Goal: Task Accomplishment & Management: Complete application form

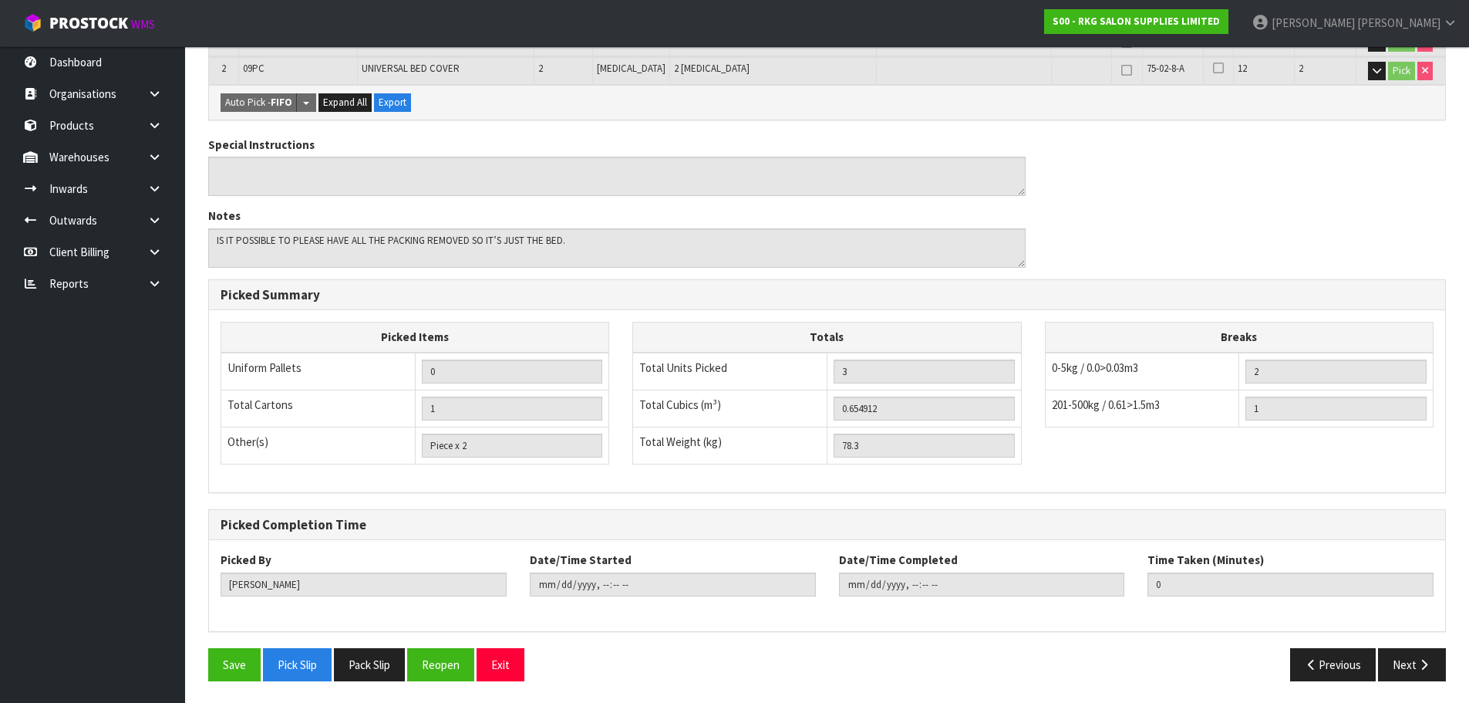
scroll to position [399, 0]
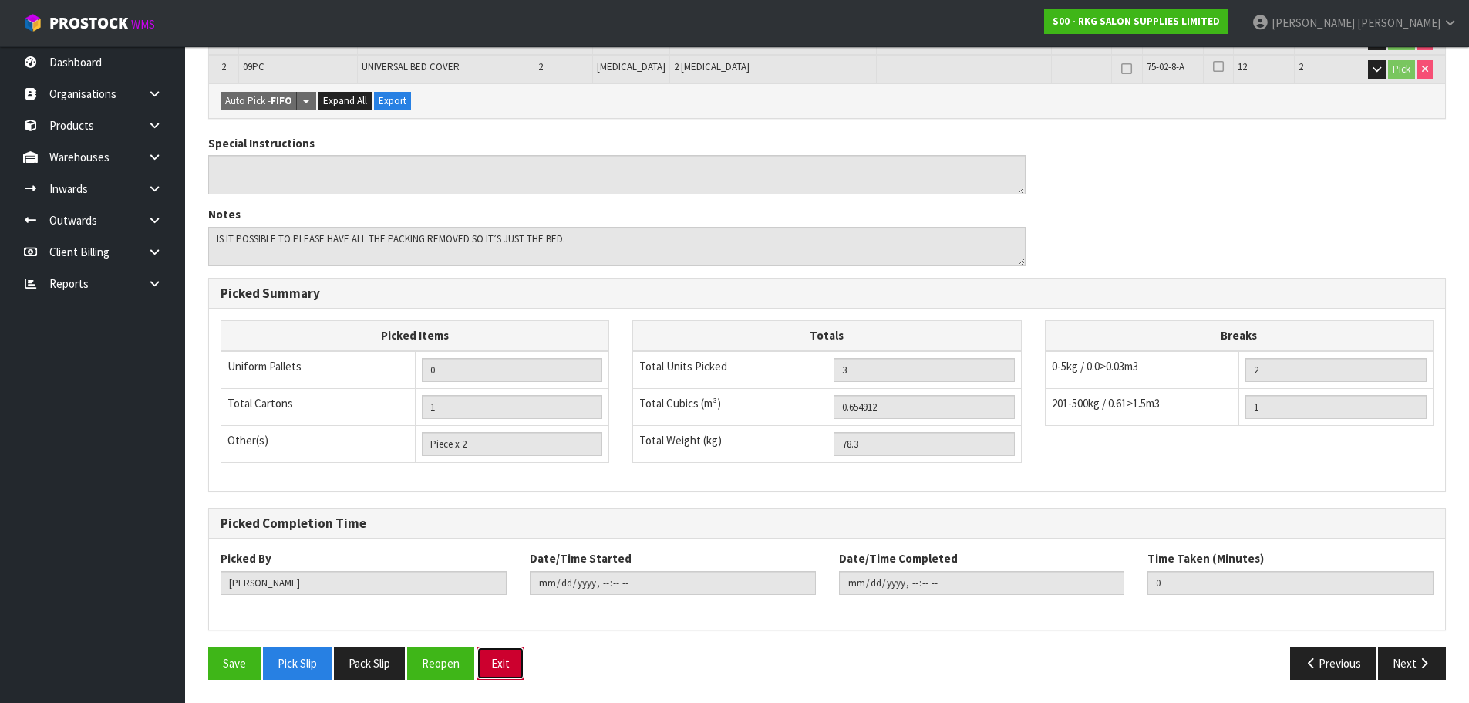
click at [508, 676] on button "Exit" at bounding box center [501, 662] width 48 height 33
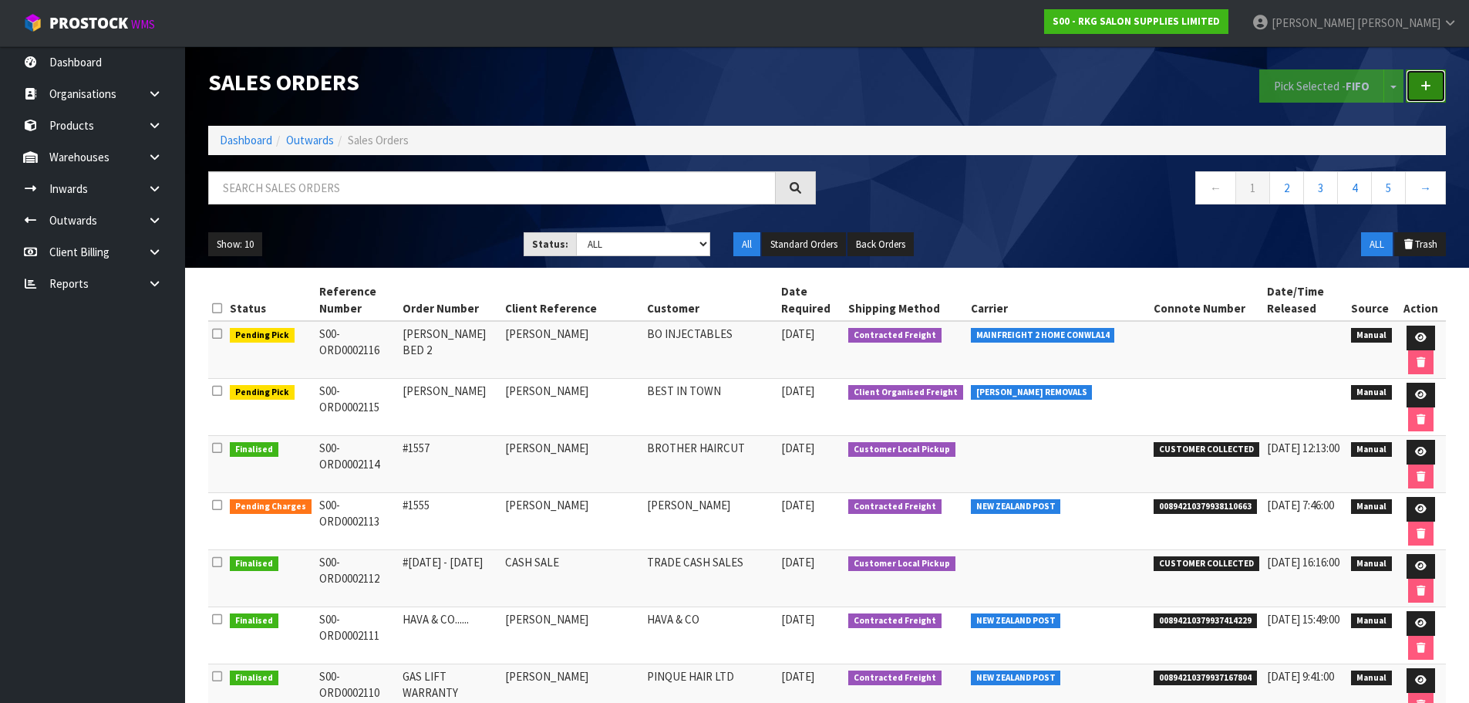
click at [1427, 93] on link at bounding box center [1426, 85] width 40 height 33
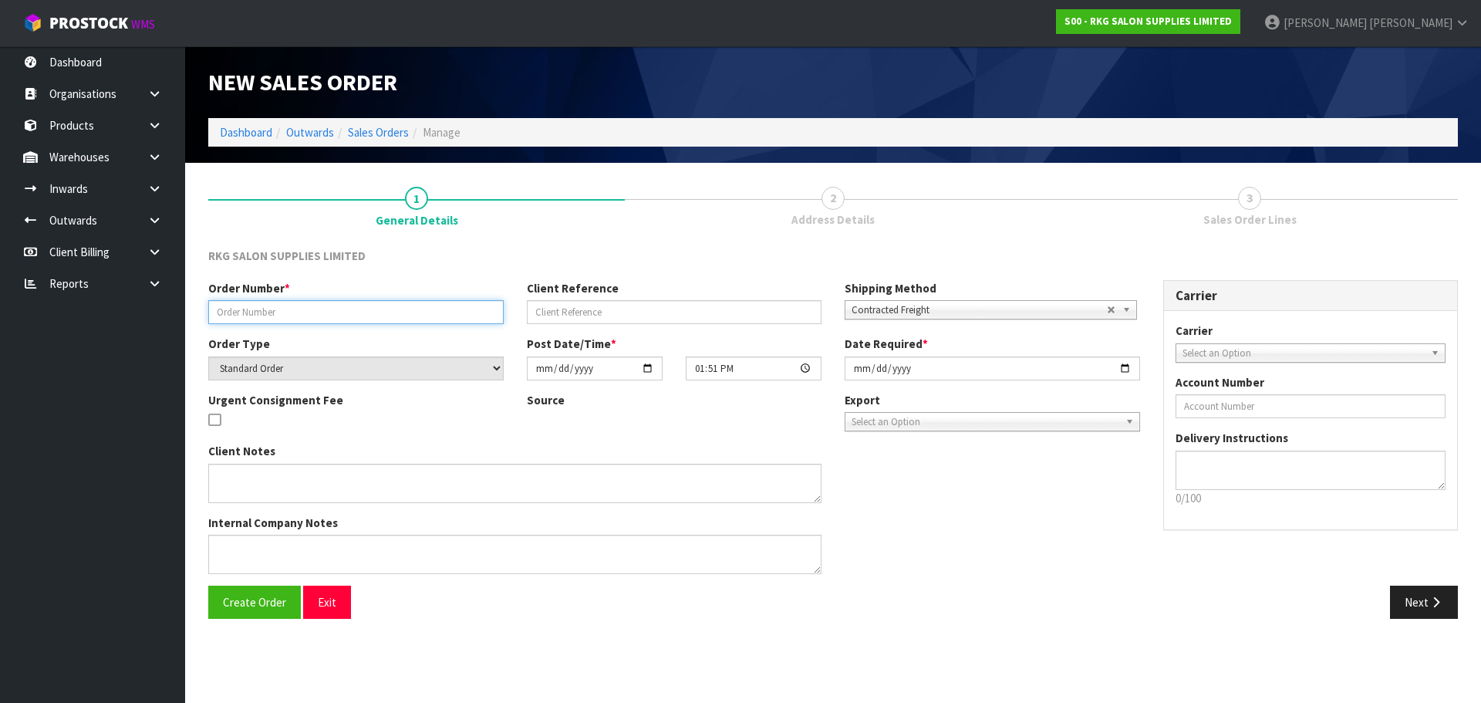
click at [255, 306] on input "text" at bounding box center [355, 312] width 295 height 24
drag, startPoint x: 345, startPoint y: 318, endPoint x: 204, endPoint y: 322, distance: 141.2
click at [204, 322] on div "Order Number * PERMINDER SINGH" at bounding box center [356, 302] width 318 height 44
type input "[PERSON_NAME]"
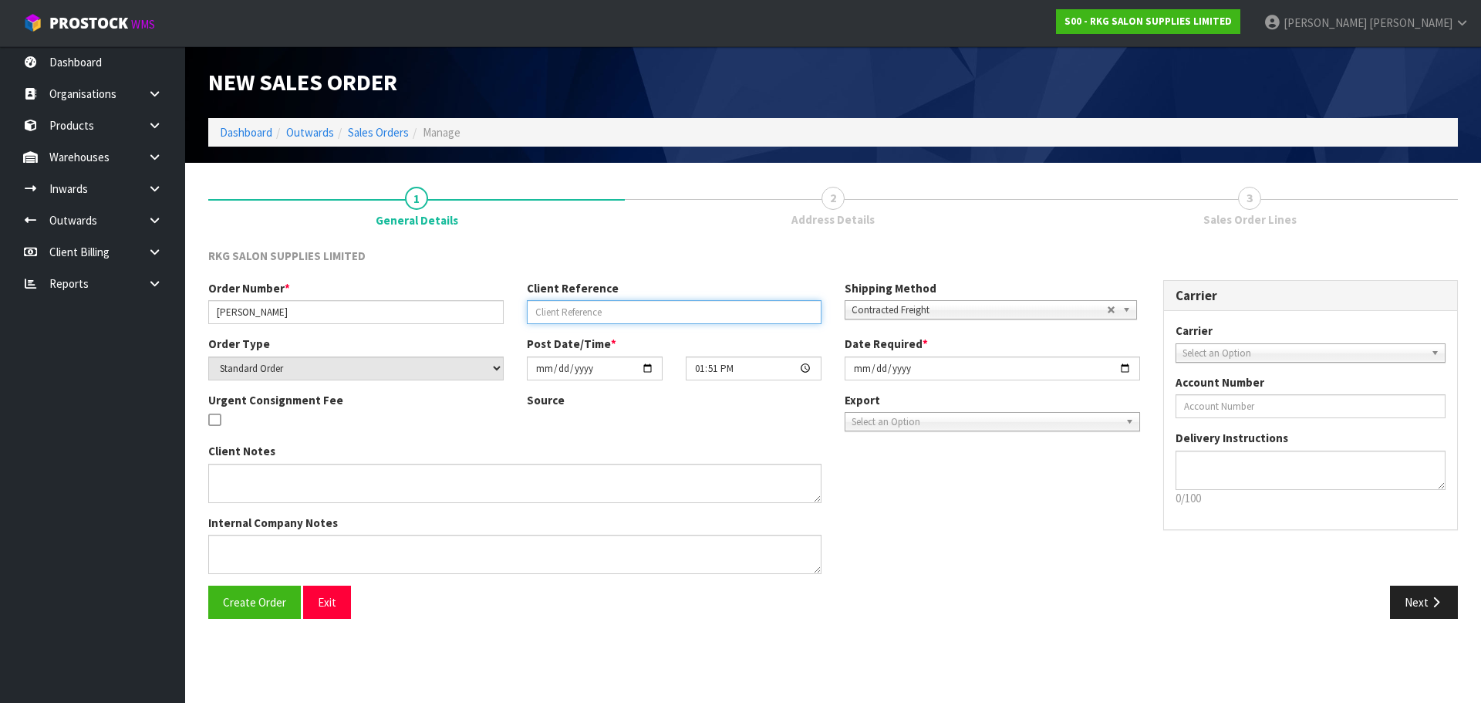
click at [538, 309] on input "text" at bounding box center [674, 312] width 295 height 24
paste input "[PERSON_NAME]"
type input "[PERSON_NAME]"
click at [956, 312] on span "Contracted Freight" at bounding box center [978, 310] width 255 height 19
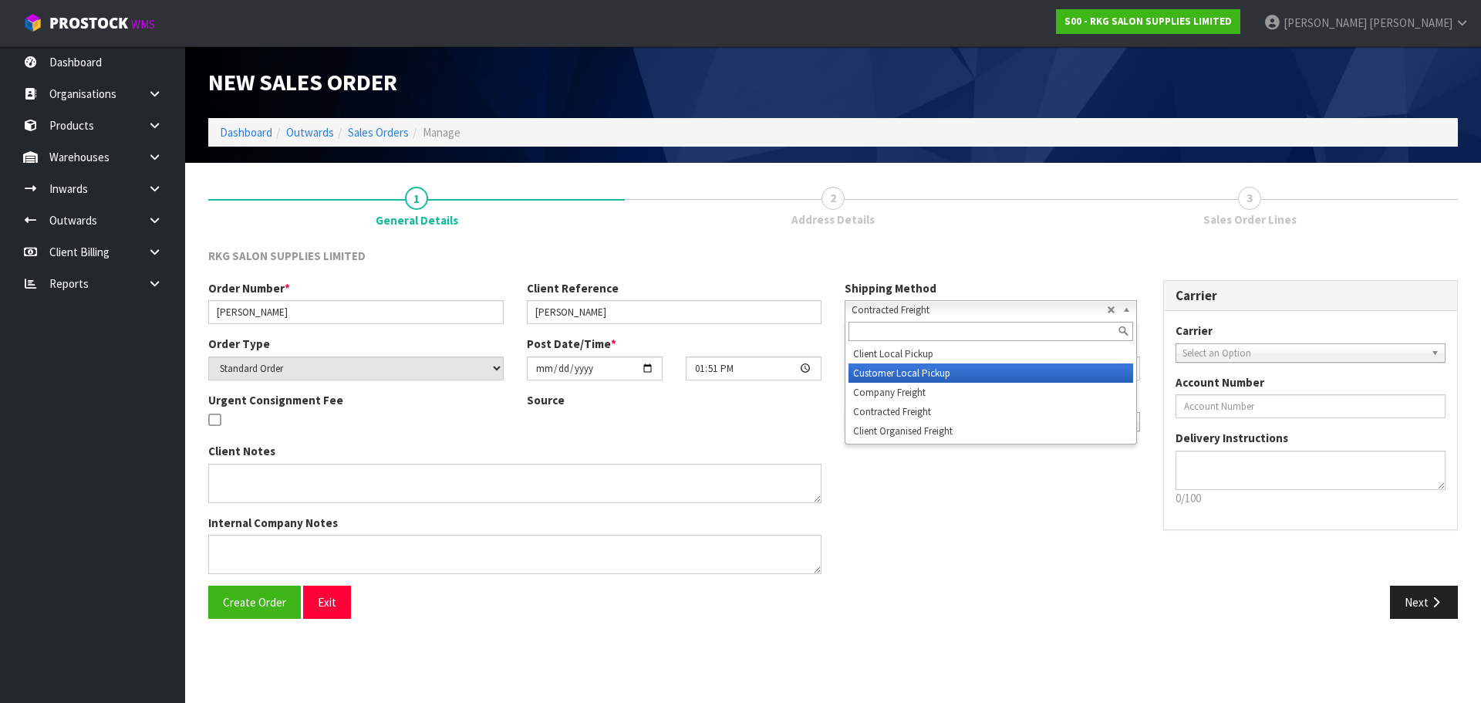
click at [912, 373] on li "Customer Local Pickup" at bounding box center [990, 372] width 285 height 19
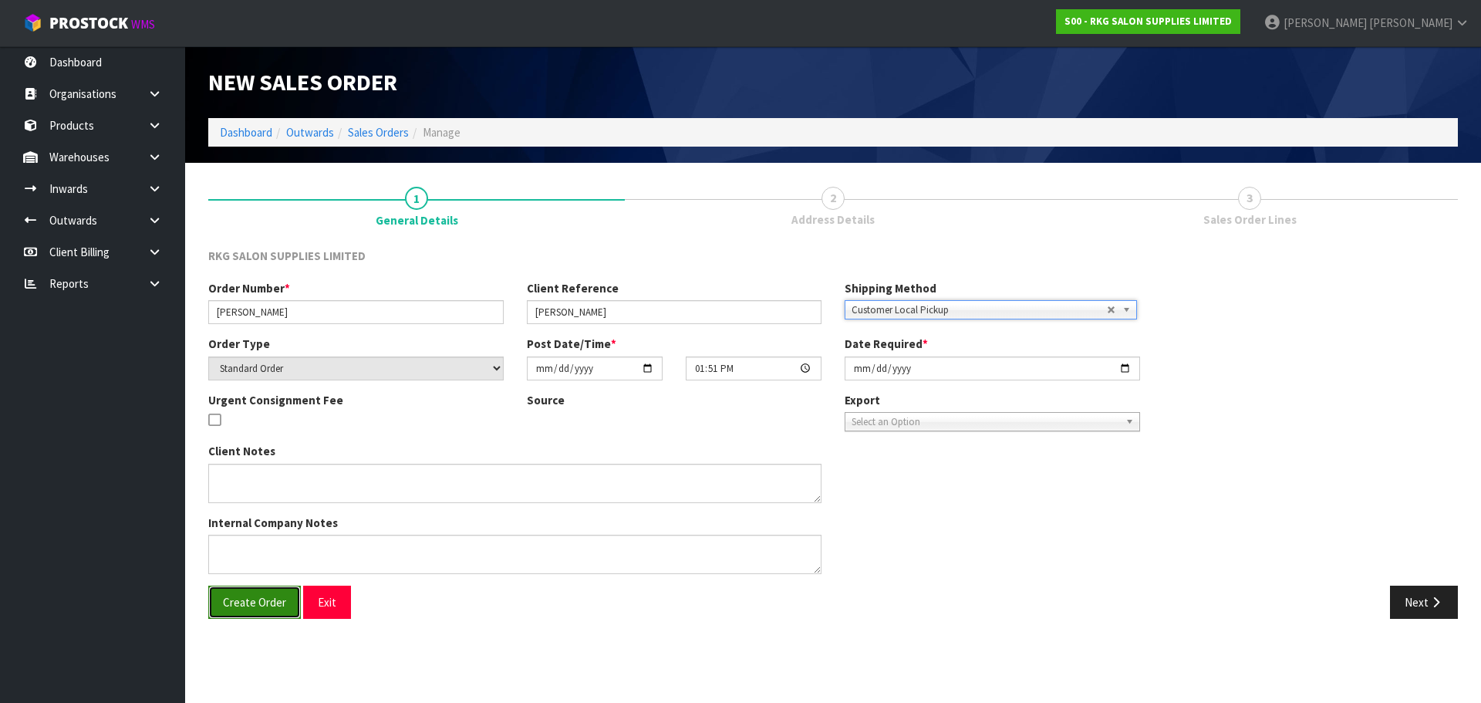
click at [258, 608] on span "Create Order" at bounding box center [254, 602] width 63 height 15
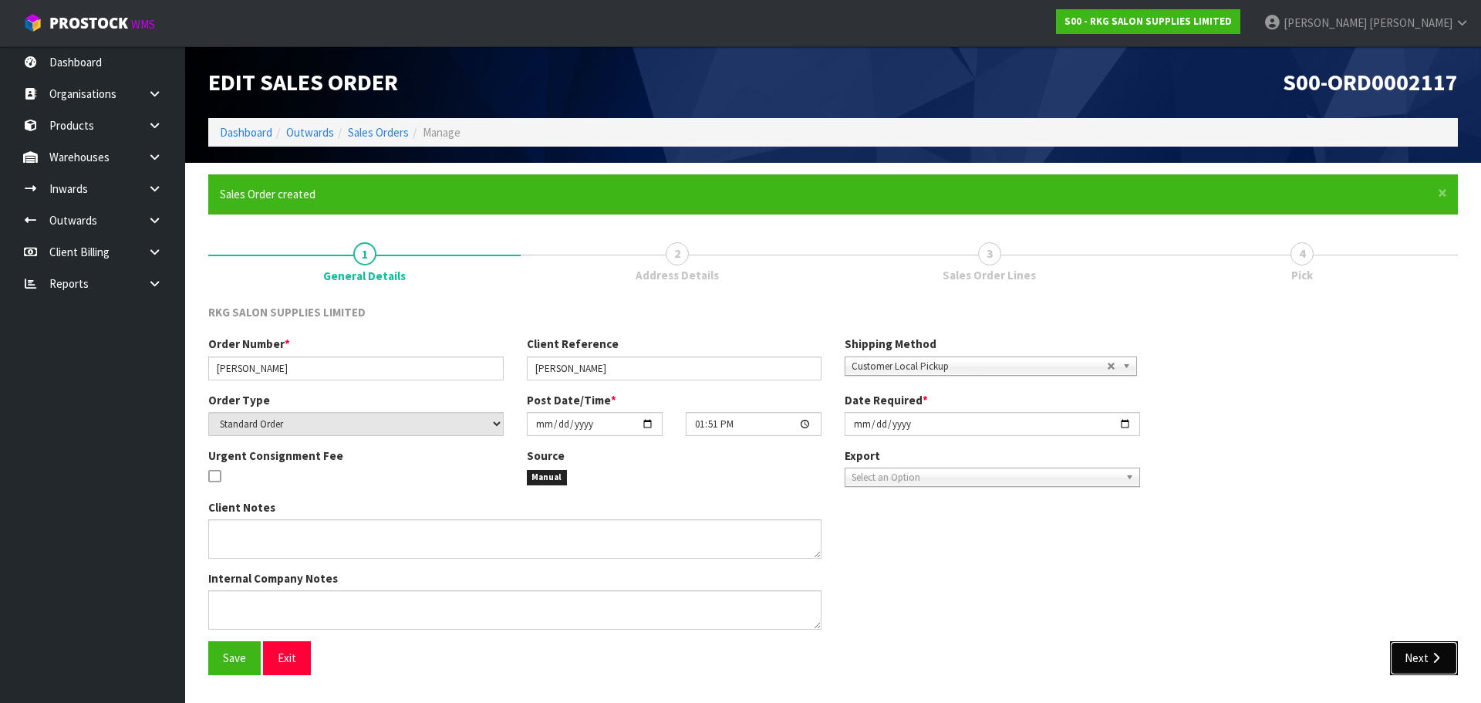
click at [1423, 652] on button "Next" at bounding box center [1424, 657] width 68 height 33
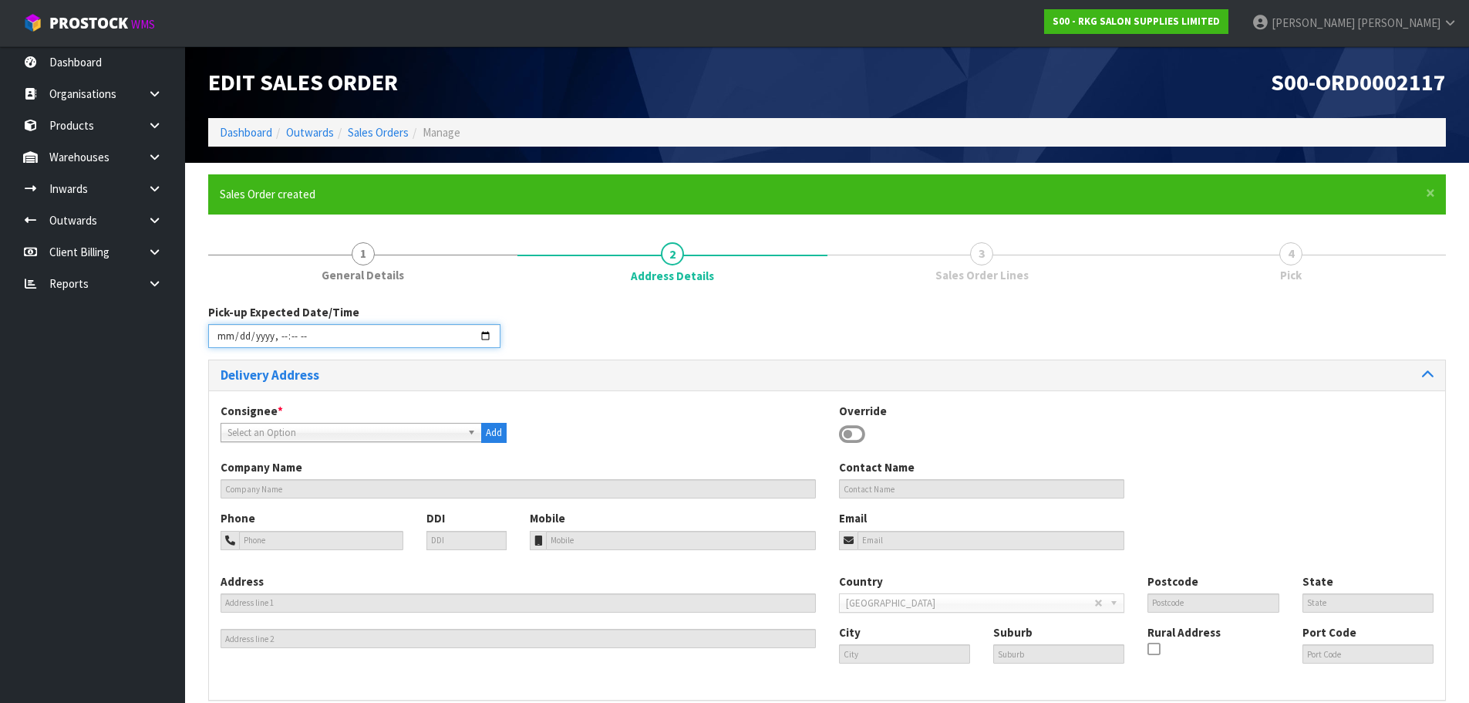
click at [485, 332] on input "datetime-local" at bounding box center [354, 336] width 292 height 24
type input "2025-08-12T13:52"
click at [607, 329] on div "Pick-up Expected Date/Time" at bounding box center [827, 332] width 1261 height 56
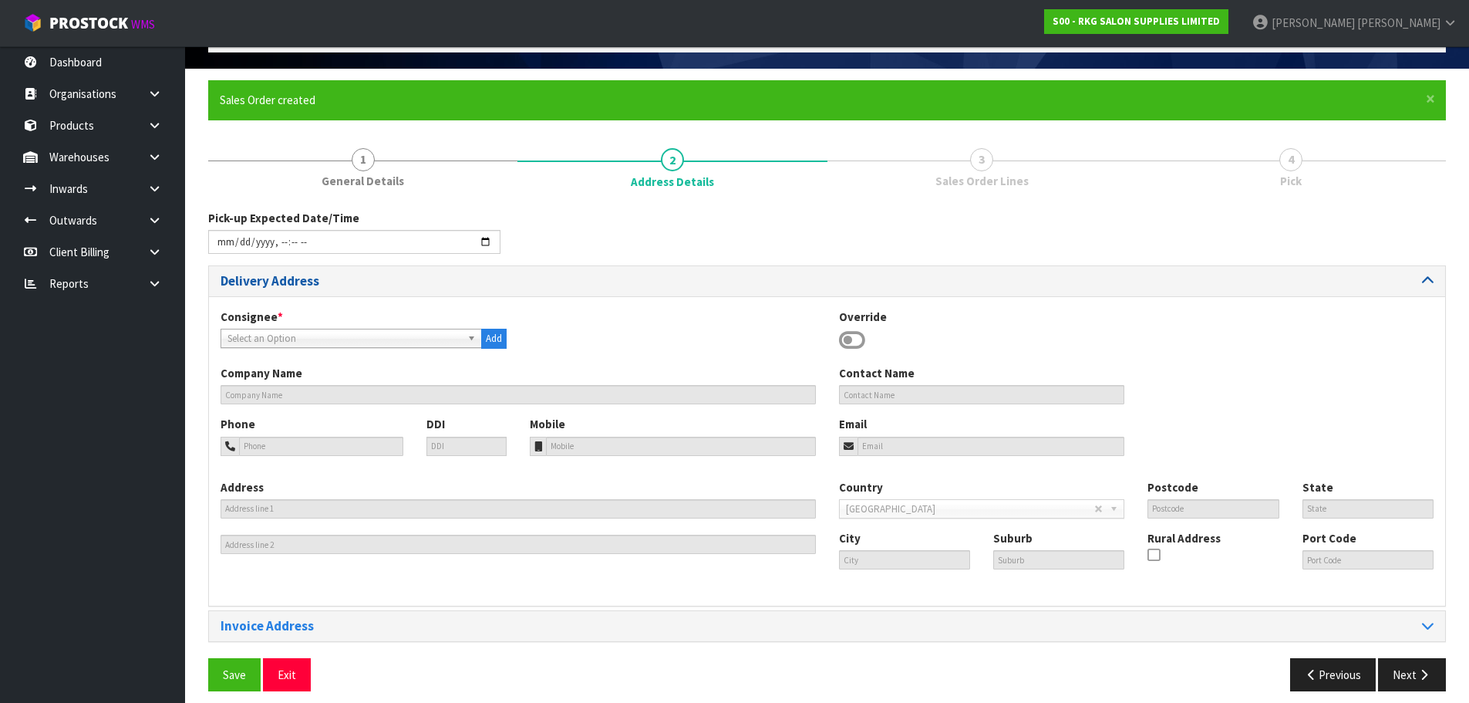
scroll to position [106, 0]
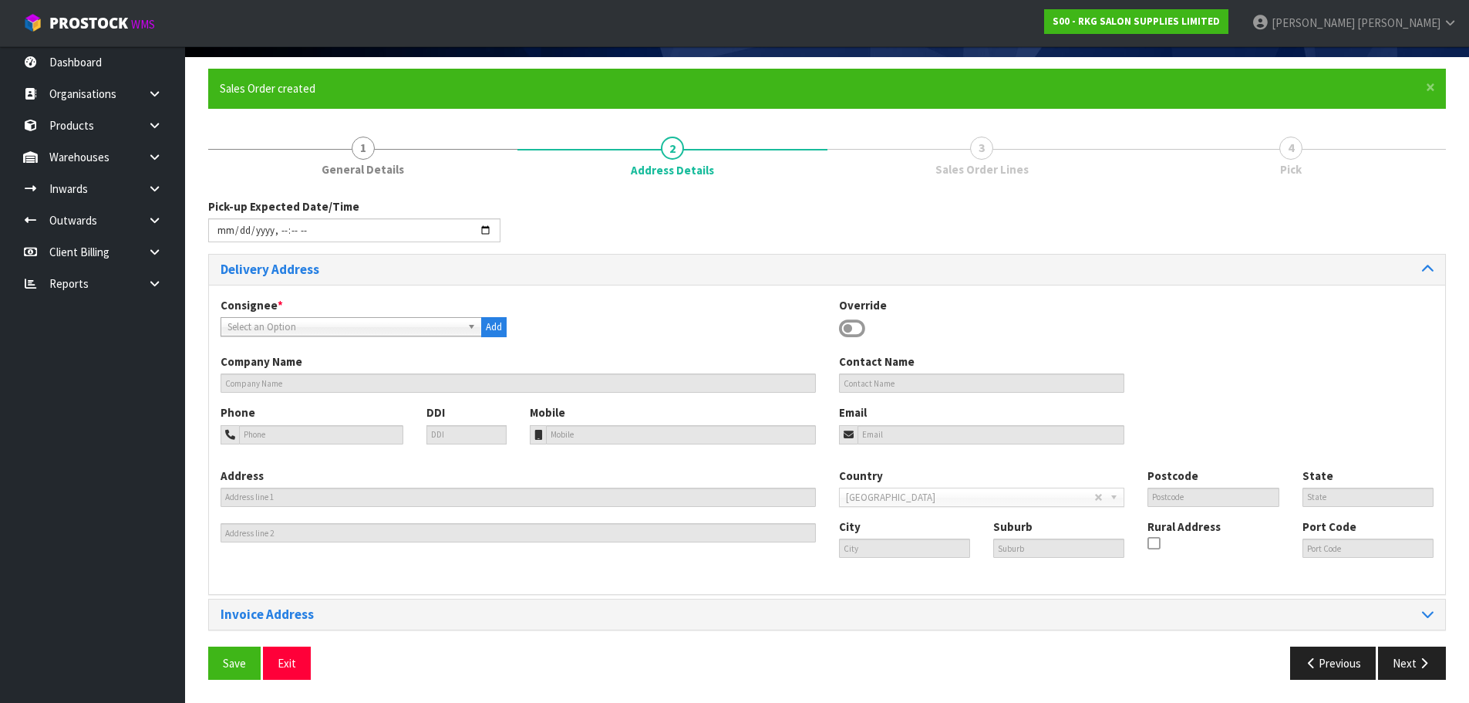
click at [851, 329] on icon at bounding box center [852, 328] width 26 height 23
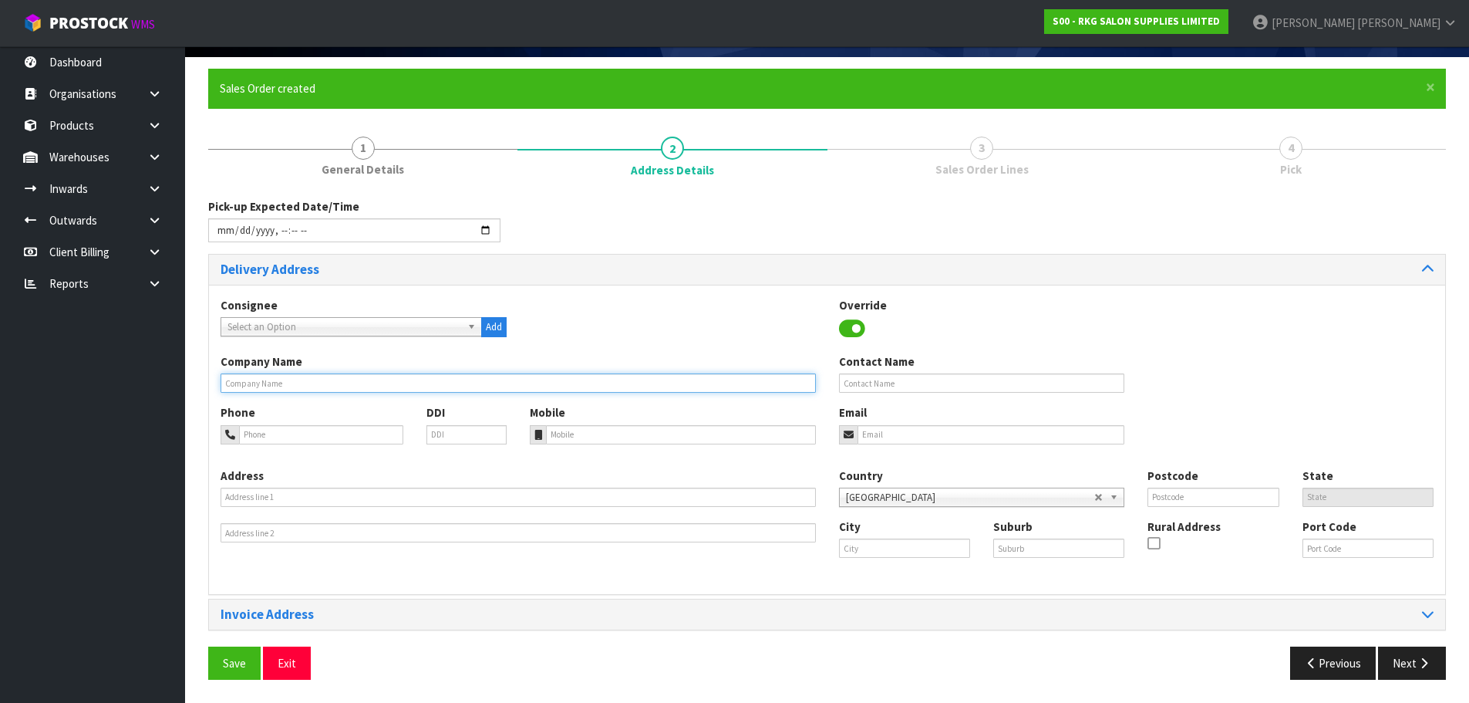
click at [357, 391] on input "text" at bounding box center [518, 382] width 595 height 19
type input "BEST IN TOWN"
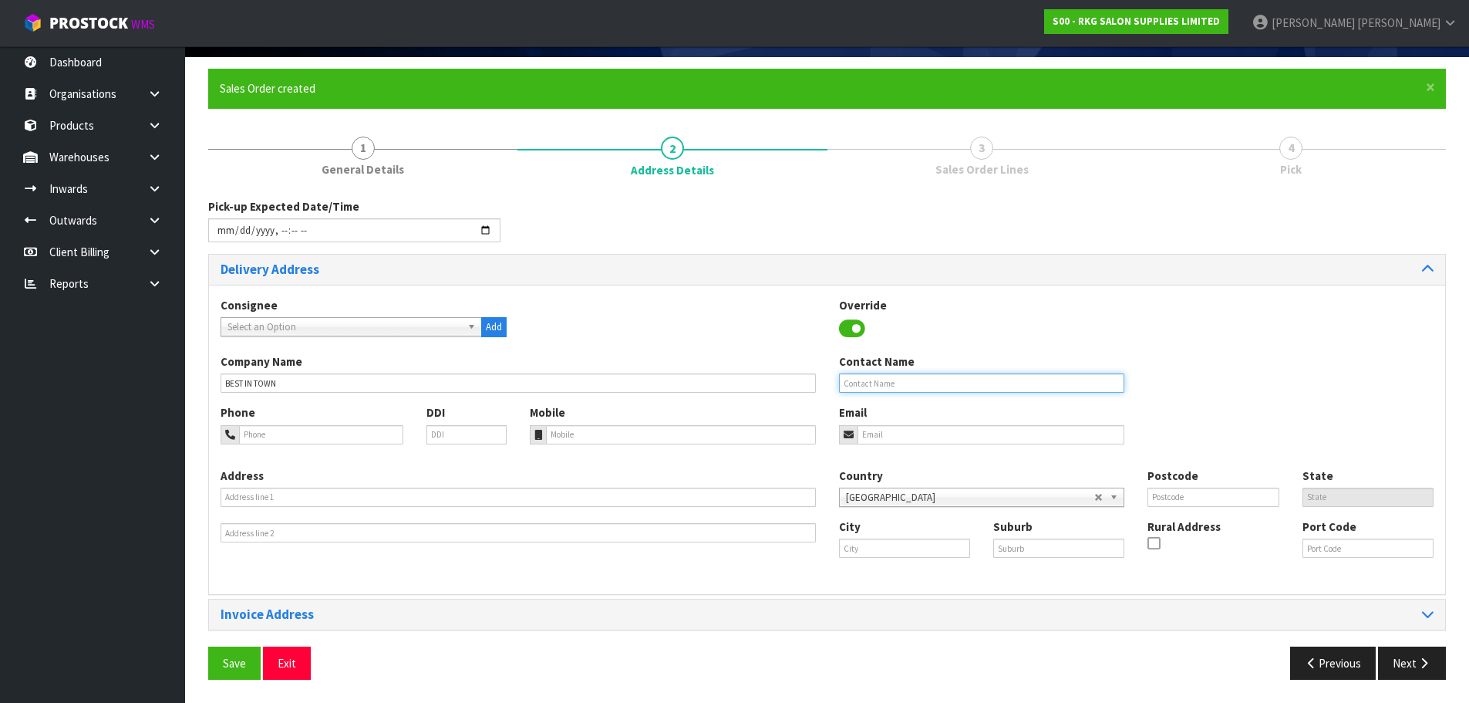
click at [902, 383] on input "text" at bounding box center [982, 382] width 286 height 19
type input "[PERSON_NAME]"
click at [306, 432] on input "tel" at bounding box center [321, 434] width 164 height 19
paste input "[PERSON_NAME]"
type input "[PERSON_NAME]"
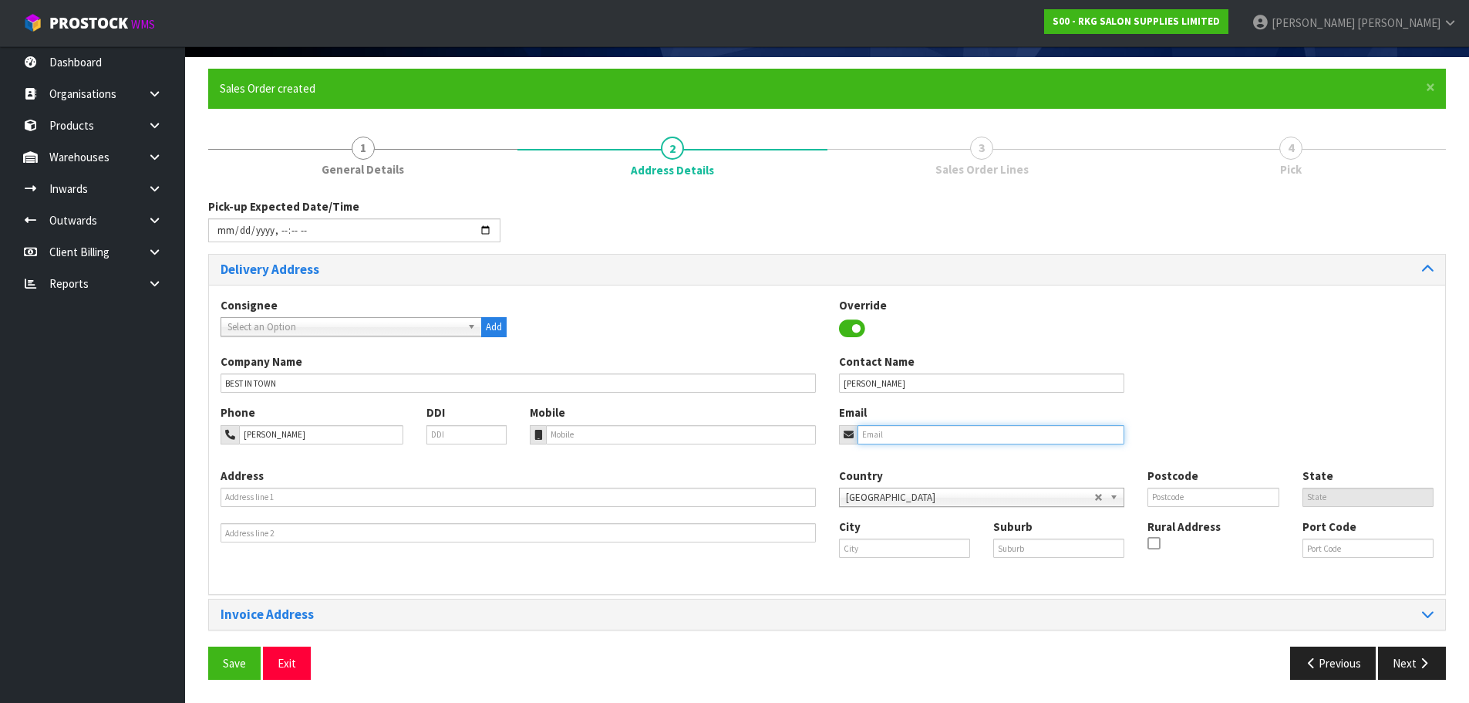
click at [868, 438] on input "email" at bounding box center [992, 434] width 268 height 19
paste input "[EMAIL_ADDRESS][DOMAIN_NAME]"
type input "[EMAIL_ADDRESS][DOMAIN_NAME]"
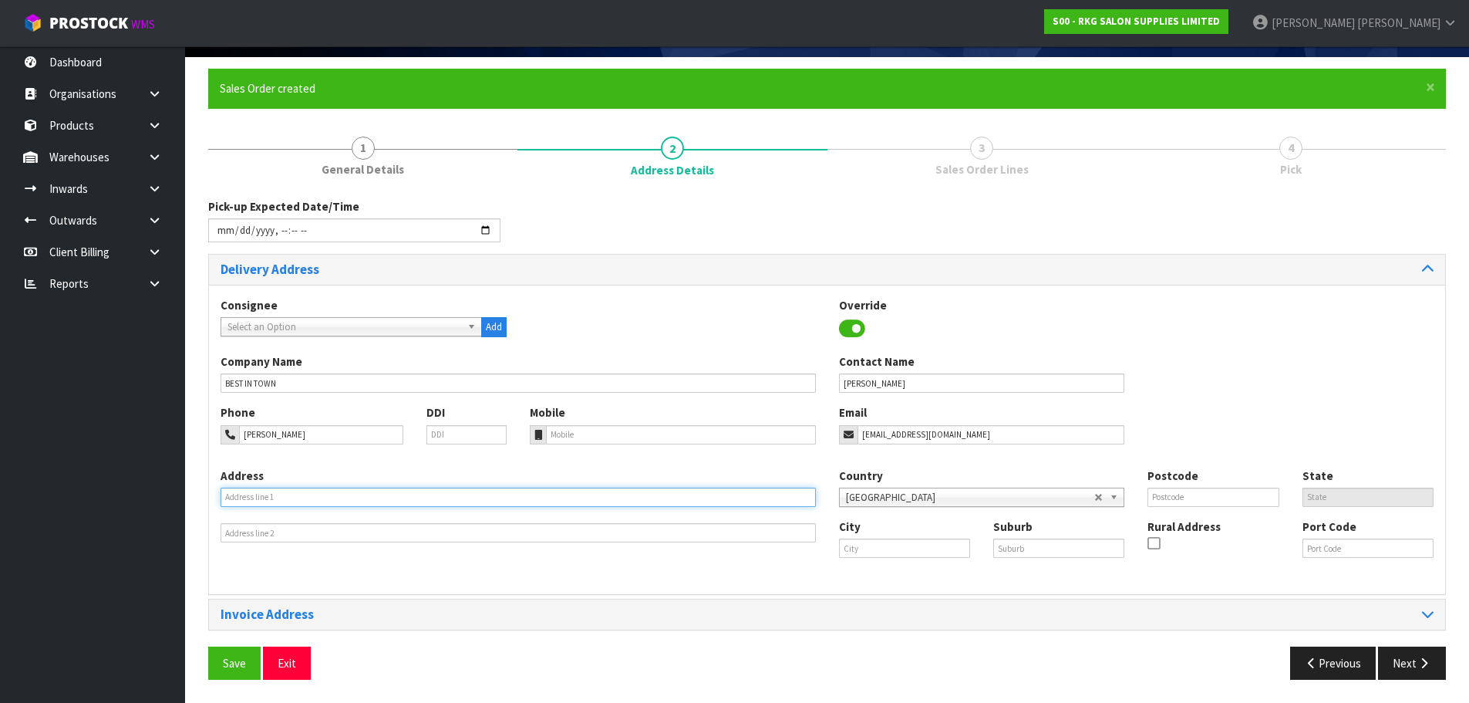
click at [235, 490] on input "text" at bounding box center [518, 496] width 595 height 19
paste input "[STREET_ADDRESS]"
type input "[STREET_ADDRESS]"
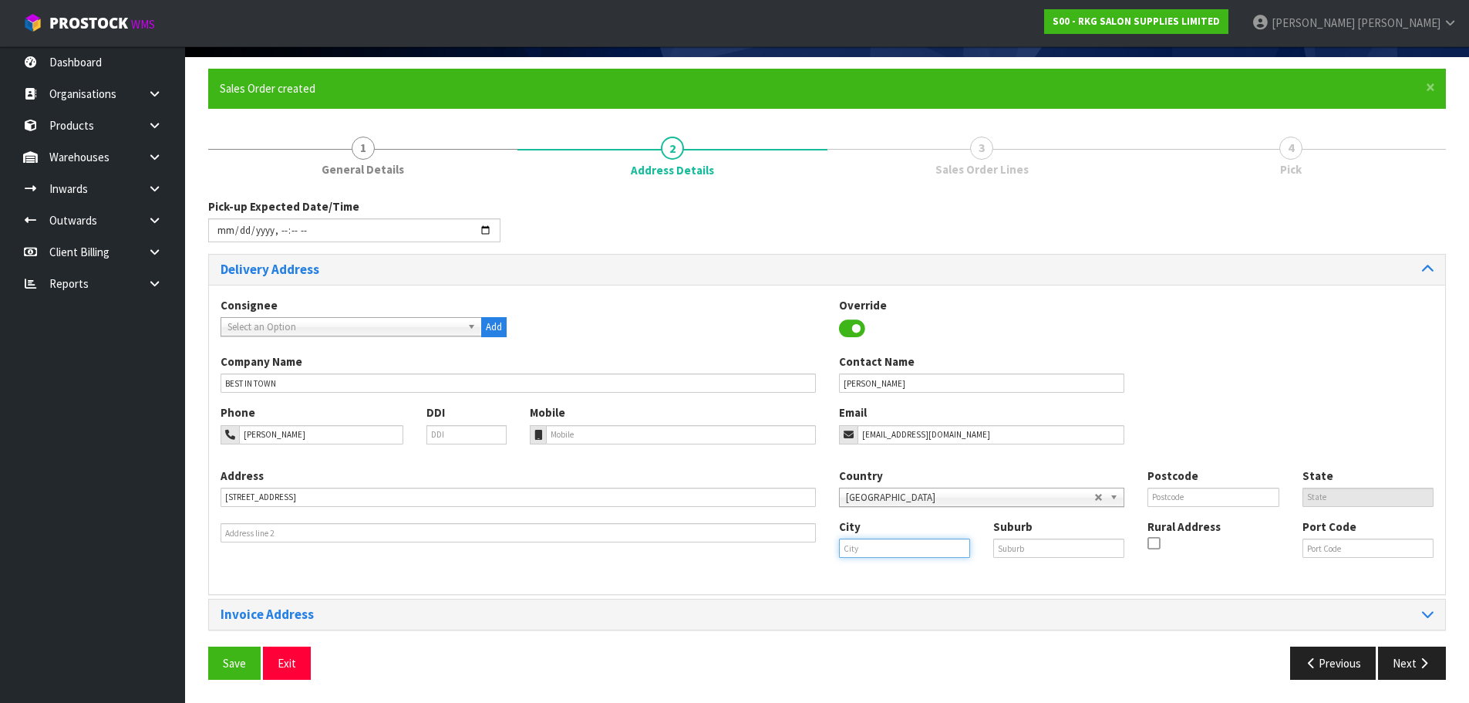
click at [882, 554] on input "text" at bounding box center [904, 547] width 131 height 19
click at [884, 593] on link "Tau po" at bounding box center [901, 595] width 122 height 21
type input "Taupo"
click at [1023, 545] on input "text" at bounding box center [1058, 547] width 131 height 19
type input "."
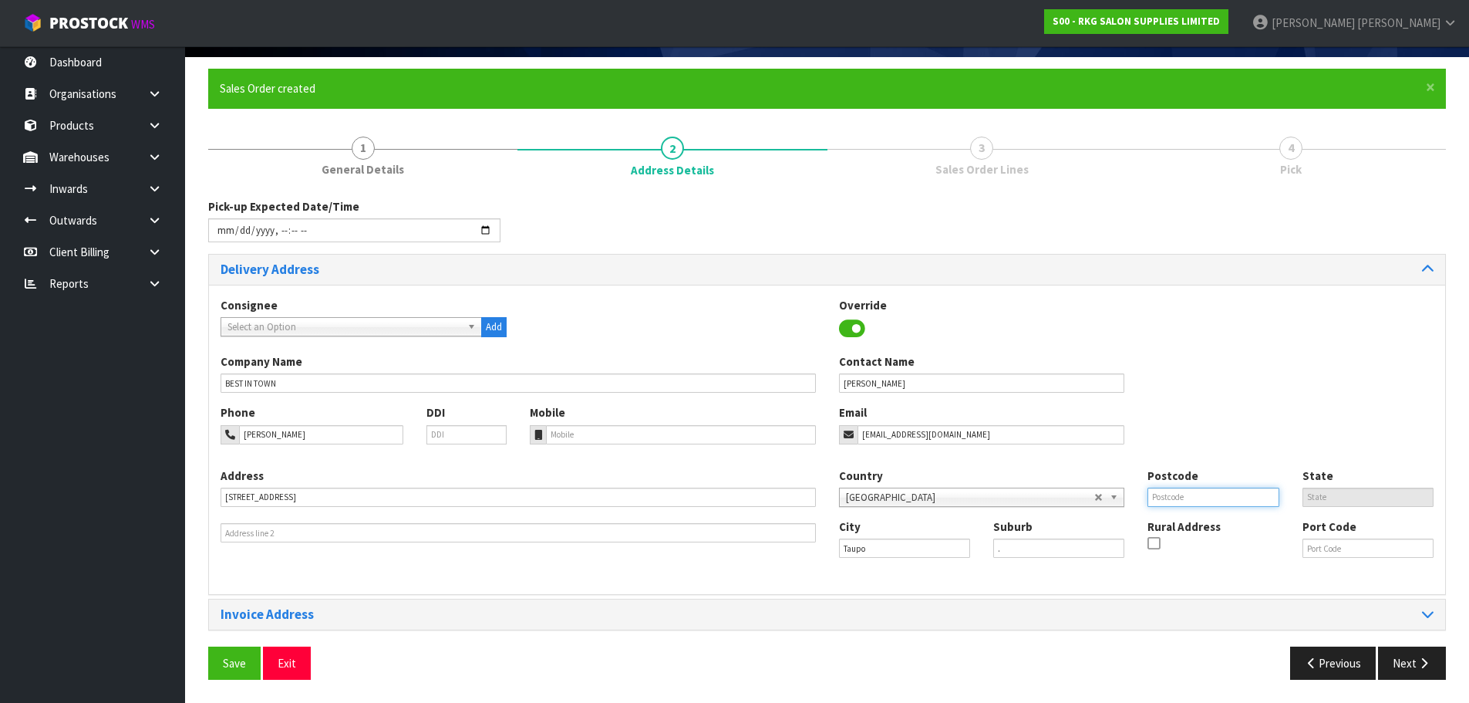
click at [1164, 493] on input "text" at bounding box center [1213, 496] width 131 height 19
type input "3330"
click at [238, 650] on button "Save" at bounding box center [234, 662] width 52 height 33
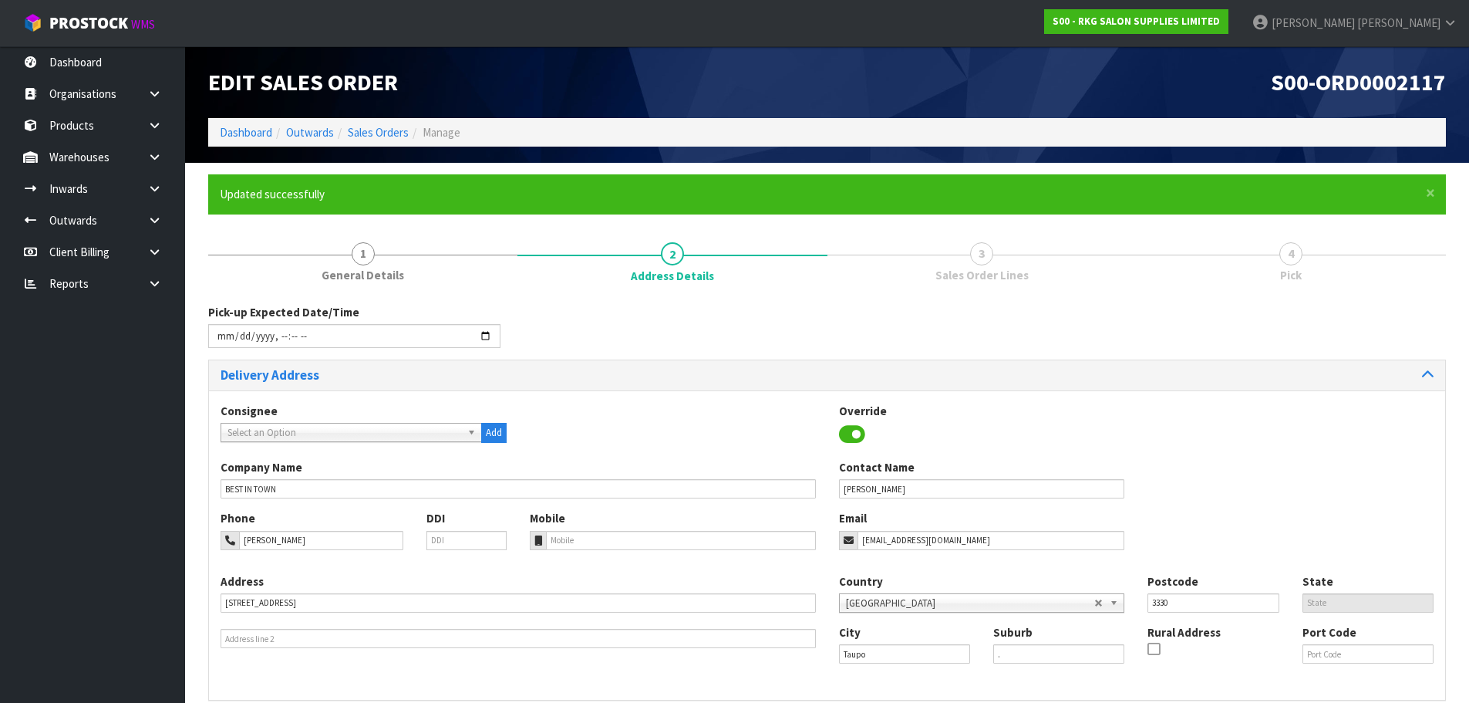
type input "2025-08-12T13:52"
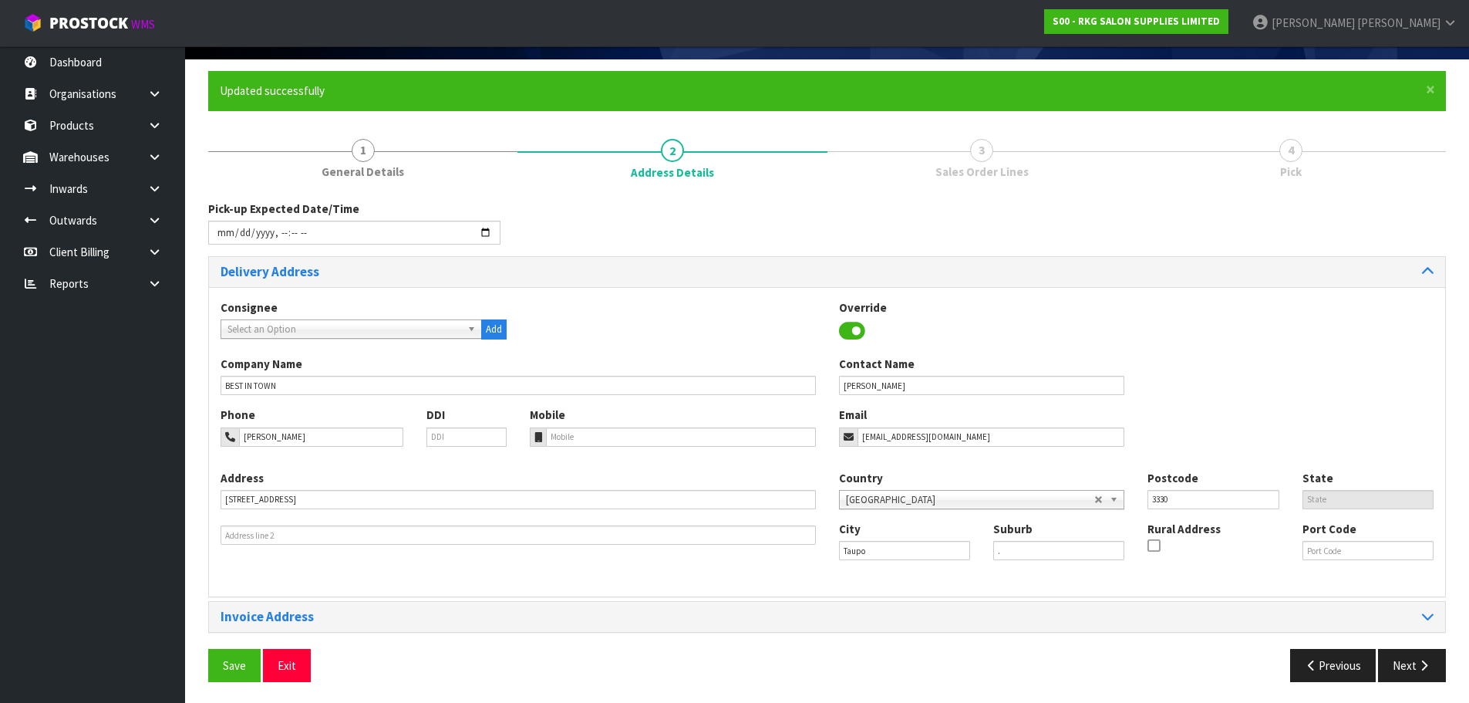
scroll to position [106, 0]
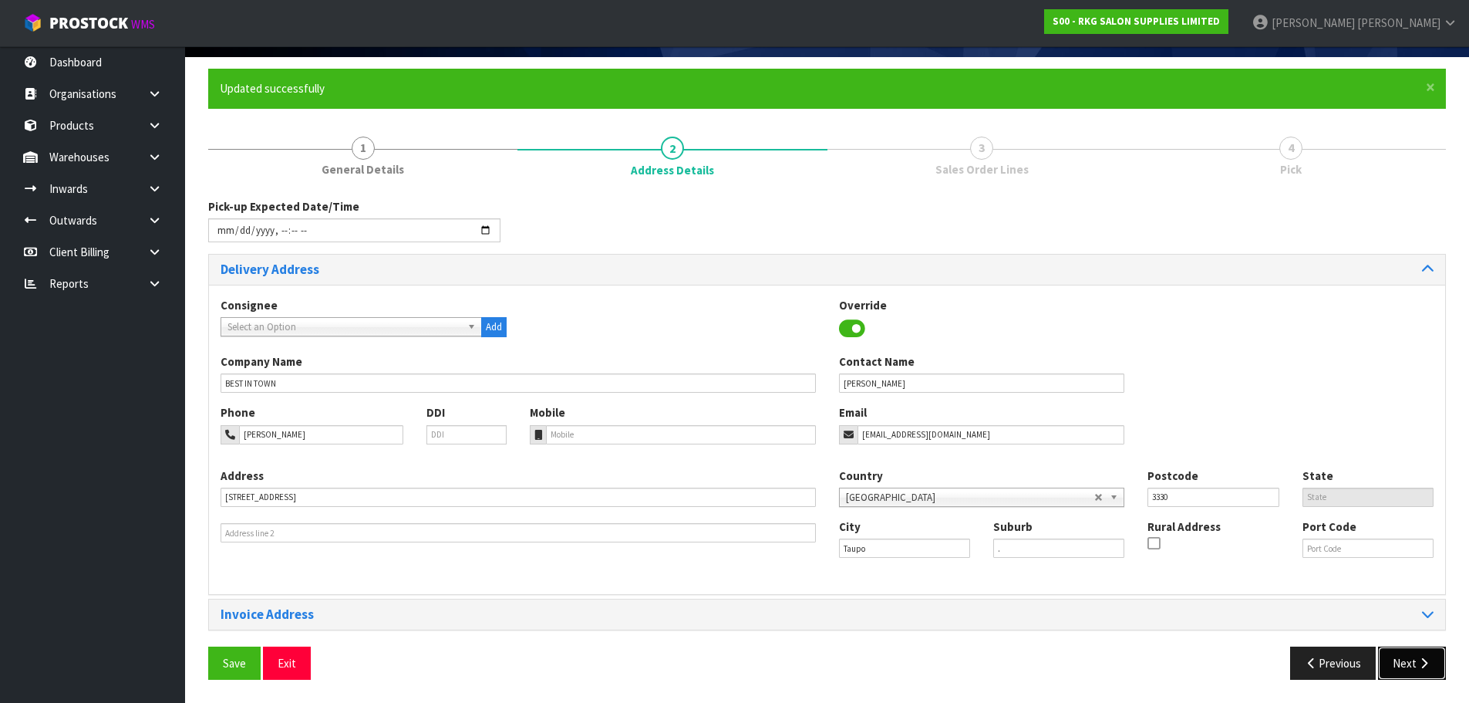
click at [1407, 665] on button "Next" at bounding box center [1412, 662] width 68 height 33
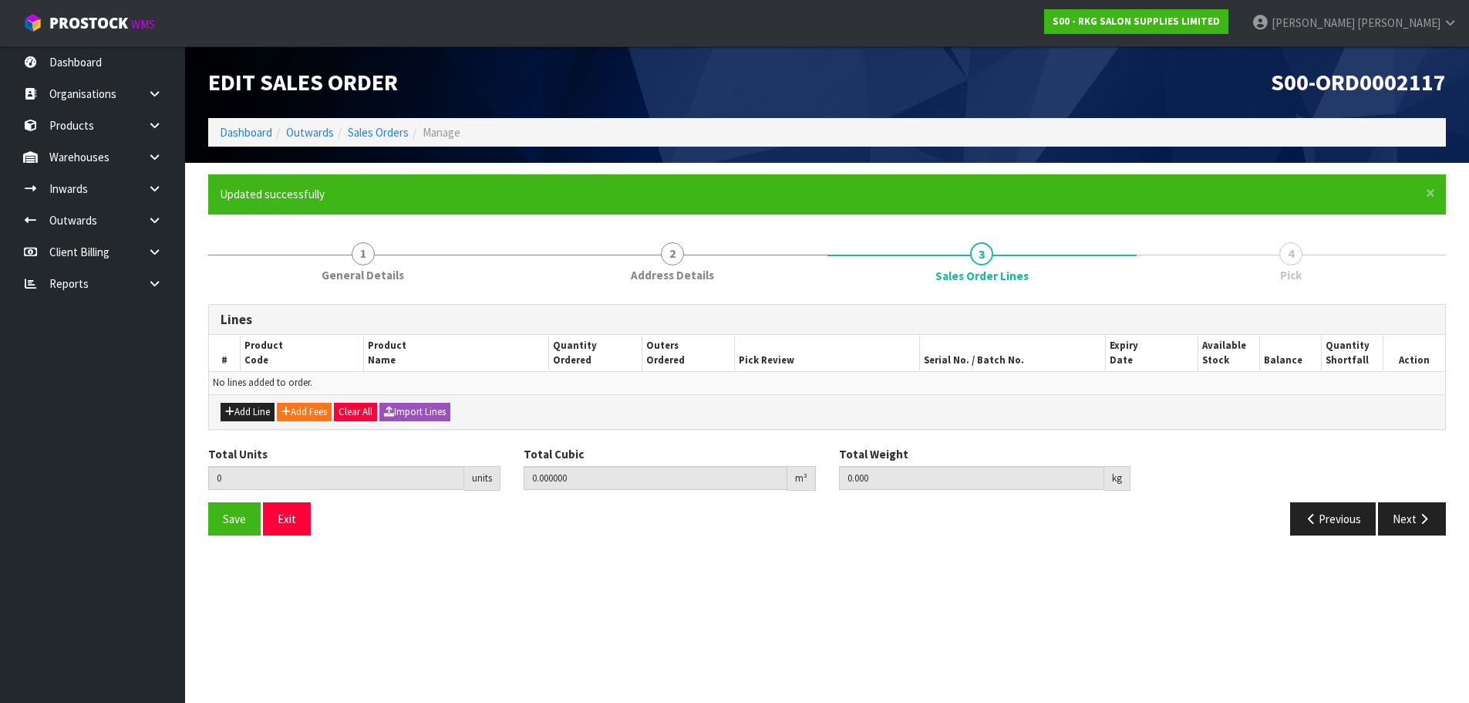
scroll to position [0, 0]
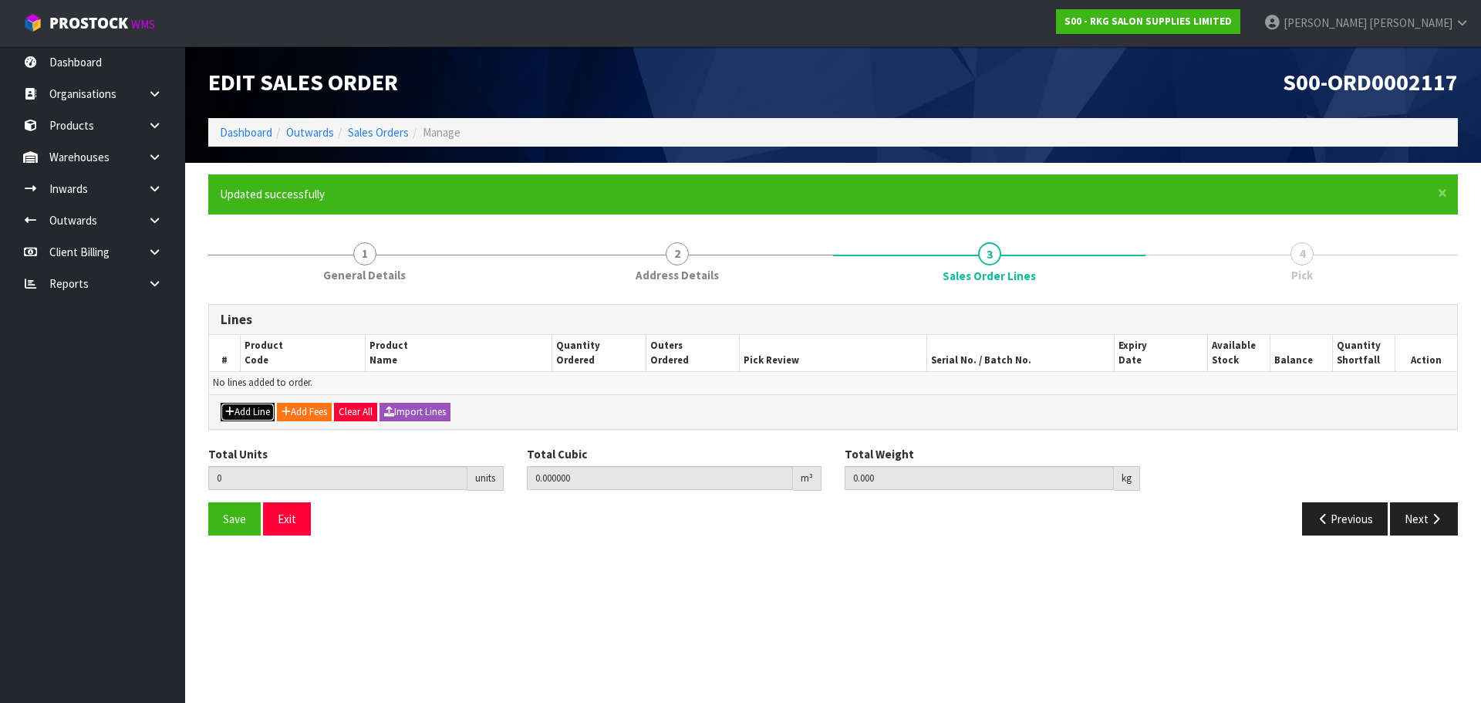
click at [244, 416] on button "Add Line" at bounding box center [248, 412] width 54 height 19
type input "0"
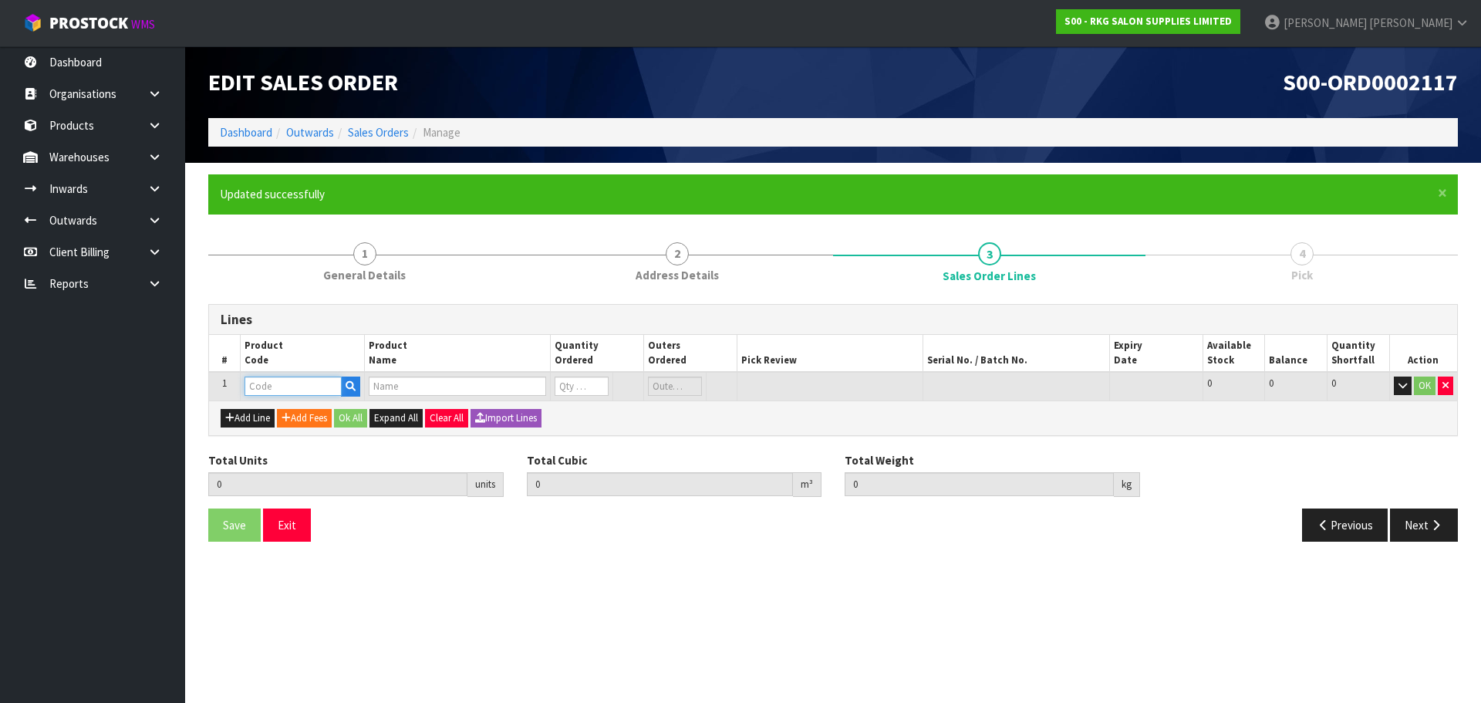
click at [271, 389] on input "text" at bounding box center [292, 385] width 97 height 19
type input "223944"
type input "0.000000"
type input "0.000"
type input "BOB SHARPS CONTAINER BLACK"
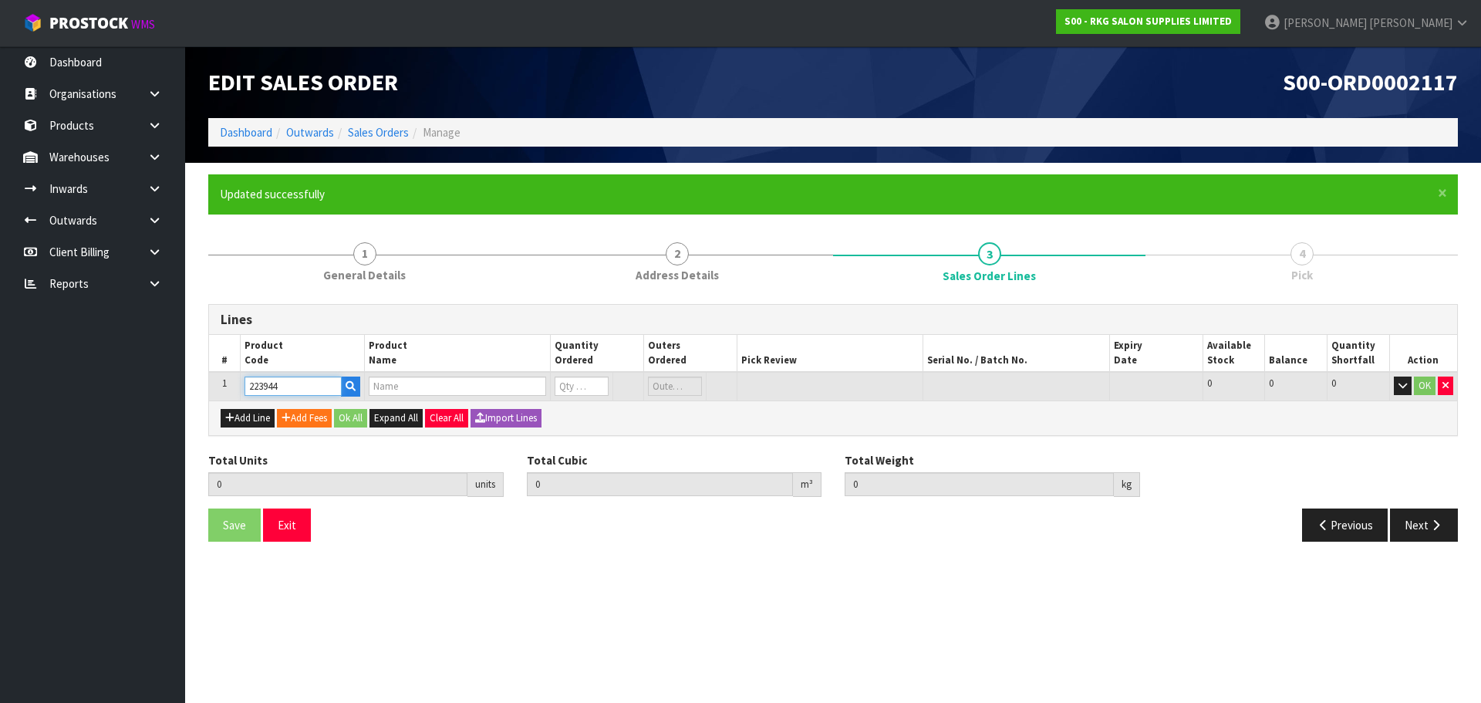
type input "0"
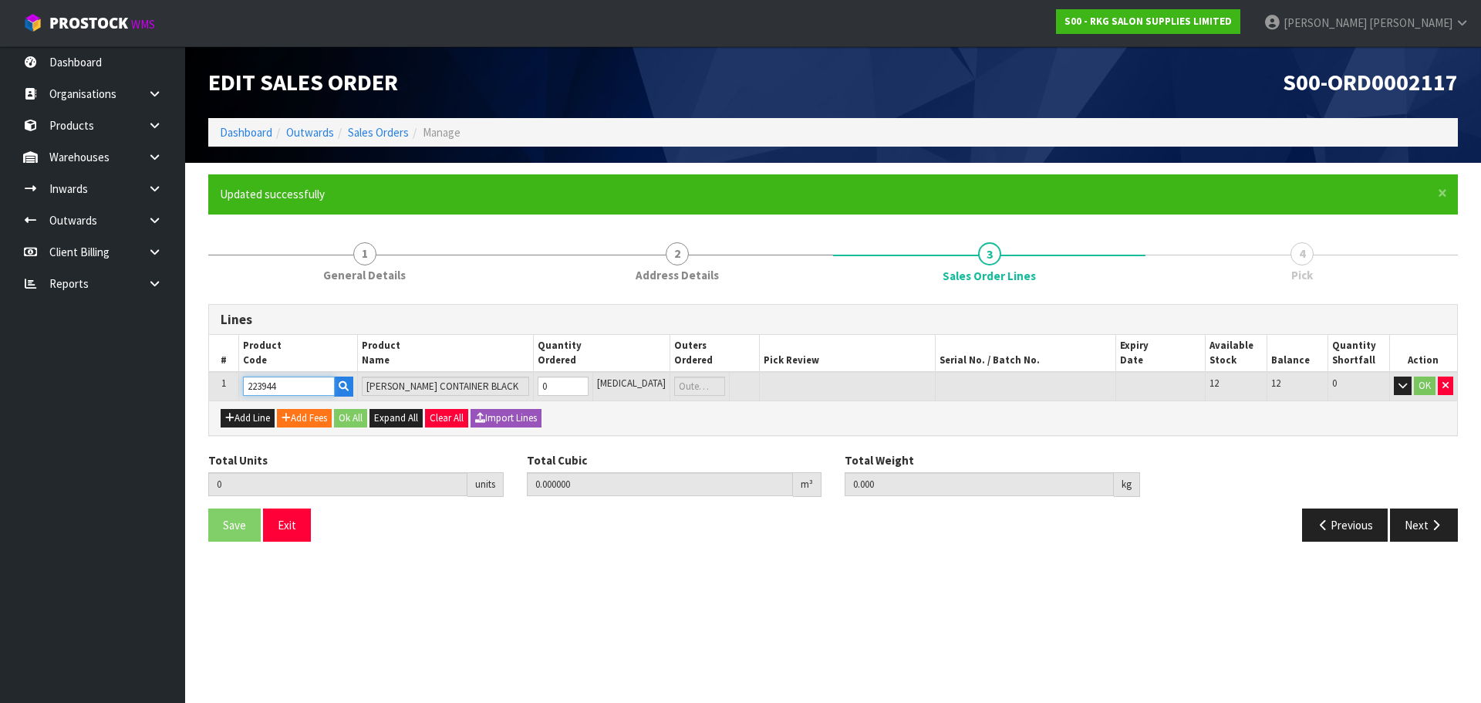
type input "223944"
drag, startPoint x: 568, startPoint y: 389, endPoint x: 550, endPoint y: 389, distance: 18.5
click at [550, 389] on td "0" at bounding box center [563, 386] width 59 height 29
type input "3"
type input "0.004833"
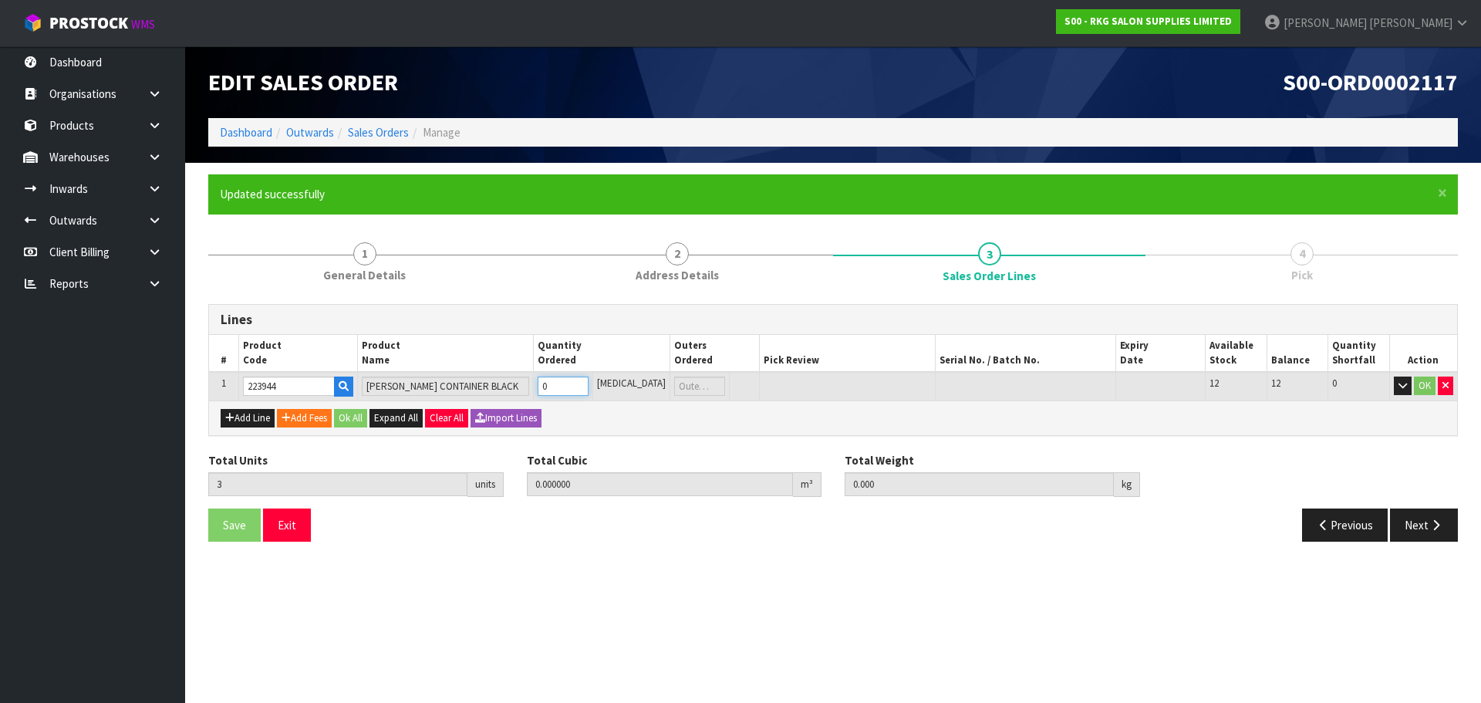
type input "0.24"
type input "3"
click at [1429, 387] on button "OK" at bounding box center [1425, 385] width 22 height 19
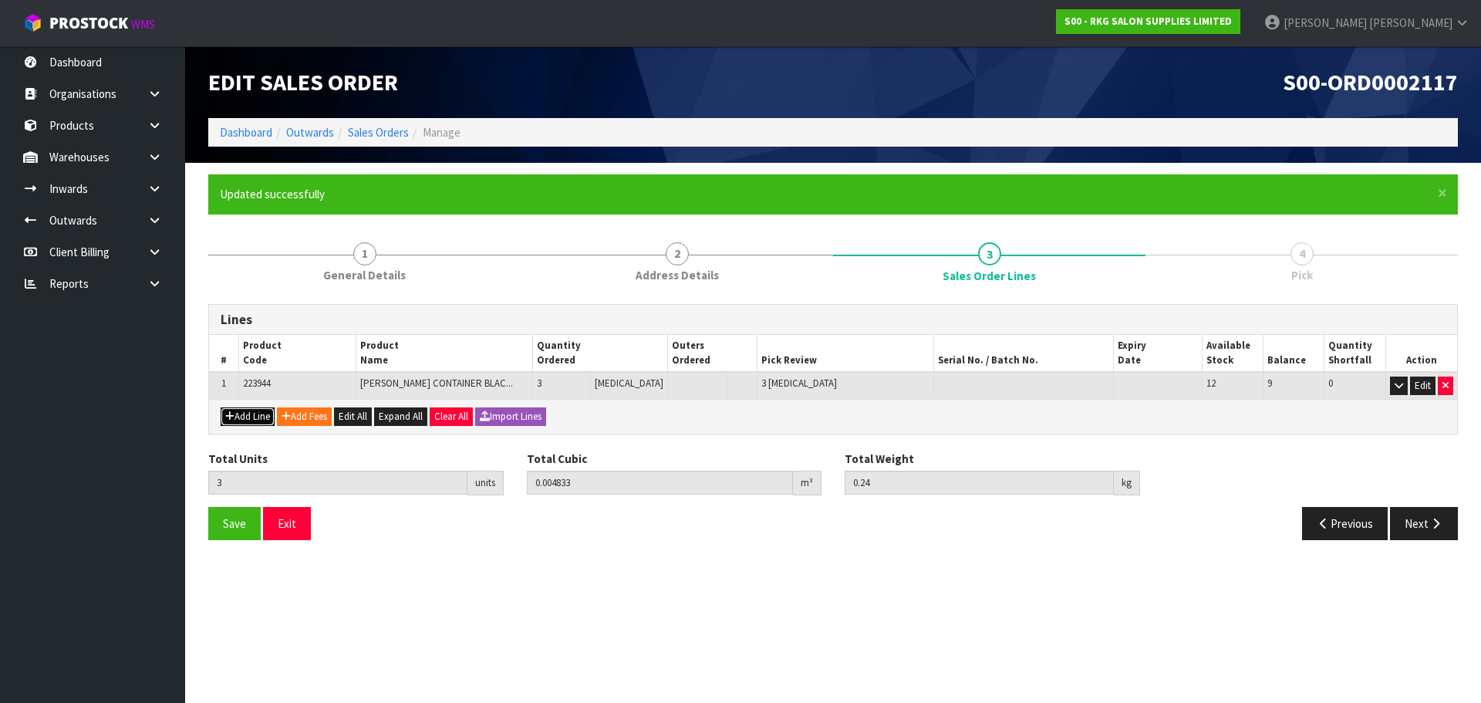
click at [254, 419] on button "Add Line" at bounding box center [248, 416] width 54 height 19
type input "0"
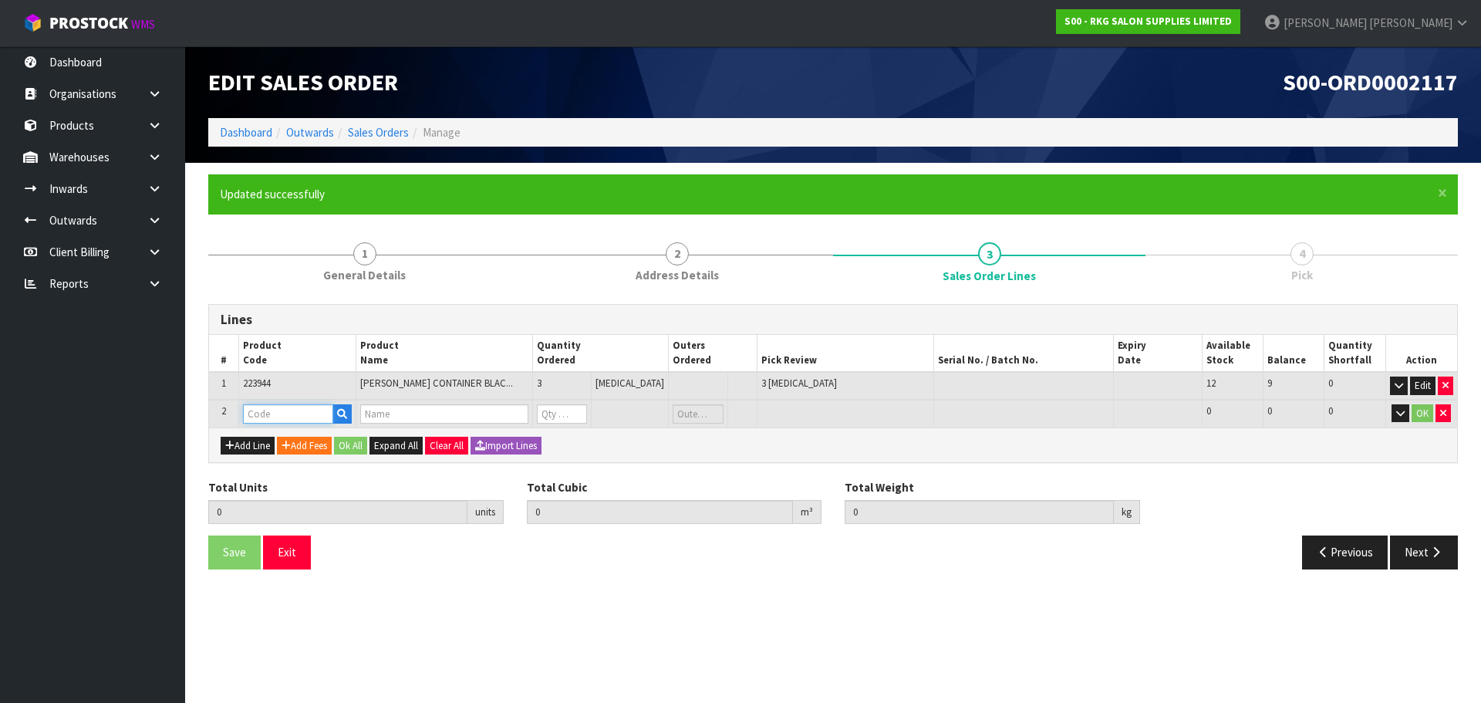
click at [259, 415] on input "text" at bounding box center [288, 413] width 90 height 19
type input "203980"
type input "3"
type input "0.004833"
type input "0.24"
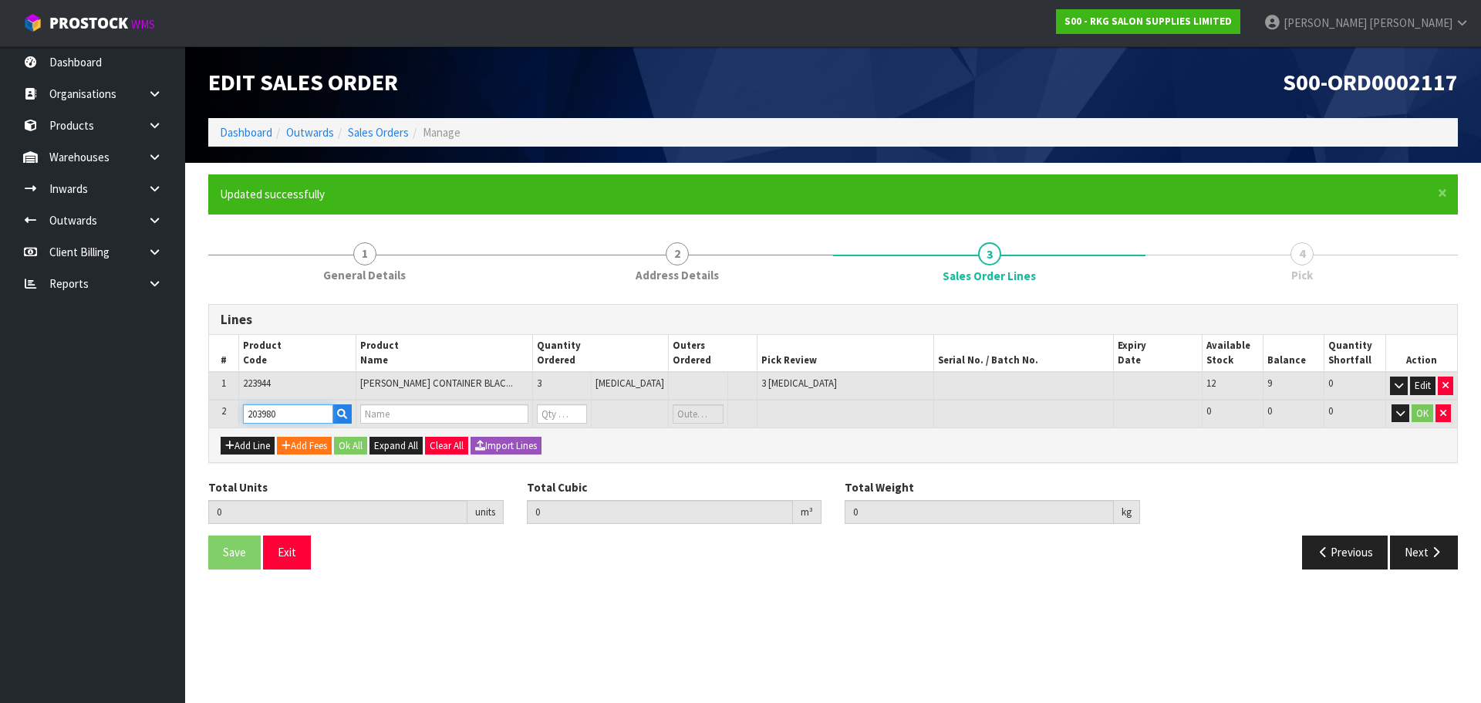
type input "IMMORTAL INFUSE STYLING POWDER (WHITE) 20G"
type input "0"
type input "203980"
drag, startPoint x: 568, startPoint y: 415, endPoint x: 554, endPoint y: 417, distance: 14.8
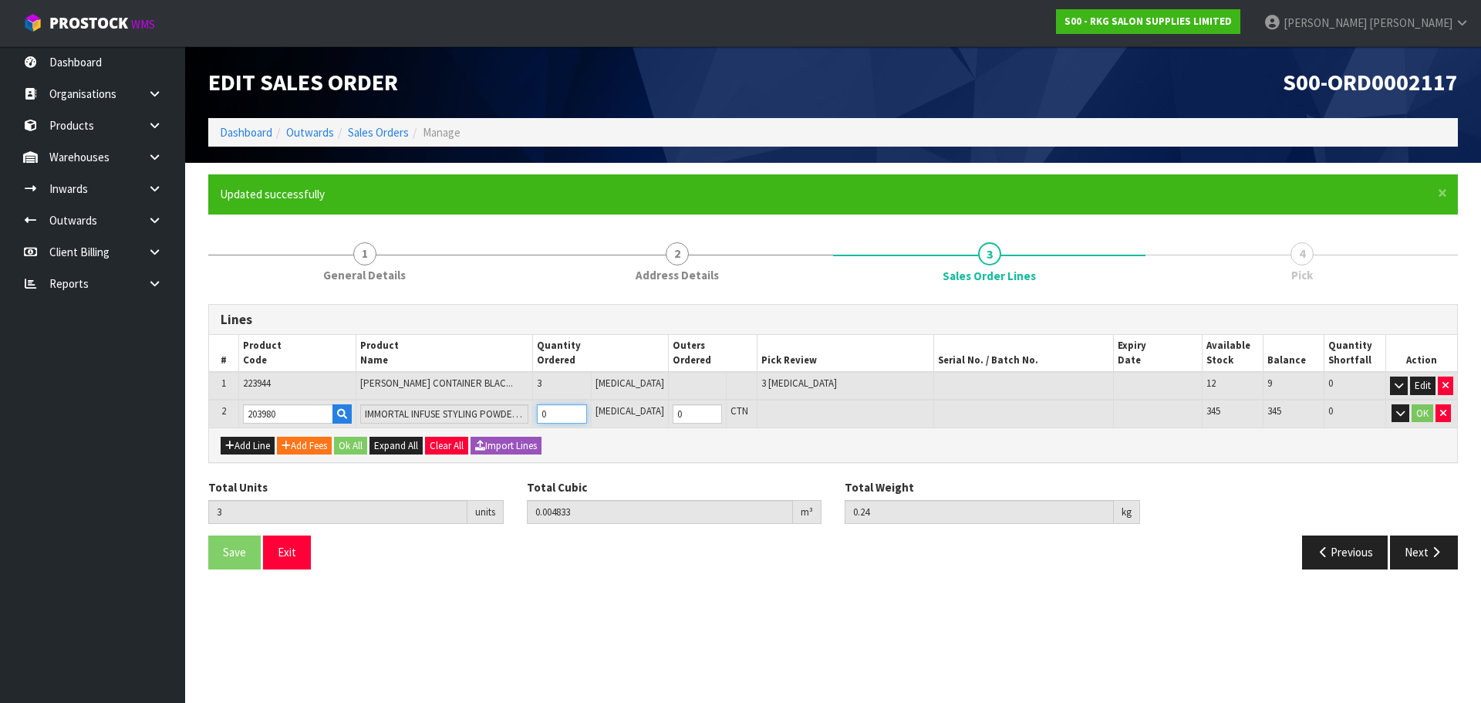
click at [554, 417] on input "0" at bounding box center [561, 413] width 49 height 19
type input "7"
type input "0.006033"
type input "2.64"
type input "4"
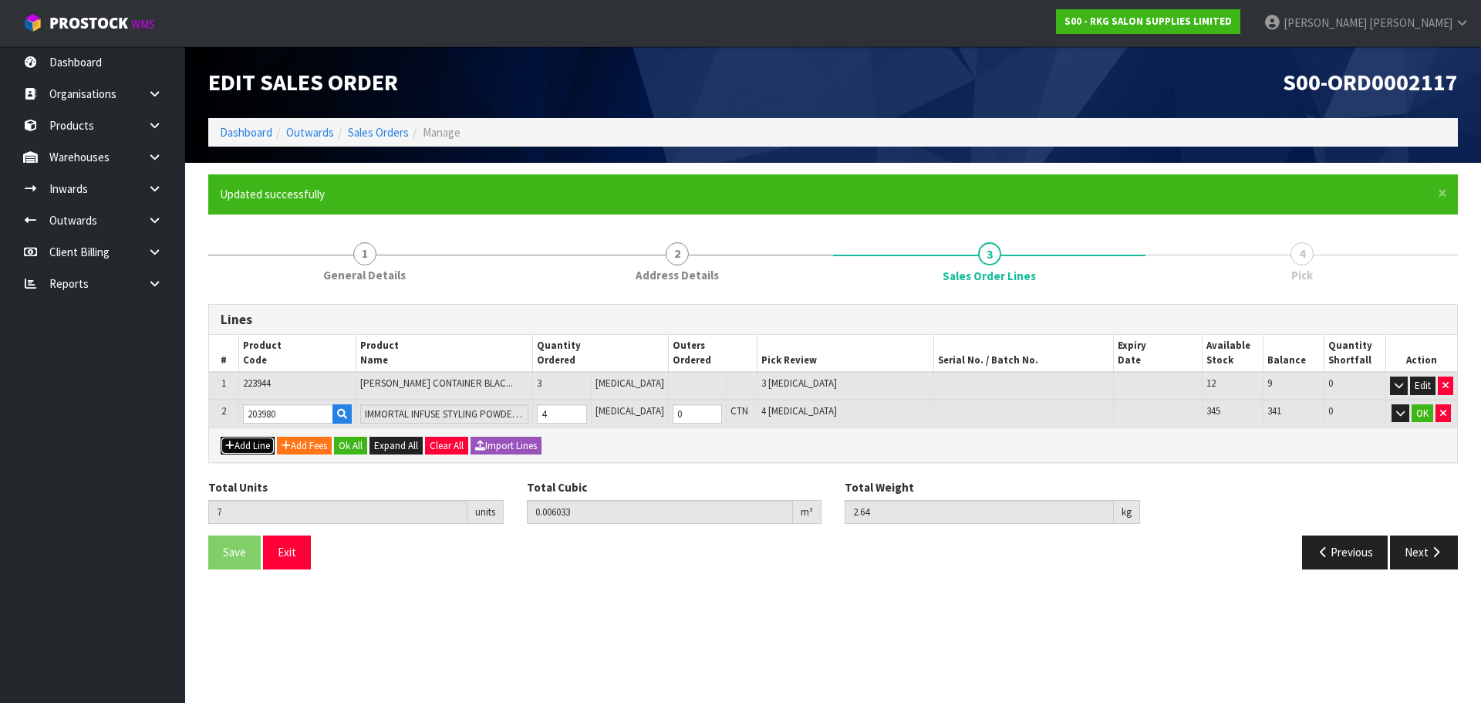
click at [250, 449] on button "Add Line" at bounding box center [248, 445] width 54 height 19
type input "0"
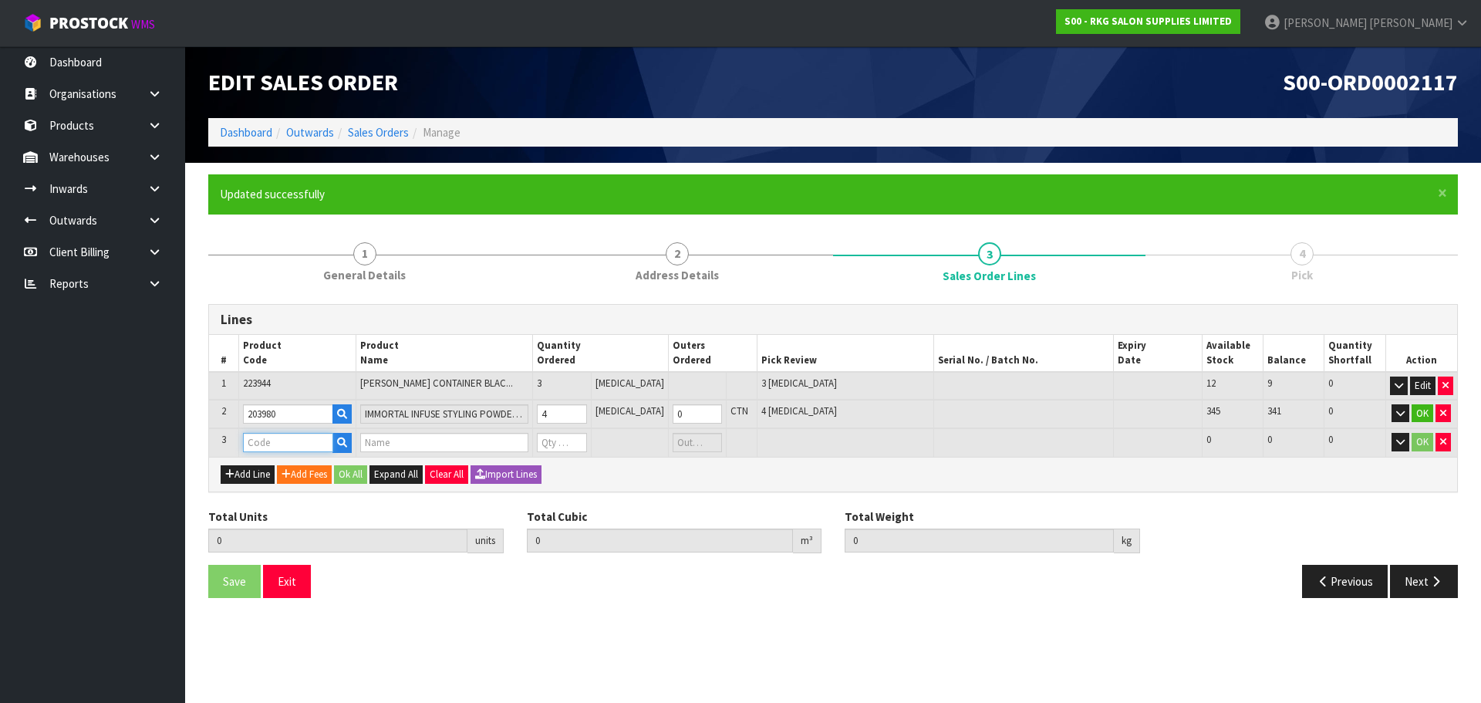
click at [259, 441] on input "text" at bounding box center [288, 442] width 90 height 19
type input "203982"
type input "7"
type input "0.006033"
type input "2.64"
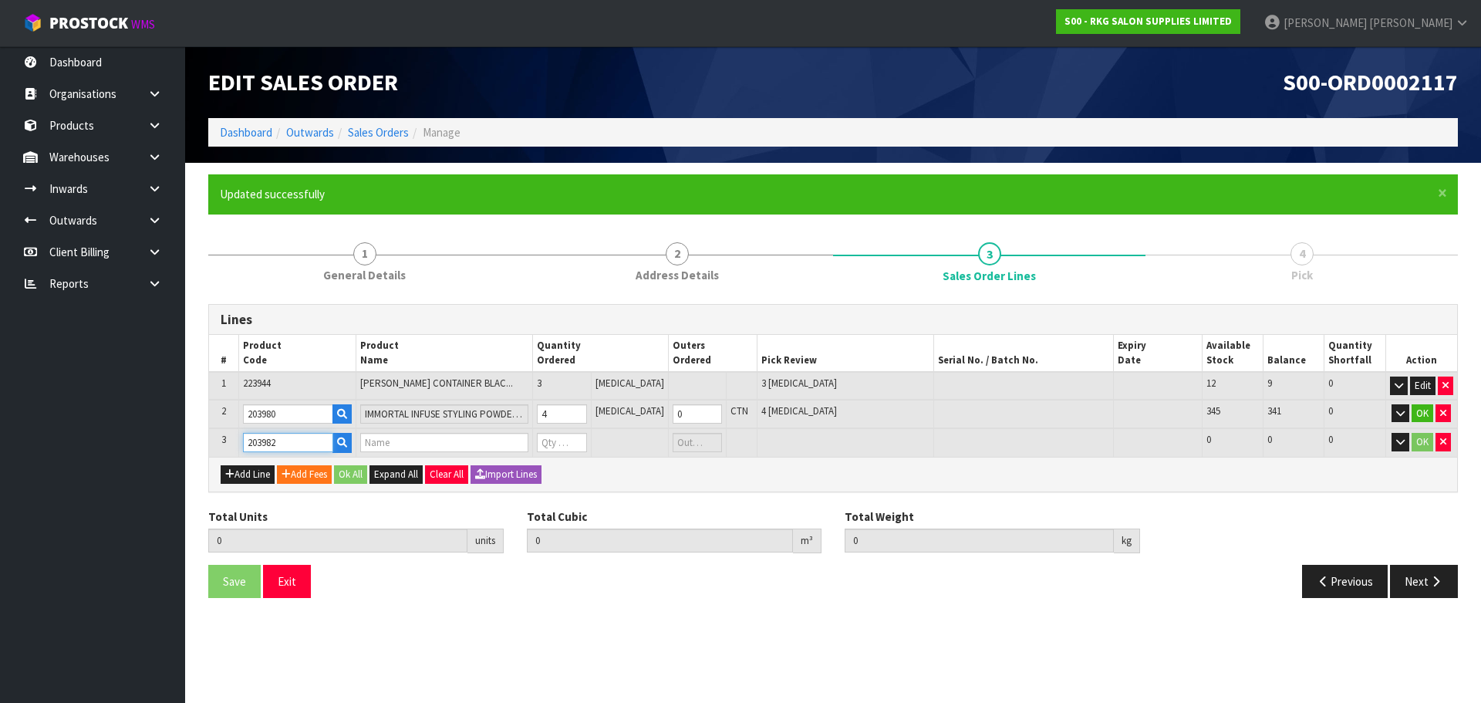
type input "IMMORTAL INFUSE VOLUME POWDER (BLACK) 20G"
type input "0"
type input "203982"
drag, startPoint x: 570, startPoint y: 441, endPoint x: 549, endPoint y: 443, distance: 20.9
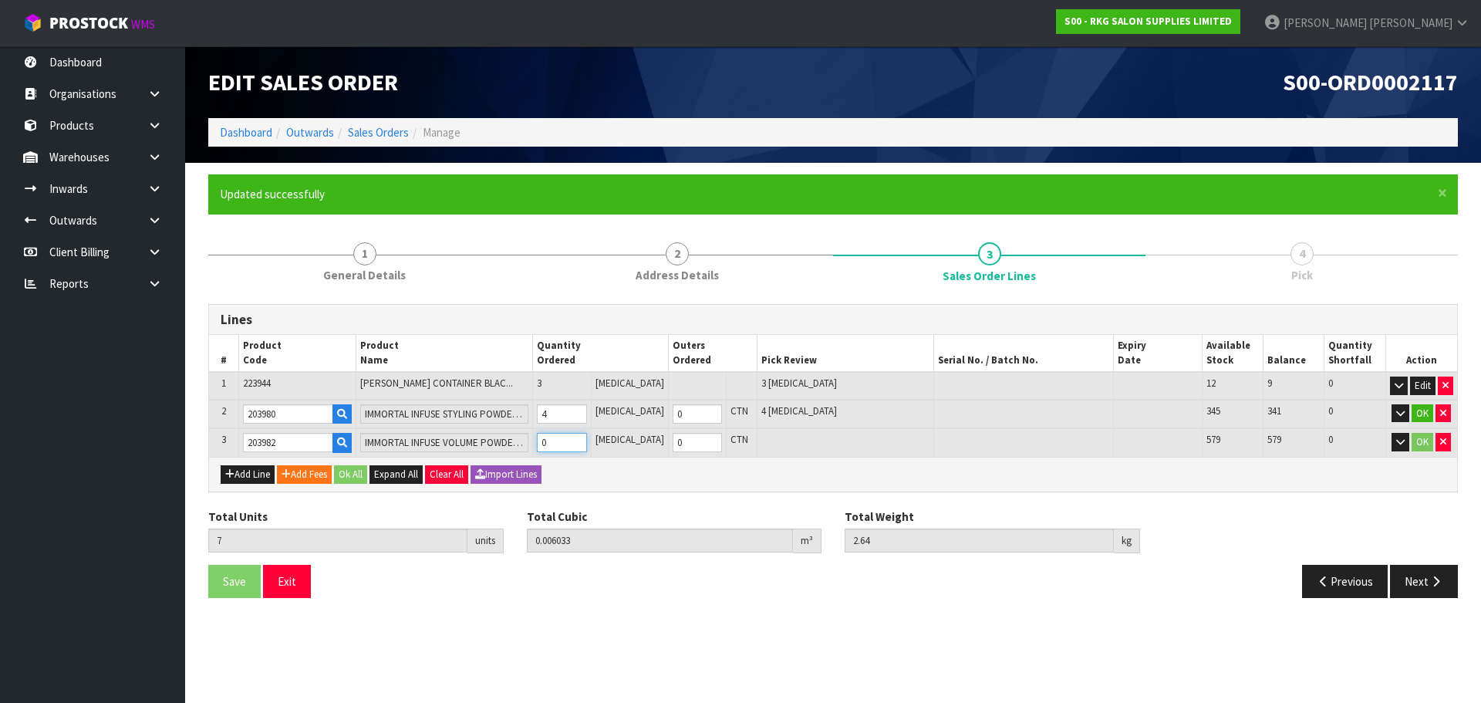
click at [549, 443] on td "0" at bounding box center [562, 442] width 58 height 29
type input "11"
type input "0.007233"
type input "5.04"
type input "4"
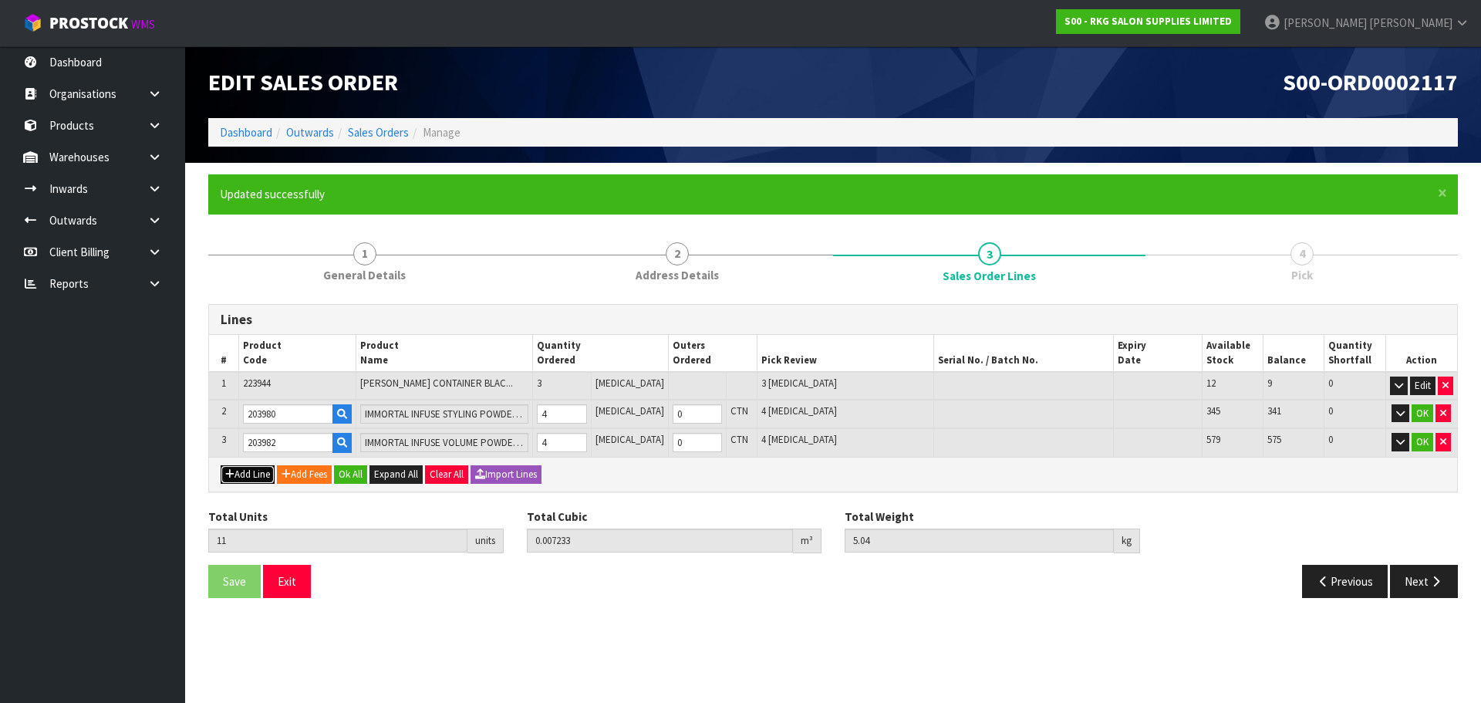
click at [258, 477] on button "Add Line" at bounding box center [248, 474] width 54 height 19
type input "0"
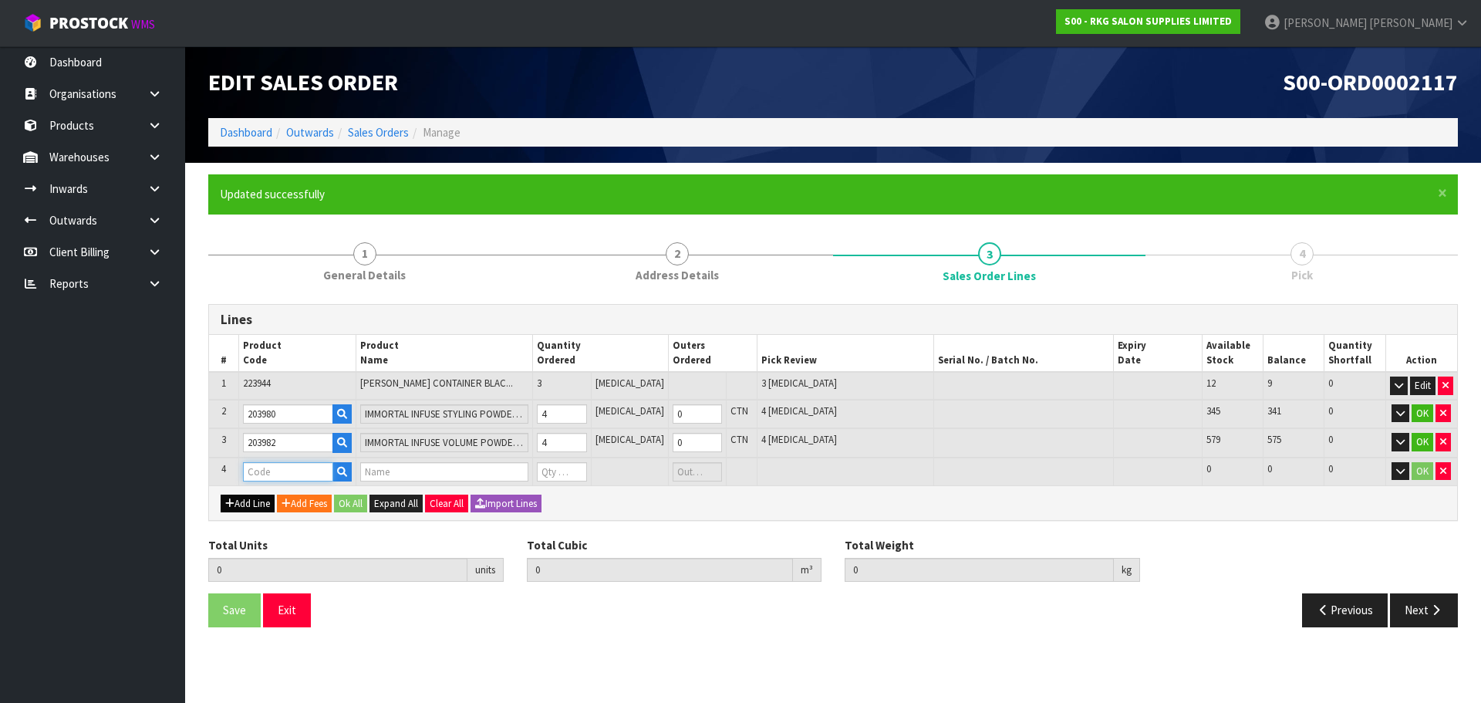
click at [268, 465] on input "text" at bounding box center [288, 471] width 90 height 19
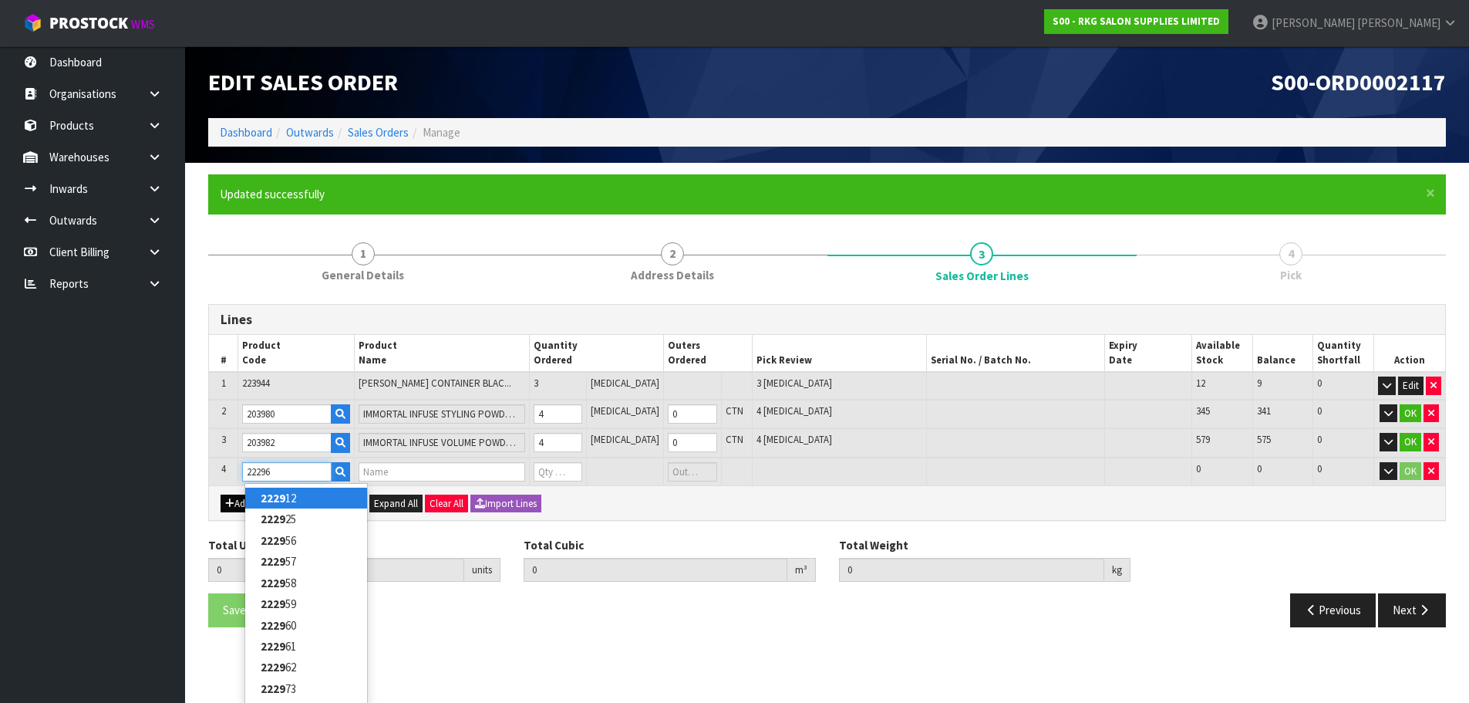
type input "222962"
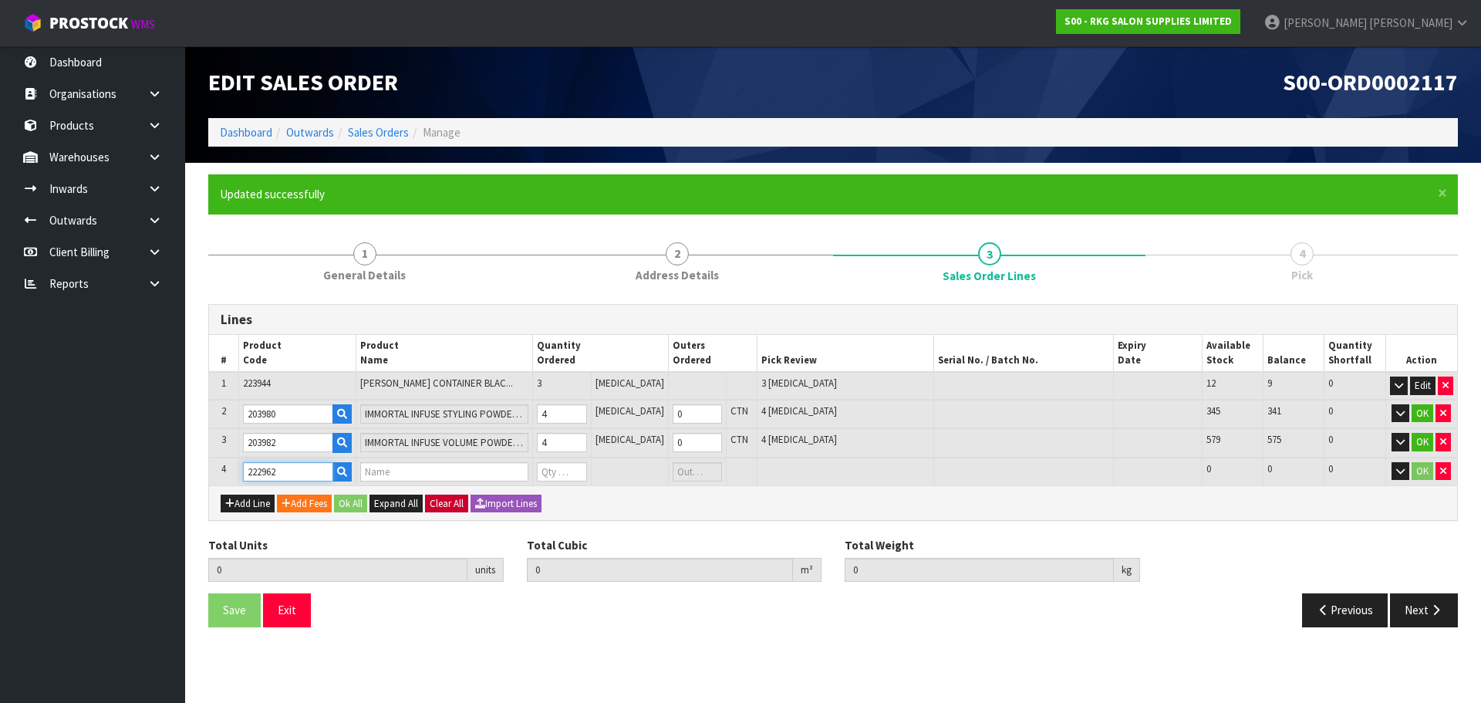
type input "11"
type input "0.007233"
type input "5.04"
type input "FNX BARBER HAIR POWDER WAX 20G"
type input "0"
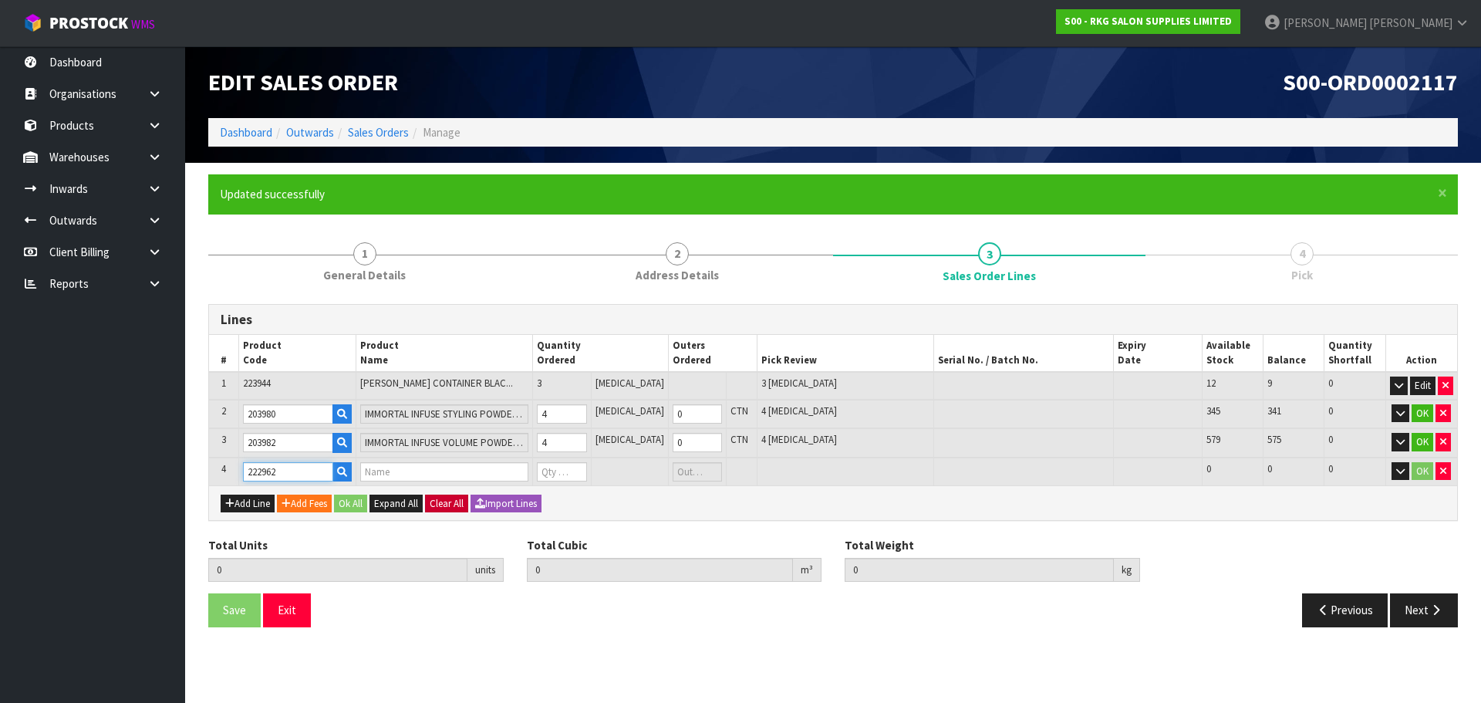
type input "0"
type input "222962"
drag, startPoint x: 568, startPoint y: 471, endPoint x: 556, endPoint y: 471, distance: 11.6
click at [556, 471] on input "0" at bounding box center [561, 471] width 49 height 19
type input "17"
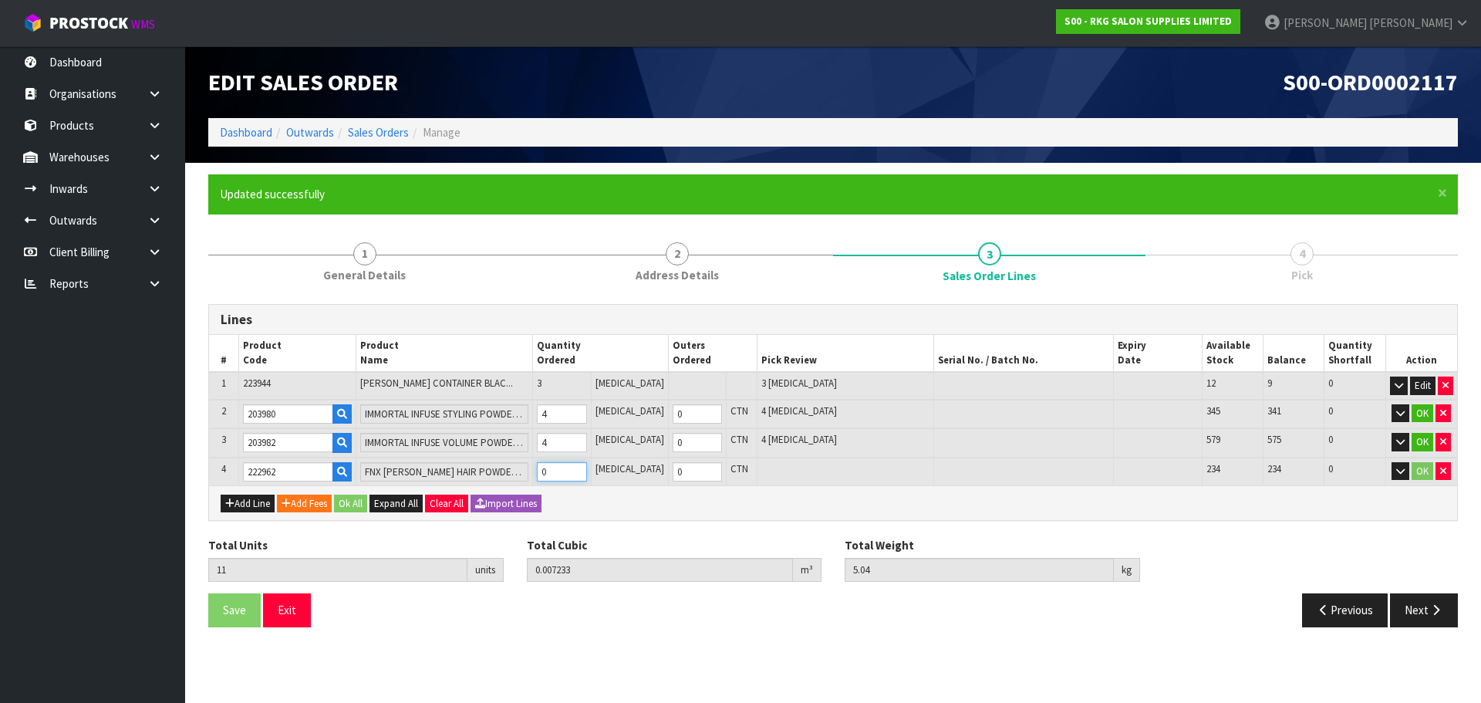
type input "0.011643"
type input "8.64"
type input "6"
type input "0"
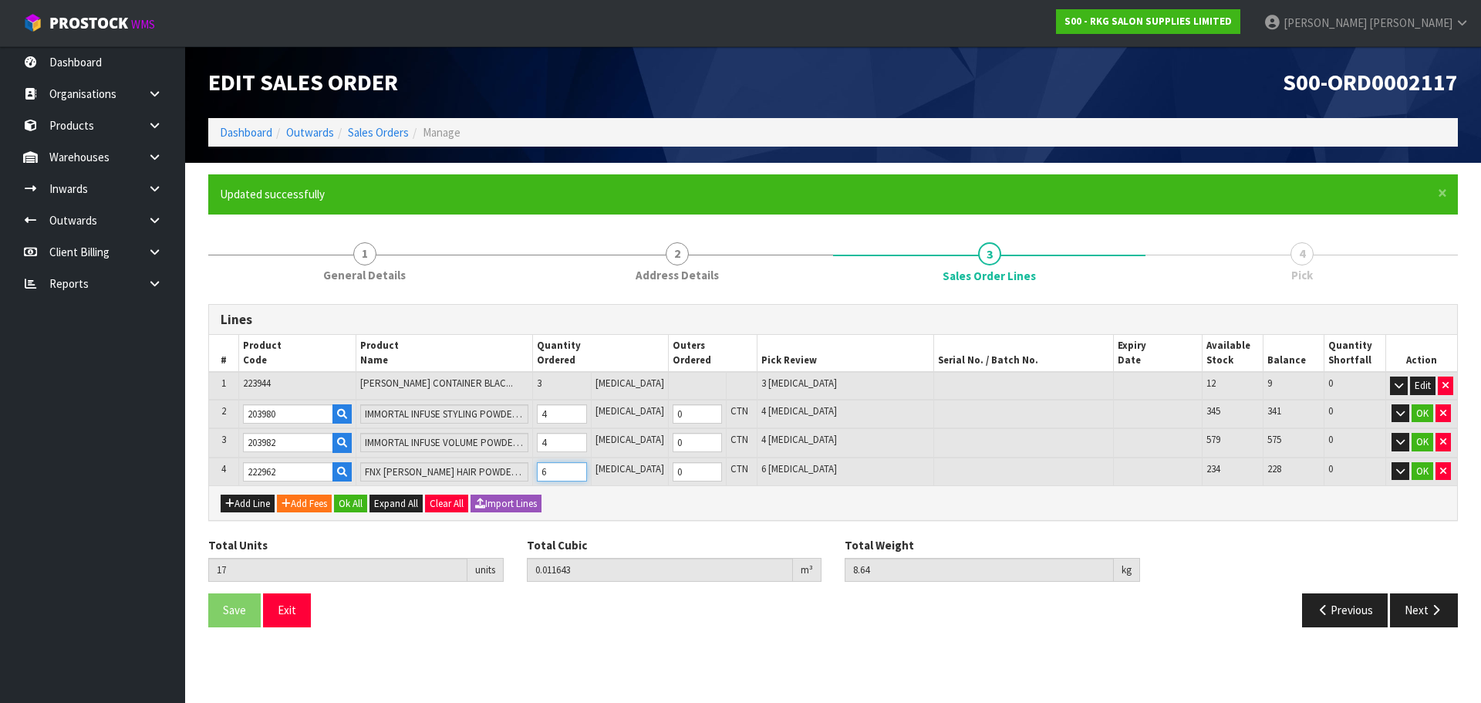
type input "0"
type input "12"
type input "0.007968"
type input "5.64"
type input "1"
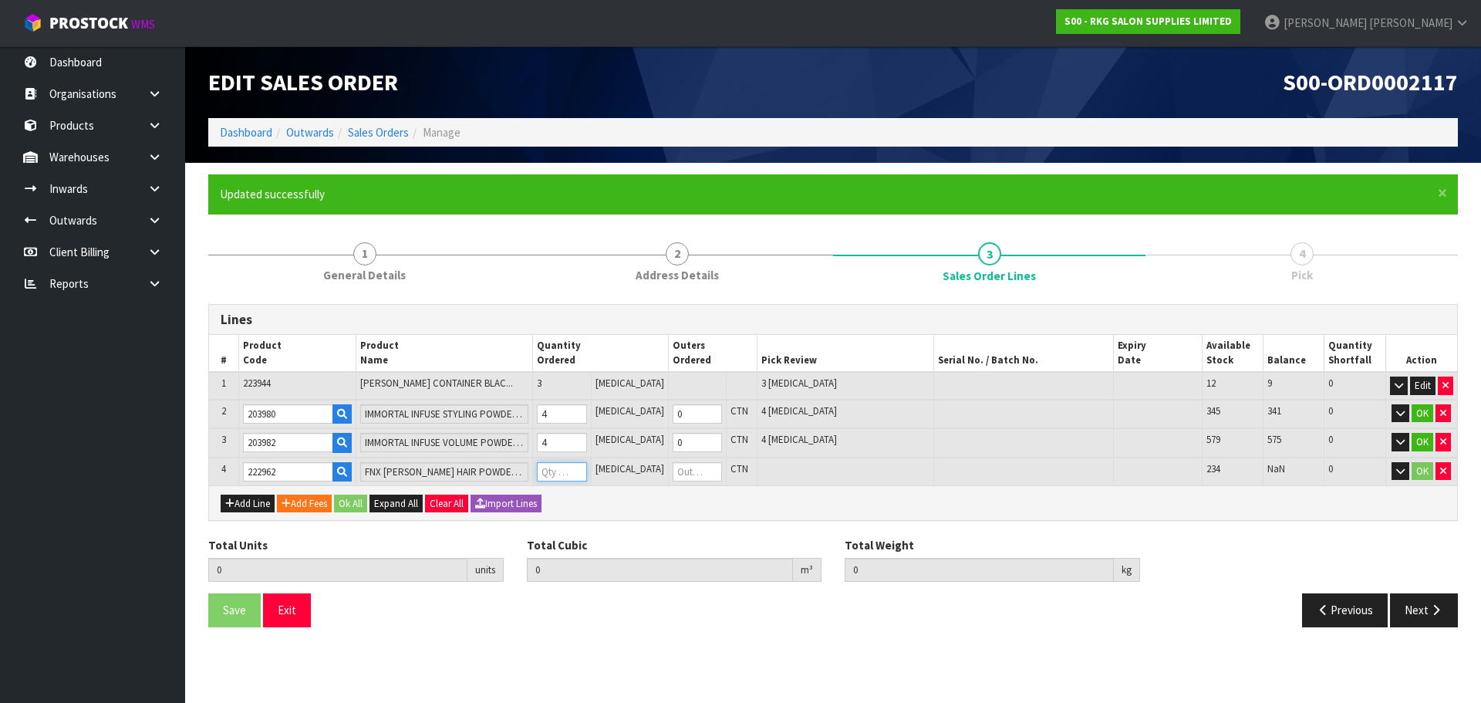
type input "0"
type input "23"
type input "0.014913"
type input "5.84"
type input "12"
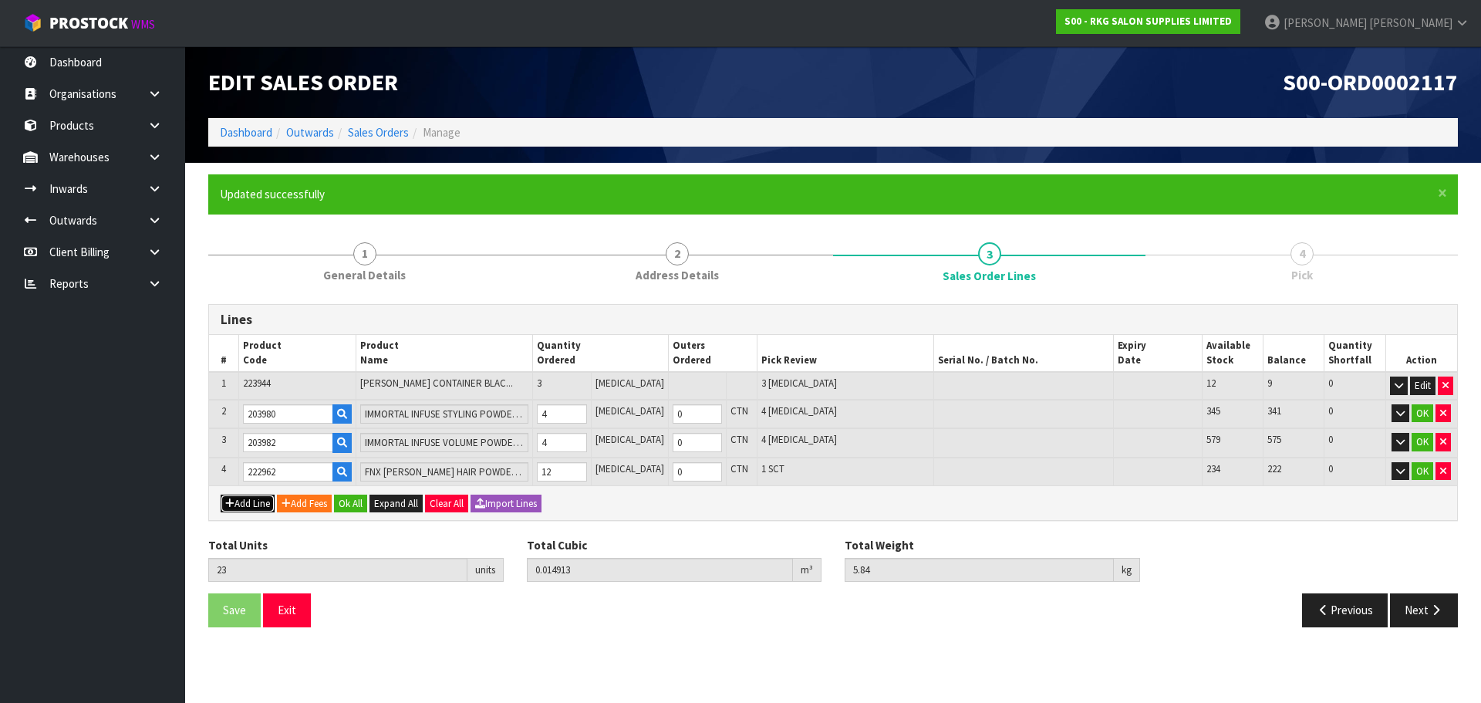
click at [253, 501] on button "Add Line" at bounding box center [248, 503] width 54 height 19
type input "0"
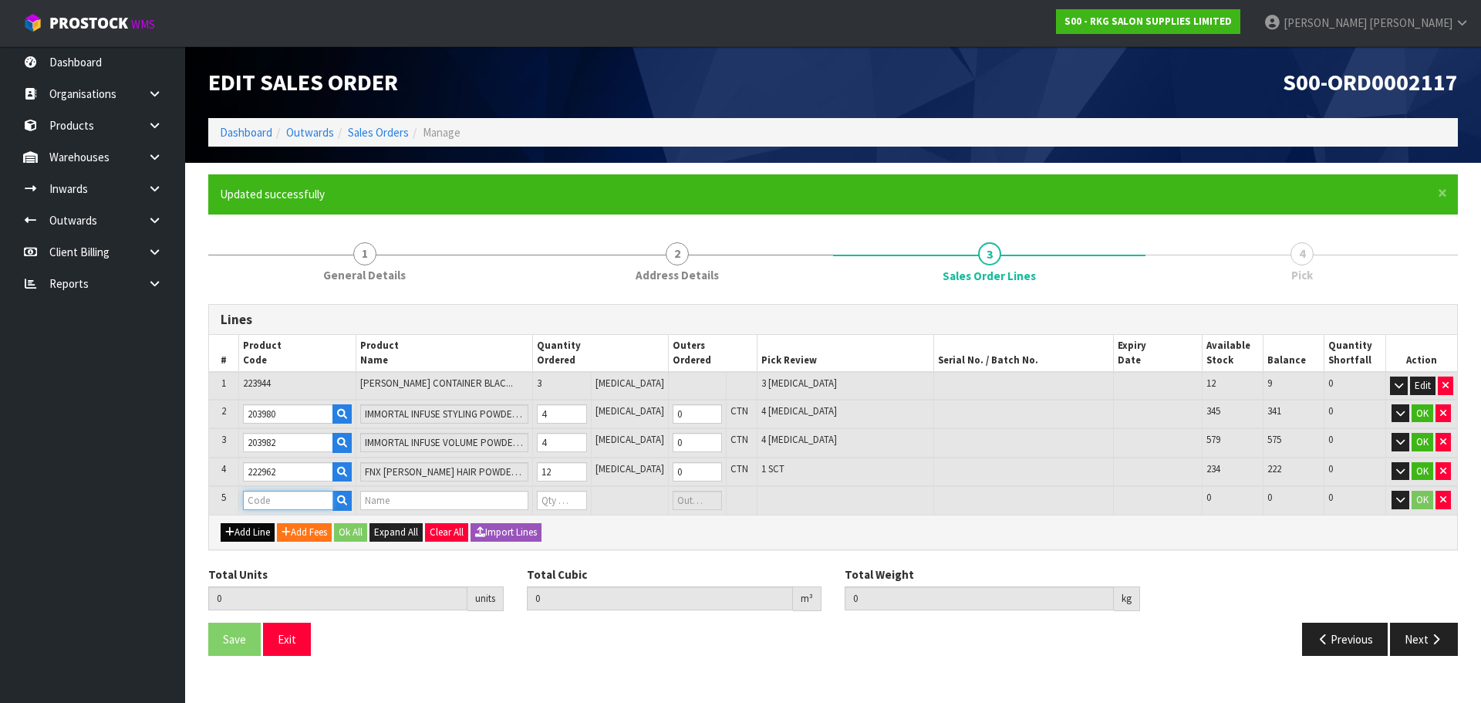
click at [265, 500] on input "text" at bounding box center [288, 499] width 90 height 19
type input "201971"
type input "23"
type input "0.014913"
type input "5.84"
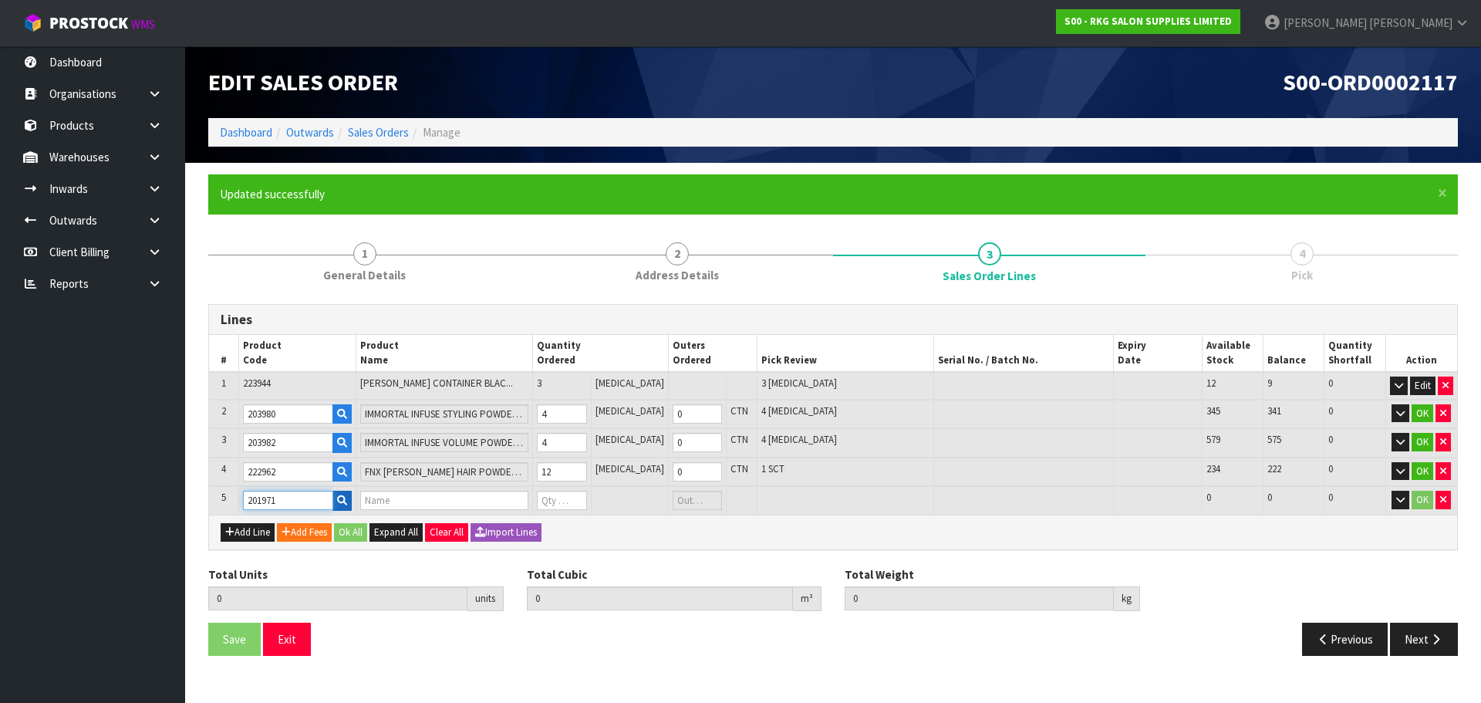
type input "IMMORTAL BEARD OIL 50ML"
type input "0"
type input "201971"
drag, startPoint x: 567, startPoint y: 503, endPoint x: 547, endPoint y: 504, distance: 20.1
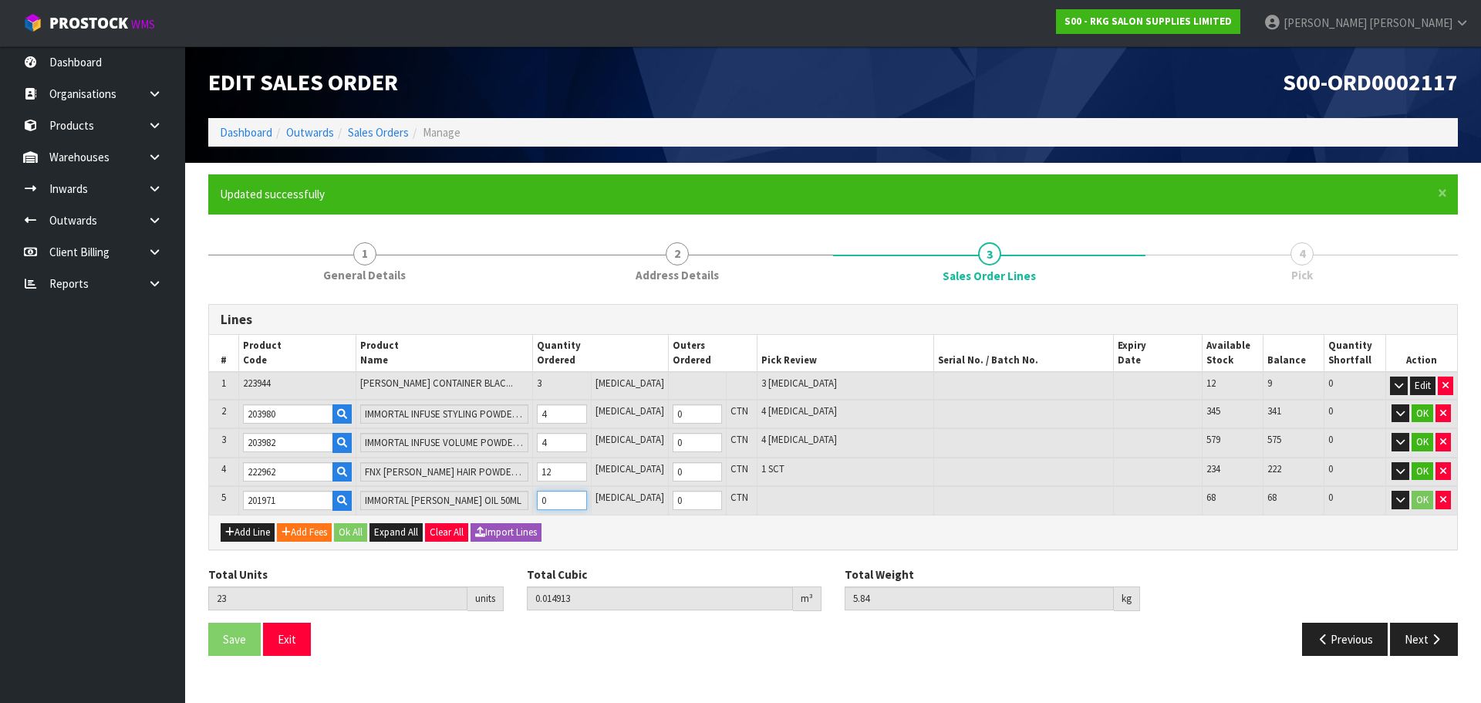
click at [547, 504] on tr "5 201971 IMMORTAL BEARD OIL 50ML 0 PCE 0 CTN 68 68 0 OK" at bounding box center [833, 500] width 1248 height 29
type input "29"
type input "0.017721"
type input "6.68"
type input "6"
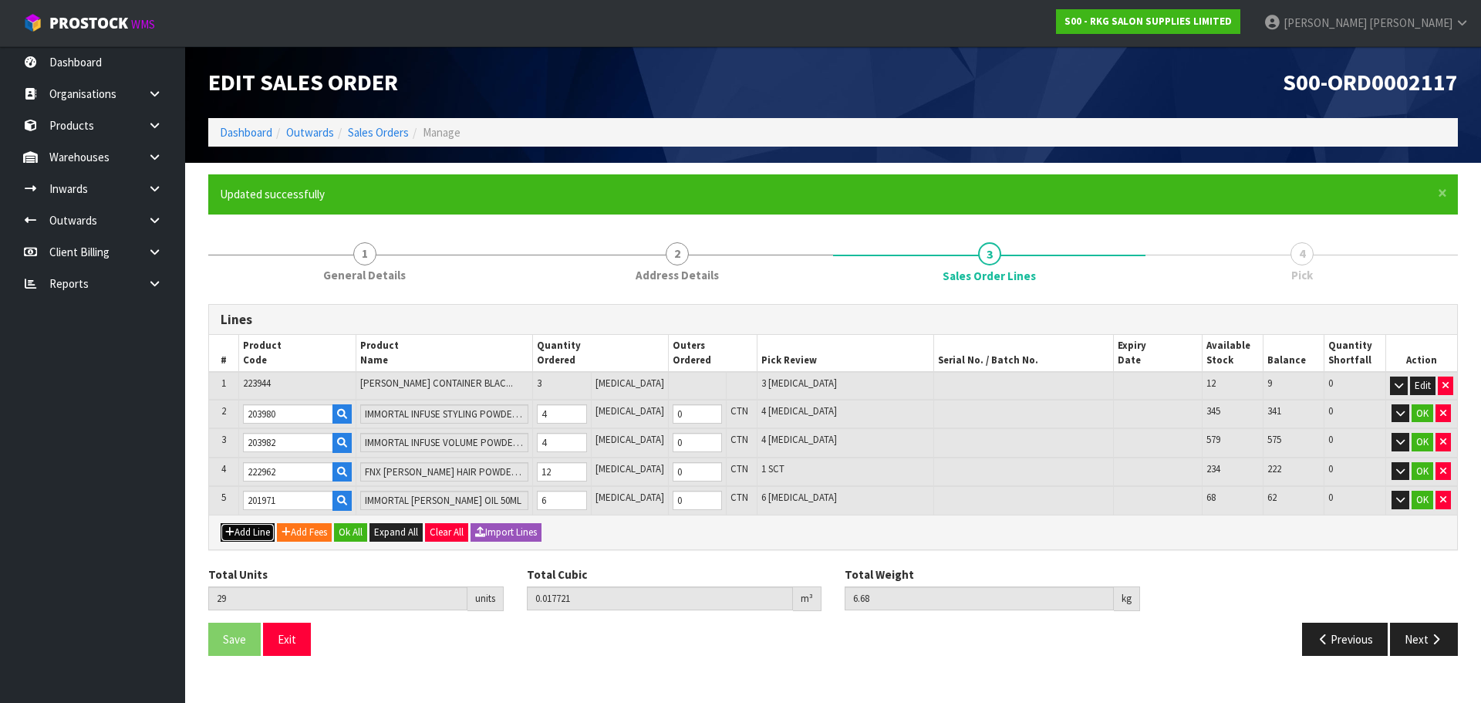
click at [258, 532] on button "Add Line" at bounding box center [248, 532] width 54 height 19
type input "0"
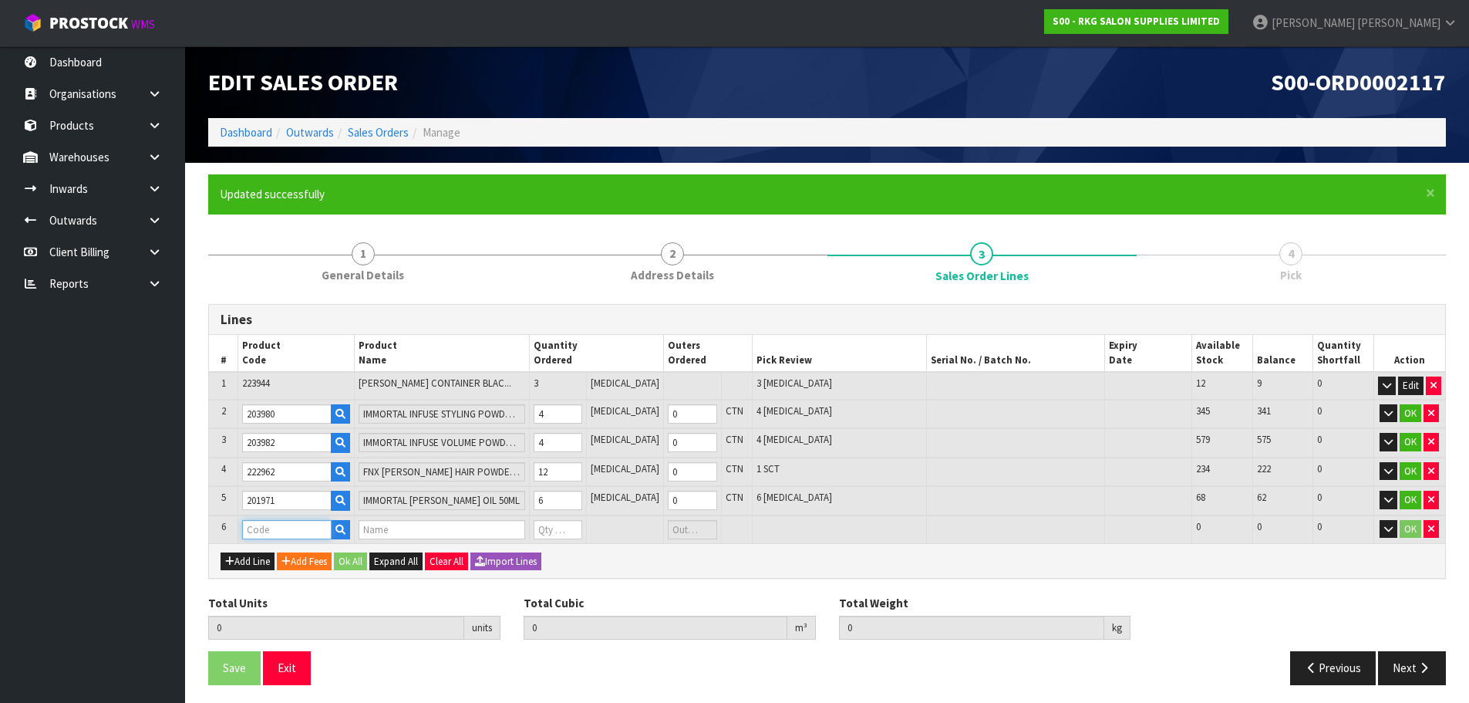
click at [268, 524] on input "text" at bounding box center [286, 529] width 89 height 19
type input "203210"
type input "29"
type input "0.017721"
type input "6.68"
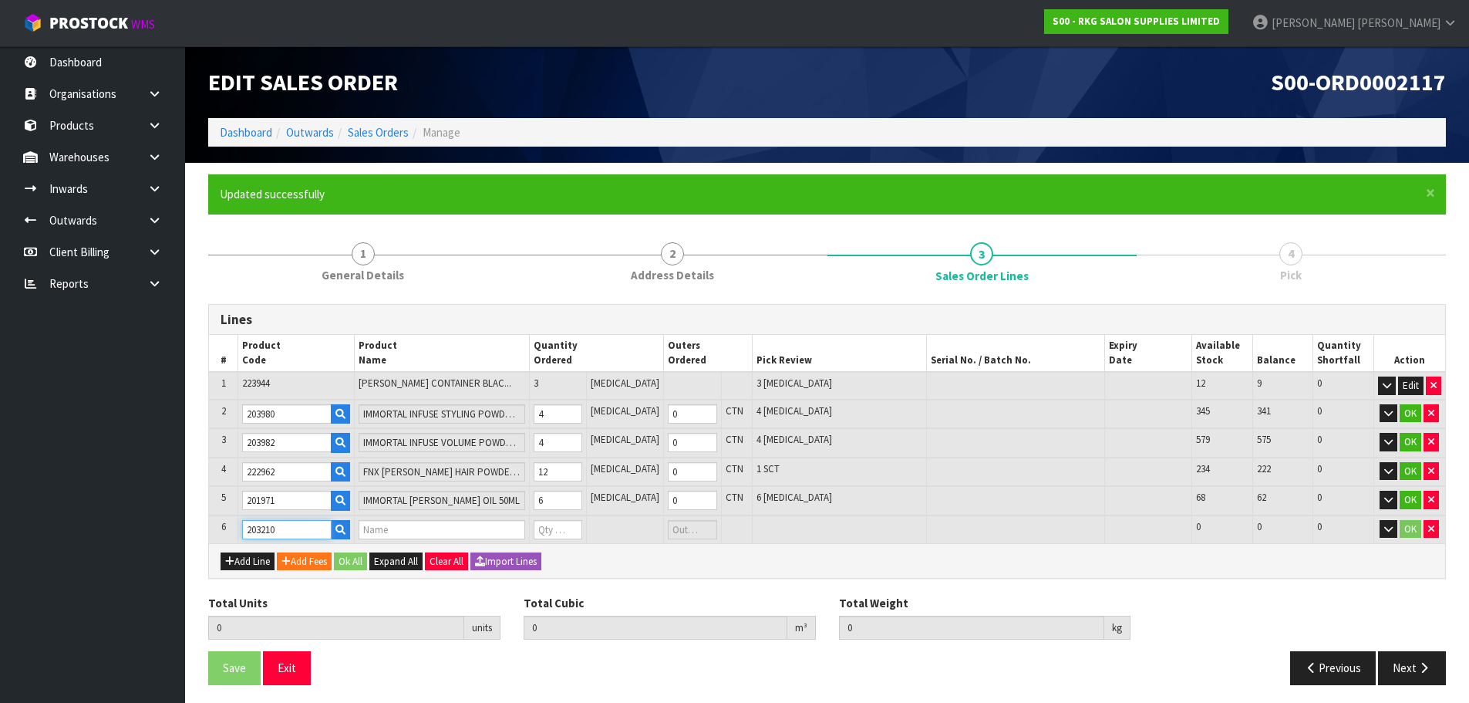
type input "DERBY EXTRA DOUBLE EDGE SAFETY RAZOR BLADES - 100 BLADES"
type input "0"
type input "203210"
drag, startPoint x: 570, startPoint y: 531, endPoint x: 560, endPoint y: 532, distance: 10.1
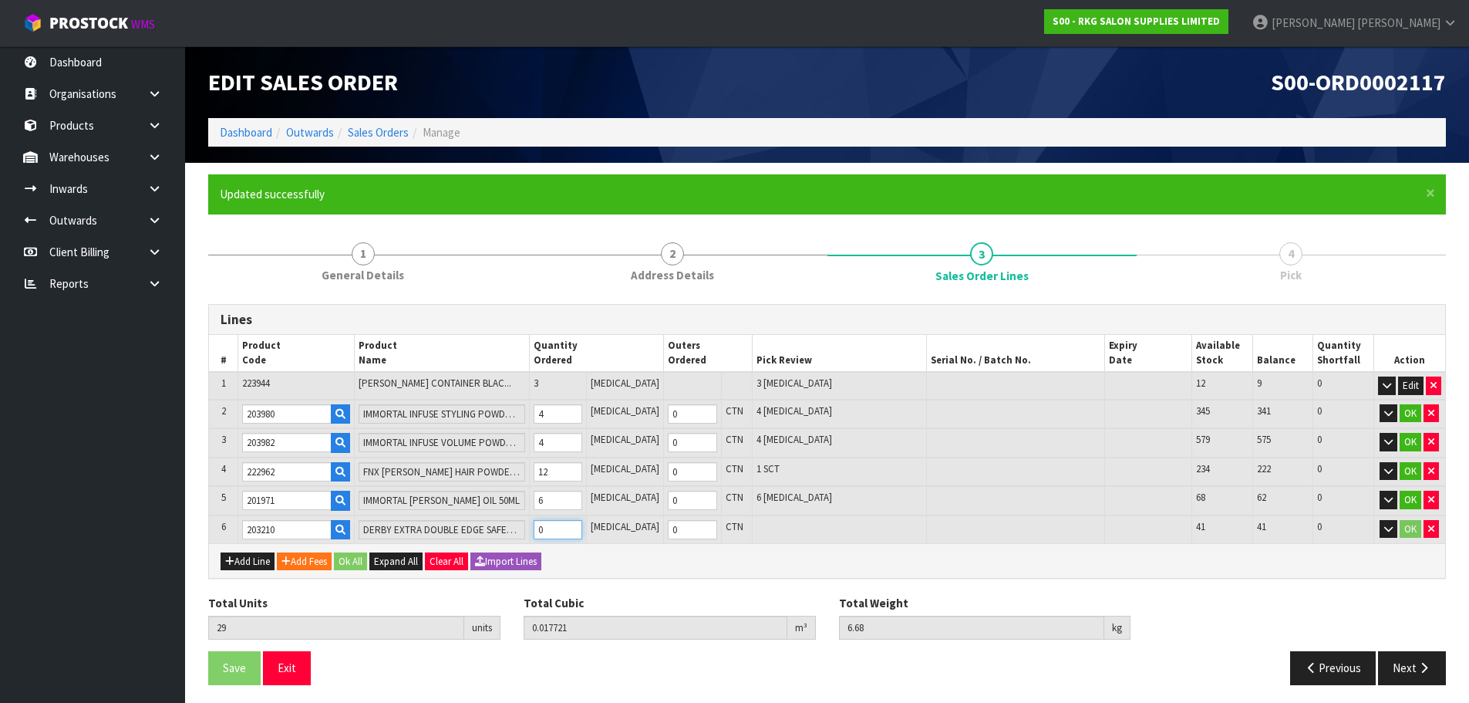
click at [560, 532] on input "0" at bounding box center [558, 529] width 49 height 19
type input "0"
type input "30"
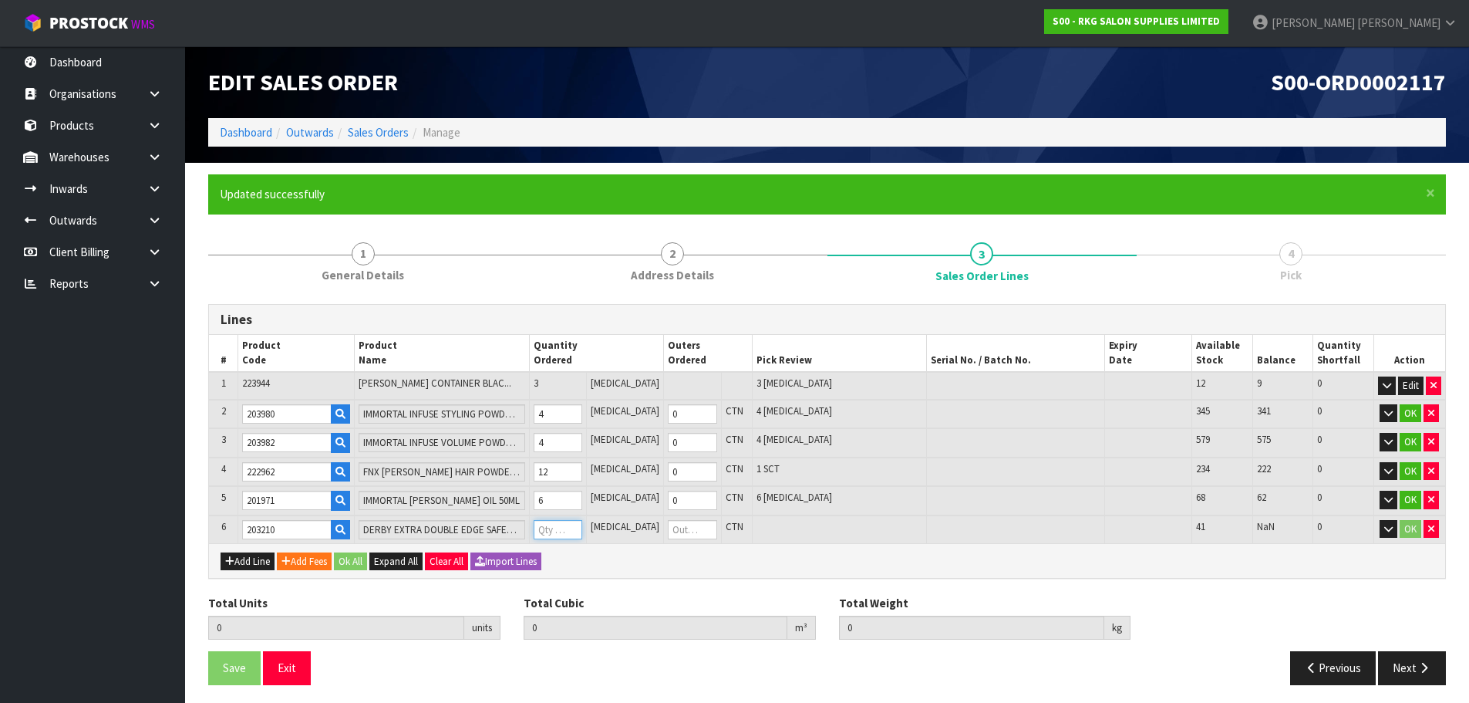
type input "0.018021"
type input "6.81"
type input "1"
type input "0"
type input "1"
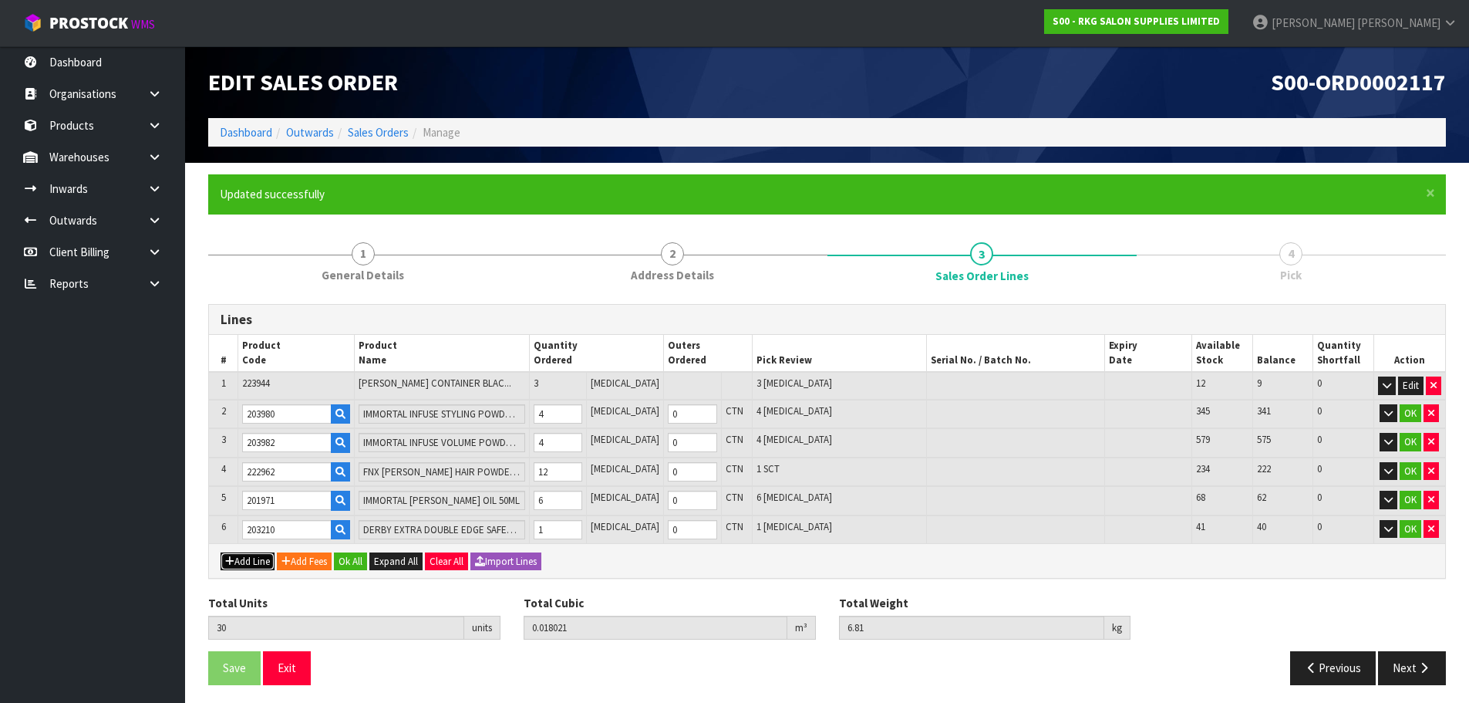
click at [254, 565] on button "Add Line" at bounding box center [248, 561] width 54 height 19
type input "0"
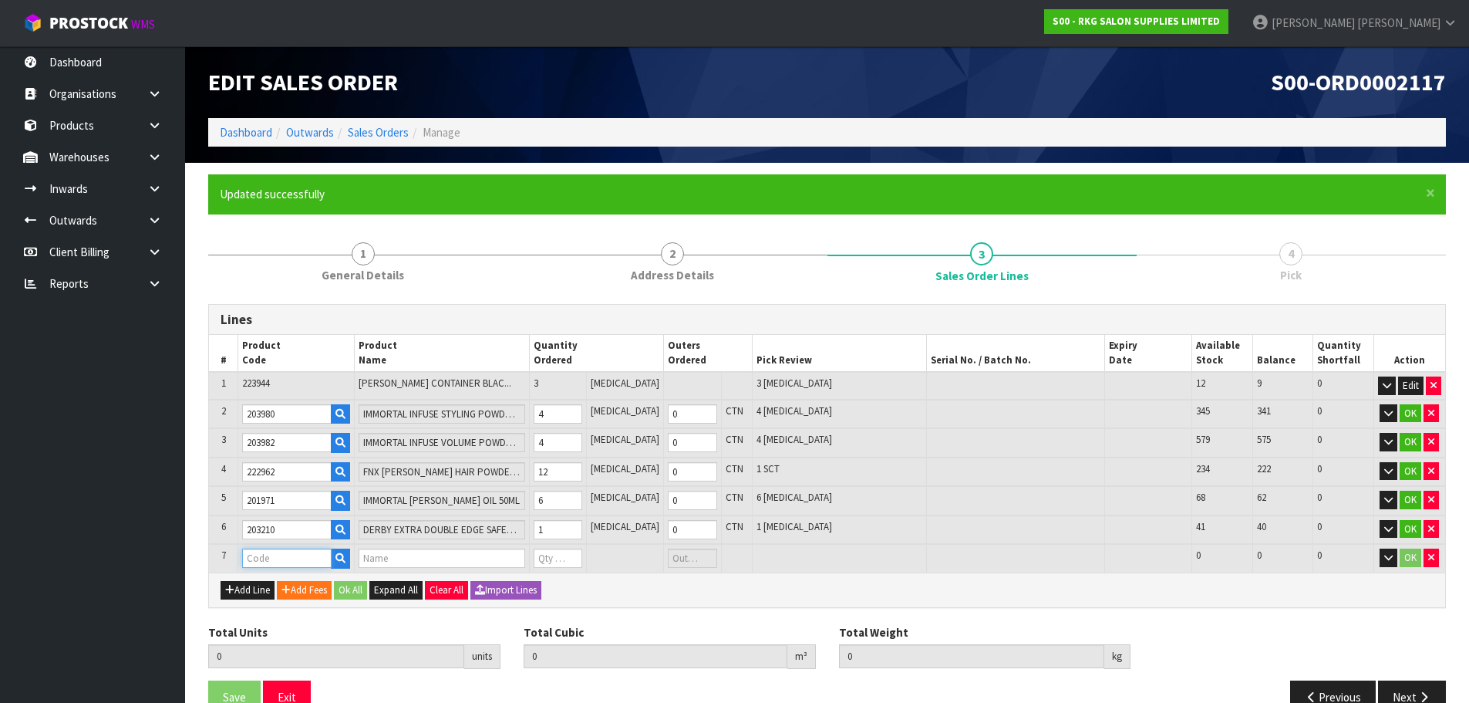
click at [268, 556] on input "text" at bounding box center [286, 557] width 89 height 19
type input "219686"
type input "30"
type input "0.018021"
type input "6.81"
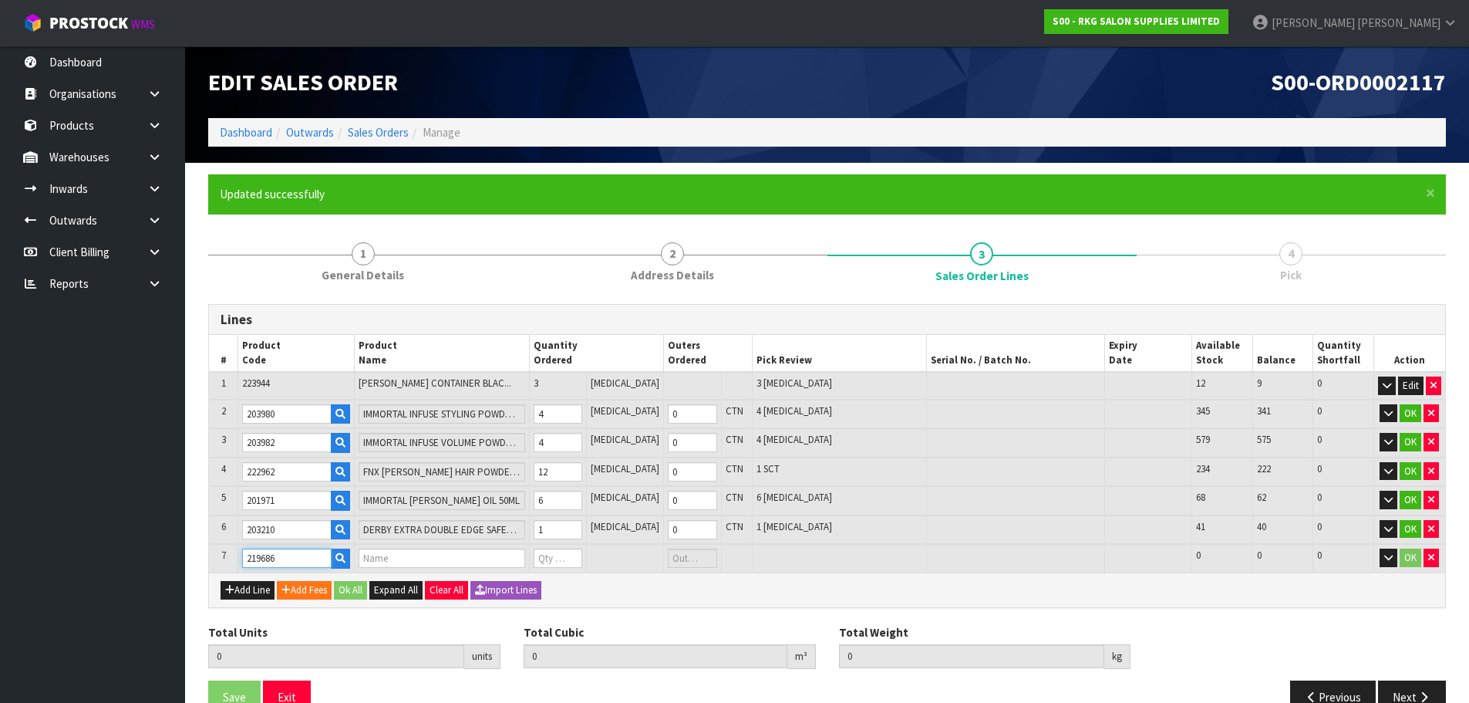
type input "IMMORTAL LARGE FLOOR STAND"
type input "0"
type input "219686"
type input "31"
type input "0.054421"
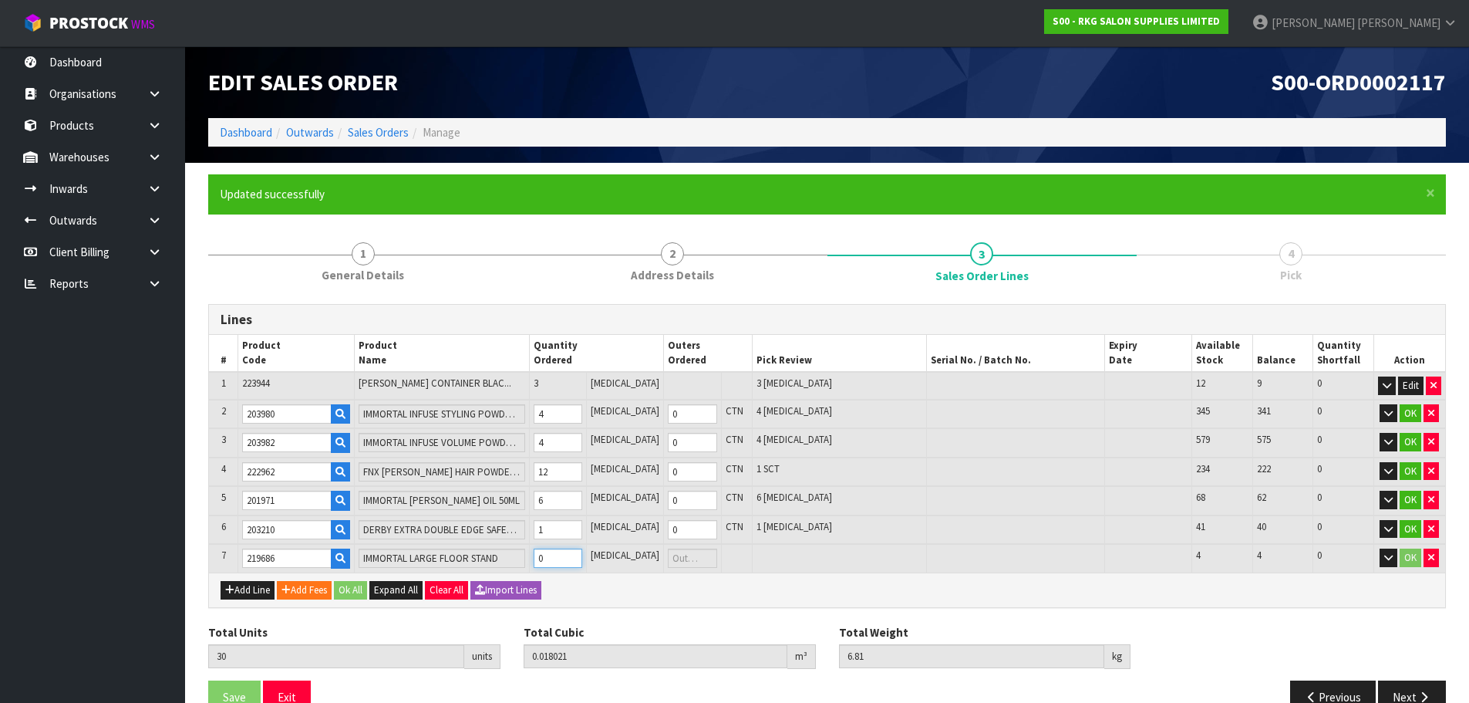
type input "19.31"
type input "1"
click at [583, 554] on input "1" at bounding box center [558, 557] width 49 height 19
click at [1411, 417] on button "OK" at bounding box center [1411, 413] width 22 height 19
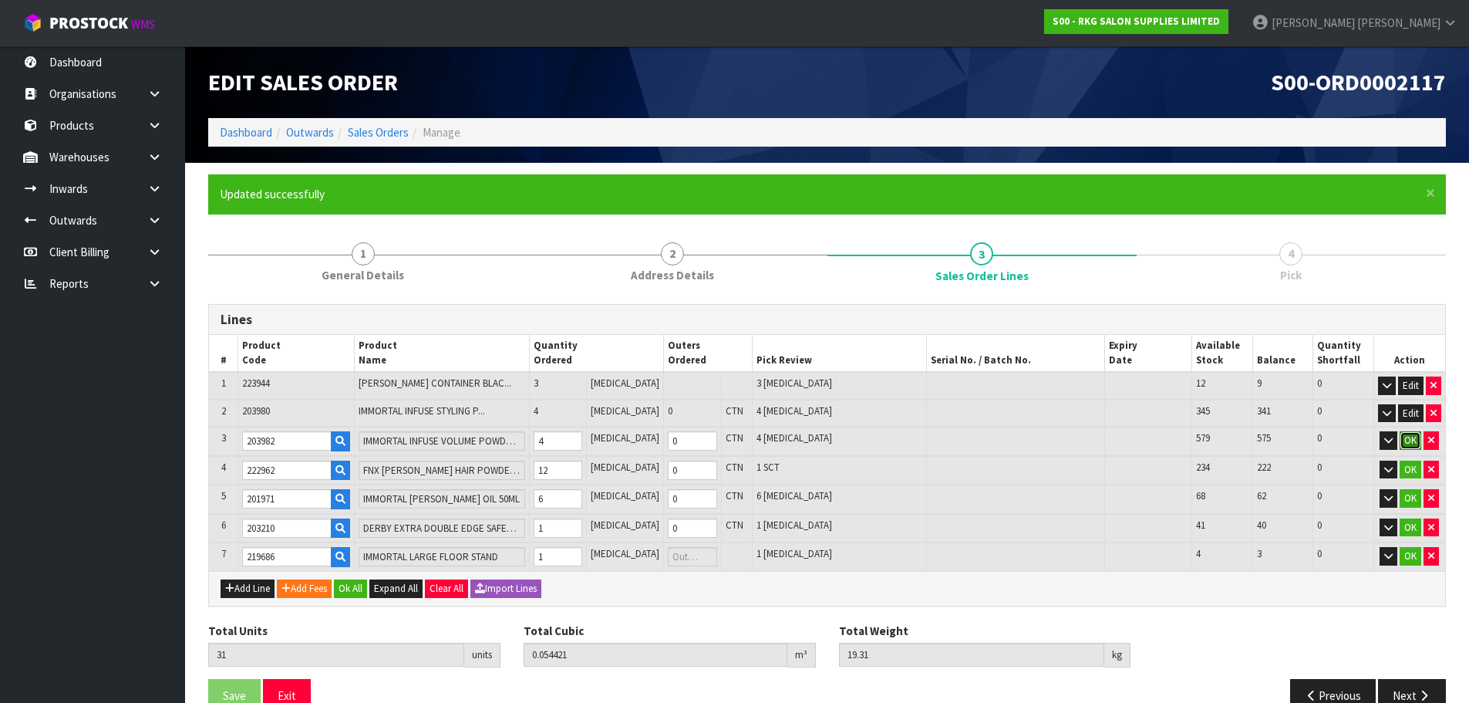
click at [1411, 440] on button "OK" at bounding box center [1411, 440] width 22 height 19
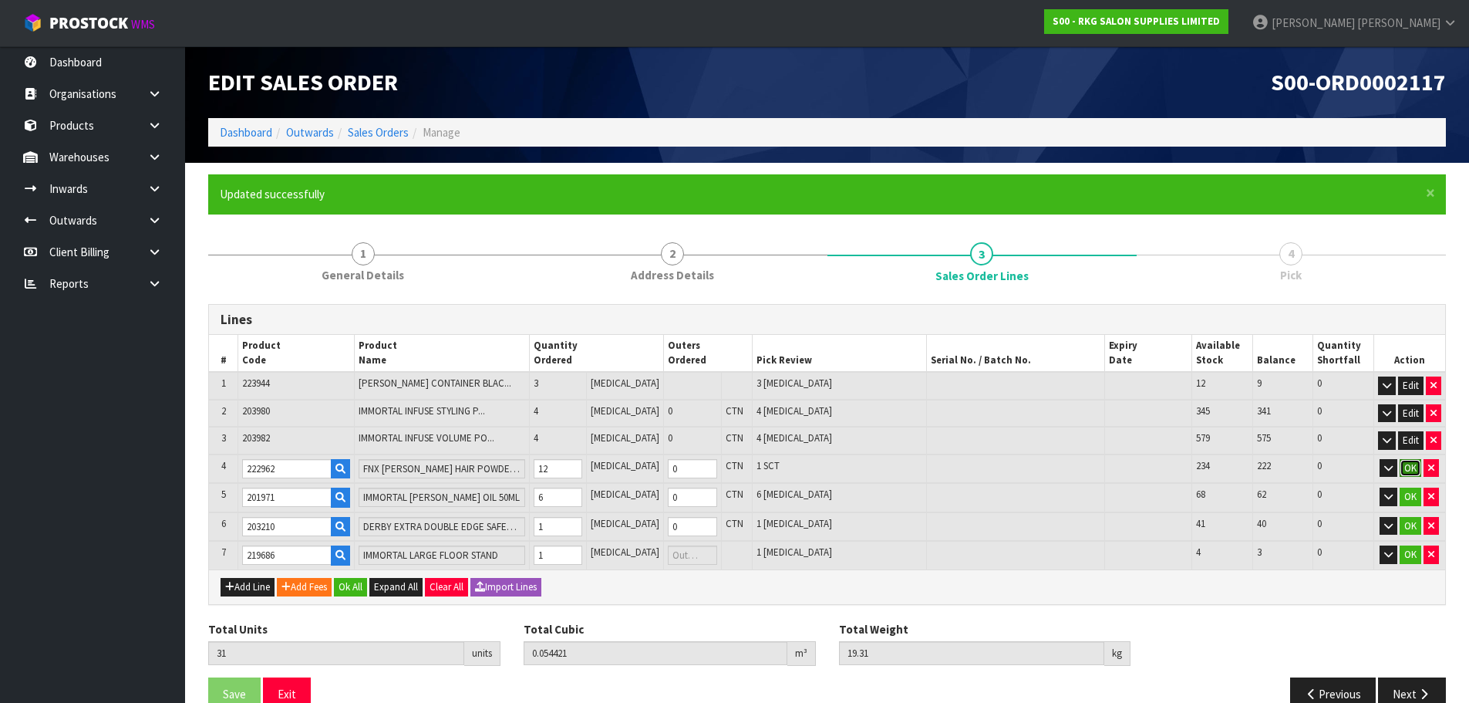
click at [1409, 470] on button "OK" at bounding box center [1411, 468] width 22 height 19
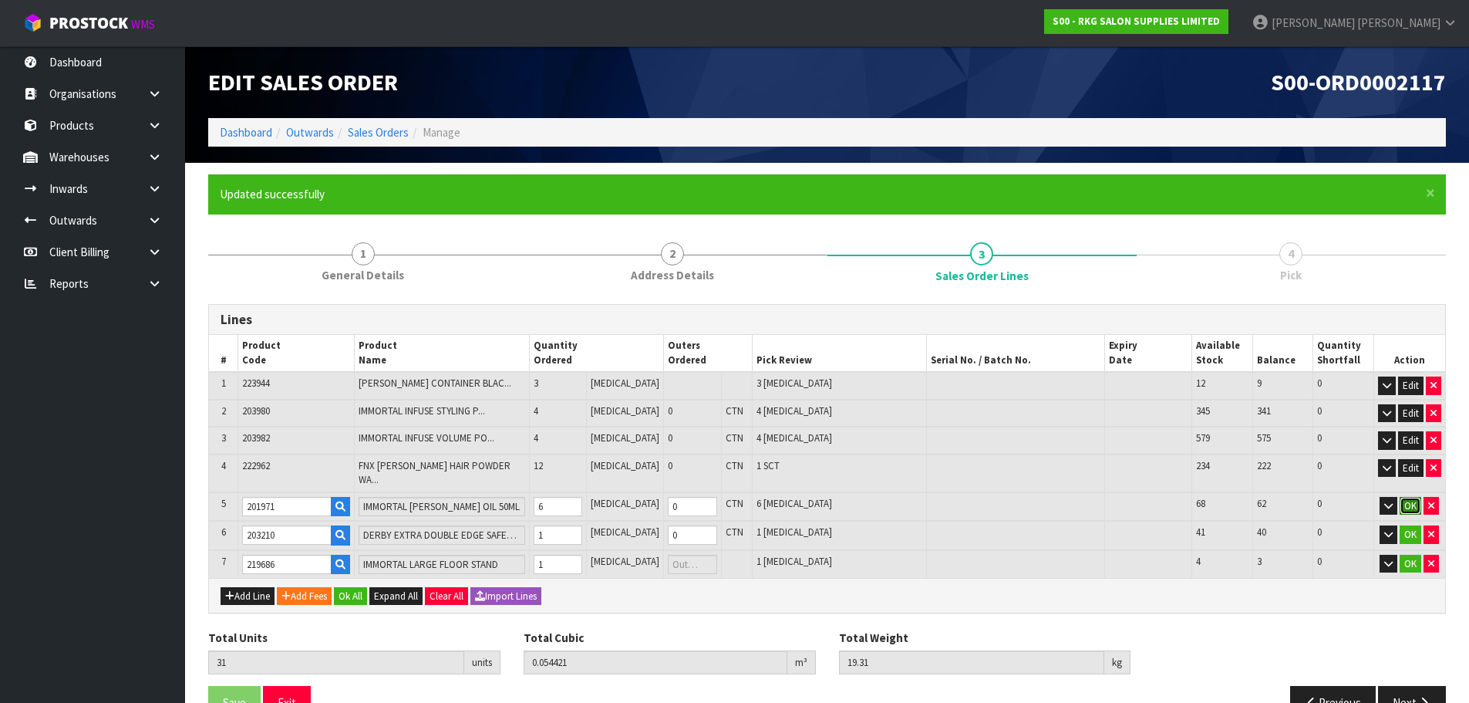
click at [1409, 497] on button "OK" at bounding box center [1411, 506] width 22 height 19
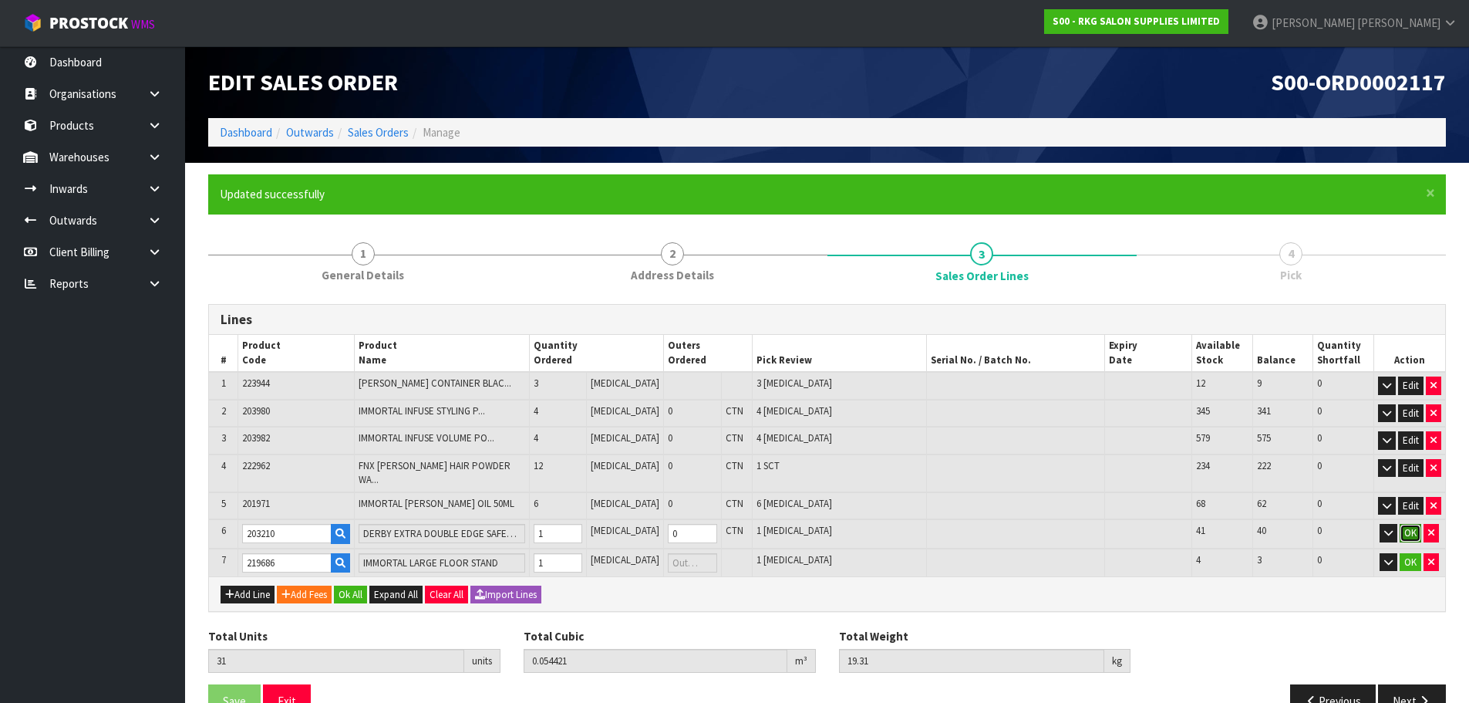
click at [1406, 526] on button "OK" at bounding box center [1411, 533] width 22 height 19
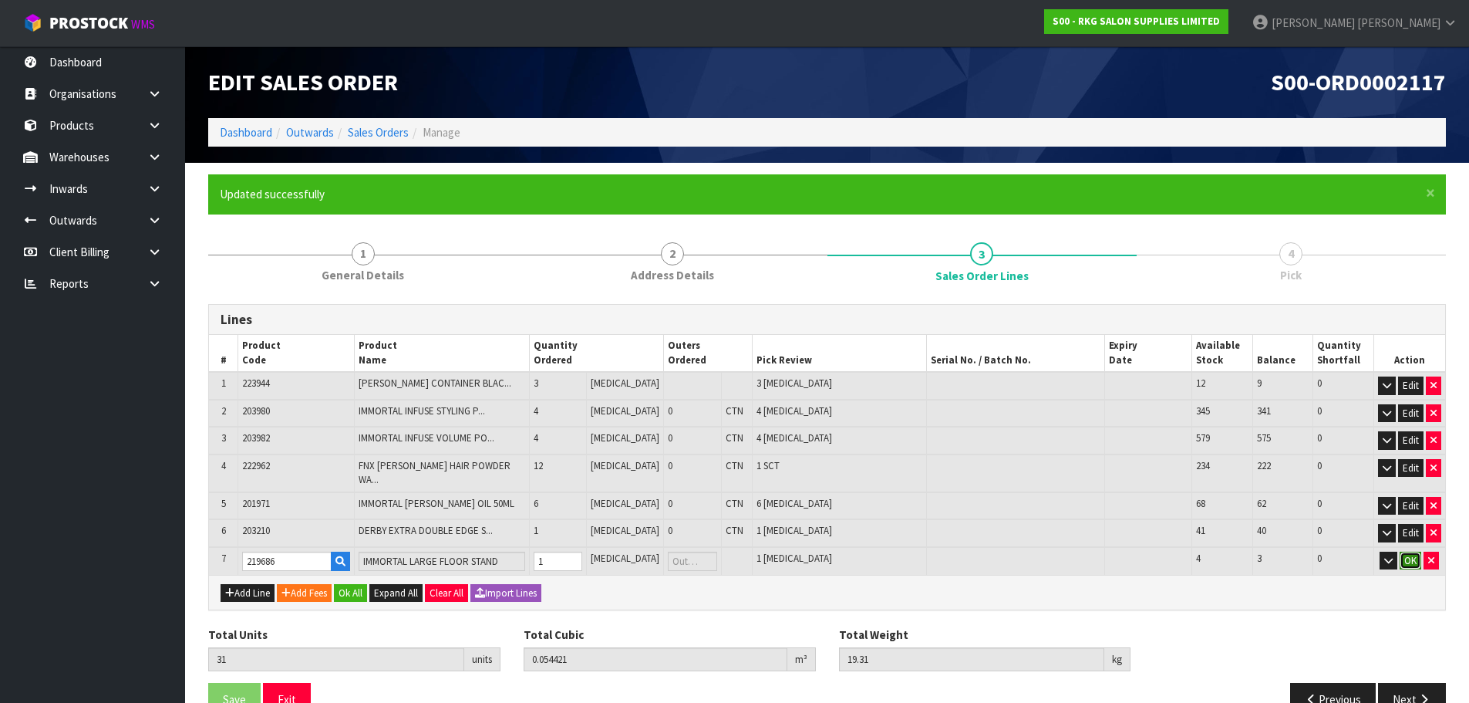
click at [1409, 551] on button "OK" at bounding box center [1411, 560] width 22 height 19
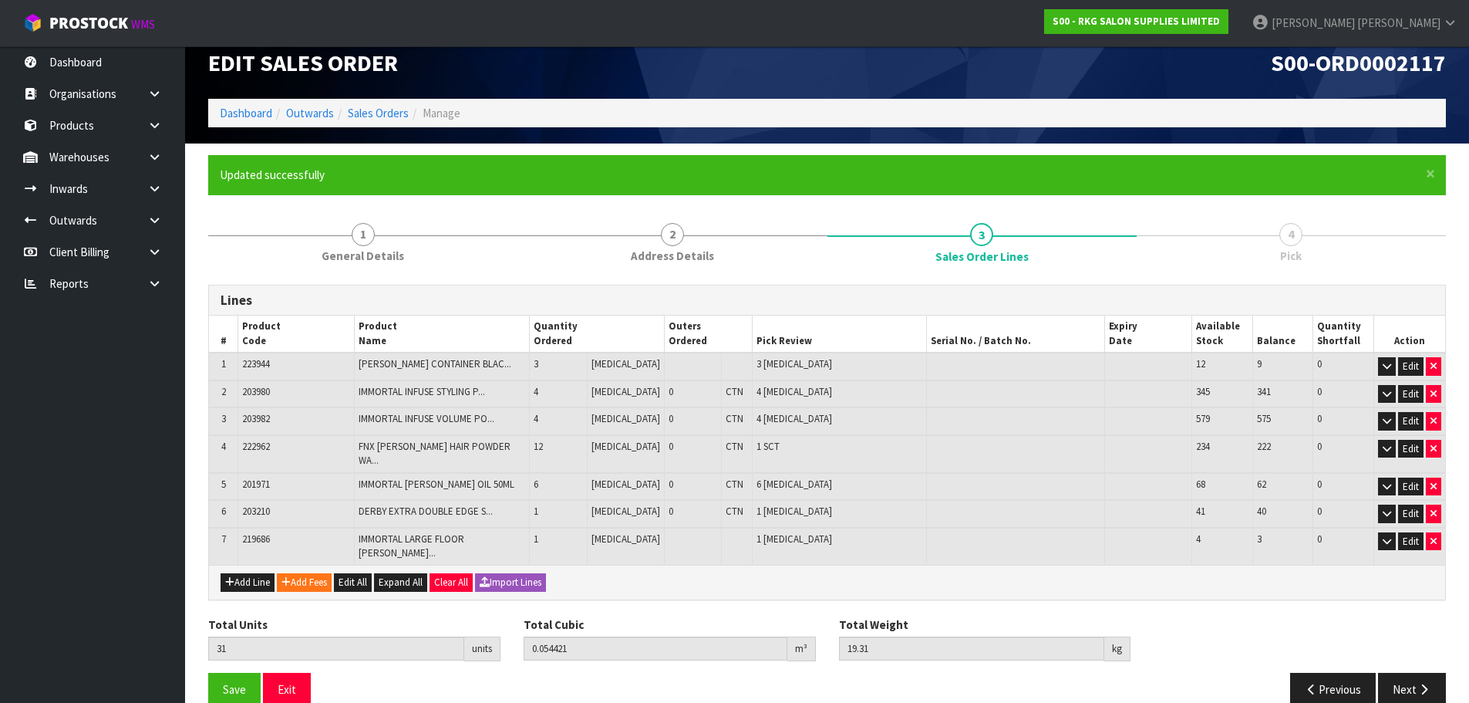
scroll to position [25, 0]
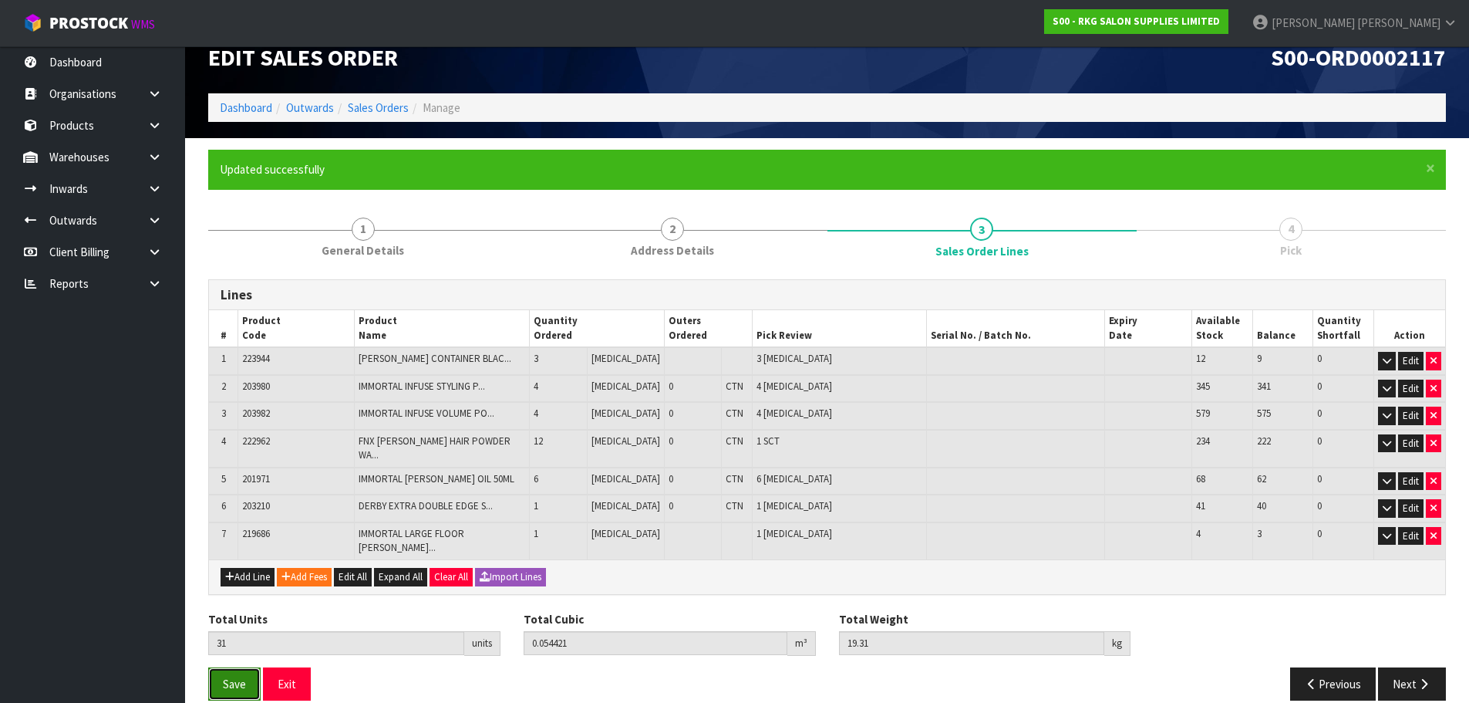
click at [236, 676] on span "Save" at bounding box center [234, 683] width 23 height 15
click at [1408, 667] on button "Next" at bounding box center [1412, 683] width 68 height 33
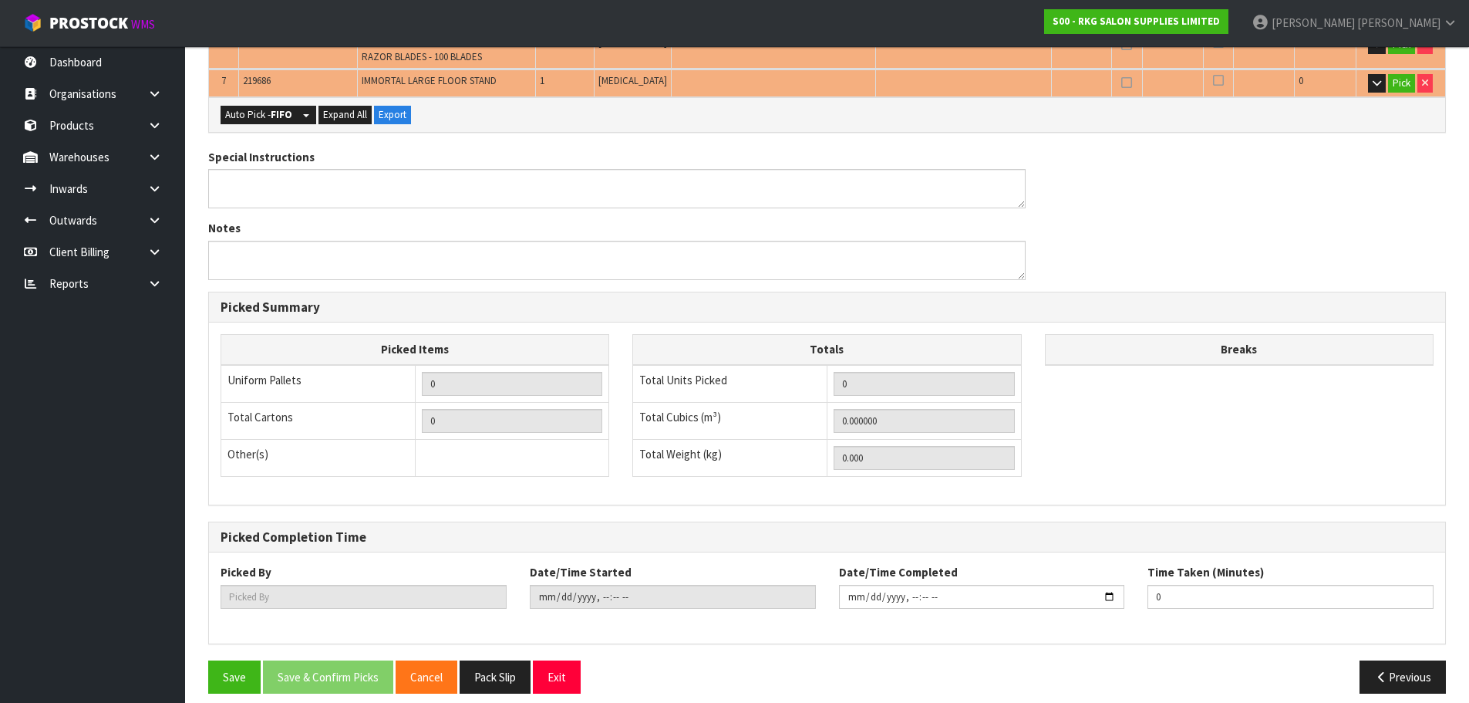
scroll to position [571, 0]
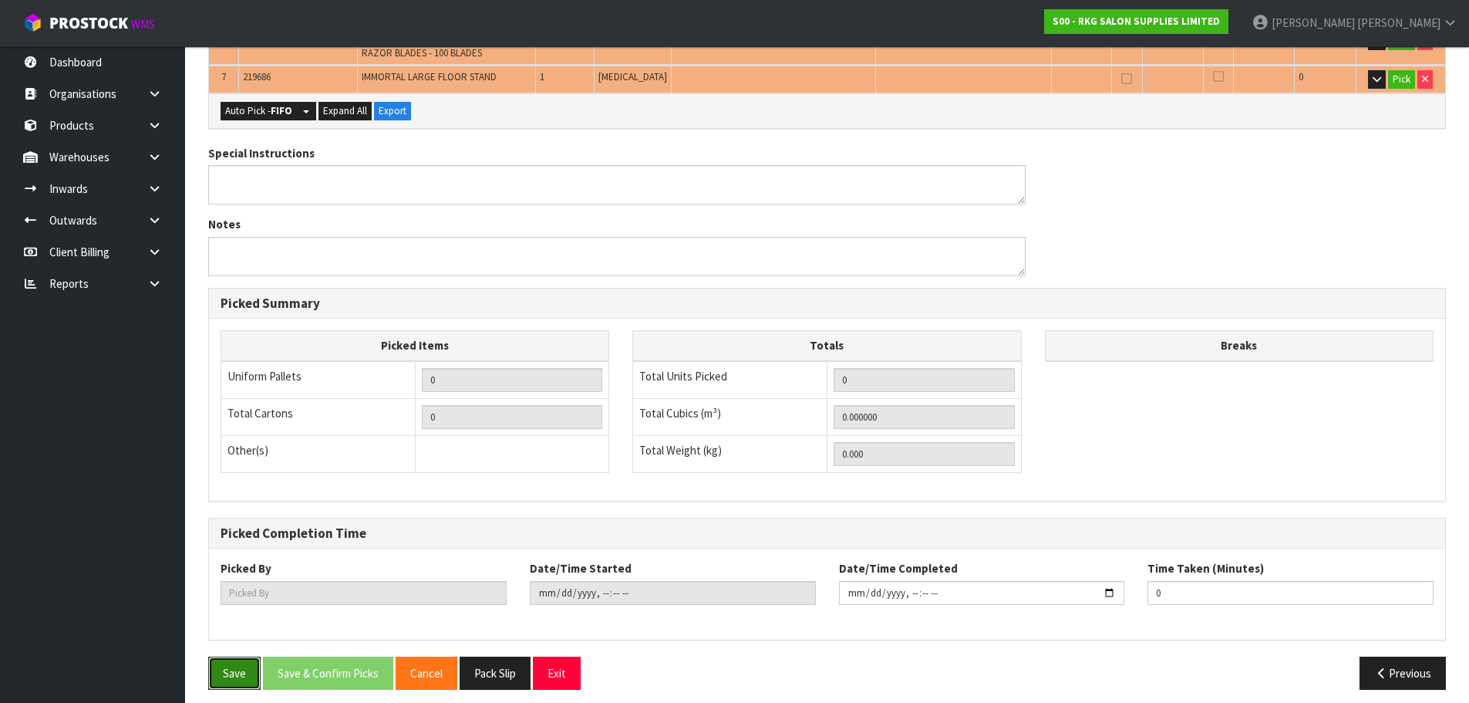
drag, startPoint x: 233, startPoint y: 659, endPoint x: 247, endPoint y: 656, distance: 14.2
click at [234, 659] on button "Save" at bounding box center [234, 672] width 52 height 33
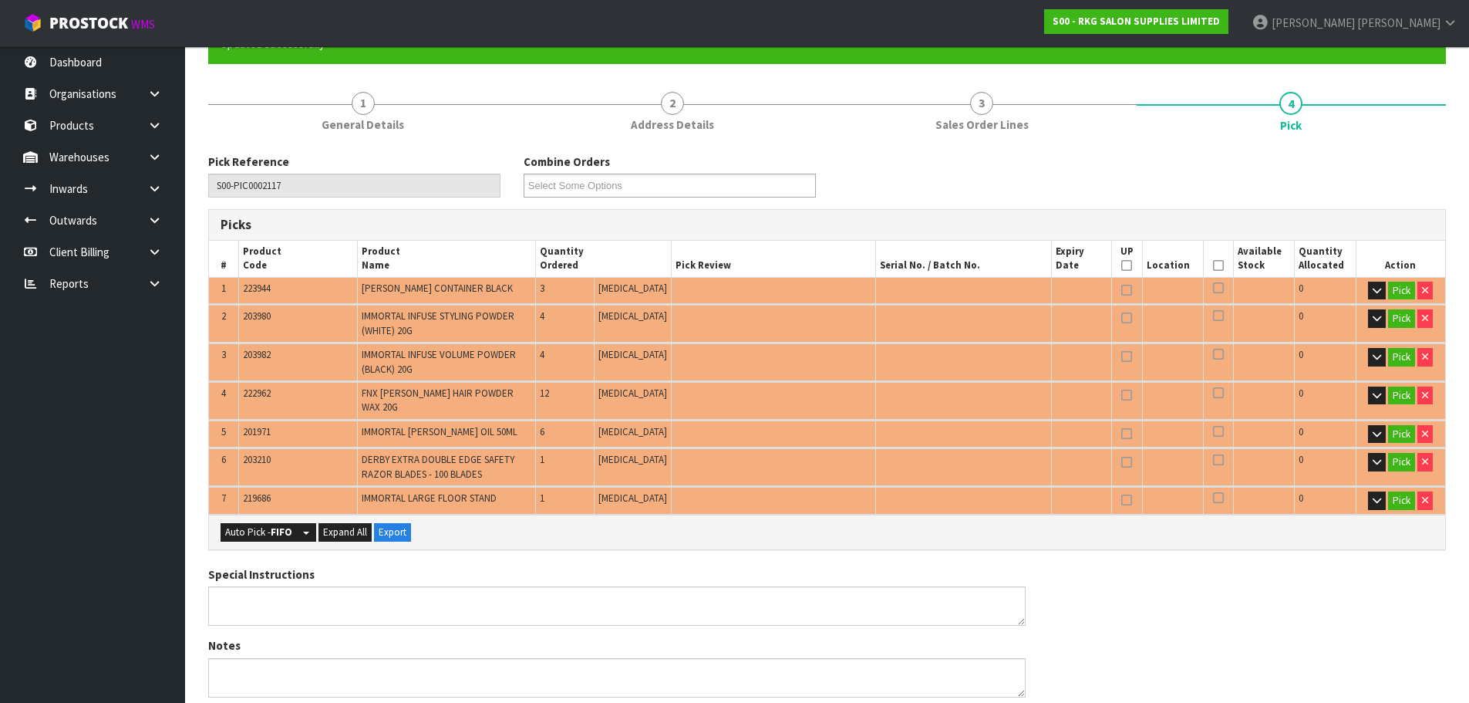
scroll to position [154, 0]
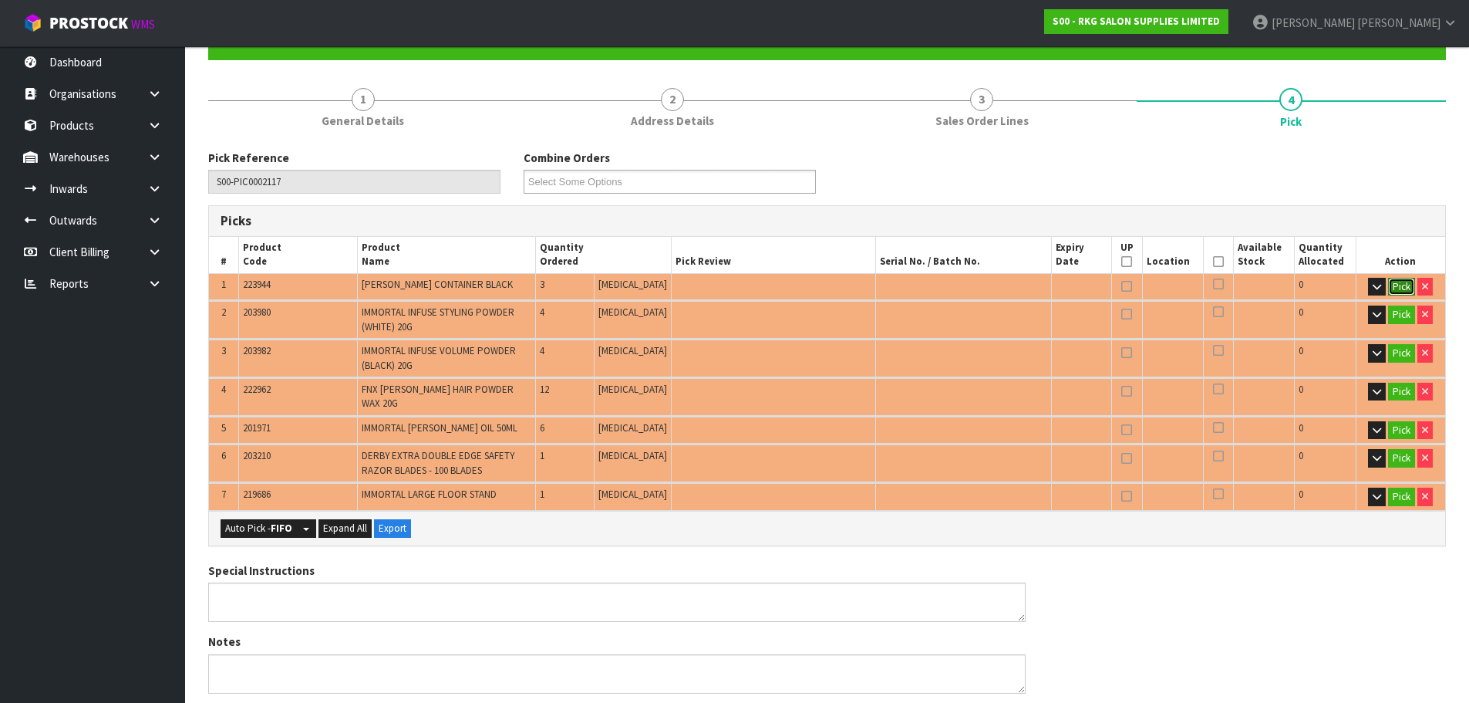
click at [1401, 285] on button "Pick" at bounding box center [1401, 287] width 27 height 19
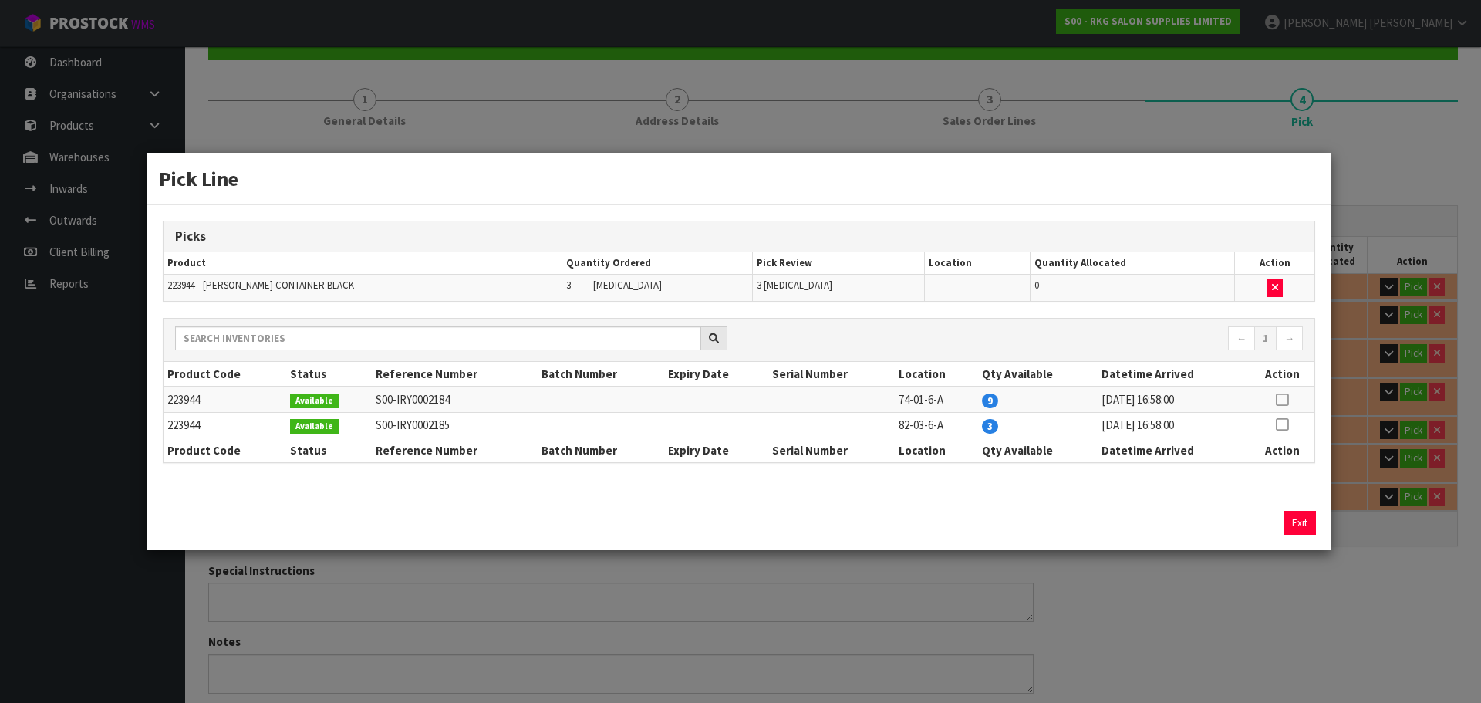
click at [1281, 400] on icon at bounding box center [1282, 399] width 12 height 1
click at [1245, 525] on button "Assign Pick" at bounding box center [1246, 523] width 63 height 24
type input "Piece x 3"
type input "3"
type input "0.004833"
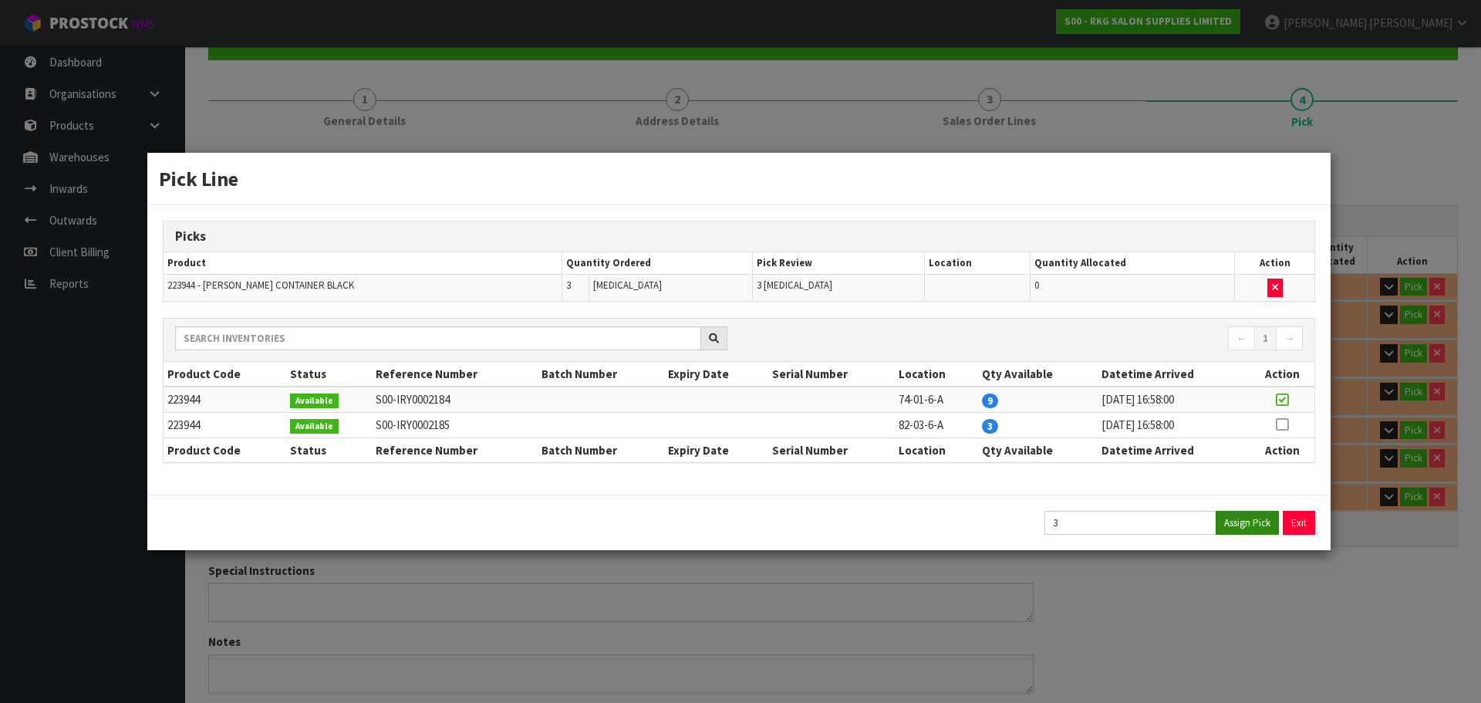
type input "0.24"
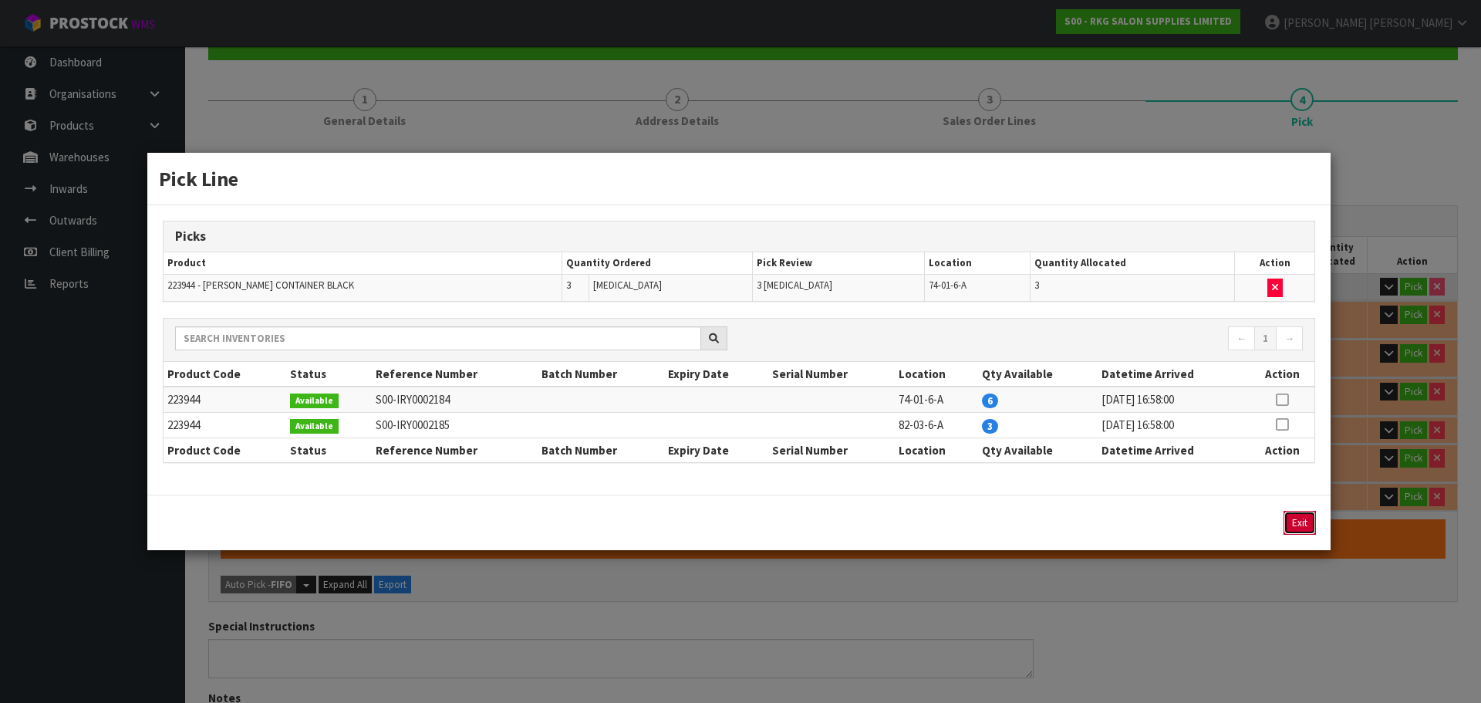
click at [1296, 517] on button "Exit" at bounding box center [1299, 523] width 32 height 24
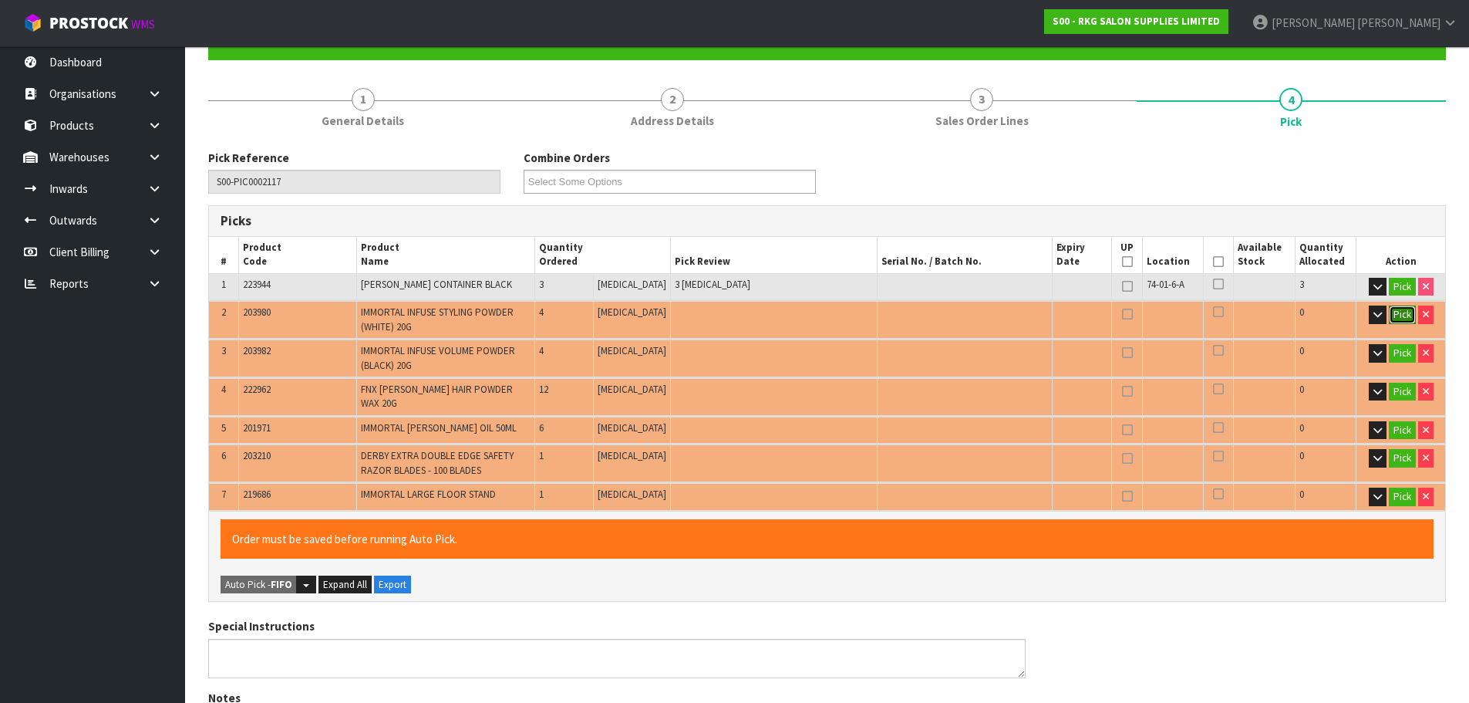
click at [1401, 319] on button "Pick" at bounding box center [1402, 314] width 27 height 19
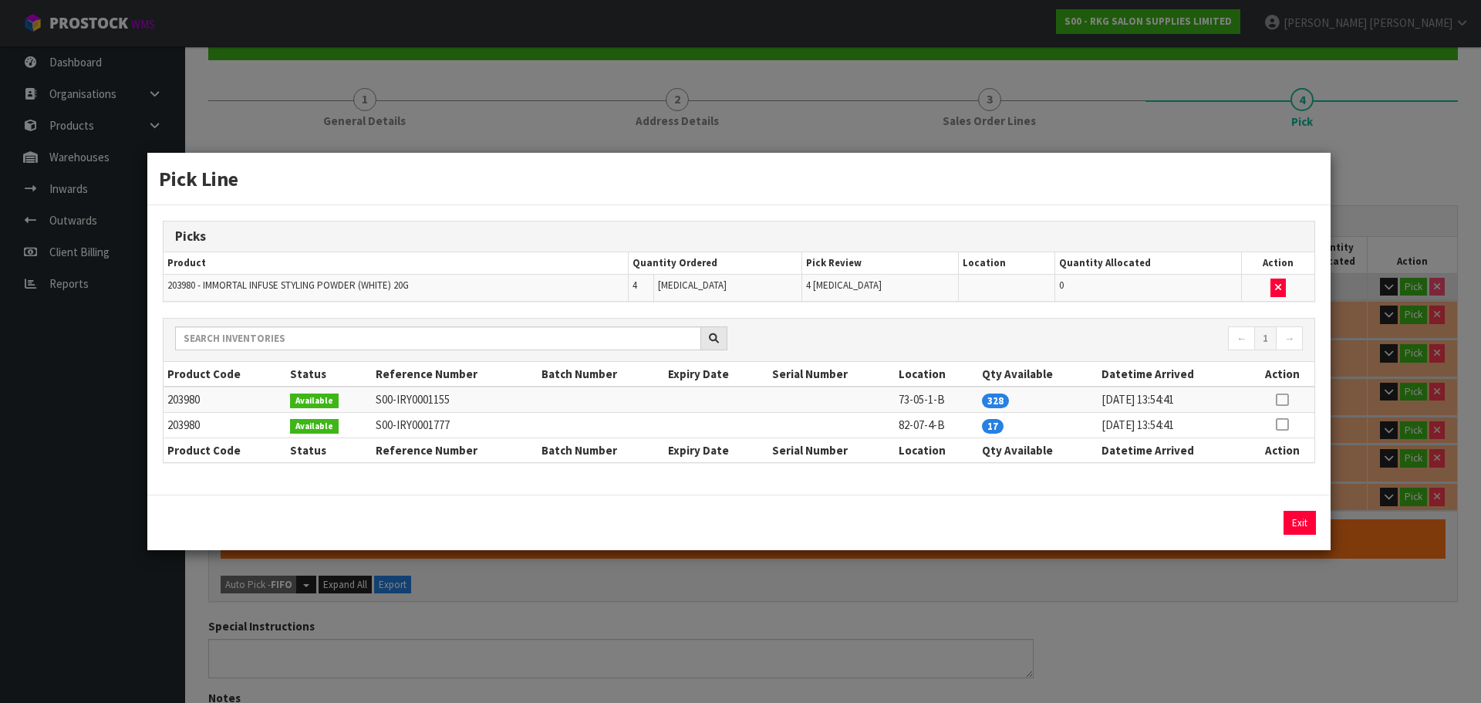
click at [1282, 399] on icon at bounding box center [1282, 399] width 12 height 1
click at [1247, 520] on button "Assign Pick" at bounding box center [1246, 523] width 63 height 24
type input "Piece x 7"
type input "7"
type input "0.006033"
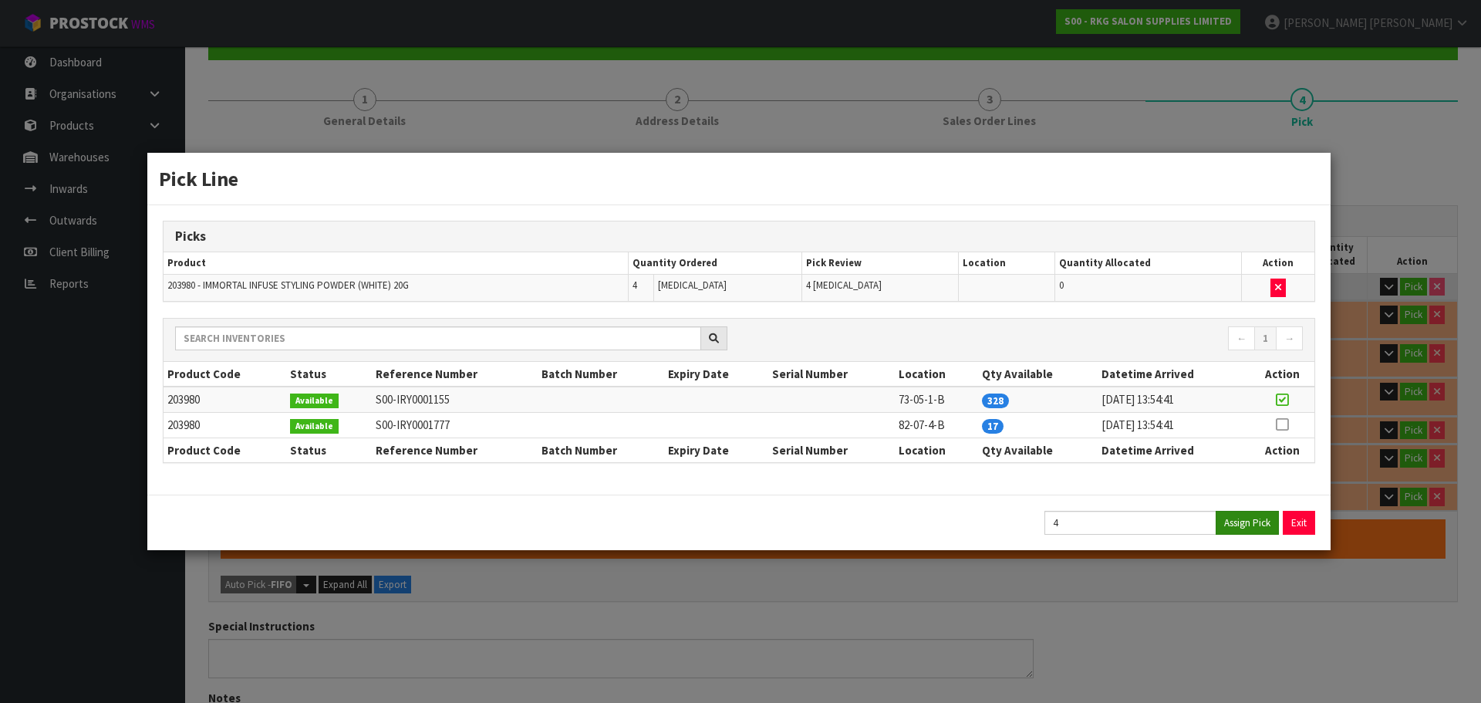
type input "2.64"
click at [1287, 521] on button "Exit" at bounding box center [1299, 523] width 32 height 24
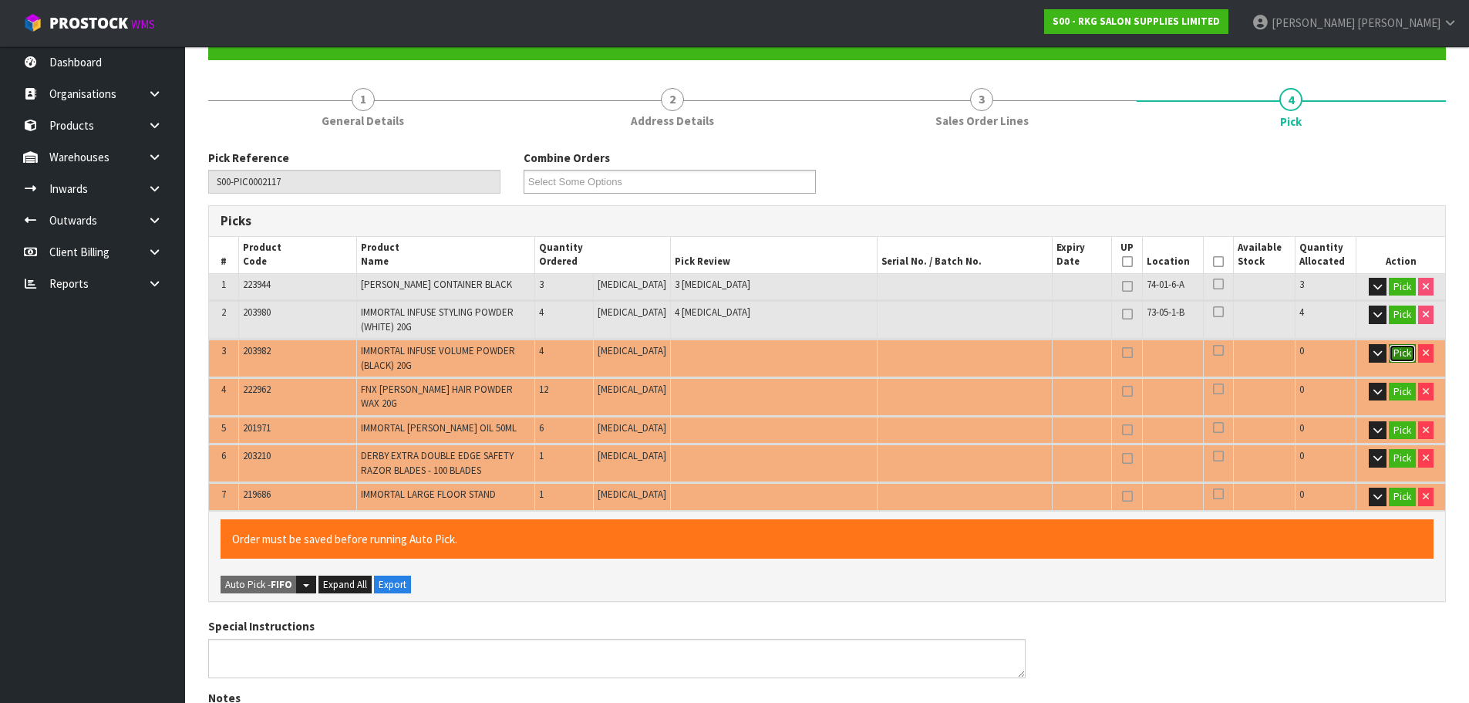
click at [1399, 347] on button "Pick" at bounding box center [1402, 353] width 27 height 19
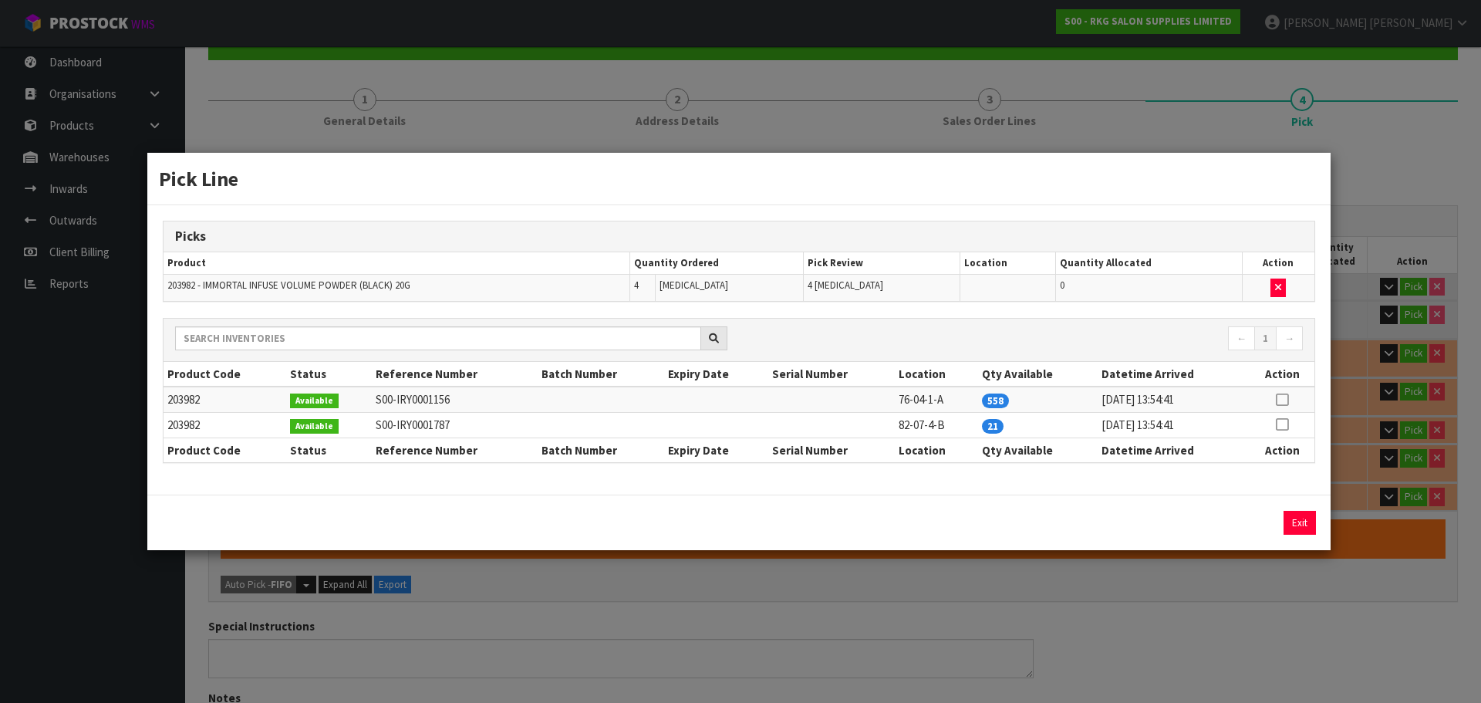
click at [1282, 399] on icon at bounding box center [1282, 399] width 12 height 1
click at [1247, 526] on button "Assign Pick" at bounding box center [1246, 523] width 63 height 24
type input "Piece x 11"
type input "11"
type input "0.007233"
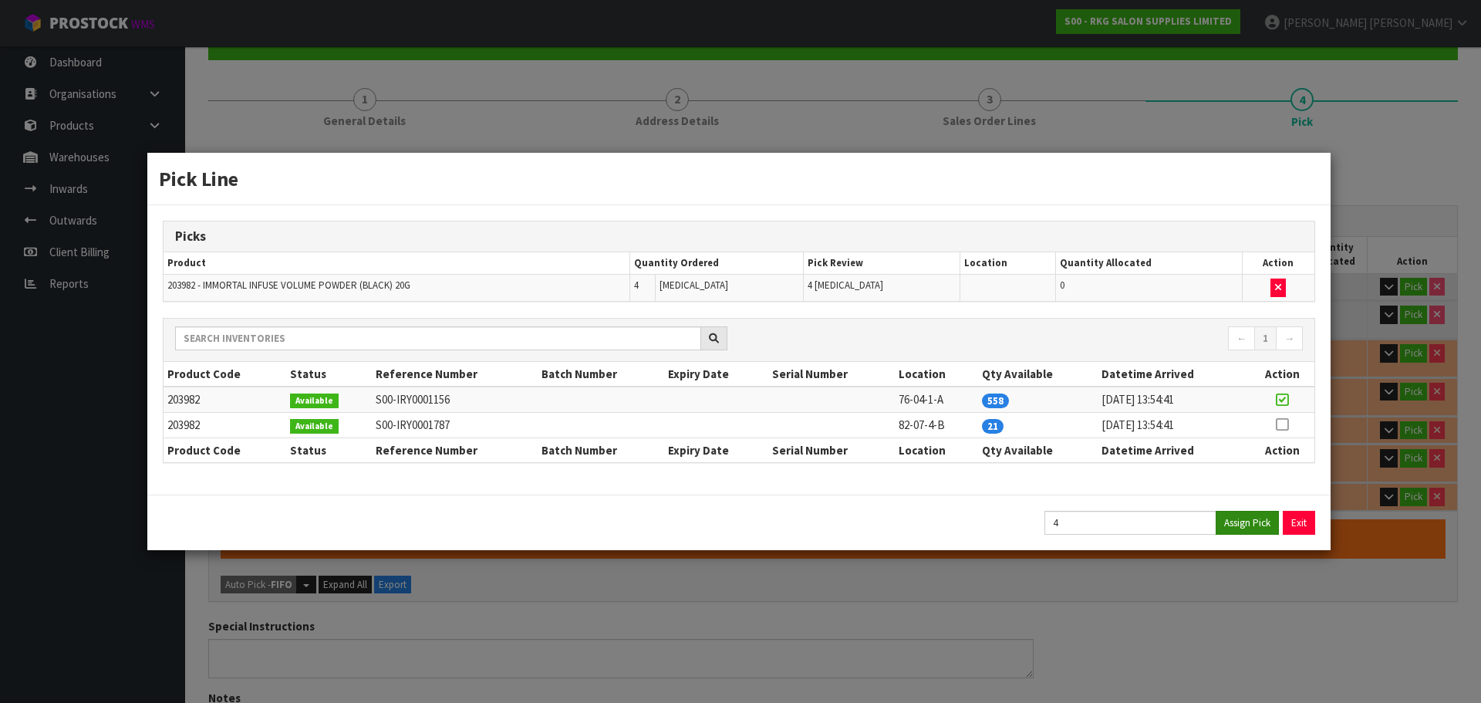
type input "5.04"
click at [1298, 519] on button "Exit" at bounding box center [1299, 523] width 32 height 24
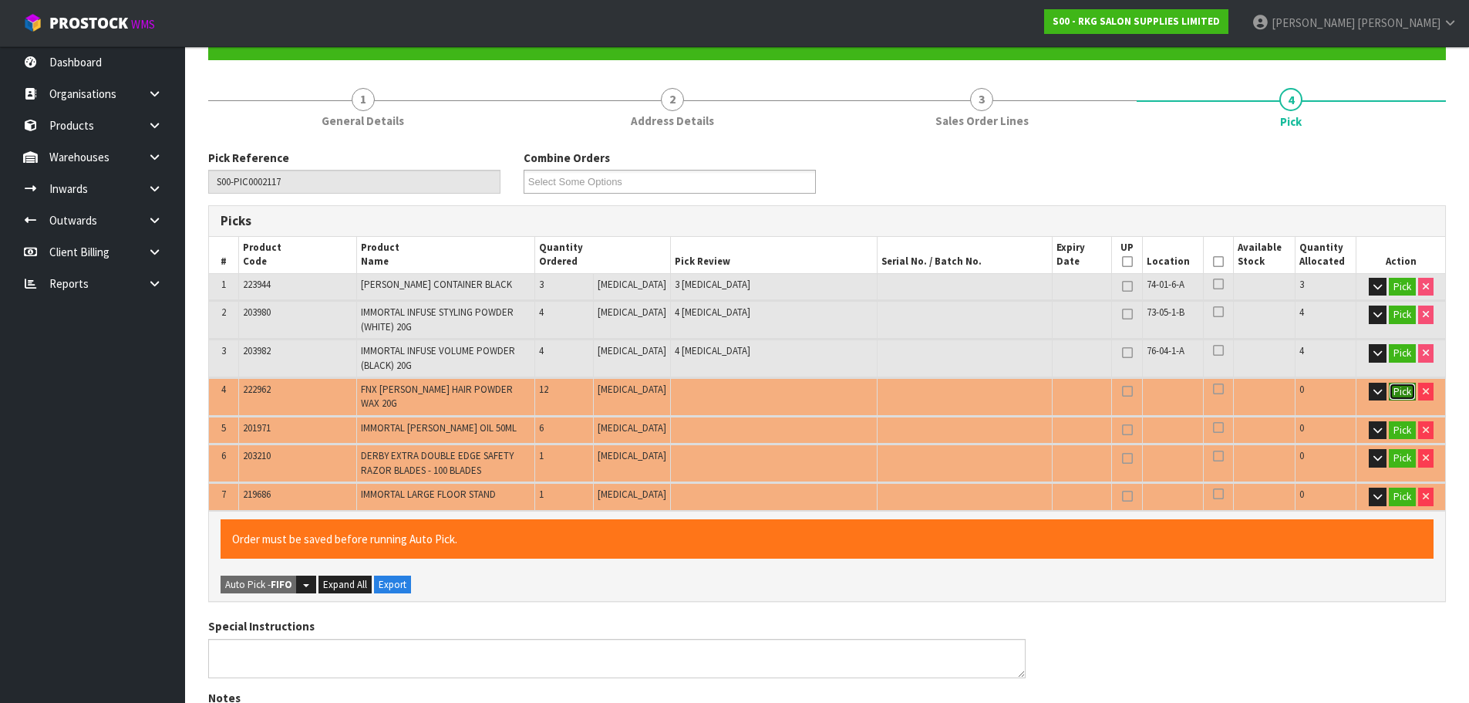
click at [1403, 392] on button "Pick" at bounding box center [1402, 392] width 27 height 19
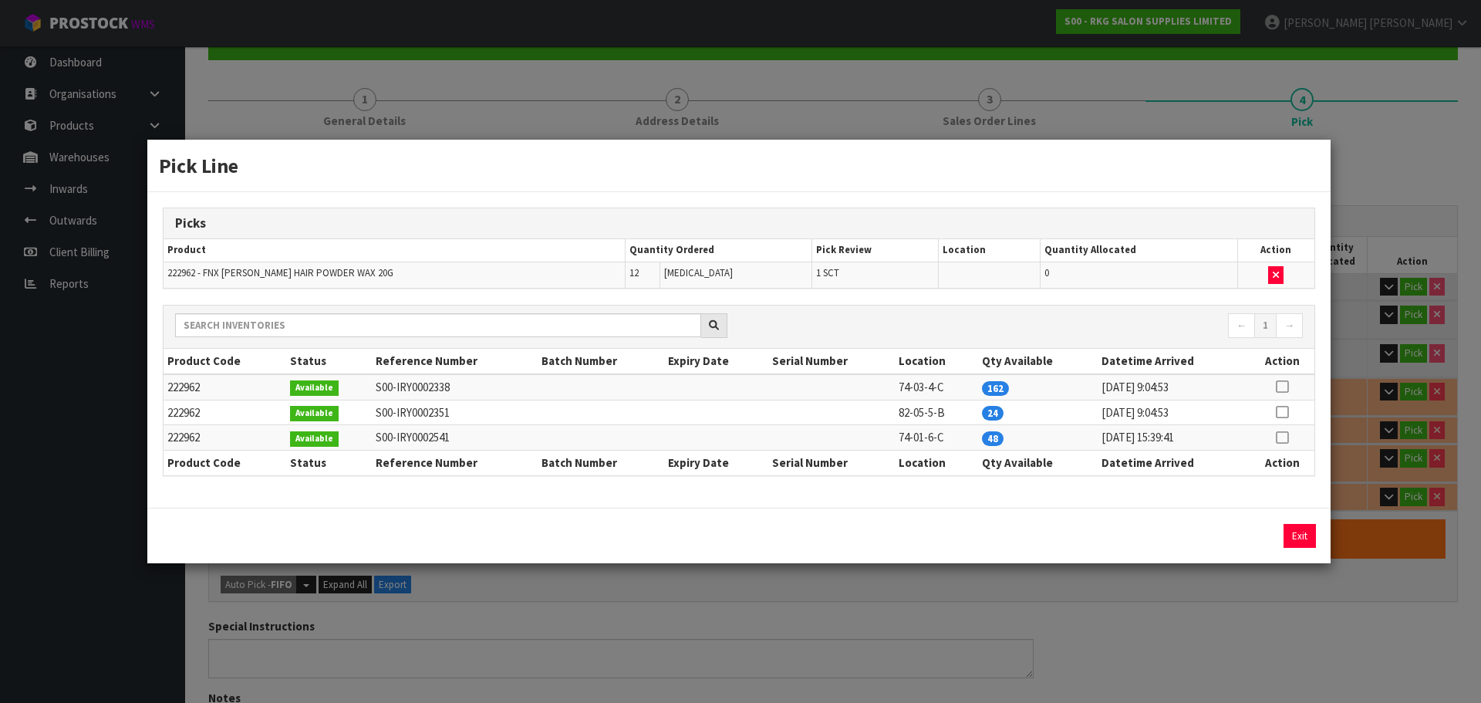
click at [1279, 387] on icon at bounding box center [1282, 386] width 12 height 1
click at [1245, 539] on button "Assign Pick" at bounding box center [1246, 536] width 63 height 24
type input "Sub-carton x 1"
type input "23"
type input "0.014913"
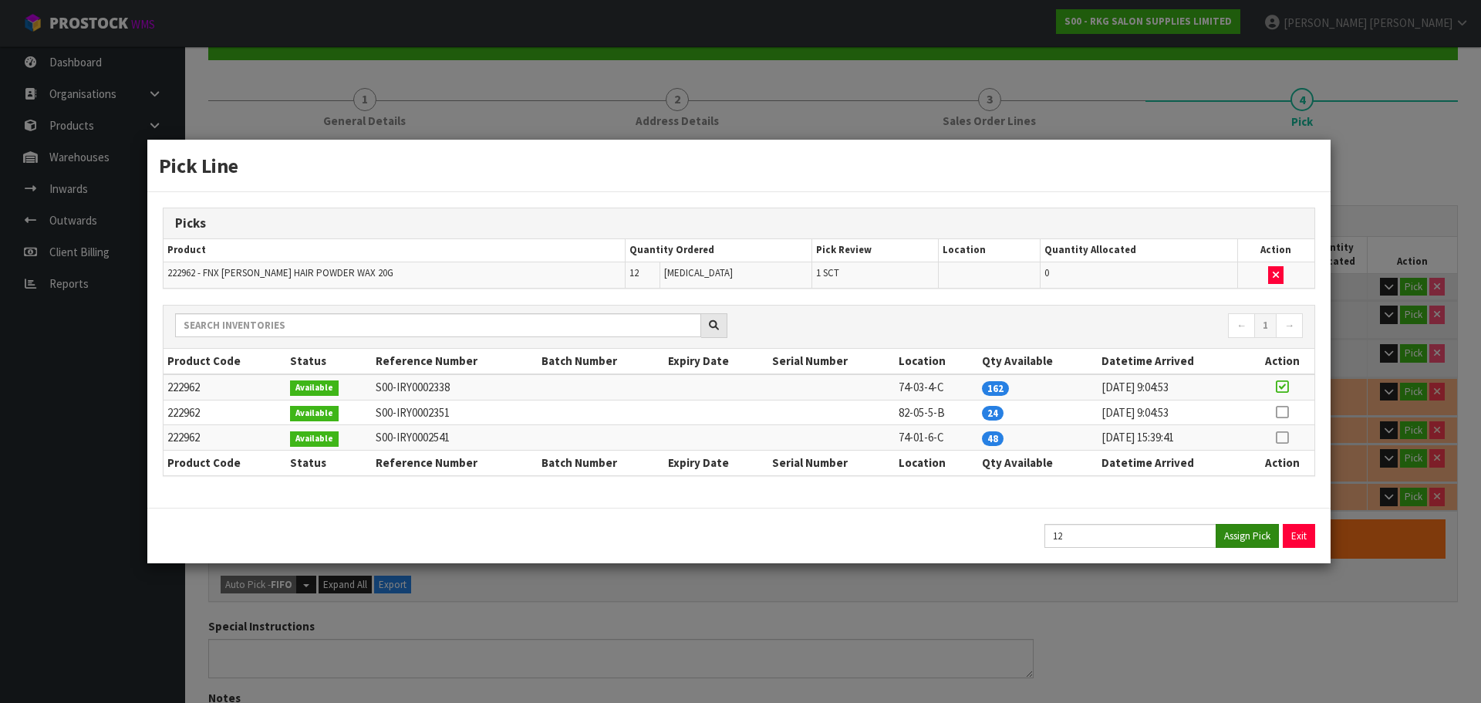
type input "5.84"
click at [1304, 538] on button "Exit" at bounding box center [1299, 536] width 32 height 24
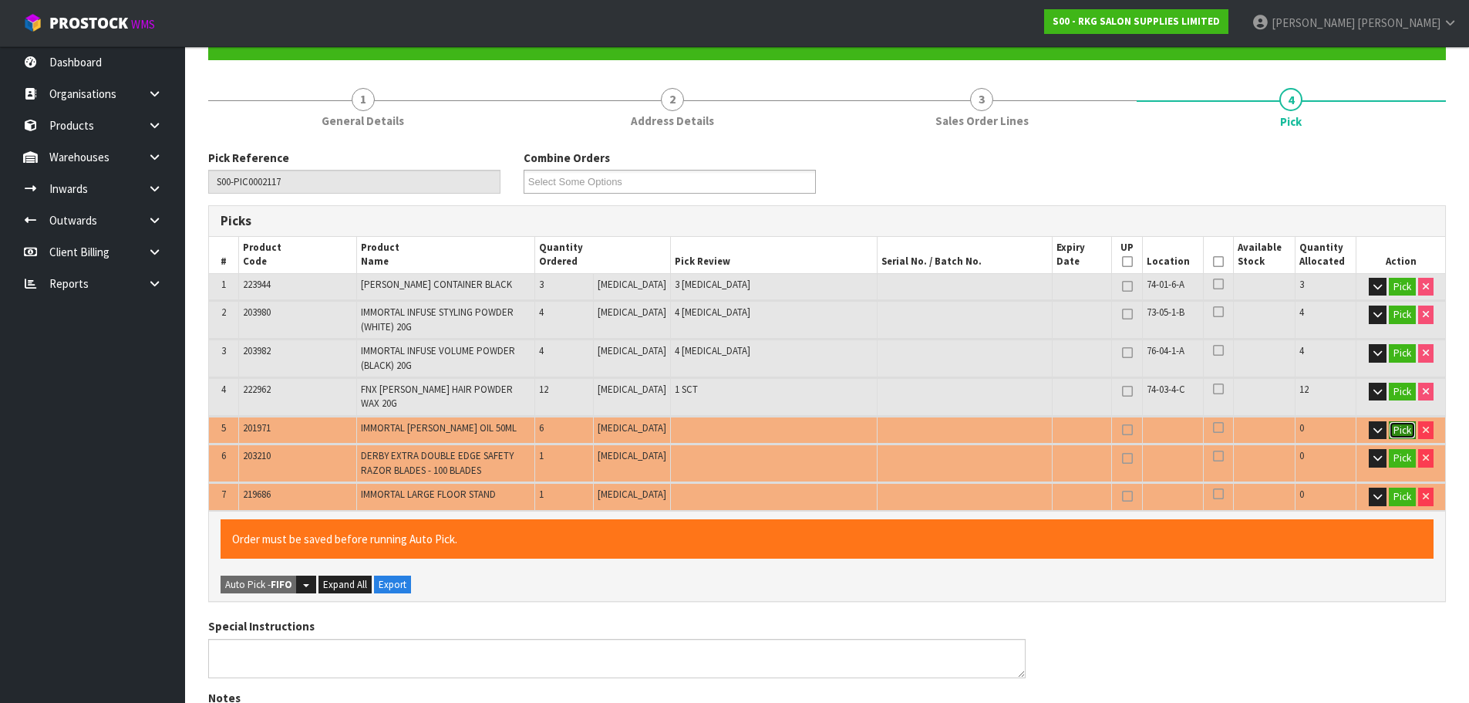
click at [1402, 423] on button "Pick" at bounding box center [1402, 430] width 27 height 19
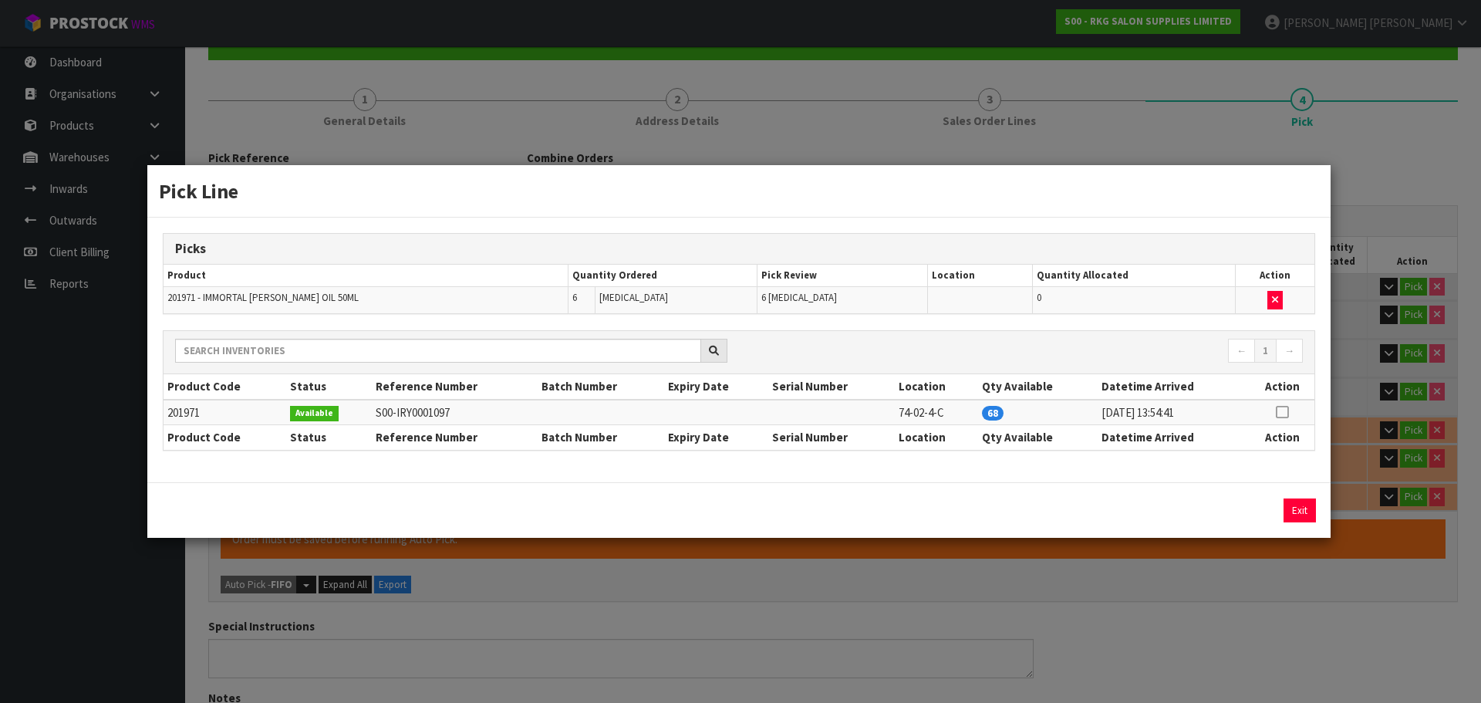
click at [1285, 412] on icon at bounding box center [1282, 412] width 12 height 1
click at [1232, 512] on button "Assign Pick" at bounding box center [1246, 510] width 63 height 24
type input "Piece x 17"
type input "29"
type input "0.017721"
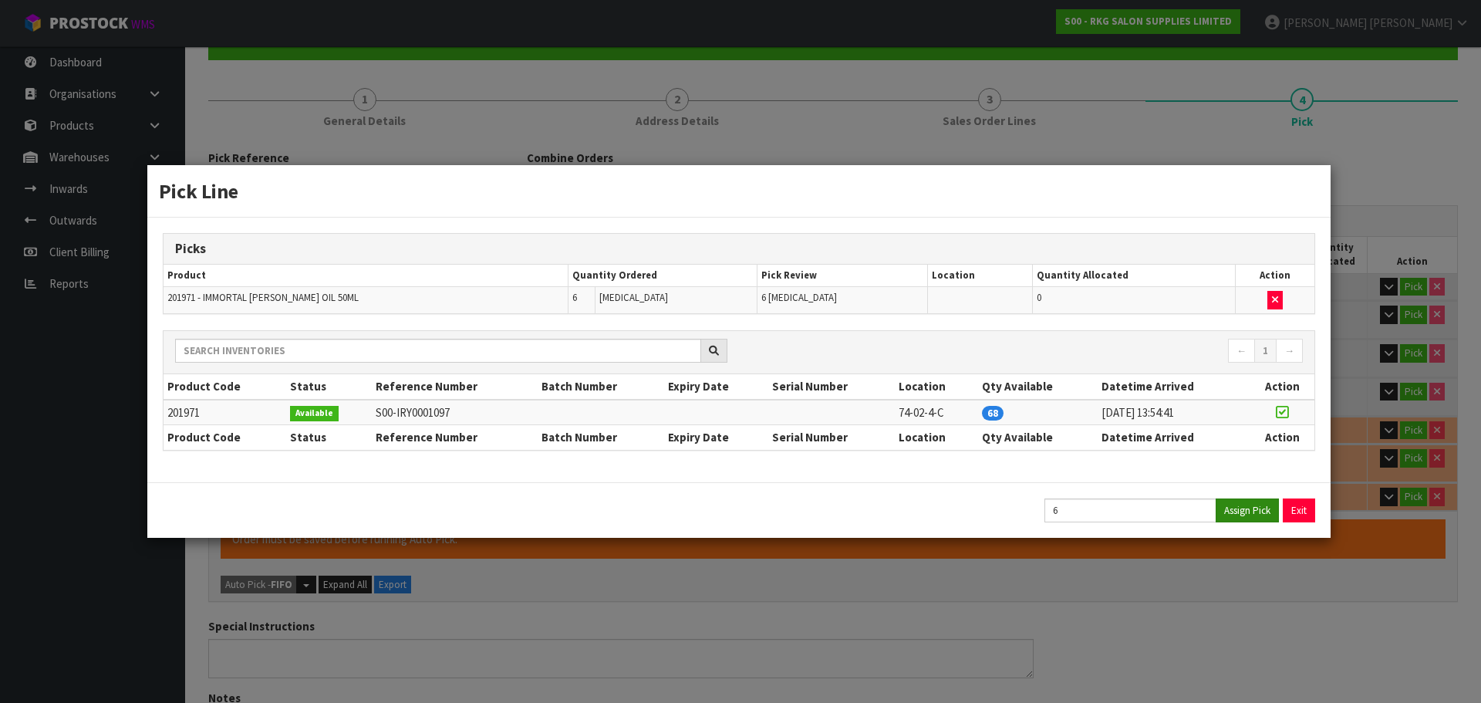
type input "6.68"
click at [1303, 503] on button "Exit" at bounding box center [1299, 510] width 32 height 24
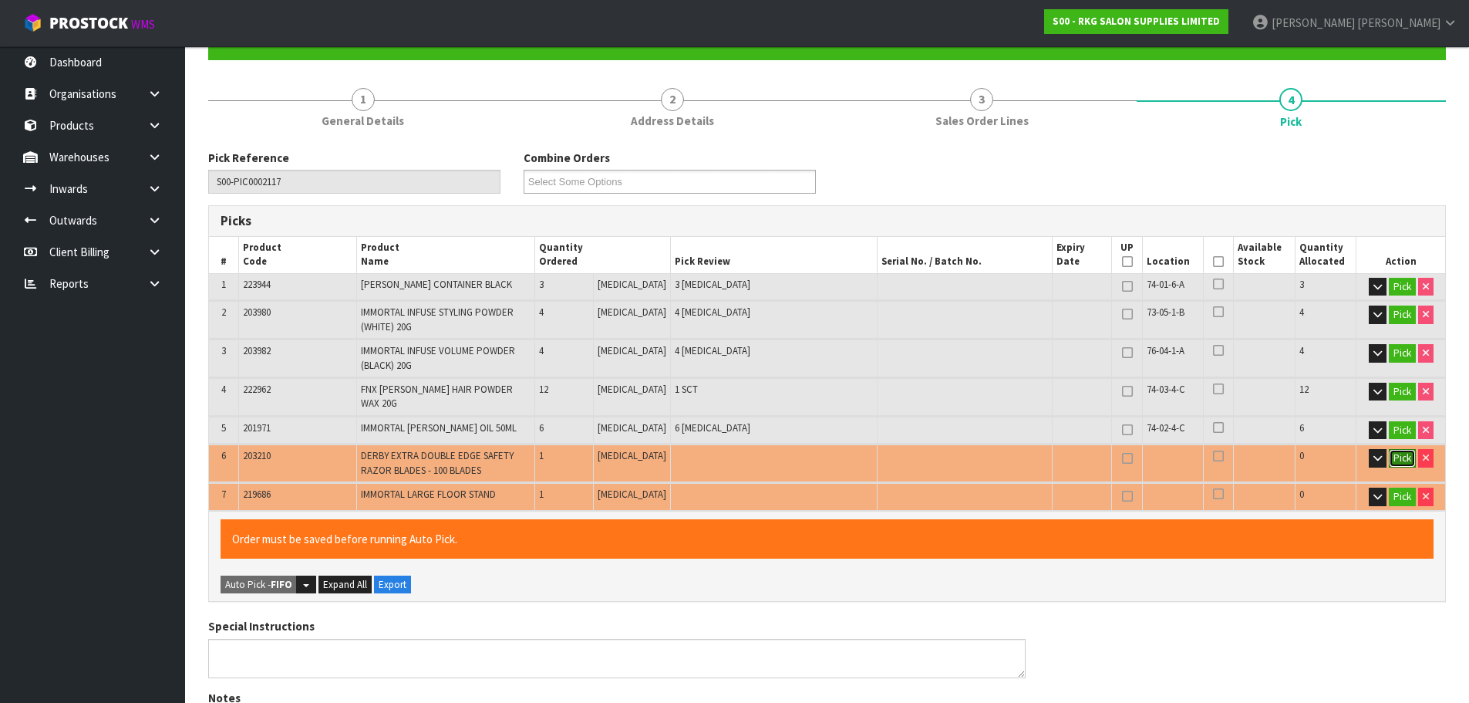
click at [1400, 449] on button "Pick" at bounding box center [1402, 458] width 27 height 19
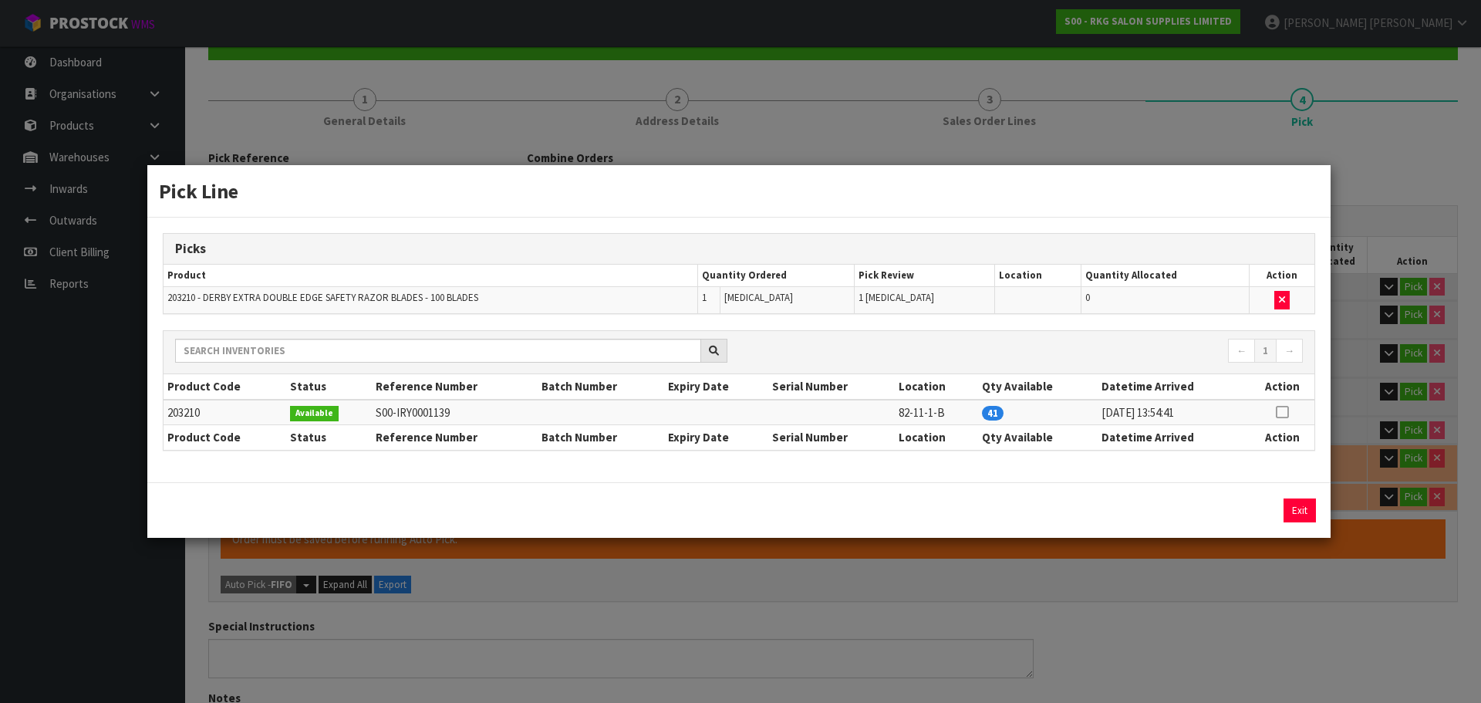
click at [1281, 412] on icon at bounding box center [1282, 412] width 12 height 1
click at [1242, 513] on button "Assign Pick" at bounding box center [1246, 510] width 63 height 24
type input "Piece x 18"
type input "30"
type input "0.018021"
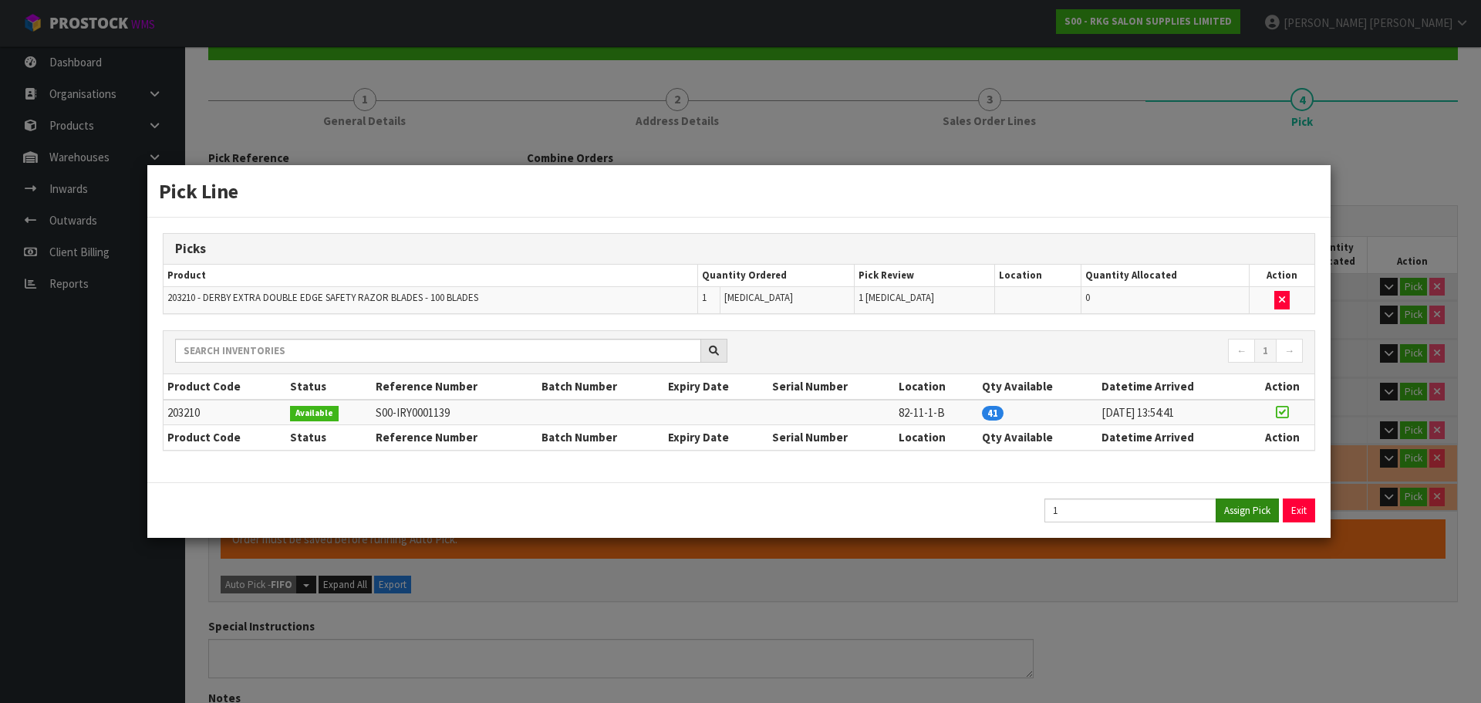
type input "6.81"
click at [1301, 507] on button "Exit" at bounding box center [1299, 510] width 32 height 24
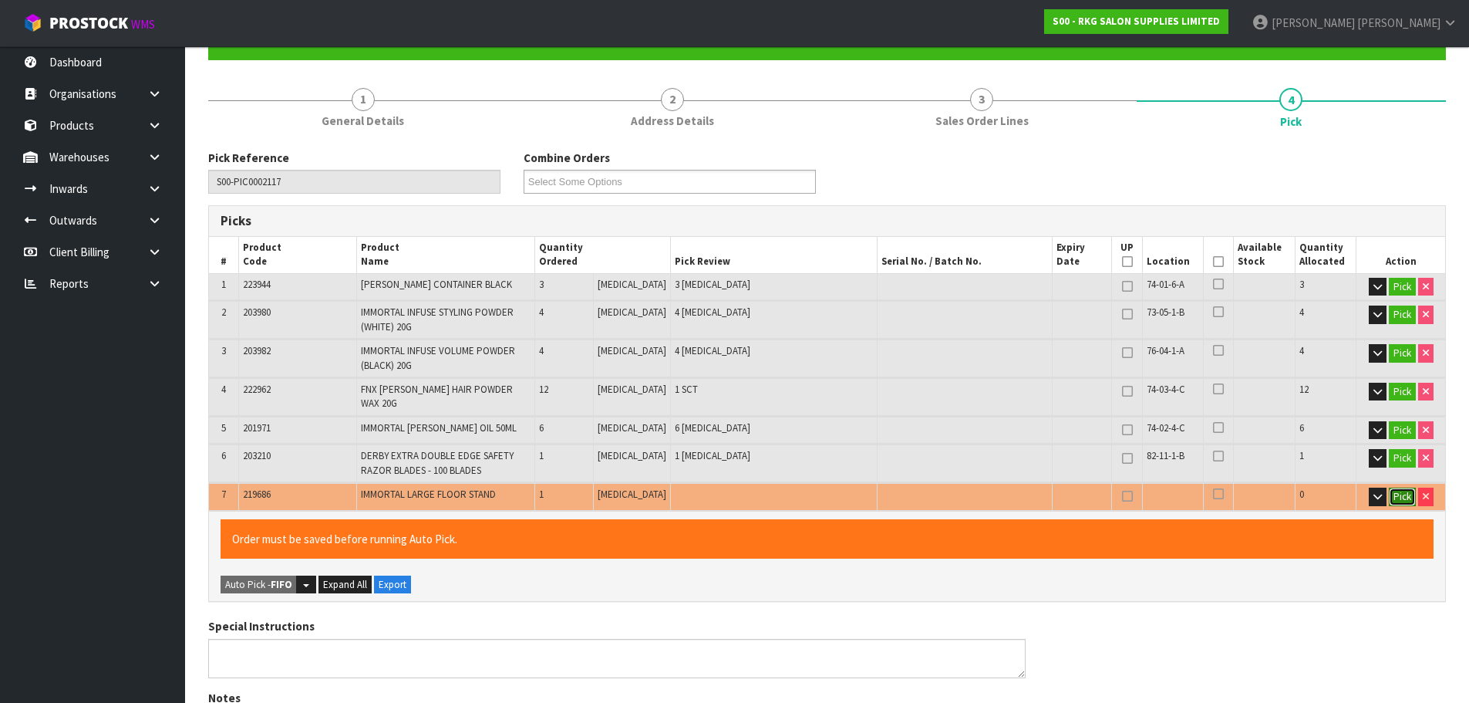
click at [1395, 487] on button "Pick" at bounding box center [1402, 496] width 27 height 19
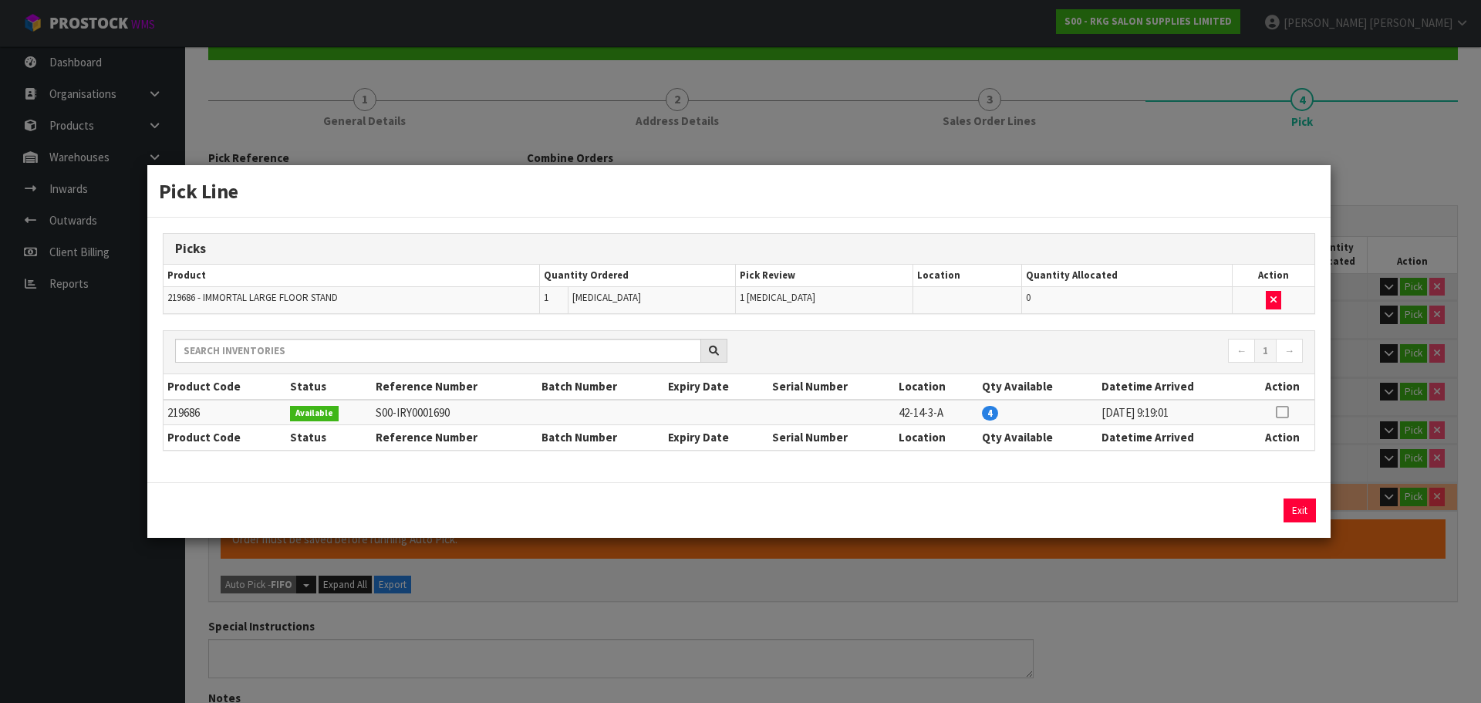
click at [1286, 413] on icon at bounding box center [1282, 412] width 12 height 1
click at [1247, 507] on button "Assign Pick" at bounding box center [1246, 510] width 63 height 24
type input "Piece x 19"
type input "31"
type input "0.054421"
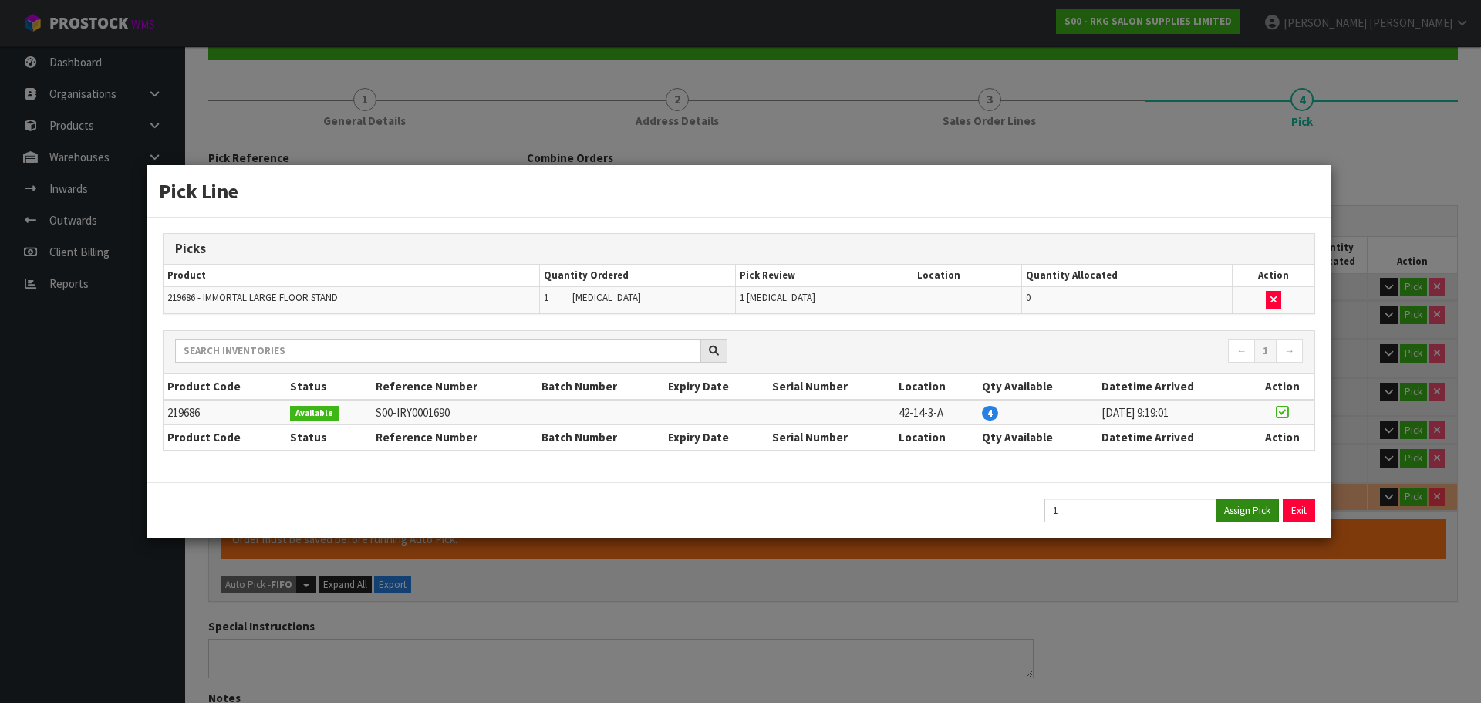
type input "19.31"
click at [1296, 505] on button "Exit" at bounding box center [1299, 510] width 32 height 24
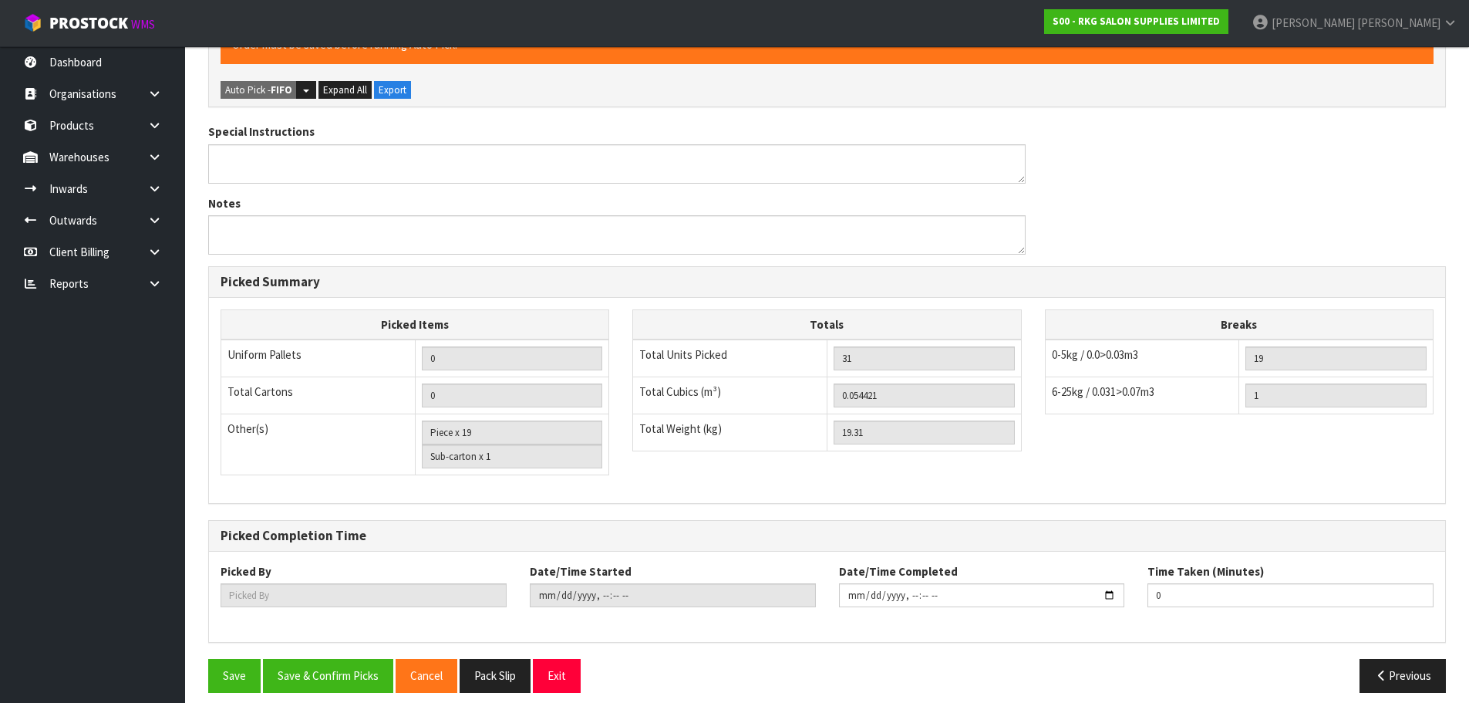
scroll to position [651, 0]
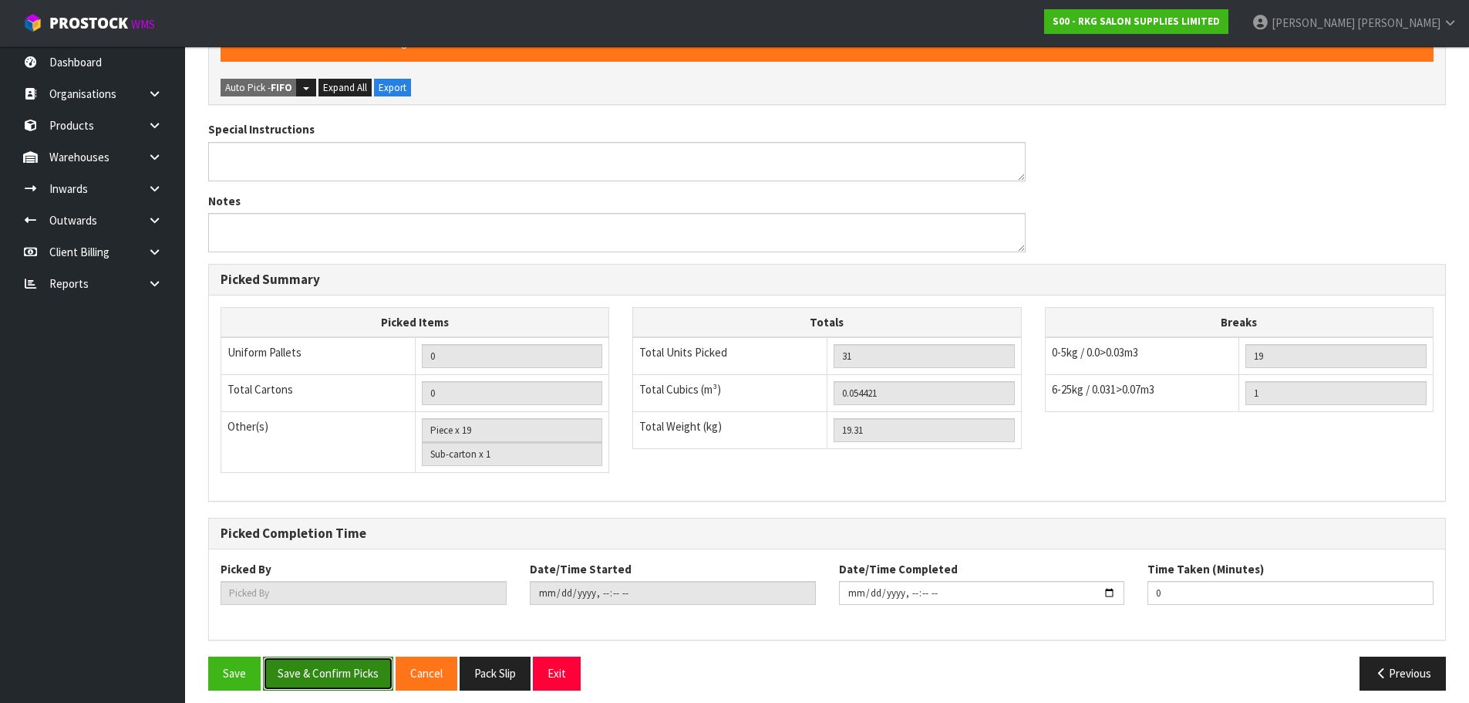
click at [339, 663] on button "Save & Confirm Picks" at bounding box center [328, 672] width 130 height 33
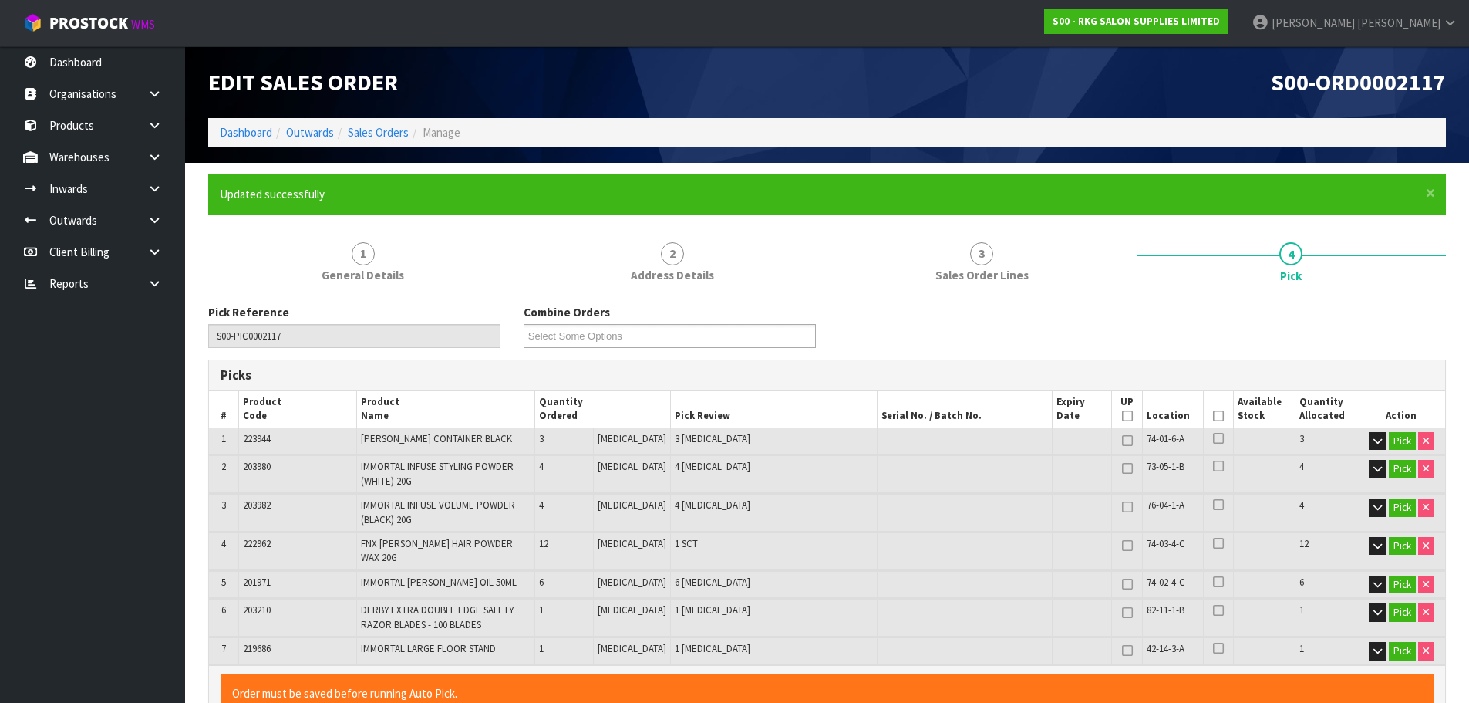
type input "Marie Miranda"
type input "2025-08-12T13:55:56"
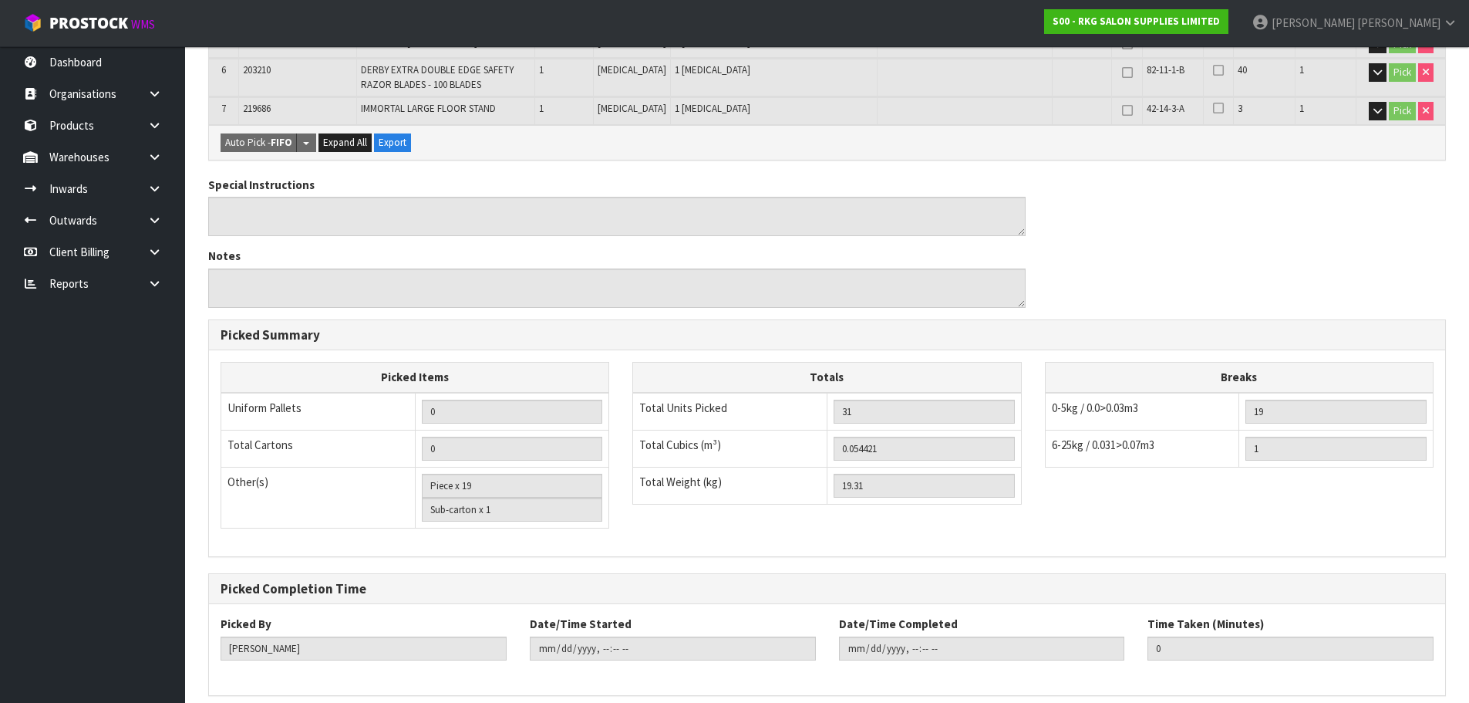
scroll to position [595, 0]
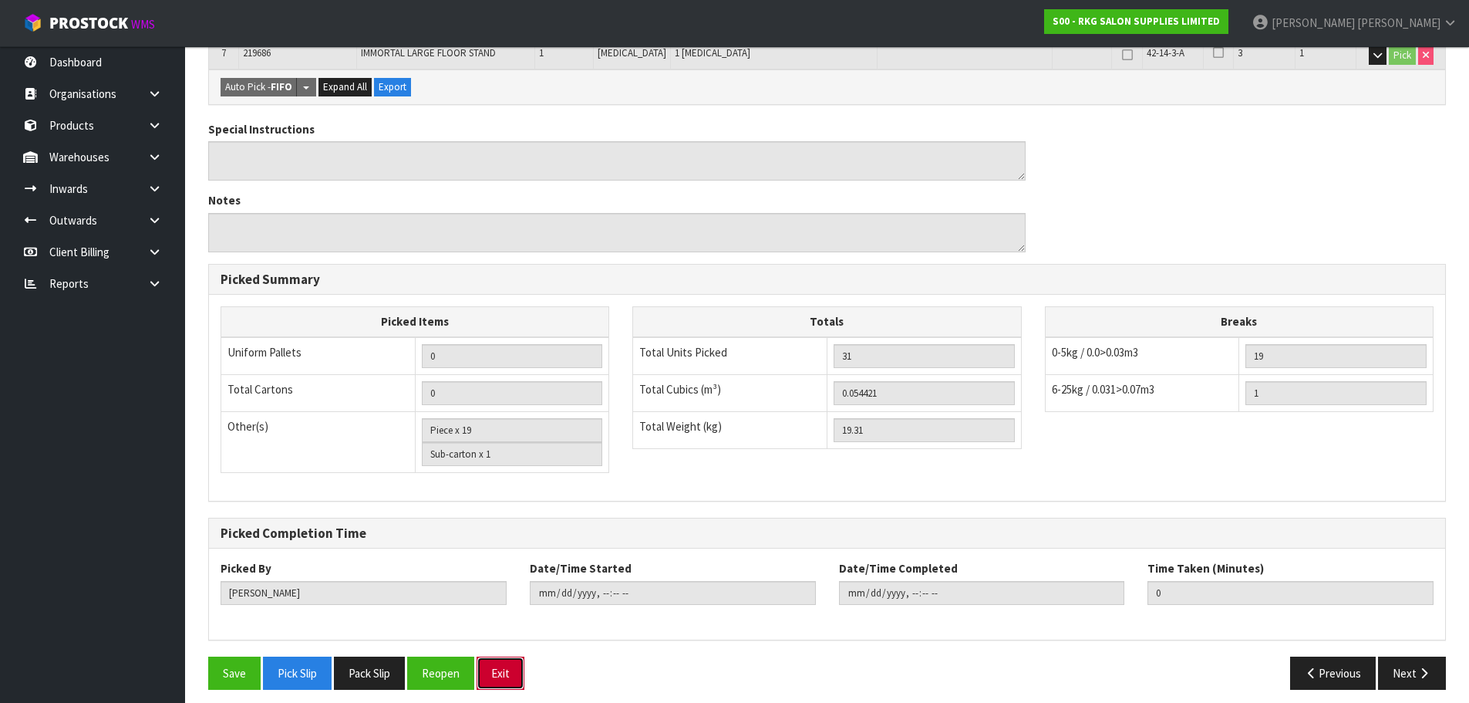
click at [504, 656] on button "Exit" at bounding box center [501, 672] width 48 height 33
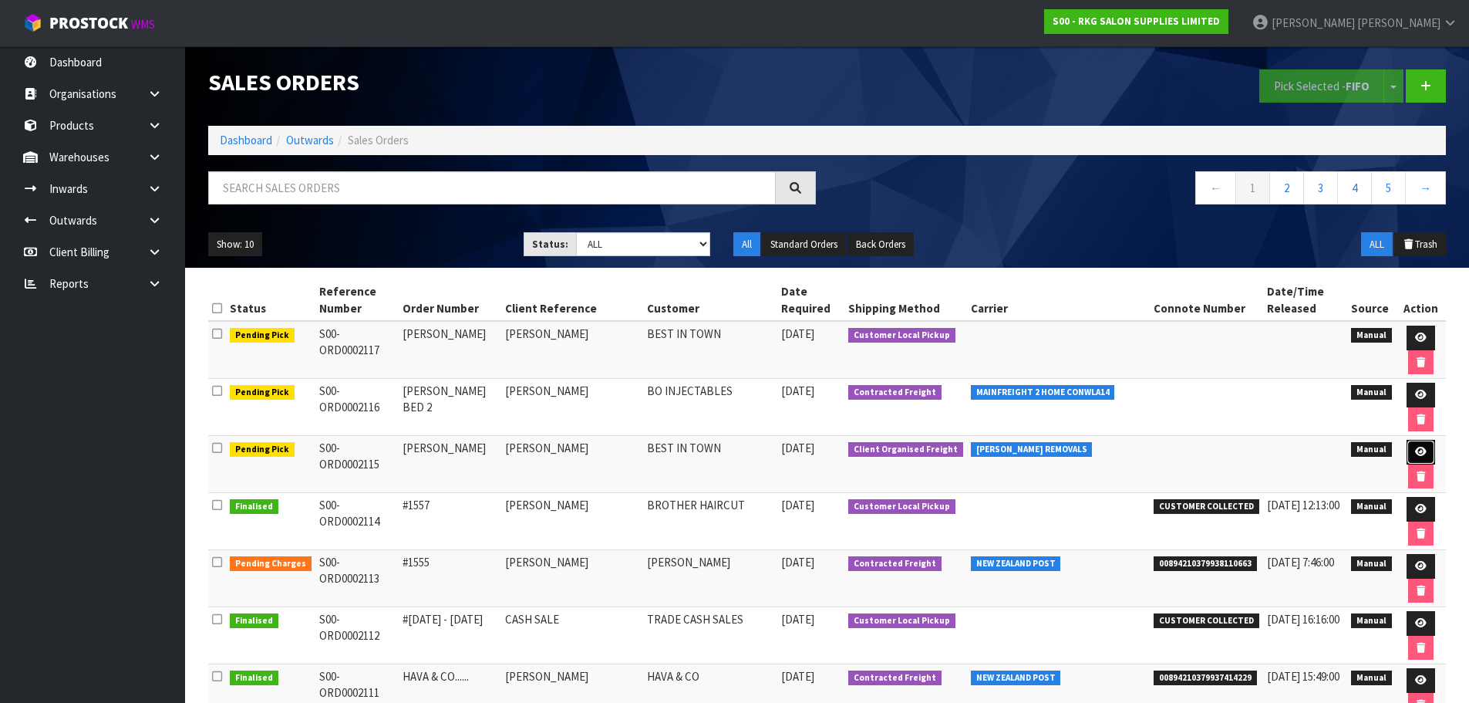
click at [1415, 448] on icon at bounding box center [1421, 452] width 12 height 10
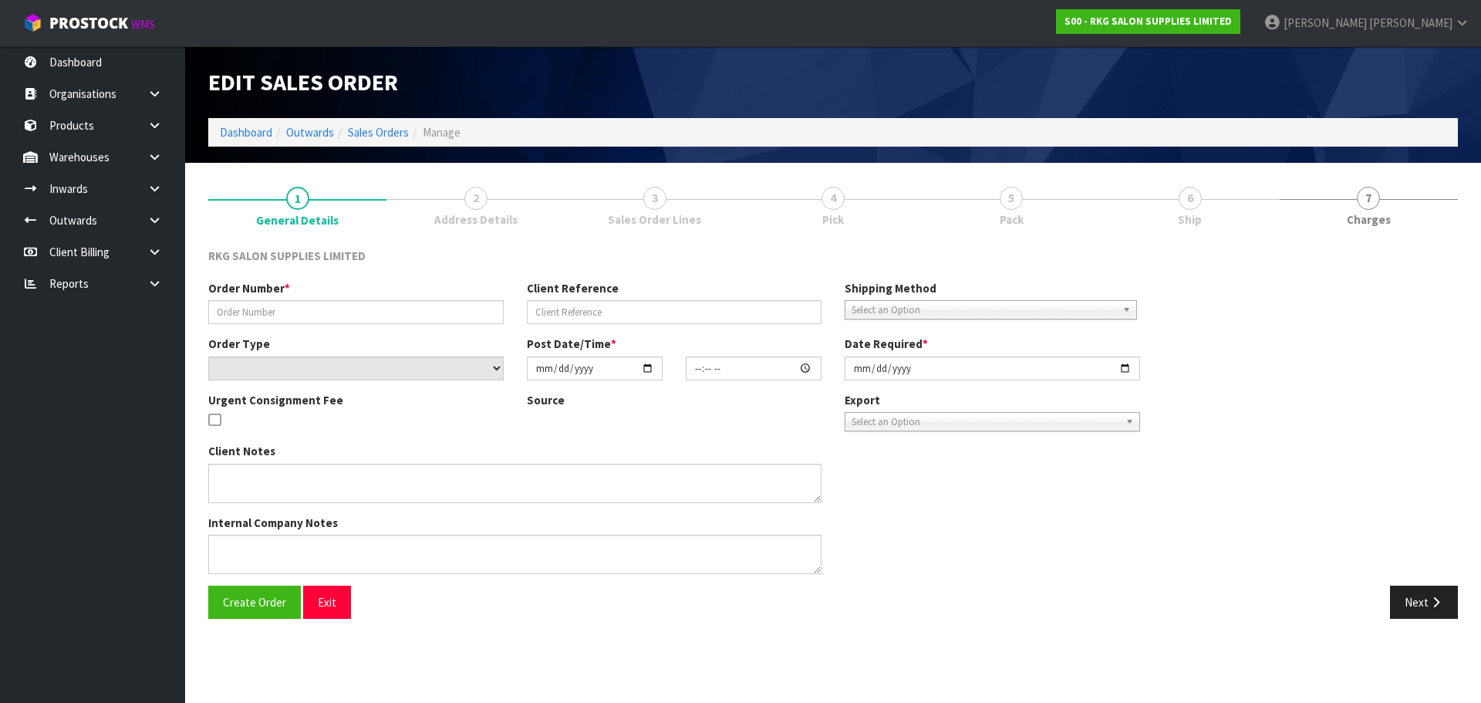
type input "[PERSON_NAME]"
select select "number:0"
type input "[DATE]"
type input "00:00:00.000"
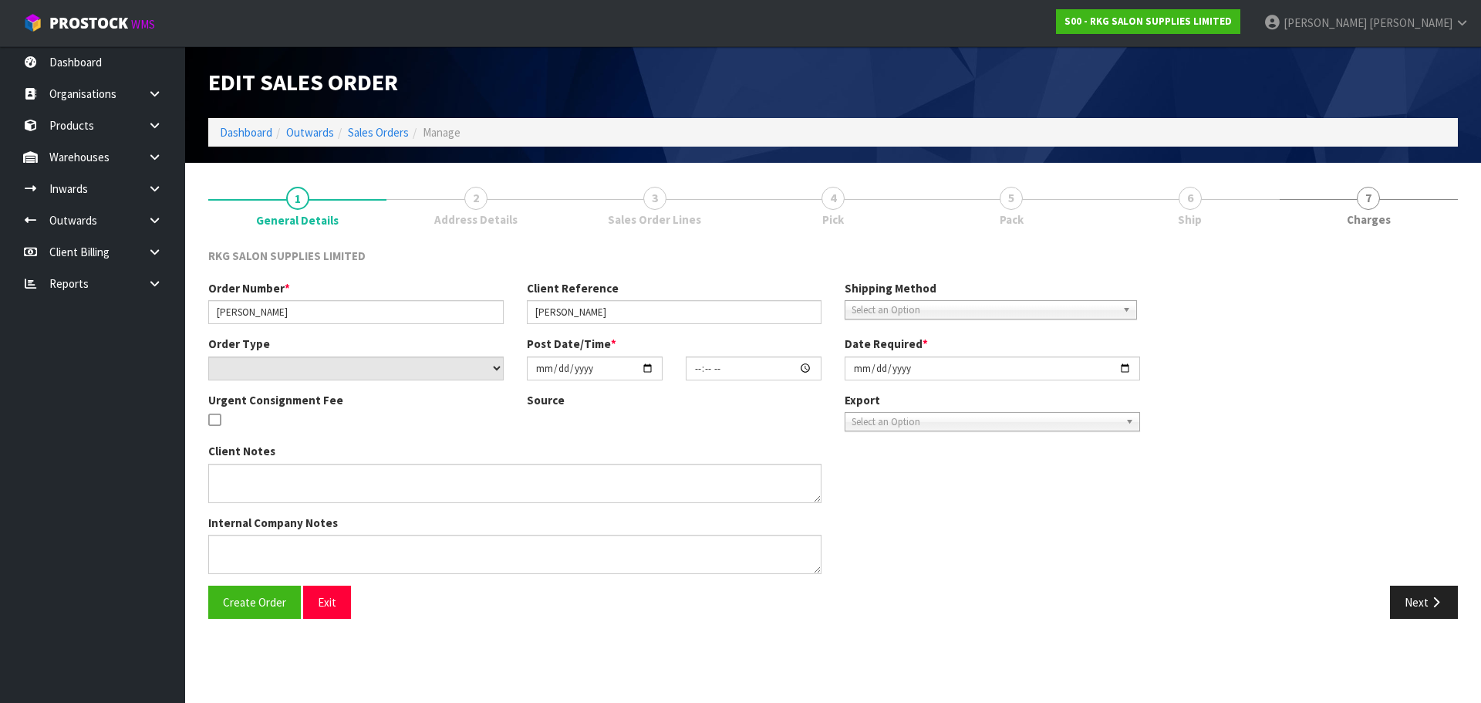
type input "[DATE]"
type textarea "FOR CONROYS"
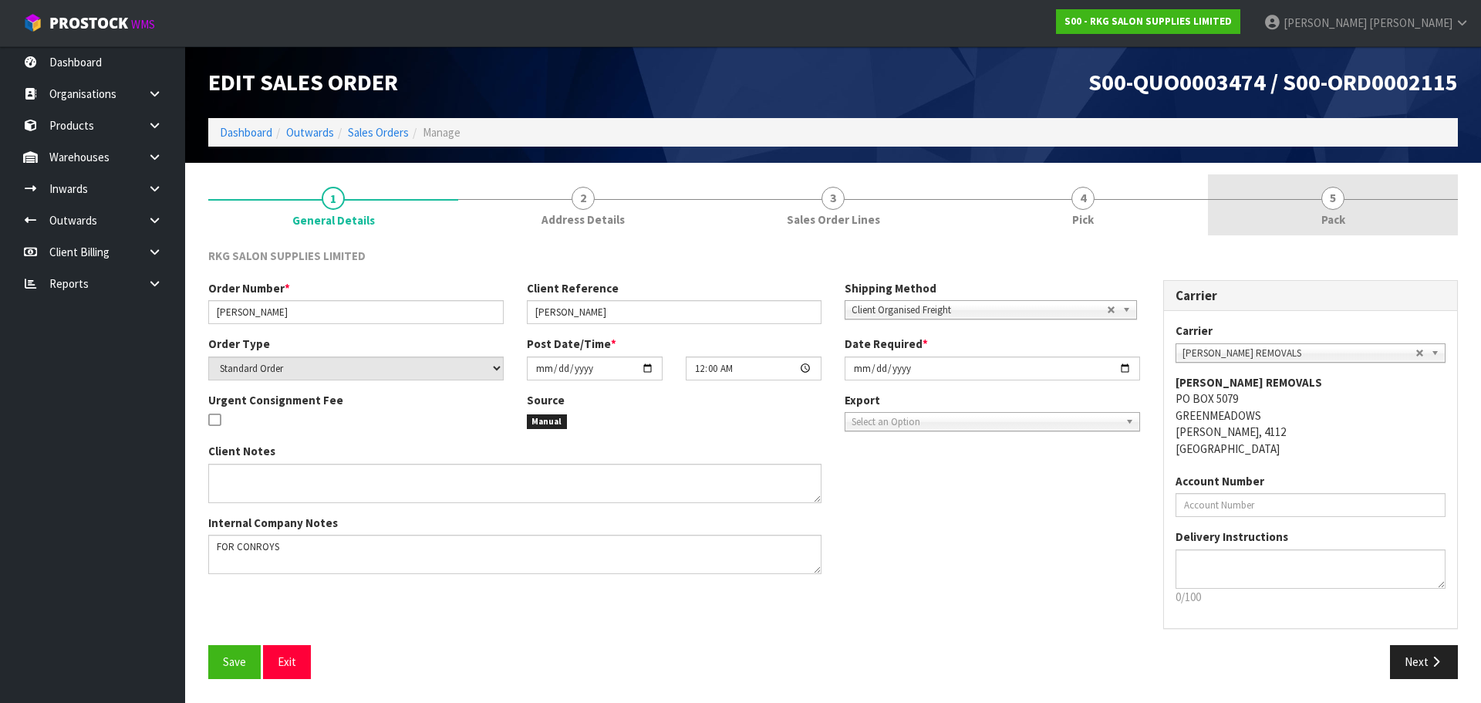
click at [1330, 202] on span "5" at bounding box center [1332, 198] width 23 height 23
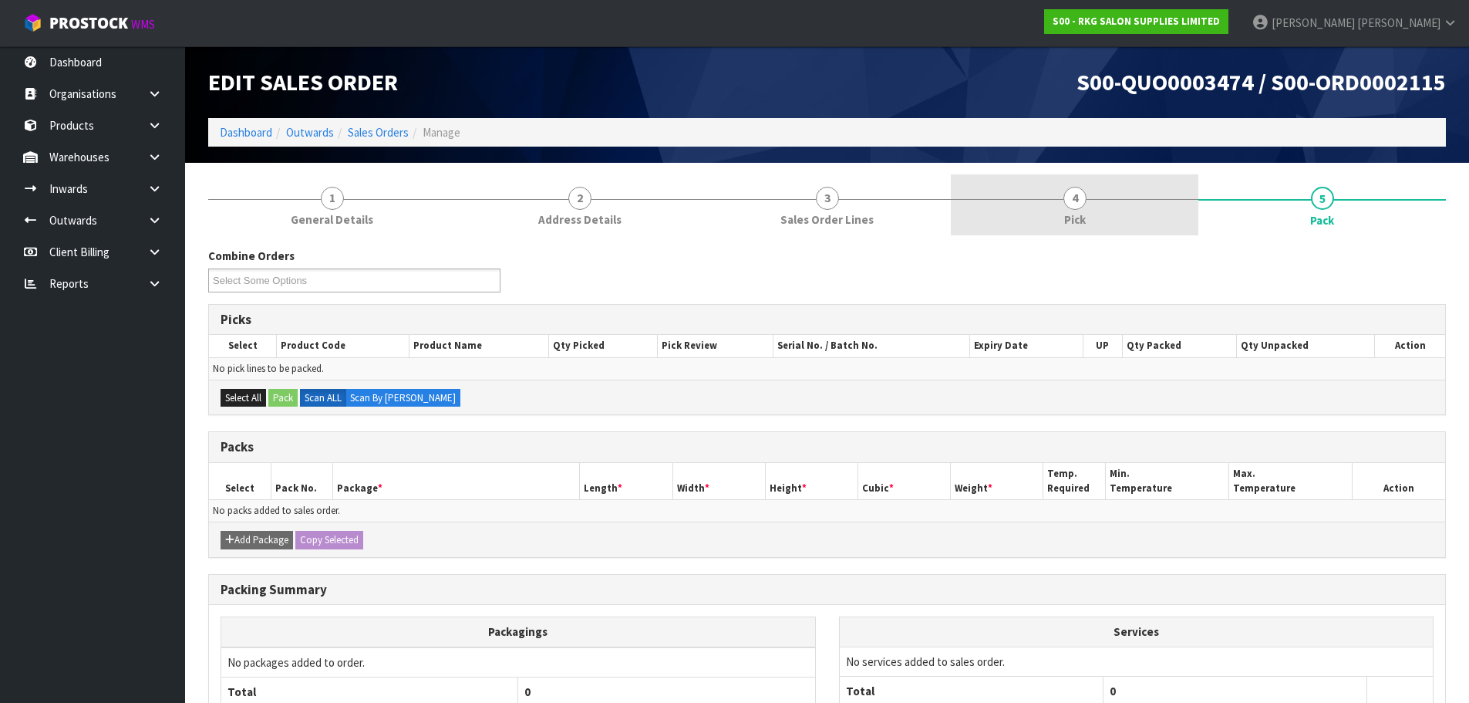
click at [1063, 199] on span "4" at bounding box center [1074, 198] width 23 height 23
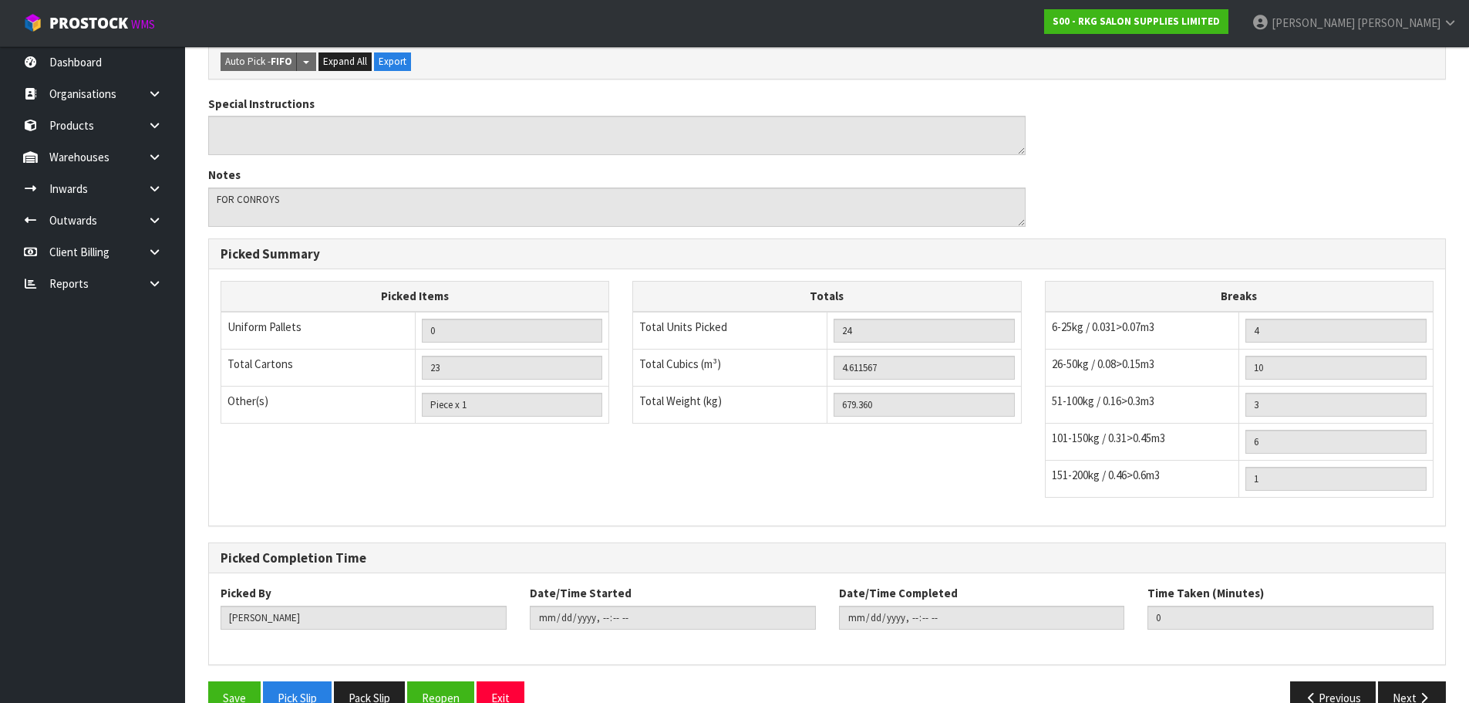
scroll to position [770, 0]
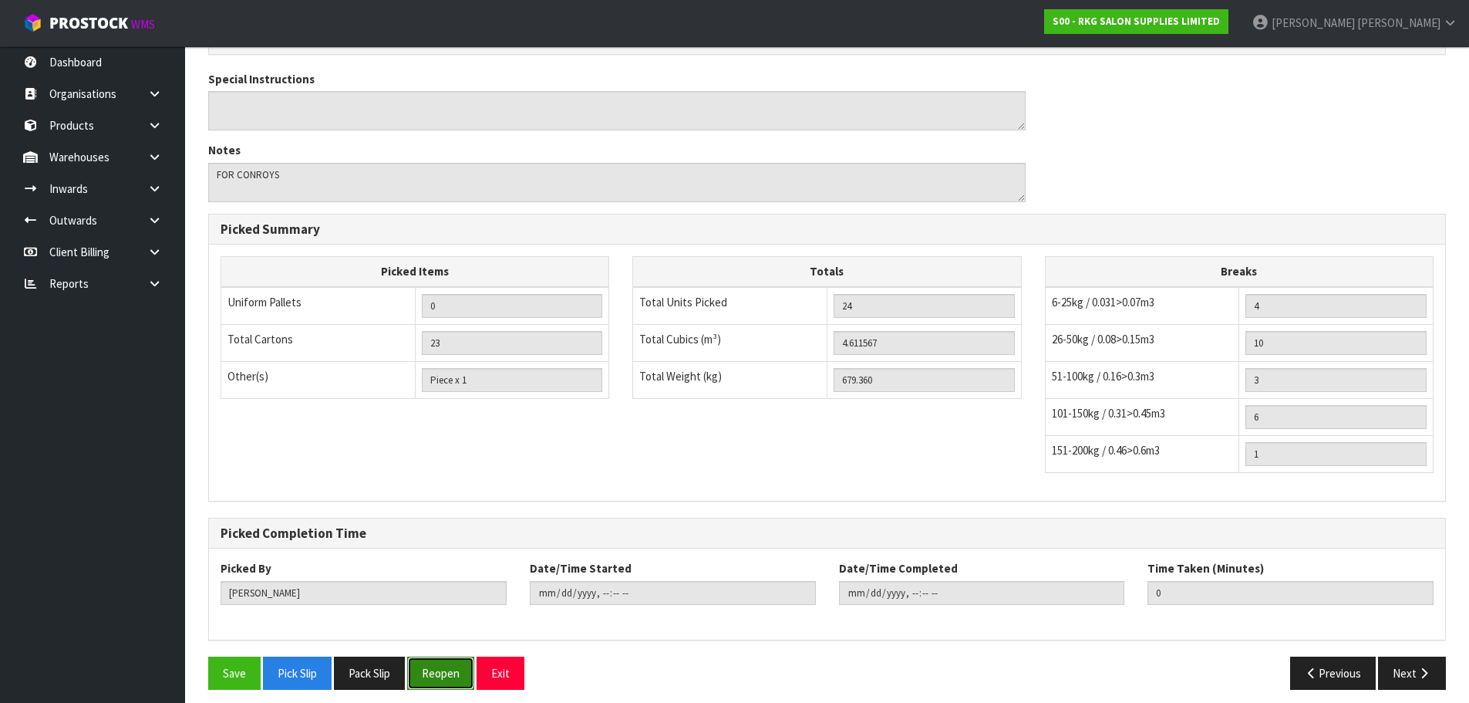
click at [451, 662] on button "Reopen" at bounding box center [440, 672] width 67 height 33
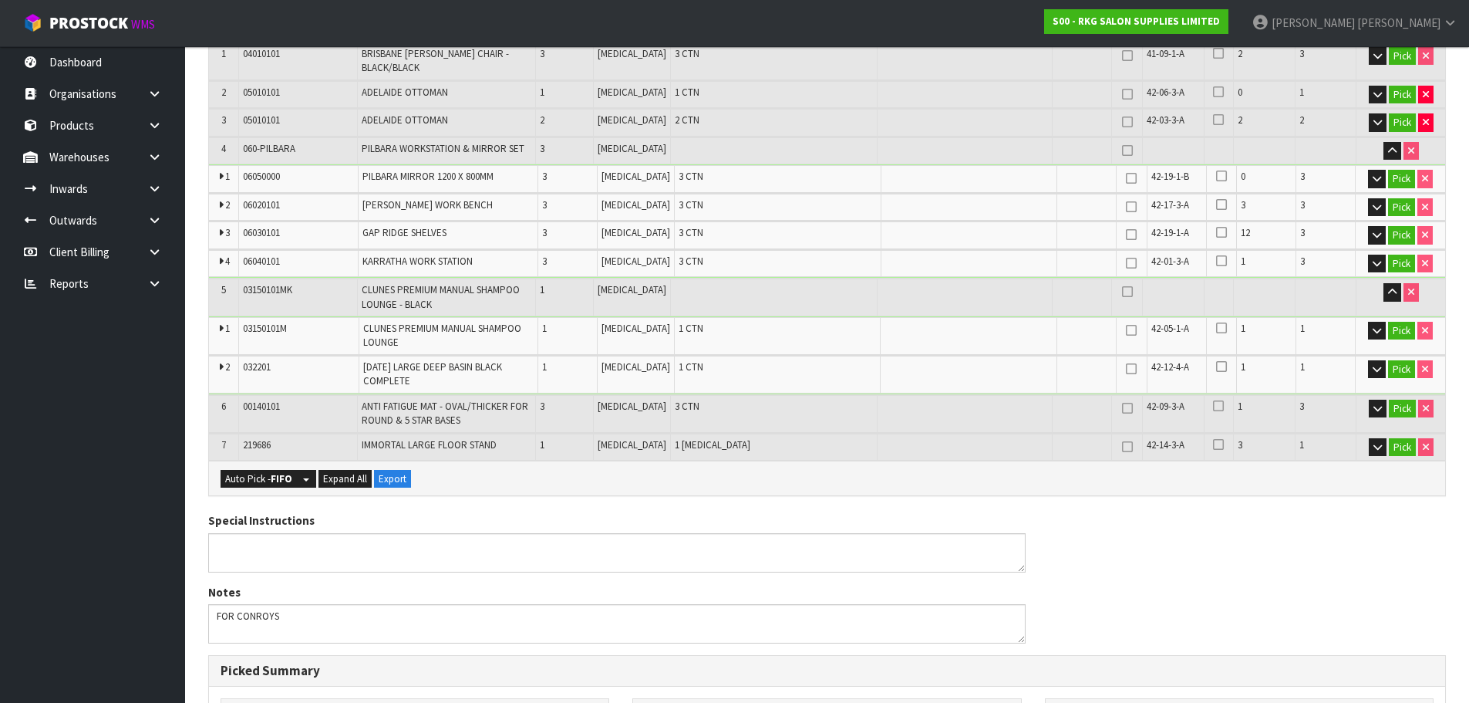
scroll to position [386, 0]
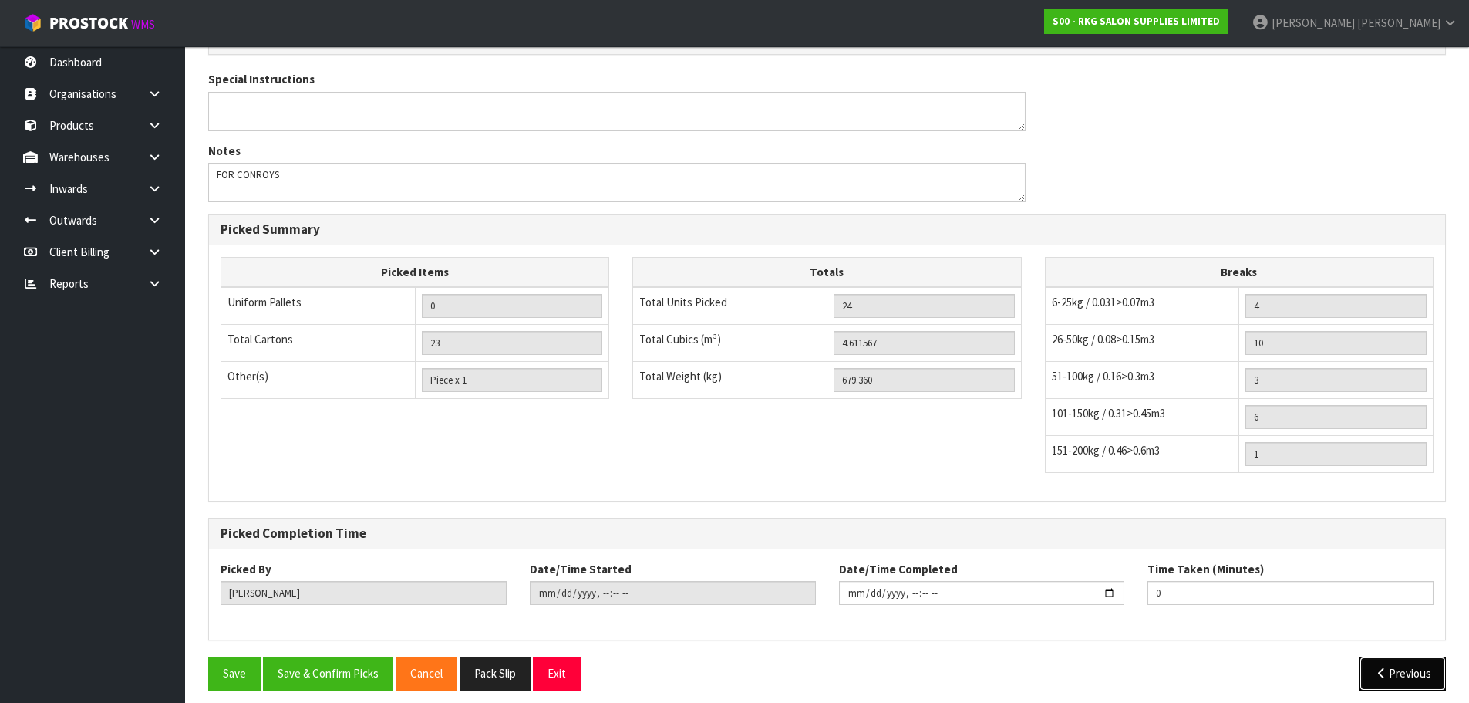
click at [1419, 666] on button "Previous" at bounding box center [1403, 672] width 86 height 33
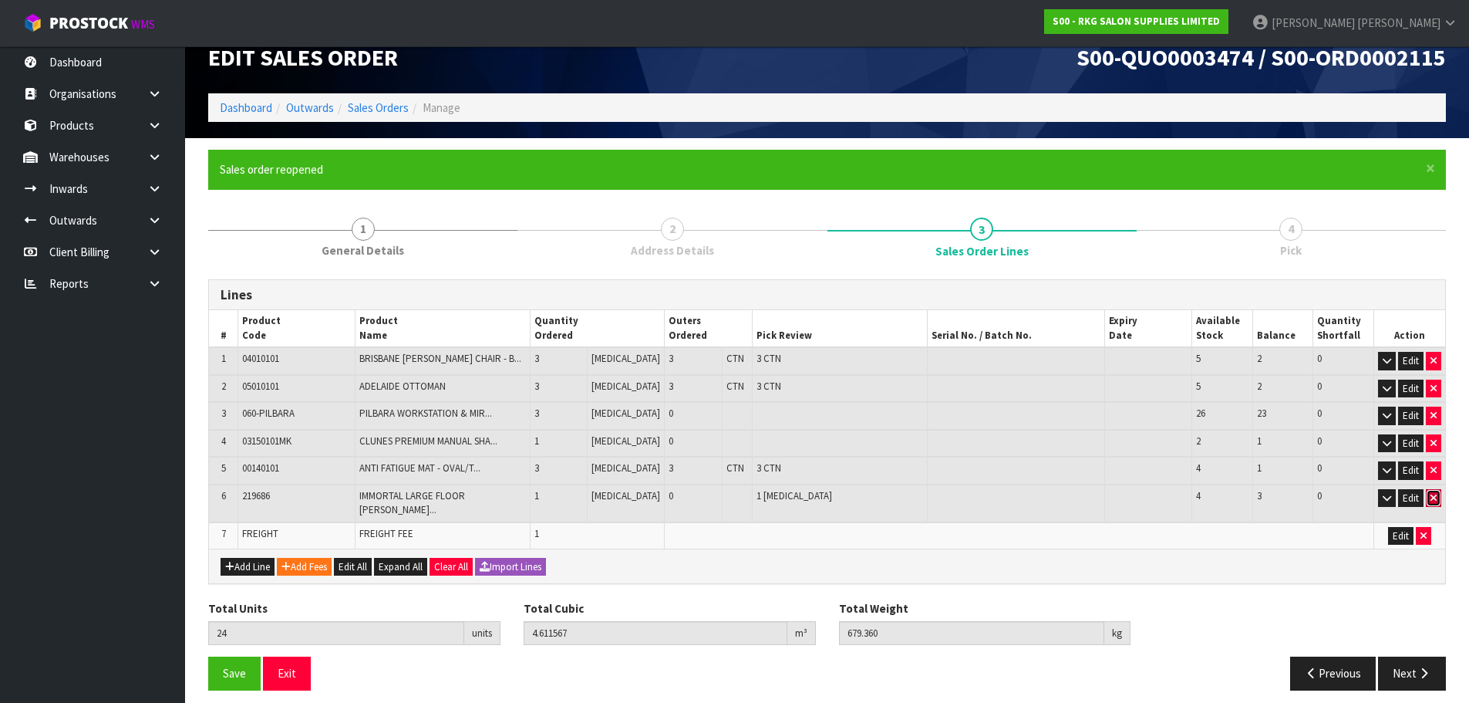
click at [1428, 497] on button "button" at bounding box center [1433, 498] width 15 height 19
type input "23"
type input "4.575167"
type input "666.86"
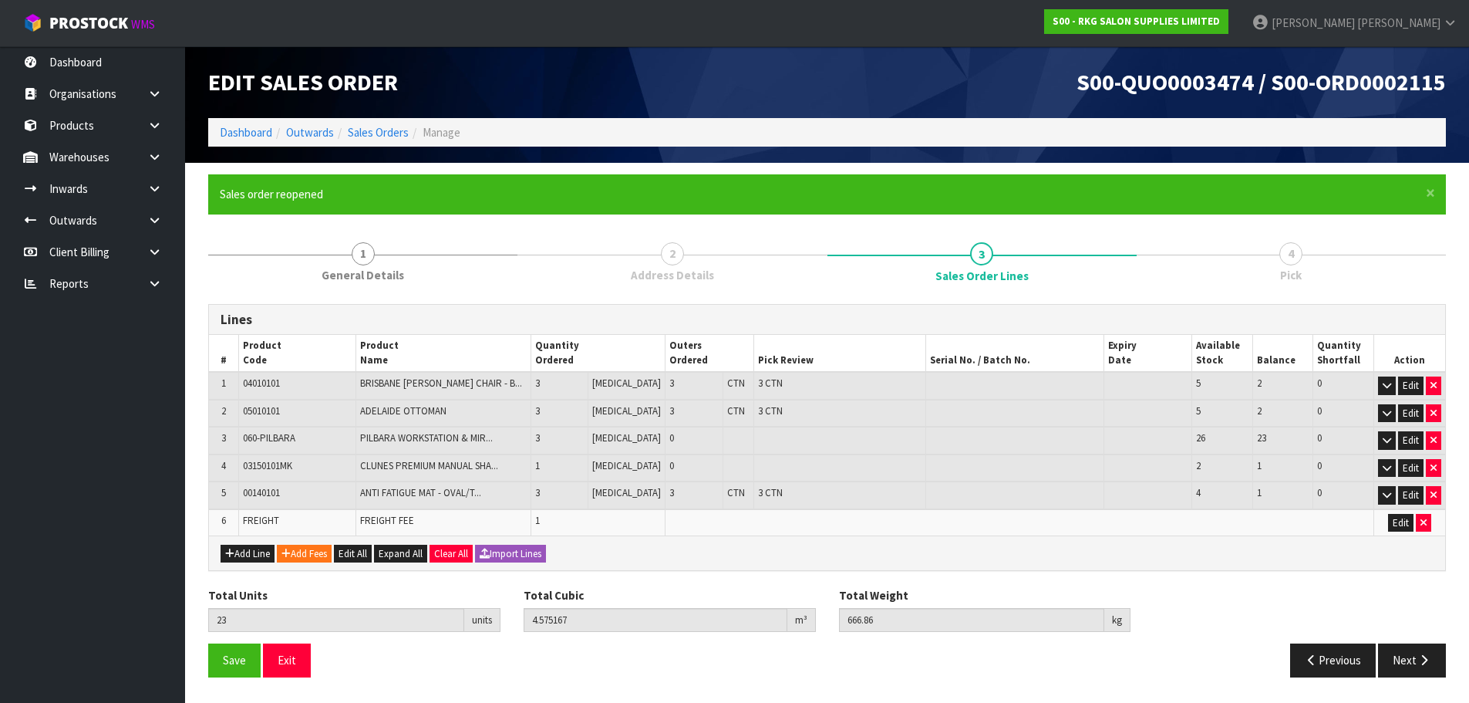
scroll to position [0, 0]
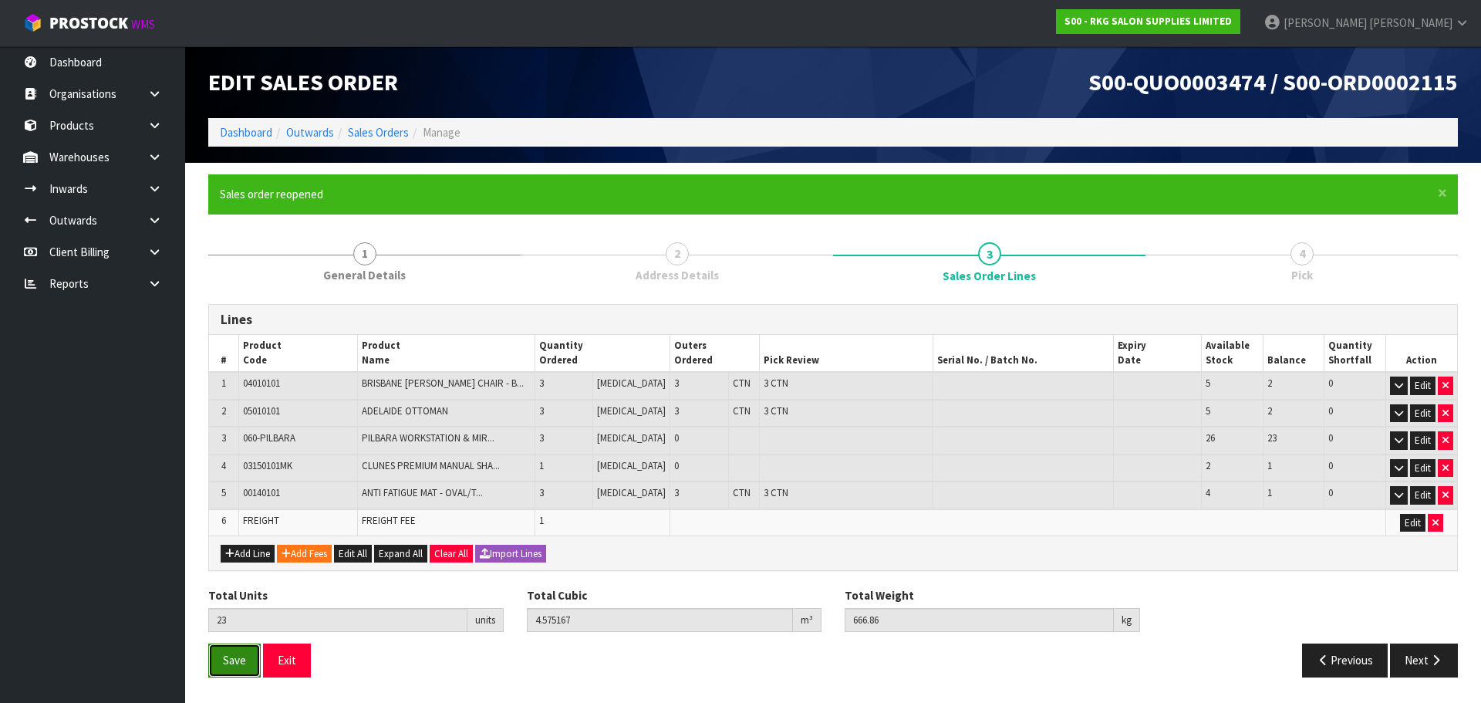
click at [240, 661] on span "Save" at bounding box center [234, 659] width 23 height 15
click at [1425, 649] on button "Next" at bounding box center [1424, 659] width 68 height 33
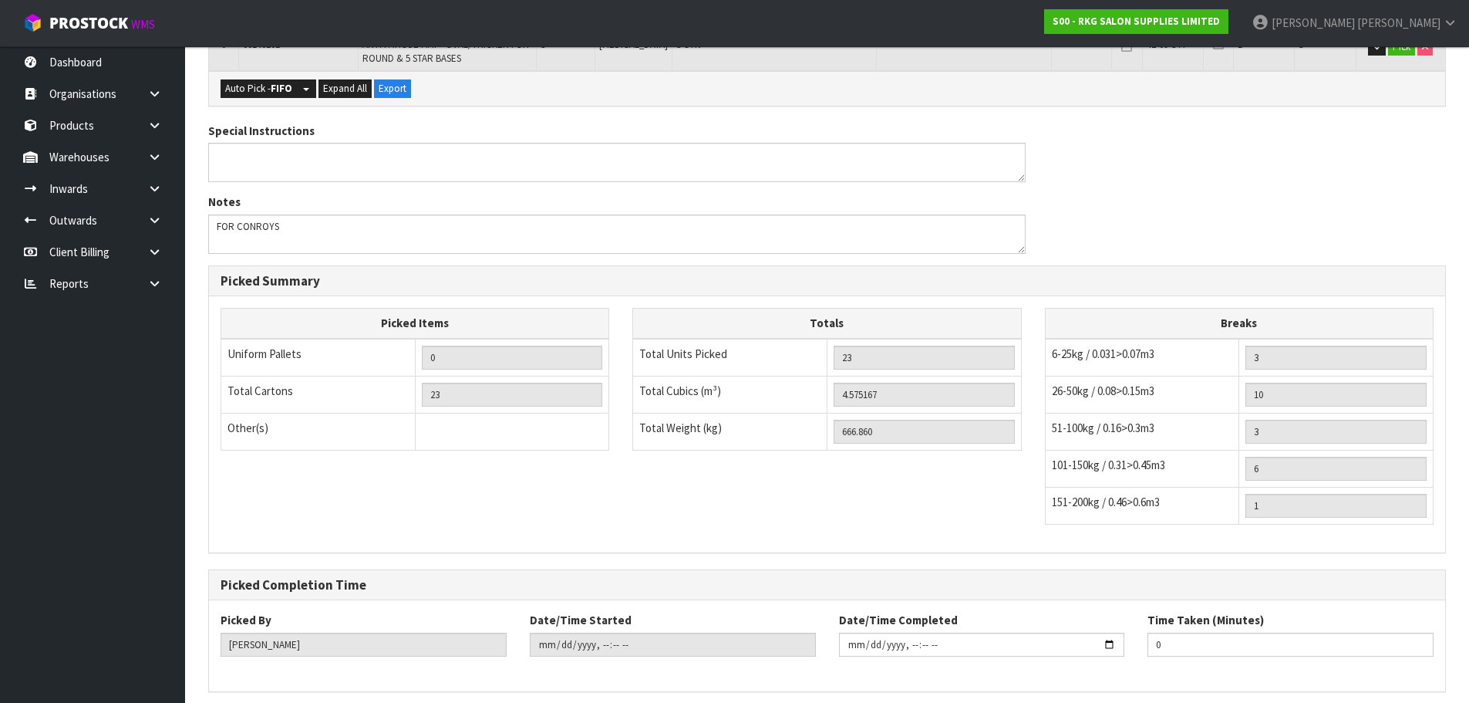
scroll to position [798, 0]
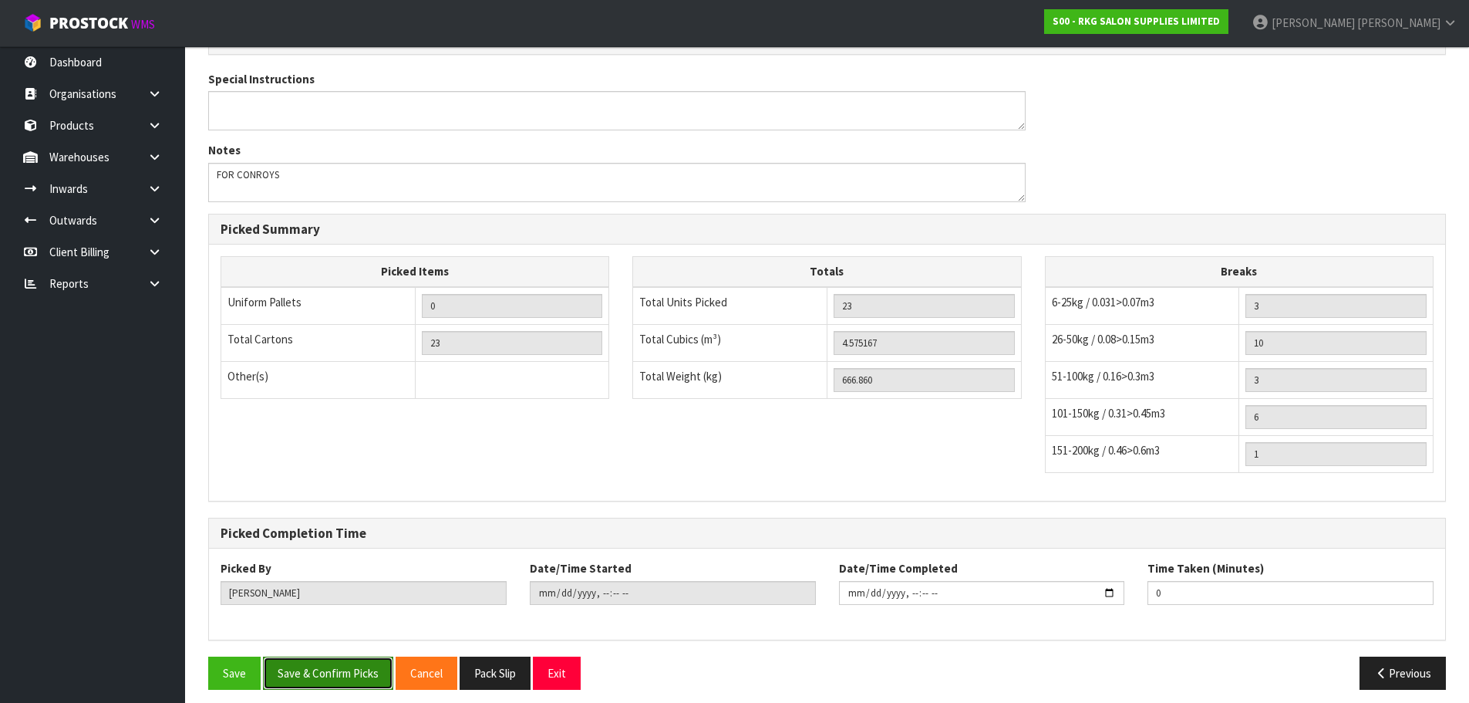
click at [346, 660] on button "Save & Confirm Picks" at bounding box center [328, 672] width 130 height 33
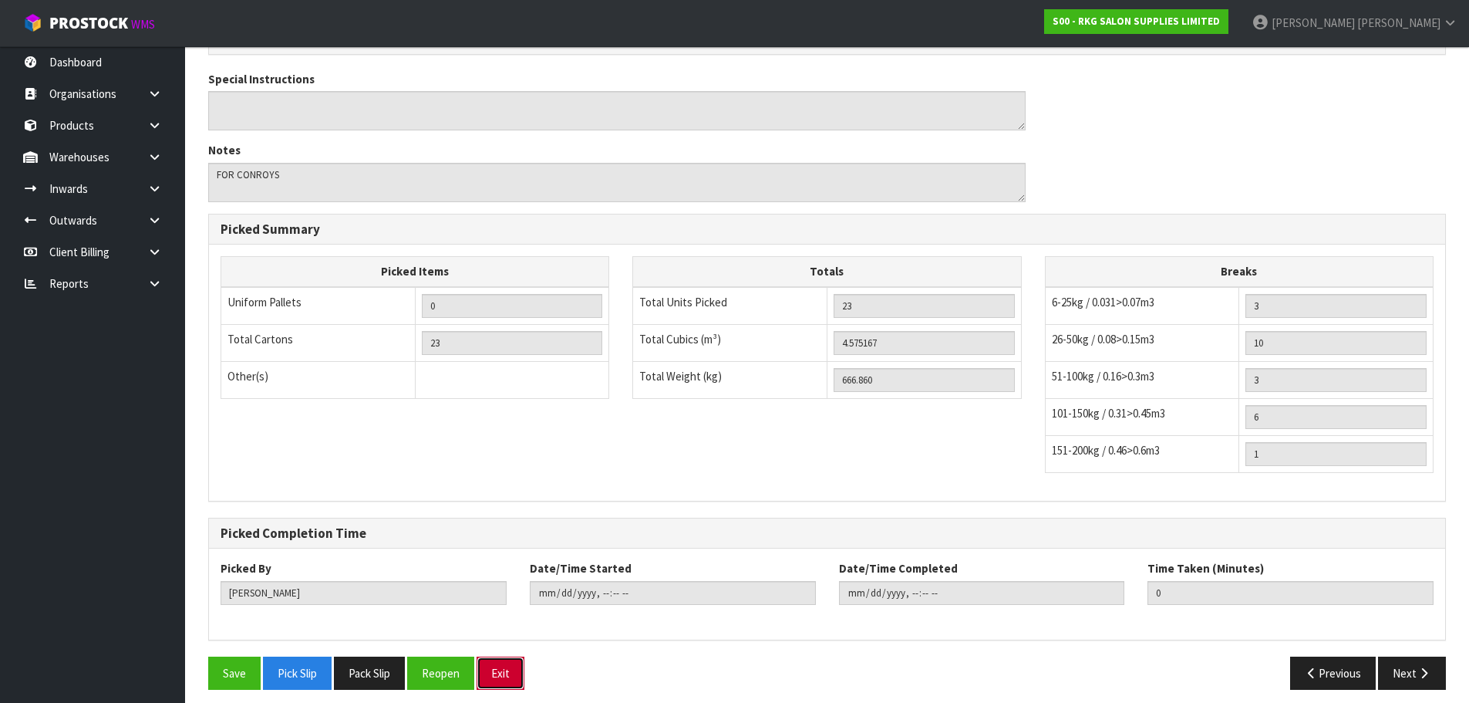
click at [507, 656] on button "Exit" at bounding box center [501, 672] width 48 height 33
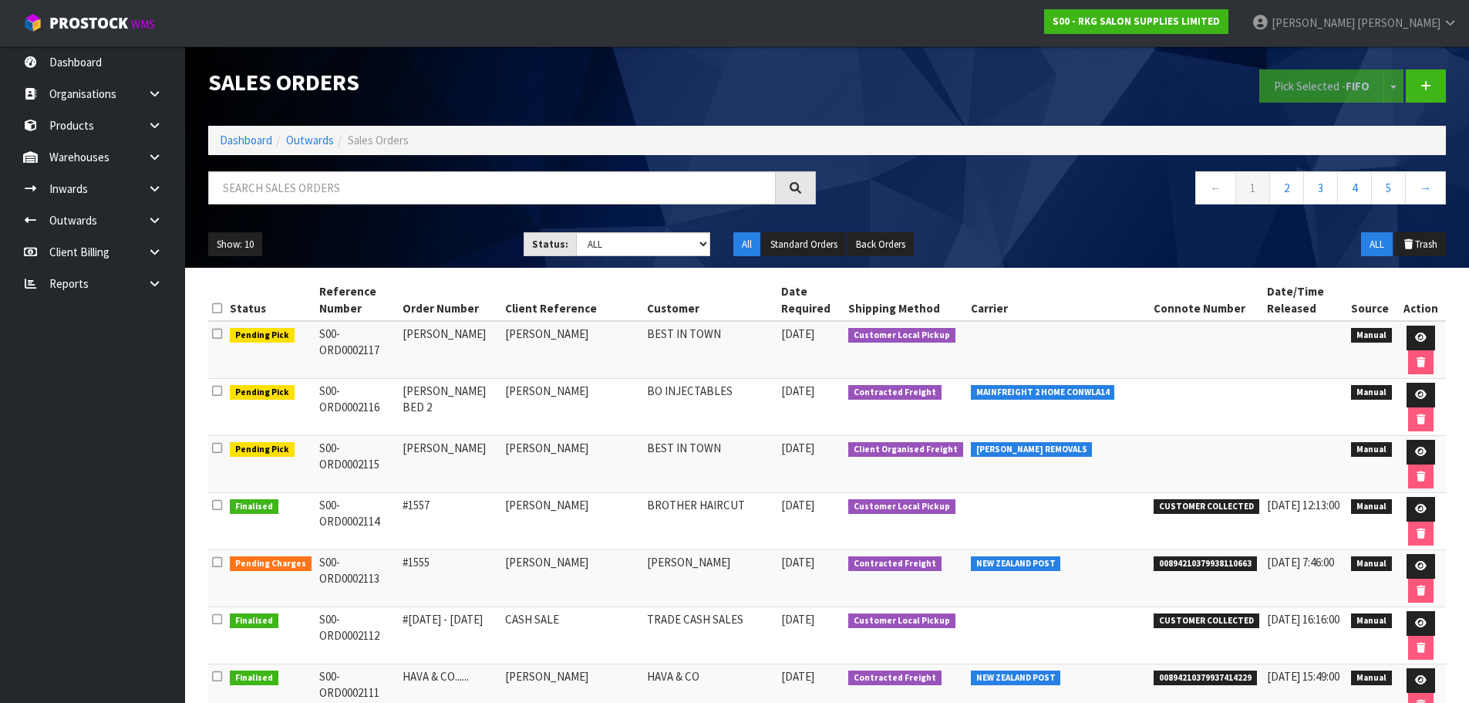
drag, startPoint x: 312, startPoint y: 394, endPoint x: 490, endPoint y: 397, distance: 177.4
click at [490, 397] on tr "Pending Pick S00-ORD0002116 COURTNEY BED 2 COURTNEY CLARK BO INJECTABLES 12/08/…" at bounding box center [827, 407] width 1238 height 57
copy tr "S00-ORD0002116 COURTNEY BED 2"
click at [295, 197] on input "text" at bounding box center [492, 187] width 568 height 33
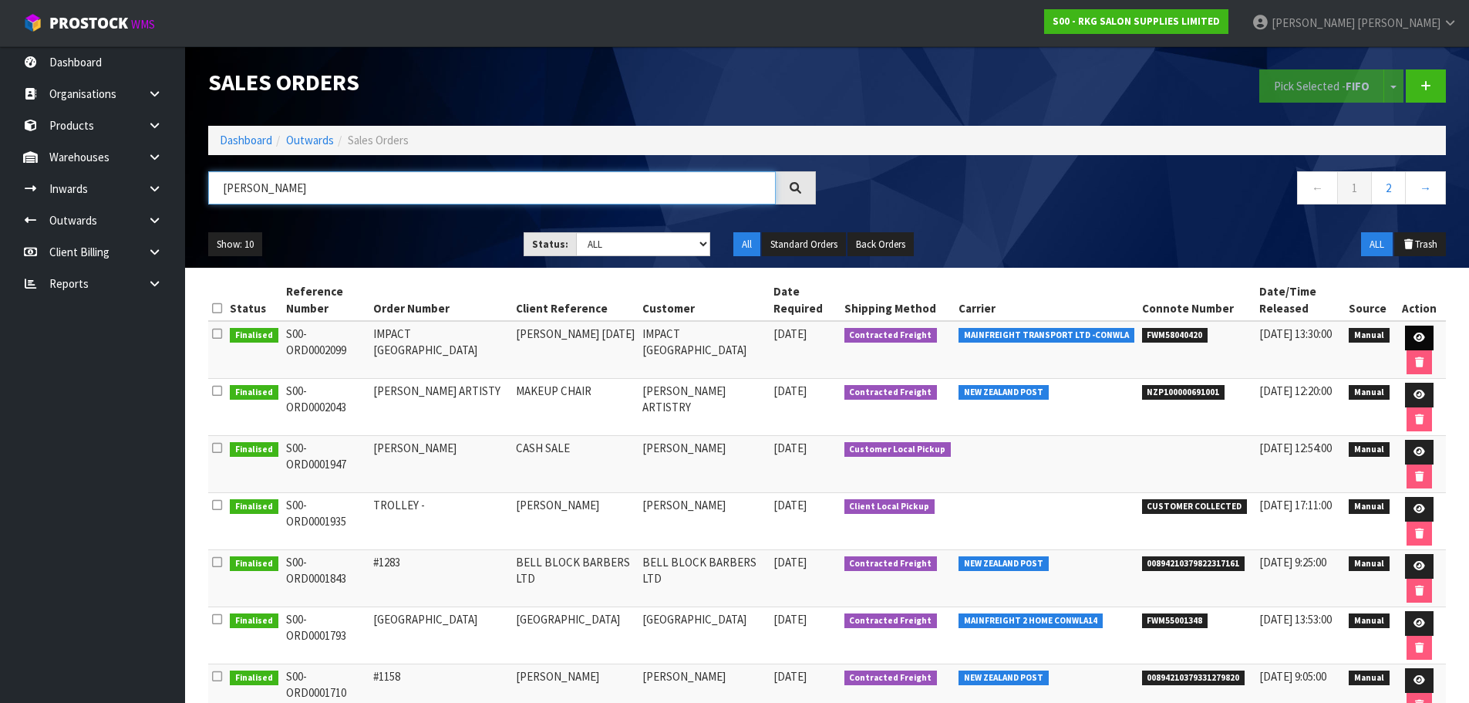
type input "JOHN"
click at [1419, 339] on icon at bounding box center [1420, 337] width 12 height 10
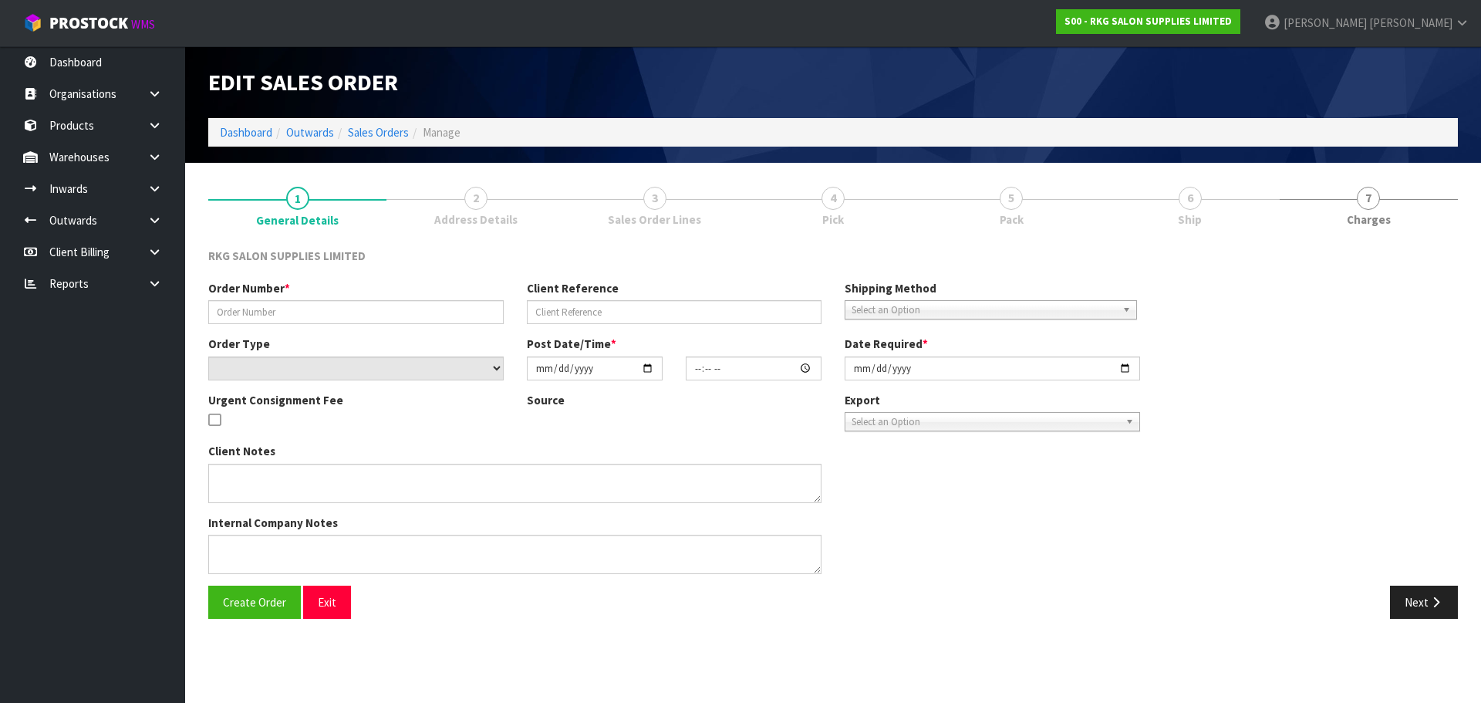
type input "IMPACT NORTHLAND"
type input "JOHN TIATOA 14.7.25"
select select "number:0"
type input "2025-07-28"
type input "13:36:00.000"
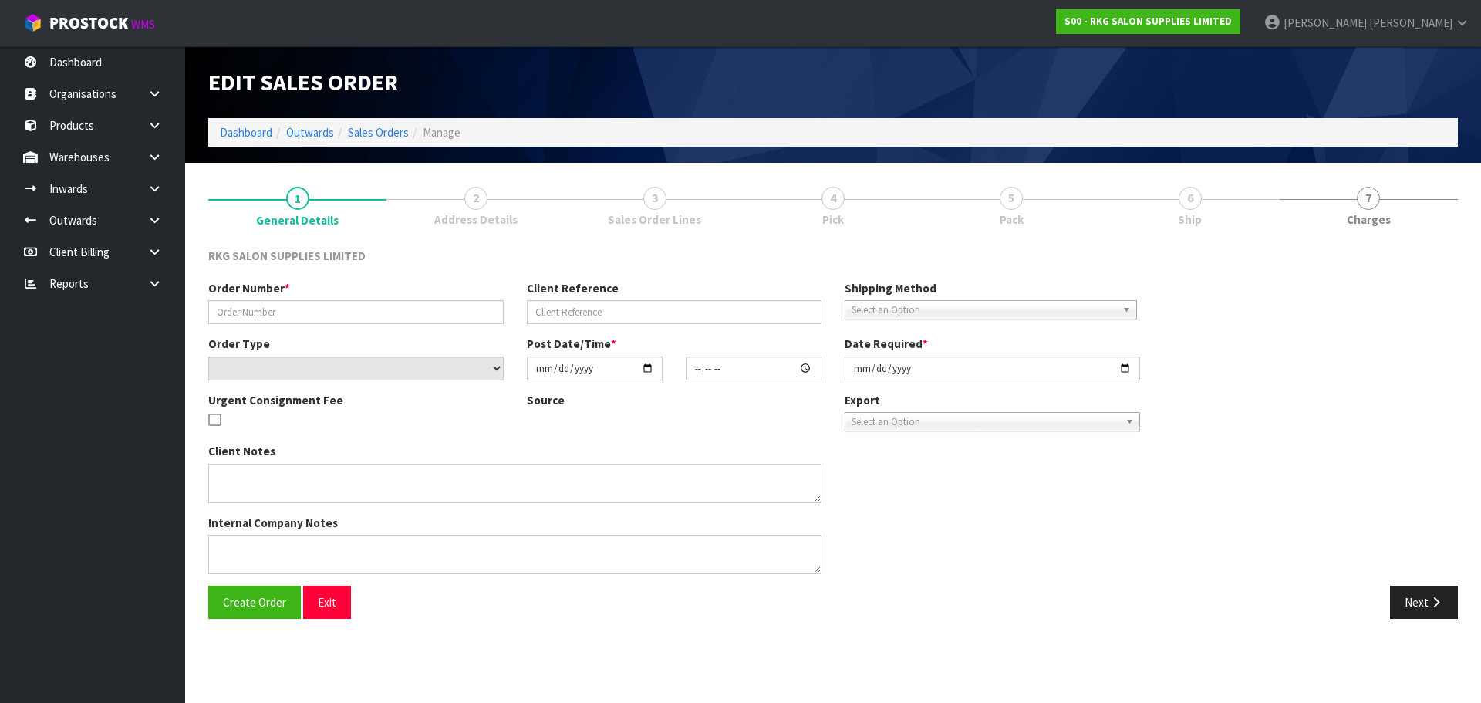
type input "2025-07-30"
type textarea "DISPATCH WEDS 30TH JULY"
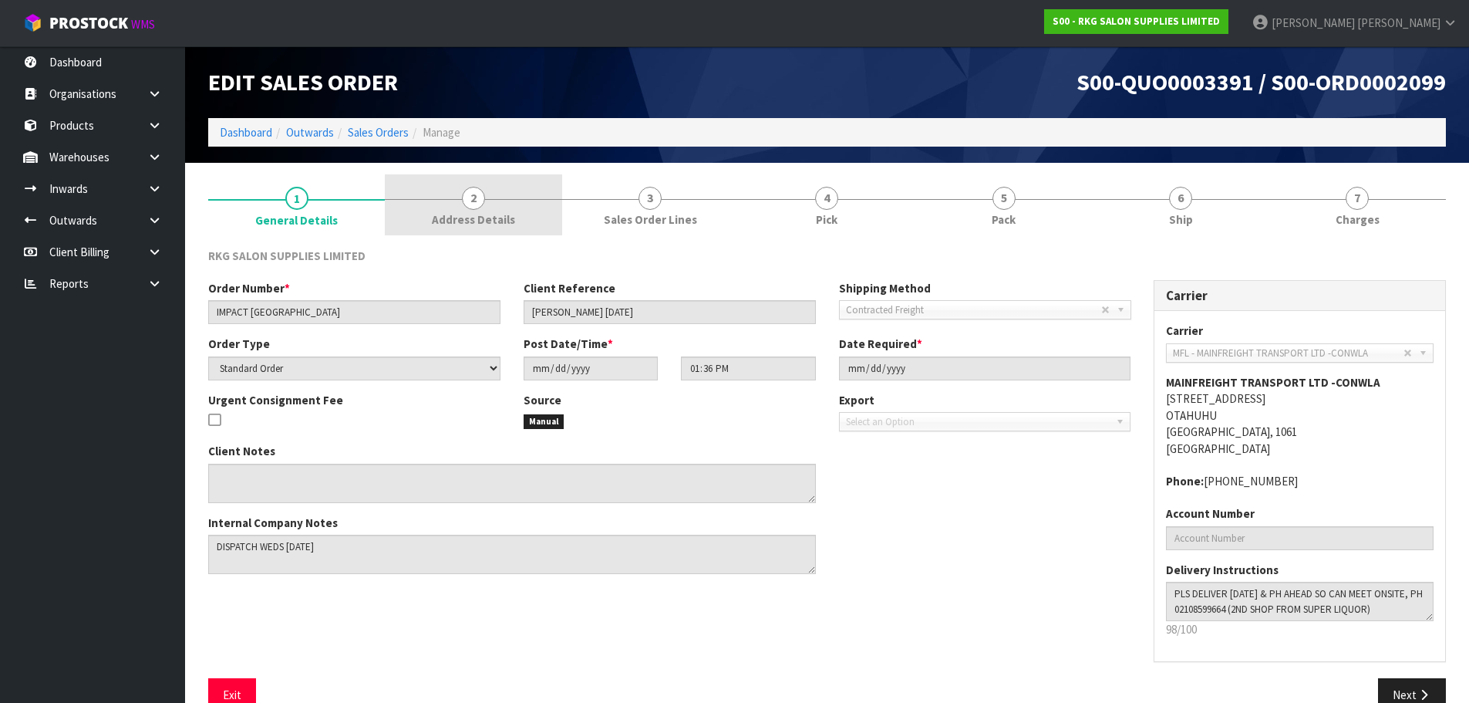
click at [473, 200] on span "2" at bounding box center [473, 198] width 23 height 23
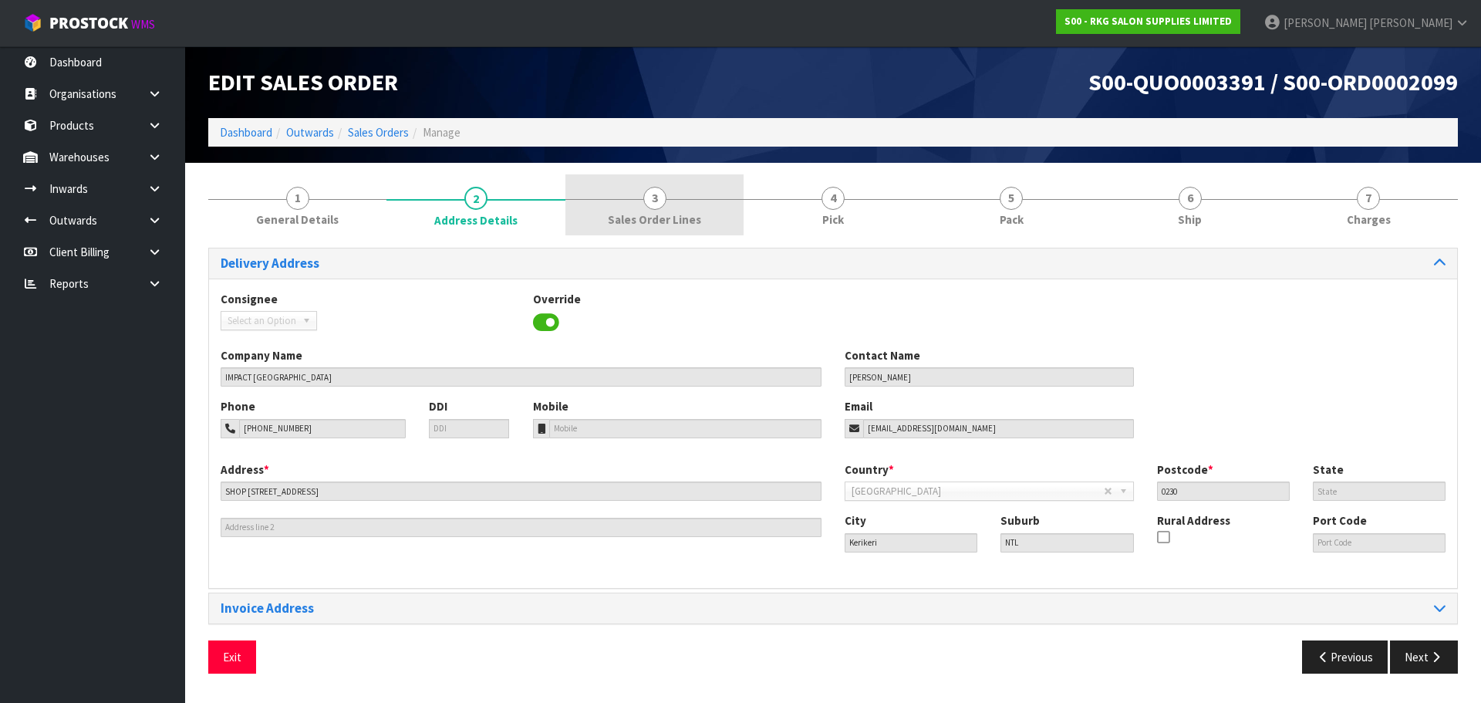
click at [659, 201] on span "3" at bounding box center [654, 198] width 23 height 23
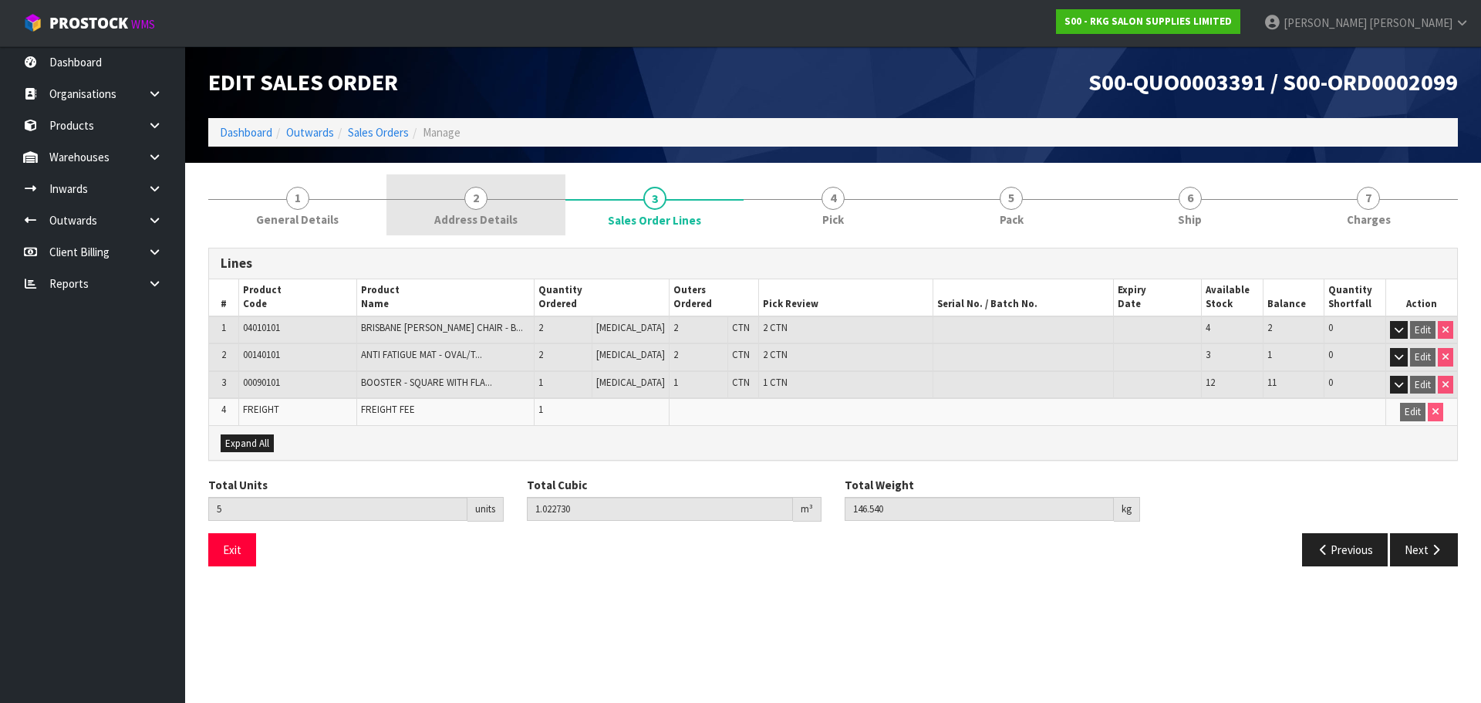
click at [473, 199] on span "2" at bounding box center [475, 198] width 23 height 23
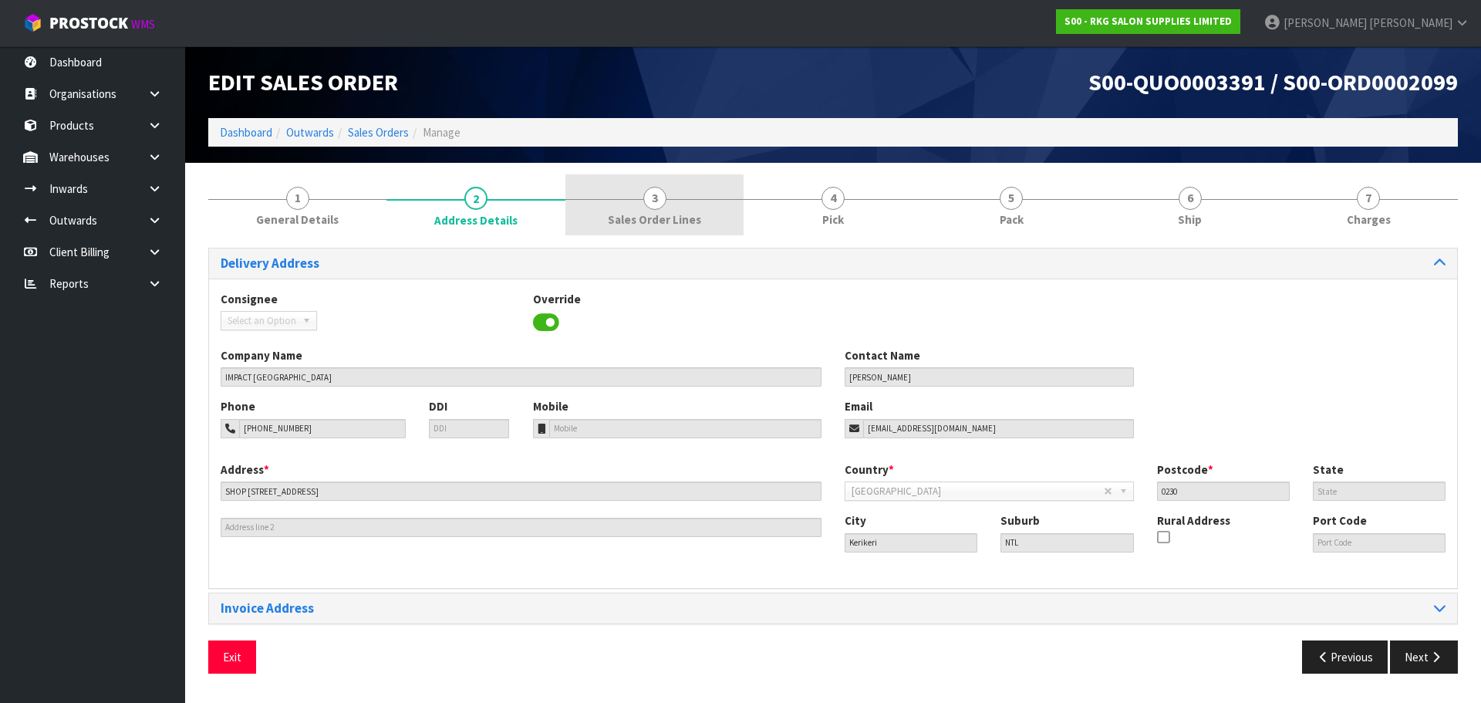
click at [656, 203] on span "3" at bounding box center [654, 198] width 23 height 23
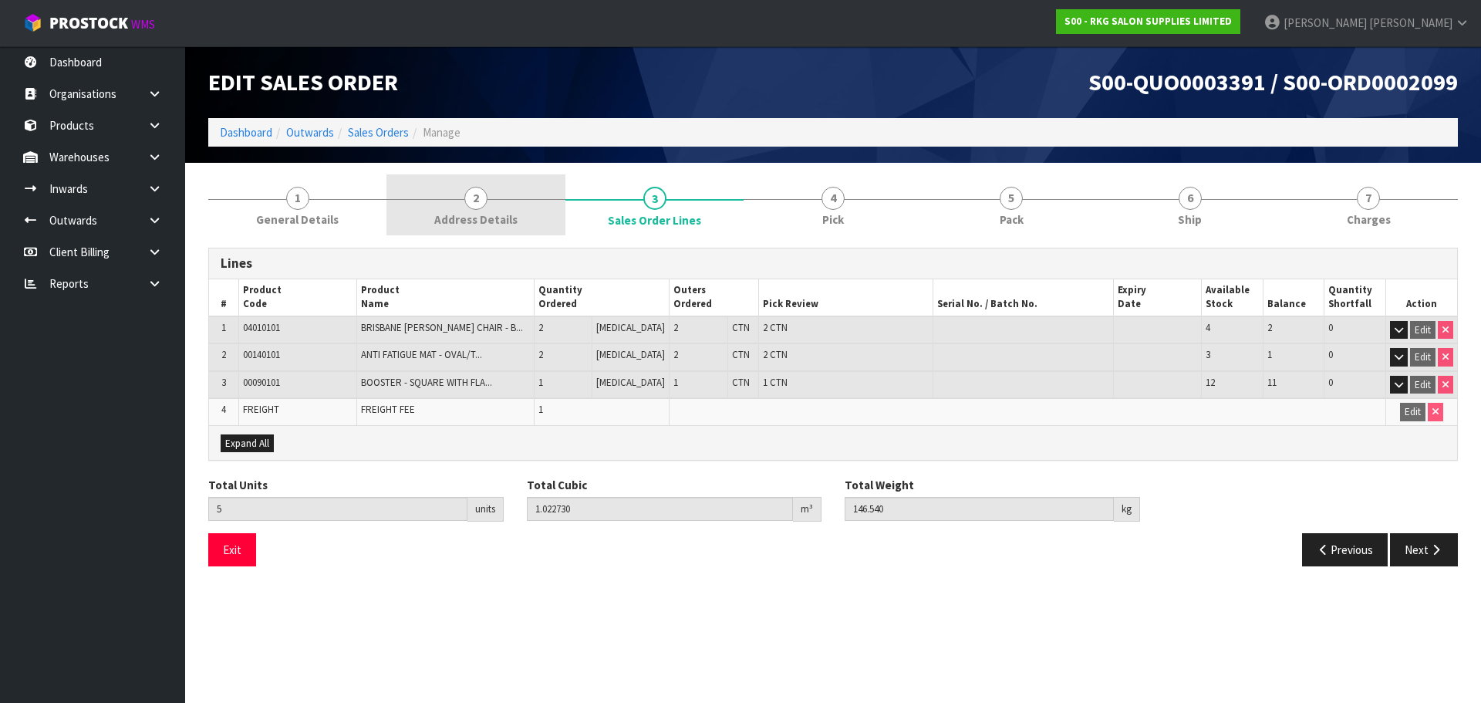
click at [480, 190] on span "2" at bounding box center [475, 198] width 23 height 23
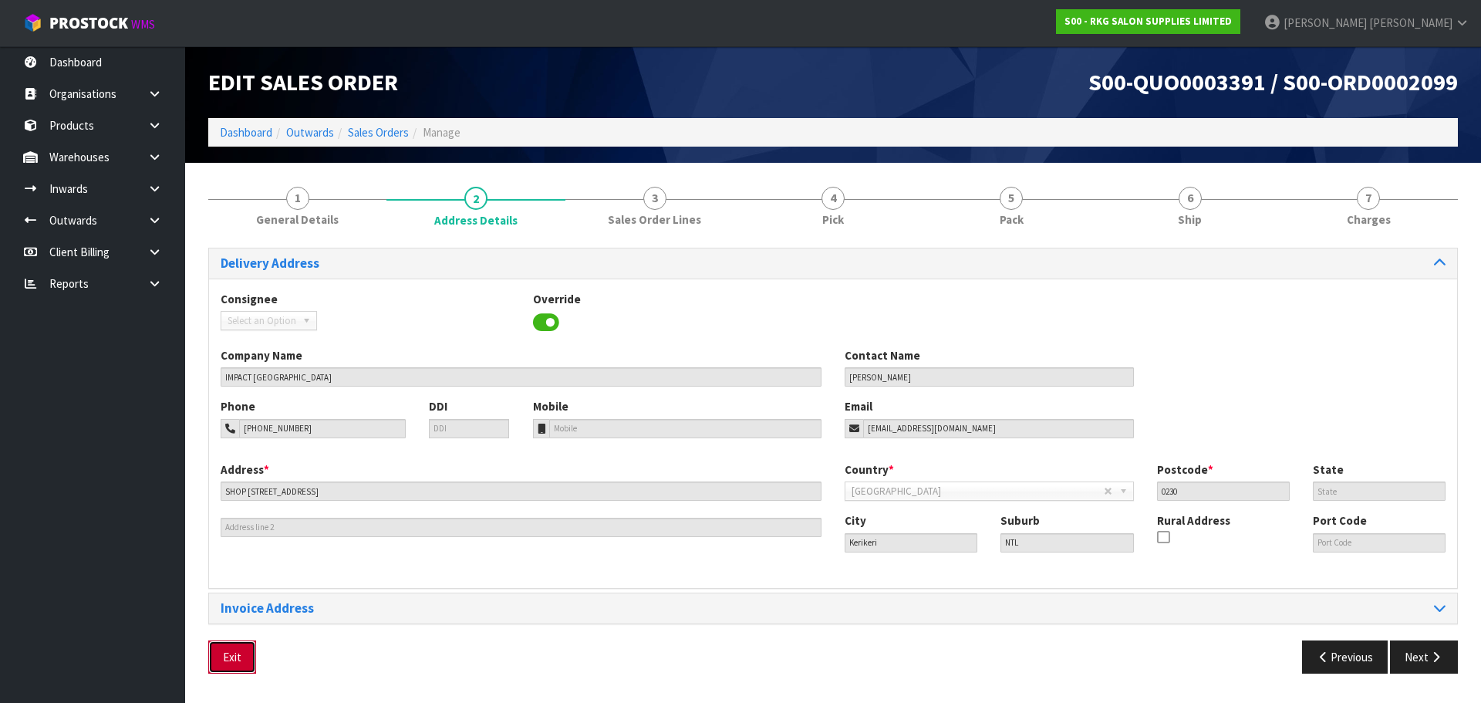
click at [236, 652] on button "Exit" at bounding box center [232, 656] width 48 height 33
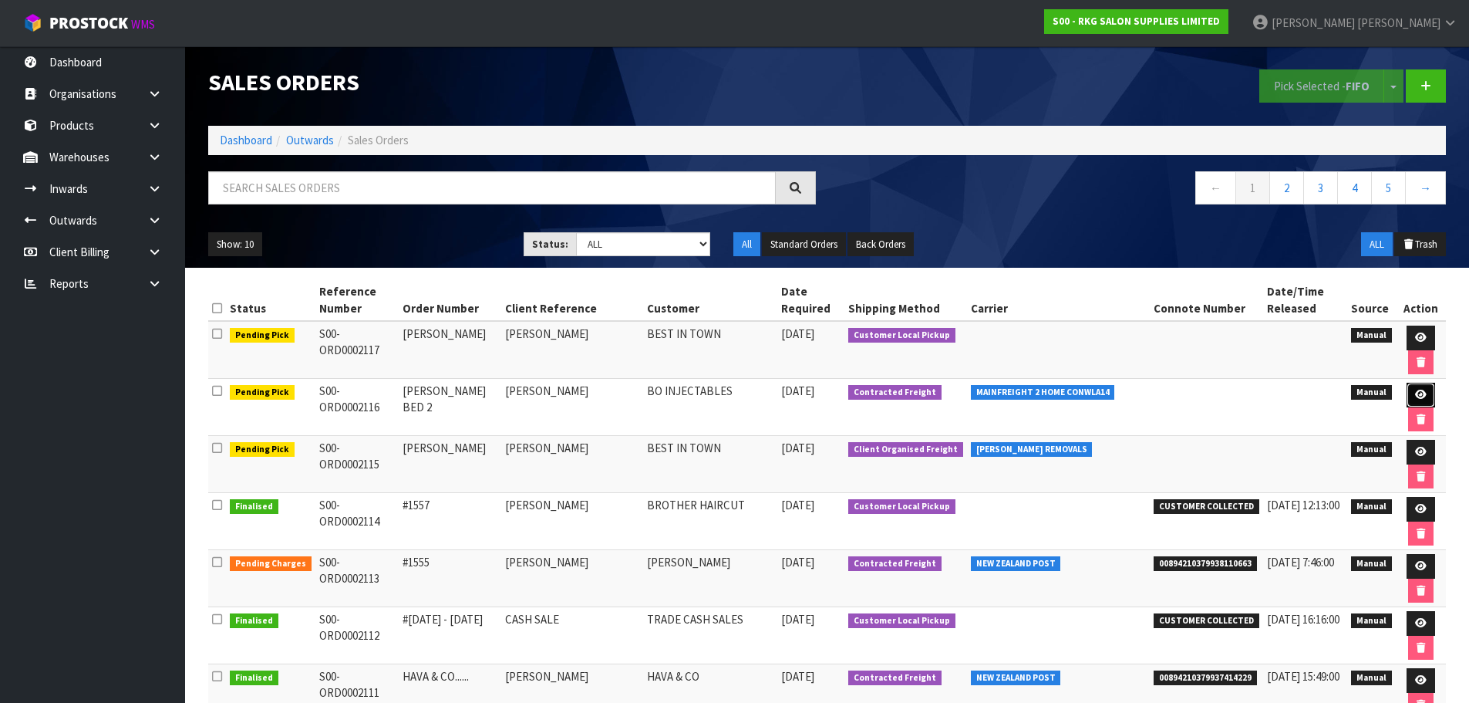
click at [1417, 398] on icon at bounding box center [1421, 394] width 12 height 10
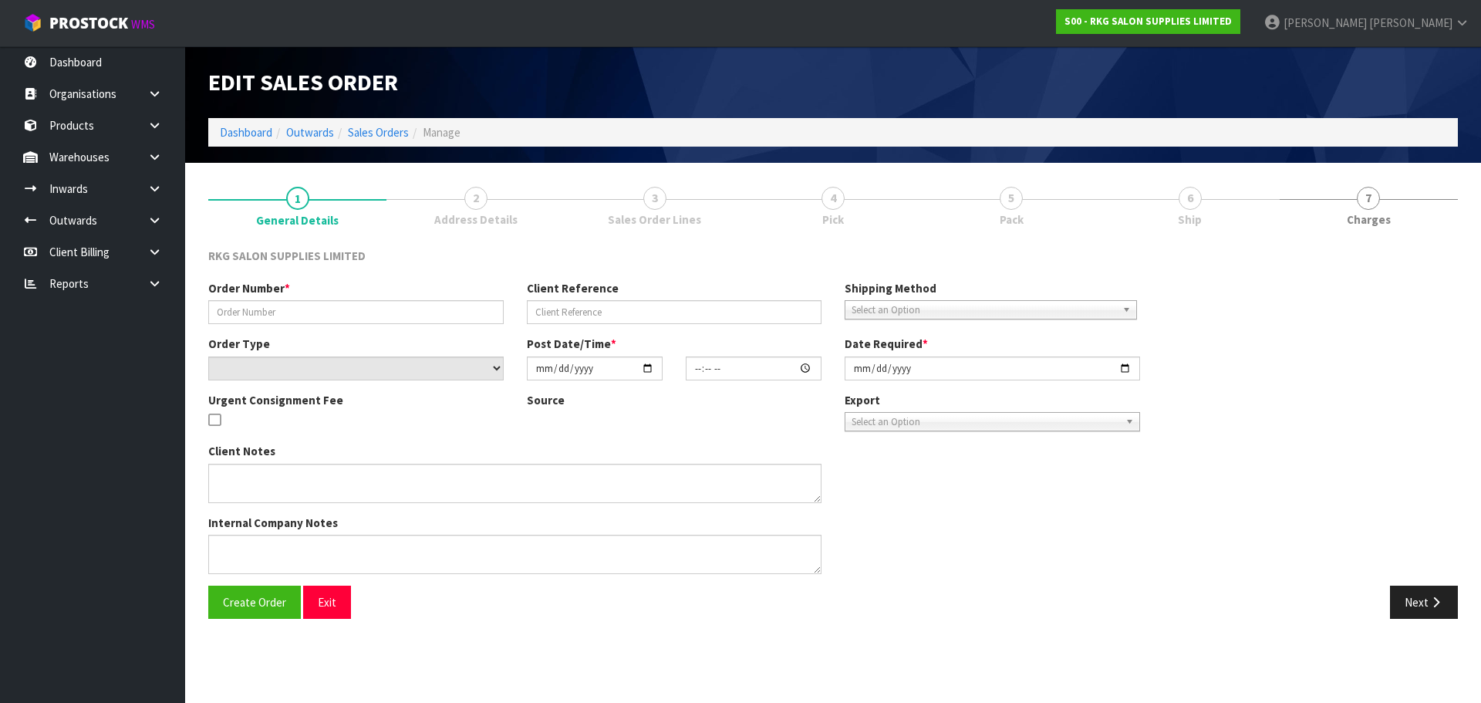
type input "[PERSON_NAME] BED 2"
type input "[PERSON_NAME]"
select select "number:0"
type input "[DATE]"
type input "00:00:00.000"
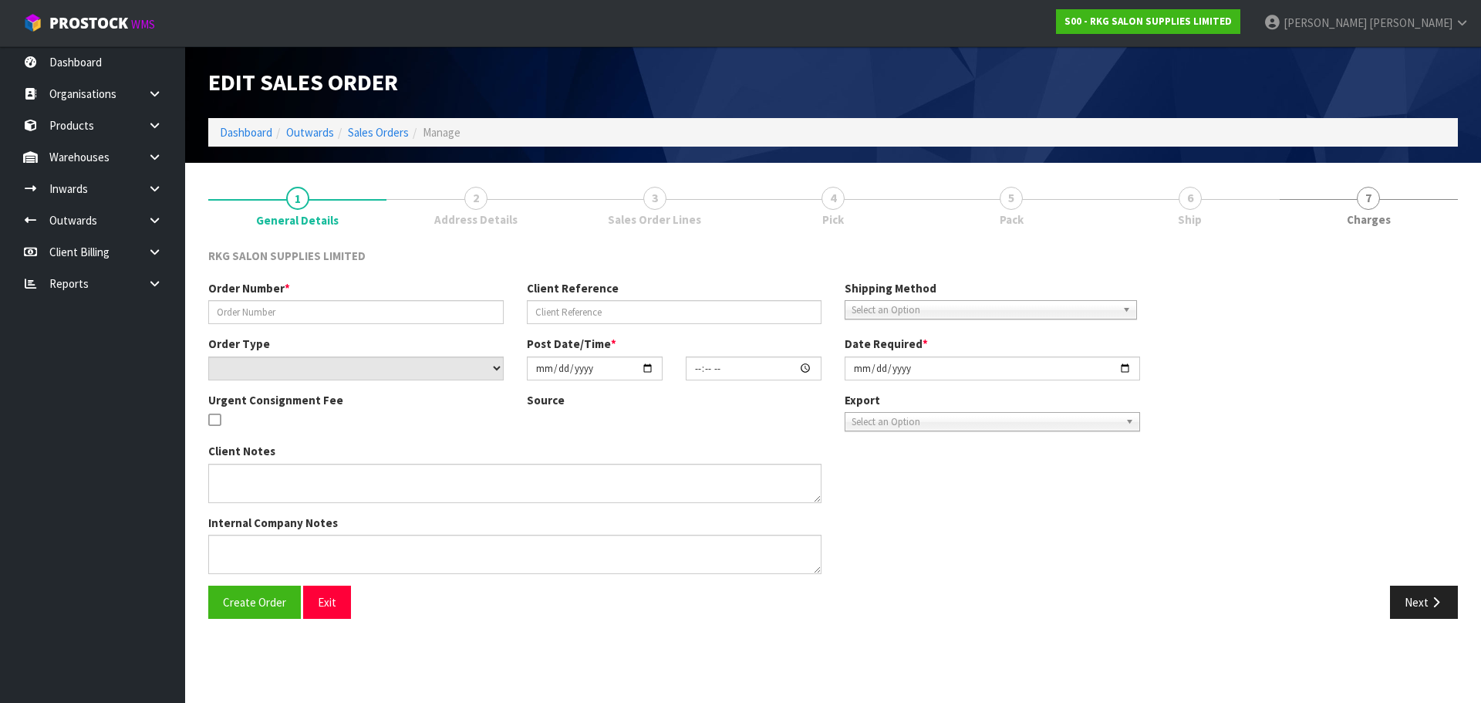
type input "[DATE]"
type textarea "IS IT POSSIBLE TO PLEASE HAVE ALL THE PACKING REMOVED SO IT’S JUST THE BED."
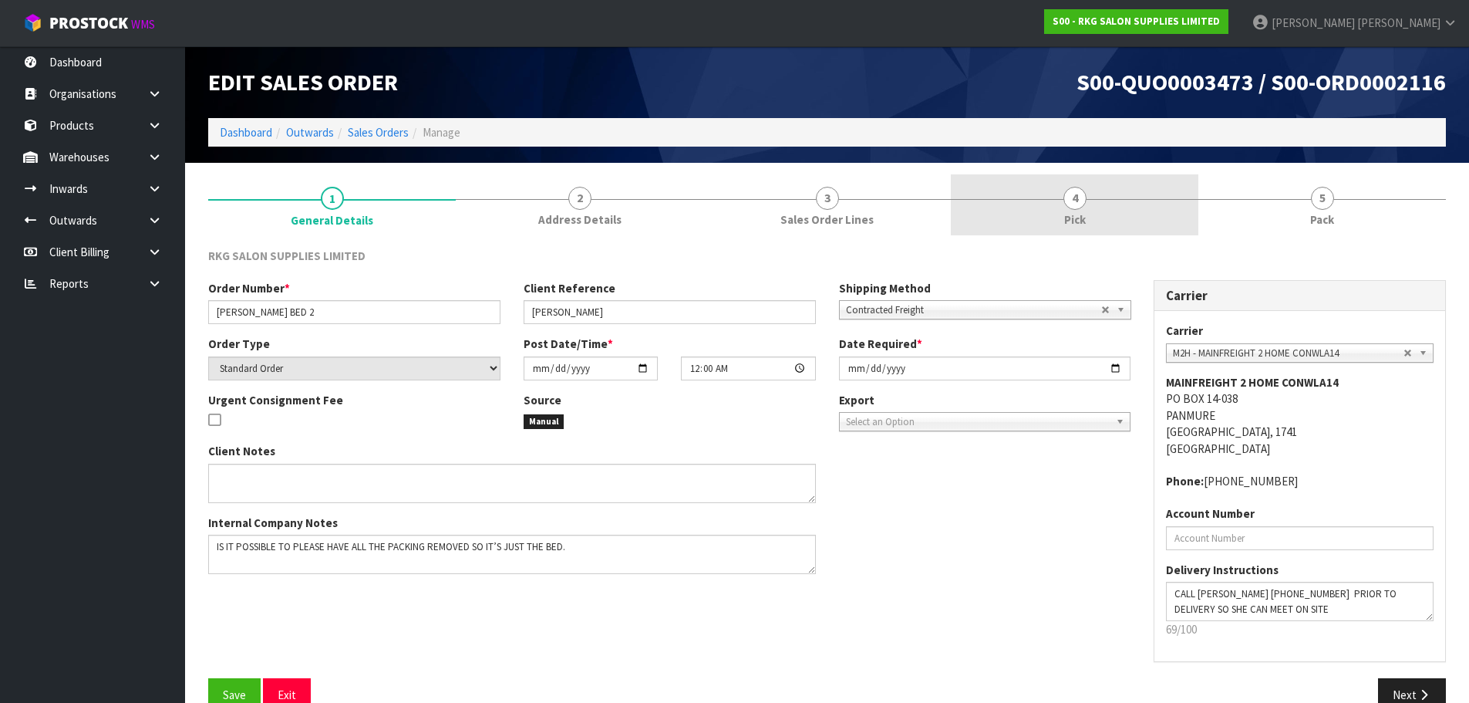
click at [1080, 202] on span "4" at bounding box center [1074, 198] width 23 height 23
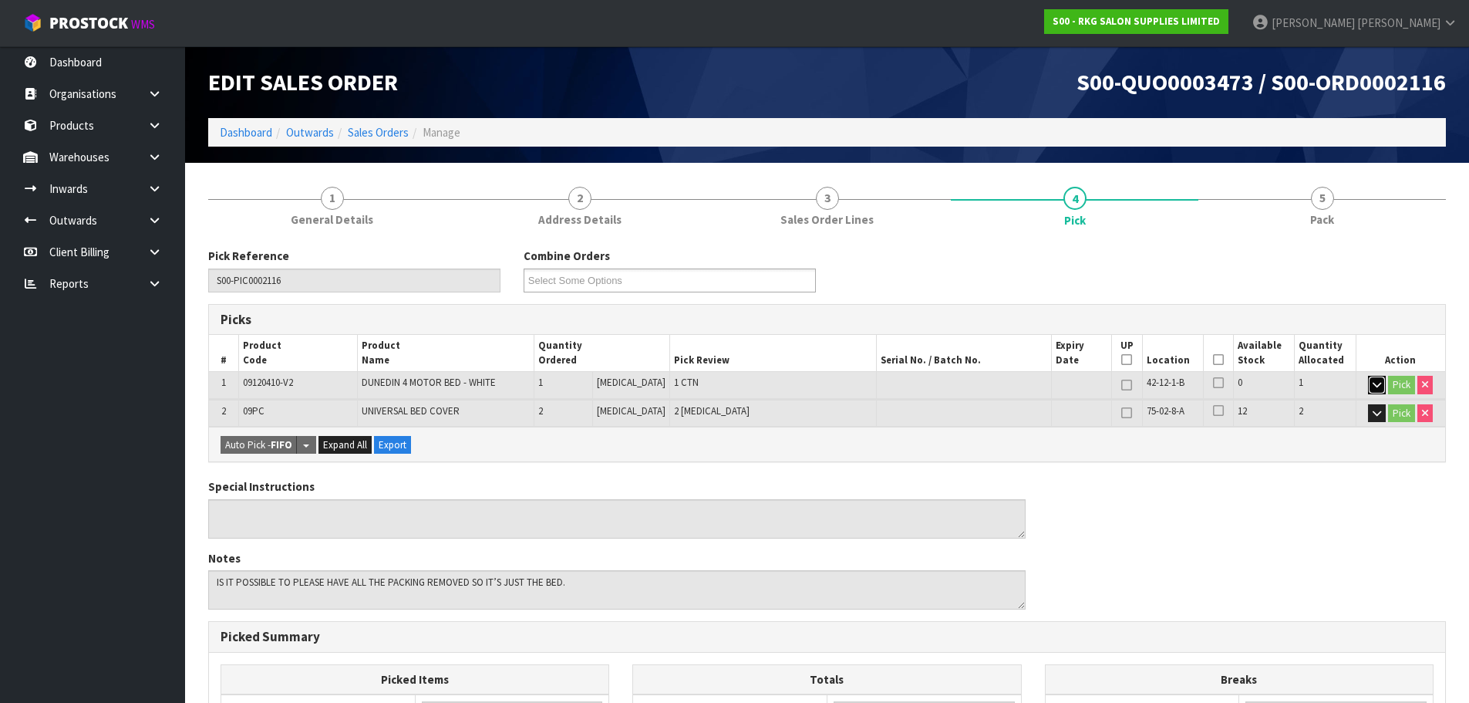
click at [1378, 383] on icon "button" at bounding box center [1377, 384] width 8 height 10
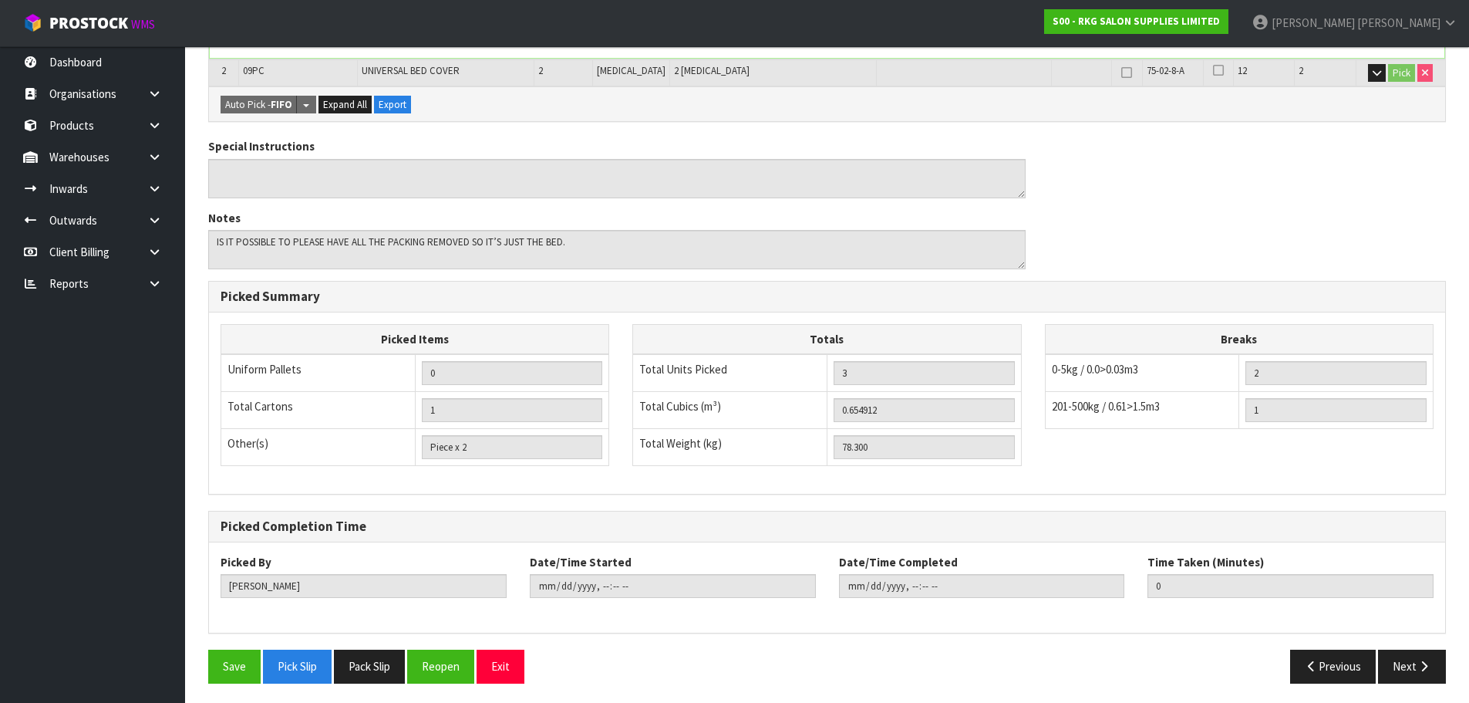
scroll to position [467, 0]
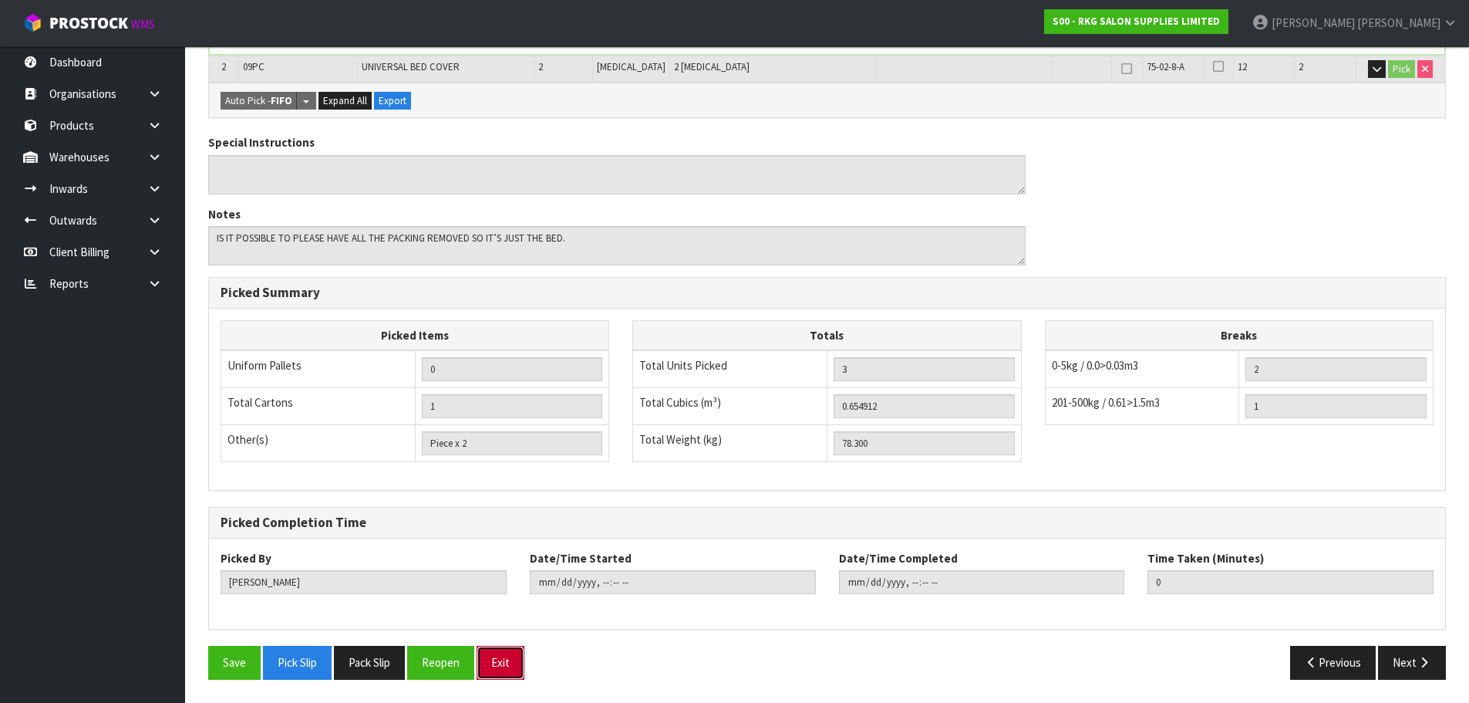
click at [511, 666] on button "Exit" at bounding box center [501, 661] width 48 height 33
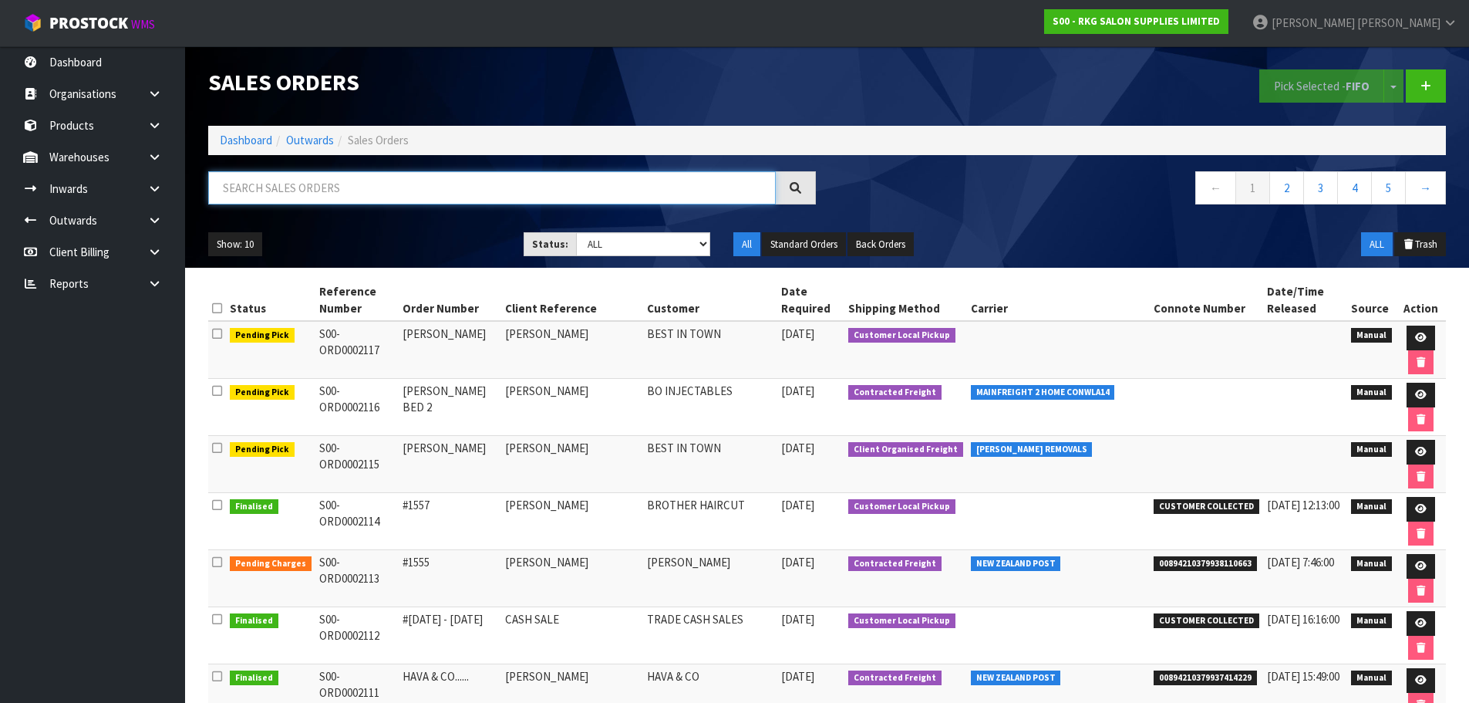
click at [284, 187] on input "text" at bounding box center [492, 187] width 568 height 33
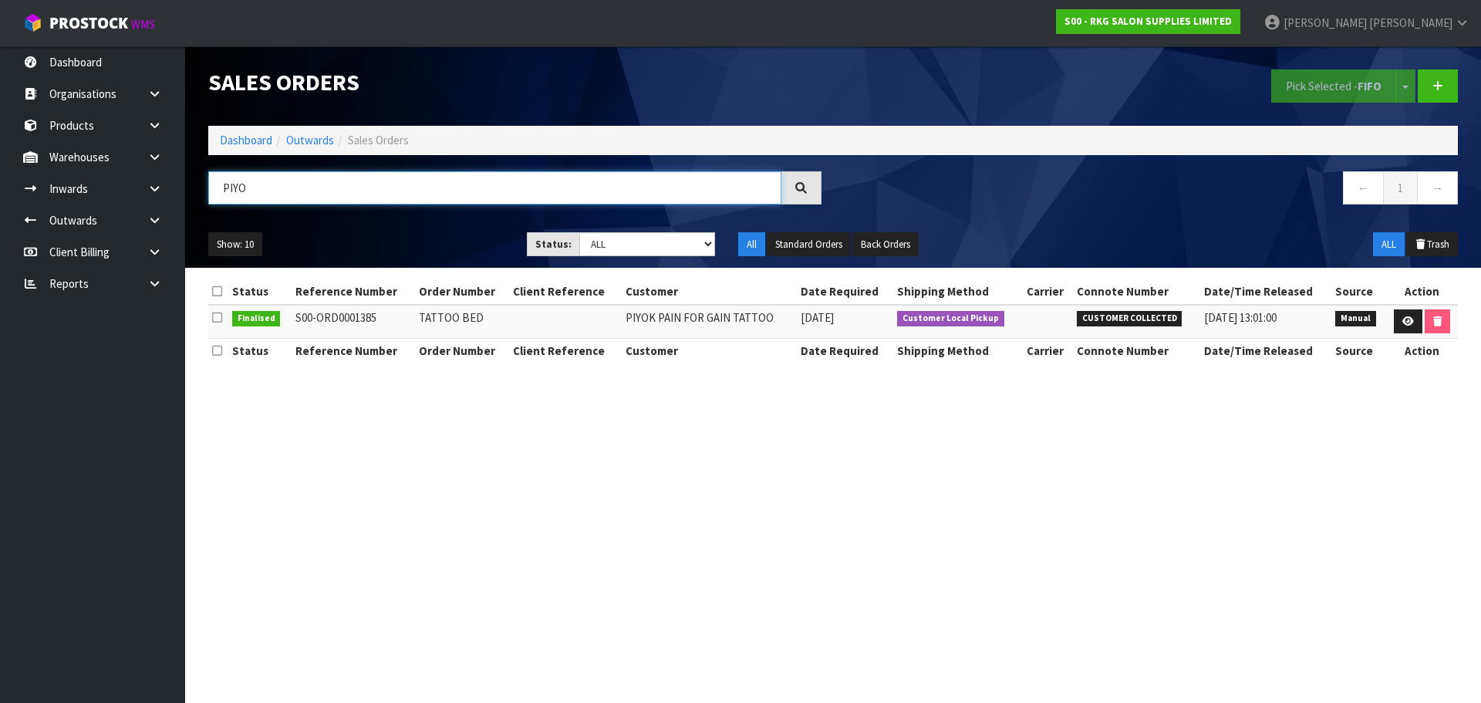
drag, startPoint x: 269, startPoint y: 193, endPoint x: 207, endPoint y: 193, distance: 61.7
click at [207, 193] on div "PIYO" at bounding box center [515, 193] width 636 height 45
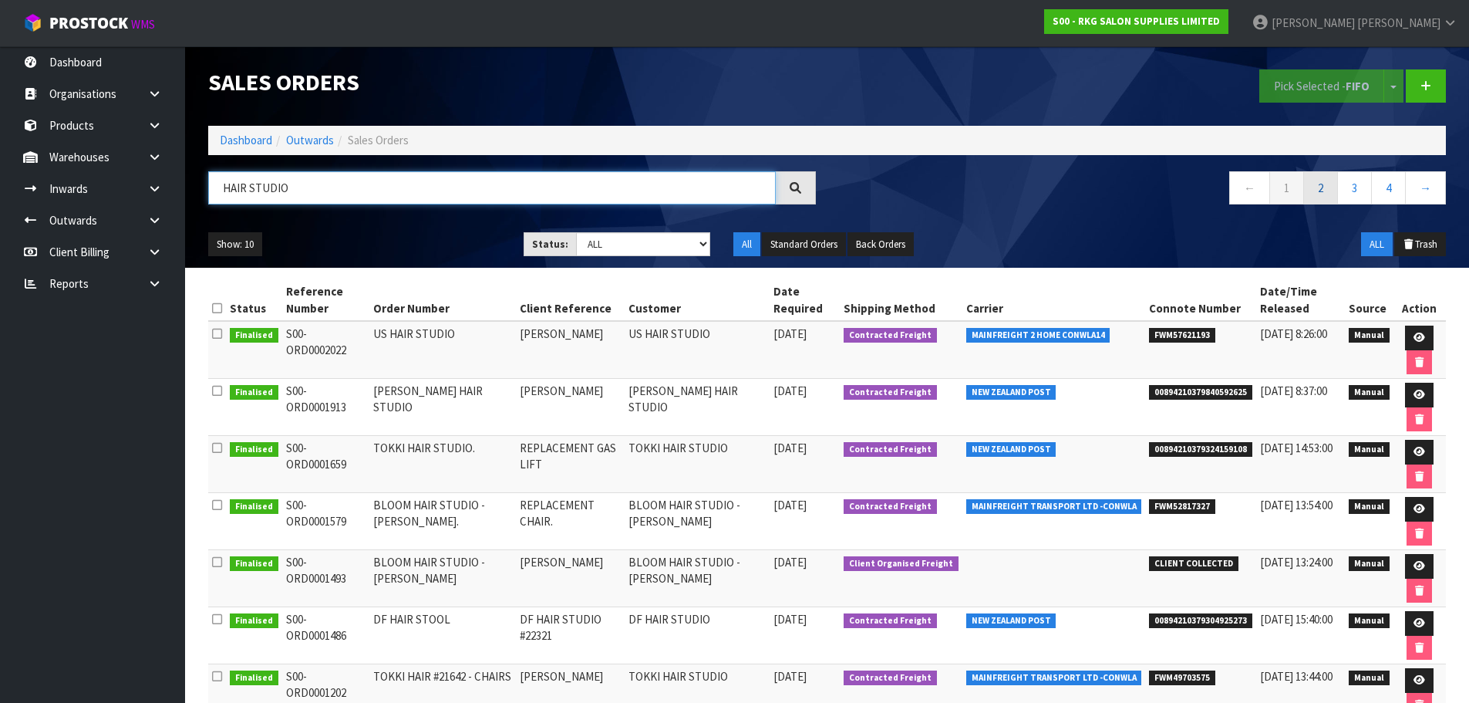
type input "HAIR STUDIO"
click at [1317, 195] on link "2" at bounding box center [1320, 187] width 35 height 33
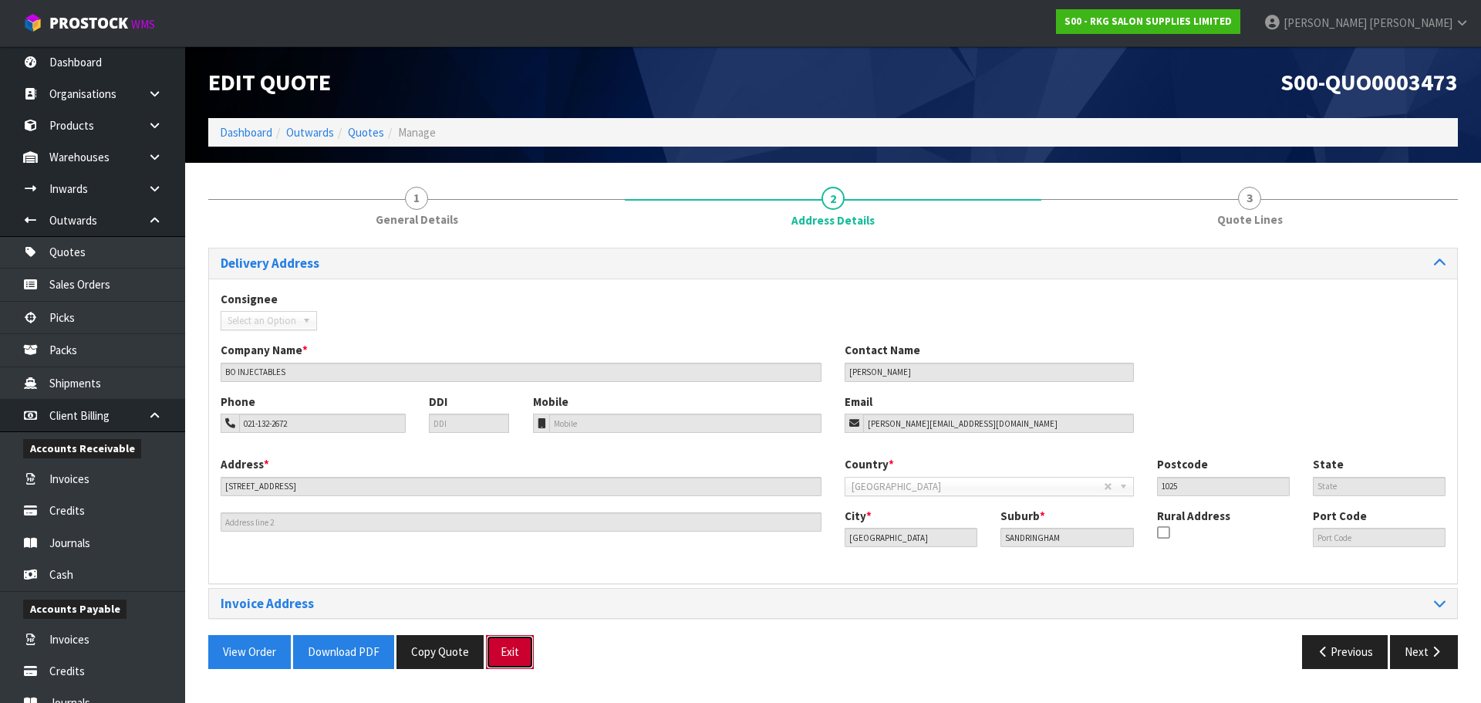
click at [511, 655] on button "Exit" at bounding box center [510, 651] width 48 height 33
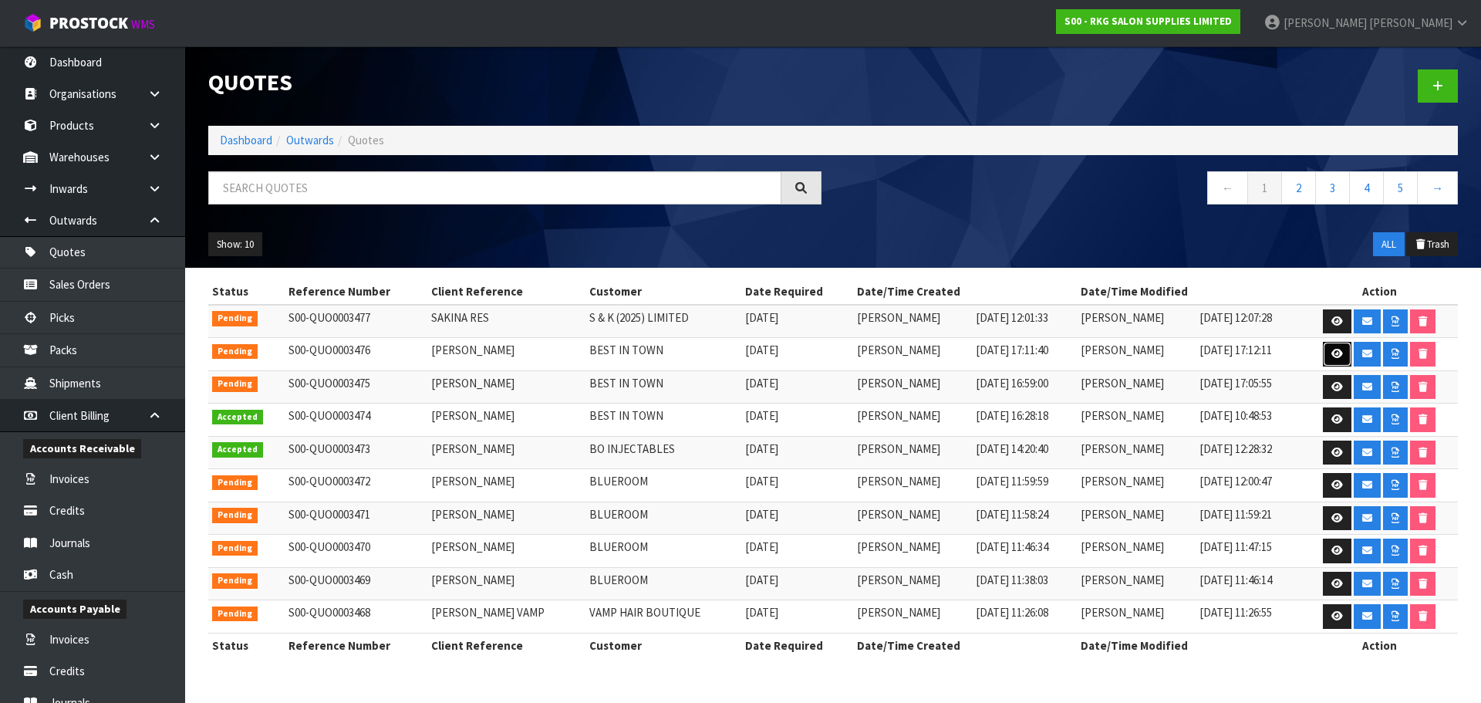
click at [1332, 354] on icon at bounding box center [1337, 354] width 12 height 10
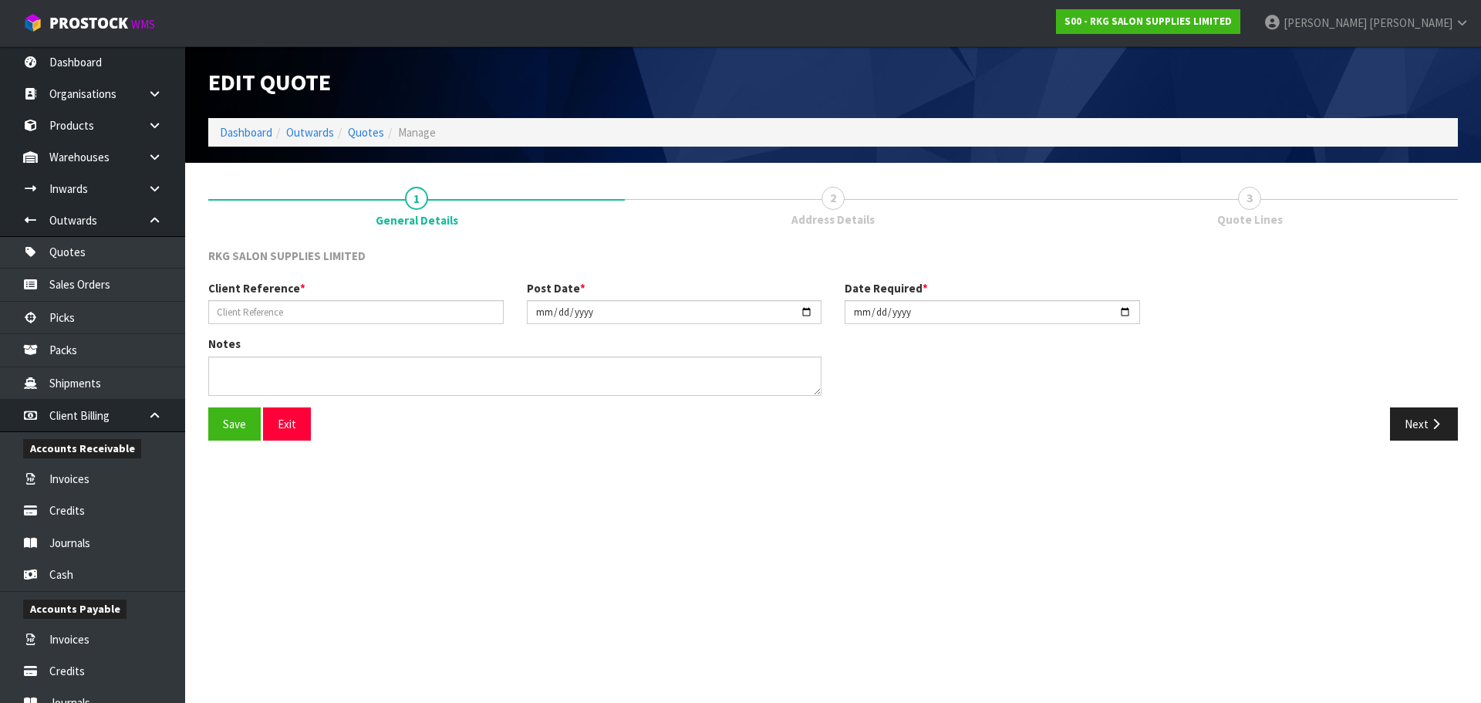
type input "[PERSON_NAME]"
type input "2025-08-11"
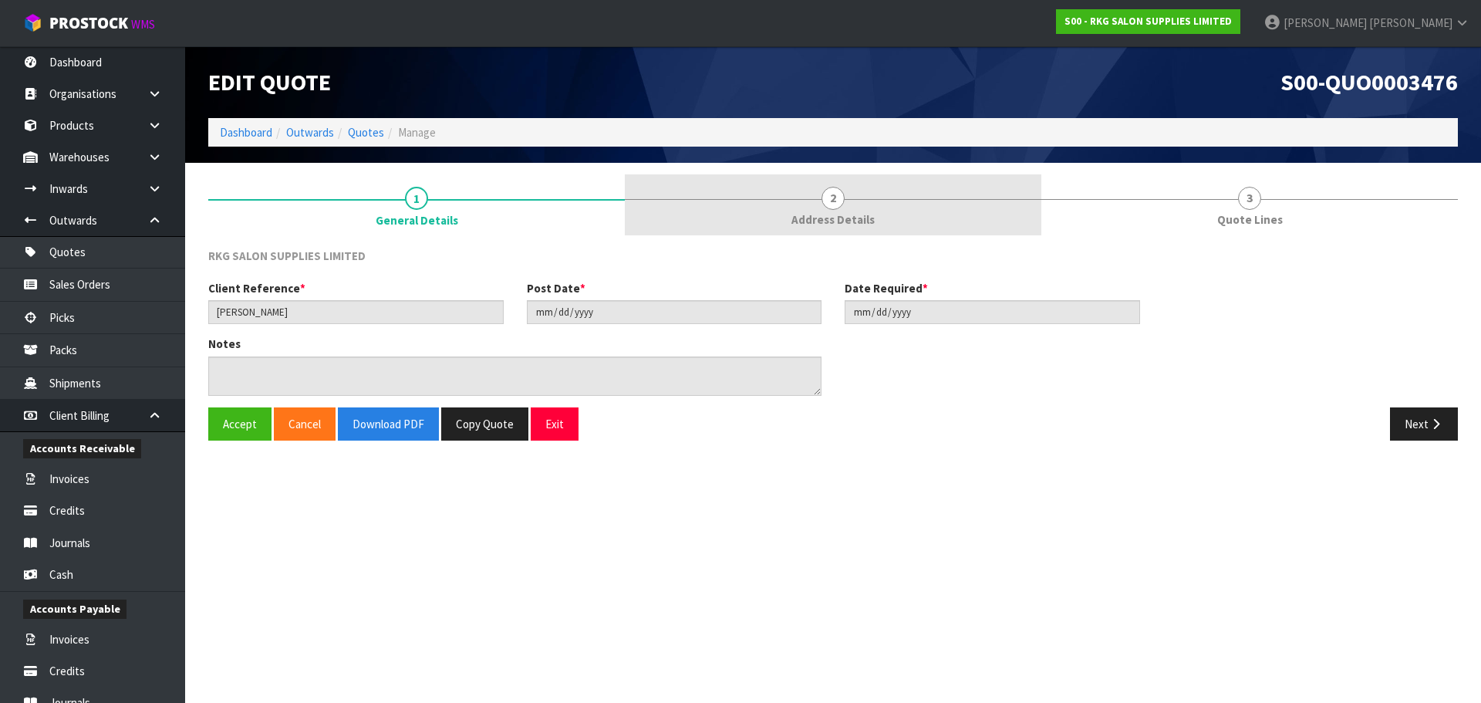
click at [839, 197] on span "2" at bounding box center [832, 198] width 23 height 23
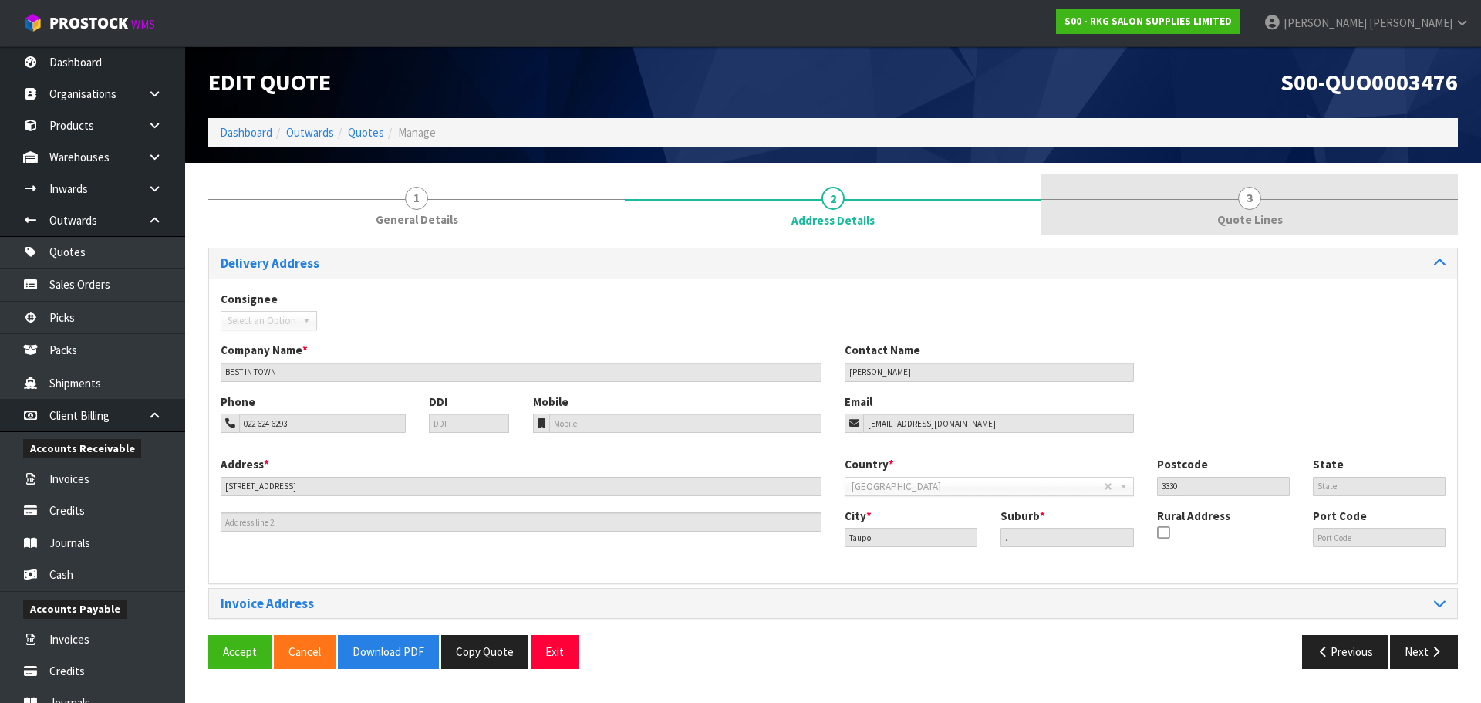
click at [1249, 204] on span "3" at bounding box center [1249, 198] width 23 height 23
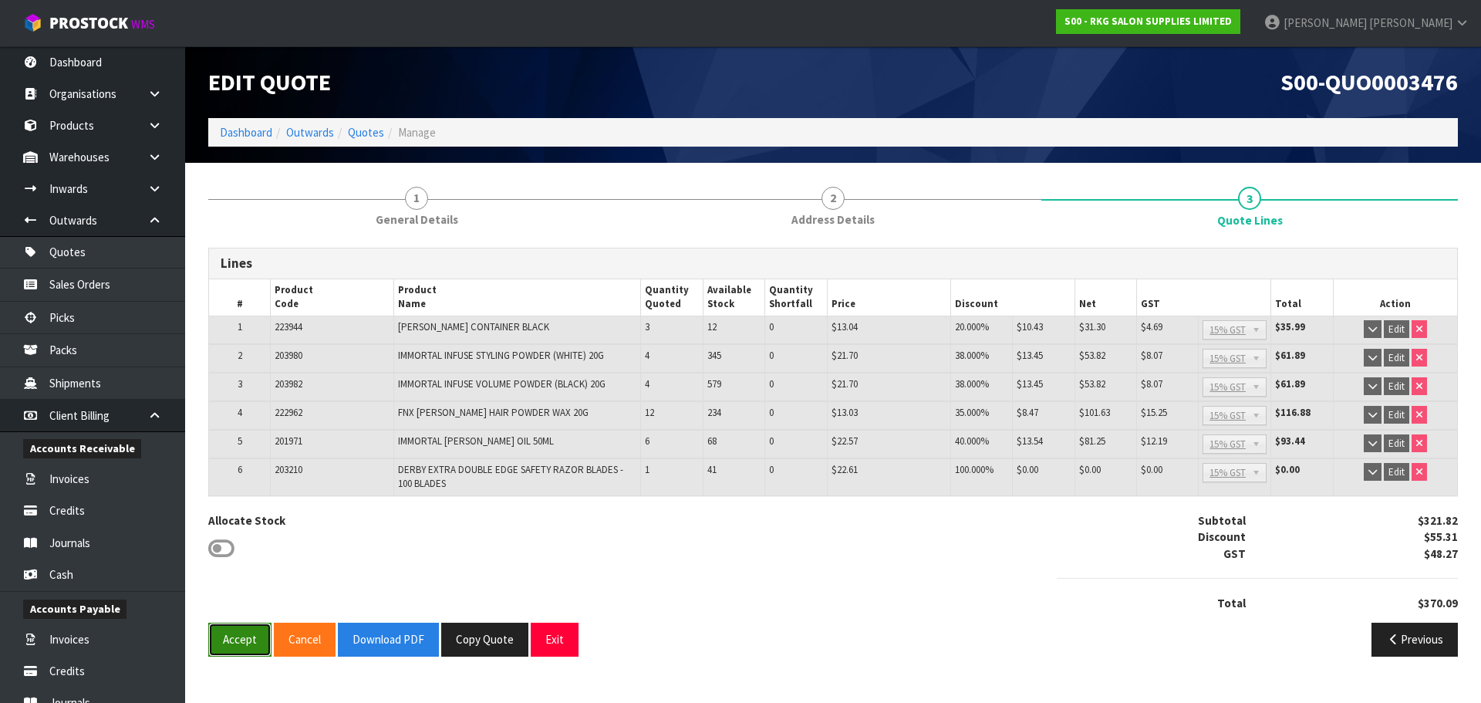
click at [241, 642] on button "Accept" at bounding box center [239, 638] width 63 height 33
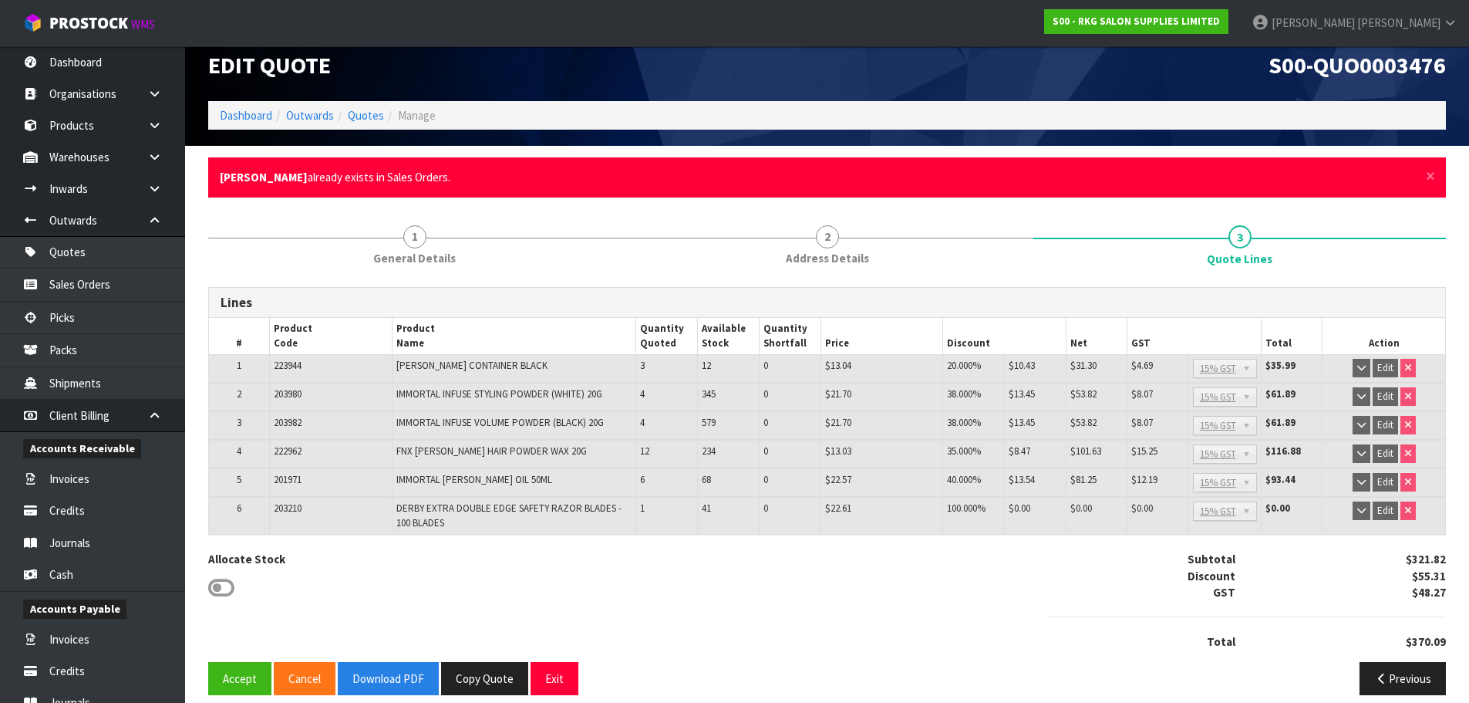
scroll to position [32, 0]
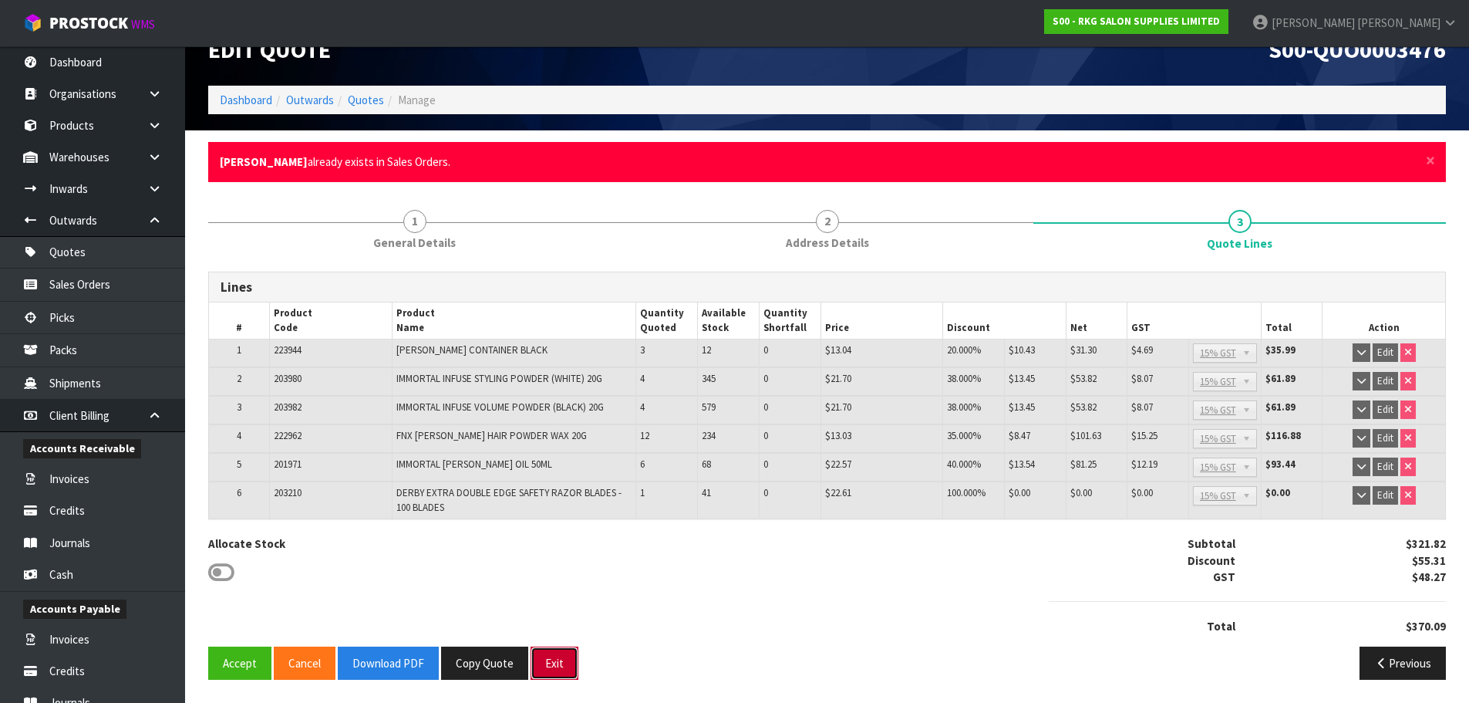
click at [552, 669] on button "Exit" at bounding box center [555, 662] width 48 height 33
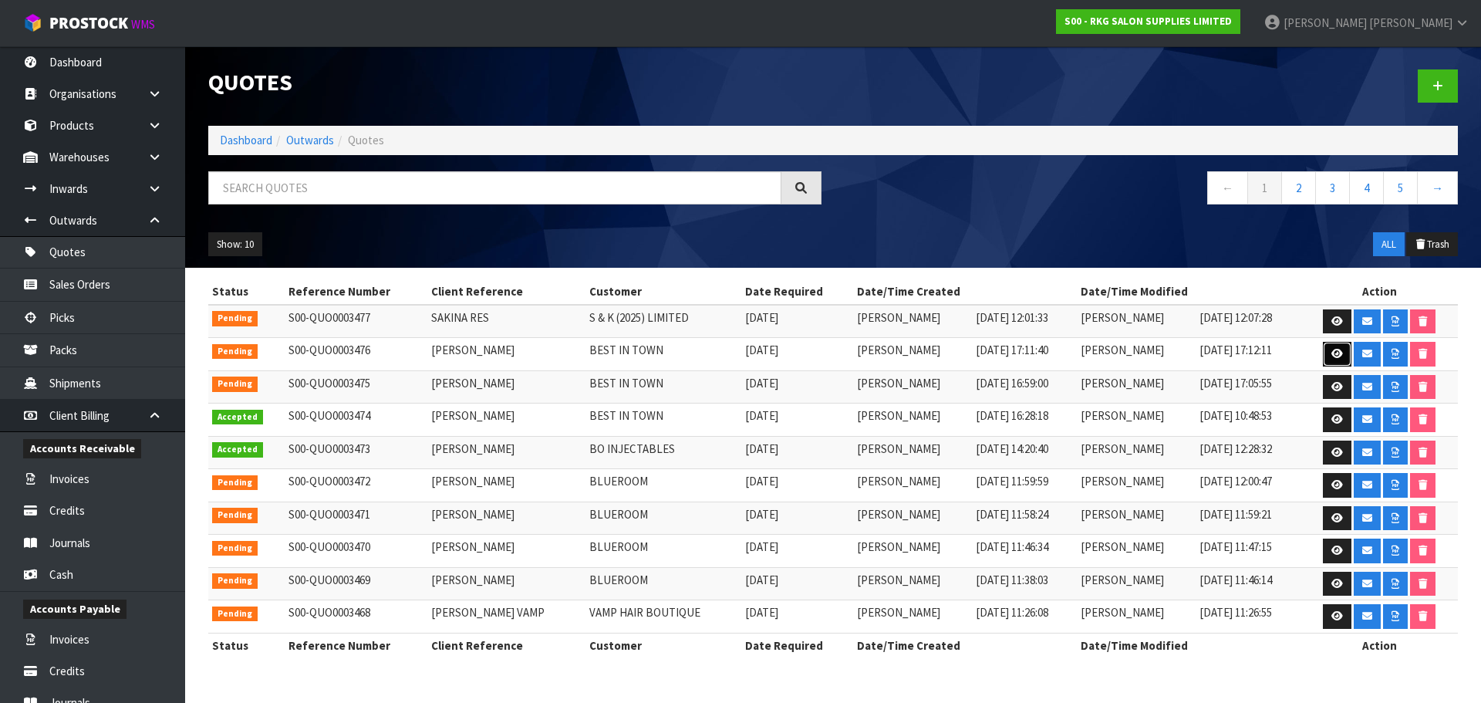
click at [1334, 350] on icon at bounding box center [1337, 354] width 12 height 10
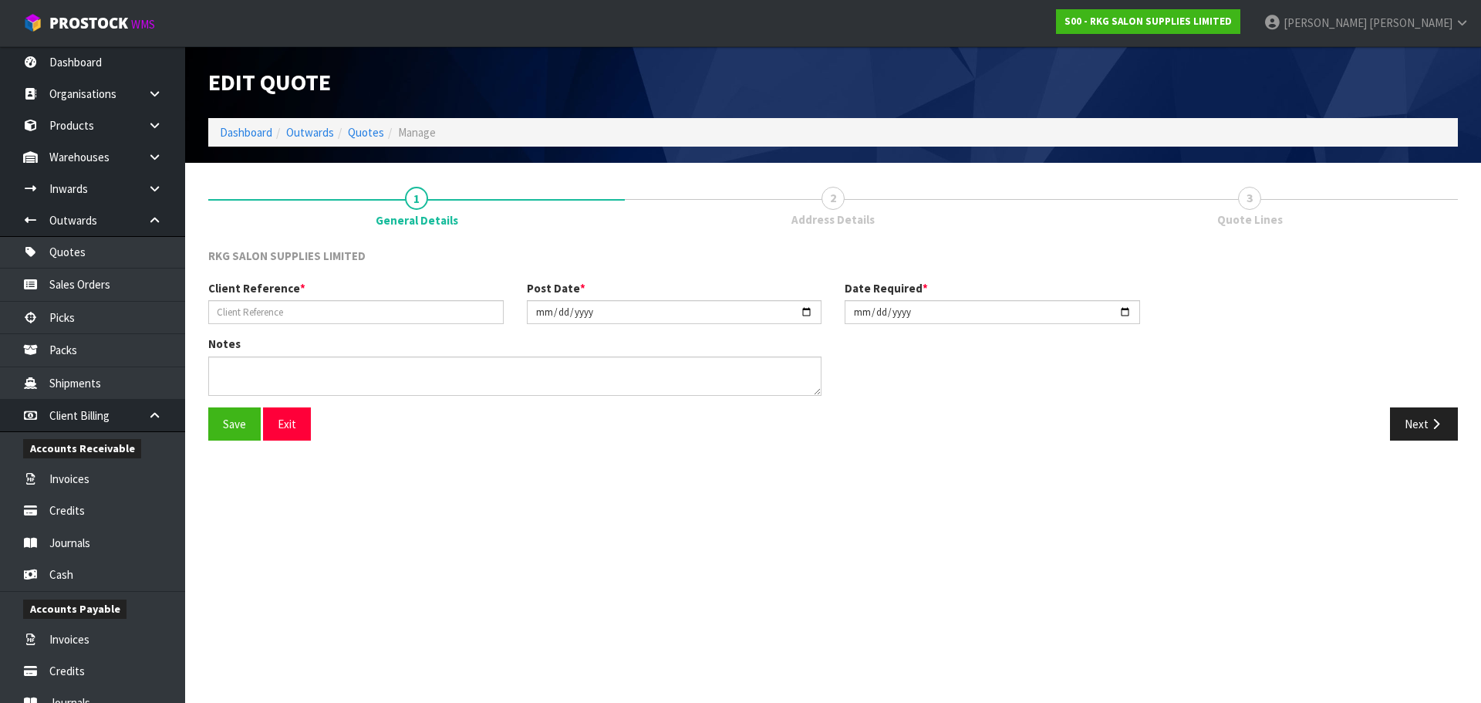
type input "[PERSON_NAME]"
type input "2025-08-11"
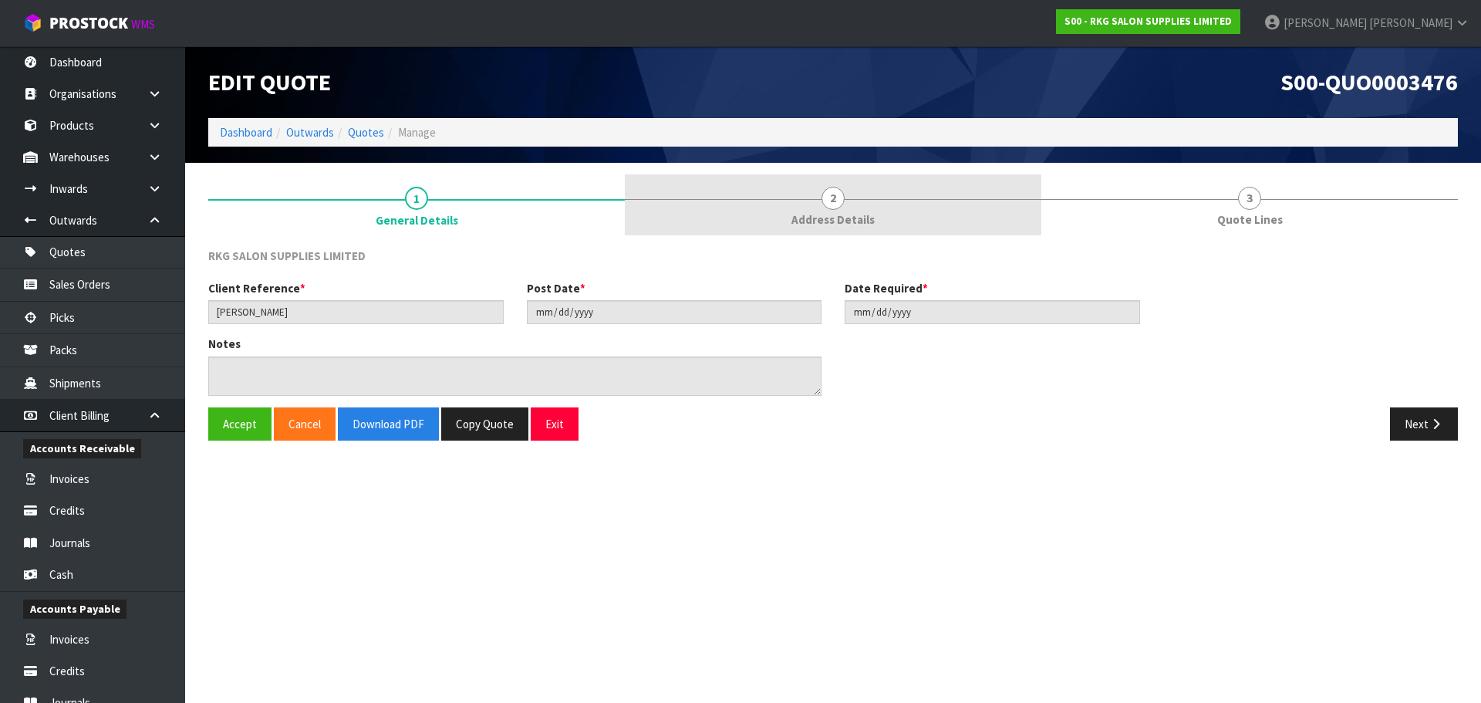
click at [829, 193] on span "2" at bounding box center [832, 198] width 23 height 23
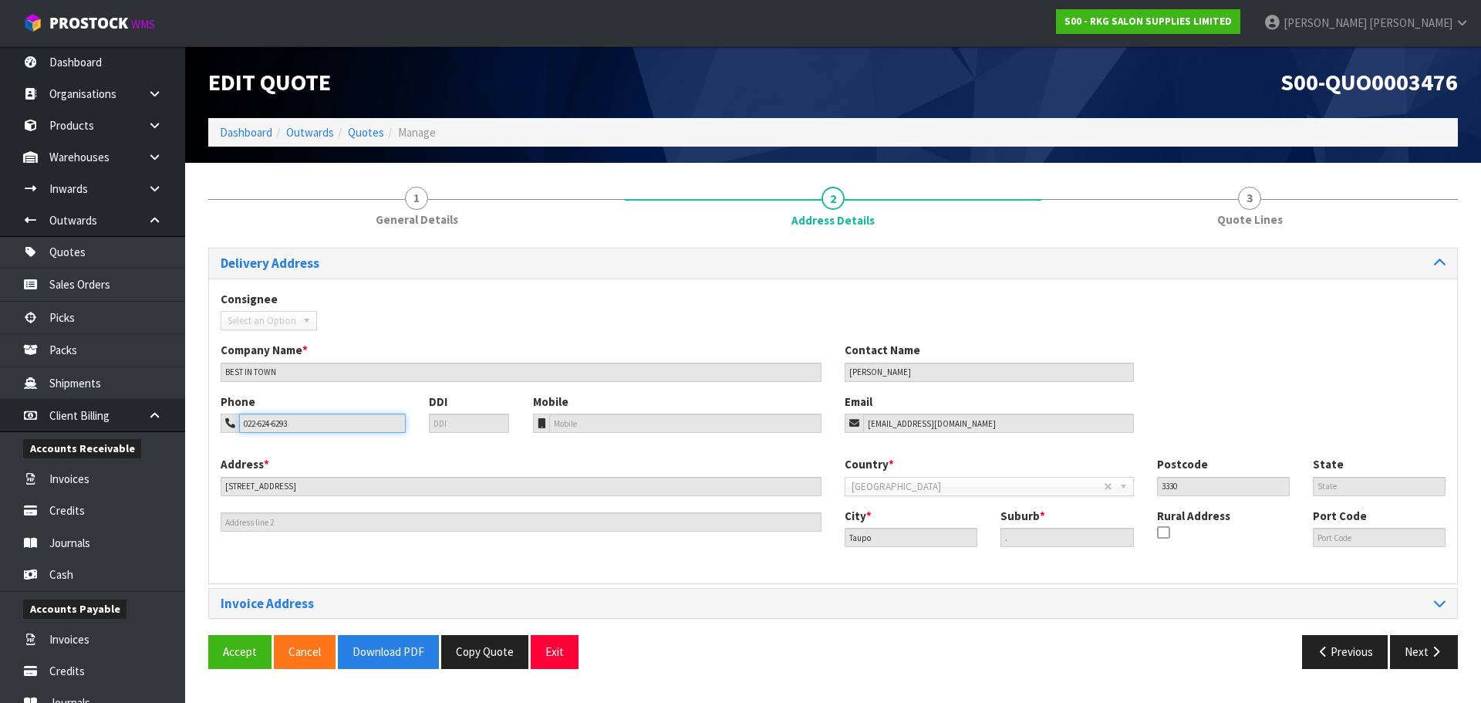
drag, startPoint x: 302, startPoint y: 420, endPoint x: 215, endPoint y: 432, distance: 87.2
click at [215, 432] on div "Phone 022-624-6293" at bounding box center [313, 412] width 208 height 39
drag, startPoint x: 961, startPoint y: 425, endPoint x: 839, endPoint y: 430, distance: 121.9
click at [839, 430] on div "Email params320@gmail.com" at bounding box center [989, 412] width 312 height 39
drag, startPoint x: 281, startPoint y: 490, endPoint x: 187, endPoint y: 490, distance: 94.9
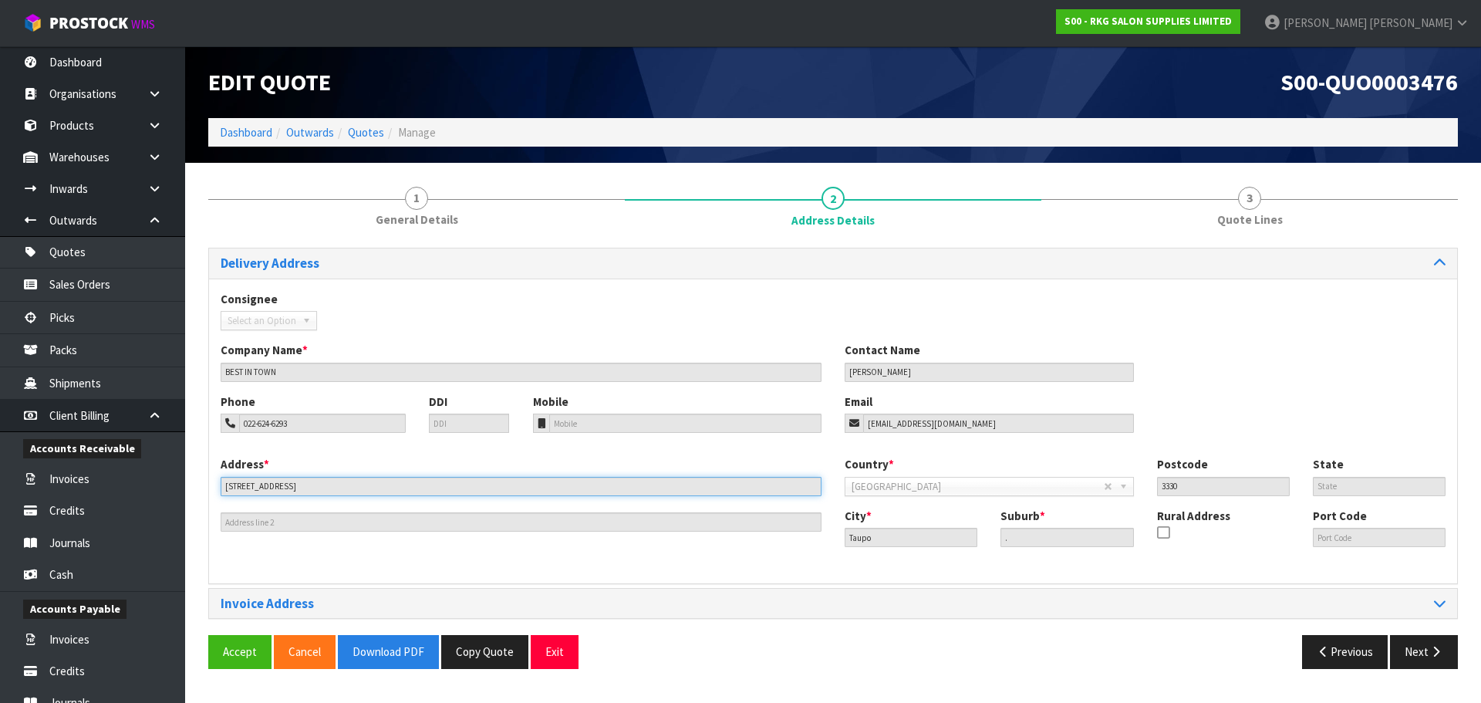
click at [187, 490] on section "1 General Details 2 Address Details 3 Quote Lines Delivery Address Consignee 00…" at bounding box center [833, 427] width 1296 height 528
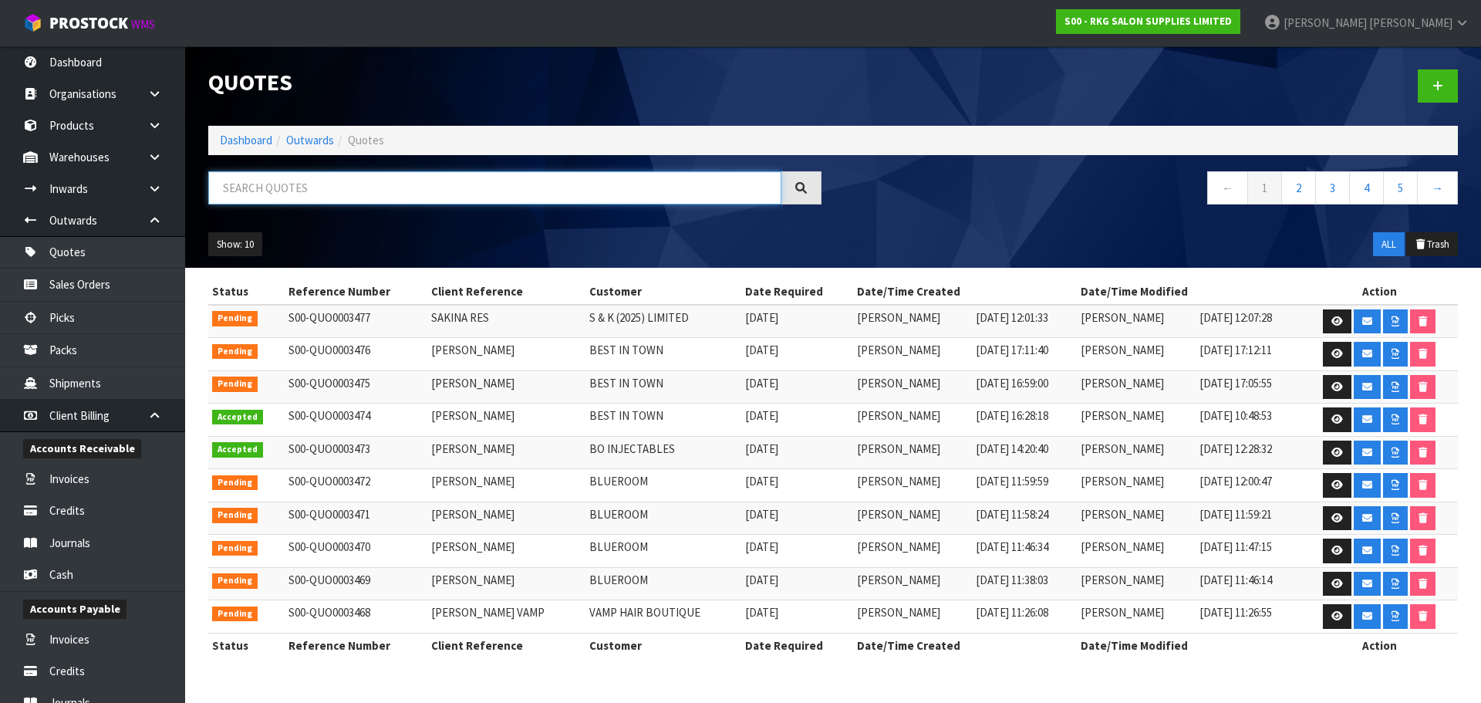
click at [239, 190] on input "text" at bounding box center [494, 187] width 573 height 33
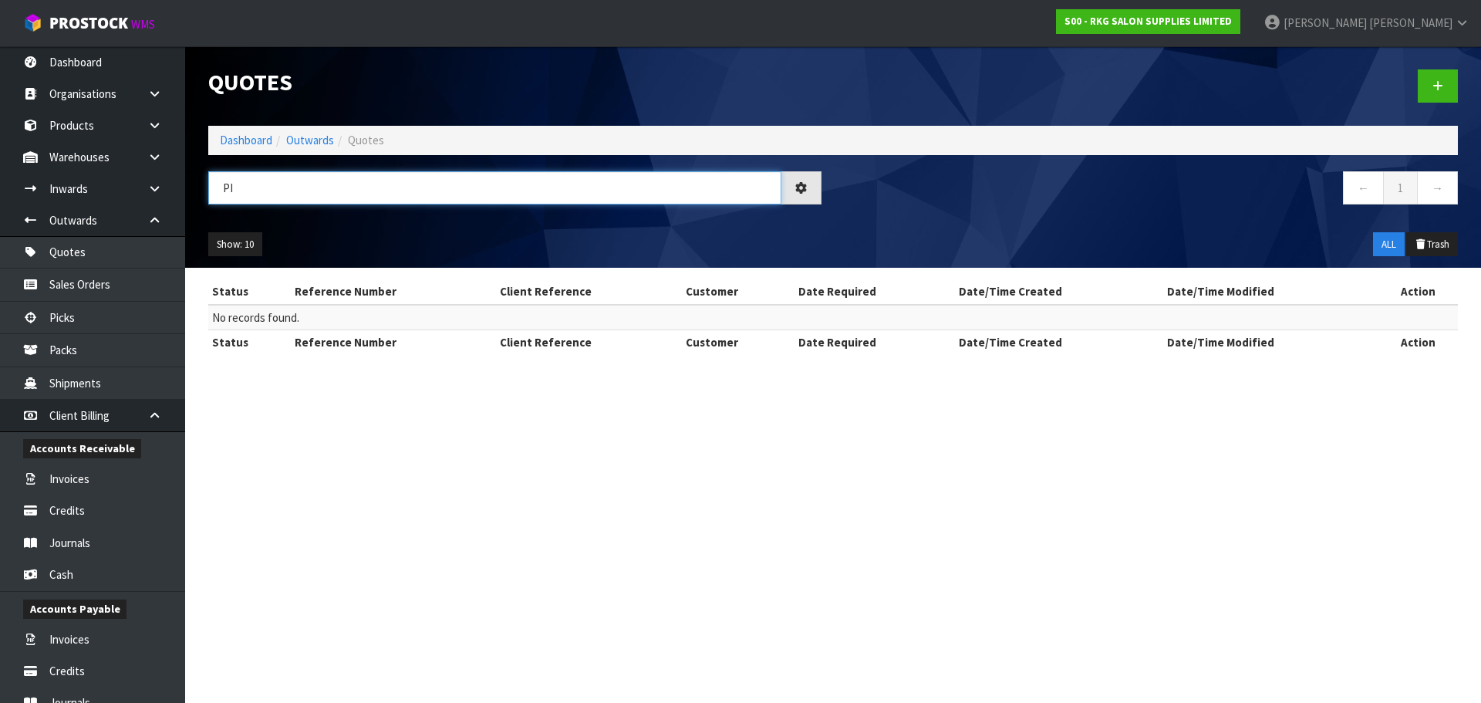
type input "P"
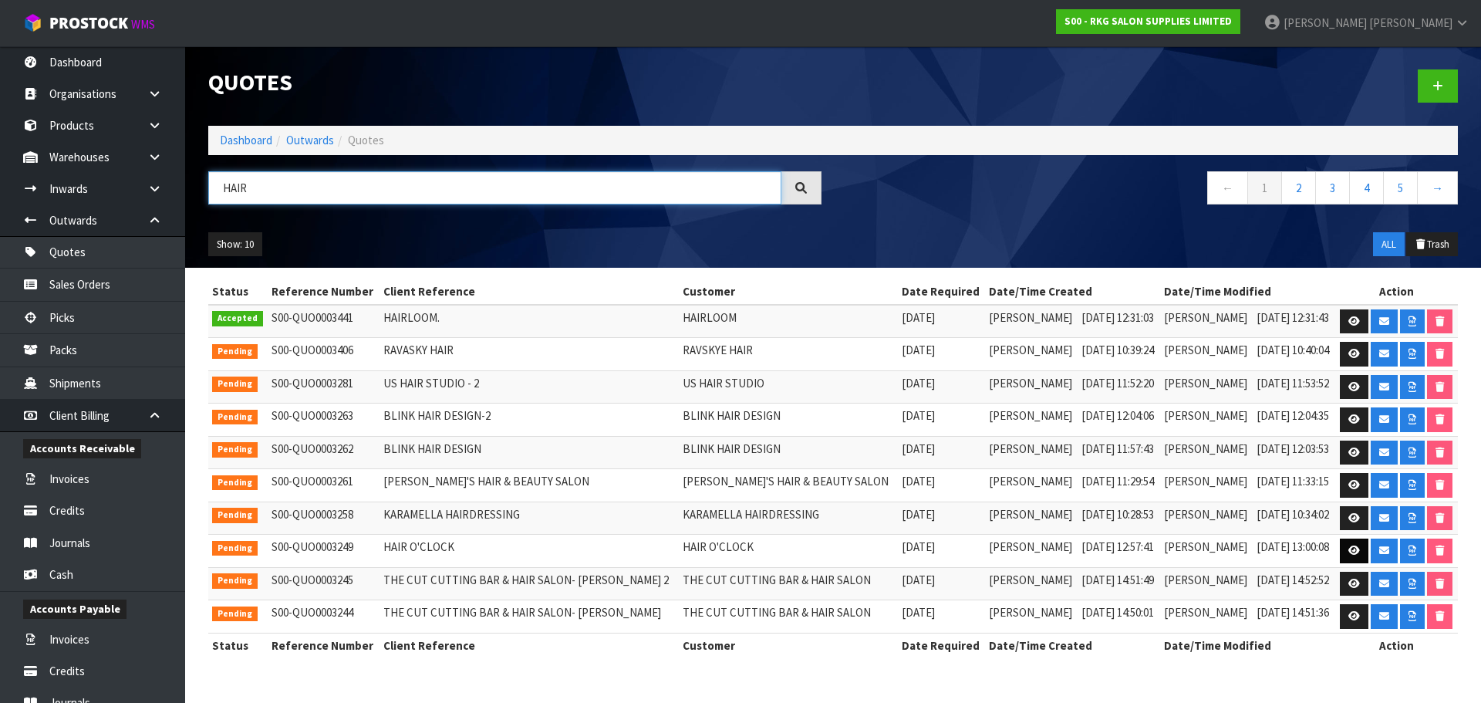
type input "HAIR"
click at [1348, 551] on icon at bounding box center [1354, 550] width 12 height 10
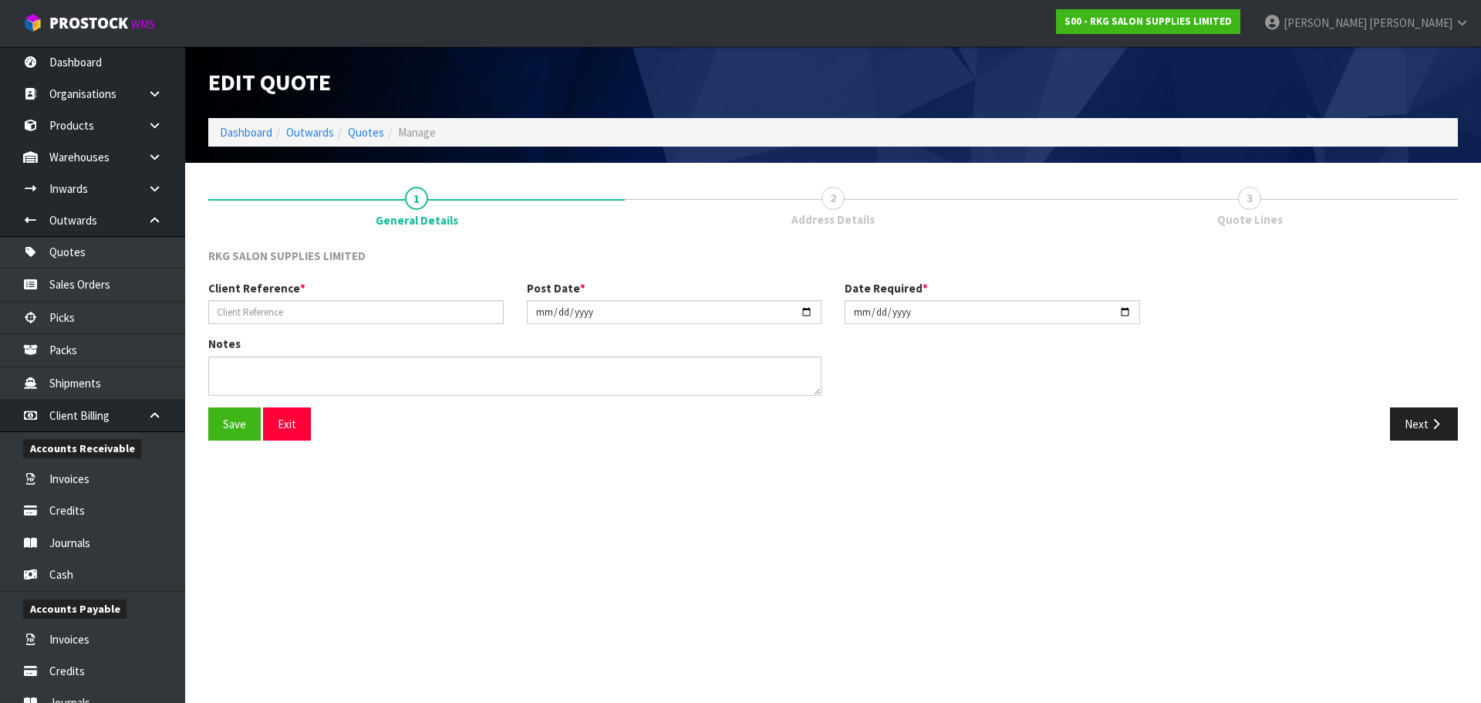
type input "HAIR O'CLOCK"
type input "[DATE]"
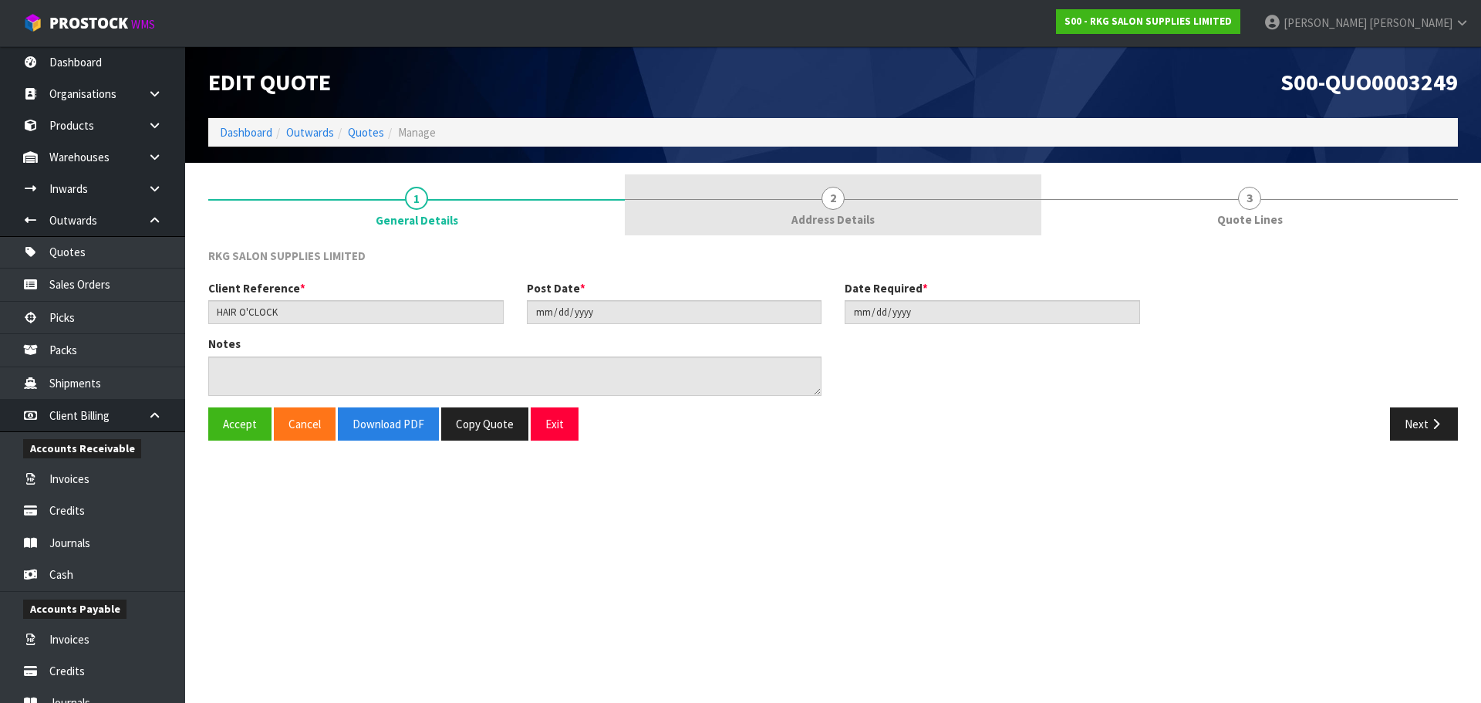
click at [851, 207] on link "2 Address Details" at bounding box center [833, 204] width 416 height 61
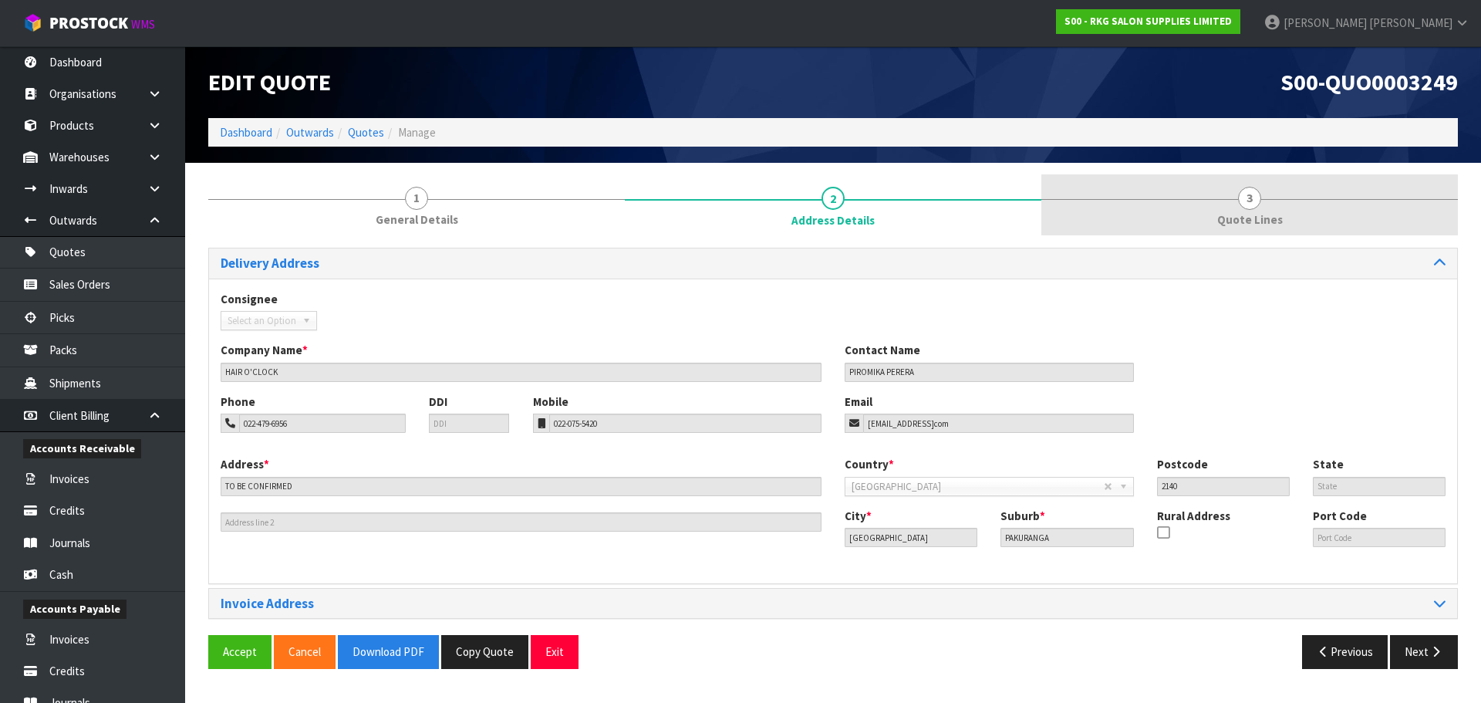
click at [1245, 207] on span "3" at bounding box center [1249, 198] width 23 height 23
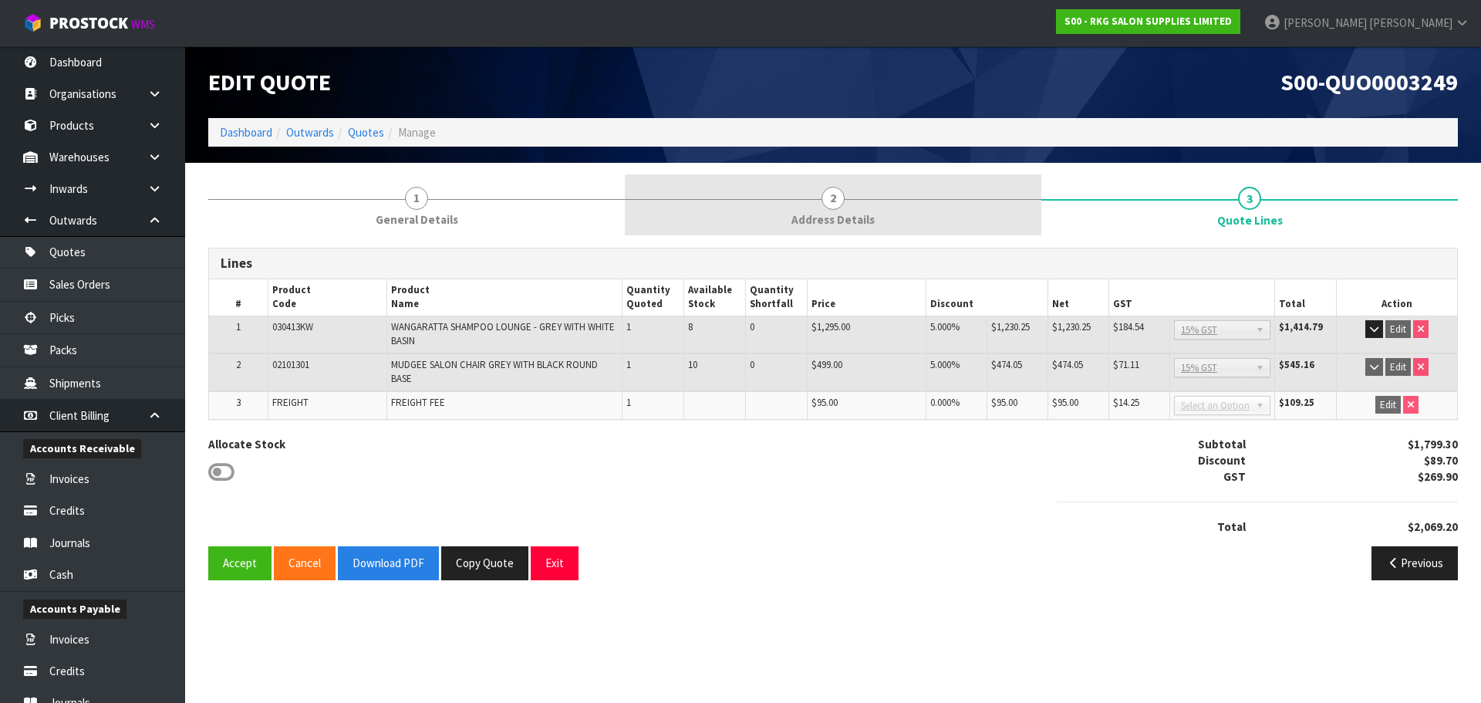
click at [830, 200] on span "2" at bounding box center [832, 198] width 23 height 23
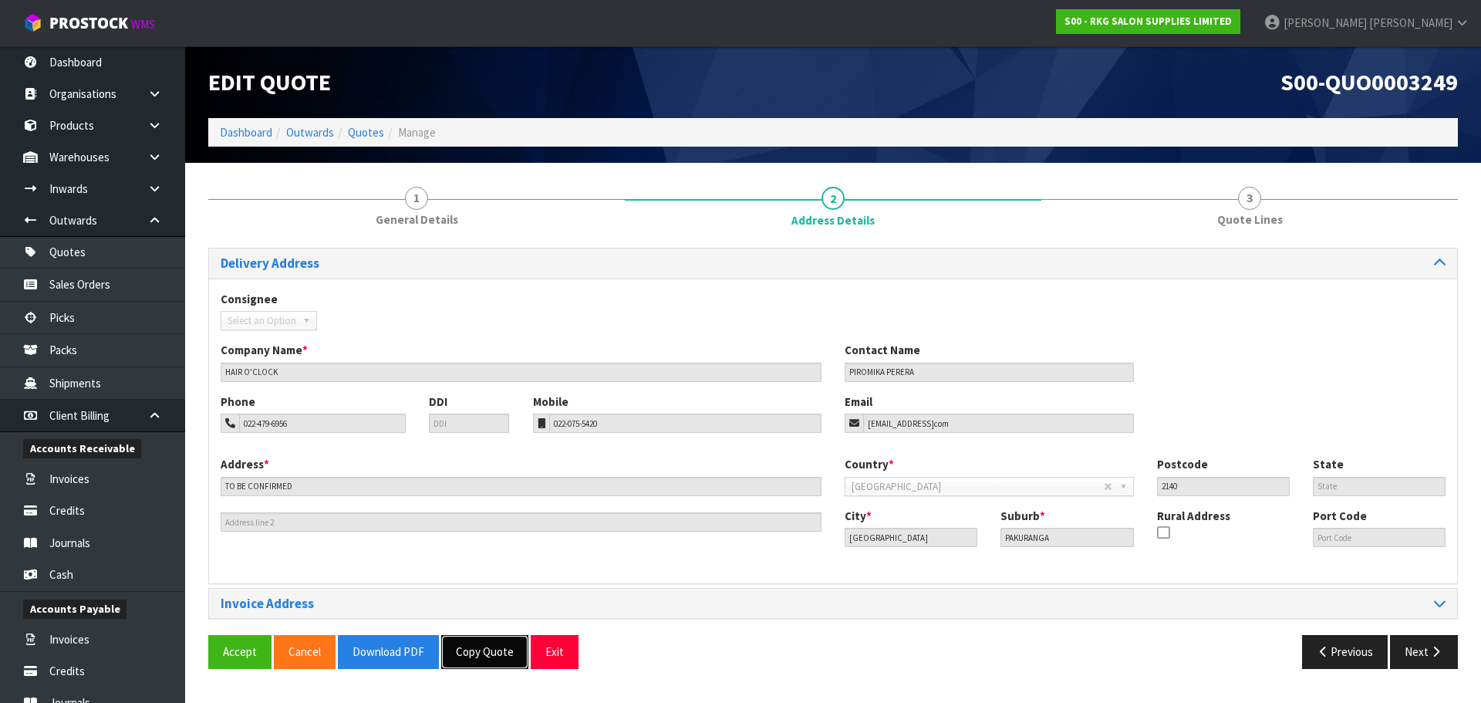
drag, startPoint x: 490, startPoint y: 654, endPoint x: 505, endPoint y: 642, distance: 18.7
click at [490, 654] on button "Copy Quote" at bounding box center [484, 651] width 87 height 33
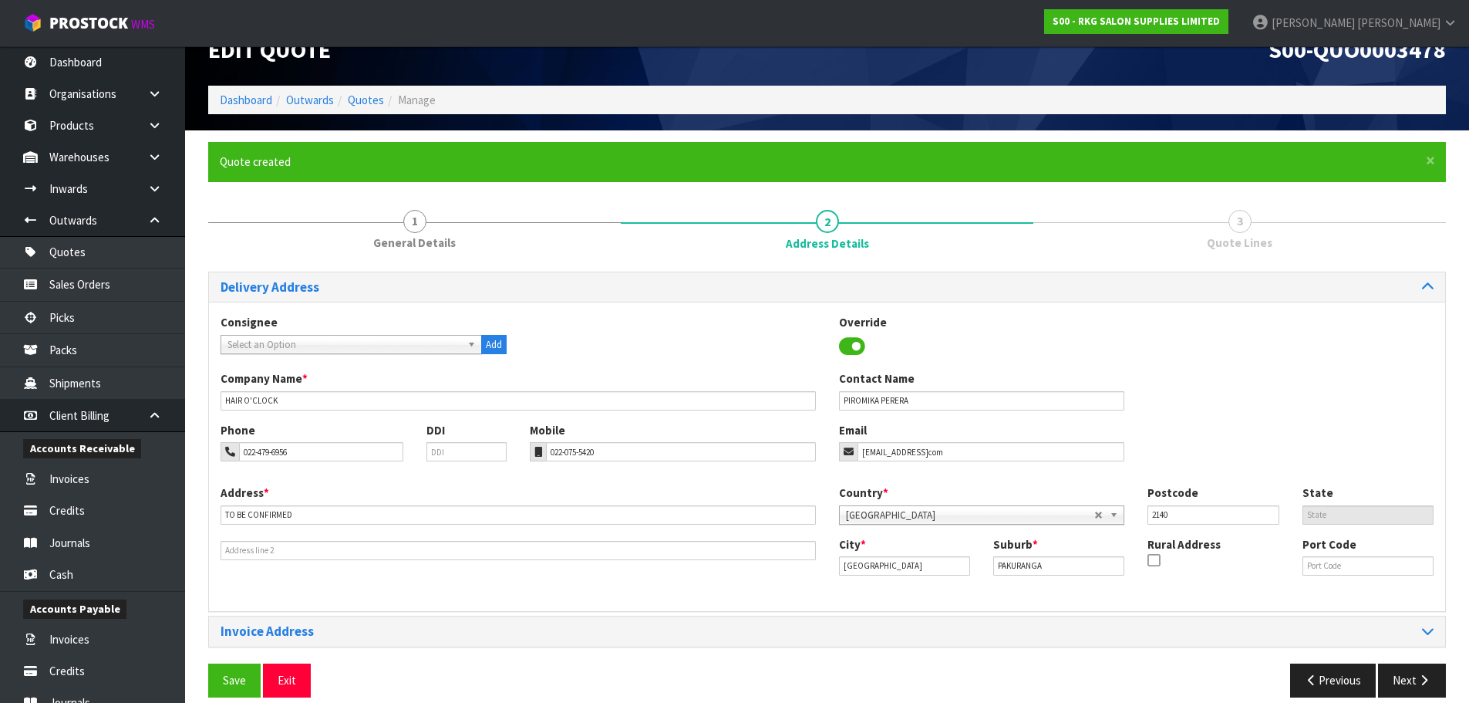
scroll to position [50, 0]
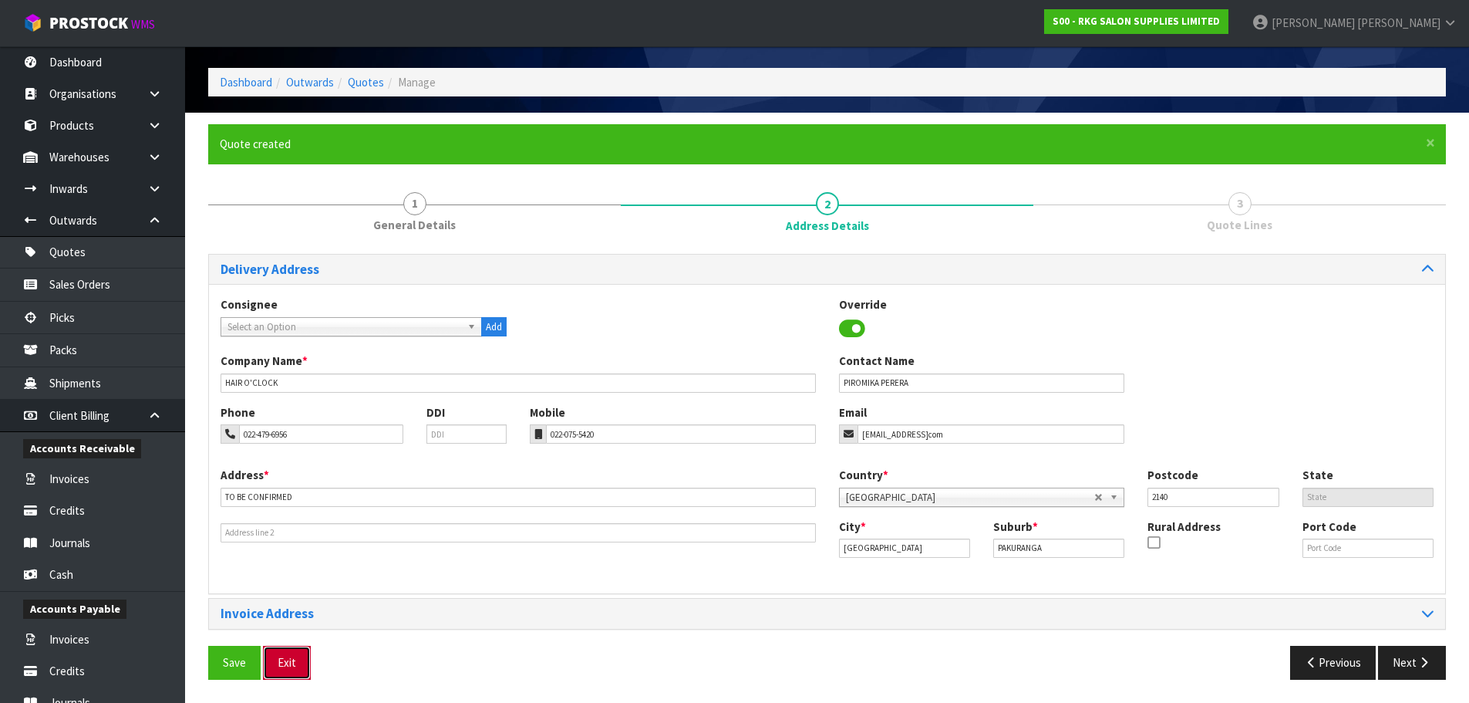
click at [295, 659] on button "Exit" at bounding box center [287, 661] width 48 height 33
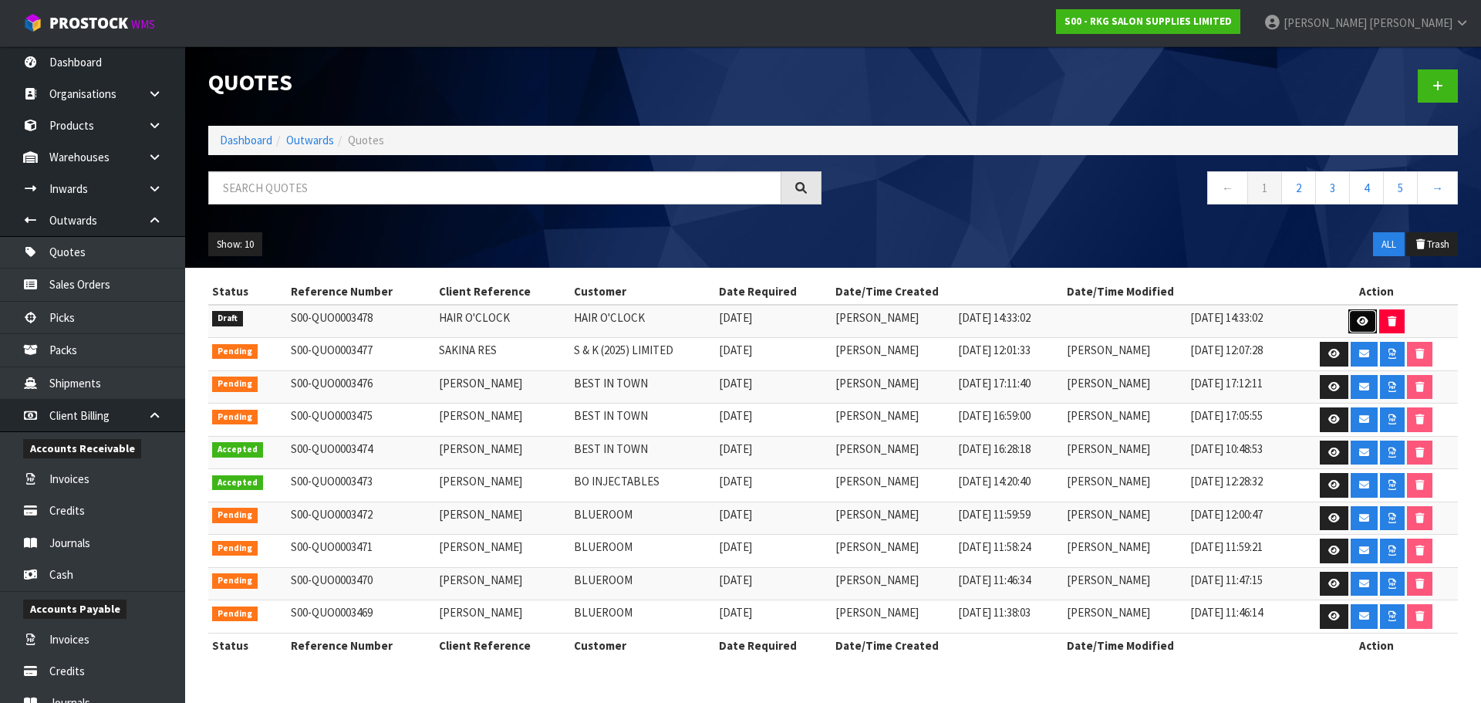
click at [1357, 318] on icon at bounding box center [1363, 321] width 12 height 10
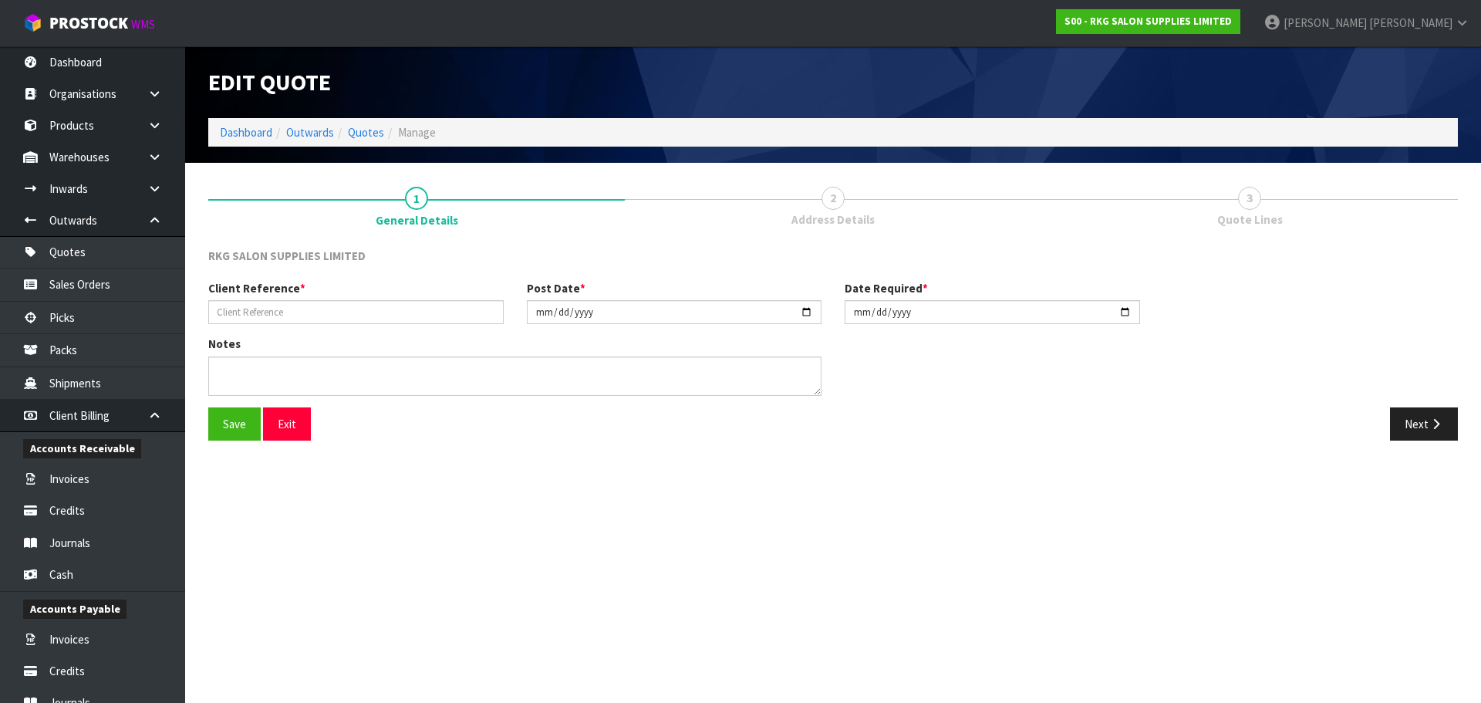
type input "HAIR O'CLOCK"
type input "[DATE]"
drag, startPoint x: 840, startPoint y: 202, endPoint x: 837, endPoint y: 217, distance: 15.0
click at [839, 202] on span "2" at bounding box center [832, 198] width 23 height 23
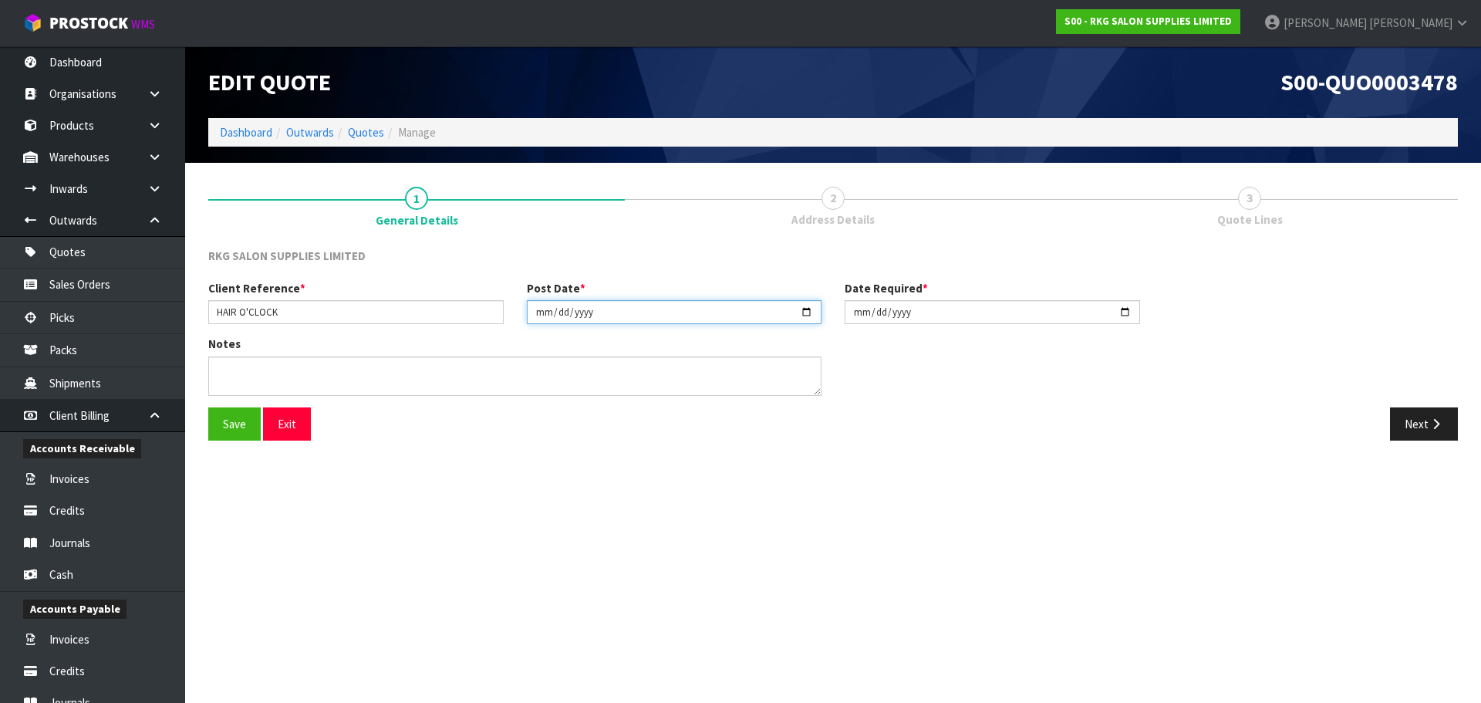
click at [805, 315] on input "[DATE]" at bounding box center [674, 312] width 295 height 24
type input "[DATE]"
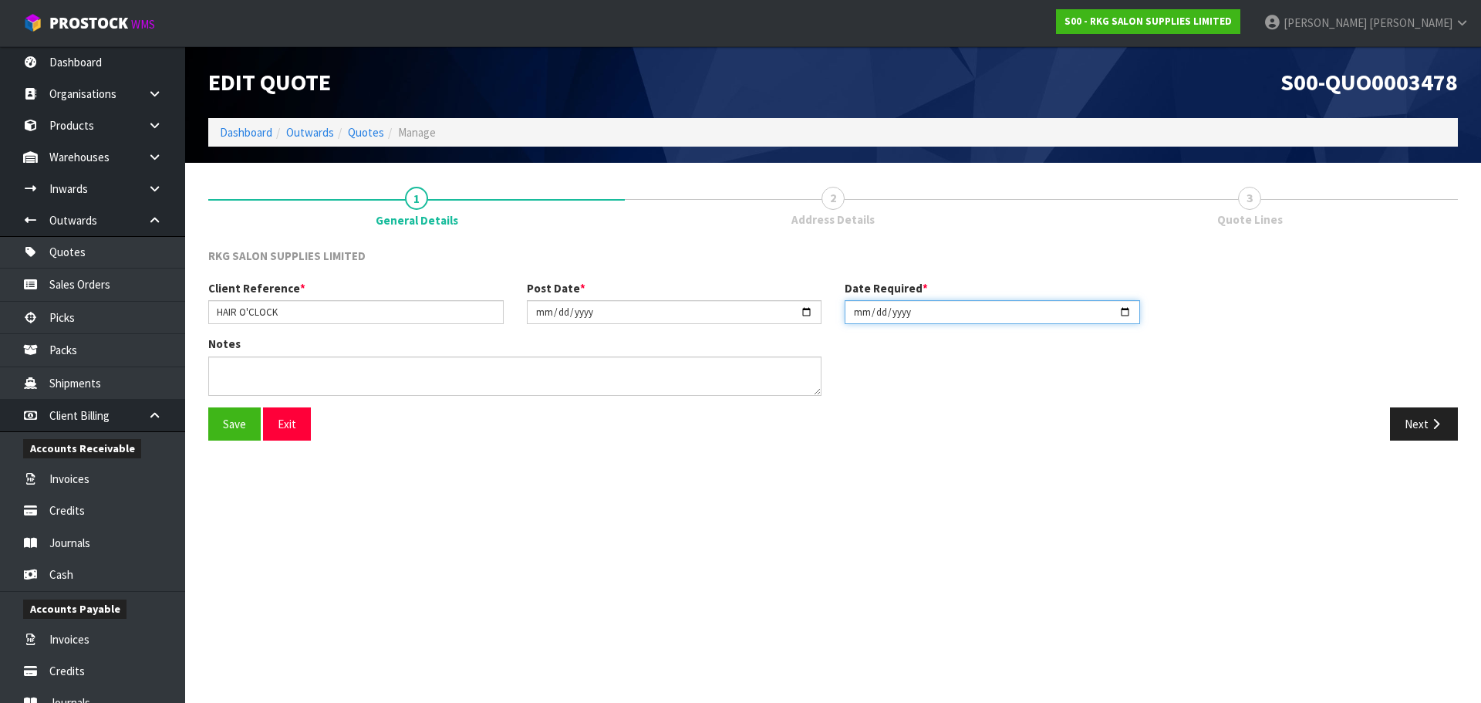
click at [1121, 318] on input "[DATE]" at bounding box center [991, 312] width 295 height 24
type input "[DATE]"
click at [1414, 430] on button "Next" at bounding box center [1424, 423] width 68 height 33
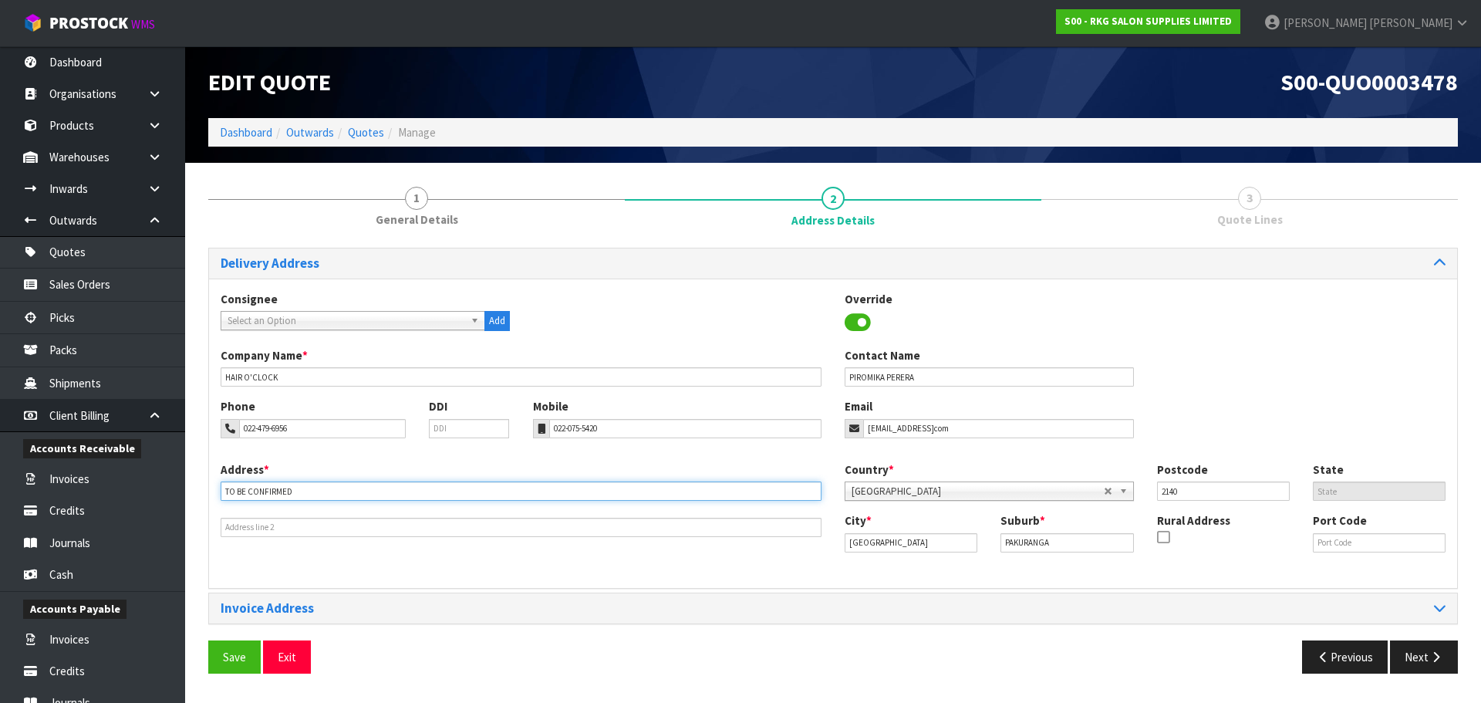
drag, startPoint x: 326, startPoint y: 491, endPoint x: 211, endPoint y: 492, distance: 115.7
click at [211, 492] on div "Address * TO BE CONFIRMED" at bounding box center [521, 499] width 624 height 76
click at [241, 495] on input "text" at bounding box center [521, 490] width 601 height 19
type input "4A OSPREY ST"
drag, startPoint x: 234, startPoint y: 660, endPoint x: 281, endPoint y: 637, distance: 53.1
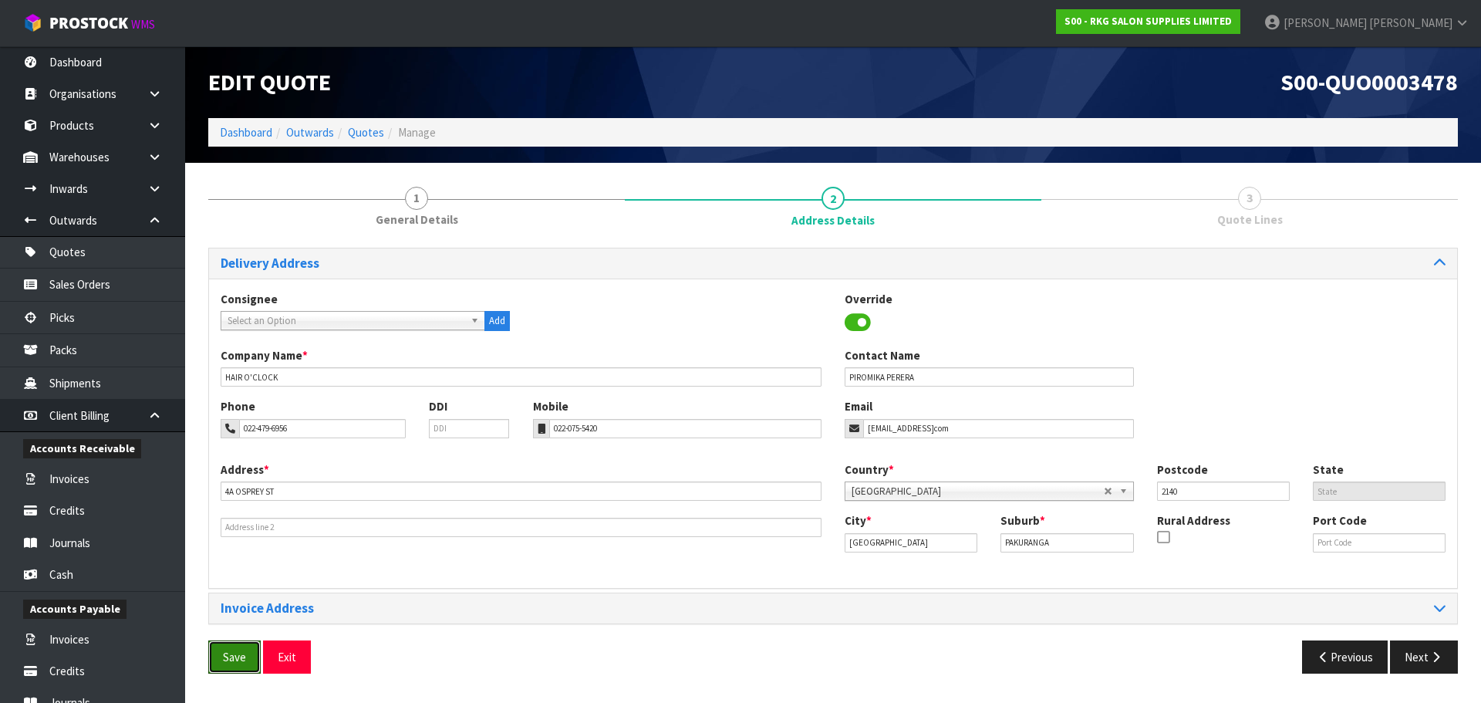
click at [234, 660] on button "Save" at bounding box center [234, 656] width 52 height 33
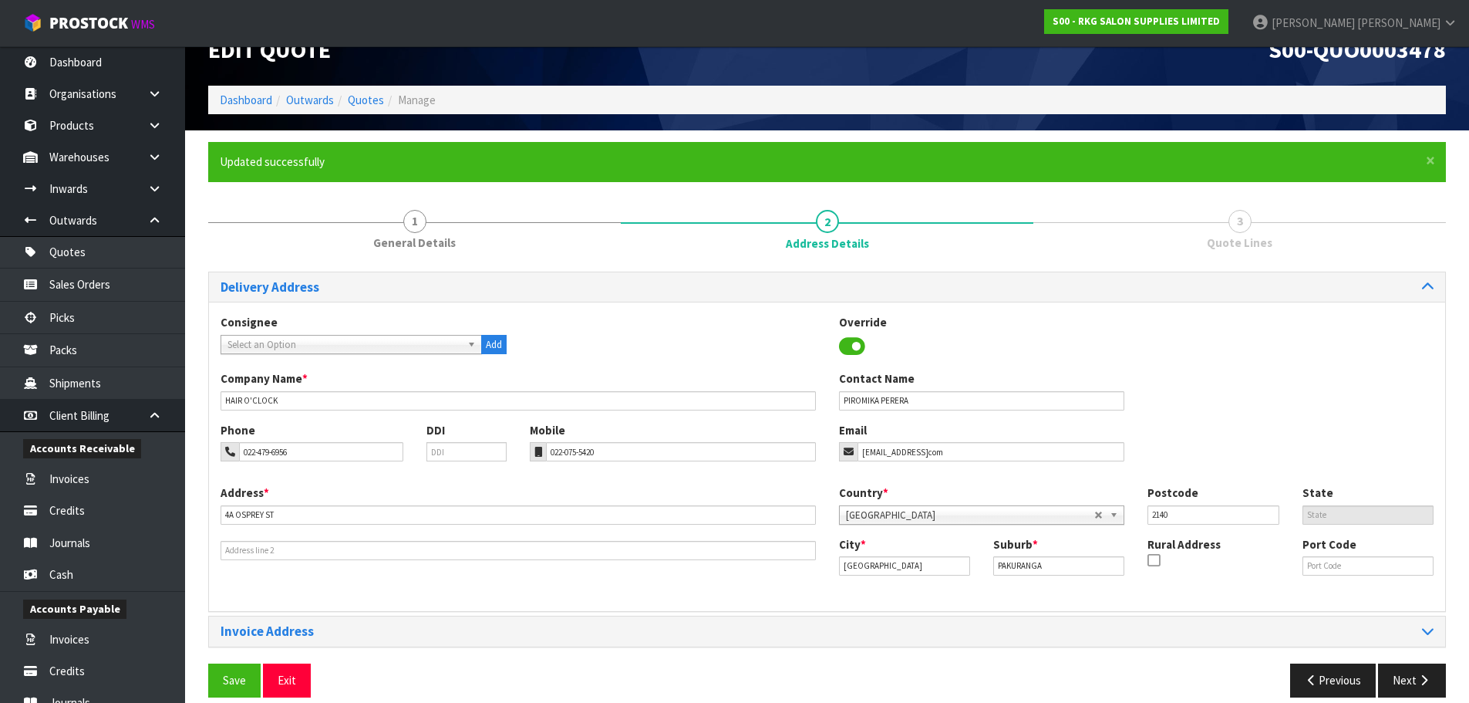
scroll to position [50, 0]
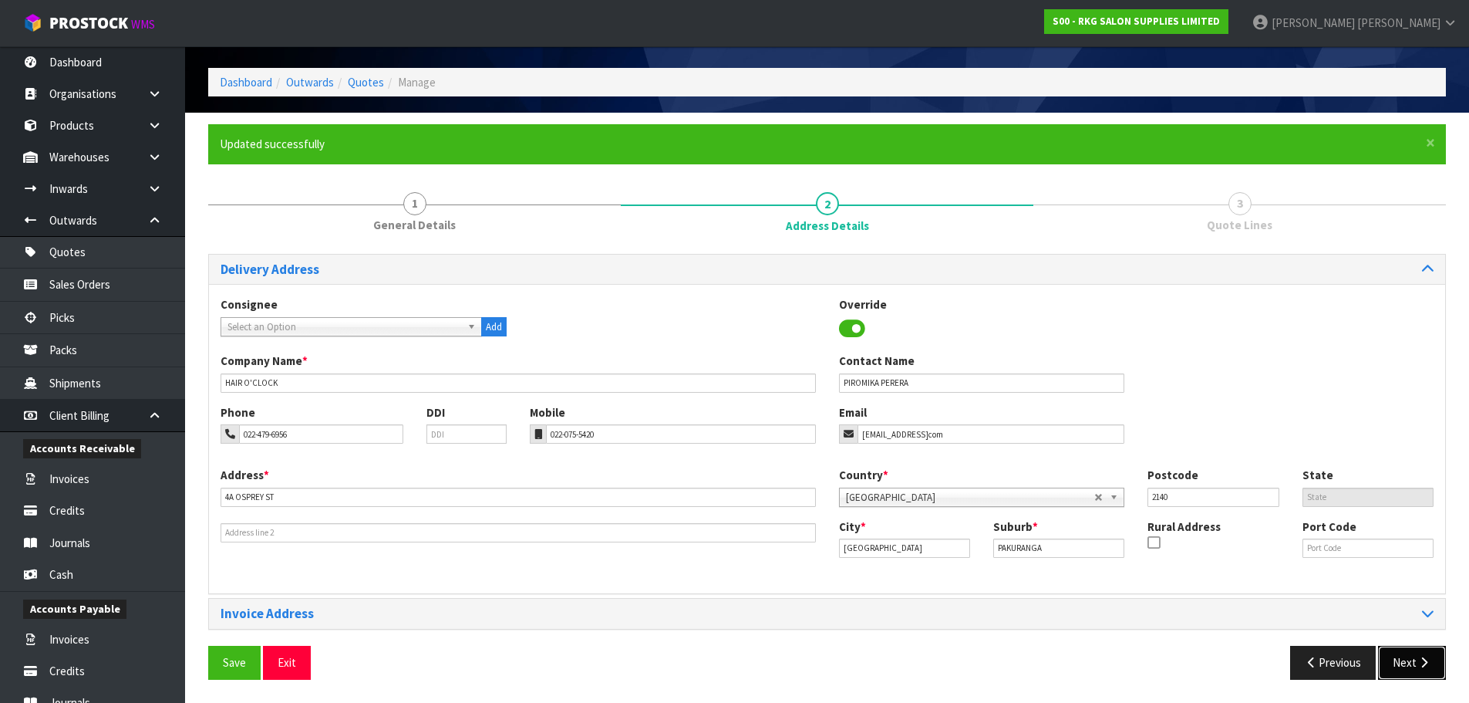
click at [1411, 666] on button "Next" at bounding box center [1412, 661] width 68 height 33
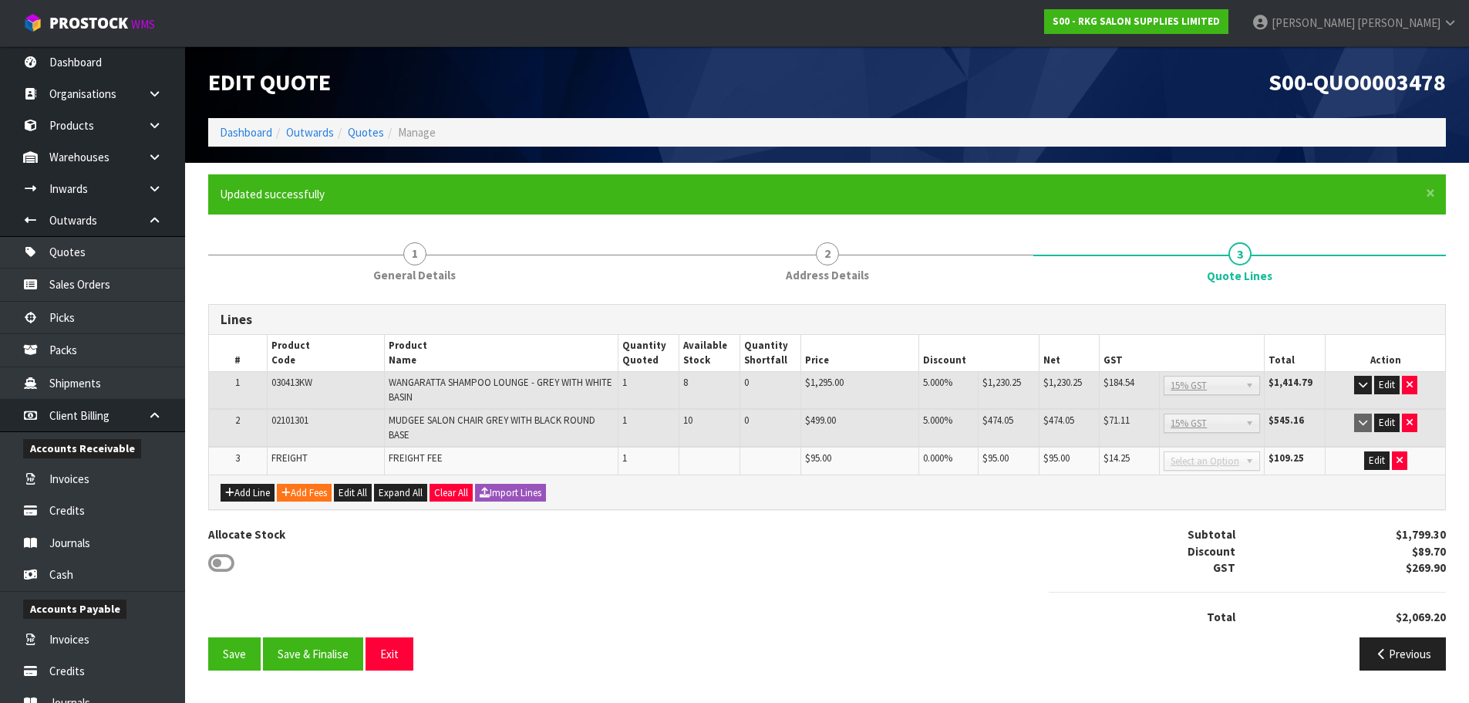
scroll to position [0, 0]
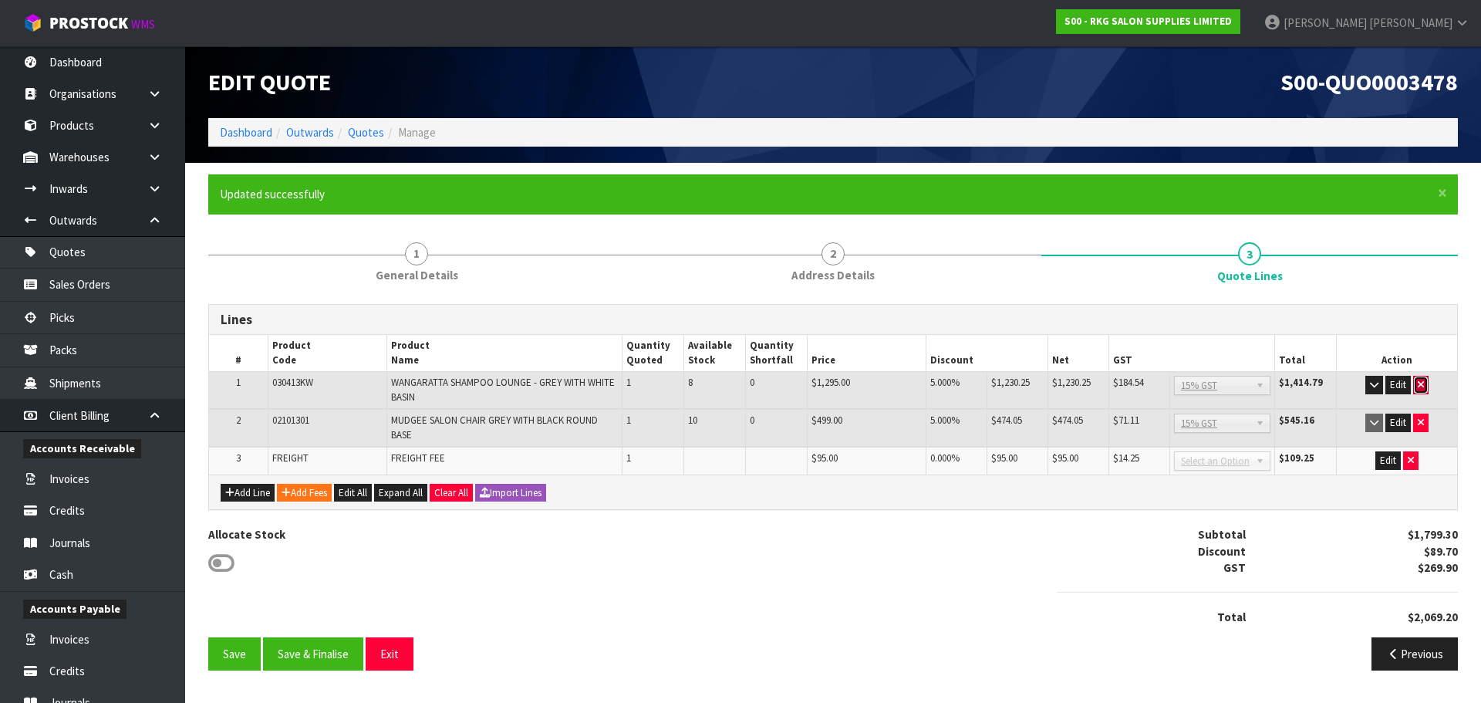
click at [1415, 386] on button "button" at bounding box center [1420, 385] width 15 height 19
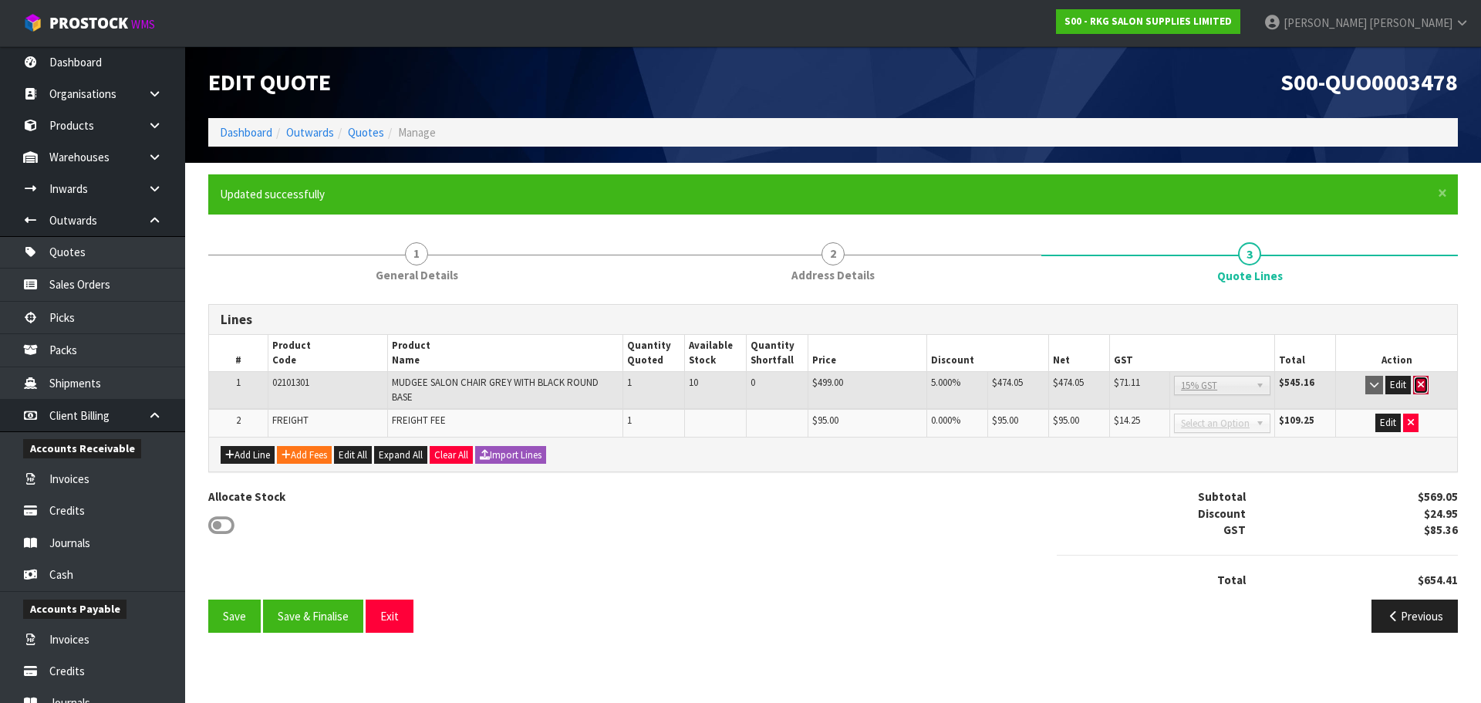
click at [1423, 387] on icon "button" at bounding box center [1420, 384] width 6 height 10
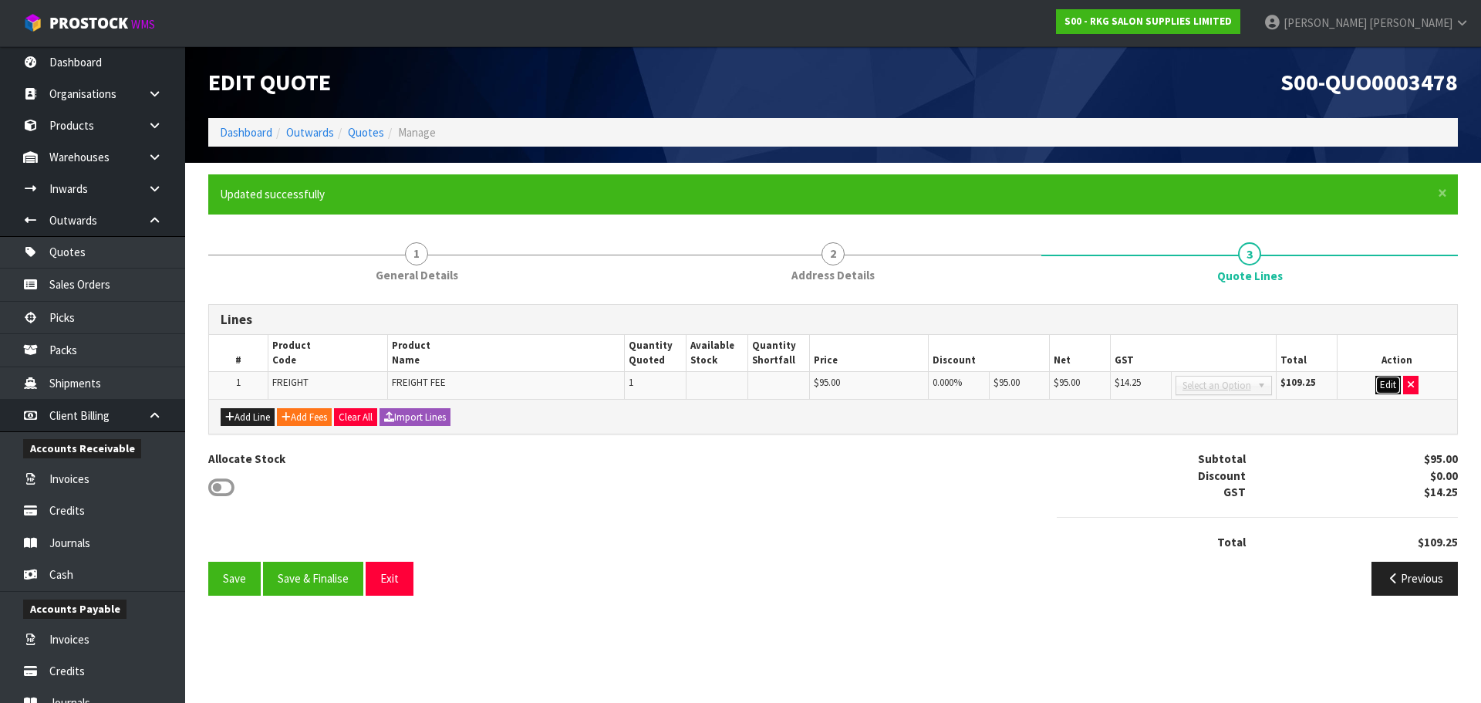
click at [1397, 385] on button "Edit" at bounding box center [1387, 385] width 25 height 19
click at [1411, 385] on icon "button" at bounding box center [1409, 384] width 6 height 10
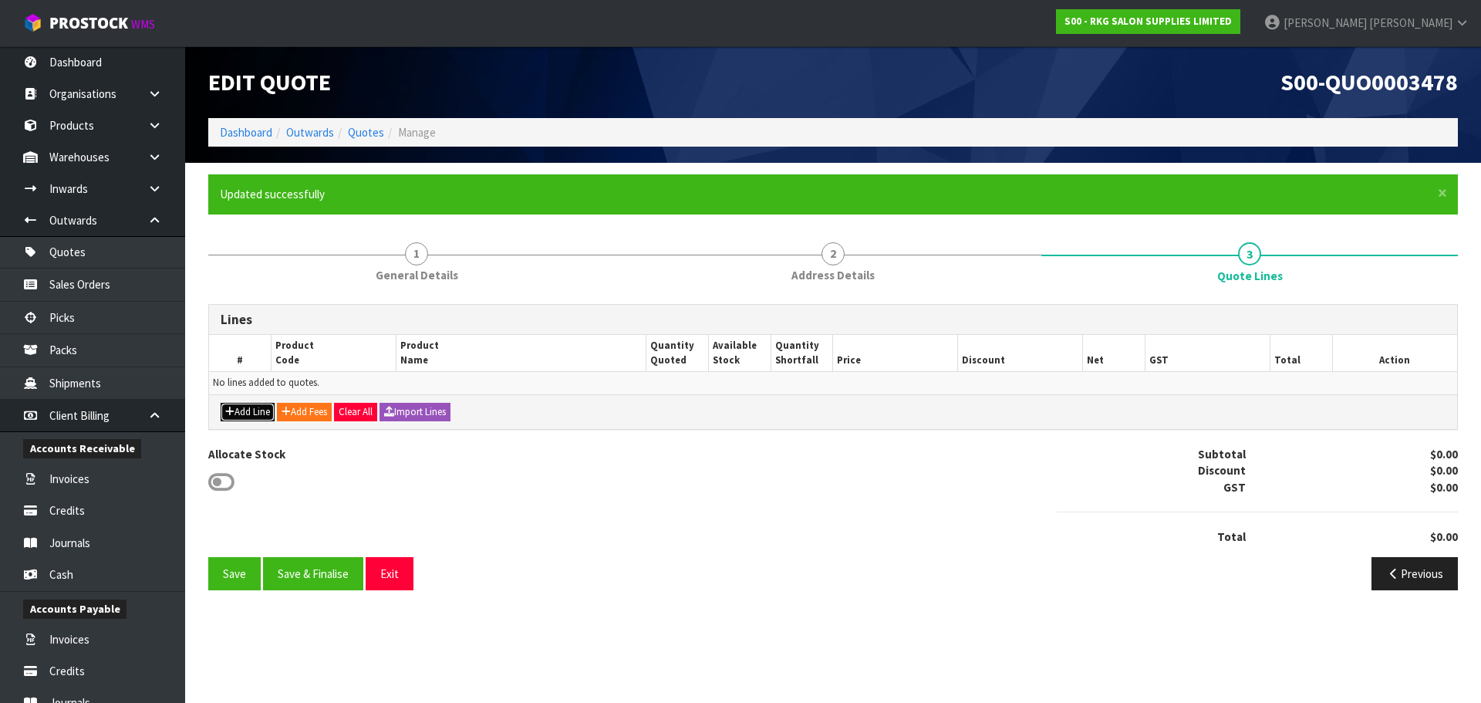
drag, startPoint x: 241, startPoint y: 403, endPoint x: 243, endPoint y: 426, distance: 23.2
click at [243, 406] on button "Add Line" at bounding box center [248, 412] width 54 height 19
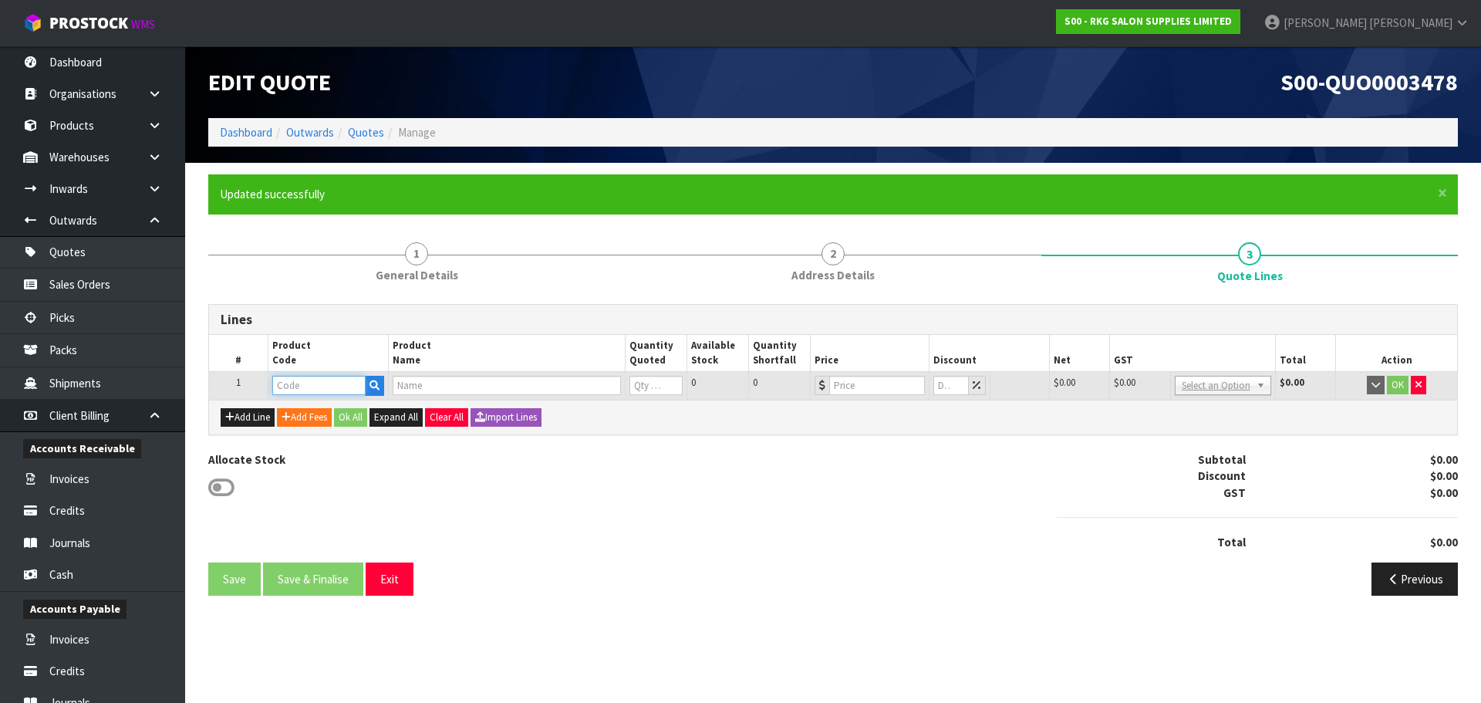
click at [306, 384] on input "text" at bounding box center [318, 385] width 93 height 19
click at [325, 393] on input "text" at bounding box center [318, 385] width 93 height 19
paste input "07040502"
type input "07040502"
type input "EVANDALE STOOL - TAN"
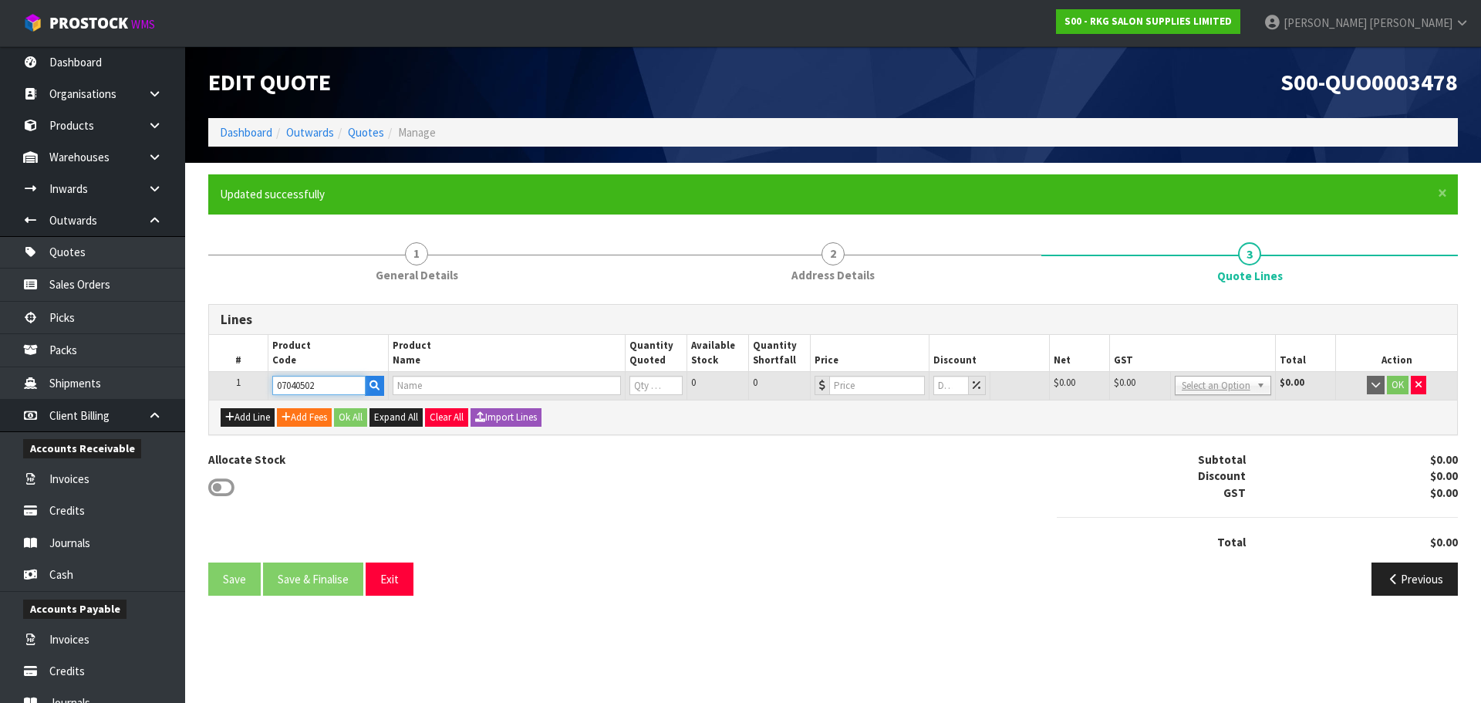
type input "0"
type input "129"
type input "0"
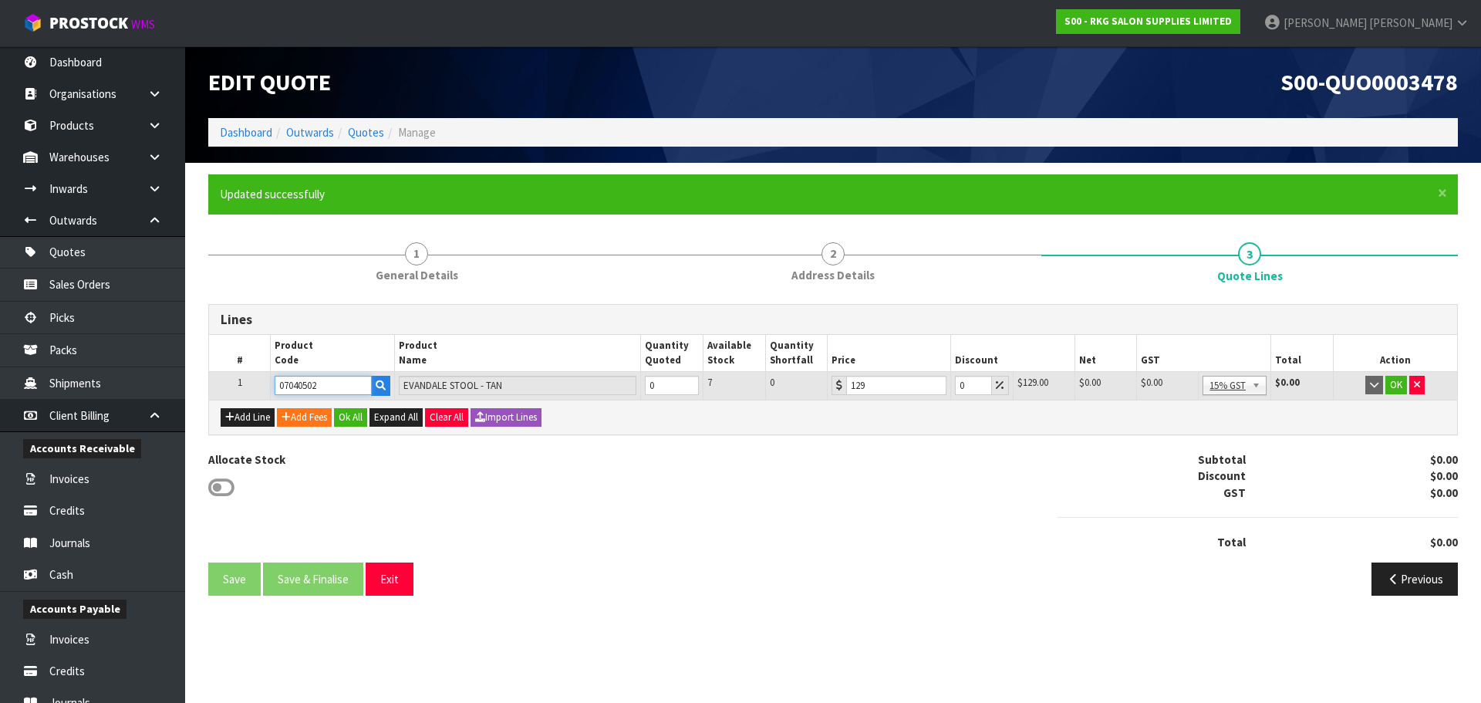
type input "07040502"
type input "1"
click at [688, 383] on input "1" at bounding box center [672, 385] width 54 height 19
click at [349, 414] on button "Ok All" at bounding box center [350, 417] width 33 height 19
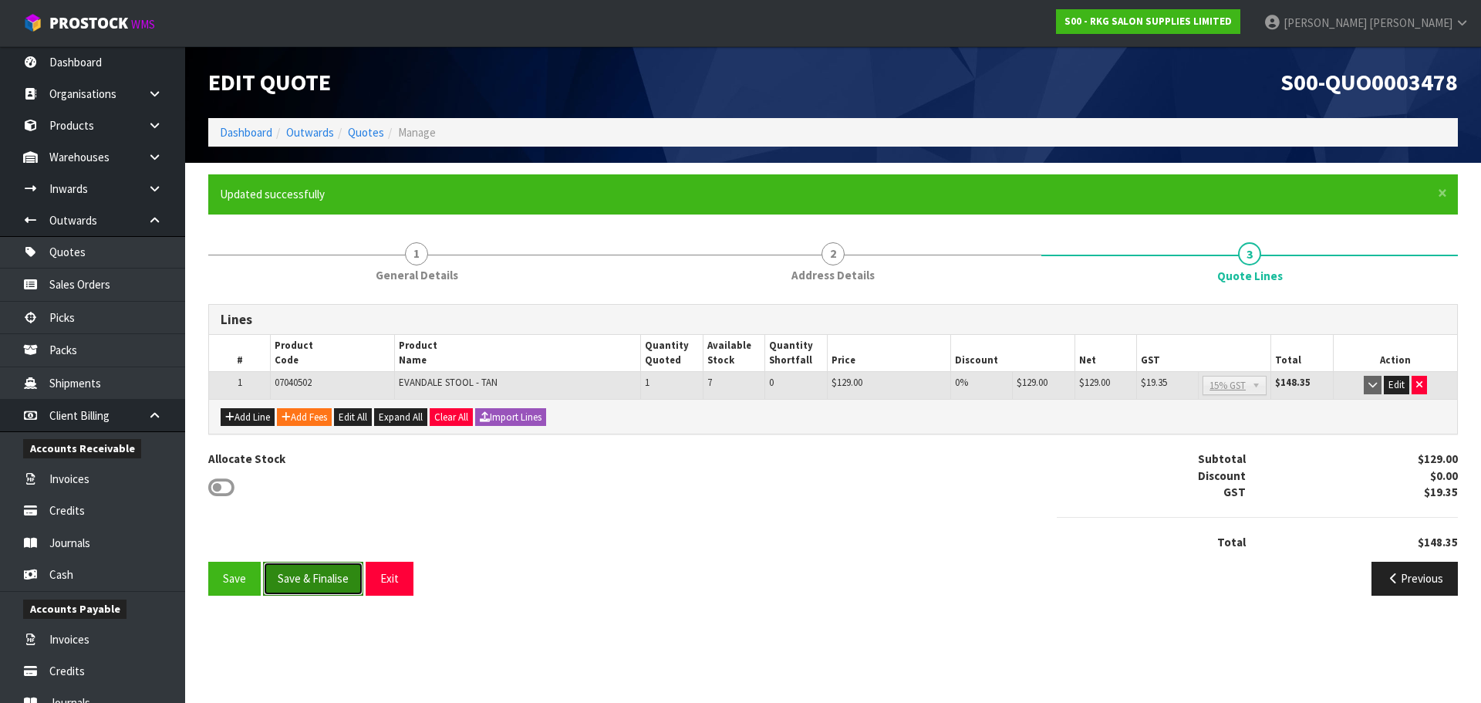
click at [325, 581] on button "Save & Finalise" at bounding box center [313, 577] width 100 height 33
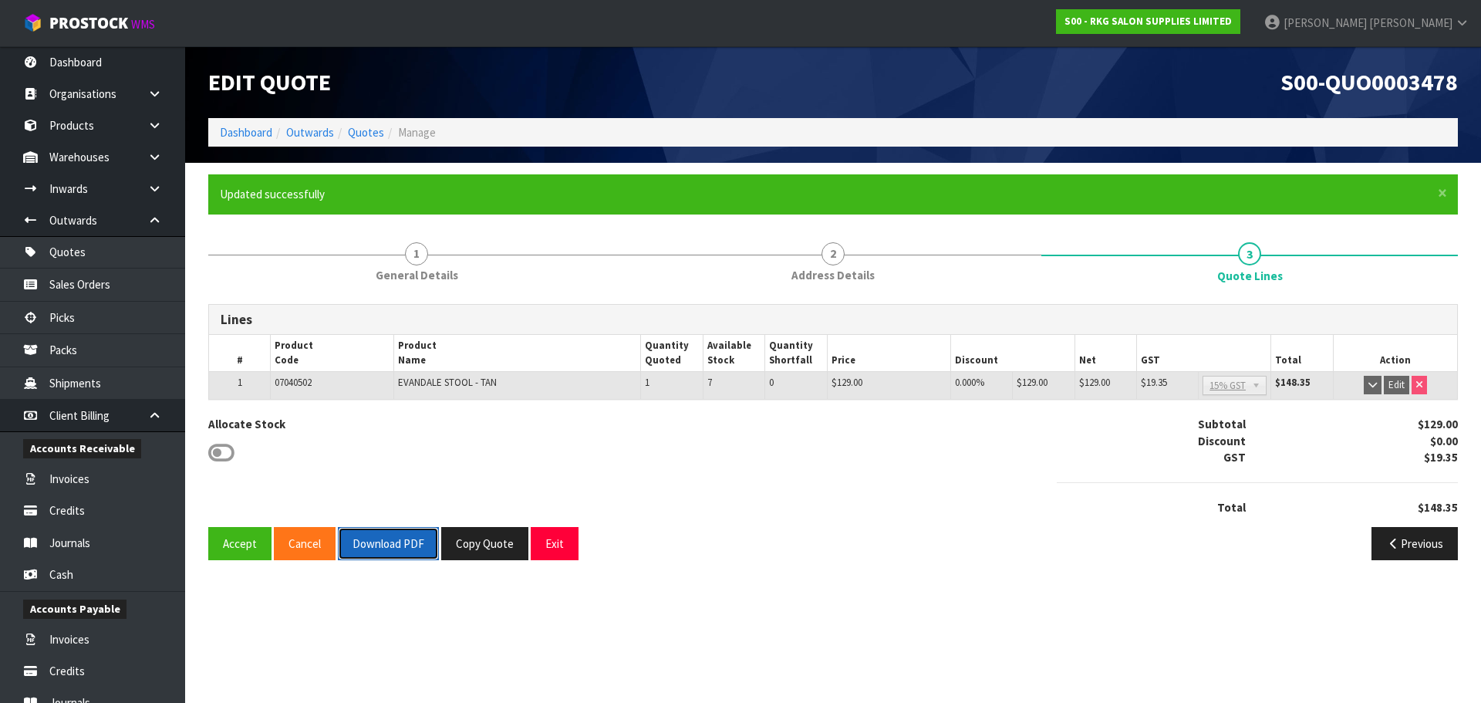
click at [390, 544] on button "Download PDF" at bounding box center [388, 543] width 101 height 33
click at [558, 551] on button "Exit" at bounding box center [555, 543] width 48 height 33
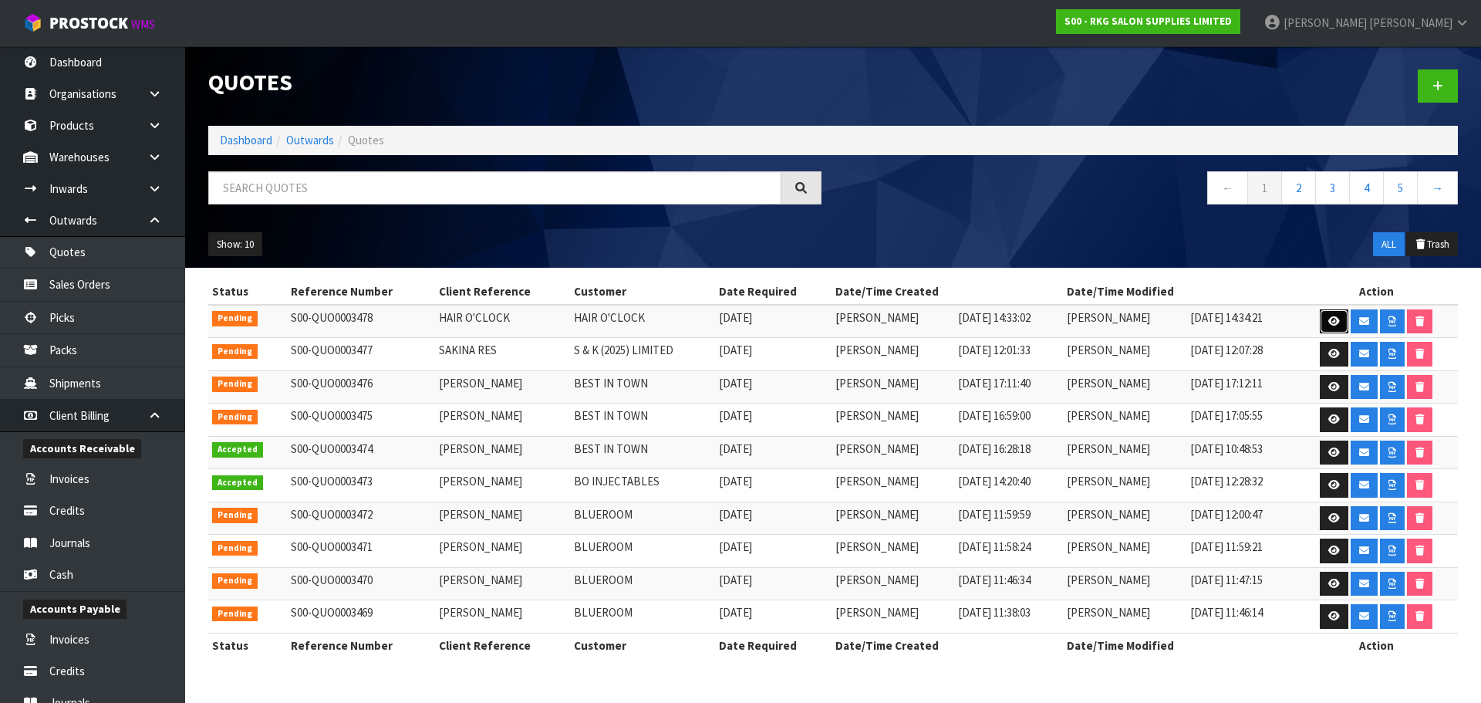
click at [1331, 319] on icon at bounding box center [1334, 321] width 12 height 10
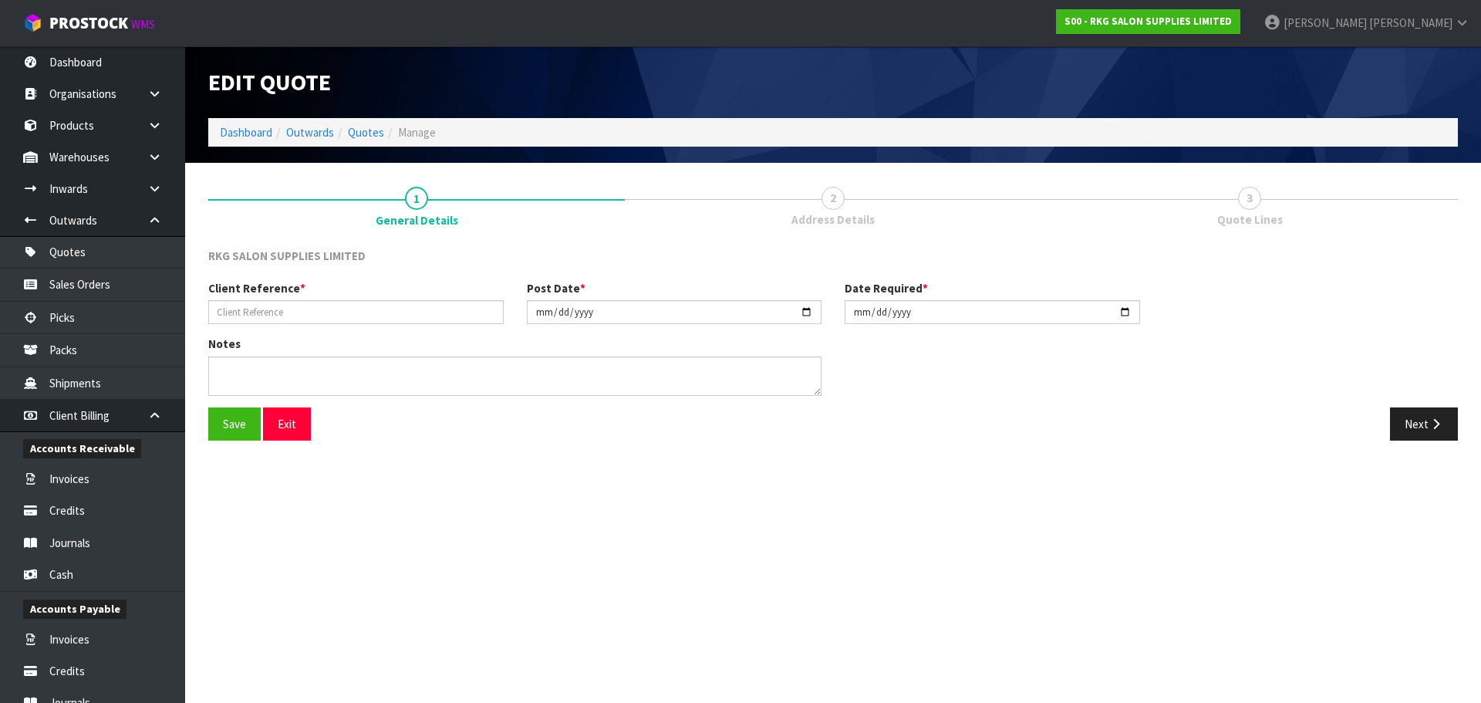
type input "HAIR O'CLOCK"
type input "2025-08-12"
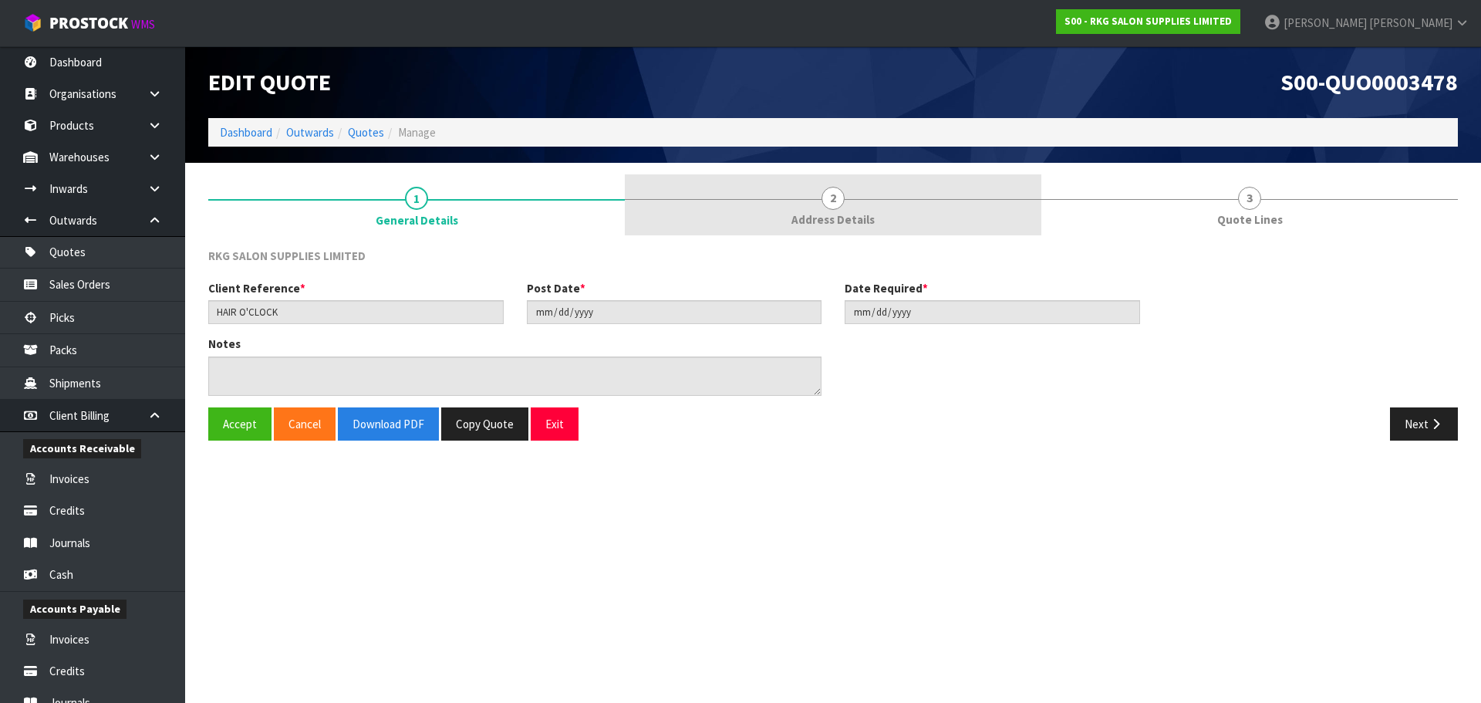
click at [838, 201] on span "2" at bounding box center [832, 198] width 23 height 23
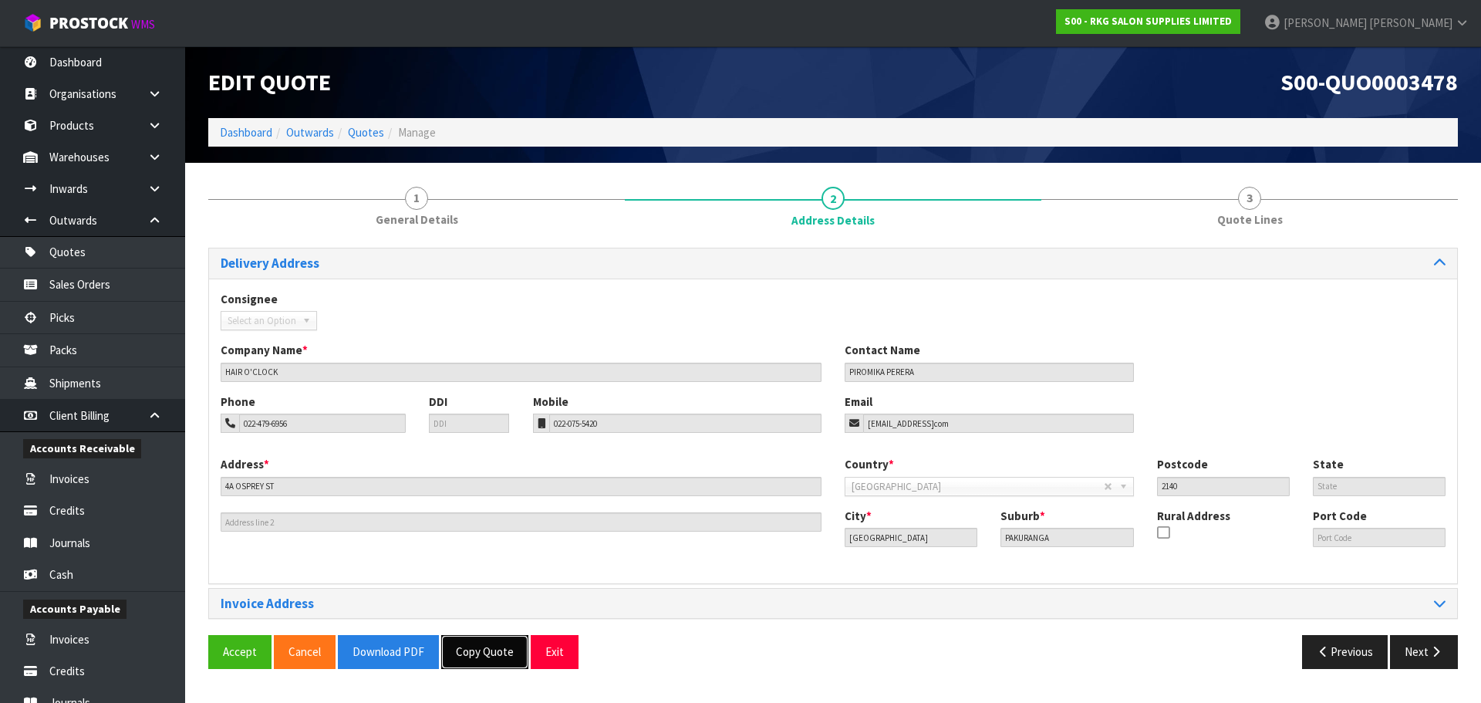
click at [490, 654] on button "Copy Quote" at bounding box center [484, 651] width 87 height 33
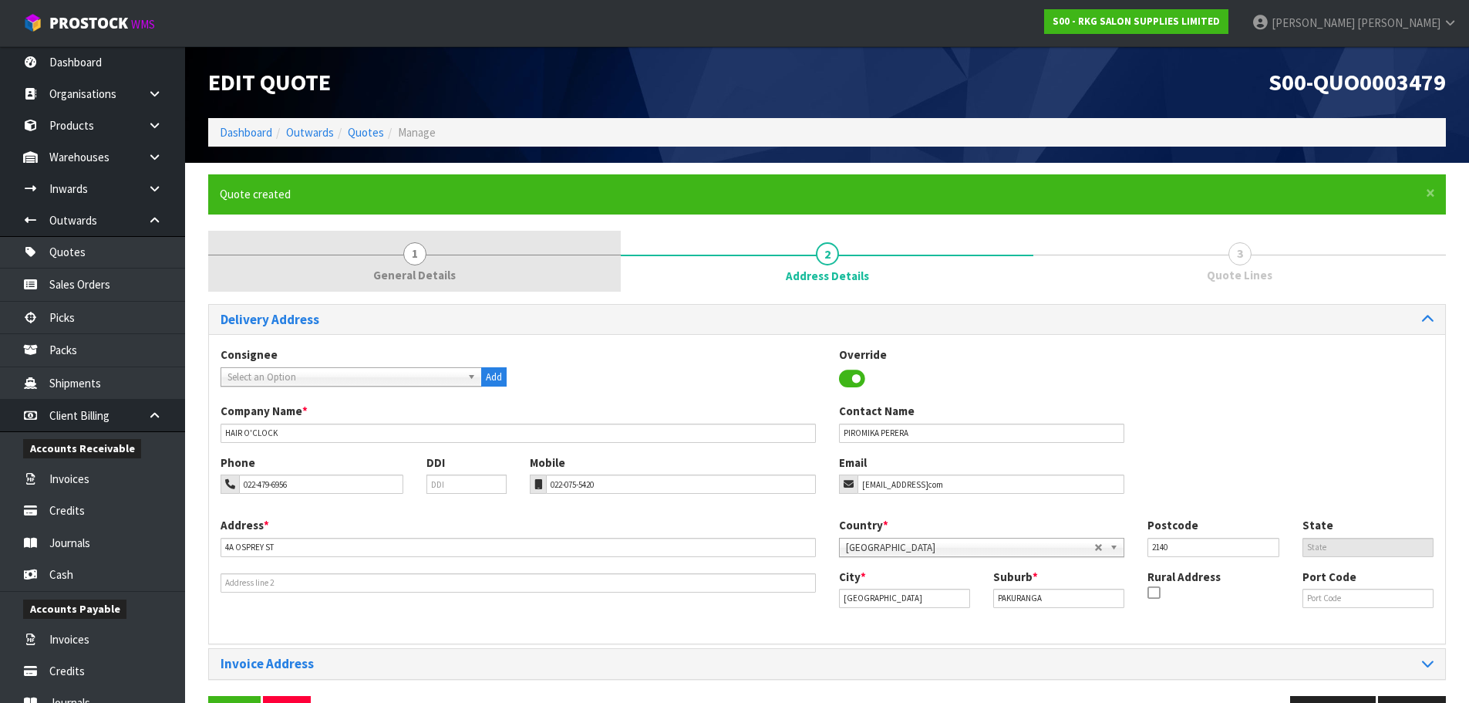
click at [423, 250] on span "1" at bounding box center [414, 253] width 23 height 23
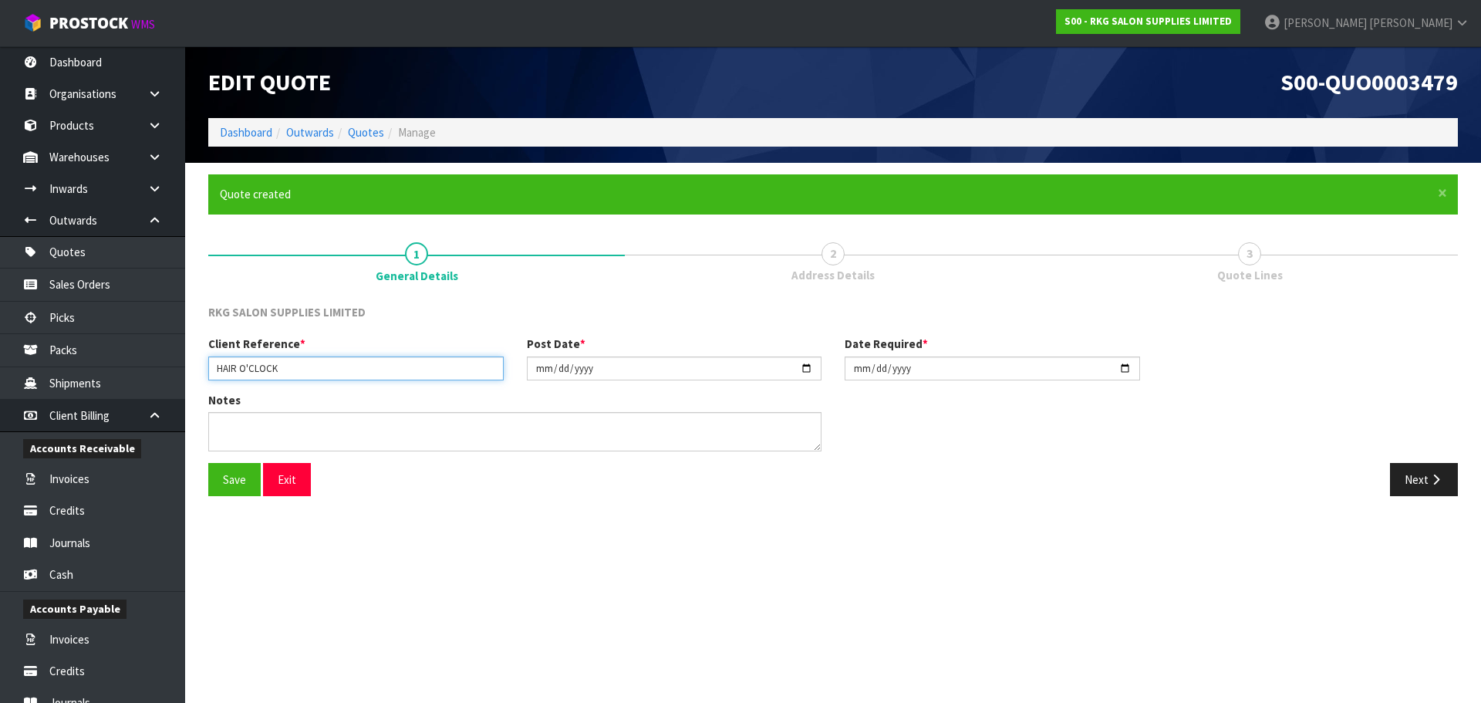
click at [345, 366] on input "HAIR O'CLOCK" at bounding box center [355, 368] width 295 height 24
type input "HAIR O'CLOCK [PERSON_NAME]"
click at [227, 482] on button "Save" at bounding box center [234, 479] width 52 height 33
click at [1403, 479] on button "Next" at bounding box center [1424, 479] width 68 height 33
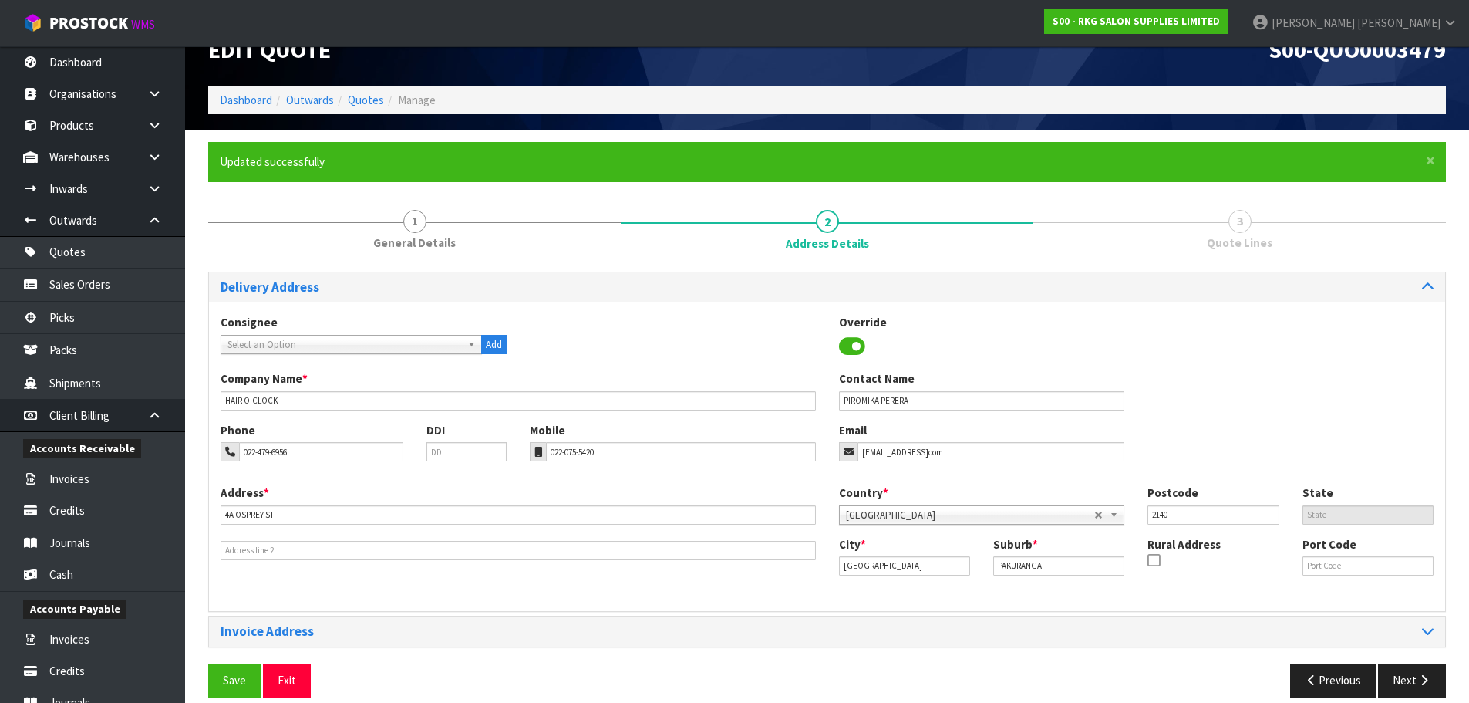
scroll to position [50, 0]
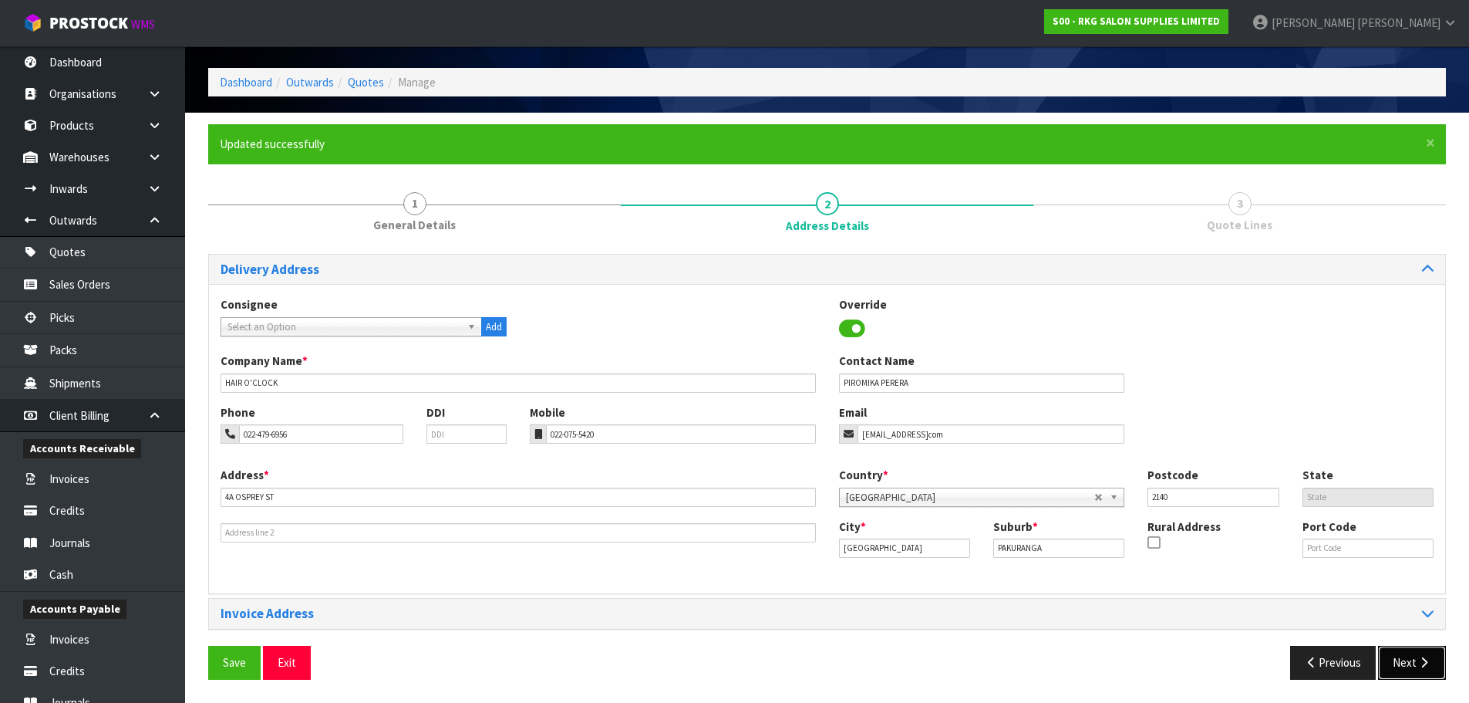
click at [1409, 667] on button "Next" at bounding box center [1412, 661] width 68 height 33
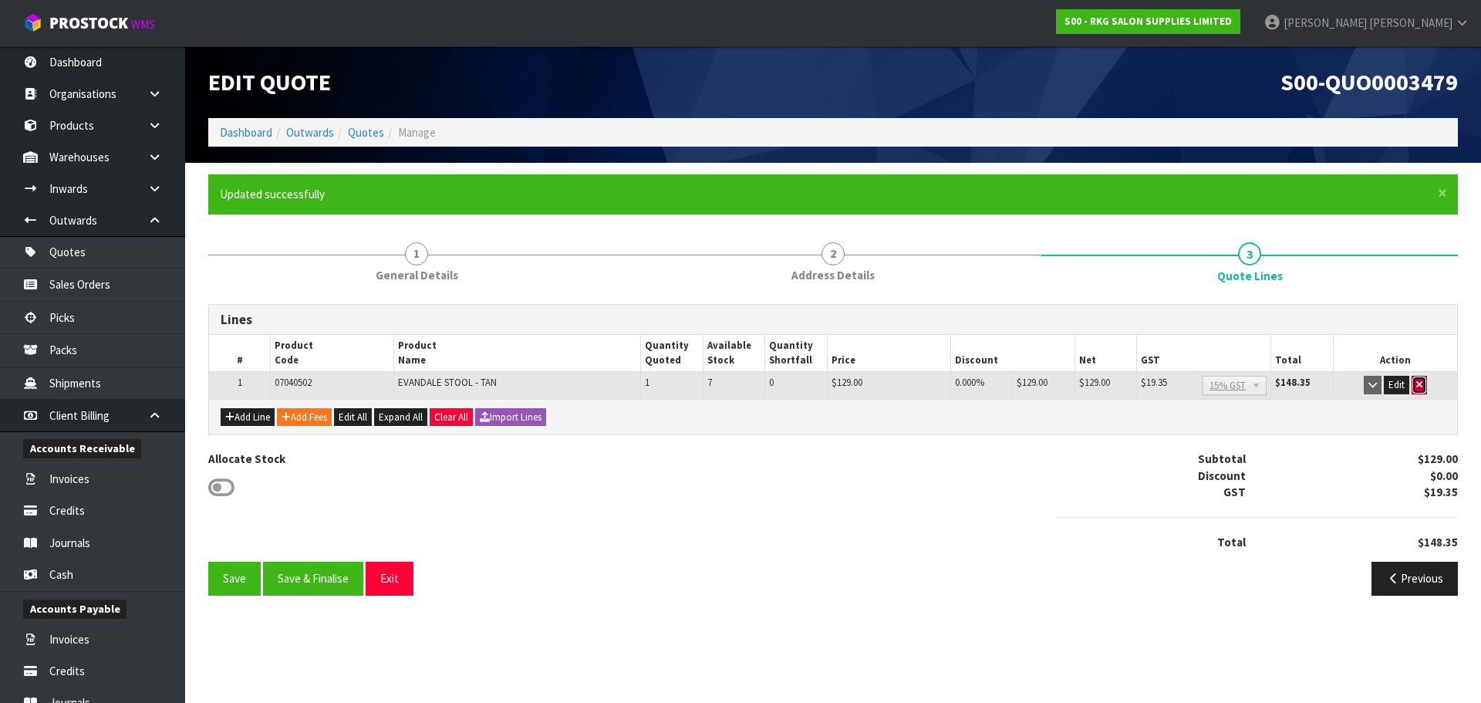
click at [1420, 384] on icon "button" at bounding box center [1419, 384] width 6 height 10
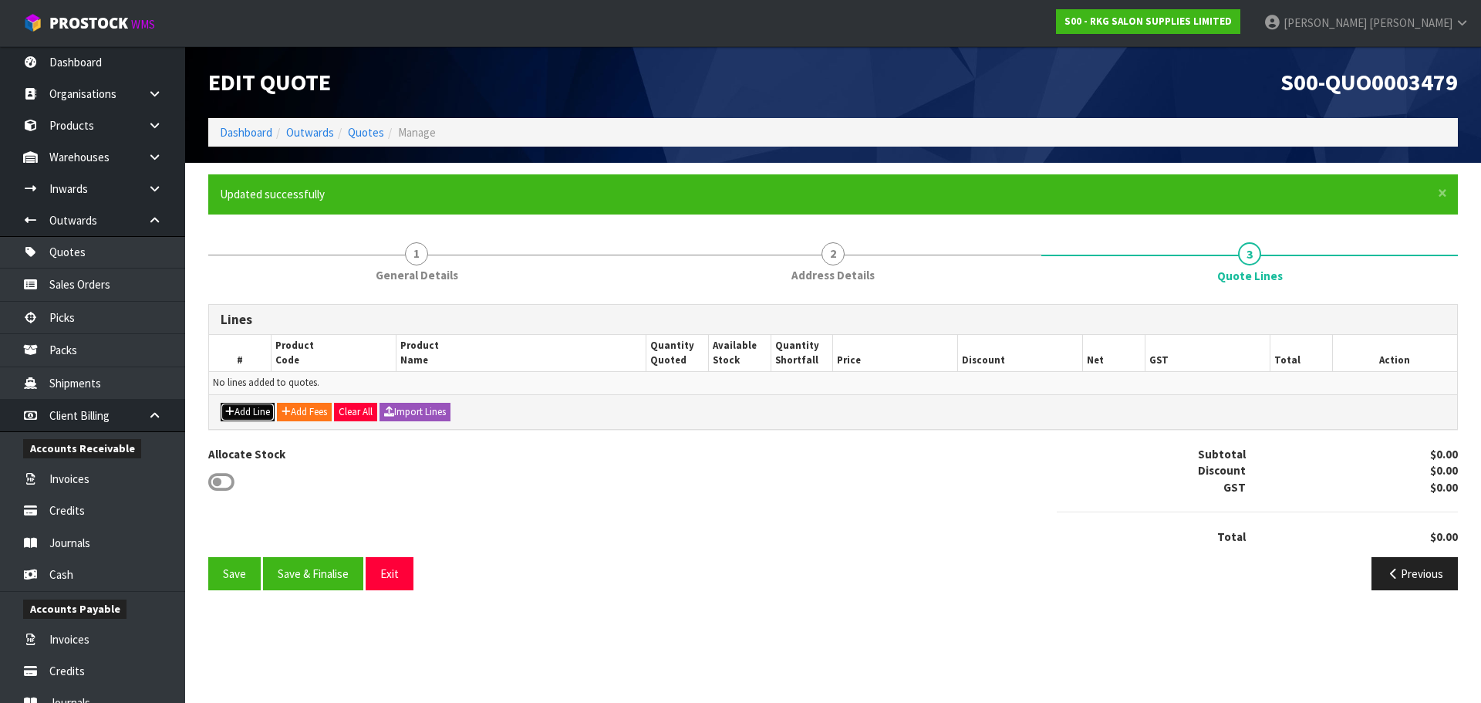
click at [247, 407] on button "Add Line" at bounding box center [248, 412] width 54 height 19
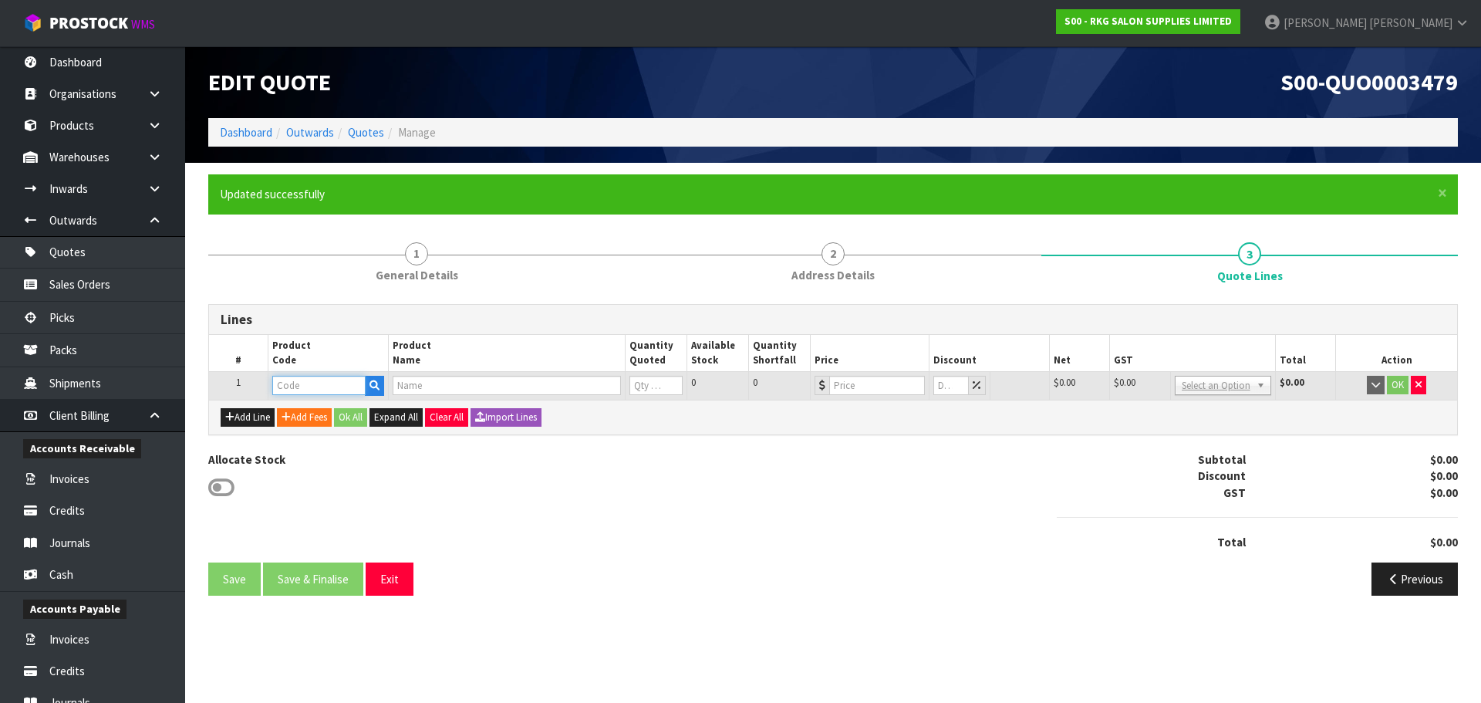
click at [289, 391] on input "text" at bounding box center [318, 385] width 93 height 19
type input "0704"
click at [322, 416] on link "0704 0102" at bounding box center [334, 411] width 122 height 21
type input "07040102"
type input "EVANDALE SADDLE STOOL - BLACK"
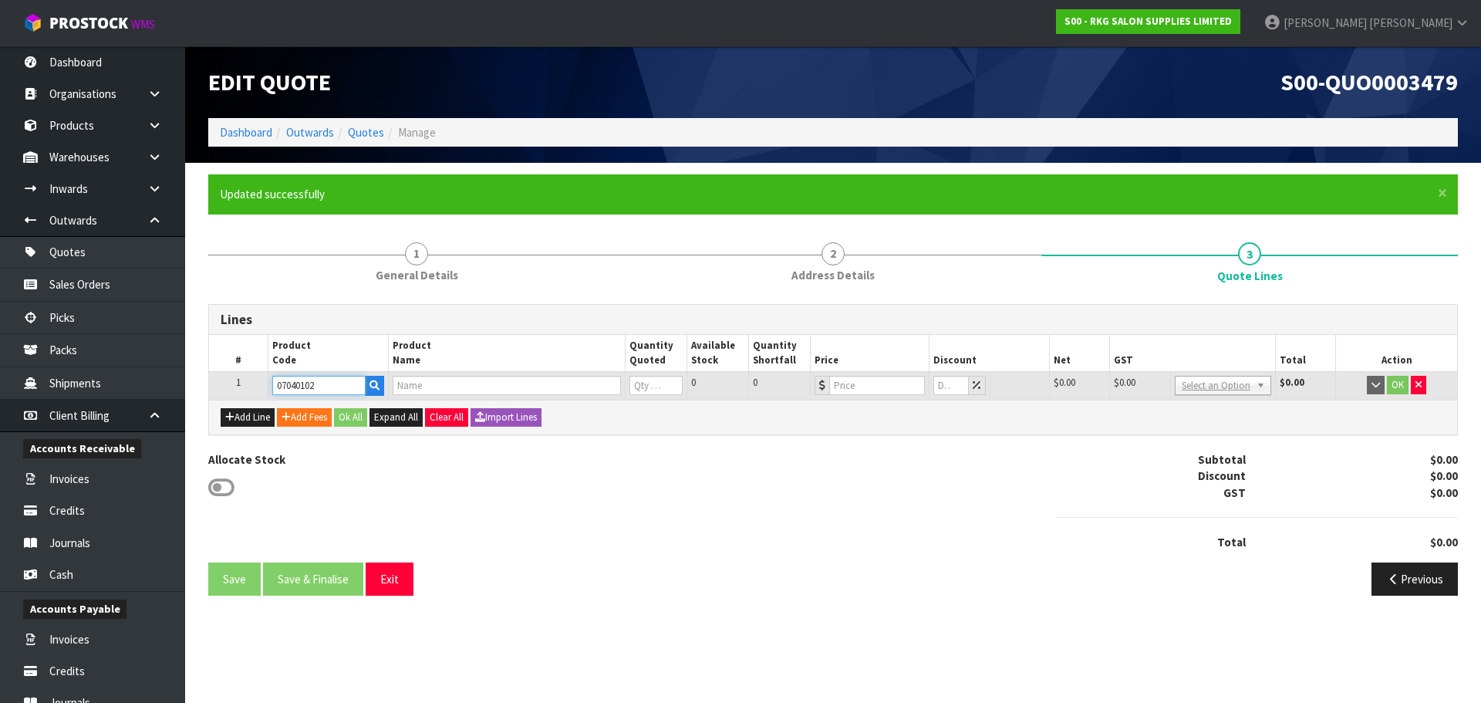
type input "0"
type input "129"
type input "0"
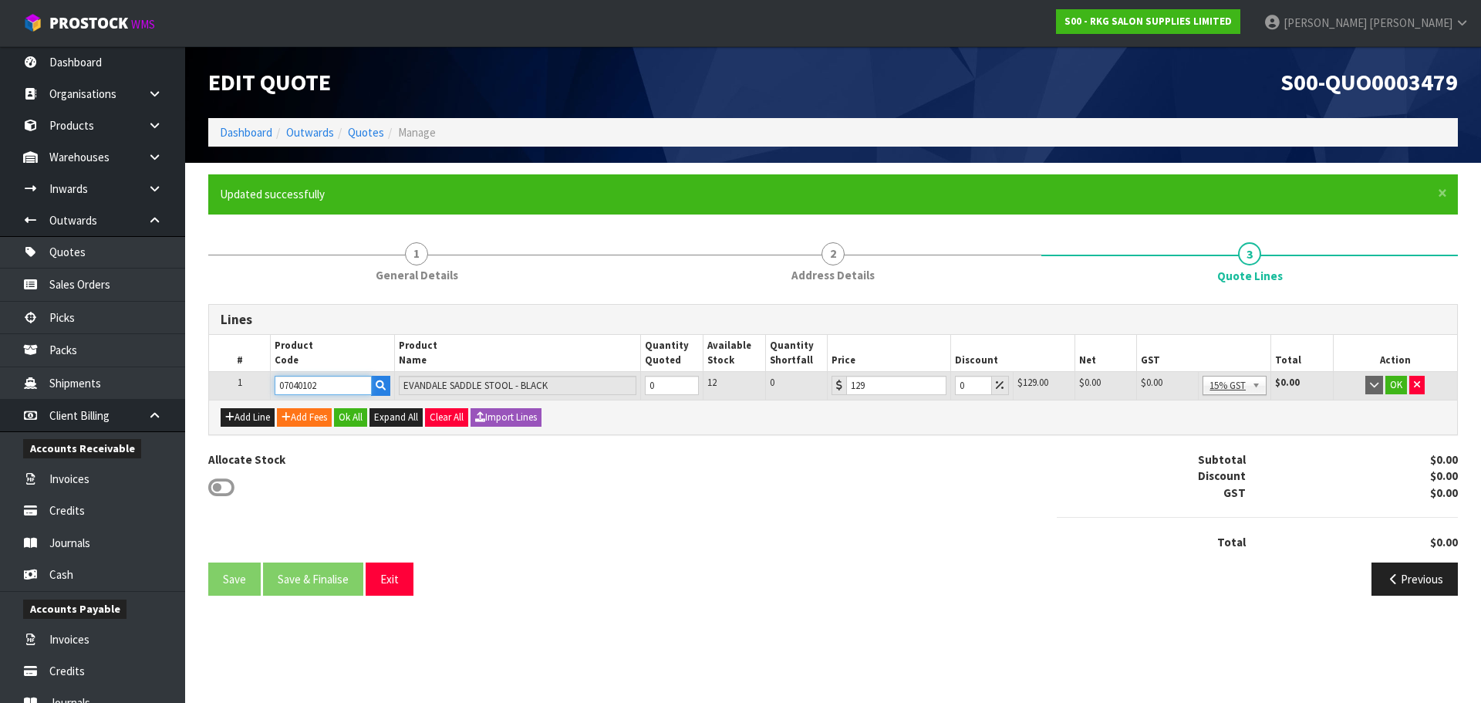
drag, startPoint x: 339, startPoint y: 389, endPoint x: 270, endPoint y: 396, distance: 69.1
click at [271, 396] on td "07040102" at bounding box center [332, 386] width 123 height 28
type input "0705"
click at [296, 410] on strong "0705" at bounding box center [303, 411] width 25 height 15
type input "07050102"
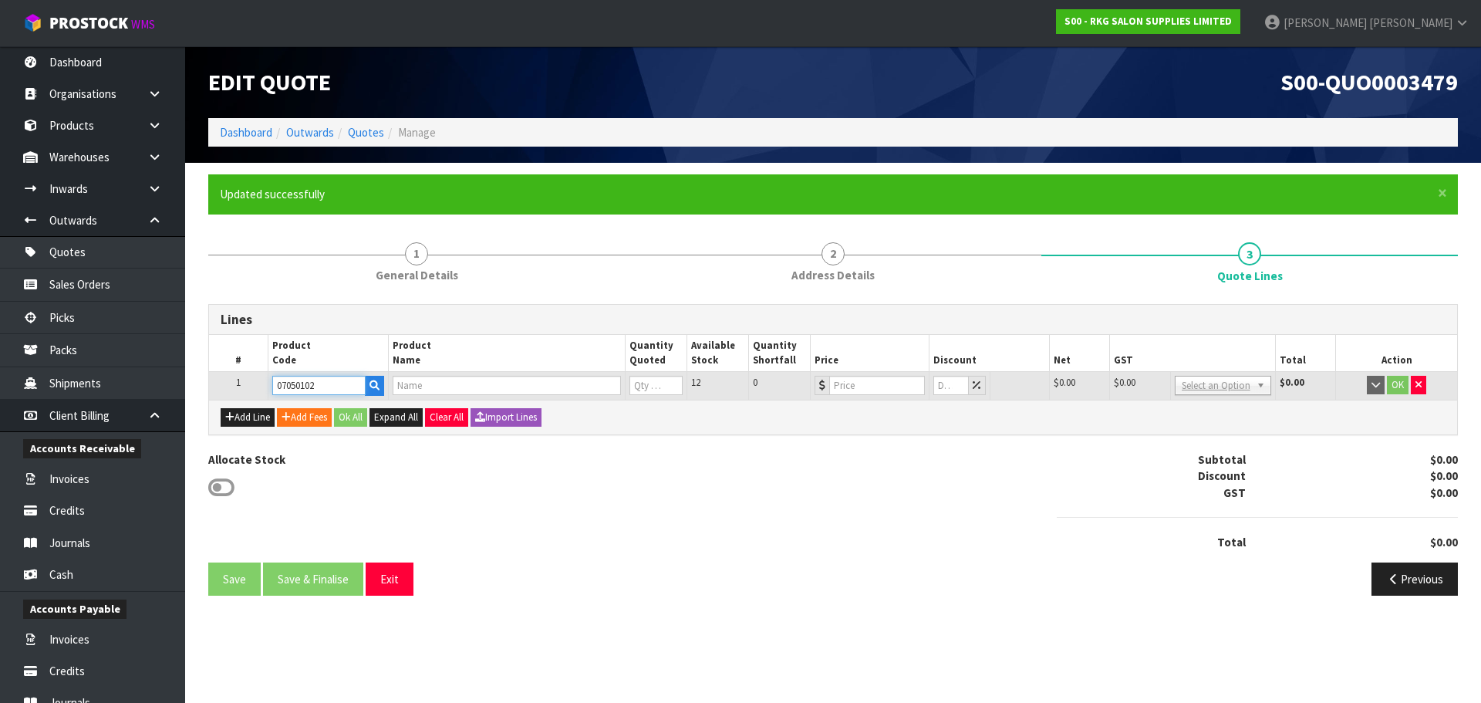
type input "HOBART II STOOL WITH BACK REST - BLACK"
type input "0"
type input "146.95"
type input "0"
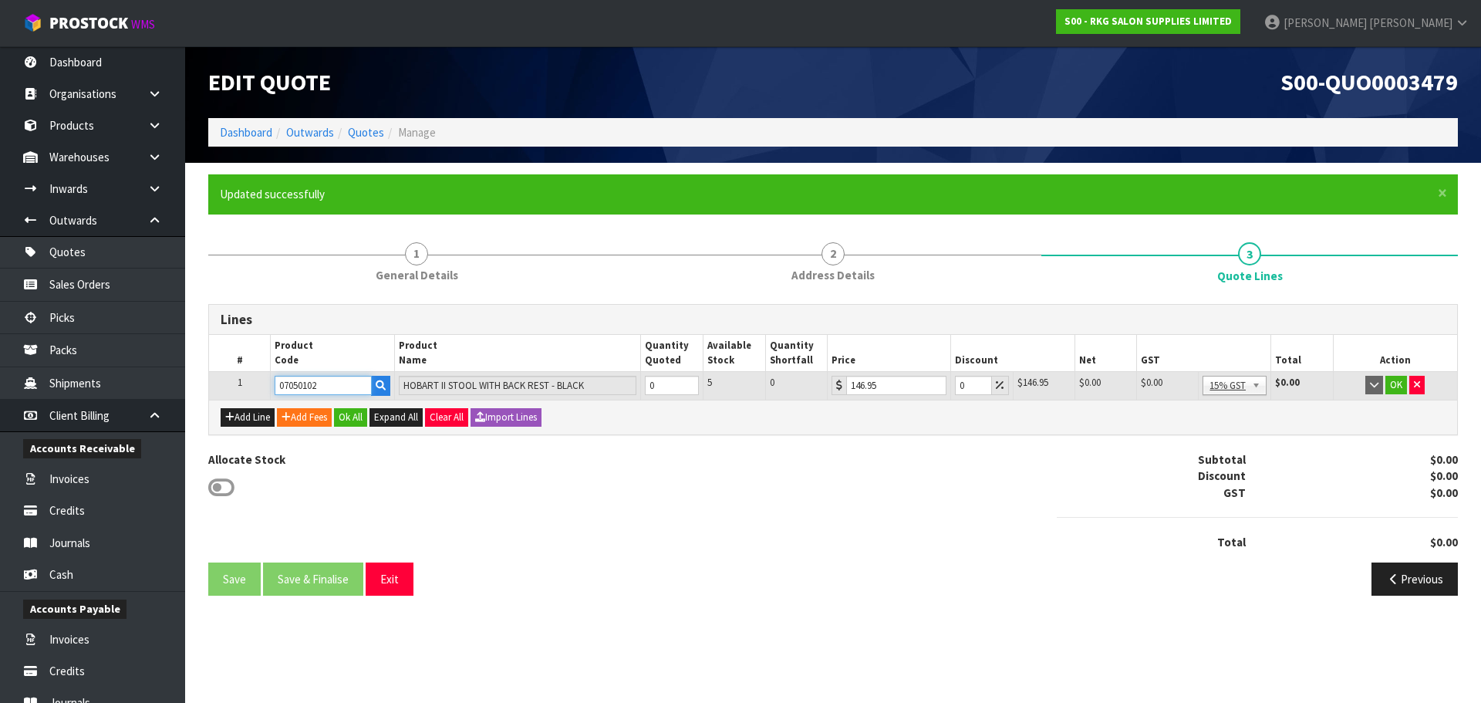
drag, startPoint x: 333, startPoint y: 389, endPoint x: 258, endPoint y: 388, distance: 74.8
click at [258, 388] on tr "1 07050102 HOBART II STOOL WITH BACK REST - BLACK 0 5 0 146.95 0 $146.95 $0.00 …" at bounding box center [833, 386] width 1248 height 28
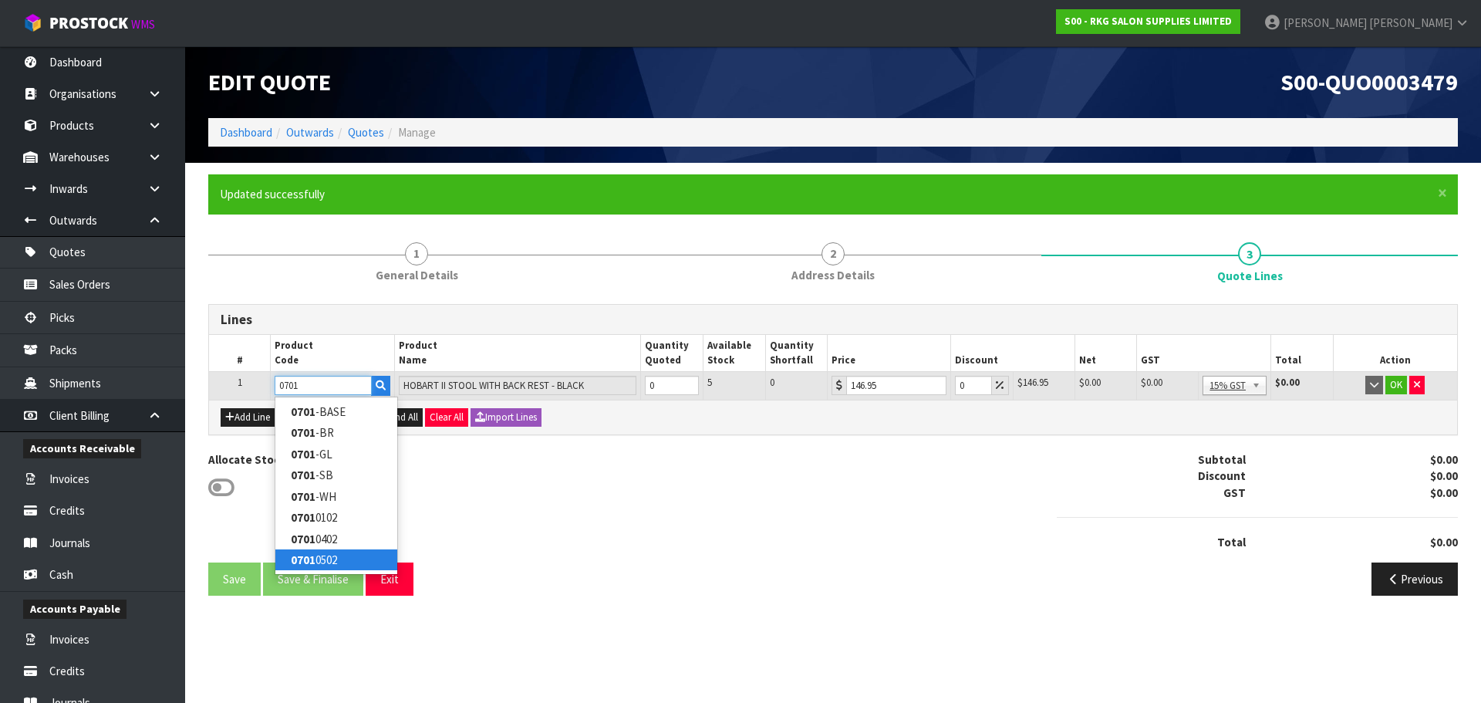
type input "0701"
click at [312, 561] on strong "0701" at bounding box center [303, 559] width 25 height 15
type input "07010502"
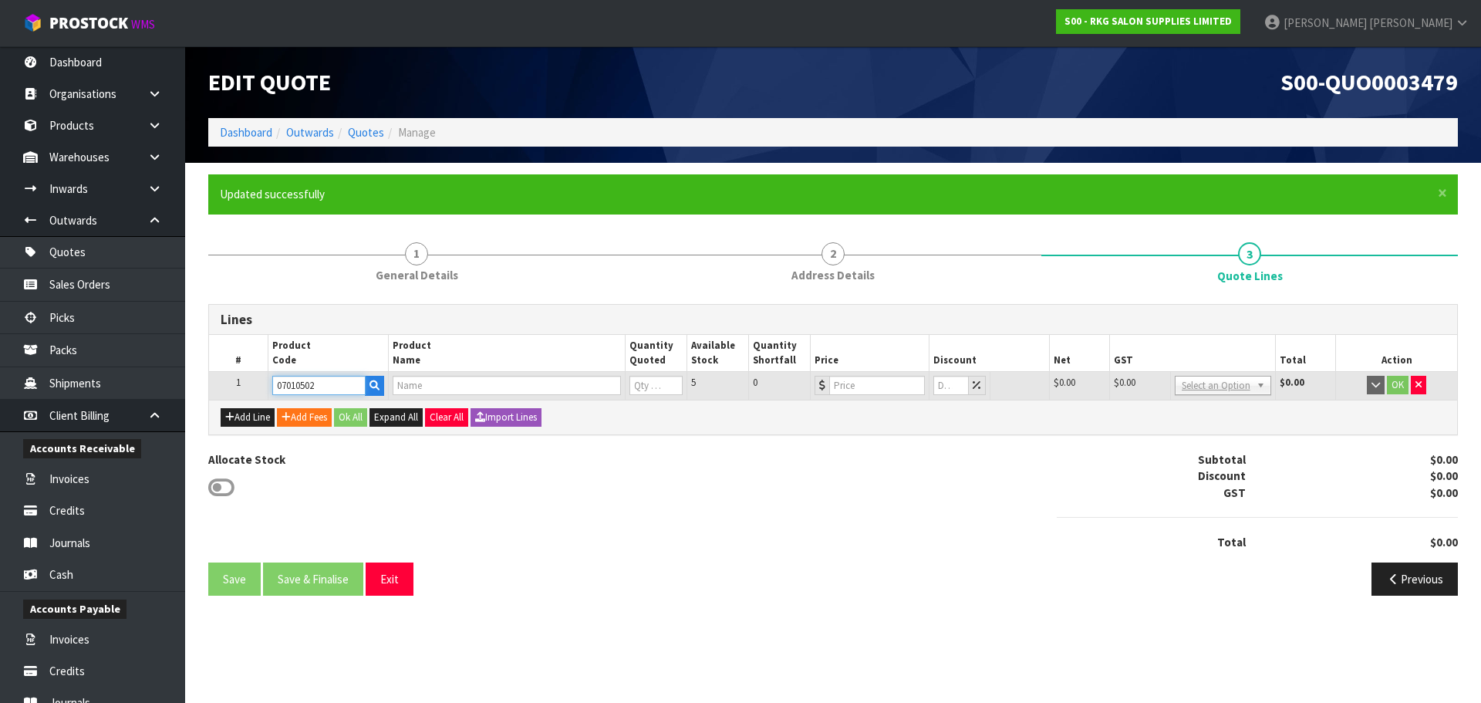
type input "HOBART STOOL - TAN"
type input "0"
type input "120.85"
type input "0"
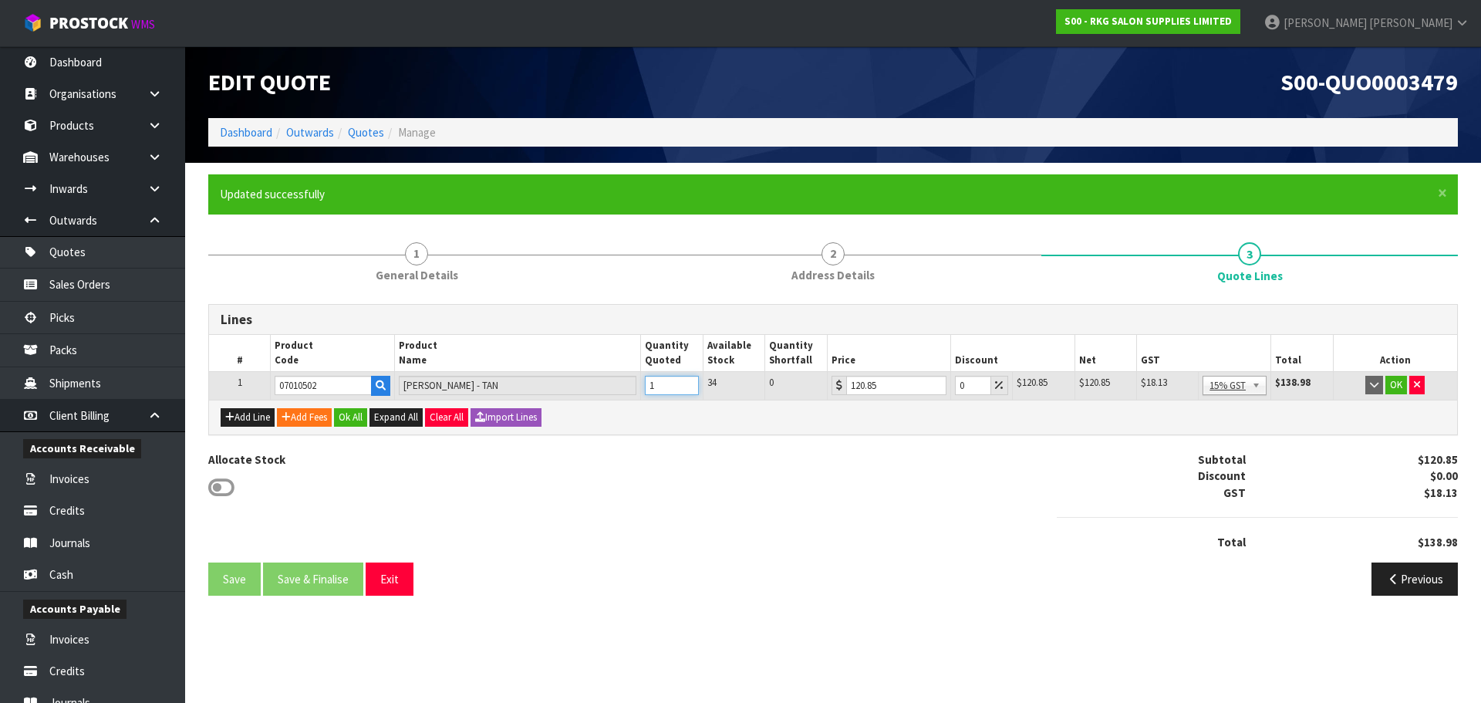
type input "1"
click at [688, 383] on input "1" at bounding box center [672, 385] width 54 height 19
click at [1397, 382] on button "OK" at bounding box center [1396, 385] width 22 height 19
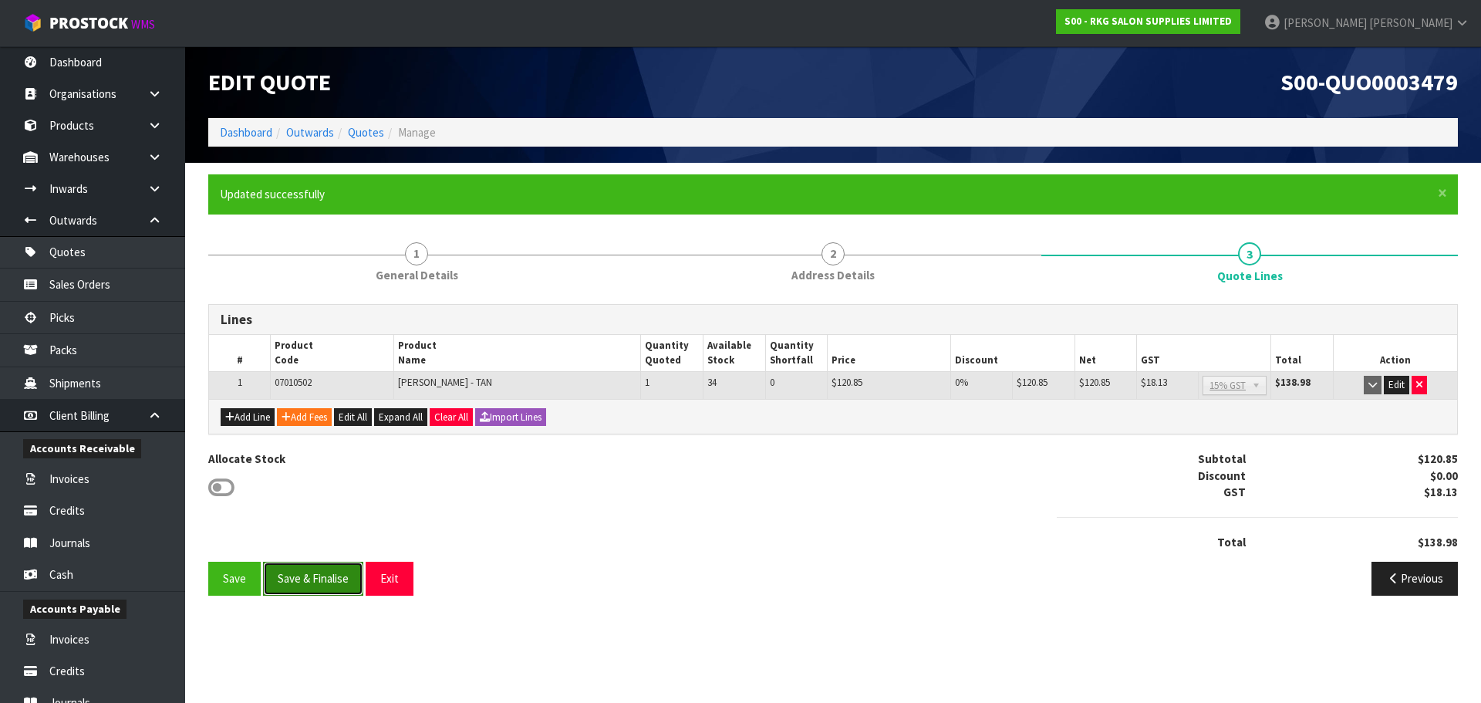
click at [310, 582] on button "Save & Finalise" at bounding box center [313, 577] width 100 height 33
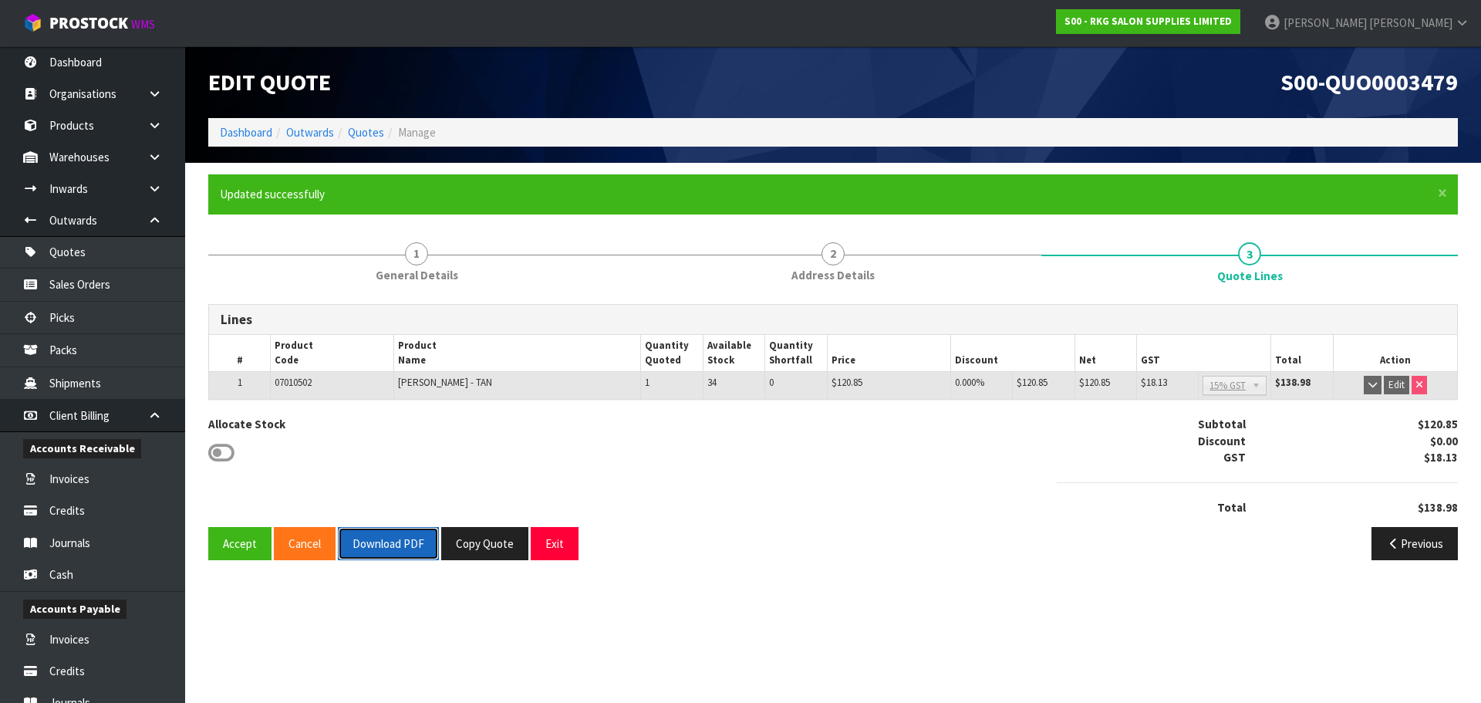
drag, startPoint x: 393, startPoint y: 544, endPoint x: 413, endPoint y: 530, distance: 25.5
click at [393, 544] on button "Download PDF" at bounding box center [388, 543] width 101 height 33
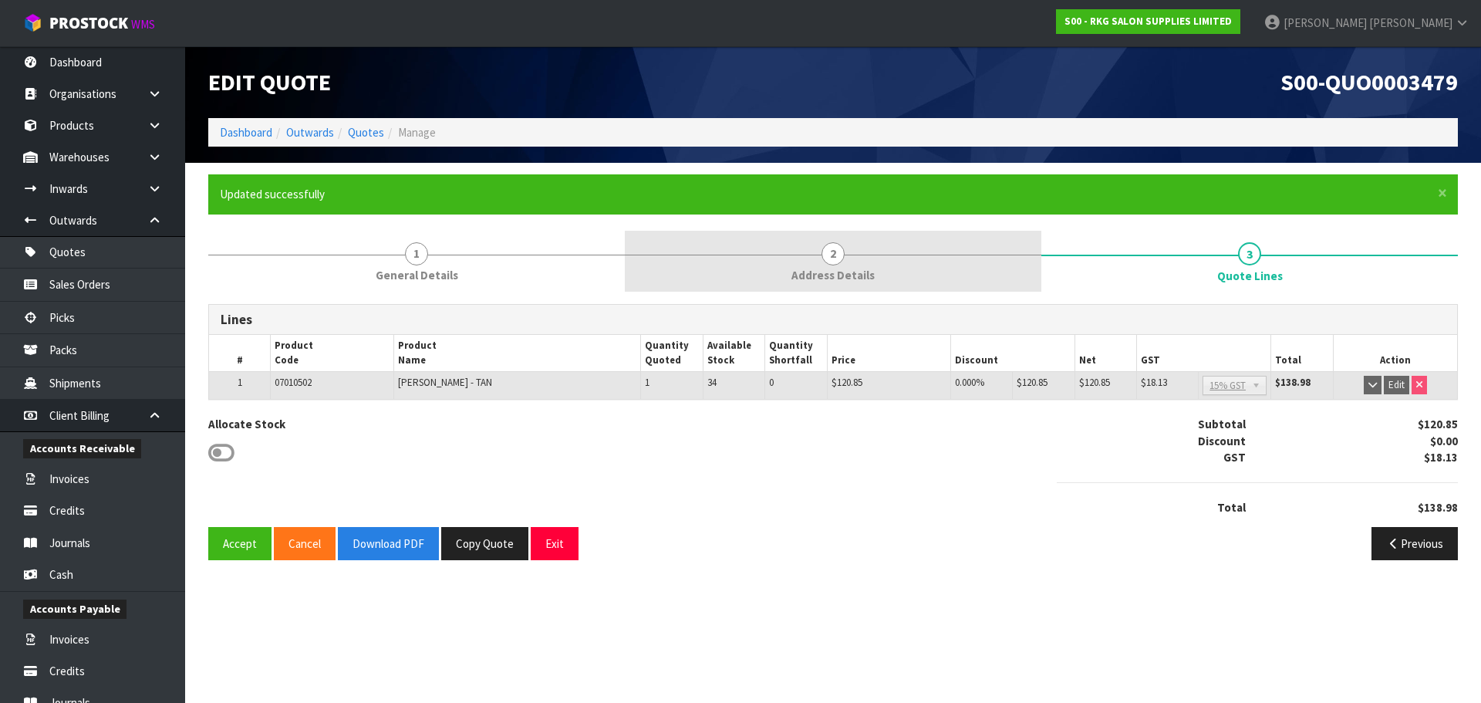
click at [837, 261] on span "2" at bounding box center [832, 253] width 23 height 23
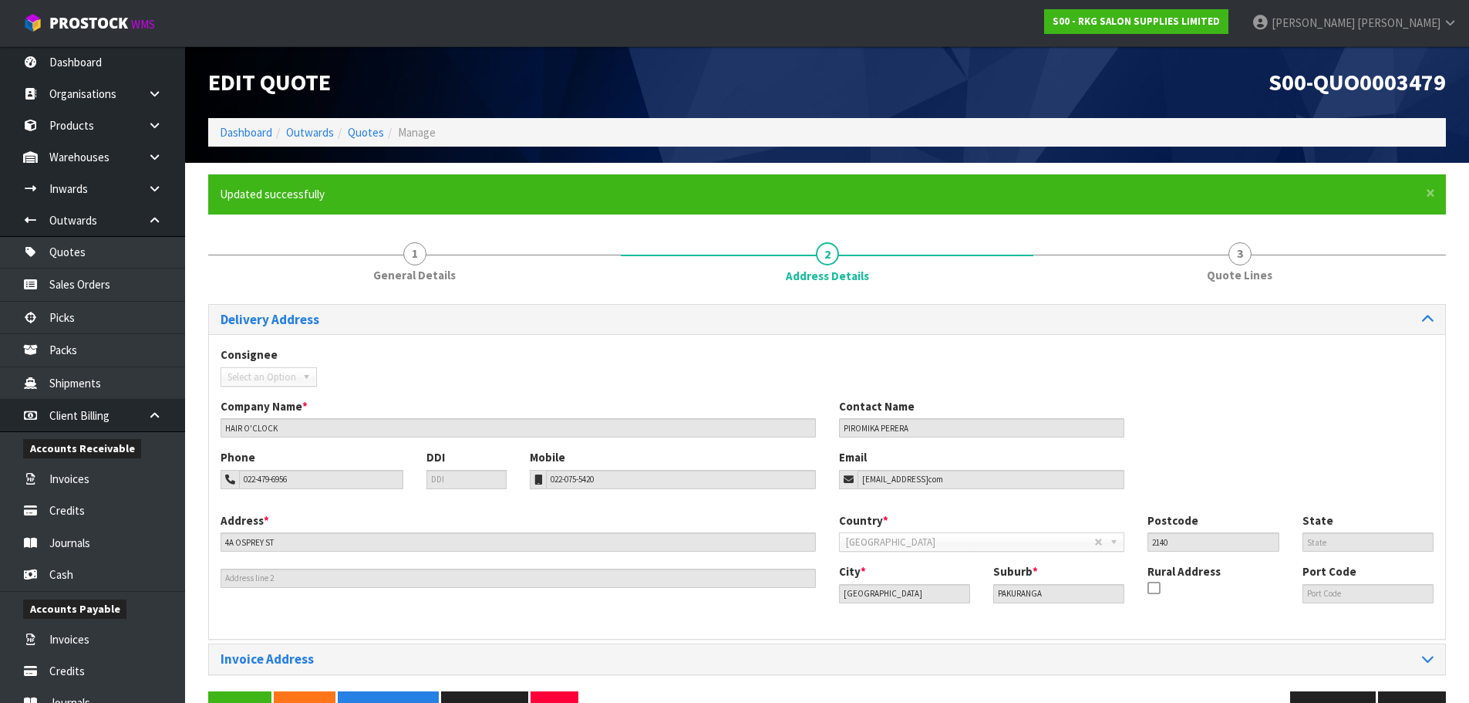
scroll to position [45, 0]
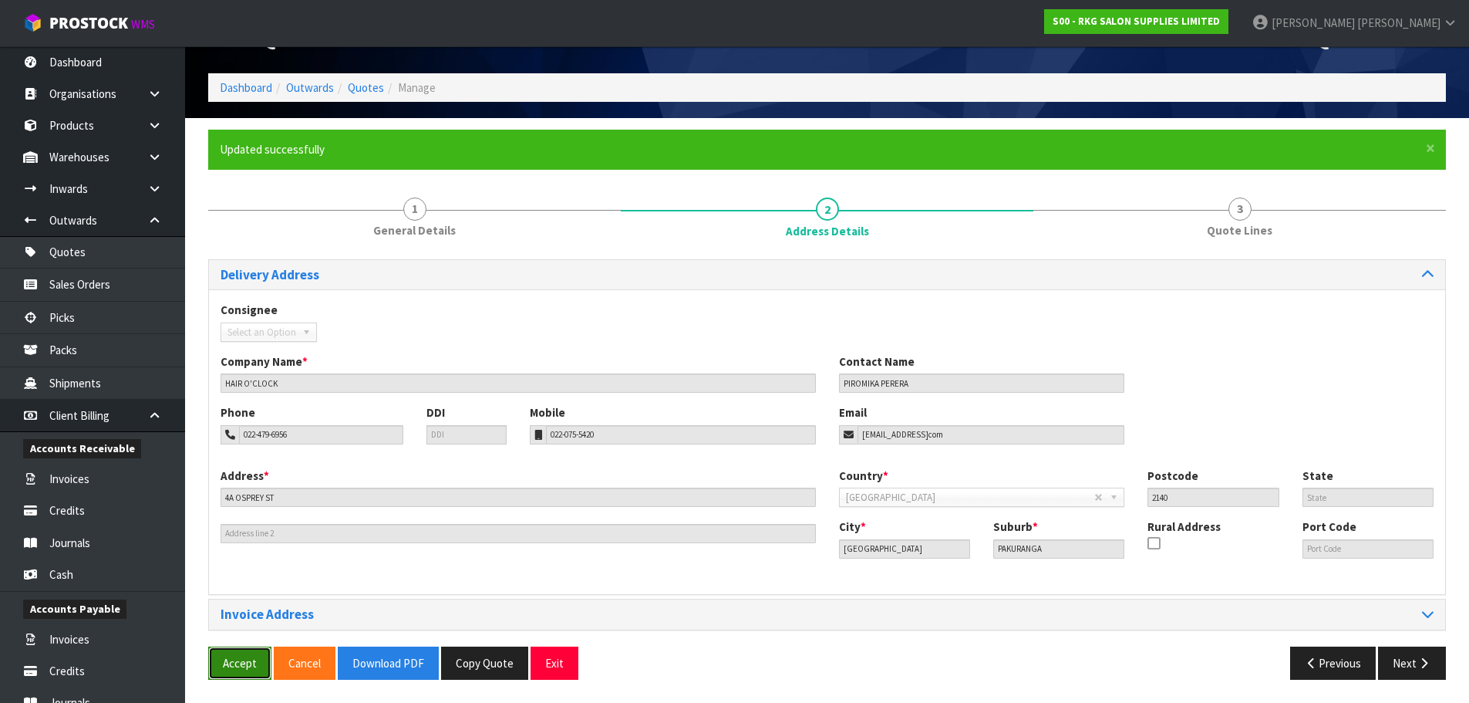
click at [234, 662] on button "Accept" at bounding box center [239, 662] width 63 height 33
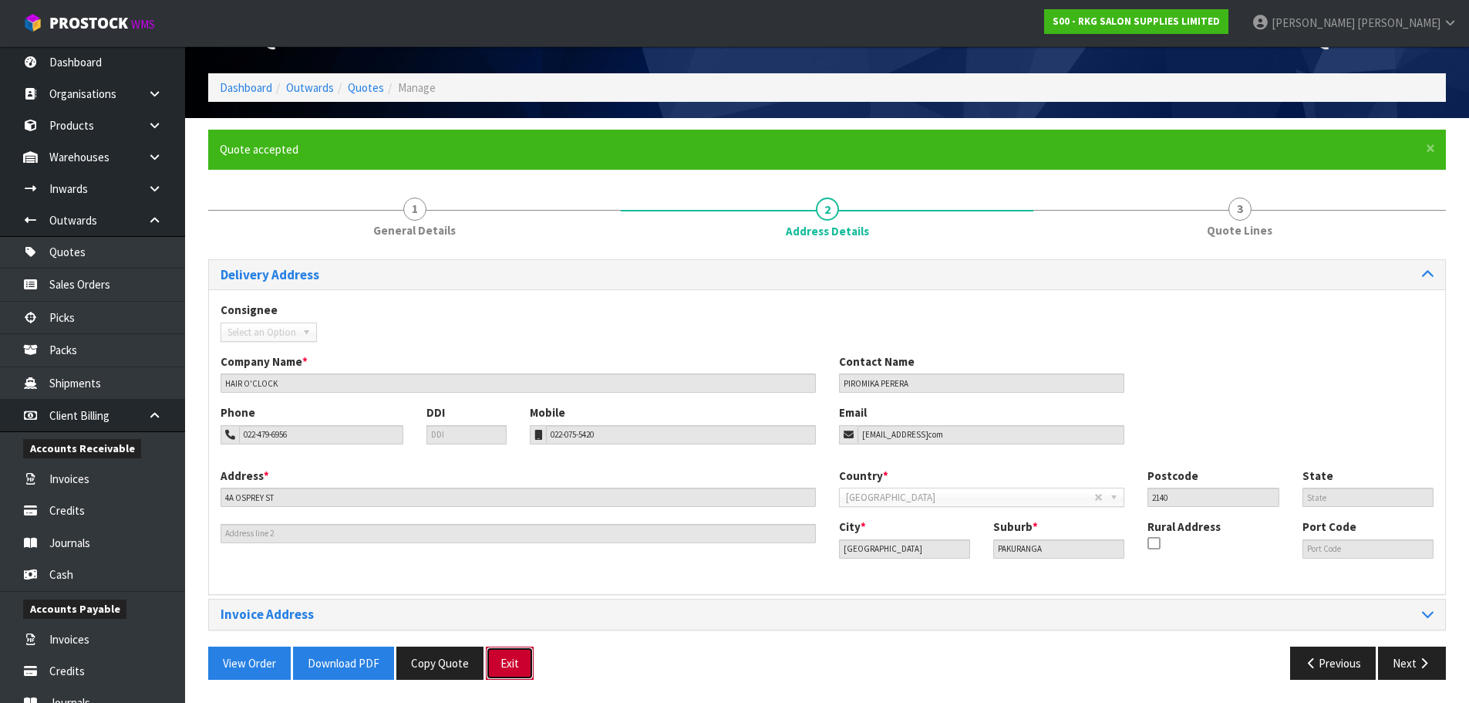
click at [498, 661] on button "Exit" at bounding box center [510, 662] width 48 height 33
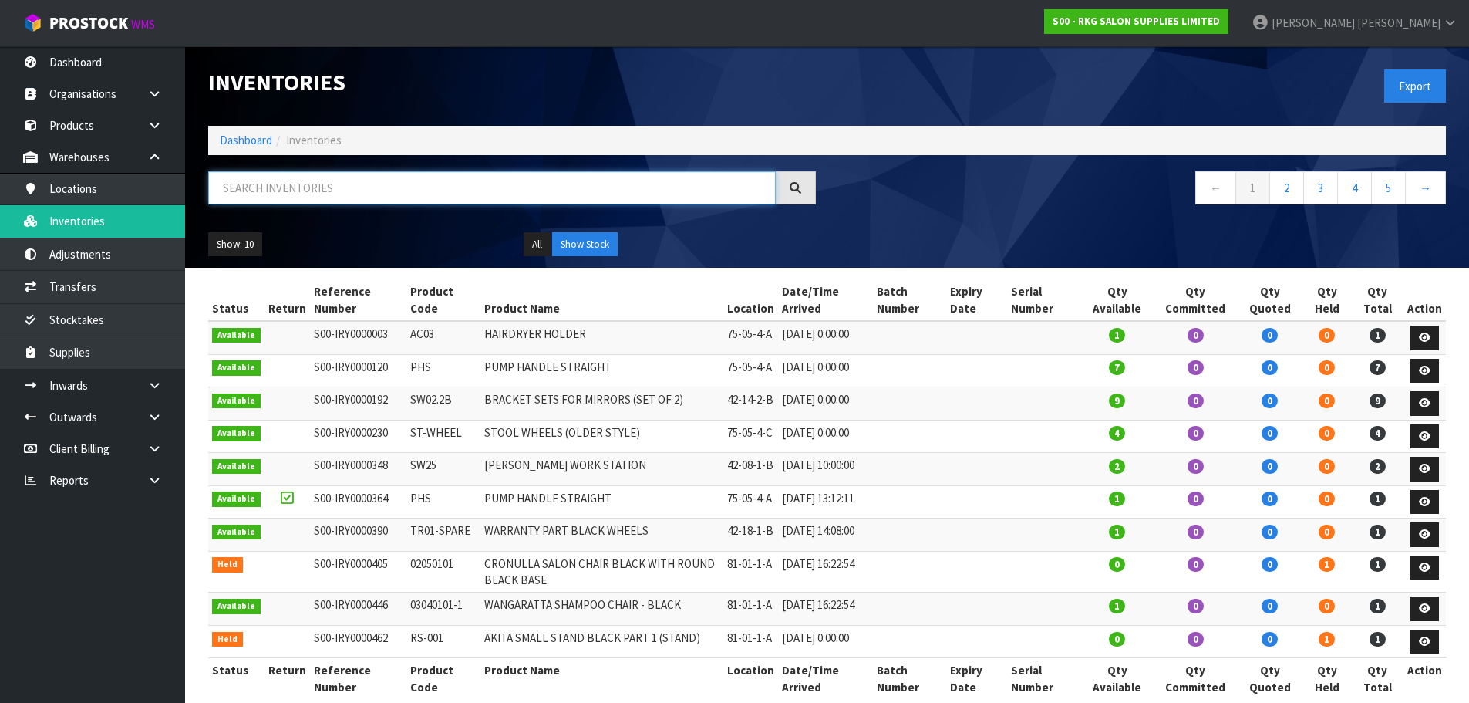
click at [280, 187] on input "text" at bounding box center [492, 187] width 568 height 33
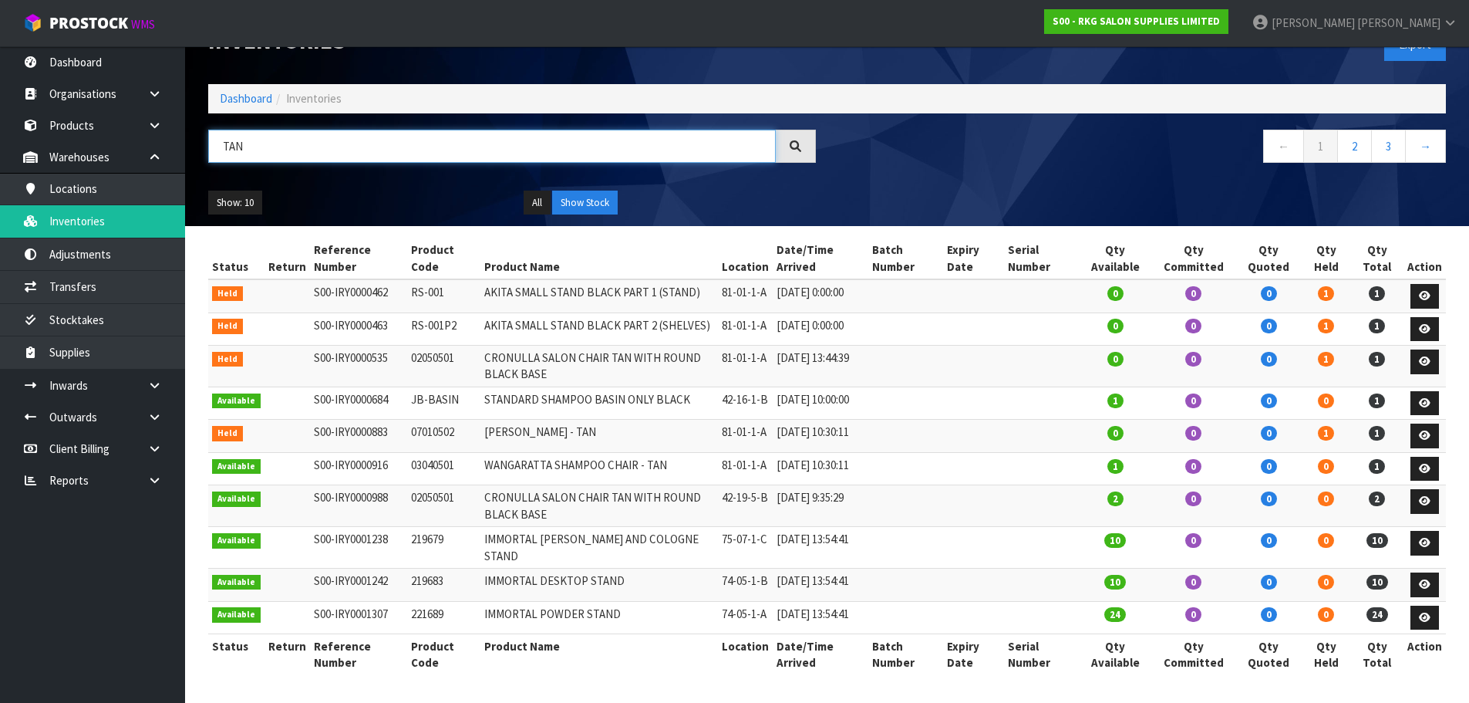
scroll to position [103, 0]
click at [1350, 130] on link "2" at bounding box center [1354, 146] width 35 height 33
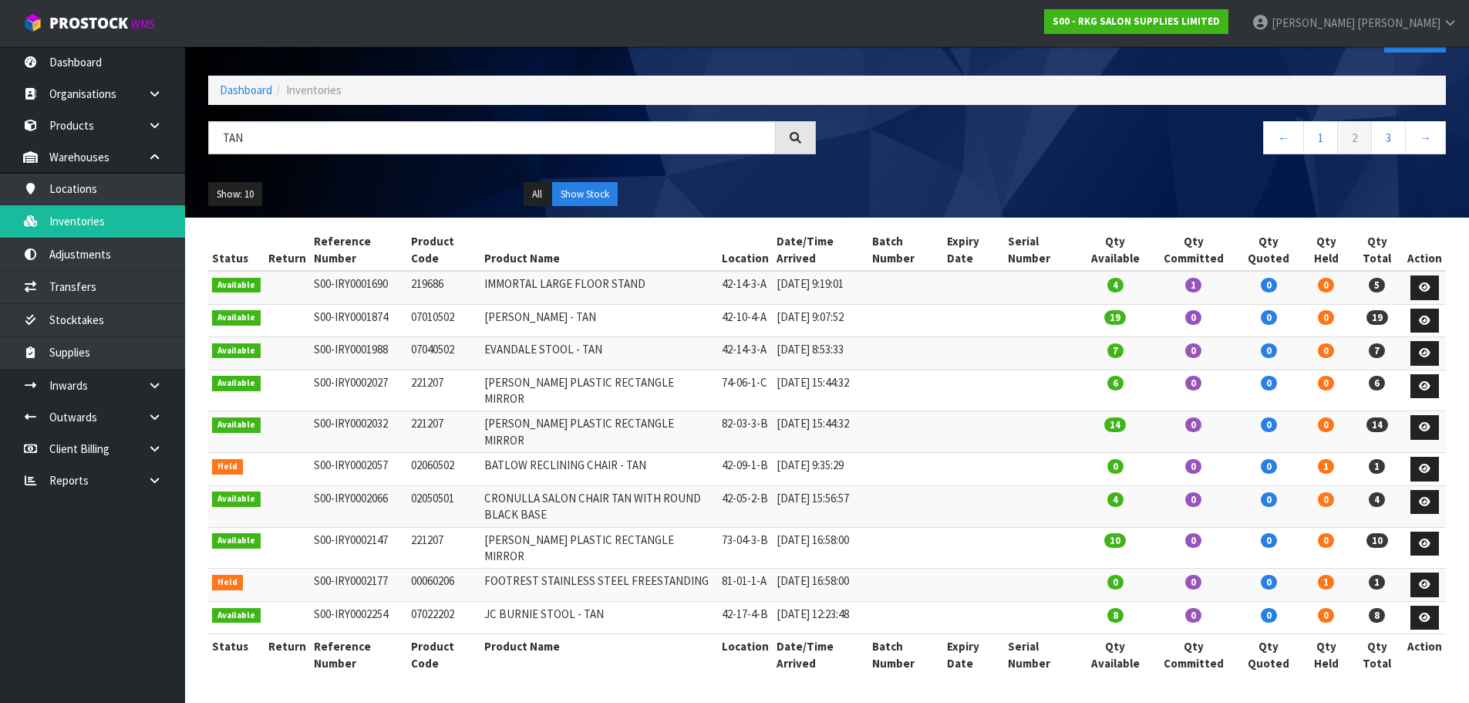
drag, startPoint x: 404, startPoint y: 314, endPoint x: 453, endPoint y: 313, distance: 48.6
click at [453, 337] on td "07040502" at bounding box center [443, 353] width 73 height 33
copy td "07040502"
drag, startPoint x: 270, startPoint y: 85, endPoint x: 214, endPoint y: 85, distance: 56.3
click at [214, 121] on input "TAN" at bounding box center [492, 137] width 568 height 33
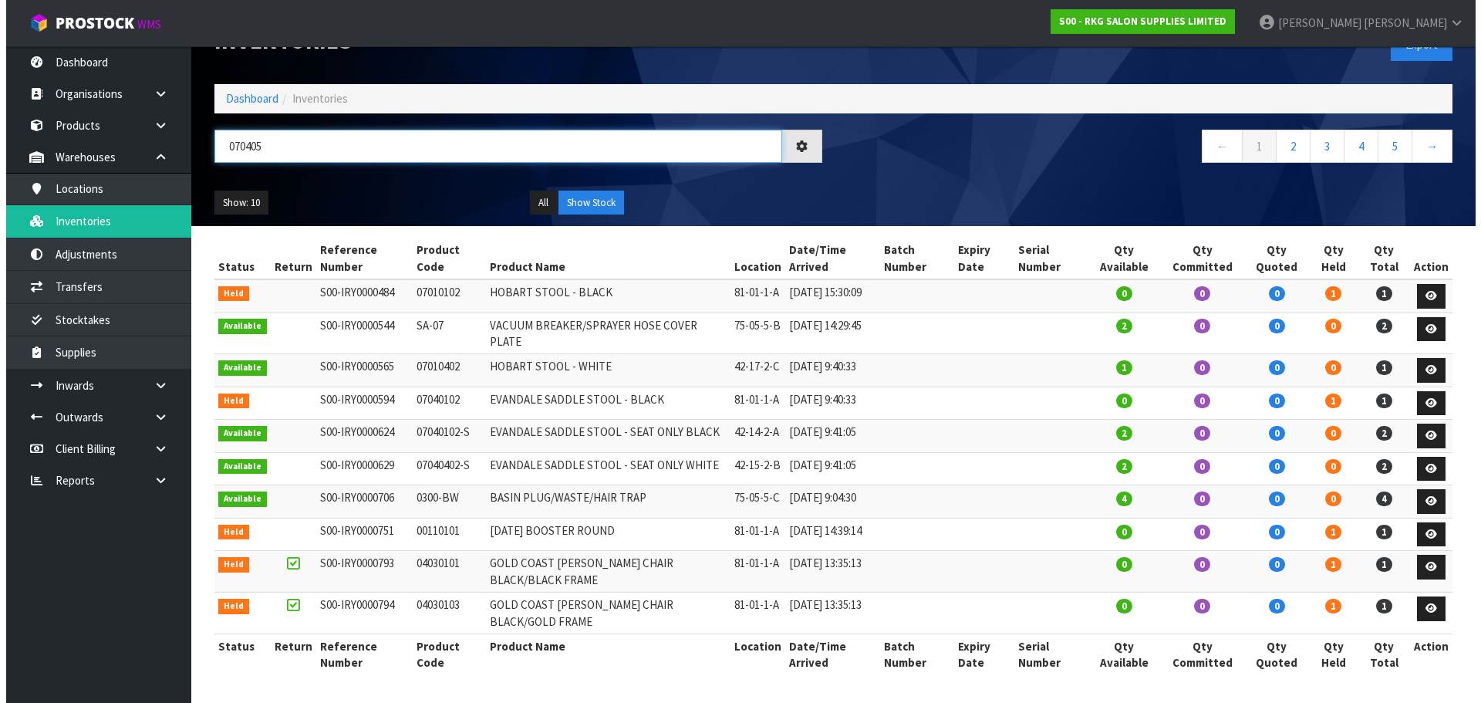
scroll to position [0, 0]
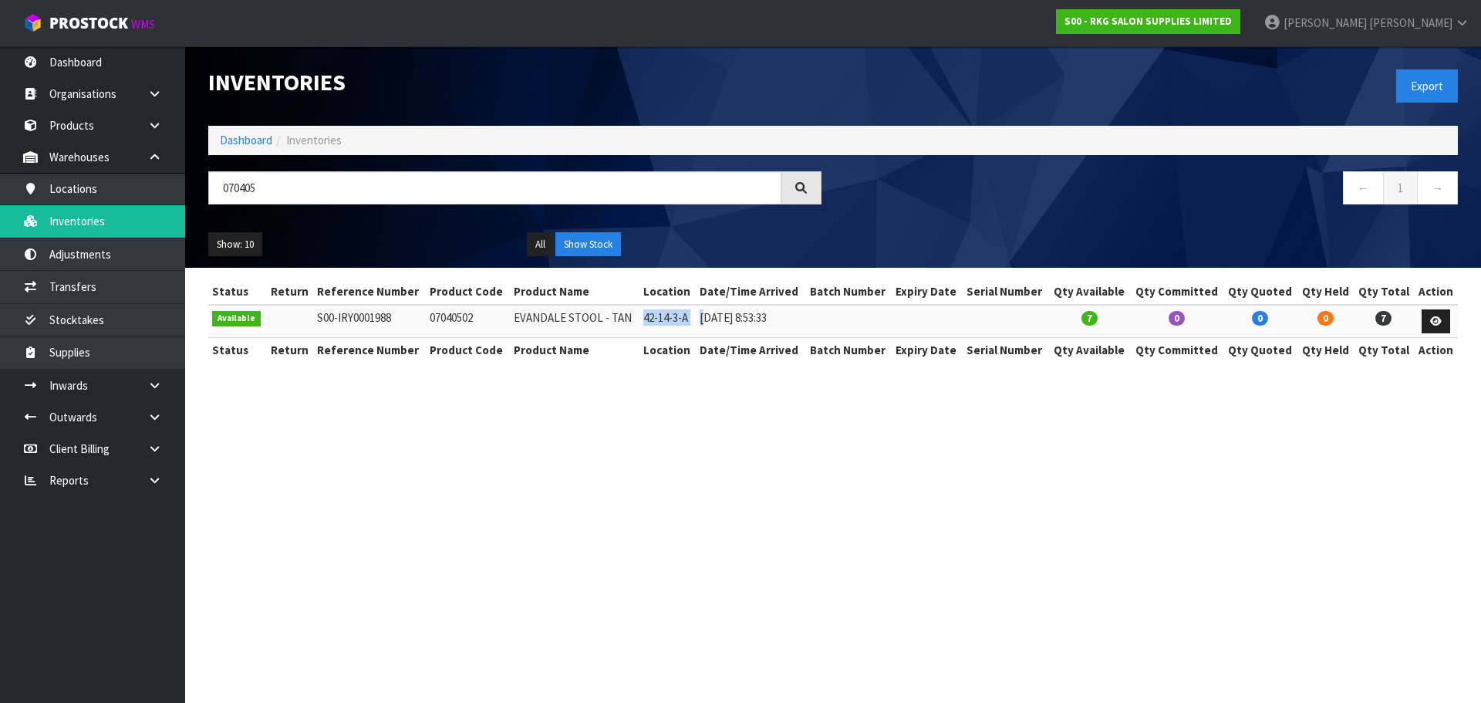
drag, startPoint x: 642, startPoint y: 319, endPoint x: 706, endPoint y: 320, distance: 63.2
click at [706, 320] on tr "Available S00-IRY0001988 07040502 EVANDALE STOOL - TAN 42-14-3-A 08/02/2024 8:5…" at bounding box center [832, 321] width 1249 height 33
click at [581, 436] on section "Inventories Export Dashboard Inventories 070405 ← 1 → Show: 10 5 10 25 50 All S…" at bounding box center [740, 351] width 1481 height 703
drag, startPoint x: 275, startPoint y: 193, endPoint x: 204, endPoint y: 194, distance: 71.7
click at [204, 194] on div "070405" at bounding box center [515, 193] width 636 height 45
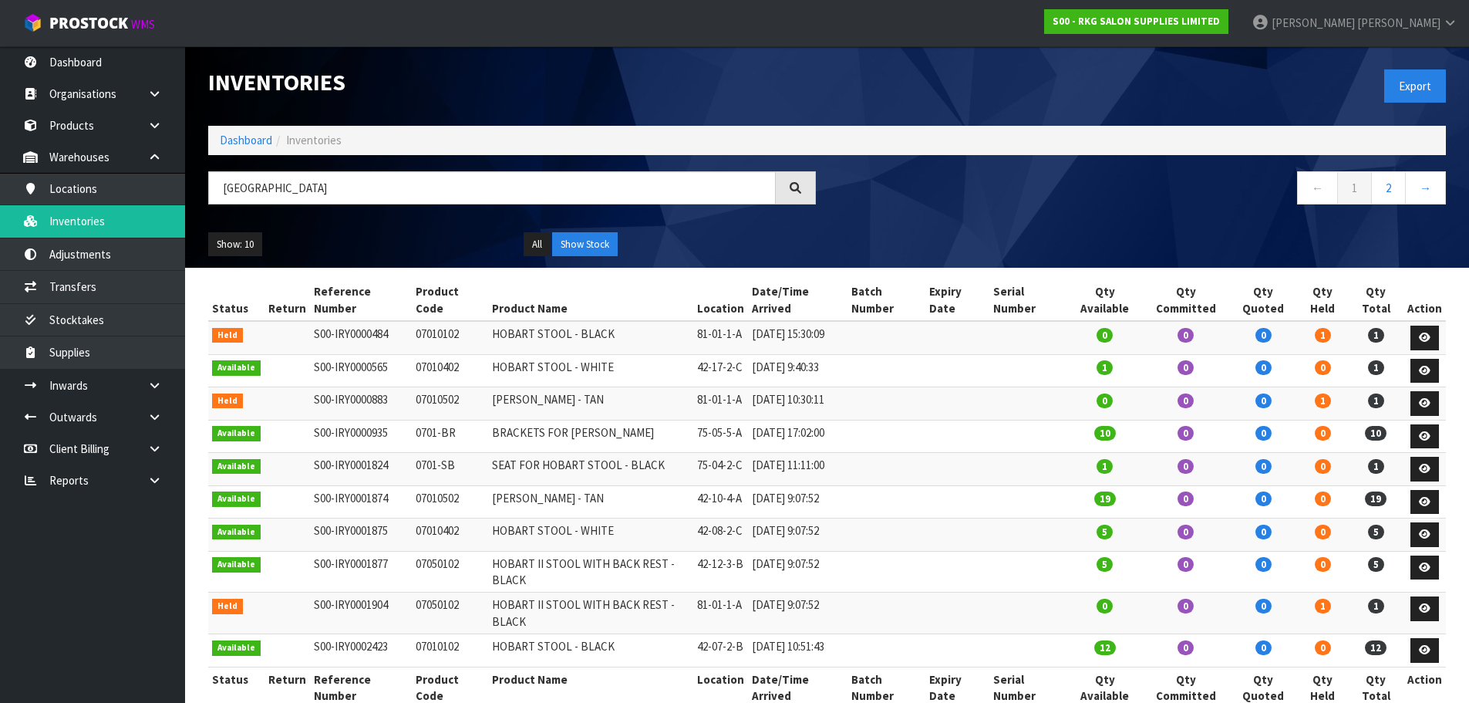
drag, startPoint x: 455, startPoint y: 534, endPoint x: 410, endPoint y: 534, distance: 44.7
click at [412, 518] on td "07010502" at bounding box center [450, 501] width 76 height 33
copy td "07010502"
drag, startPoint x: 272, startPoint y: 191, endPoint x: 200, endPoint y: 186, distance: 72.7
click at [200, 186] on div "HOBART" at bounding box center [512, 193] width 631 height 45
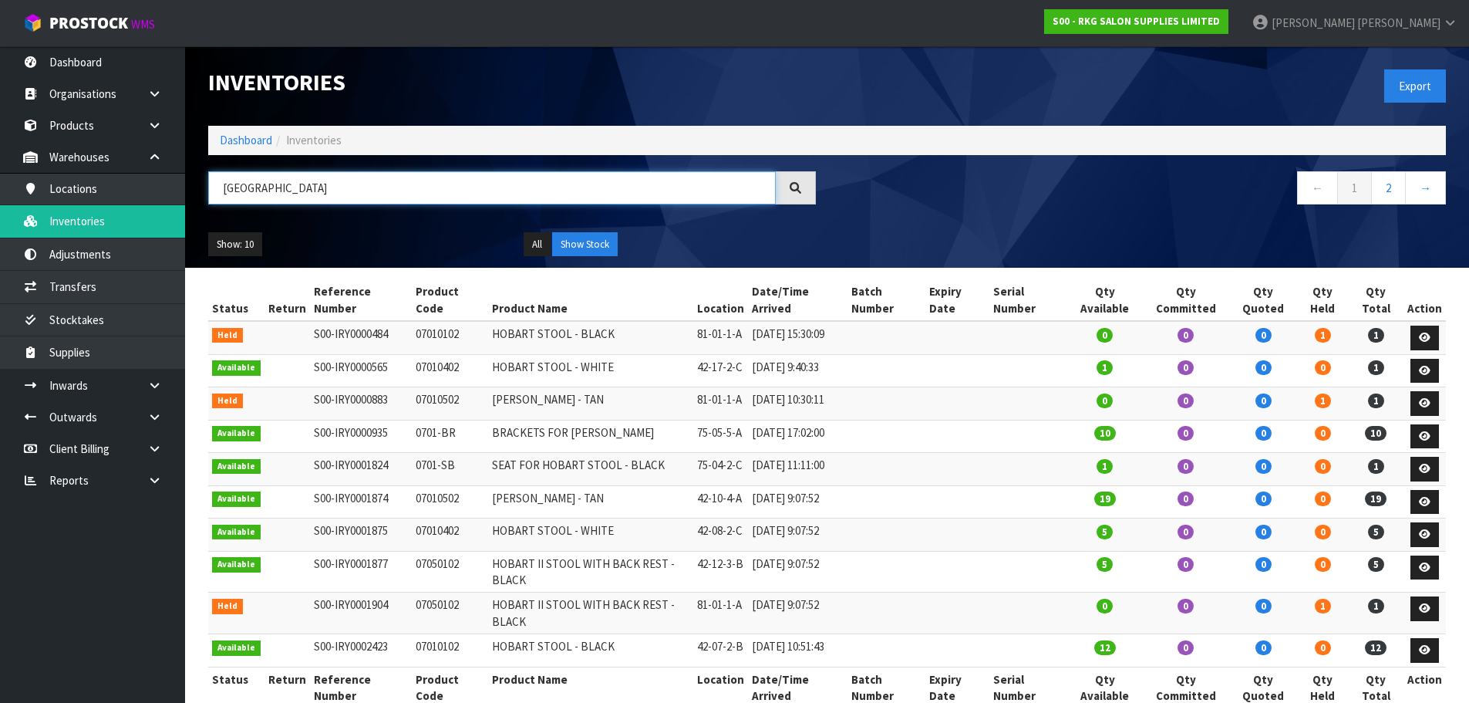
paste input "07010502"
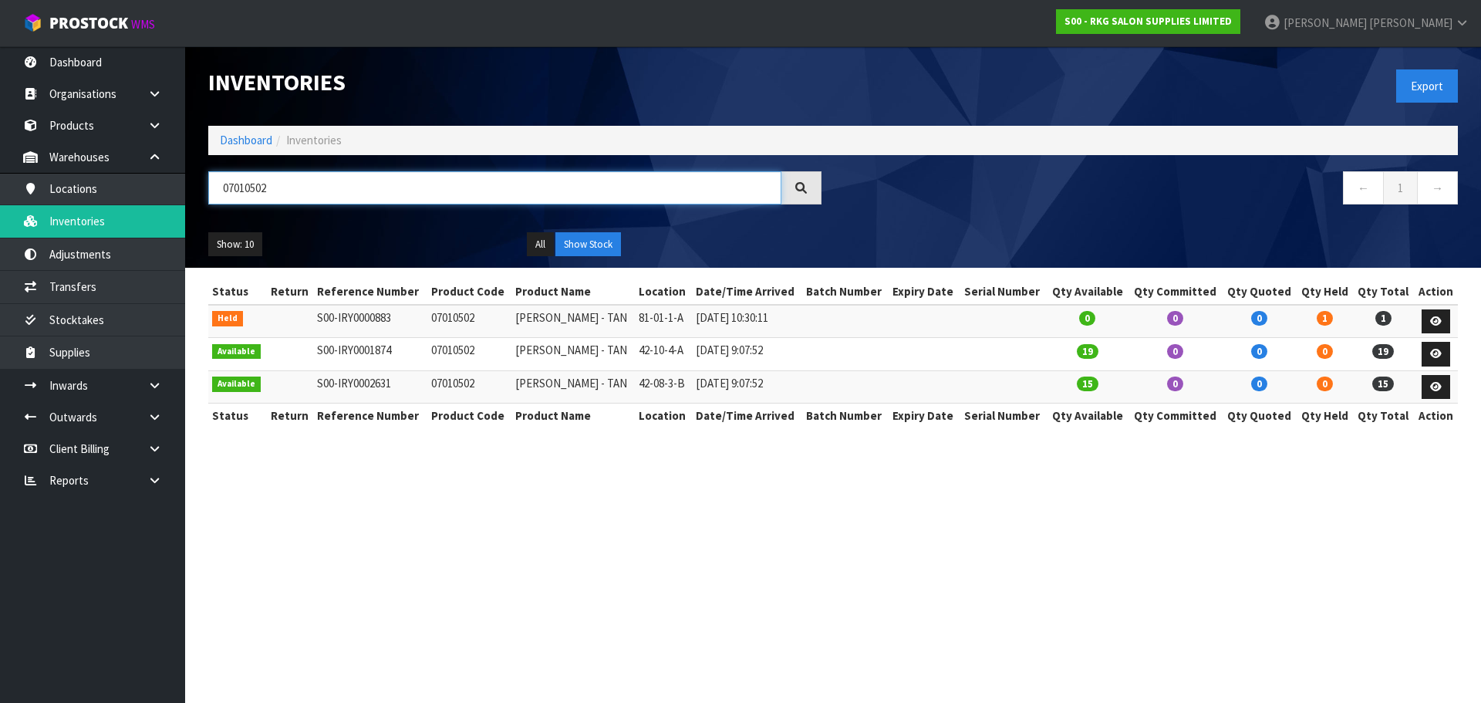
type input "07010502"
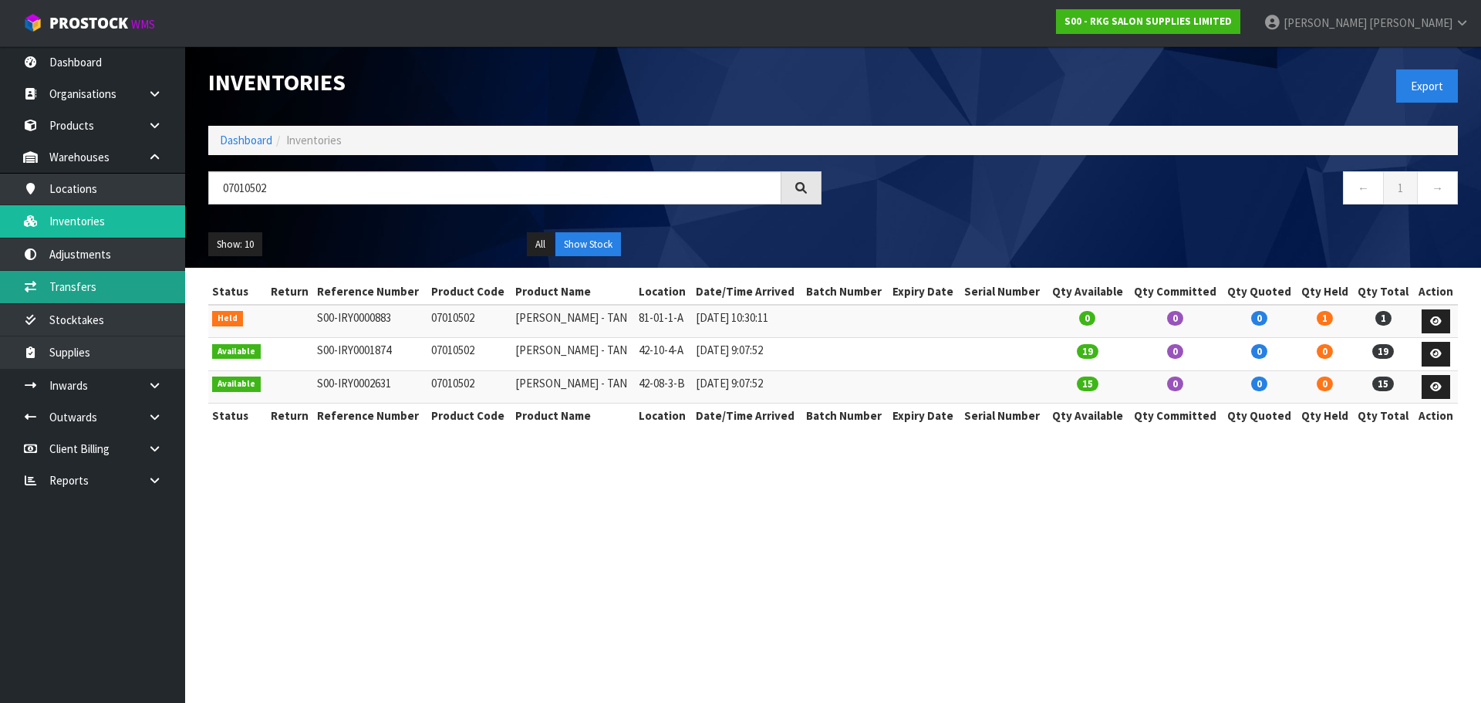
click at [85, 292] on link "Transfers" at bounding box center [92, 287] width 185 height 32
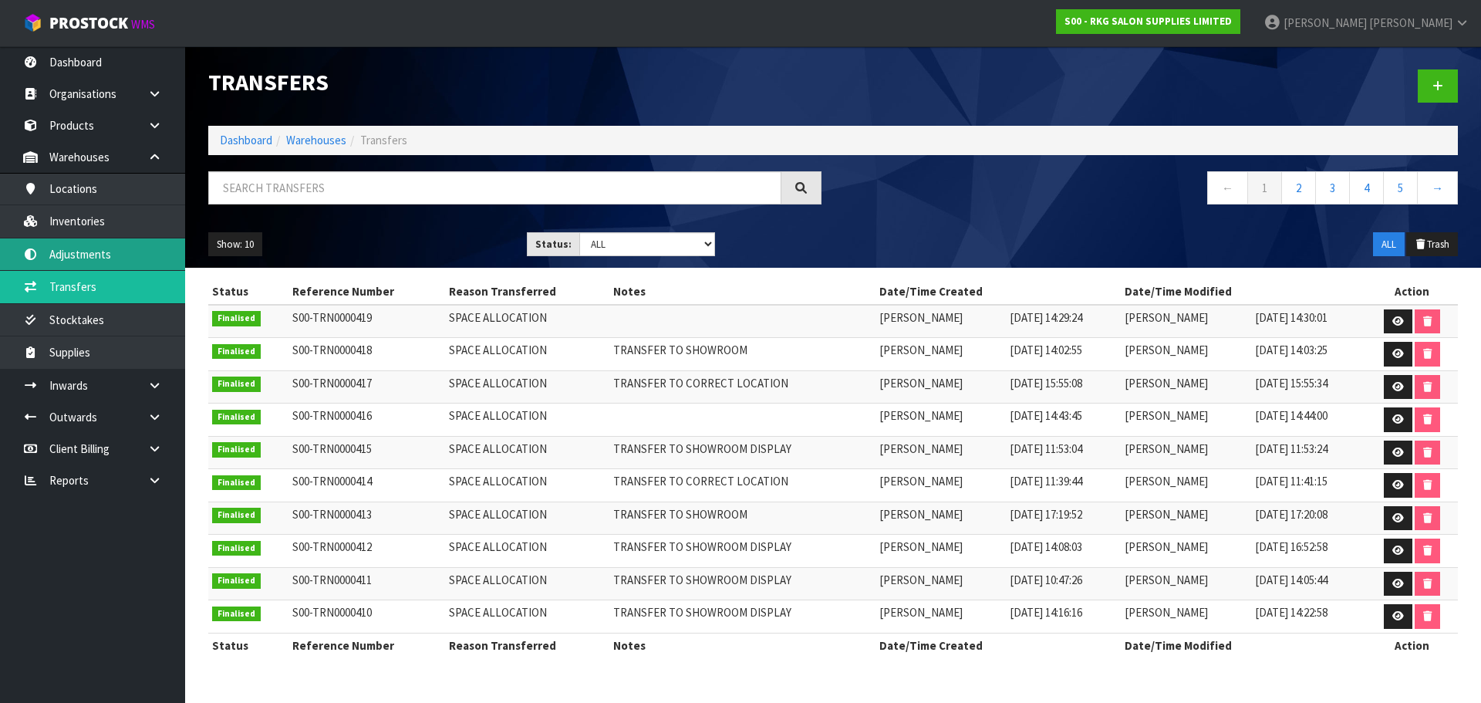
click at [93, 250] on link "Adjustments" at bounding box center [92, 254] width 185 height 32
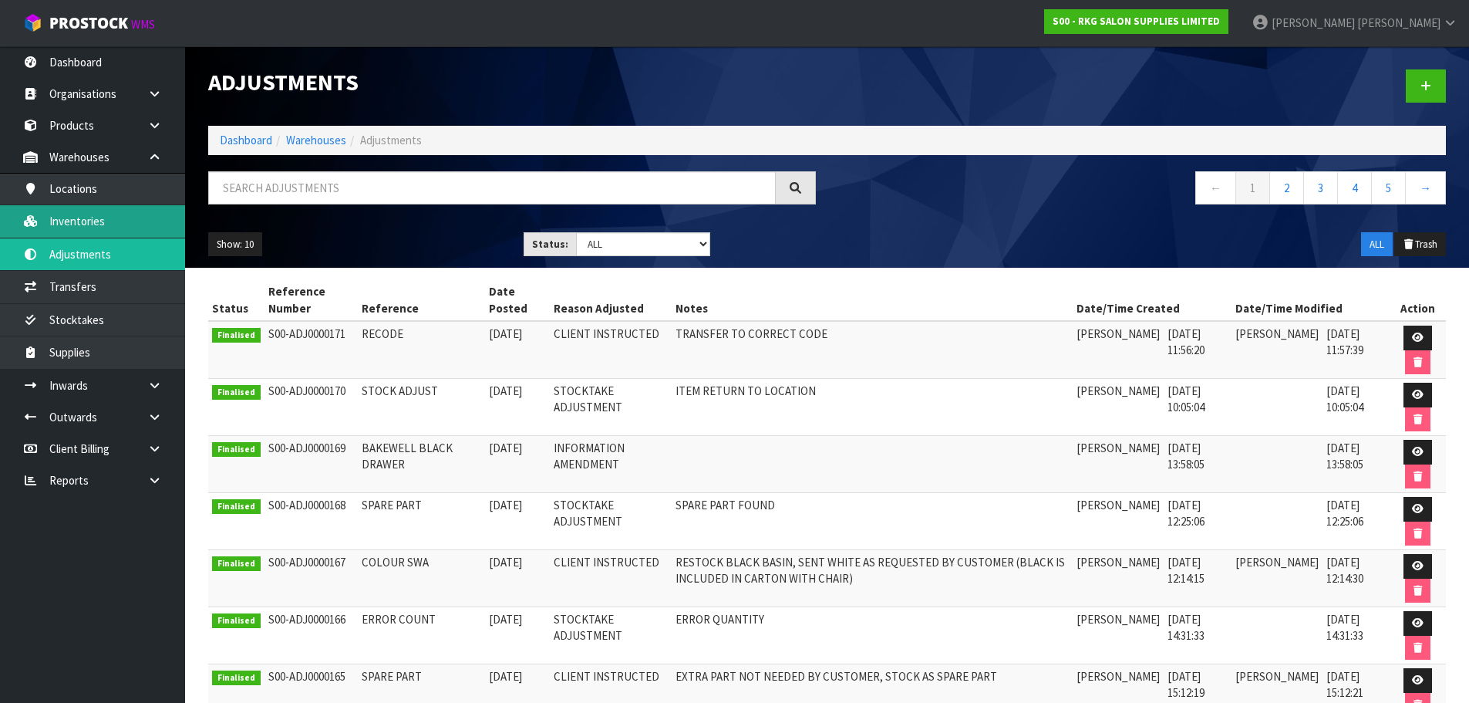
click at [88, 214] on link "Inventories" at bounding box center [92, 221] width 185 height 32
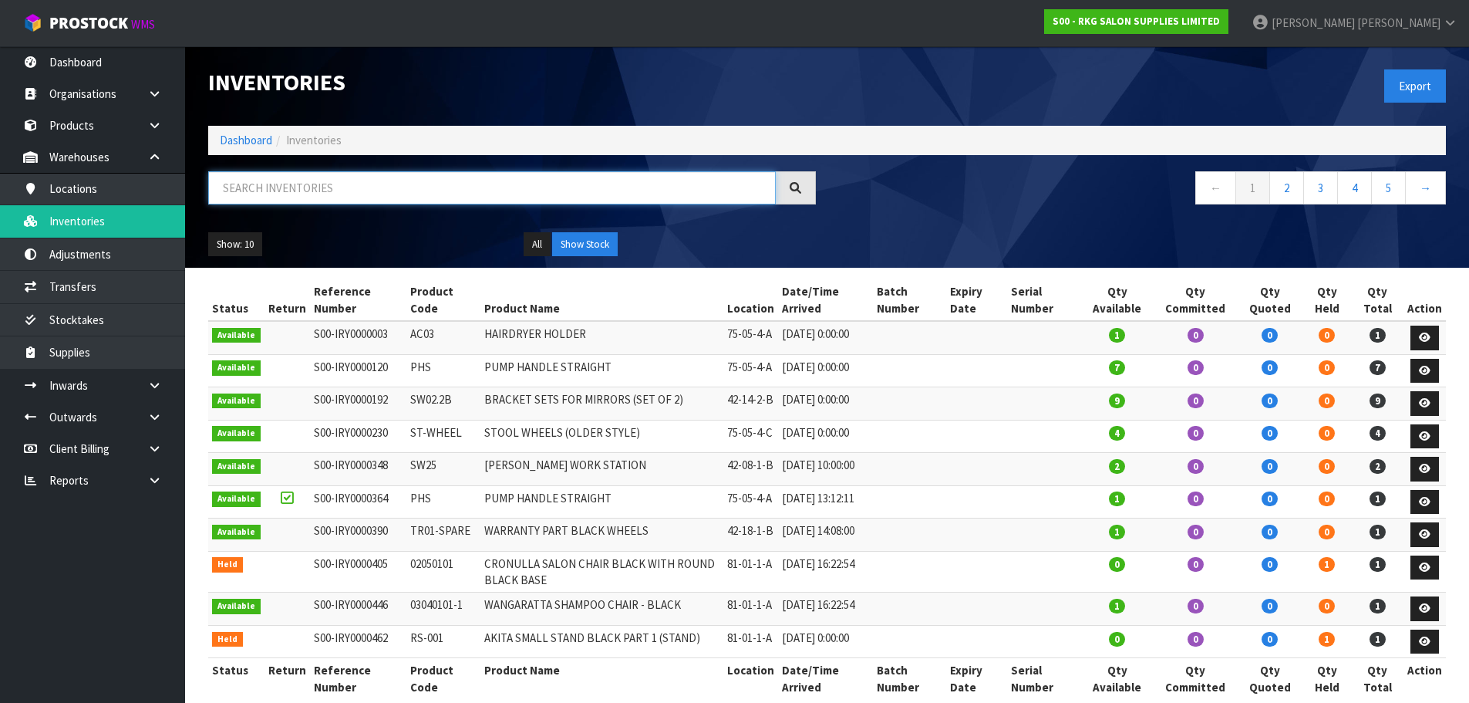
click at [261, 192] on input "text" at bounding box center [492, 187] width 568 height 33
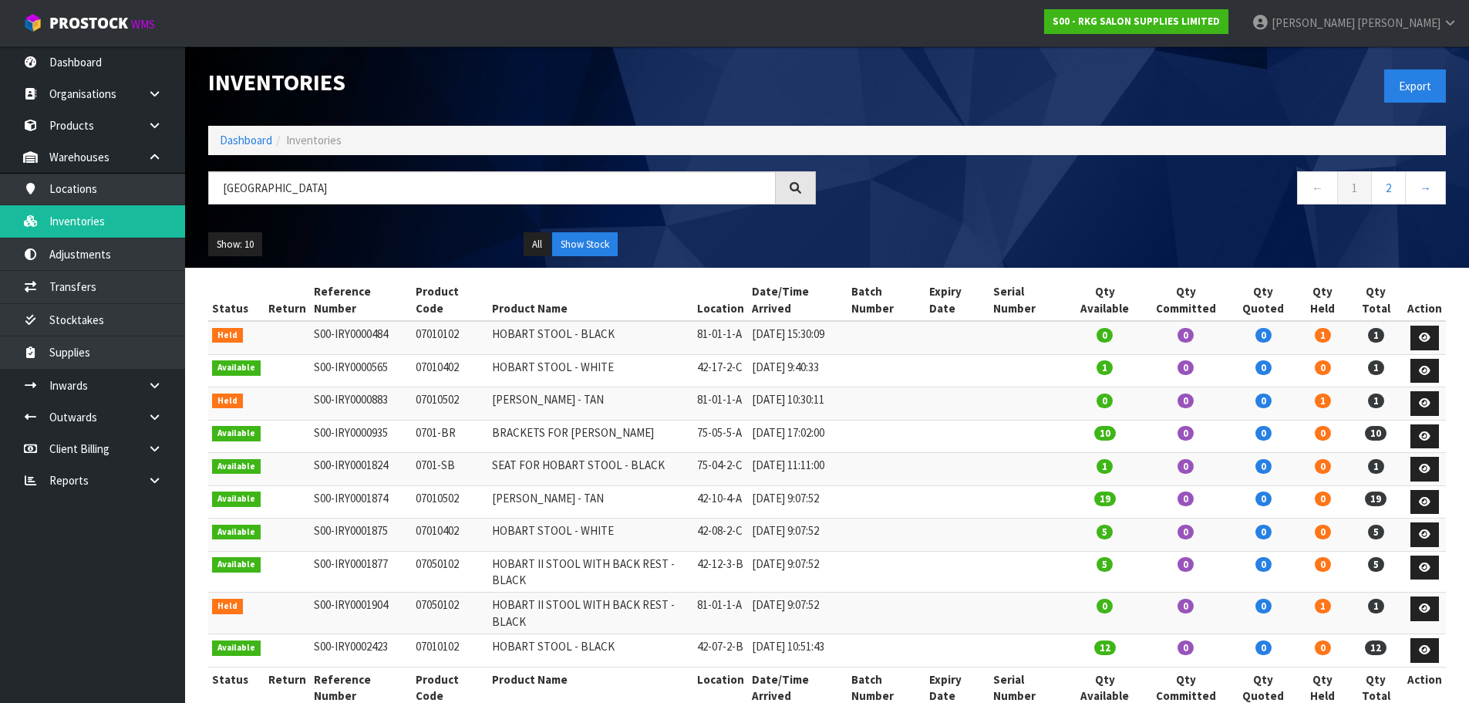
drag, startPoint x: 411, startPoint y: 532, endPoint x: 463, endPoint y: 532, distance: 52.4
click at [463, 518] on td "07010502" at bounding box center [450, 501] width 76 height 33
copy td "07010502"
drag, startPoint x: 299, startPoint y: 194, endPoint x: 211, endPoint y: 193, distance: 88.7
click at [213, 193] on input "HOBART" at bounding box center [492, 187] width 568 height 33
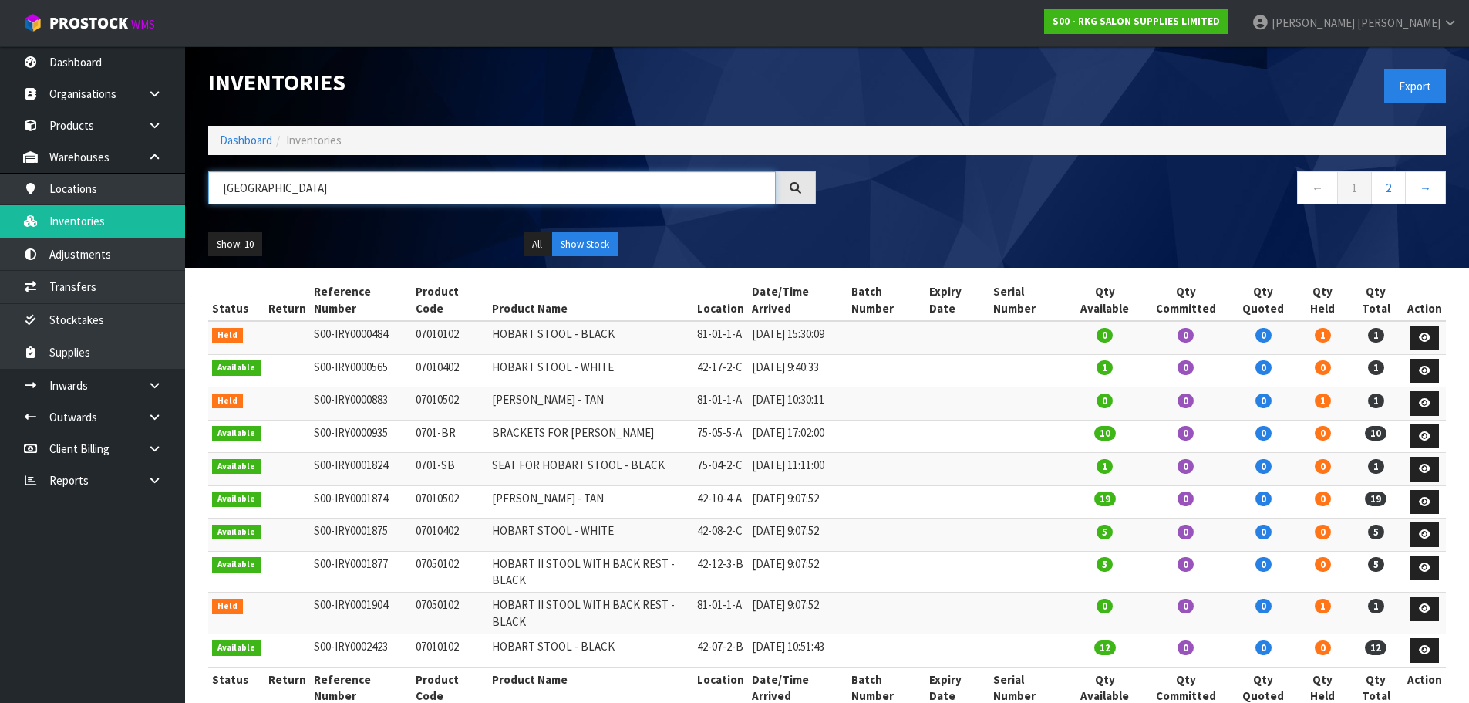
paste input "07010502"
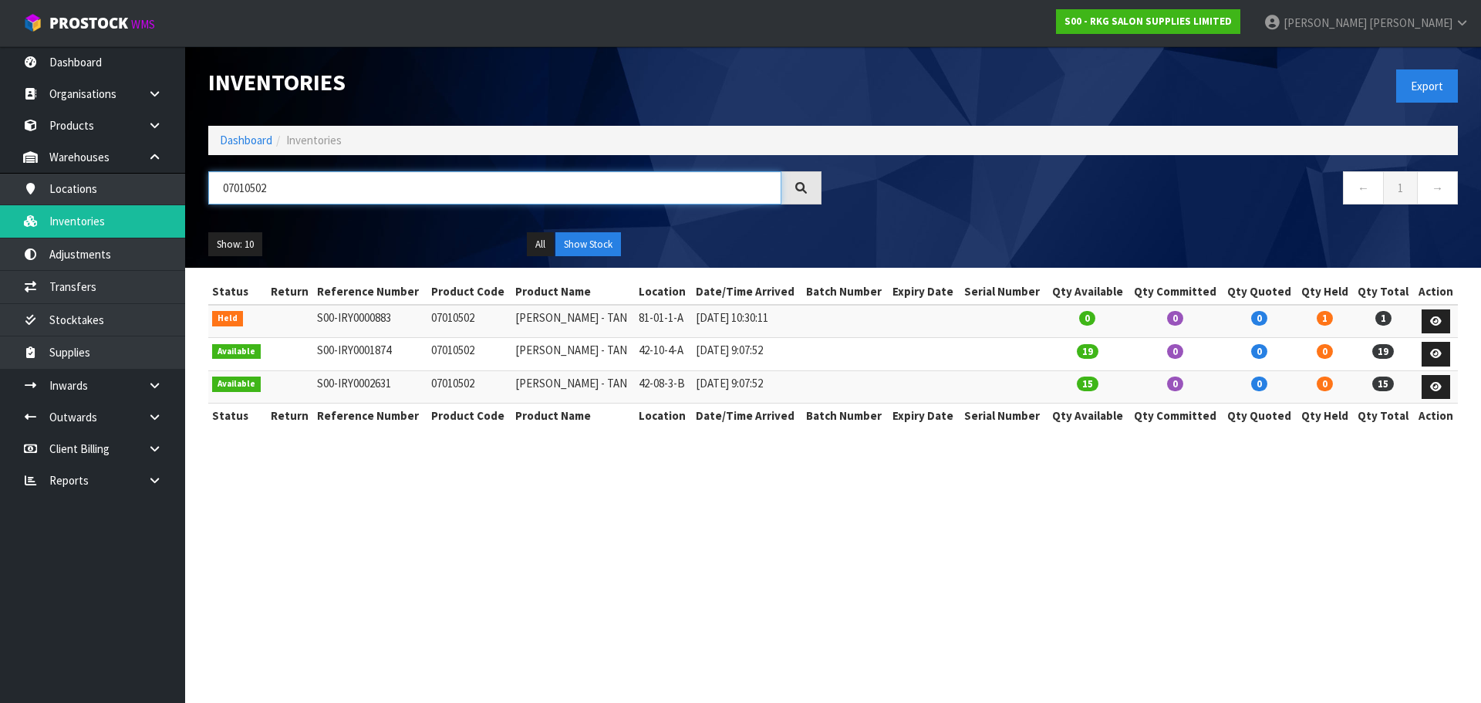
type input "07010502"
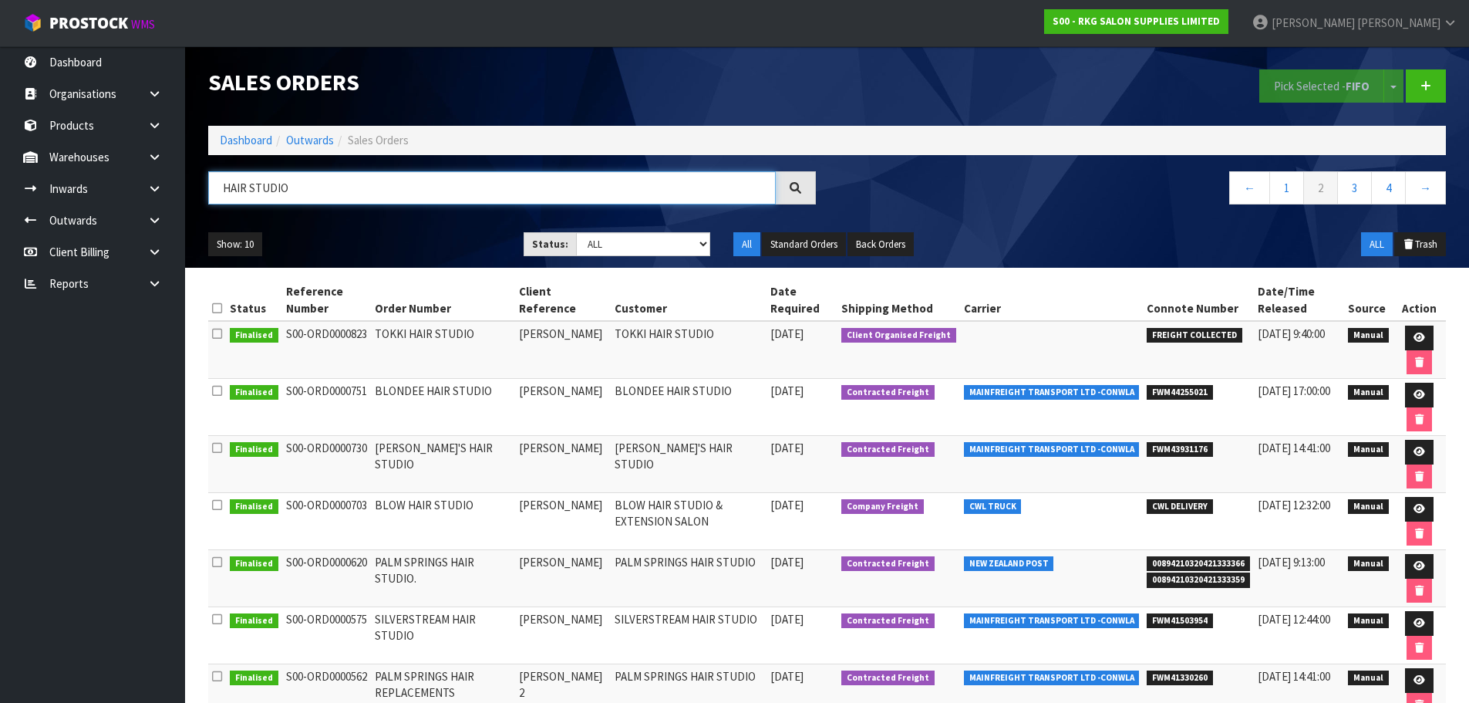
drag, startPoint x: 313, startPoint y: 190, endPoint x: 203, endPoint y: 192, distance: 110.3
click at [204, 192] on div "HAIR STUDIO" at bounding box center [512, 193] width 631 height 45
click at [376, 28] on nav "Toggle navigation ProStock WMS S00 - RKG SALON SUPPLIES LIMITED [PERSON_NAME] L…" at bounding box center [734, 23] width 1469 height 47
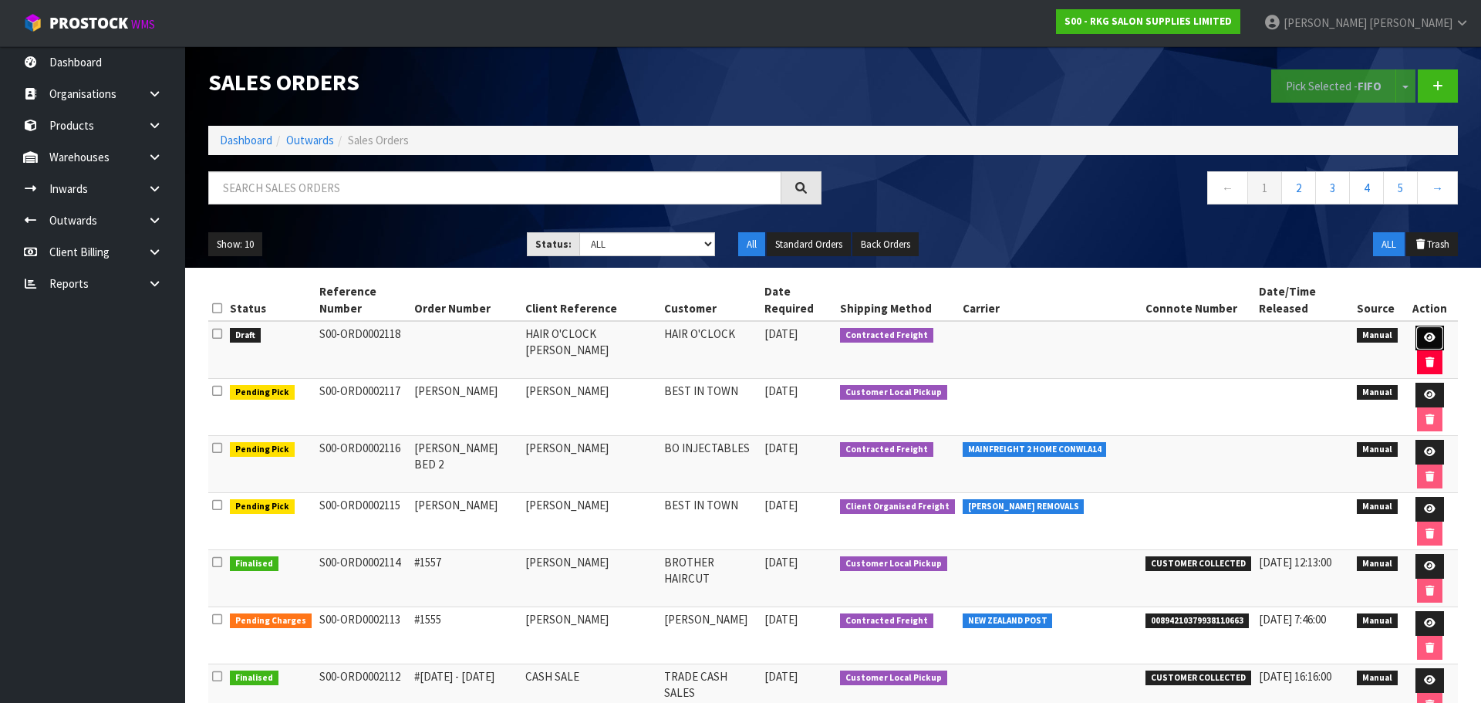
click at [1424, 332] on icon at bounding box center [1430, 337] width 12 height 10
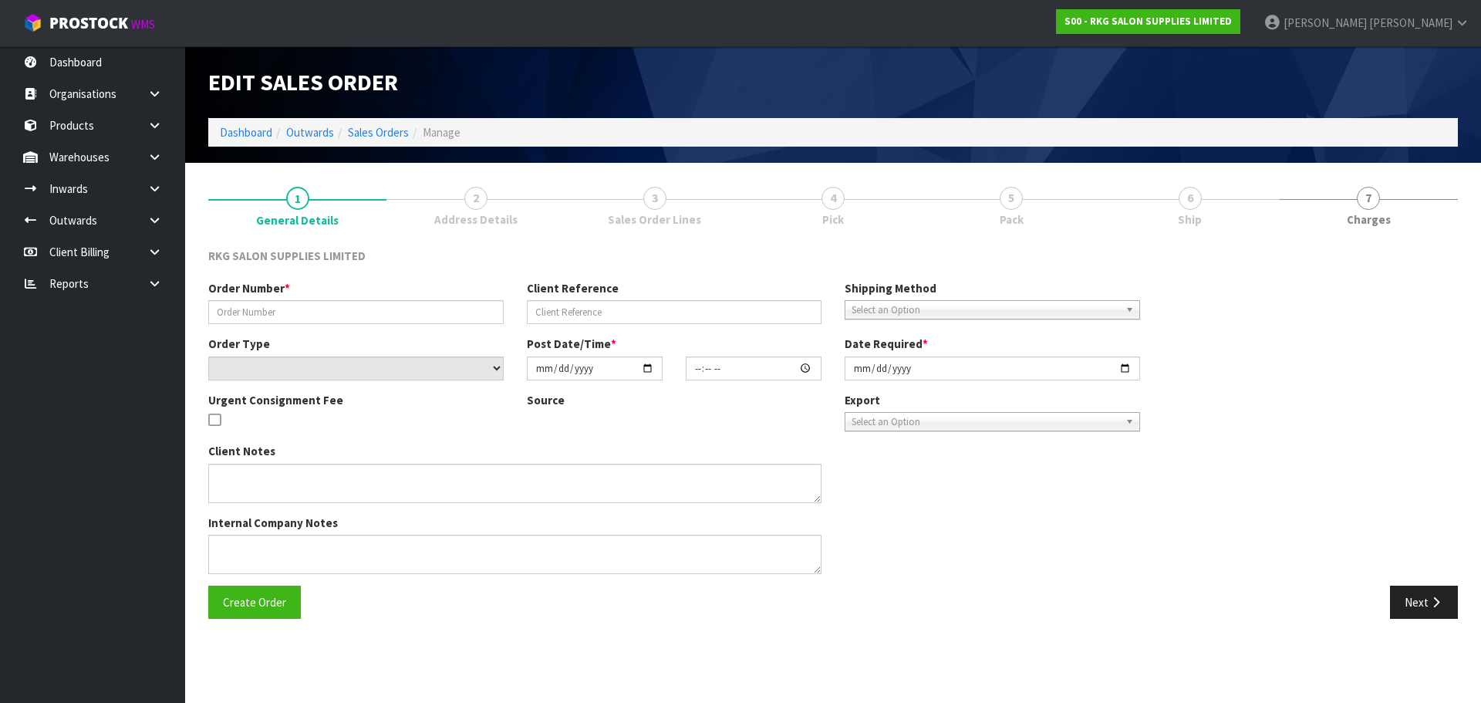
type input "HAIR O'CLOCK [PERSON_NAME]"
select select "number:0"
type input "[DATE]"
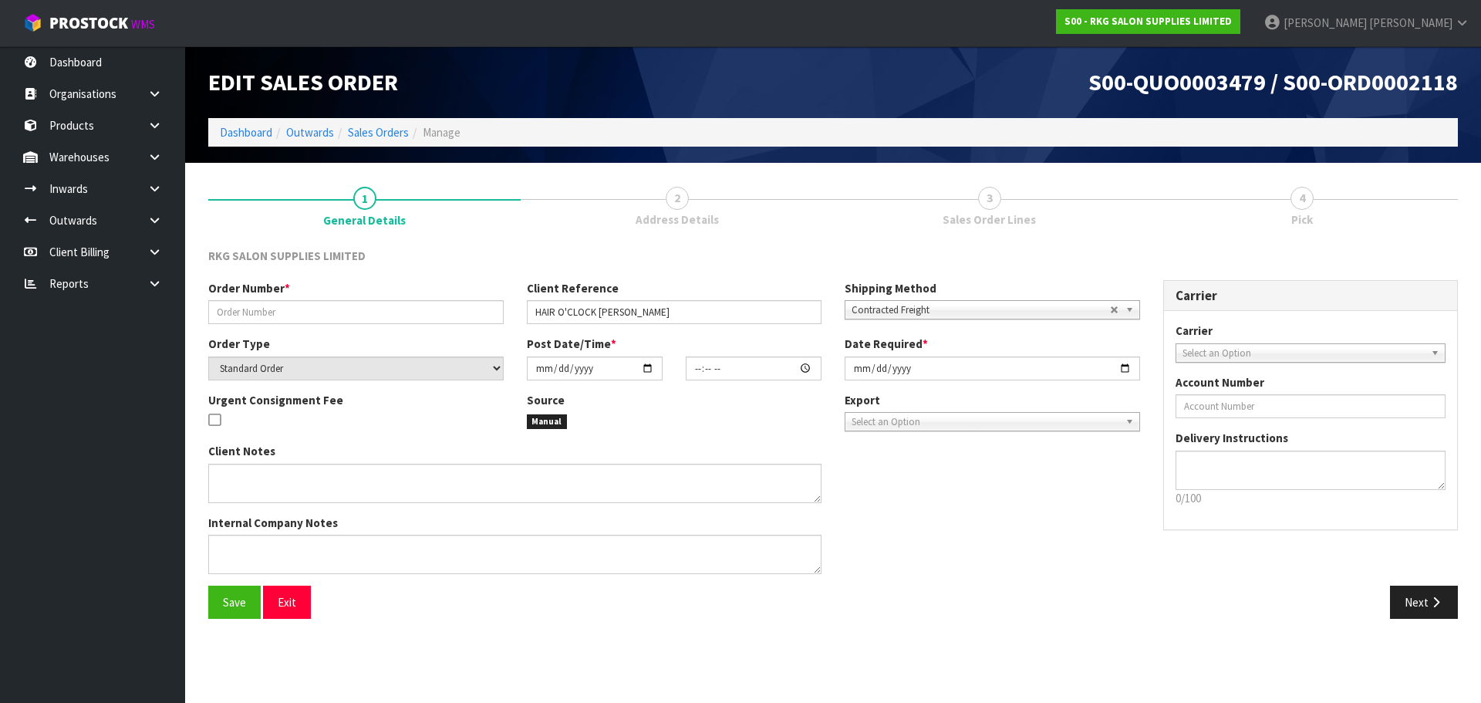
click at [676, 203] on span "2" at bounding box center [677, 198] width 23 height 23
click at [331, 313] on input "text" at bounding box center [355, 312] width 295 height 24
type input "PIROMIKA"
click at [653, 367] on input "date" at bounding box center [595, 368] width 136 height 24
type input "[DATE]"
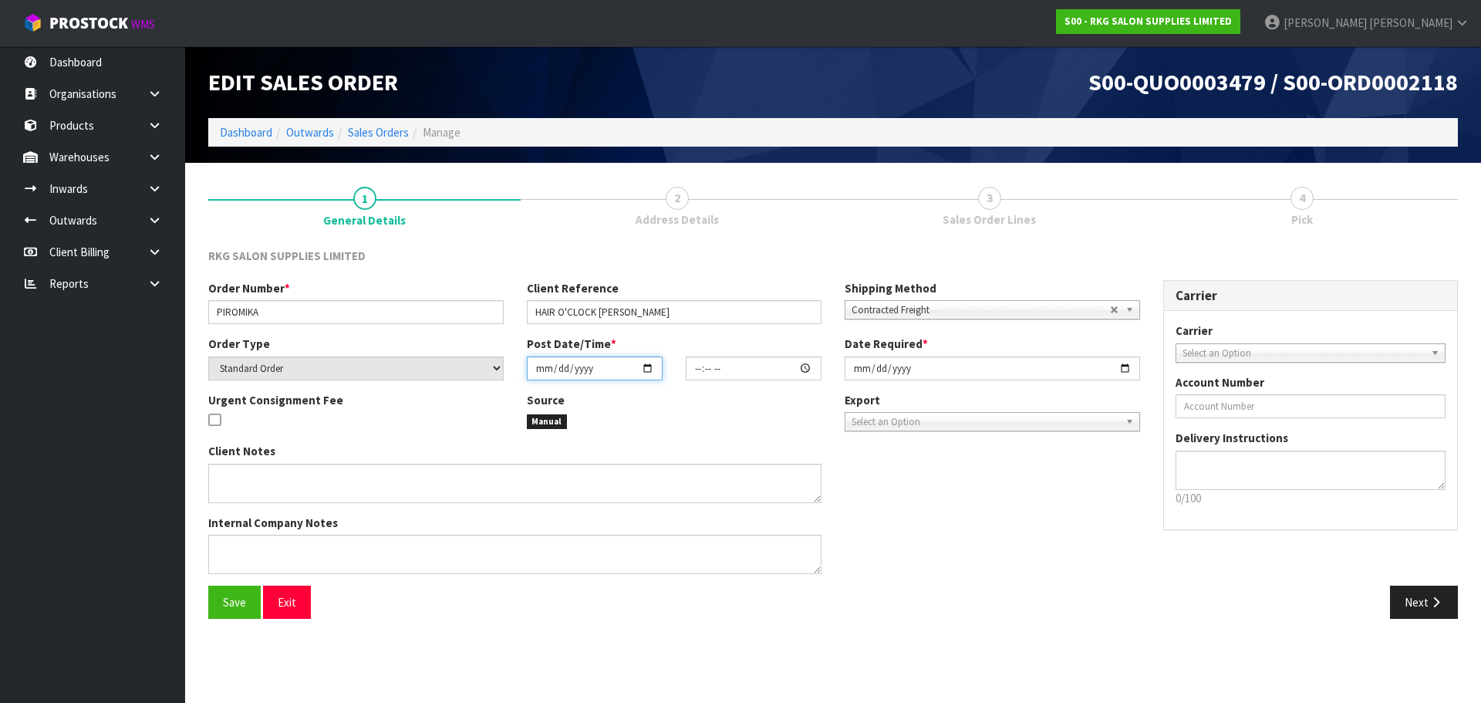
type input "00:00:00.000"
type input "[DATE]"
click at [1124, 369] on input "[DATE]" at bounding box center [991, 368] width 295 height 24
click at [989, 305] on span "Contracted Freight" at bounding box center [980, 310] width 258 height 19
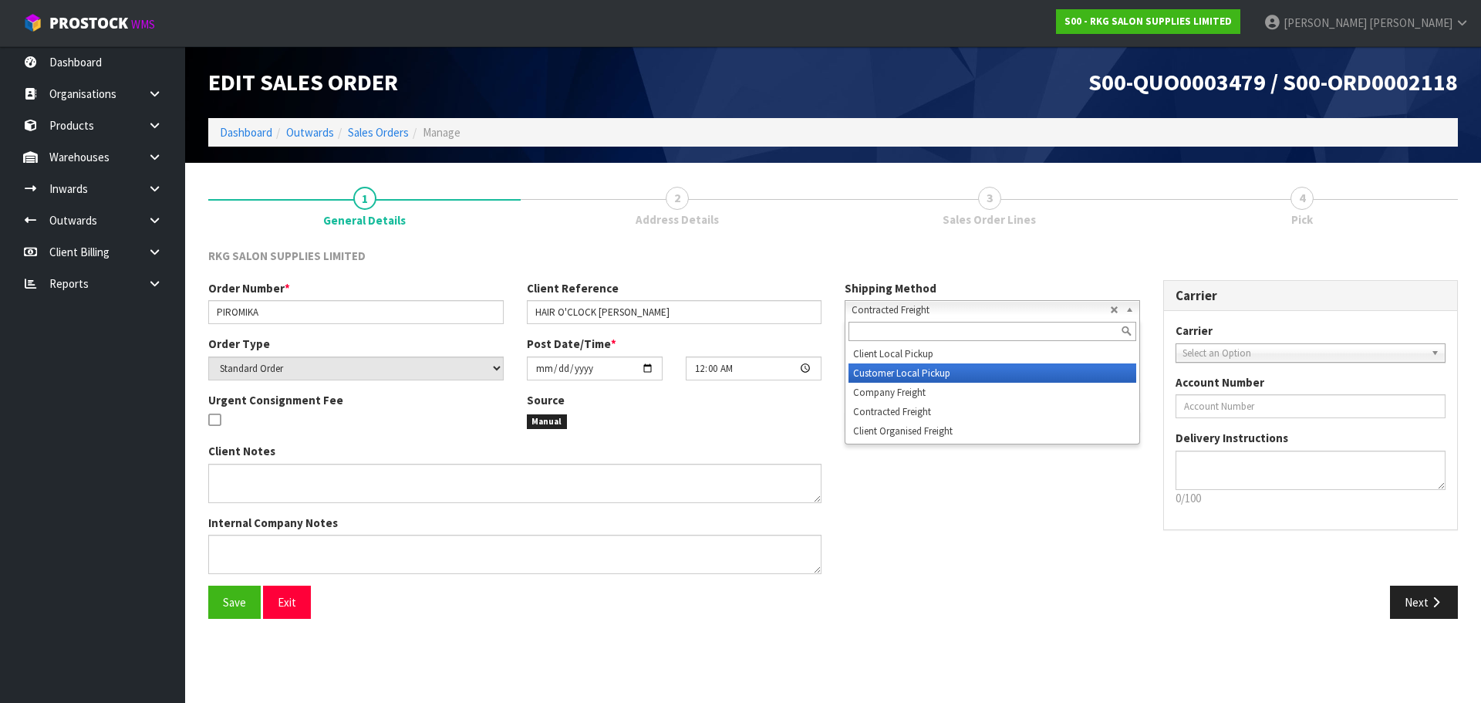
click at [910, 374] on li "Customer Local Pickup" at bounding box center [992, 372] width 288 height 19
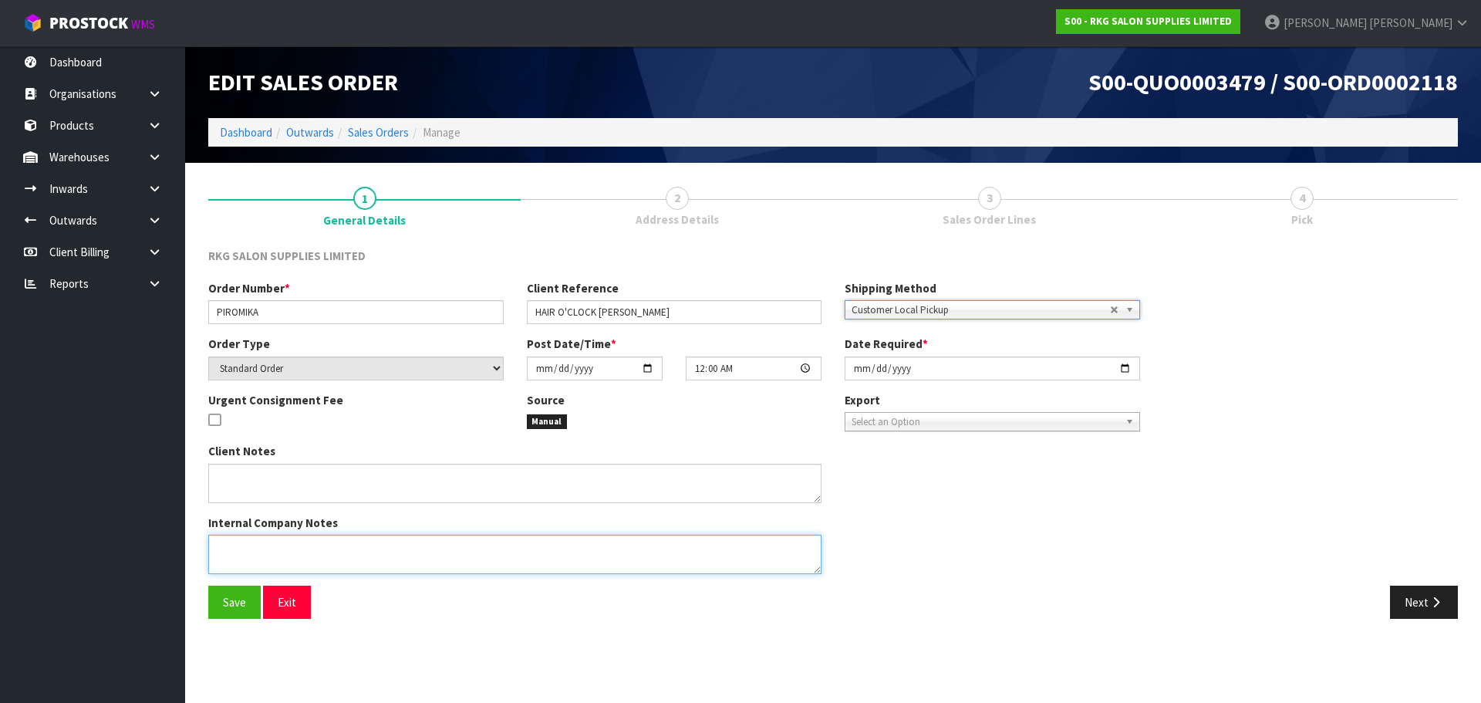
click at [268, 554] on textarea at bounding box center [514, 553] width 613 height 39
click at [233, 600] on span "Save" at bounding box center [234, 602] width 23 height 15
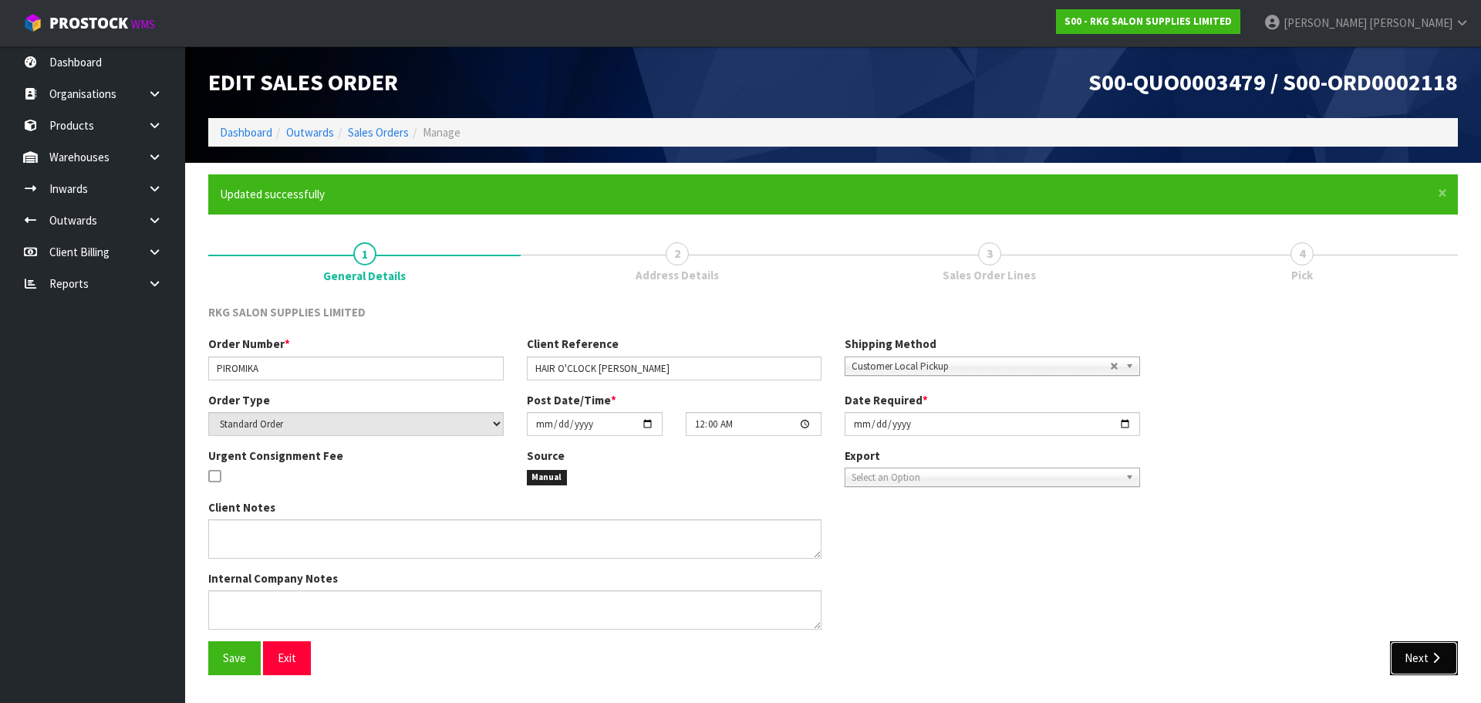
click at [1410, 657] on button "Next" at bounding box center [1424, 657] width 68 height 33
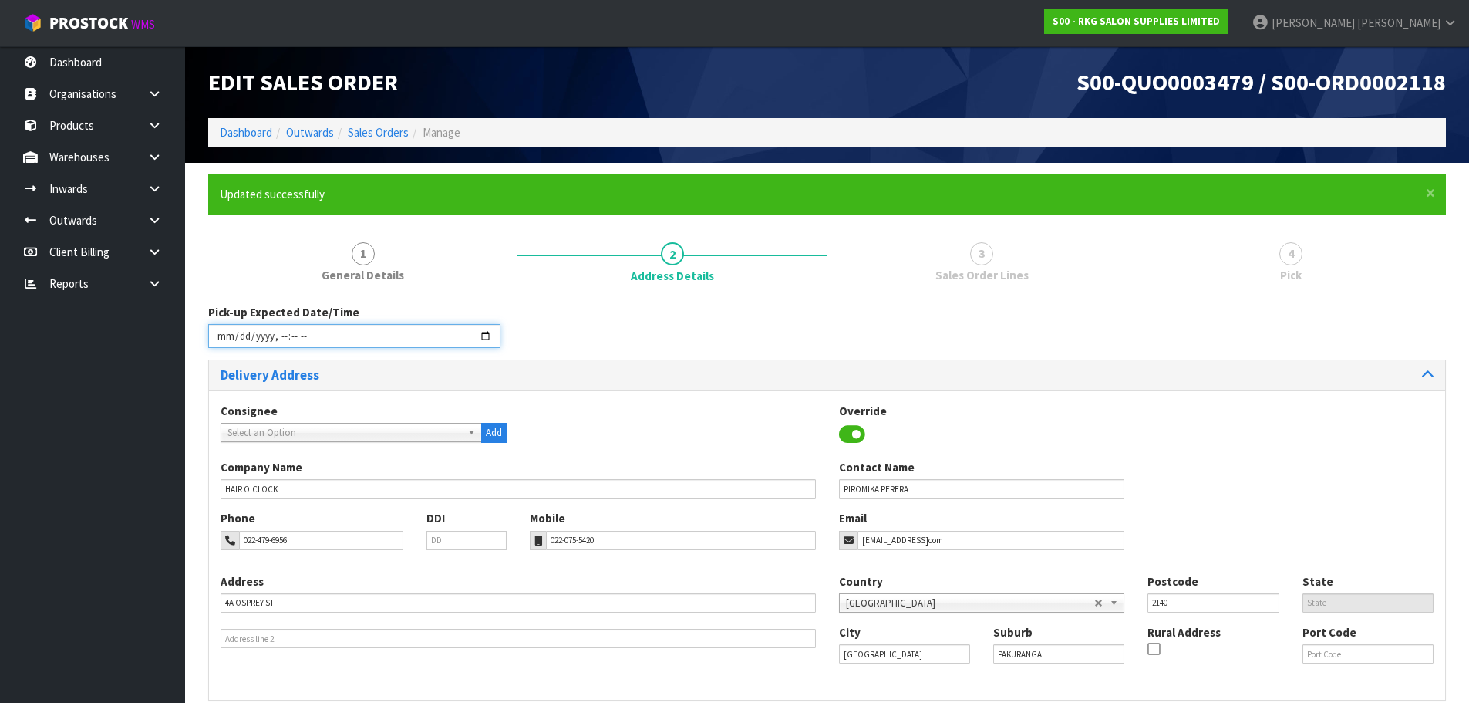
click at [484, 334] on input "datetime-local" at bounding box center [354, 336] width 292 height 24
click at [601, 339] on div "Pick-up Expected Date/Time" at bounding box center [827, 332] width 1261 height 56
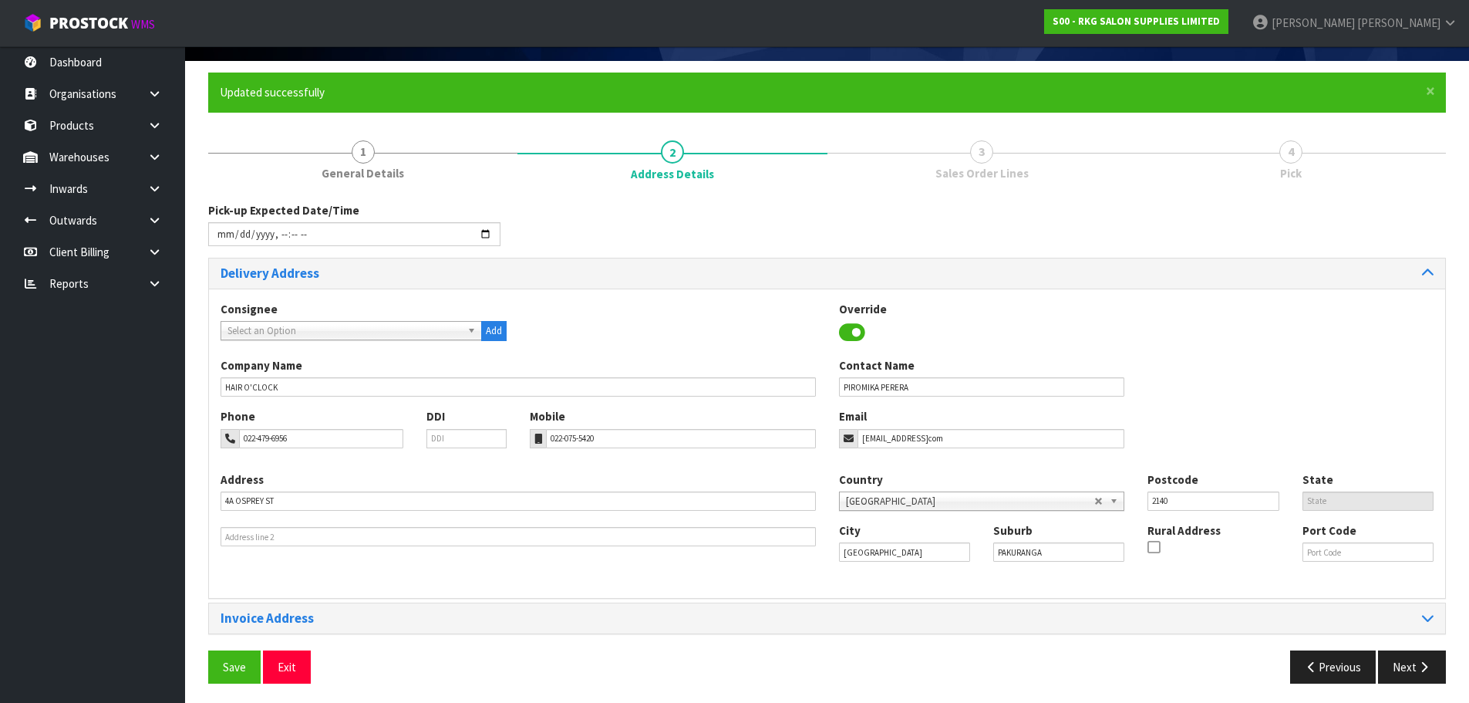
scroll to position [106, 0]
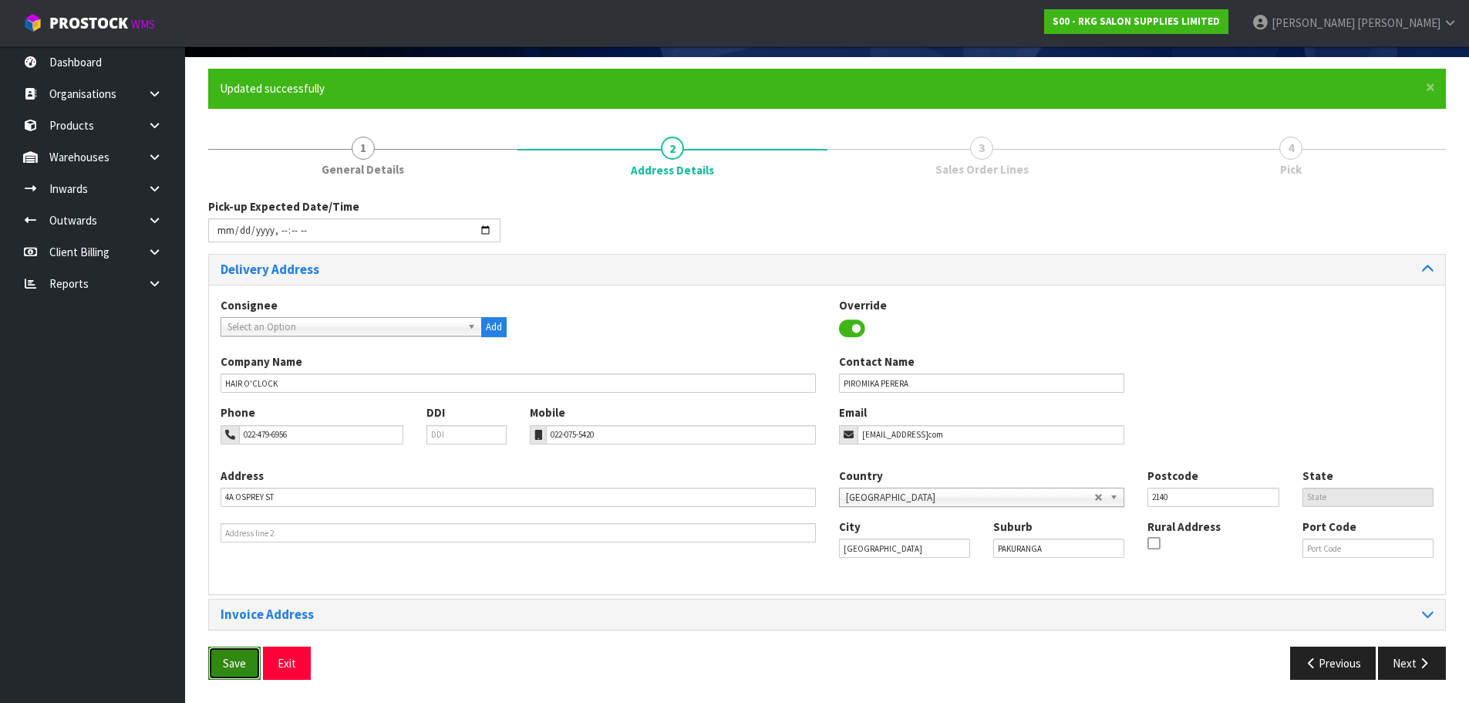
click at [225, 666] on span "Save" at bounding box center [234, 663] width 23 height 15
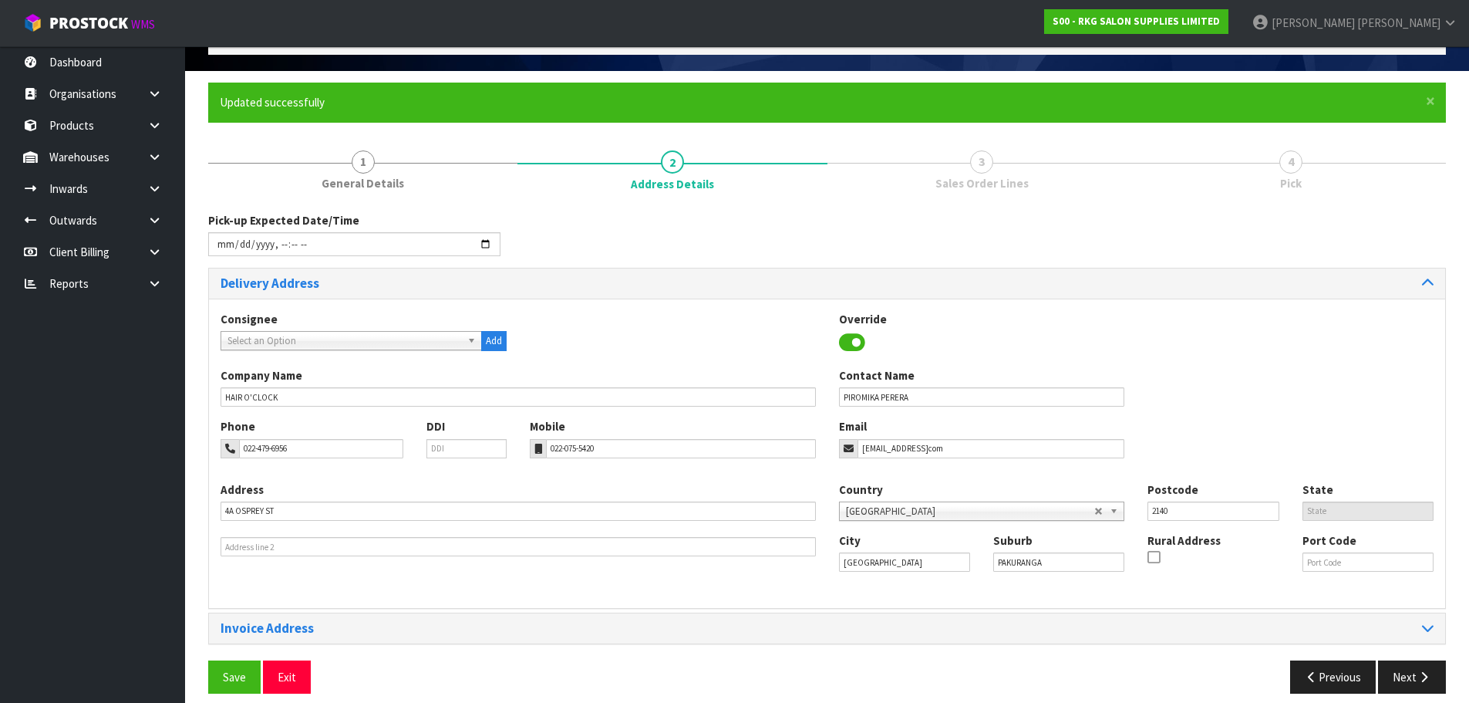
type input "[DATE]T15:19"
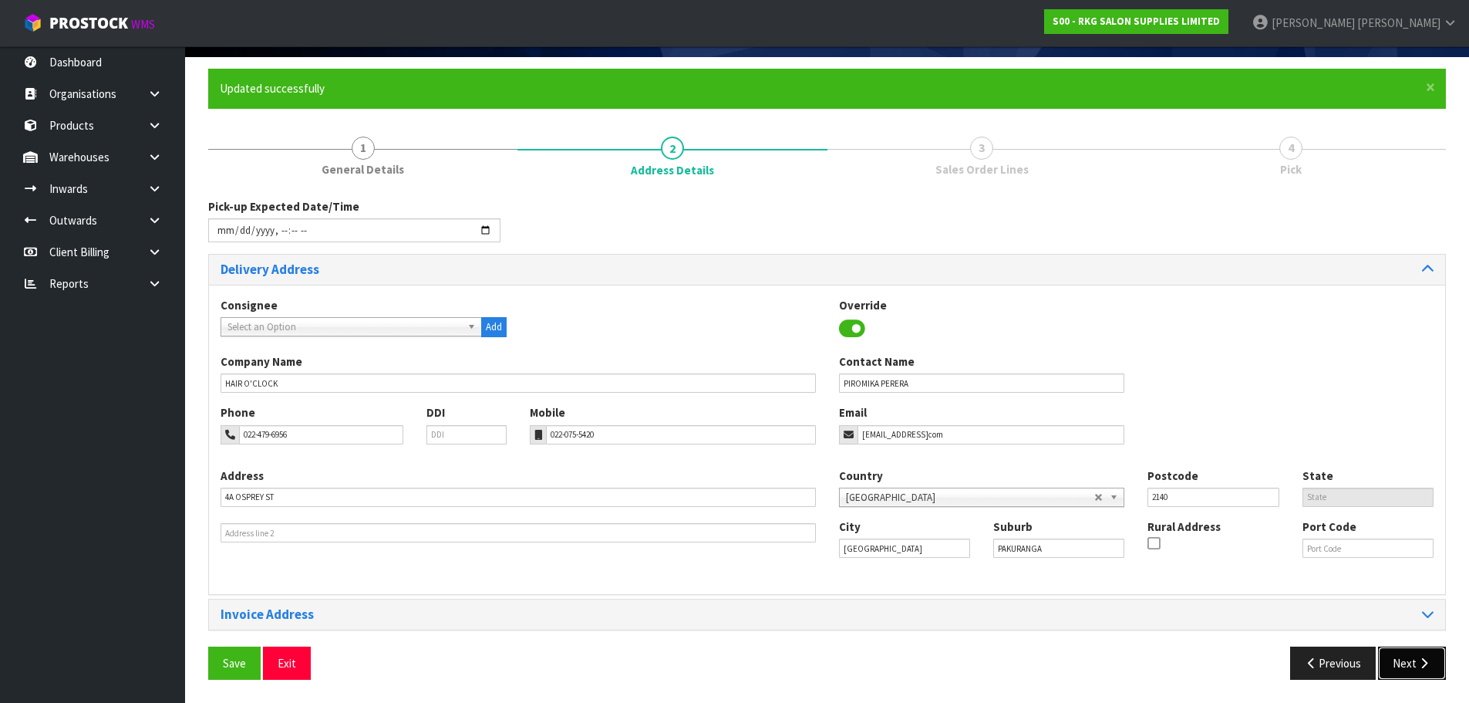
click at [1394, 659] on button "Next" at bounding box center [1412, 662] width 68 height 33
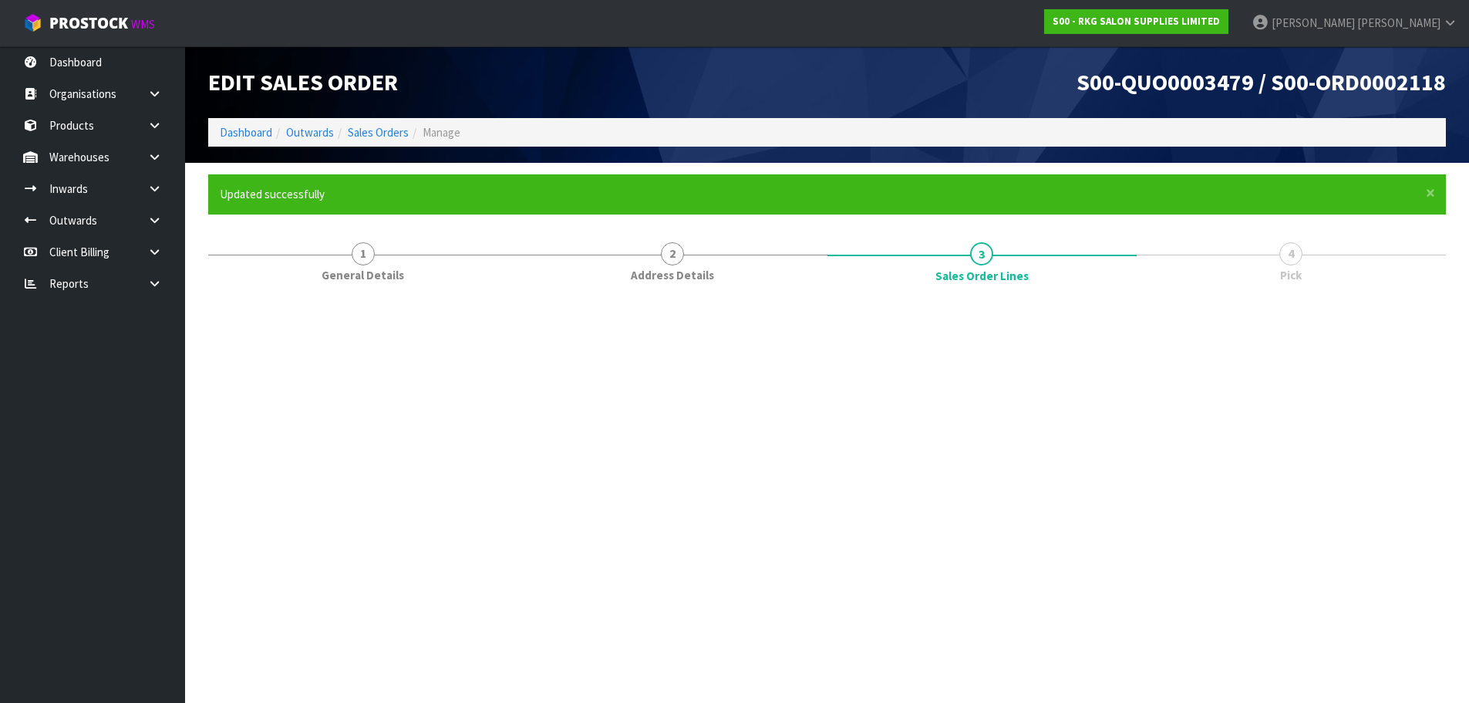
scroll to position [0, 0]
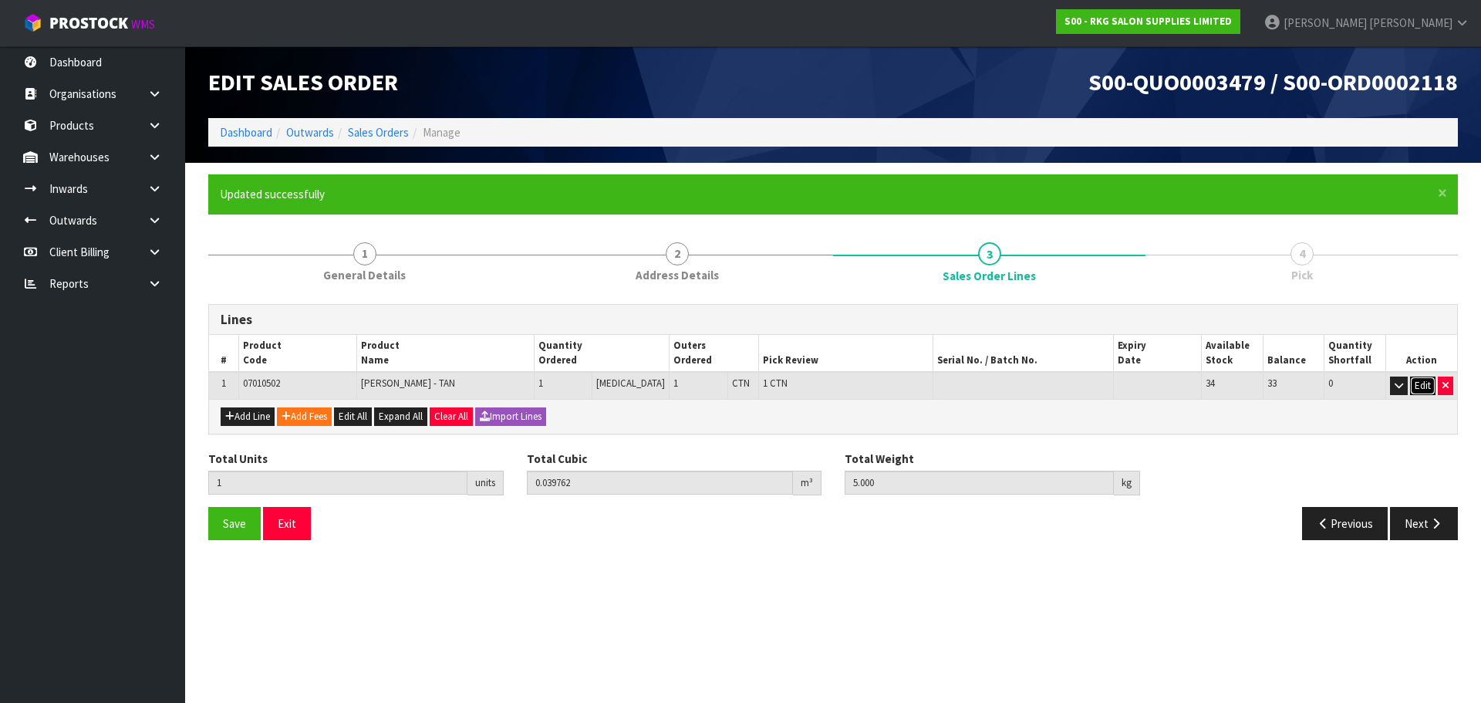
click at [1419, 386] on button "Edit" at bounding box center [1422, 385] width 25 height 19
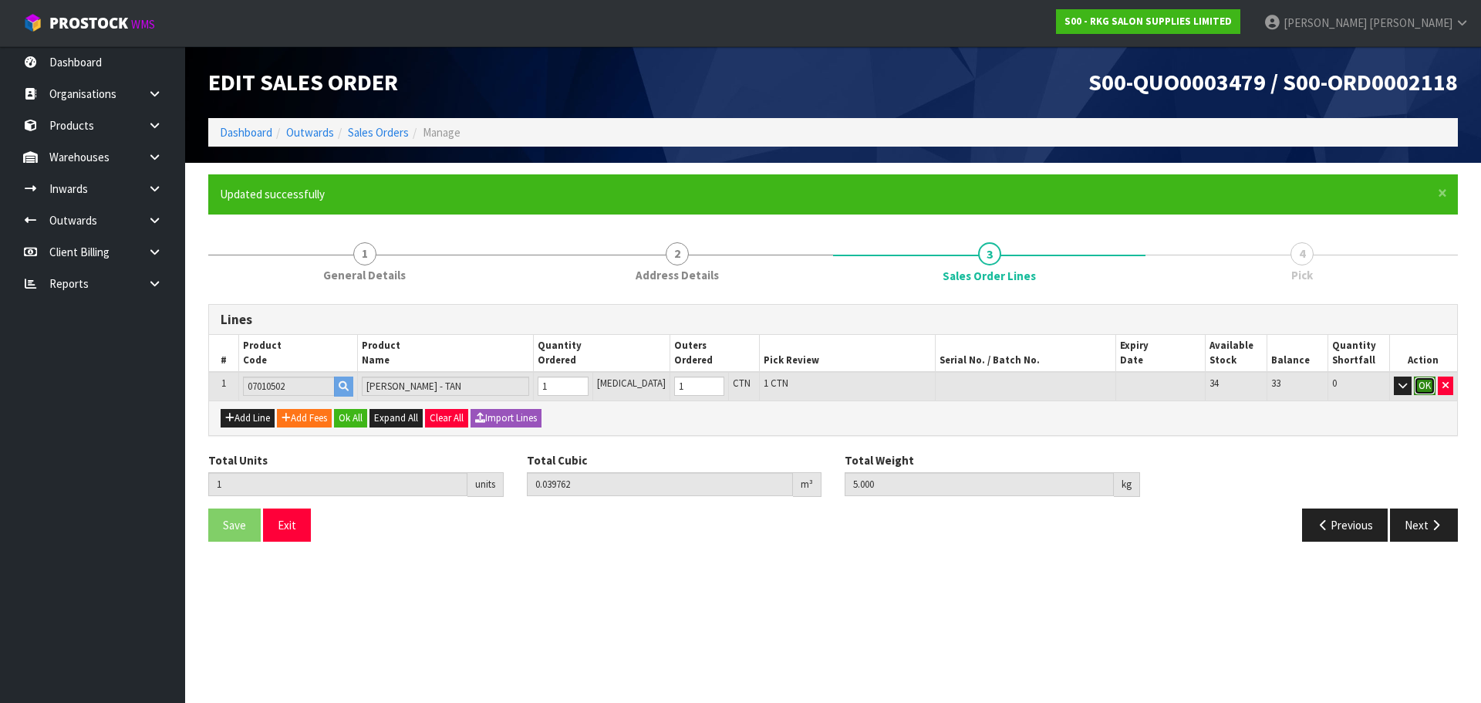
click at [1423, 392] on button "OK" at bounding box center [1425, 385] width 22 height 19
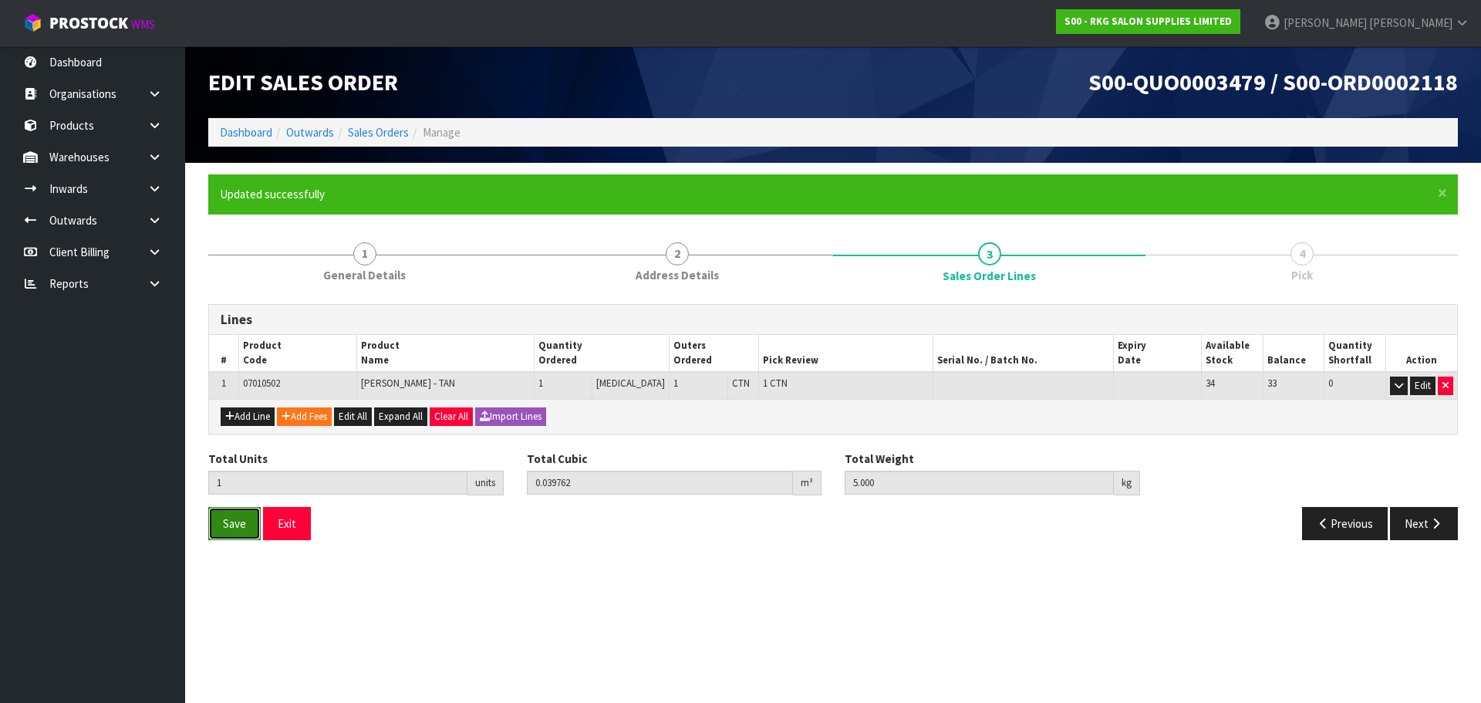
click at [218, 521] on button "Save" at bounding box center [234, 523] width 52 height 33
click at [1427, 526] on button "Next" at bounding box center [1424, 523] width 68 height 33
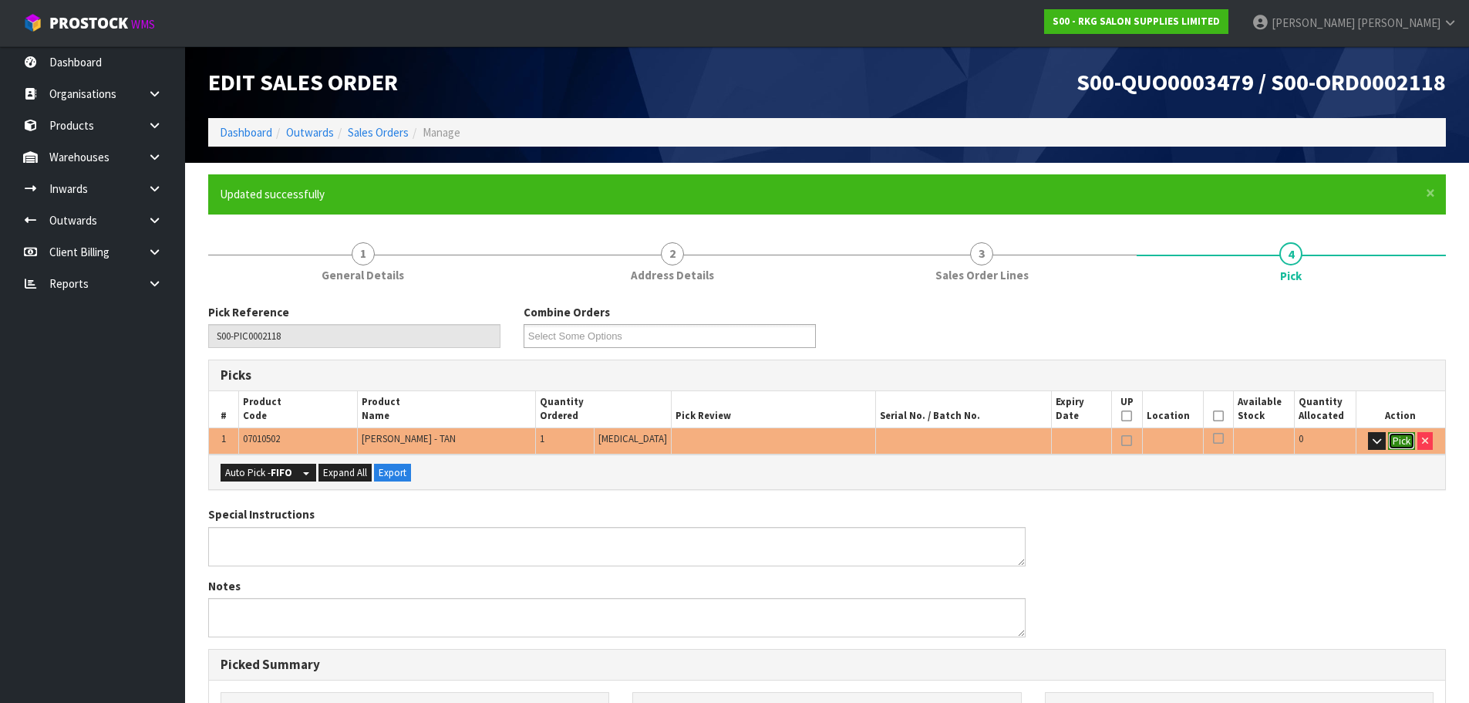
click at [1400, 437] on button "Pick" at bounding box center [1401, 441] width 27 height 19
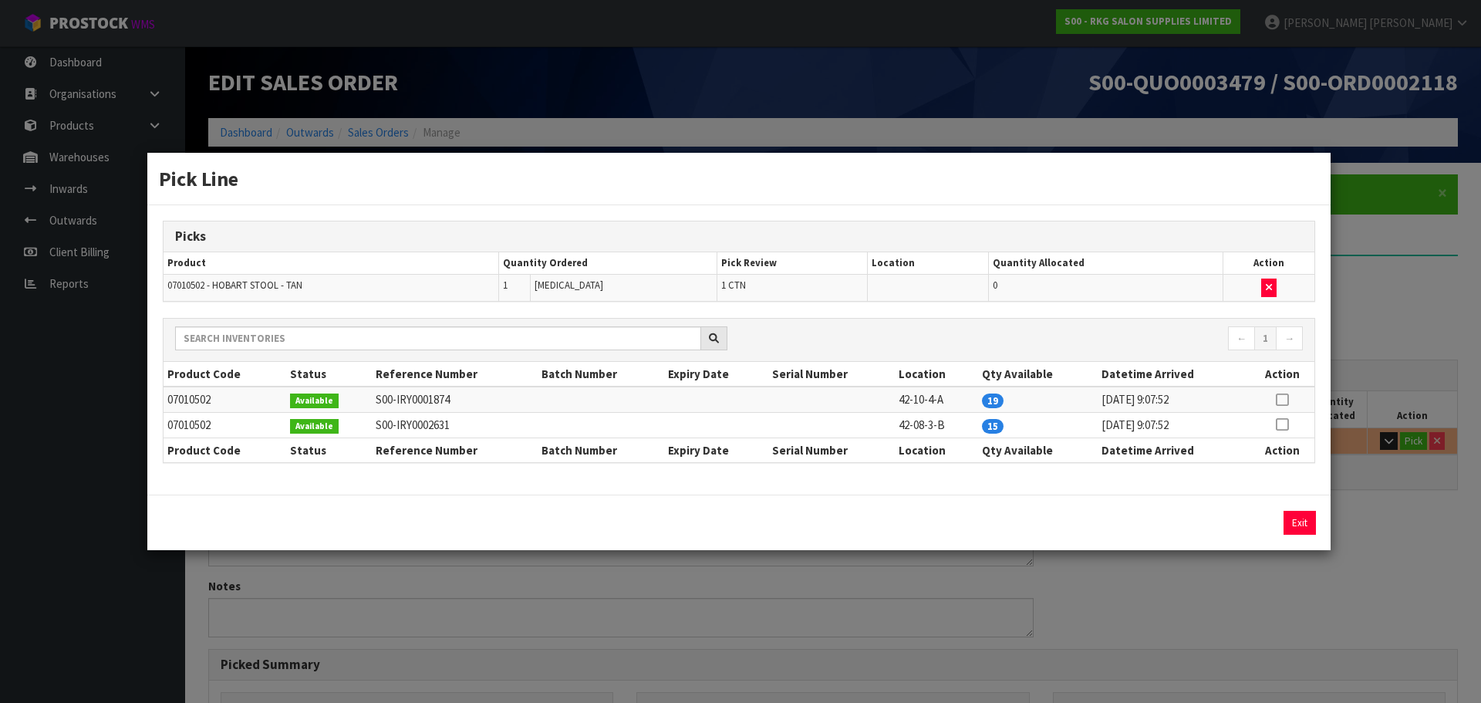
click at [1279, 424] on icon at bounding box center [1282, 424] width 12 height 1
click at [1237, 526] on button "Assign Pick" at bounding box center [1246, 523] width 63 height 24
type input "1"
type input "0.039762"
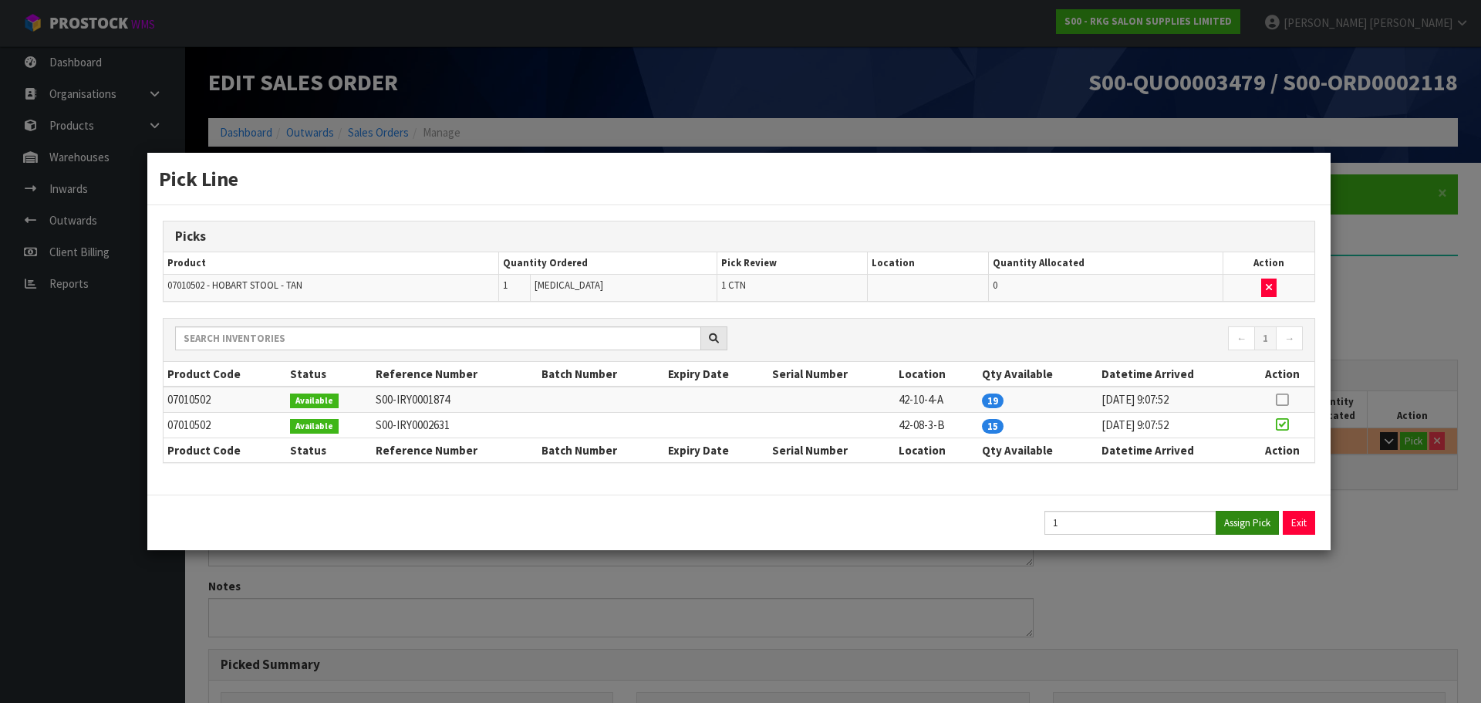
type input "5"
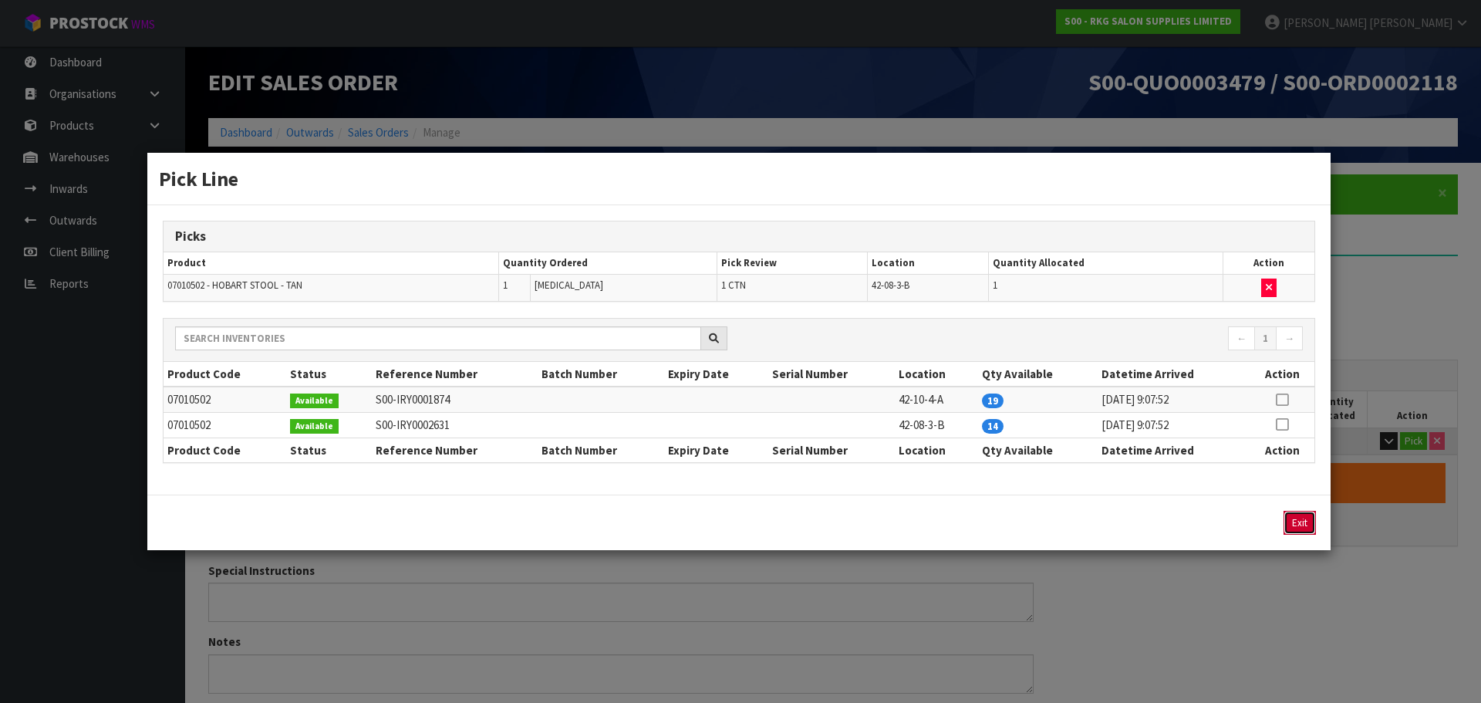
click at [1301, 522] on button "Exit" at bounding box center [1299, 523] width 32 height 24
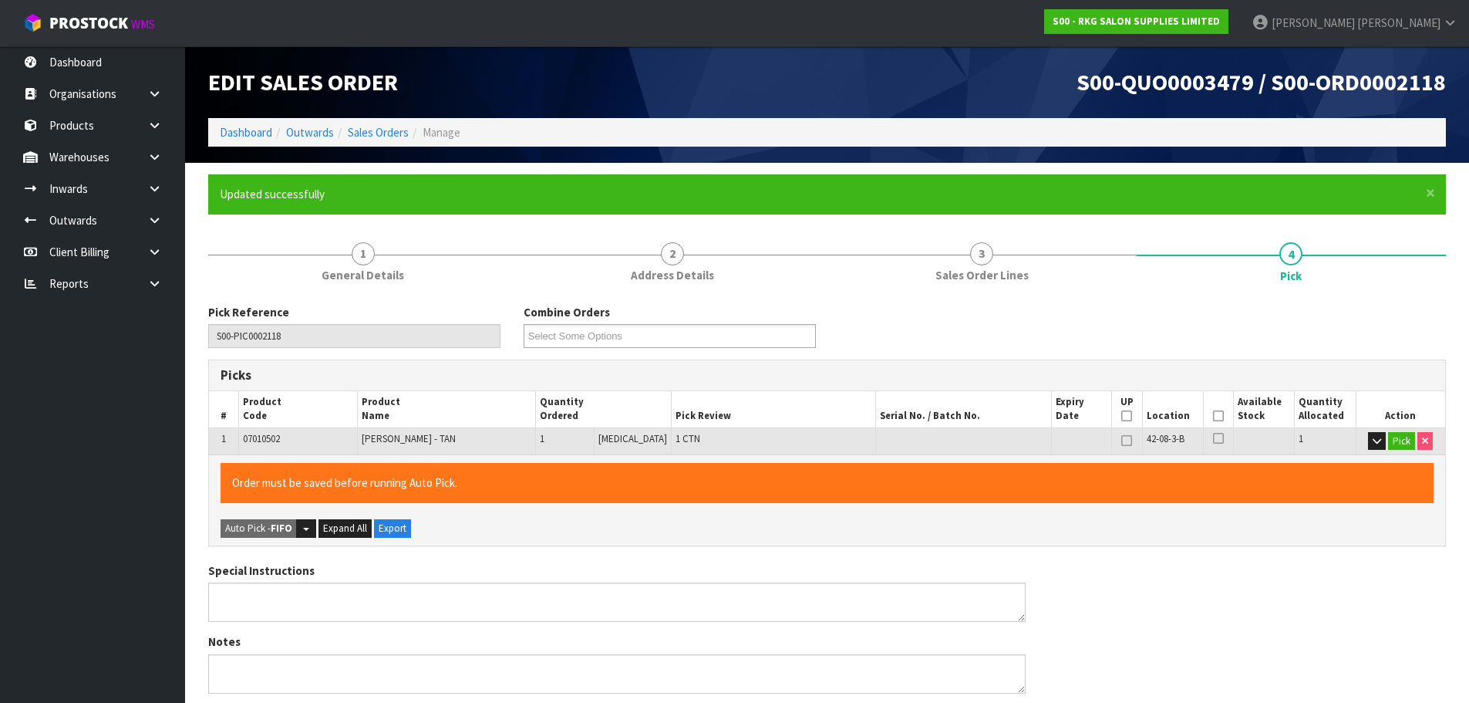
click at [1214, 416] on icon at bounding box center [1218, 416] width 11 height 1
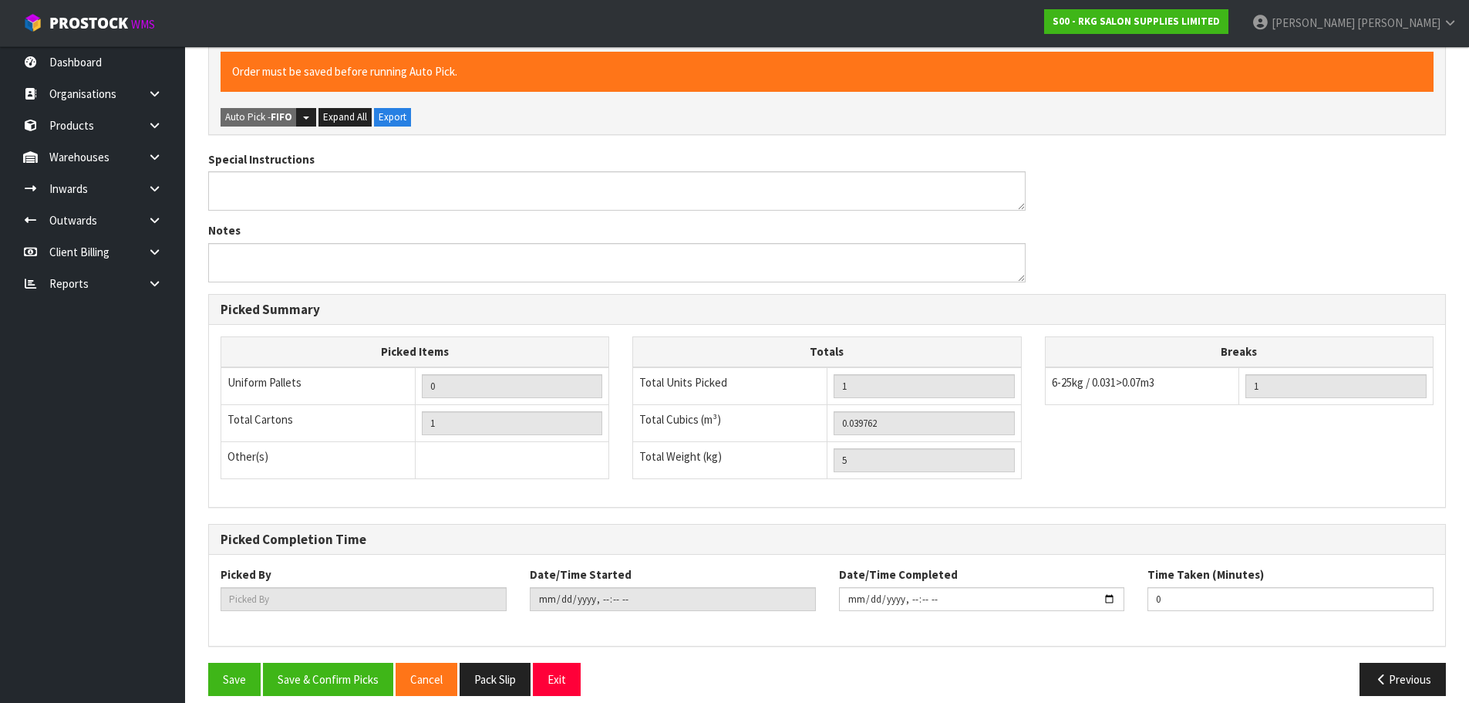
scroll to position [427, 0]
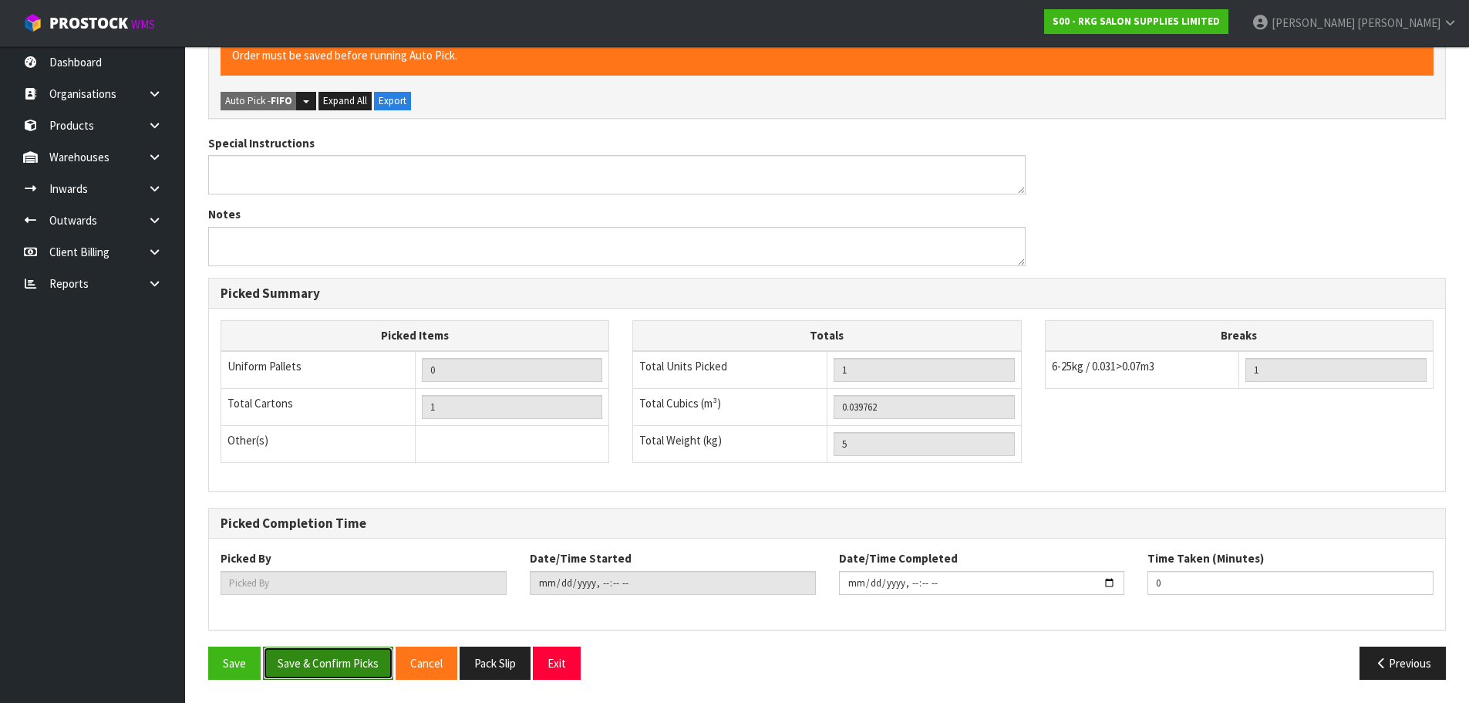
click at [314, 668] on button "Save & Confirm Picks" at bounding box center [328, 662] width 130 height 33
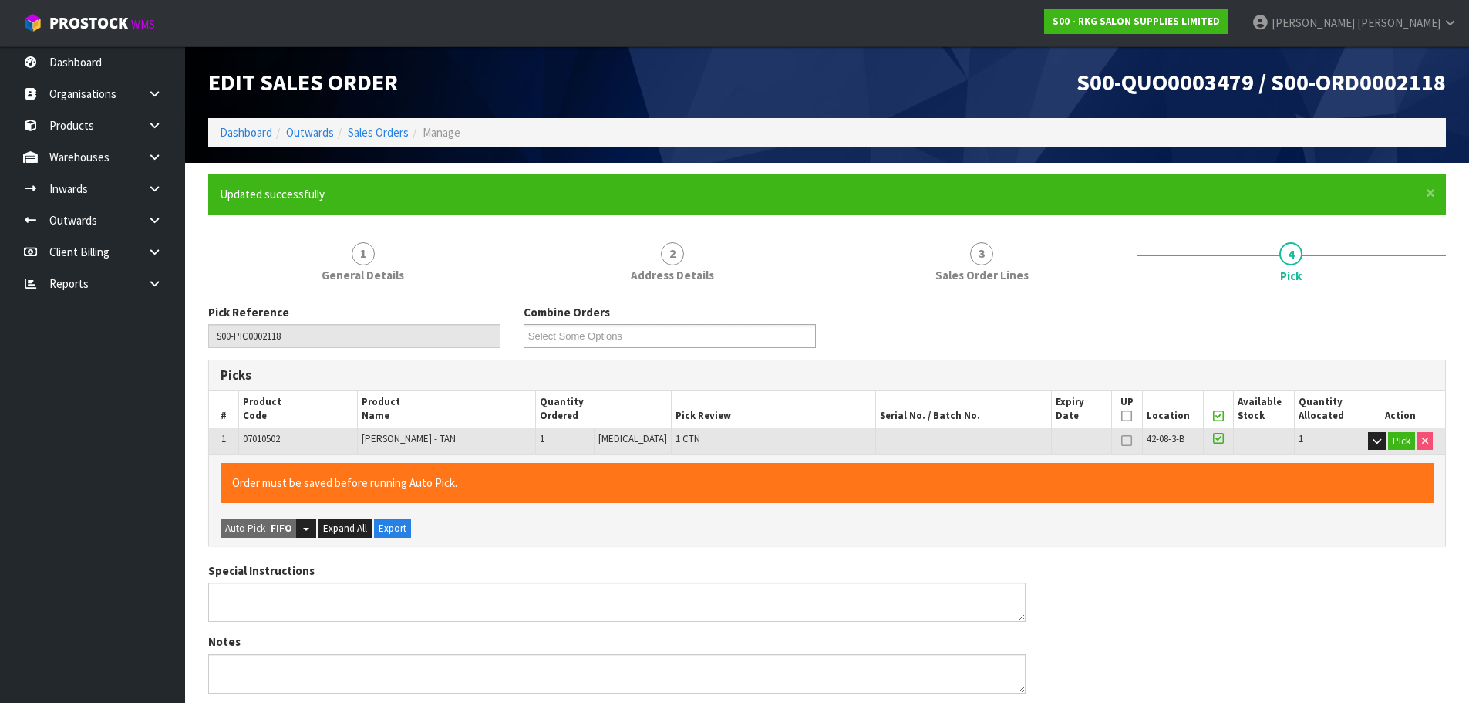
type input "[PERSON_NAME]"
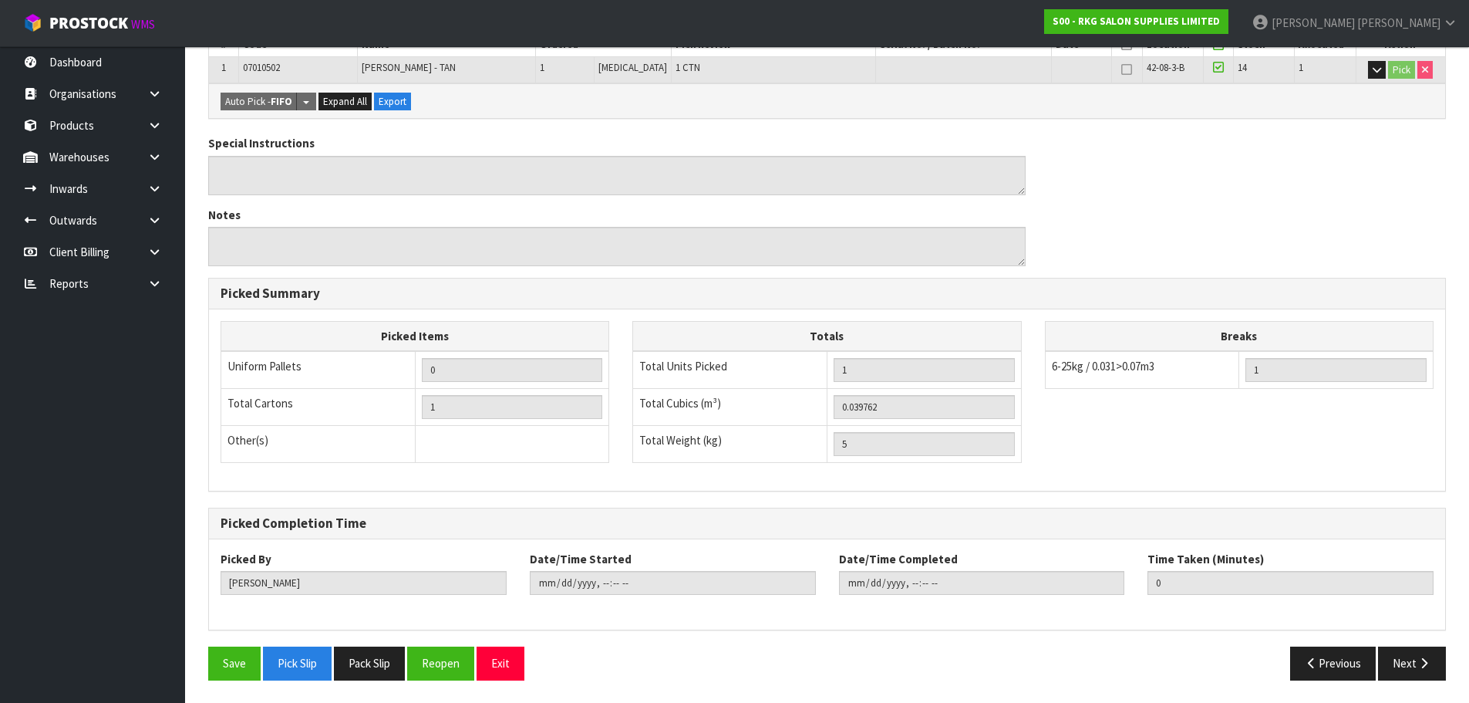
scroll to position [372, 0]
click at [222, 666] on button "Save" at bounding box center [234, 661] width 52 height 33
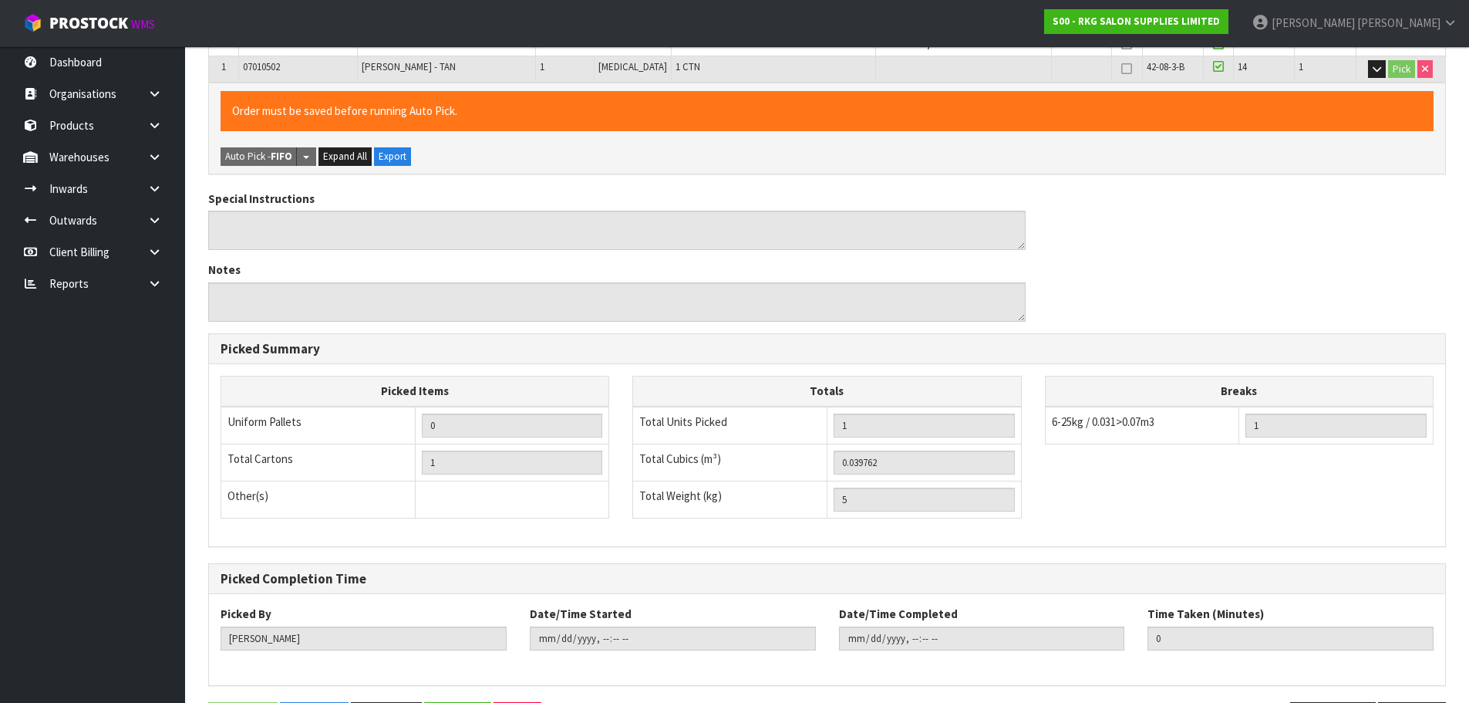
scroll to position [0, 0]
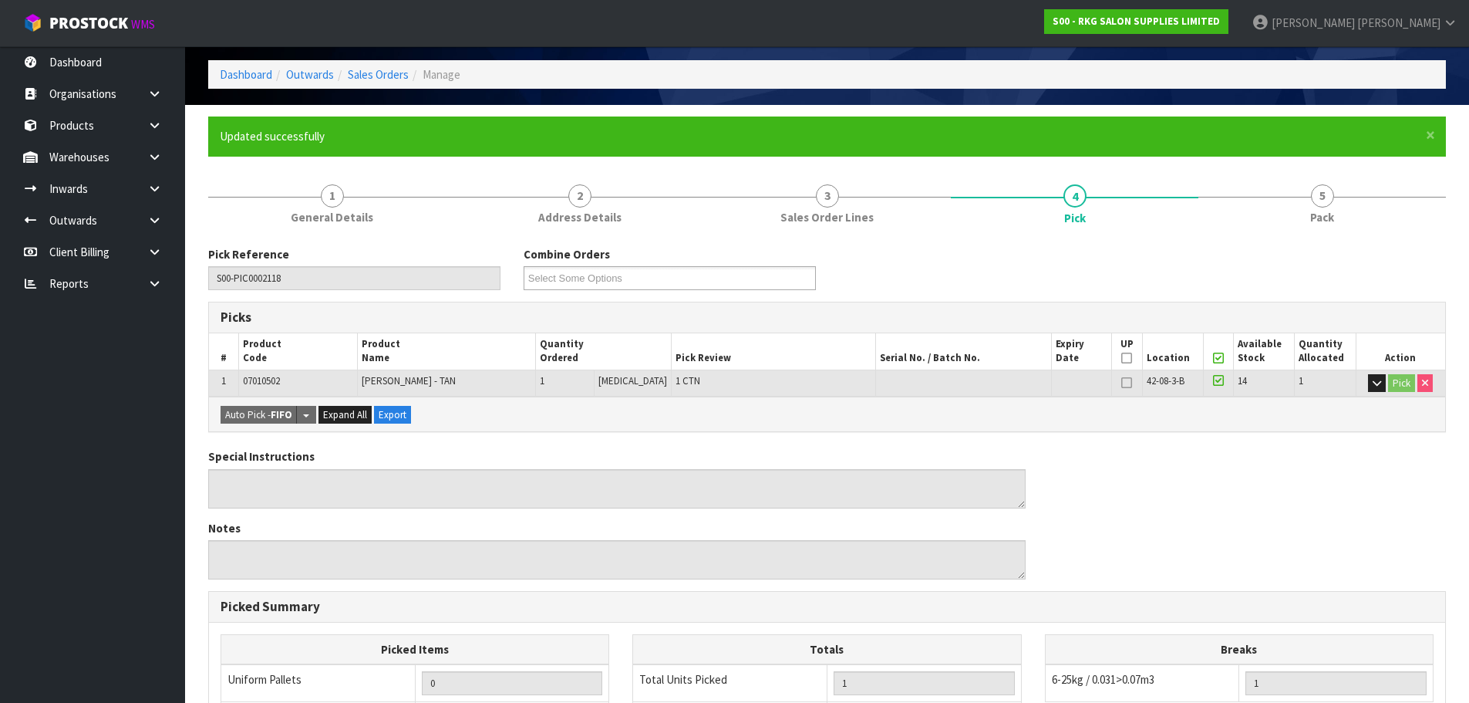
type input "2025-08-12T15:23:05"
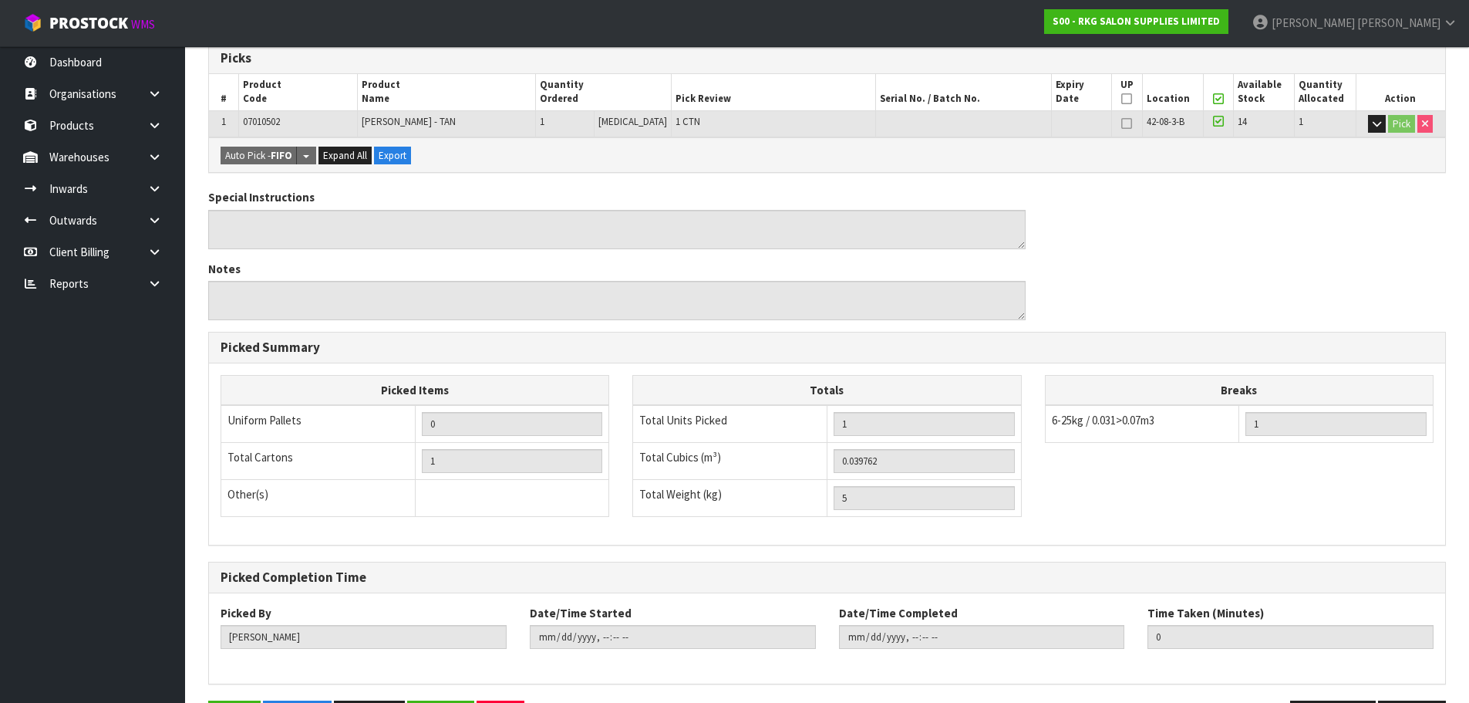
scroll to position [372, 0]
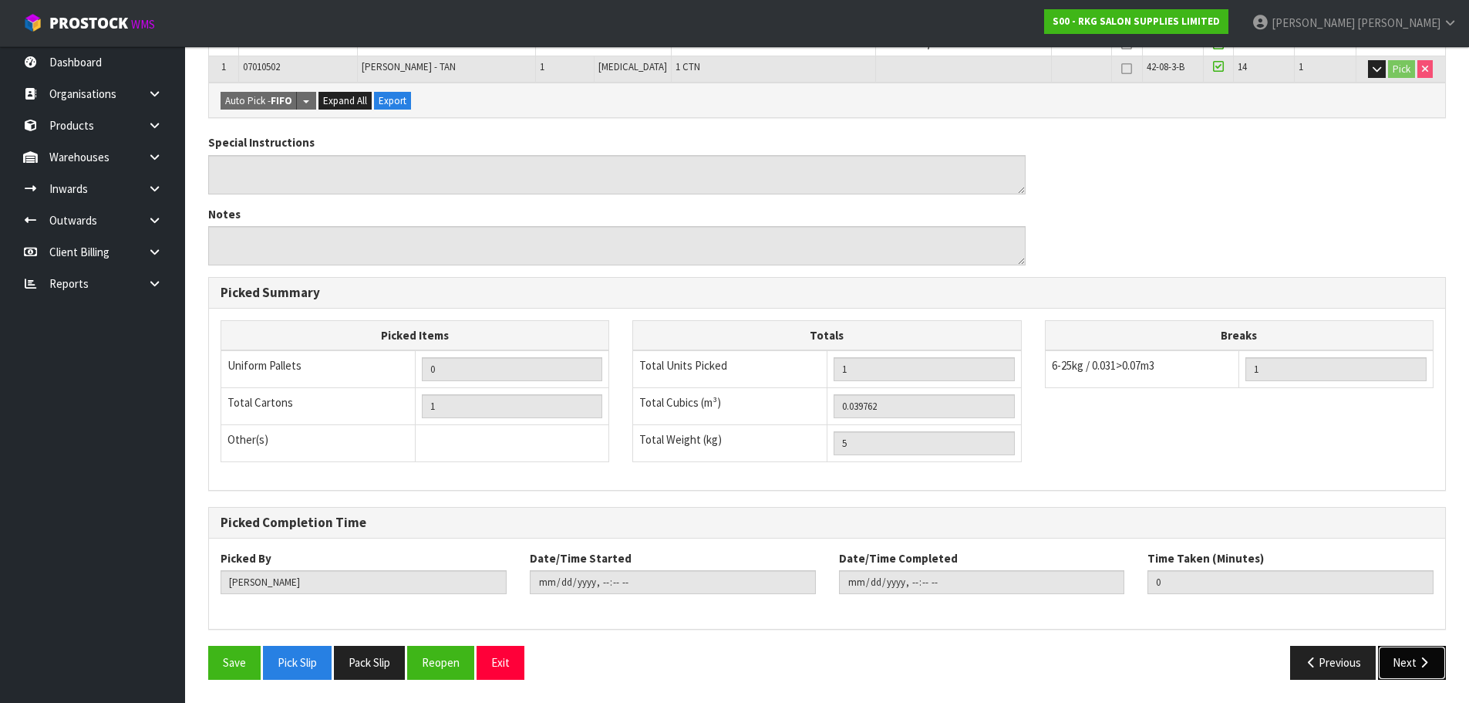
click at [1413, 664] on button "Next" at bounding box center [1412, 661] width 68 height 33
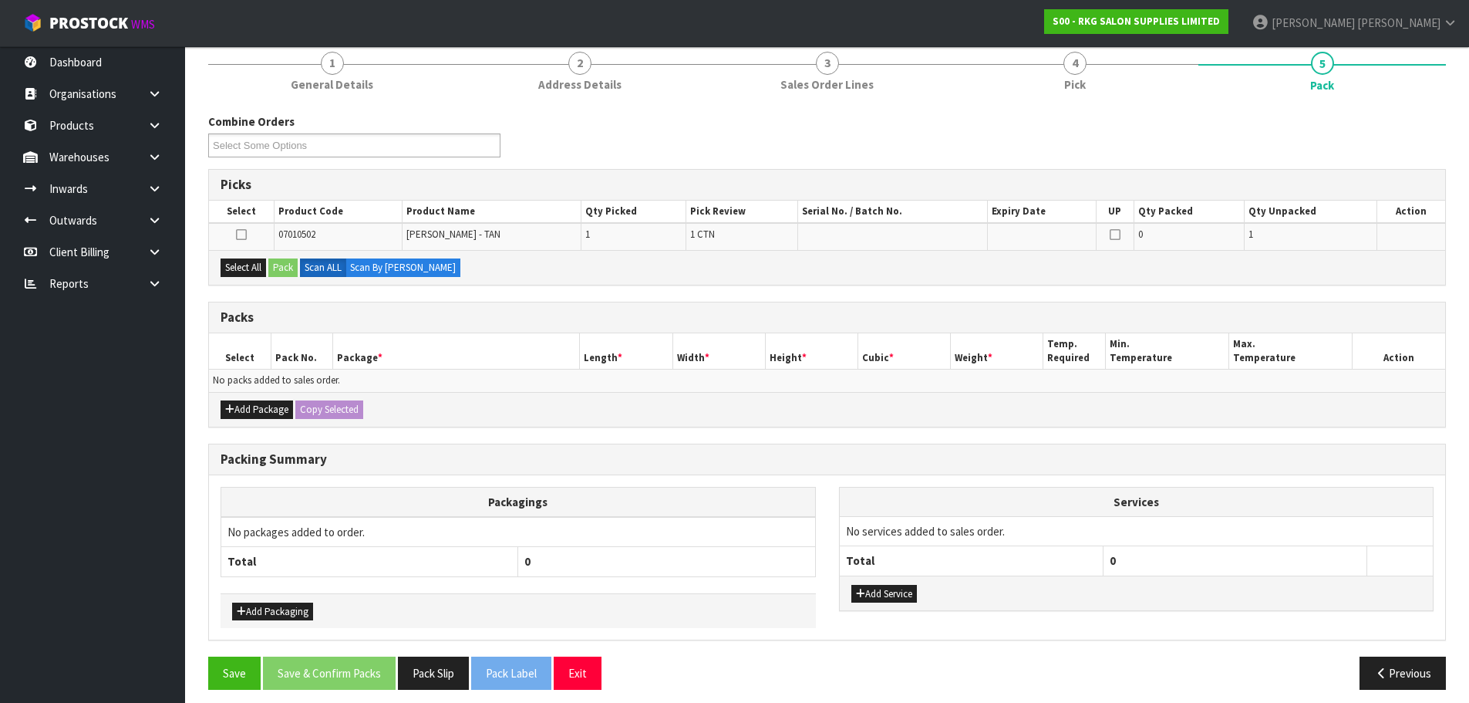
scroll to position [201, 0]
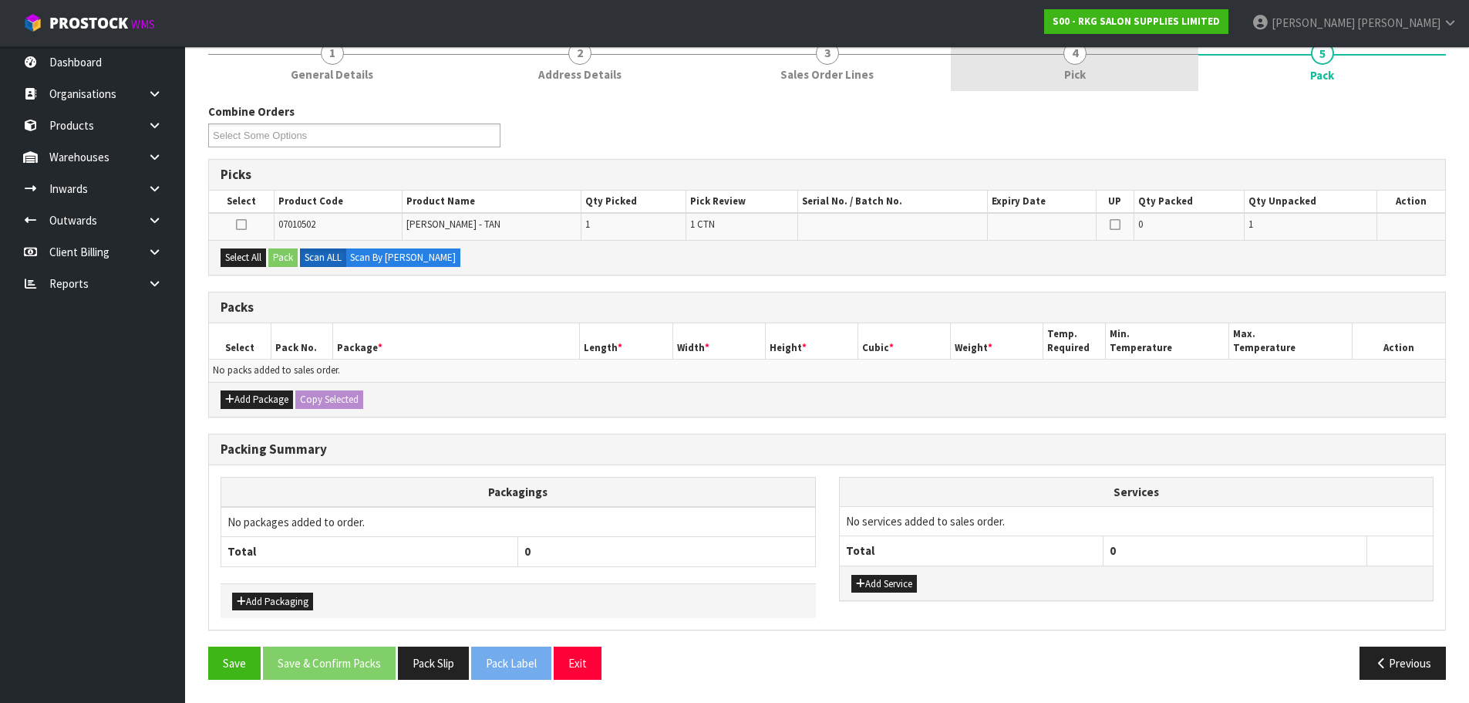
click at [1071, 65] on link "4 Pick" at bounding box center [1075, 60] width 248 height 61
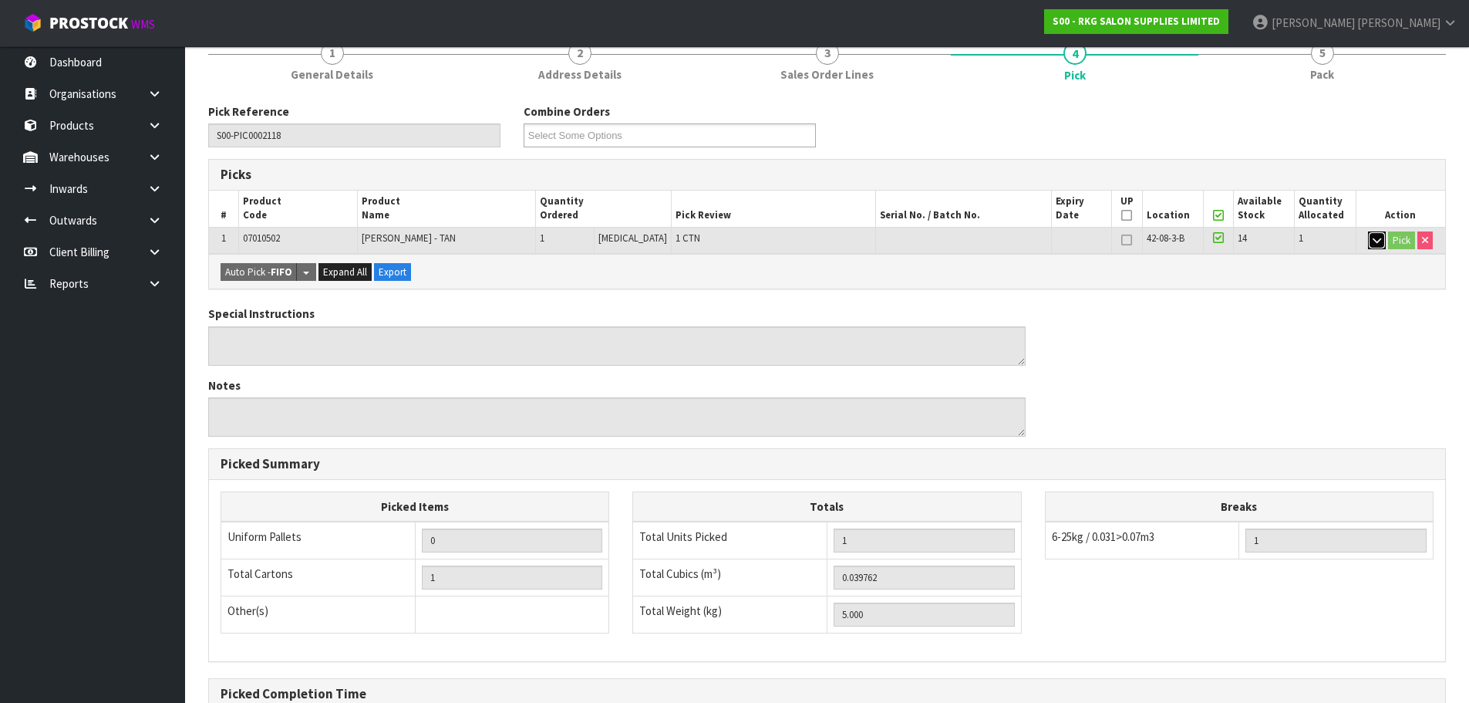
click at [1374, 244] on icon "button" at bounding box center [1377, 240] width 8 height 10
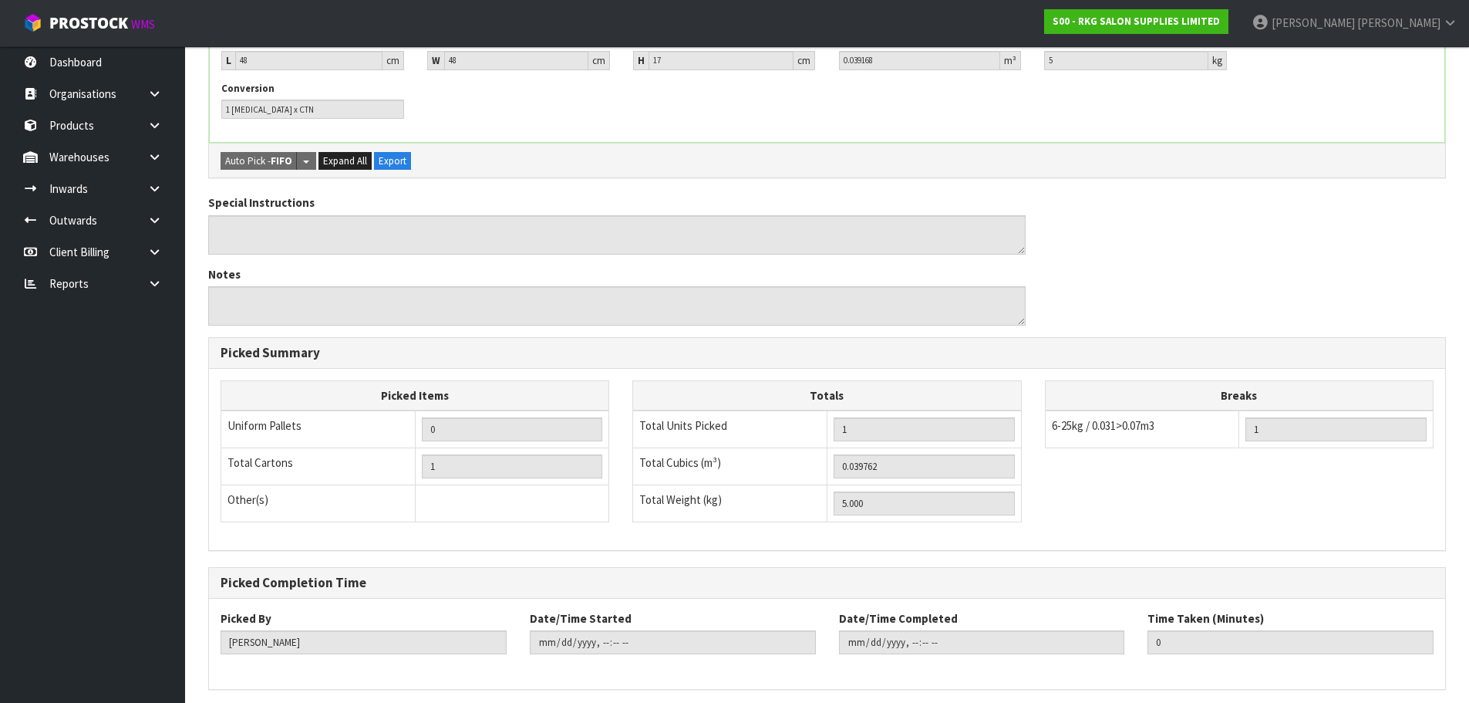
scroll to position [494, 0]
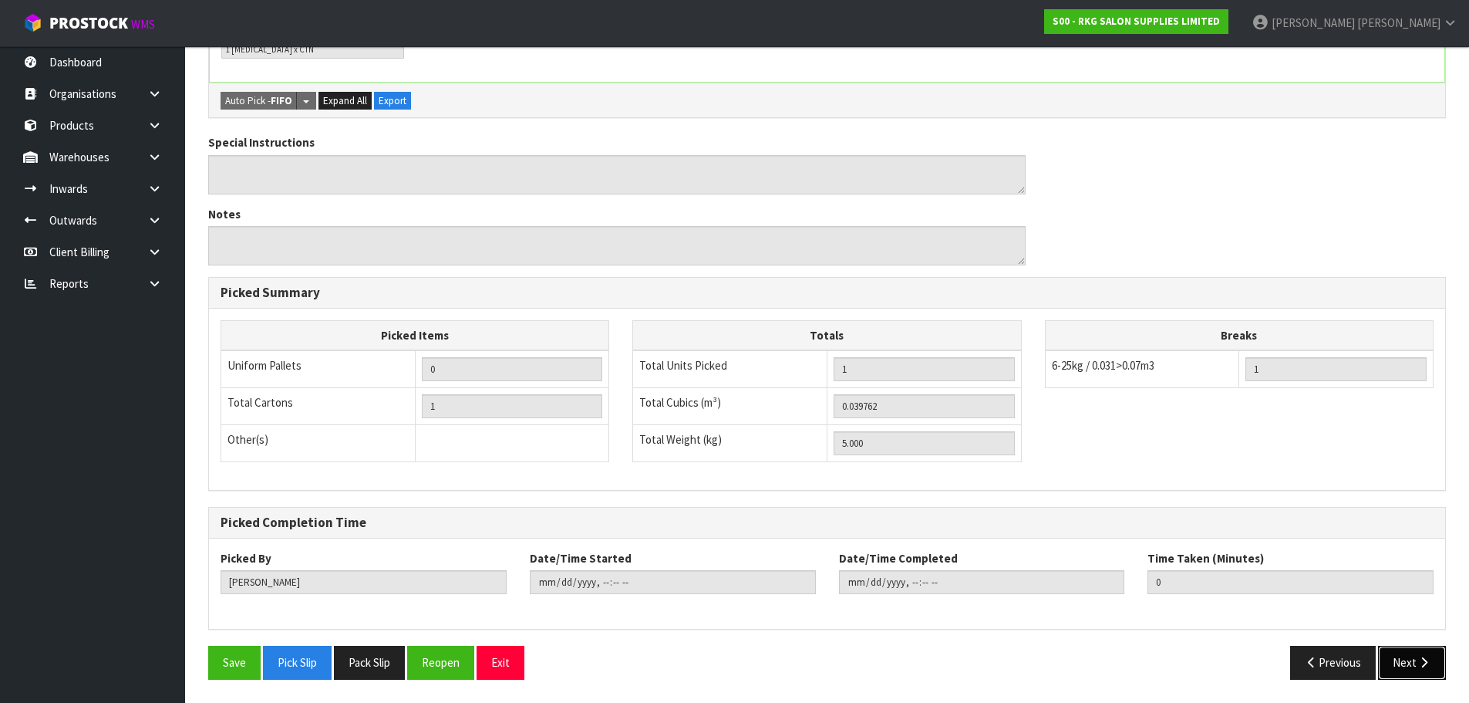
click at [1411, 671] on button "Next" at bounding box center [1412, 661] width 68 height 33
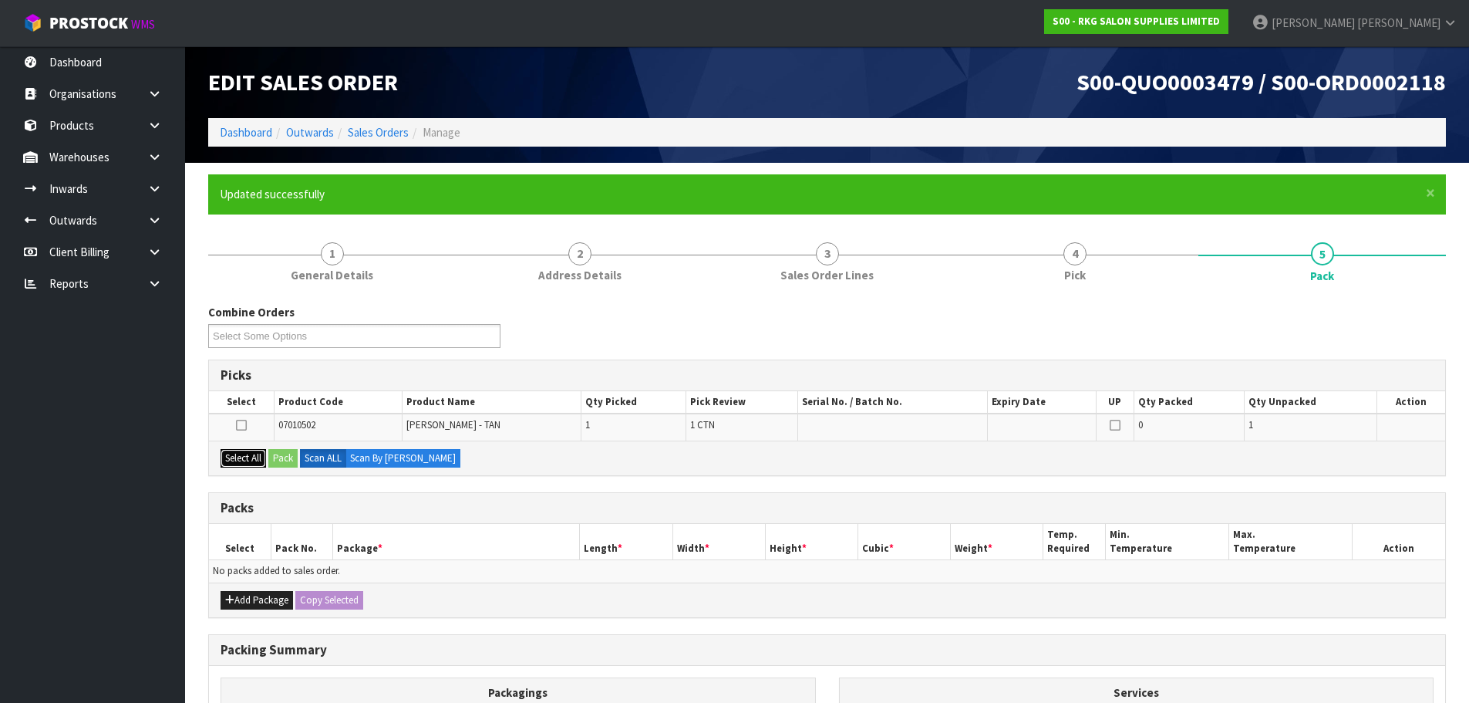
click at [244, 461] on button "Select All" at bounding box center [243, 458] width 45 height 19
click at [281, 456] on button "Pack" at bounding box center [282, 458] width 29 height 19
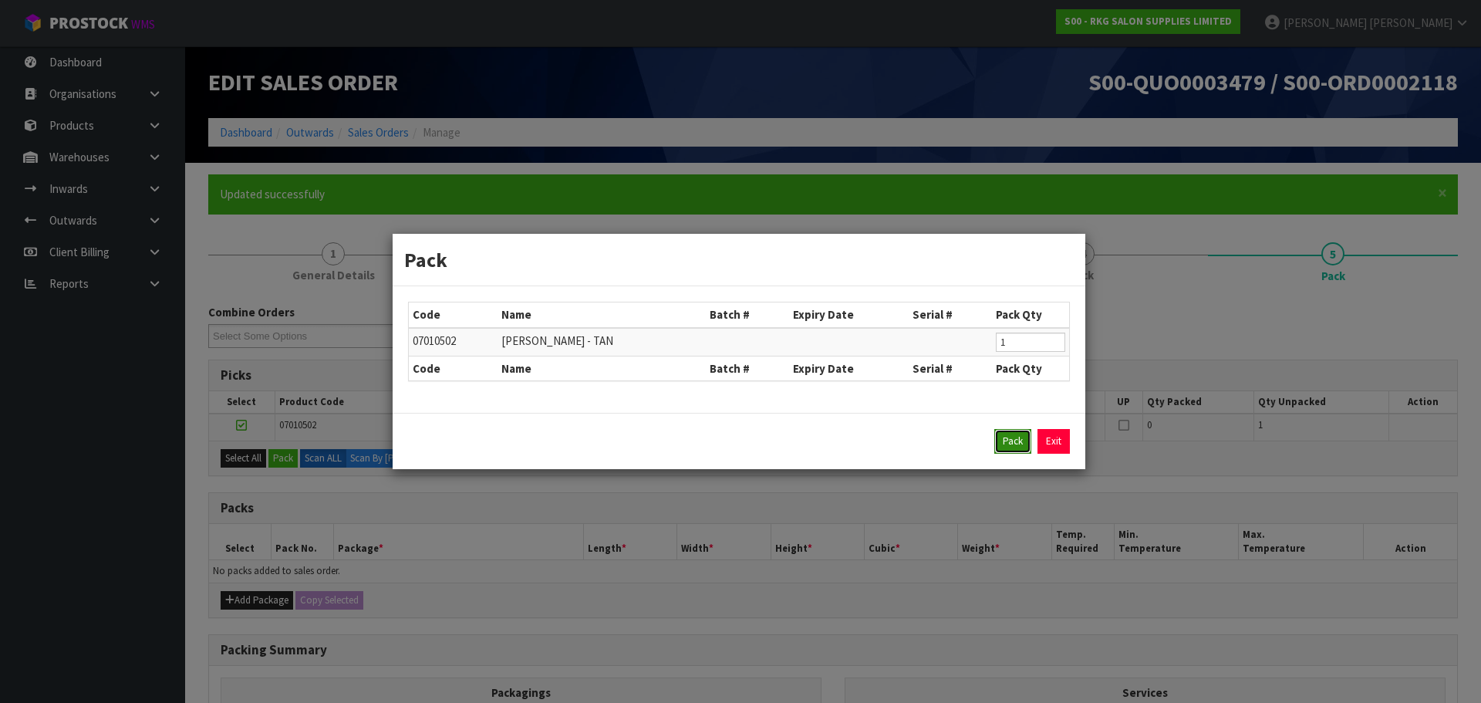
click at [1006, 440] on button "Pack" at bounding box center [1012, 441] width 37 height 25
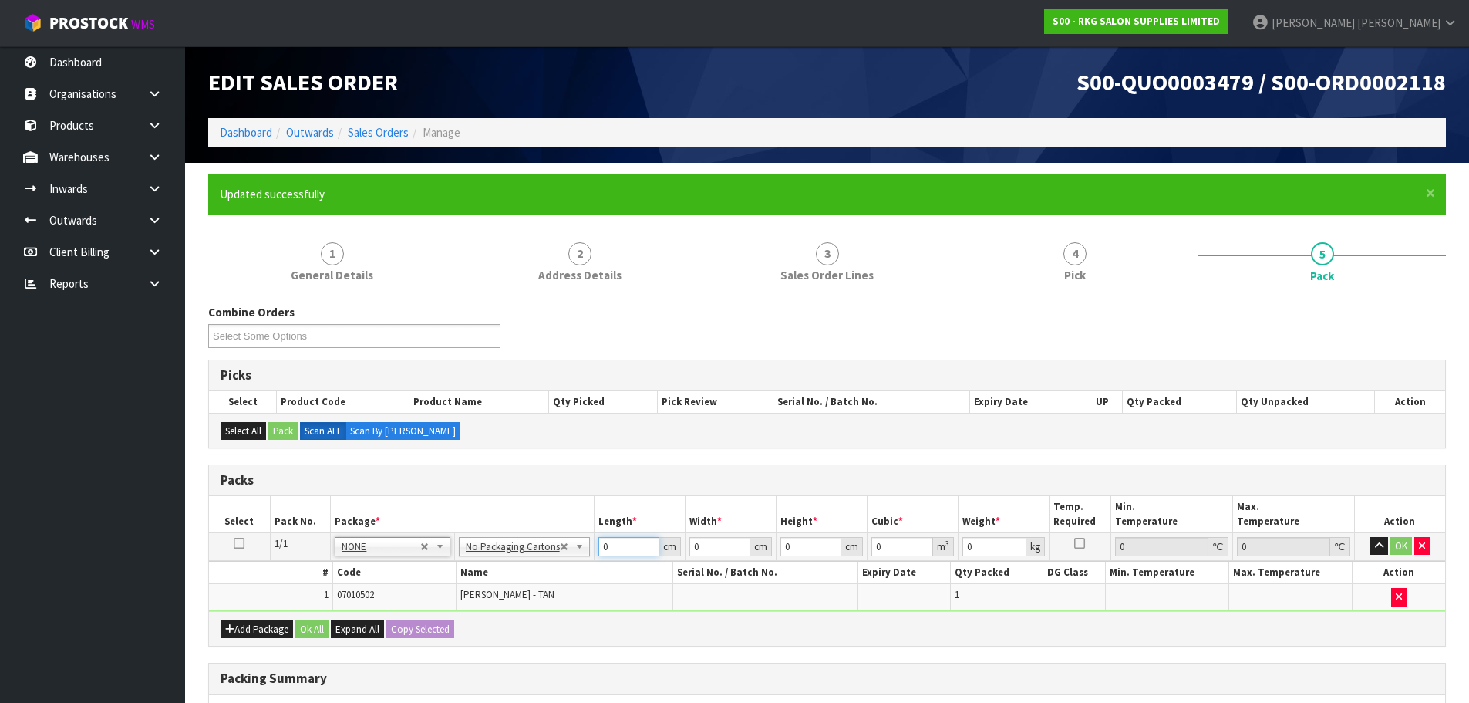
drag, startPoint x: 615, startPoint y: 547, endPoint x: 584, endPoint y: 548, distance: 31.7
click at [584, 548] on tr "1/1 NONE 007-001 007-002 007-004 007-009 007-013 007-014 007-015 007-017 007-01…" at bounding box center [827, 546] width 1236 height 28
type input ".48"
type input ".17"
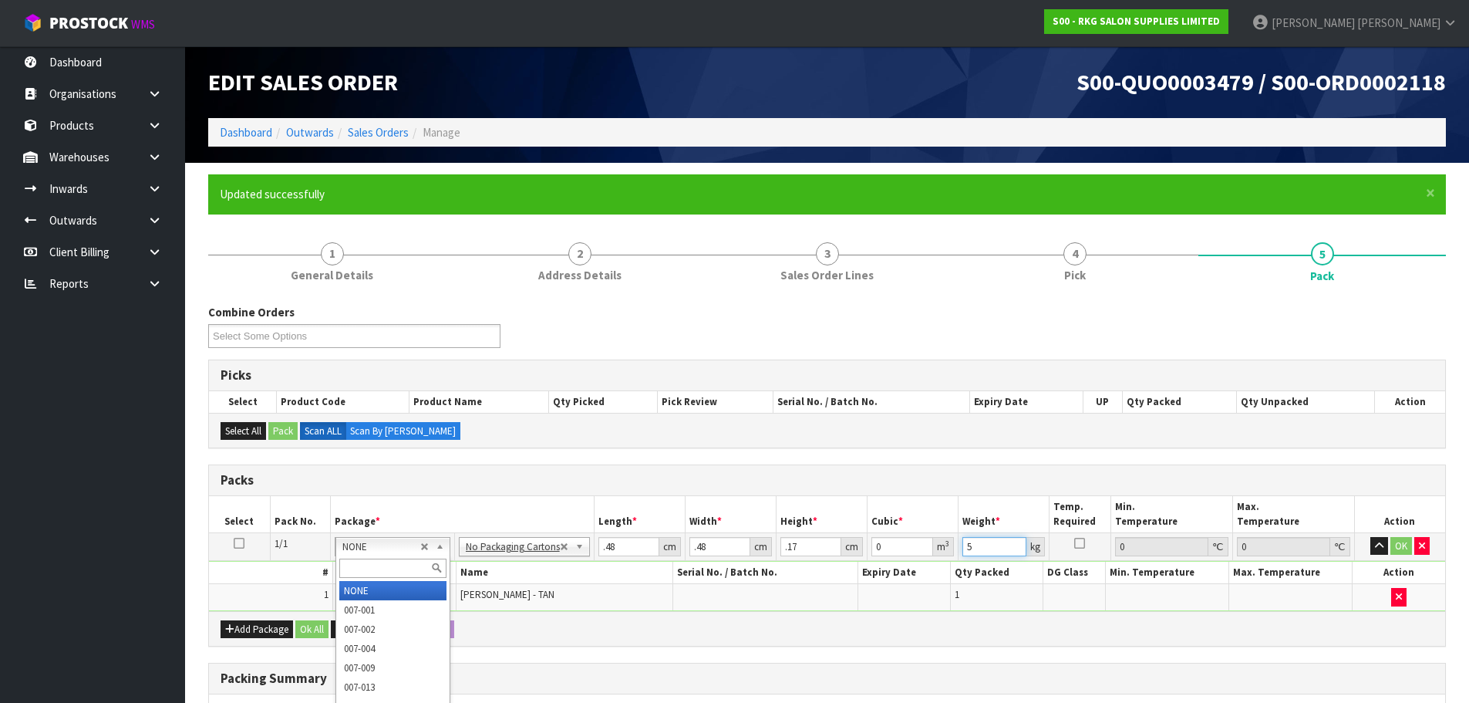
type input "5"
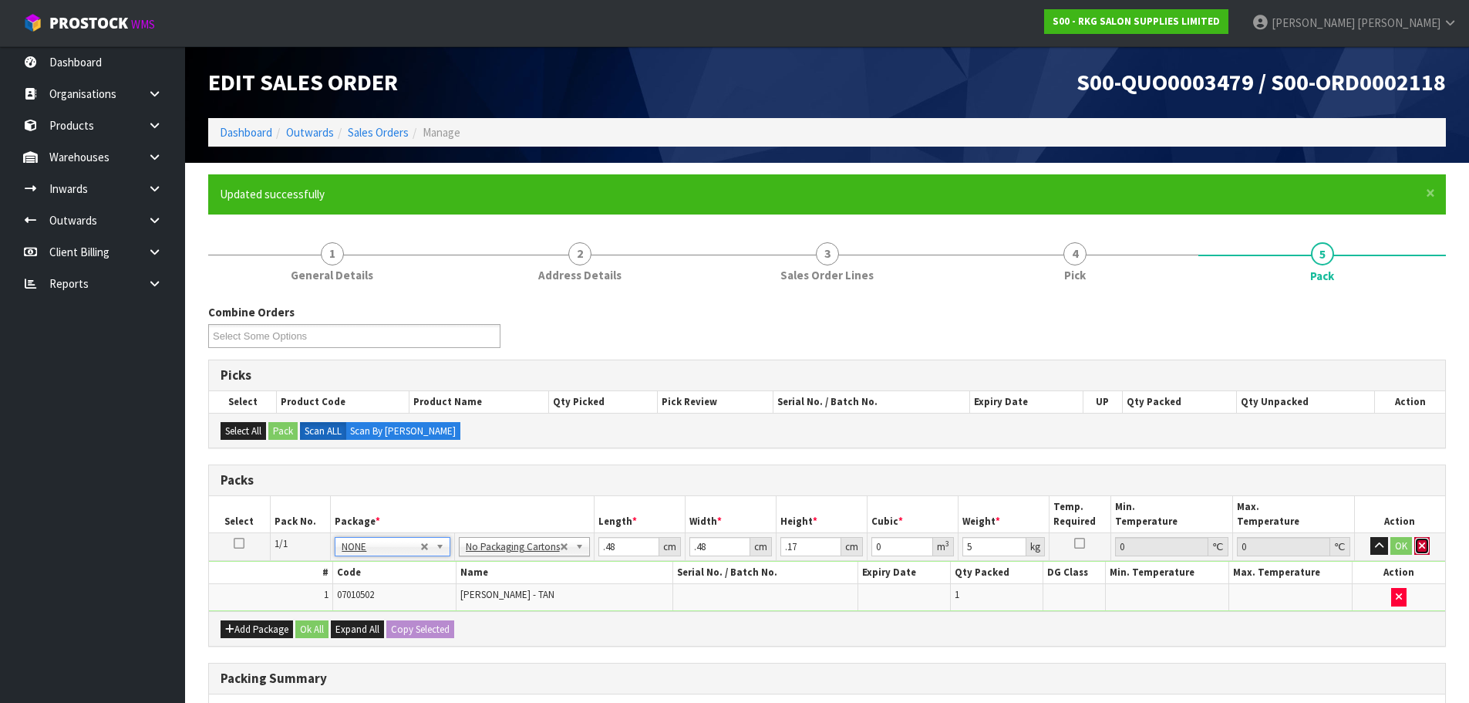
click at [1425, 540] on button "button" at bounding box center [1421, 546] width 15 height 19
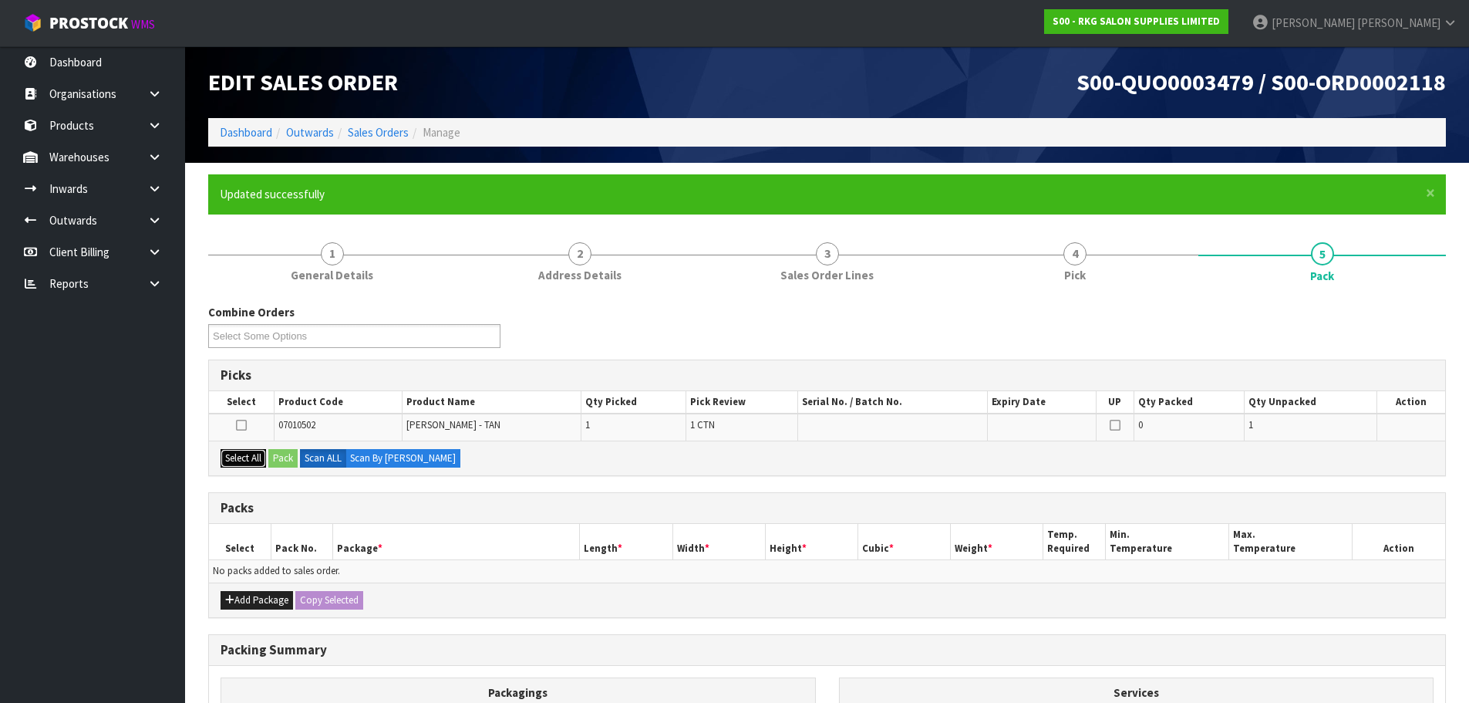
click at [242, 463] on button "Select All" at bounding box center [243, 458] width 45 height 19
click at [278, 465] on button "Pack" at bounding box center [282, 458] width 29 height 19
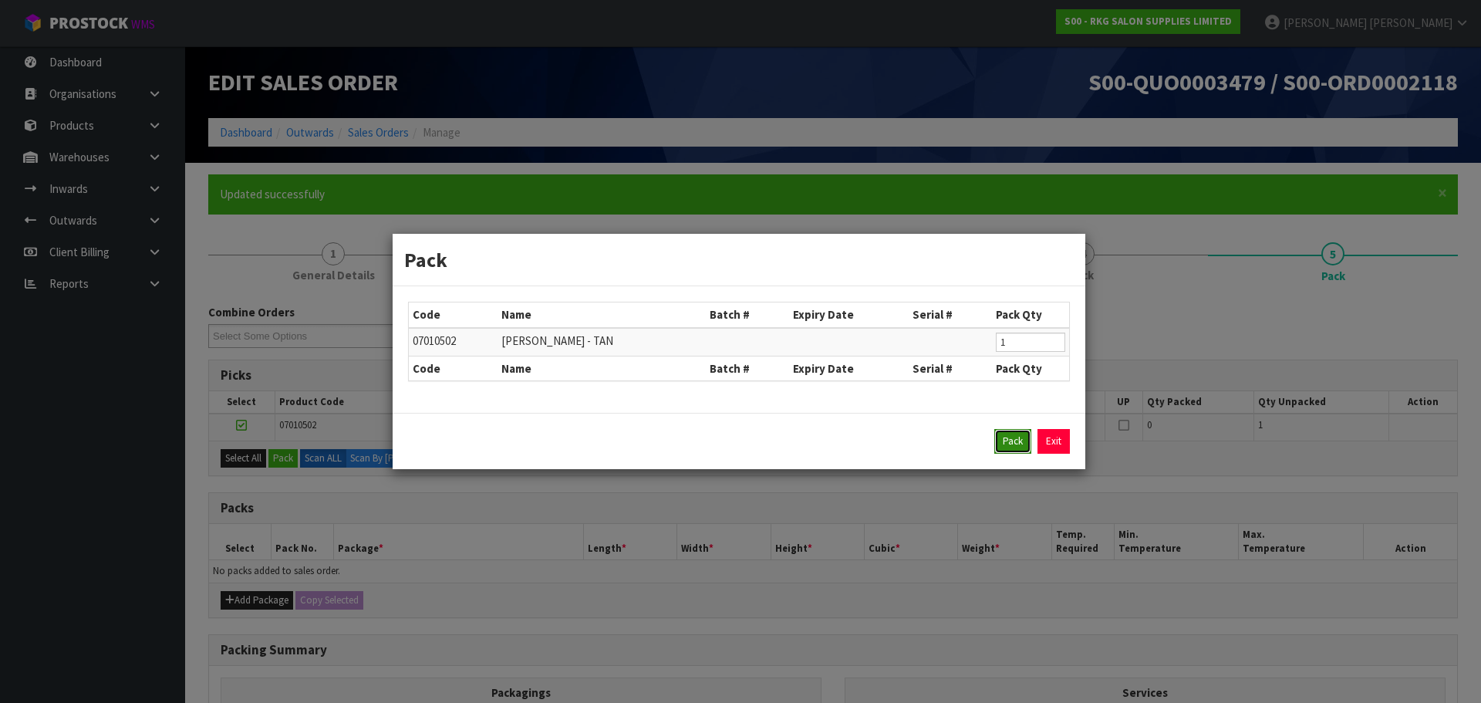
click at [1012, 446] on button "Pack" at bounding box center [1012, 441] width 37 height 25
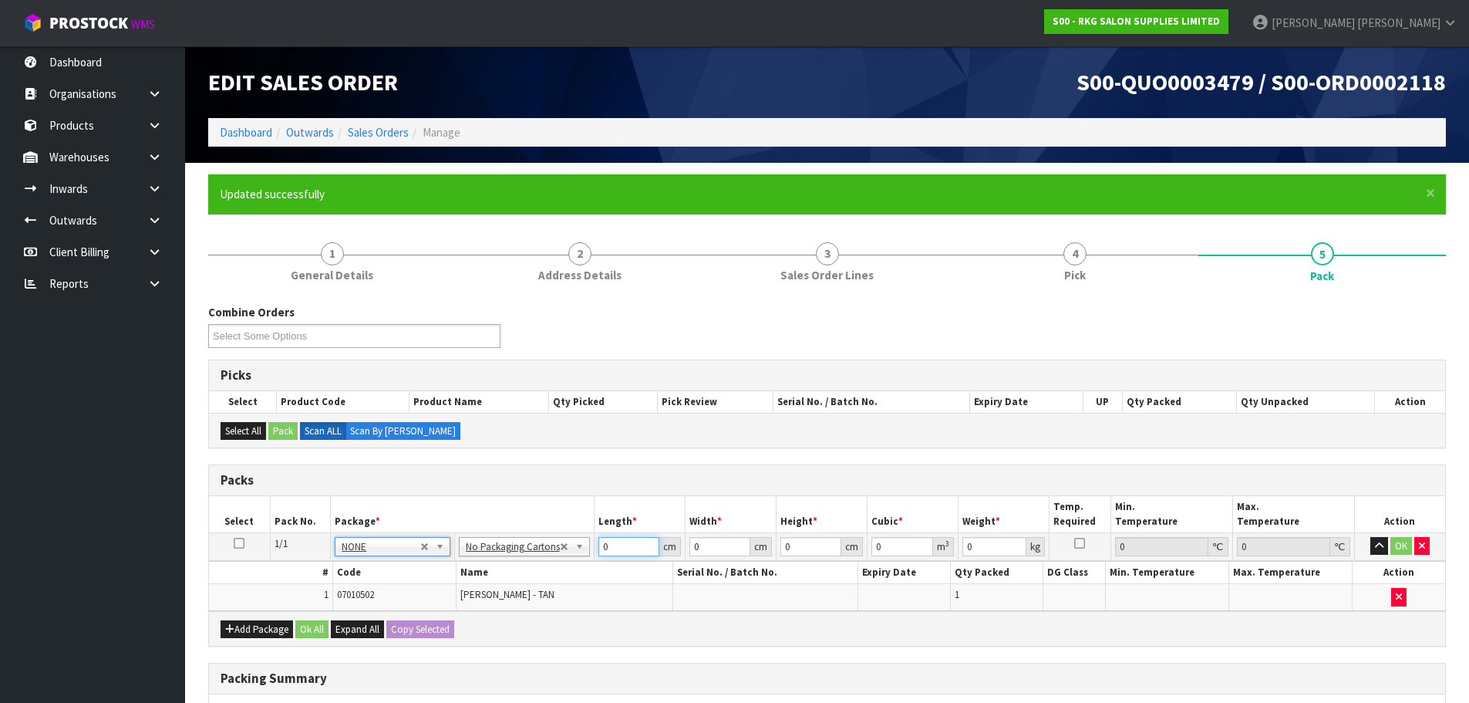
drag, startPoint x: 612, startPoint y: 549, endPoint x: 587, endPoint y: 547, distance: 24.8
click at [587, 547] on tr "1/1 NONE 007-001 007-002 007-004 007-009 007-013 007-014 007-015 007-017 007-01…" at bounding box center [827, 546] width 1236 height 28
type input ".48"
drag, startPoint x: 611, startPoint y: 544, endPoint x: 592, endPoint y: 548, distance: 18.8
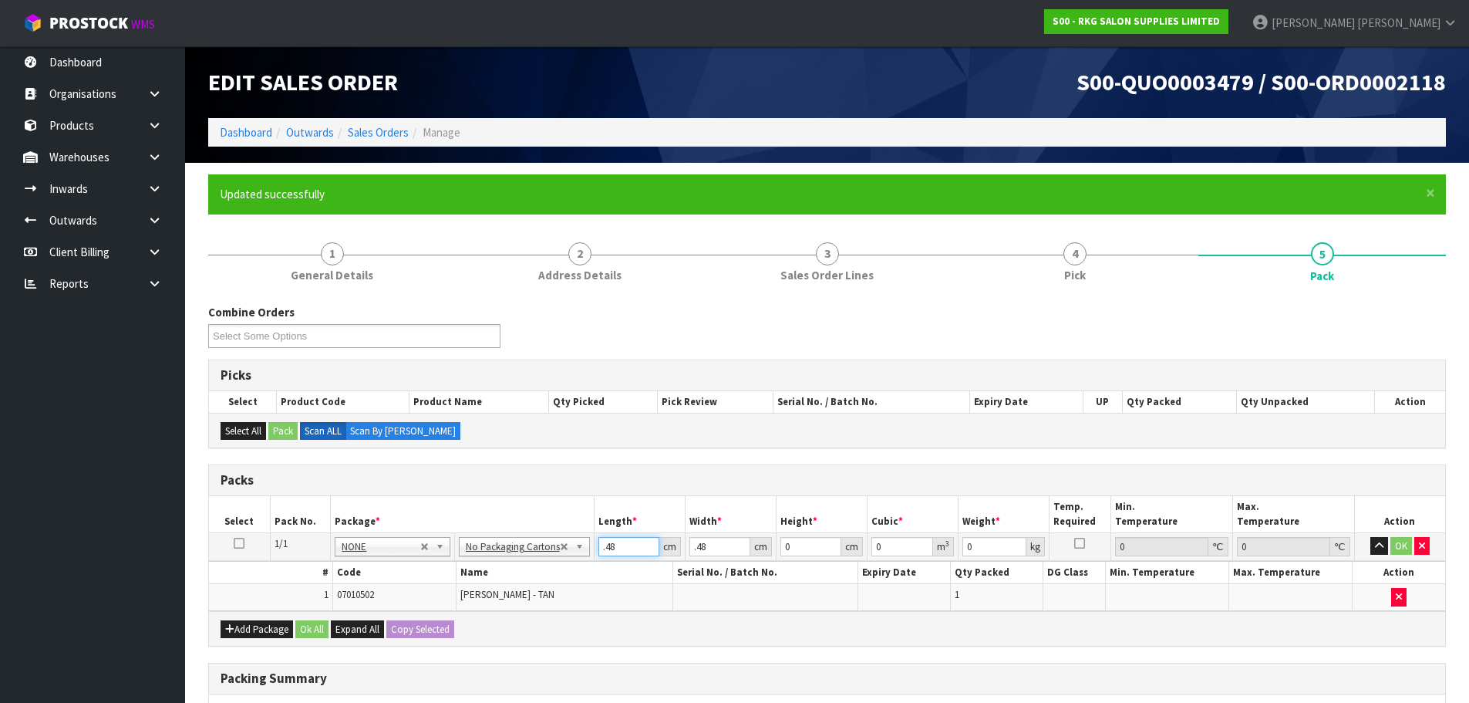
click at [594, 548] on td ".48 cm" at bounding box center [639, 546] width 91 height 28
type input "48"
drag, startPoint x: 710, startPoint y: 544, endPoint x: 673, endPoint y: 544, distance: 37.0
click at [673, 544] on tr "1/1 NONE 007-001 007-002 007-004 007-009 007-013 007-014 007-015 007-017 007-01…" at bounding box center [827, 546] width 1236 height 28
type input "48"
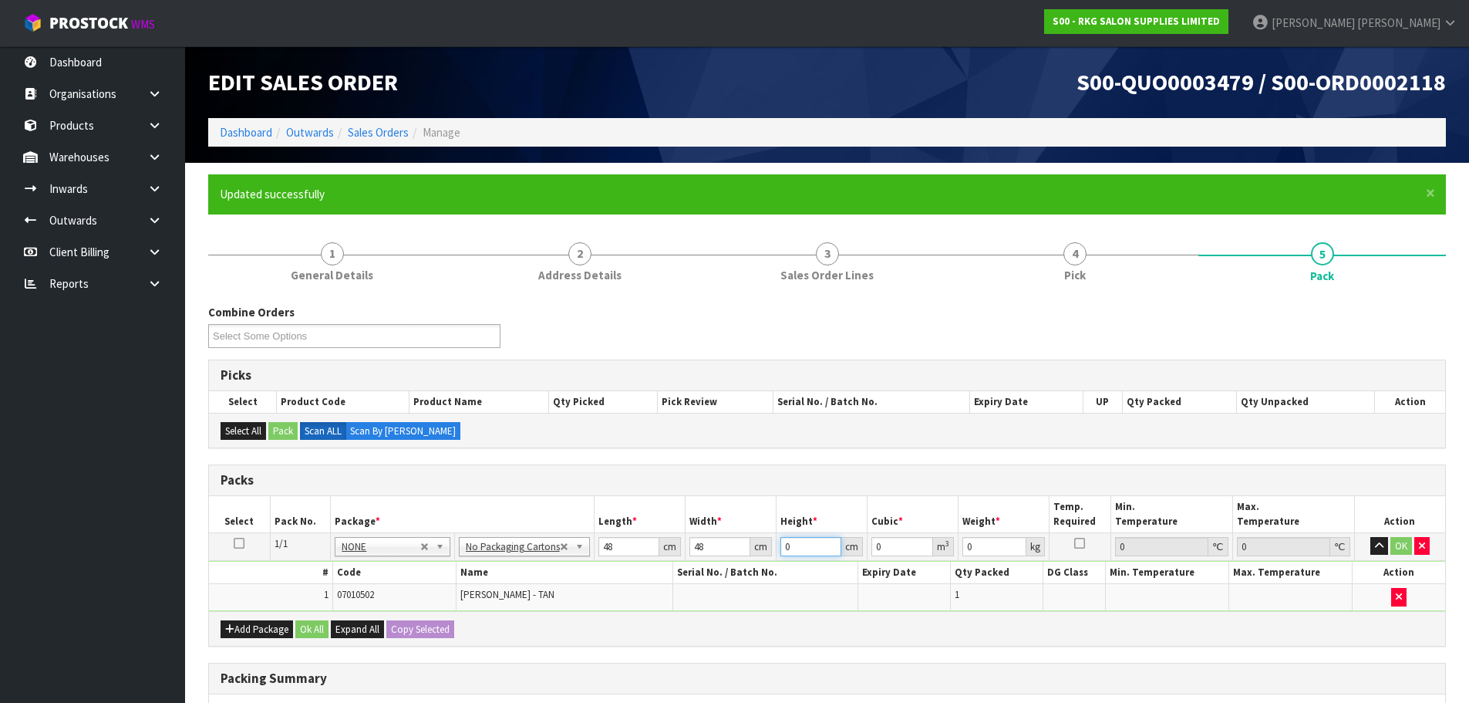
type input "1"
type input "0.002304"
type input "17"
type input "0.039168"
type input "17"
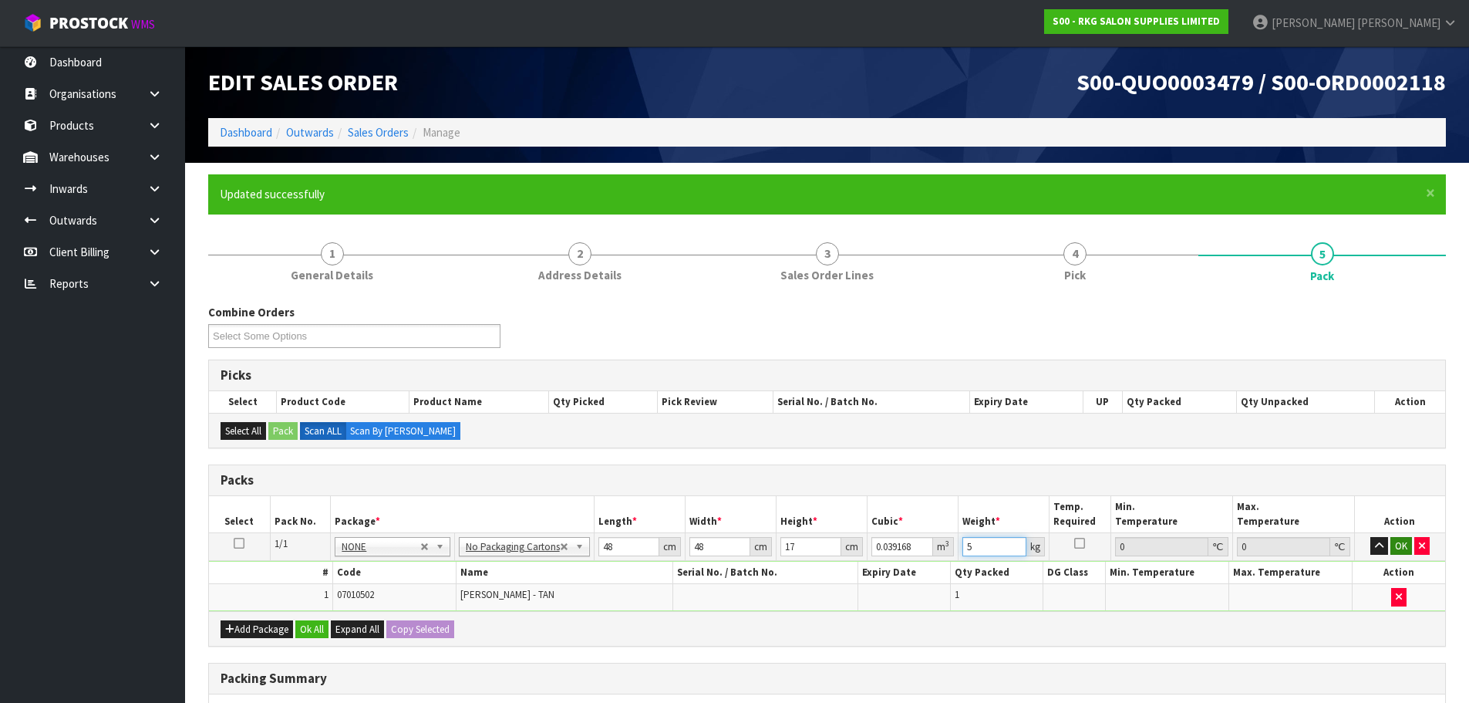
type input "5"
click at [1402, 541] on button "OK" at bounding box center [1401, 546] width 22 height 19
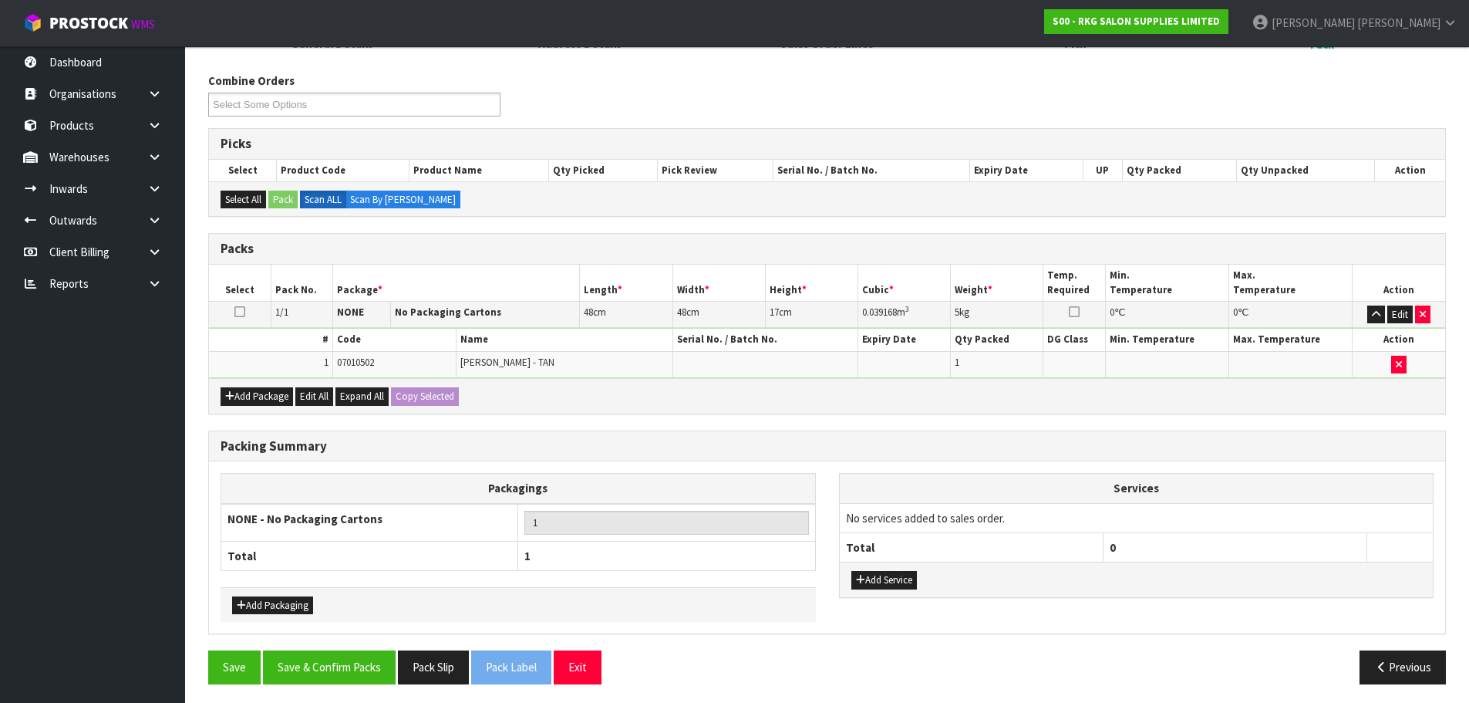
scroll to position [236, 0]
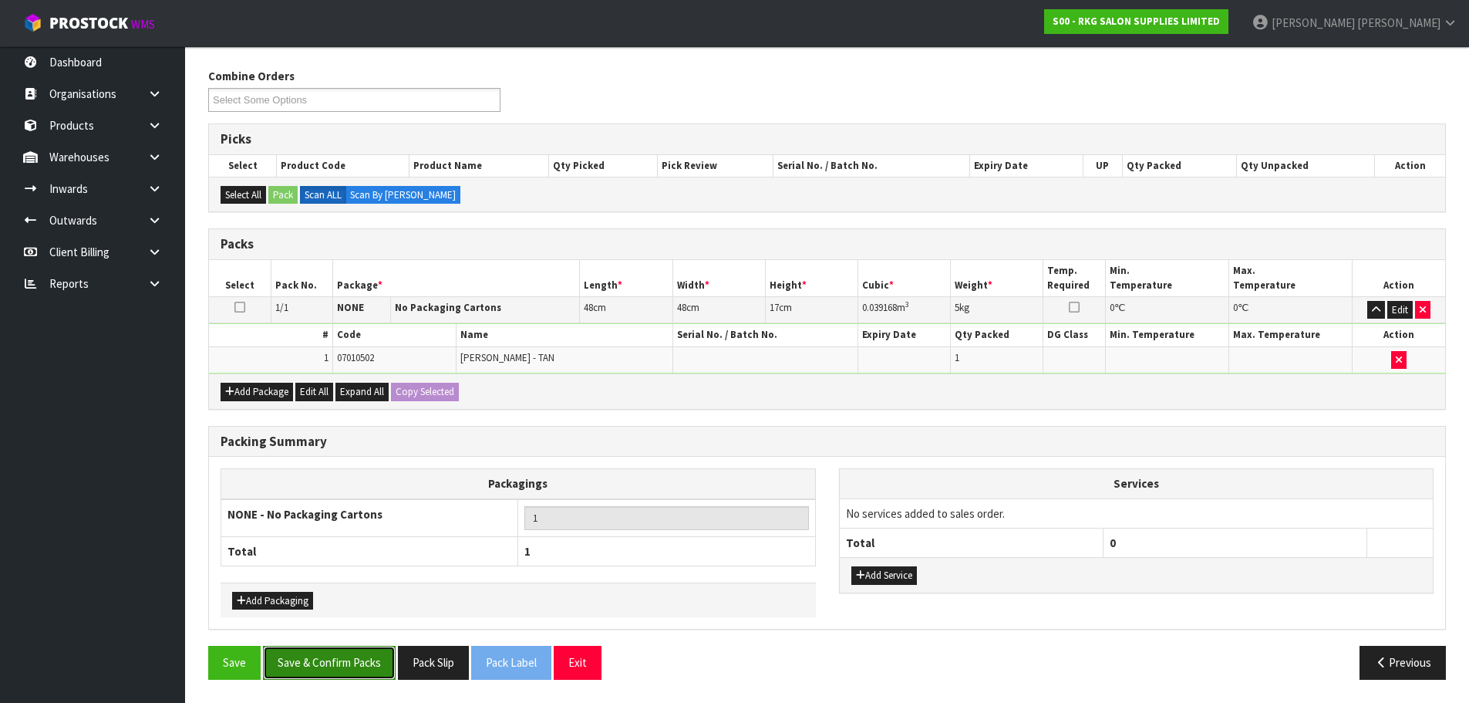
click at [348, 674] on button "Save & Confirm Packs" at bounding box center [329, 661] width 133 height 33
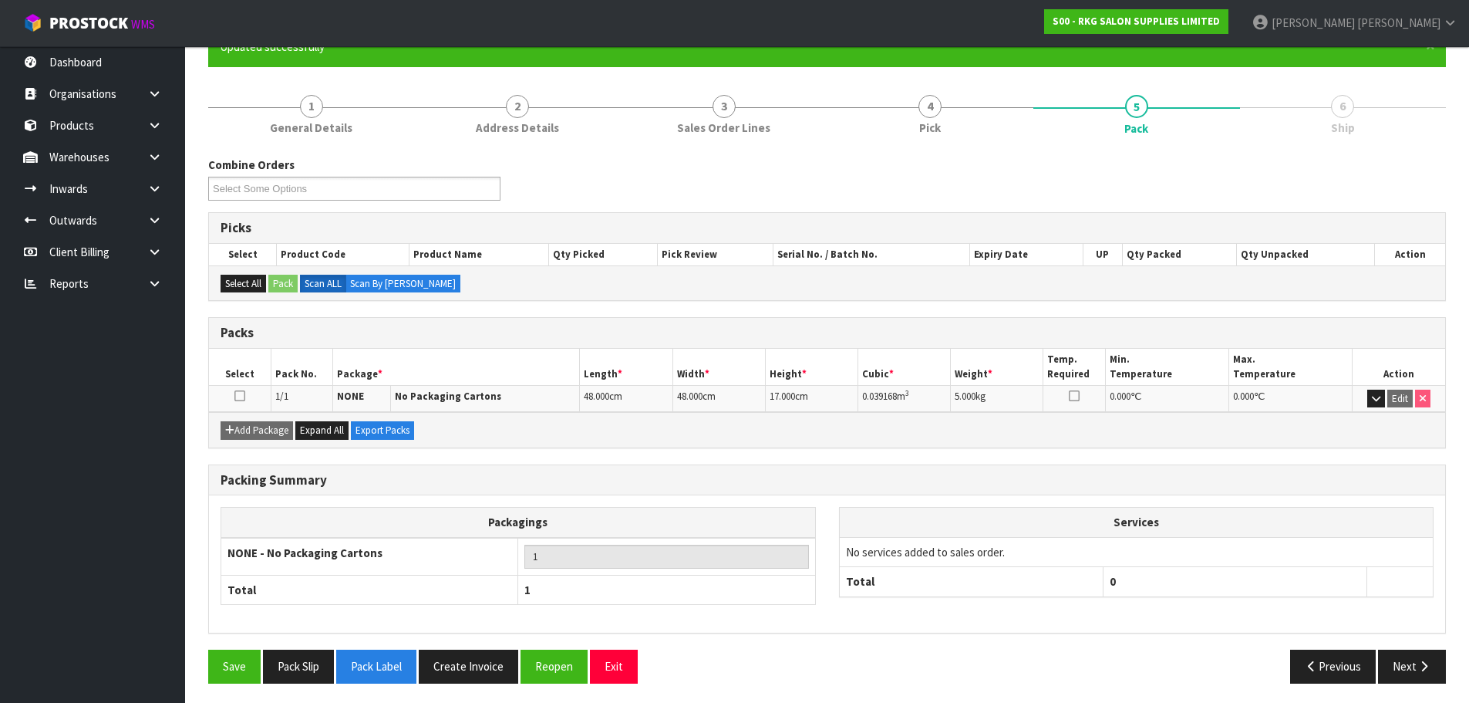
scroll to position [151, 0]
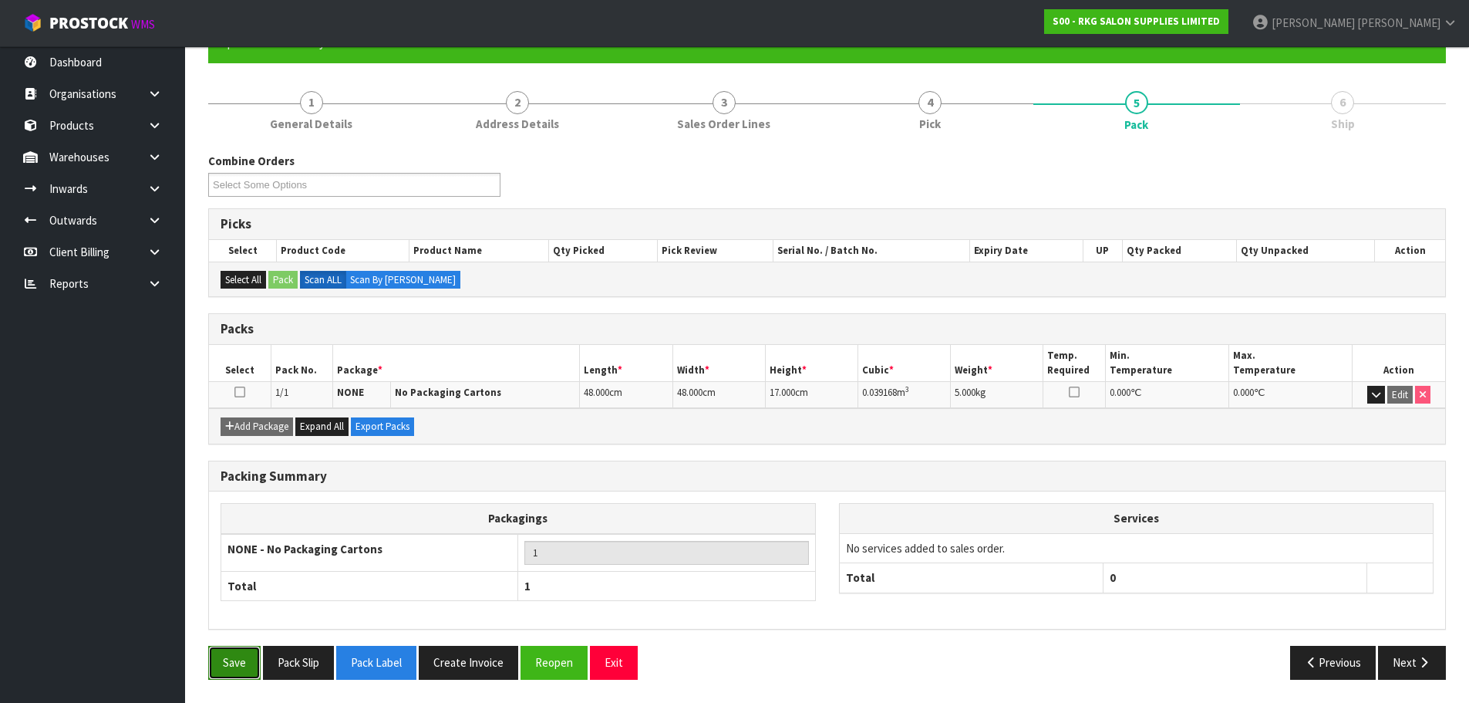
click at [231, 662] on button "Save" at bounding box center [234, 661] width 52 height 33
click at [1409, 662] on button "Next" at bounding box center [1412, 661] width 68 height 33
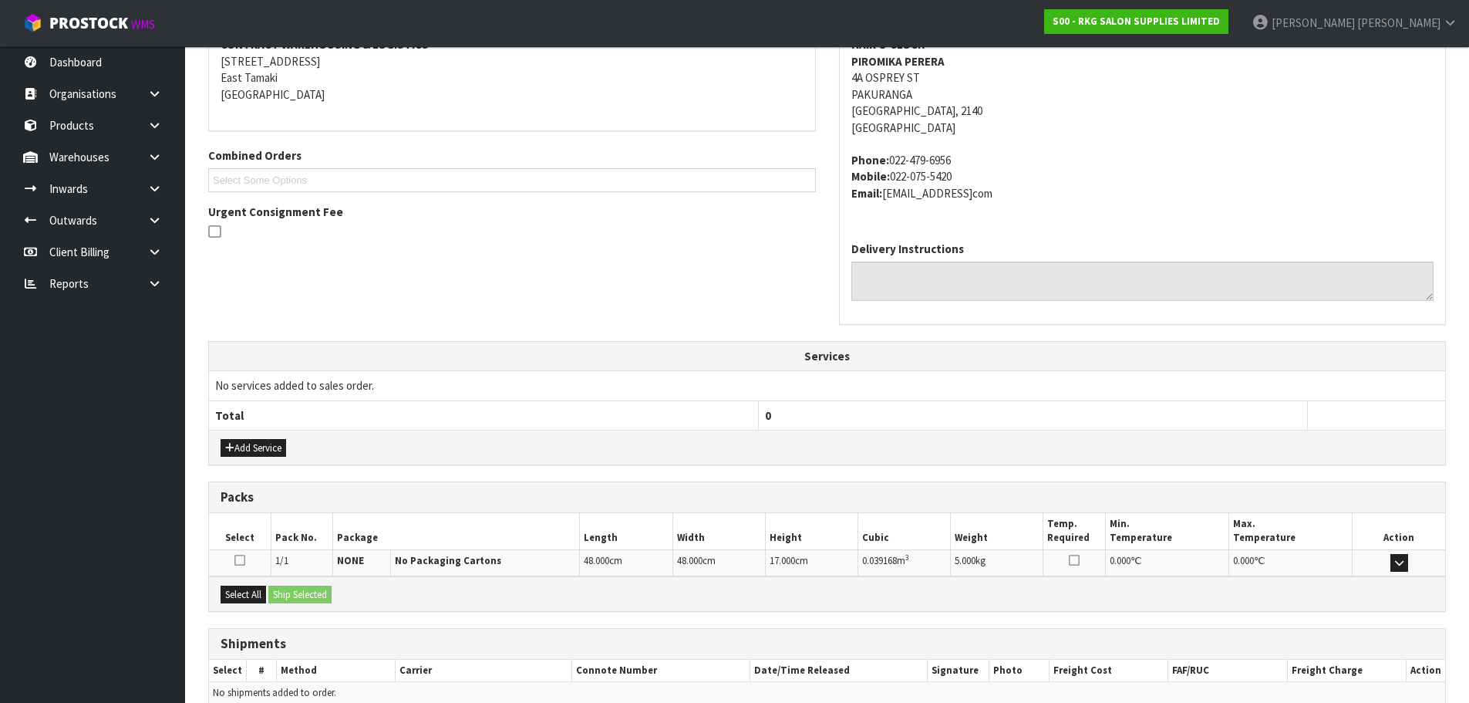
scroll to position [385, 0]
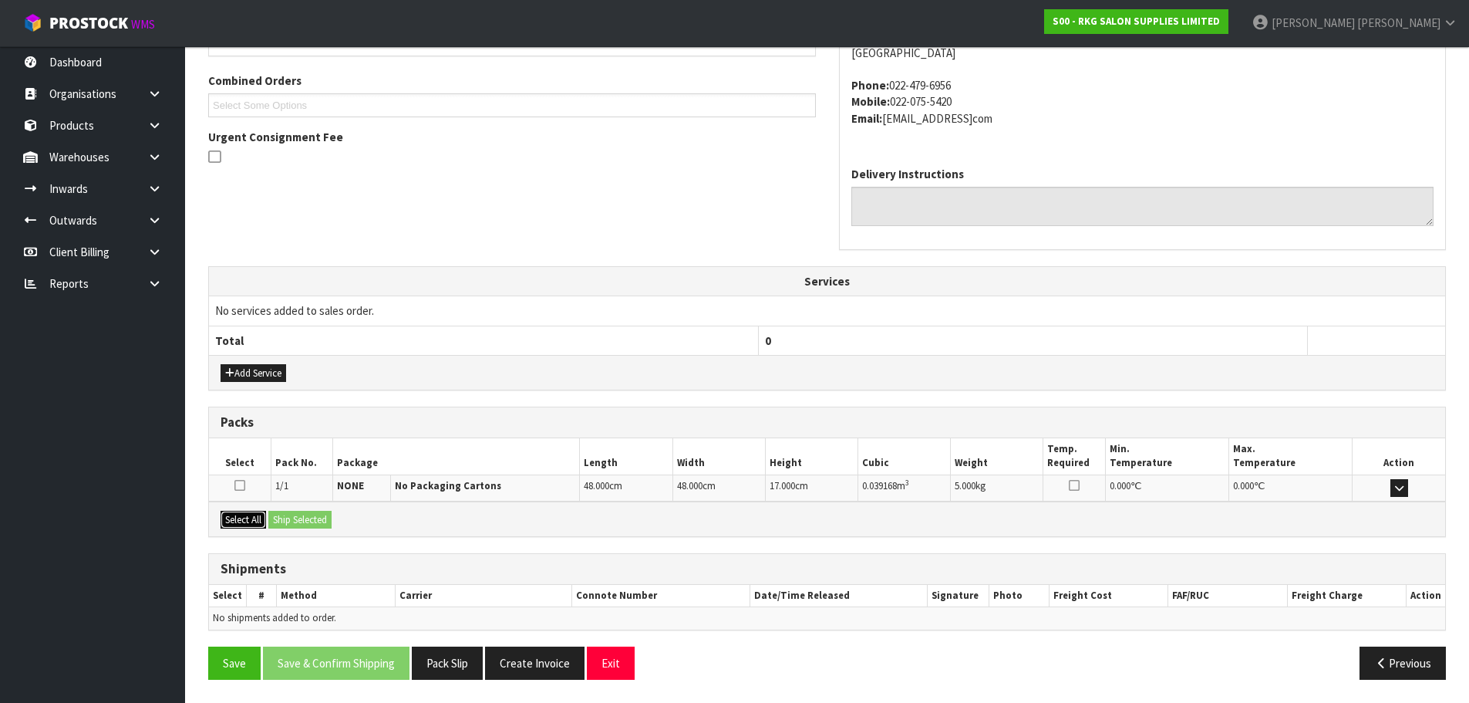
click at [247, 524] on button "Select All" at bounding box center [243, 520] width 45 height 19
click at [288, 521] on button "Ship Selected" at bounding box center [299, 520] width 63 height 19
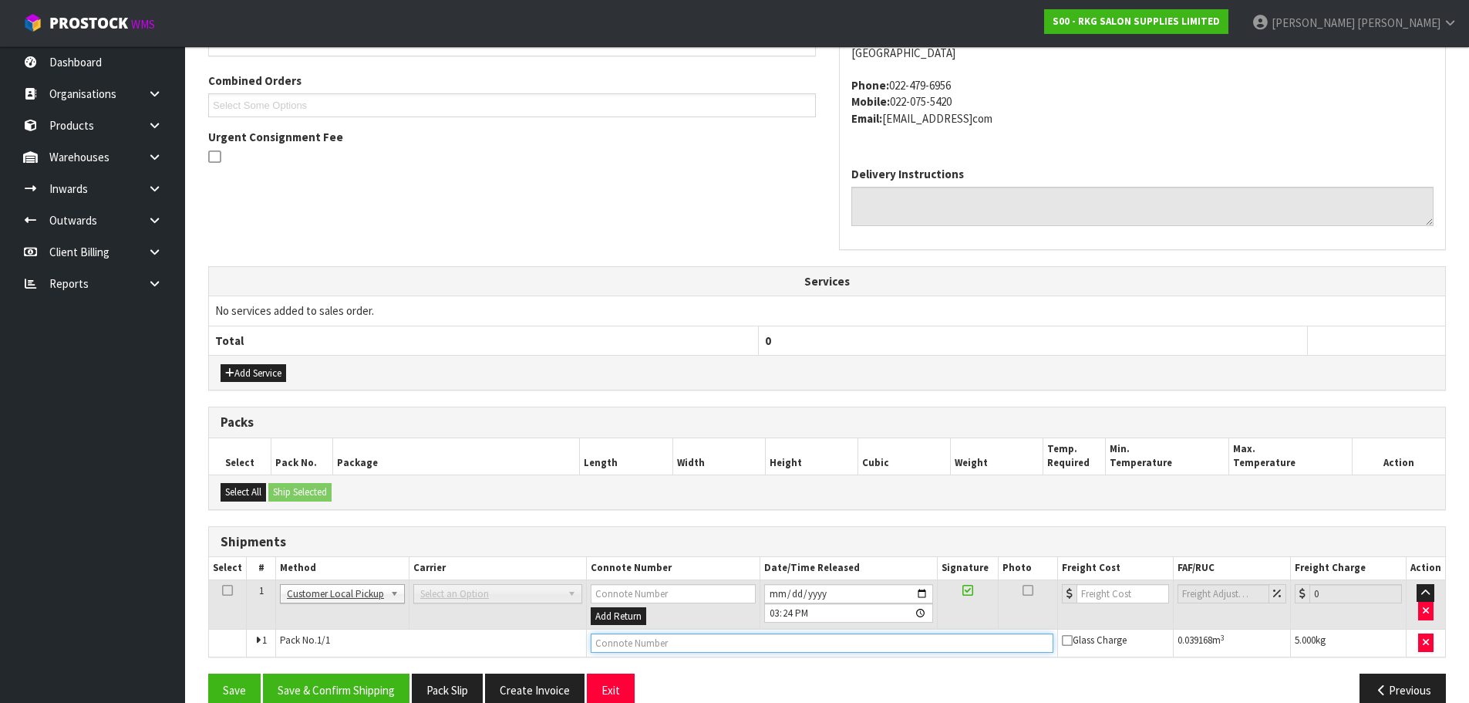
click at [656, 649] on input "text" at bounding box center [822, 642] width 463 height 19
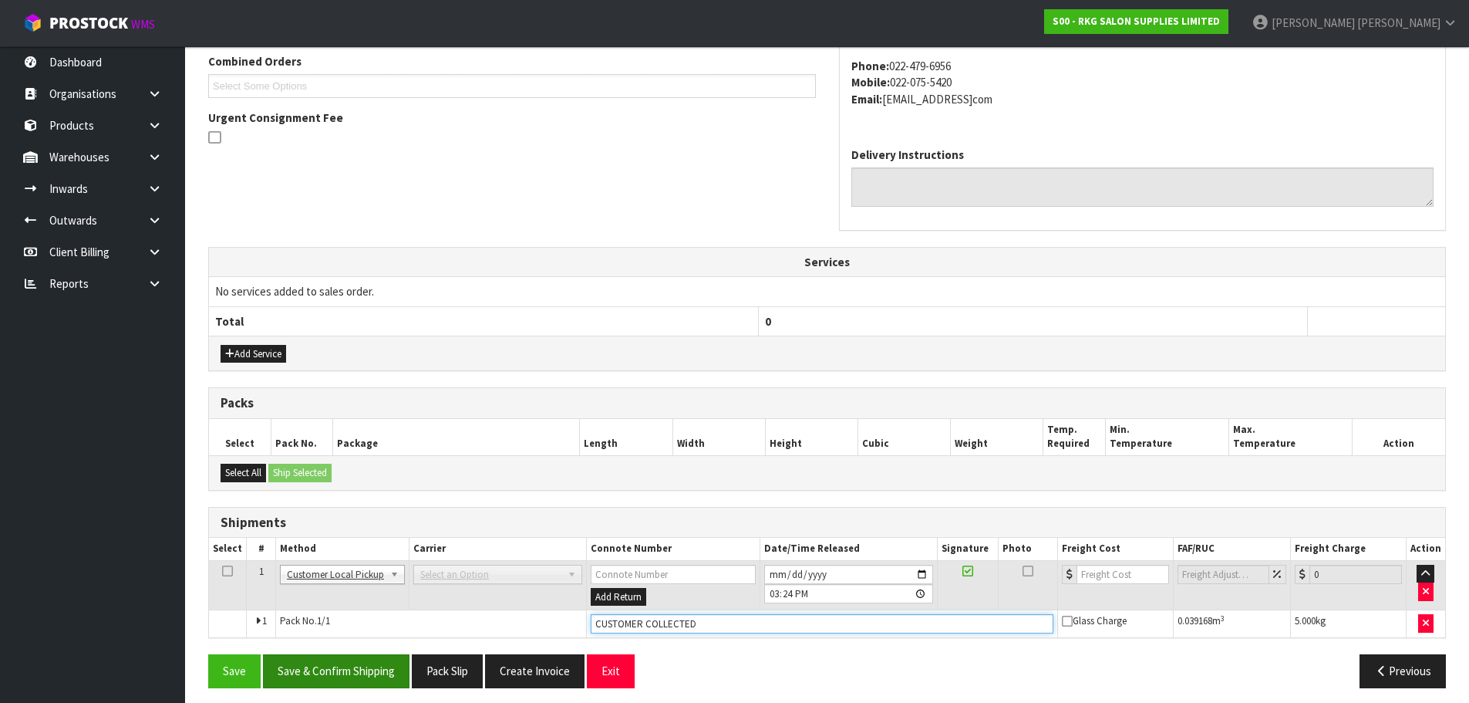
scroll to position [413, 0]
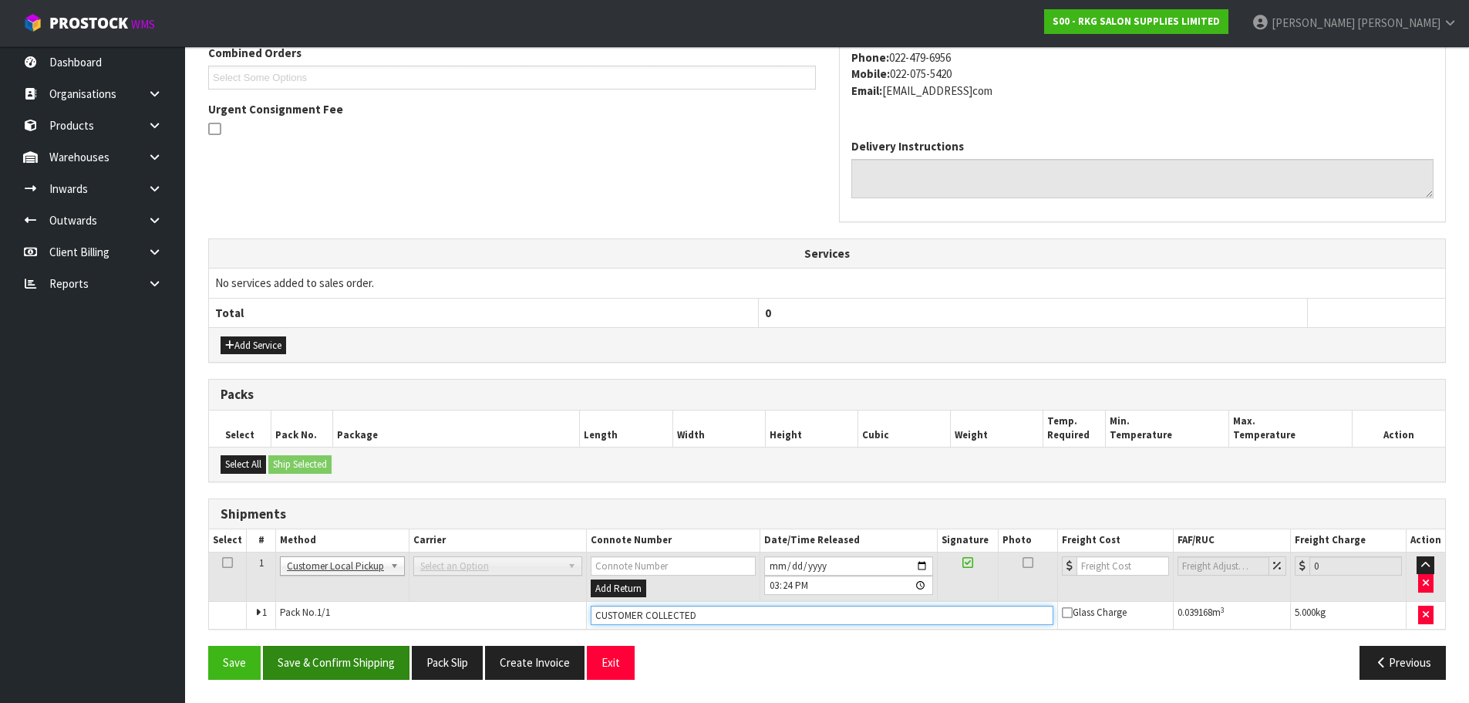
type input "CUSTOMER COLLECTED"
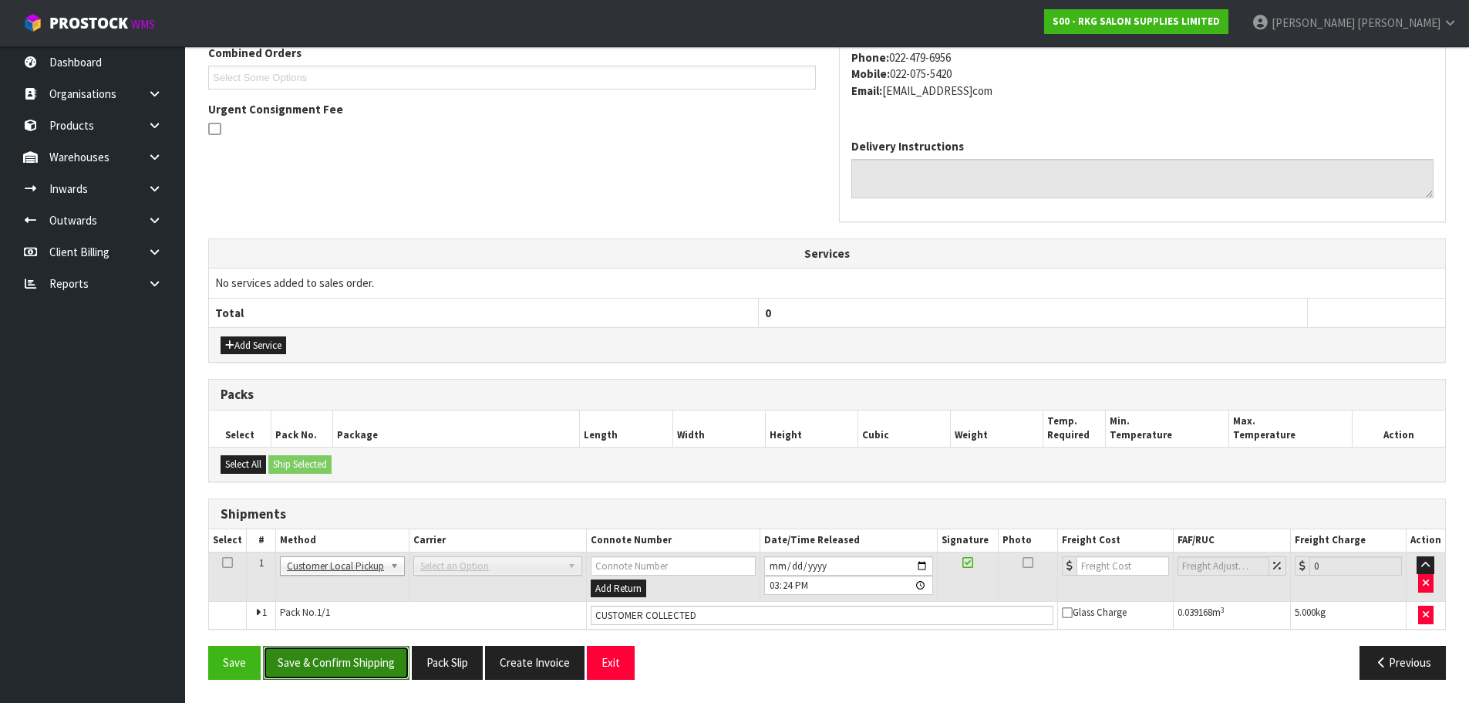
click at [328, 664] on button "Save & Confirm Shipping" at bounding box center [336, 661] width 147 height 33
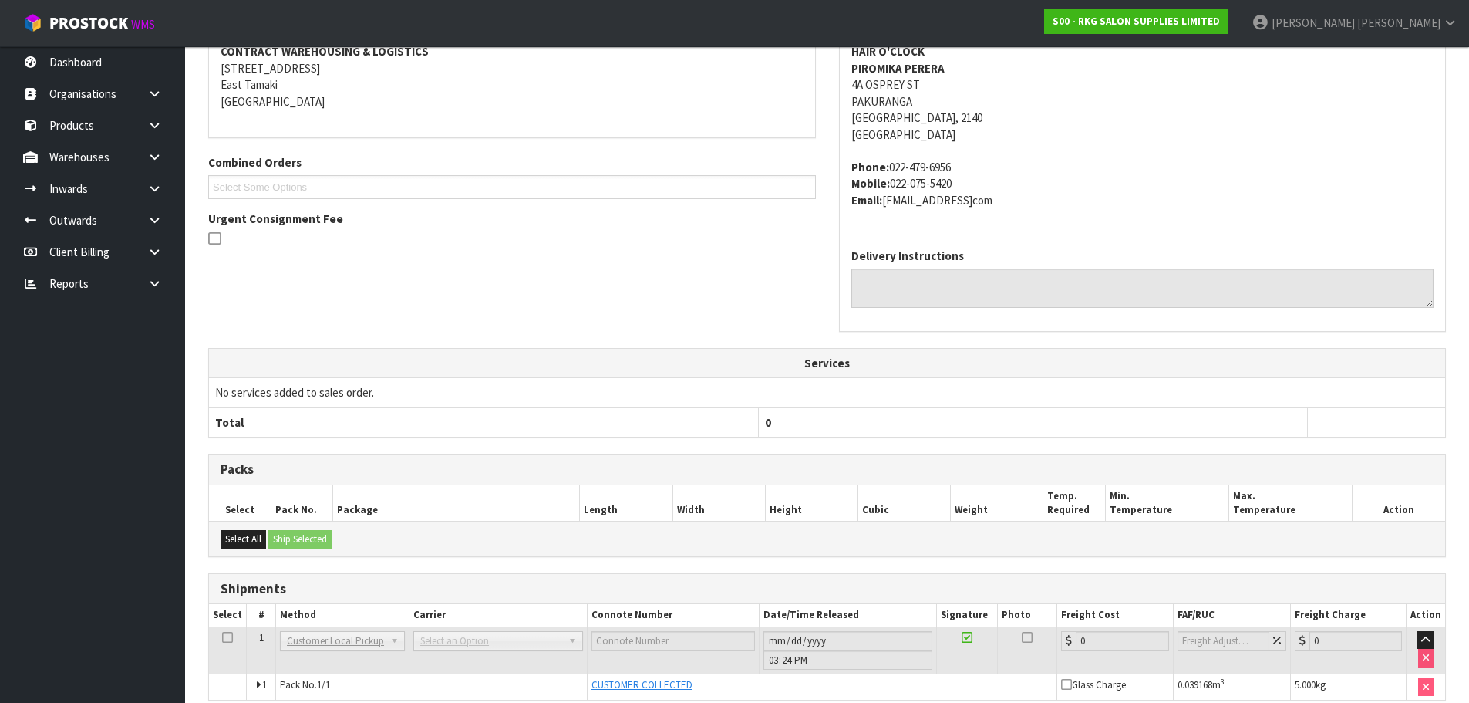
scroll to position [374, 0]
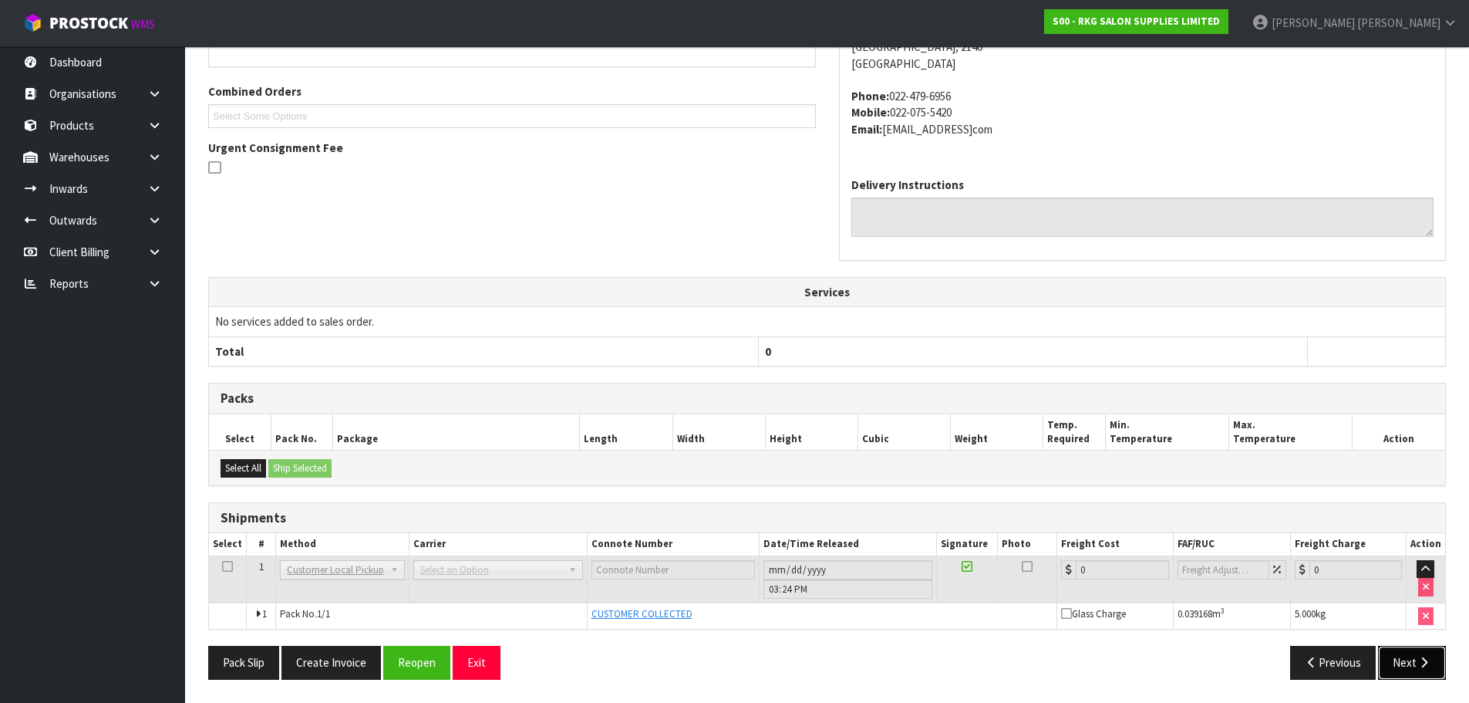
click at [1408, 668] on button "Next" at bounding box center [1412, 661] width 68 height 33
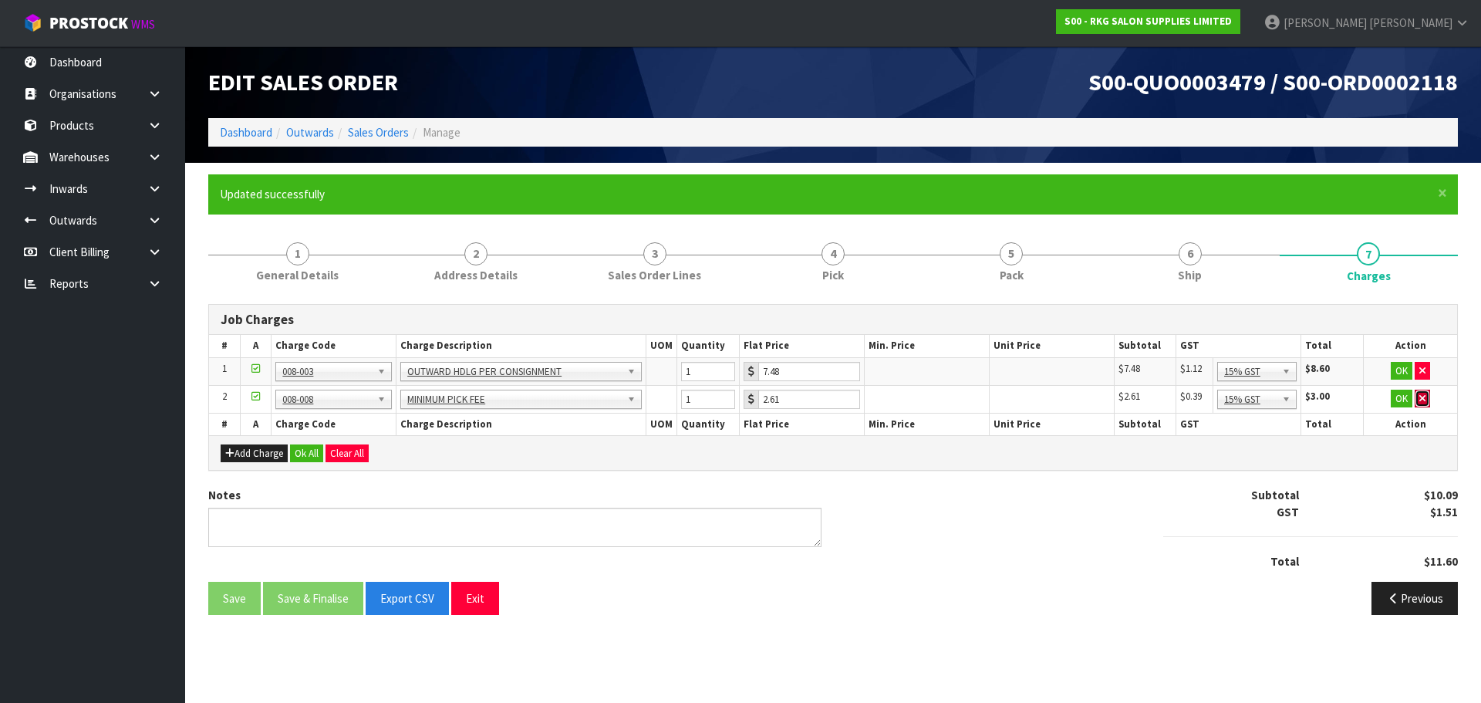
click at [1421, 403] on icon "button" at bounding box center [1422, 398] width 6 height 10
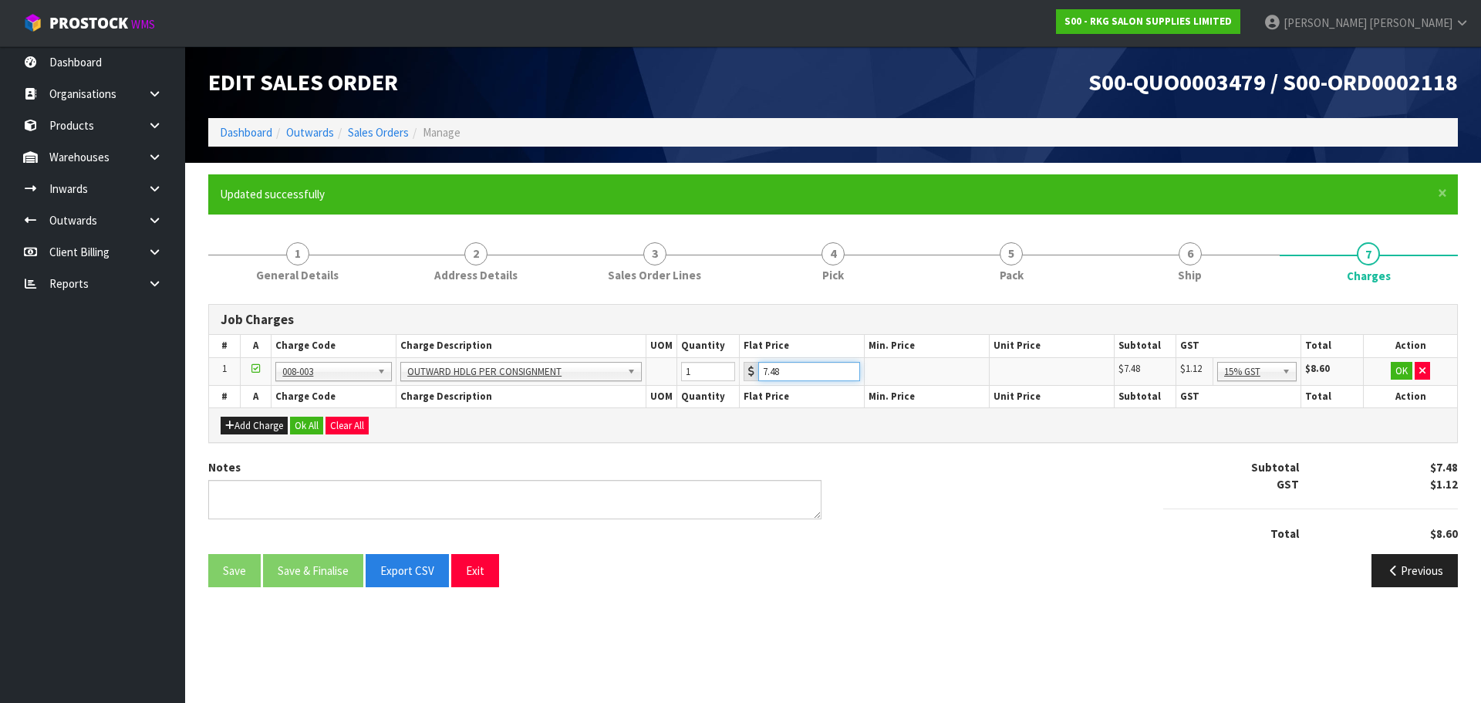
drag, startPoint x: 801, startPoint y: 371, endPoint x: 752, endPoint y: 374, distance: 49.5
click at [752, 374] on div "7.48" at bounding box center [801, 371] width 116 height 19
type input "3.50"
click at [227, 487] on textarea at bounding box center [514, 499] width 613 height 39
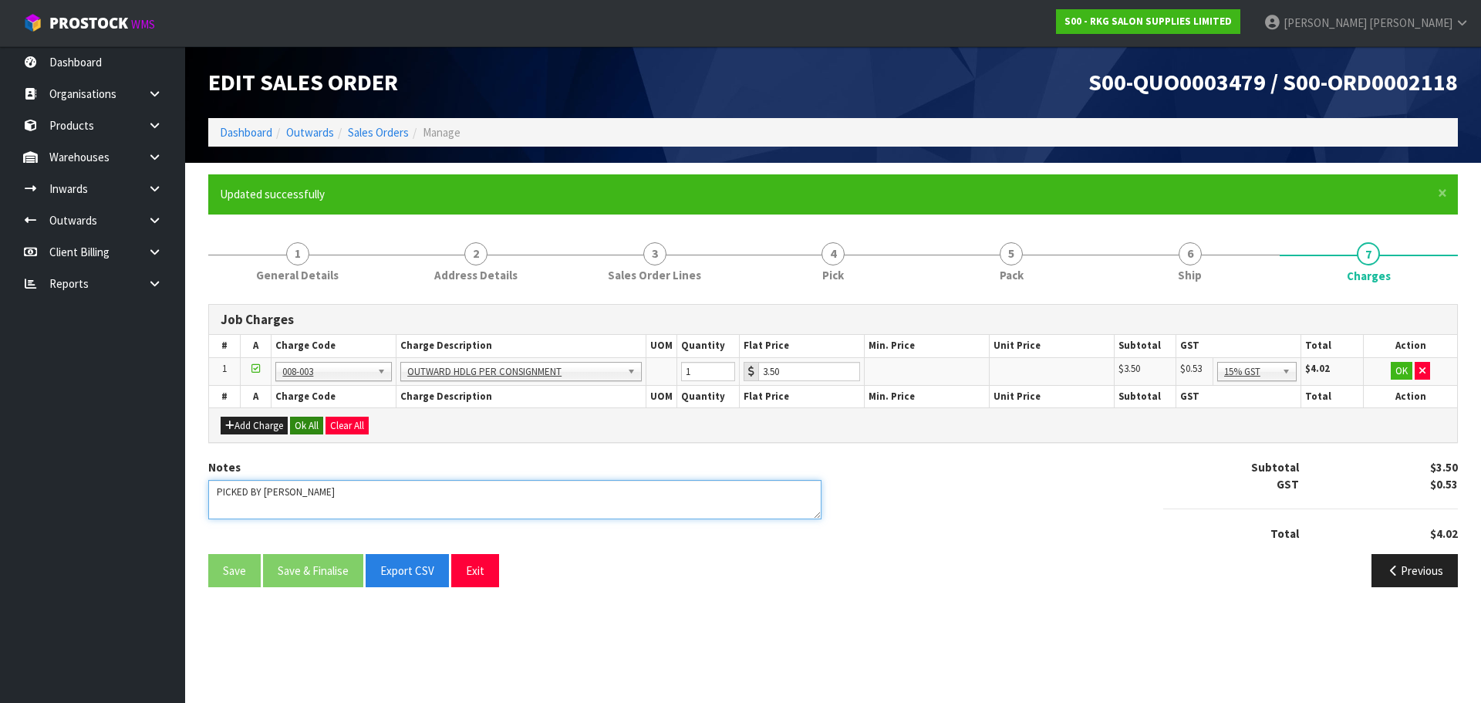
type textarea "PICKED BY MARIE"
click at [301, 426] on button "Ok All" at bounding box center [306, 425] width 33 height 19
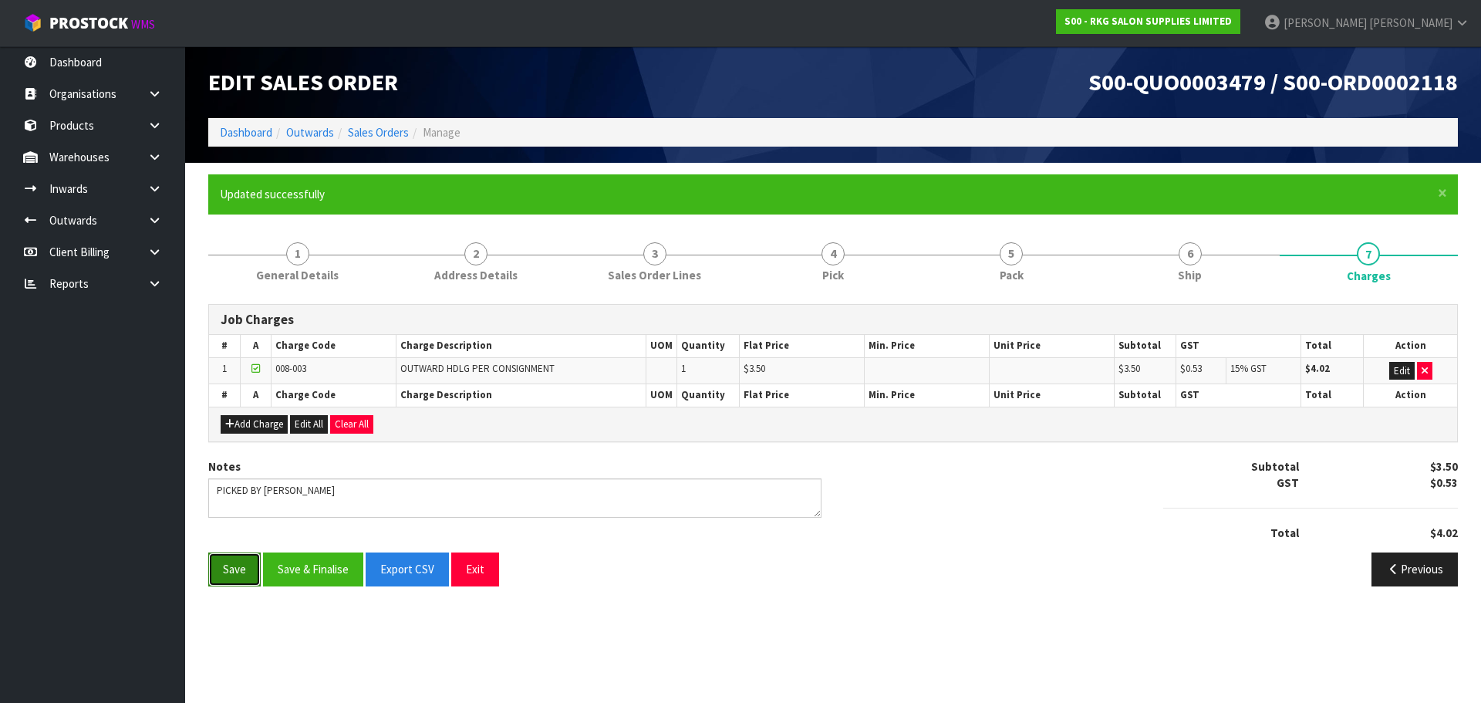
click at [233, 570] on button "Save" at bounding box center [234, 568] width 52 height 33
click at [644, 254] on span "3" at bounding box center [654, 253] width 23 height 23
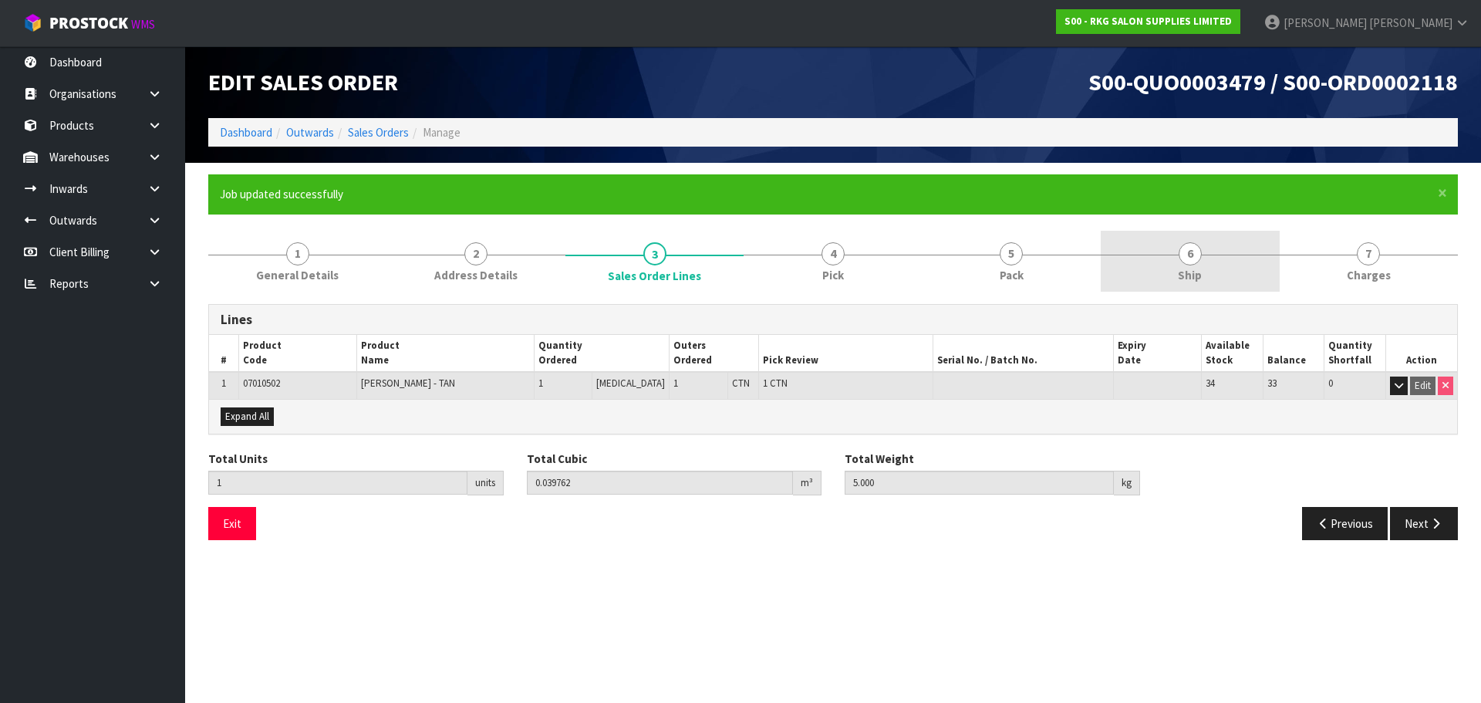
click at [1192, 261] on span "6" at bounding box center [1189, 253] width 23 height 23
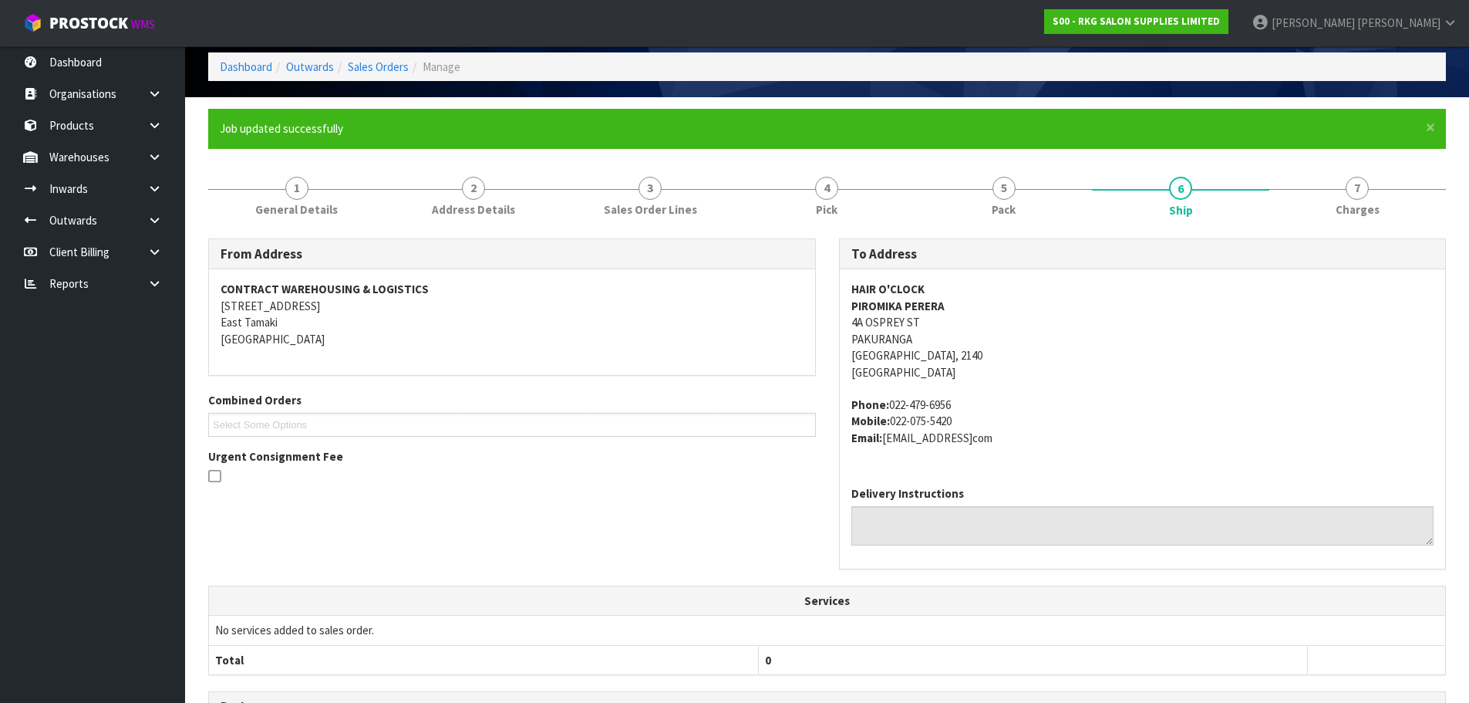
scroll to position [374, 0]
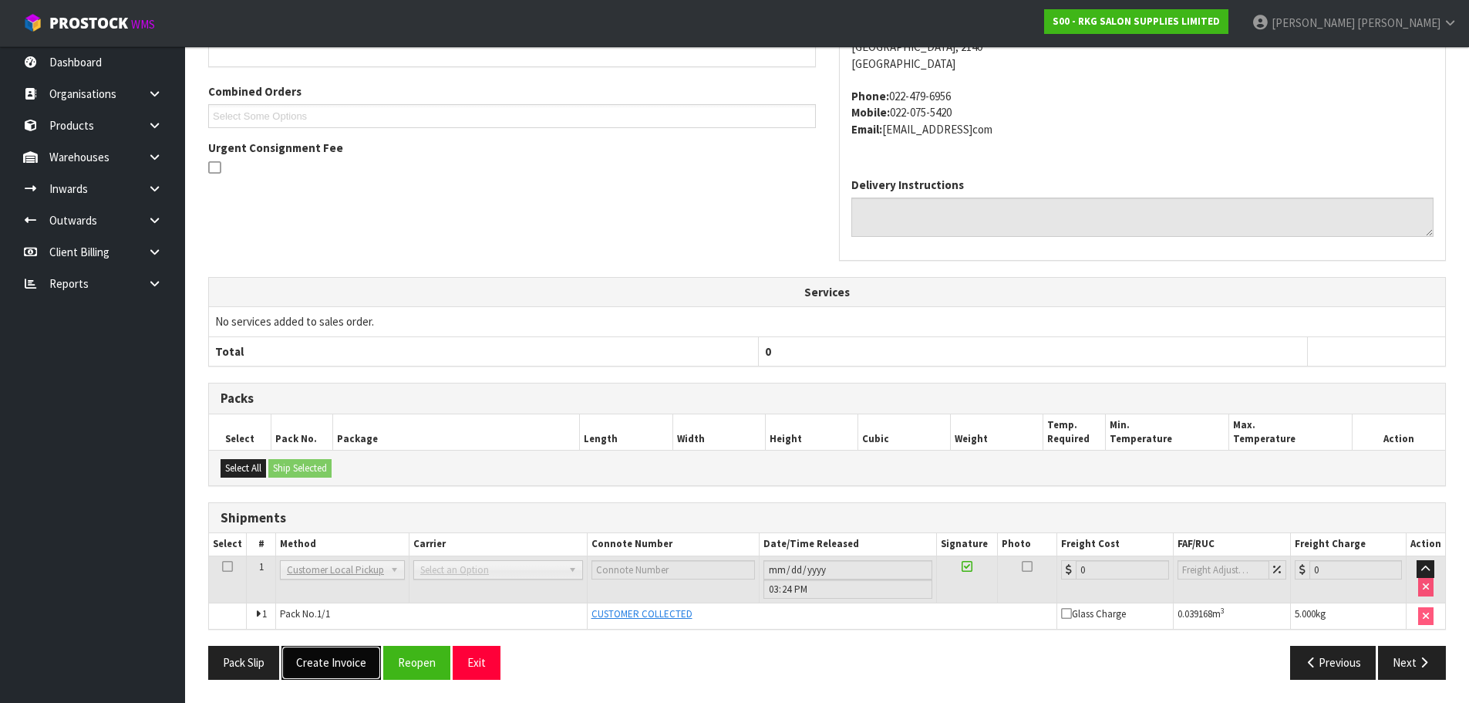
click at [344, 662] on button "Create Invoice" at bounding box center [330, 661] width 99 height 33
click at [329, 666] on button "View Invoice" at bounding box center [325, 661] width 89 height 33
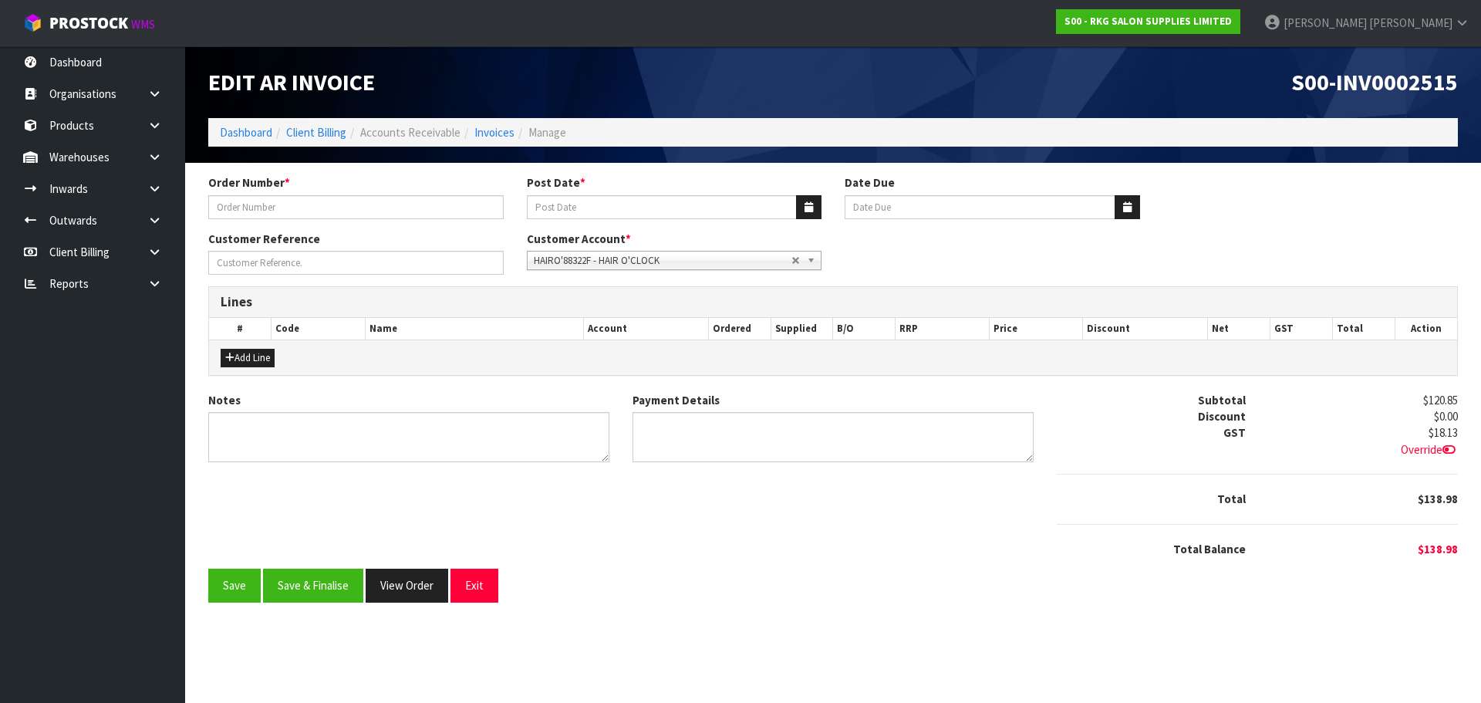
type input "PIROMIKA"
type input "[DATE]"
type input "20/09/2025"
type input "HAIR O'CLOCK [PERSON_NAME]"
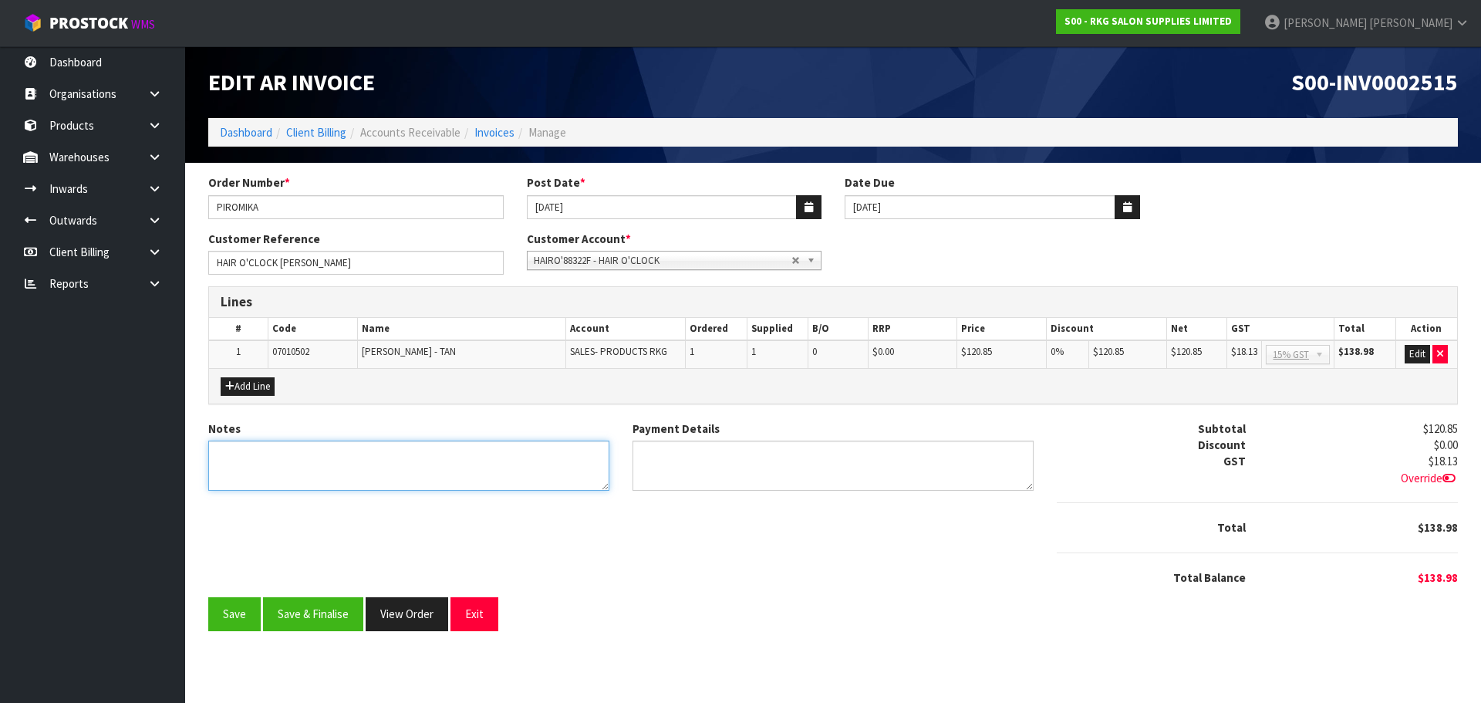
click at [294, 455] on textarea "Notes" at bounding box center [408, 465] width 401 height 50
type textarea "THANK YOU FOR ORDER"
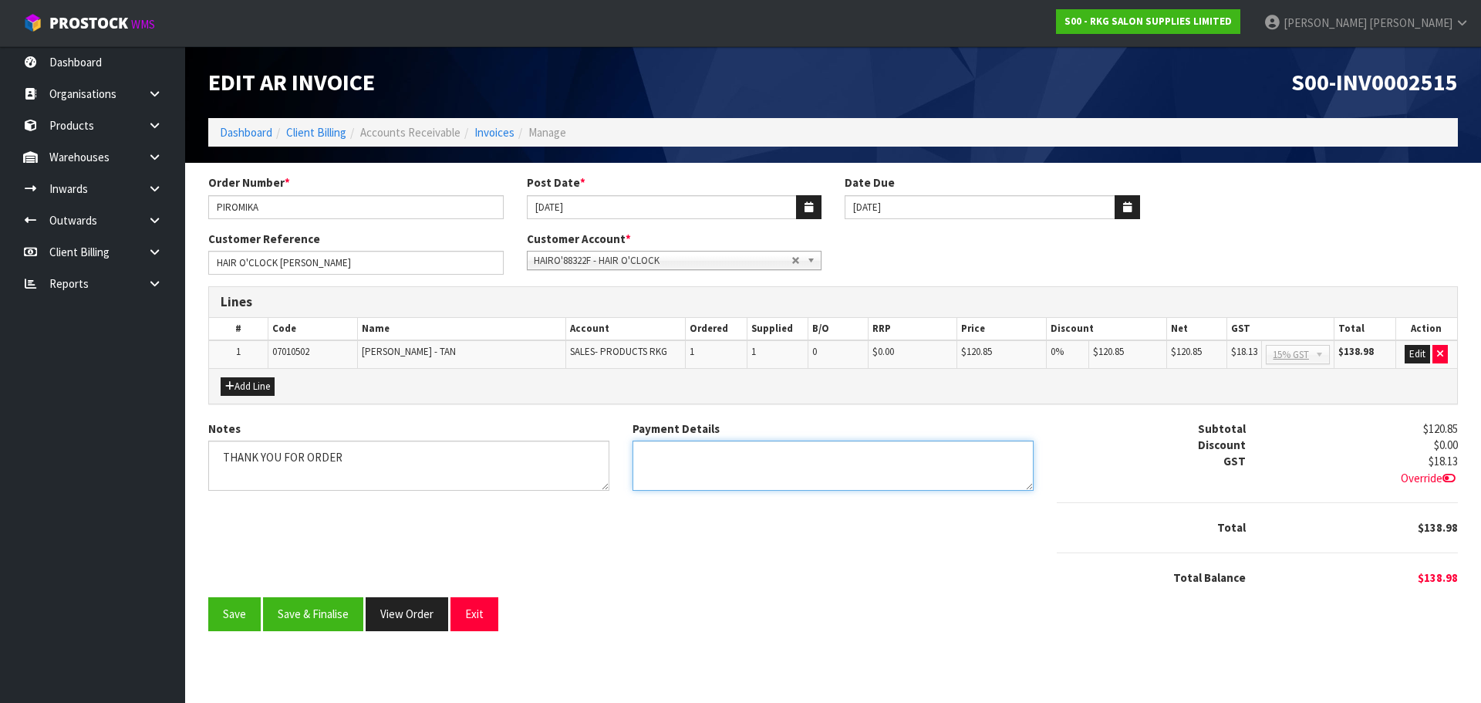
click at [662, 463] on textarea "Payment Details" at bounding box center [832, 465] width 401 height 50
click at [727, 457] on textarea "Payment Details" at bounding box center [832, 465] width 401 height 50
type textarea "EFTPOS $148.35 TO REFUND $9.37 12.8.25"
click at [232, 608] on button "Save" at bounding box center [234, 613] width 52 height 33
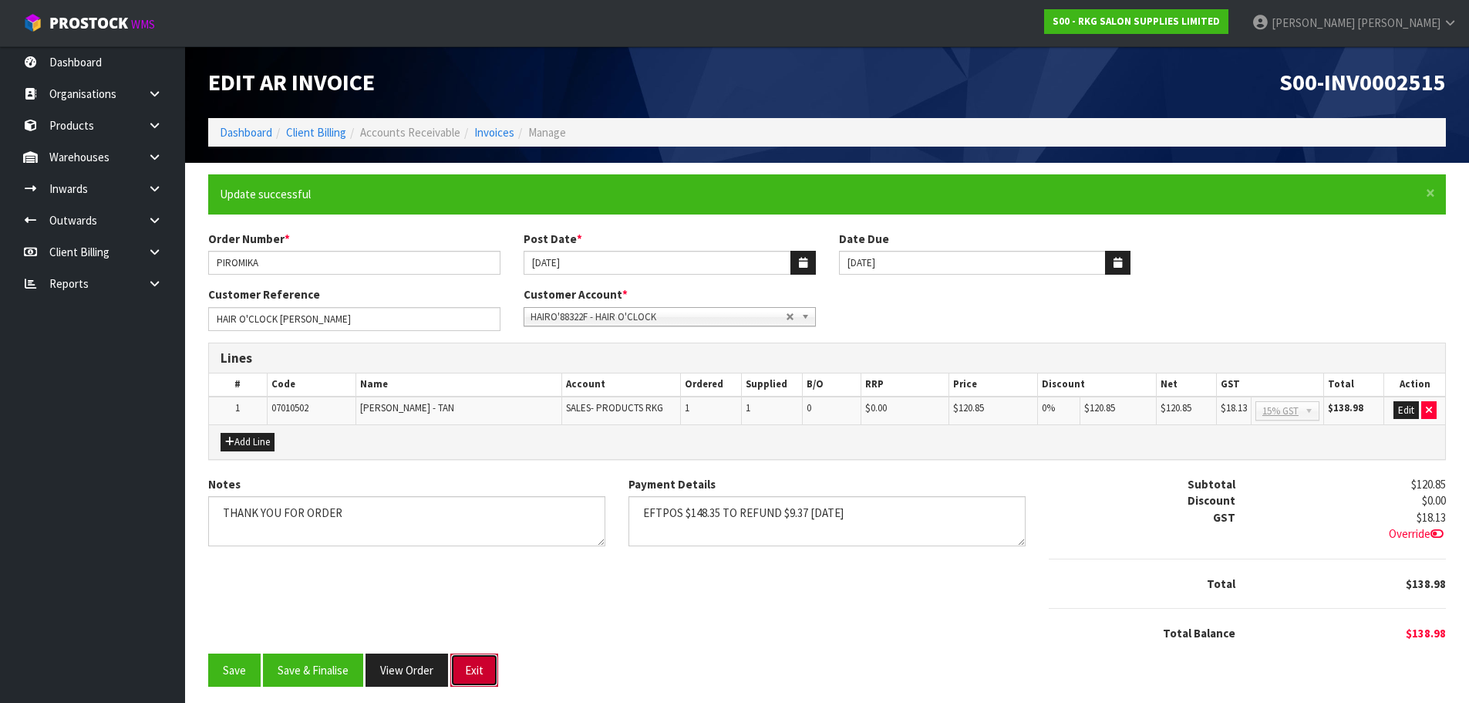
click at [474, 668] on button "Exit" at bounding box center [474, 669] width 48 height 33
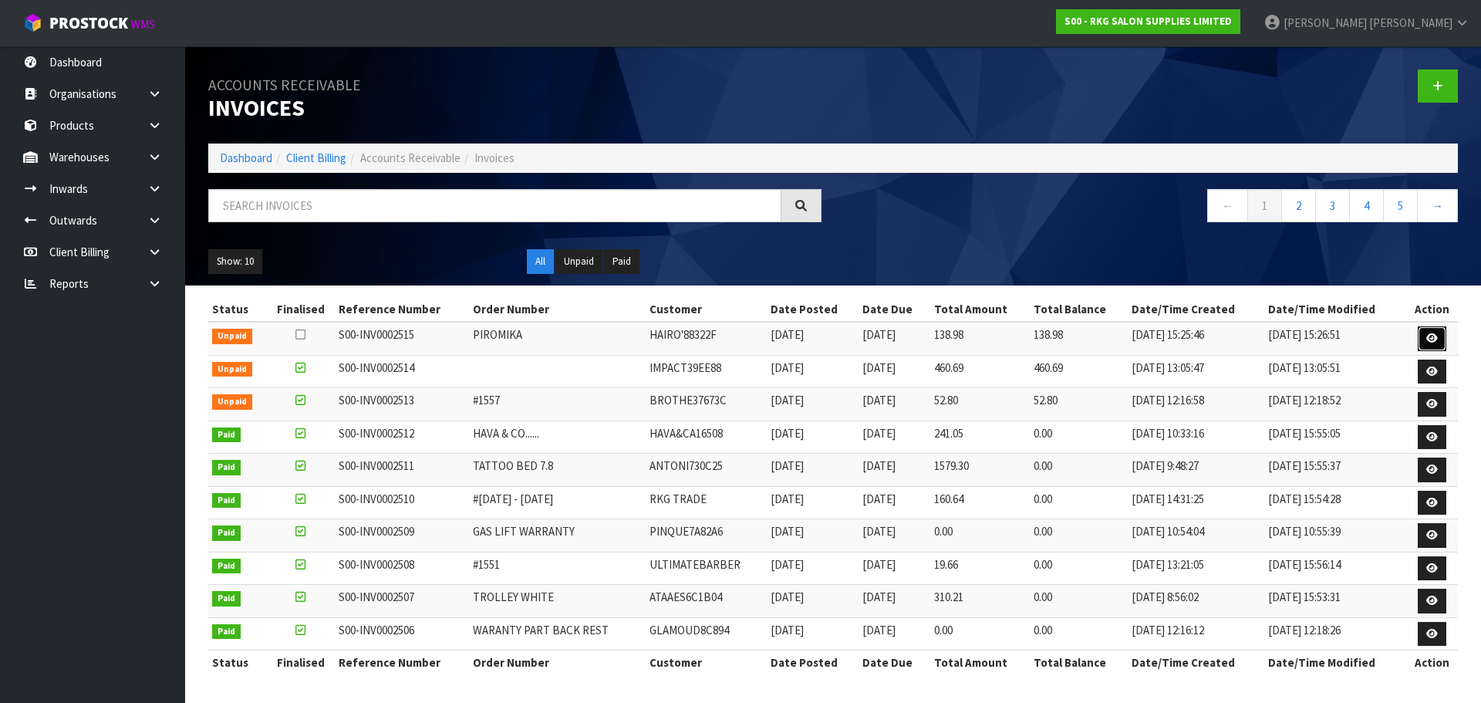
click at [1437, 337] on icon at bounding box center [1432, 338] width 12 height 10
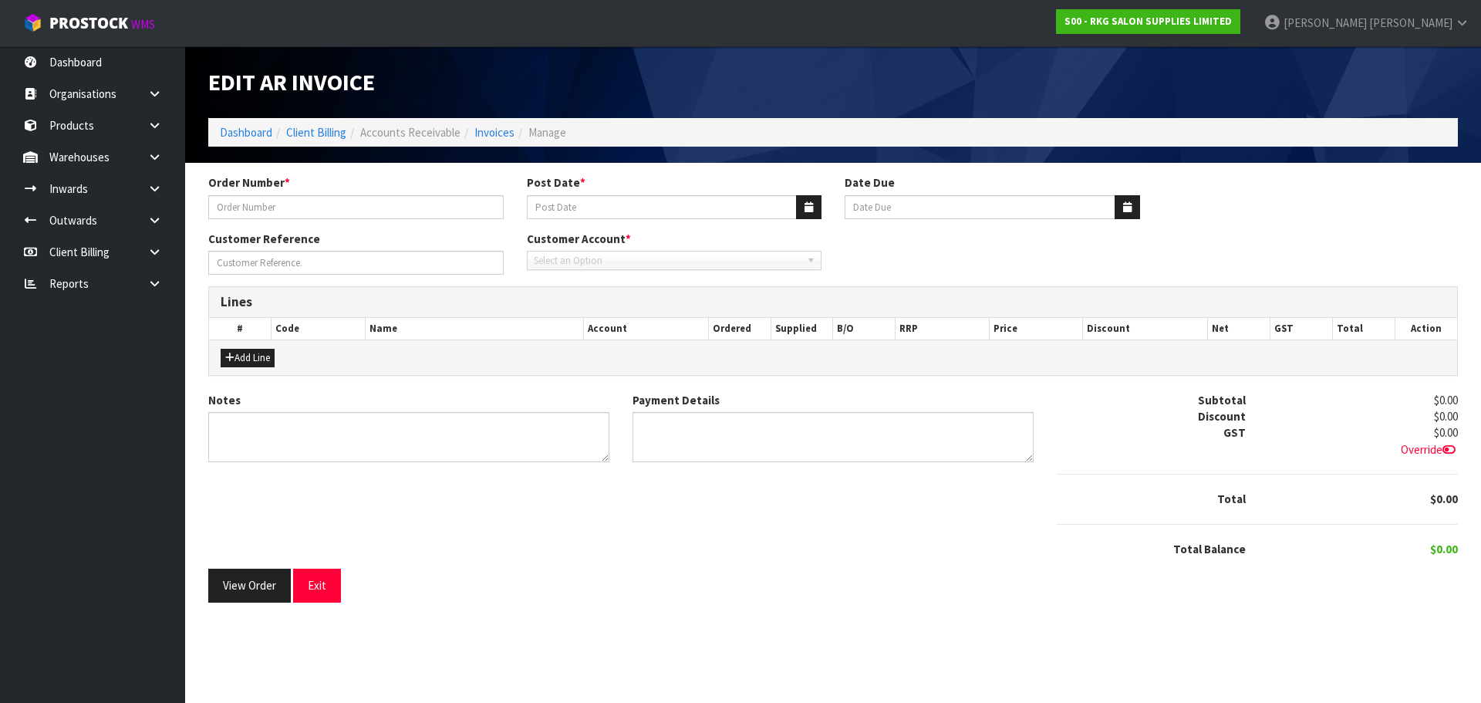
type input "PIROMIKA"
type input "[DATE]"
type input "20/09/2025"
type input "HAIR O'CLOCK [PERSON_NAME]"
type textarea "THANK YOU FOR ORDER"
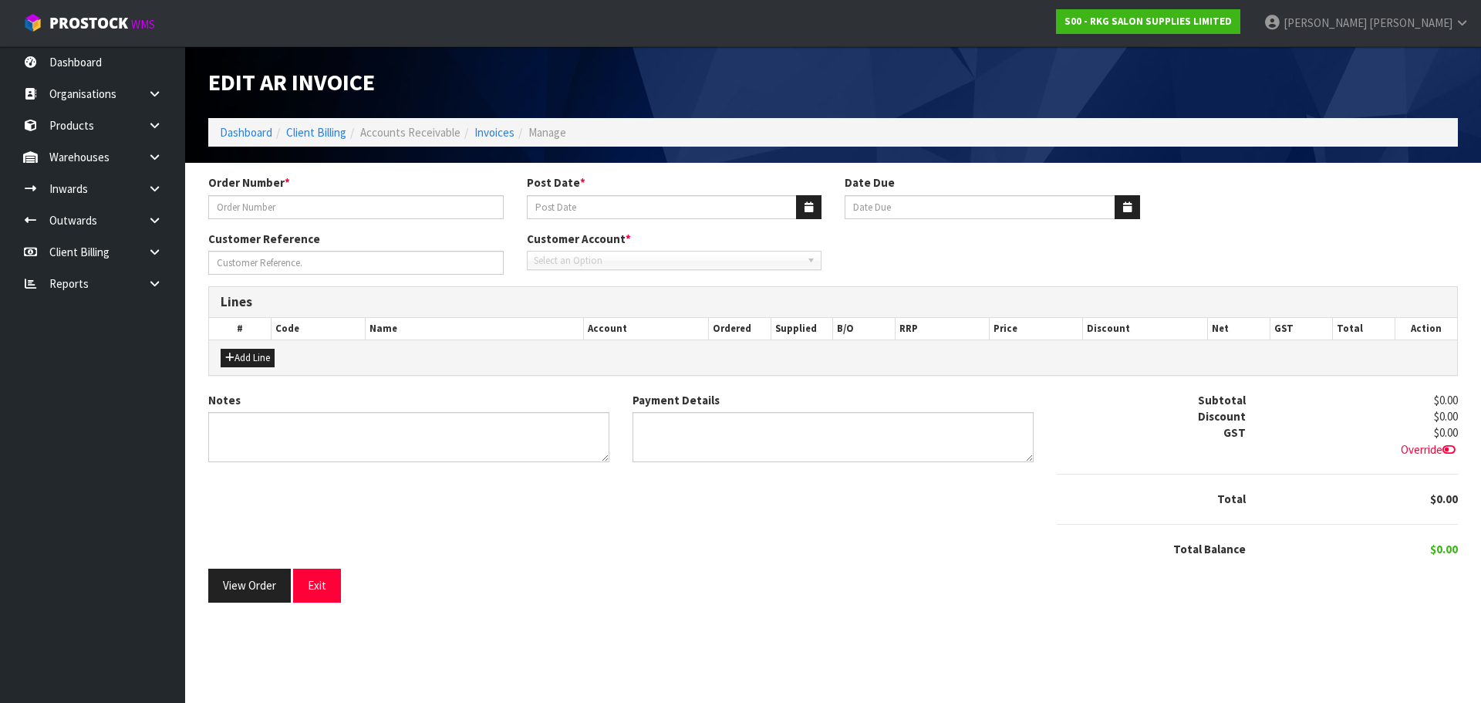
type textarea "EFTPOS $148.35 TO REFUND $9.37 12.8.25"
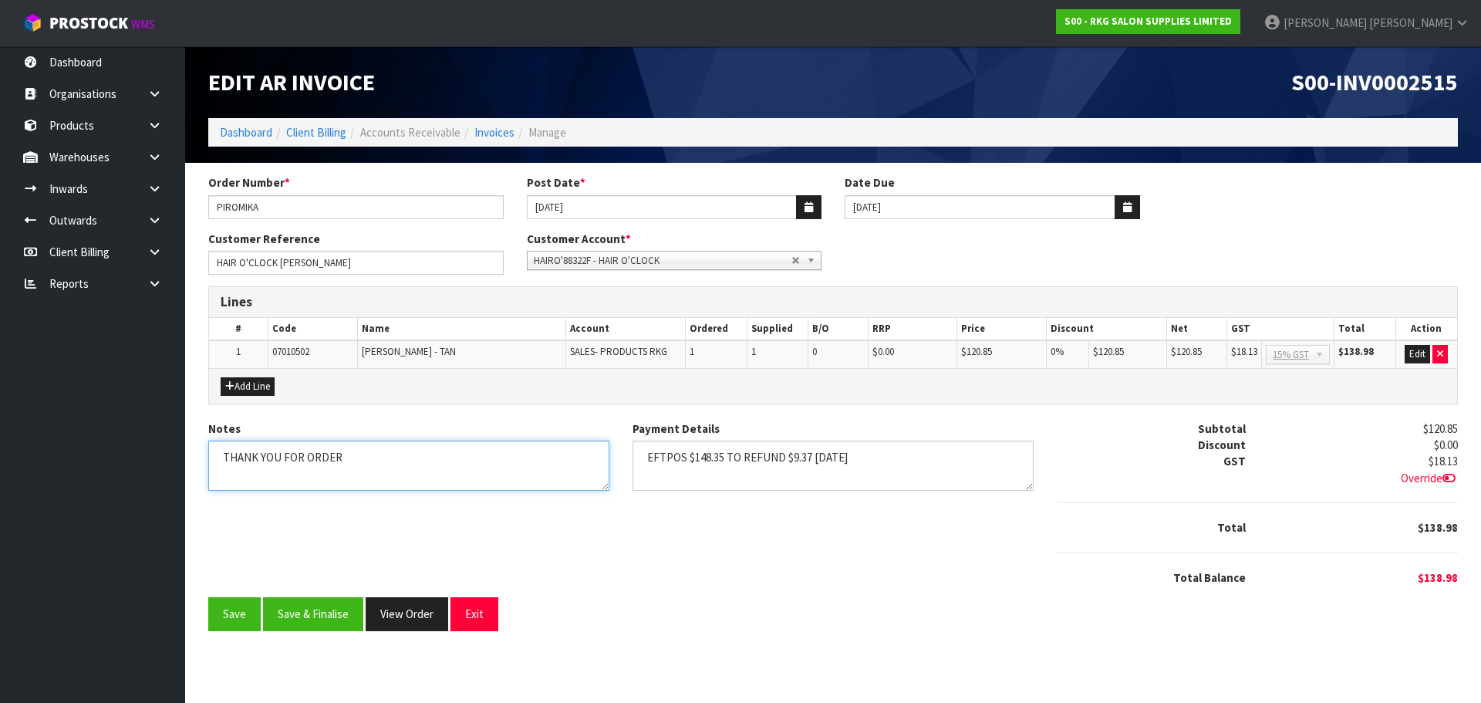
click at [362, 455] on textarea "Notes" at bounding box center [408, 465] width 401 height 50
type textarea "THANK YOU FOR ORDER. COLLECTED."
click at [231, 612] on button "Save" at bounding box center [234, 613] width 52 height 33
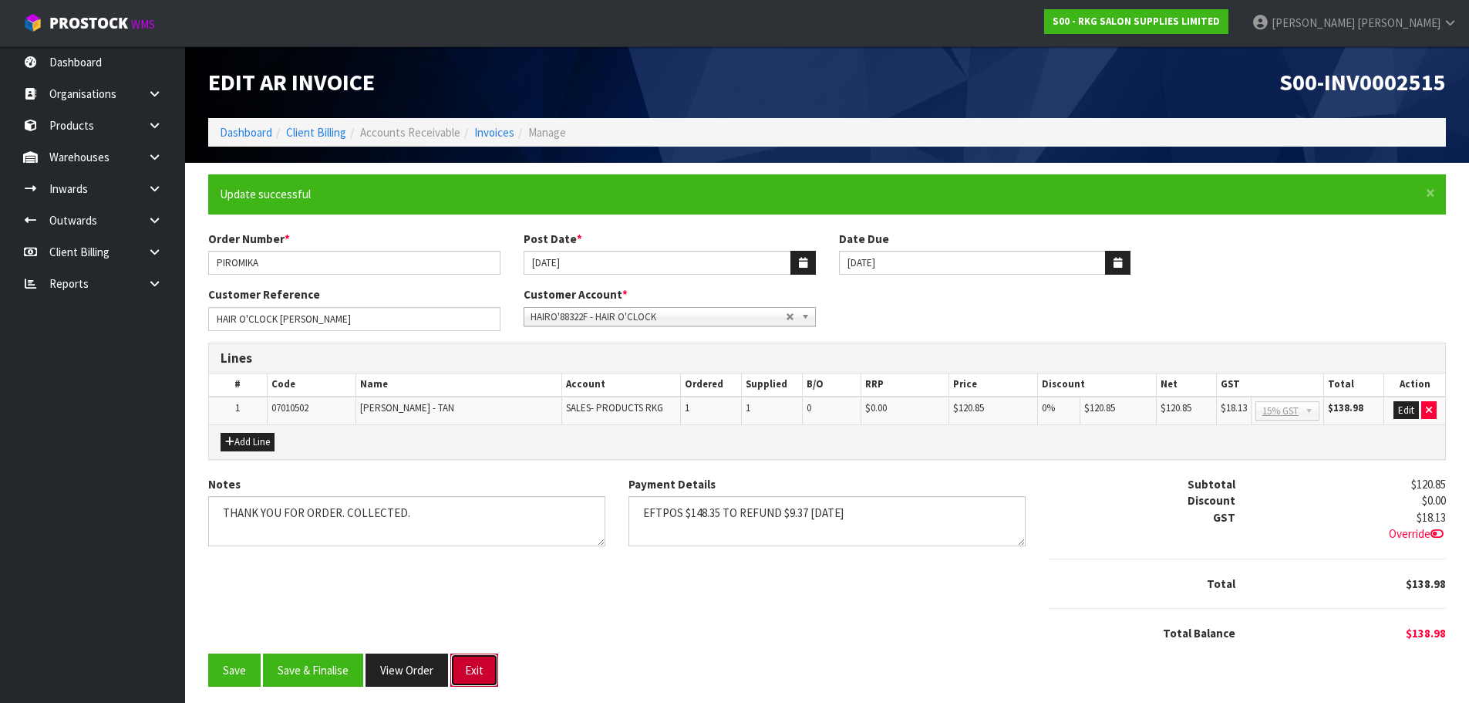
click at [479, 669] on button "Exit" at bounding box center [474, 669] width 48 height 33
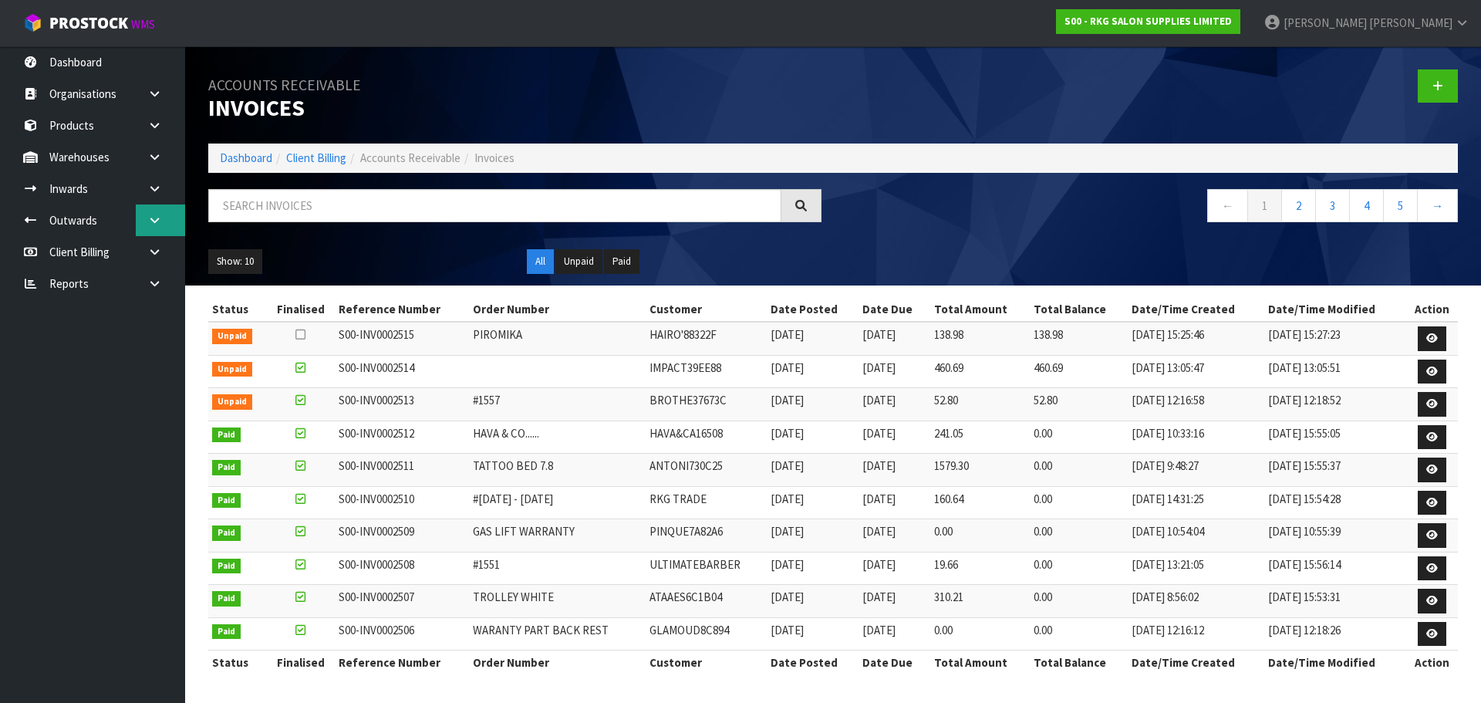
click at [143, 221] on link at bounding box center [160, 220] width 49 height 32
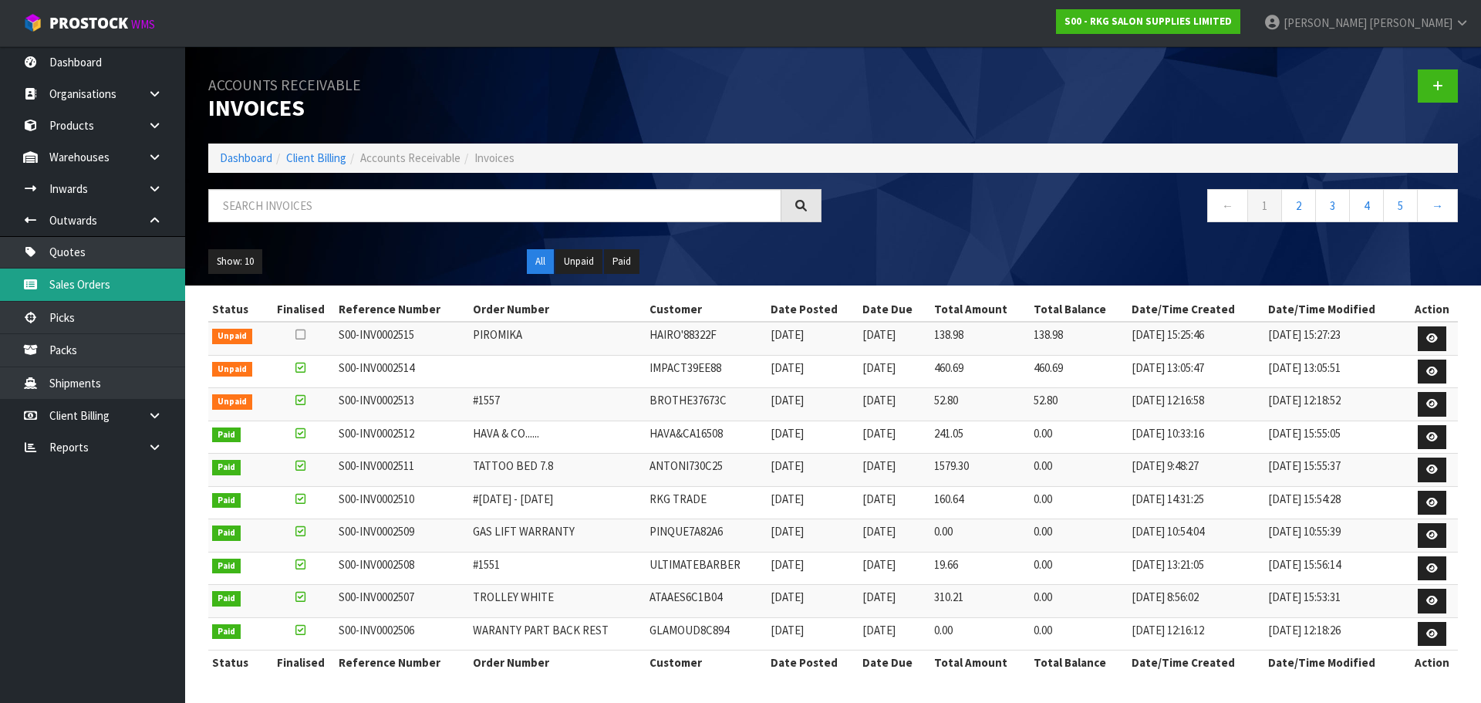
click at [68, 281] on link "Sales Orders" at bounding box center [92, 284] width 185 height 32
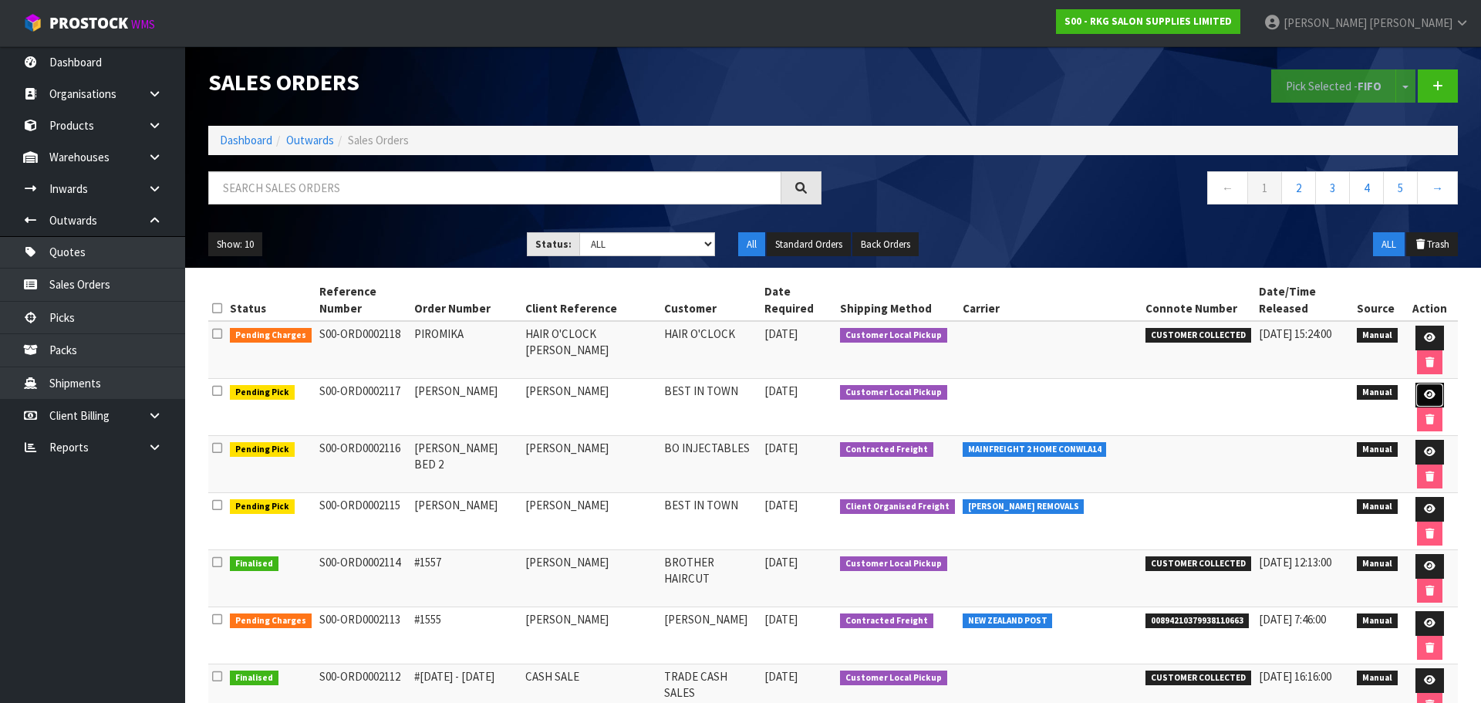
click at [1424, 389] on icon at bounding box center [1430, 394] width 12 height 10
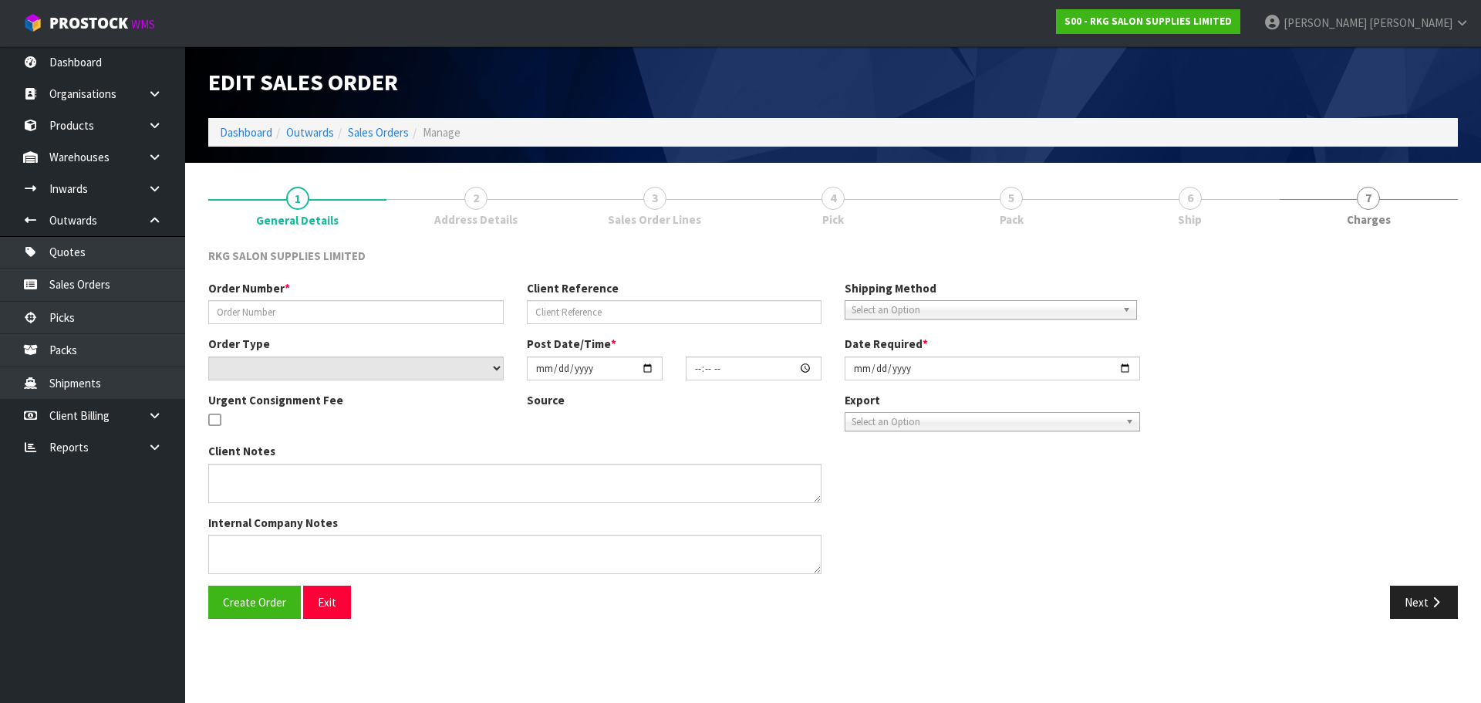
type input "[PERSON_NAME]"
select select "number:0"
type input "[DATE]"
type input "13:51:00.000"
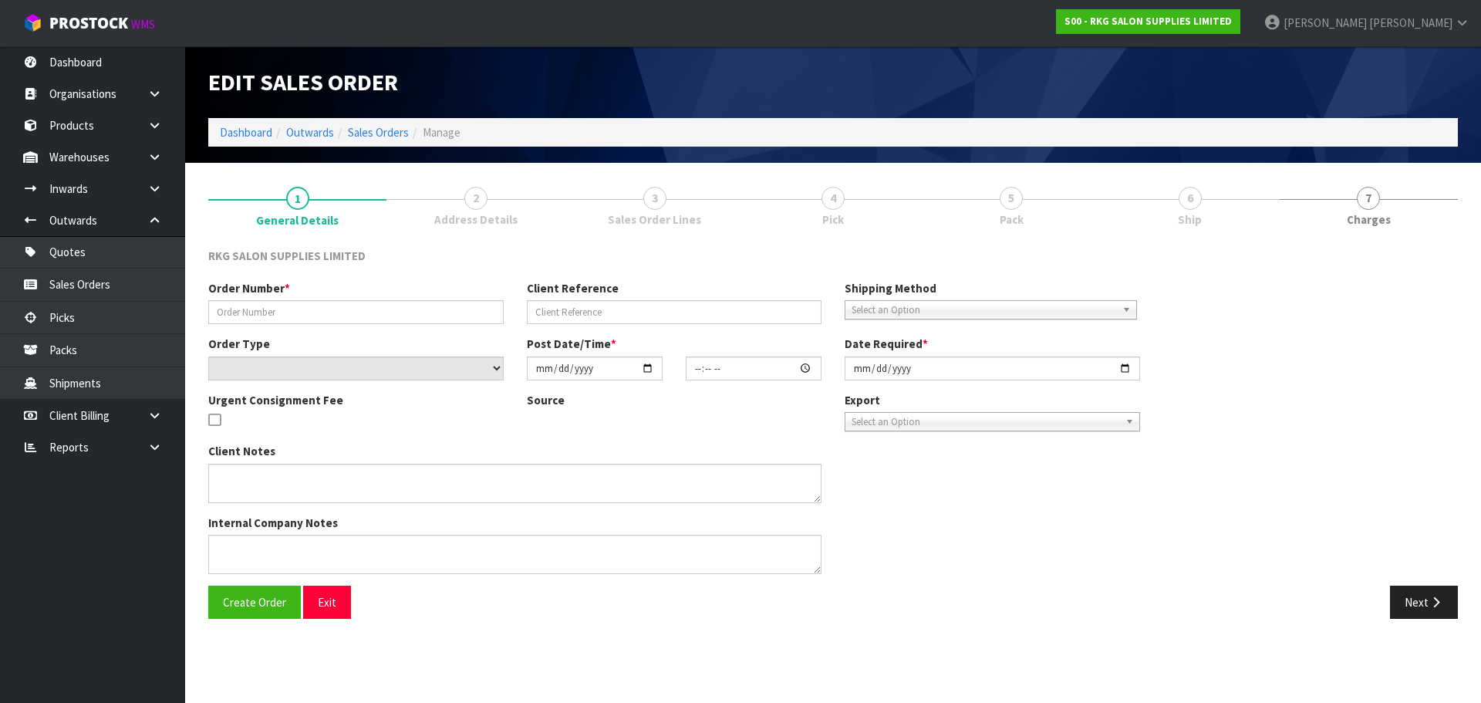
type input "[DATE]"
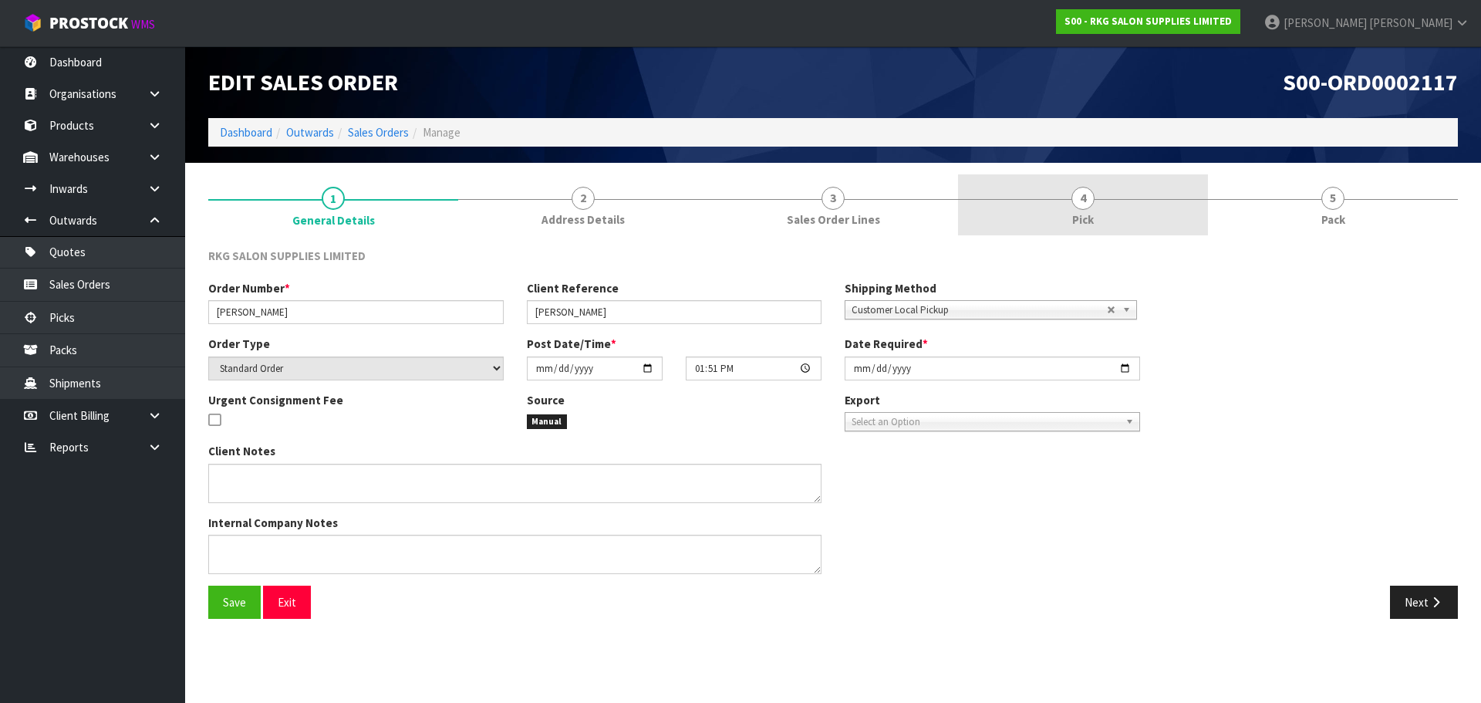
click at [1084, 197] on span "4" at bounding box center [1082, 198] width 23 height 23
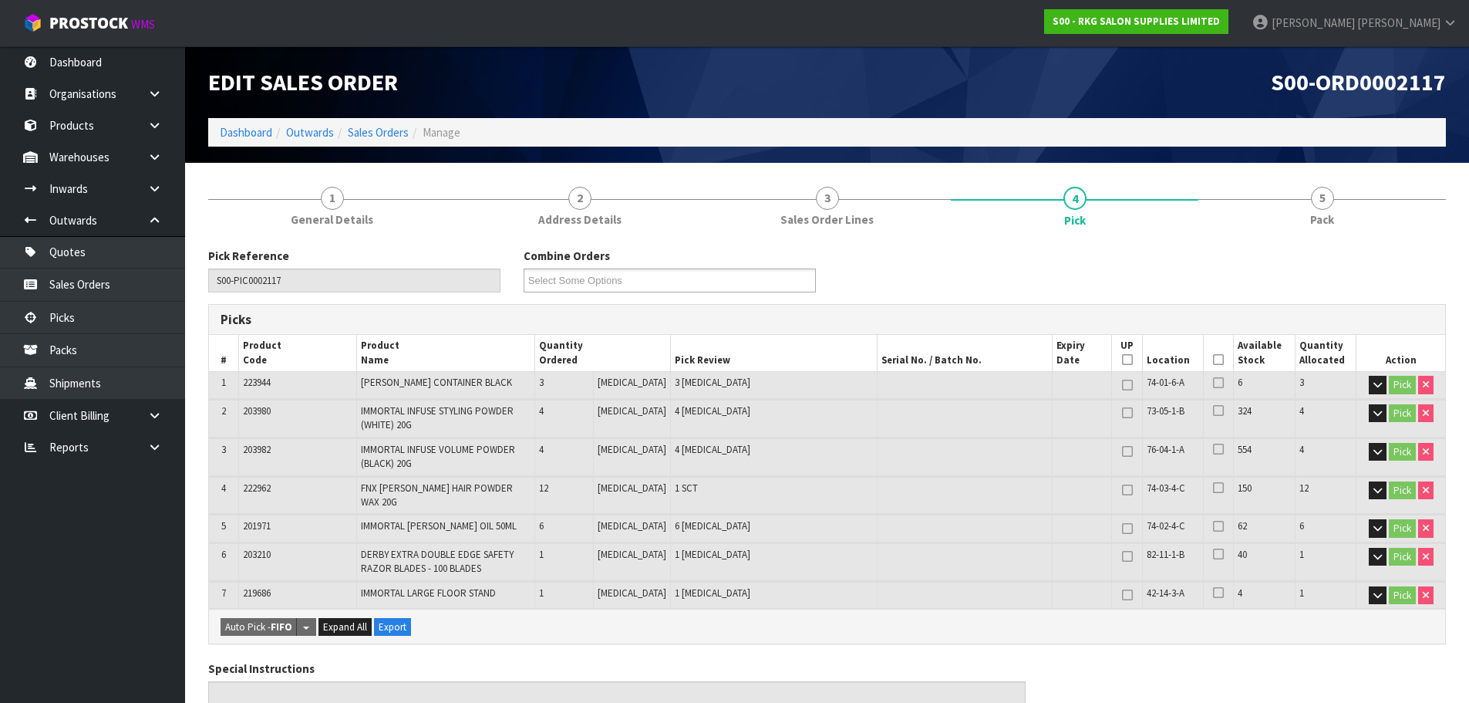
scroll to position [77, 0]
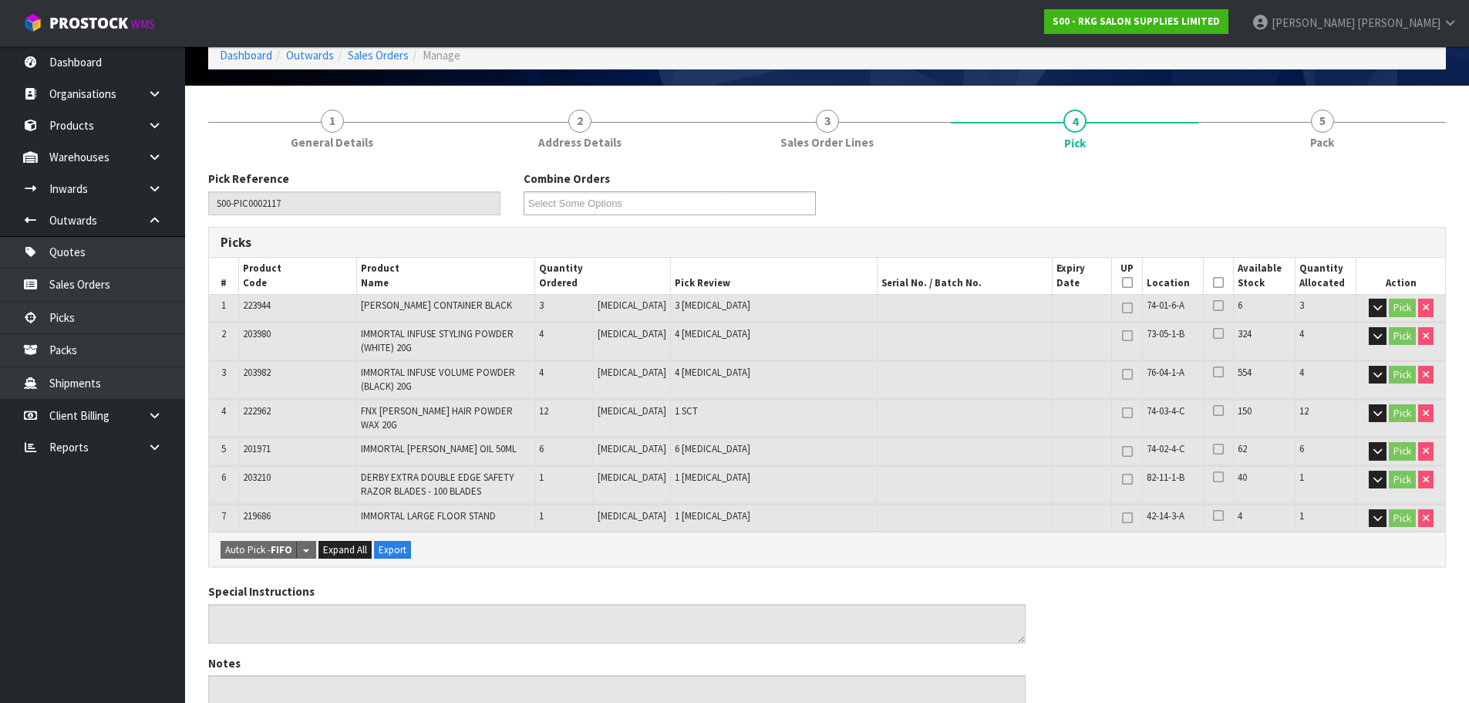
click at [1215, 282] on icon at bounding box center [1218, 282] width 11 height 1
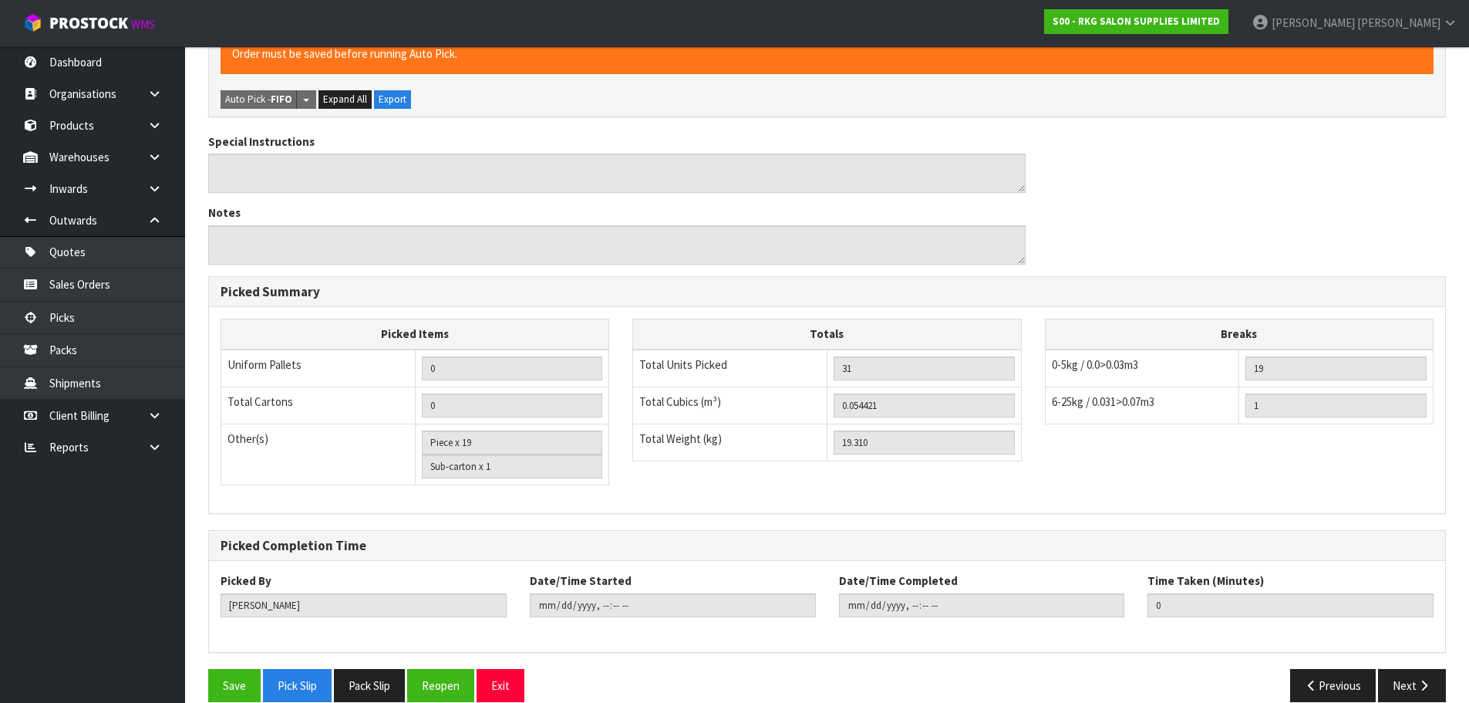
scroll to position [595, 0]
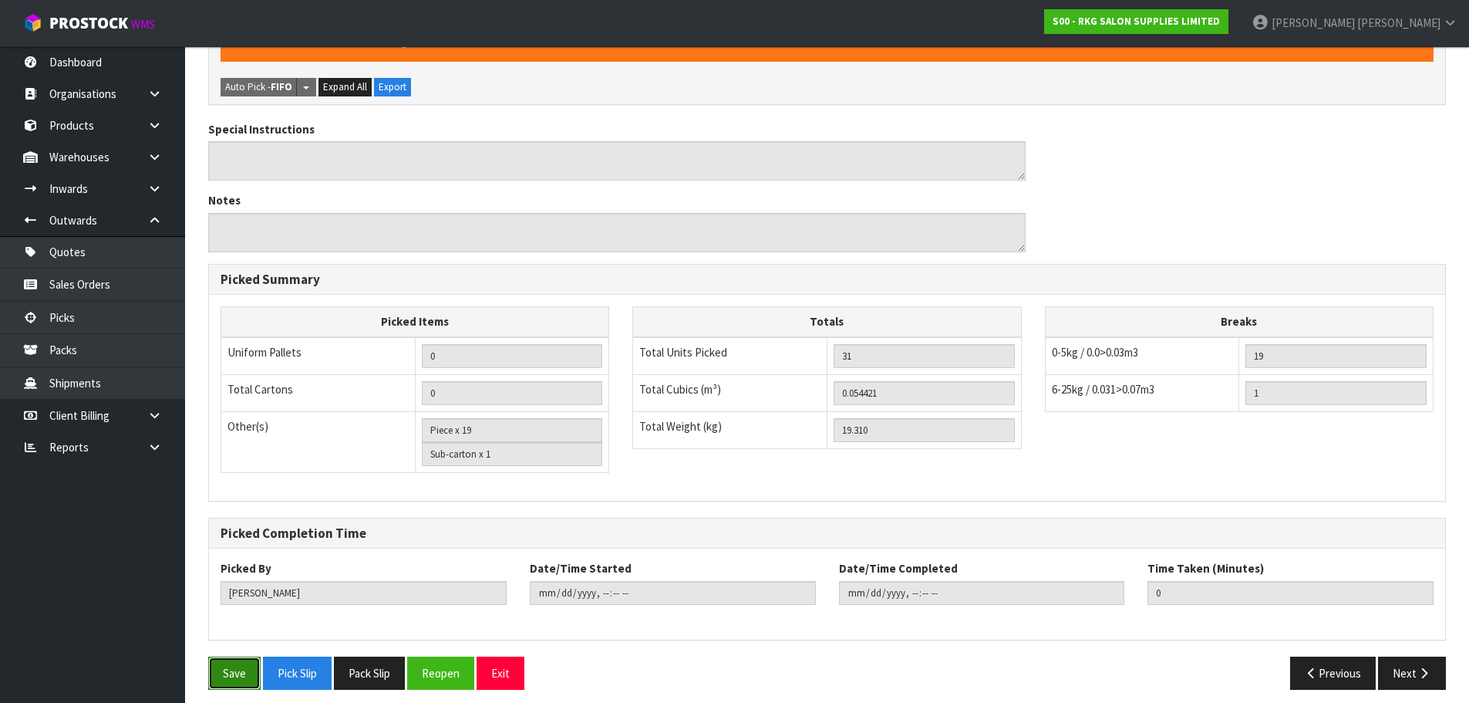
click at [227, 659] on button "Save" at bounding box center [234, 672] width 52 height 33
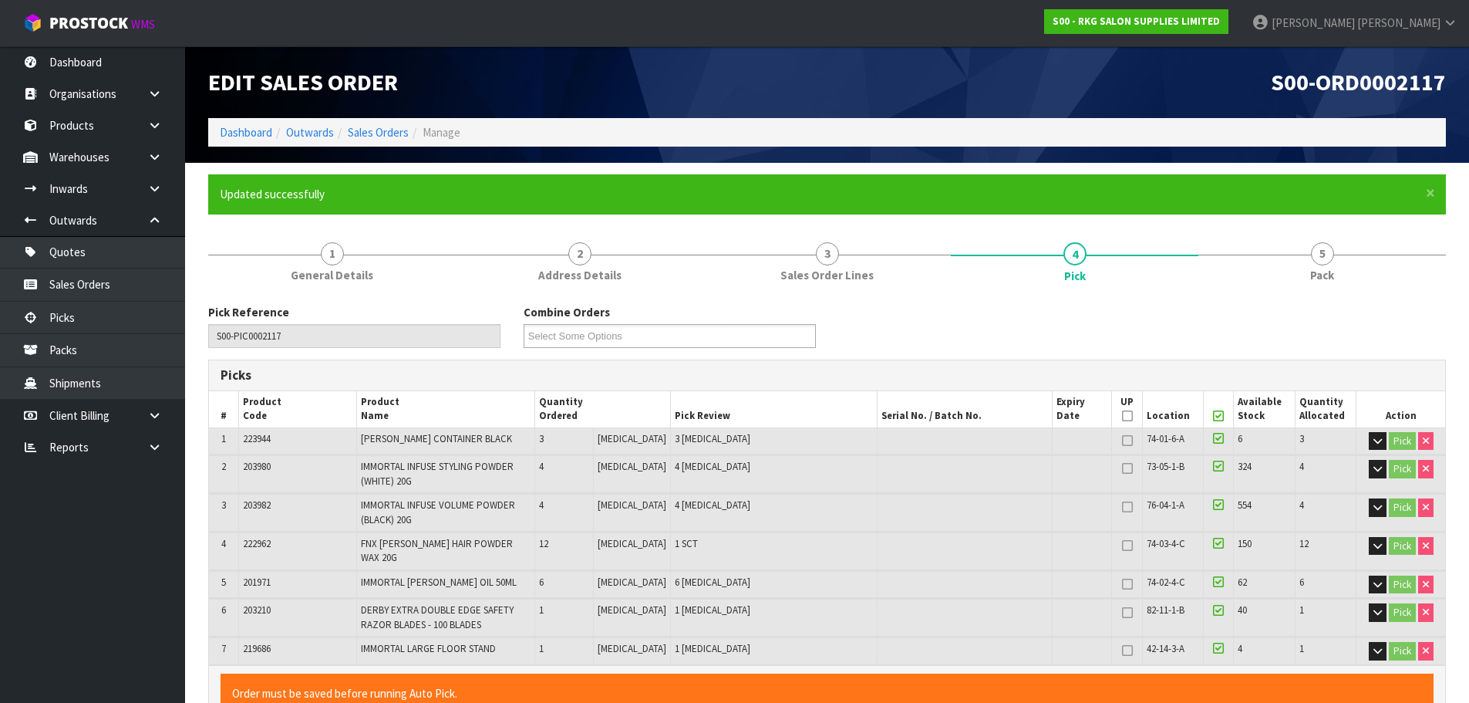
type input "2025-08-12T15:44:15"
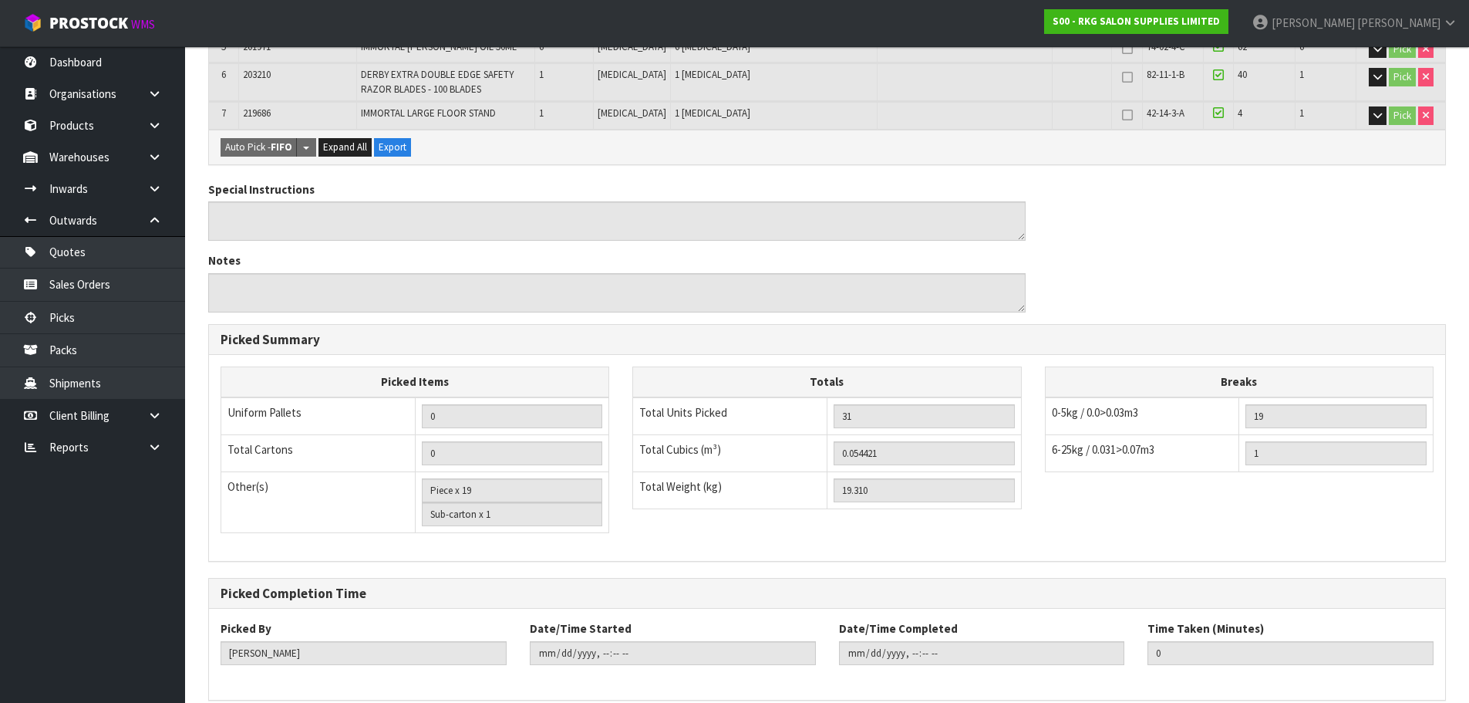
scroll to position [595, 0]
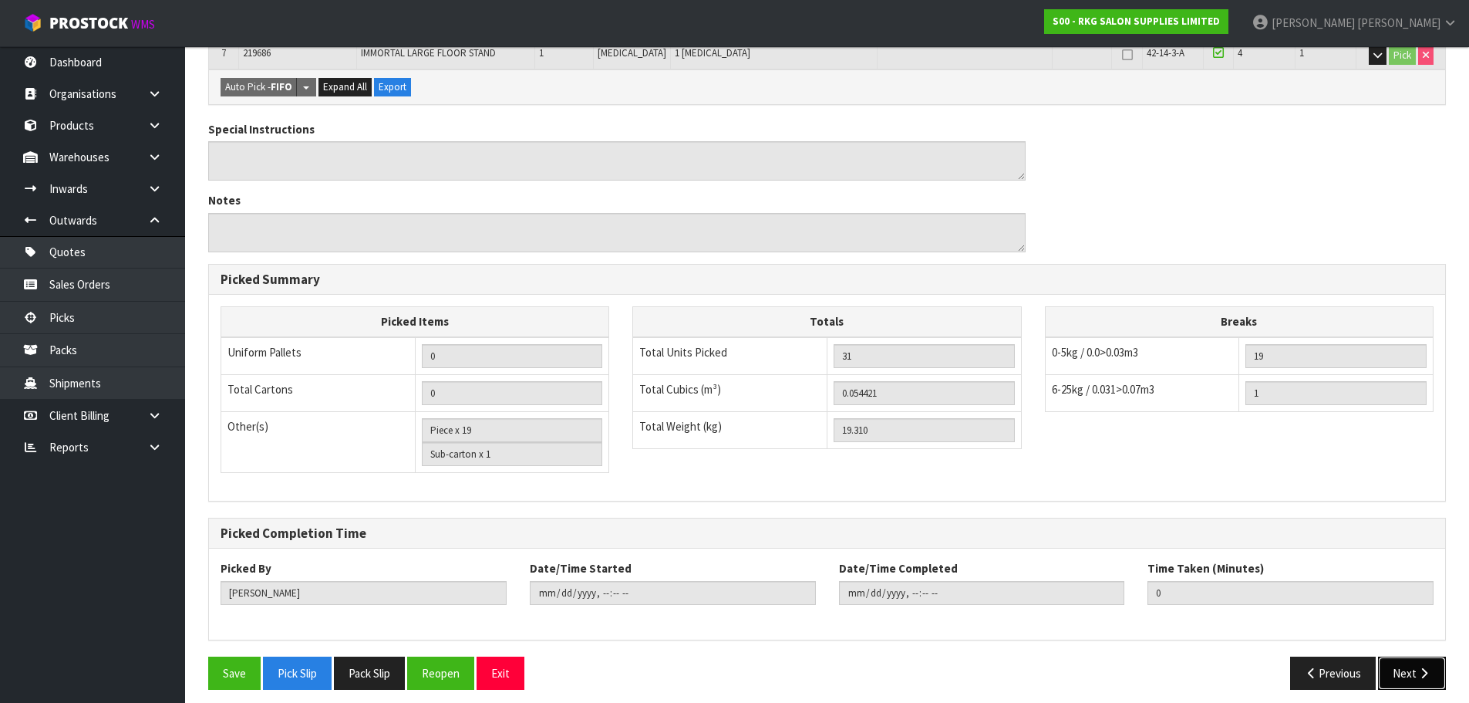
click at [1411, 669] on button "Next" at bounding box center [1412, 672] width 68 height 33
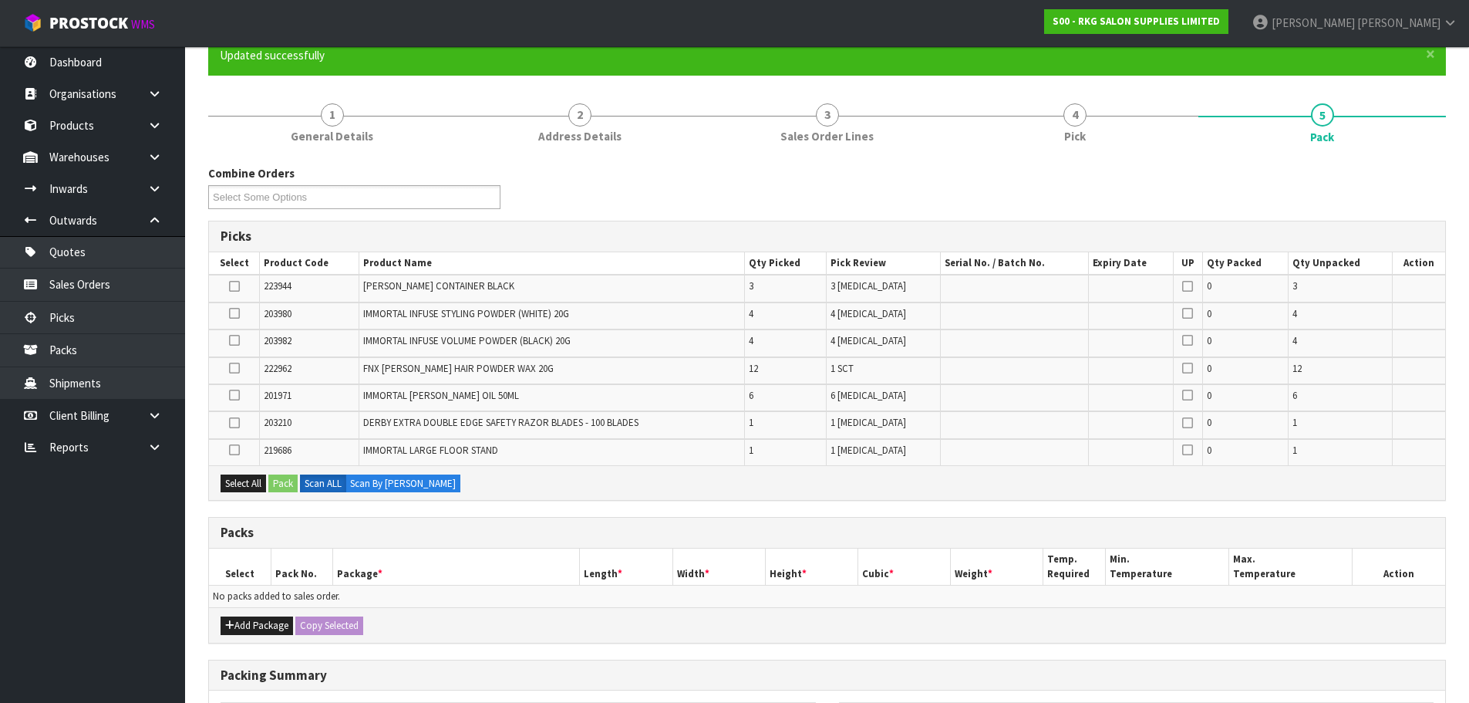
scroll to position [133, 0]
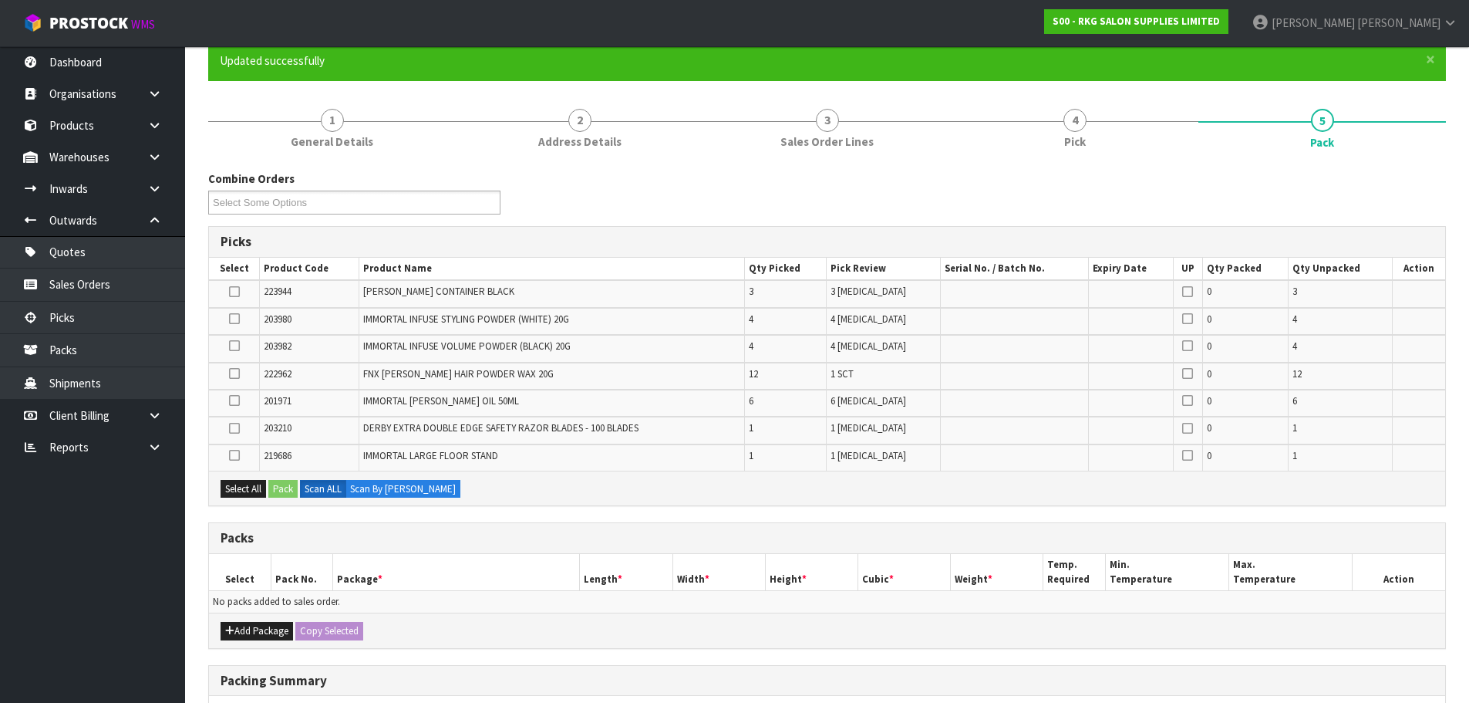
click at [238, 456] on icon at bounding box center [234, 455] width 11 height 1
click at [0, 0] on input "checkbox" at bounding box center [0, 0] width 0 height 0
click at [275, 484] on button "Pack" at bounding box center [282, 489] width 29 height 19
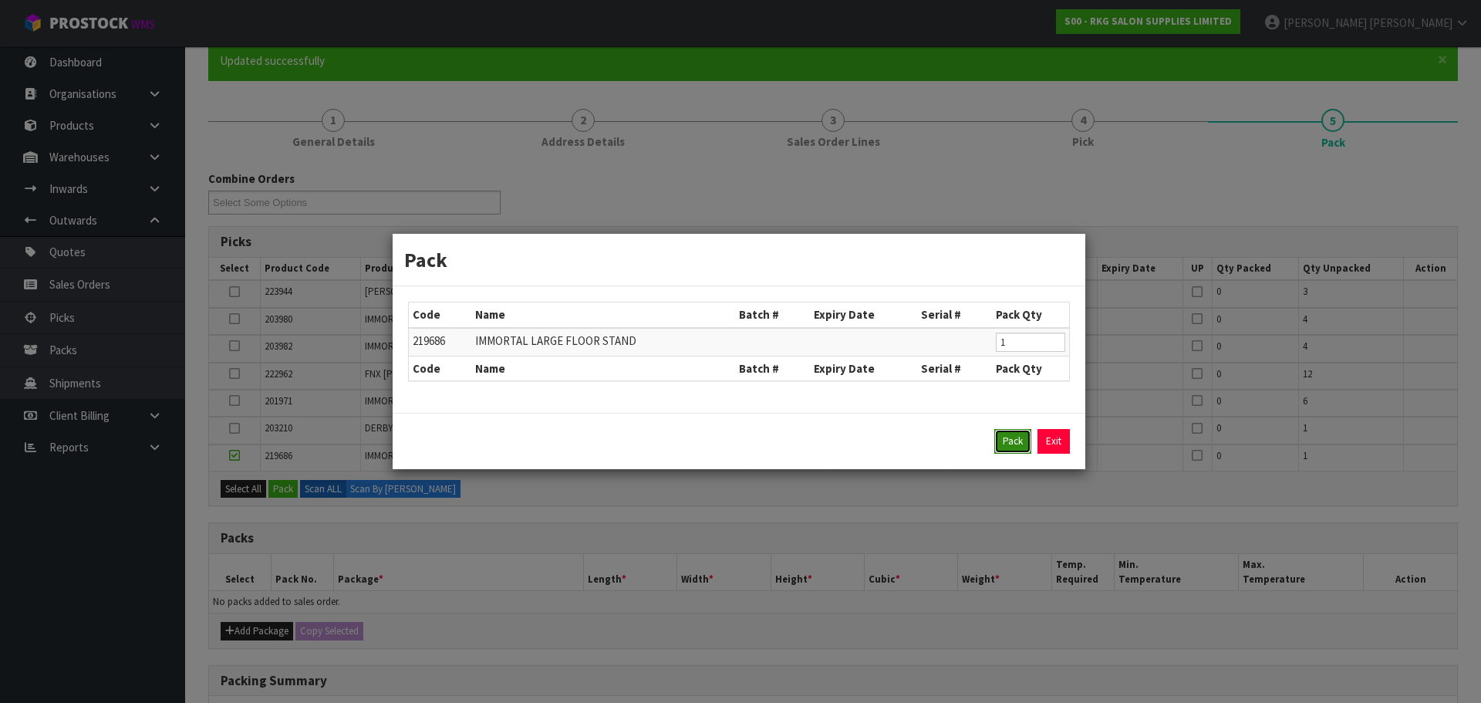
click at [1001, 439] on button "Pack" at bounding box center [1012, 441] width 37 height 25
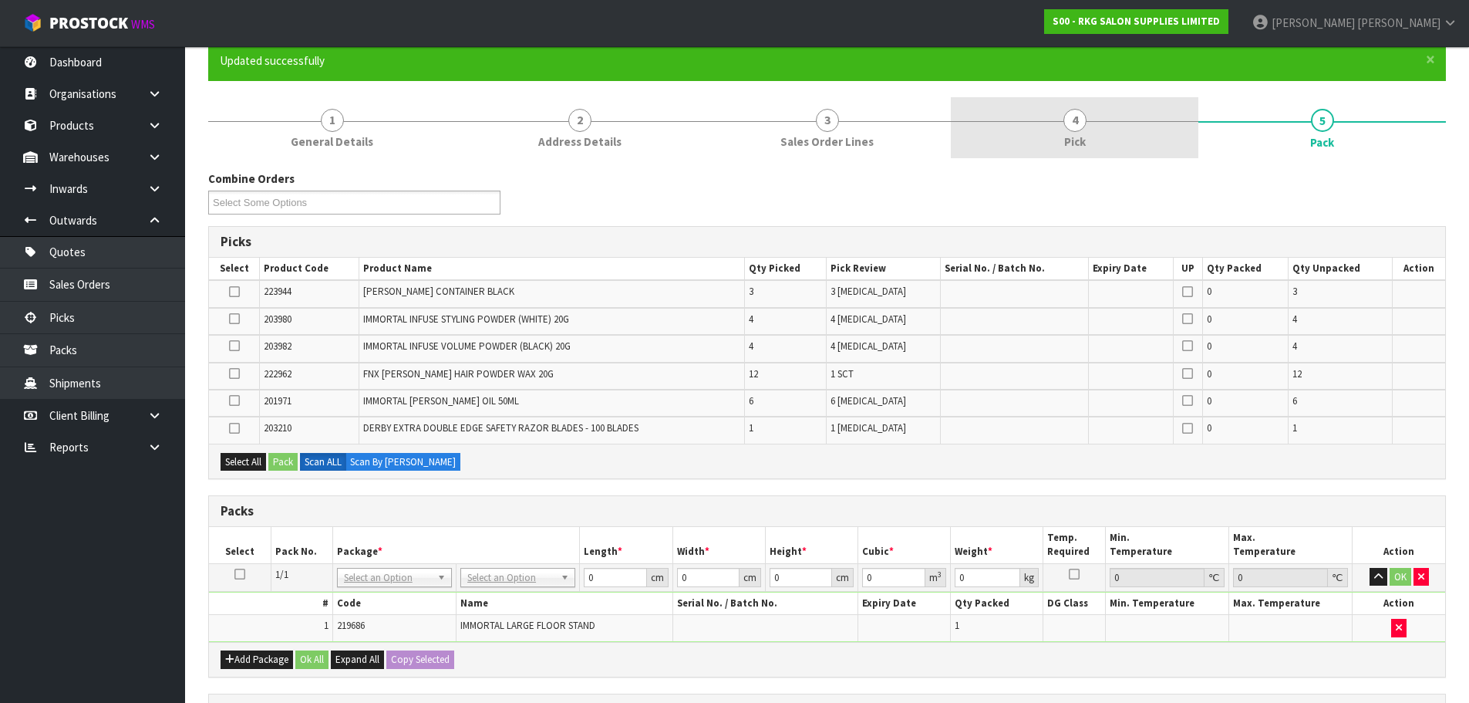
click at [1070, 121] on span "4" at bounding box center [1074, 120] width 23 height 23
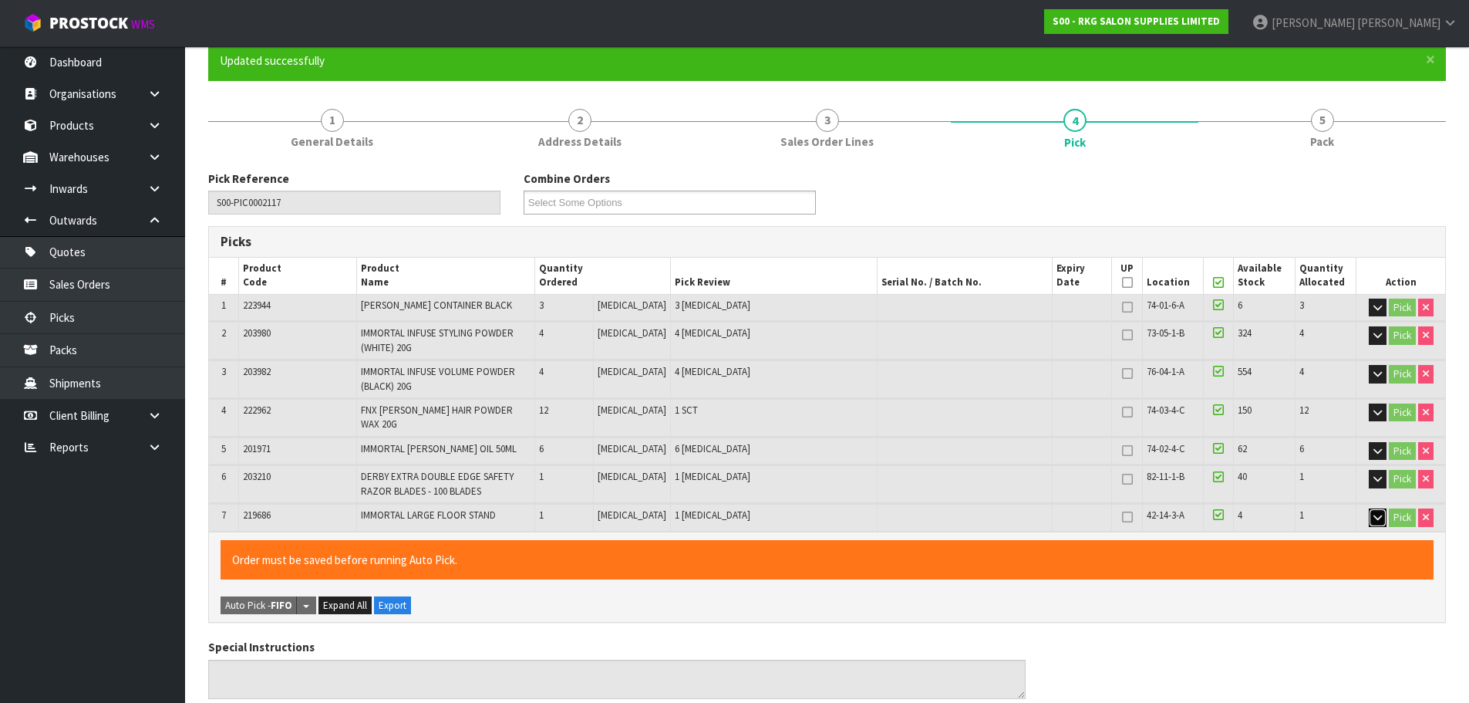
click at [1374, 512] on icon "button" at bounding box center [1377, 517] width 8 height 10
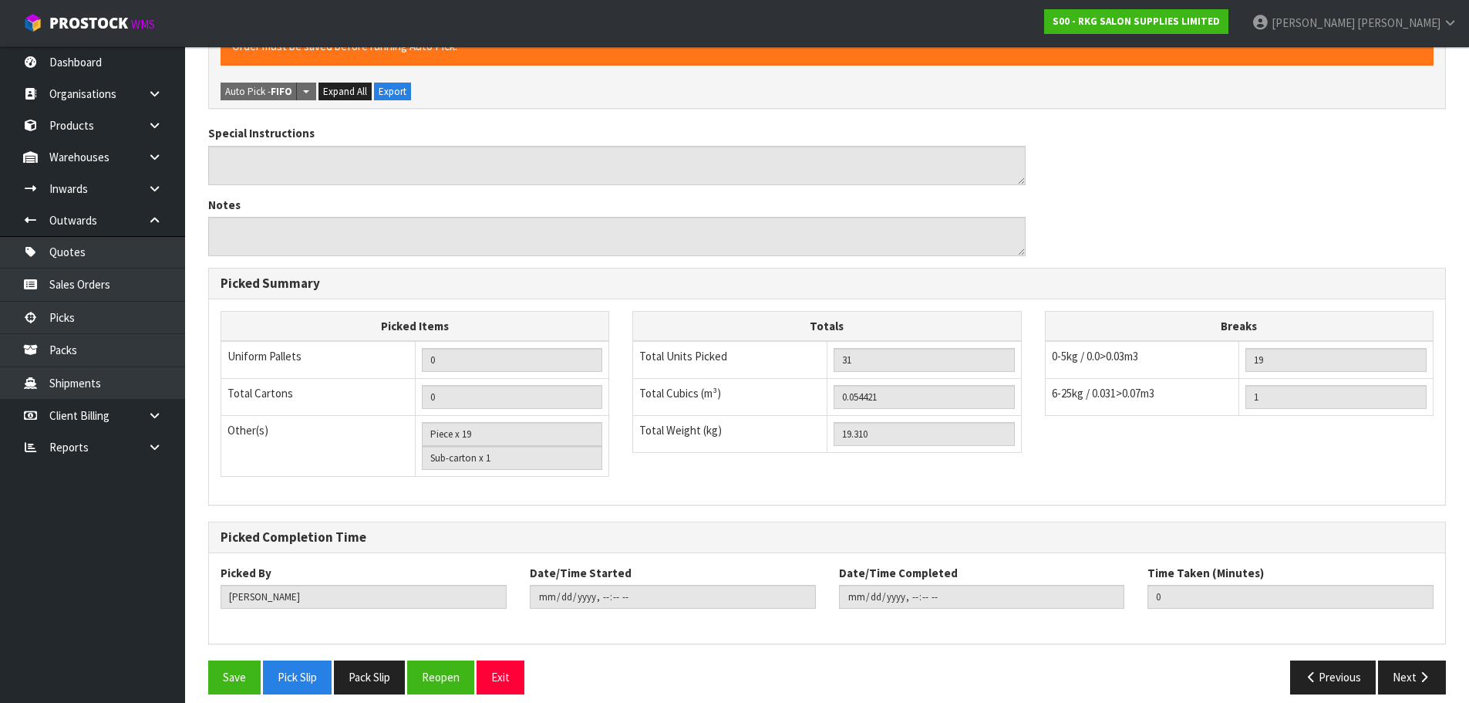
scroll to position [773, 0]
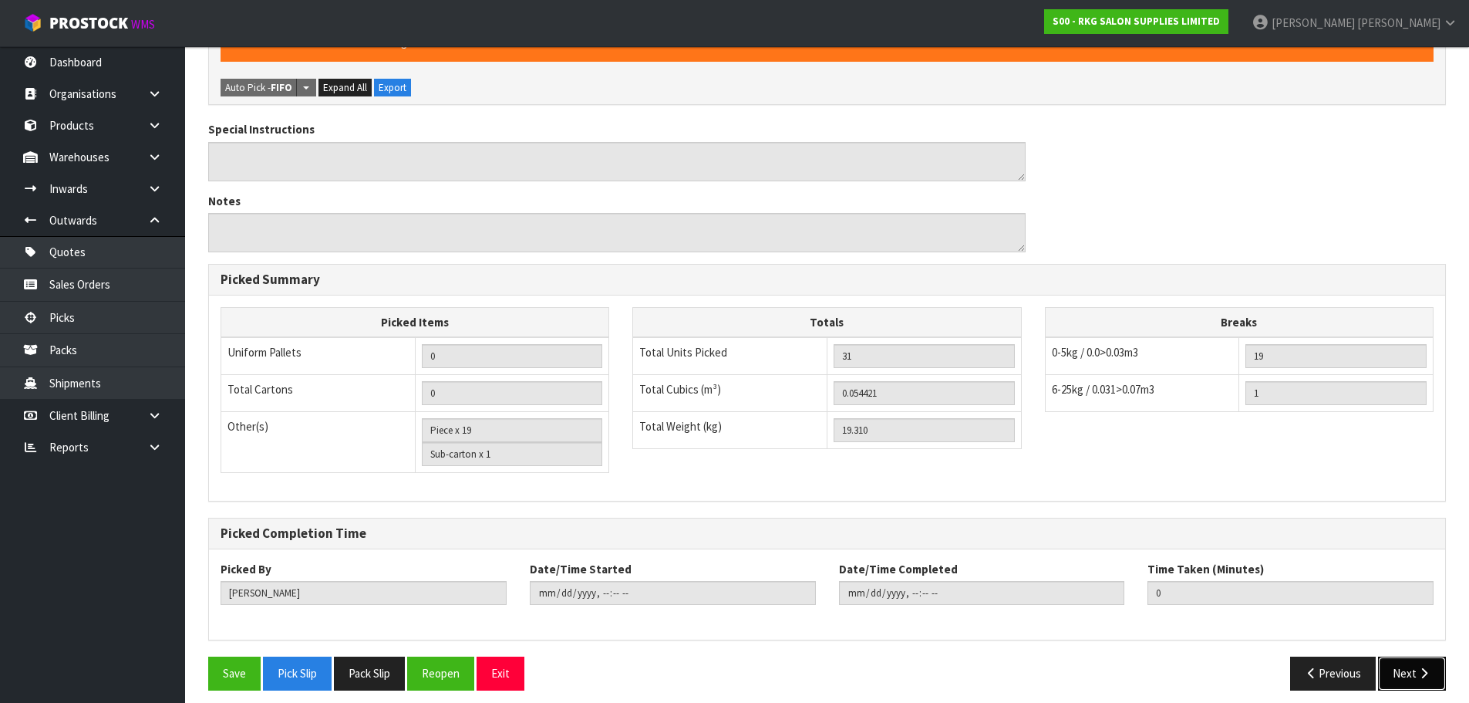
click at [1407, 667] on button "Next" at bounding box center [1412, 672] width 68 height 33
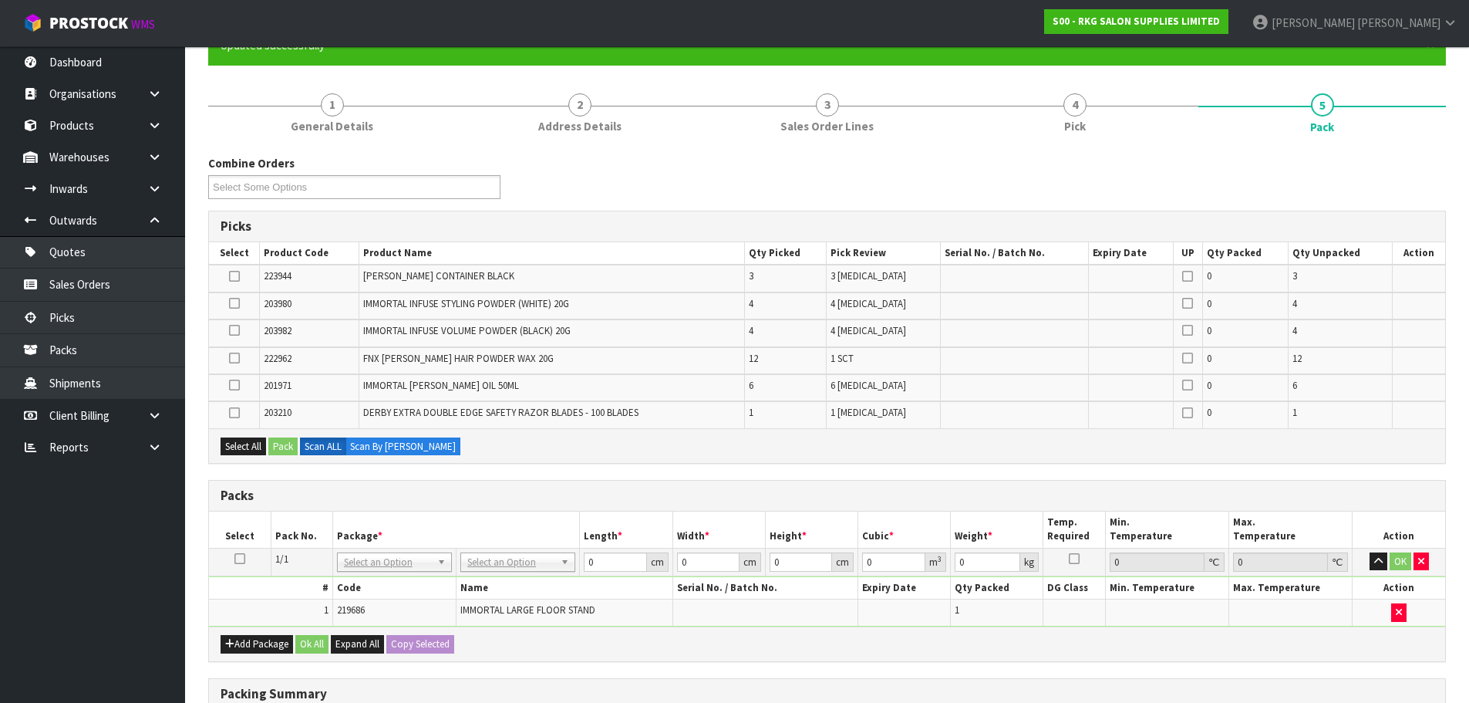
scroll to position [154, 0]
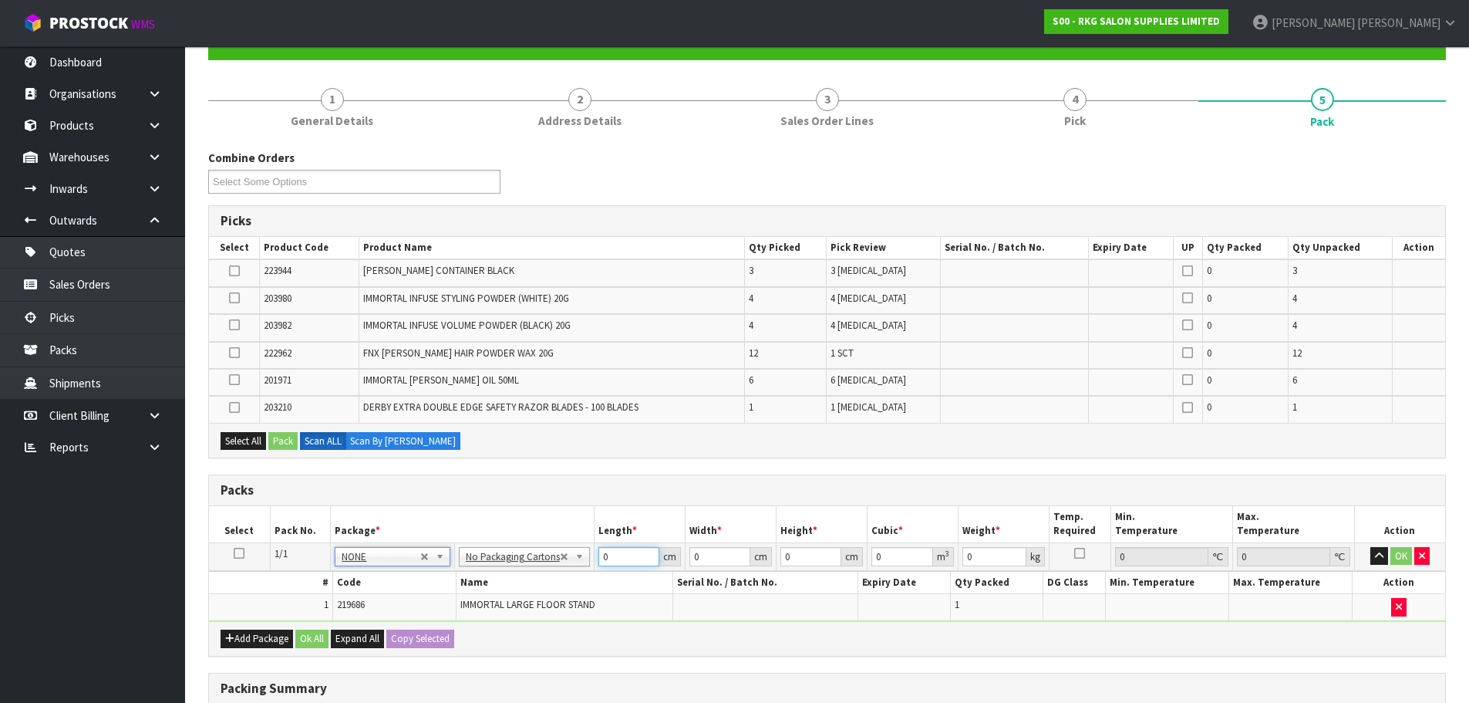
drag, startPoint x: 618, startPoint y: 555, endPoint x: 590, endPoint y: 554, distance: 28.5
click at [590, 554] on tr "1/1 NONE 007-001 007-002 007-004 007-009 007-013 007-014 007-015 007-017 007-01…" at bounding box center [827, 556] width 1236 height 28
type input "130"
type input "56"
type input "5"
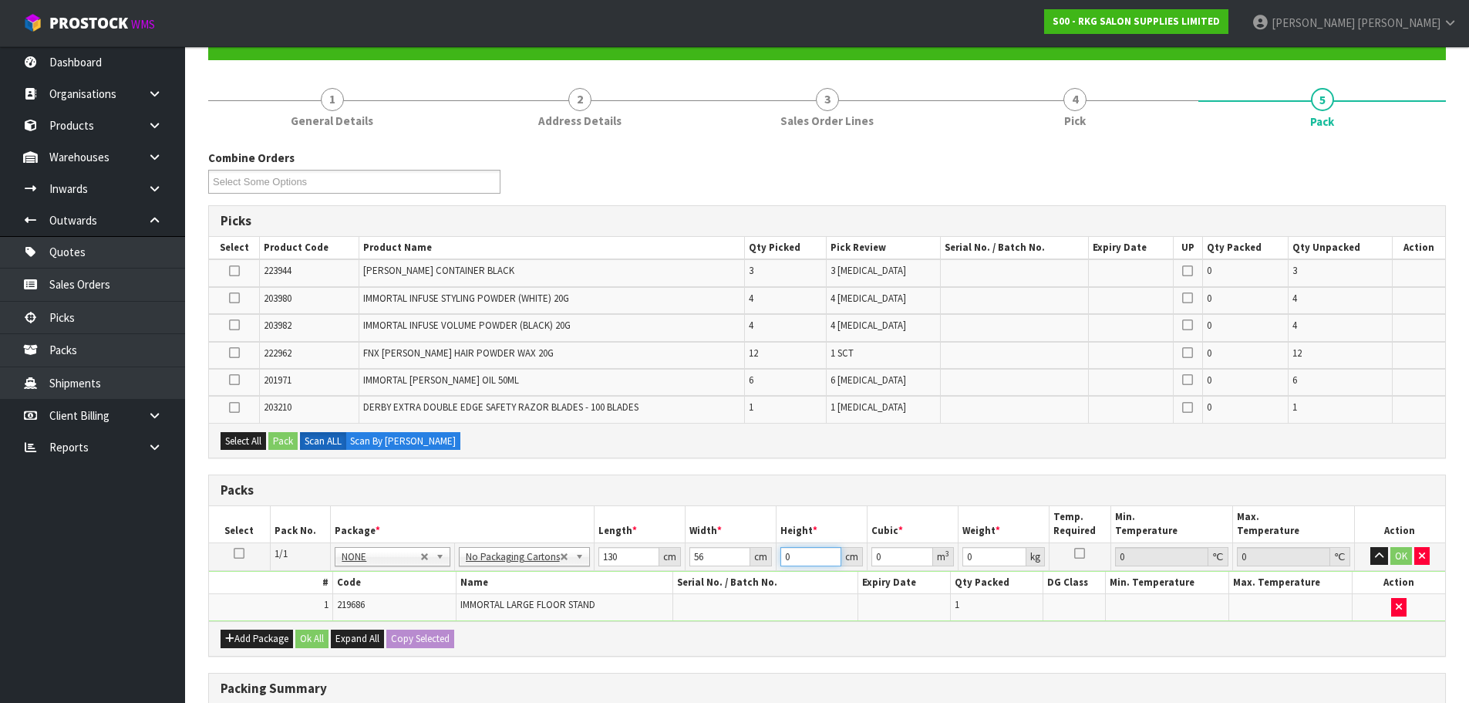
type input "0.0364"
type input "5"
type input "12"
click at [1400, 551] on button "OK" at bounding box center [1401, 556] width 22 height 19
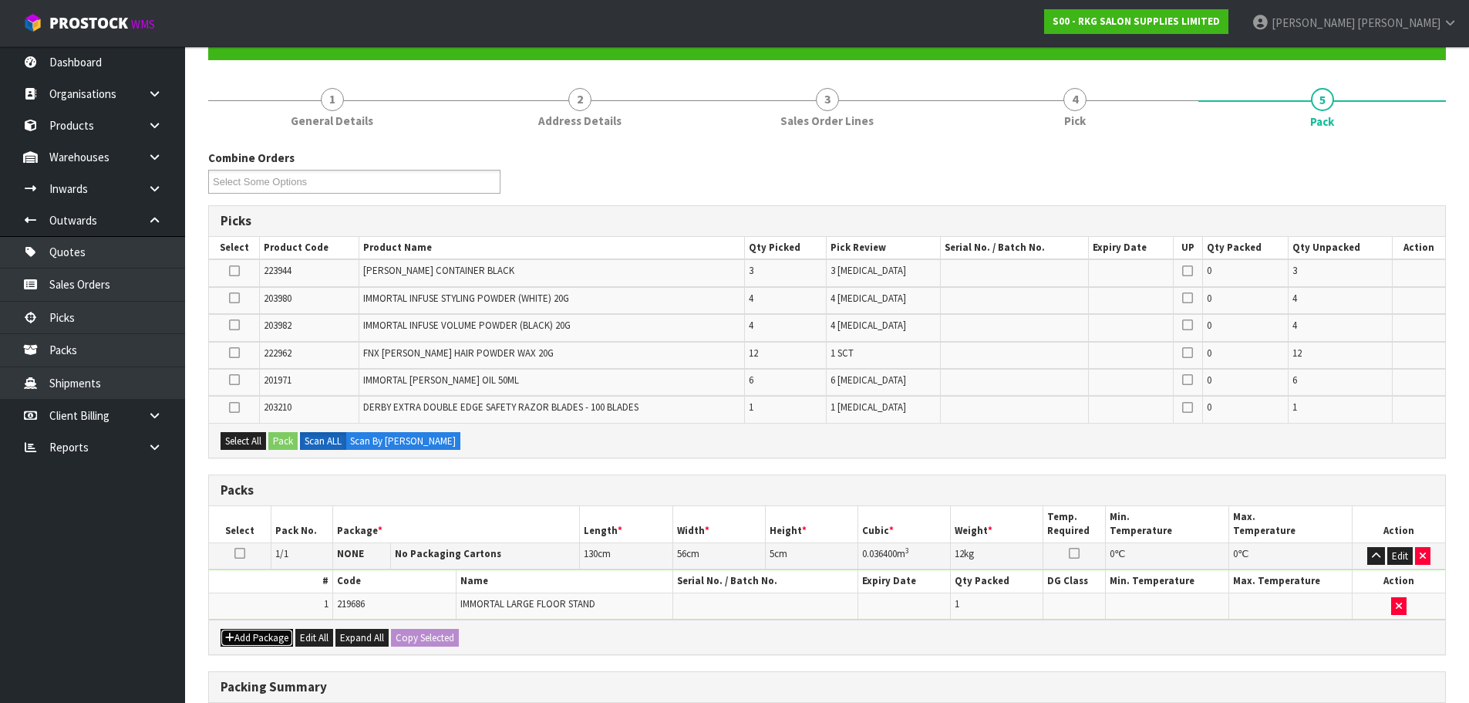
click at [241, 636] on button "Add Package" at bounding box center [257, 638] width 72 height 19
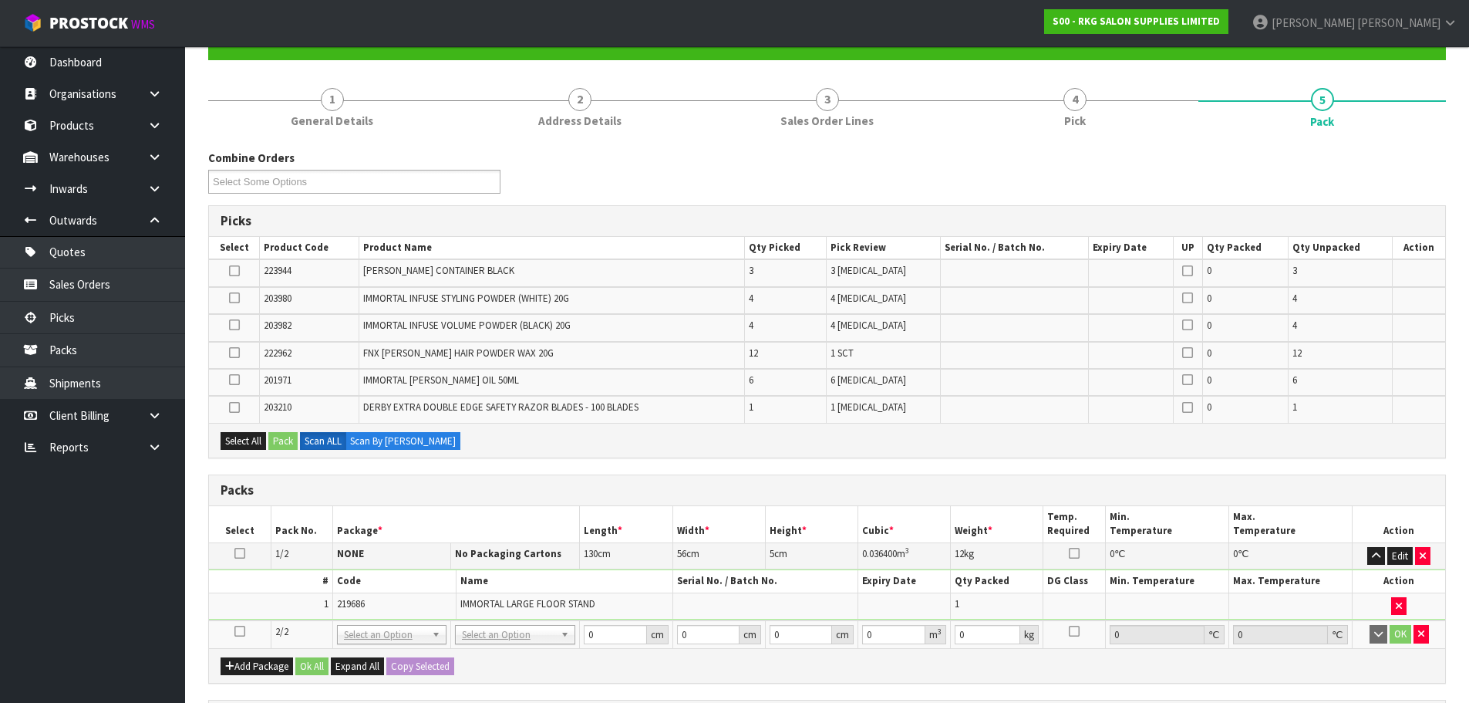
click at [241, 631] on icon at bounding box center [239, 631] width 11 height 1
click at [237, 438] on button "Select All" at bounding box center [243, 441] width 45 height 19
click at [282, 440] on button "Pack" at bounding box center [282, 441] width 29 height 19
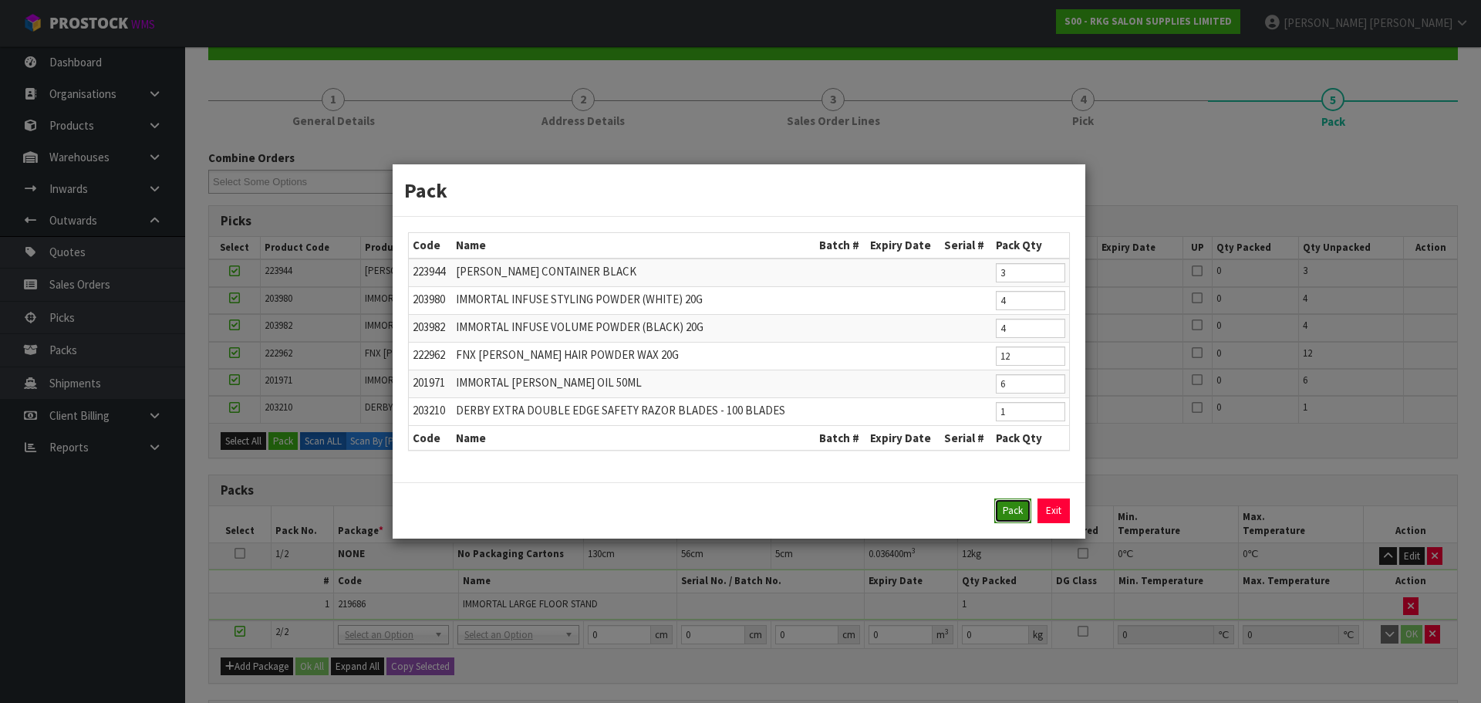
click at [1014, 514] on button "Pack" at bounding box center [1012, 510] width 37 height 25
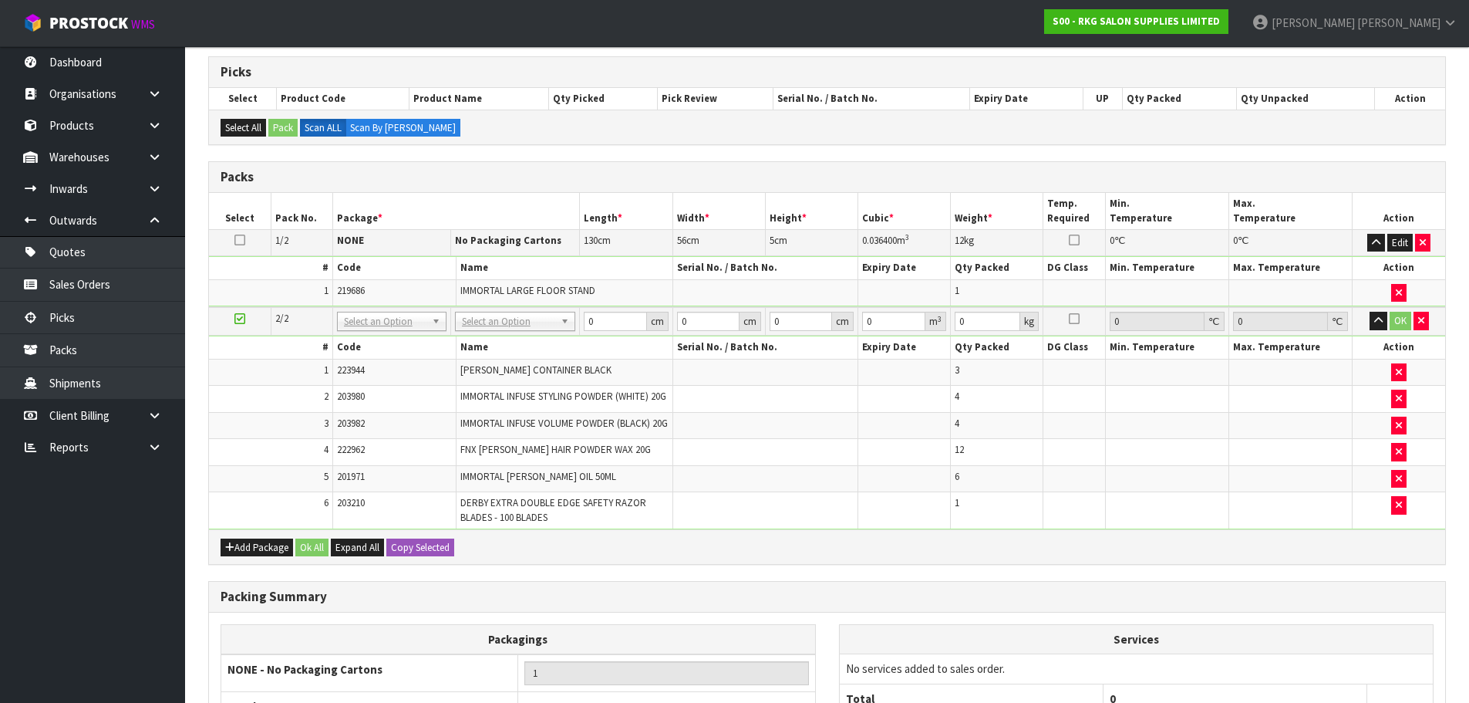
scroll to position [308, 0]
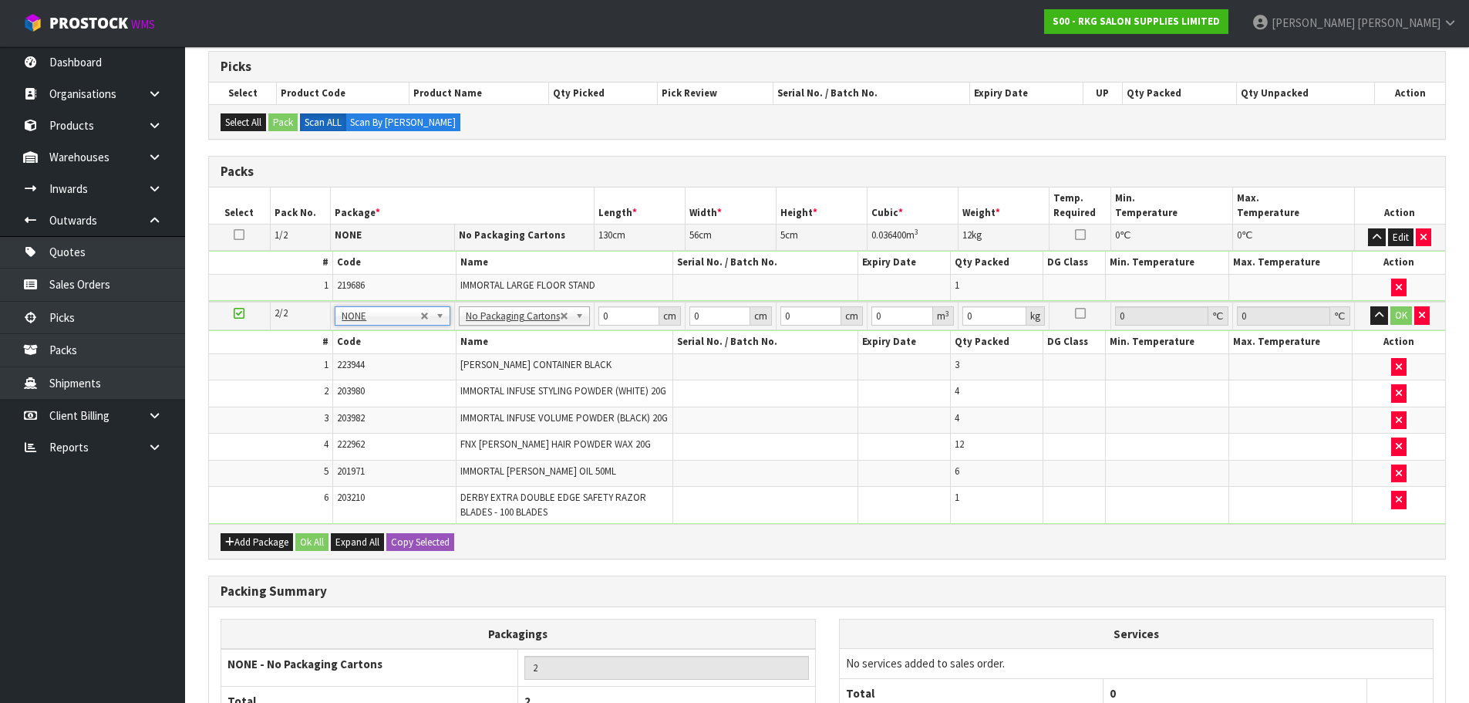
type input "2"
drag, startPoint x: 614, startPoint y: 312, endPoint x: 590, endPoint y: 312, distance: 23.9
click at [590, 312] on tr "2/2 NONE 007-001 007-002 007-004 007-009 007-013 007-014 007-015 007-017 007-01…" at bounding box center [827, 316] width 1236 height 29
type input "30"
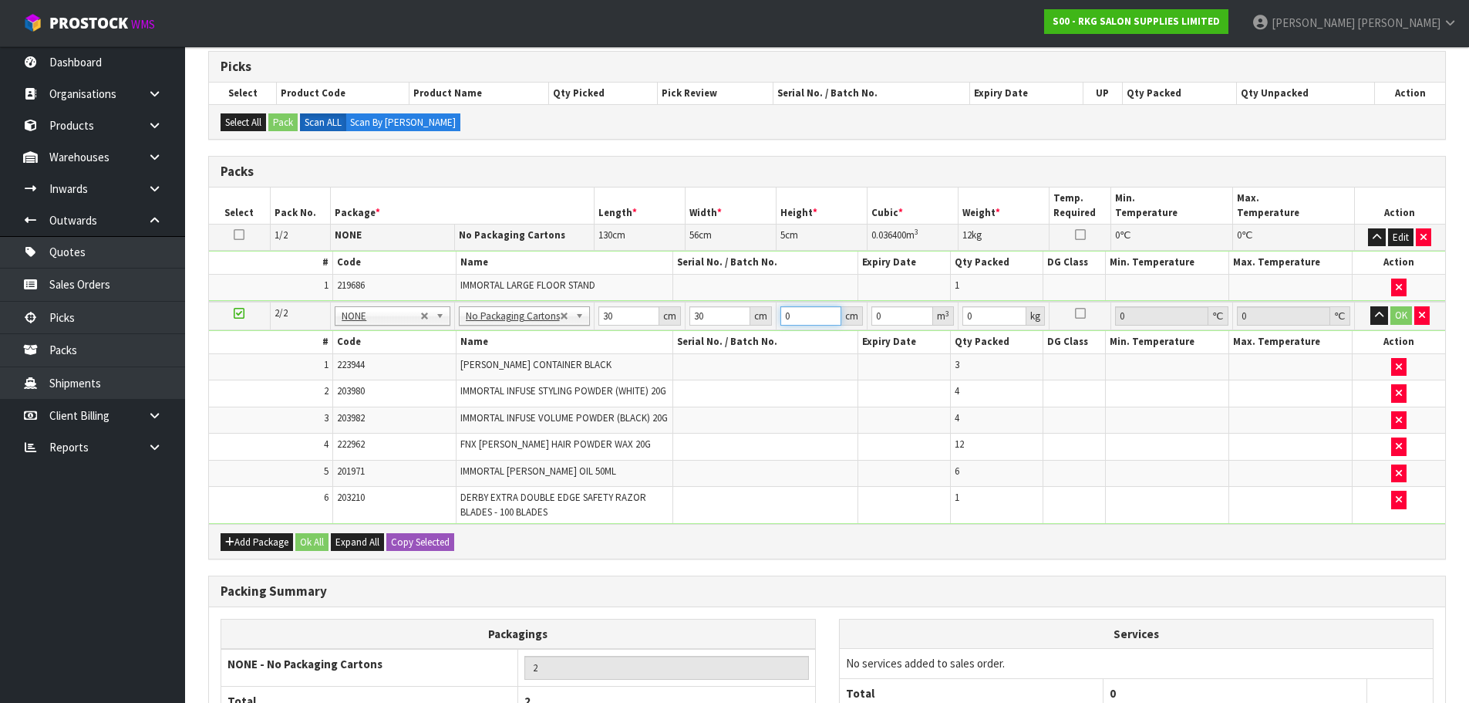
type input "3"
type input "0.0027"
type input "30"
type input "0.027"
type input "30"
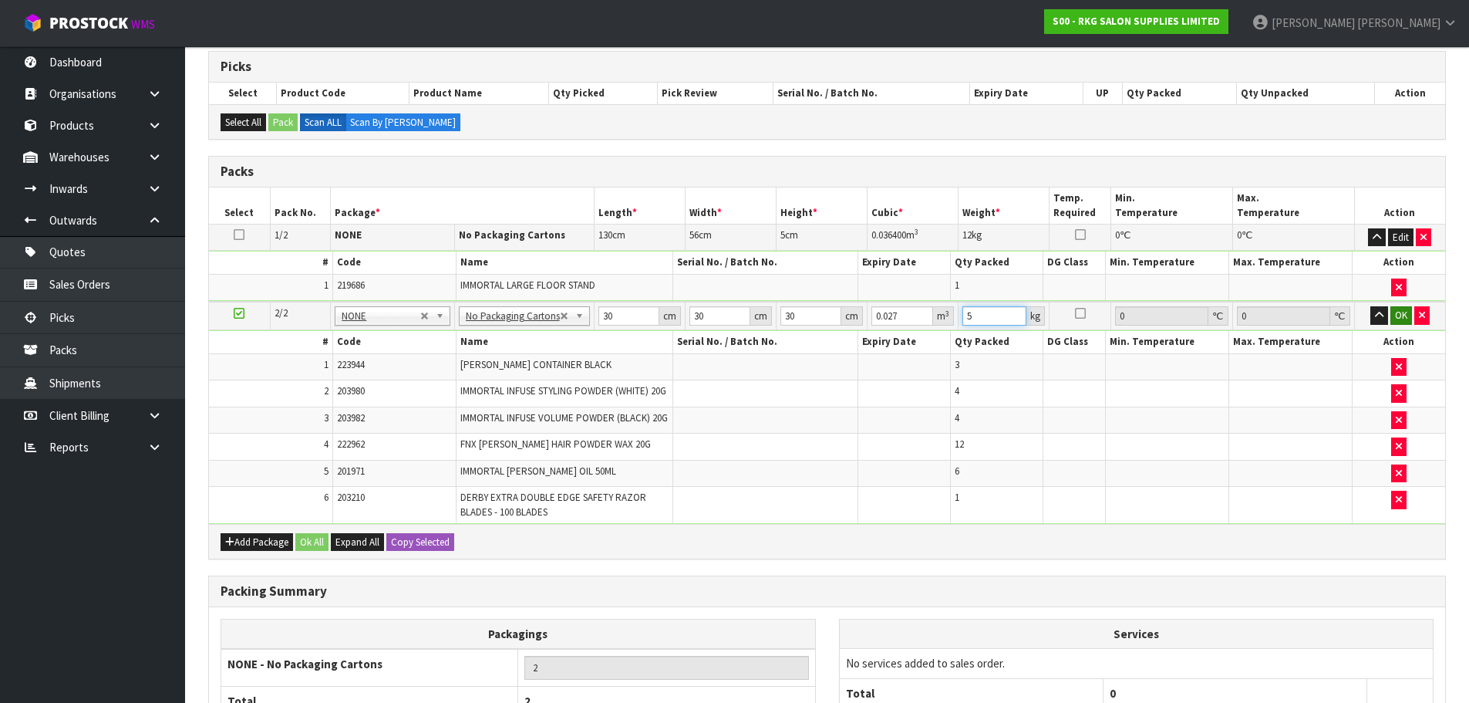
type input "5"
click at [1402, 322] on button "OK" at bounding box center [1401, 315] width 22 height 19
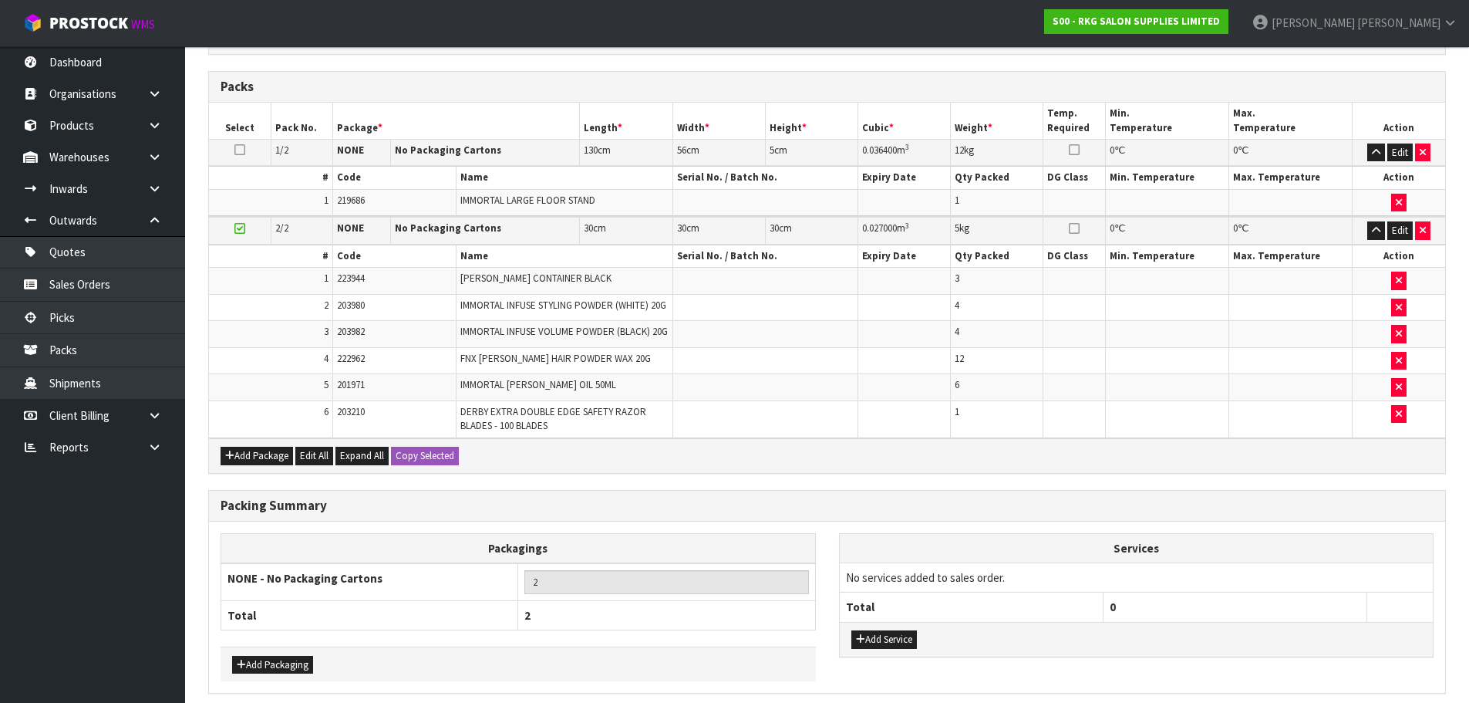
scroll to position [303, 0]
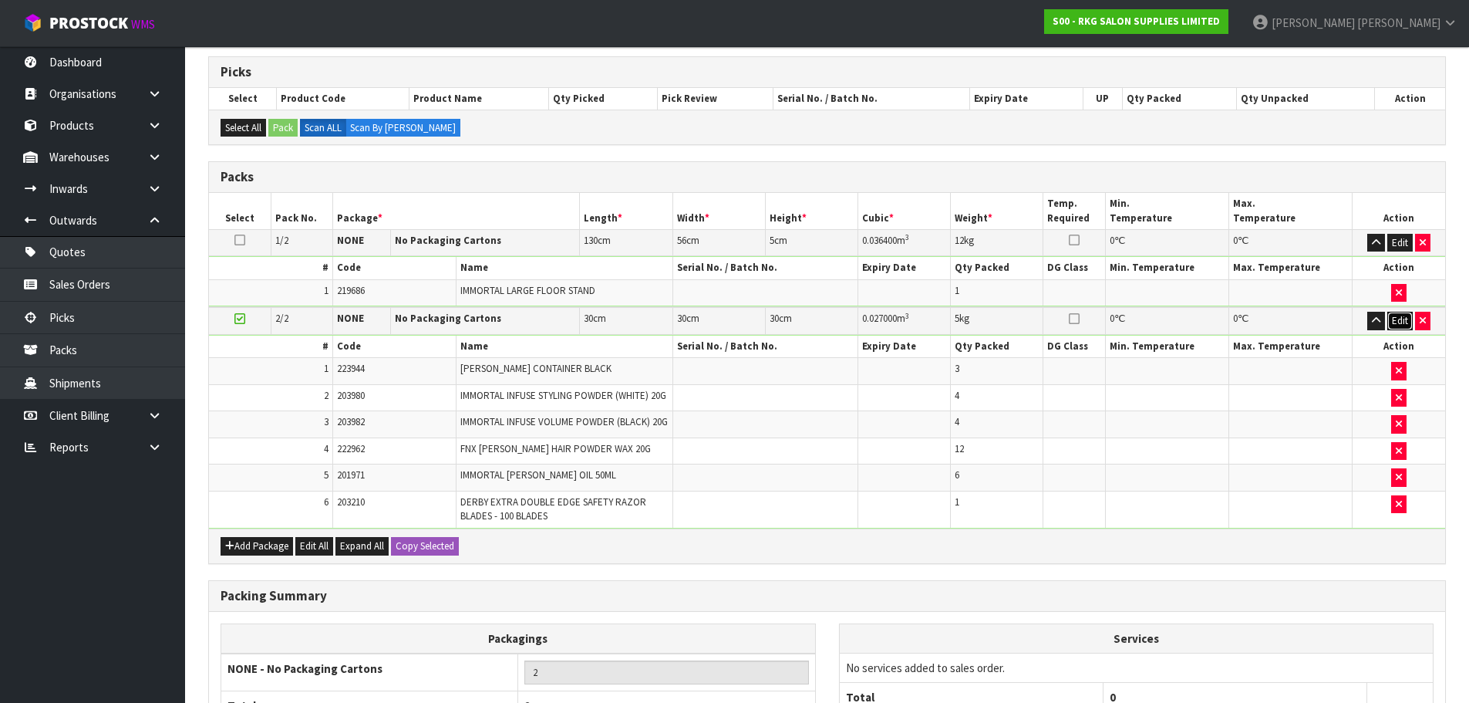
click at [1394, 318] on button "Edit" at bounding box center [1399, 321] width 25 height 19
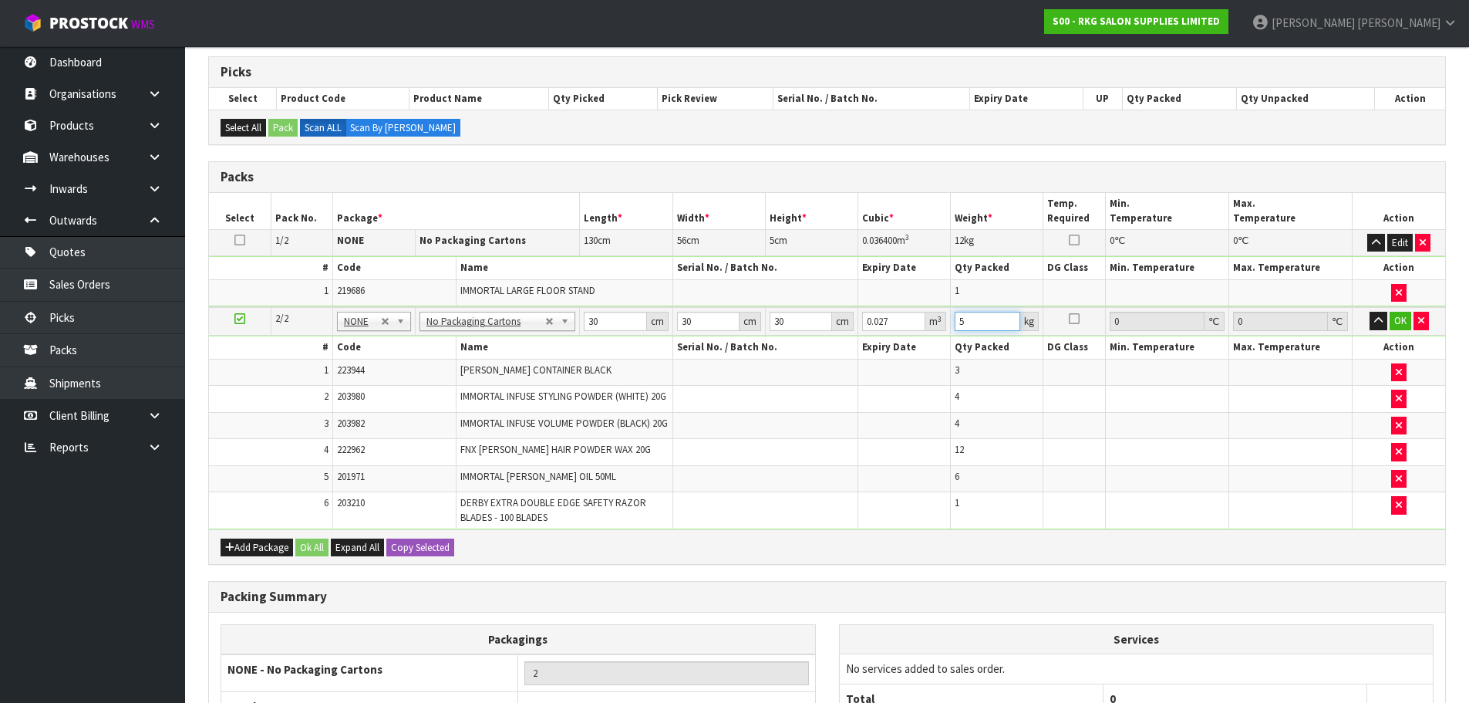
drag, startPoint x: 965, startPoint y: 324, endPoint x: 947, endPoint y: 324, distance: 17.7
click at [947, 324] on tr "2/2 NONE 007-001 007-002 007-004 007-009 007-013 007-014 007-015 007-017 007-01…" at bounding box center [827, 321] width 1236 height 29
type input "2"
click at [1397, 321] on button "OK" at bounding box center [1401, 321] width 22 height 19
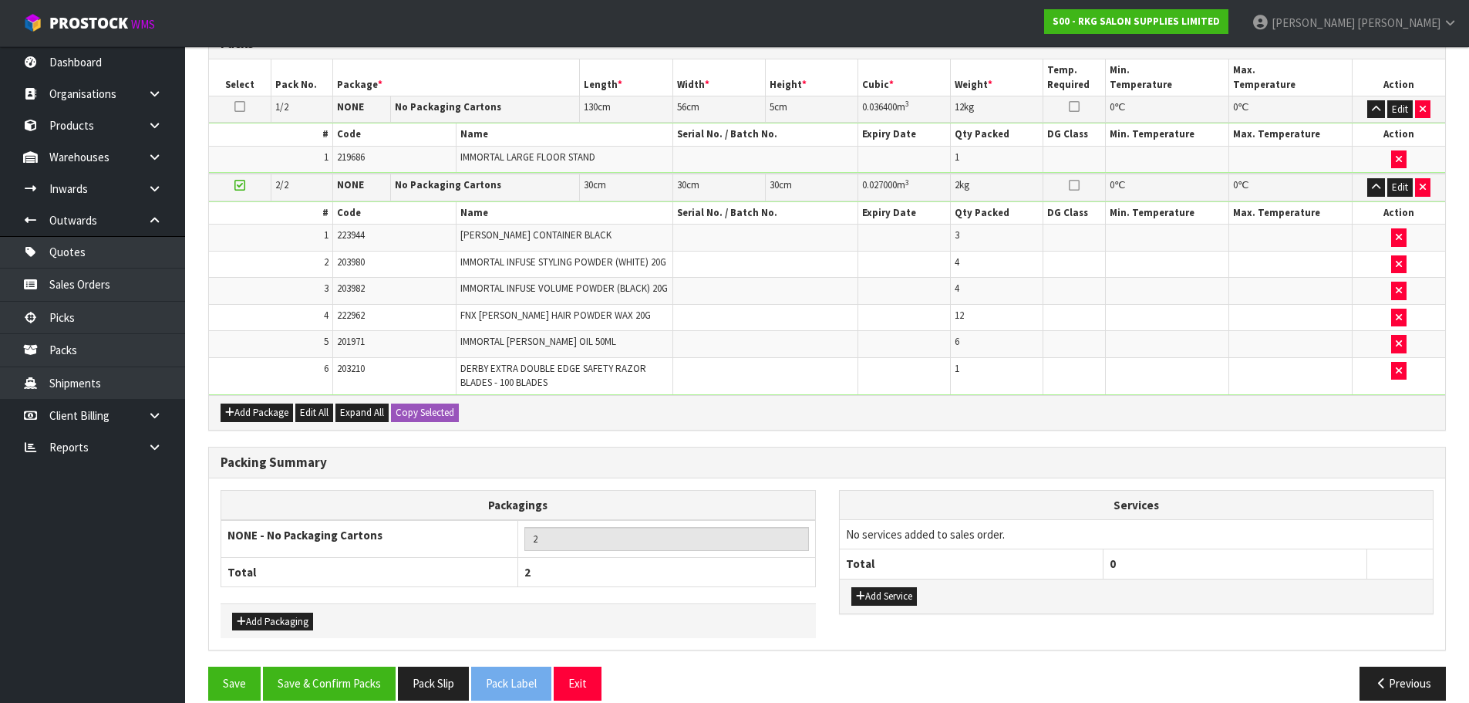
scroll to position [457, 0]
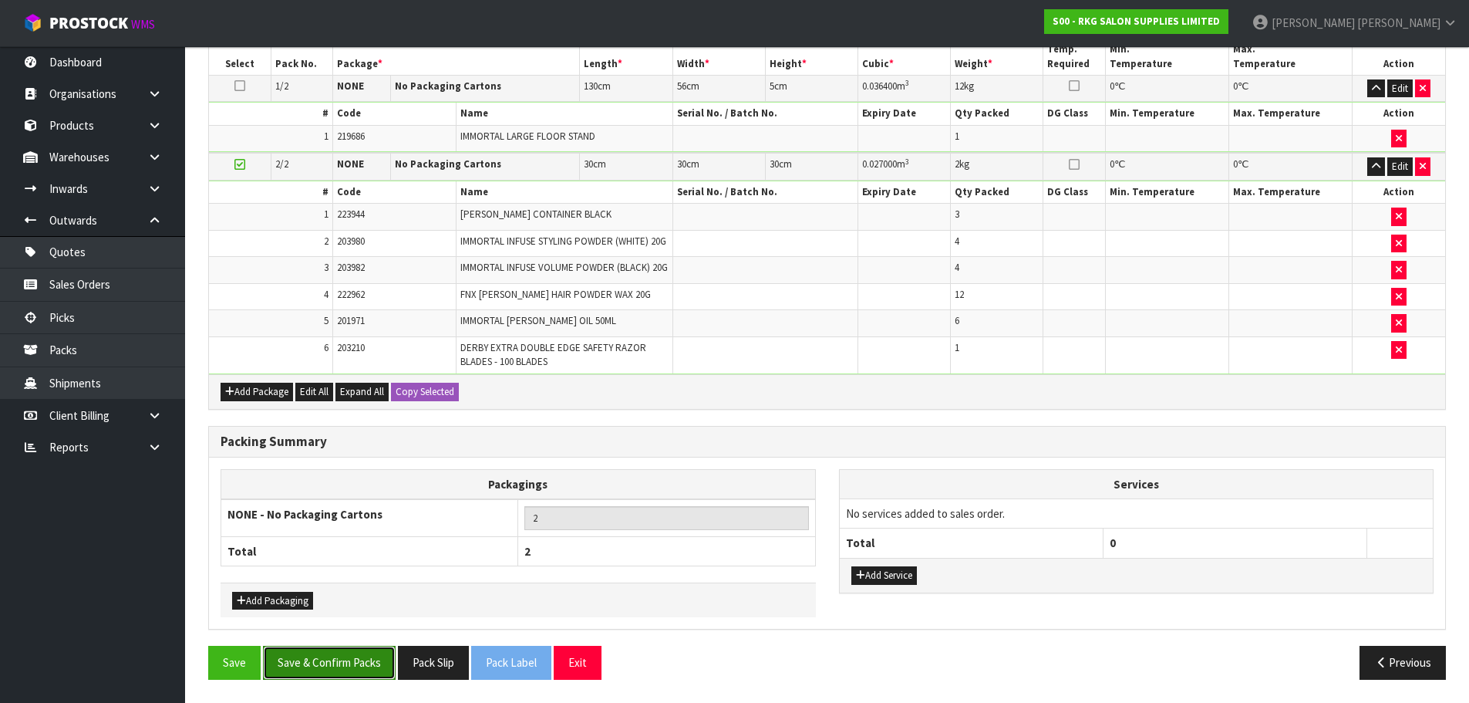
click at [318, 660] on button "Save & Confirm Packs" at bounding box center [329, 661] width 133 height 33
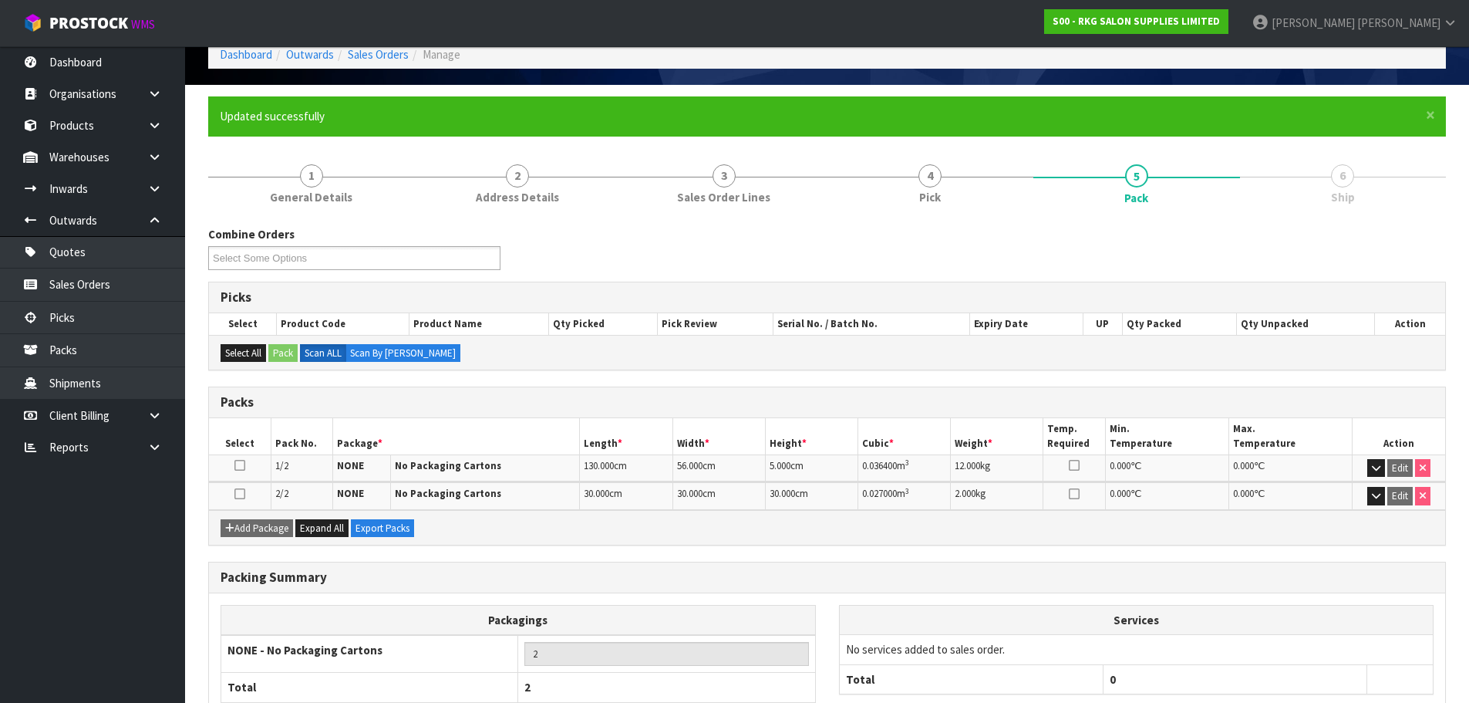
scroll to position [179, 0]
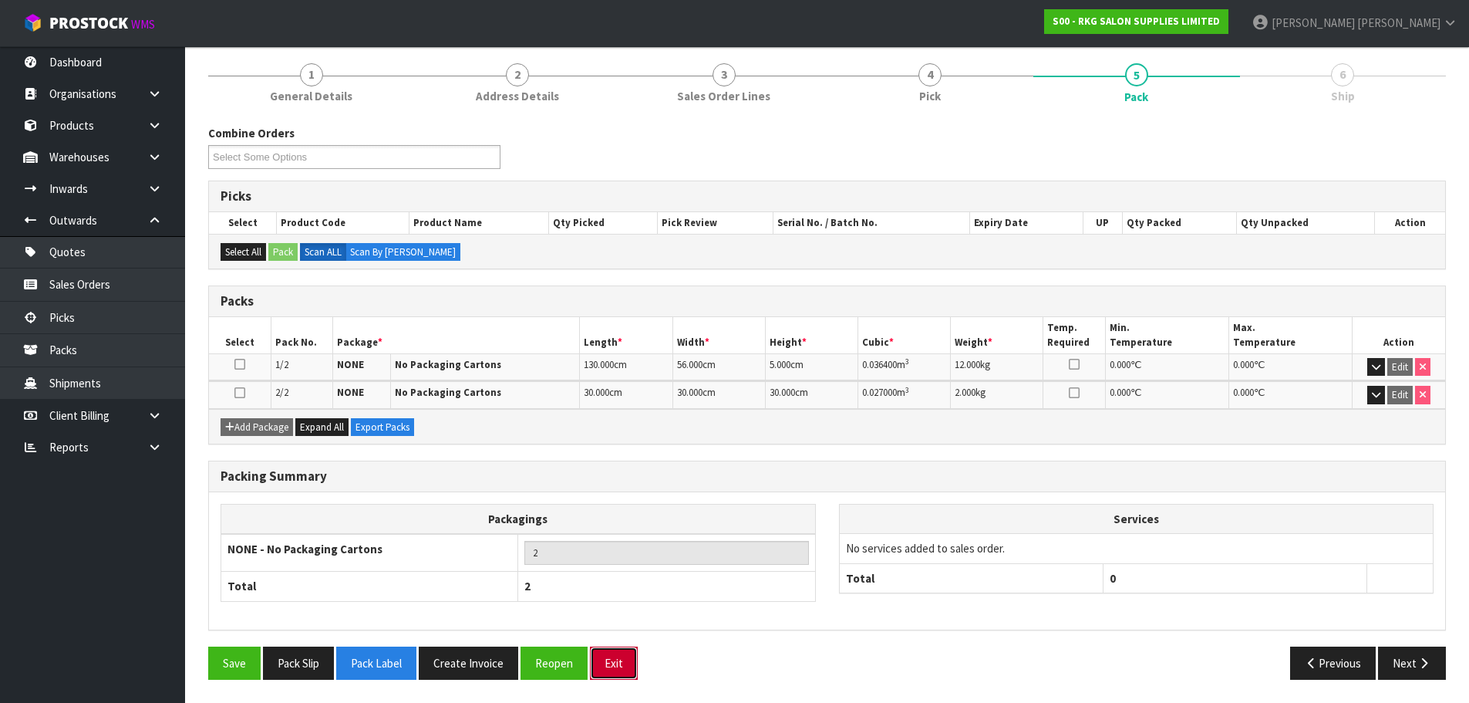
click at [617, 662] on button "Exit" at bounding box center [614, 662] width 48 height 33
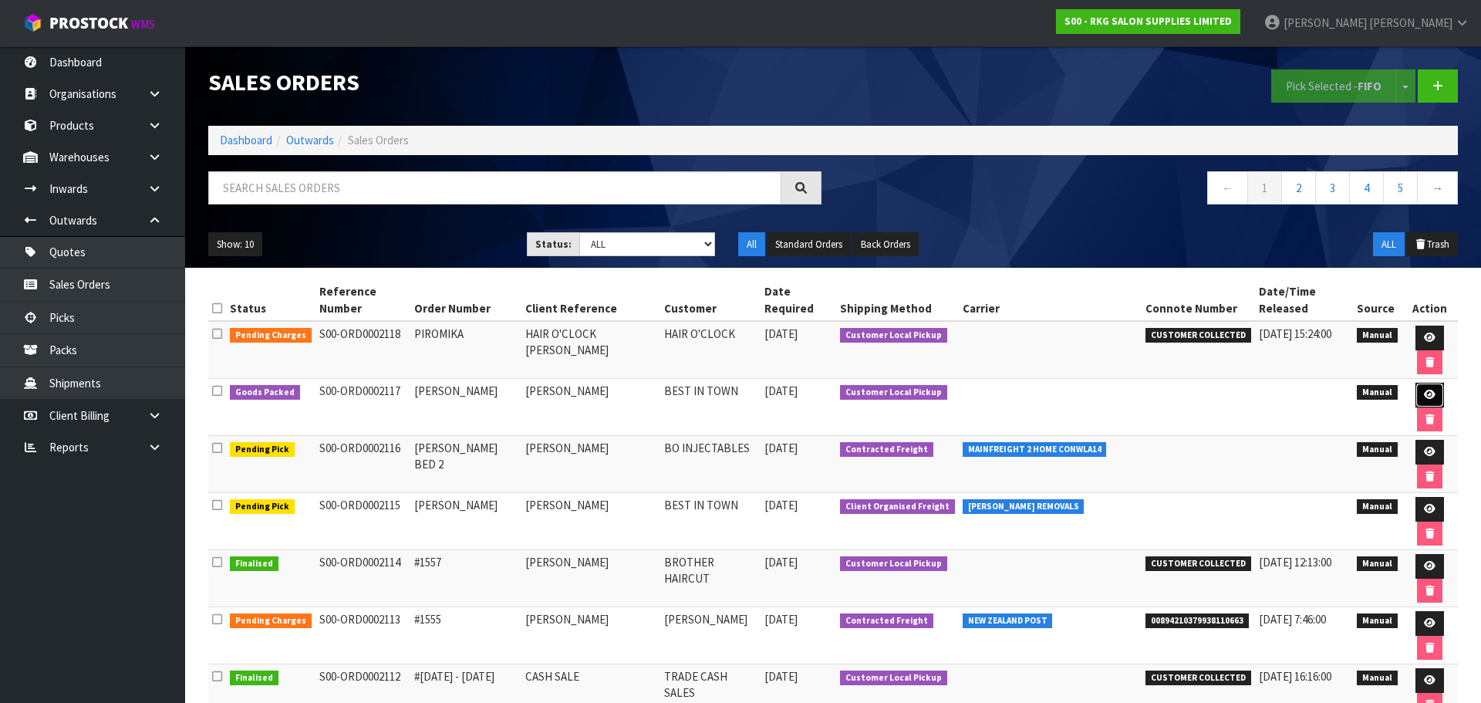
drag, startPoint x: 1407, startPoint y: 354, endPoint x: 1387, endPoint y: 356, distance: 20.2
click at [1424, 389] on icon at bounding box center [1430, 394] width 12 height 10
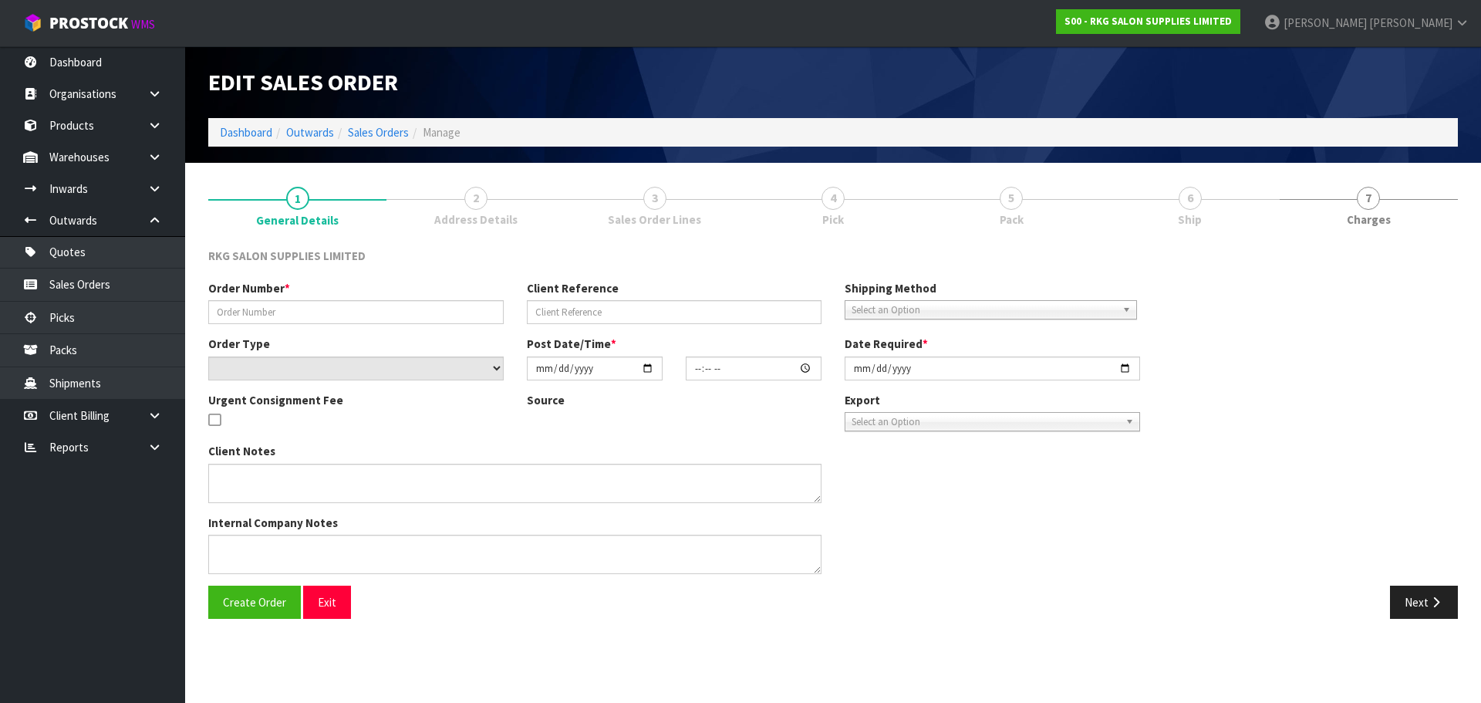
type input "[PERSON_NAME]"
select select "number:0"
type input "[DATE]"
type input "13:51:00.000"
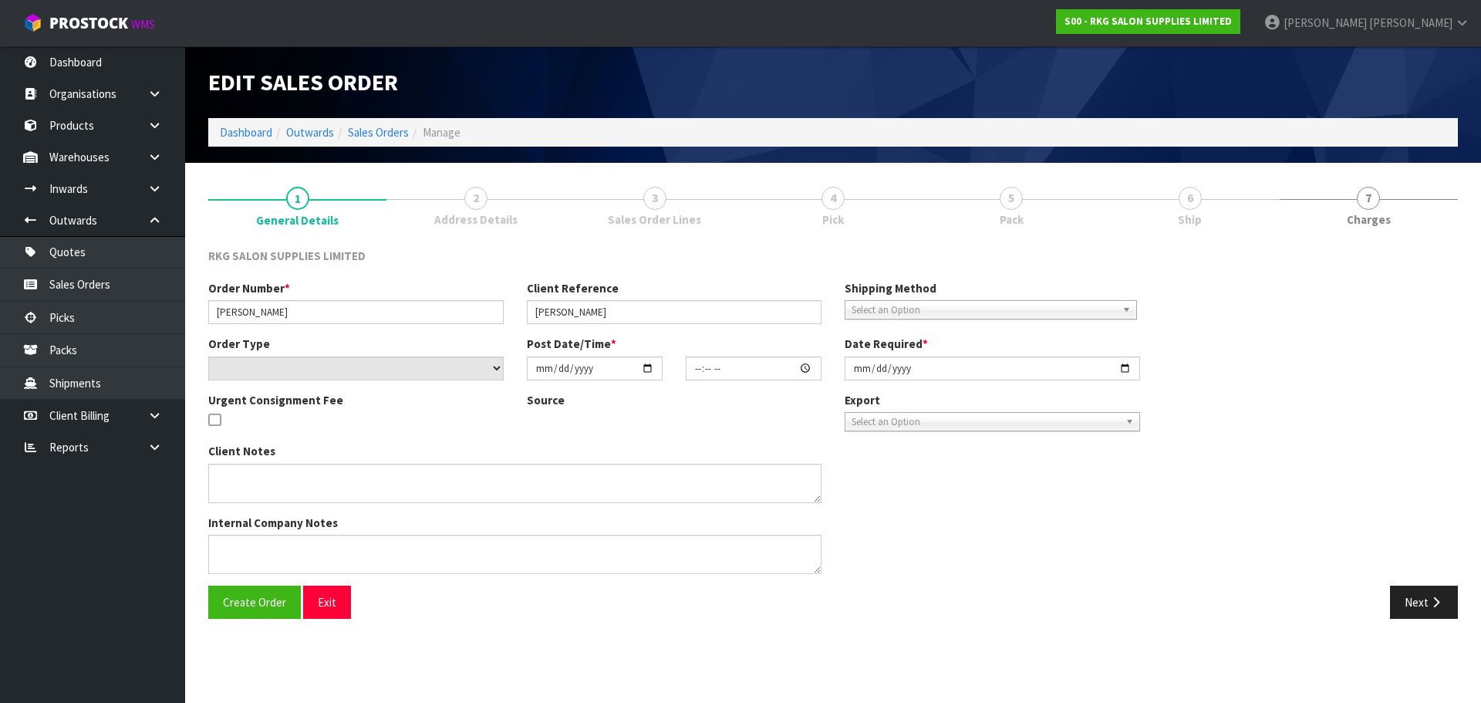
type input "[DATE]"
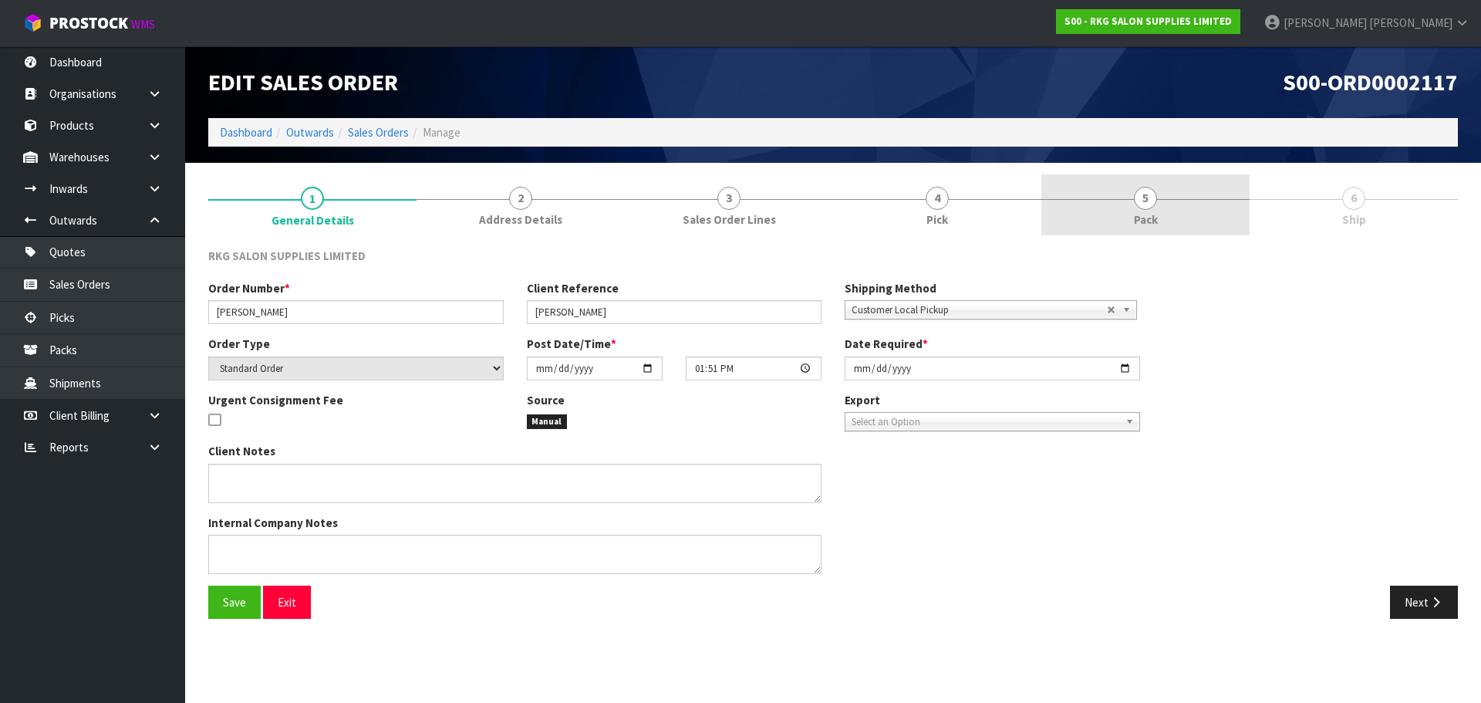
click at [1143, 205] on span "5" at bounding box center [1145, 198] width 23 height 23
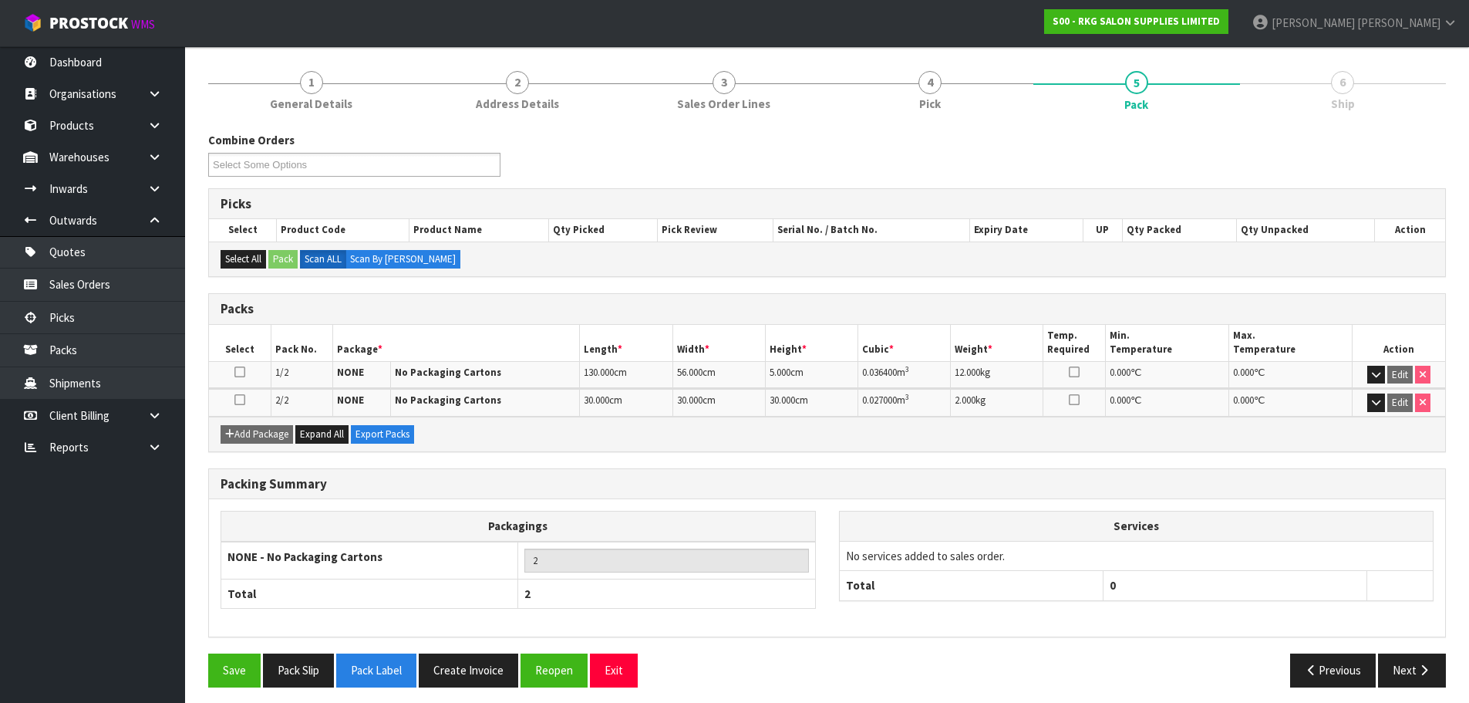
scroll to position [123, 0]
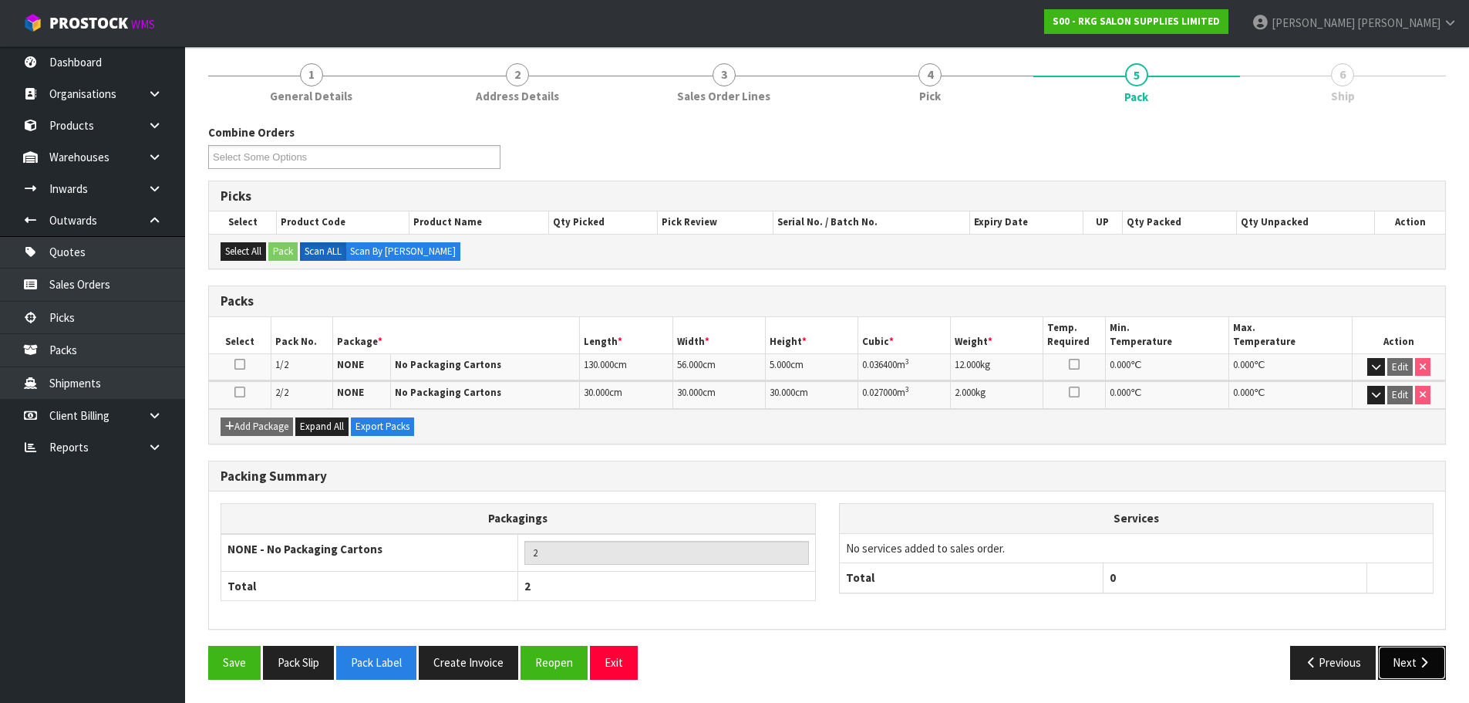
click at [1404, 665] on button "Next" at bounding box center [1412, 661] width 68 height 33
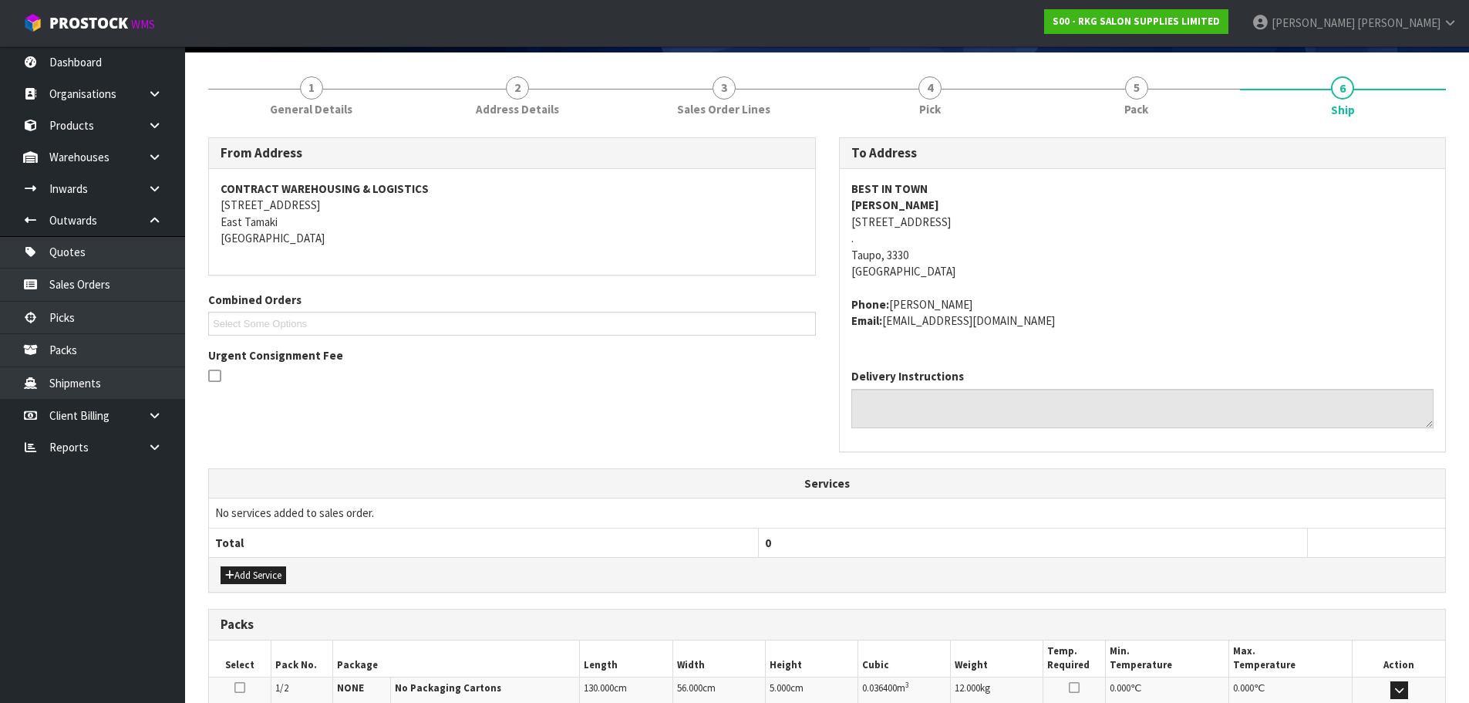
scroll to position [110, 0]
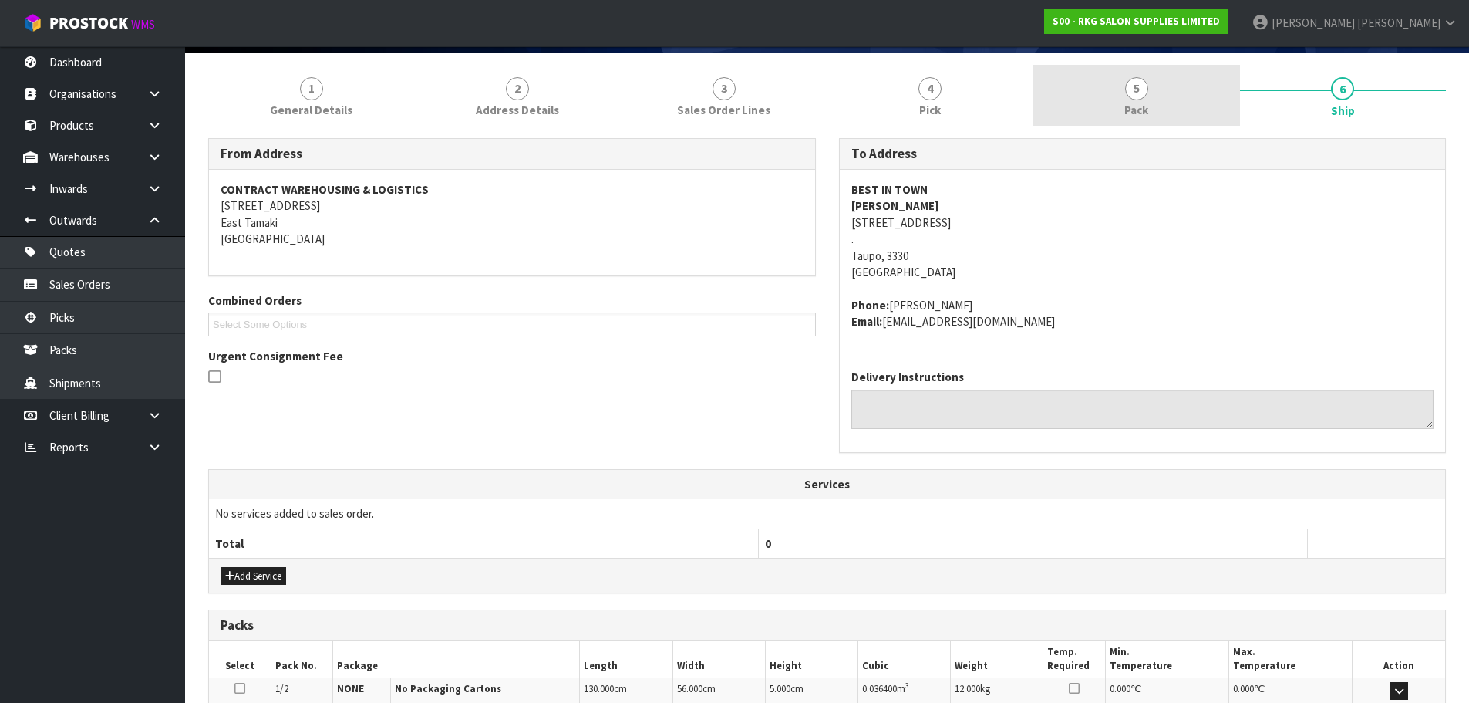
click at [1140, 87] on span "5" at bounding box center [1136, 88] width 23 height 23
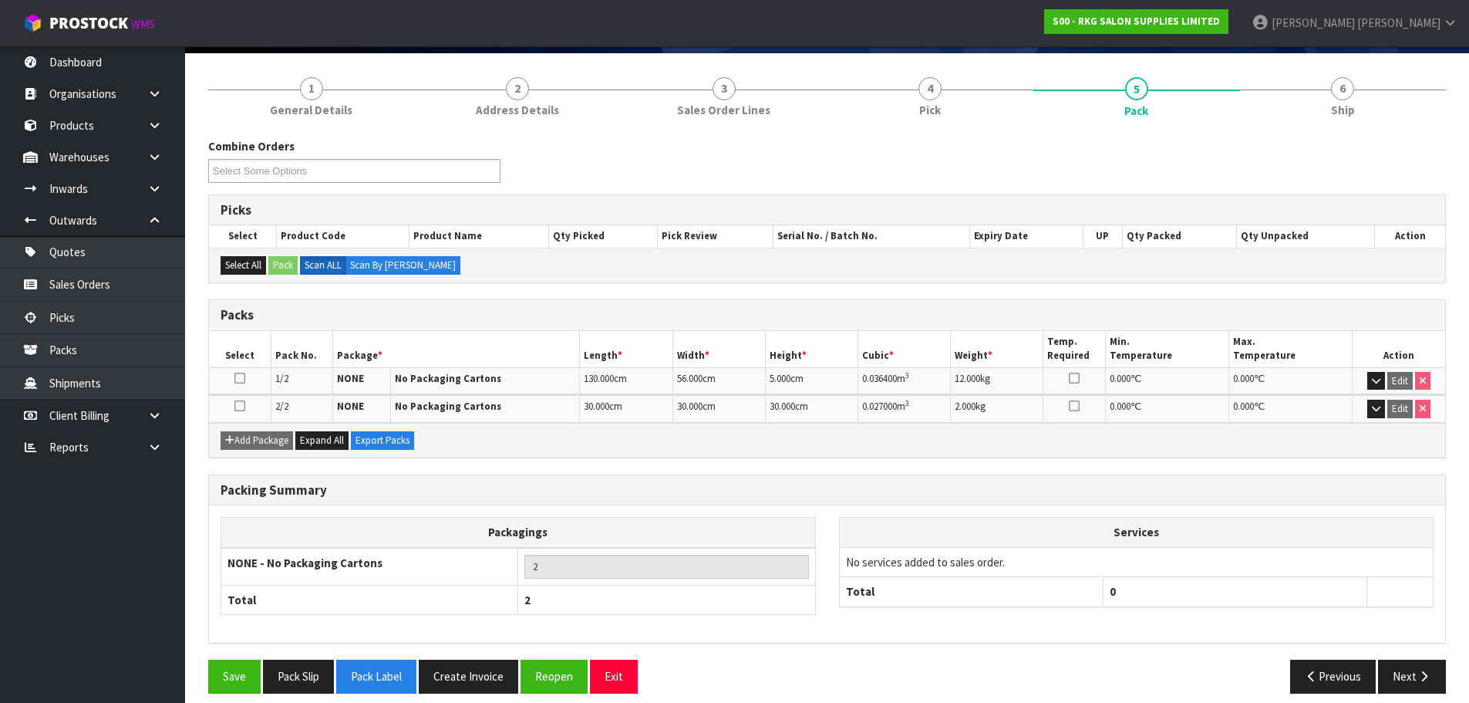
scroll to position [123, 0]
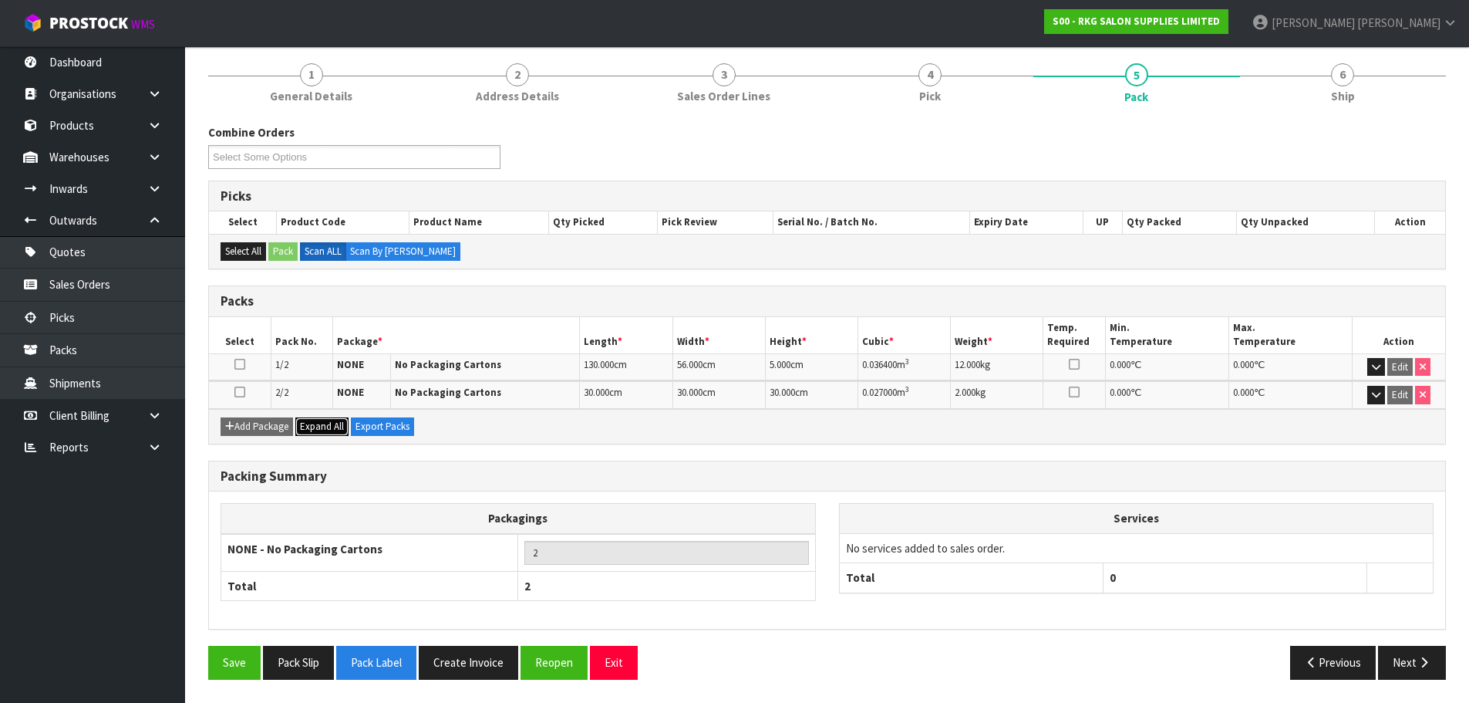
click at [316, 422] on span "Expand All" at bounding box center [322, 426] width 44 height 13
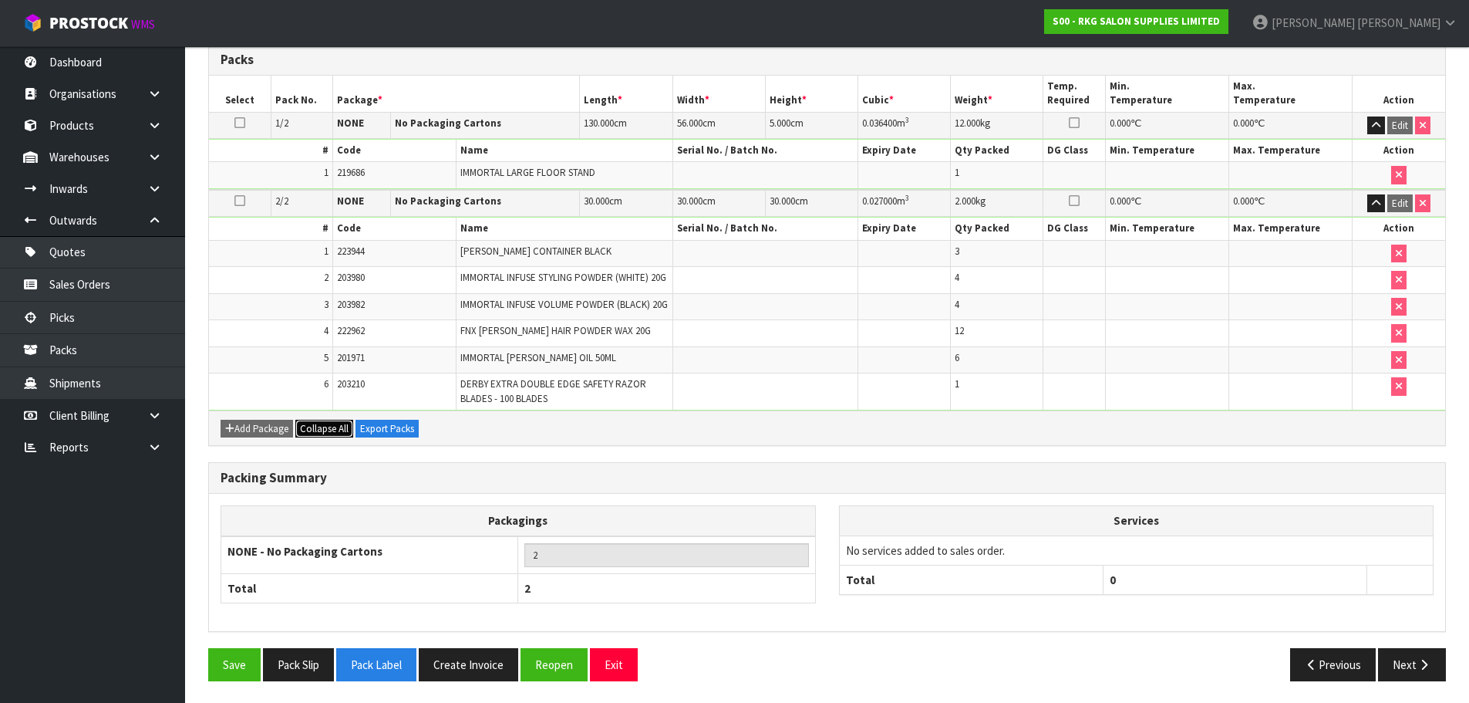
scroll to position [366, 0]
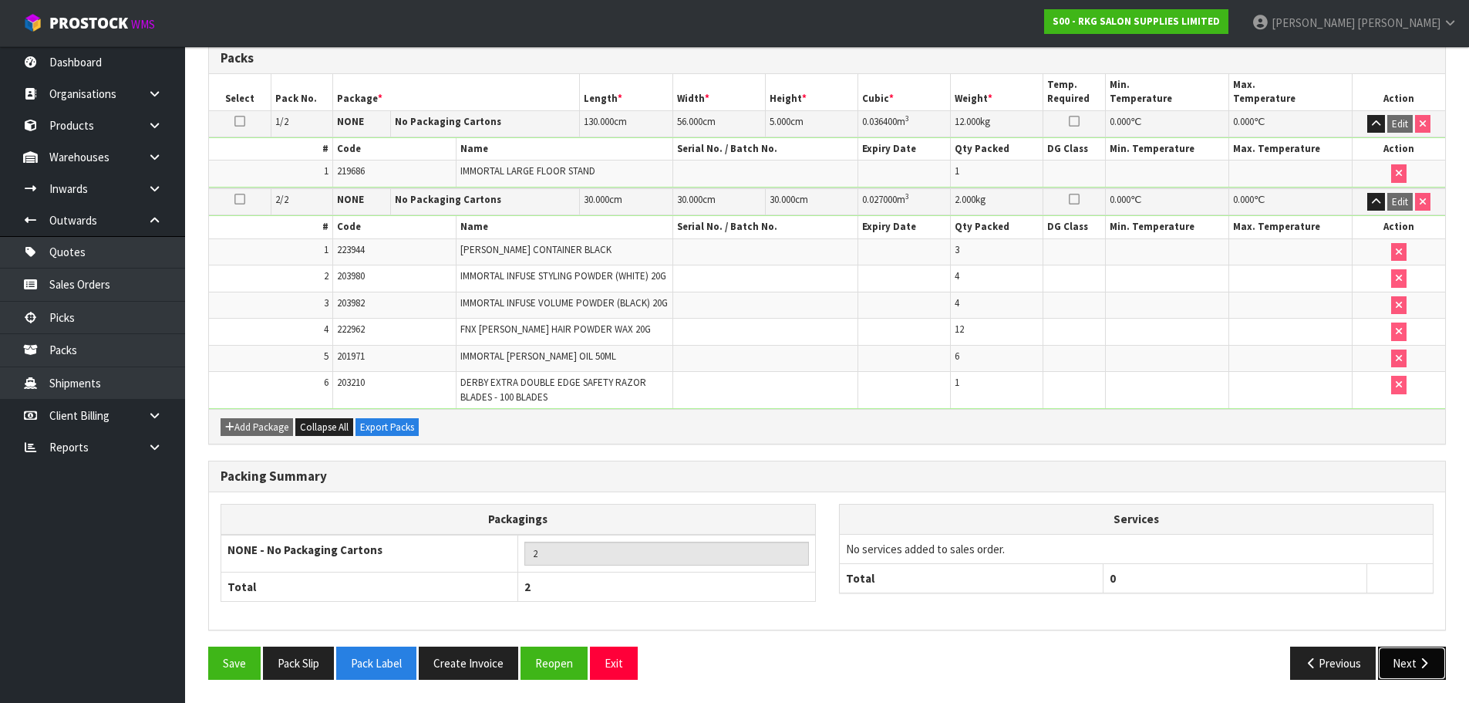
click at [1425, 668] on icon "button" at bounding box center [1424, 663] width 15 height 12
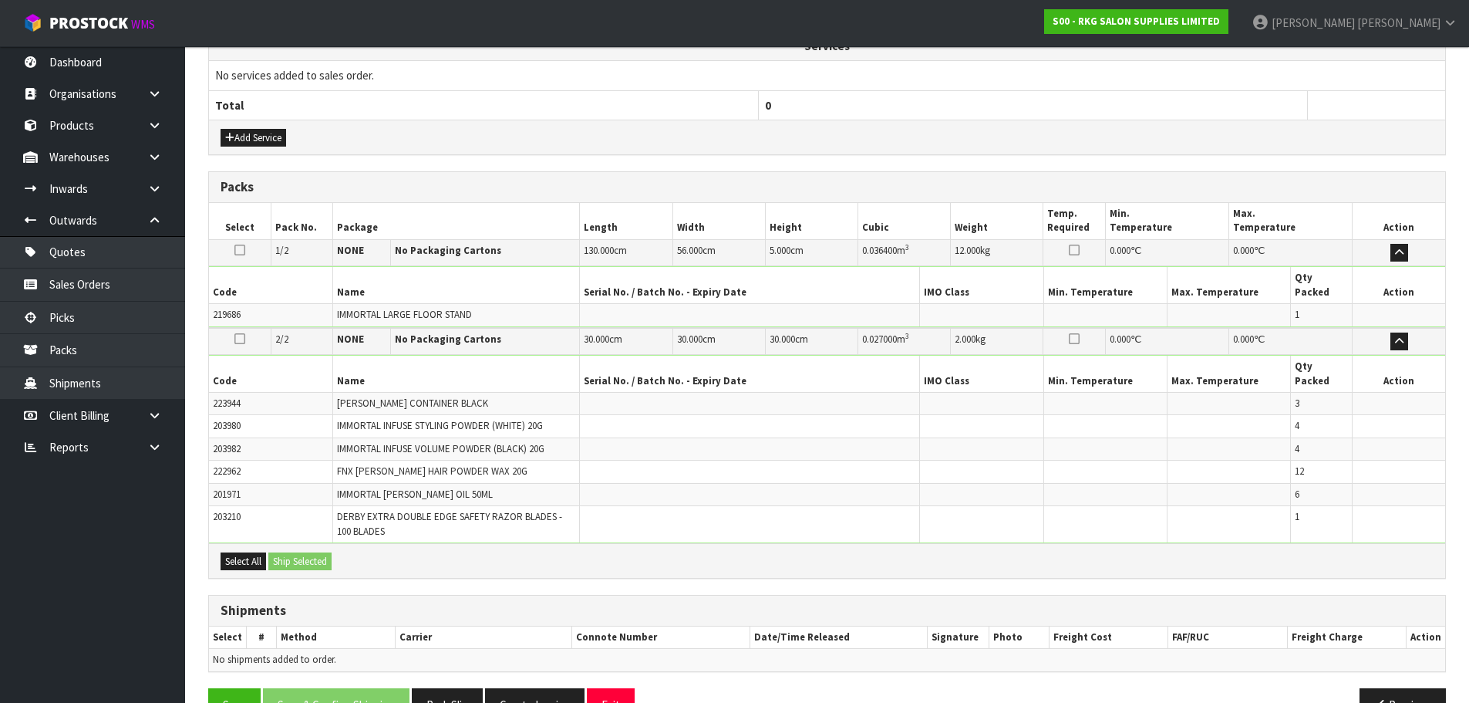
scroll to position [561, 0]
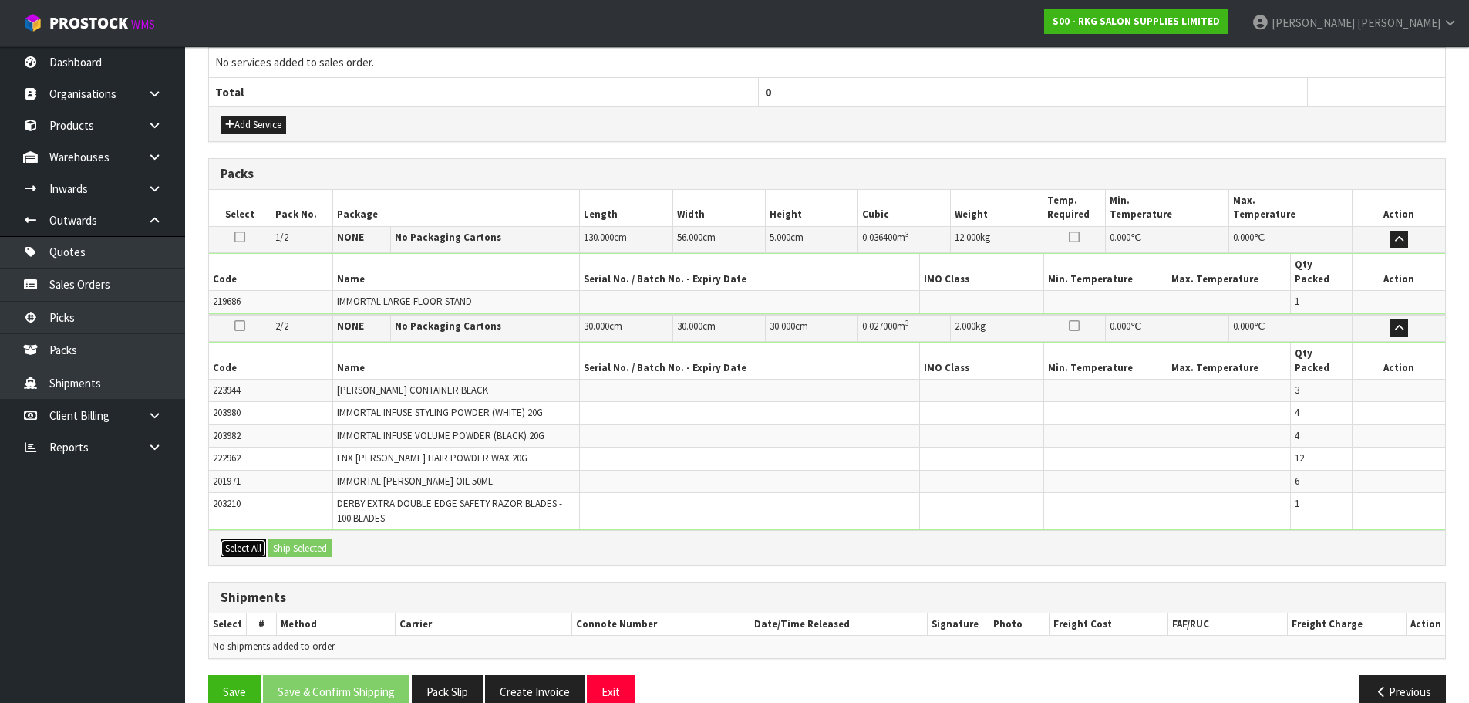
click at [232, 539] on button "Select All" at bounding box center [243, 548] width 45 height 19
click at [289, 539] on button "Ship Selected" at bounding box center [299, 548] width 63 height 19
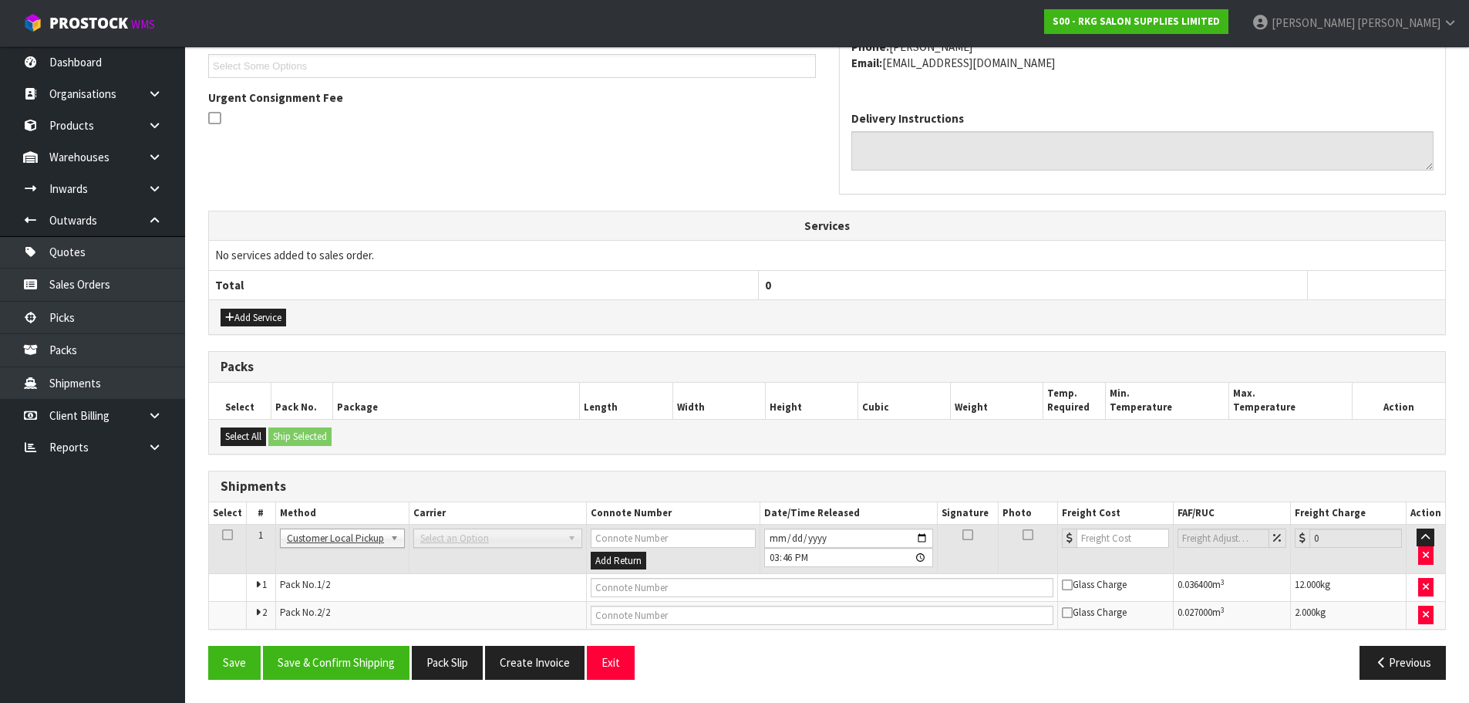
scroll to position [368, 0]
click at [595, 590] on input "text" at bounding box center [822, 587] width 463 height 19
type input "CUSTOMER COLLECTED"
click at [343, 659] on button "Save & Confirm Shipping" at bounding box center [336, 661] width 147 height 33
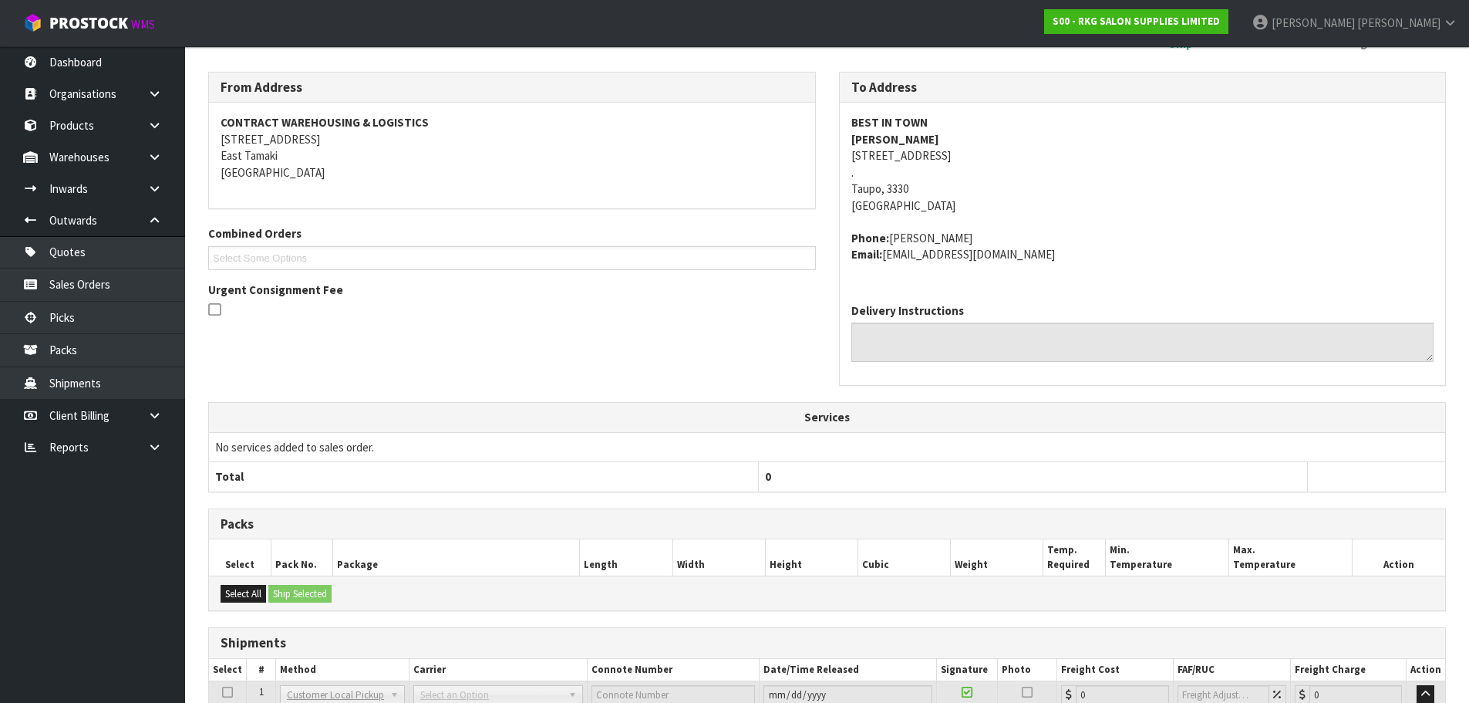
scroll to position [384, 0]
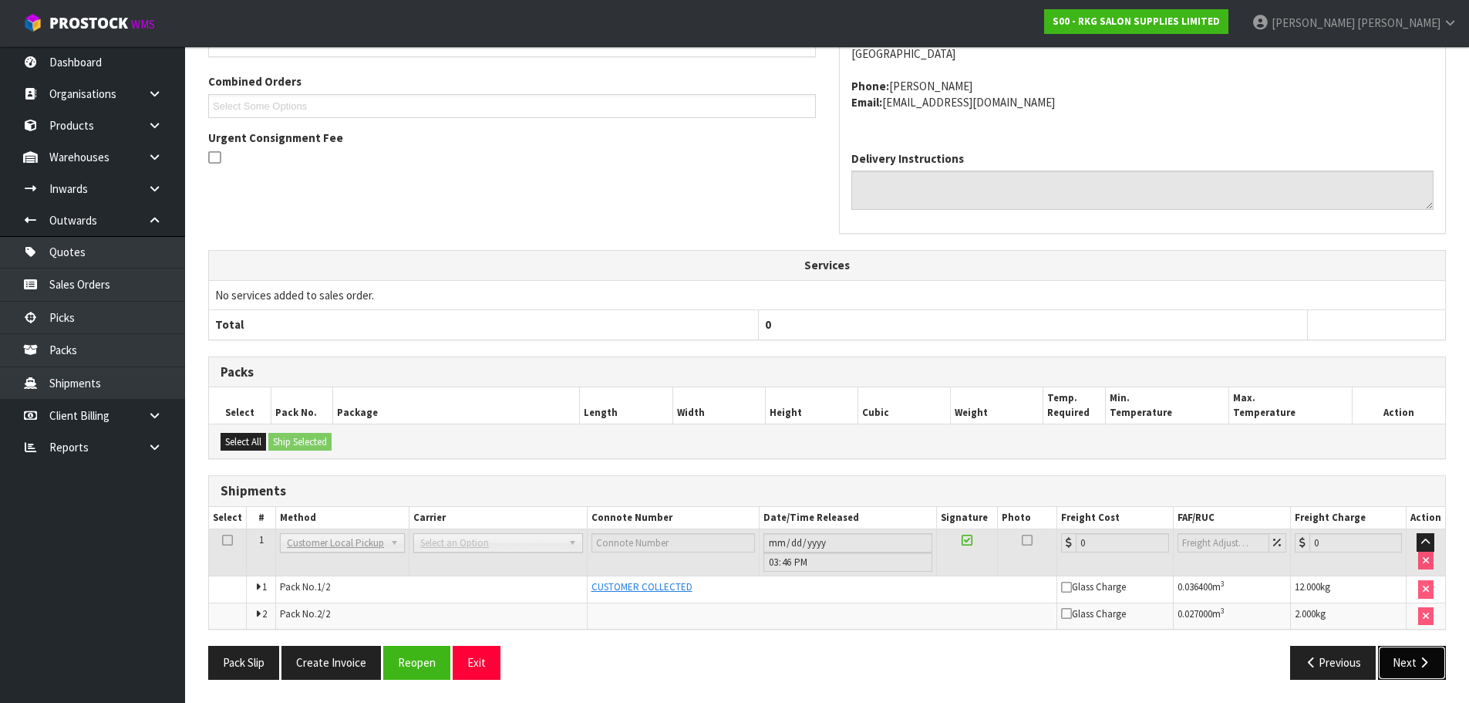
click at [1404, 662] on button "Next" at bounding box center [1412, 661] width 68 height 33
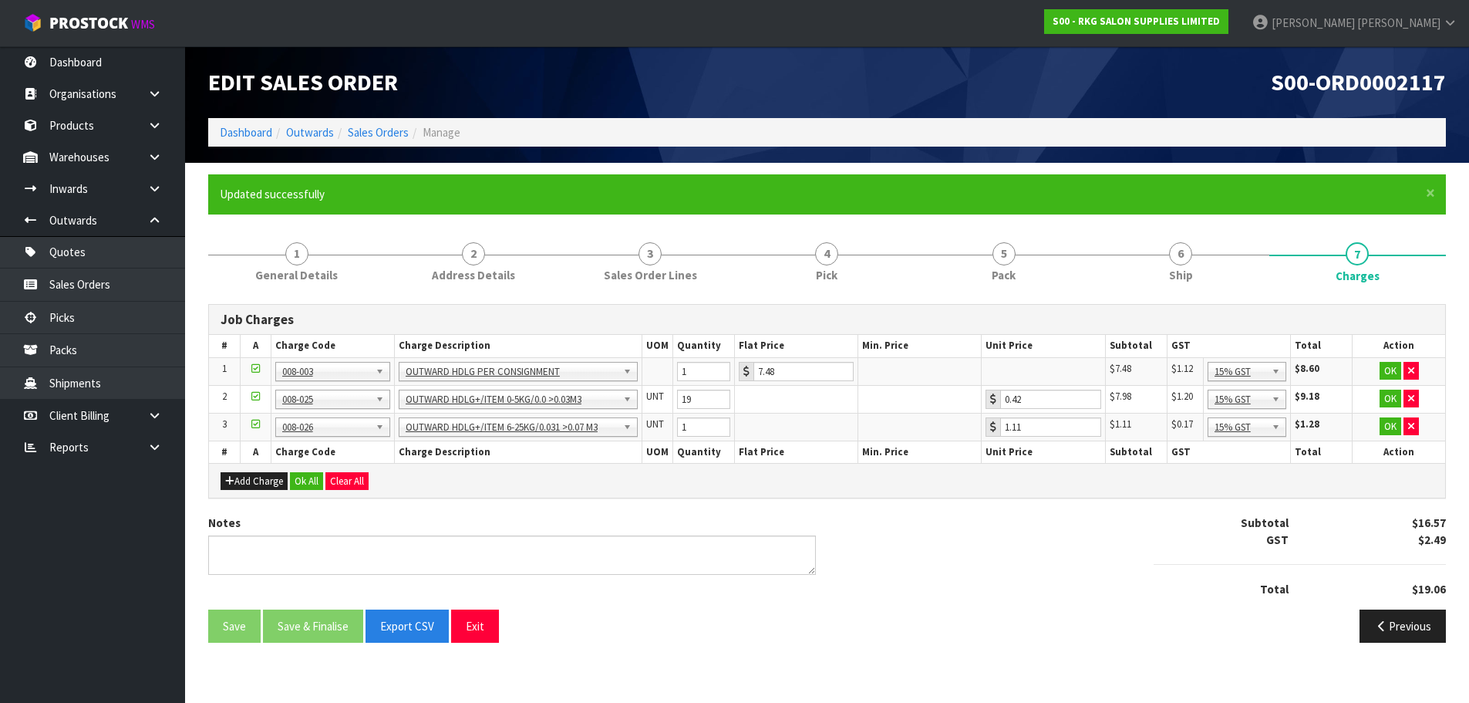
scroll to position [0, 0]
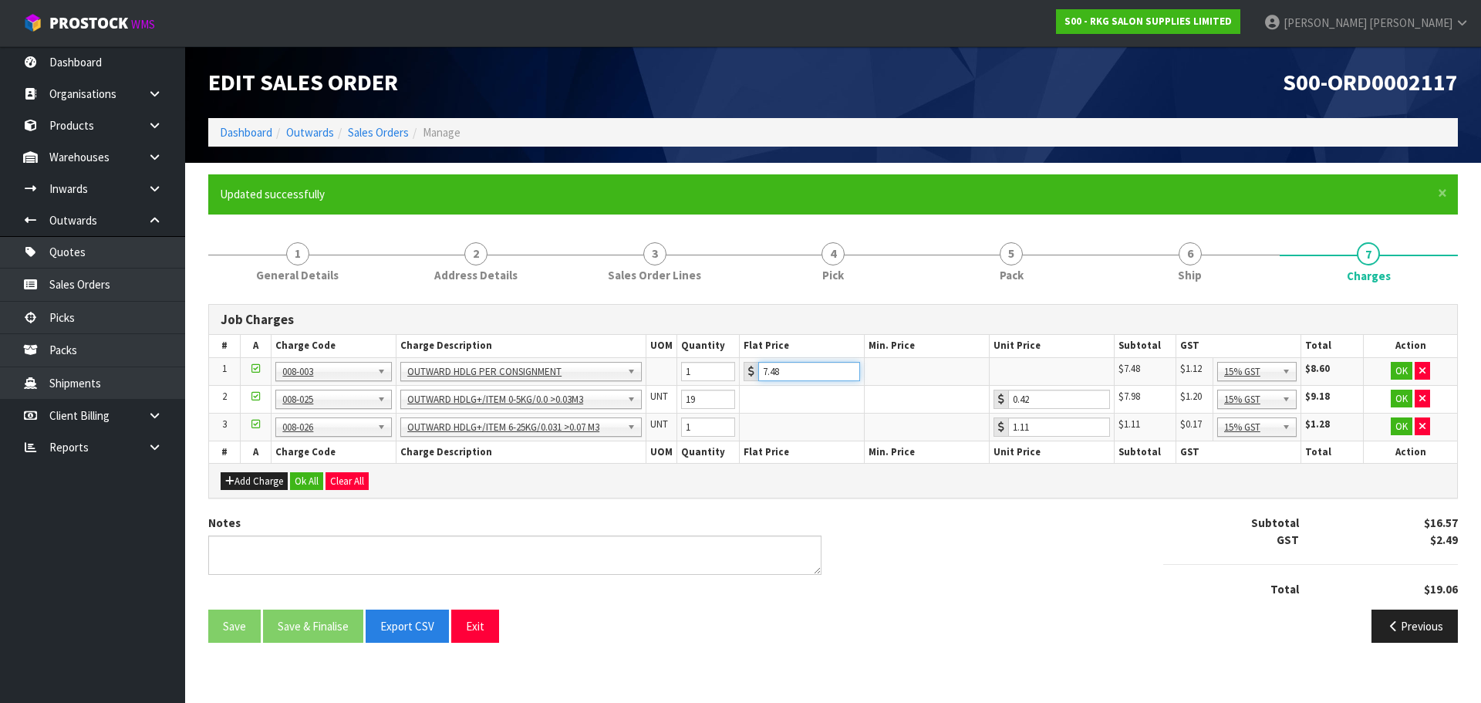
drag, startPoint x: 793, startPoint y: 368, endPoint x: 745, endPoint y: 372, distance: 48.0
click at [745, 372] on div "7.48" at bounding box center [801, 371] width 116 height 19
type input "3.50"
click at [1397, 367] on button "OK" at bounding box center [1401, 371] width 22 height 19
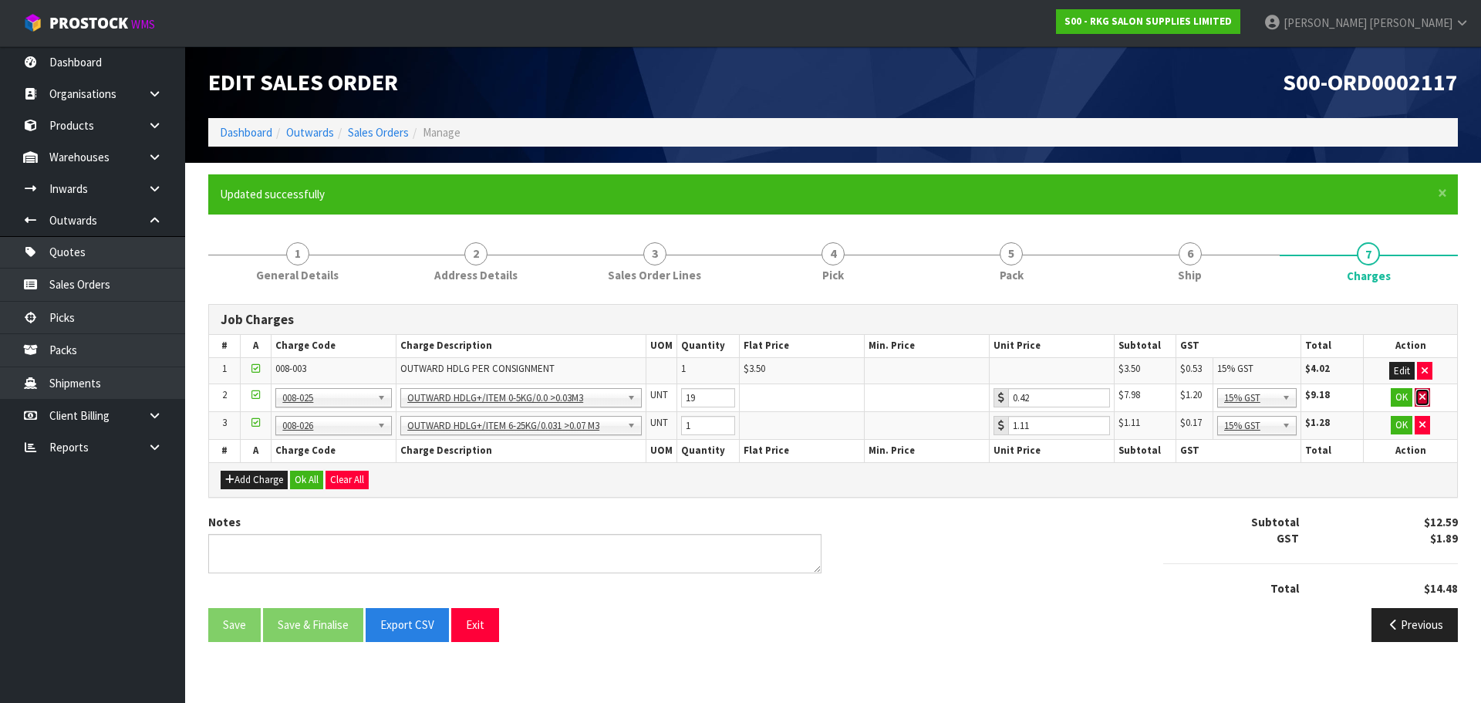
click at [1421, 394] on icon "button" at bounding box center [1422, 397] width 6 height 10
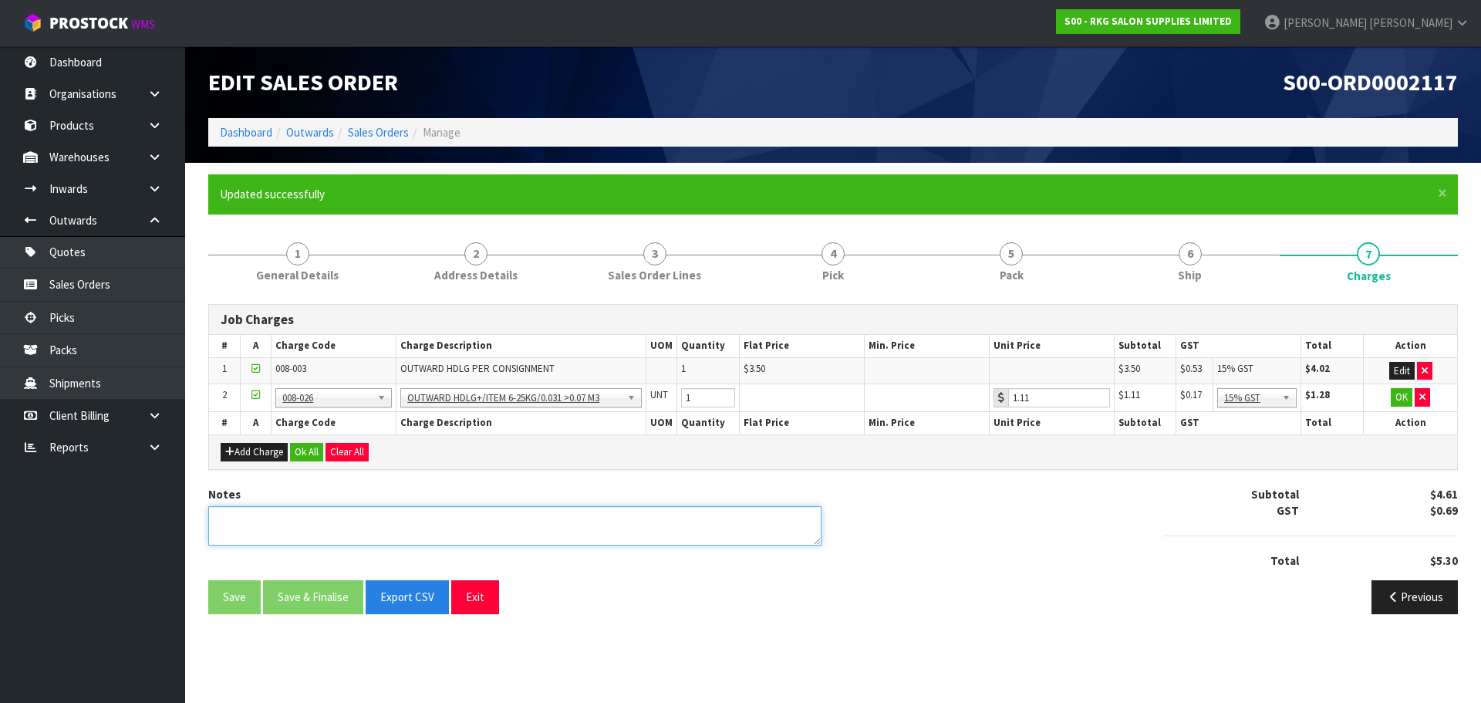
click at [314, 514] on textarea at bounding box center [514, 525] width 613 height 39
type textarea "PICKED BY MARIE"
click at [310, 447] on button "Ok All" at bounding box center [306, 452] width 33 height 19
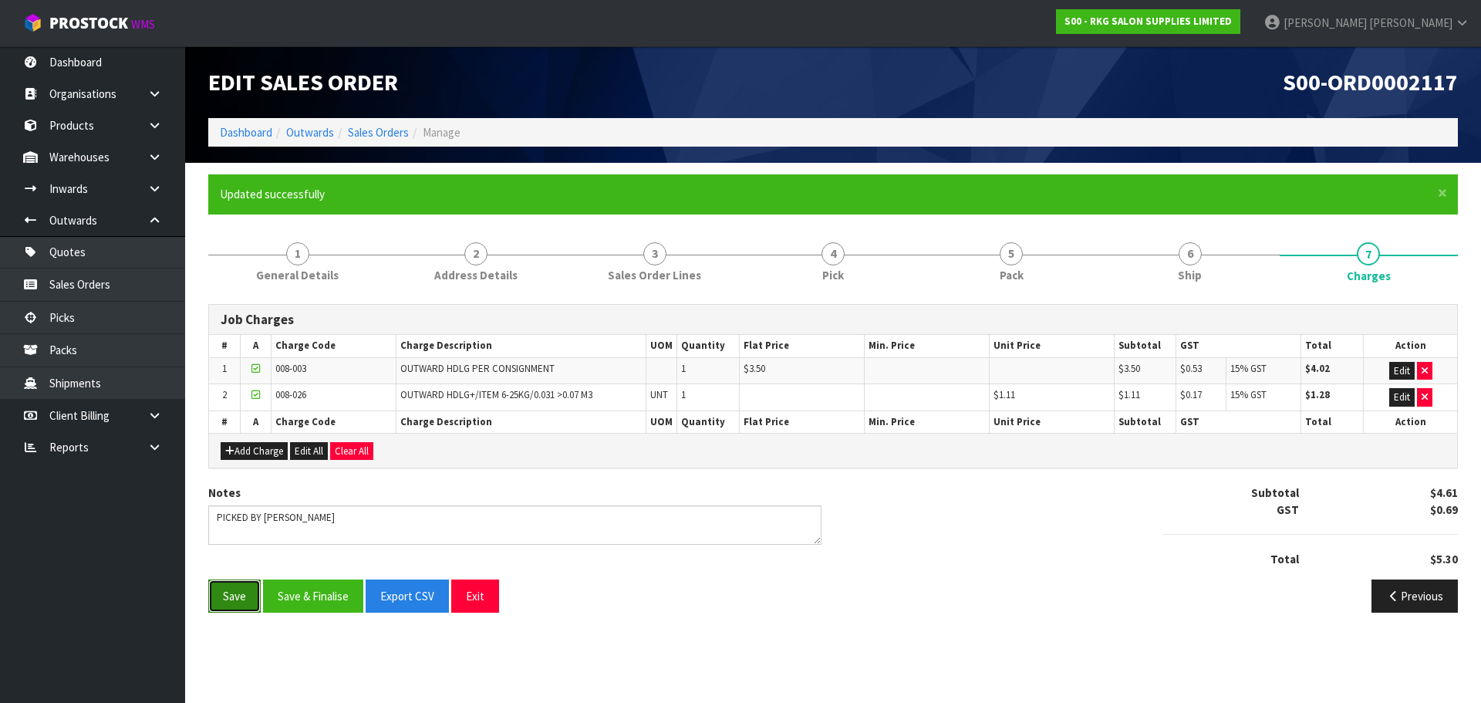
click at [234, 596] on button "Save" at bounding box center [234, 595] width 52 height 33
click at [1191, 256] on span "6" at bounding box center [1189, 253] width 23 height 23
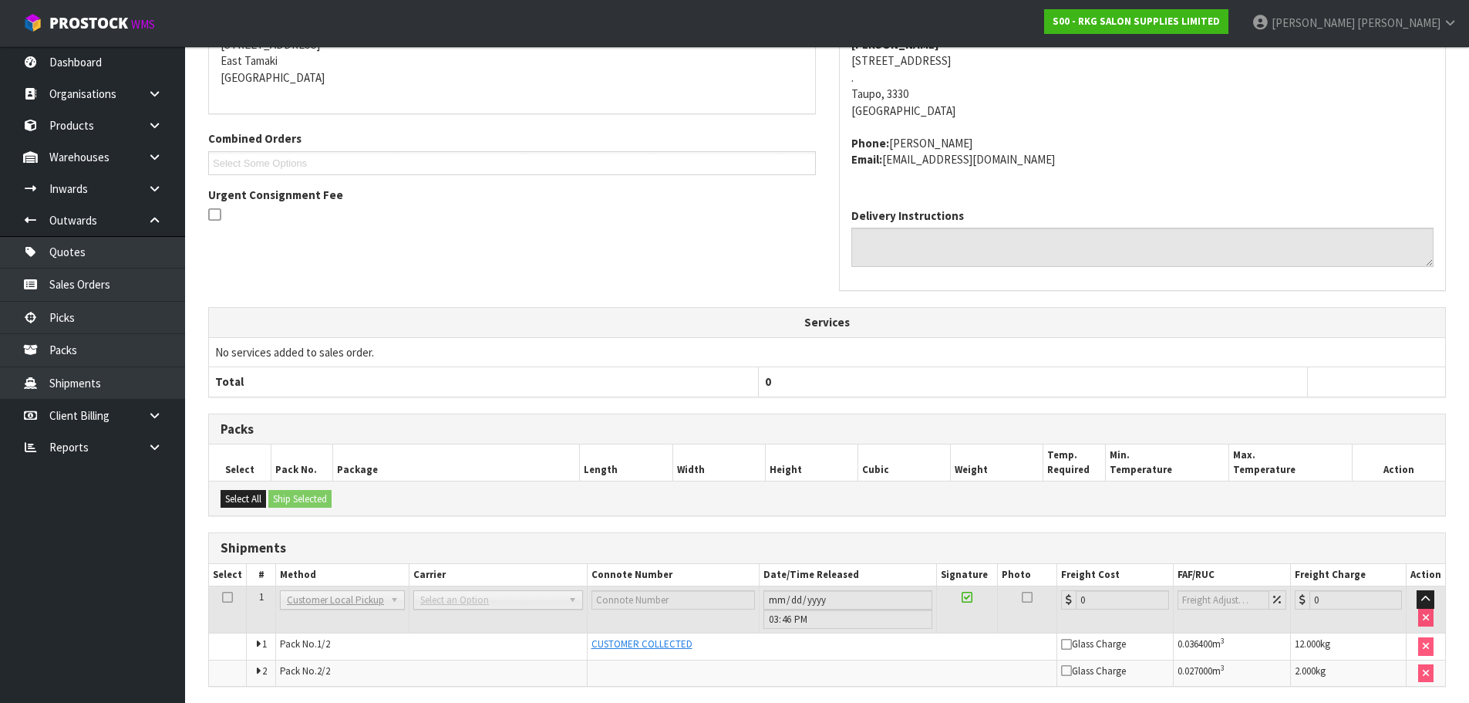
scroll to position [384, 0]
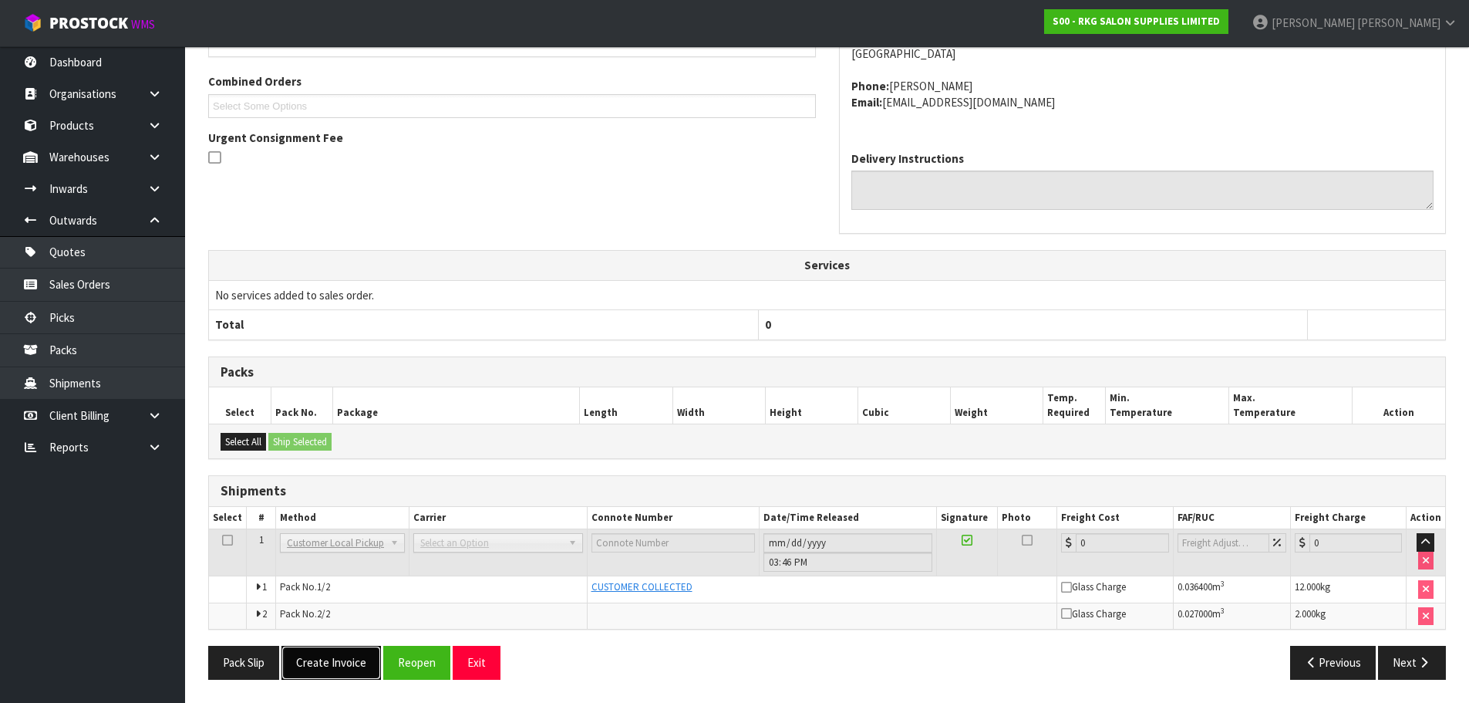
click at [311, 667] on button "Create Invoice" at bounding box center [330, 661] width 99 height 33
click at [327, 666] on button "View Invoice" at bounding box center [325, 661] width 89 height 33
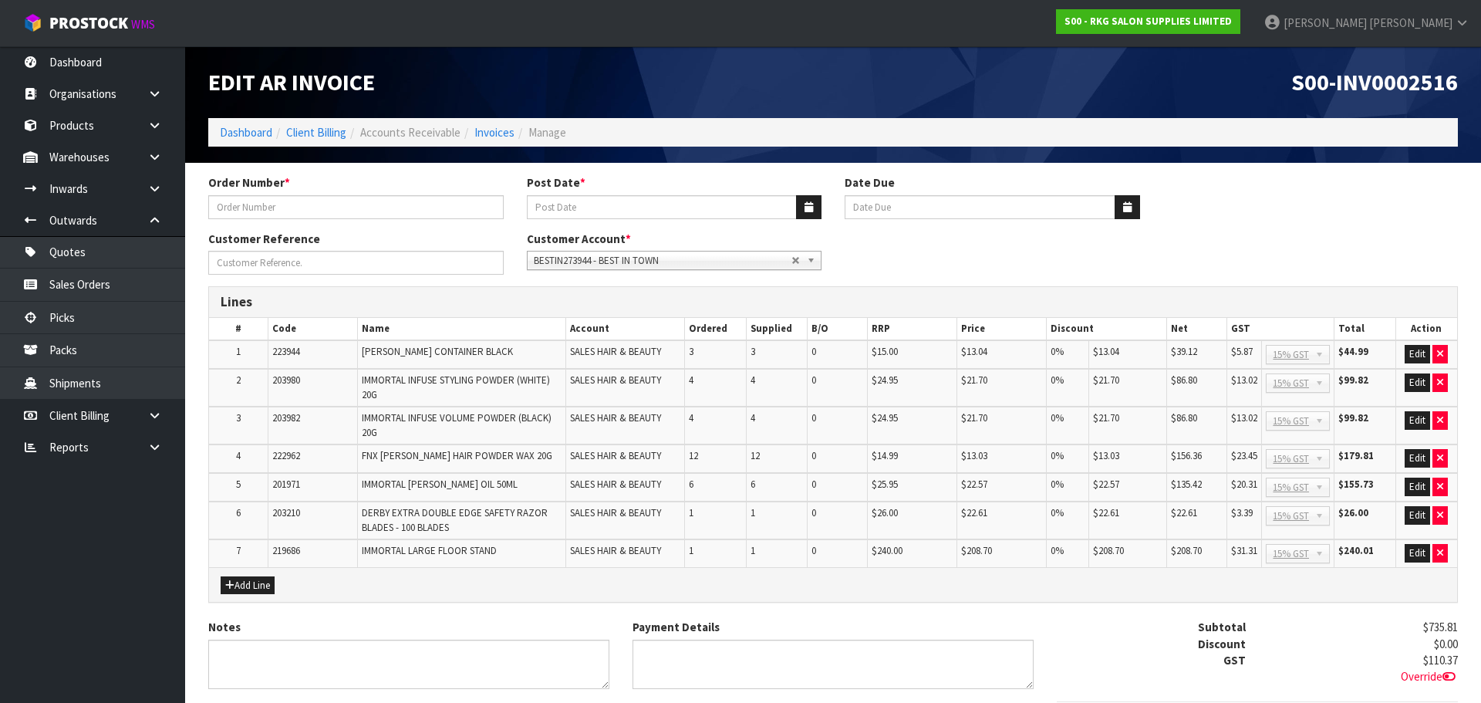
type input "[PERSON_NAME]"
type input "[DATE]"
type input "20/09/2025"
type input "[PERSON_NAME]"
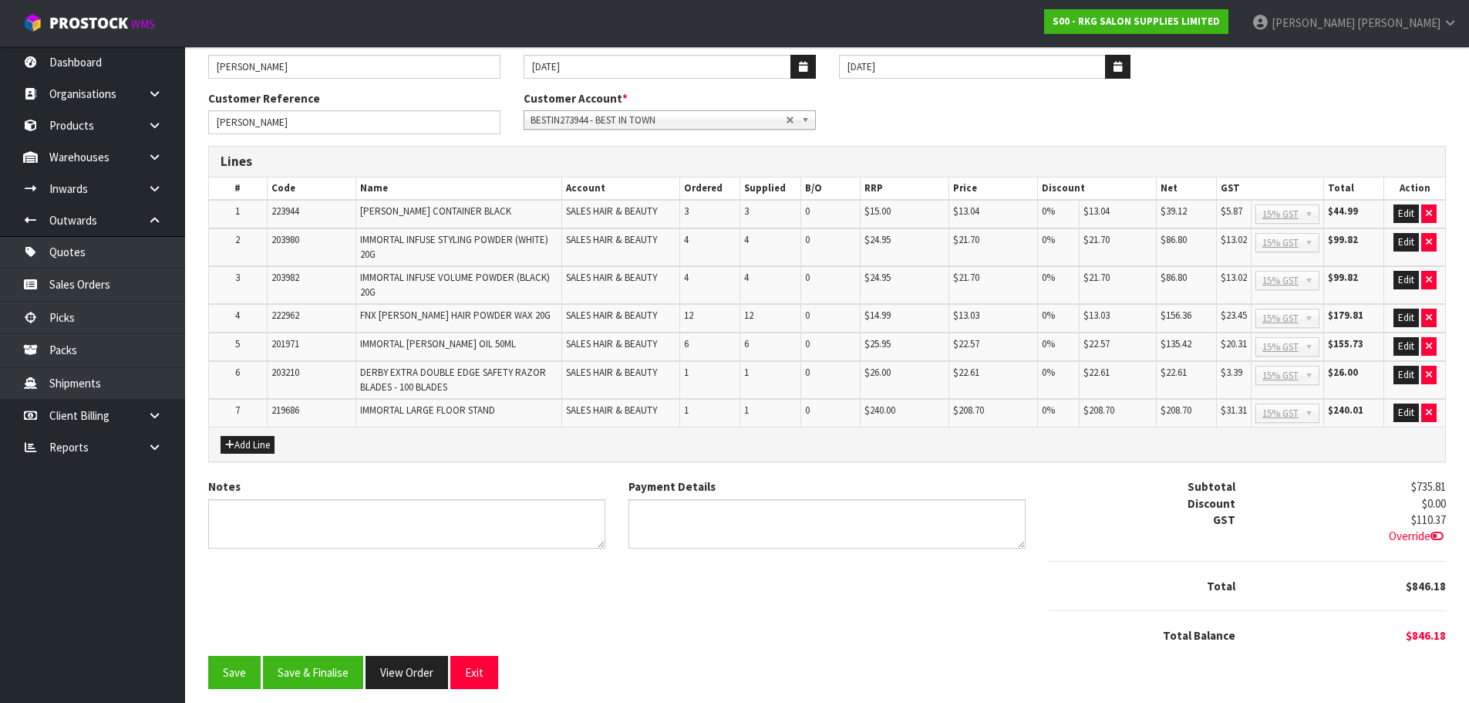
scroll to position [150, 0]
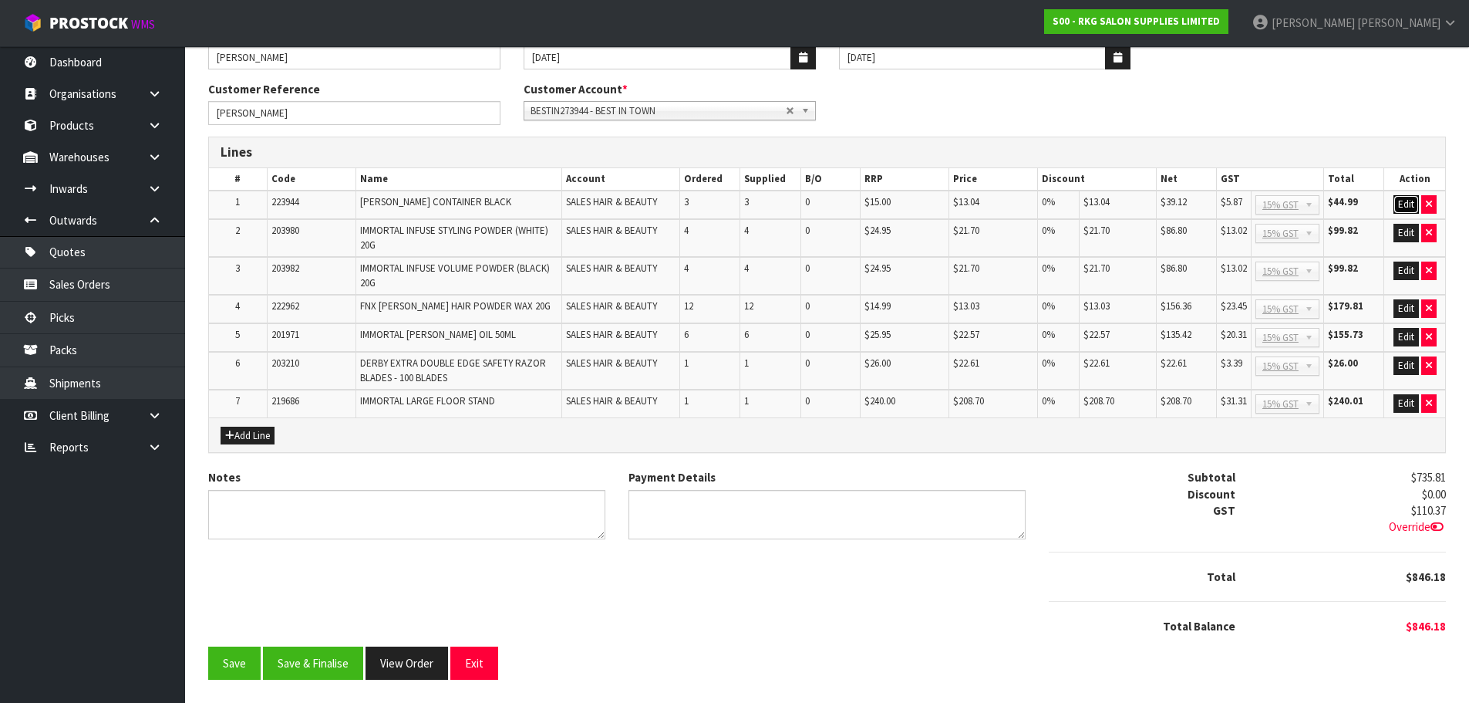
click at [1404, 204] on button "Edit" at bounding box center [1406, 204] width 25 height 19
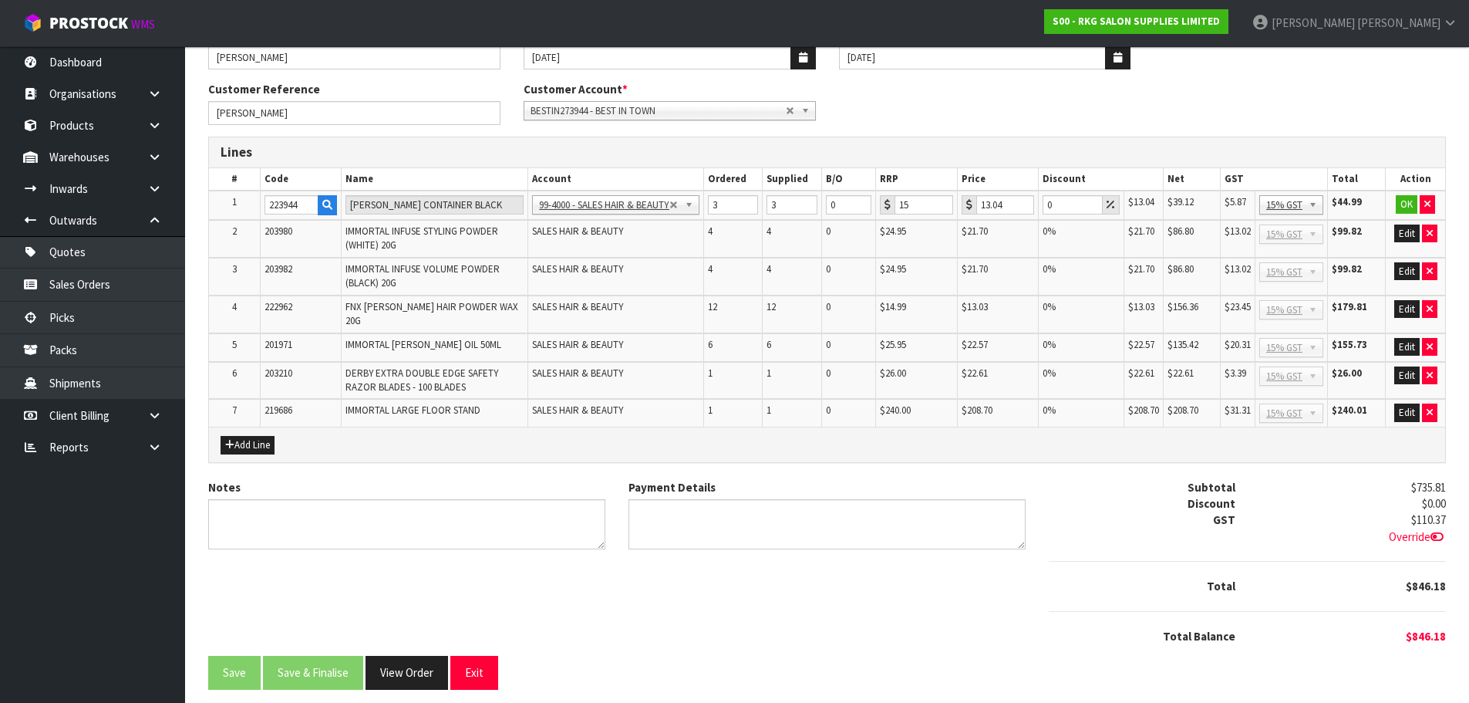
scroll to position [72, 0]
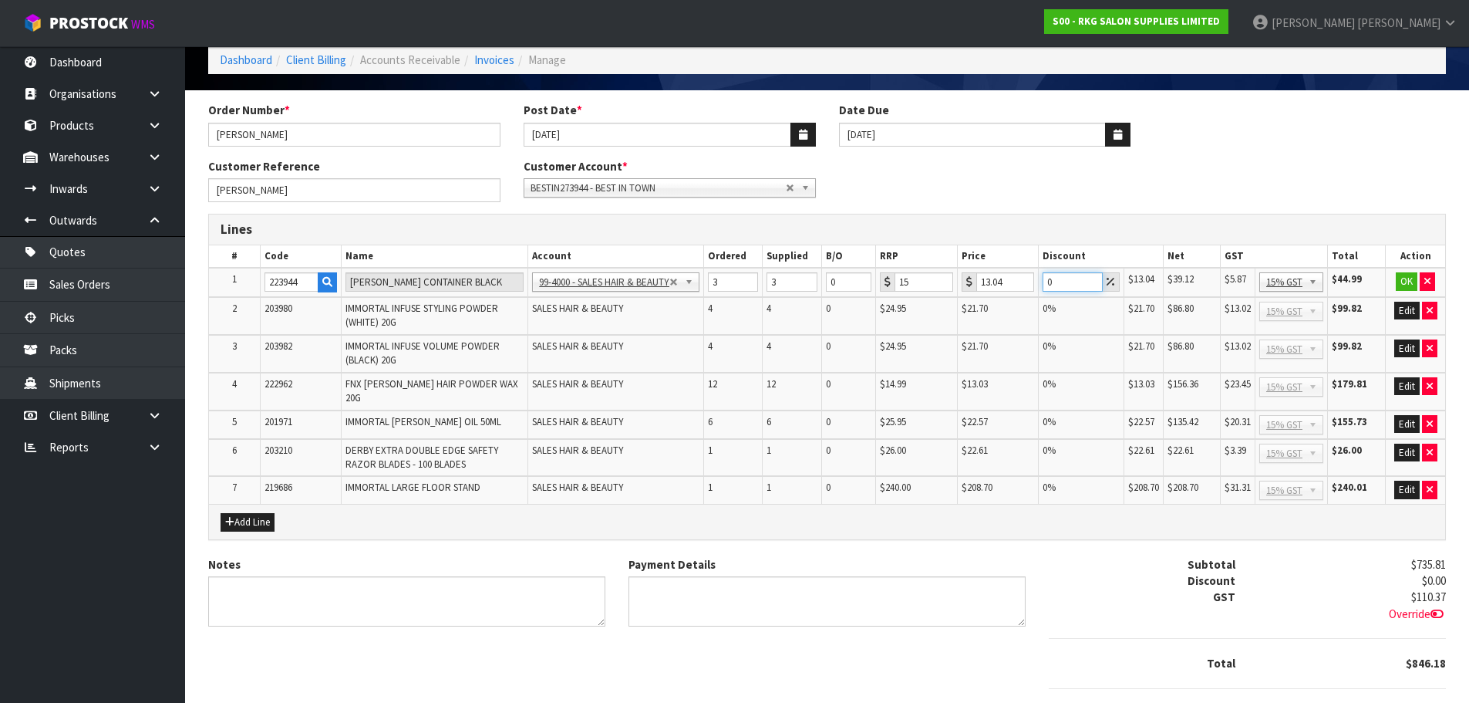
drag, startPoint x: 1054, startPoint y: 285, endPoint x: 1042, endPoint y: 285, distance: 12.4
click at [1043, 285] on input "0" at bounding box center [1073, 281] width 60 height 19
type input "1"
click at [1403, 278] on button "OK" at bounding box center [1407, 281] width 22 height 19
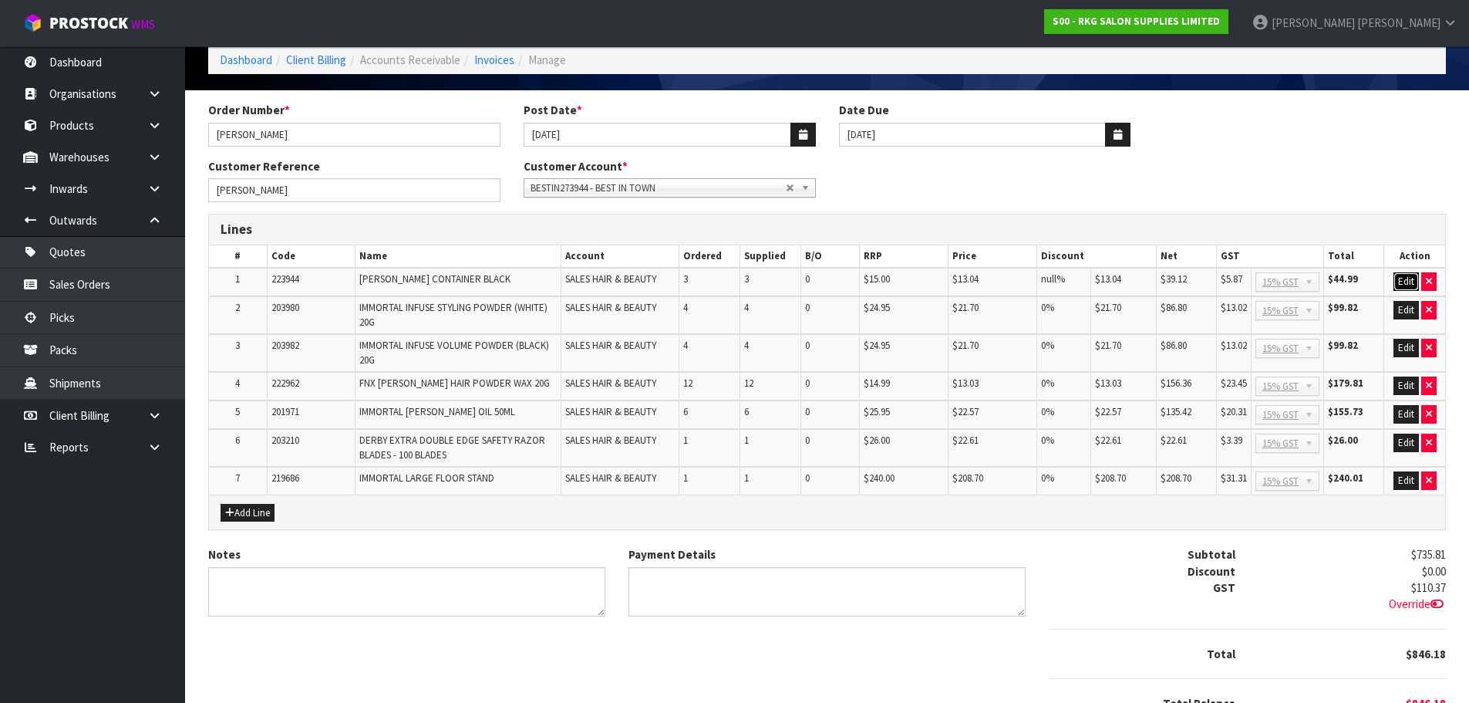
click at [1404, 278] on button "Edit" at bounding box center [1406, 281] width 25 height 19
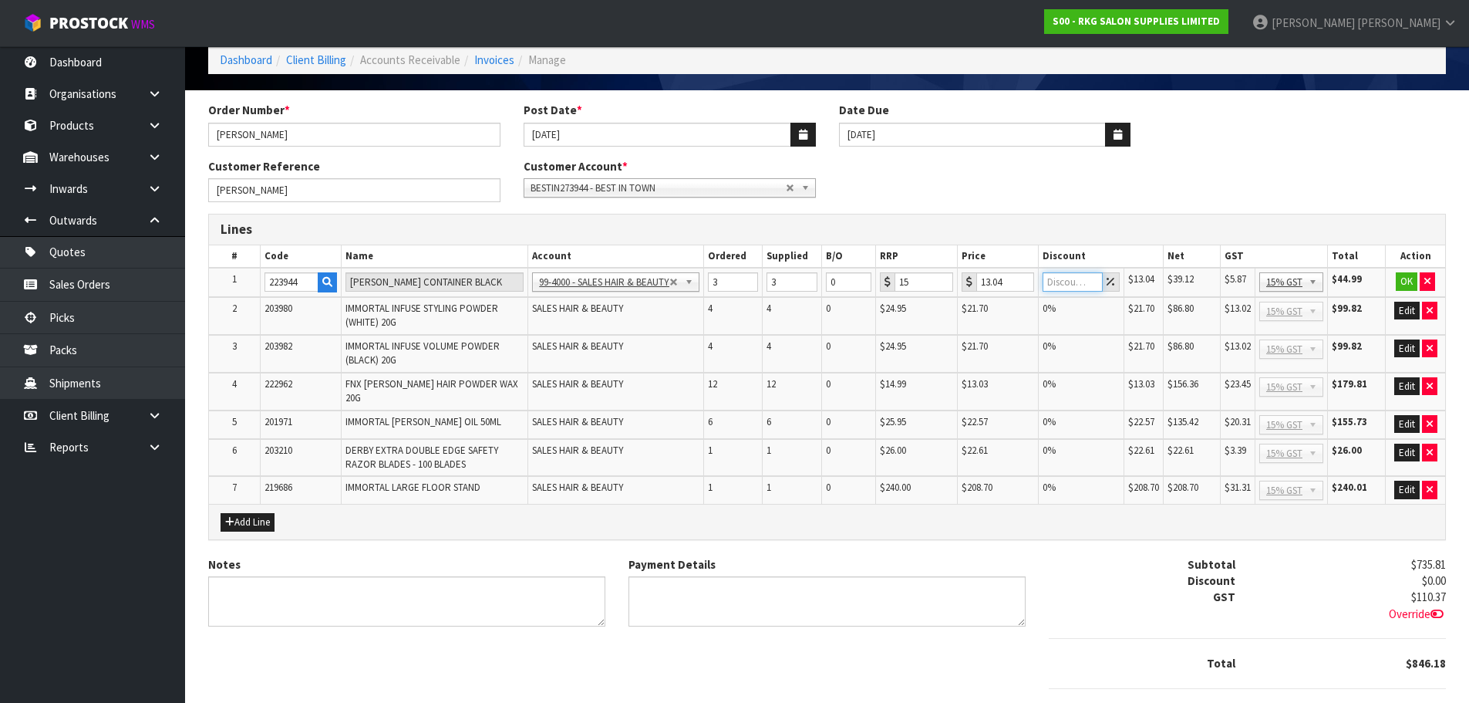
click at [1060, 285] on input "number" at bounding box center [1073, 281] width 60 height 19
type input "0"
drag, startPoint x: 998, startPoint y: 284, endPoint x: 959, endPoint y: 285, distance: 38.6
click at [962, 285] on div "13.04" at bounding box center [998, 281] width 72 height 19
type input "4"
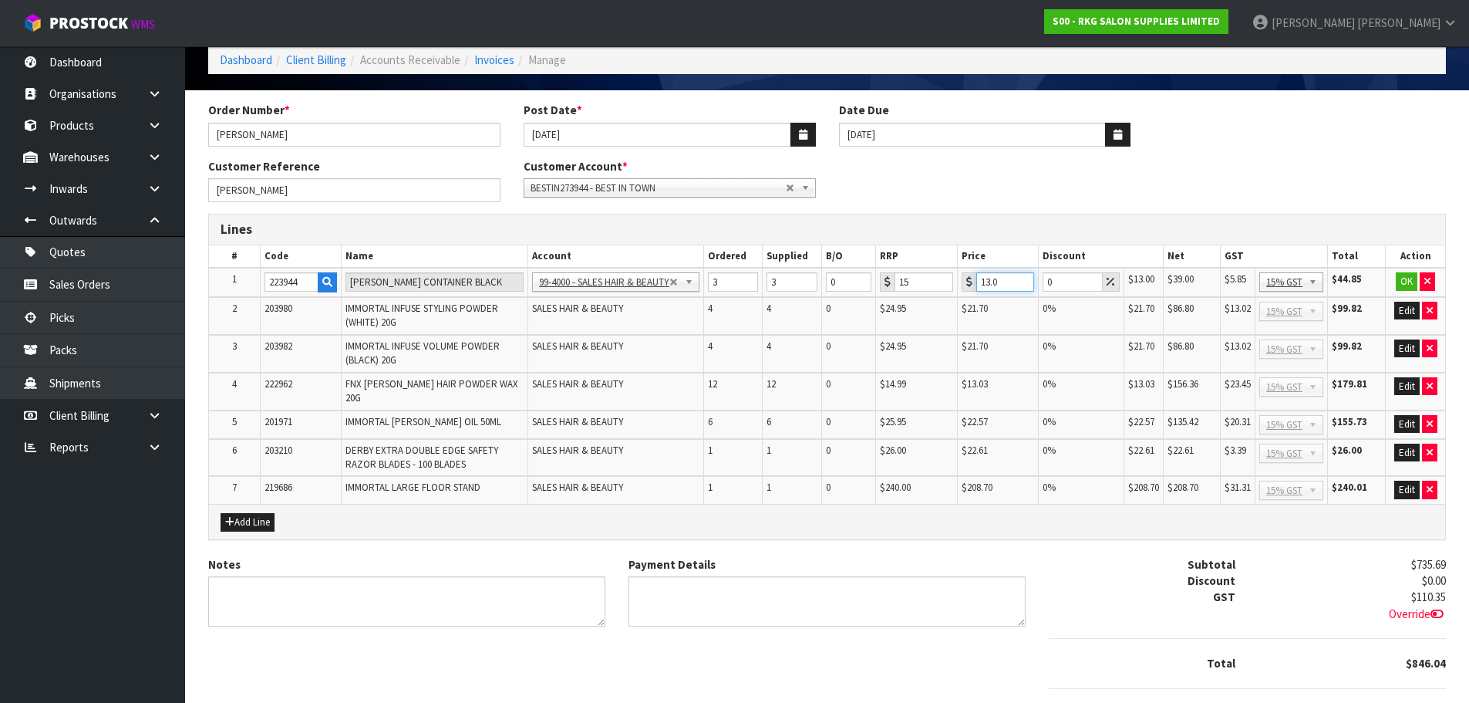
type input "13.04"
drag, startPoint x: 1053, startPoint y: 282, endPoint x: 1041, endPoint y: 284, distance: 11.7
click at [1043, 284] on input "0" at bounding box center [1073, 281] width 60 height 19
type input "1"
type input "20"
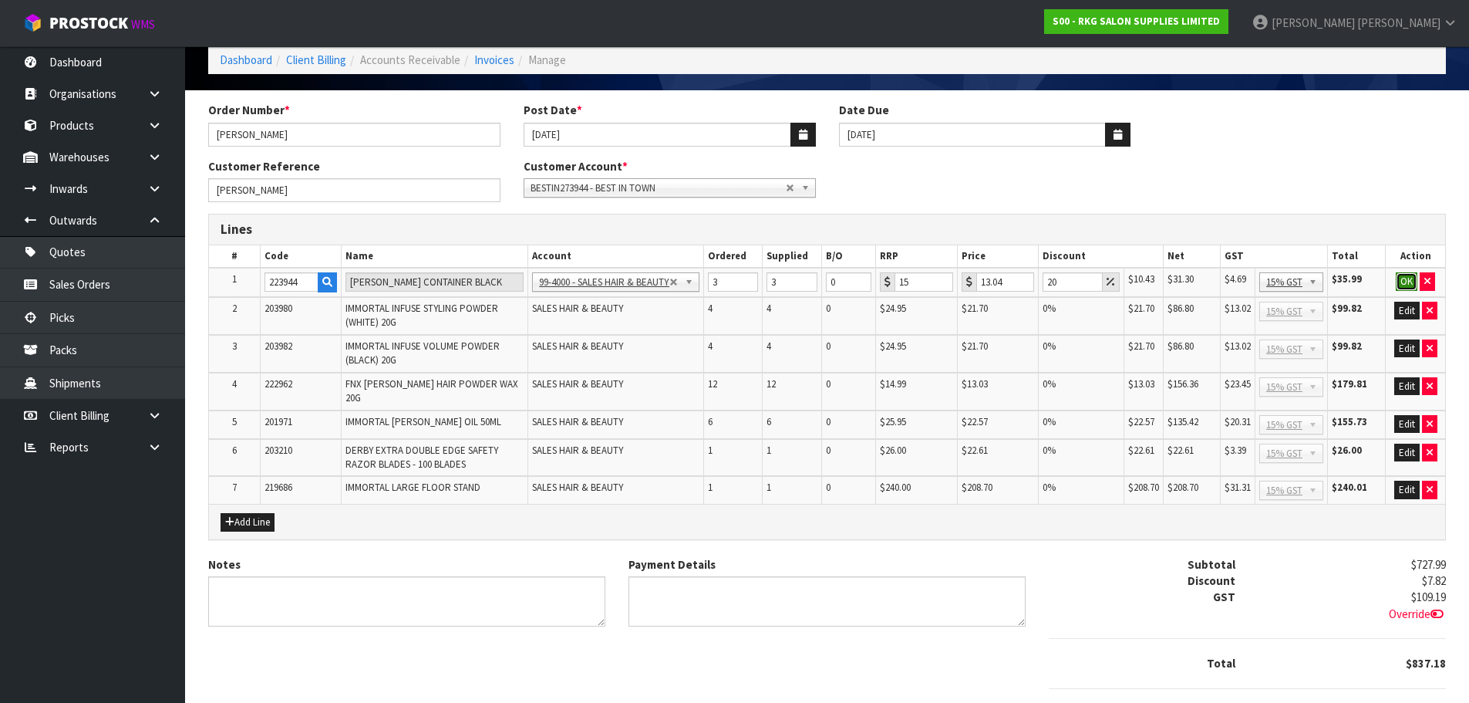
click at [1406, 282] on button "OK" at bounding box center [1407, 281] width 22 height 19
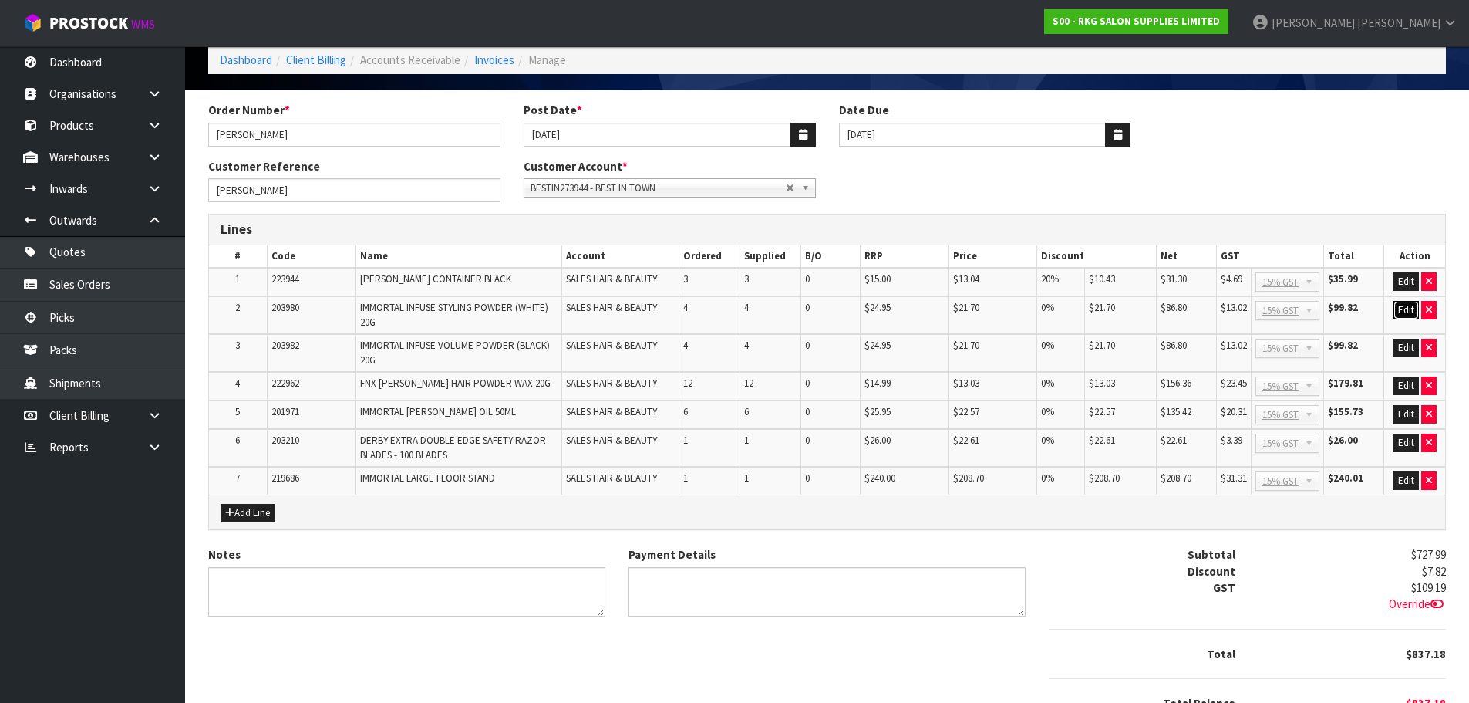
click at [1405, 305] on button "Edit" at bounding box center [1406, 310] width 25 height 19
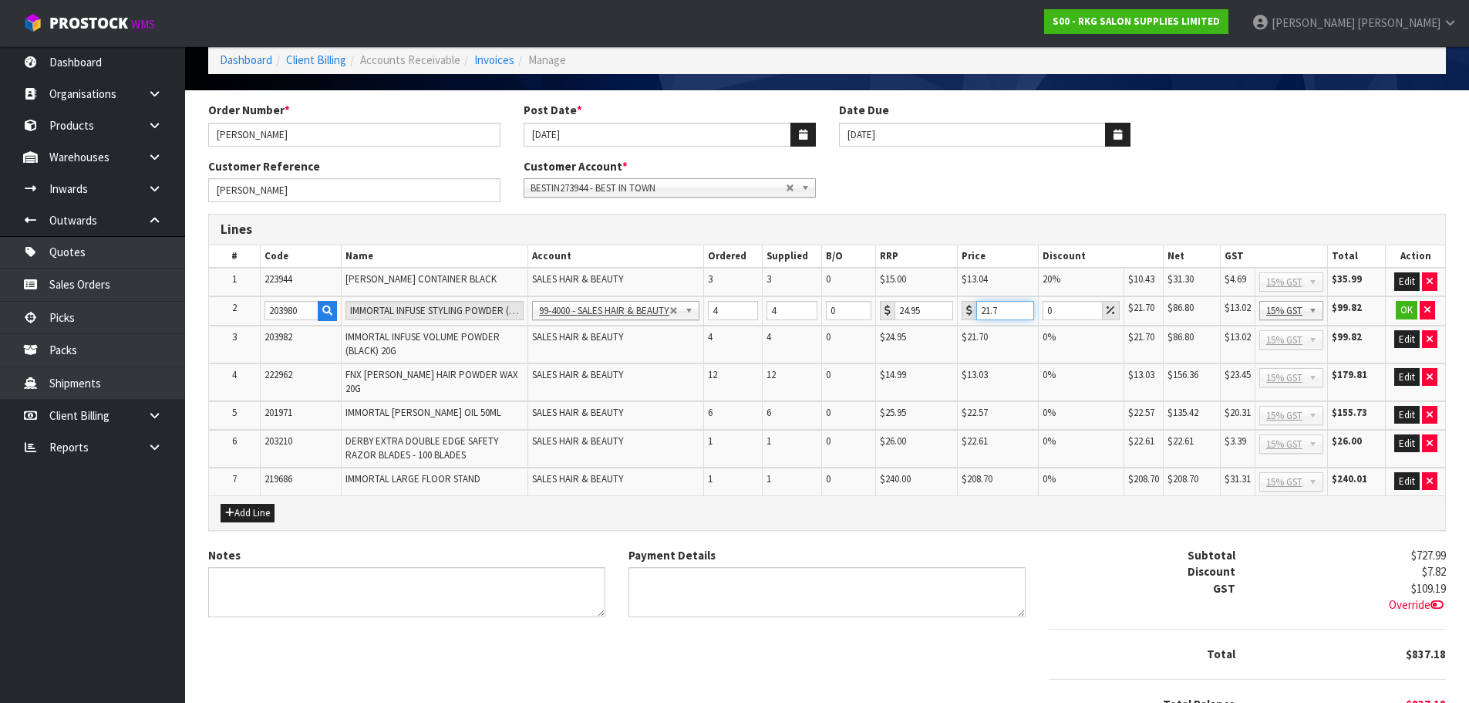
drag, startPoint x: 1003, startPoint y: 312, endPoint x: 966, endPoint y: 312, distance: 37.0
click at [966, 312] on div "21.7" at bounding box center [998, 310] width 72 height 19
type input "13.20"
click at [1402, 316] on button "OK" at bounding box center [1407, 310] width 22 height 19
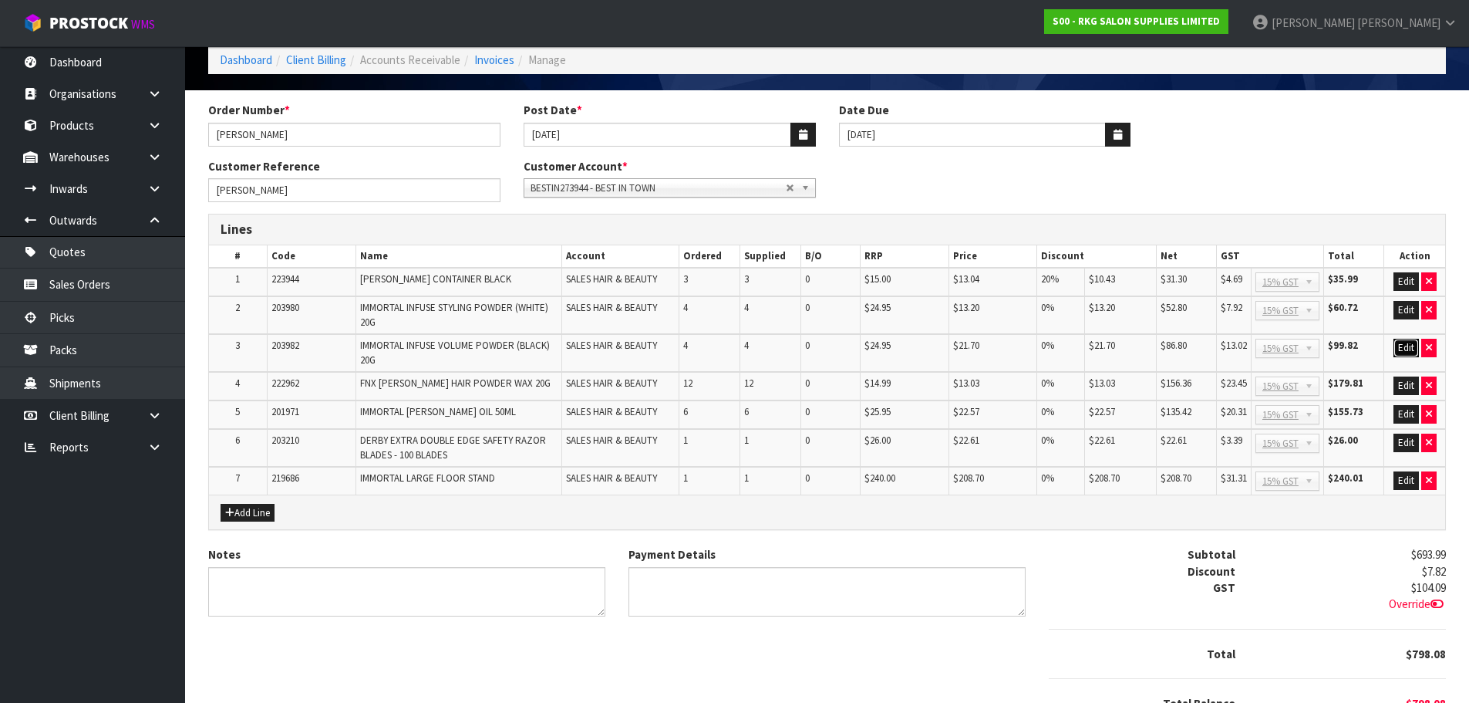
click at [1402, 342] on button "Edit" at bounding box center [1406, 348] width 25 height 19
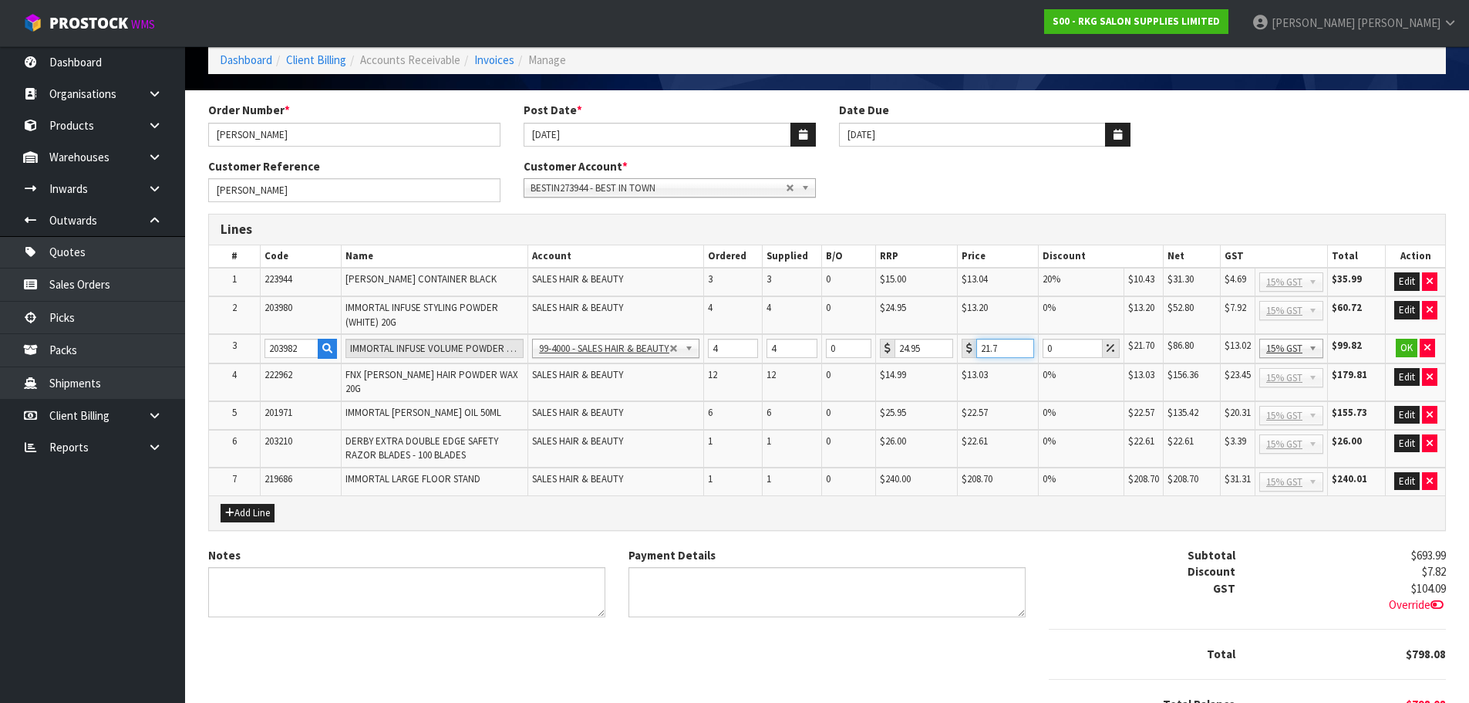
drag, startPoint x: 1013, startPoint y: 350, endPoint x: 966, endPoint y: 350, distance: 47.8
click at [966, 350] on div "21.7" at bounding box center [998, 348] width 72 height 19
type input "13.20"
click at [1408, 348] on button "OK" at bounding box center [1407, 348] width 22 height 19
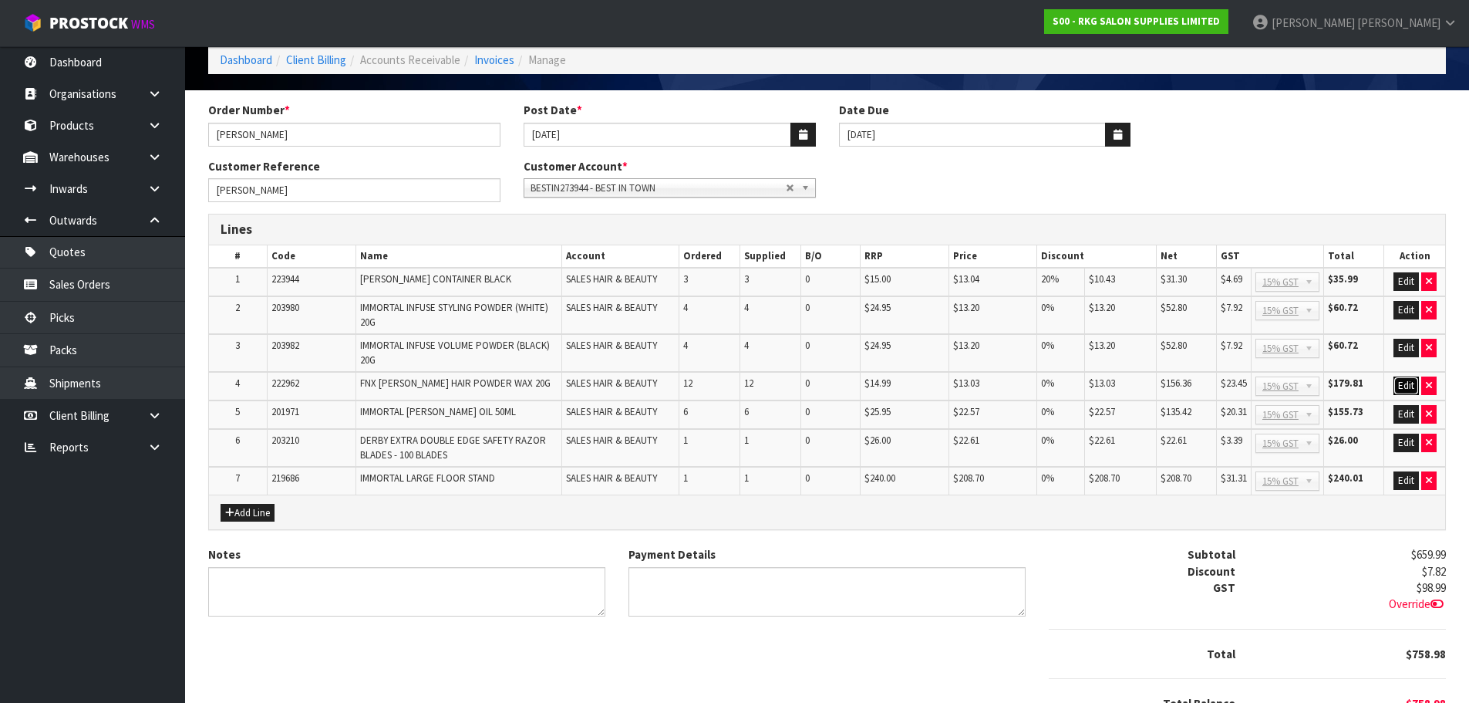
click at [1404, 389] on button "Edit" at bounding box center [1406, 385] width 25 height 19
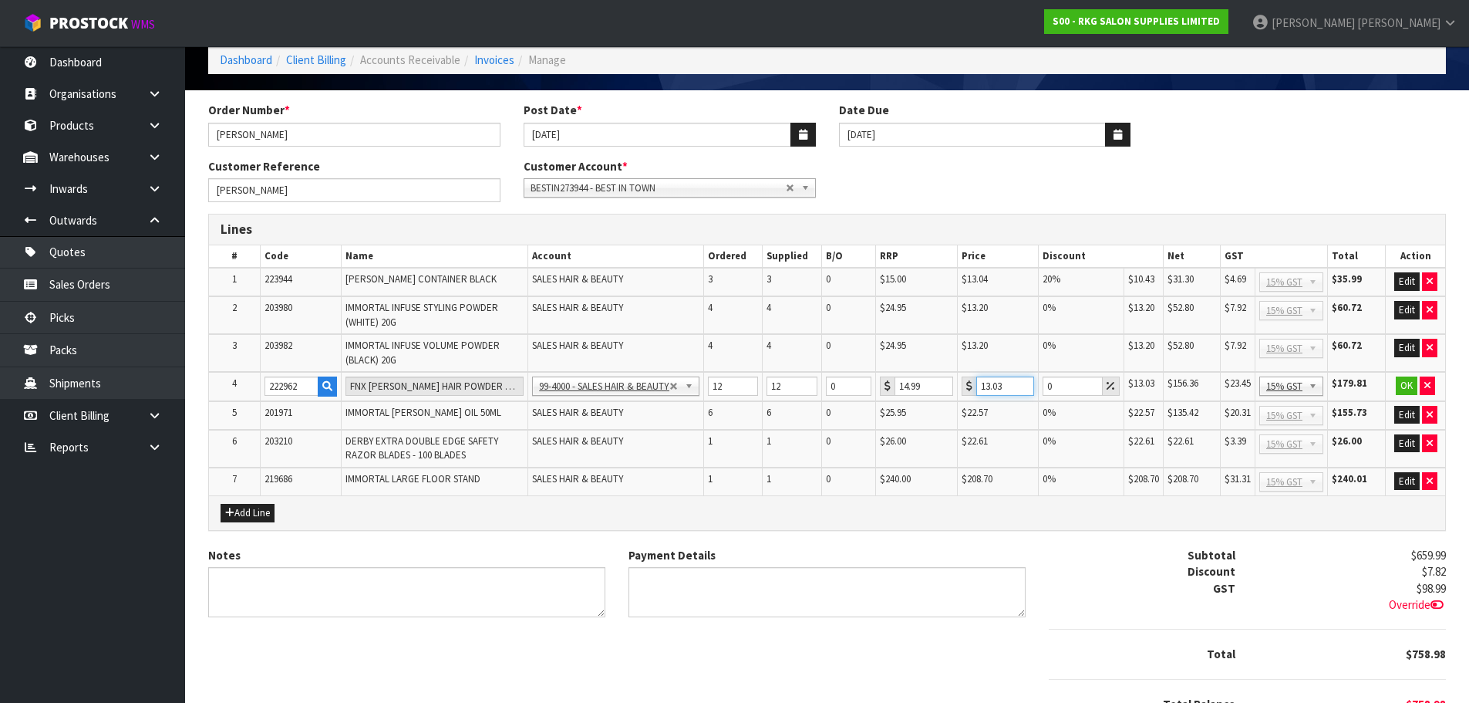
drag, startPoint x: 1006, startPoint y: 388, endPoint x: 972, endPoint y: 393, distance: 34.4
click at [972, 393] on div "13.03" at bounding box center [998, 385] width 72 height 19
type input "8"
click at [1404, 387] on button "OK" at bounding box center [1407, 385] width 22 height 19
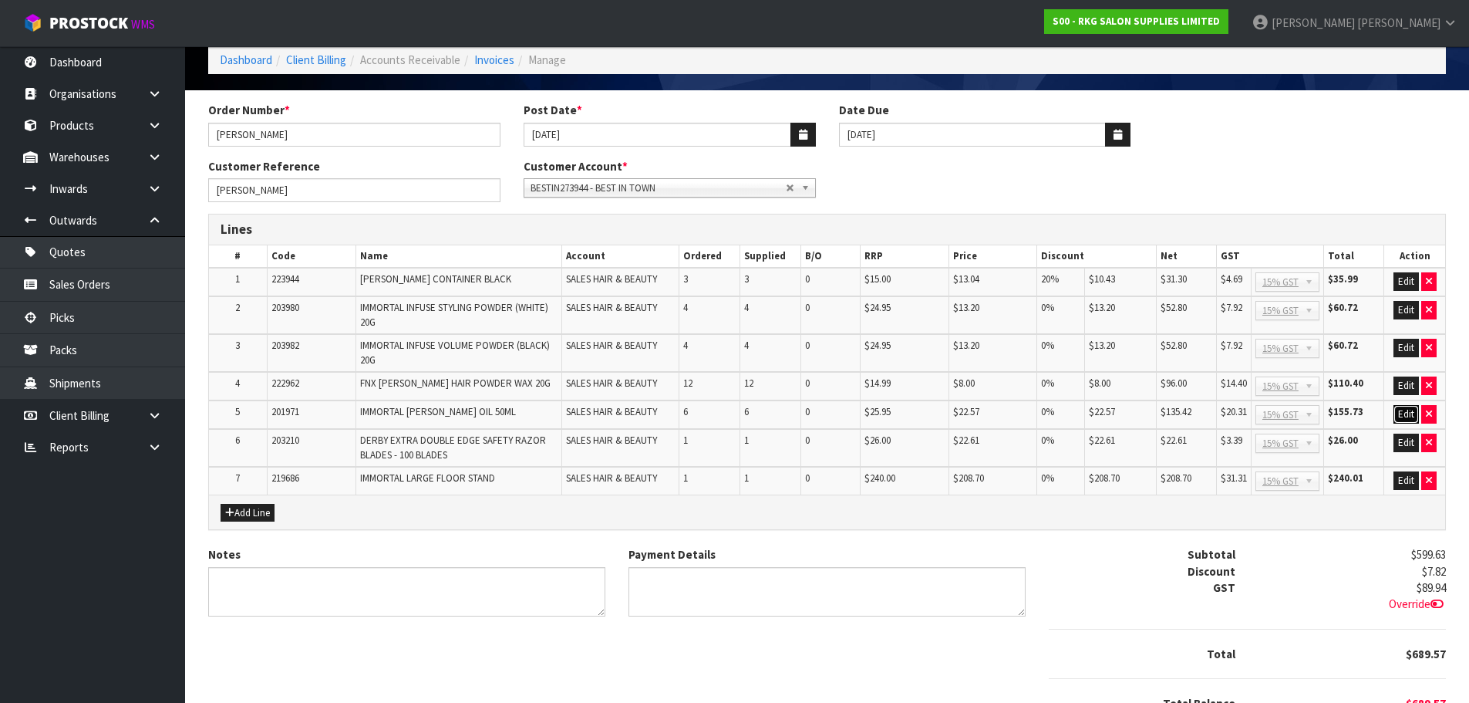
click at [1404, 410] on button "Edit" at bounding box center [1406, 414] width 25 height 19
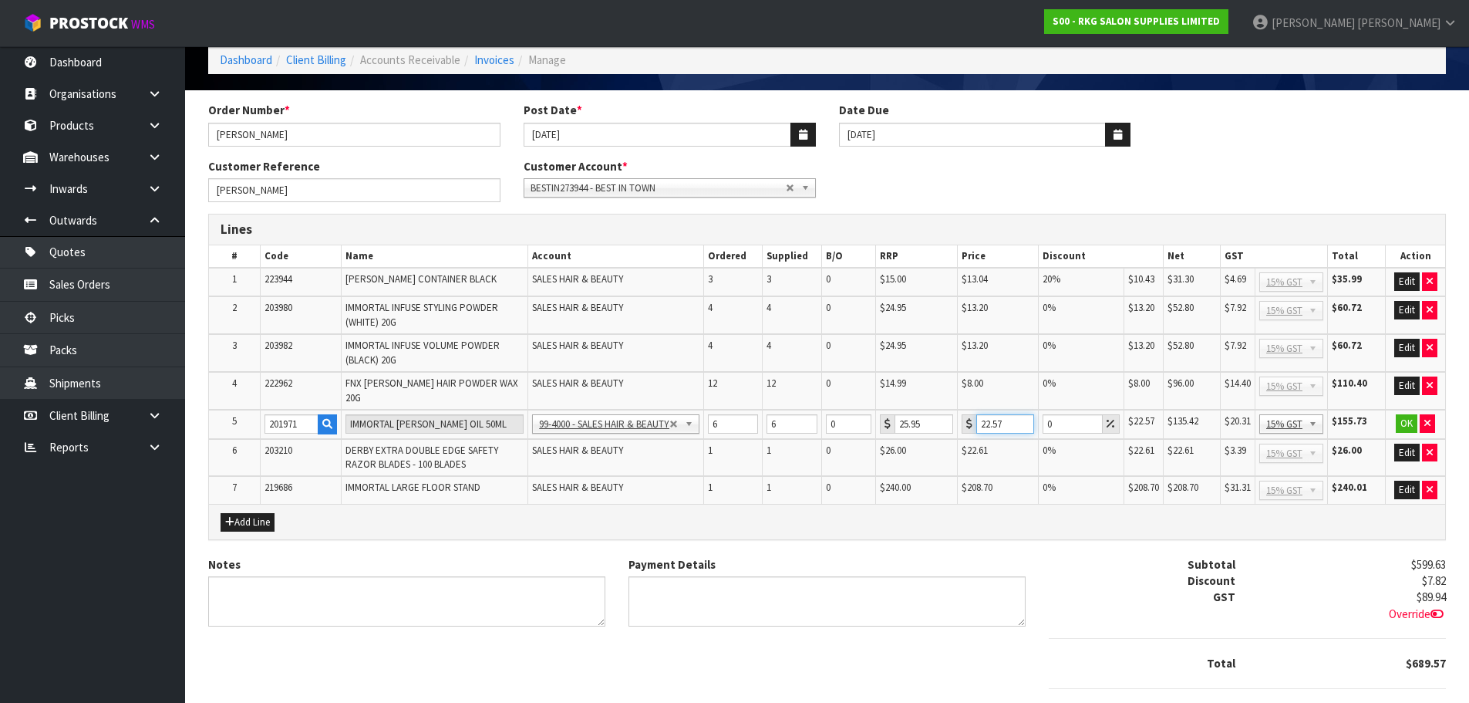
drag, startPoint x: 1008, startPoint y: 413, endPoint x: 957, endPoint y: 425, distance: 52.4
click at [957, 425] on td "22.57" at bounding box center [997, 423] width 81 height 29
type input "13.20"
click at [1406, 414] on button "OK" at bounding box center [1407, 423] width 22 height 19
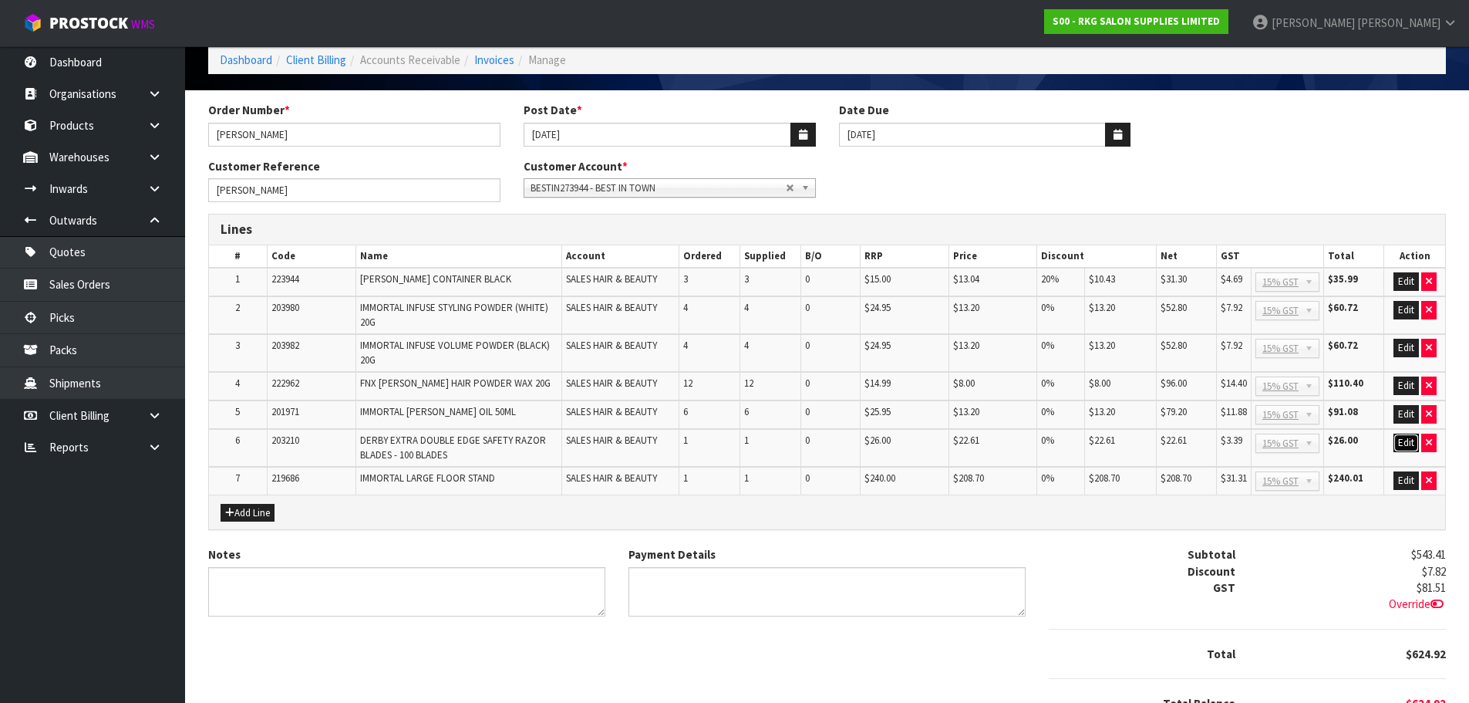
click at [1404, 437] on button "Edit" at bounding box center [1406, 442] width 25 height 19
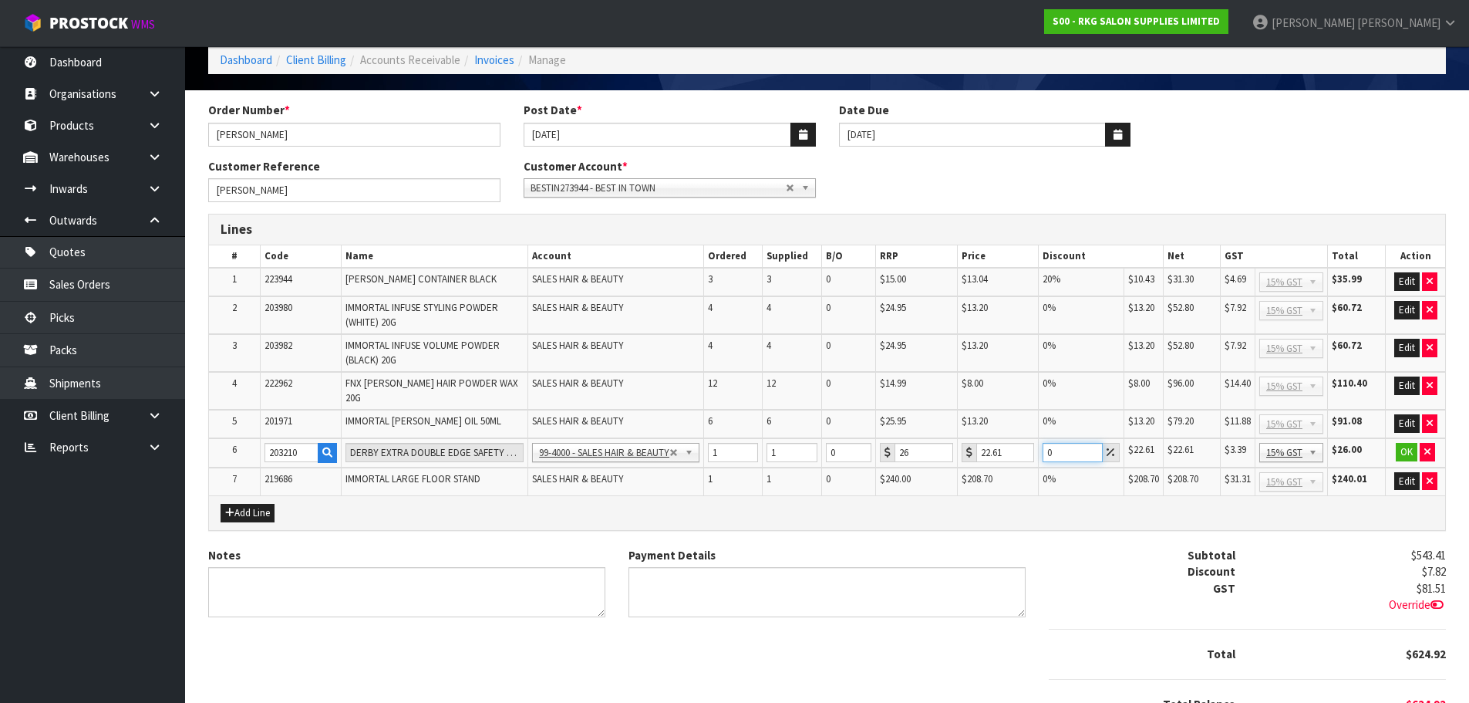
drag, startPoint x: 1052, startPoint y: 444, endPoint x: 1036, endPoint y: 449, distance: 16.8
click at [1036, 449] on tr "6 203210 DERBY EXTRA DOUBLE EDGE SAFETY RAZOR BLADES - 100 BLADES 99-1100 - SAL…" at bounding box center [827, 452] width 1236 height 29
type input "100"
click at [1404, 443] on button "OK" at bounding box center [1407, 452] width 22 height 19
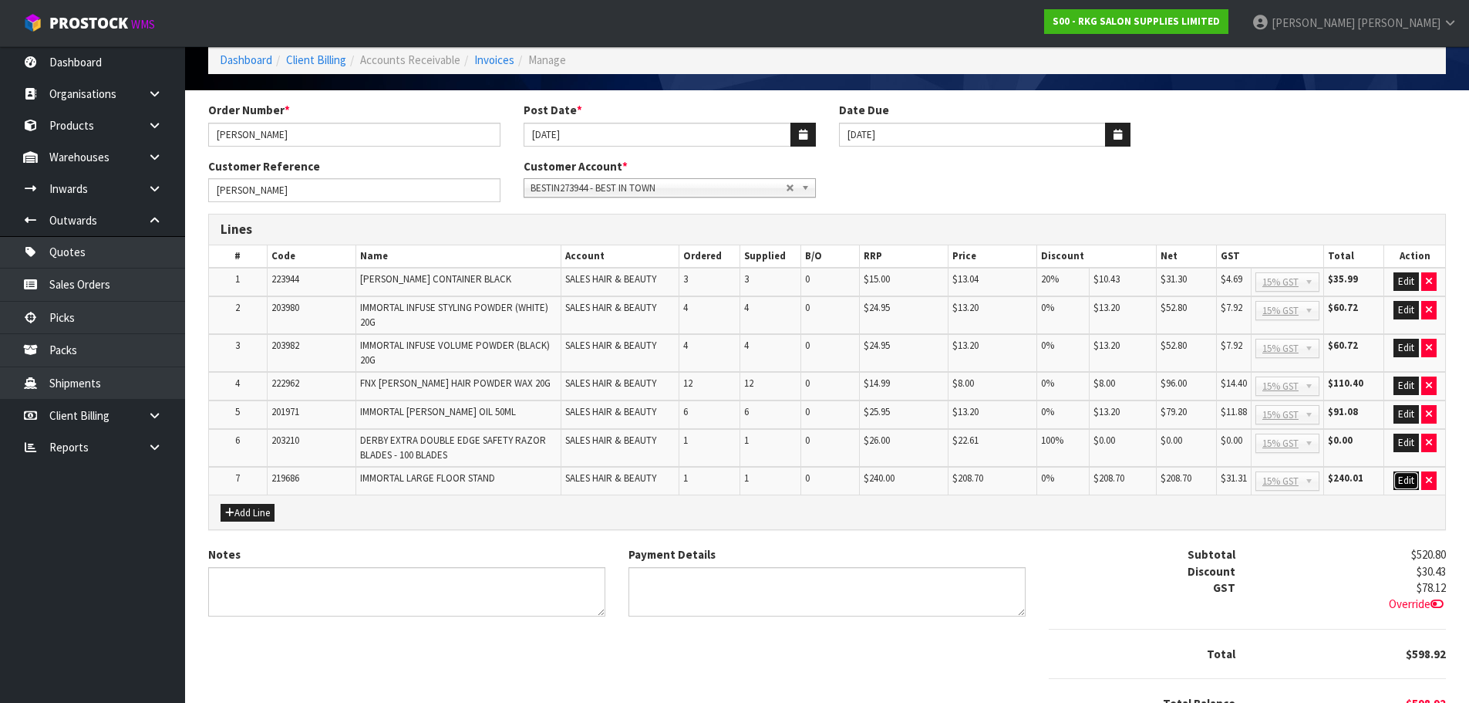
click at [1400, 478] on button "Edit" at bounding box center [1406, 480] width 25 height 19
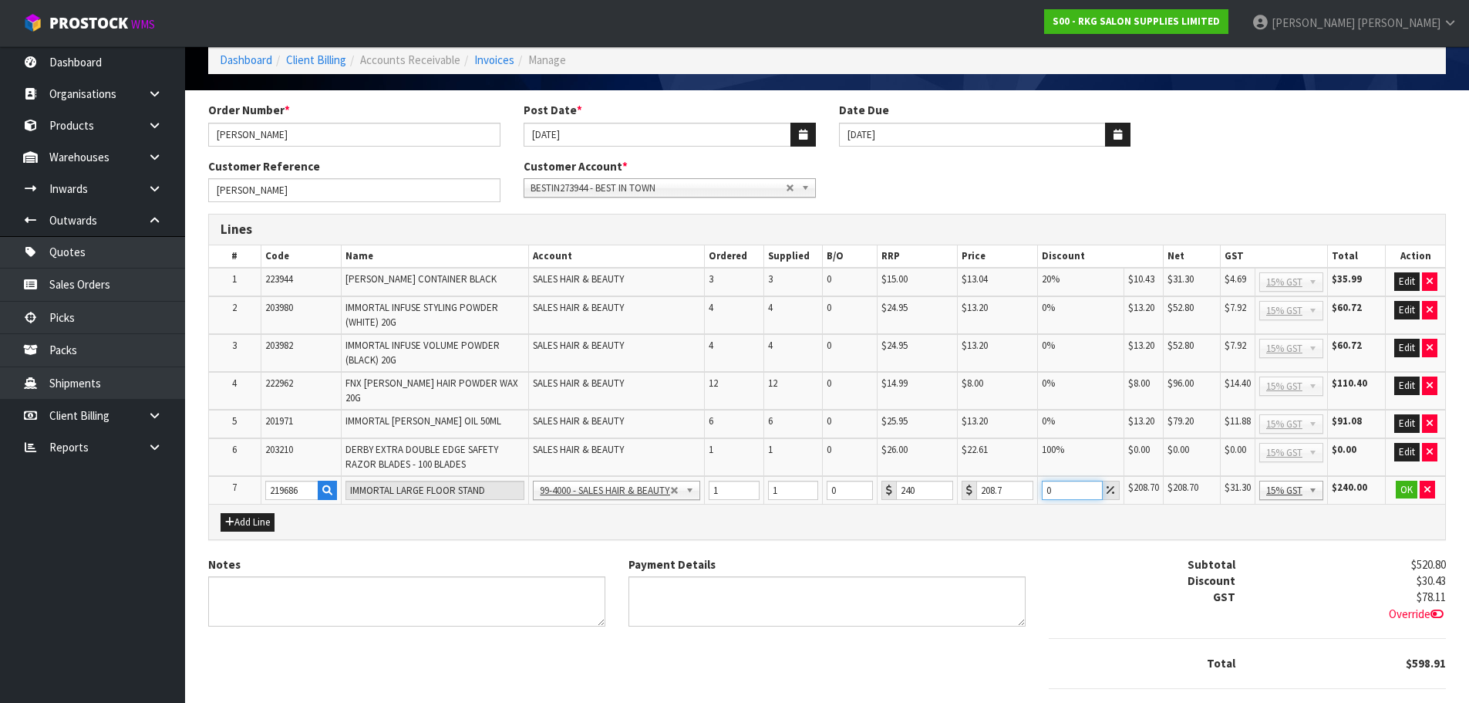
drag, startPoint x: 1057, startPoint y: 483, endPoint x: 1033, endPoint y: 488, distance: 23.8
click at [1033, 488] on tr "7 219686 IMMORTAL LARGE FLOOR STAND 99-1100 - SALES -ADMIN 99-1105 - SALES- PRO…" at bounding box center [827, 490] width 1236 height 29
type input "100"
click at [1407, 481] on button "OK" at bounding box center [1407, 489] width 22 height 19
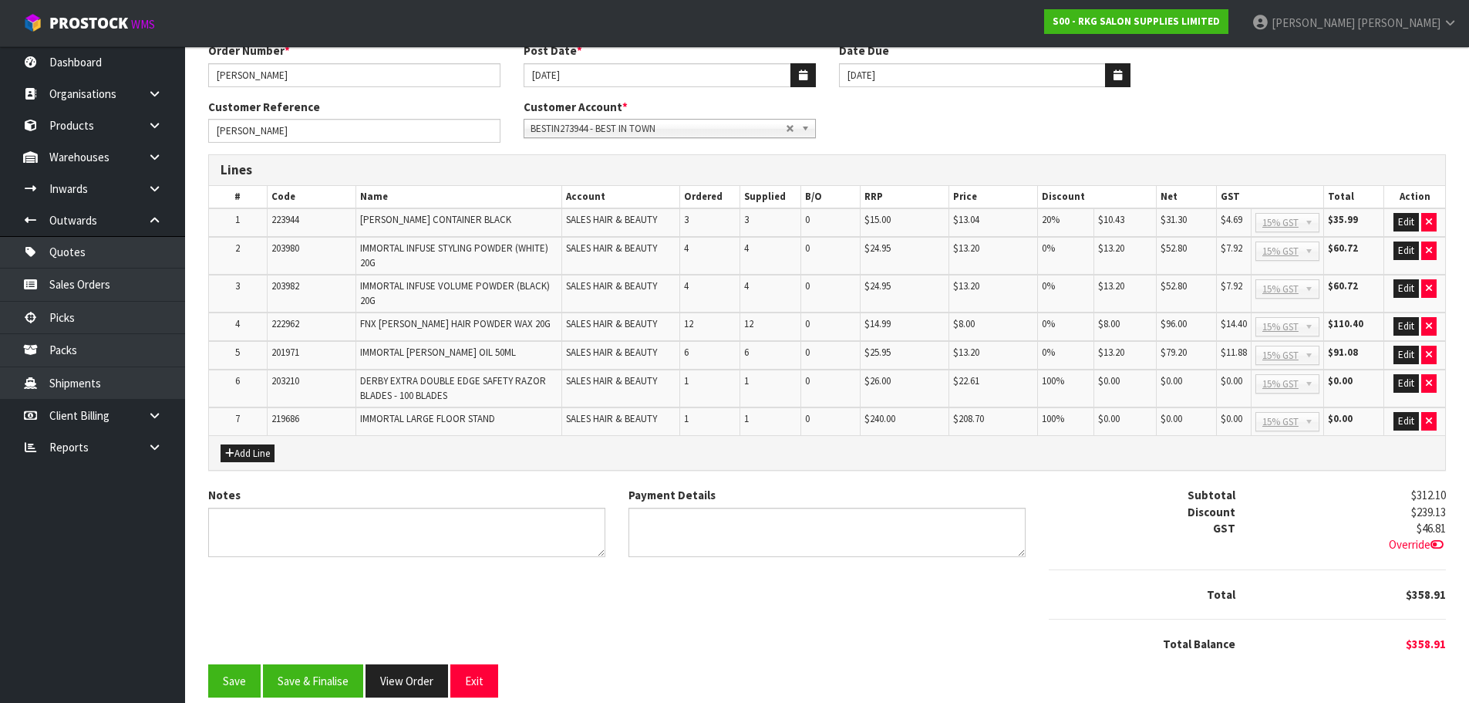
scroll to position [150, 0]
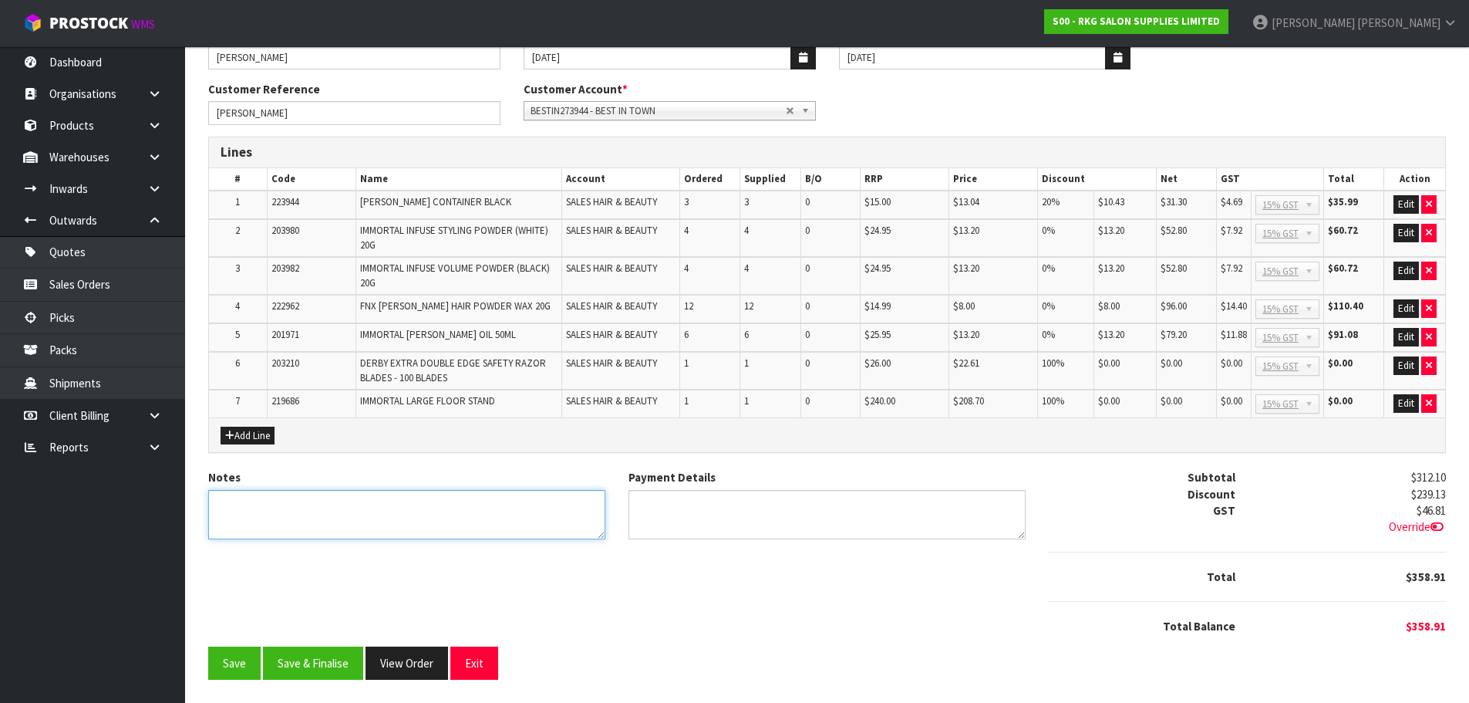
click at [378, 501] on textarea "Notes" at bounding box center [406, 515] width 397 height 50
type textarea "THANK YOU FOR YOUR ORDER. COLLECTED."
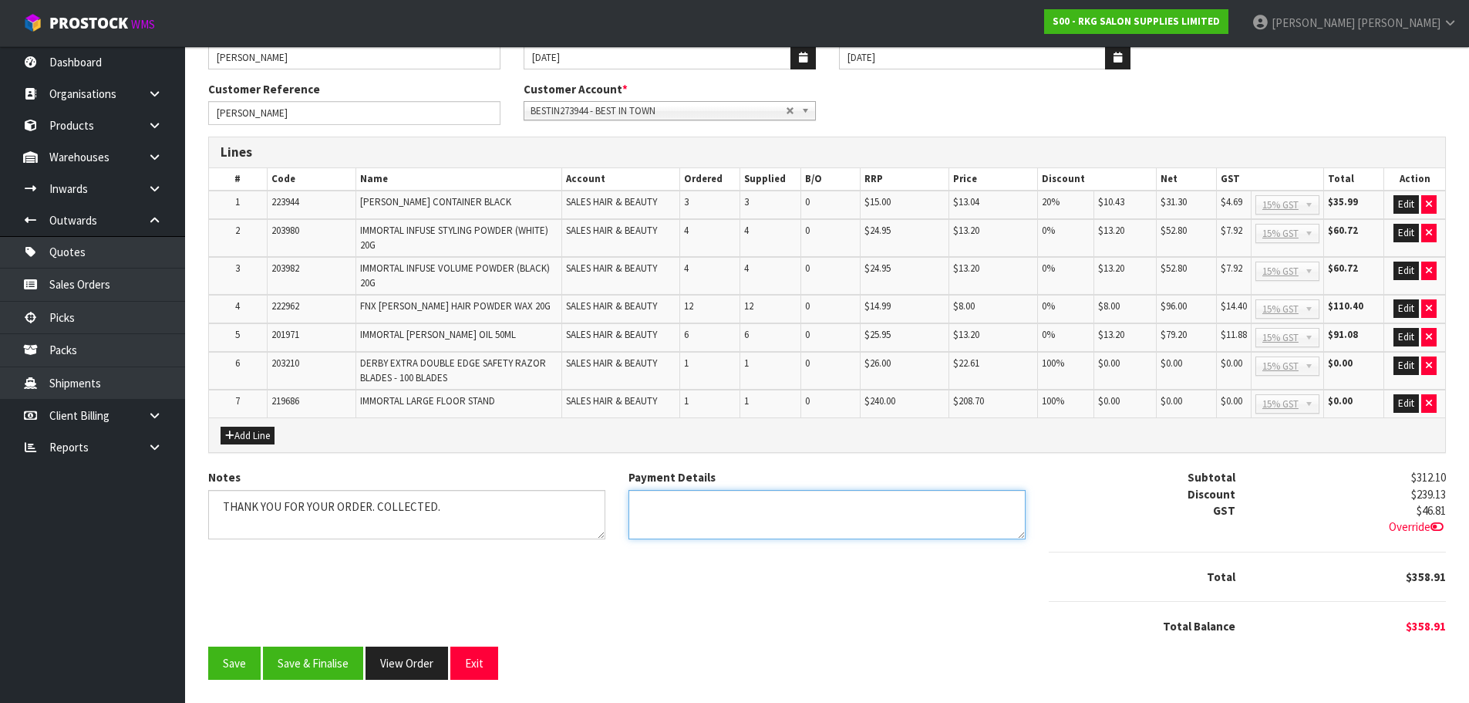
click at [672, 519] on textarea "Payment Details" at bounding box center [827, 515] width 397 height 50
type textarea "DIRECT CREDIT 11.8.2025"
click at [1400, 338] on button "Edit" at bounding box center [1406, 337] width 25 height 19
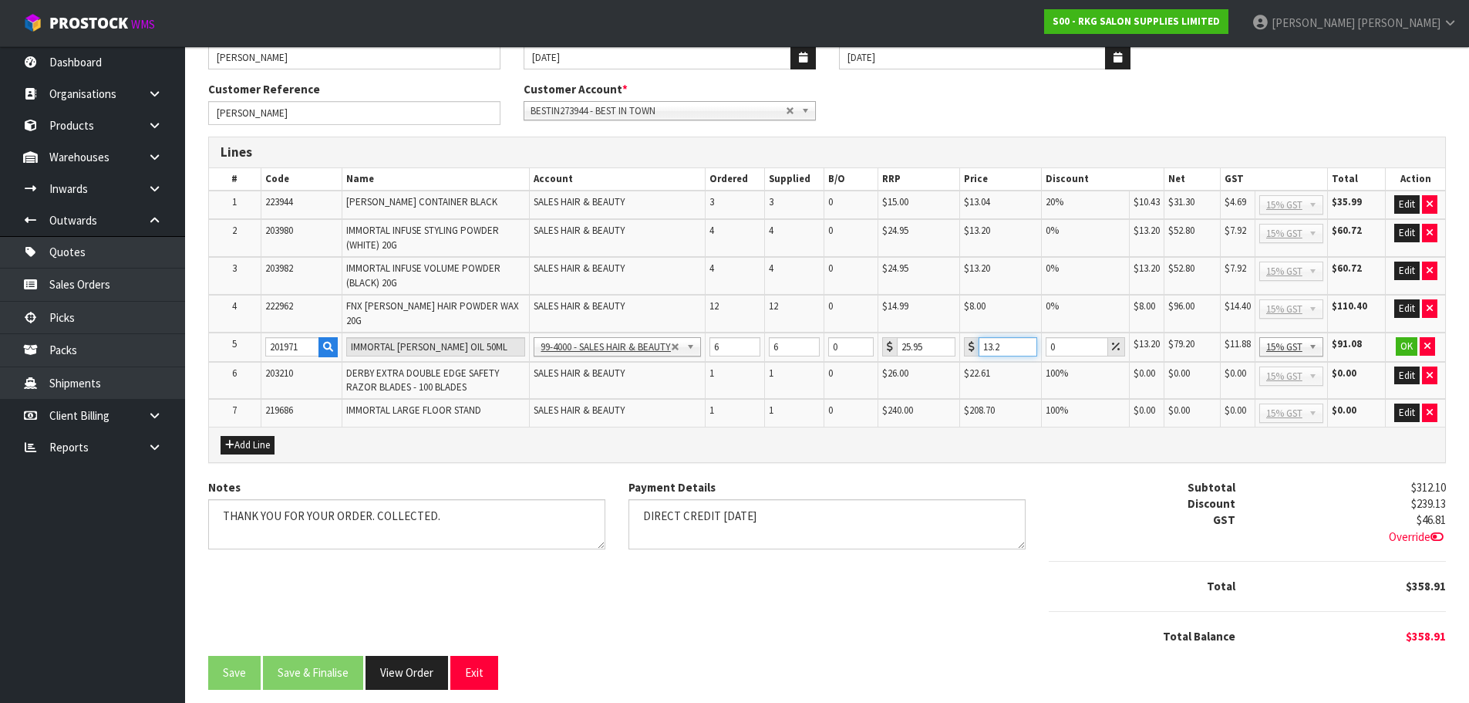
drag, startPoint x: 1006, startPoint y: 335, endPoint x: 942, endPoint y: 340, distance: 64.2
click at [942, 340] on tr "5 201971 IMMORTAL BEARD OIL 50ML 99-1100 - SALES -ADMIN 99-1105 - SALES- PRODUC…" at bounding box center [827, 346] width 1236 height 29
drag, startPoint x: 1005, startPoint y: 334, endPoint x: 976, endPoint y: 342, distance: 30.3
click at [976, 342] on div "13.3" at bounding box center [1000, 346] width 73 height 19
type input "13.21"
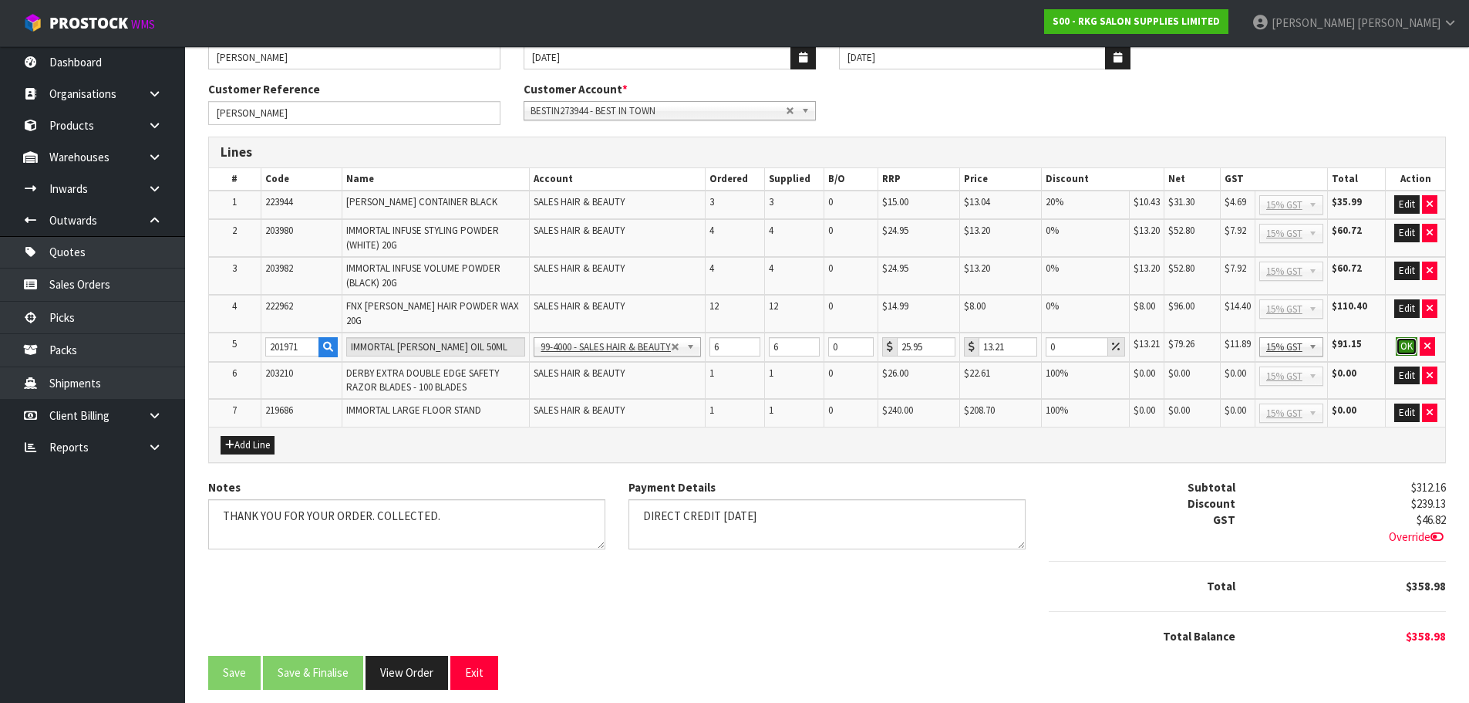
click at [1407, 340] on button "OK" at bounding box center [1407, 346] width 22 height 19
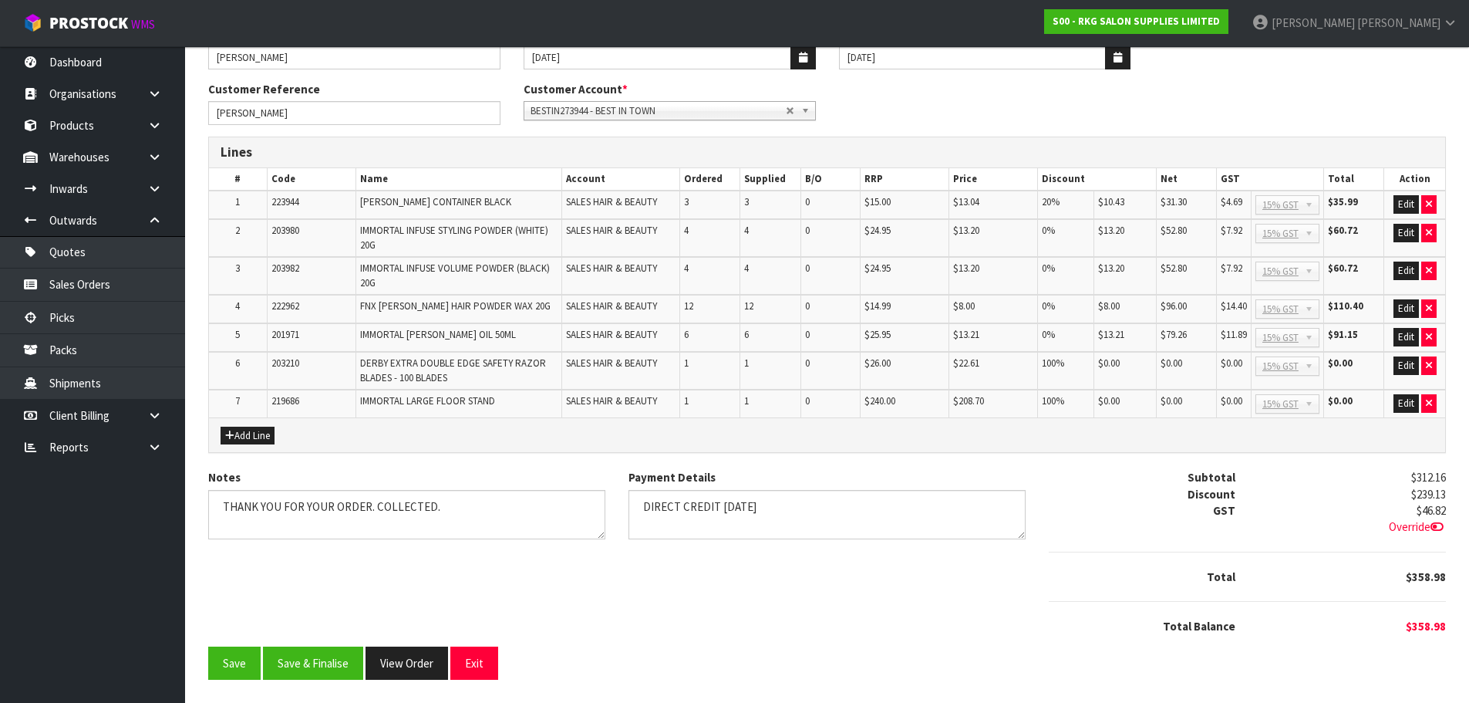
click at [1436, 527] on icon at bounding box center [1437, 527] width 13 height 12
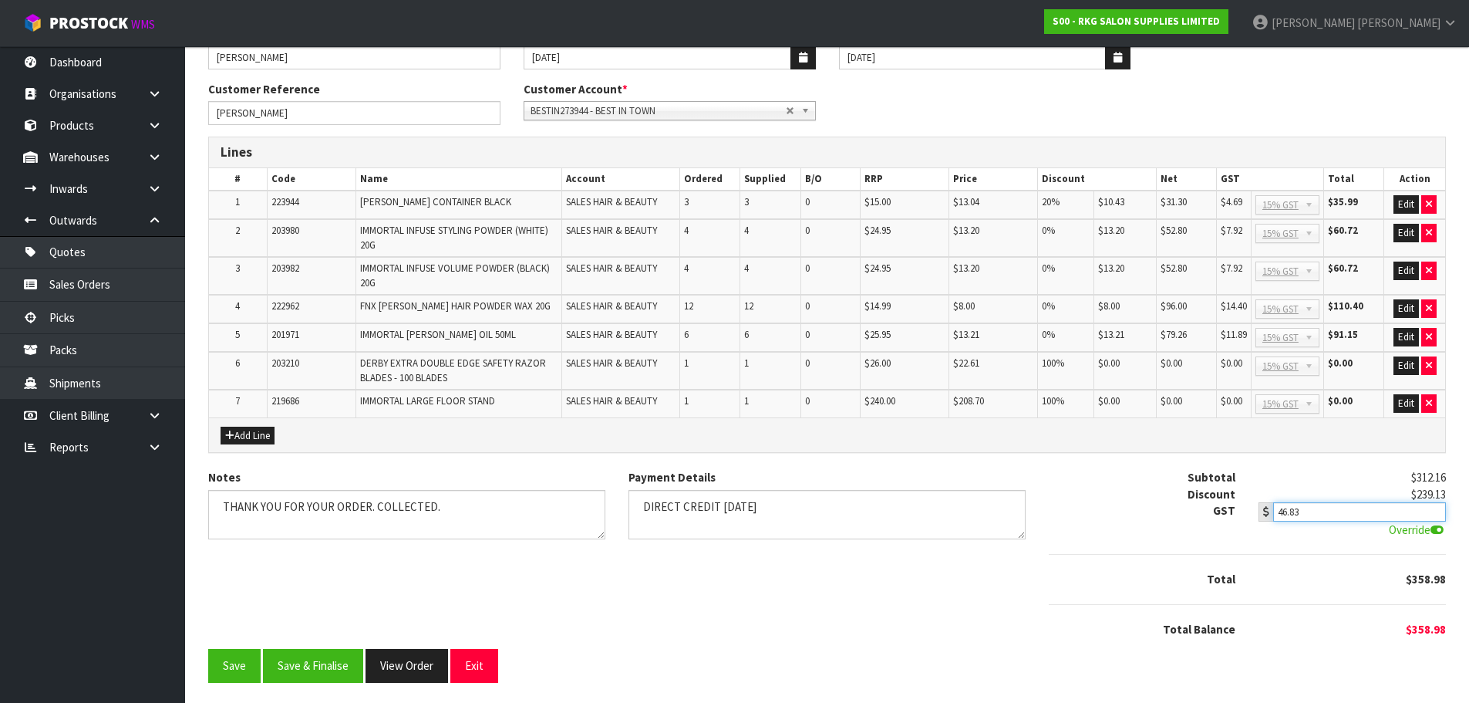
click at [1437, 506] on input "46.83" at bounding box center [1359, 511] width 172 height 19
type input "46.84"
click at [1437, 506] on input "46.84" at bounding box center [1359, 511] width 172 height 19
click at [320, 665] on button "Save & Finalise" at bounding box center [313, 665] width 100 height 33
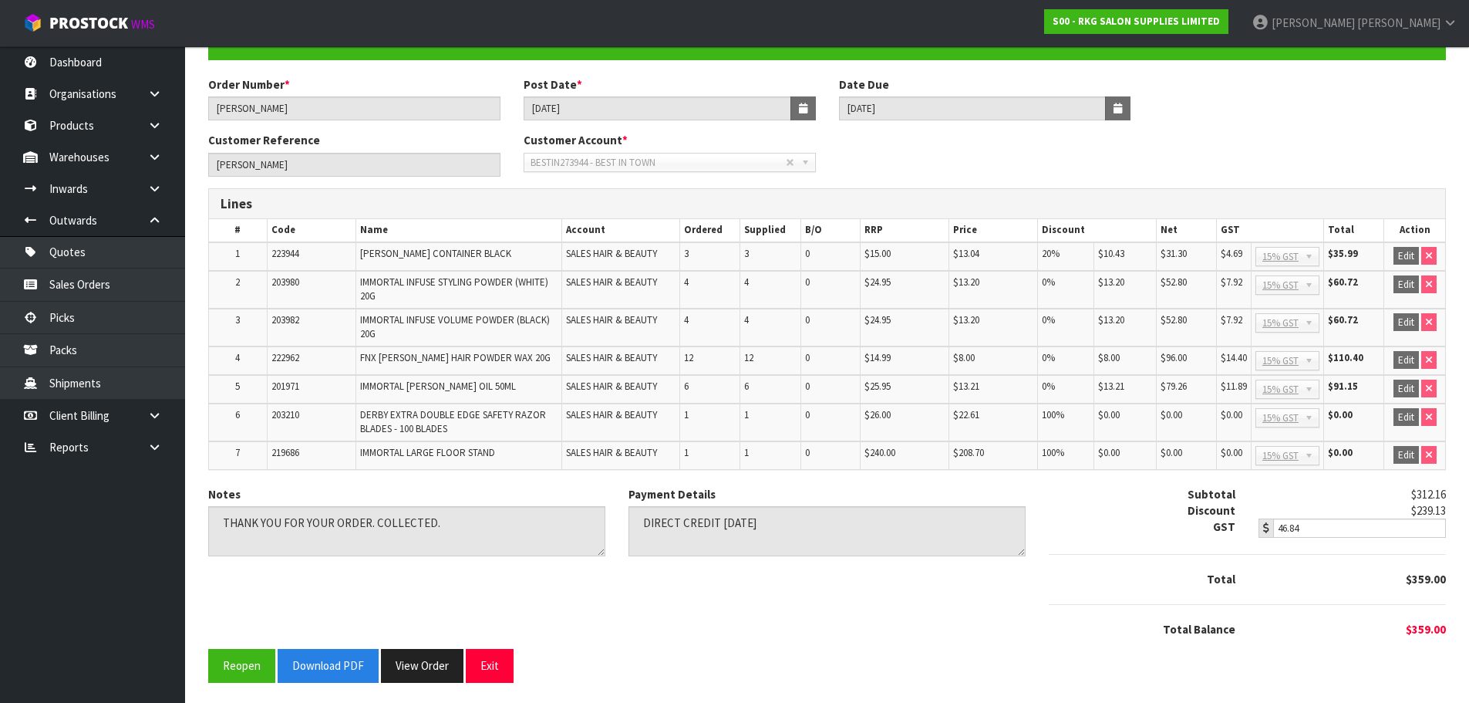
scroll to position [157, 0]
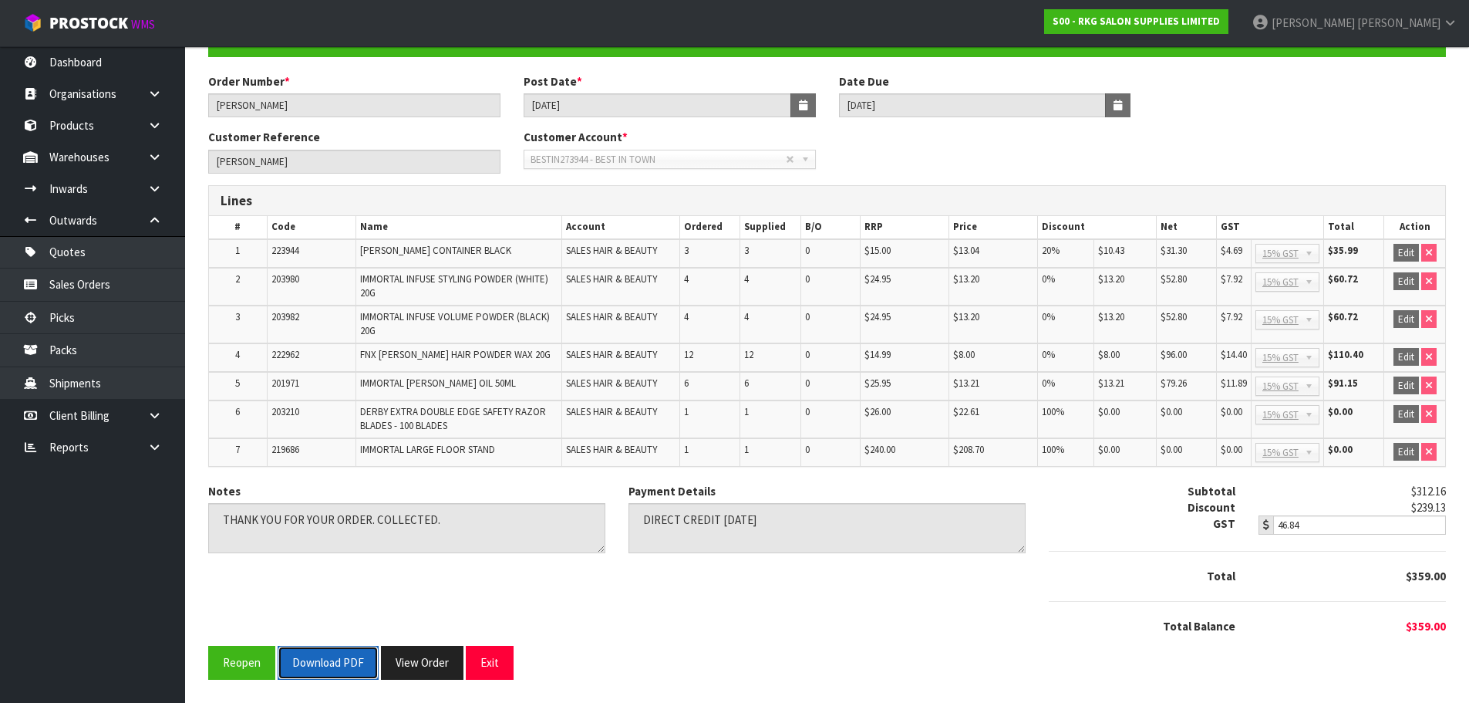
click at [316, 670] on button "Download PDF" at bounding box center [328, 661] width 101 height 33
click at [485, 666] on button "Exit" at bounding box center [490, 661] width 48 height 33
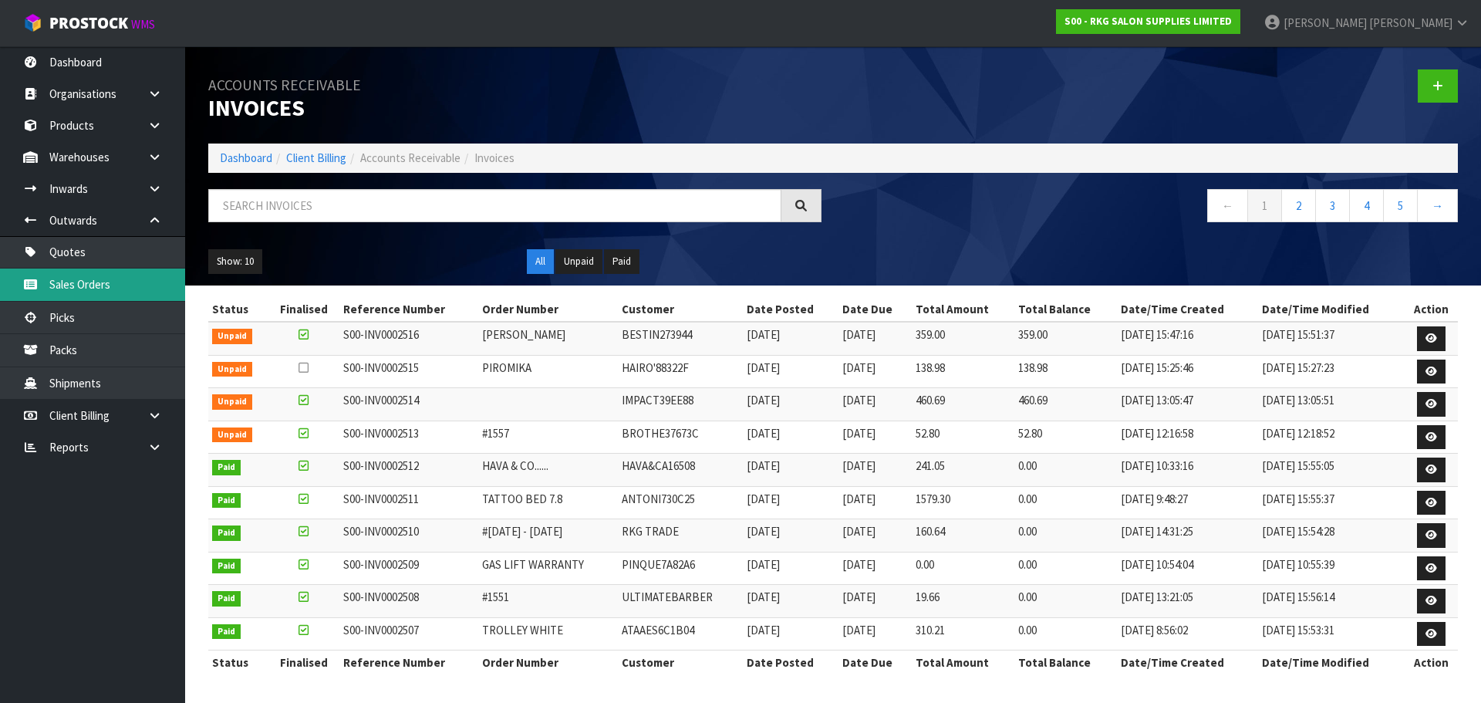
click at [77, 285] on link "Sales Orders" at bounding box center [92, 284] width 185 height 32
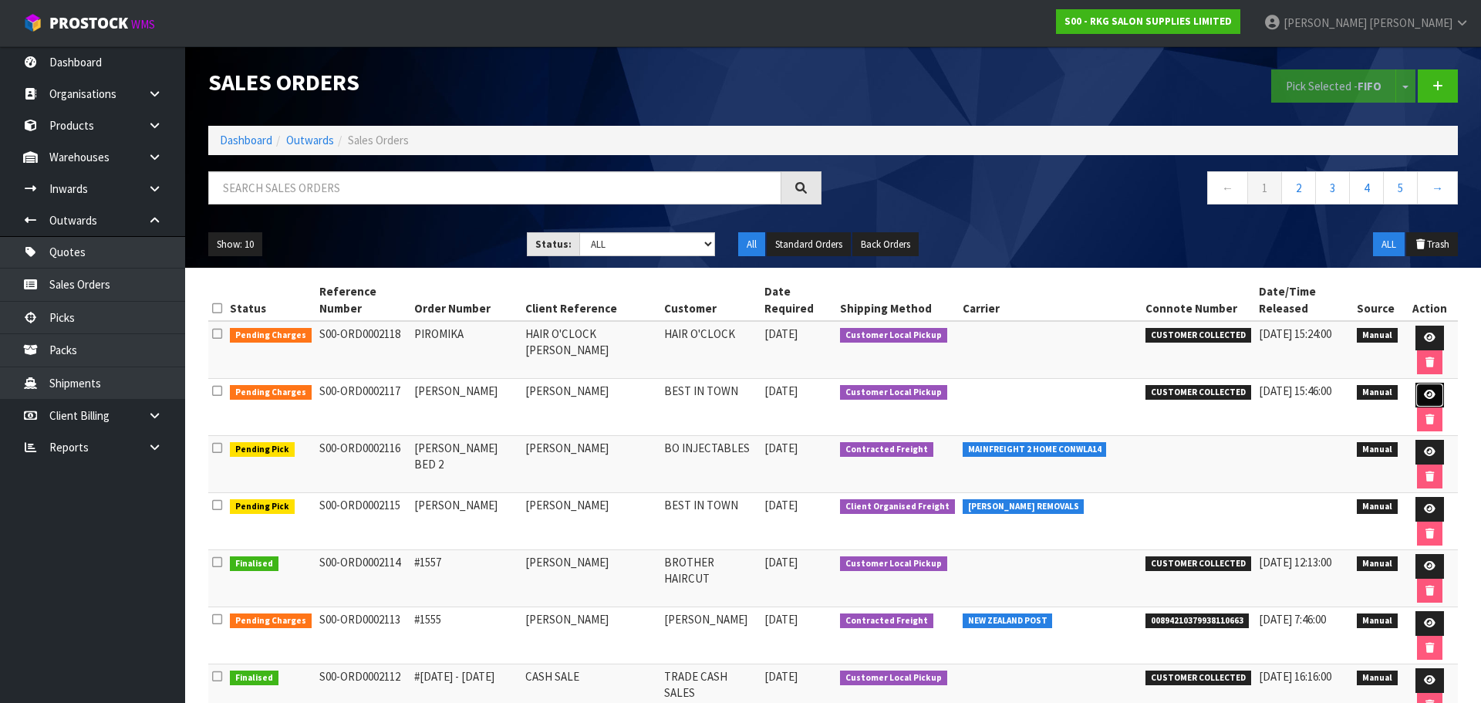
click at [1424, 389] on icon at bounding box center [1430, 394] width 12 height 10
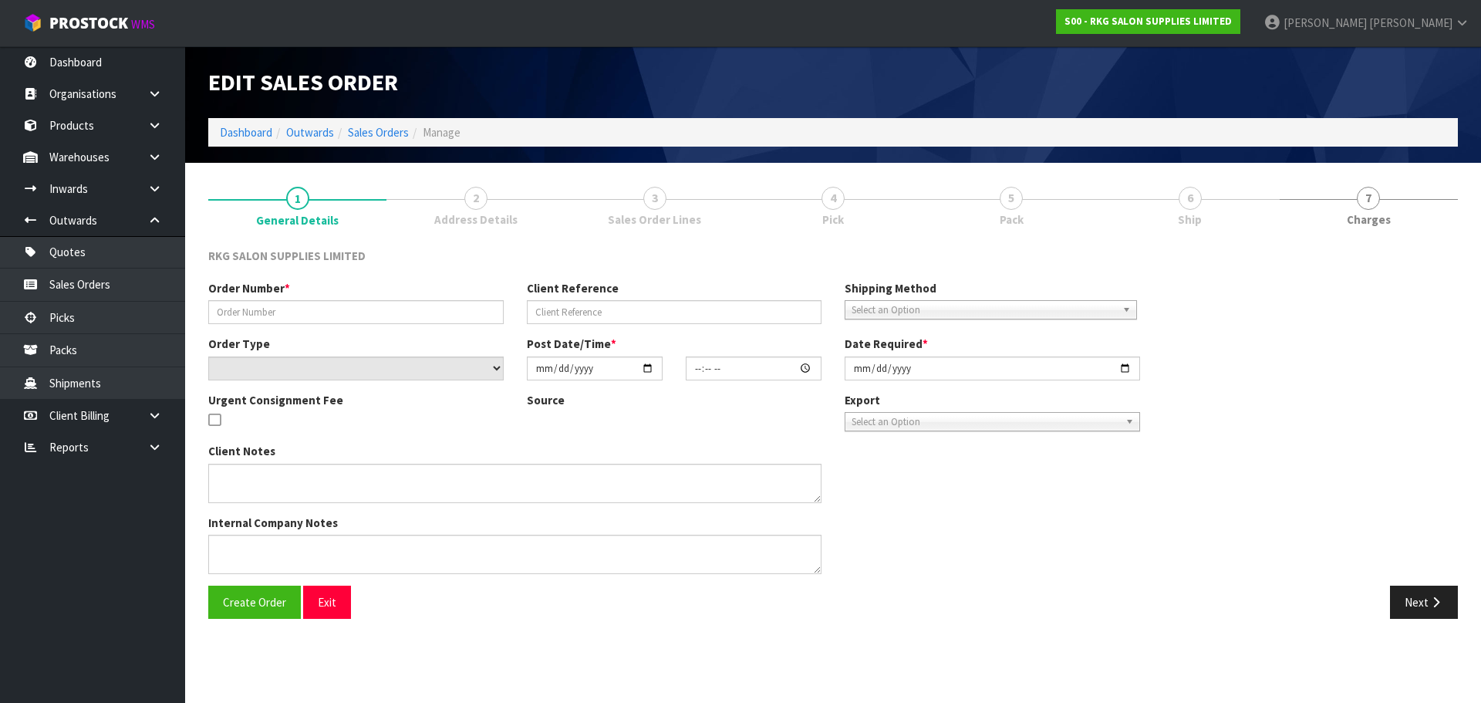
type input "[PERSON_NAME]"
select select "number:0"
type input "[DATE]"
type input "13:51:00.000"
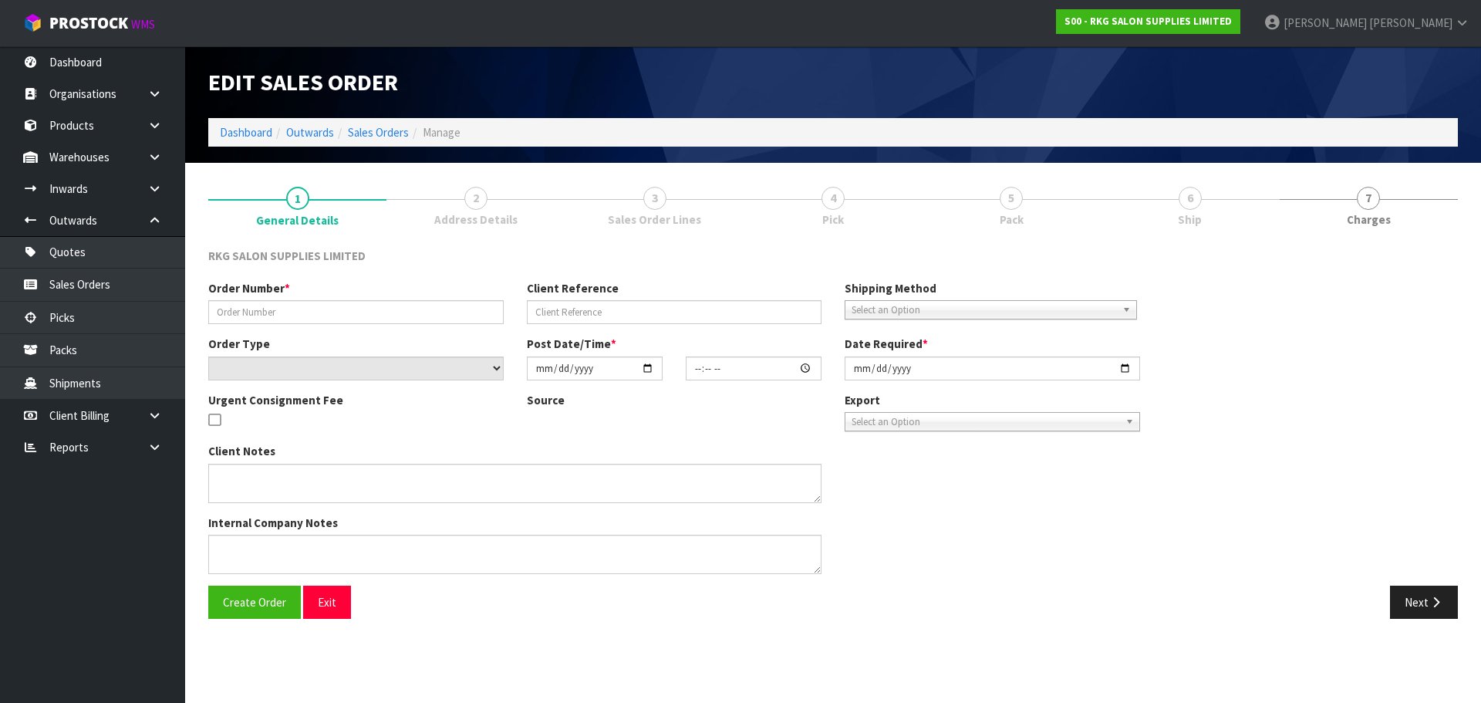
type input "[DATE]"
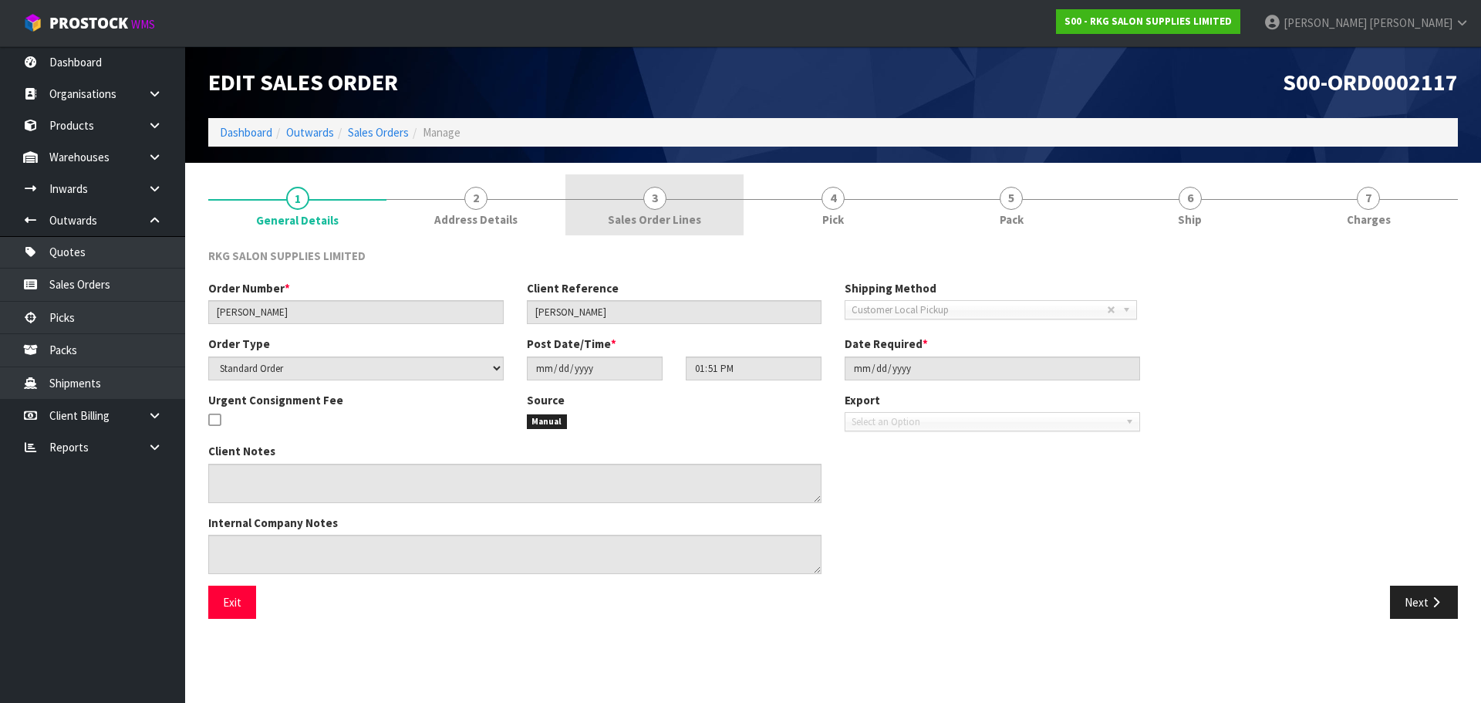
click at [662, 199] on span "3" at bounding box center [654, 198] width 23 height 23
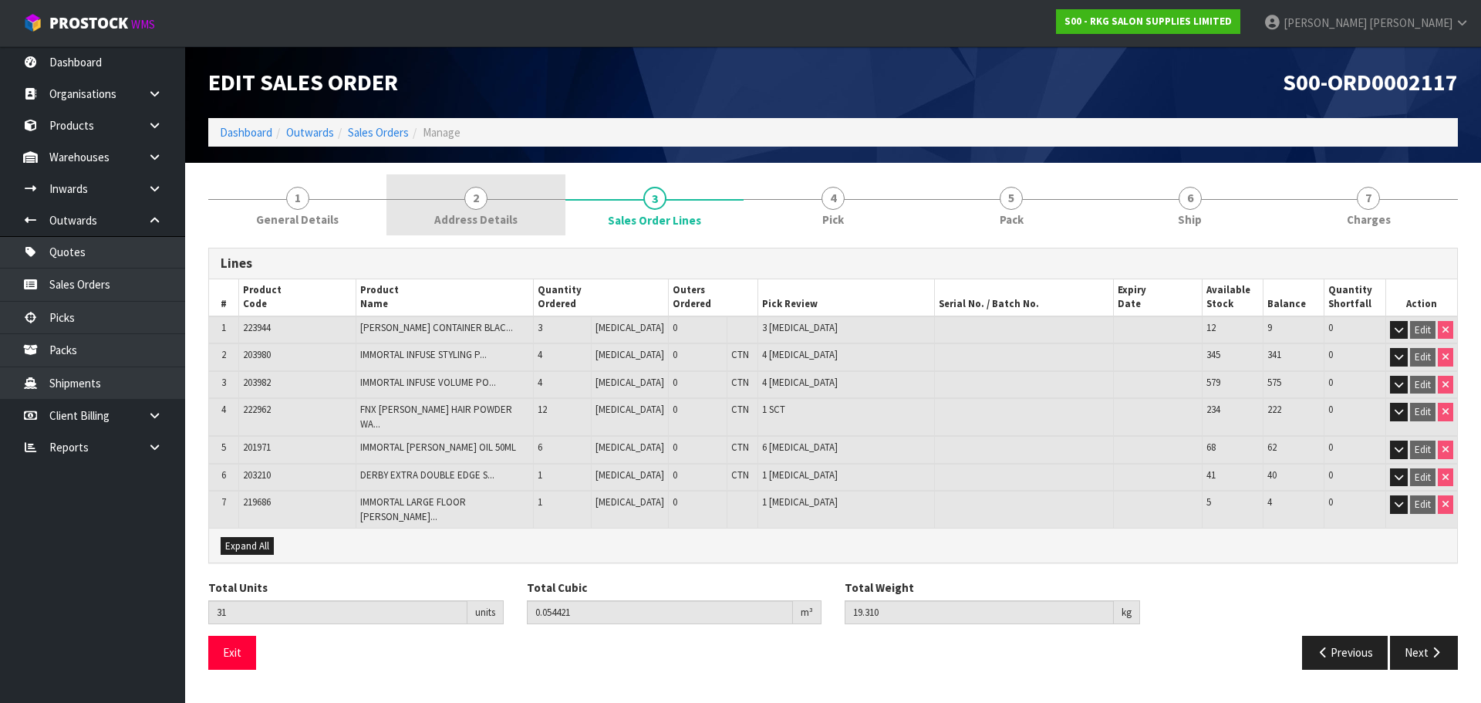
click at [484, 199] on span "2" at bounding box center [475, 198] width 23 height 23
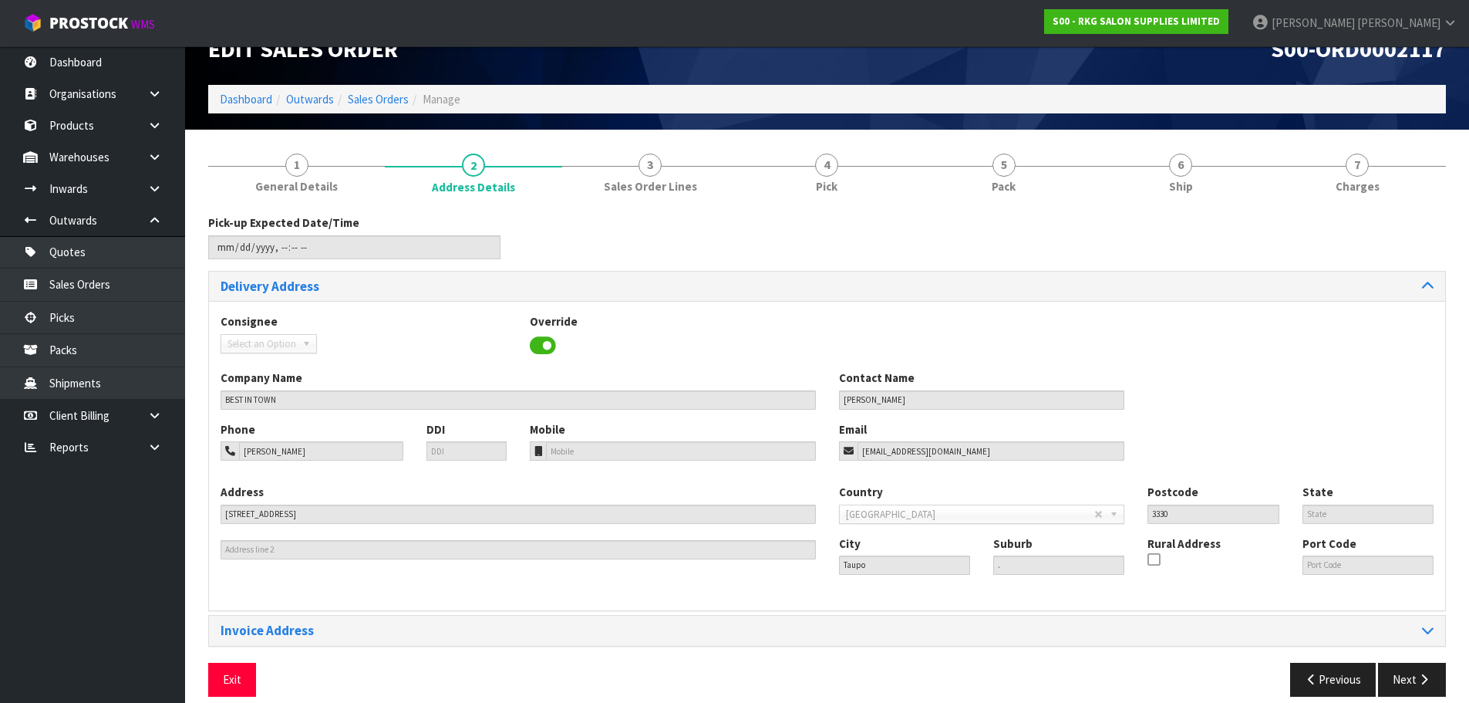
scroll to position [50, 0]
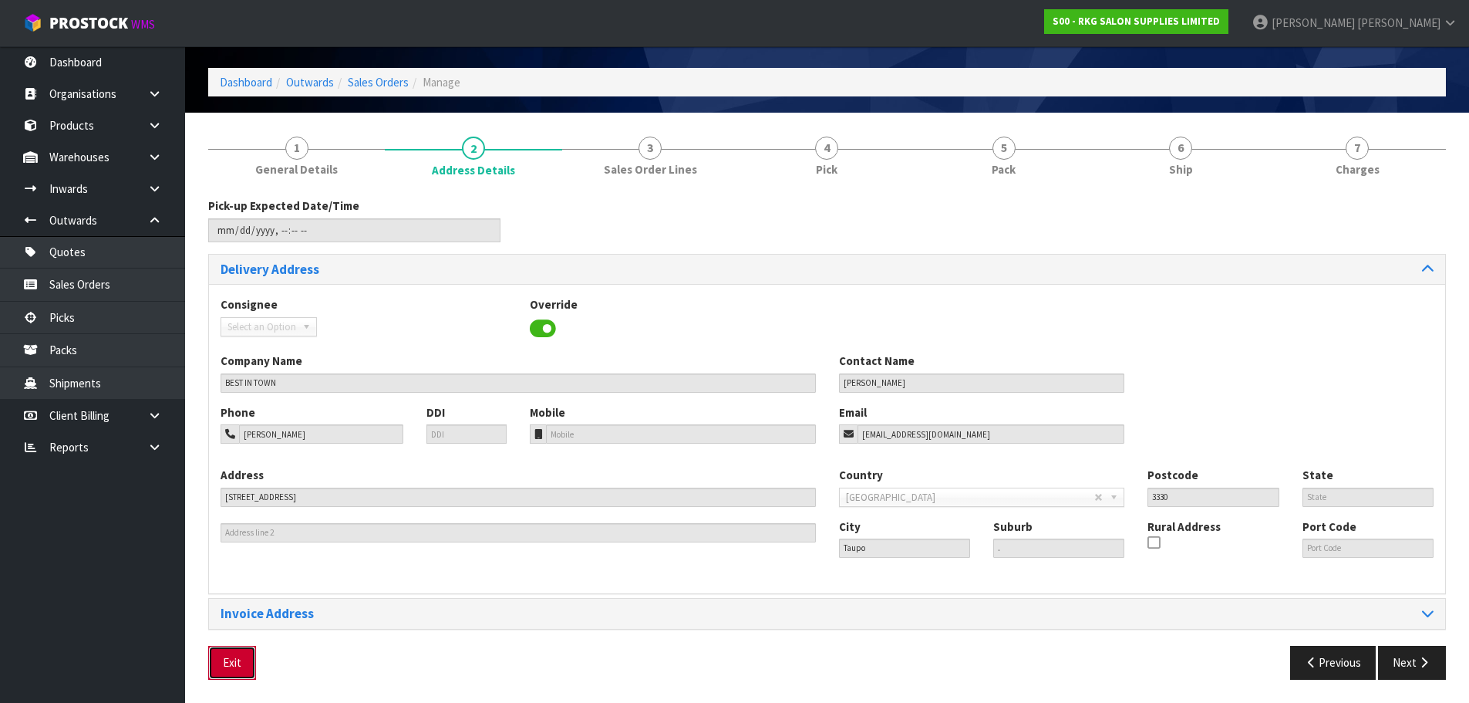
click at [233, 662] on button "Exit" at bounding box center [232, 661] width 48 height 33
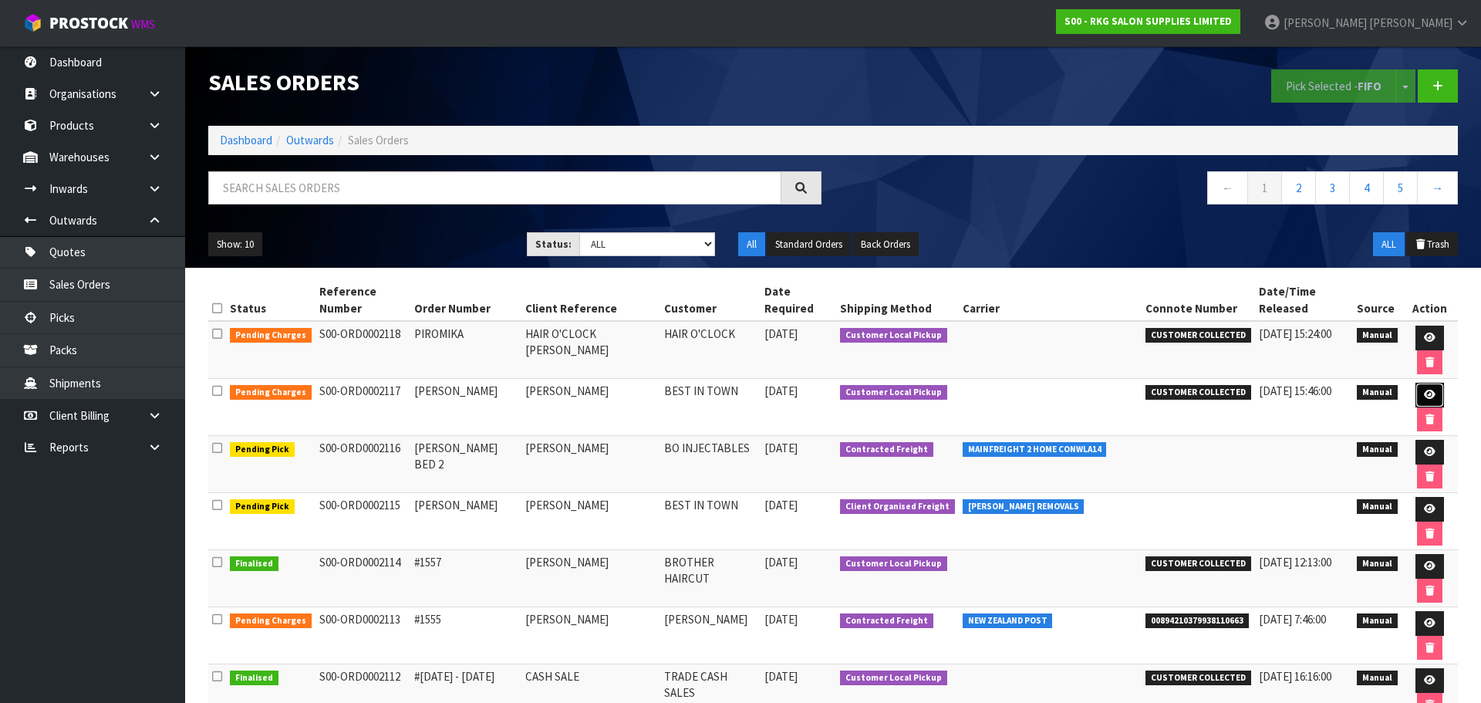
click at [1424, 389] on icon at bounding box center [1430, 394] width 12 height 10
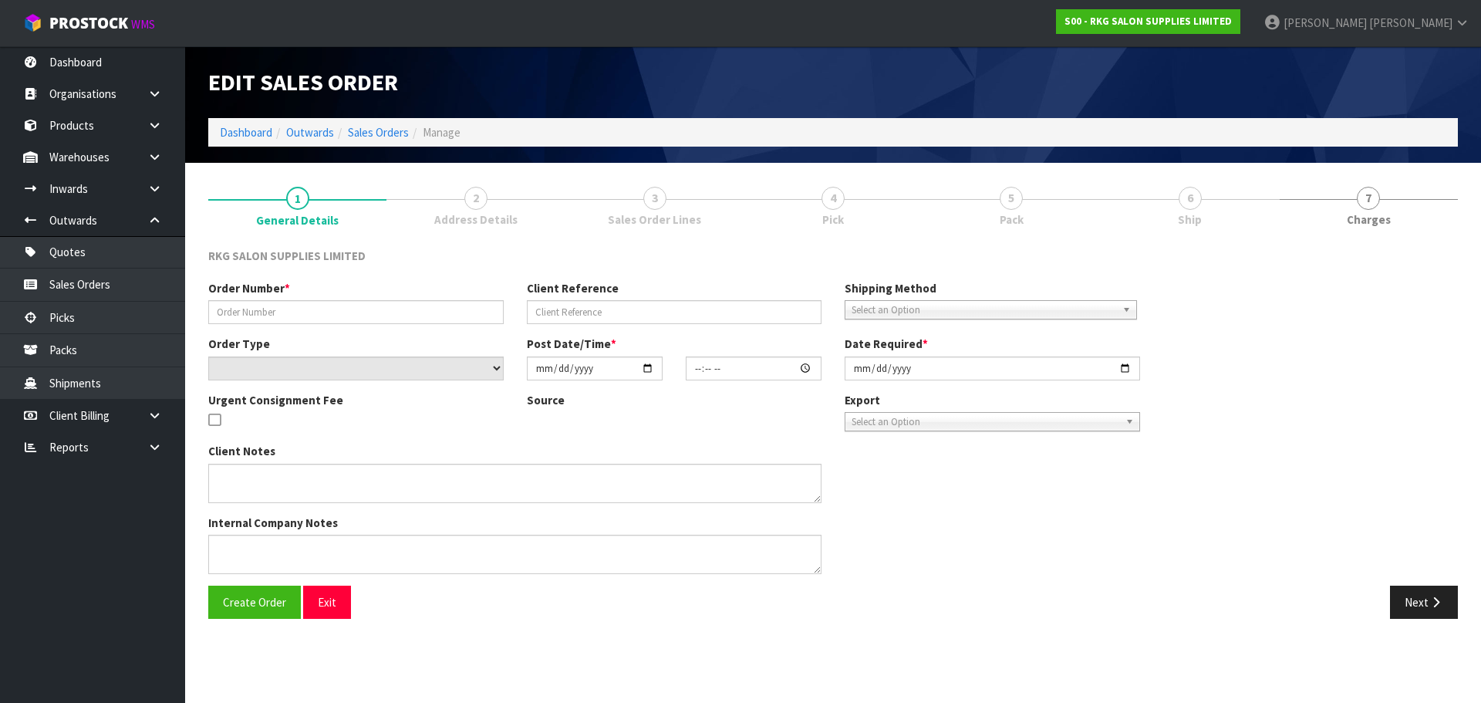
type input "[PERSON_NAME]"
select select "number:0"
type input "[DATE]"
type input "13:51:00.000"
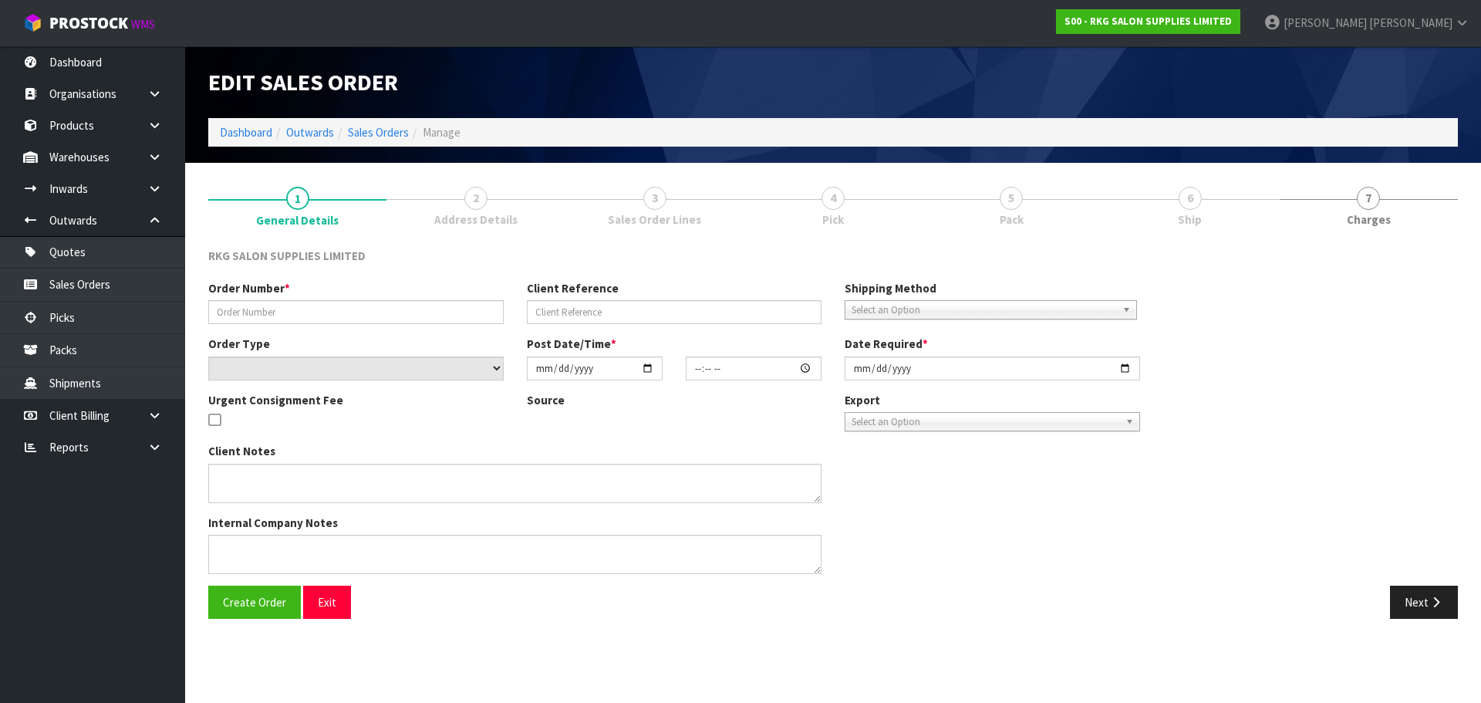
type input "[DATE]"
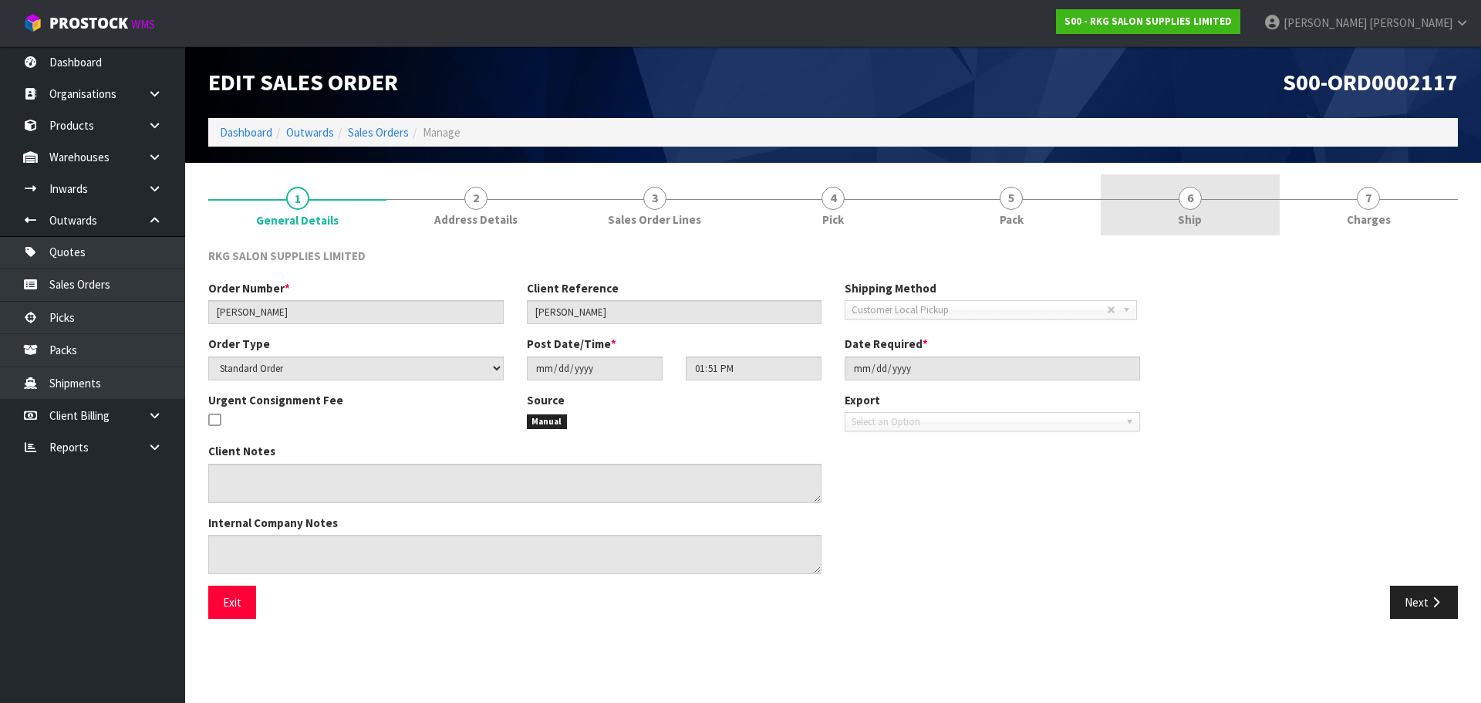
click at [1193, 194] on span "6" at bounding box center [1189, 198] width 23 height 23
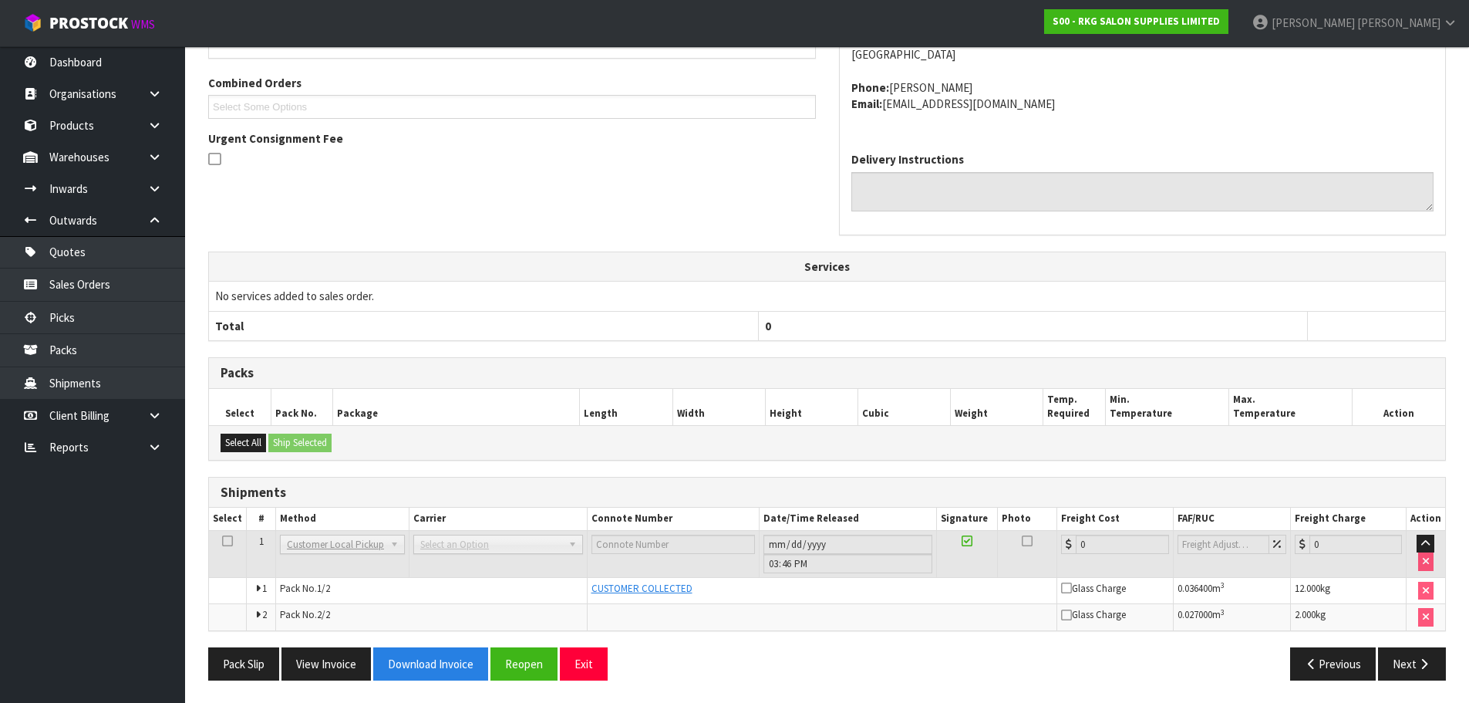
scroll to position [328, 0]
click at [1400, 659] on button "Next" at bounding box center [1412, 662] width 68 height 33
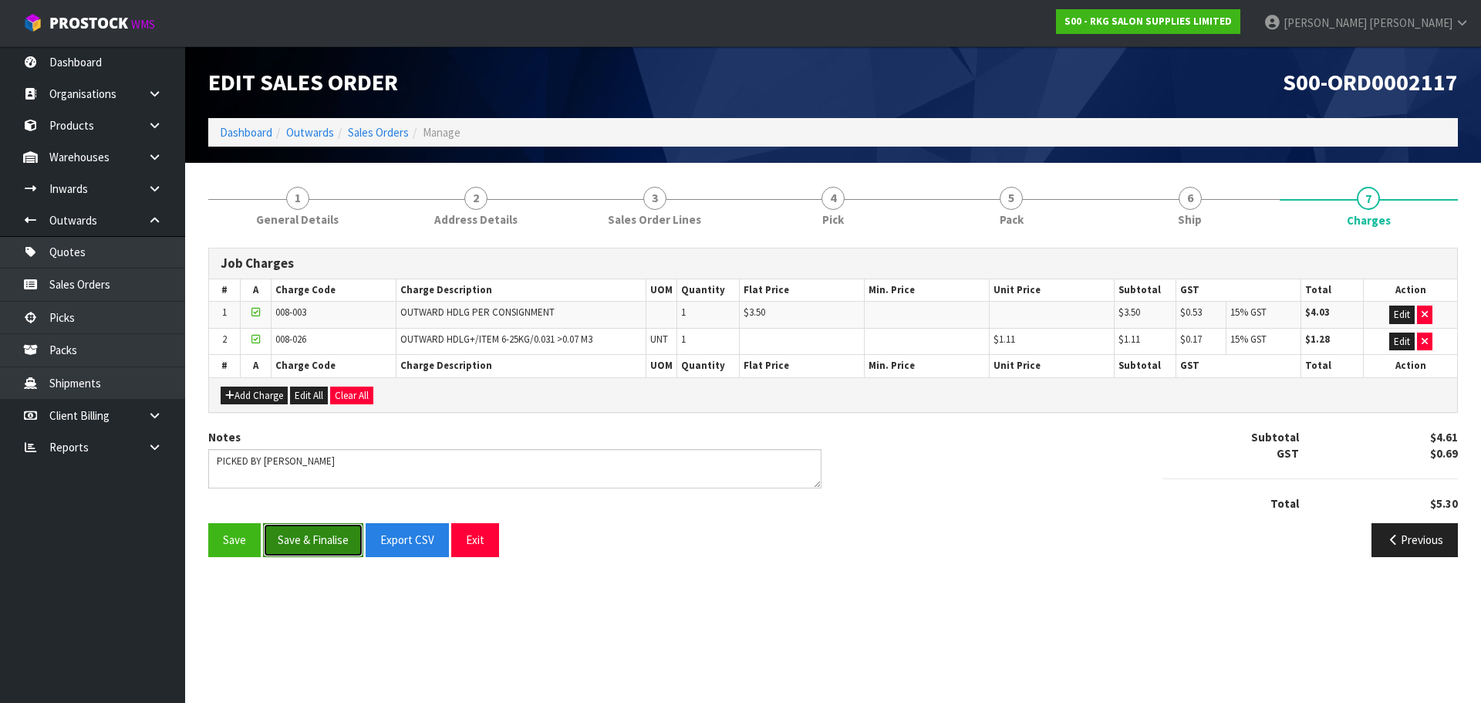
click at [322, 544] on button "Save & Finalise" at bounding box center [313, 539] width 100 height 33
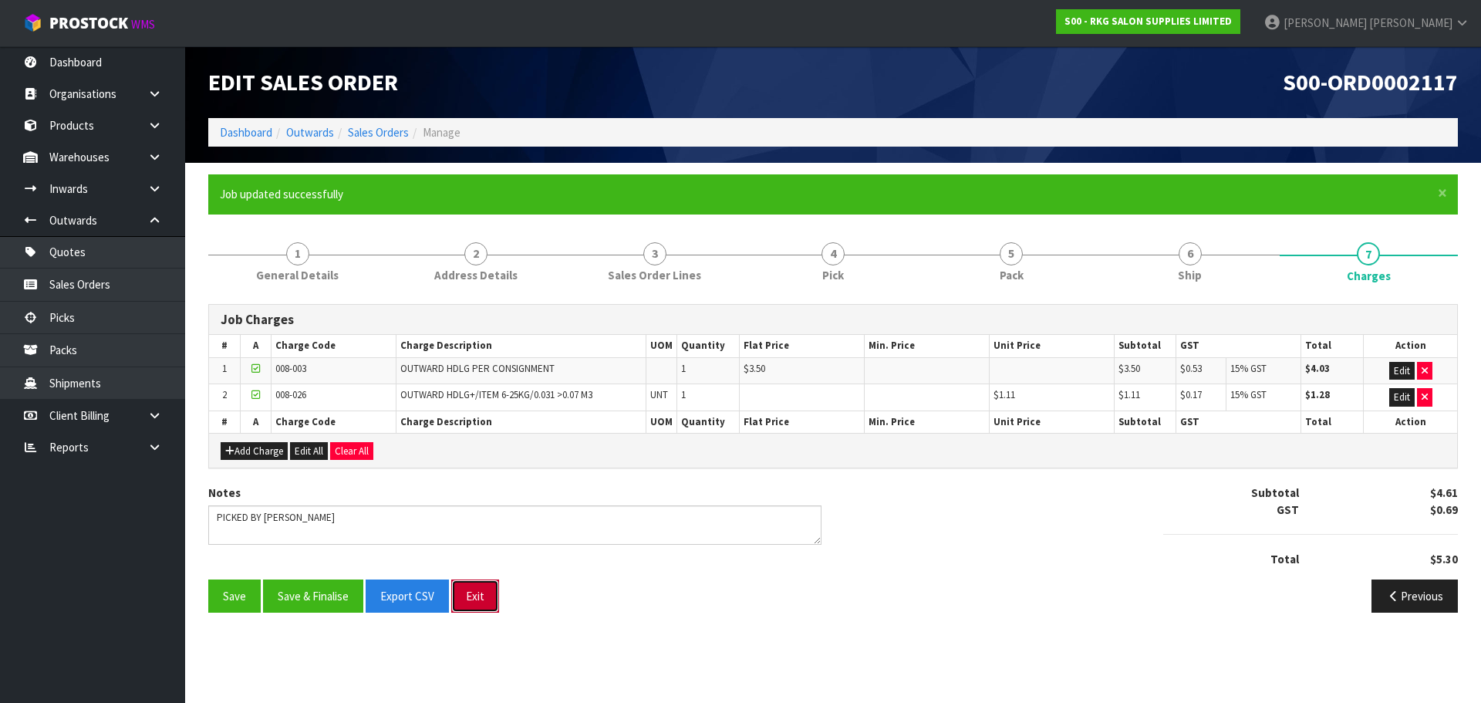
click at [486, 598] on button "Exit" at bounding box center [475, 595] width 48 height 33
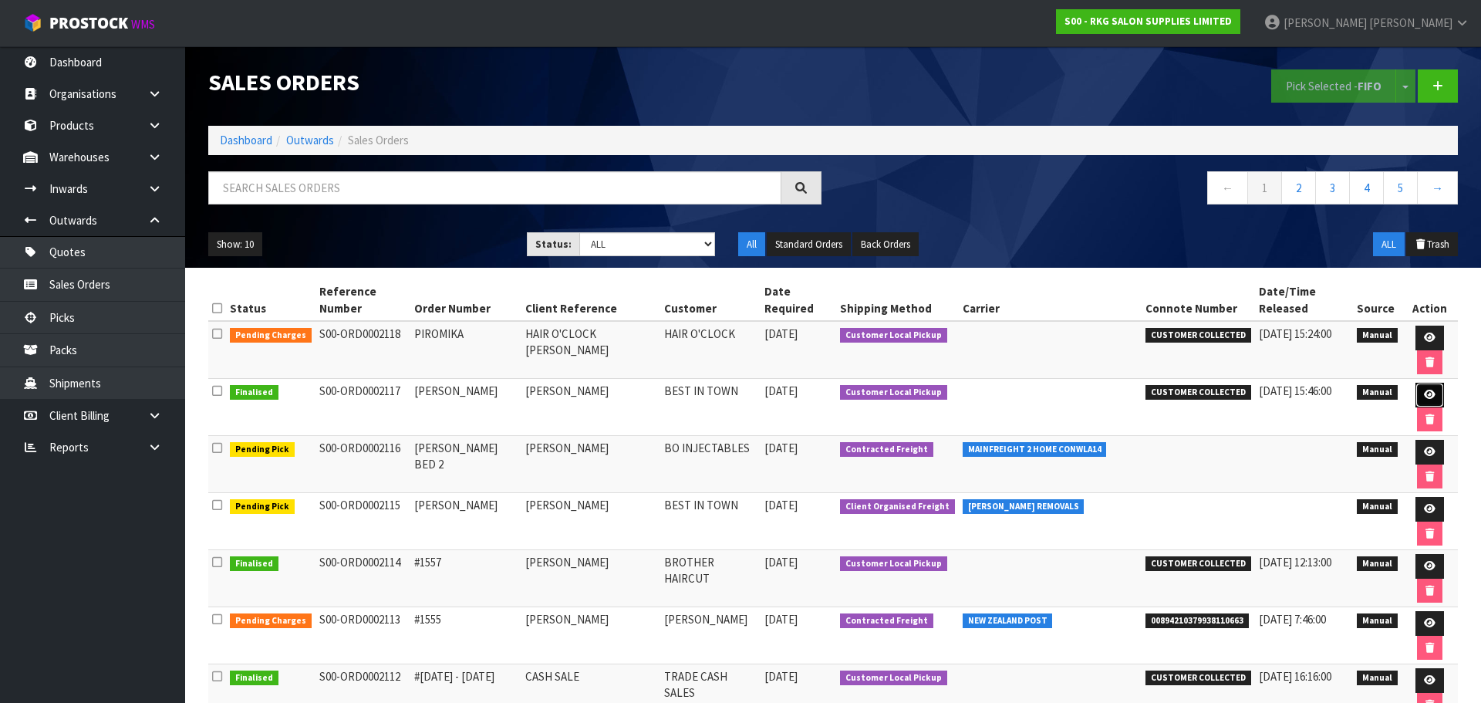
click at [1424, 389] on icon at bounding box center [1430, 394] width 12 height 10
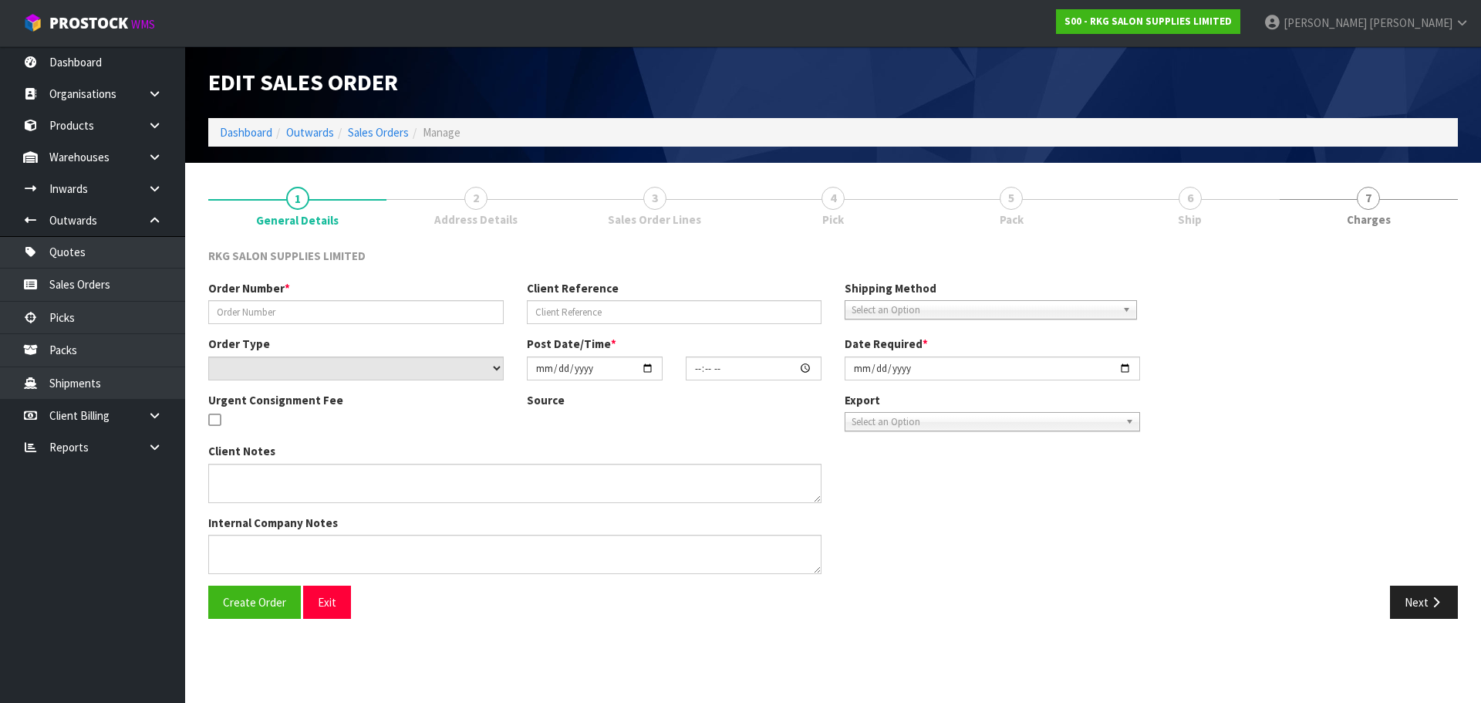
type input "[PERSON_NAME]"
select select "number:0"
type input "[DATE]"
type input "13:51:00.000"
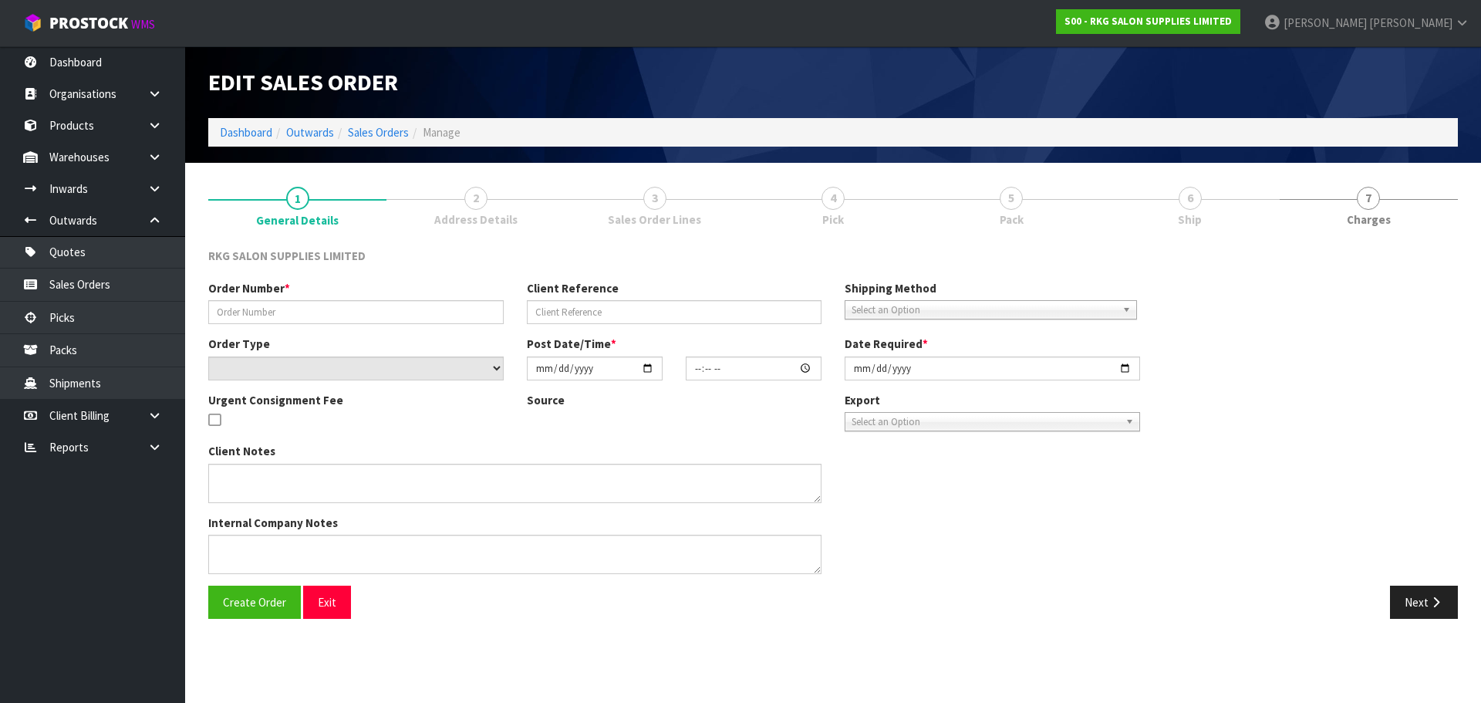
type input "[DATE]"
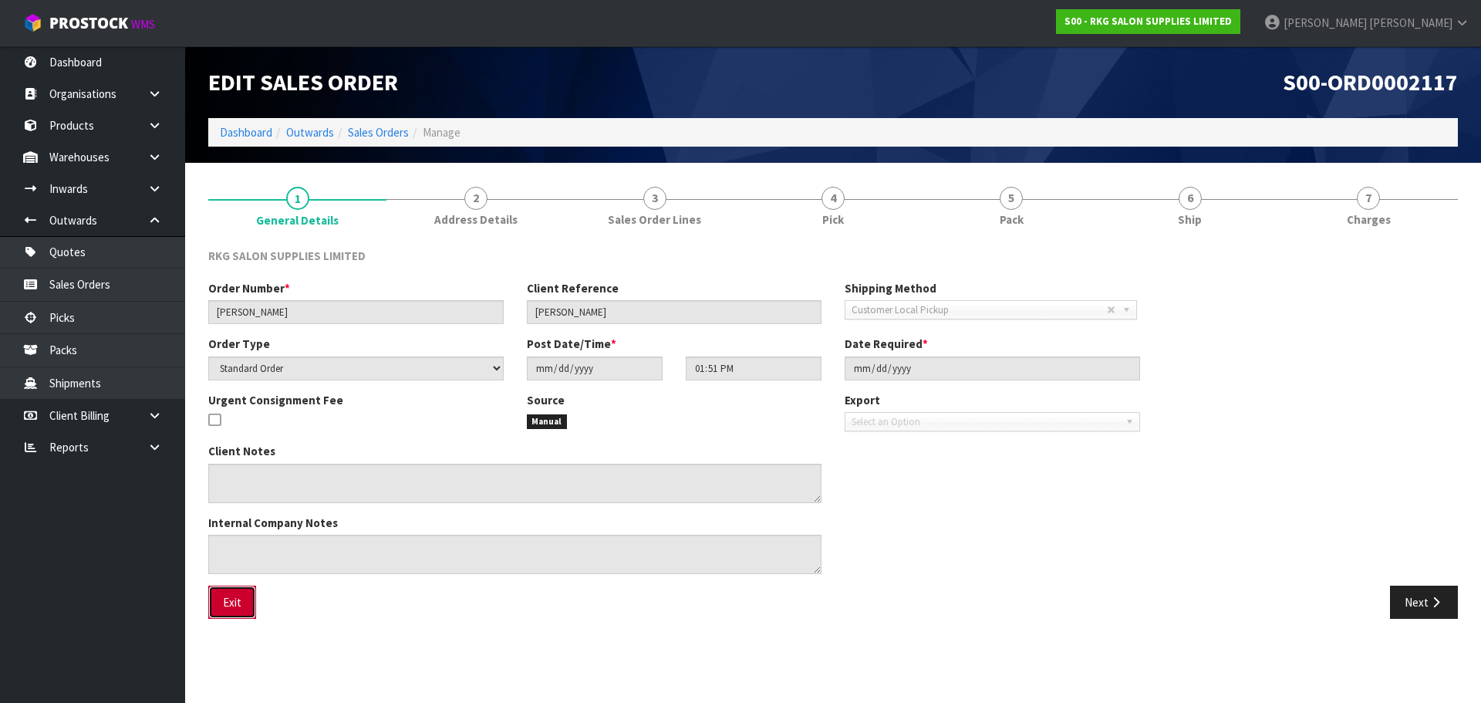
click at [229, 609] on button "Exit" at bounding box center [232, 601] width 48 height 33
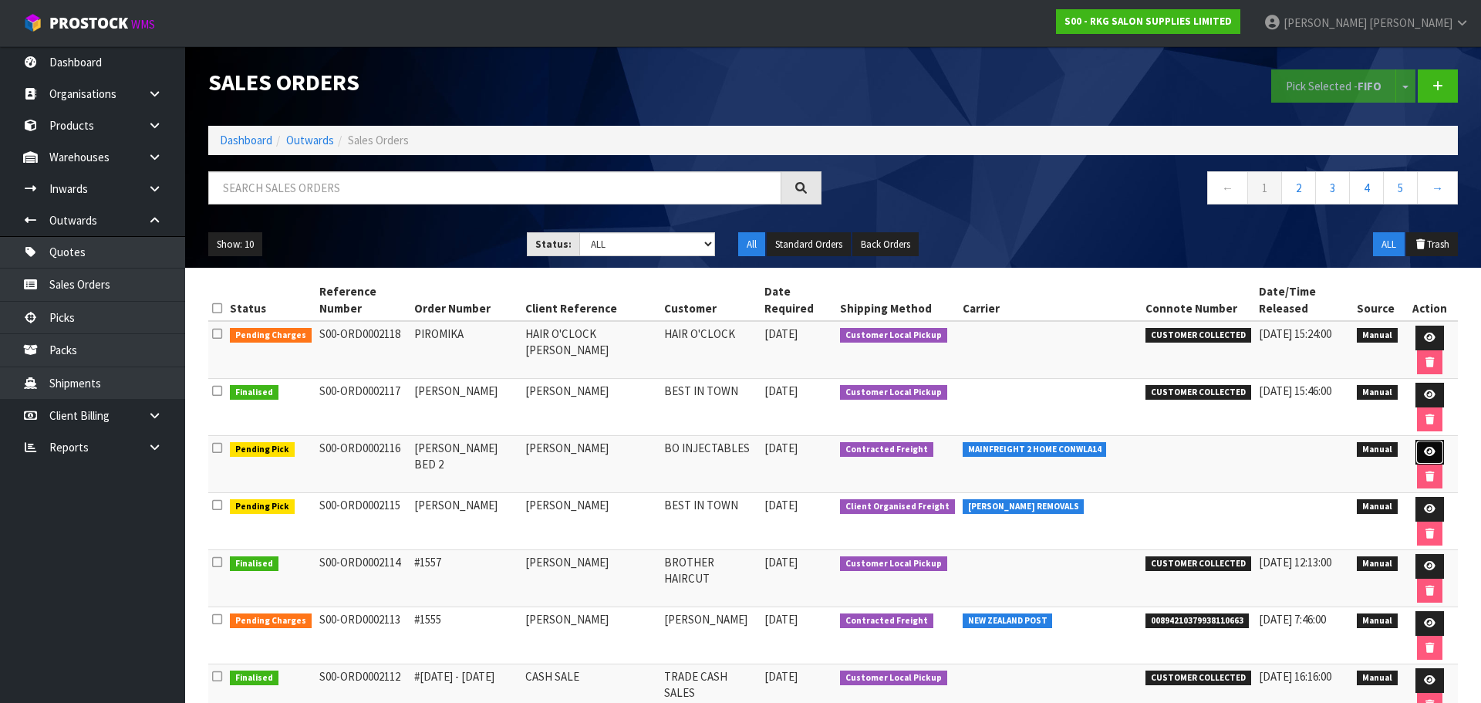
click at [1424, 447] on icon at bounding box center [1430, 452] width 12 height 10
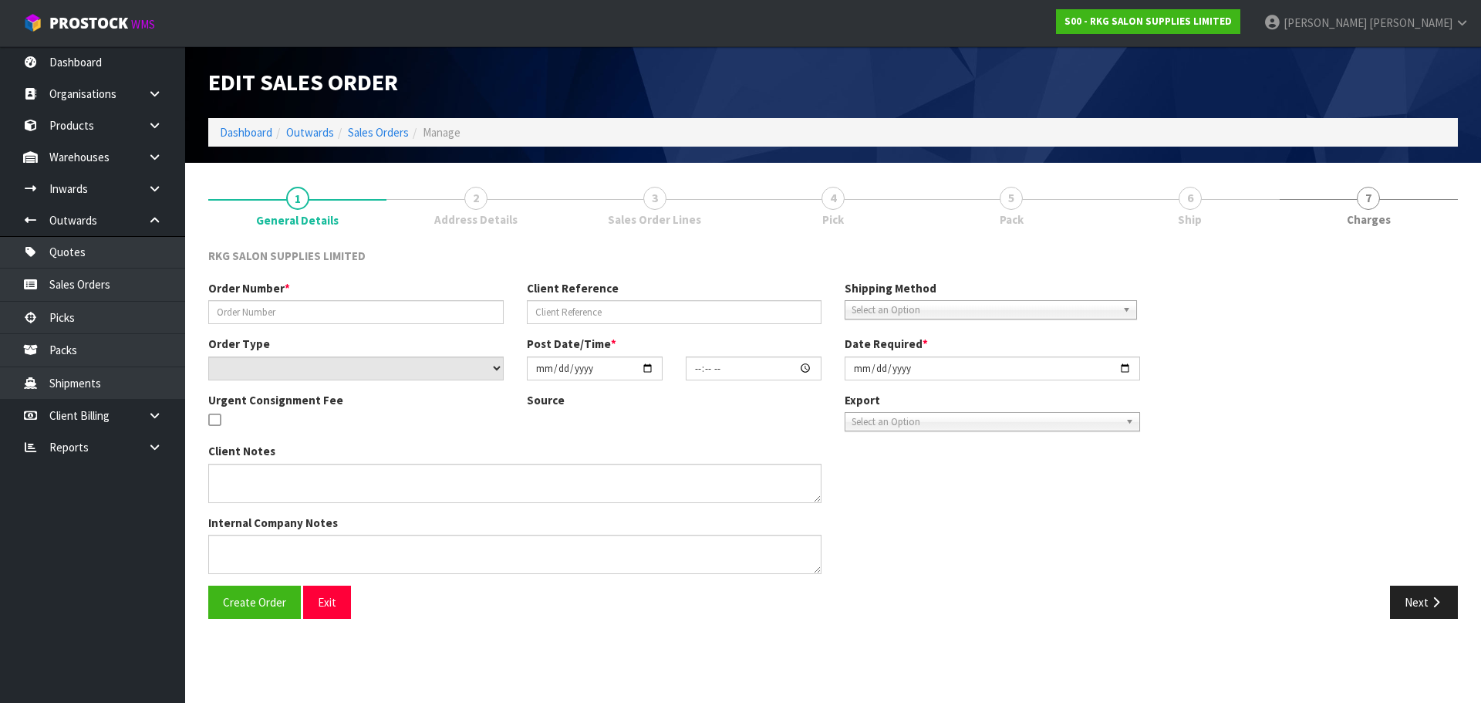
type input "COURTNEY BED 2"
type input "[PERSON_NAME]"
select select "number:0"
type input "[DATE]"
type input "00:00:00.000"
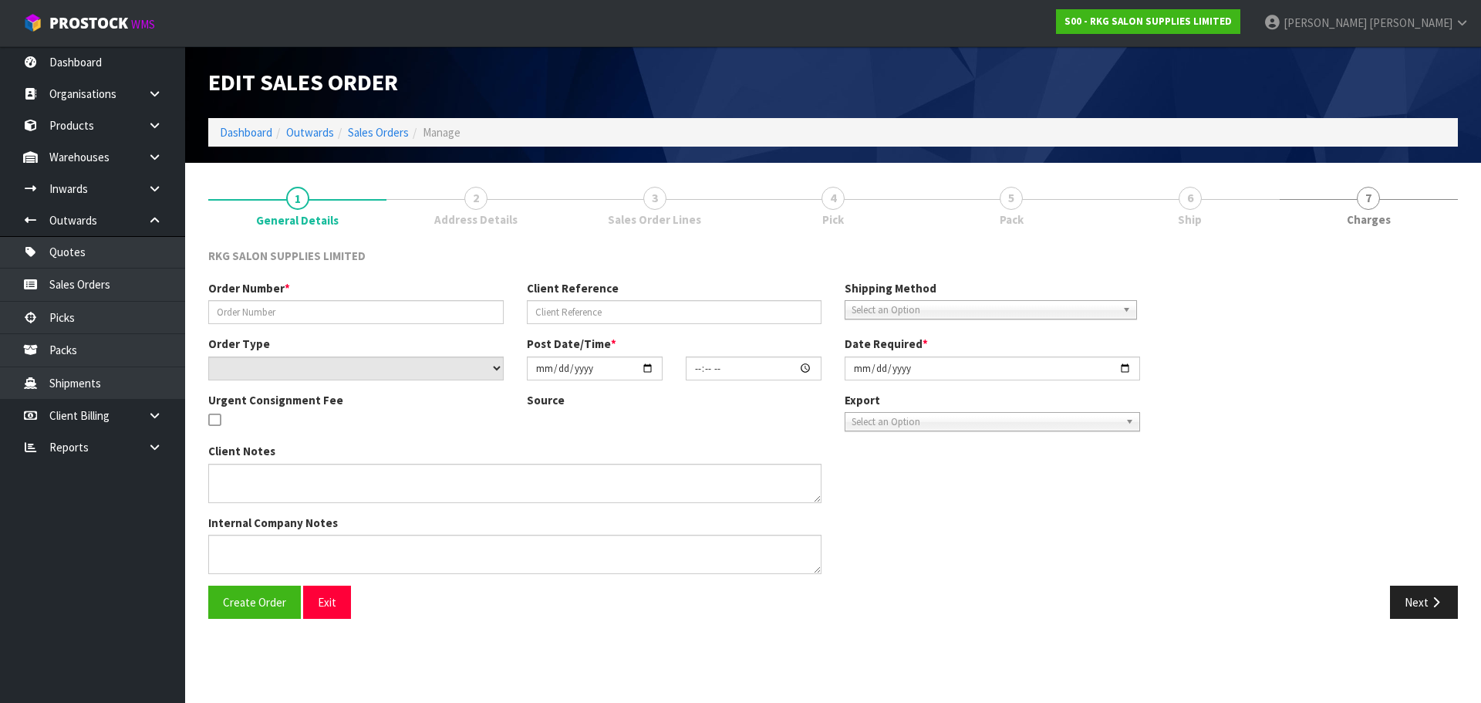
type input "[DATE]"
type textarea "IS IT POSSIBLE TO PLEASE HAVE ALL THE PACKING REMOVED SO IT’S JUST THE BED."
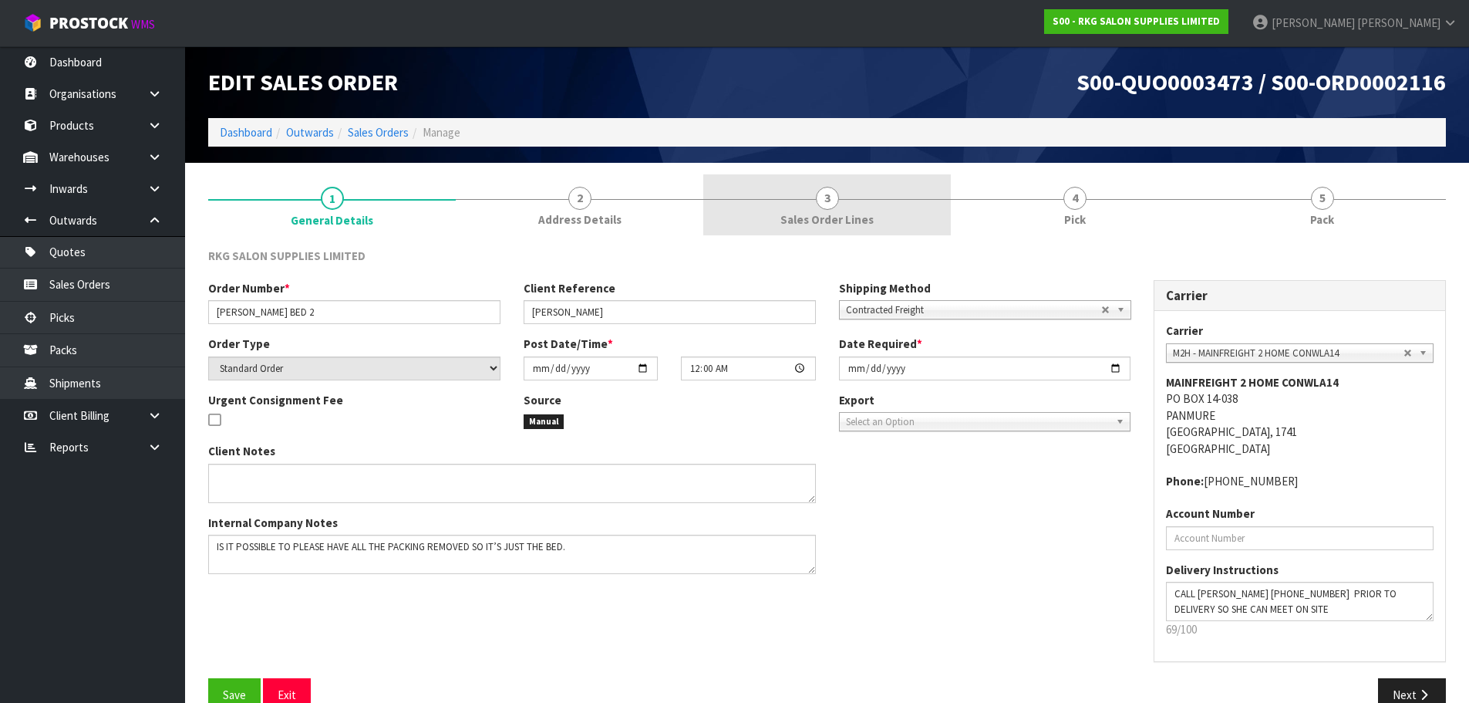
click at [833, 199] on span "3" at bounding box center [827, 198] width 23 height 23
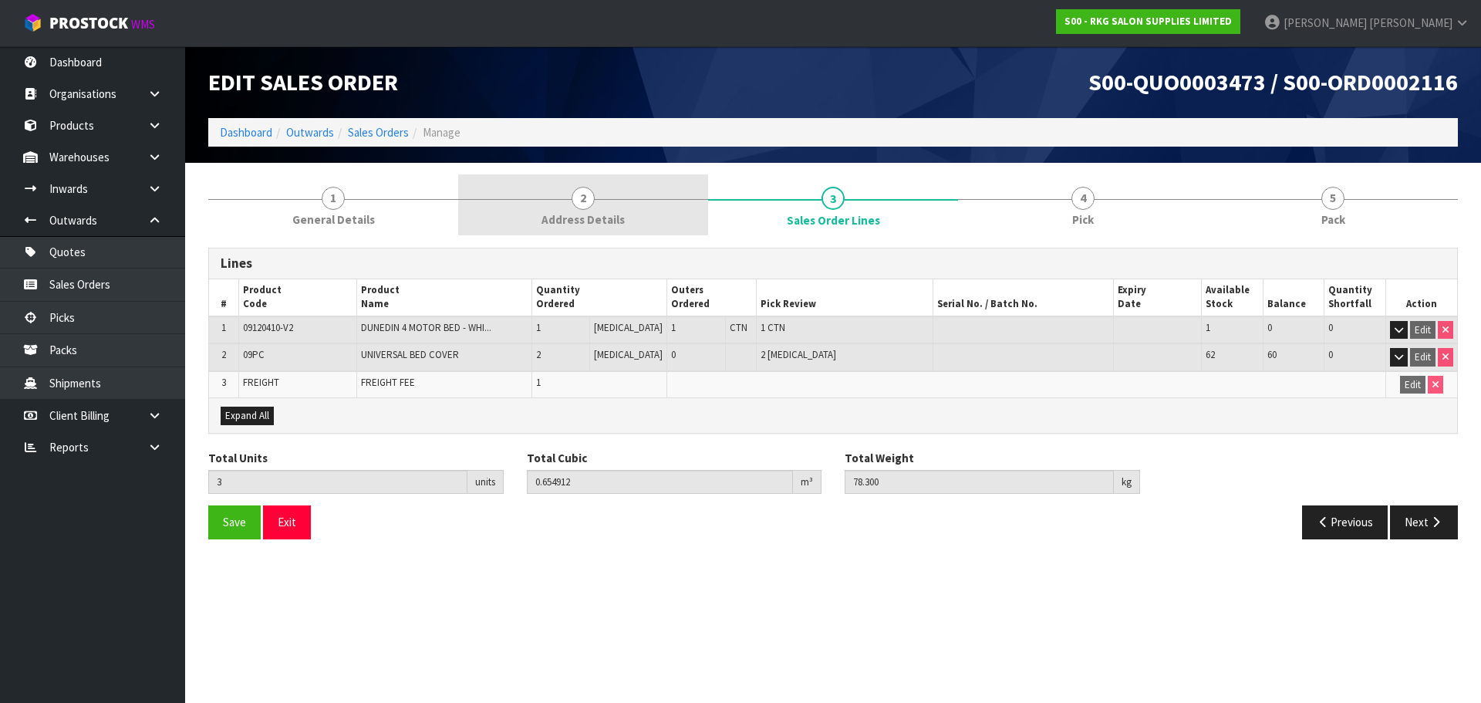
click at [584, 207] on span "2" at bounding box center [582, 198] width 23 height 23
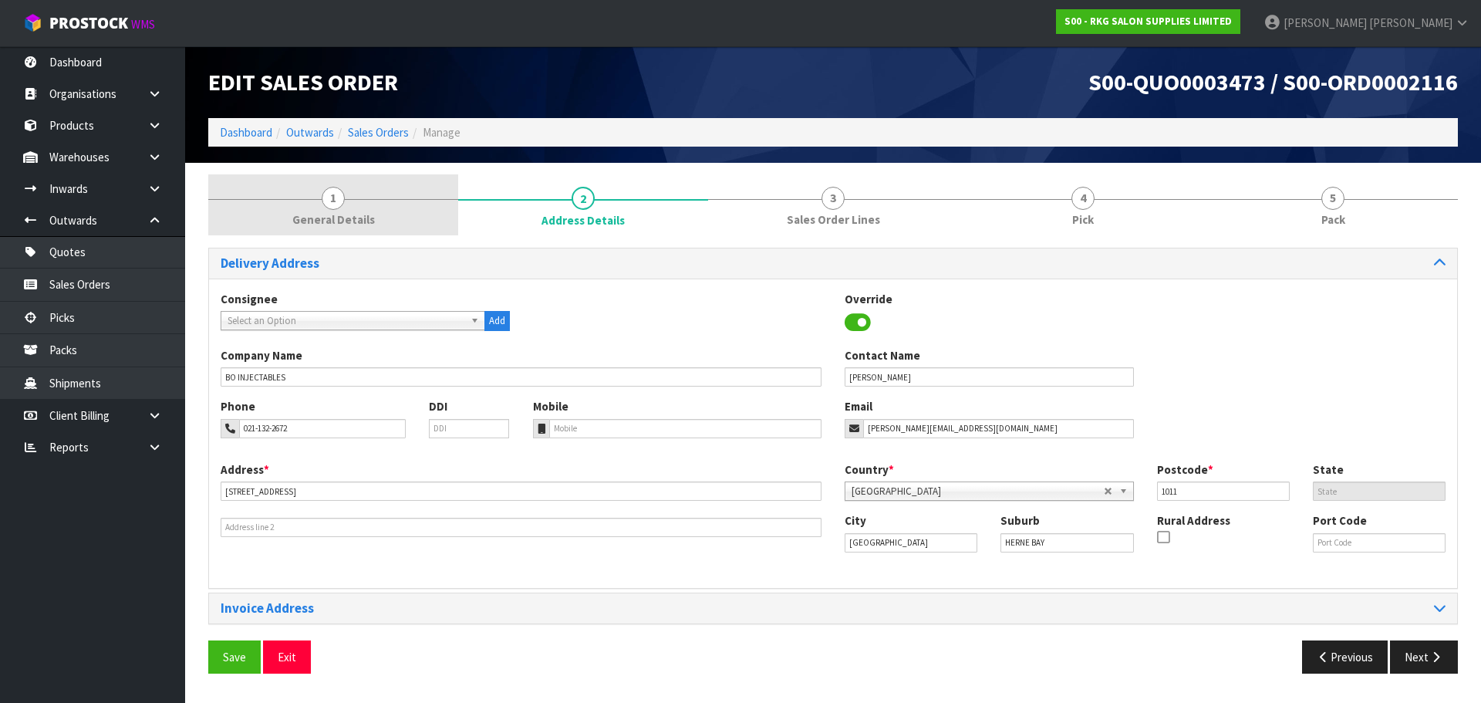
click at [341, 201] on span "1" at bounding box center [333, 198] width 23 height 23
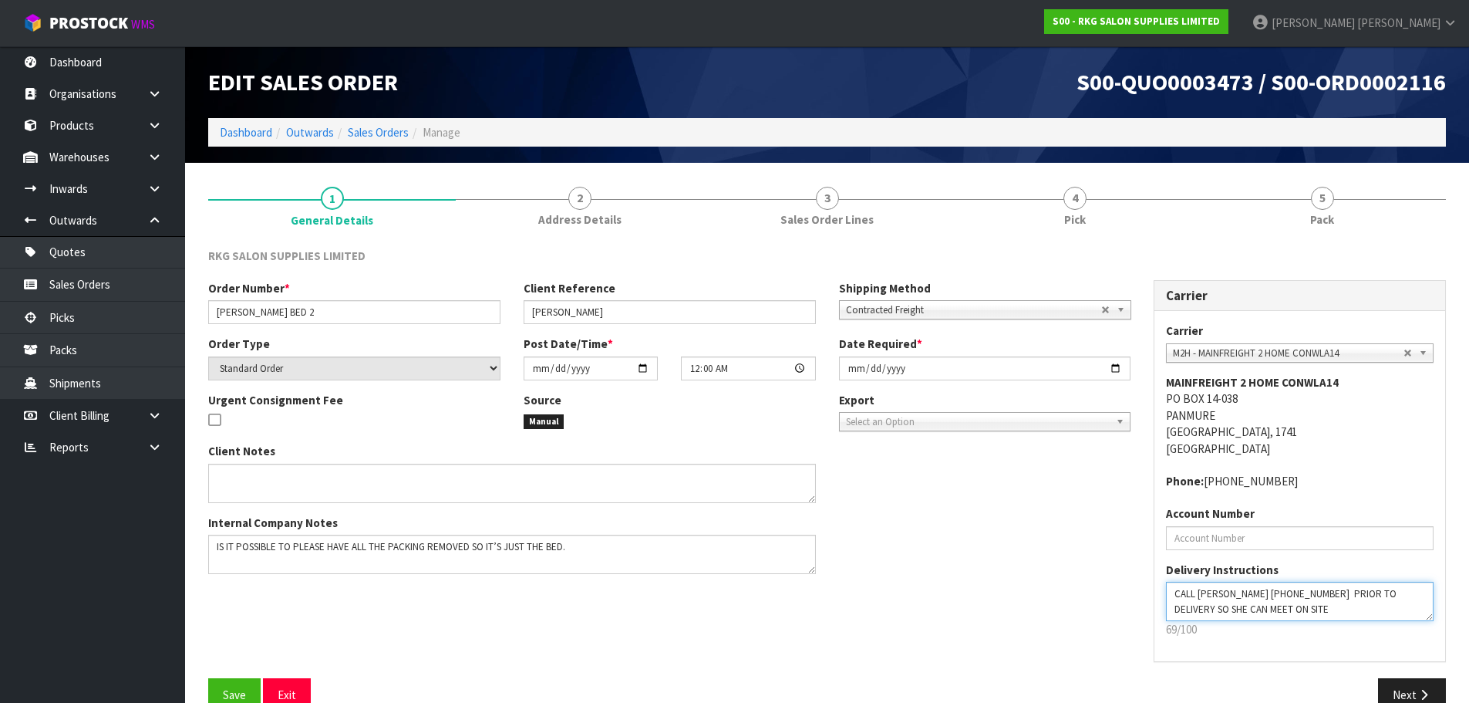
click at [1176, 595] on textarea at bounding box center [1300, 600] width 268 height 39
click at [1256, 609] on textarea at bounding box center [1300, 600] width 268 height 39
click at [1404, 592] on textarea at bounding box center [1300, 600] width 268 height 39
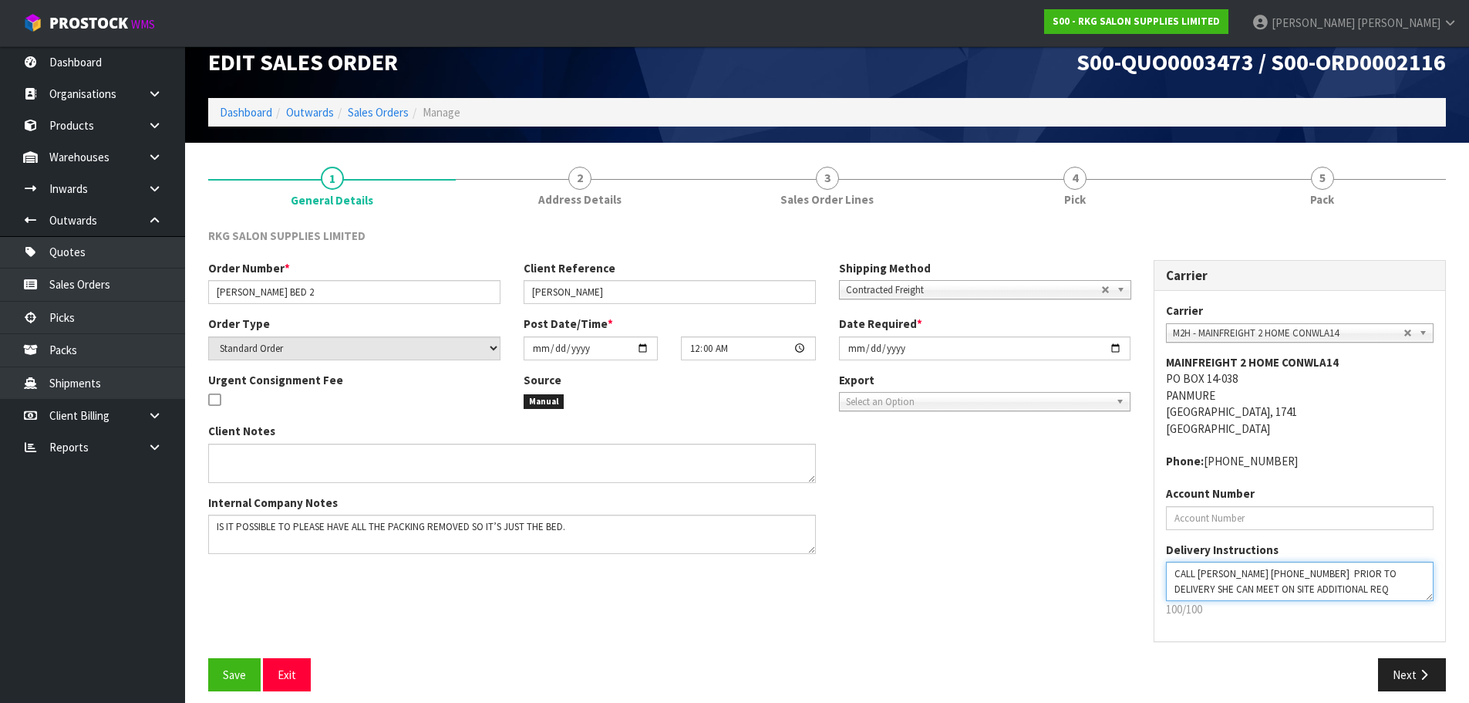
scroll to position [32, 0]
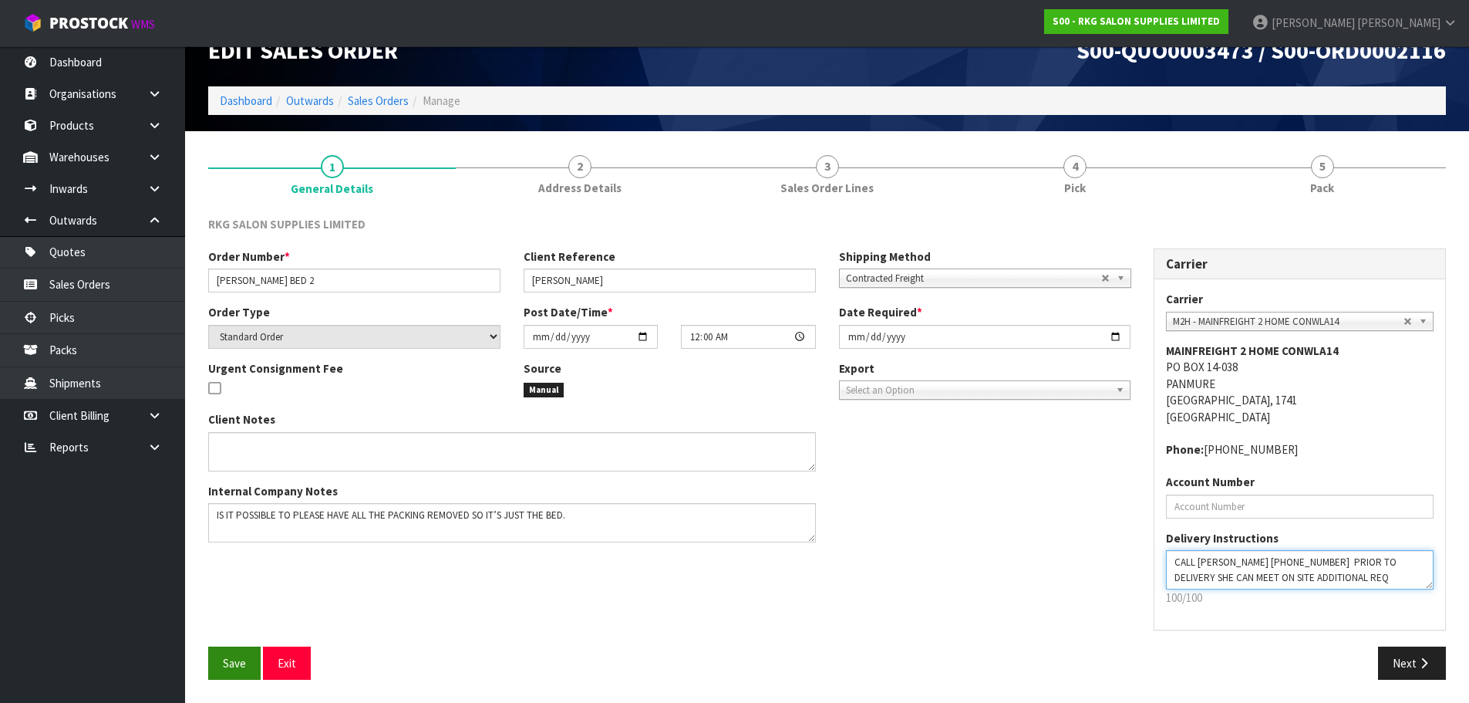
type textarea "CALL COURTNEY 021-132-2672 PRIOR TO DELIVERY SHE CAN MEET ON SITE ADDITIONAL RE…"
click at [230, 666] on span "Save" at bounding box center [234, 663] width 23 height 15
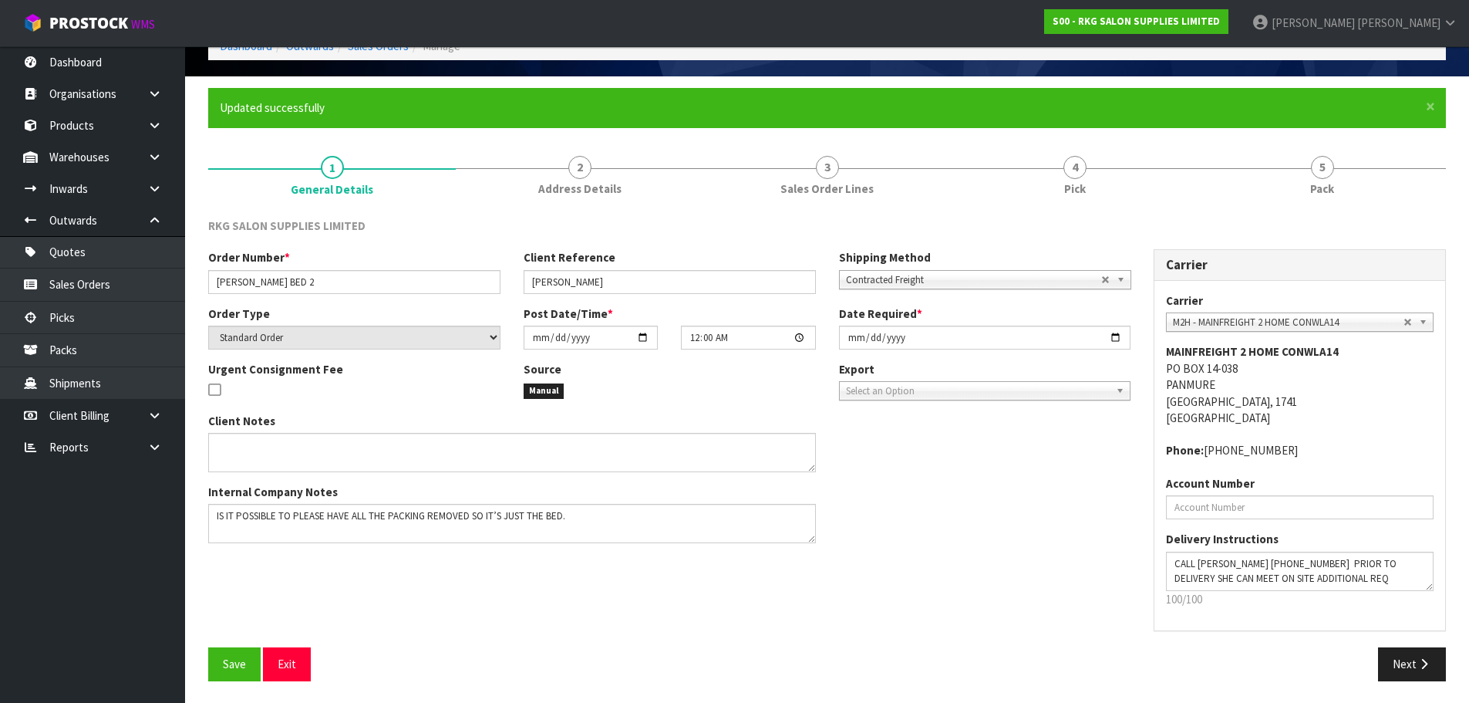
scroll to position [88, 0]
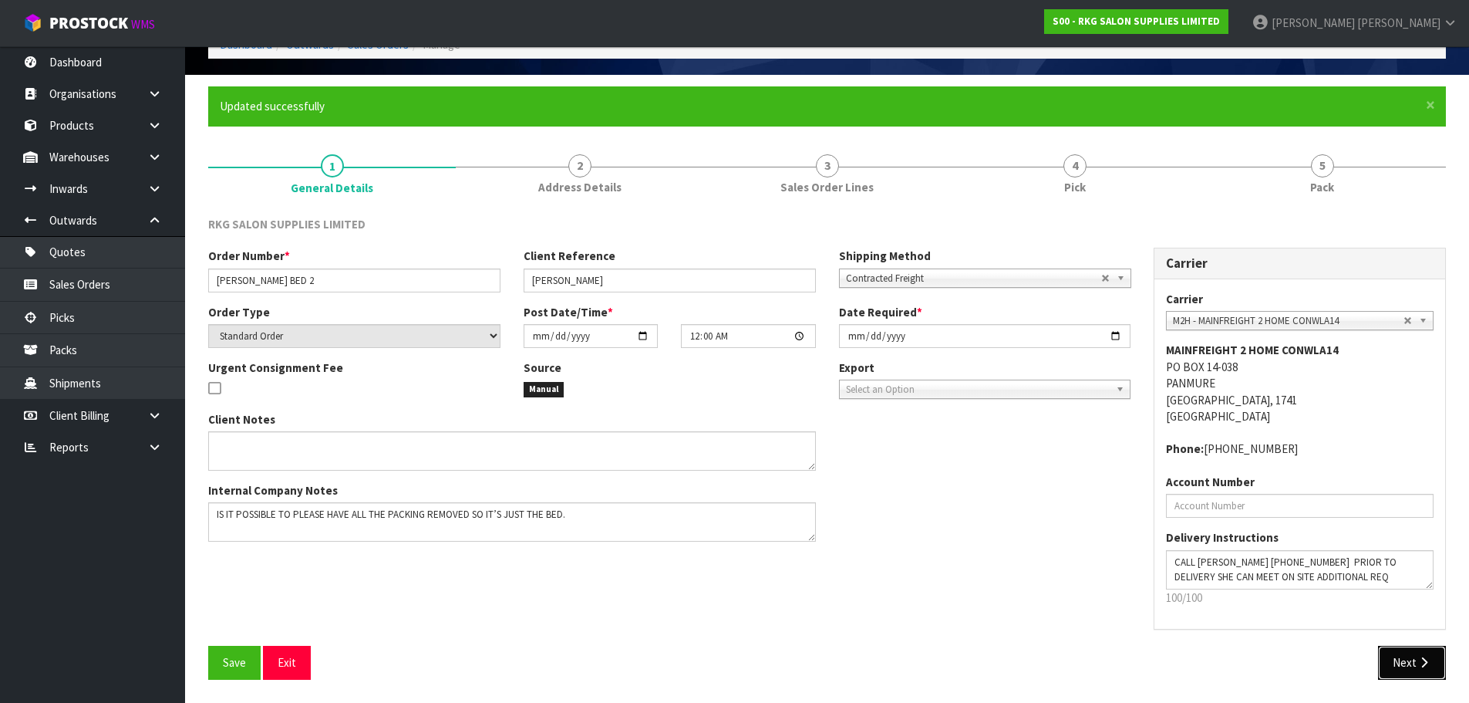
click at [1417, 667] on icon "button" at bounding box center [1424, 662] width 15 height 12
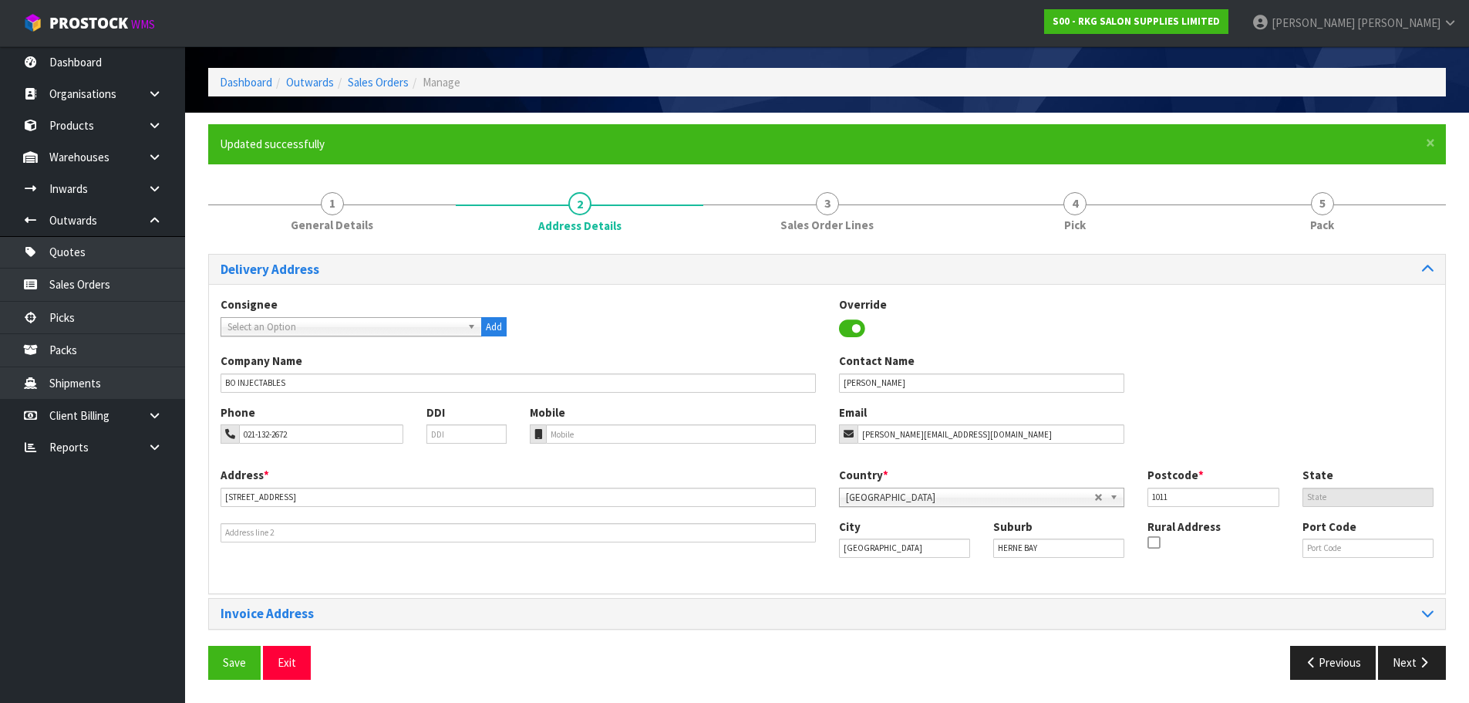
scroll to position [50, 0]
click at [235, 662] on span "Save" at bounding box center [234, 662] width 23 height 15
click at [1411, 661] on button "Next" at bounding box center [1412, 661] width 68 height 33
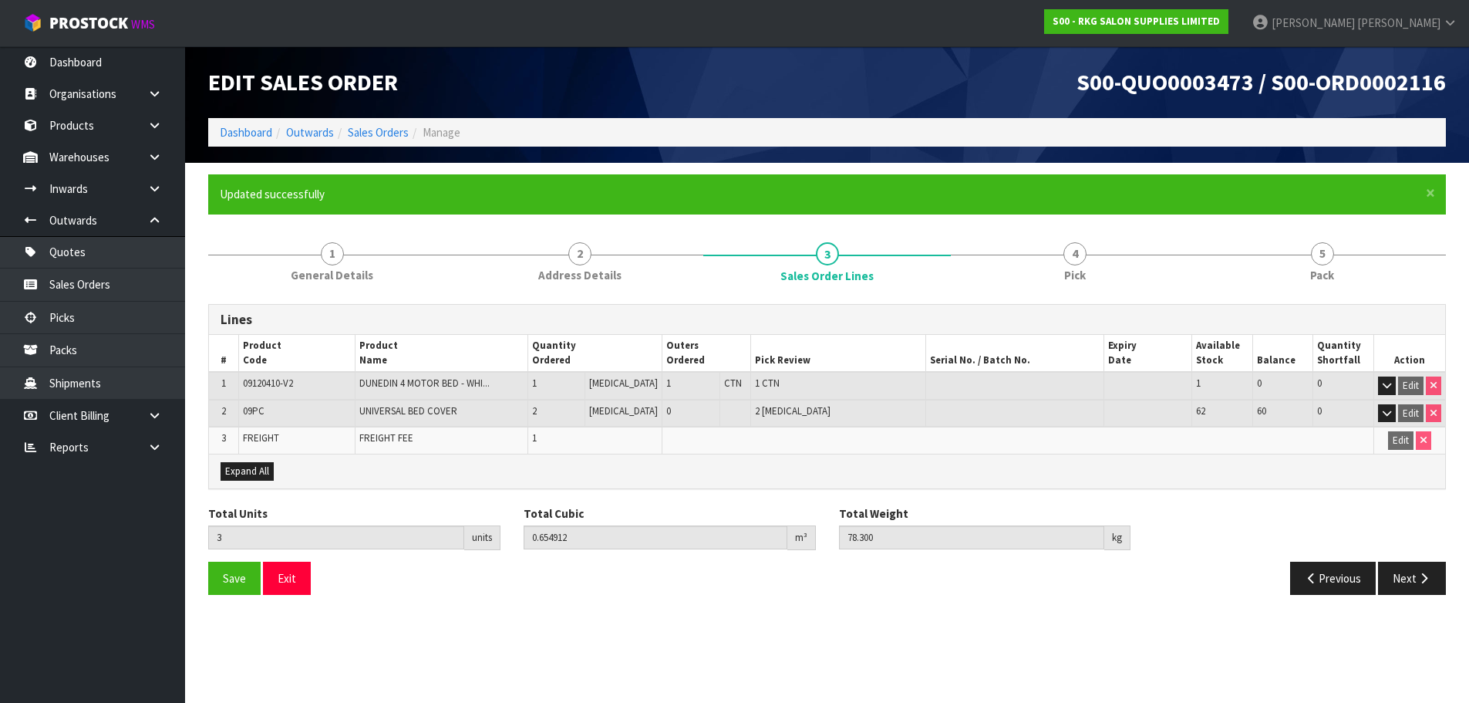
scroll to position [0, 0]
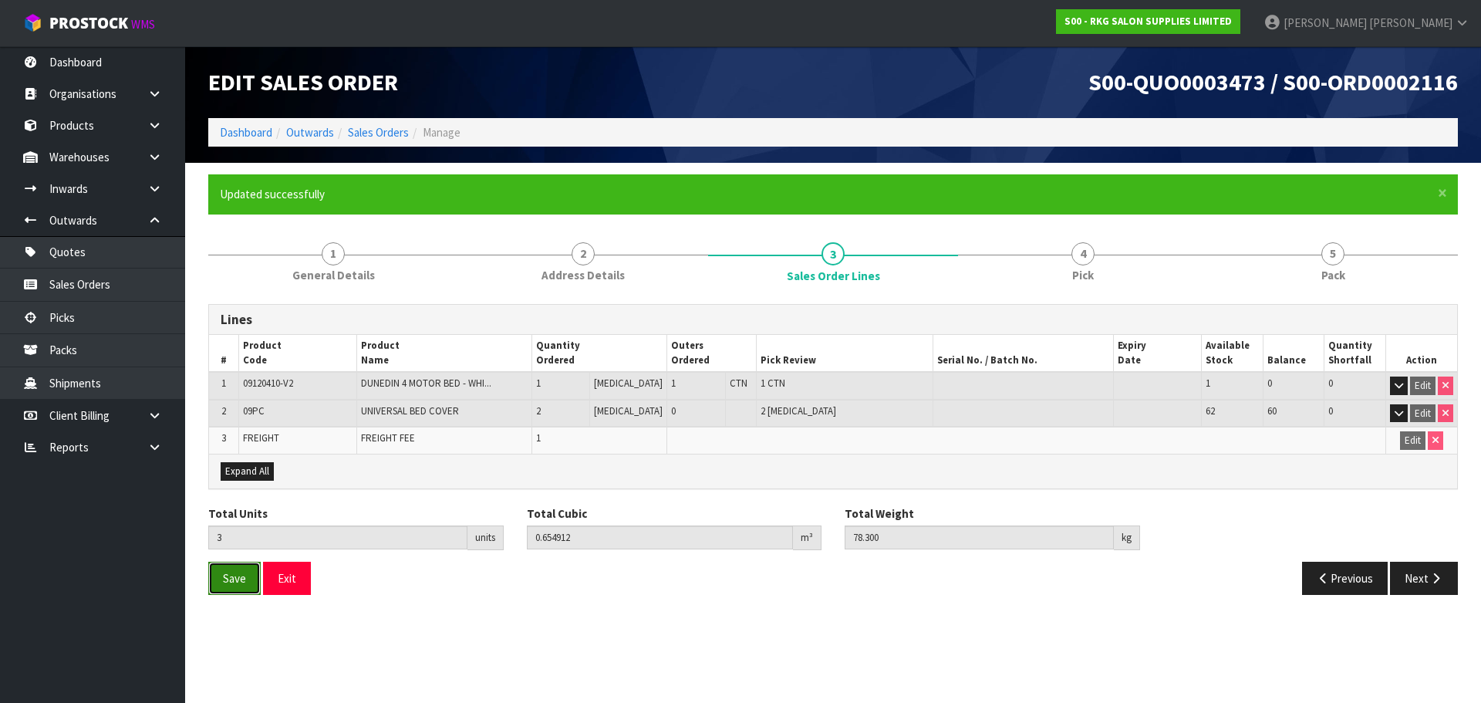
click at [238, 581] on span "Save" at bounding box center [234, 578] width 23 height 15
click at [1423, 589] on button "Next" at bounding box center [1424, 577] width 68 height 33
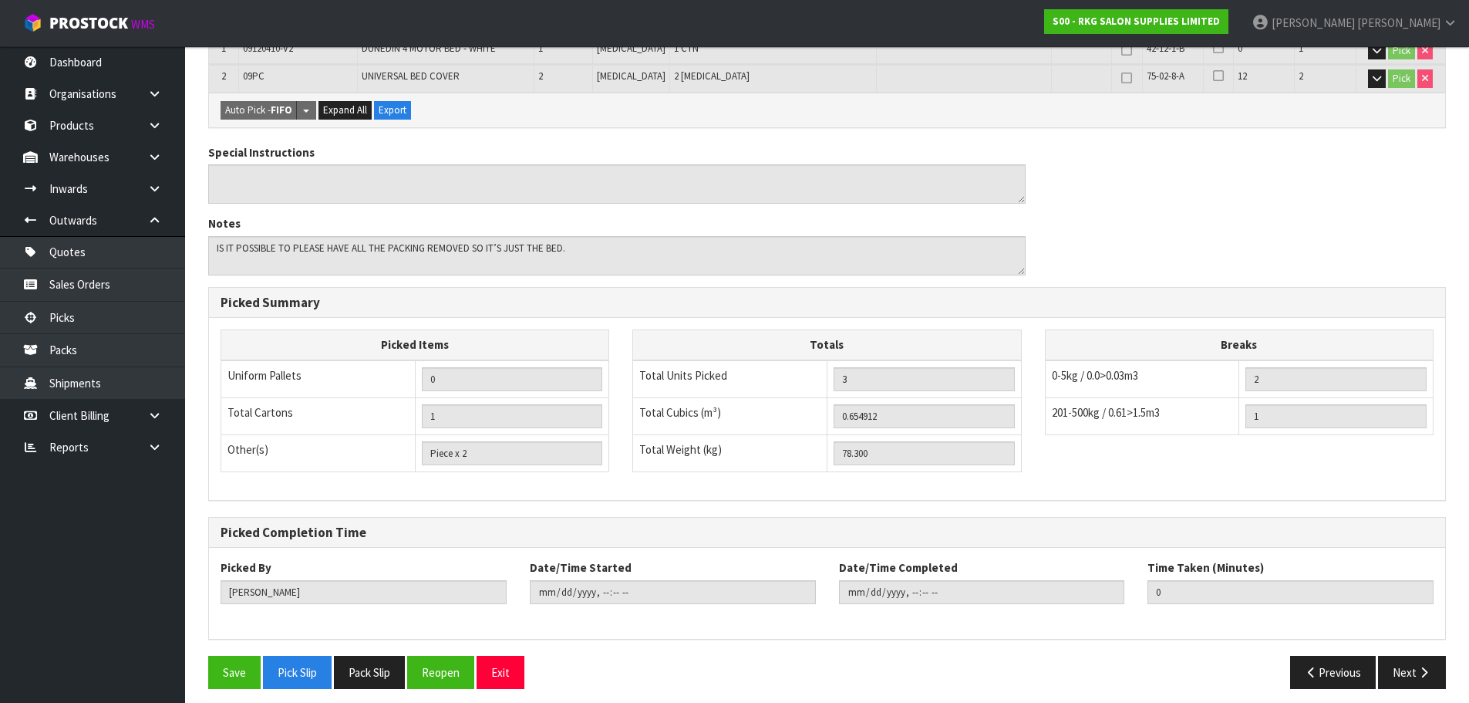
scroll to position [399, 0]
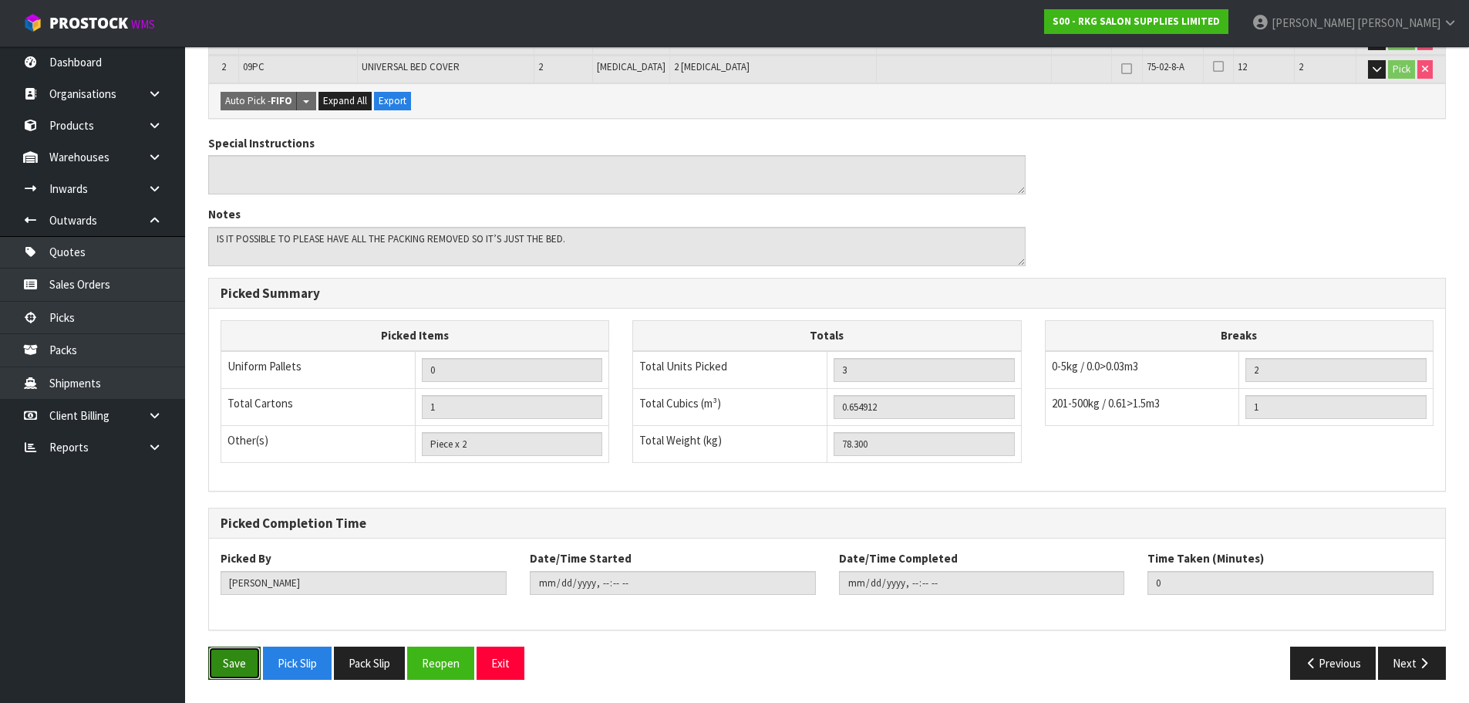
click at [225, 661] on button "Save" at bounding box center [234, 662] width 52 height 33
click at [290, 679] on button "Pick Slip" at bounding box center [297, 662] width 69 height 33
click at [499, 665] on button "Exit" at bounding box center [501, 662] width 48 height 33
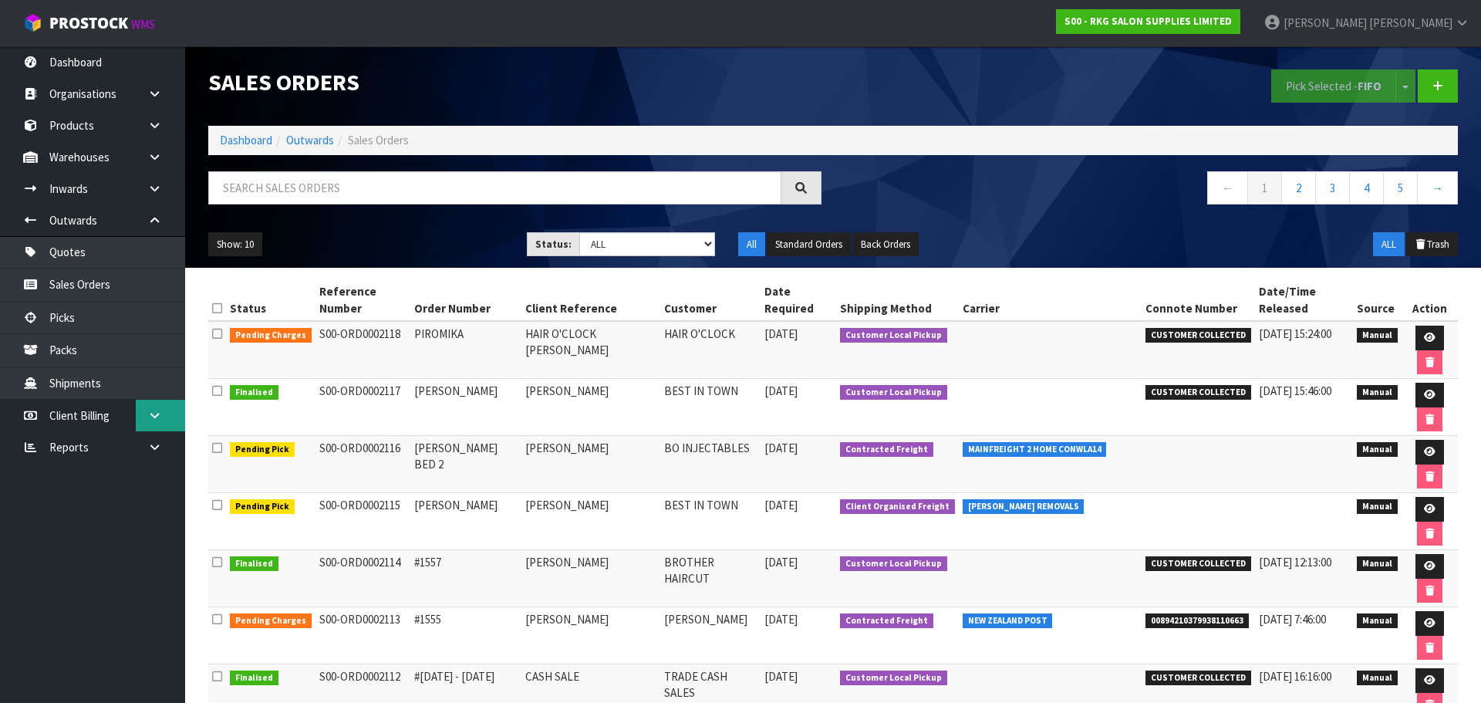
click at [151, 414] on icon at bounding box center [154, 415] width 15 height 12
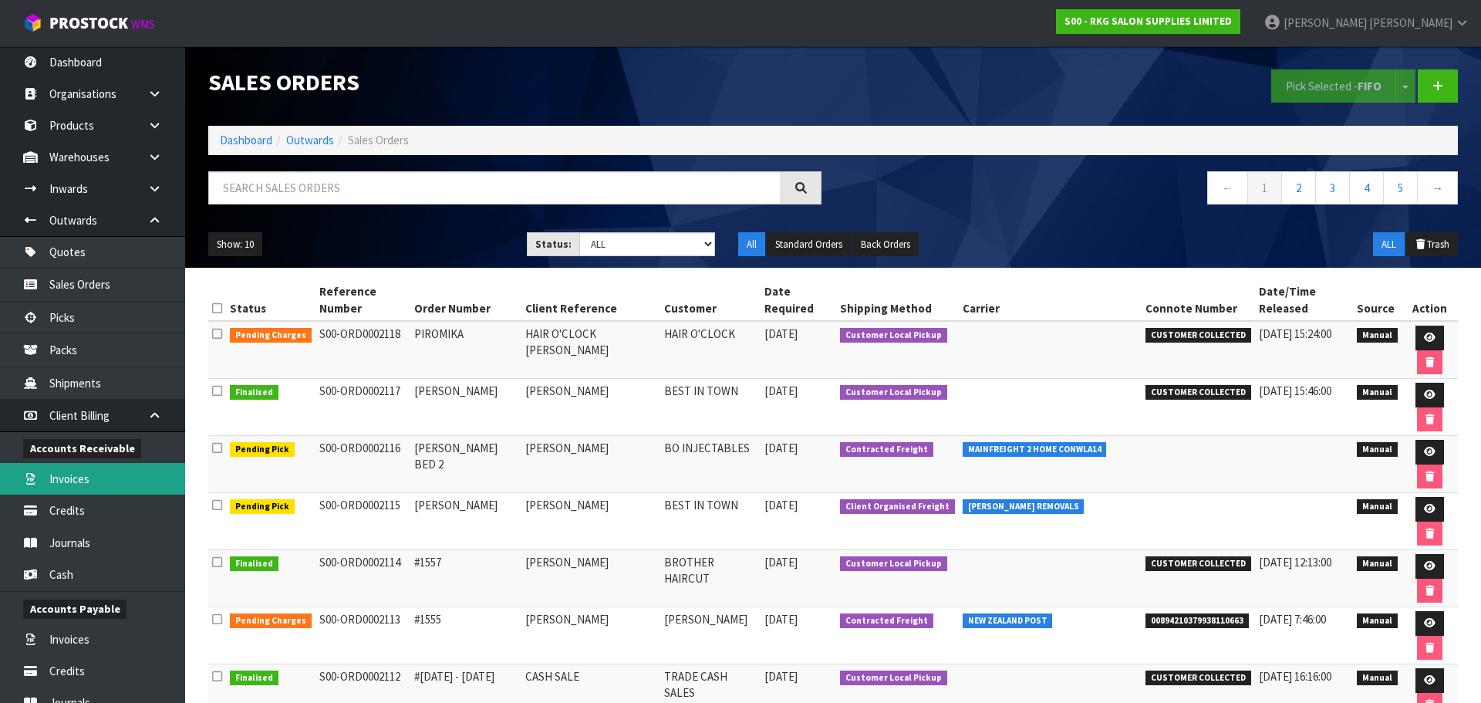
click at [59, 484] on link "Invoices" at bounding box center [92, 479] width 185 height 32
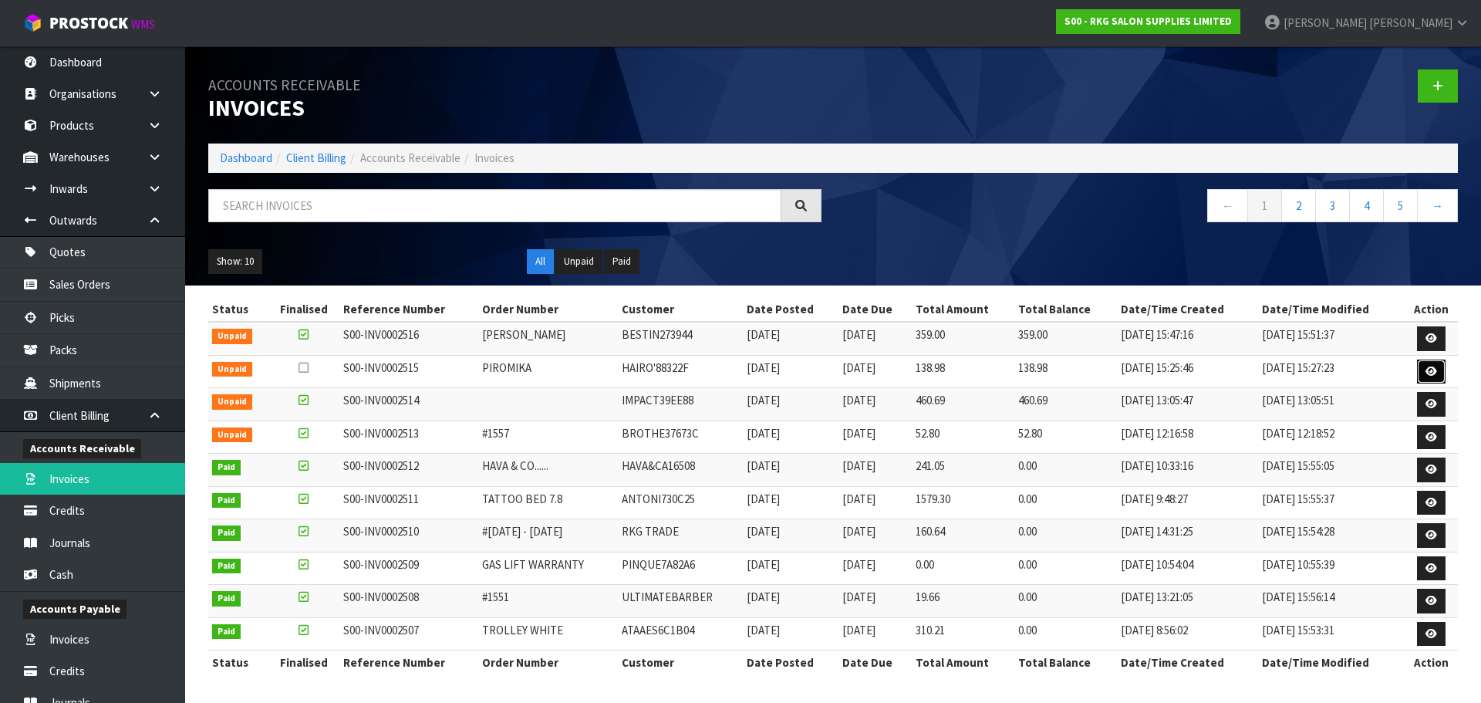
click at [1434, 372] on icon at bounding box center [1431, 371] width 12 height 10
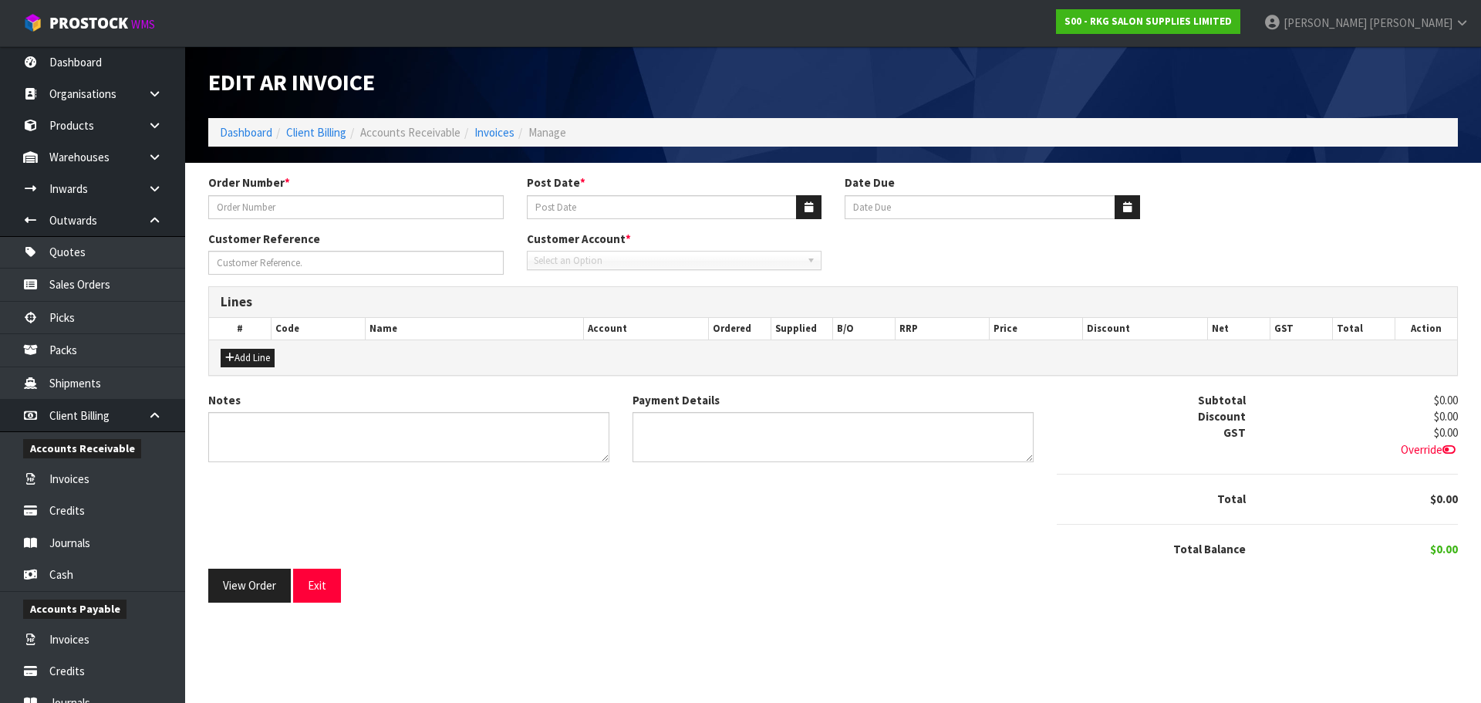
type input "PIROMIKA"
type input "[DATE]"
type input "20/09/2025"
type input "HAIR O'CLOCK [PERSON_NAME]"
type textarea "THANK YOU FOR ORDER. COLLECTED."
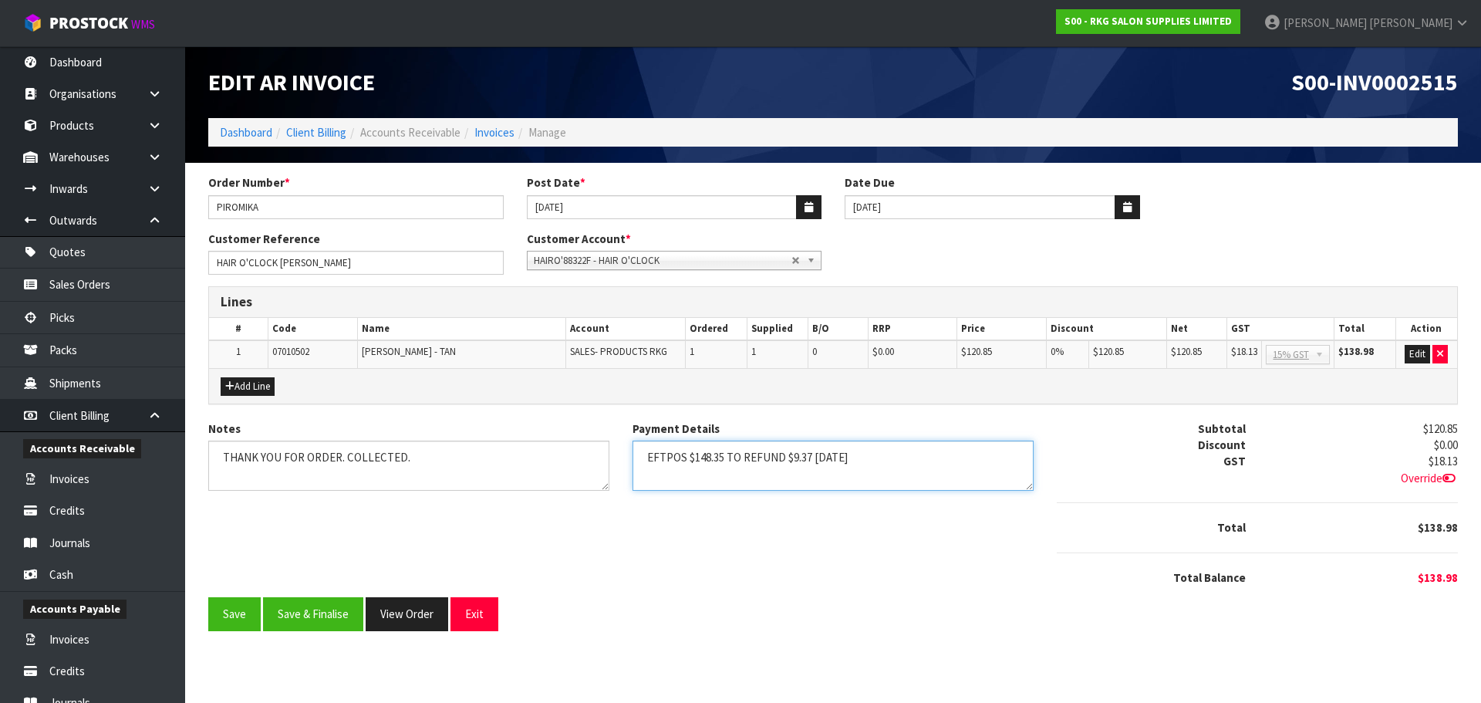
click at [892, 464] on textarea "Payment Details" at bounding box center [832, 465] width 401 height 50
drag, startPoint x: 729, startPoint y: 457, endPoint x: 770, endPoint y: 420, distance: 55.7
click at [730, 455] on textarea "Payment Details" at bounding box center [832, 465] width 401 height 50
click at [748, 471] on textarea "Payment Details" at bounding box center [832, 465] width 401 height 50
click at [728, 457] on textarea "Payment Details" at bounding box center [832, 465] width 401 height 50
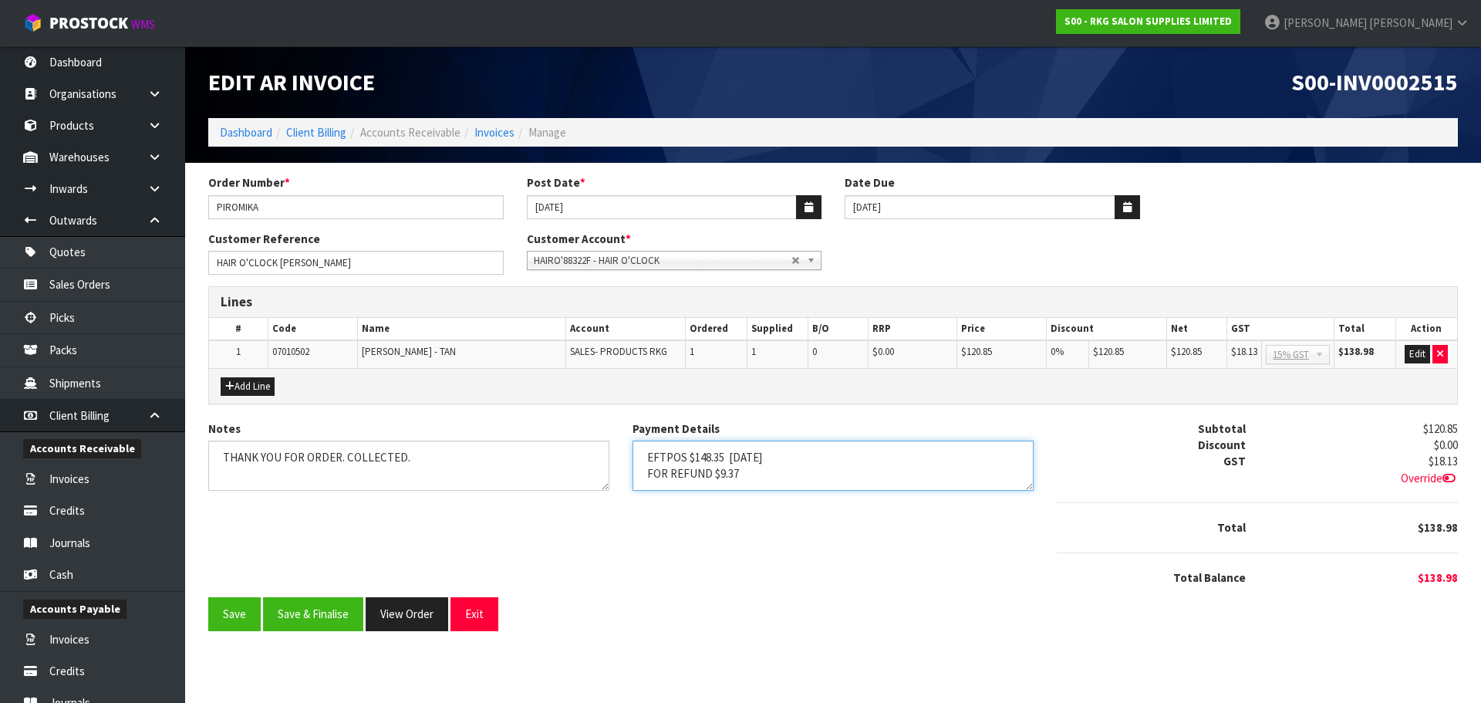
type textarea "EFTPOS $148.35 12.8.2025 FOR REFUND $9.37"
click at [408, 454] on textarea "Notes" at bounding box center [408, 465] width 401 height 50
click at [315, 620] on button "Save & Finalise" at bounding box center [313, 613] width 100 height 33
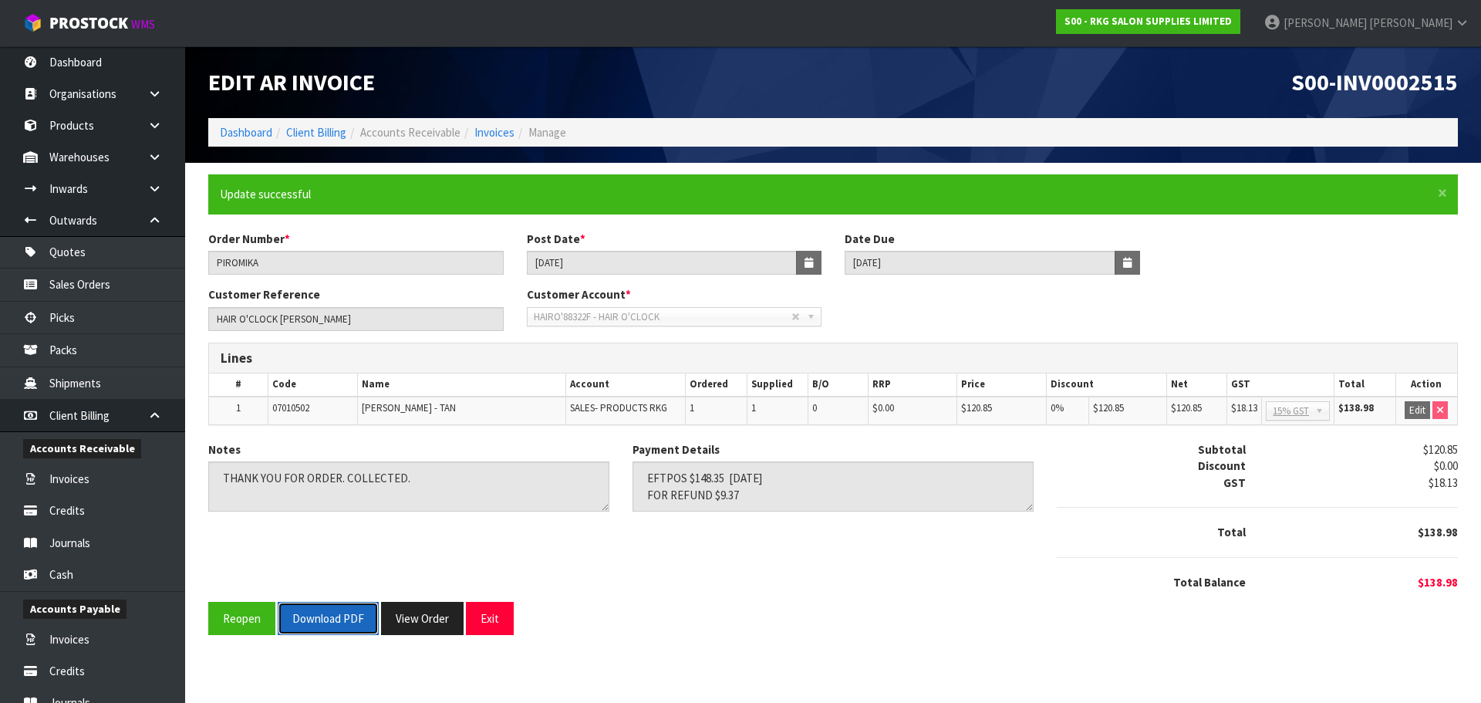
click at [338, 611] on button "Download PDF" at bounding box center [328, 618] width 101 height 33
click at [494, 622] on button "Exit" at bounding box center [490, 618] width 48 height 33
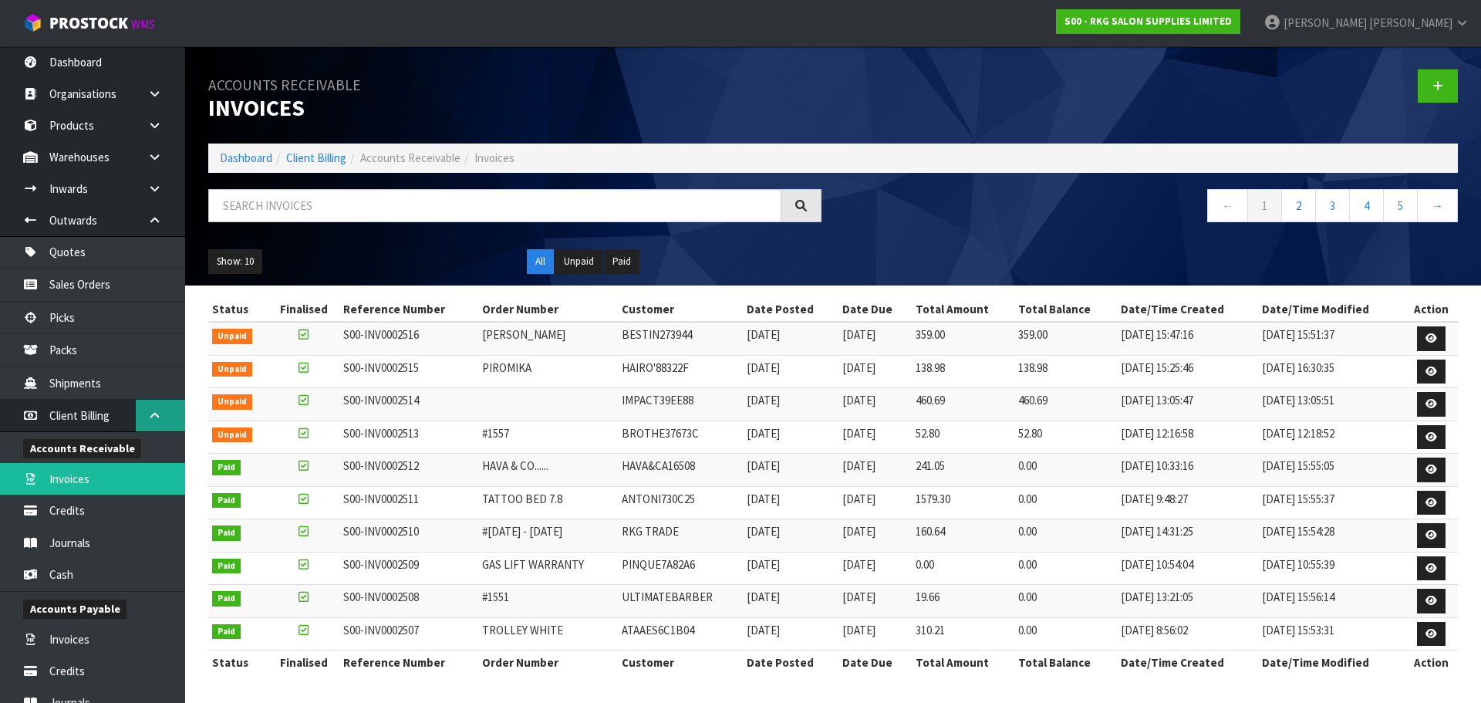
click at [148, 416] on icon at bounding box center [154, 415] width 15 height 12
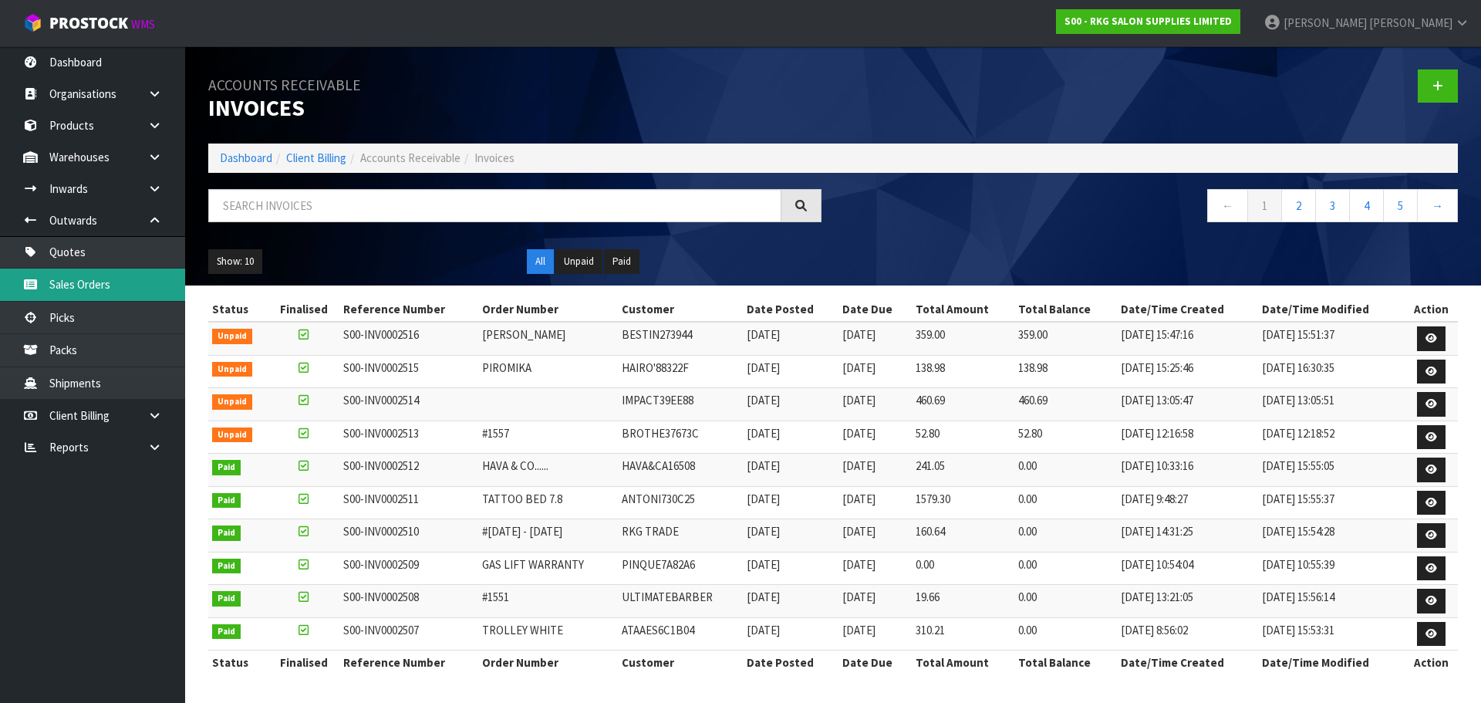
click at [94, 281] on link "Sales Orders" at bounding box center [92, 284] width 185 height 32
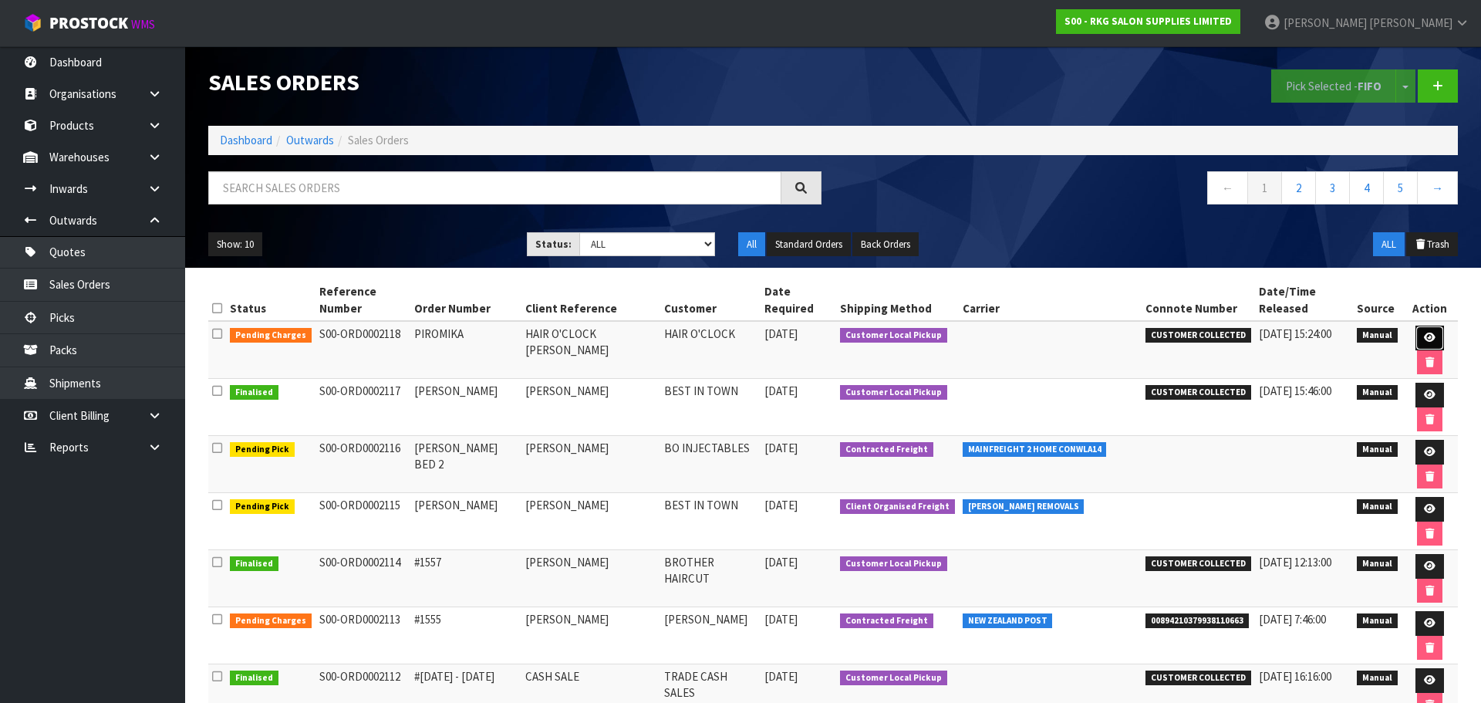
click at [1424, 332] on icon at bounding box center [1430, 337] width 12 height 10
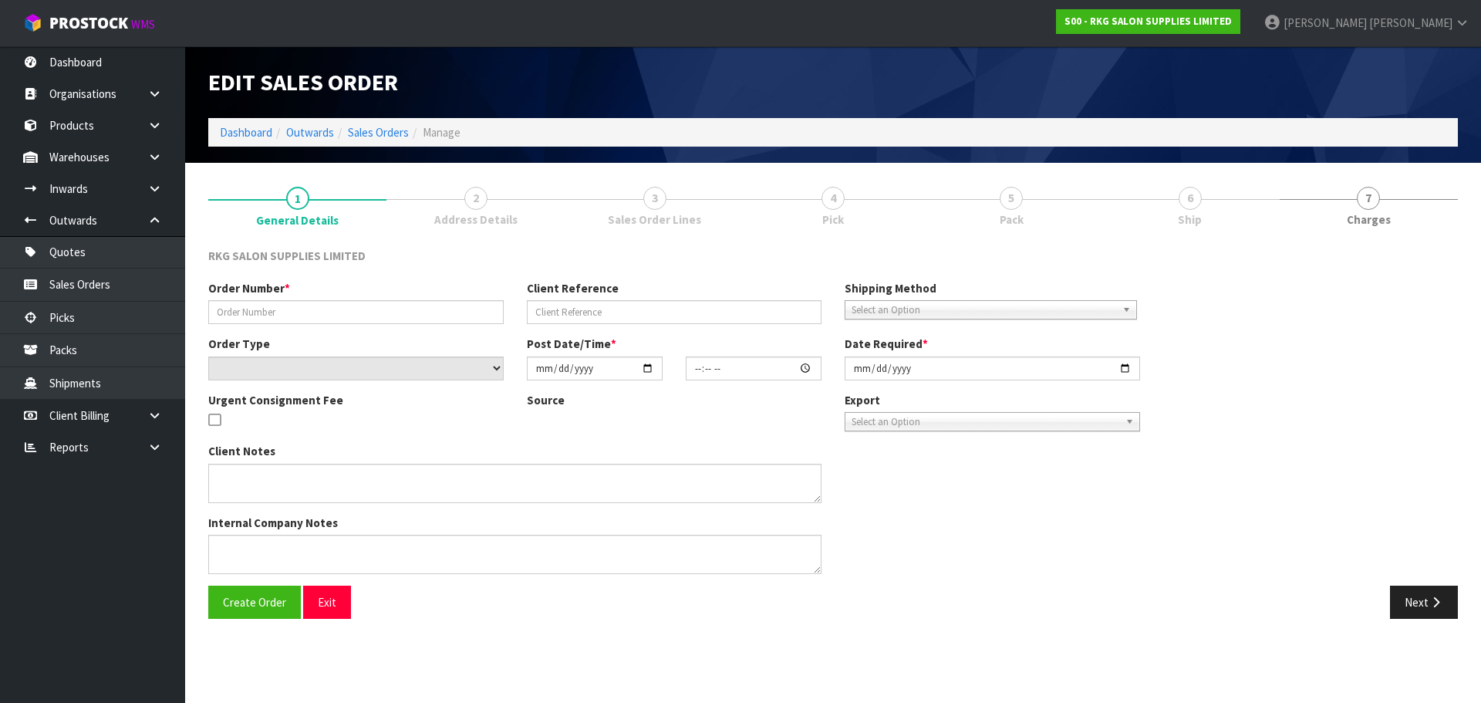
type input "PIROMIKA"
type input "HAIR O'CLOCK [PERSON_NAME]"
select select "number:0"
type input "[DATE]"
type input "00:00:00.000"
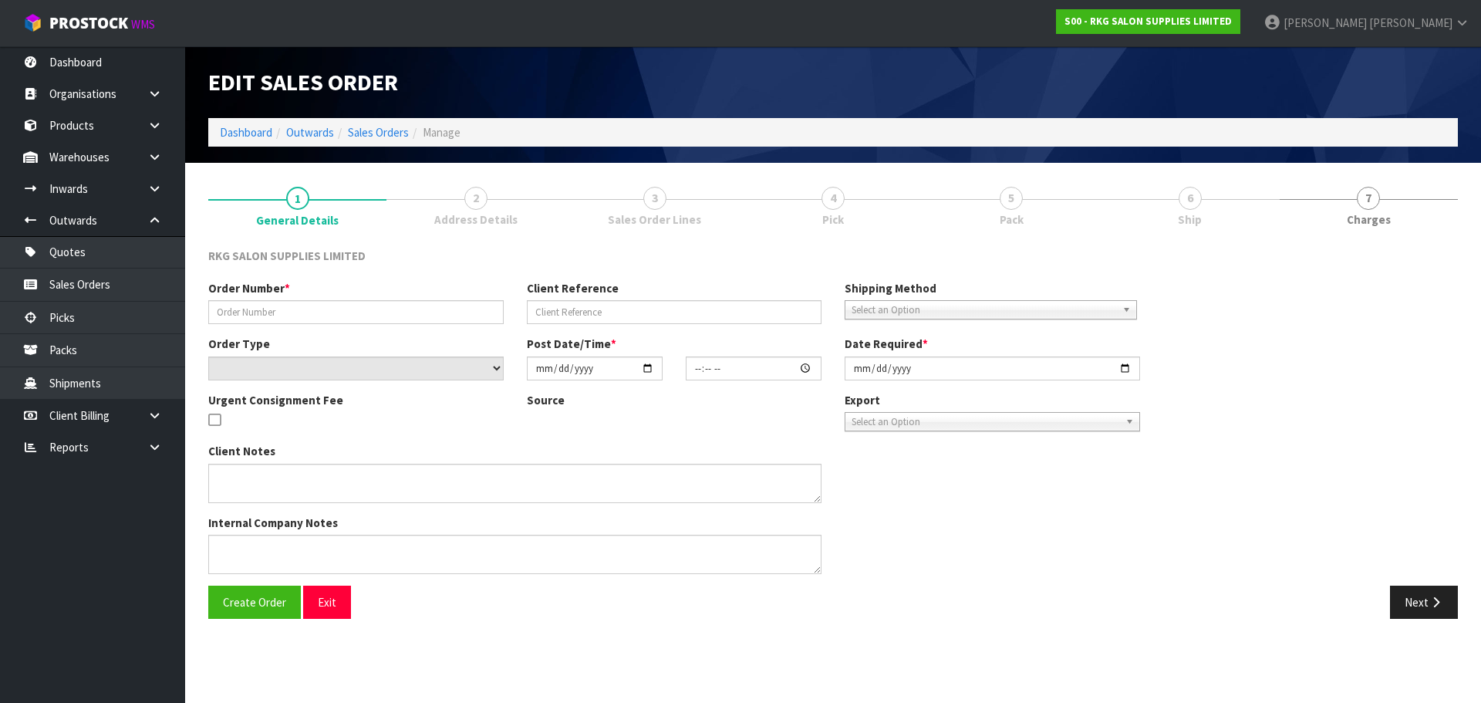
type input "[DATE]"
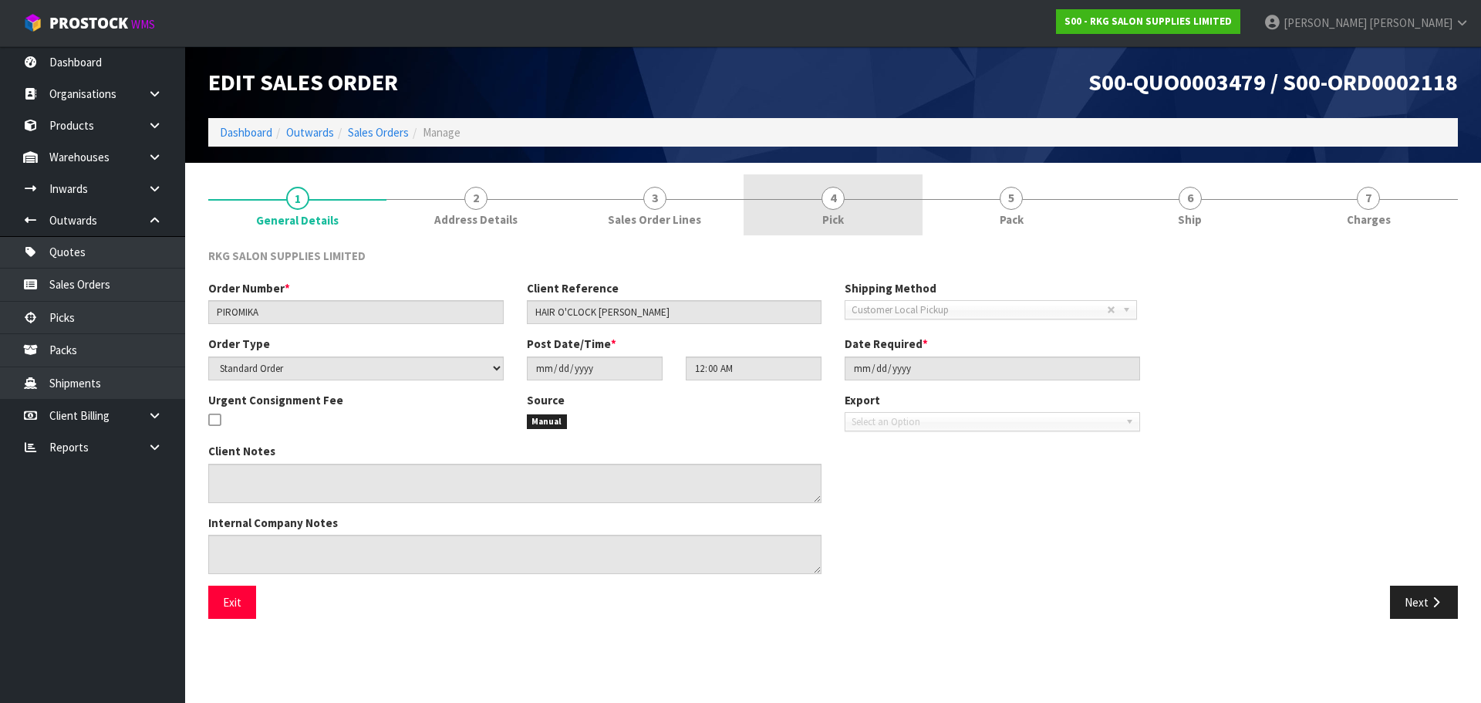
click at [827, 204] on span "4" at bounding box center [832, 198] width 23 height 23
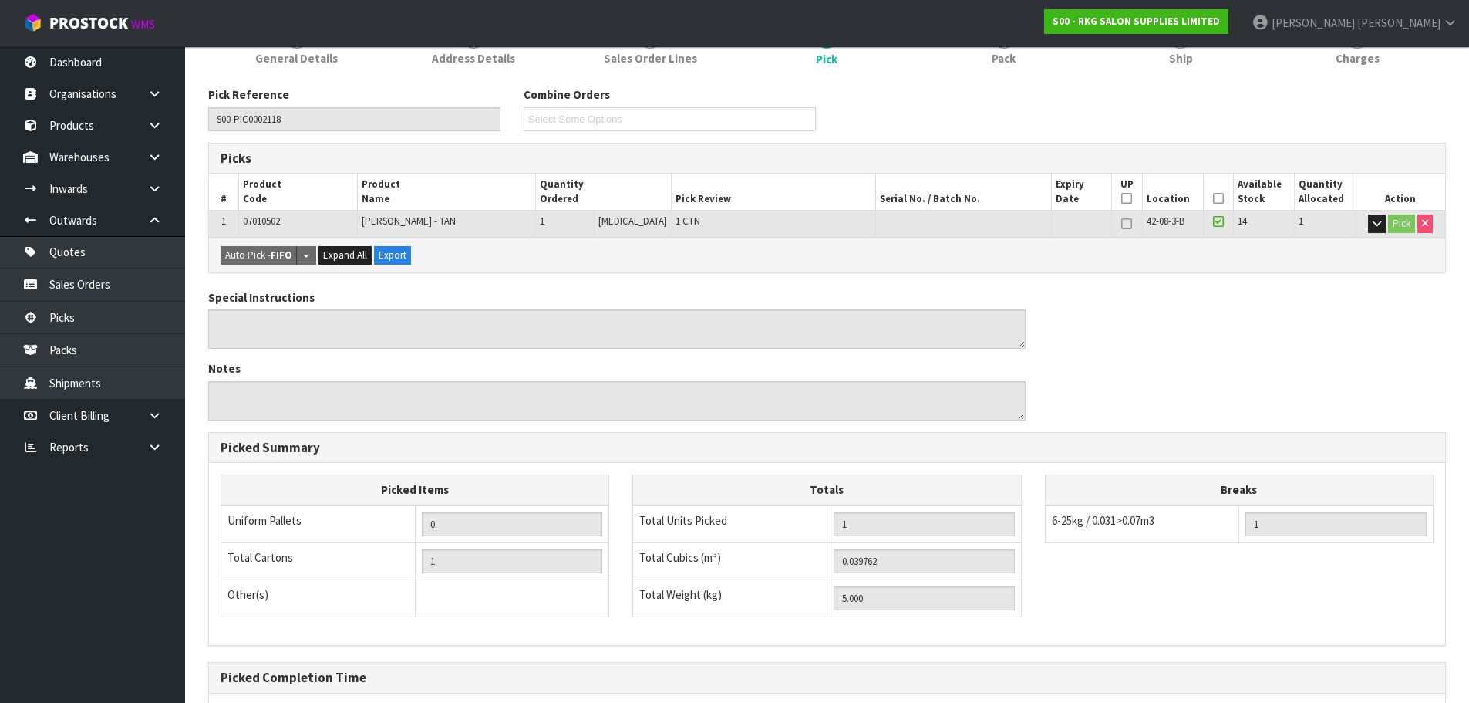
scroll to position [84, 0]
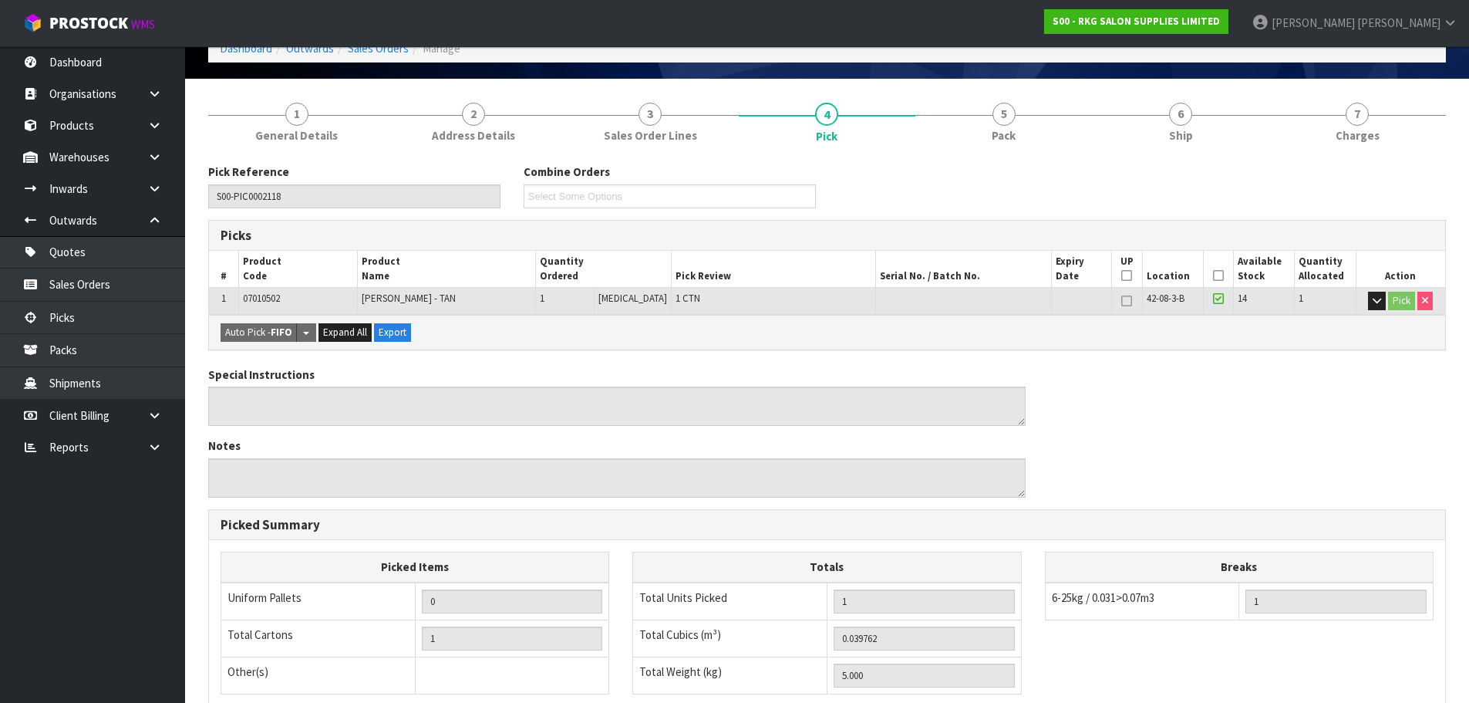
click at [1213, 275] on icon at bounding box center [1218, 275] width 11 height 1
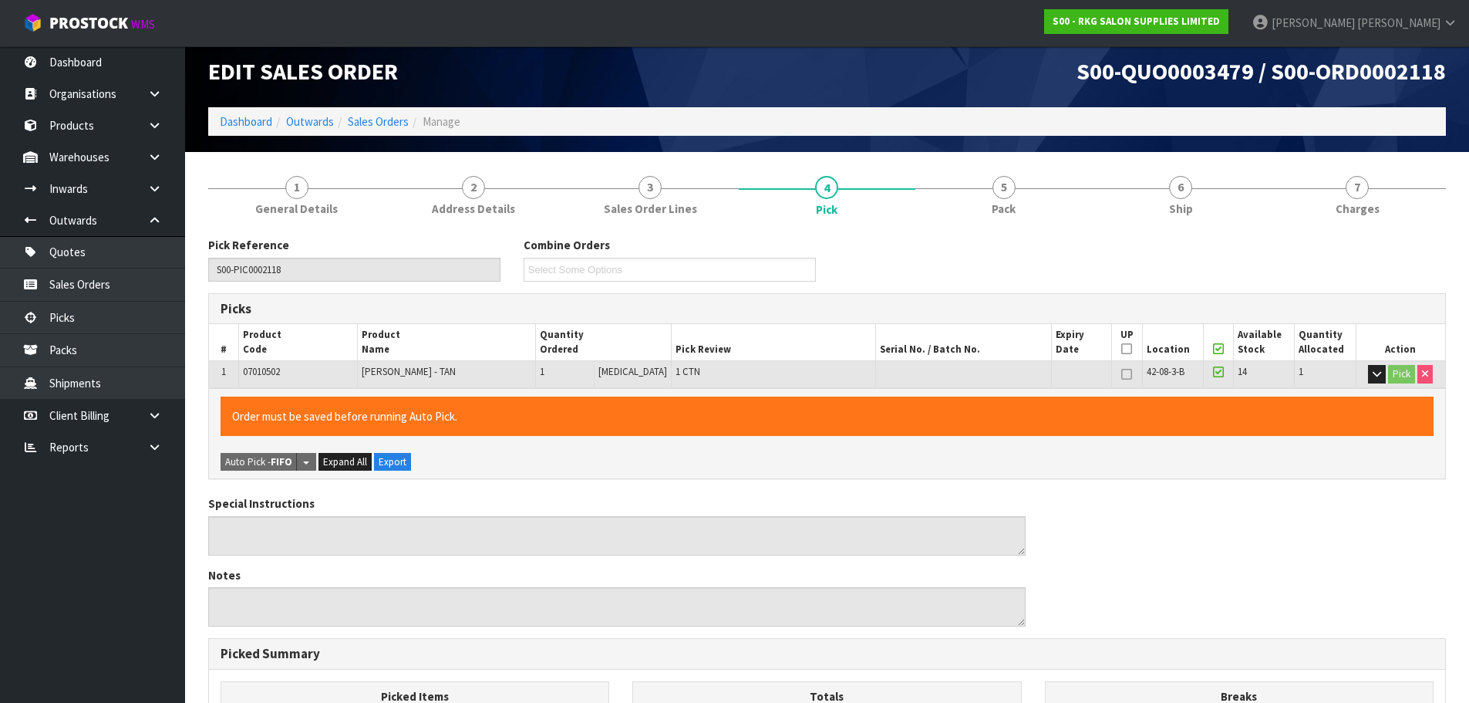
scroll to position [0, 0]
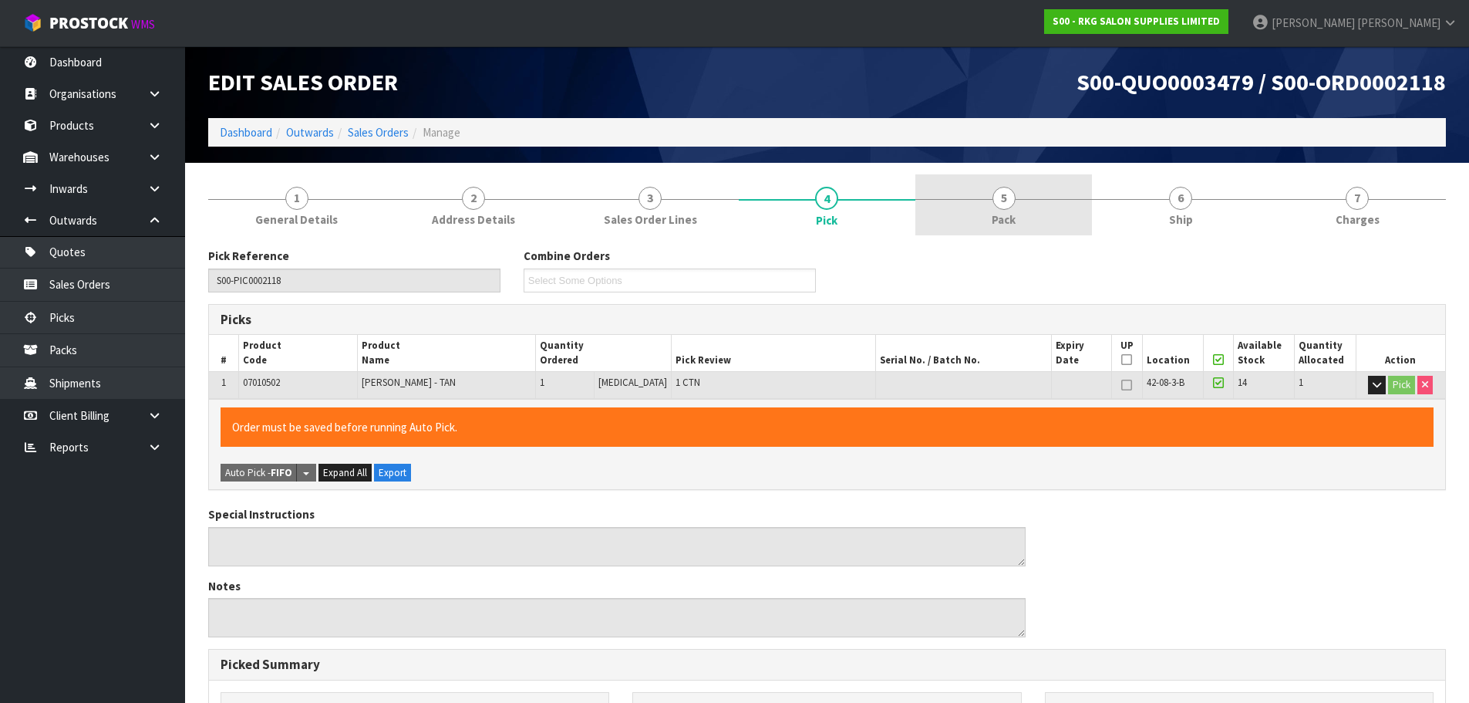
click at [1004, 211] on span "Pack" at bounding box center [1004, 219] width 24 height 16
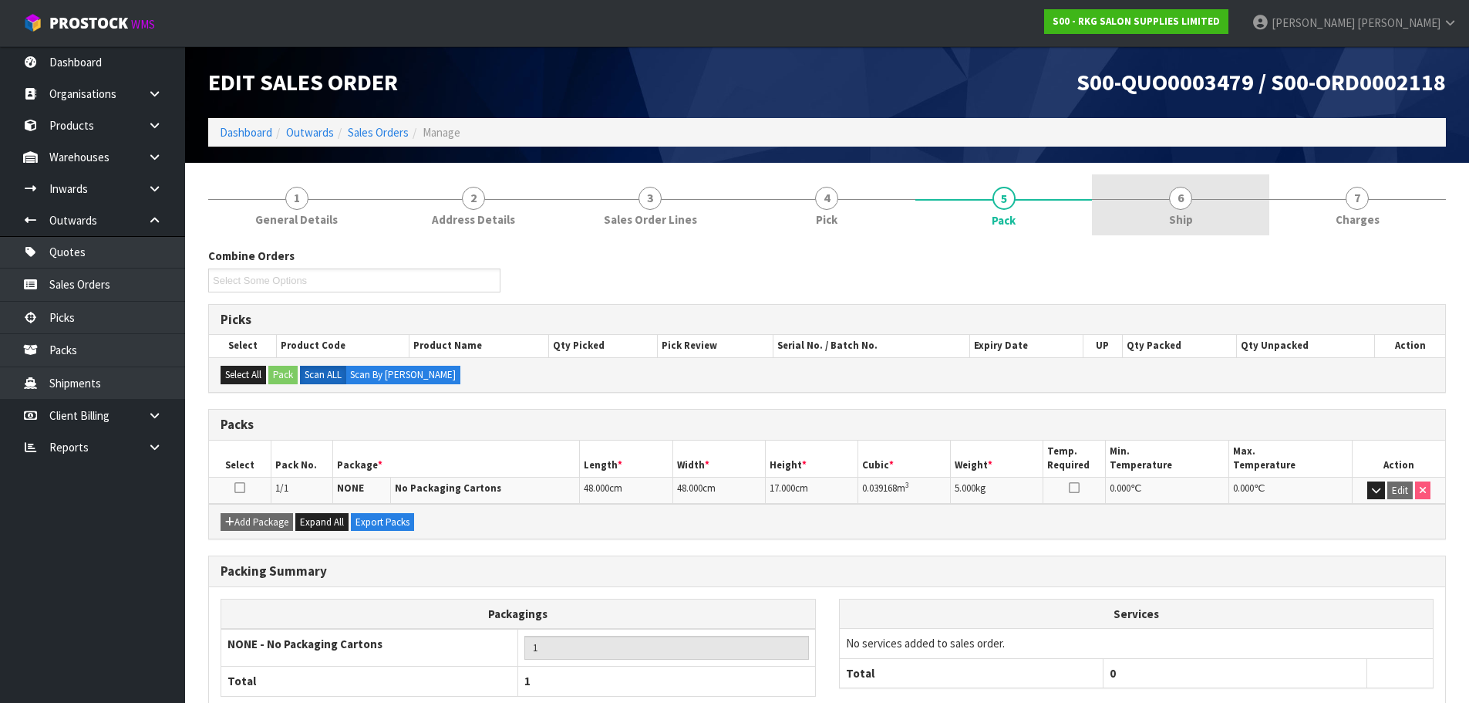
click at [1178, 199] on span "6" at bounding box center [1180, 198] width 23 height 23
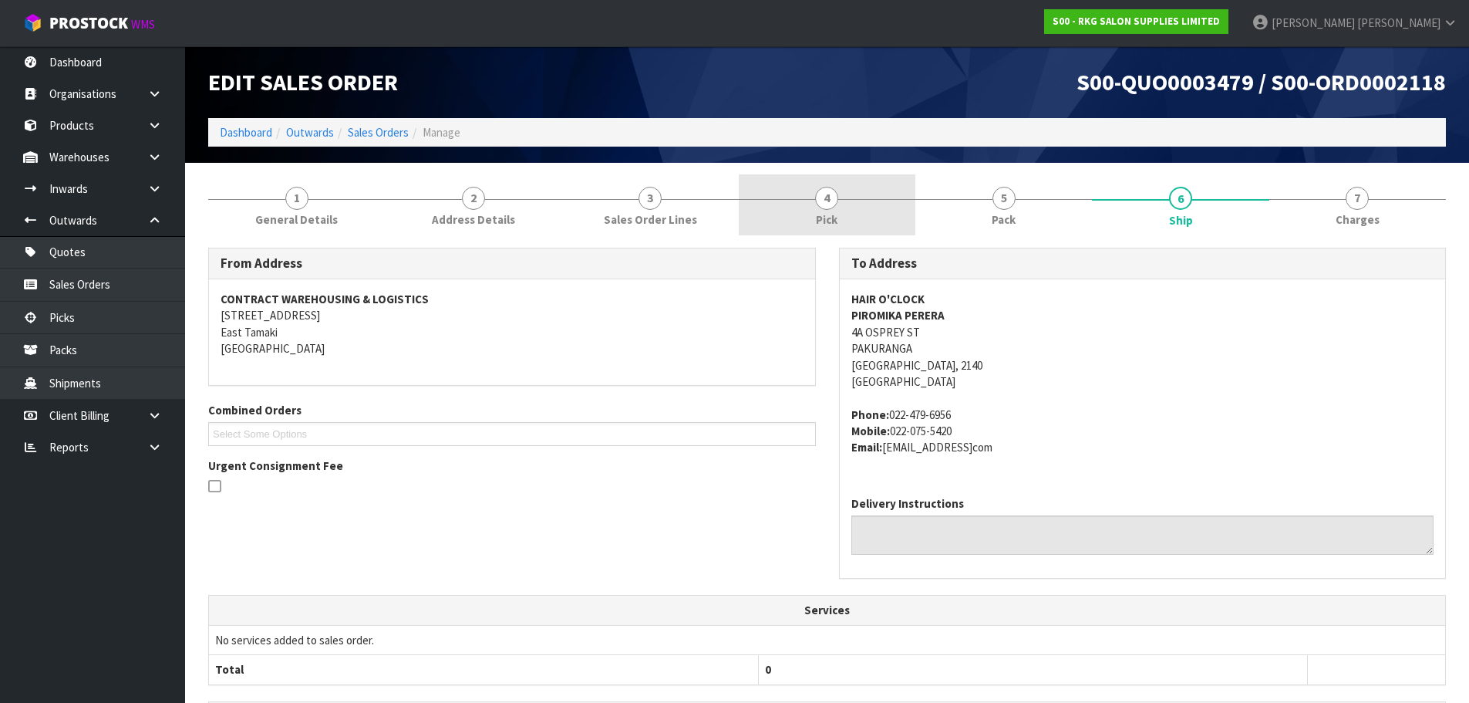
click at [825, 208] on span "4" at bounding box center [826, 198] width 23 height 23
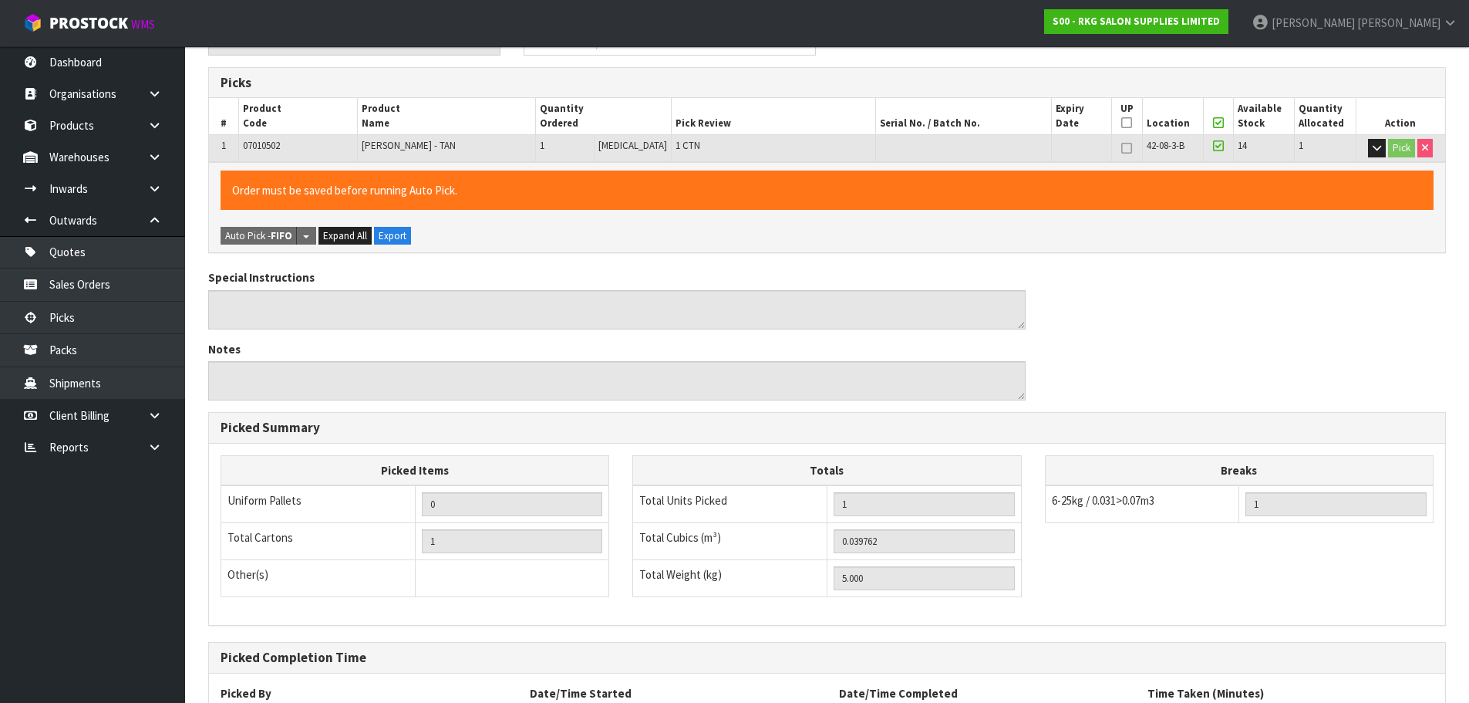
scroll to position [372, 0]
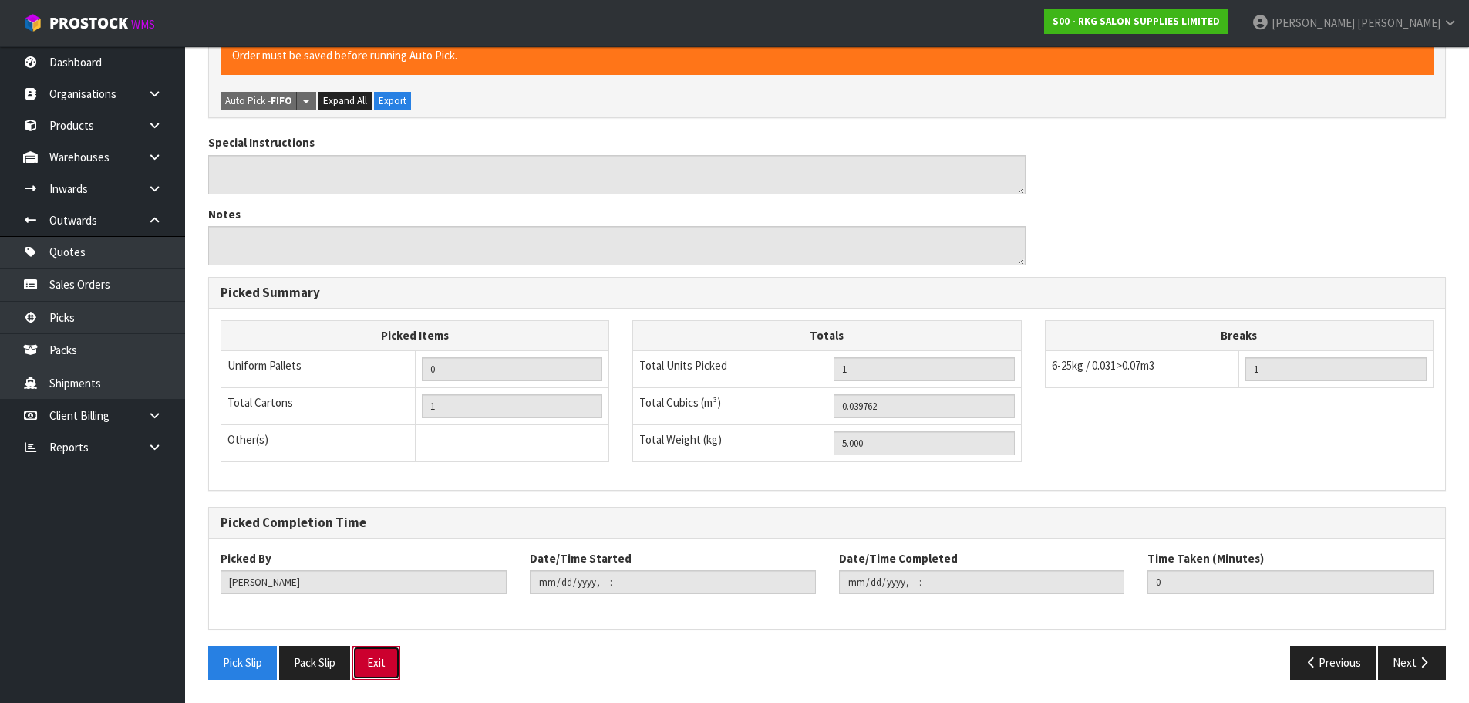
click at [387, 664] on button "Exit" at bounding box center [376, 661] width 48 height 33
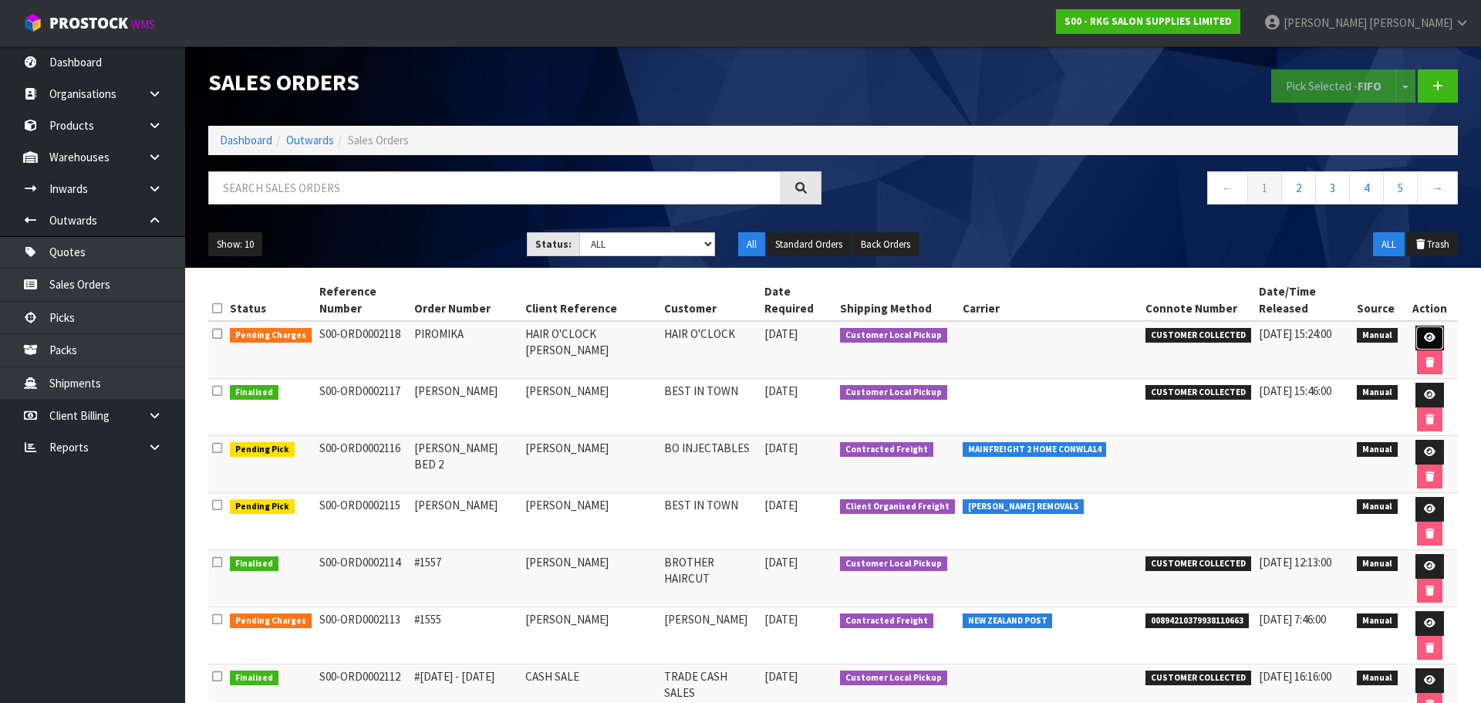
click at [1424, 332] on icon at bounding box center [1430, 337] width 12 height 10
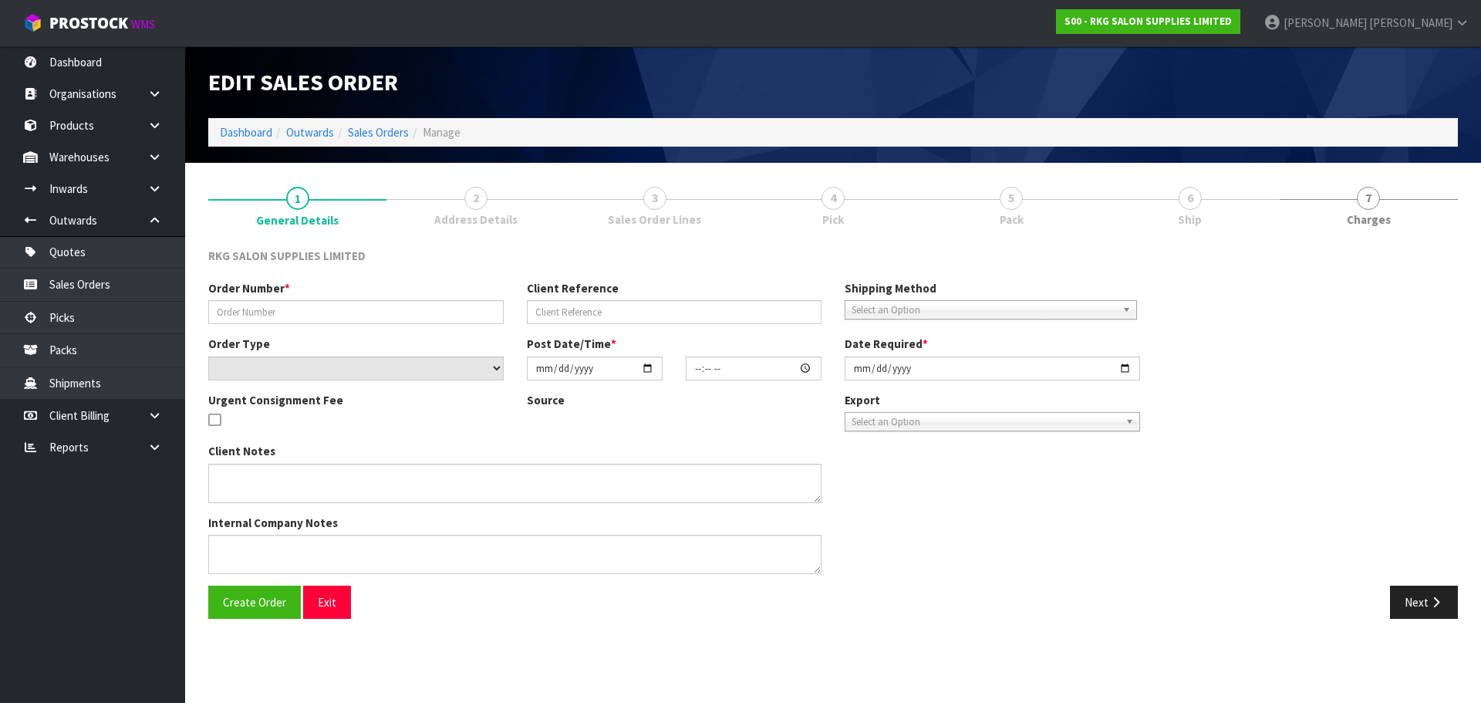
type input "PIROMIKA"
type input "HAIR O'CLOCK [PERSON_NAME]"
select select "number:0"
type input "[DATE]"
type input "00:00:00.000"
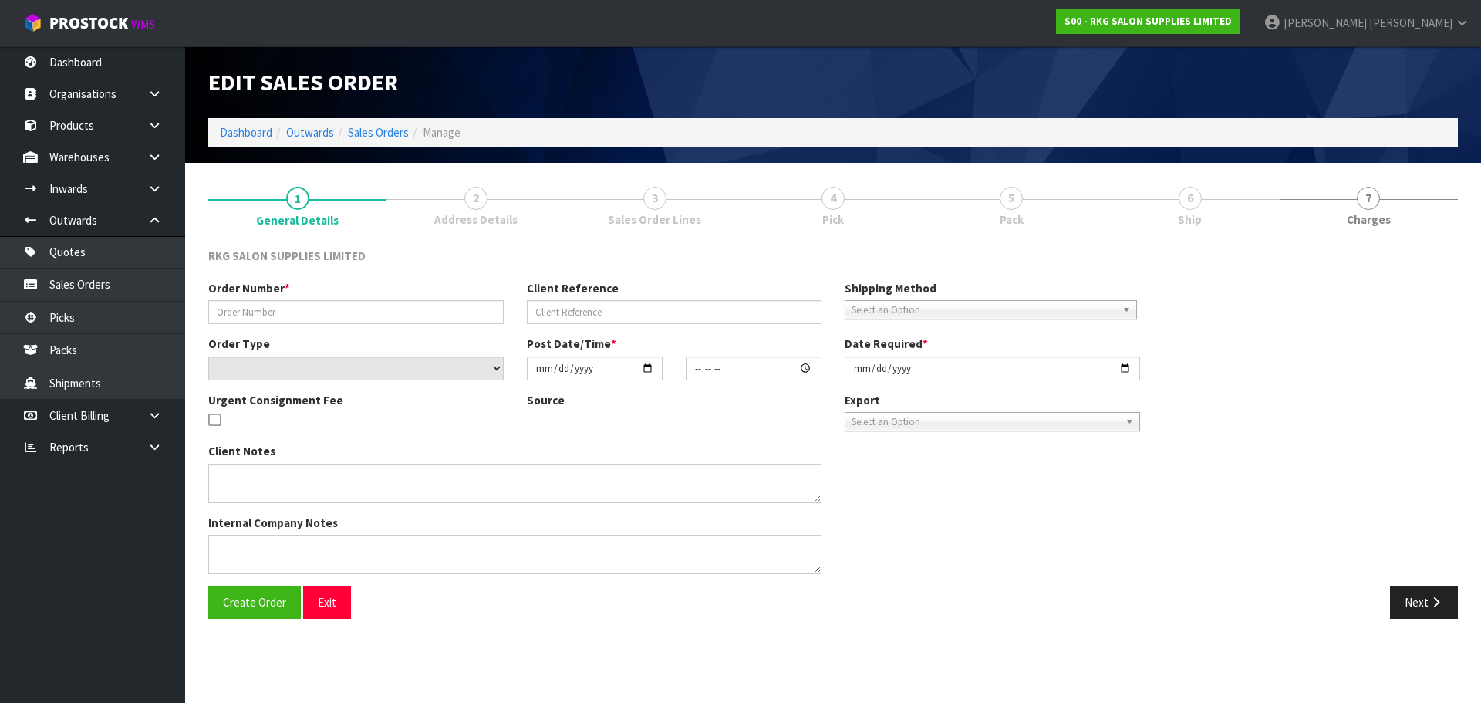
type input "[DATE]"
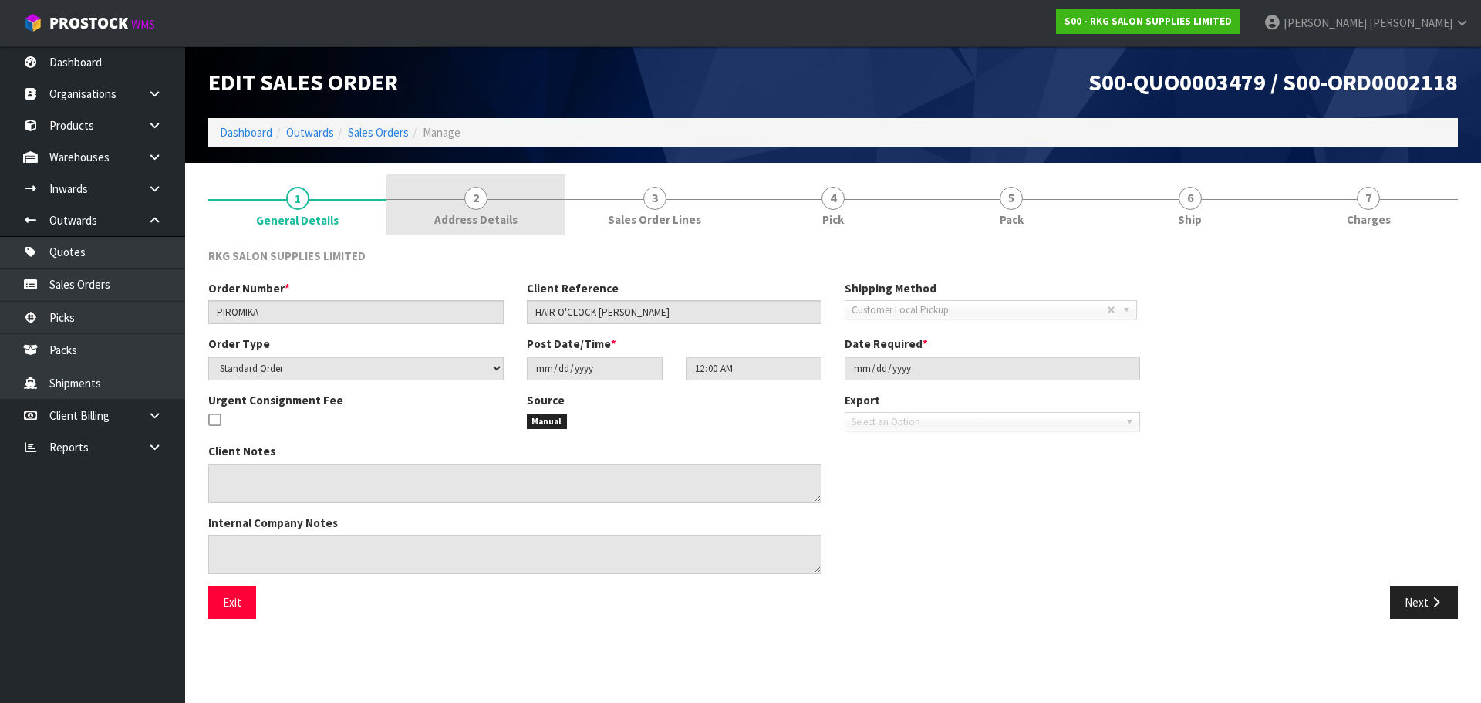
click at [476, 206] on span "2" at bounding box center [475, 198] width 23 height 23
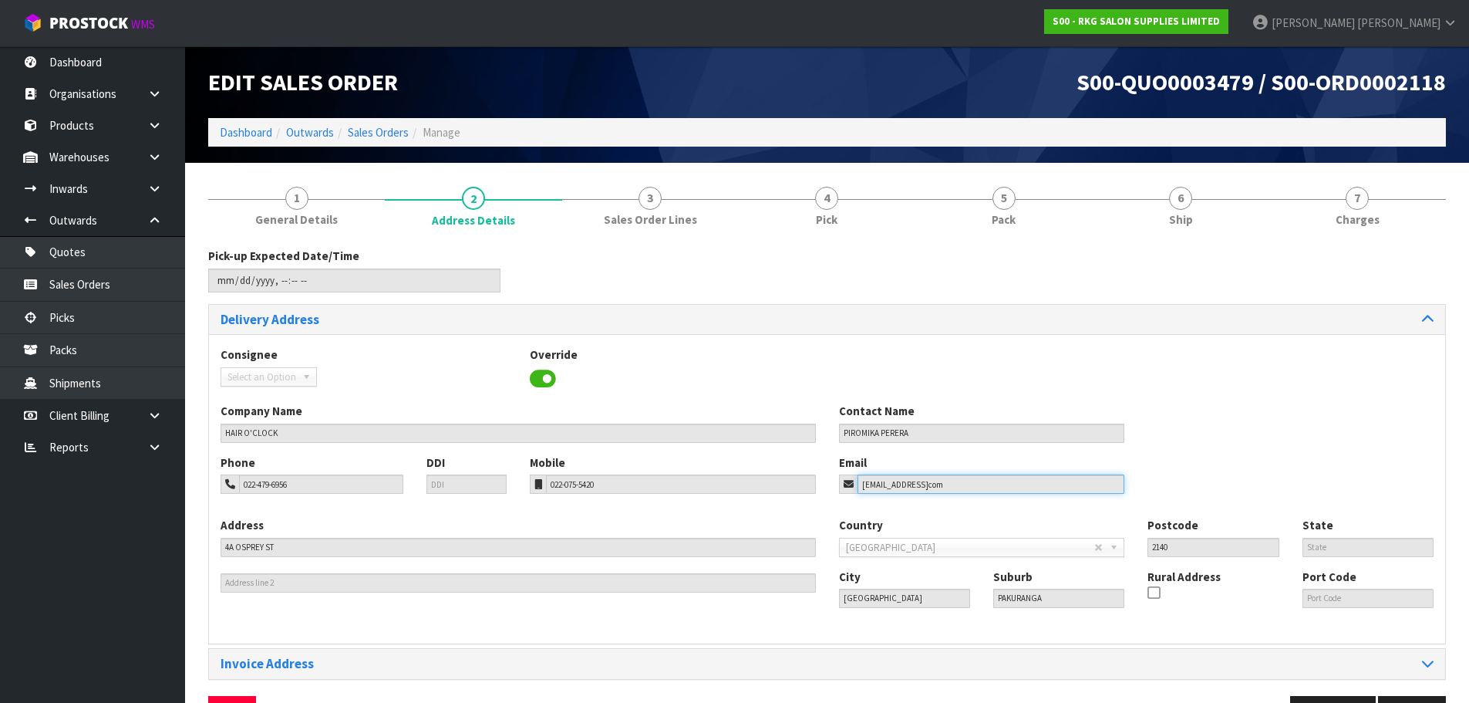
drag, startPoint x: 955, startPoint y: 483, endPoint x: 848, endPoint y: 483, distance: 107.2
click at [848, 483] on div "piyo871021@gmailcom" at bounding box center [982, 483] width 286 height 19
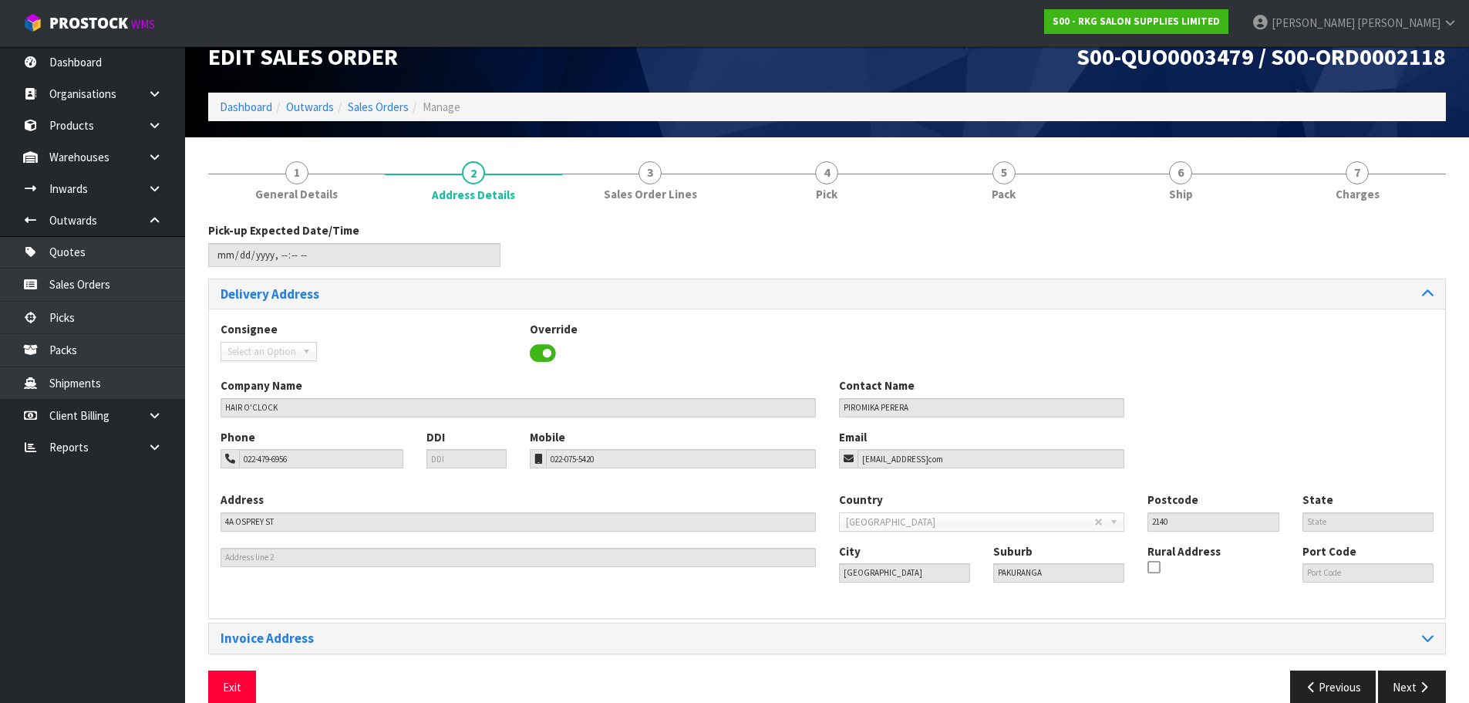
scroll to position [50, 0]
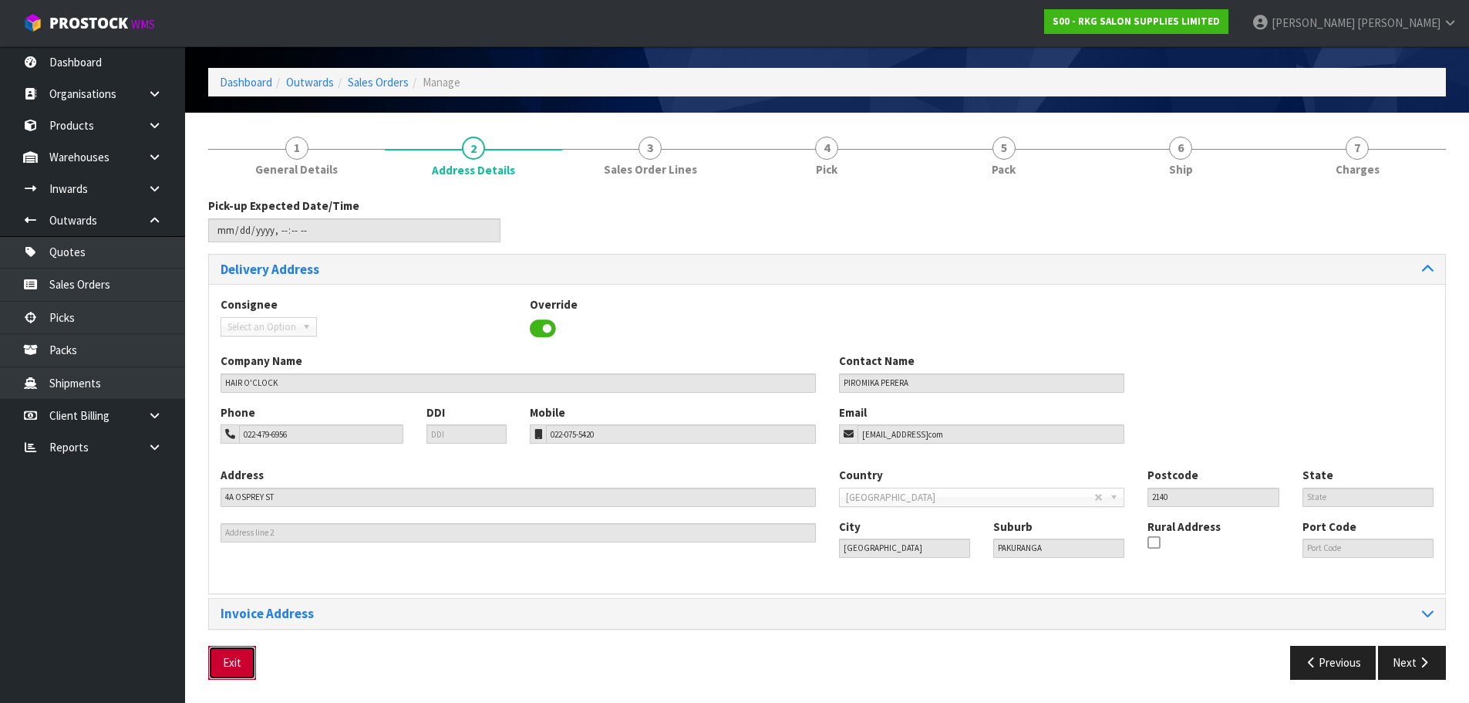
click at [238, 662] on button "Exit" at bounding box center [232, 661] width 48 height 33
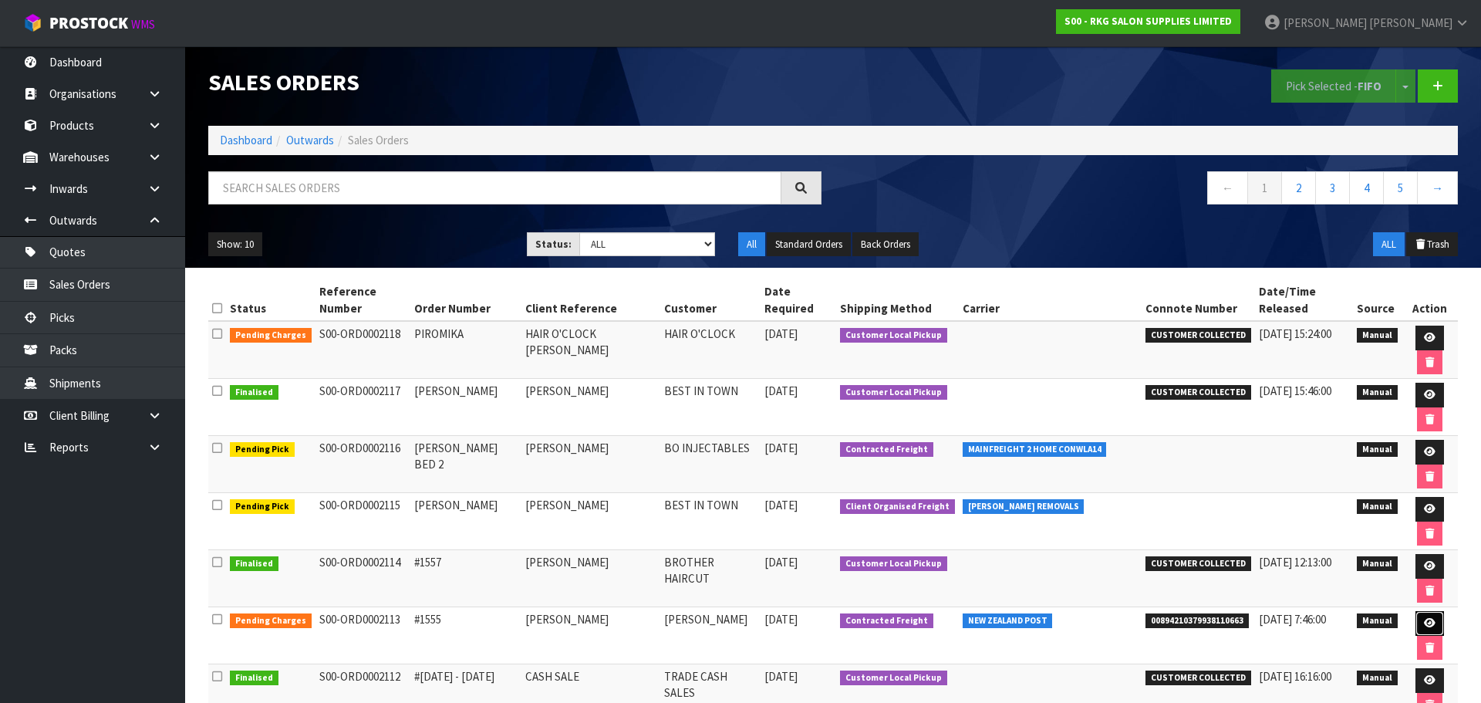
click at [1424, 618] on icon at bounding box center [1430, 623] width 12 height 10
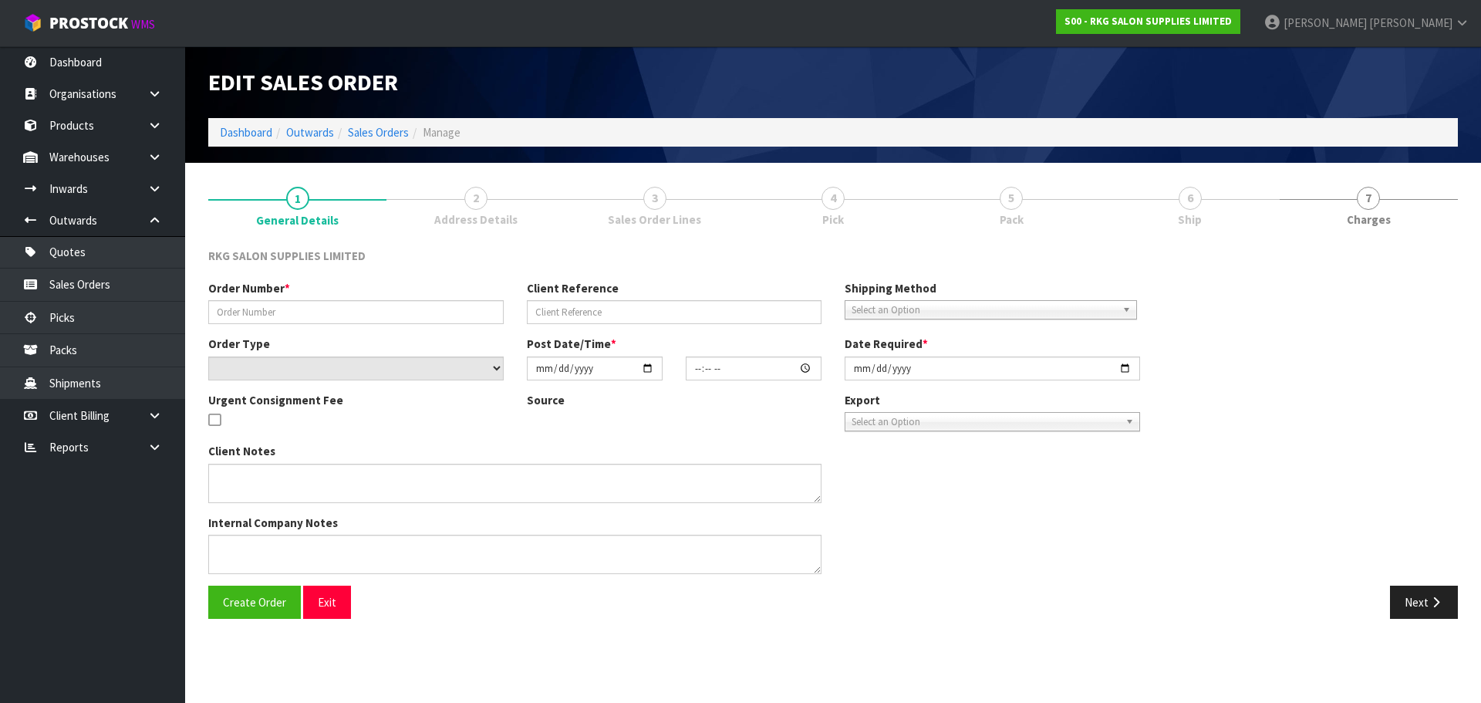
type input "#1555"
type input "SHEREE WHELAN"
select select "number:0"
type input "2025-08-11"
type input "10:22:00.000"
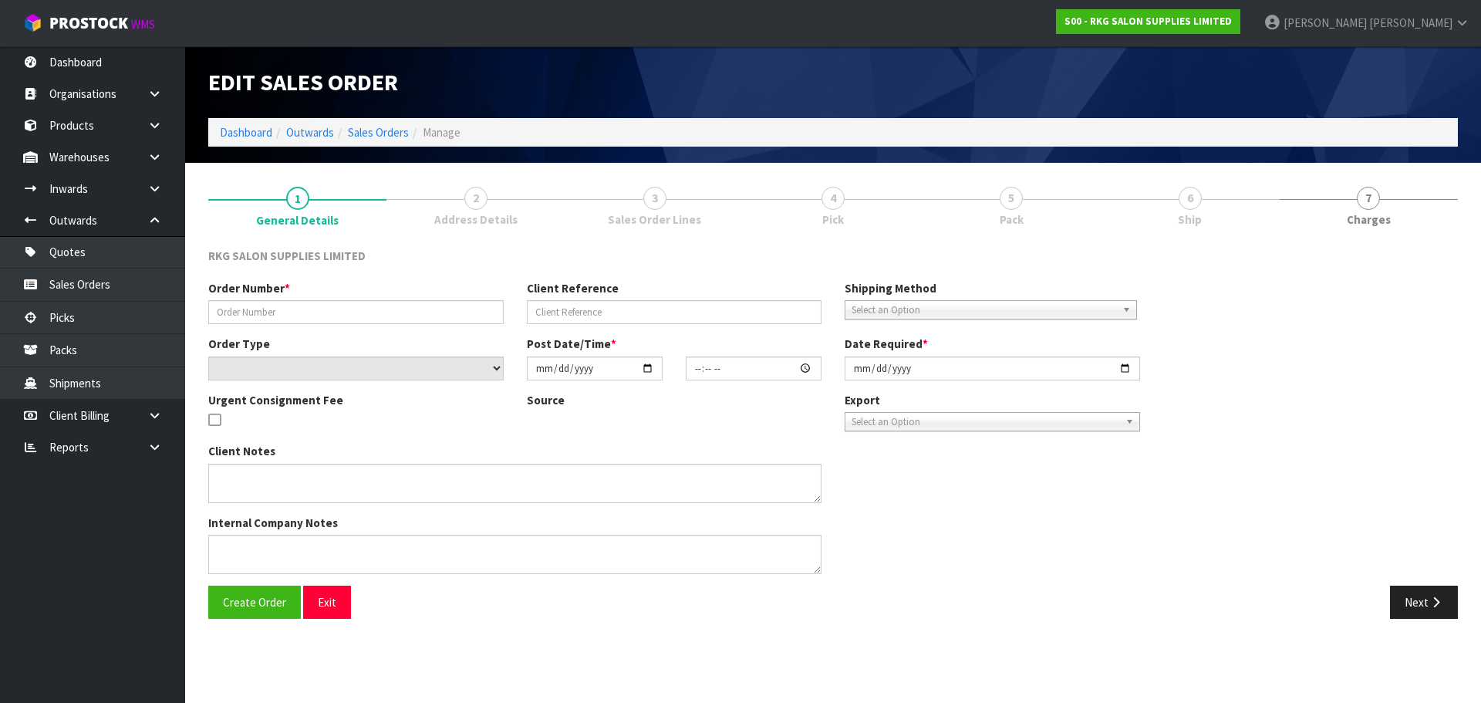
type input "2025-08-11"
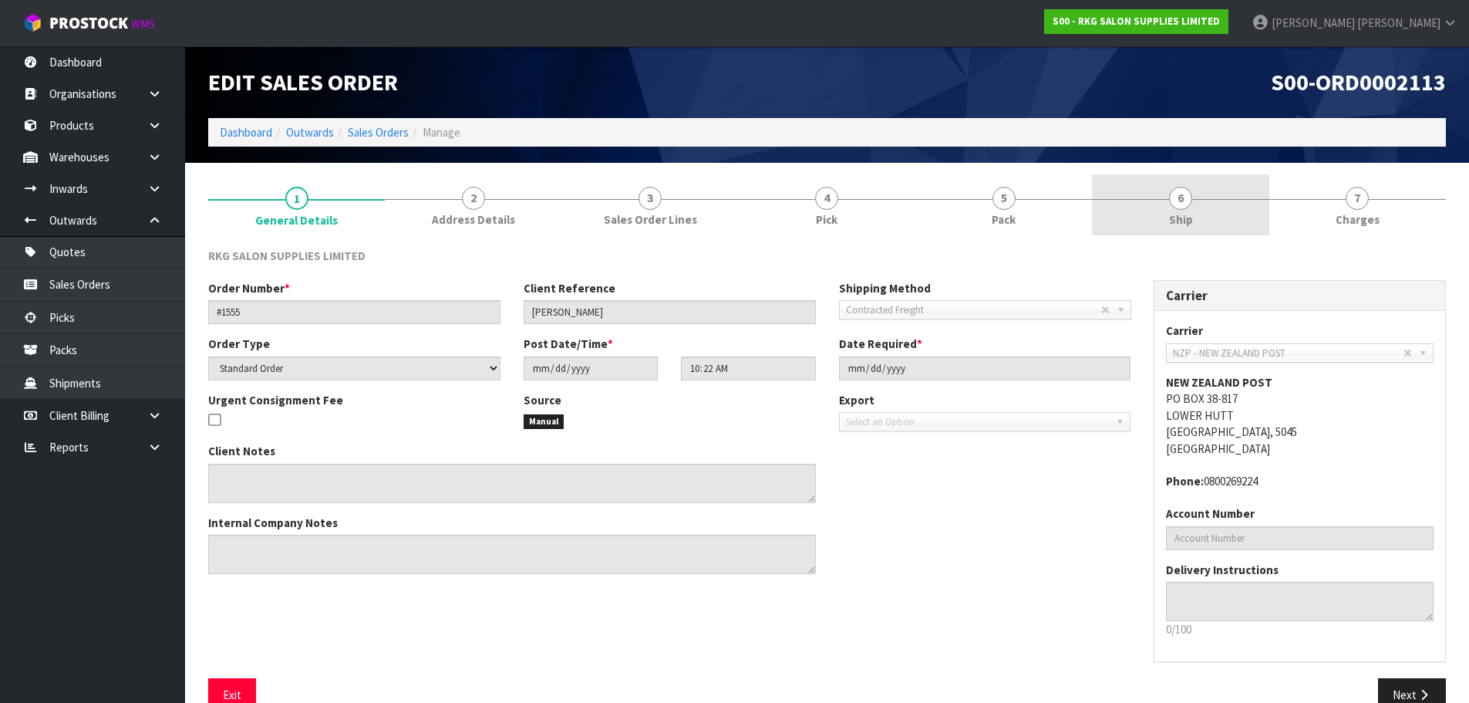
click at [1180, 205] on span "6" at bounding box center [1180, 198] width 23 height 23
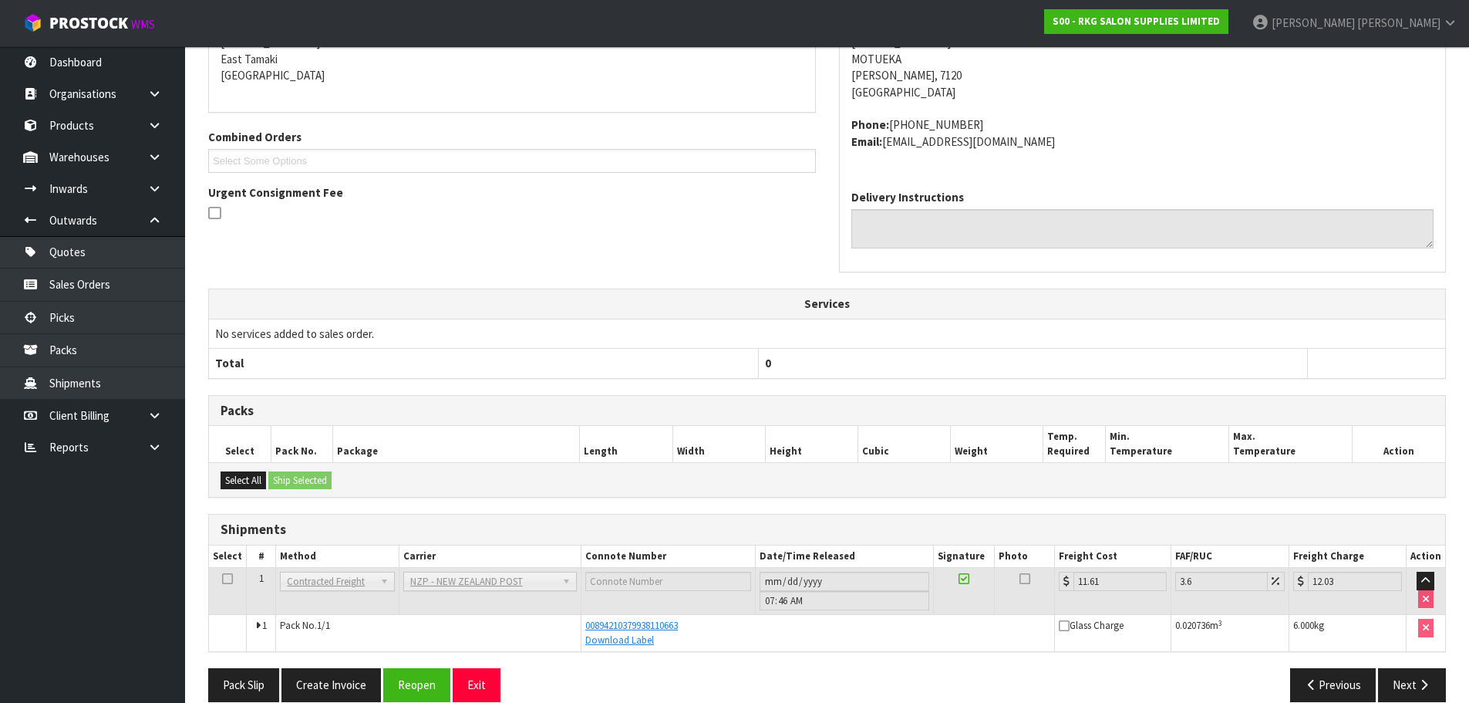
scroll to position [295, 0]
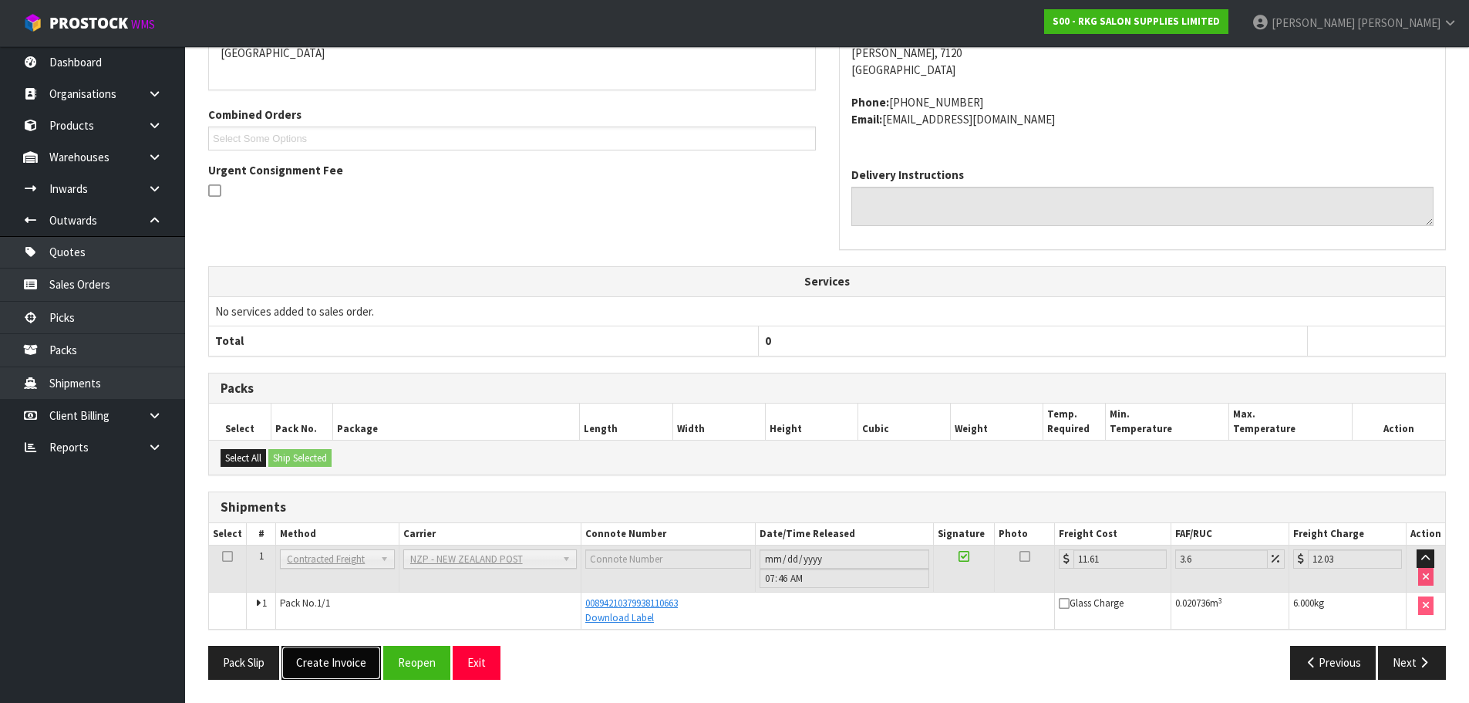
click at [338, 657] on button "Create Invoice" at bounding box center [330, 661] width 99 height 33
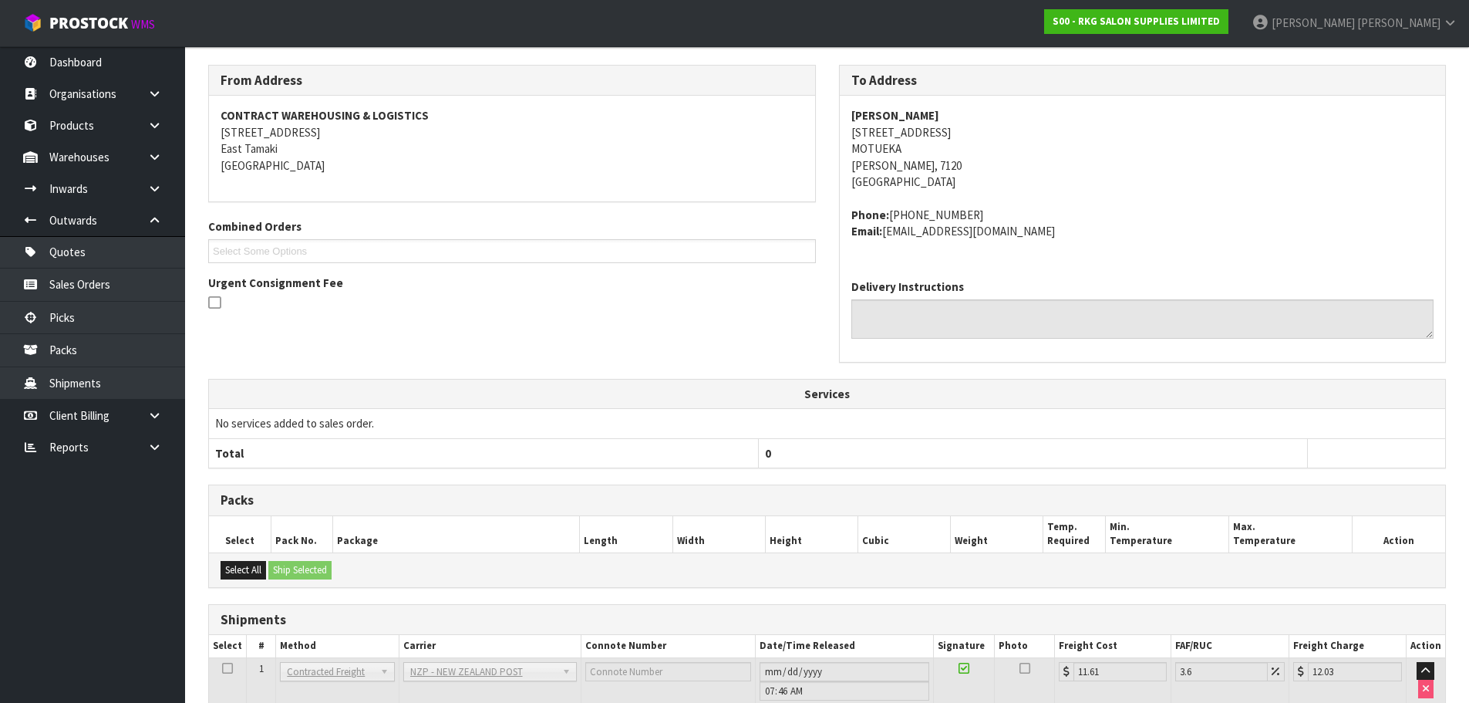
scroll to position [351, 0]
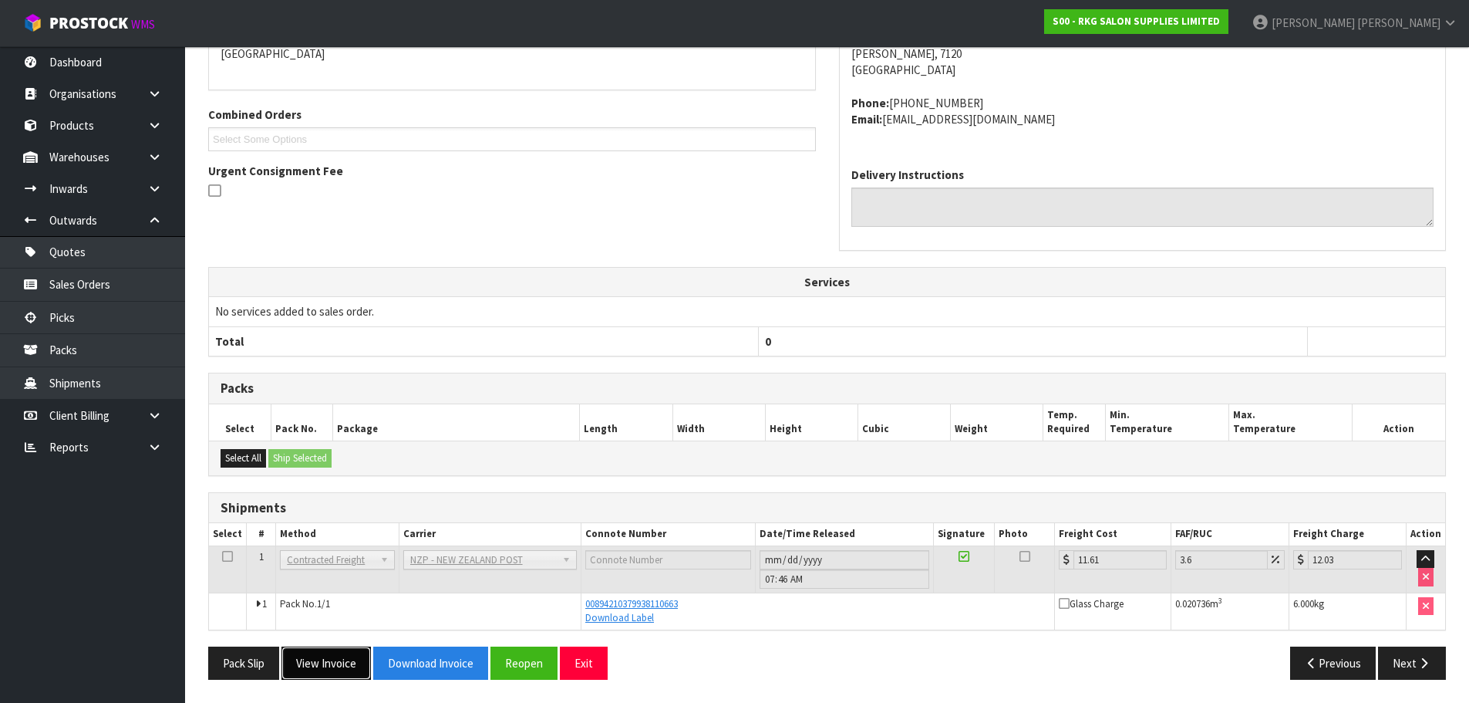
click at [322, 655] on button "View Invoice" at bounding box center [325, 662] width 89 height 33
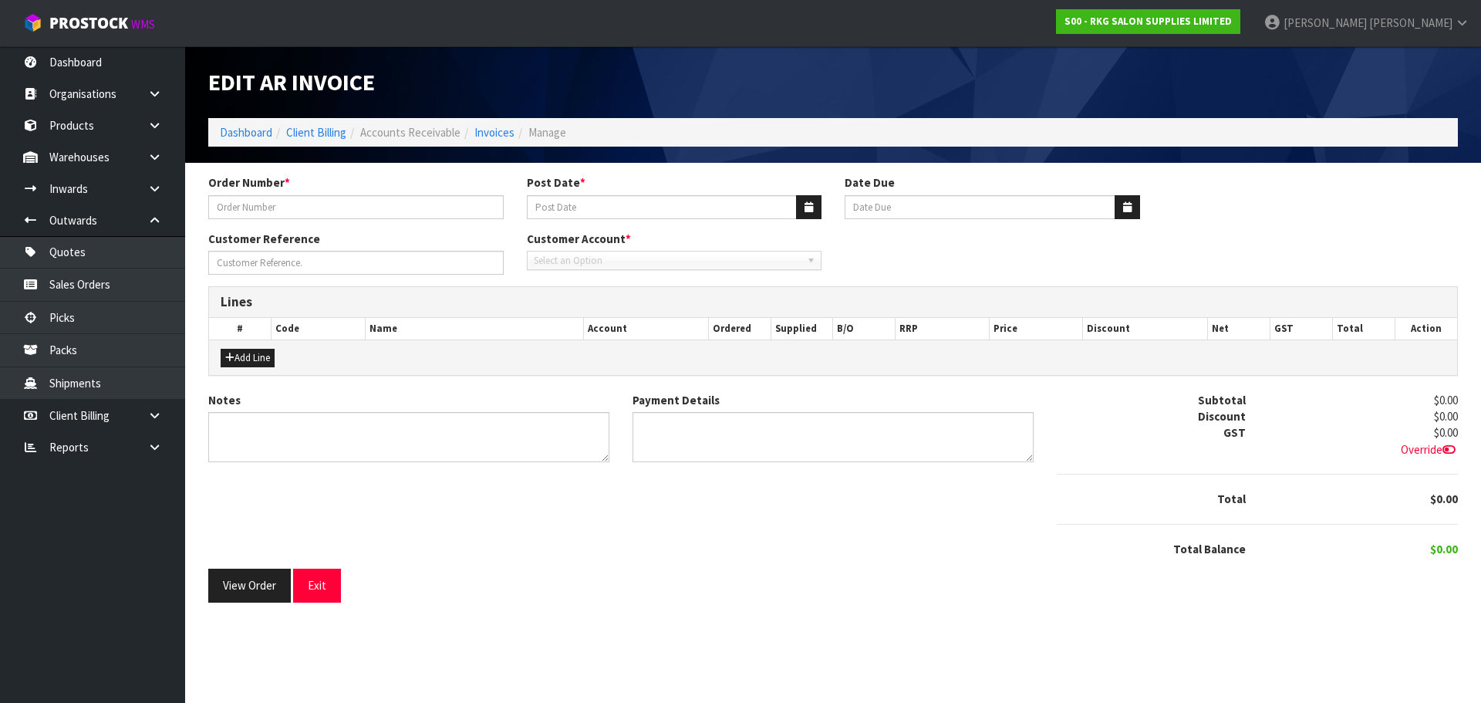
type input "#1555"
type input "[DATE]"
type input "20/09/2025"
type input "SHEREE WHELAN"
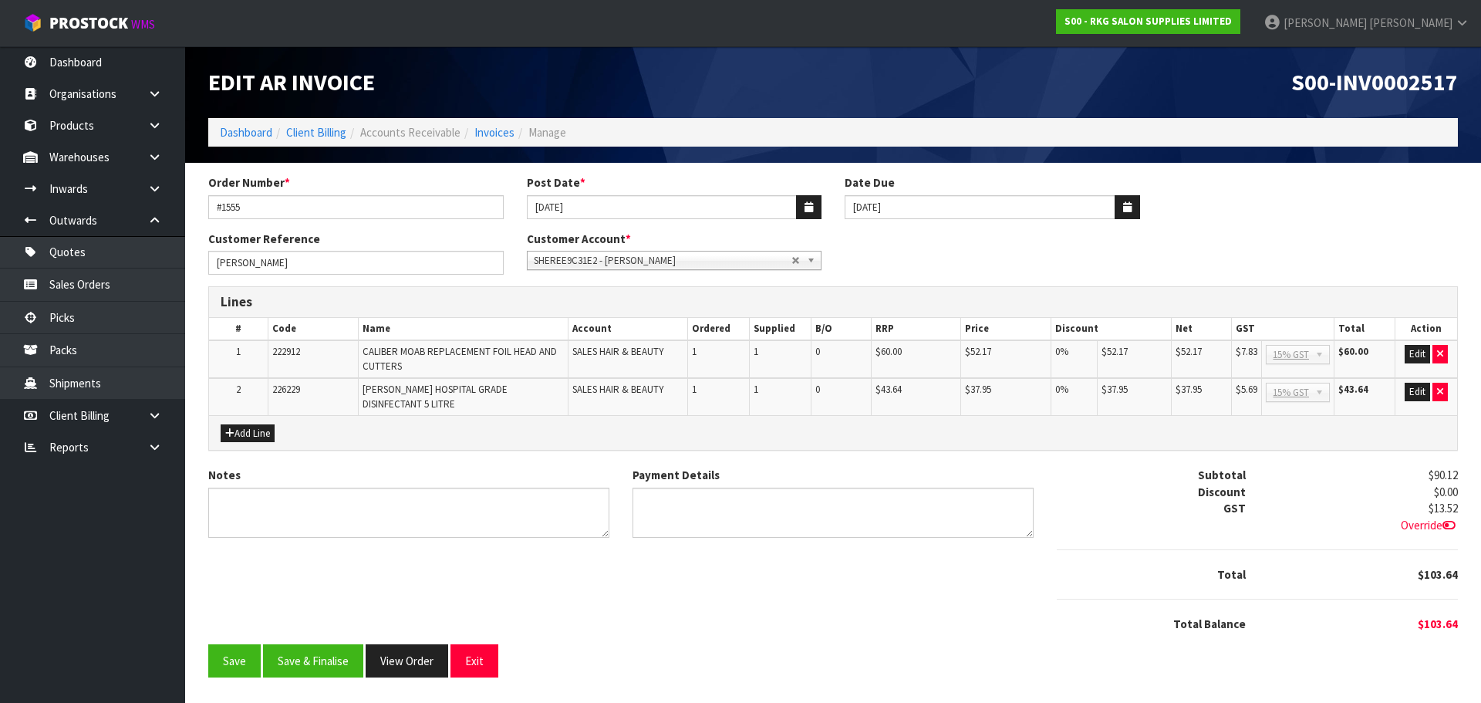
click at [618, 258] on span "SHEREE9C31E2 - SHEREE WHELAN" at bounding box center [663, 260] width 258 height 19
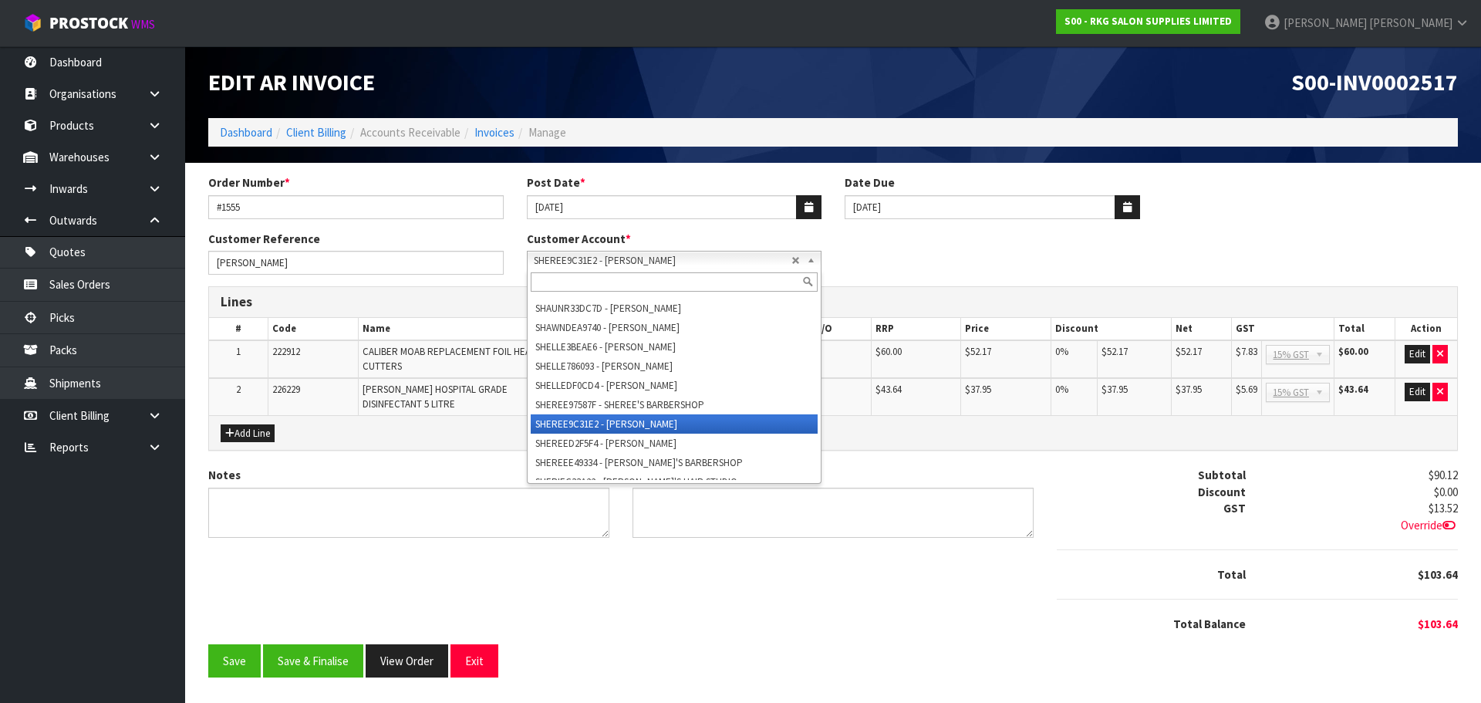
paste input "SHEREE97587F"
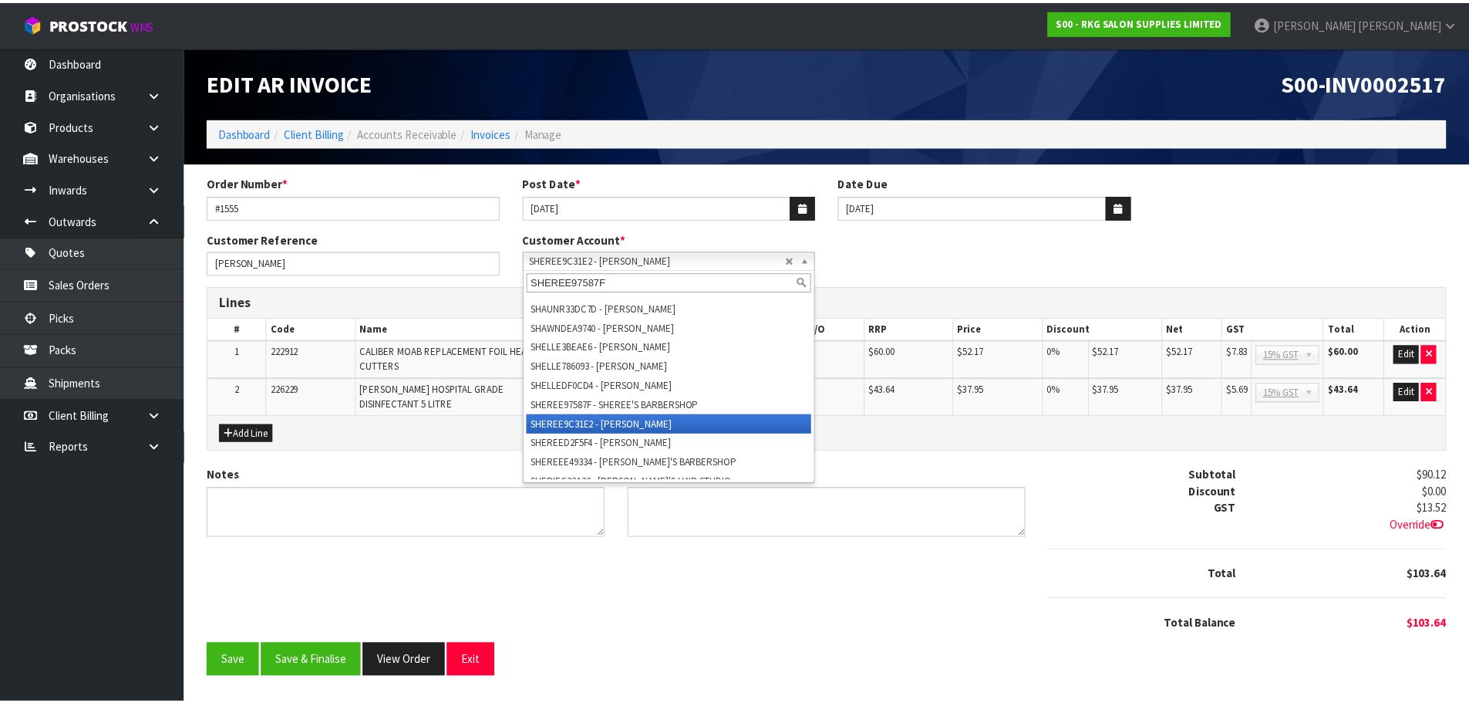
scroll to position [0, 0]
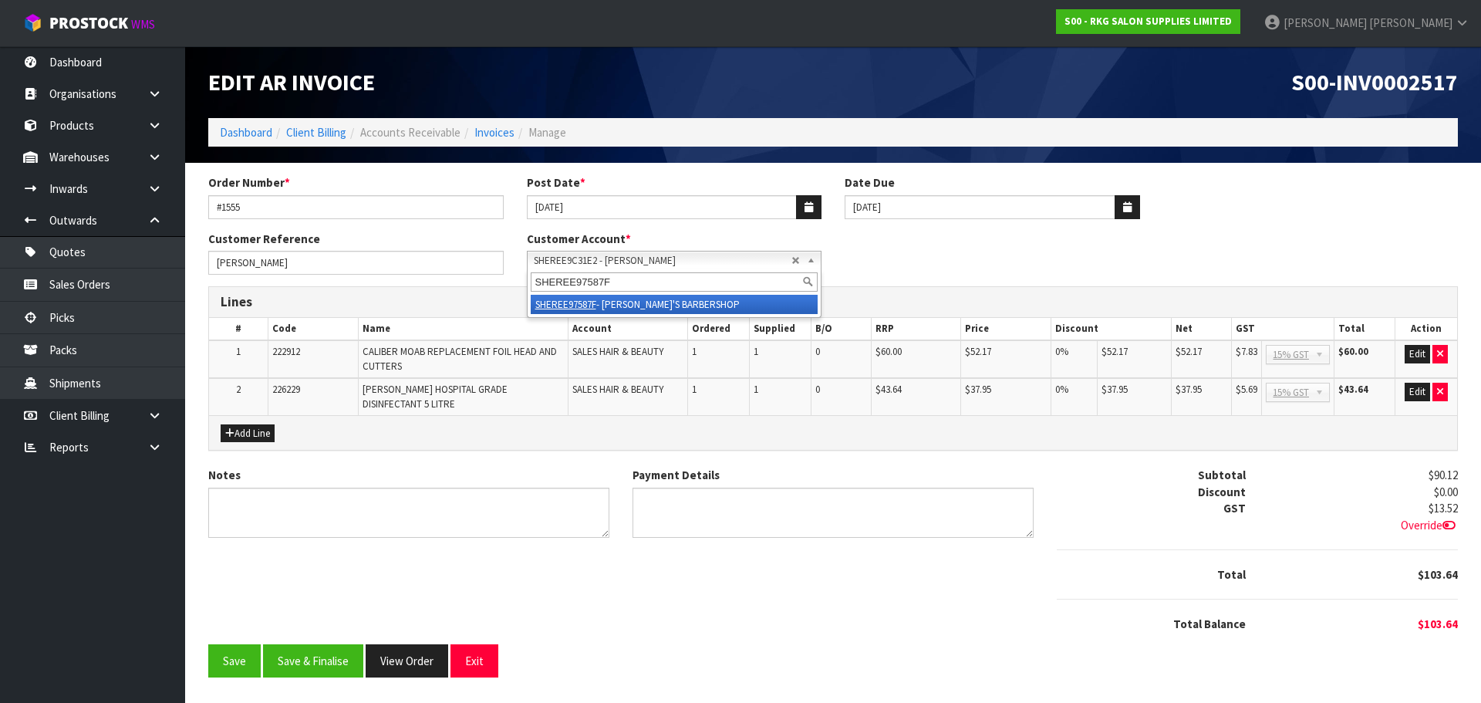
type input "SHEREE97587F"
click at [635, 305] on li "SHEREE97587F - SHEREE'S BARBERSHOP" at bounding box center [675, 304] width 288 height 19
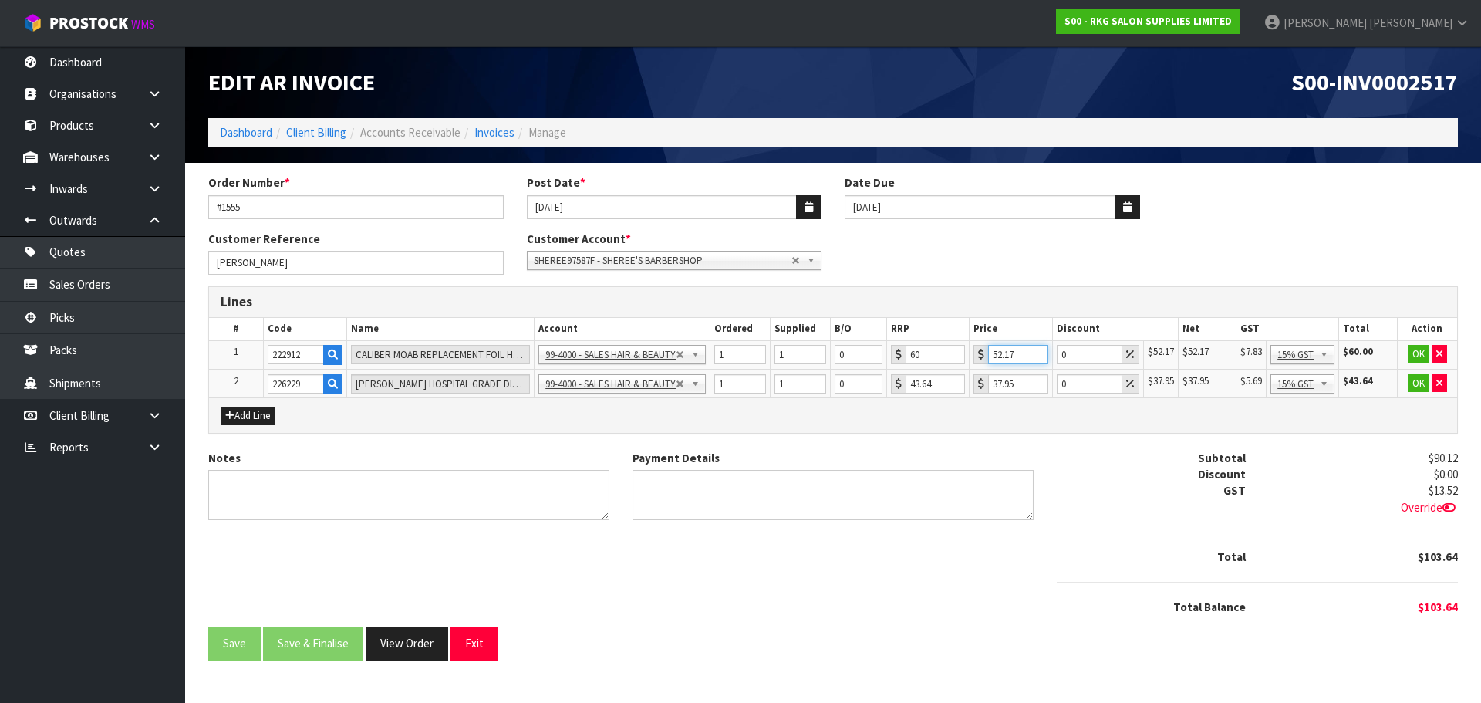
drag, startPoint x: 1013, startPoint y: 355, endPoint x: 990, endPoint y: 355, distance: 23.1
click at [990, 355] on input "52.17" at bounding box center [1018, 354] width 60 height 19
type input "41.74"
drag, startPoint x: 1014, startPoint y: 386, endPoint x: 988, endPoint y: 386, distance: 26.2
click at [988, 386] on input "37.95" at bounding box center [1018, 383] width 60 height 19
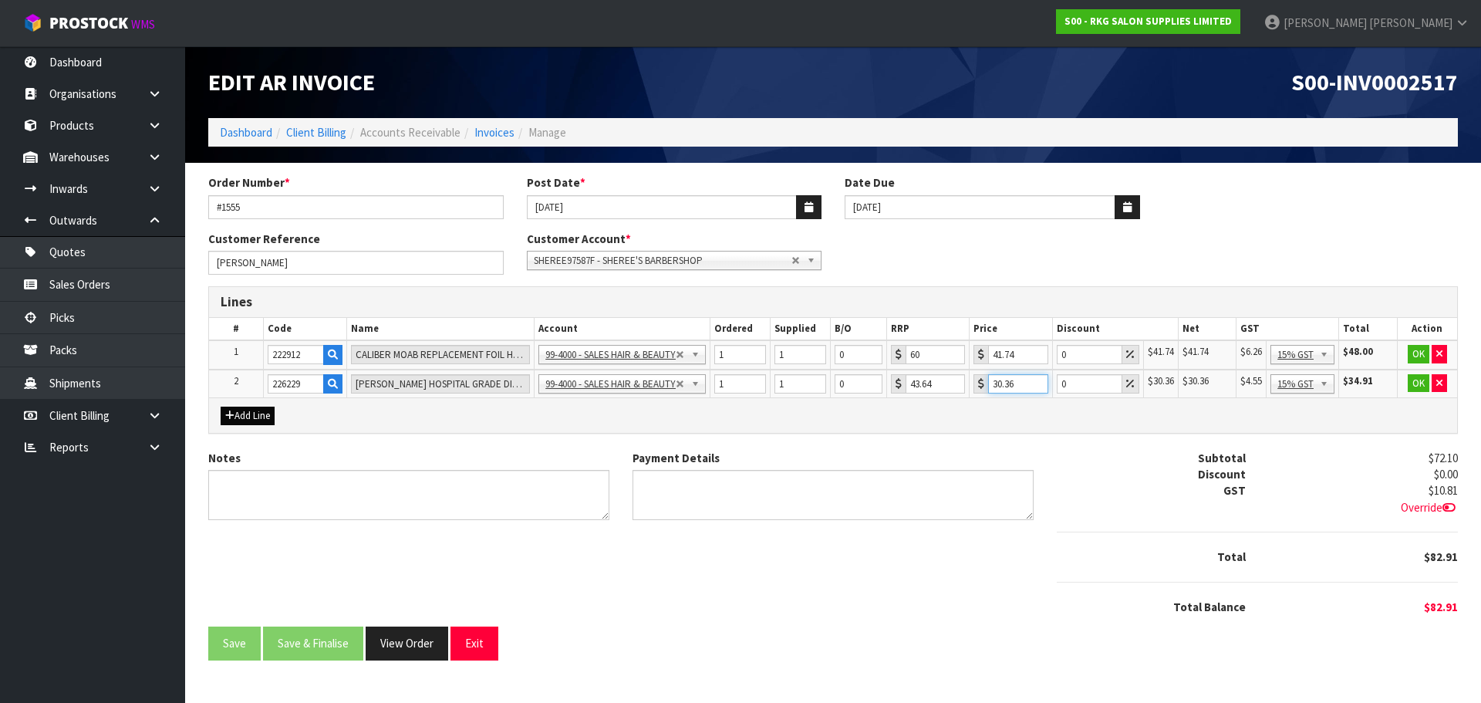
type input "30.36"
click at [251, 416] on button "Add Line" at bounding box center [248, 415] width 54 height 19
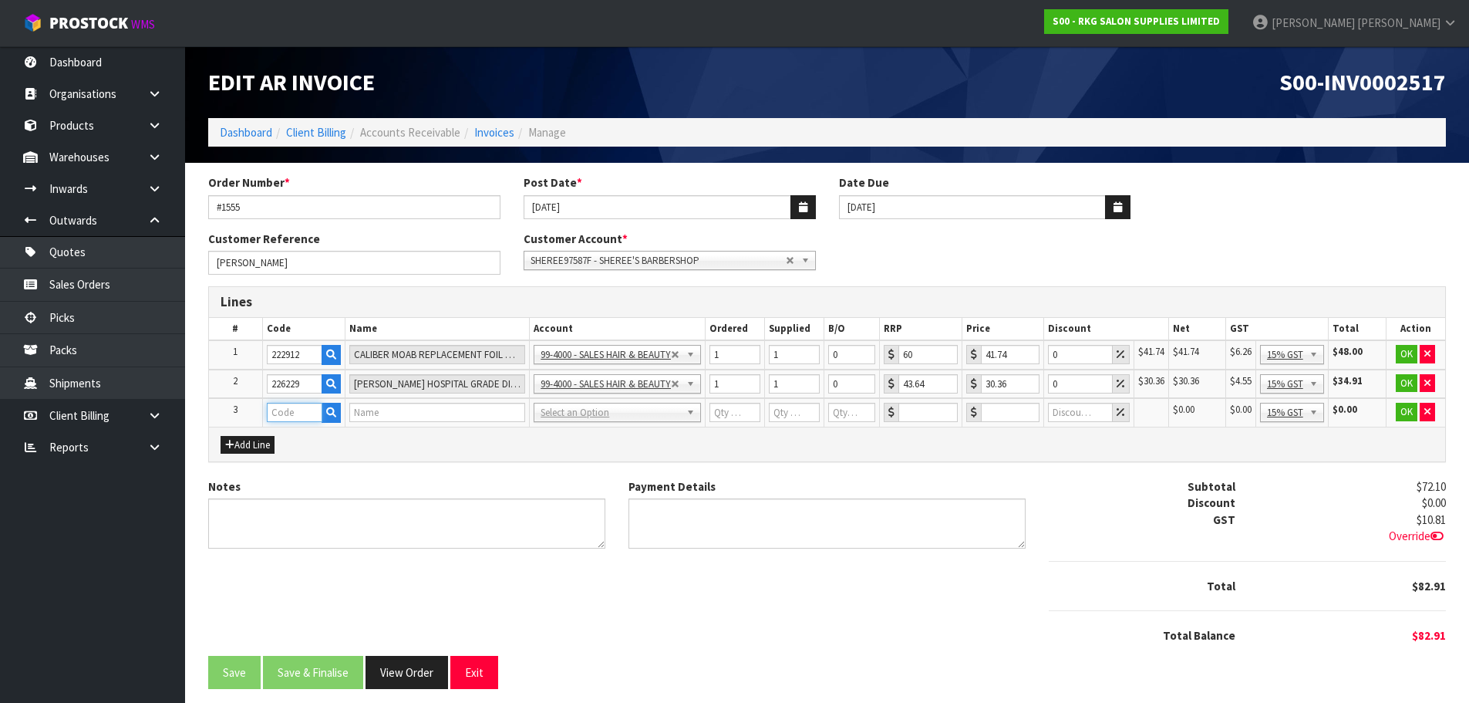
click at [294, 409] on input "text" at bounding box center [295, 412] width 56 height 19
type input "FRE"
click at [298, 437] on strong "FRE" at bounding box center [292, 438] width 19 height 15
type input "FREIGHT"
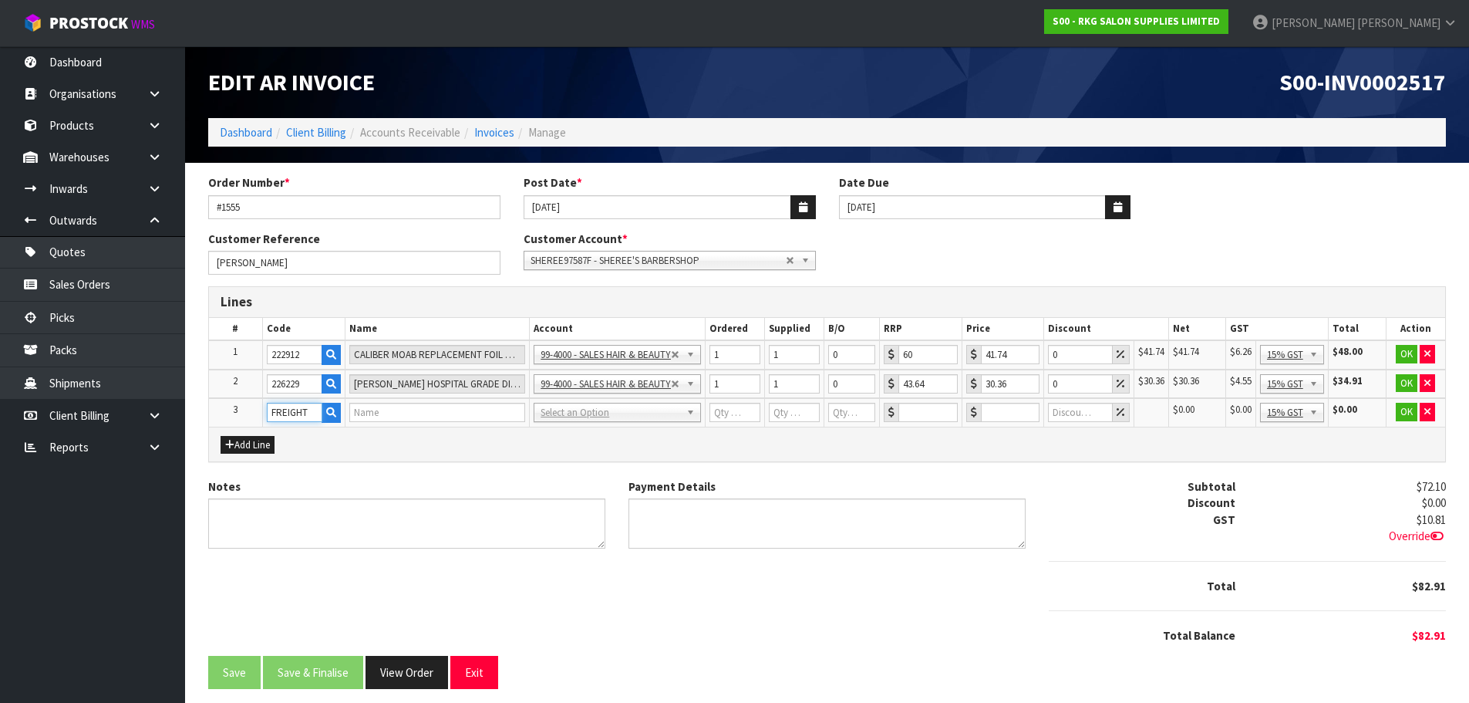
type input "1"
type input "0"
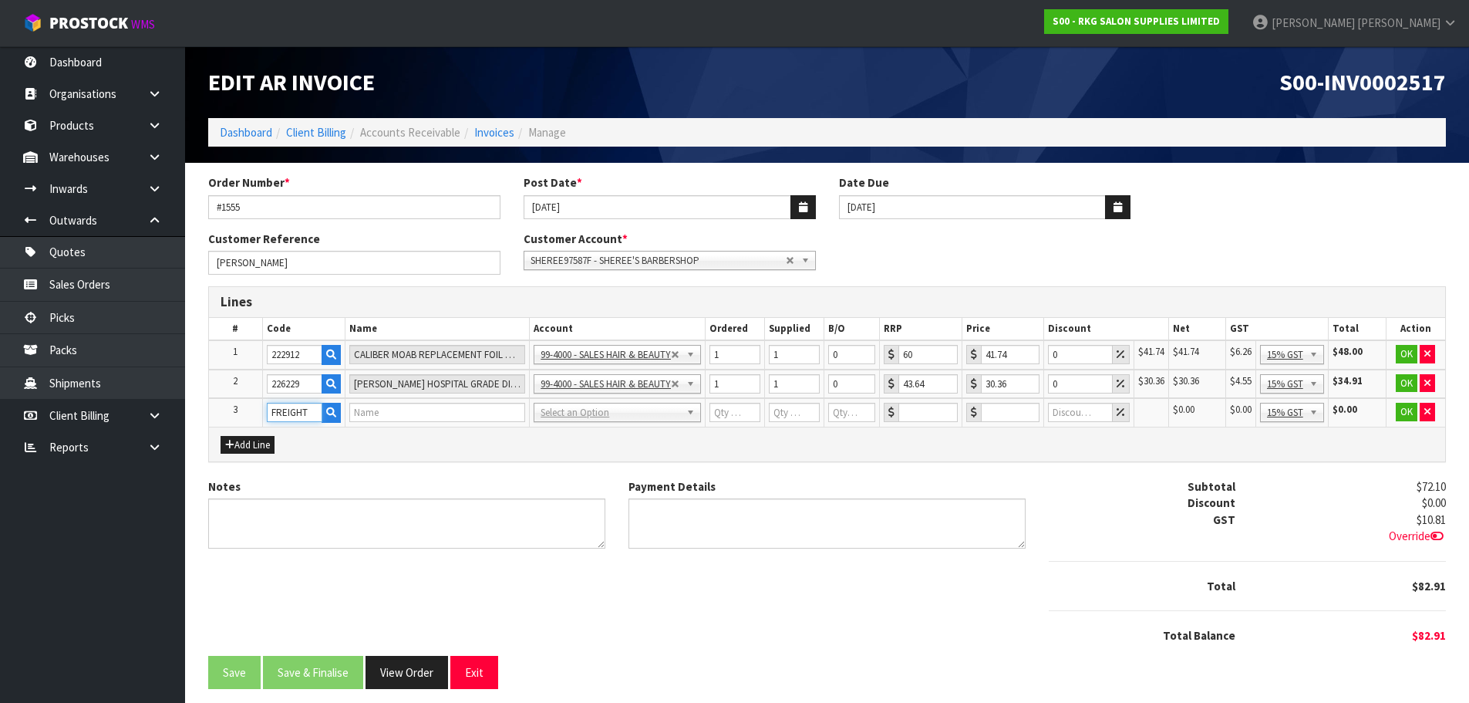
type input "0"
drag, startPoint x: 1000, startPoint y: 417, endPoint x: 987, endPoint y: 417, distance: 13.1
click at [987, 417] on input "0" at bounding box center [1011, 412] width 59 height 19
type input "25"
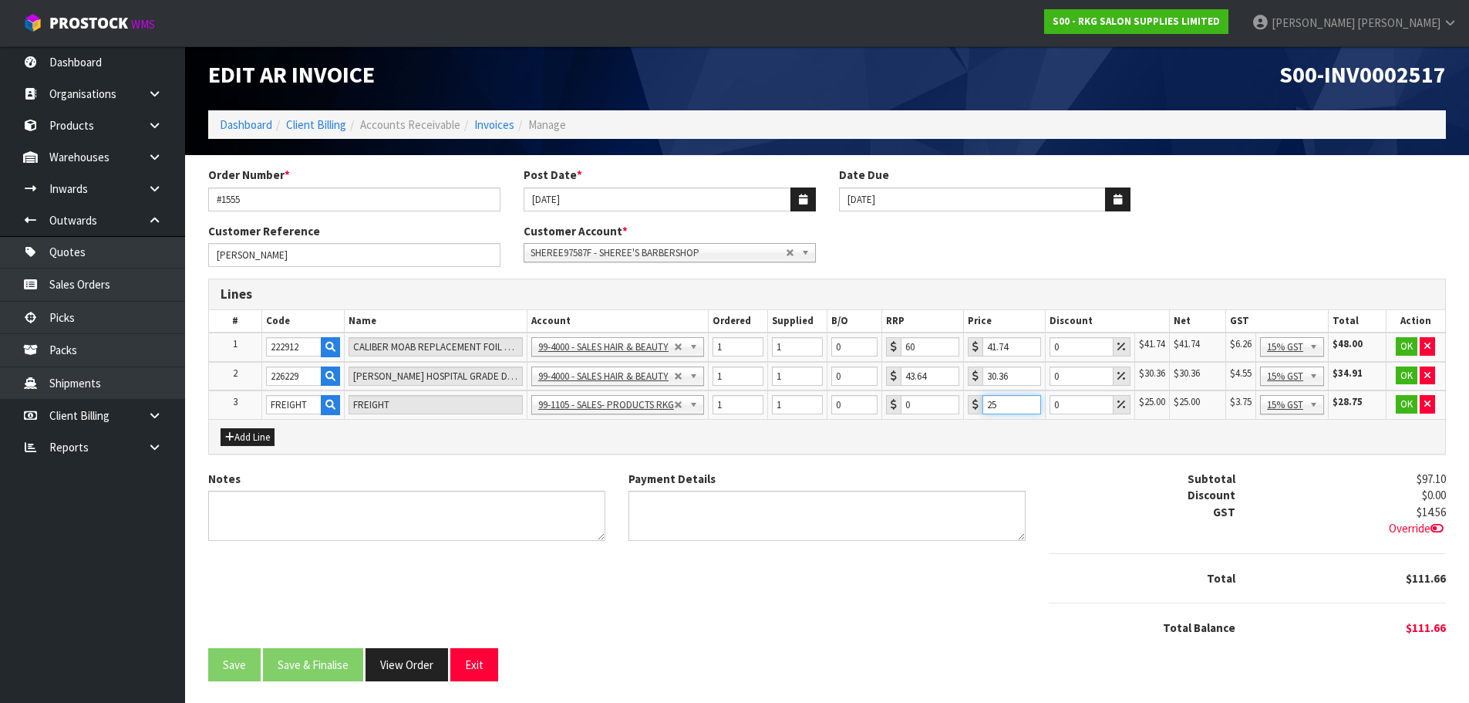
scroll to position [9, 0]
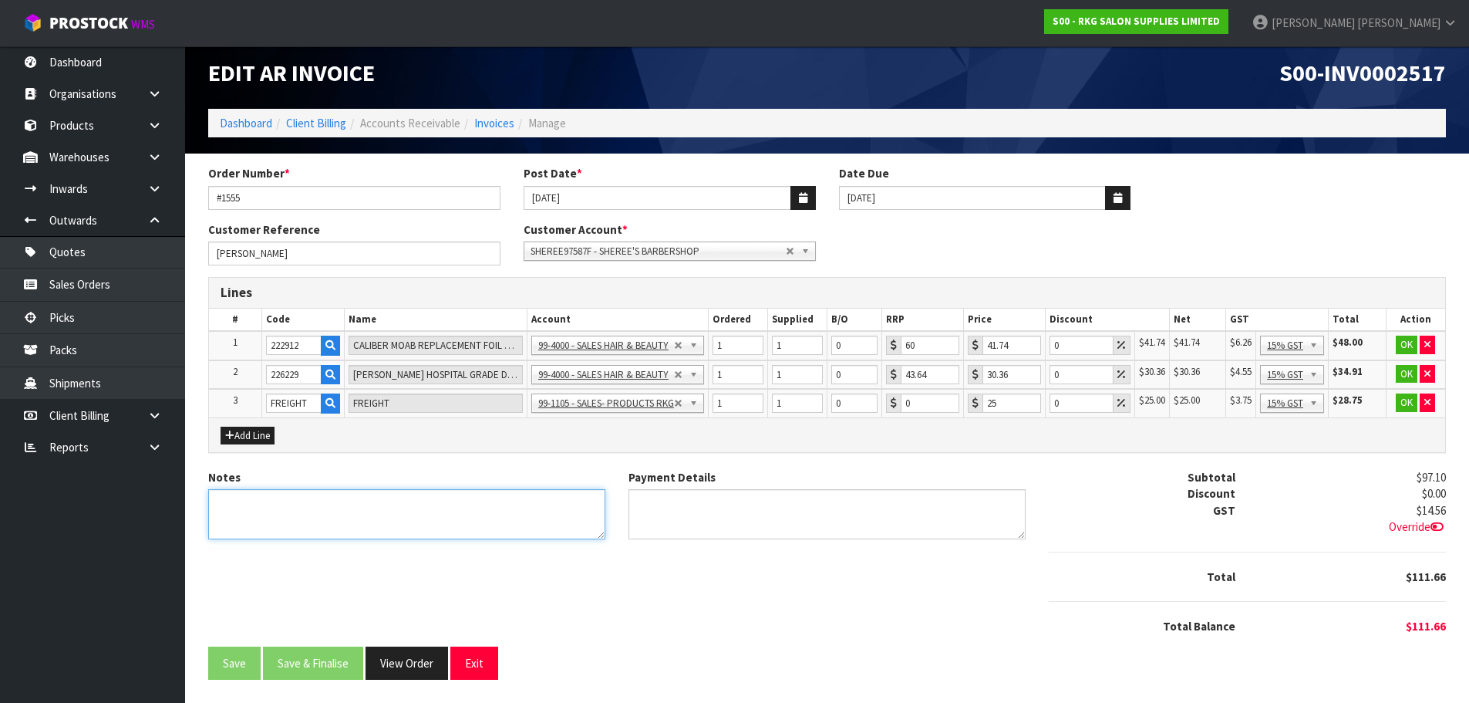
click at [246, 500] on textarea "Notes" at bounding box center [406, 514] width 397 height 50
type textarea "THANK YOU FOR YOUR ORDER."
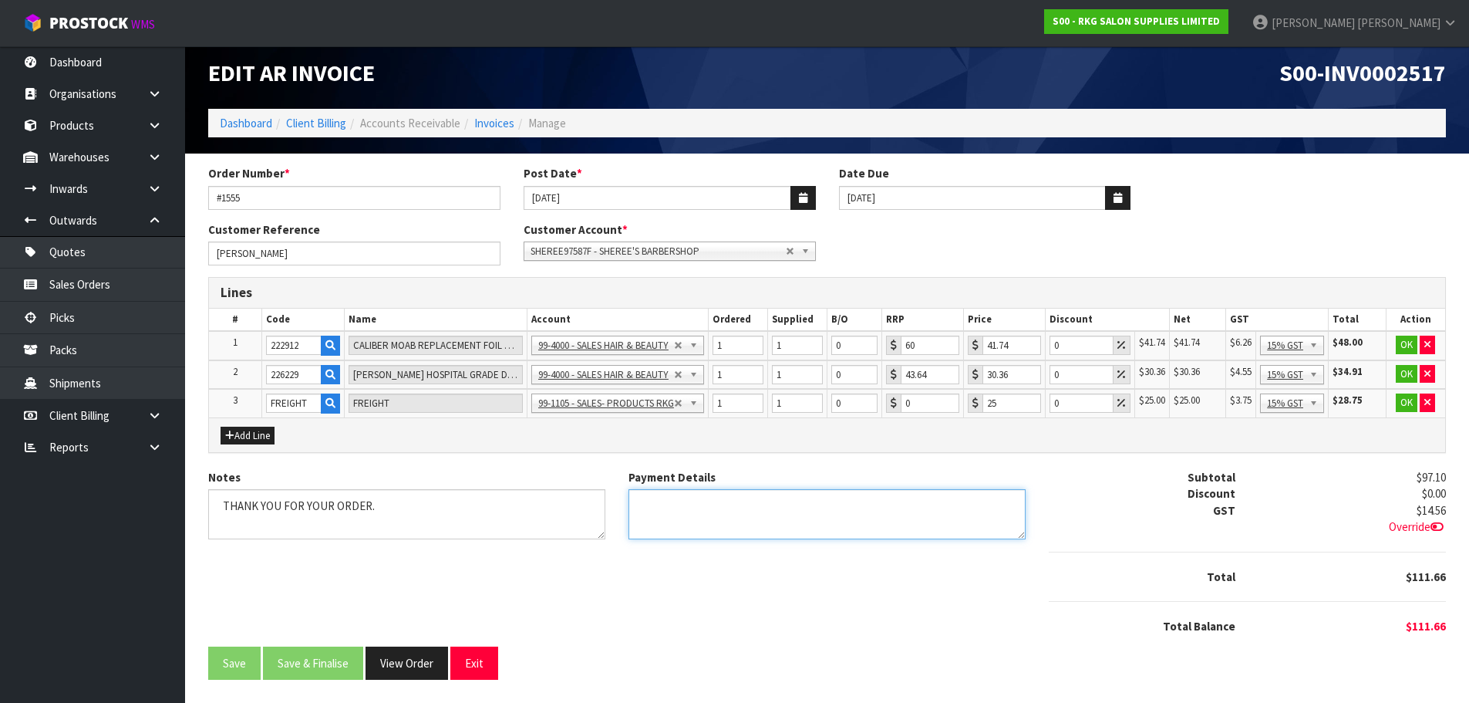
click at [659, 511] on textarea "Payment Details" at bounding box center [827, 514] width 397 height 50
type textarea "PAYPAL 11.8.2025"
click at [1404, 343] on button "OK" at bounding box center [1407, 344] width 22 height 19
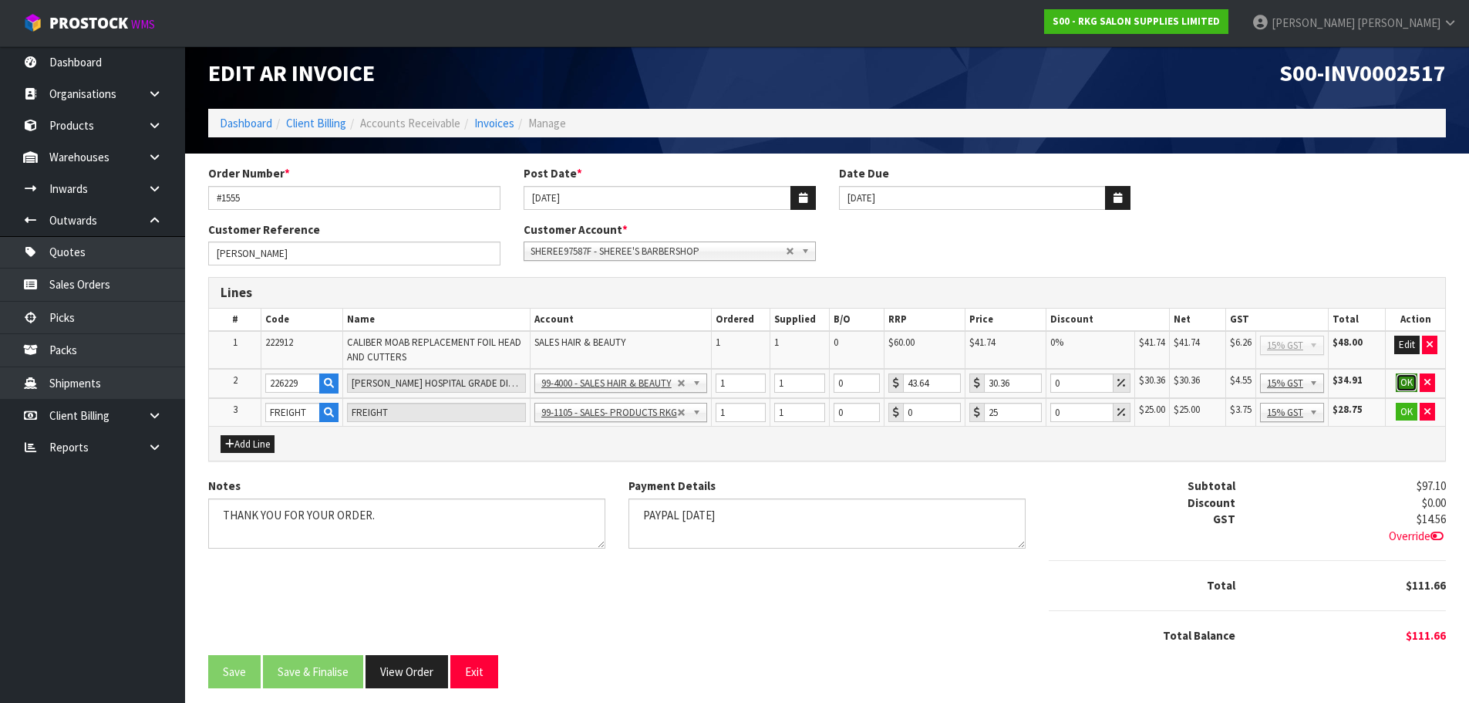
click at [1407, 377] on button "OK" at bounding box center [1407, 382] width 22 height 19
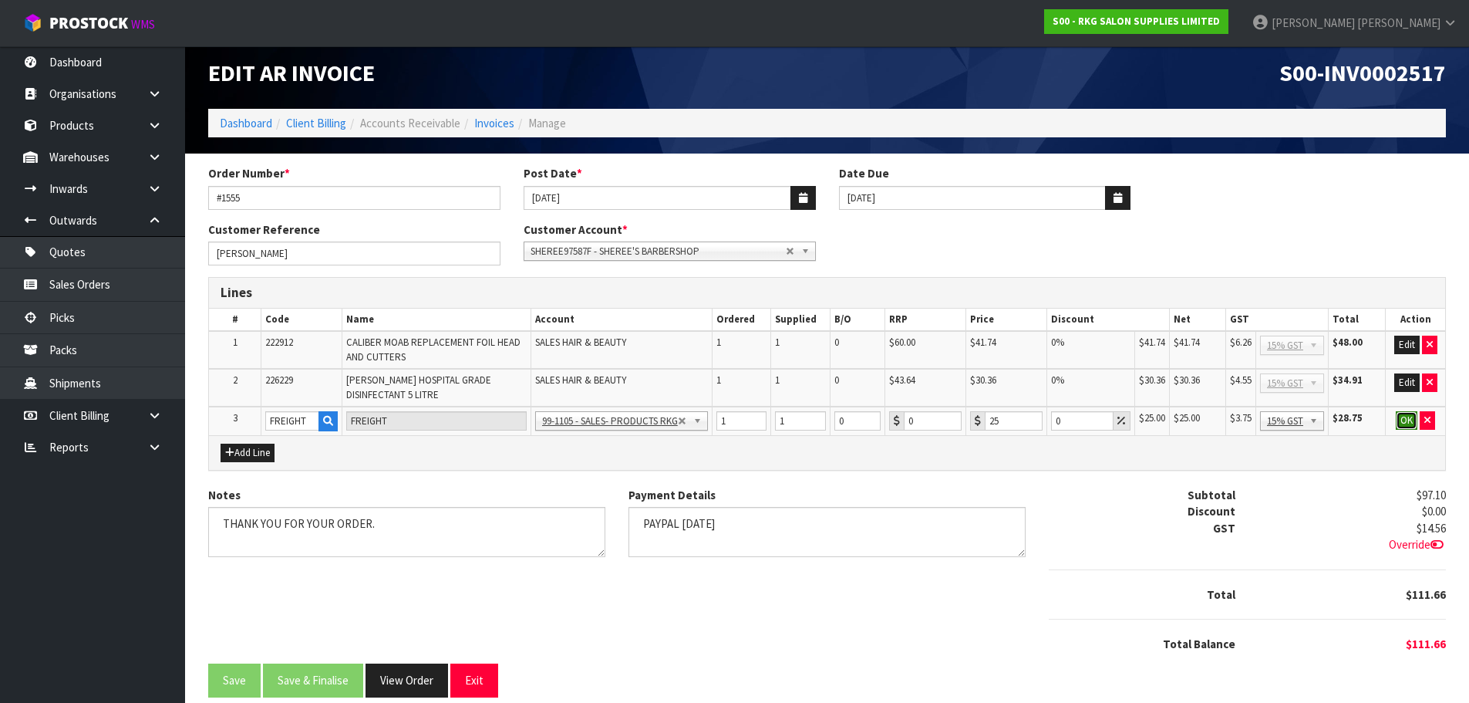
click at [1404, 416] on button "OK" at bounding box center [1407, 420] width 22 height 19
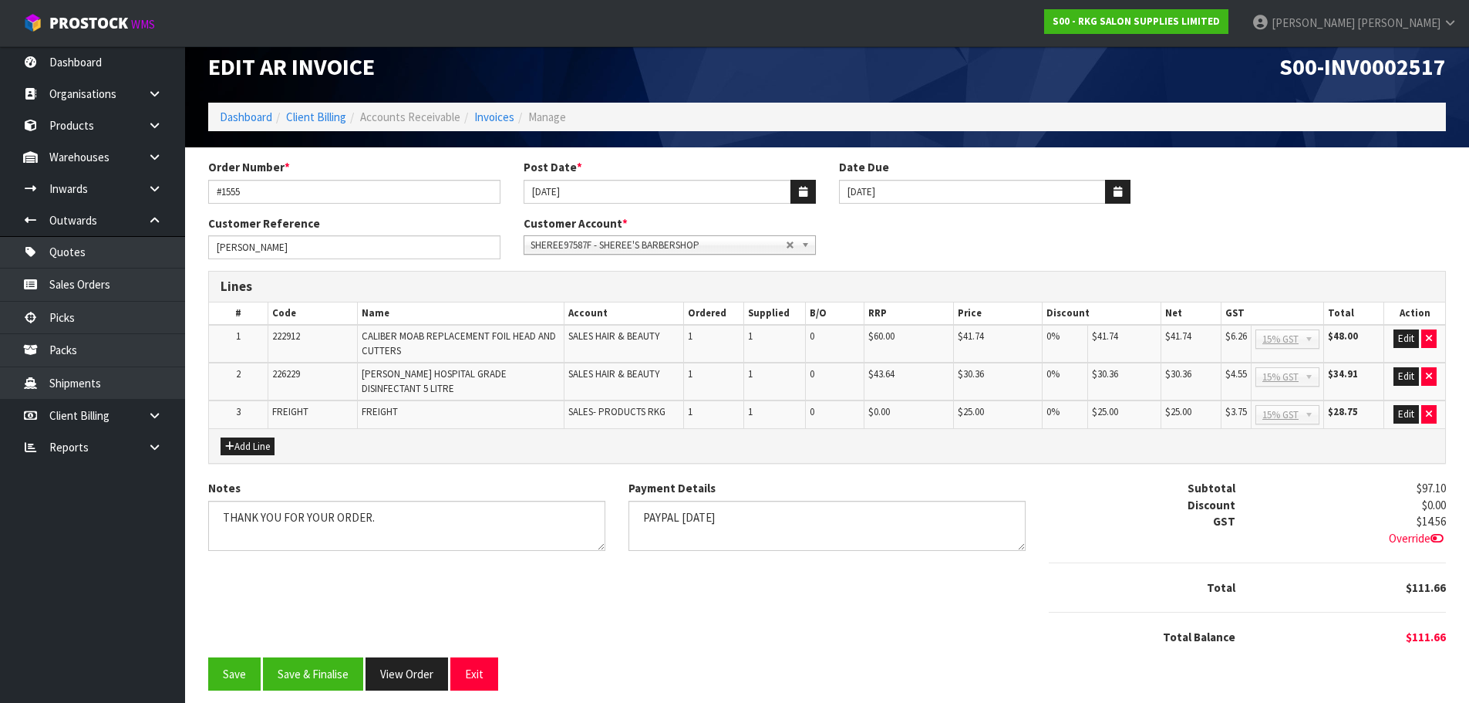
scroll to position [17, 0]
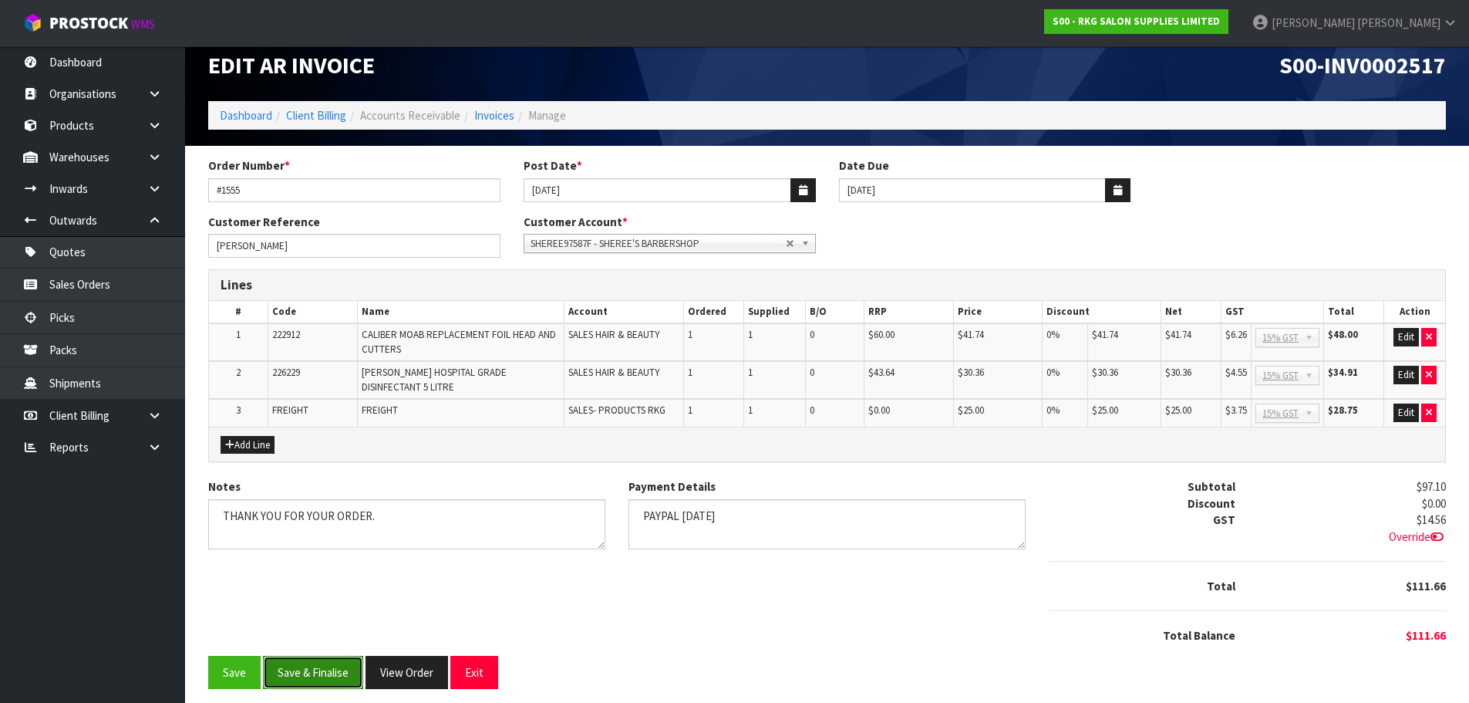
click at [315, 666] on button "Save & Finalise" at bounding box center [313, 672] width 100 height 33
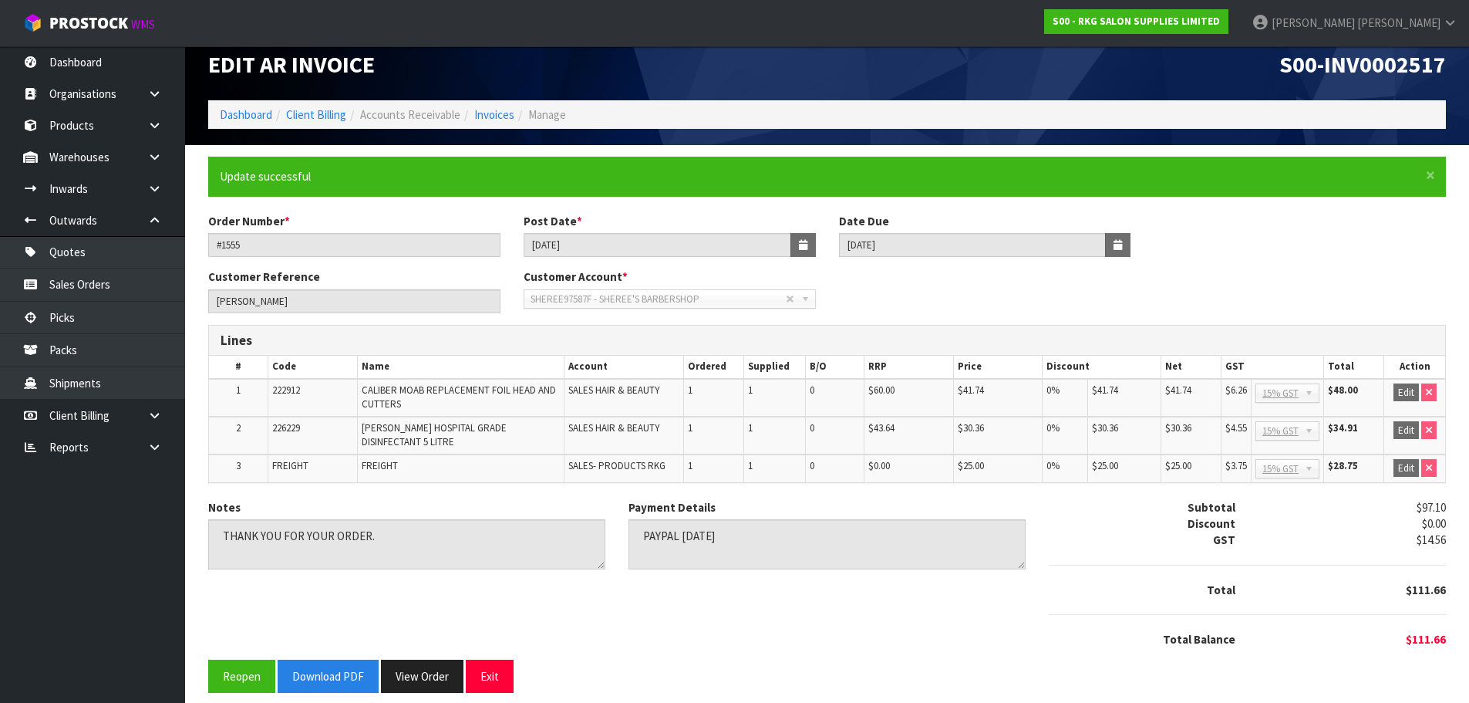
scroll to position [22, 0]
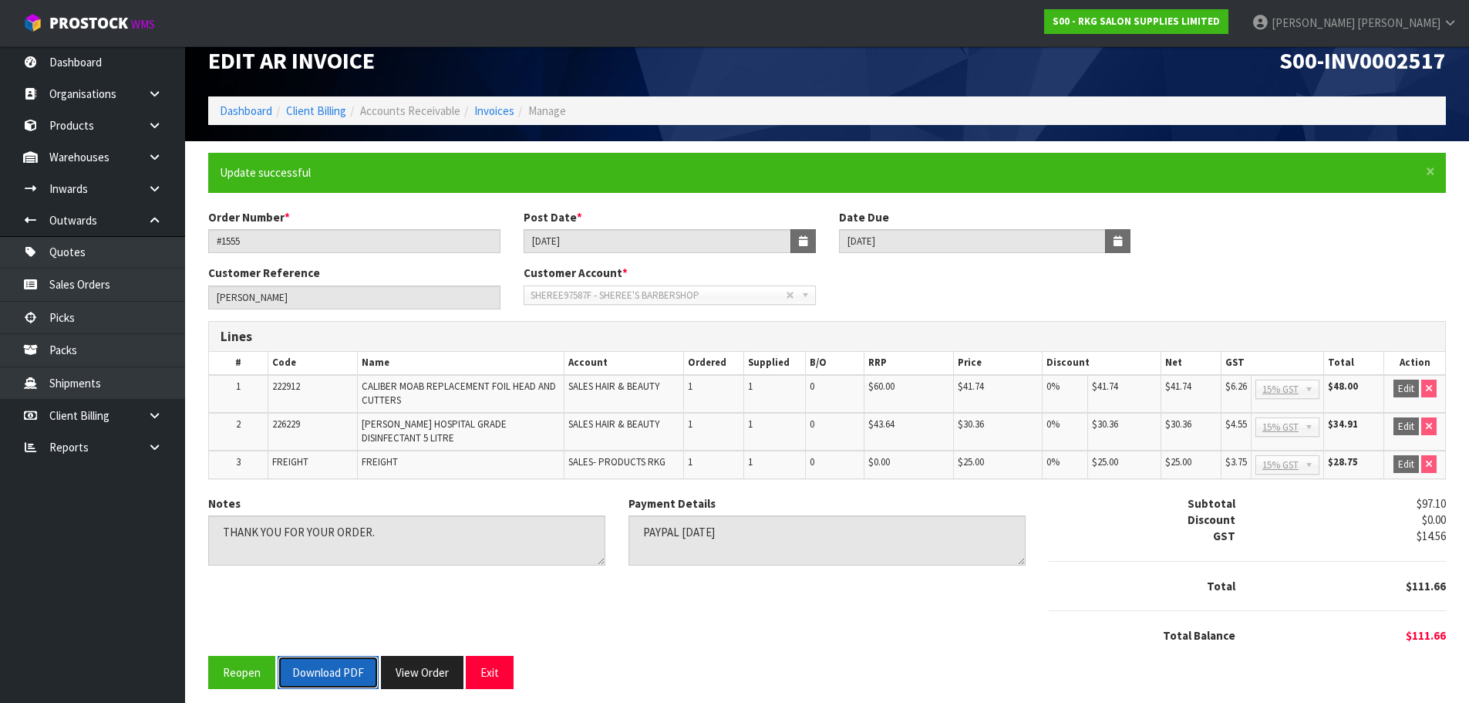
click at [307, 667] on button "Download PDF" at bounding box center [328, 672] width 101 height 33
click at [487, 666] on button "Exit" at bounding box center [490, 672] width 48 height 33
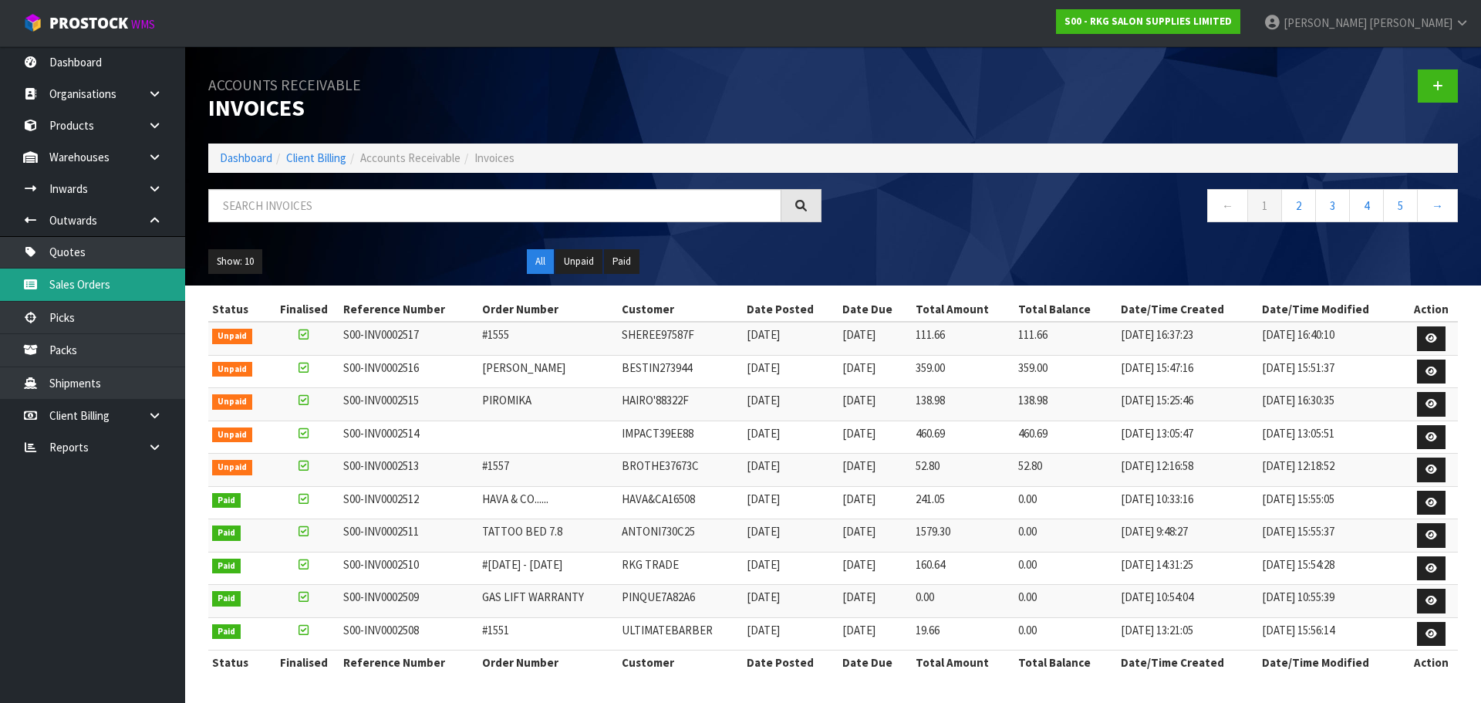
click at [114, 281] on link "Sales Orders" at bounding box center [92, 284] width 185 height 32
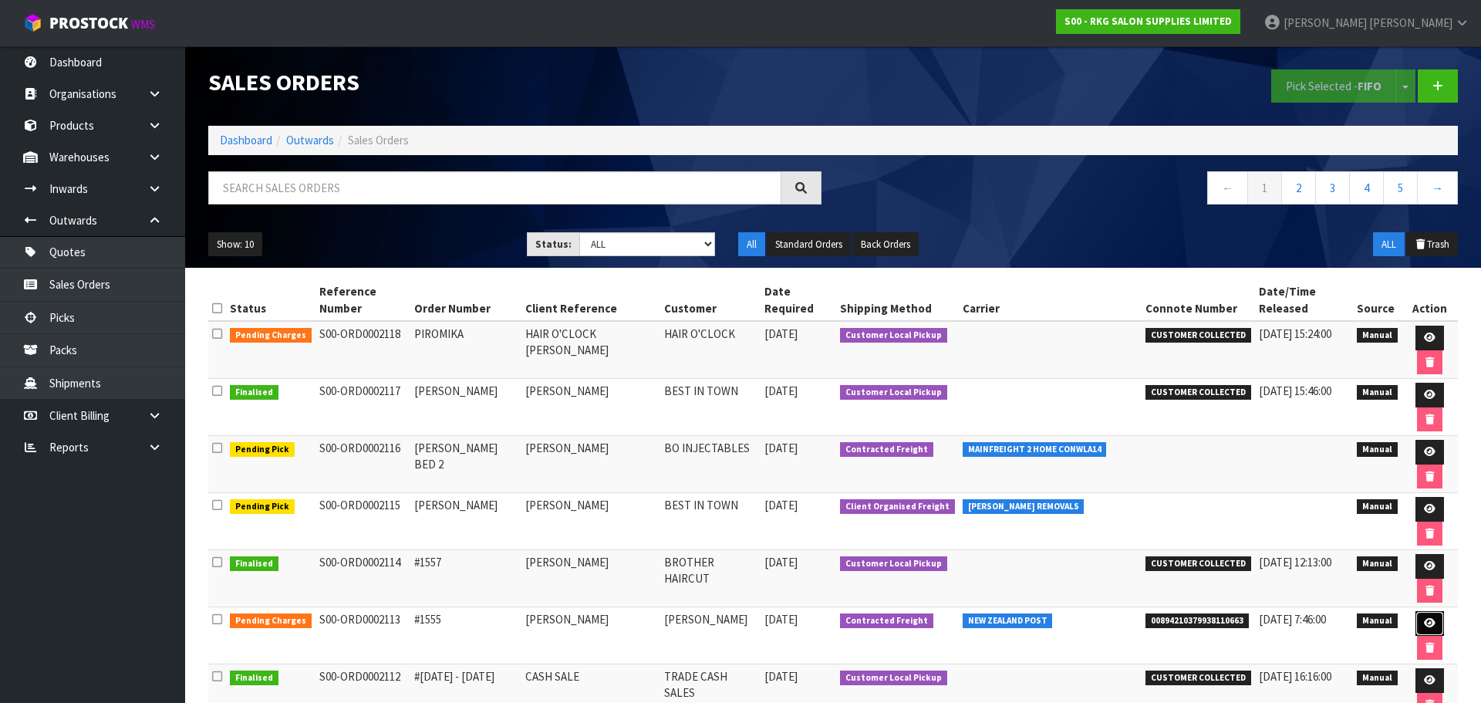
click at [1424, 618] on icon at bounding box center [1430, 623] width 12 height 10
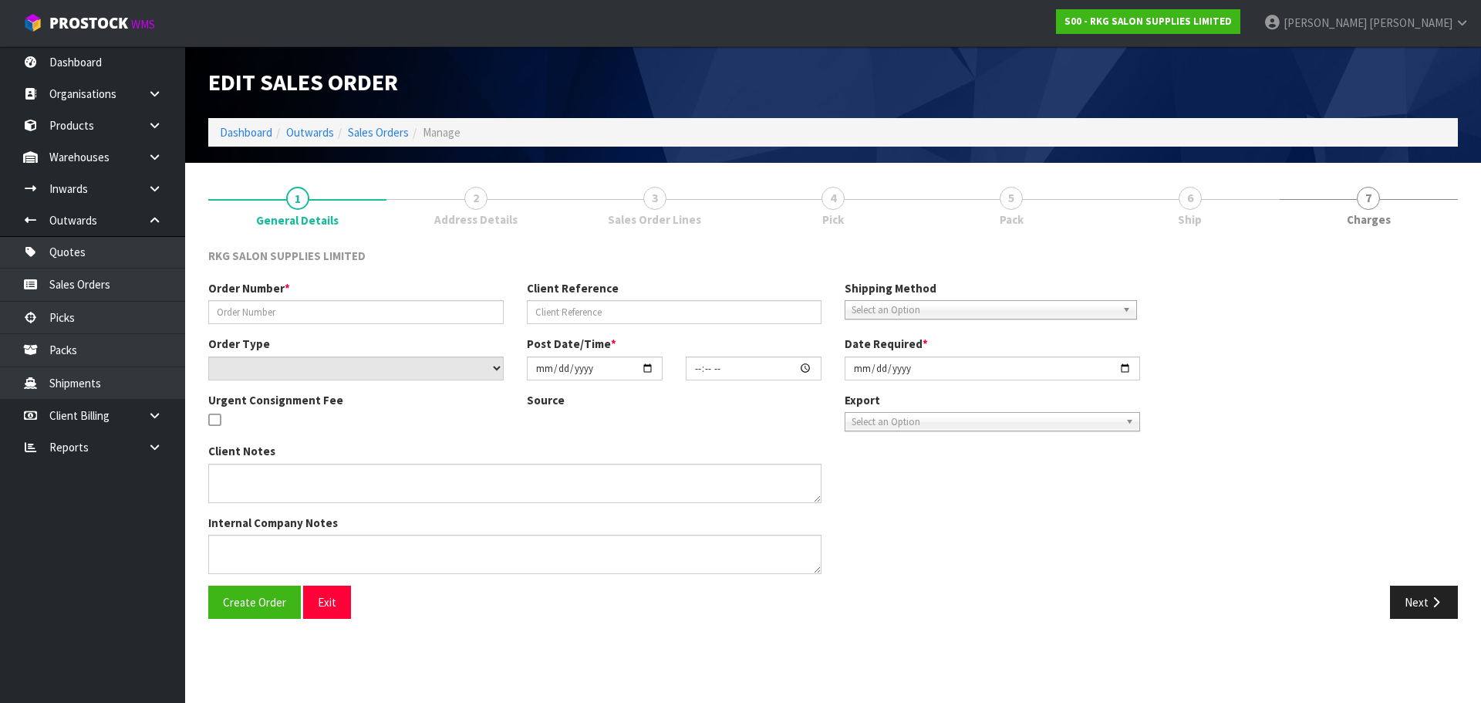
type input "#1555"
type input "SHEREE WHELAN"
select select "number:0"
type input "2025-08-11"
type input "10:22:00.000"
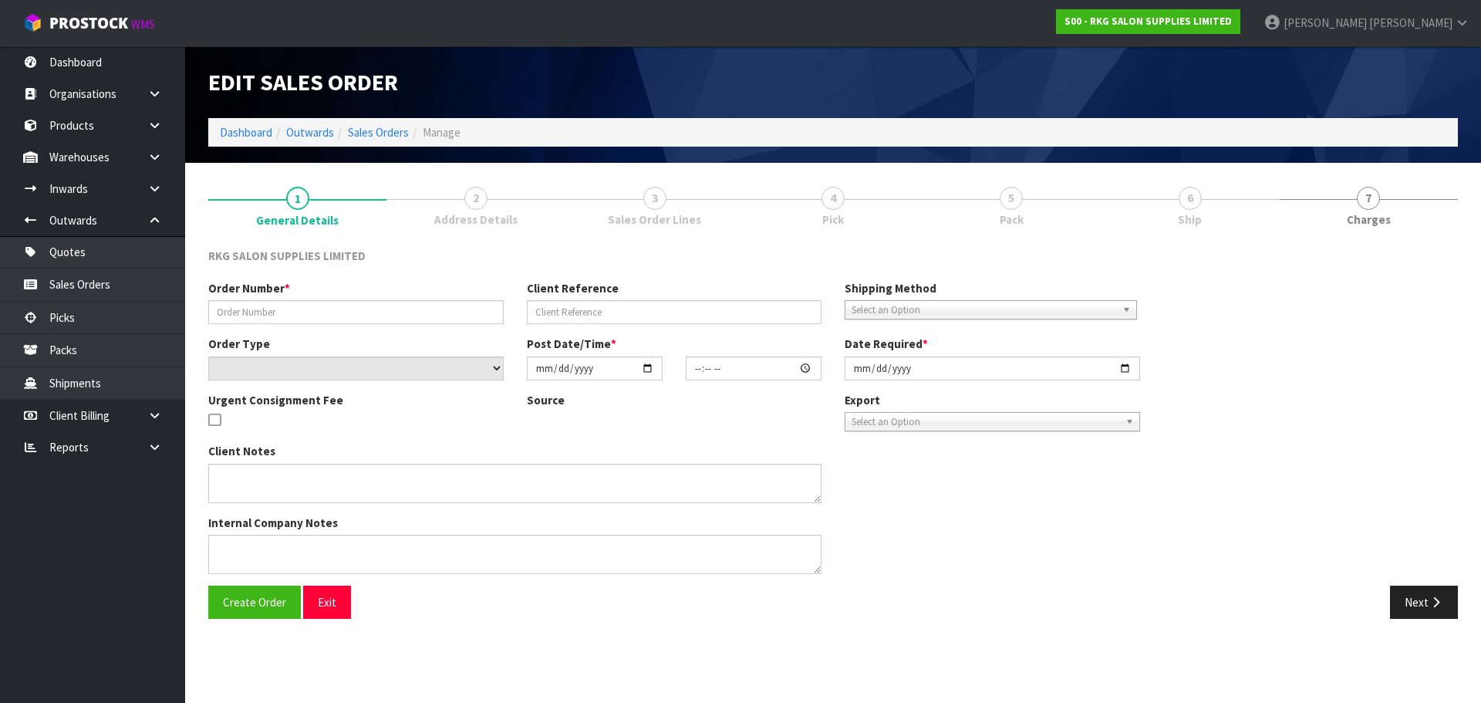
type input "2025-08-11"
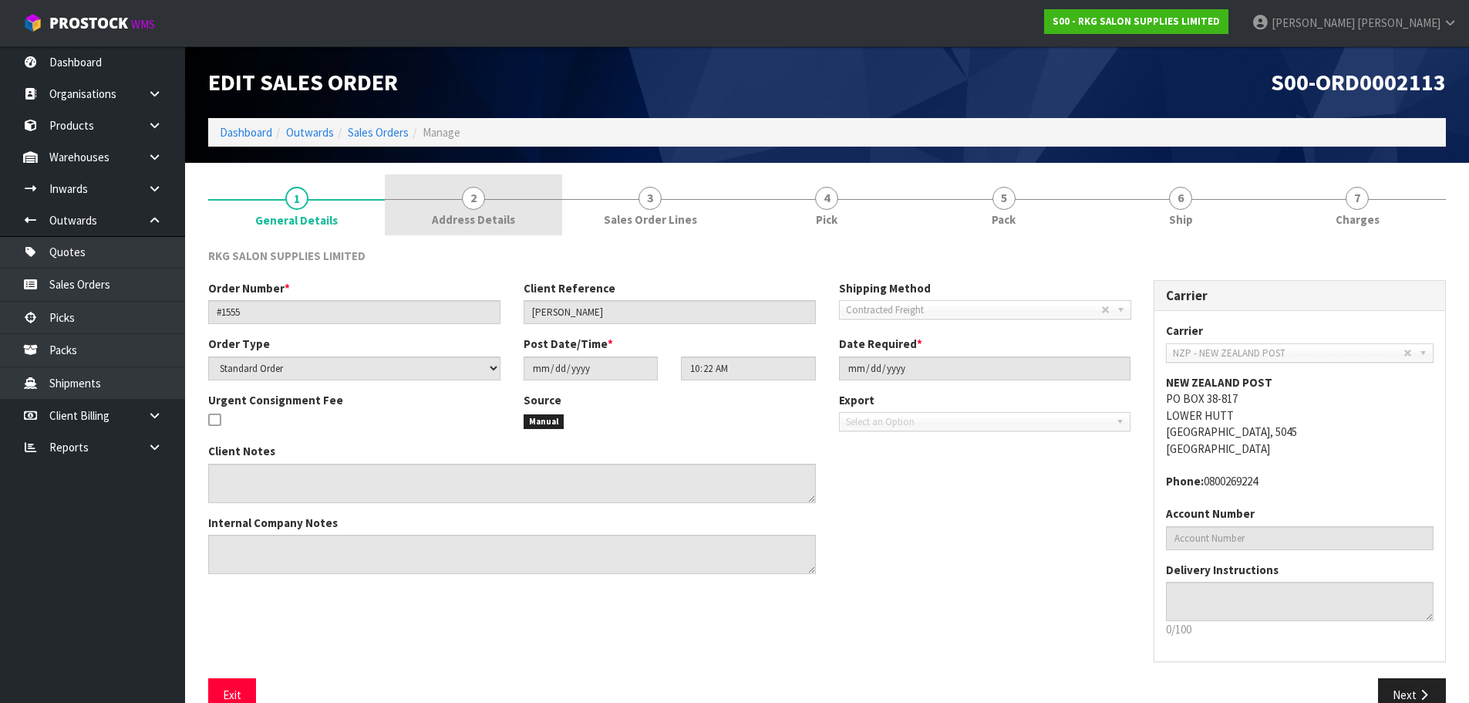
click at [480, 201] on span "2" at bounding box center [473, 198] width 23 height 23
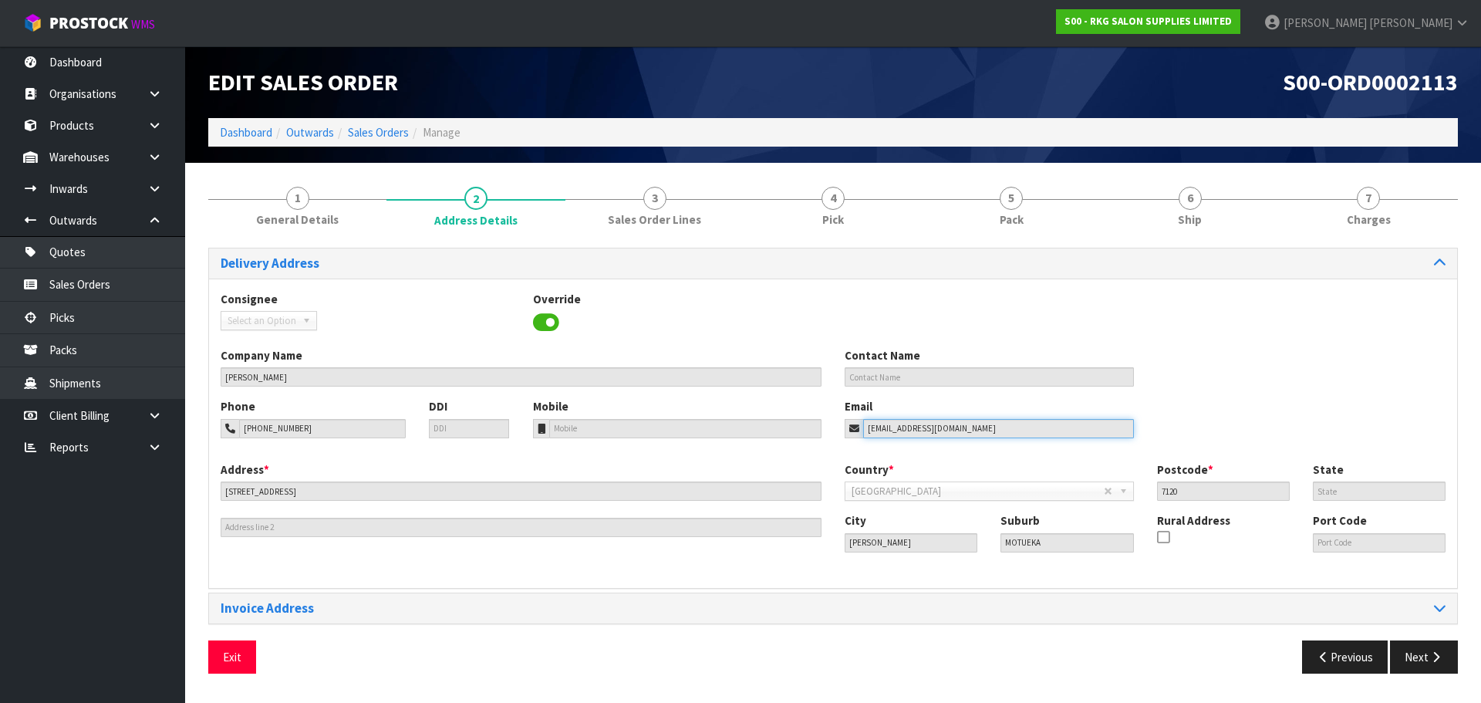
drag, startPoint x: 993, startPoint y: 428, endPoint x: 736, endPoint y: 393, distance: 260.0
click at [827, 417] on div "Phone 020-4000-0535 DDI Mobile Email shereewhelan1992@gmail.com" at bounding box center [833, 429] width 1248 height 62
click at [244, 658] on button "Exit" at bounding box center [232, 656] width 48 height 33
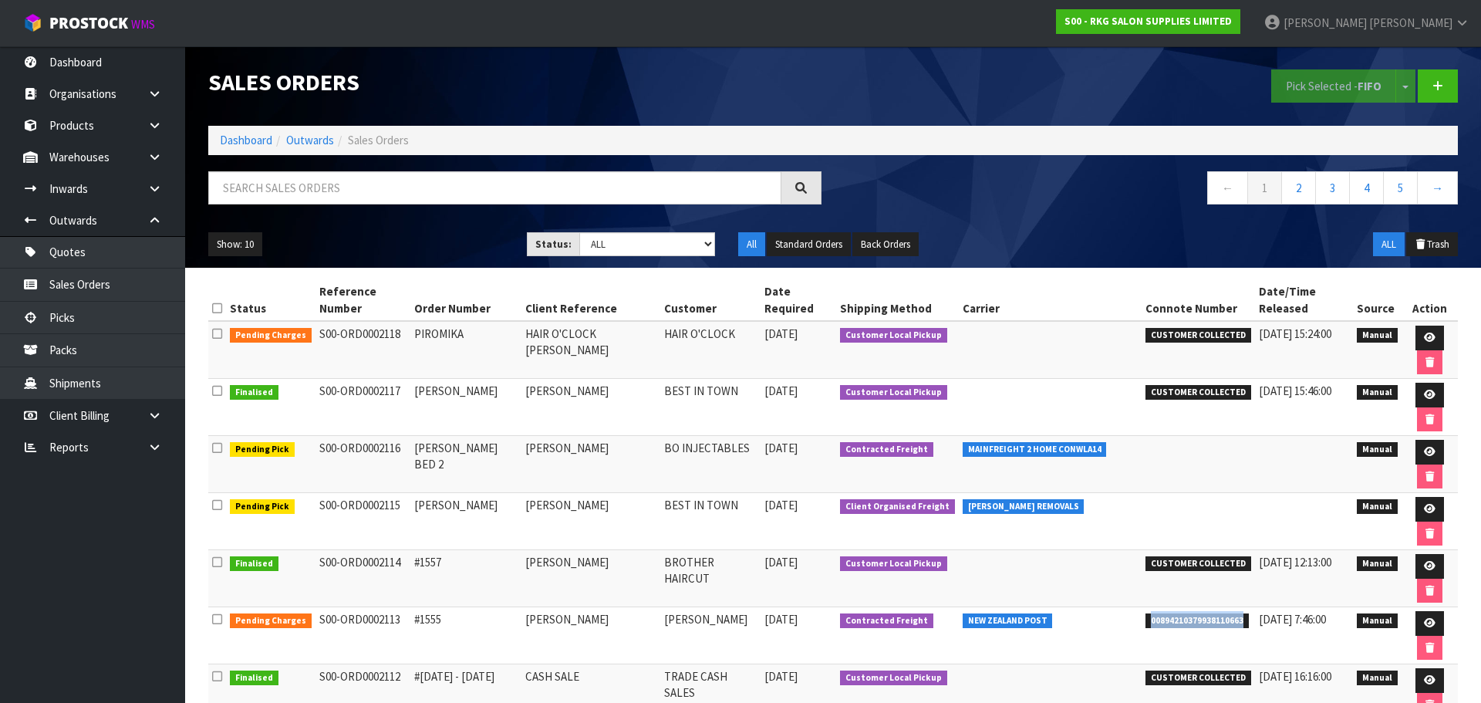
drag, startPoint x: 1125, startPoint y: 483, endPoint x: 1220, endPoint y: 485, distance: 94.9
click at [1220, 613] on span "00894210379938110663" at bounding box center [1196, 620] width 103 height 15
copy span "00894210379938110663"
click at [1424, 618] on icon at bounding box center [1430, 623] width 12 height 10
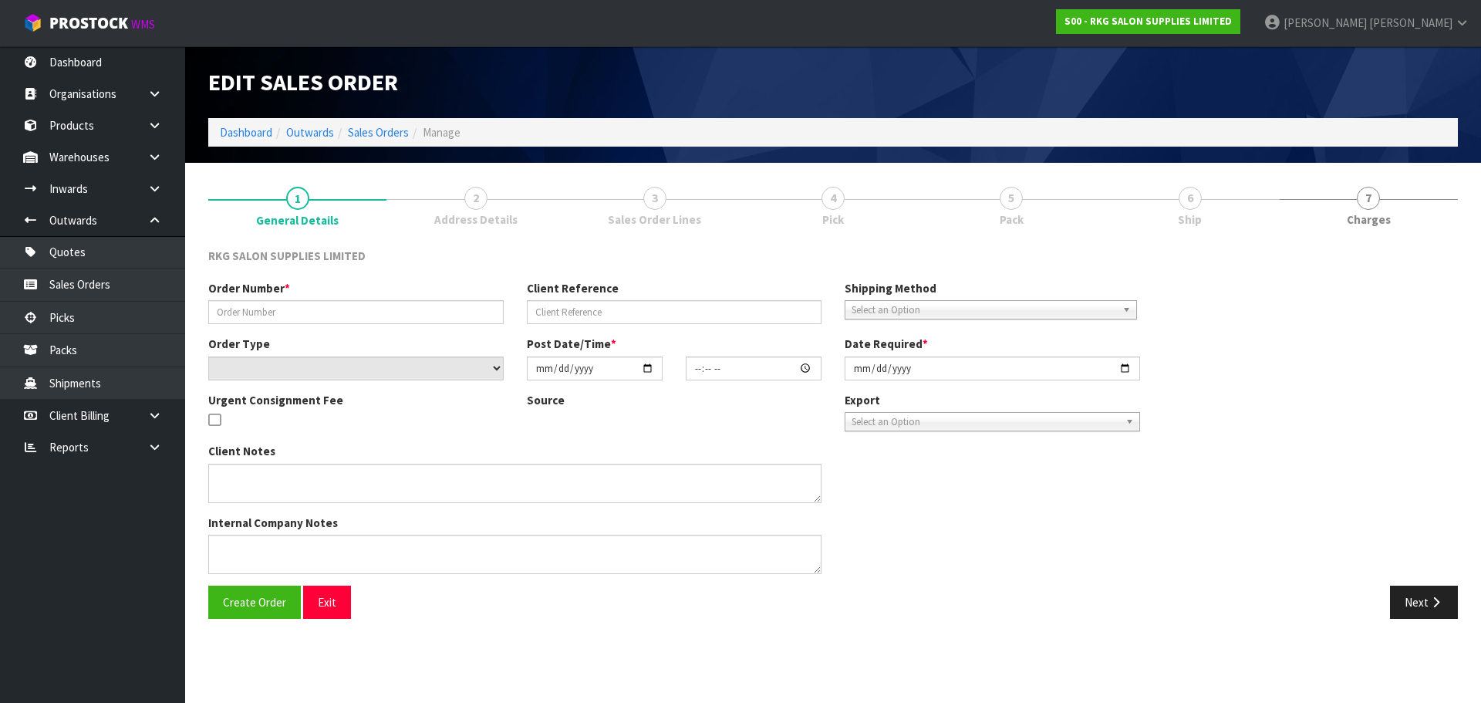
type input "#1555"
type input "SHEREE WHELAN"
select select "number:0"
type input "2025-08-11"
type input "10:22:00.000"
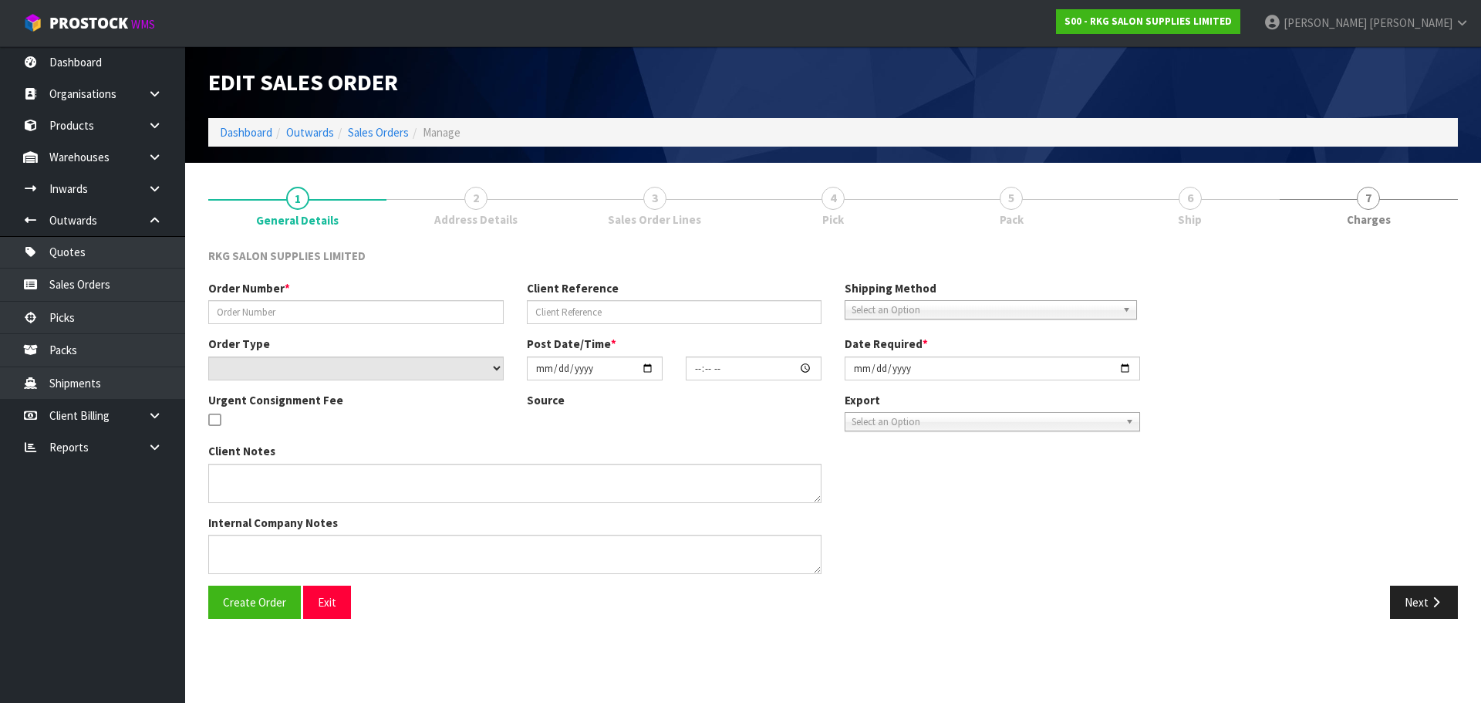
type input "2025-08-11"
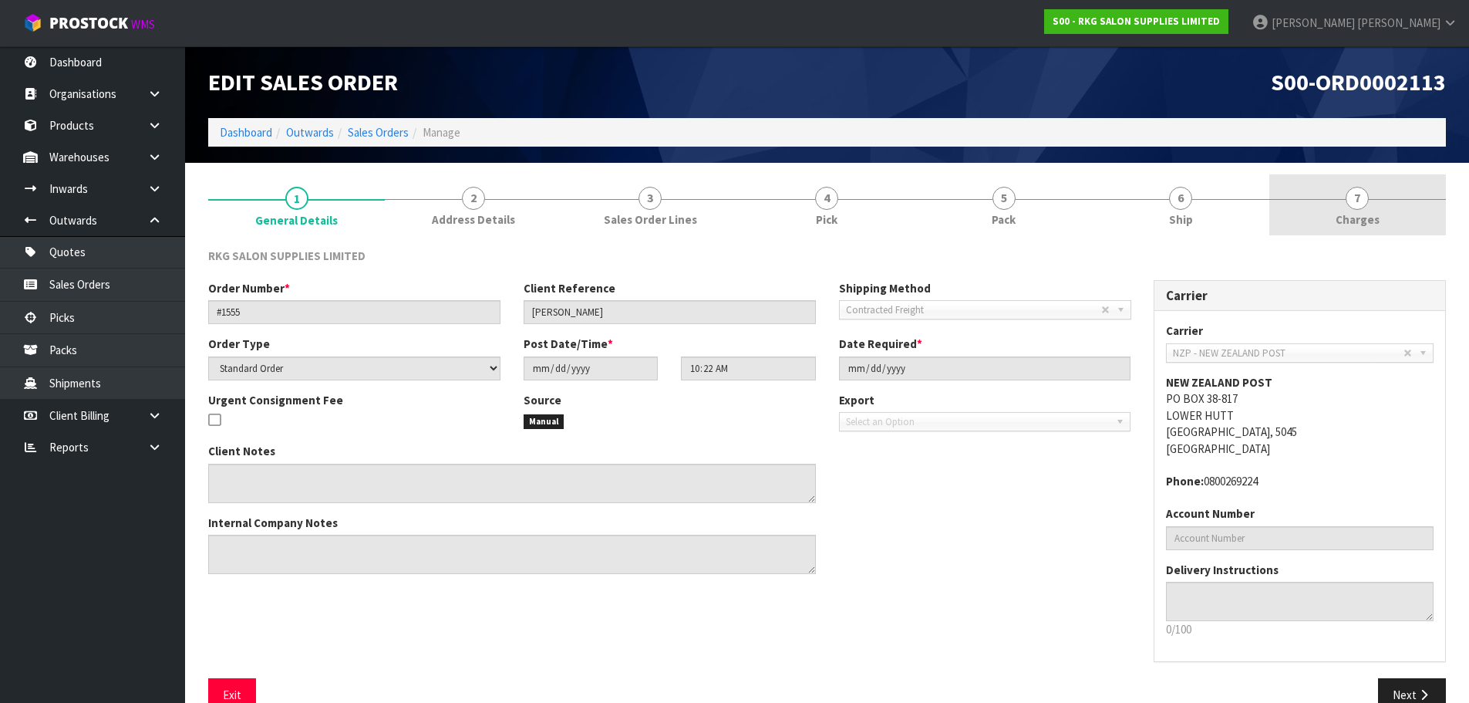
click at [1351, 201] on span "7" at bounding box center [1357, 198] width 23 height 23
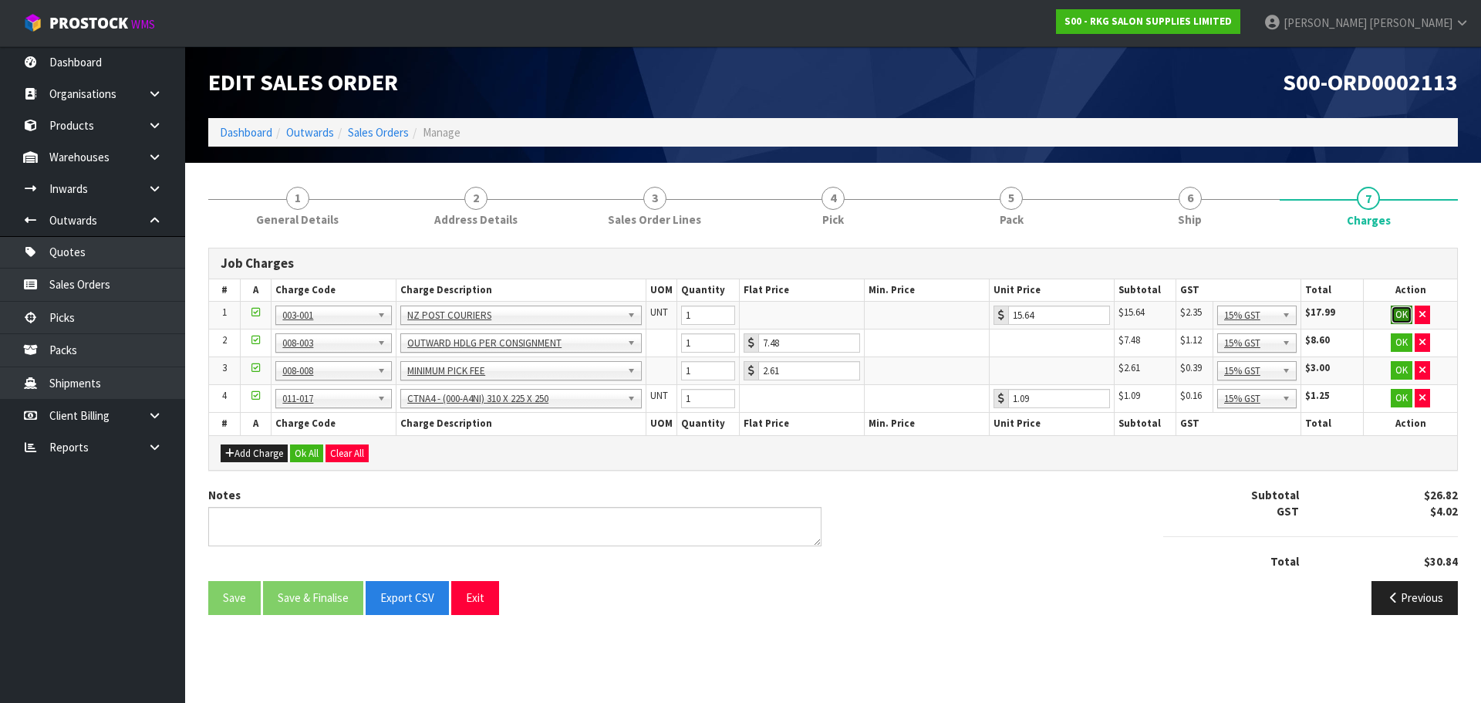
click at [1396, 309] on button "OK" at bounding box center [1401, 314] width 22 height 19
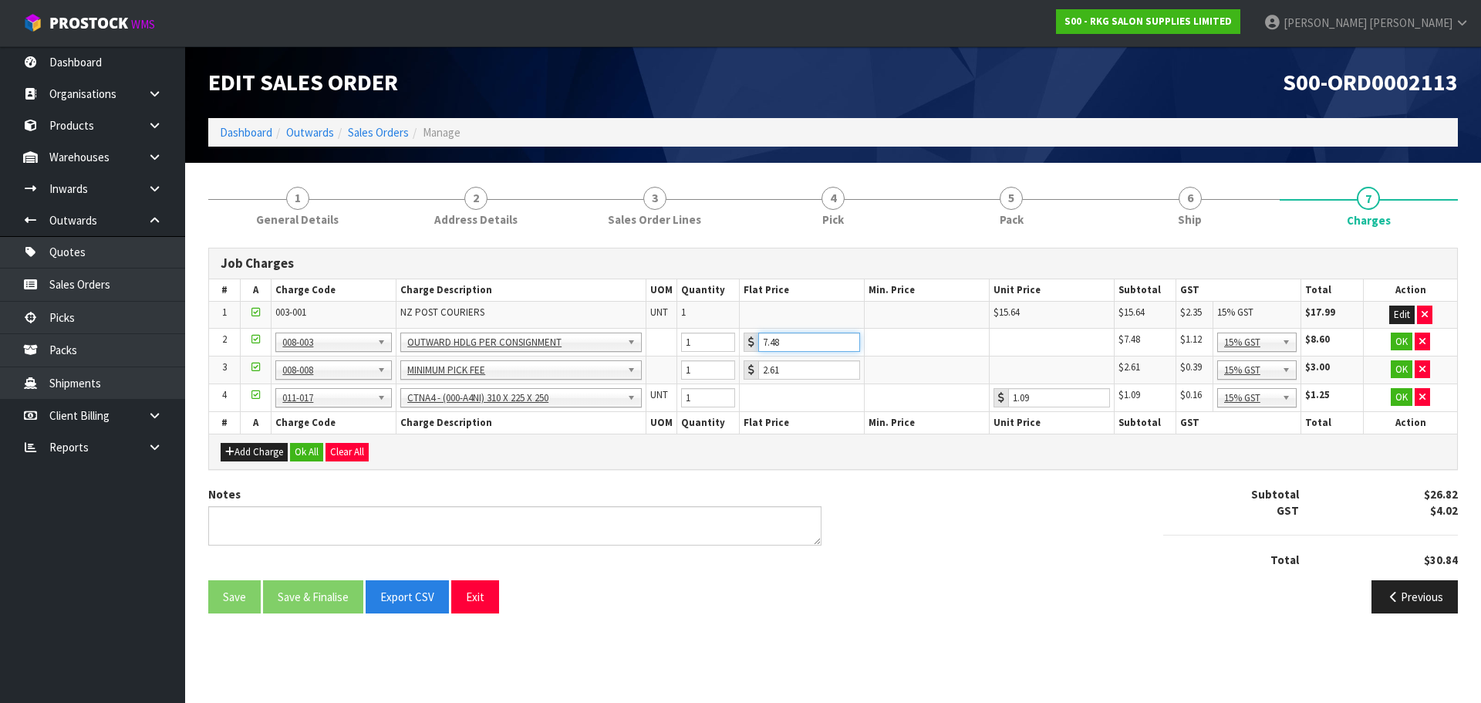
drag, startPoint x: 767, startPoint y: 345, endPoint x: 753, endPoint y: 349, distance: 13.7
click at [753, 349] on div "7.48" at bounding box center [801, 341] width 116 height 19
type input "3.50"
click at [1399, 336] on button "OK" at bounding box center [1401, 341] width 22 height 19
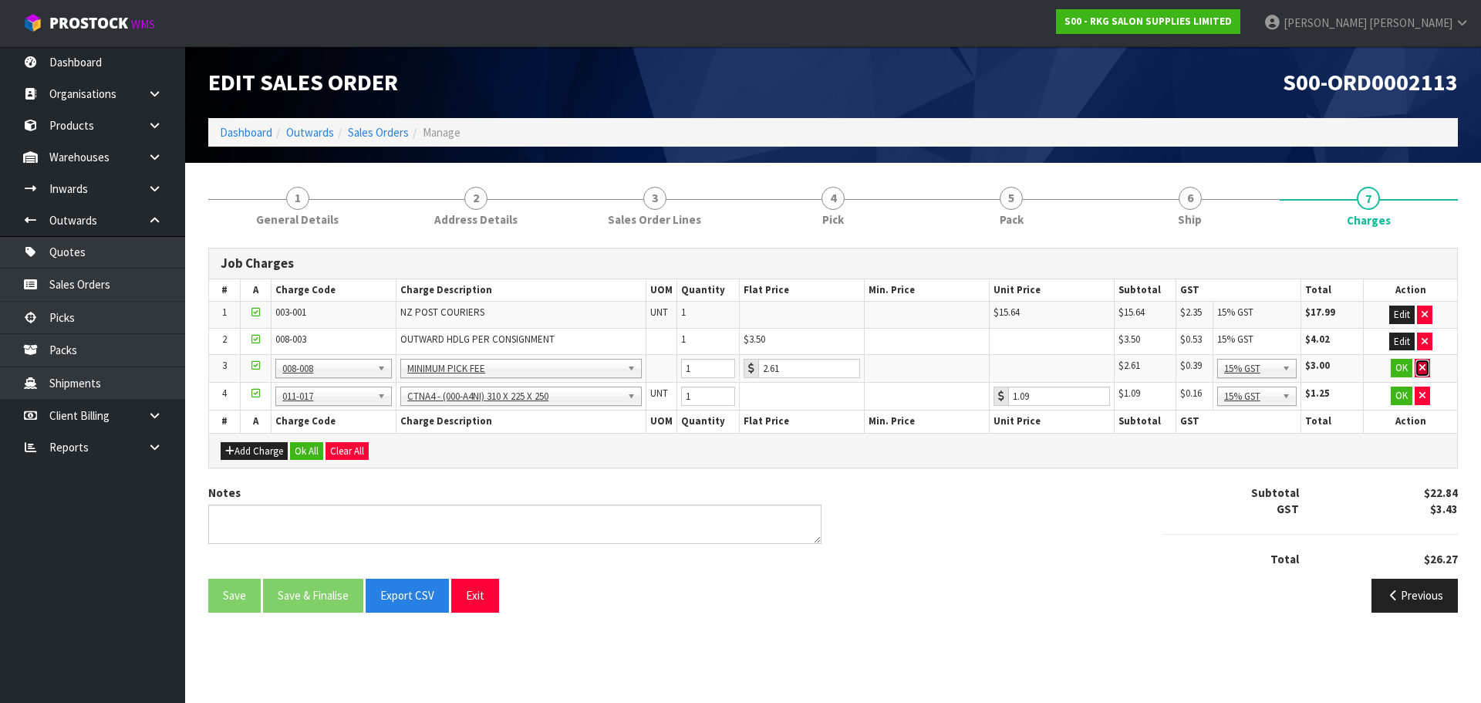
click at [1421, 366] on icon "button" at bounding box center [1422, 367] width 6 height 10
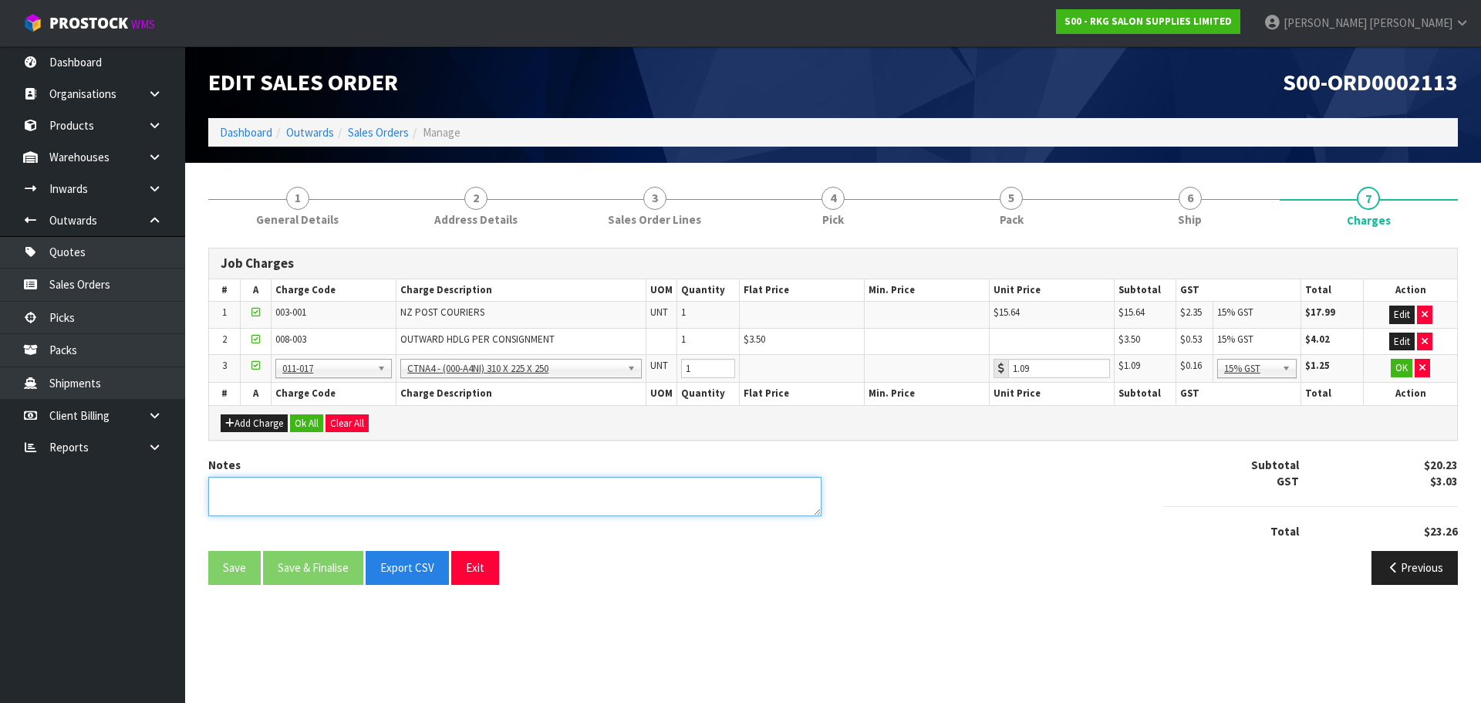
click at [406, 497] on textarea at bounding box center [514, 496] width 613 height 39
type textarea "PICKED BY KIRSTY"
click at [1401, 368] on button "OK" at bounding box center [1401, 368] width 22 height 19
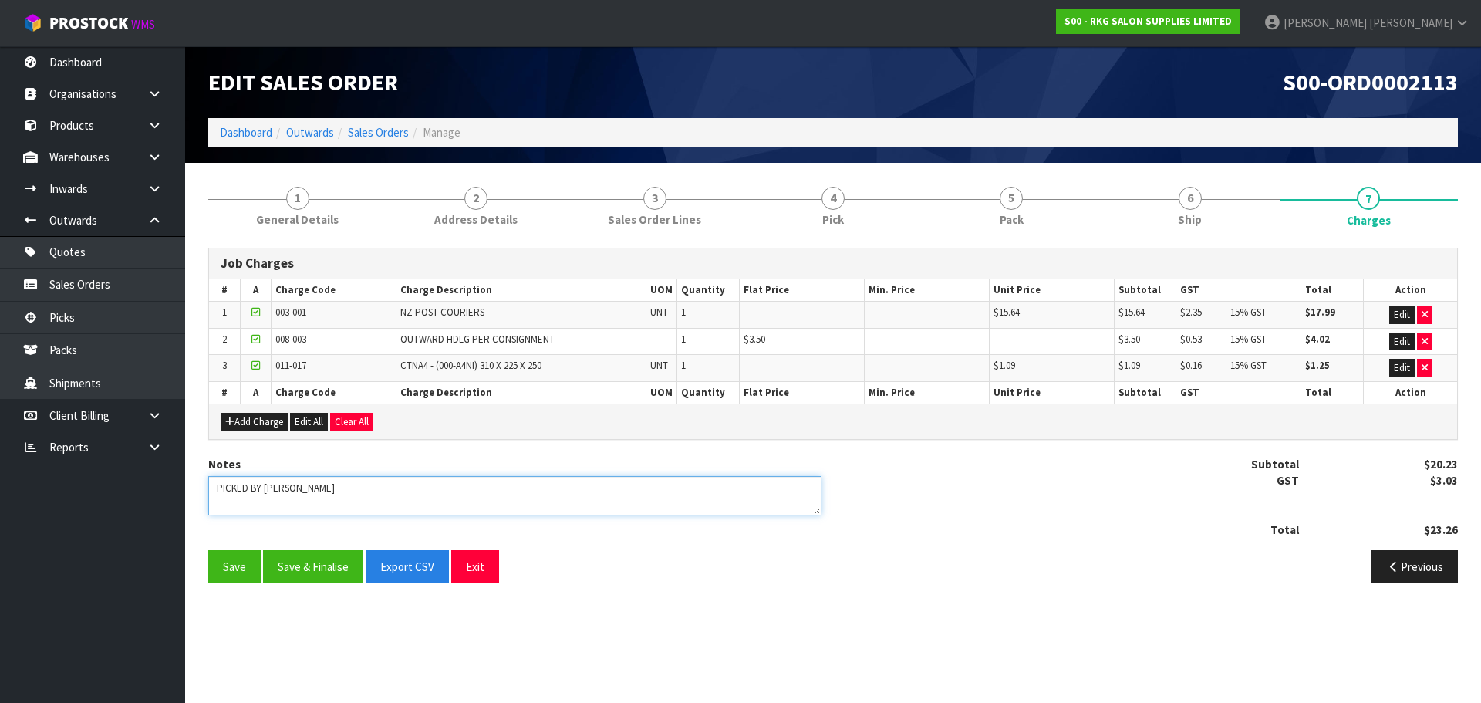
click at [302, 491] on textarea at bounding box center [514, 495] width 613 height 39
click at [313, 571] on button "Save & Finalise" at bounding box center [313, 566] width 100 height 33
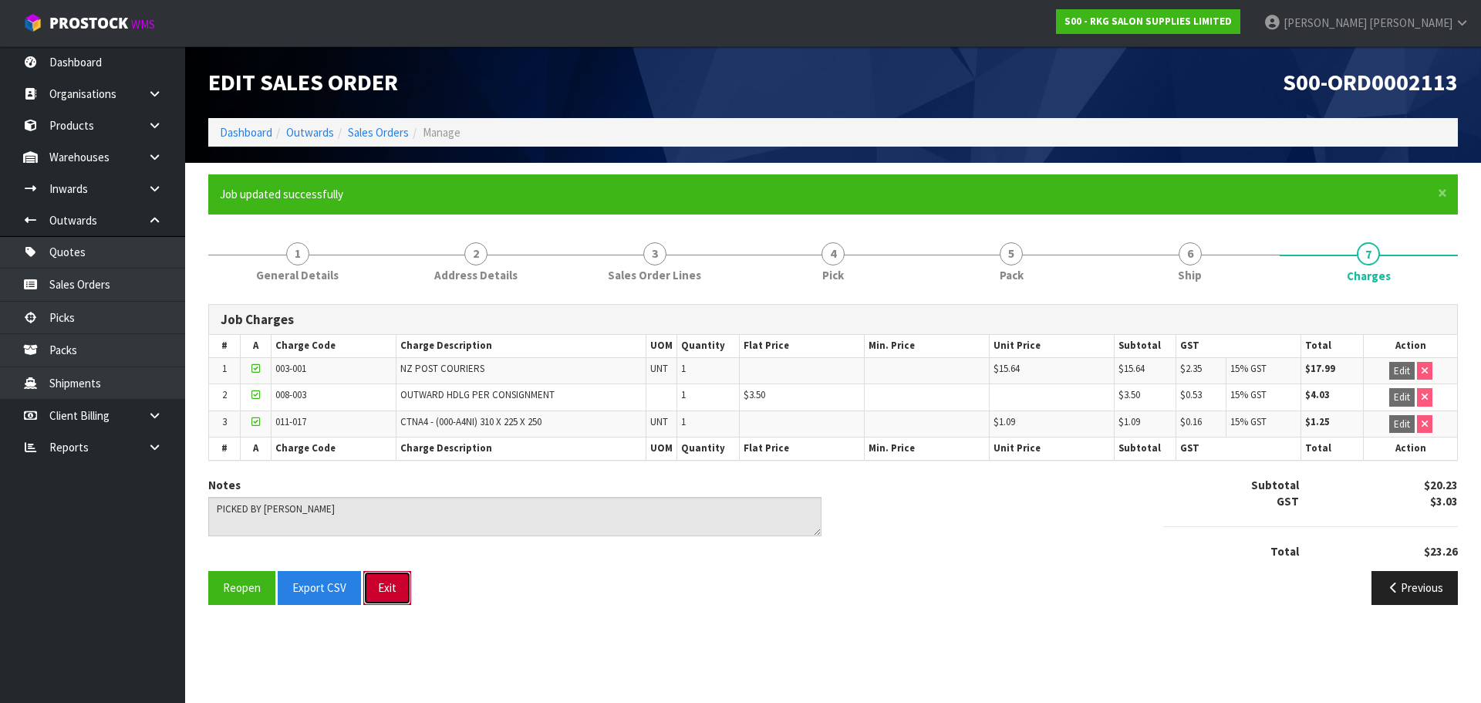
click at [391, 591] on button "Exit" at bounding box center [387, 587] width 48 height 33
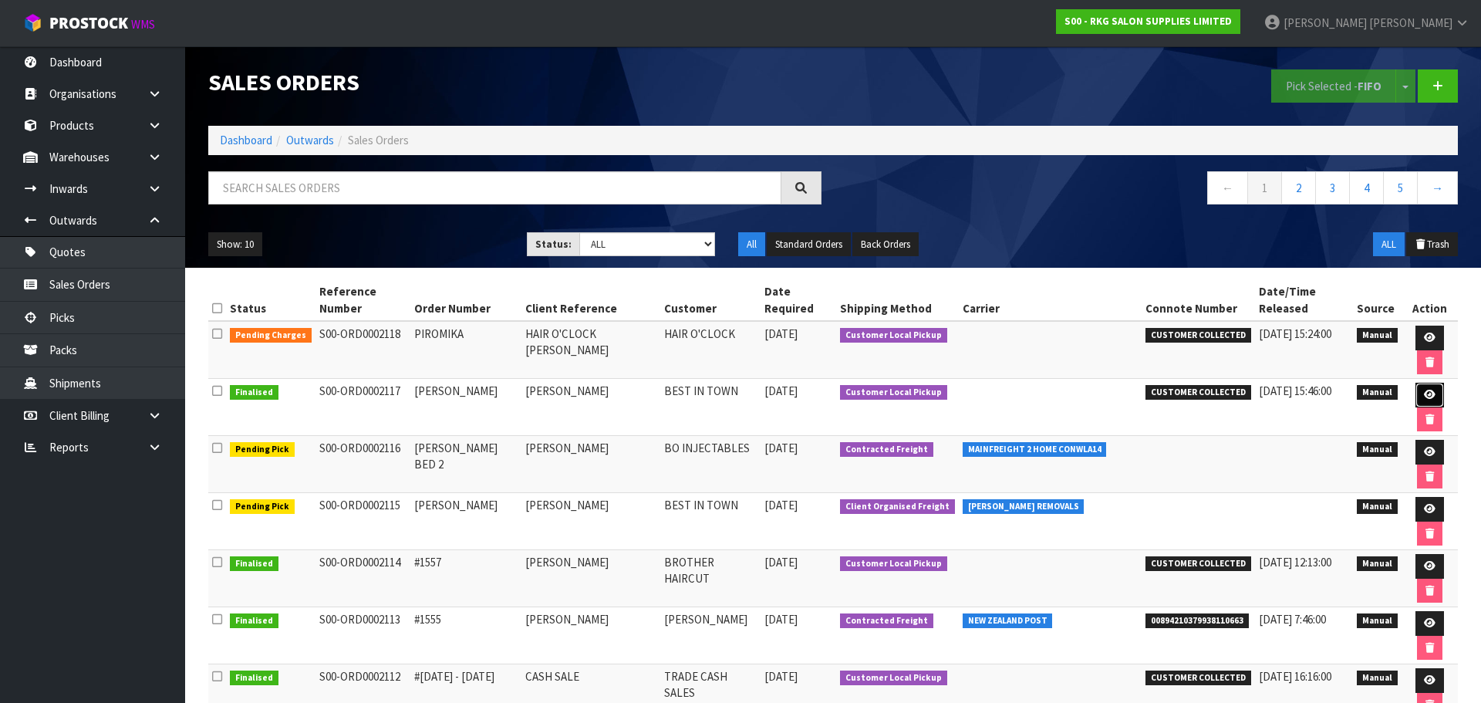
click at [1424, 389] on icon at bounding box center [1430, 394] width 12 height 10
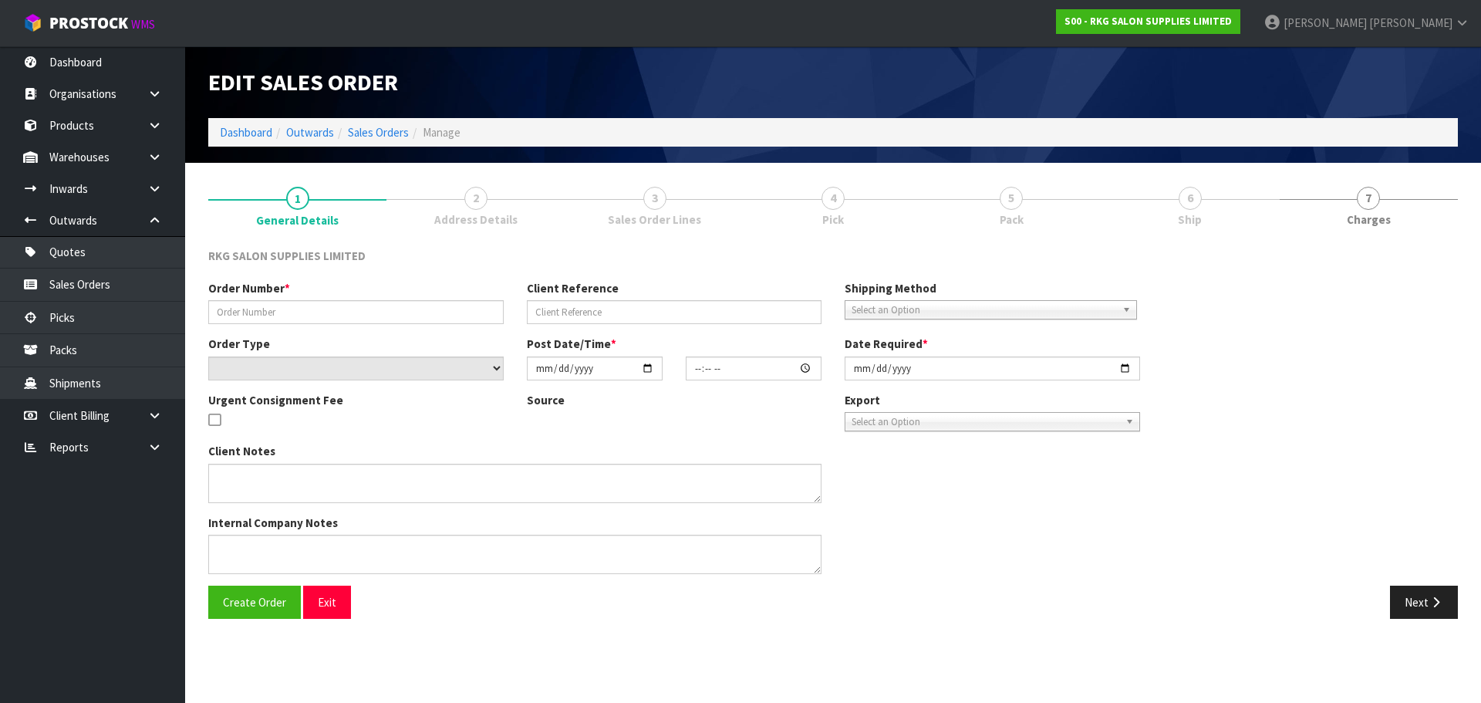
type input "[PERSON_NAME]"
select select "number:0"
type input "[DATE]"
type input "13:51:00.000"
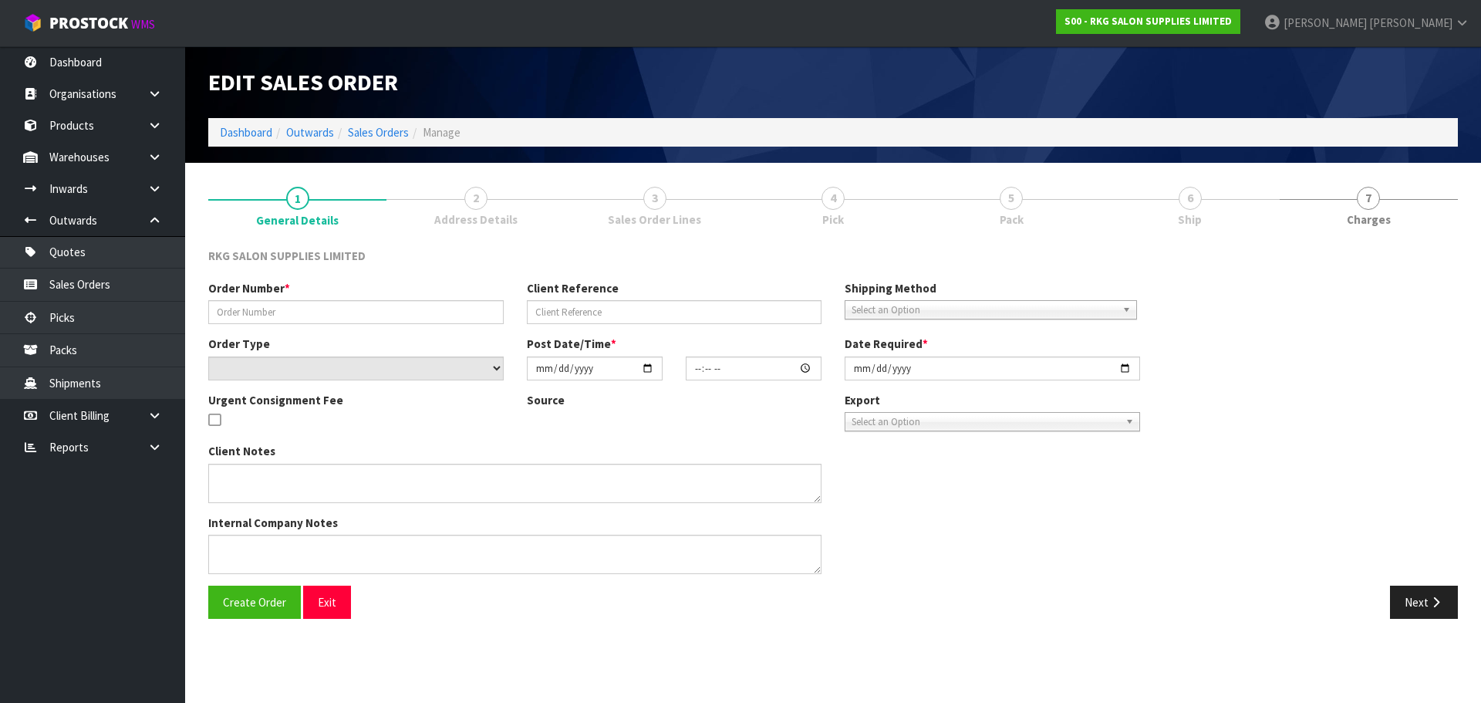
type input "[DATE]"
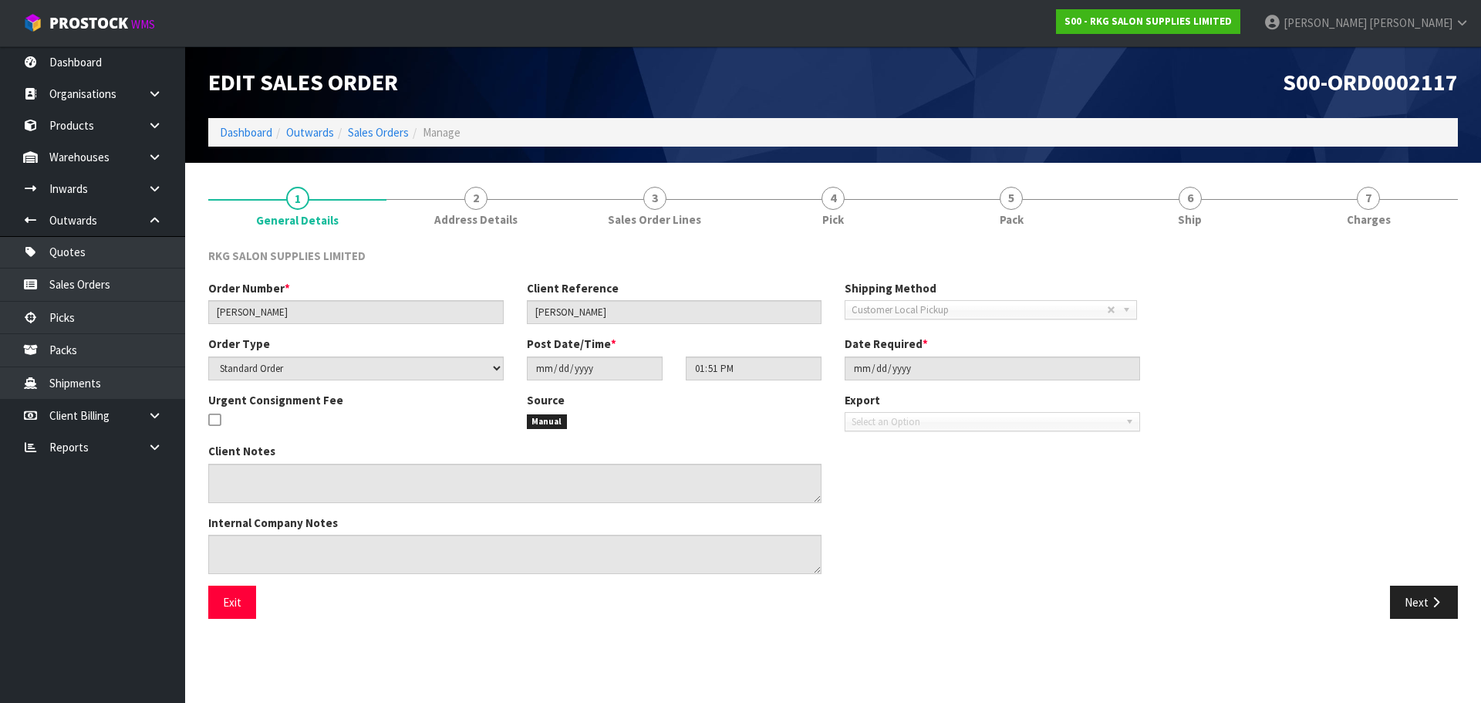
drag, startPoint x: 477, startPoint y: 201, endPoint x: 807, endPoint y: 355, distance: 363.6
click at [477, 201] on span "2" at bounding box center [475, 198] width 23 height 23
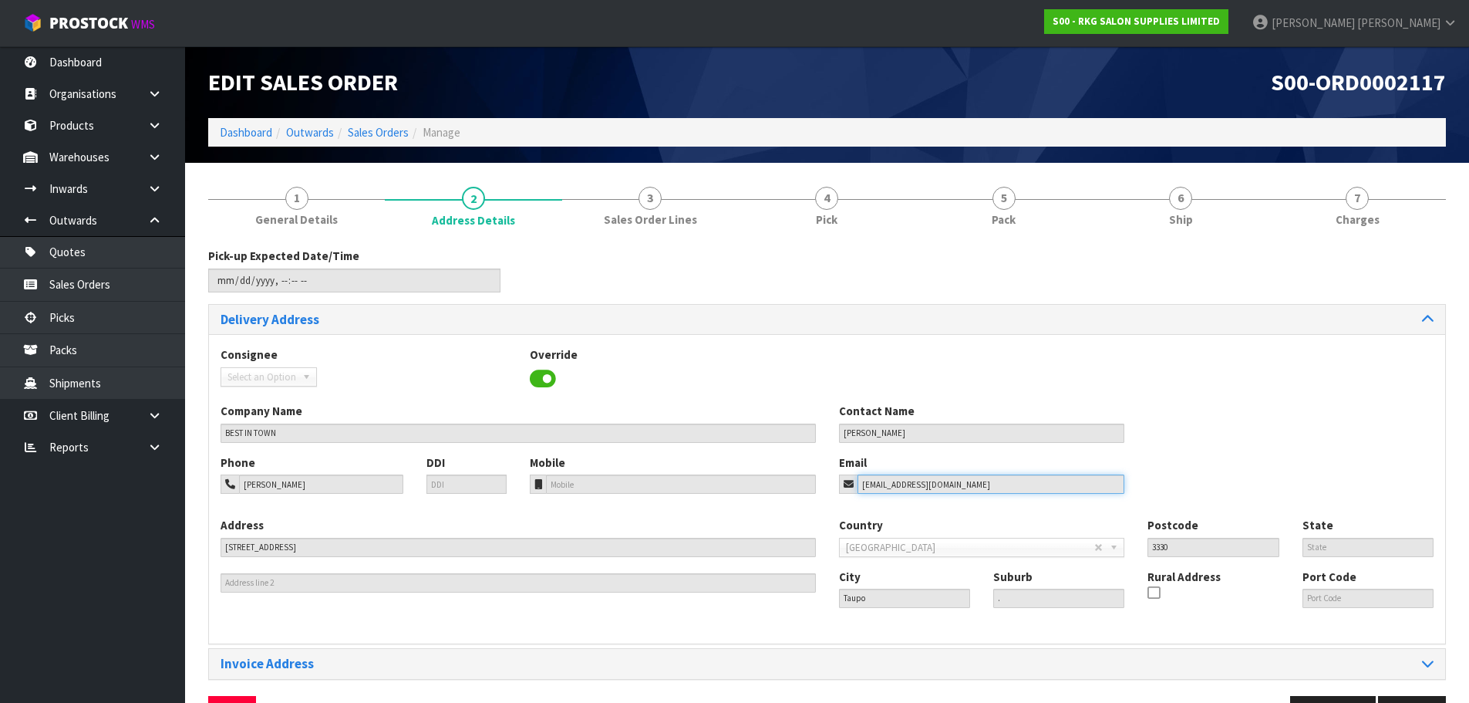
drag, startPoint x: 968, startPoint y: 488, endPoint x: 846, endPoint y: 487, distance: 121.8
click at [846, 487] on div "params320@gmail.com" at bounding box center [982, 483] width 286 height 19
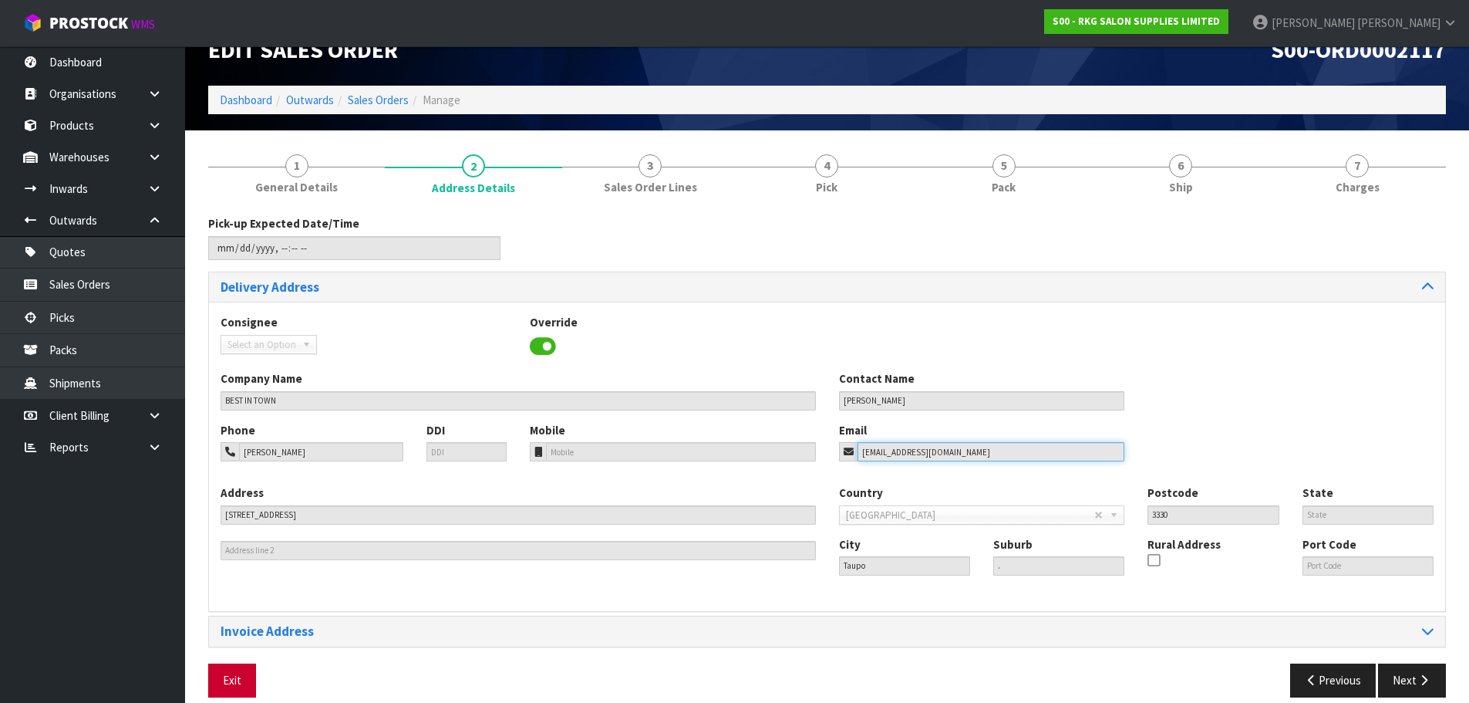
scroll to position [50, 0]
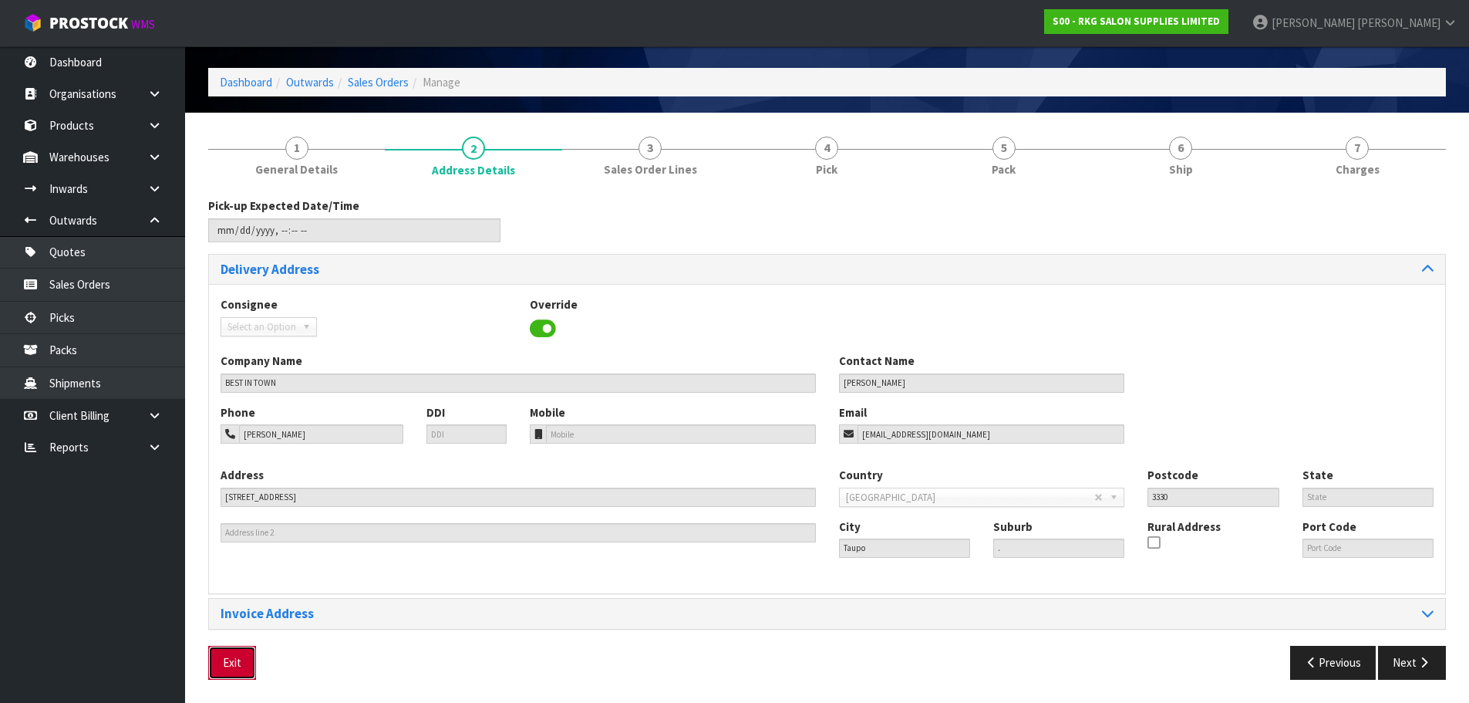
click at [224, 672] on button "Exit" at bounding box center [232, 661] width 48 height 33
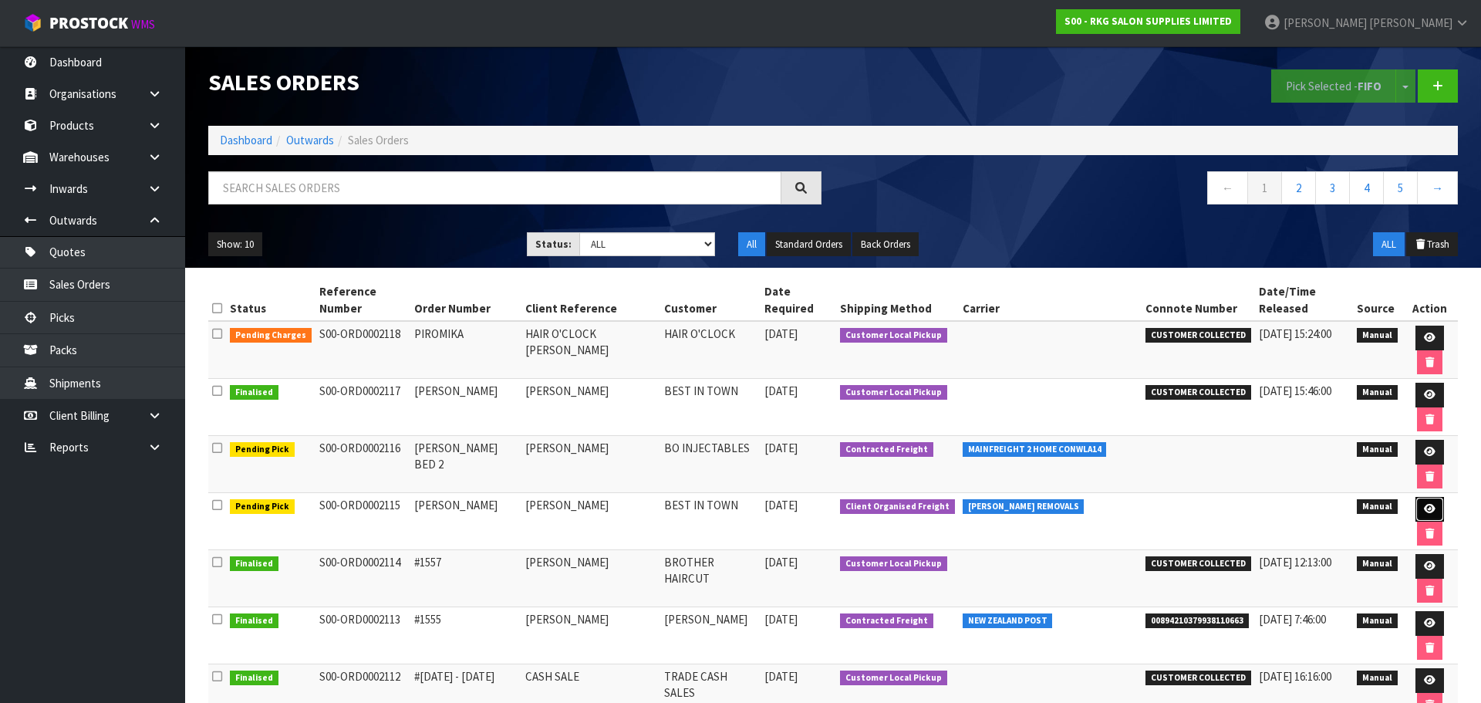
click at [1424, 504] on icon at bounding box center [1430, 509] width 12 height 10
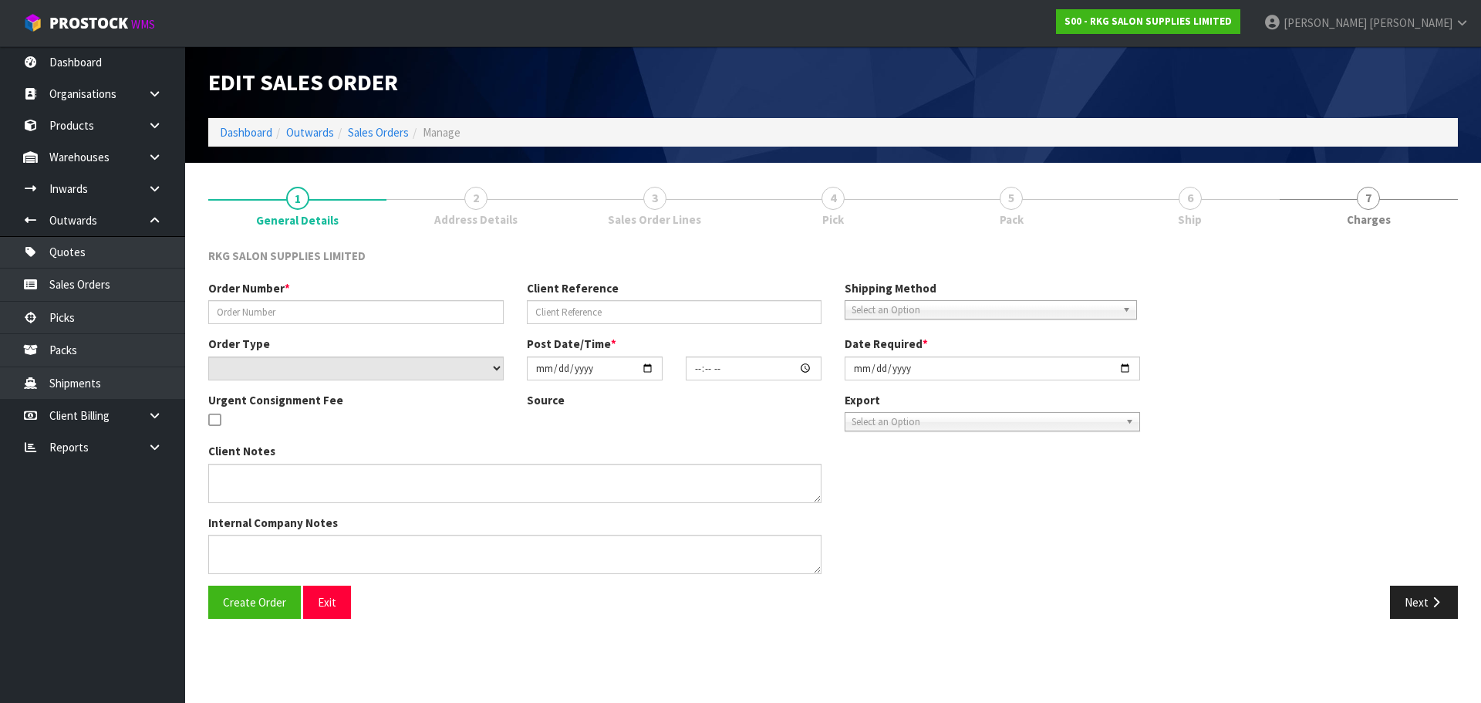
type input "PERMINDER"
type input "[PERSON_NAME]"
select select "number:0"
type input "[DATE]"
type input "00:00:00.000"
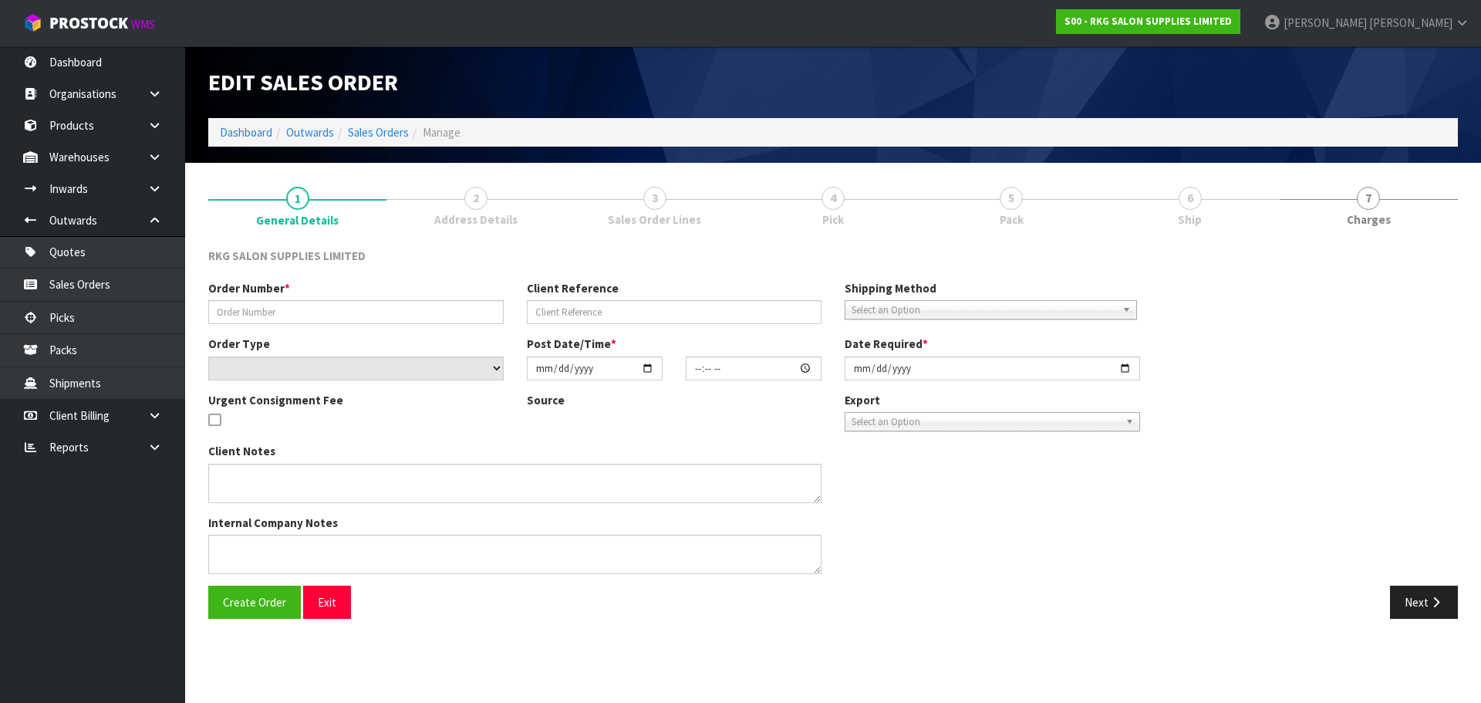
type input "[DATE]"
type textarea "FOR CONROYS"
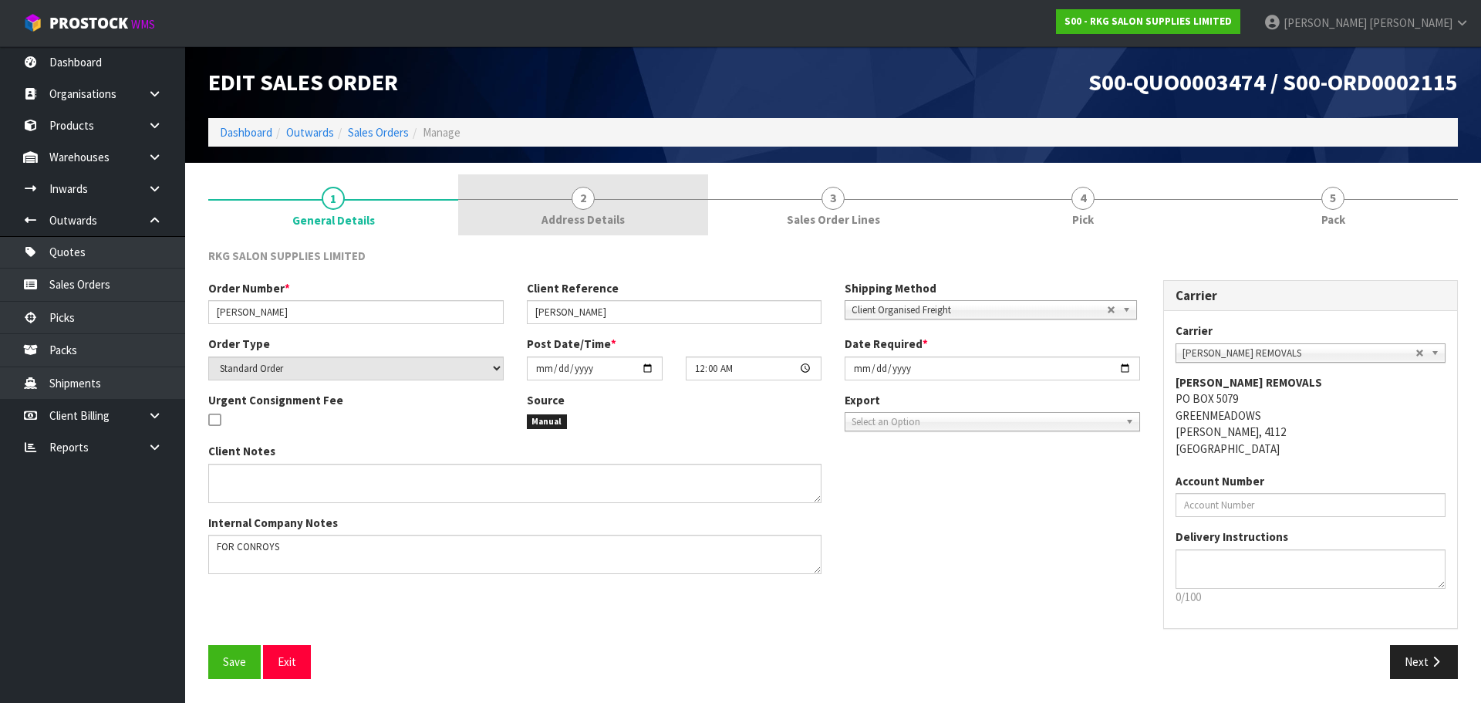
click at [590, 206] on span "2" at bounding box center [582, 198] width 23 height 23
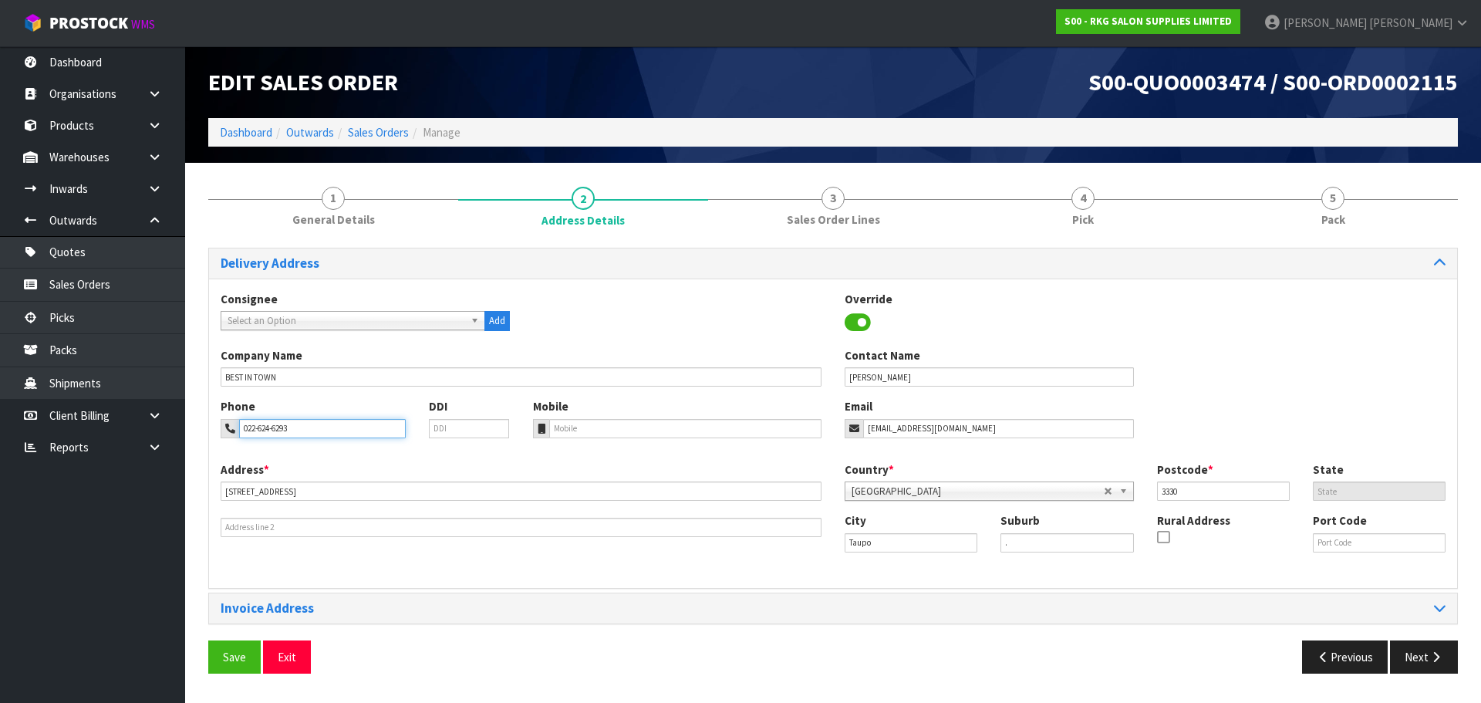
drag, startPoint x: 315, startPoint y: 431, endPoint x: 235, endPoint y: 431, distance: 80.2
click at [235, 431] on div "022-624-6293" at bounding box center [313, 428] width 185 height 19
click at [289, 661] on button "Exit" at bounding box center [287, 656] width 48 height 33
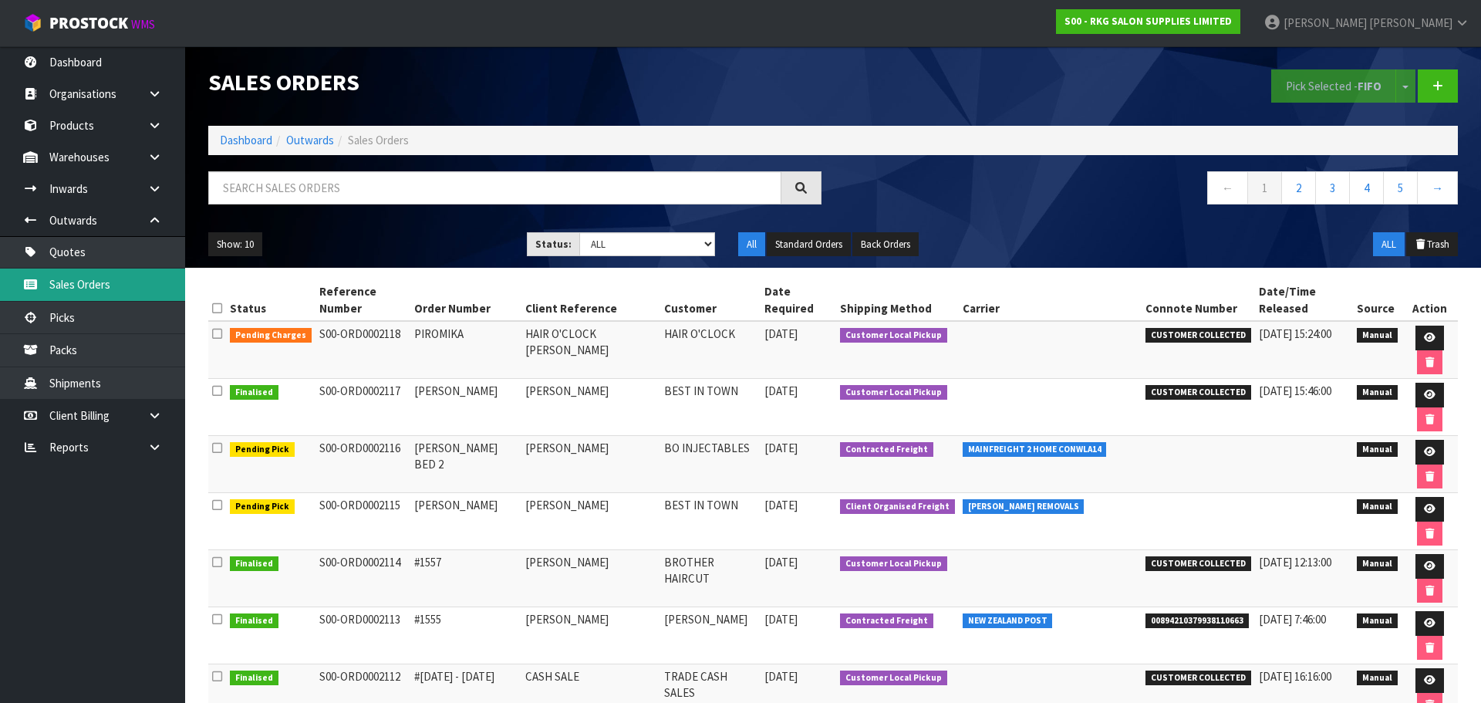
click at [79, 290] on link "Sales Orders" at bounding box center [92, 284] width 185 height 32
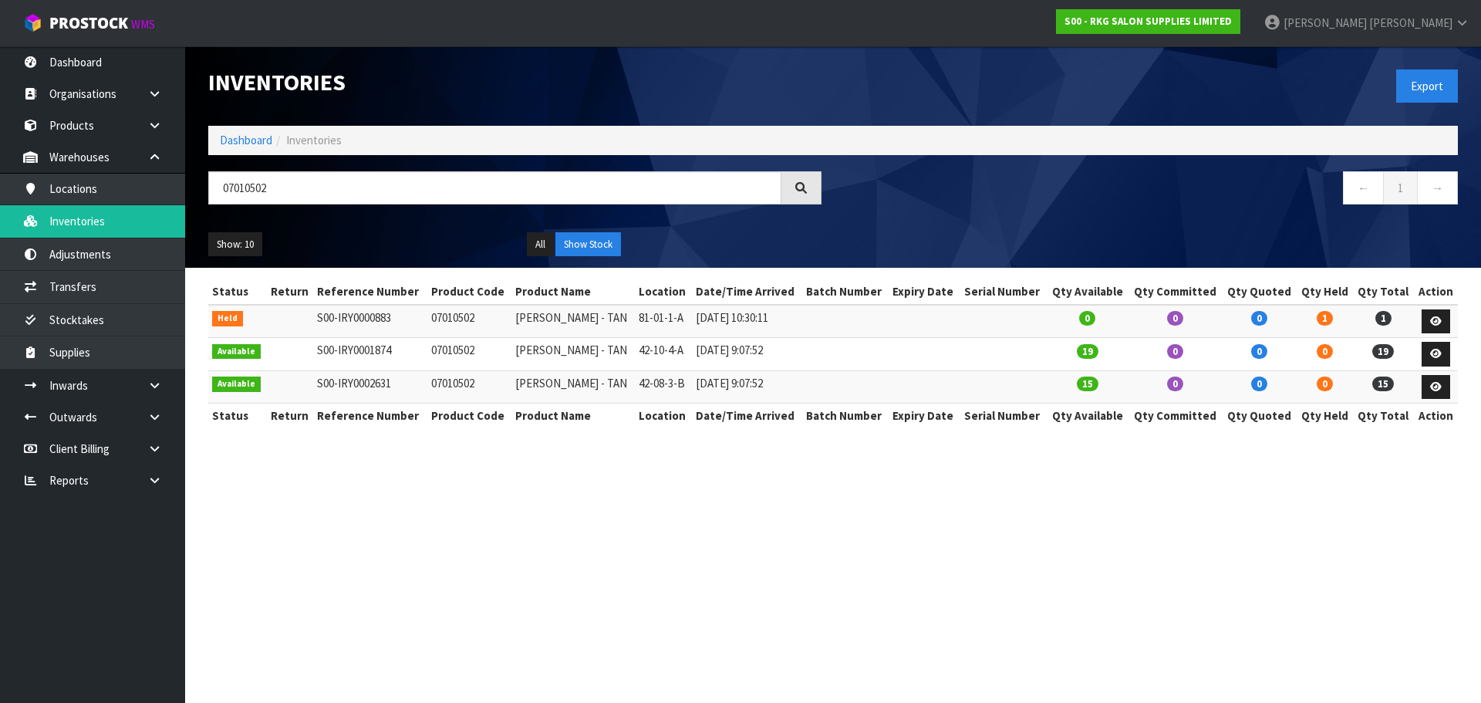
click at [217, 191] on input "07010502" at bounding box center [494, 187] width 573 height 33
click at [66, 126] on link "Products" at bounding box center [92, 126] width 185 height 32
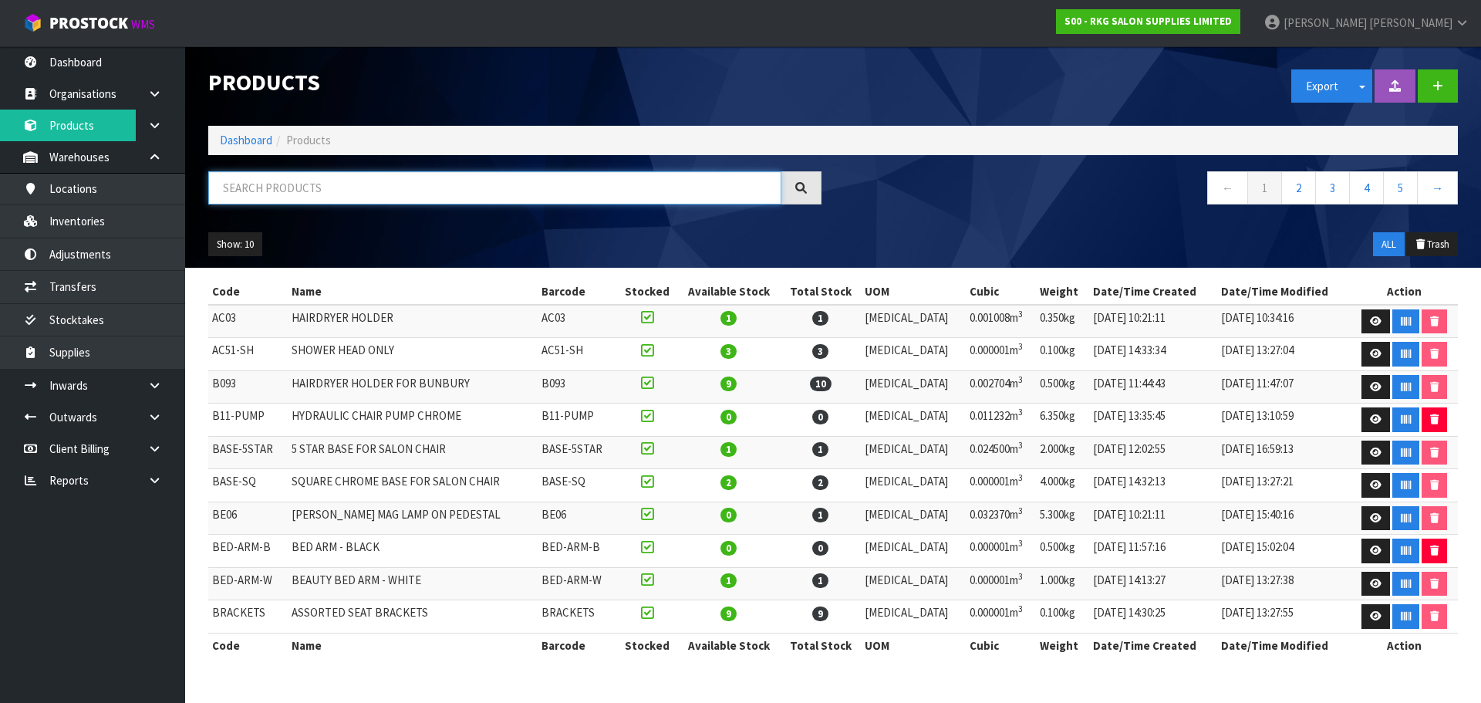
click at [243, 187] on input "text" at bounding box center [494, 187] width 573 height 33
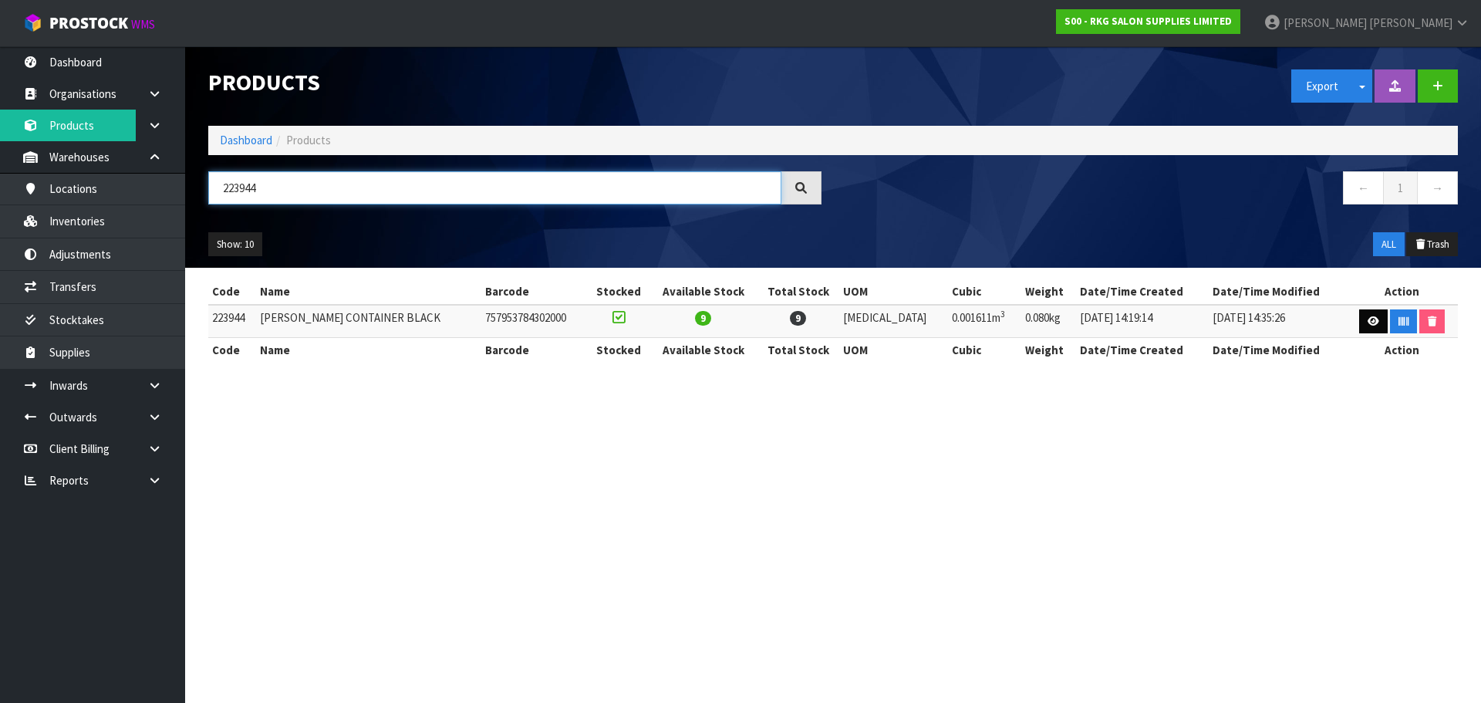
type input "223944"
click at [1367, 320] on icon at bounding box center [1373, 321] width 12 height 10
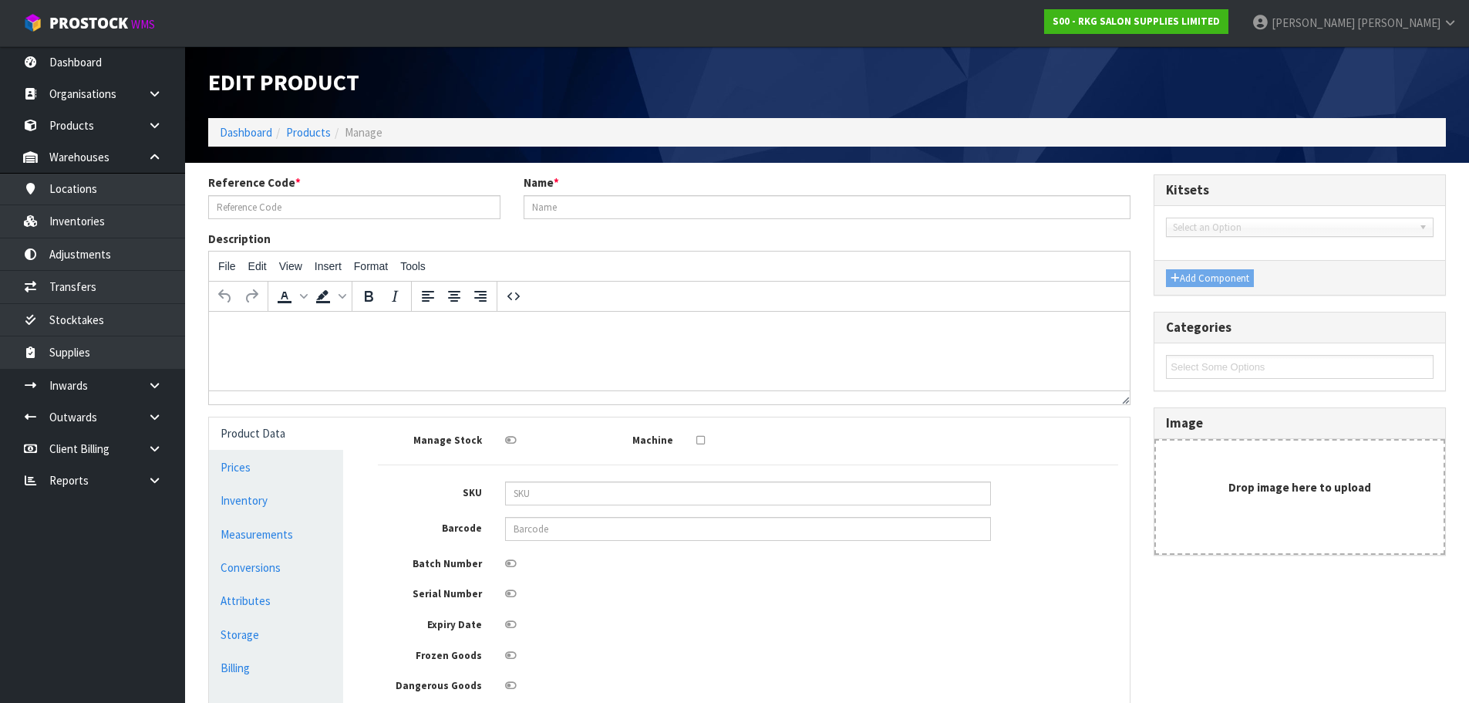
type input "223944"
type input "[PERSON_NAME] CONTAINER BLACK"
type input "757953784302000"
type input "13.04"
type input "15.00"
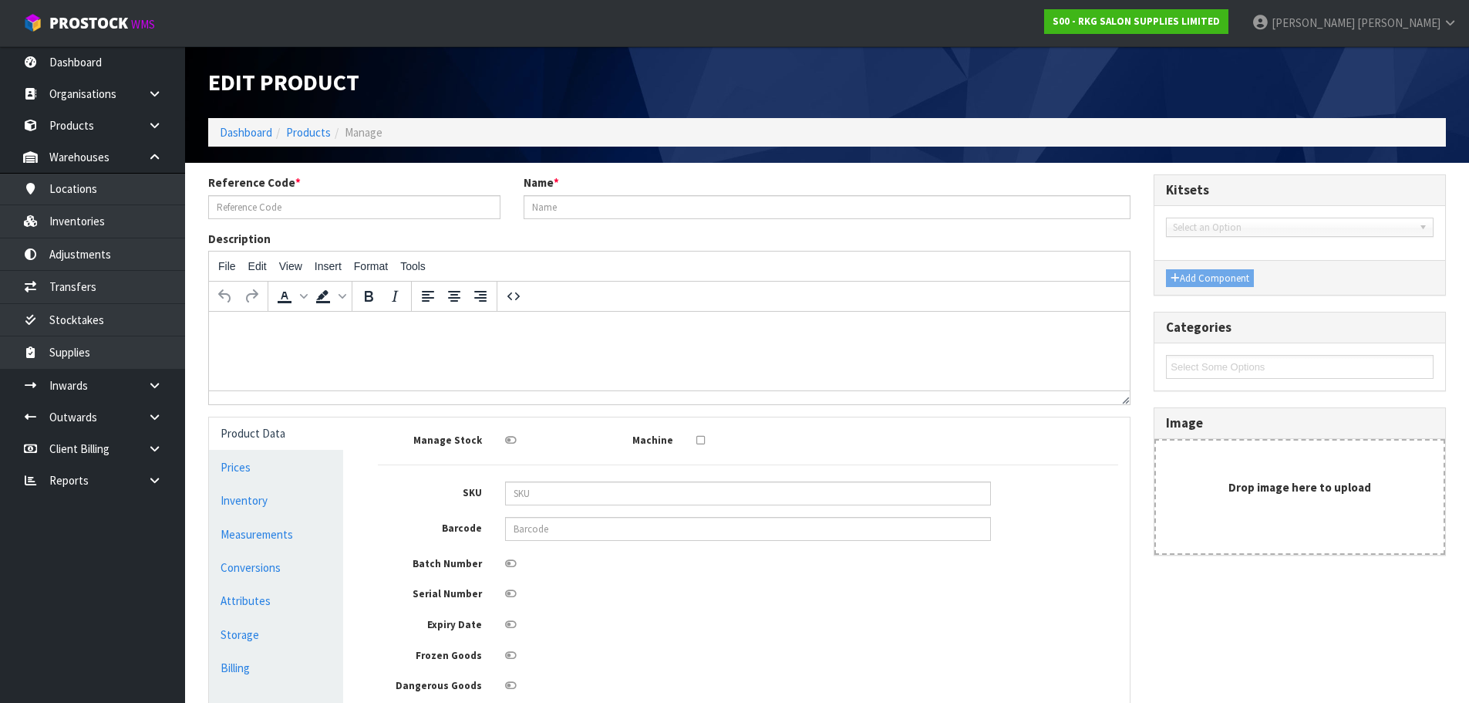
type input "4.50"
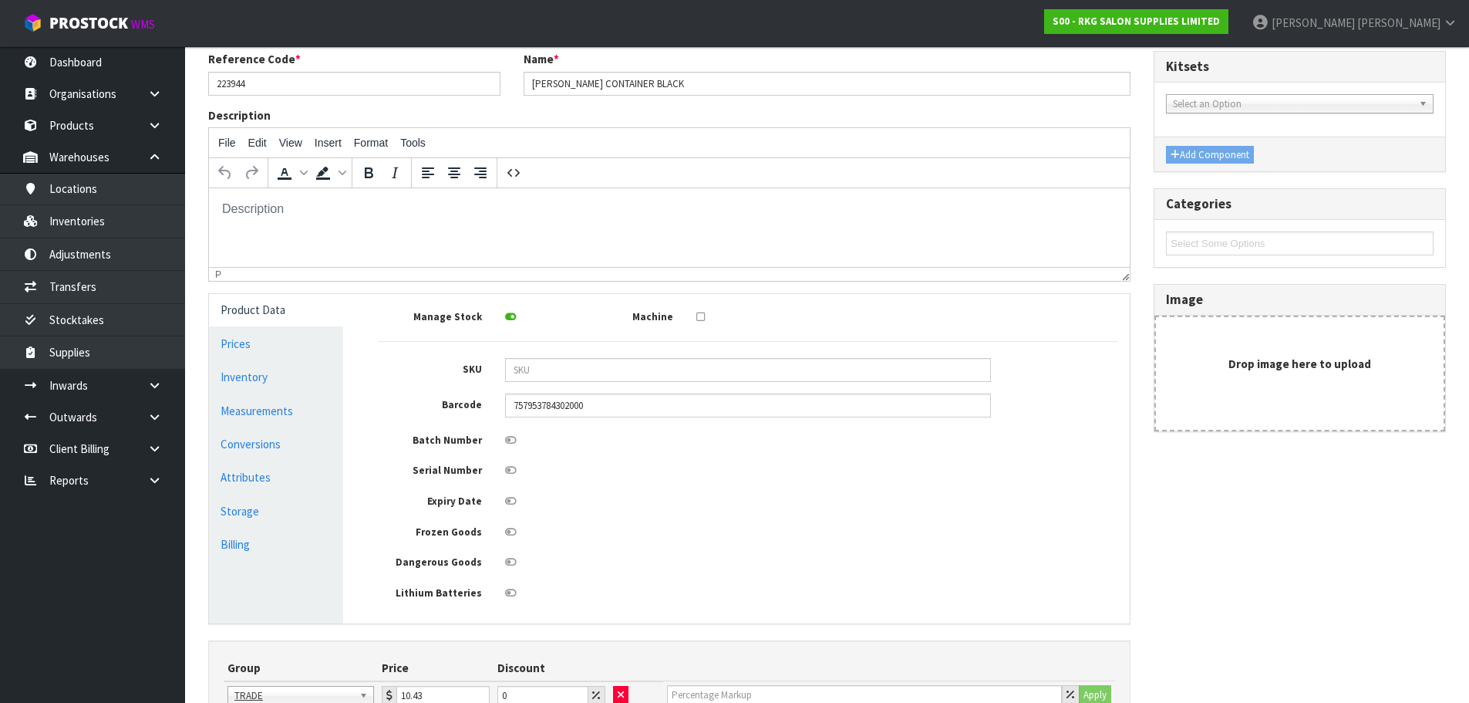
scroll to position [154, 0]
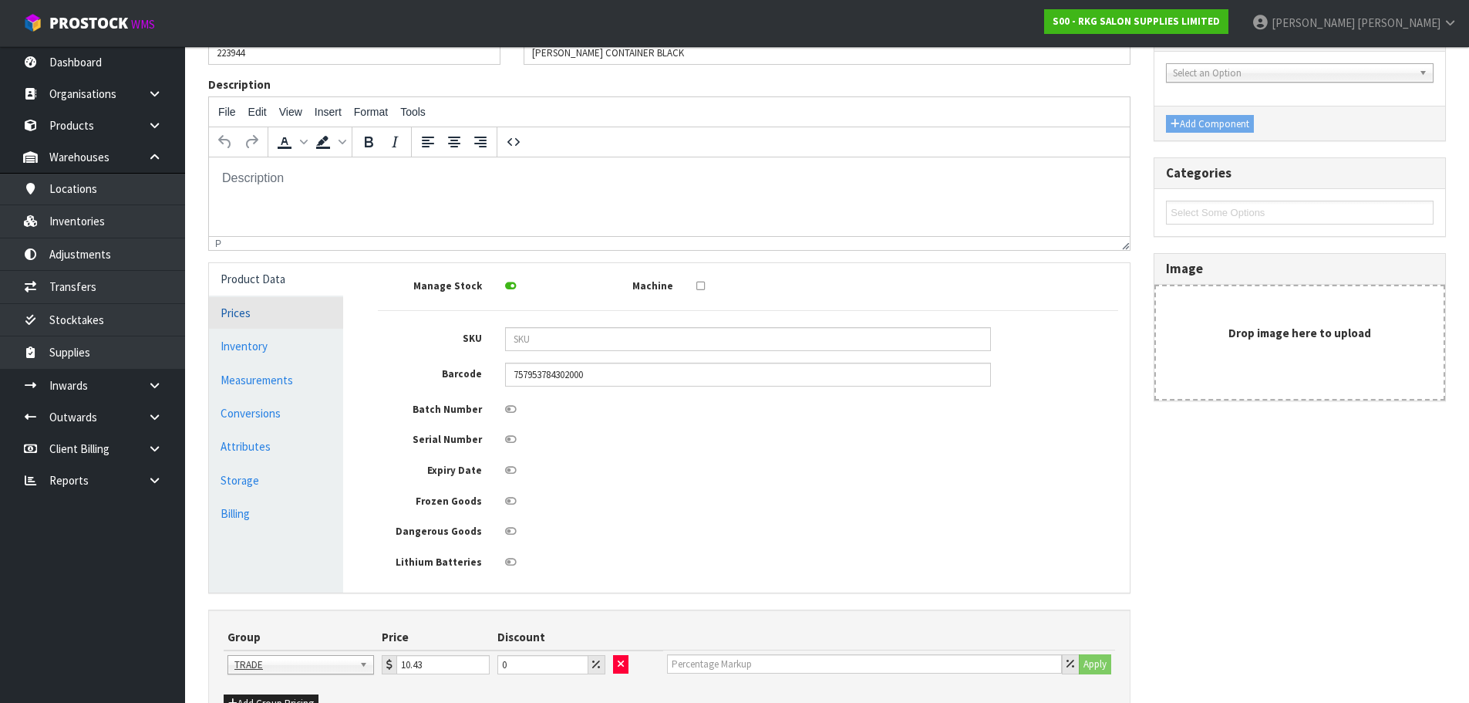
click at [238, 318] on link "Prices" at bounding box center [276, 313] width 134 height 32
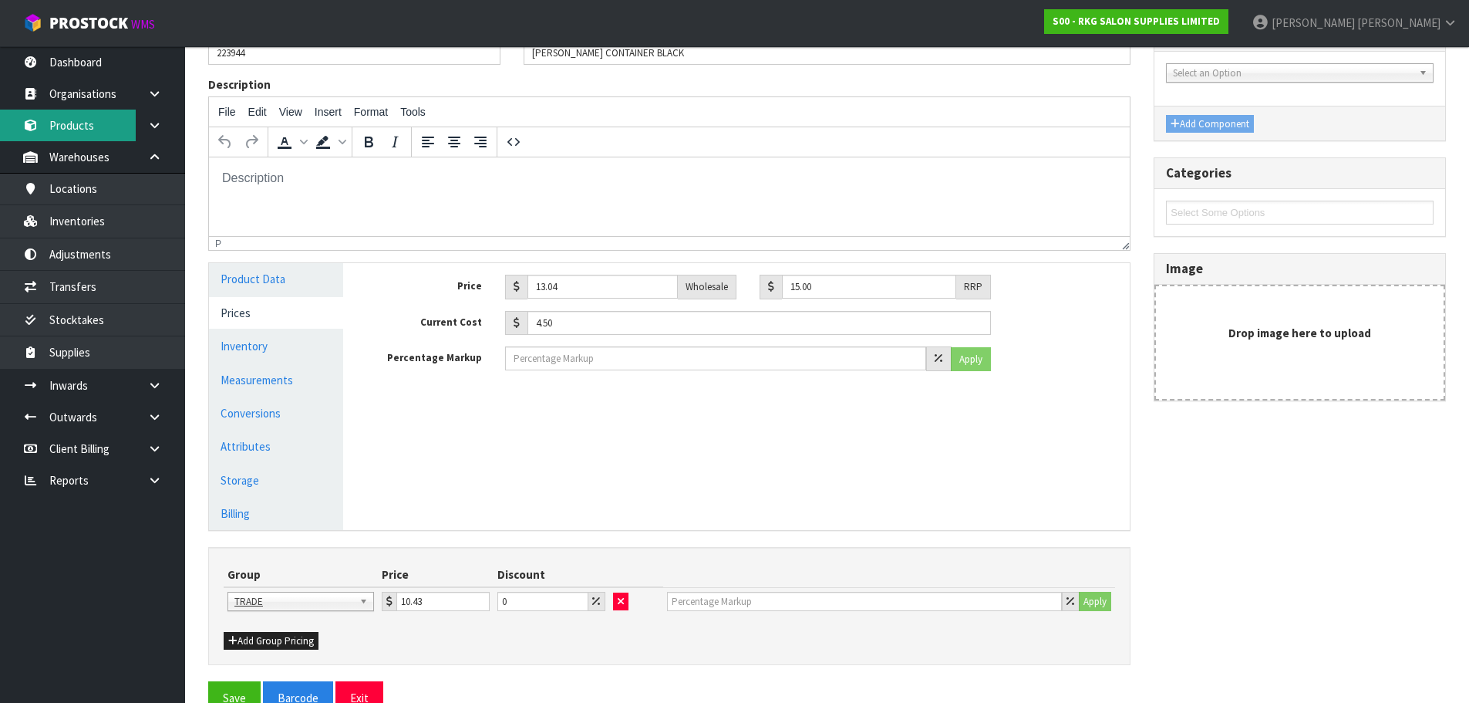
click at [78, 126] on link "Products" at bounding box center [92, 126] width 185 height 32
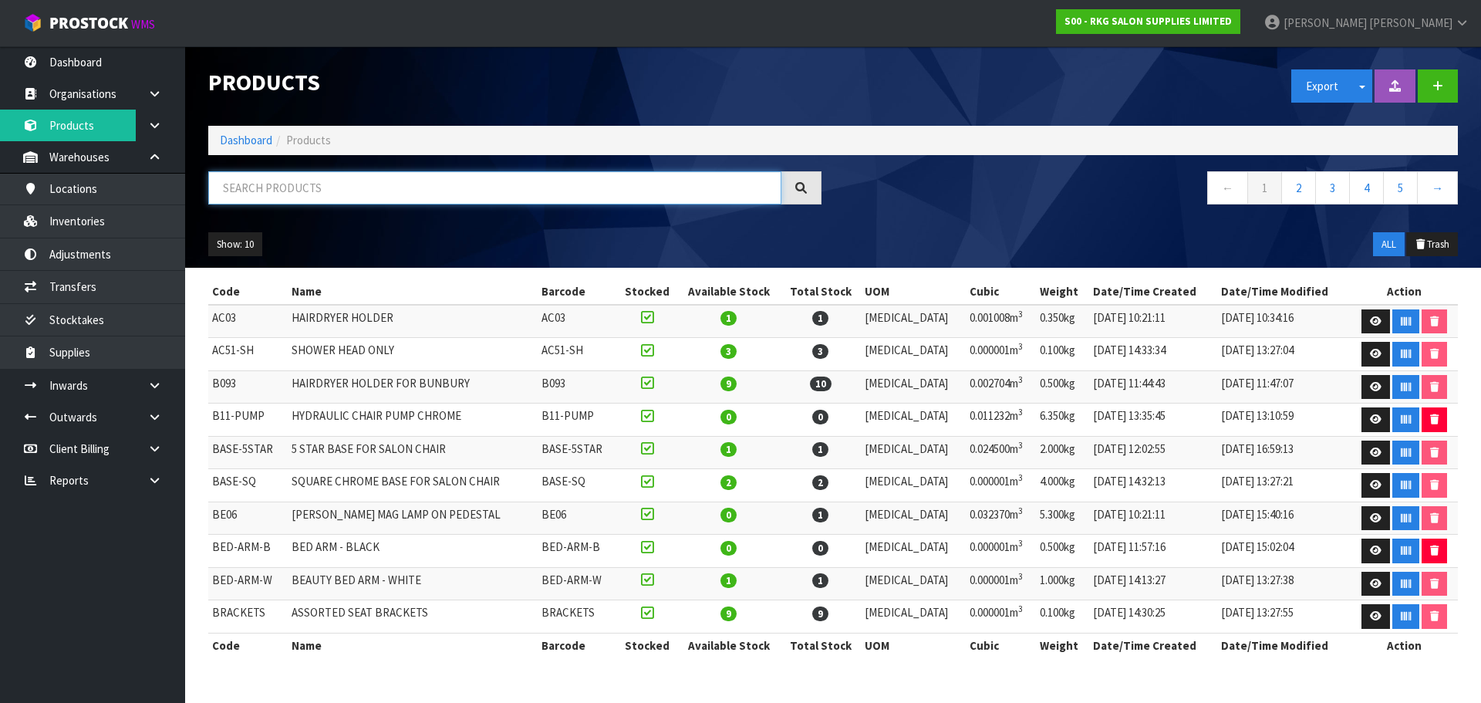
click at [272, 184] on input "text" at bounding box center [494, 187] width 573 height 33
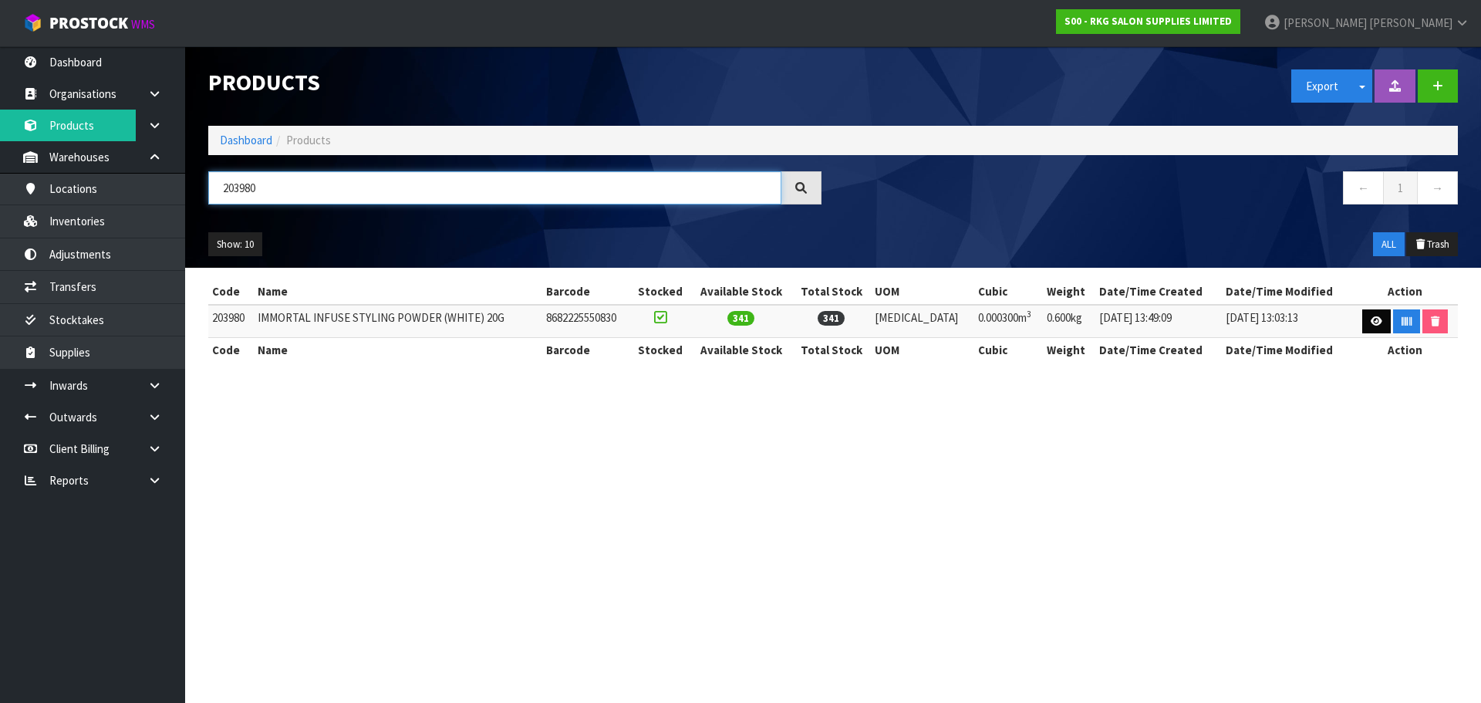
type input "203980"
click at [1370, 325] on icon at bounding box center [1376, 321] width 12 height 10
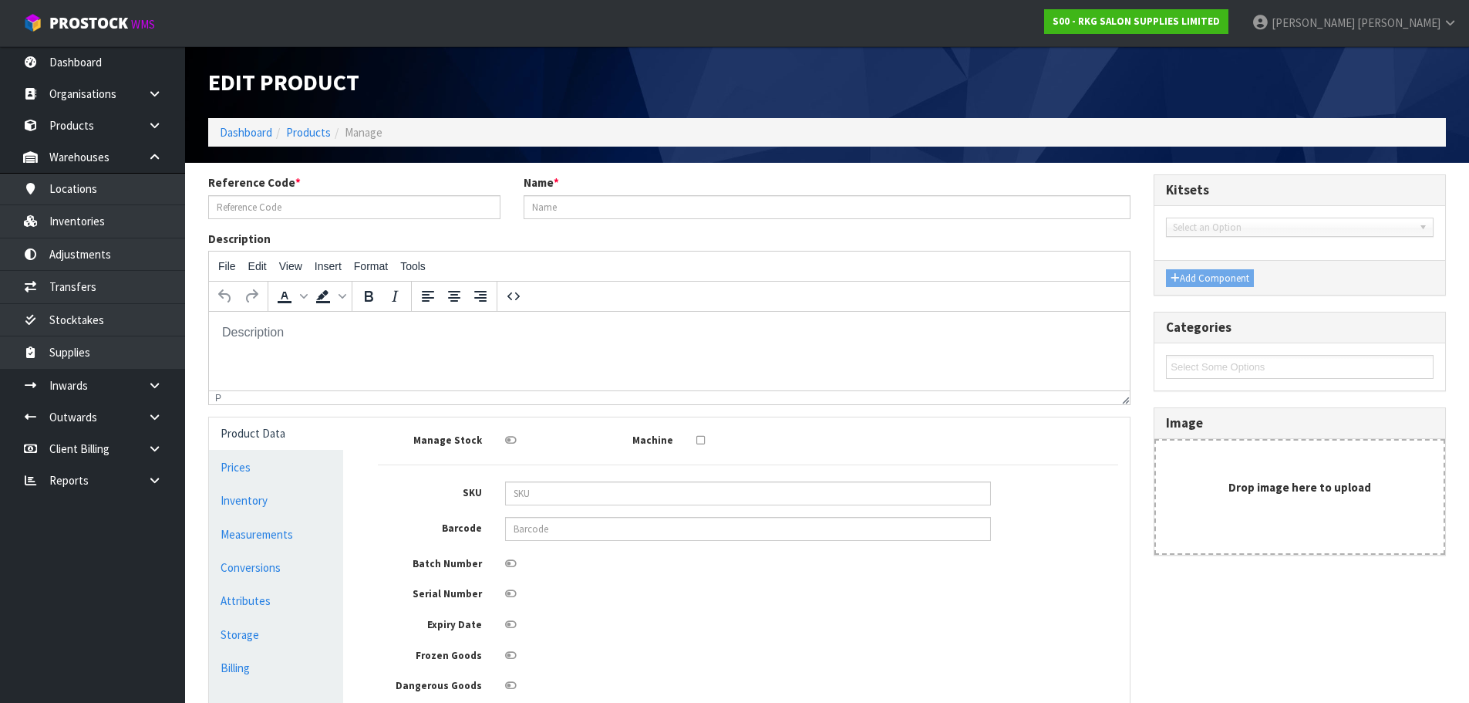
type input "203980"
type input "IMMORTAL INFUSE STYLING POWDER (WHITE) 20G"
type input "8682225550830"
click at [302, 136] on link "Products" at bounding box center [308, 132] width 45 height 15
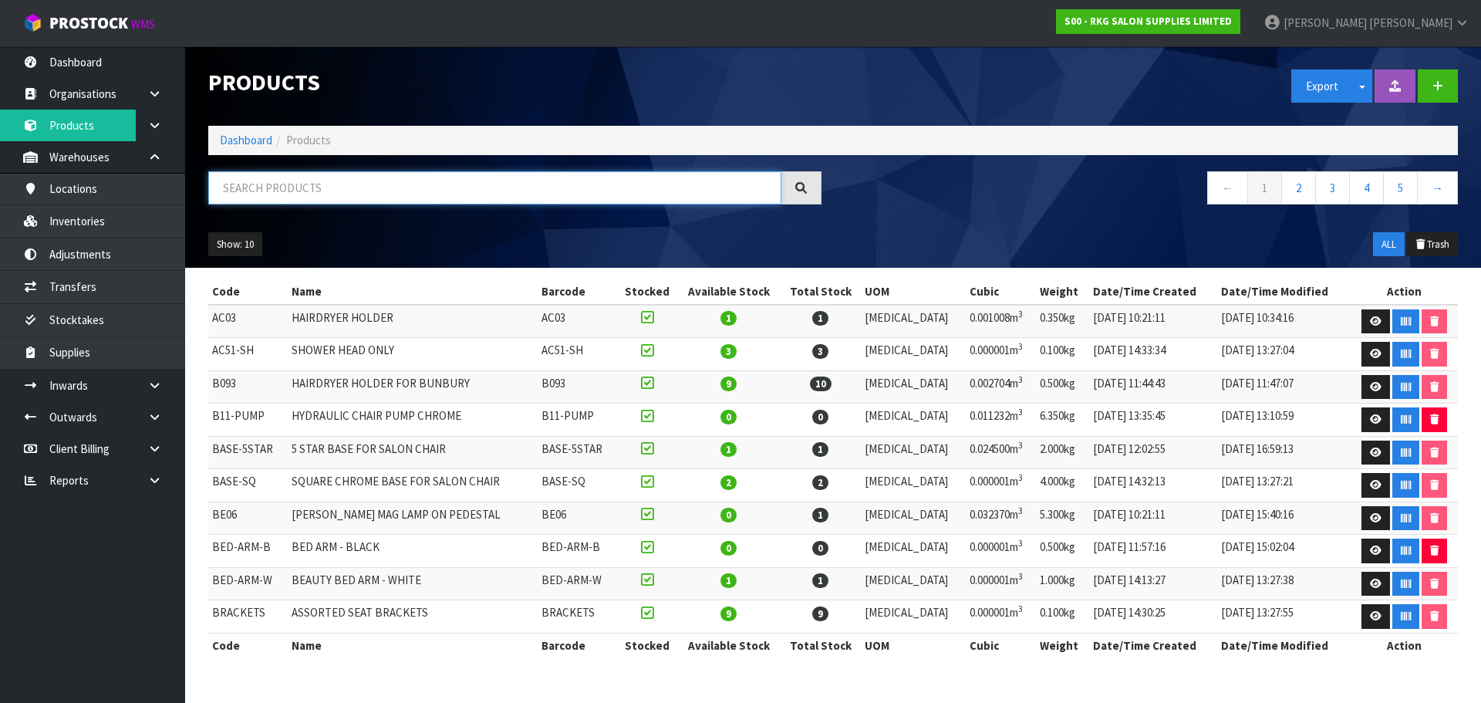
click at [272, 192] on input "text" at bounding box center [494, 187] width 573 height 33
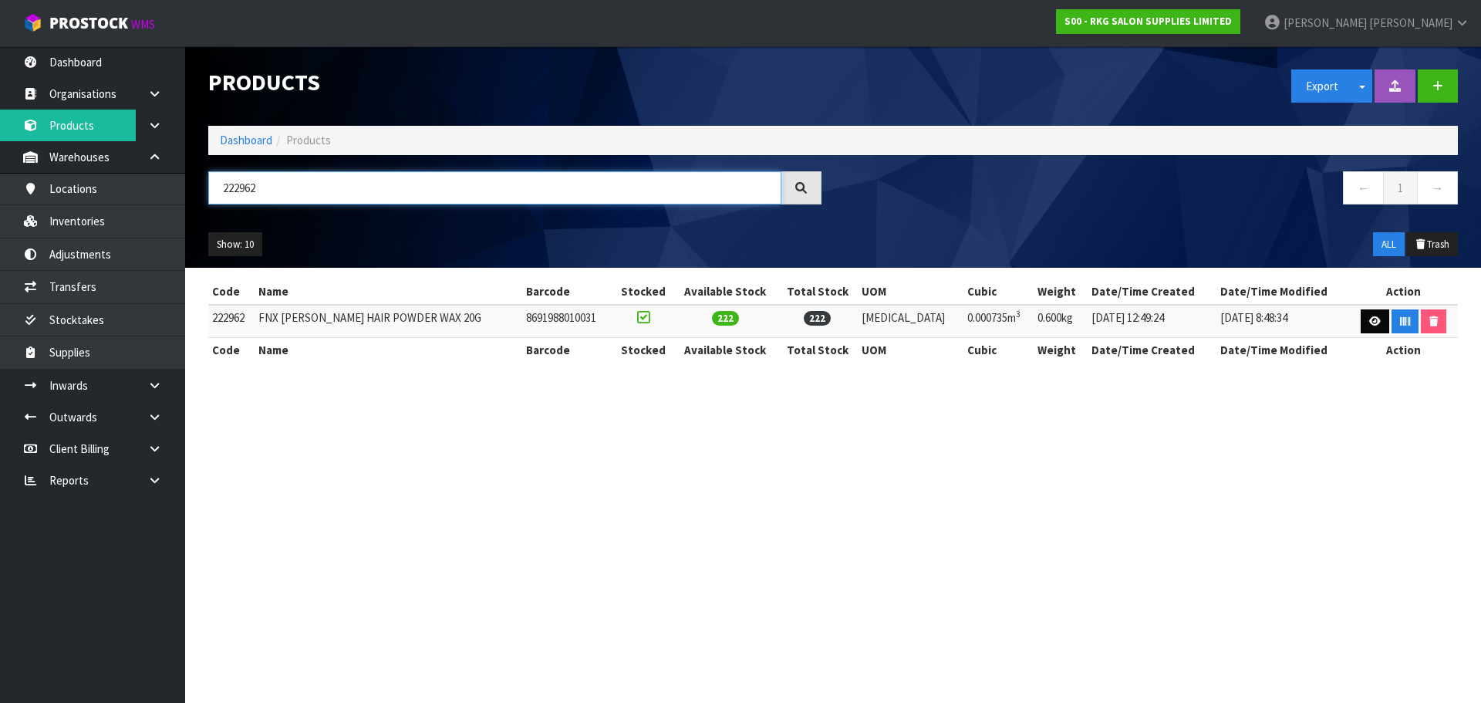
type input "222962"
click at [1372, 322] on icon at bounding box center [1375, 321] width 12 height 10
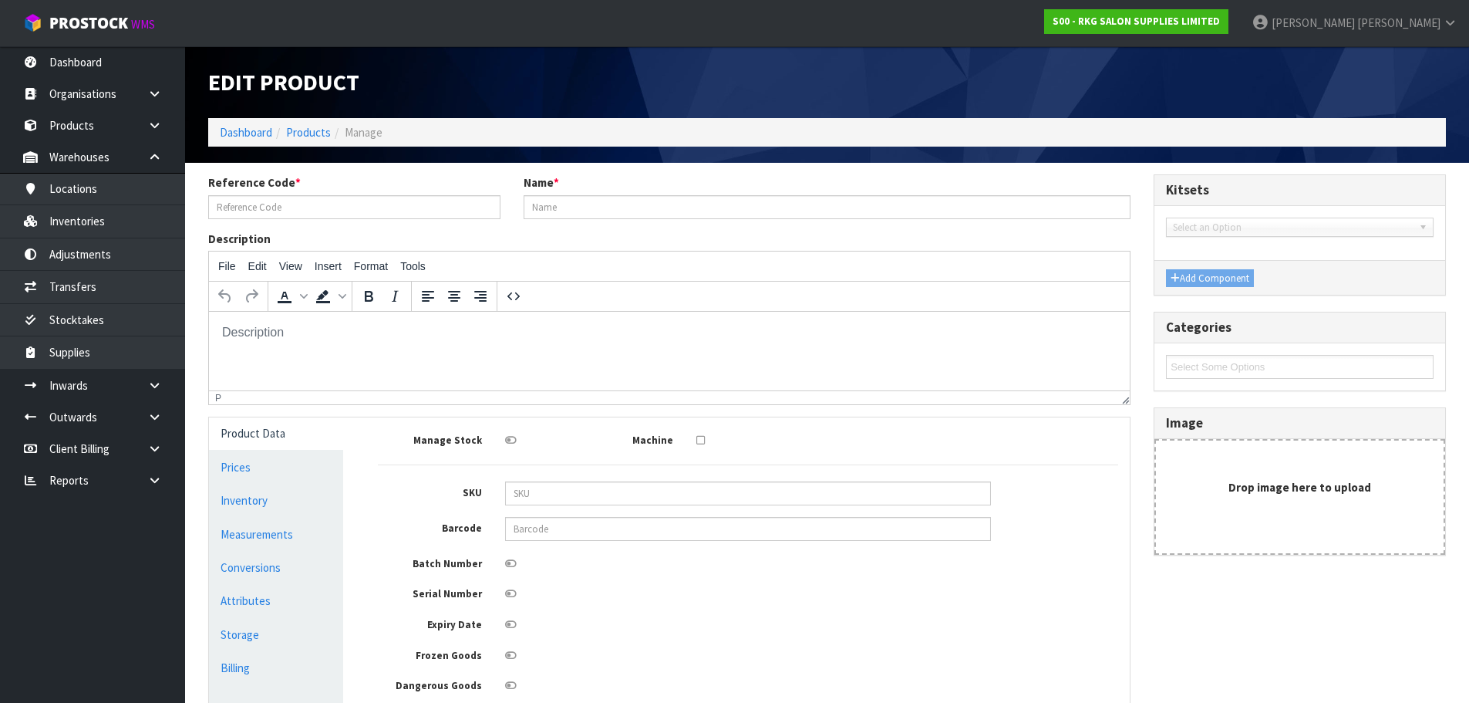
type input "222962"
type input "FNX [PERSON_NAME] HAIR POWDER WAX 20G"
type input "8691988010031"
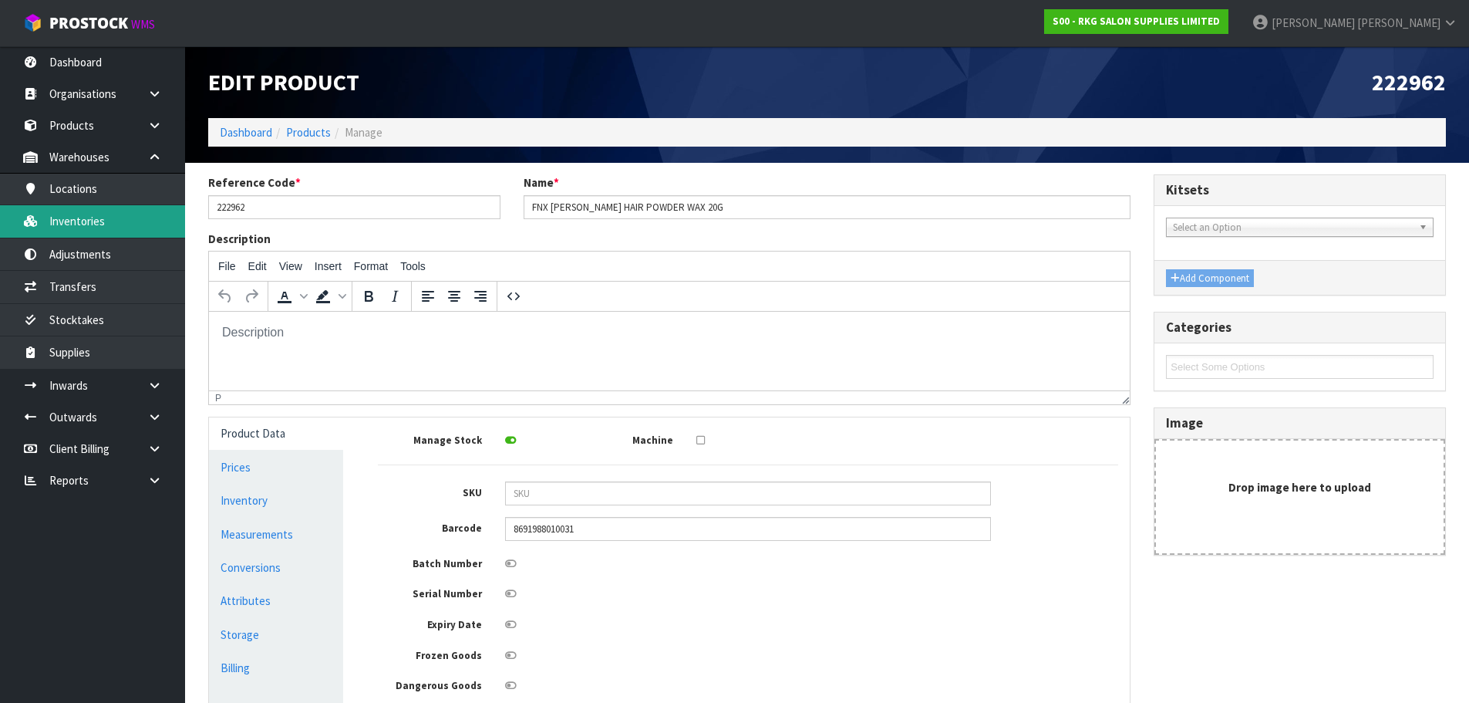
click at [64, 217] on link "Inventories" at bounding box center [92, 221] width 185 height 32
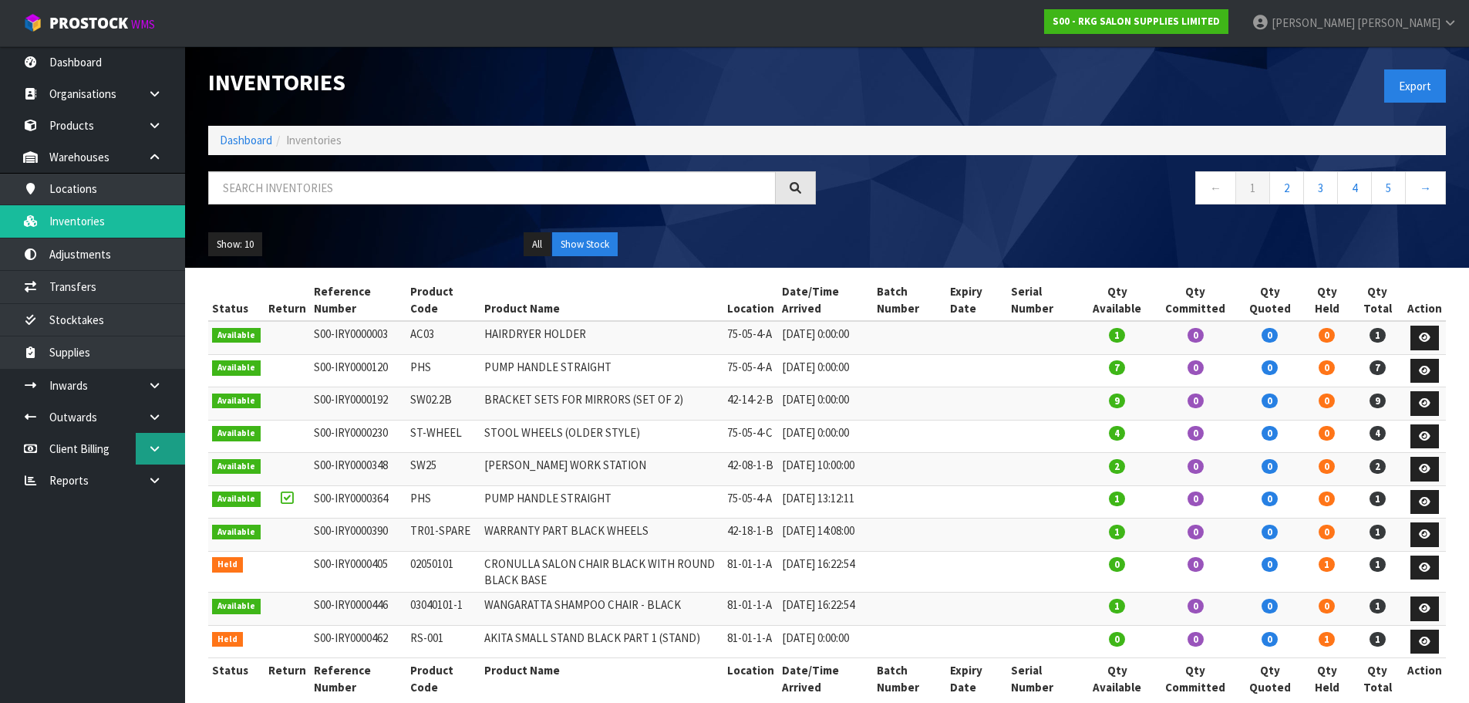
click at [148, 446] on icon at bounding box center [154, 449] width 15 height 12
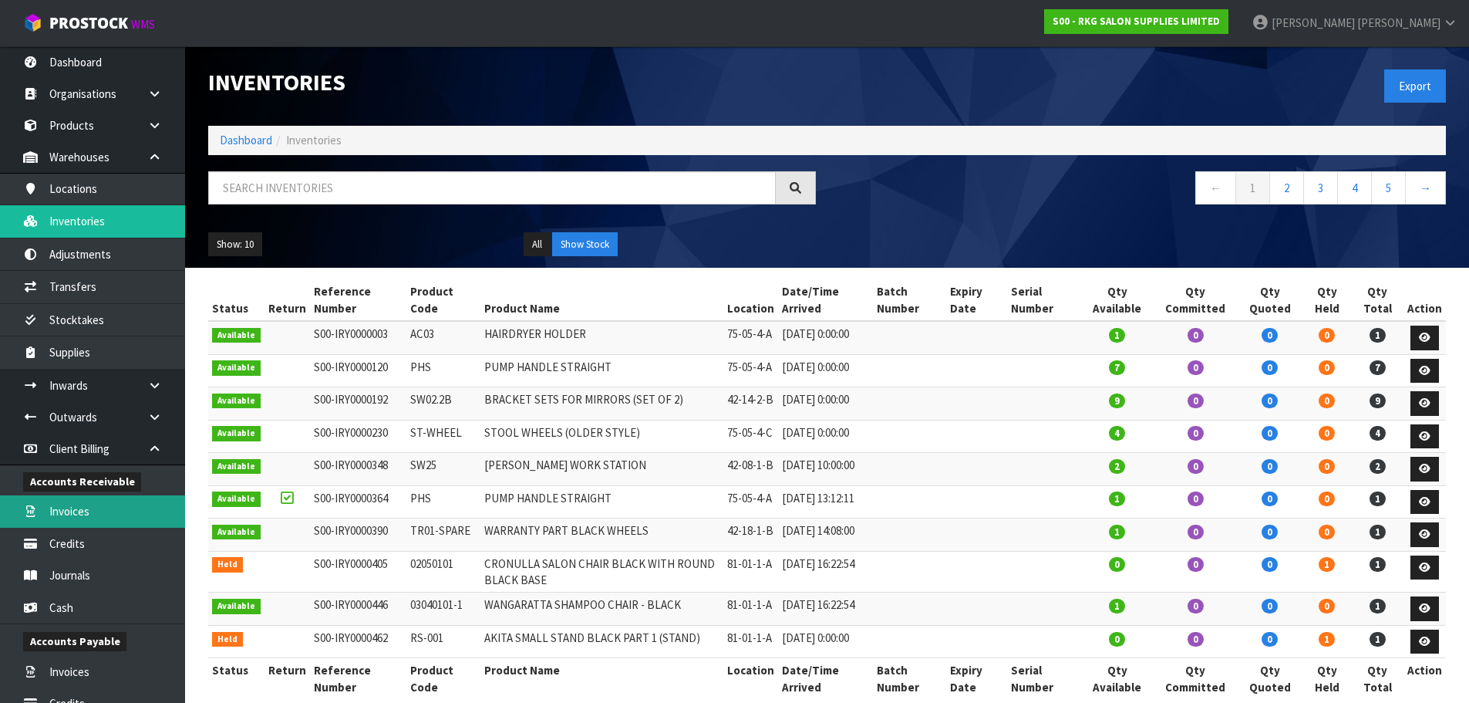
click at [80, 517] on link "Invoices" at bounding box center [92, 511] width 185 height 32
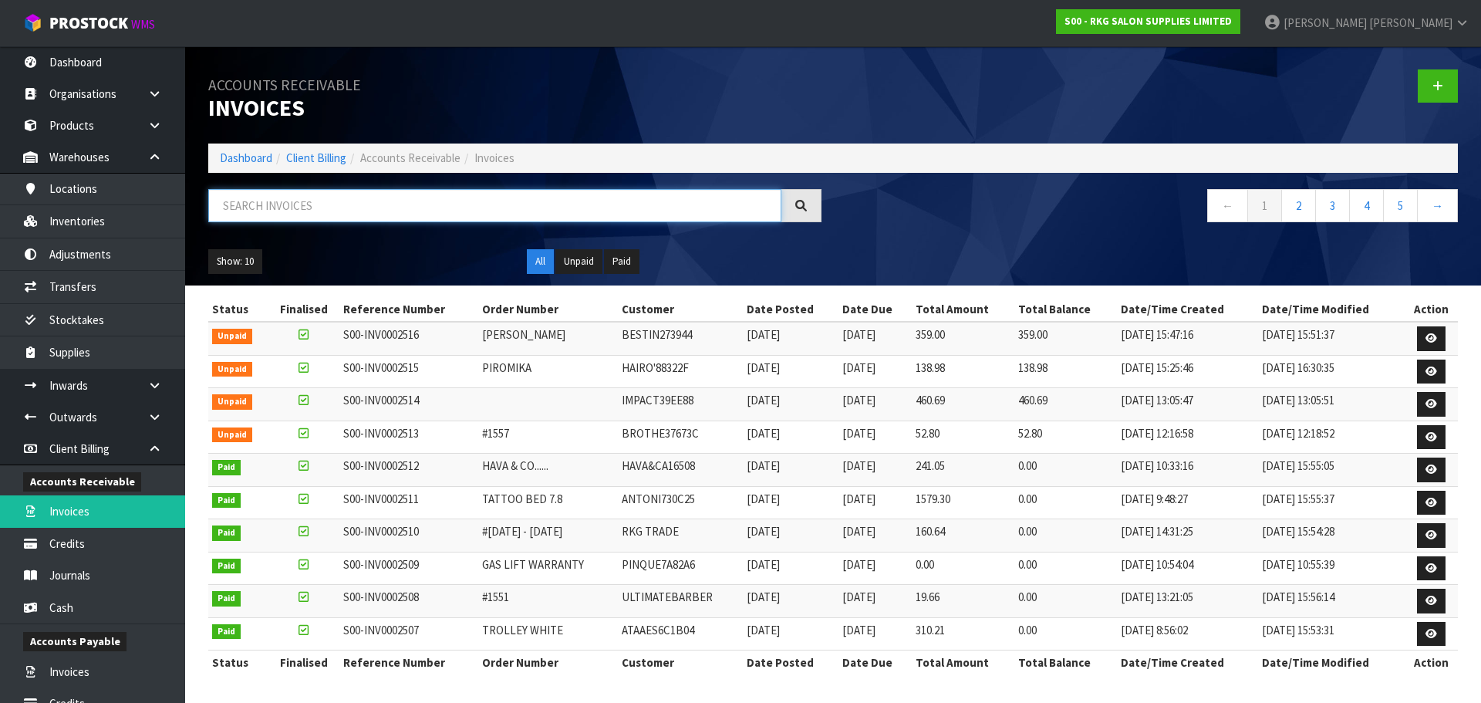
click at [326, 198] on input "text" at bounding box center [494, 205] width 573 height 33
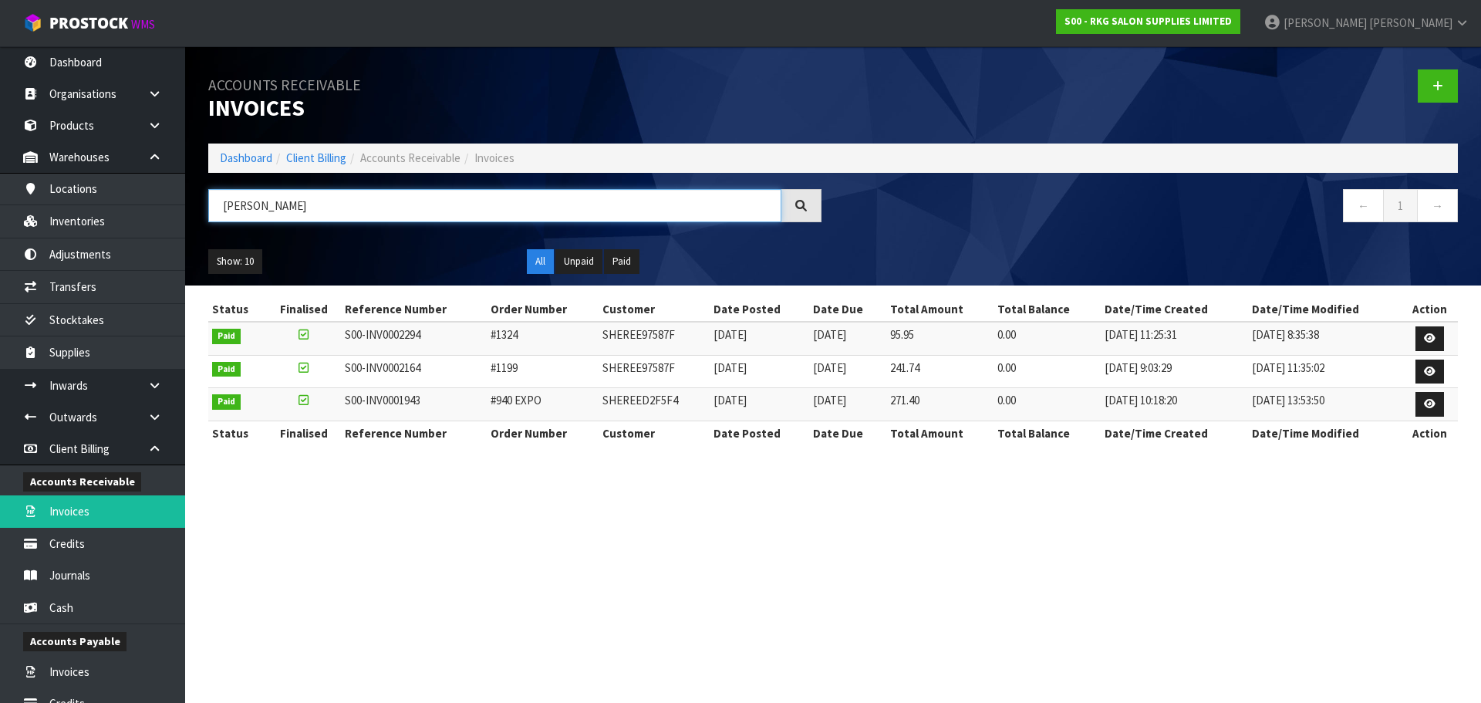
type input "[PERSON_NAME]"
drag, startPoint x: 598, startPoint y: 332, endPoint x: 678, endPoint y: 337, distance: 80.3
click at [678, 337] on td "SHEREE97587F" at bounding box center [653, 338] width 111 height 33
copy td "SHEREE97587F"
click at [150, 444] on icon at bounding box center [154, 449] width 15 height 12
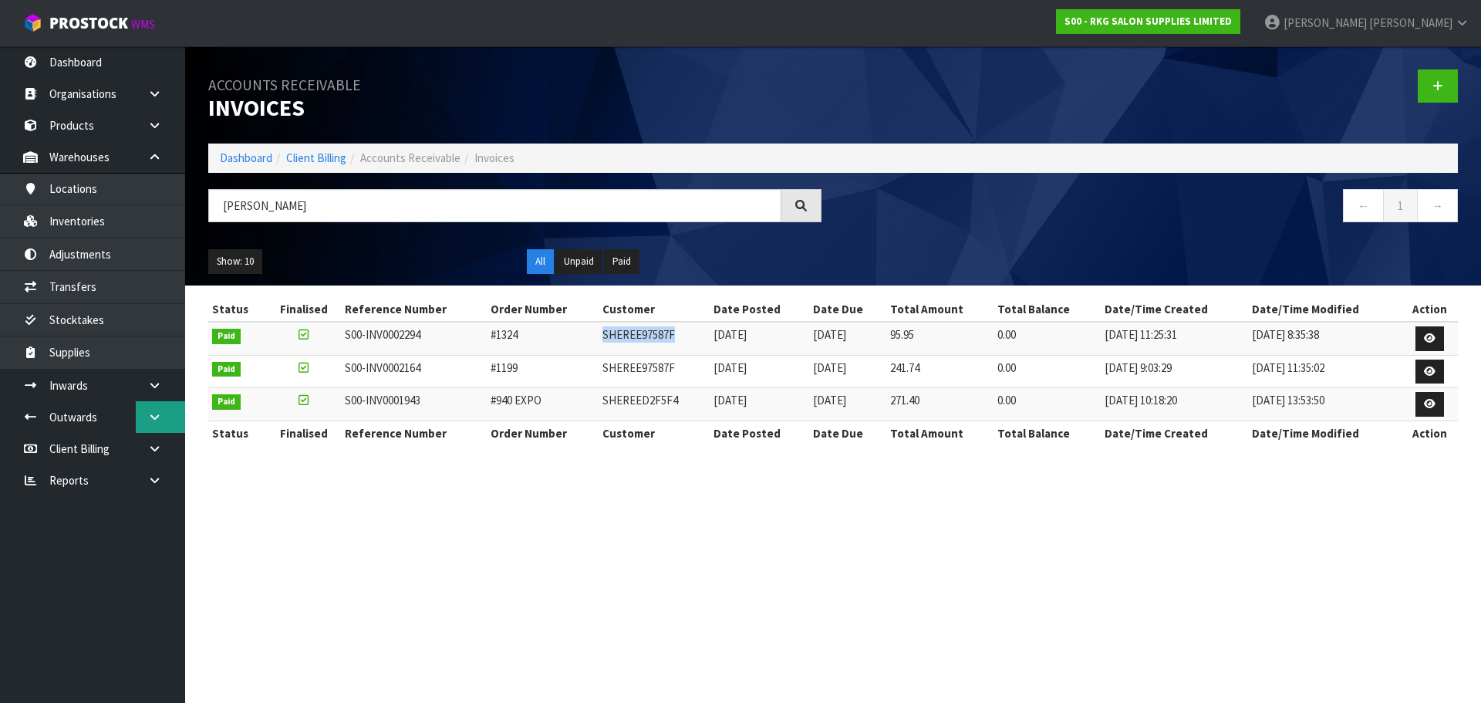
click at [150, 414] on icon at bounding box center [154, 417] width 15 height 12
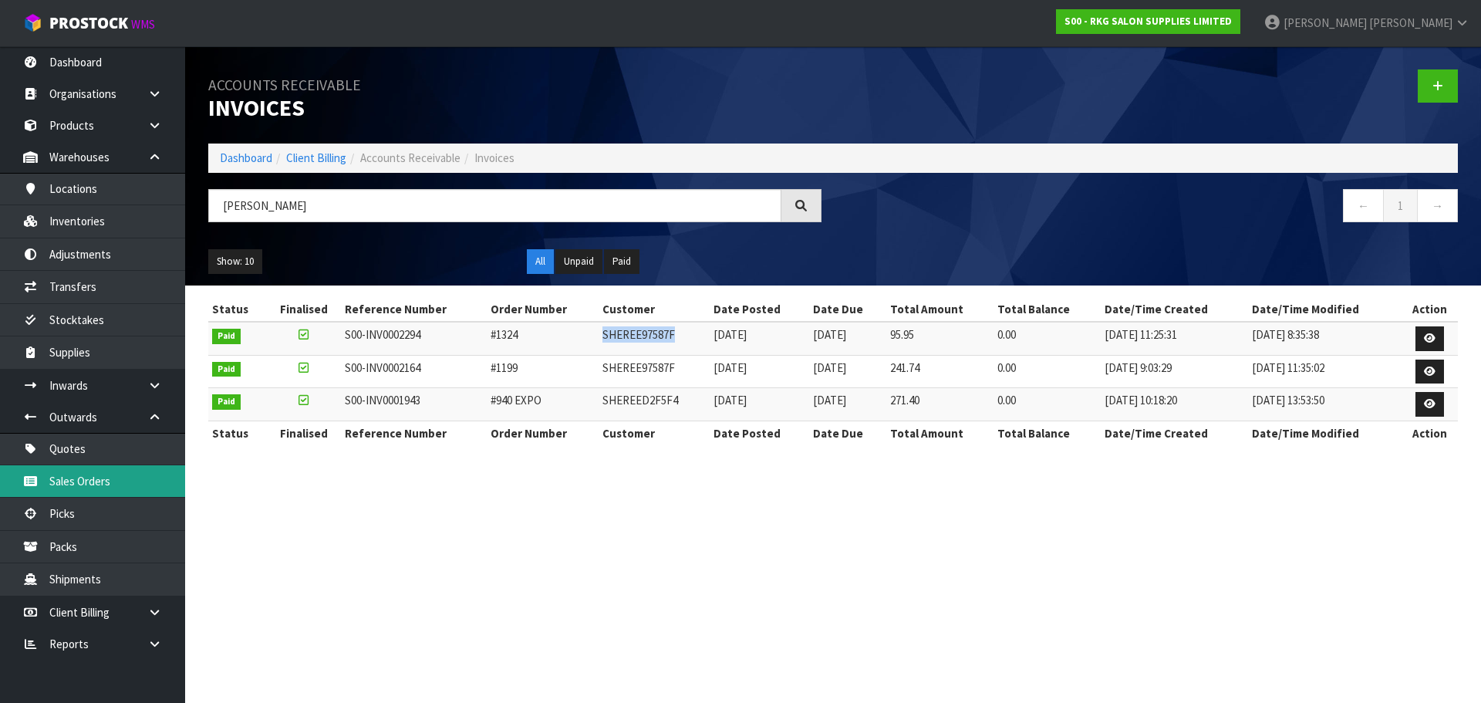
click at [69, 478] on link "Sales Orders" at bounding box center [92, 481] width 185 height 32
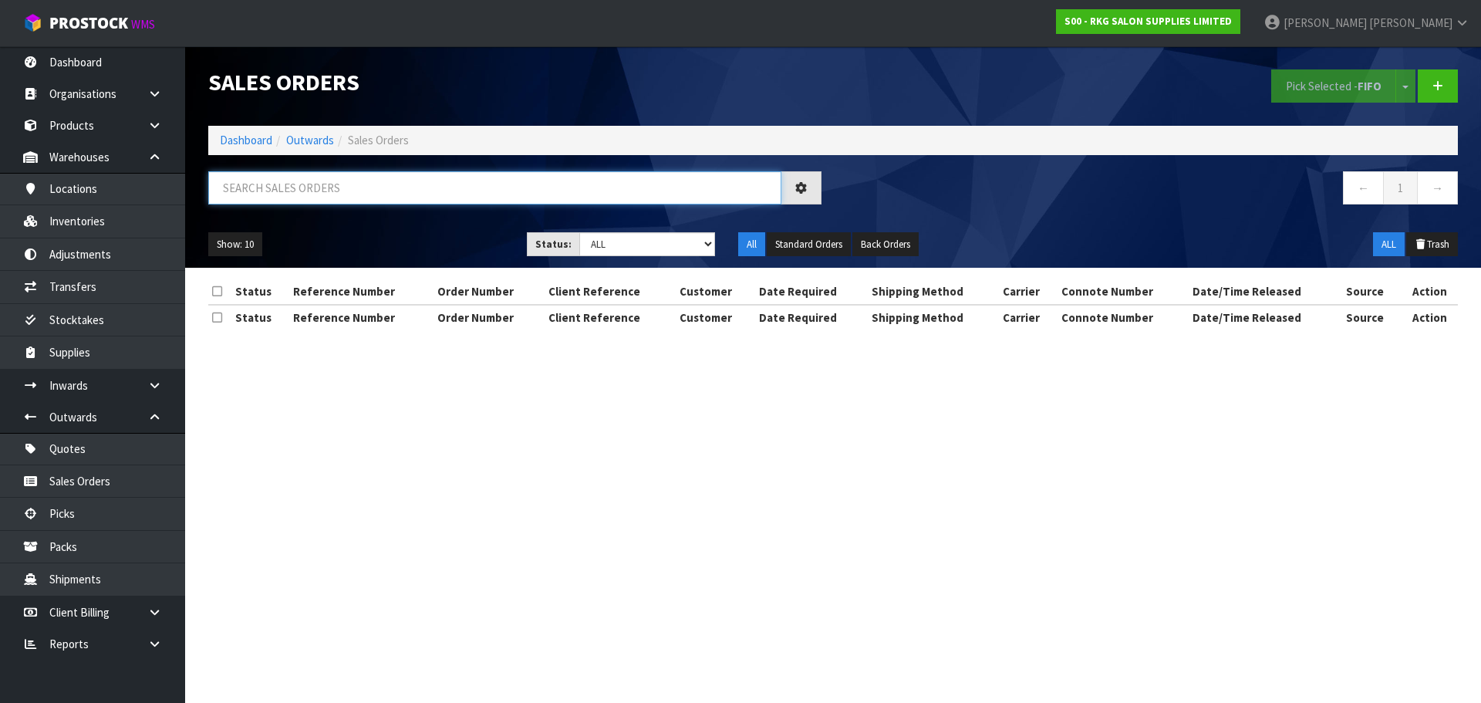
click at [258, 185] on input "text" at bounding box center [494, 187] width 573 height 33
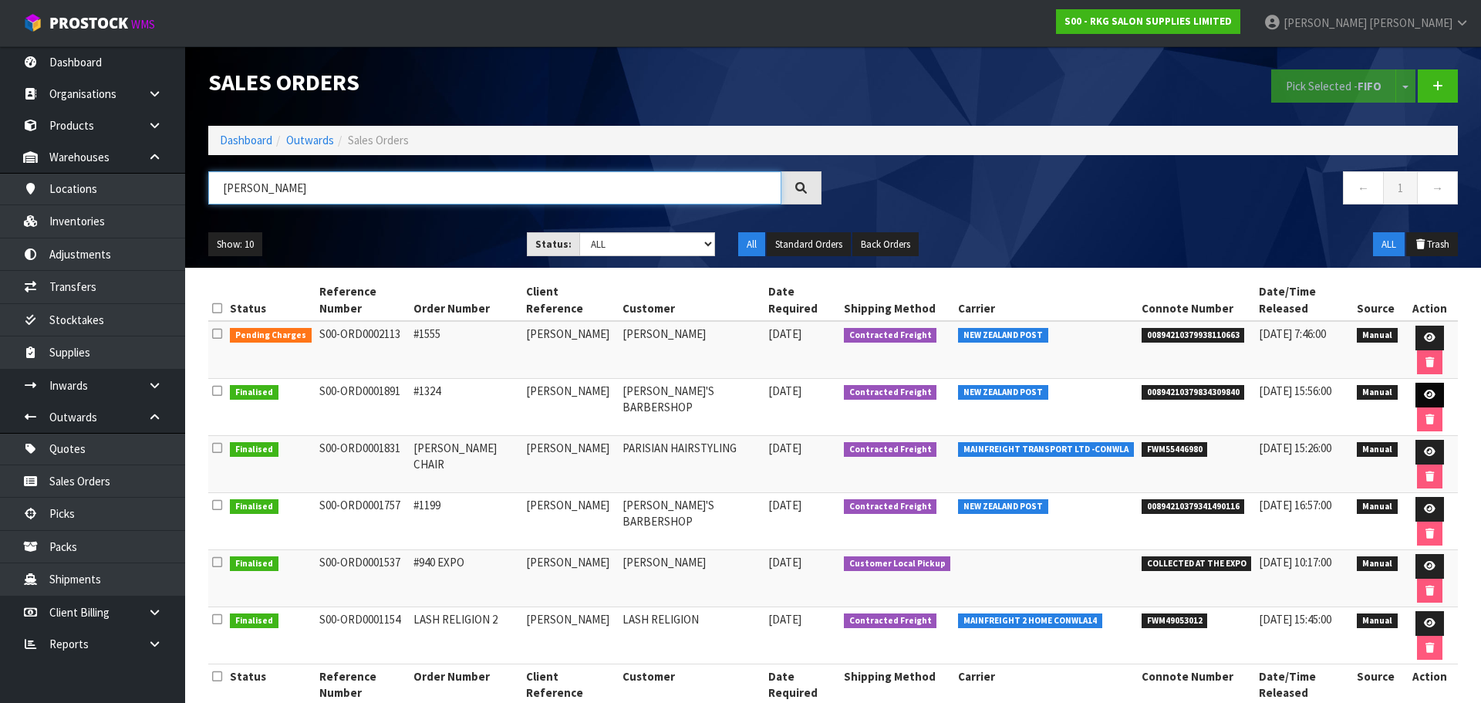
type input "SHEREE"
click at [1424, 389] on icon at bounding box center [1430, 394] width 12 height 10
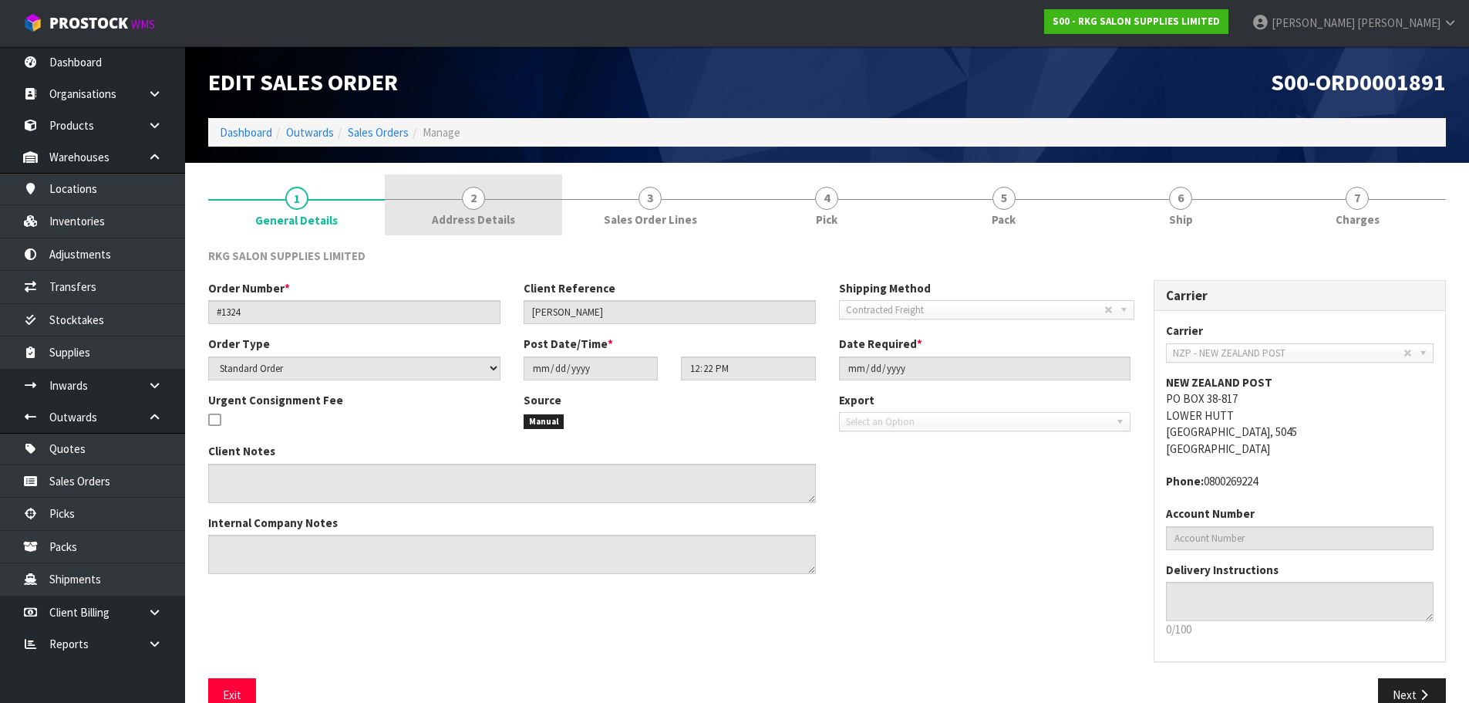
click at [477, 195] on span "2" at bounding box center [473, 198] width 23 height 23
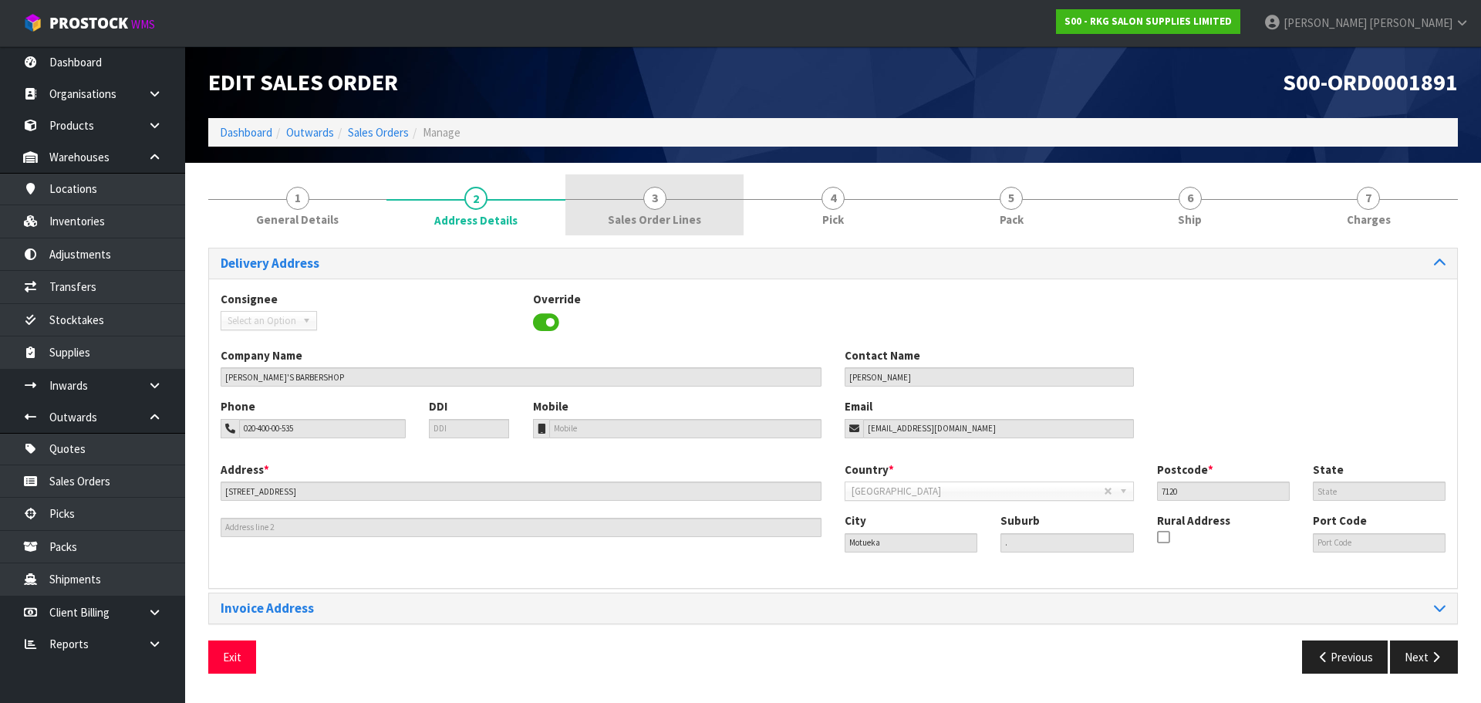
click at [652, 201] on span "3" at bounding box center [654, 198] width 23 height 23
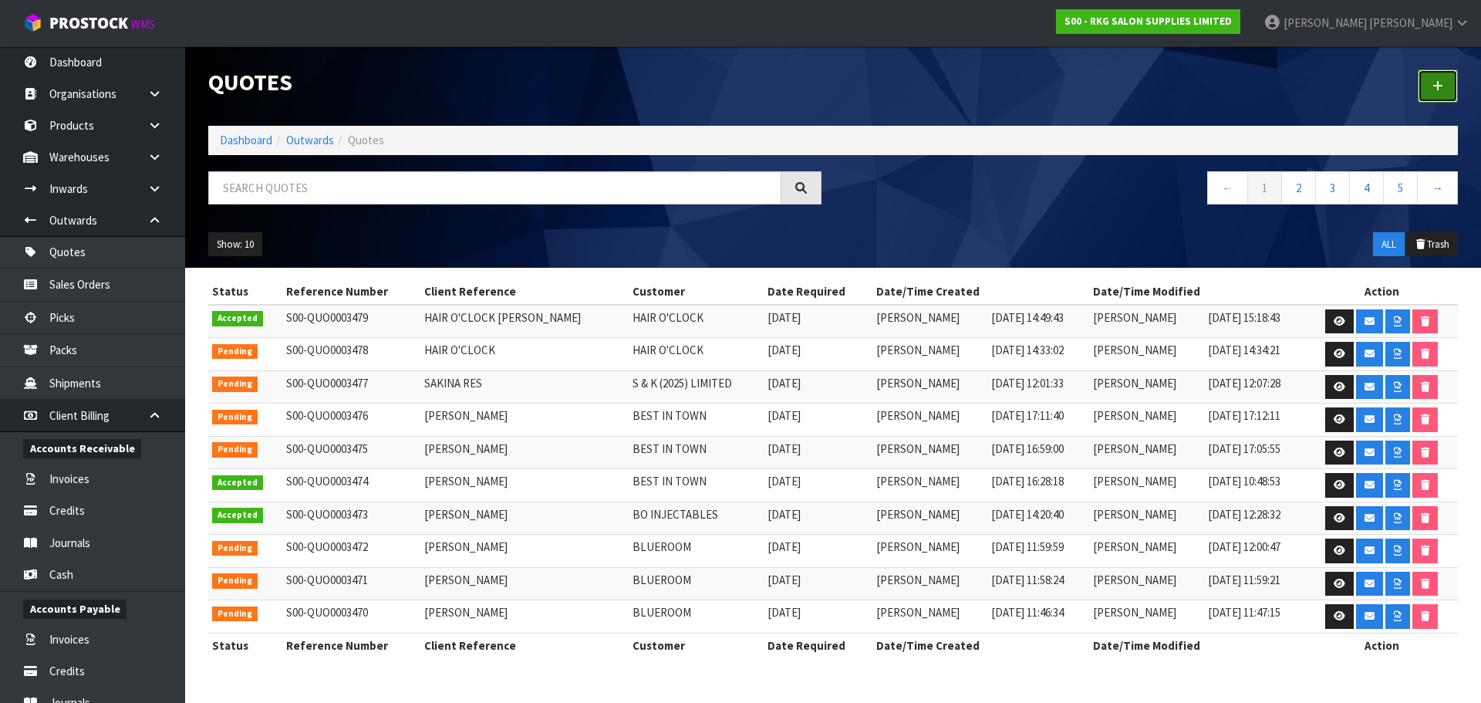
click at [1431, 76] on link at bounding box center [1437, 85] width 40 height 33
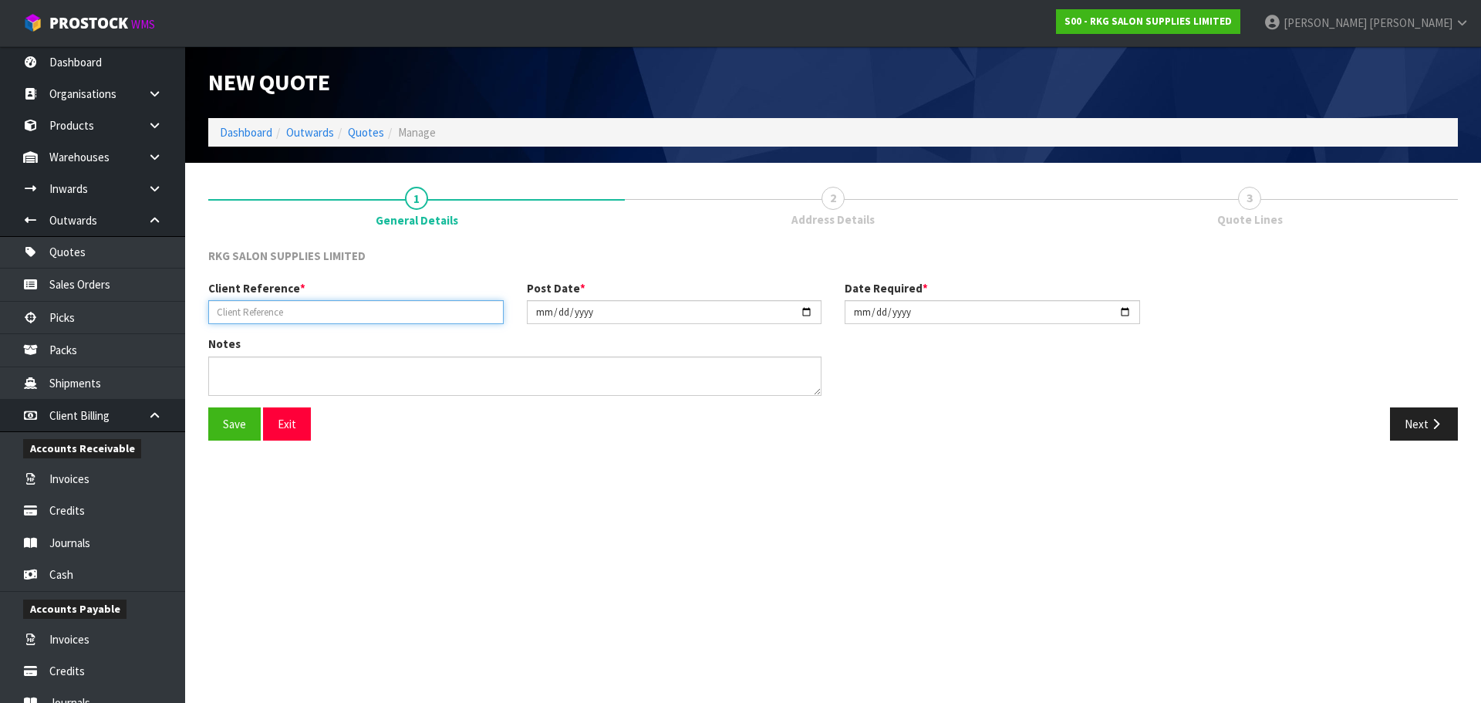
click at [256, 303] on input "text" at bounding box center [355, 312] width 295 height 24
type input "[PERSON_NAME]"
click at [221, 429] on button "Save" at bounding box center [234, 423] width 52 height 33
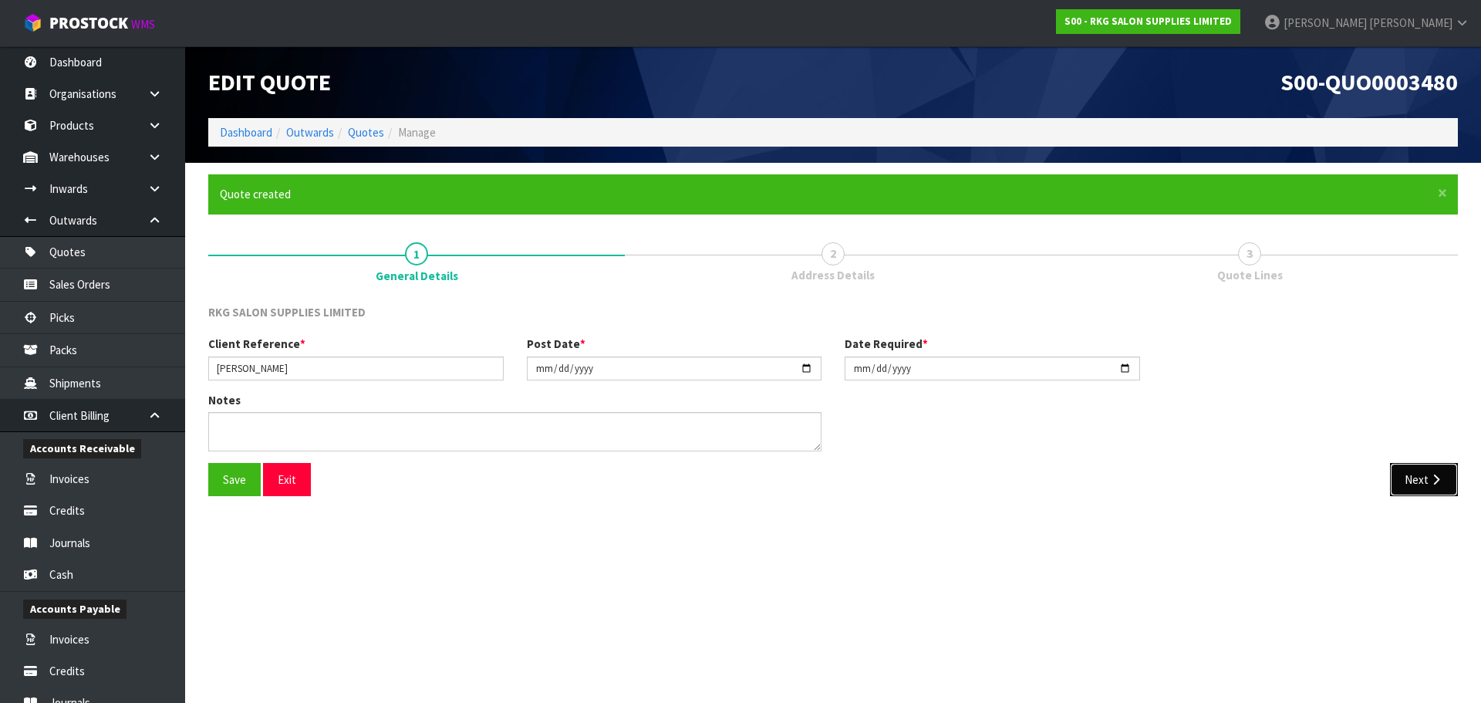
click at [1421, 483] on button "Next" at bounding box center [1424, 479] width 68 height 33
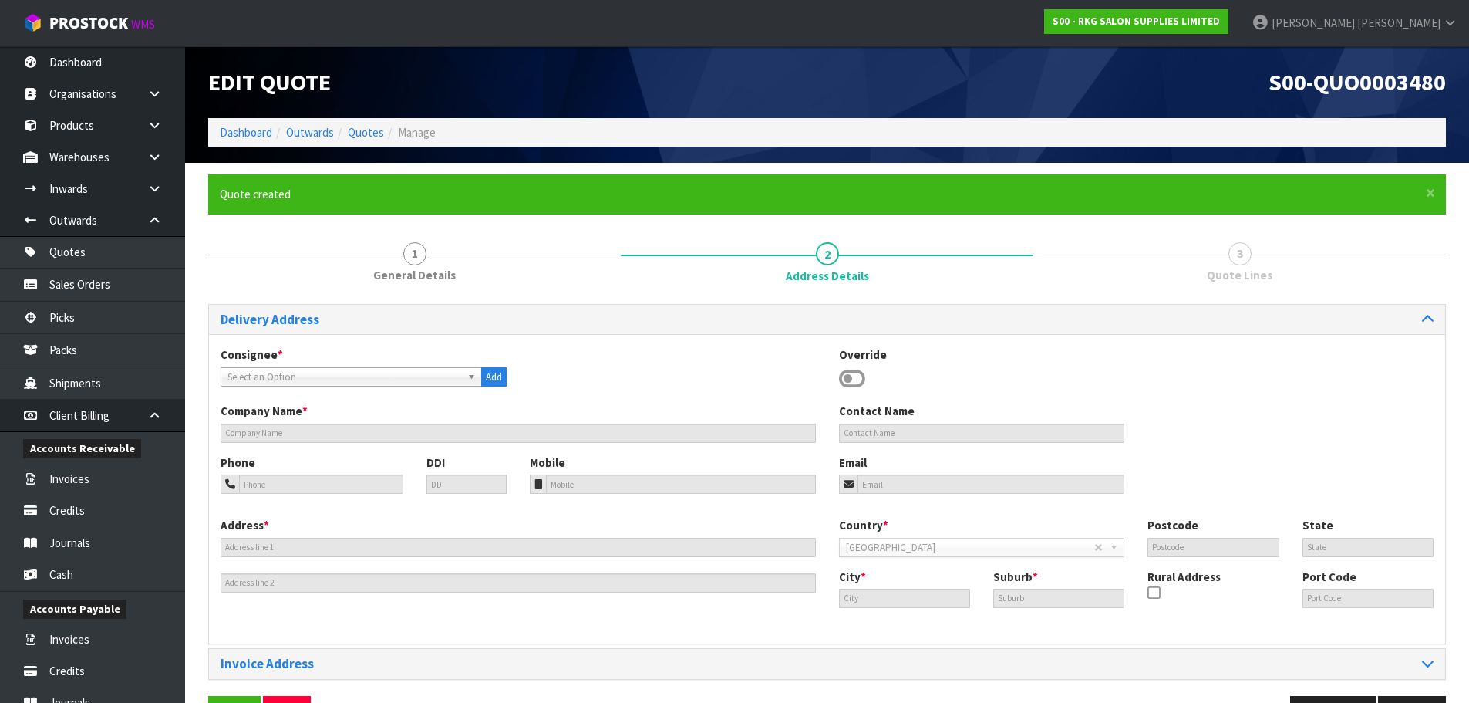
click at [848, 382] on icon at bounding box center [852, 378] width 26 height 23
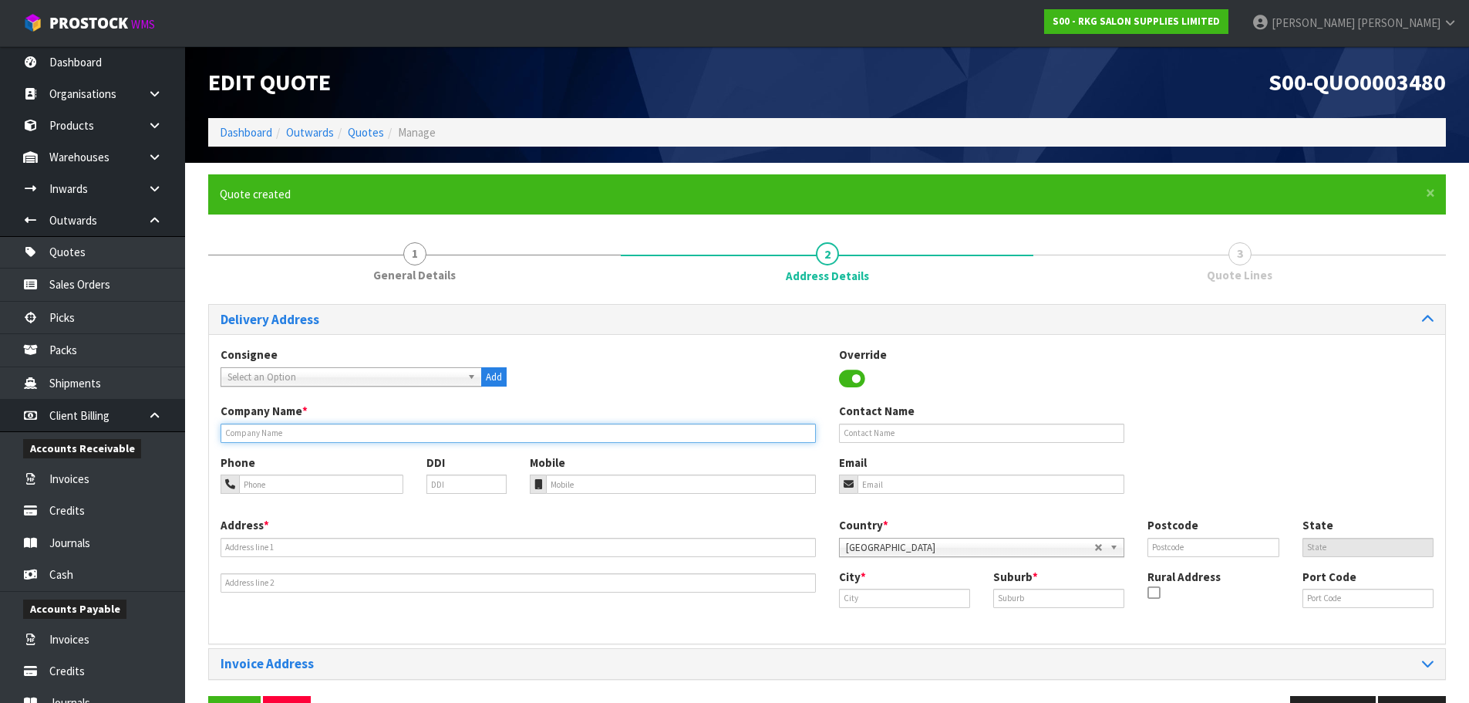
click at [317, 431] on input "text" at bounding box center [518, 432] width 595 height 19
type input "A"
type input "LA HAIR"
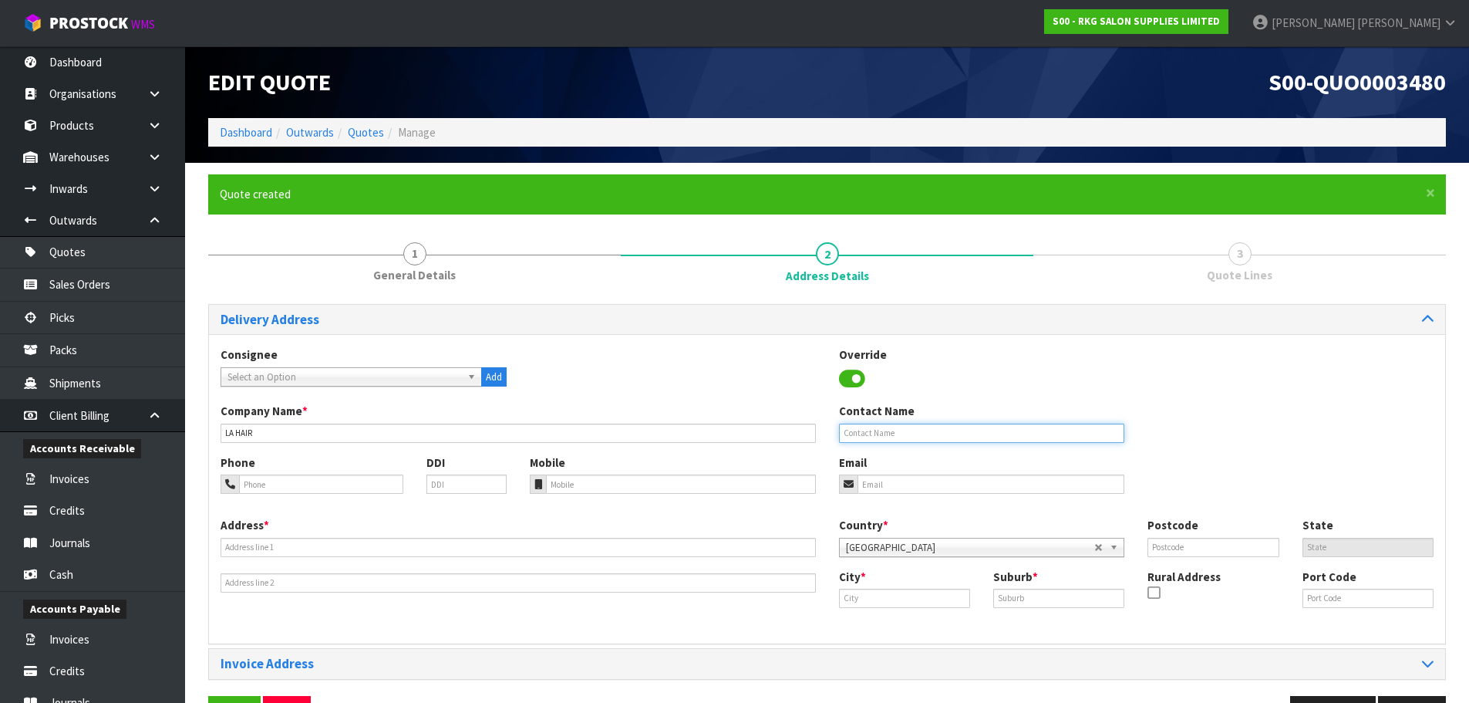
click at [862, 435] on input "text" at bounding box center [982, 432] width 286 height 19
type input "[PERSON_NAME]"
click at [869, 478] on input "email" at bounding box center [992, 483] width 268 height 19
paste input "[EMAIL_ADDRESS][DOMAIN_NAME]"
type input "[EMAIL_ADDRESS][DOMAIN_NAME]"
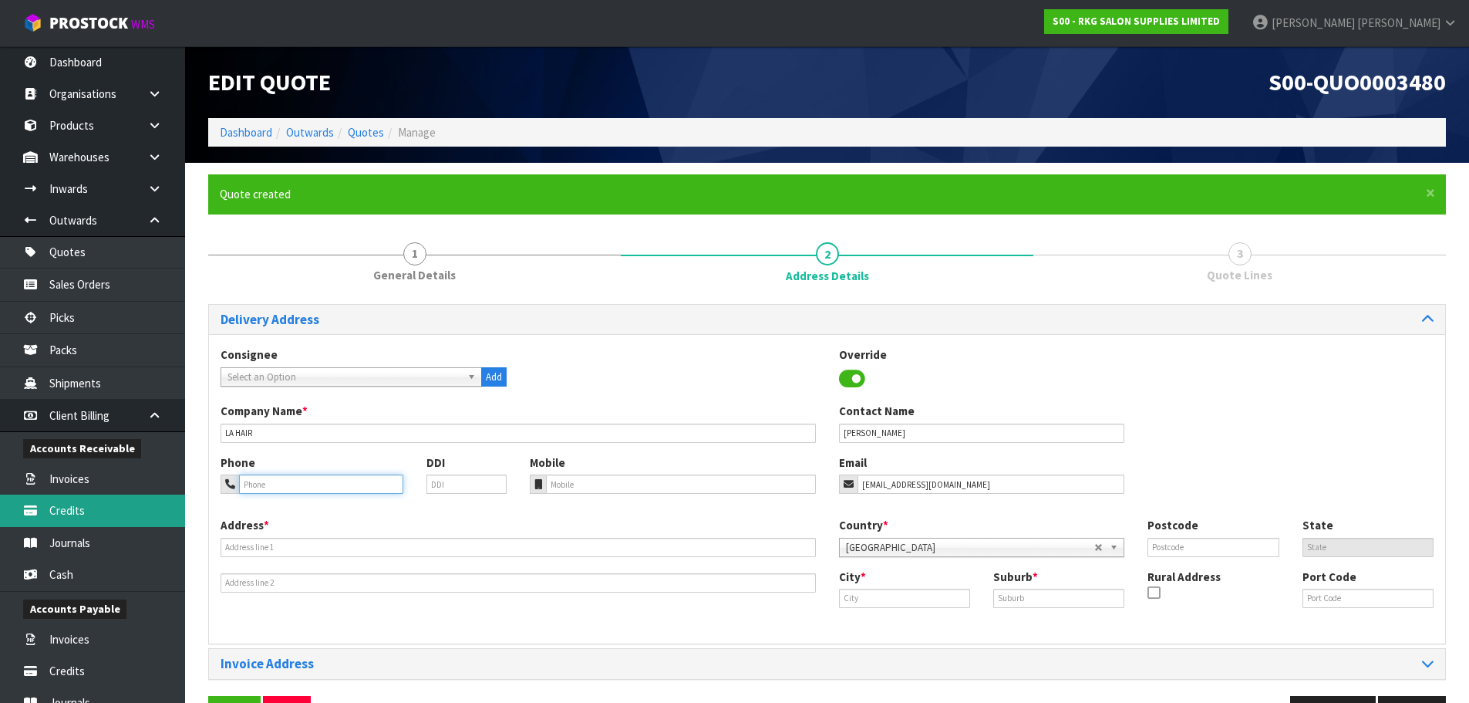
drag, startPoint x: 258, startPoint y: 487, endPoint x: 153, endPoint y: 511, distance: 108.3
click at [259, 487] on input "tel" at bounding box center [321, 483] width 164 height 19
click at [288, 485] on input "tel" at bounding box center [321, 483] width 164 height 19
paste input "0273021934"
click at [255, 485] on input "0273021934" at bounding box center [321, 483] width 164 height 19
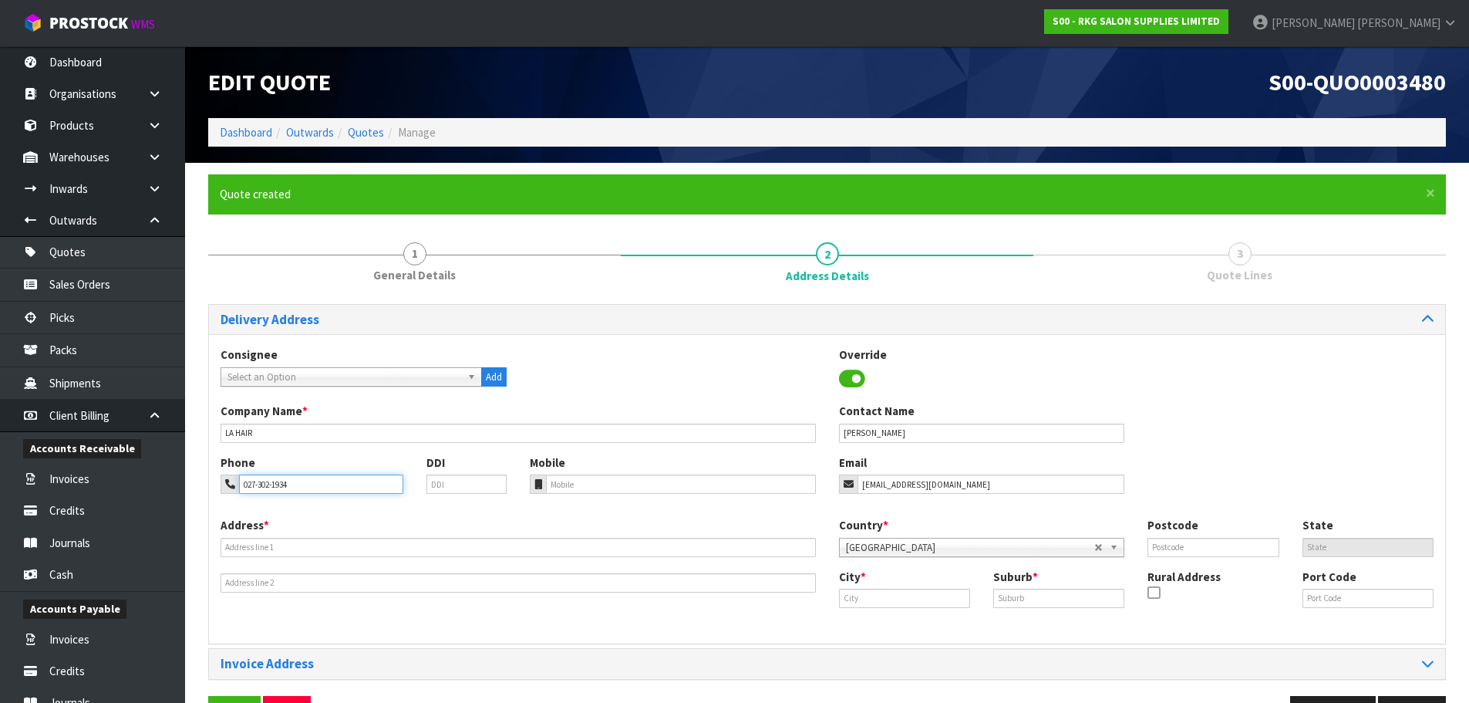
type input "027-302-1934"
click at [260, 540] on input "text" at bounding box center [518, 547] width 595 height 19
type input "[STREET_ADDRESS]"
click at [891, 598] on input "text" at bounding box center [904, 597] width 131 height 19
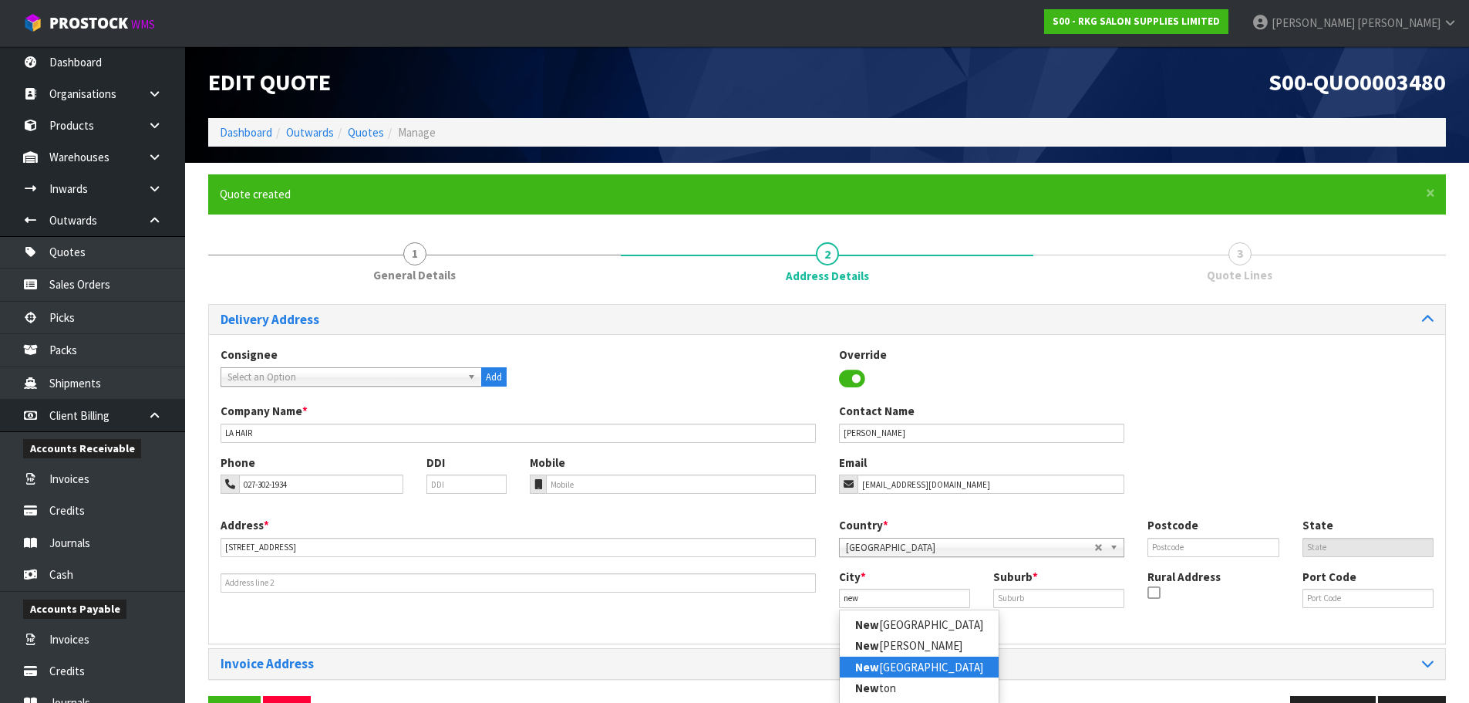
click at [886, 666] on link "[GEOGRAPHIC_DATA]" at bounding box center [919, 666] width 159 height 21
type input "[GEOGRAPHIC_DATA]"
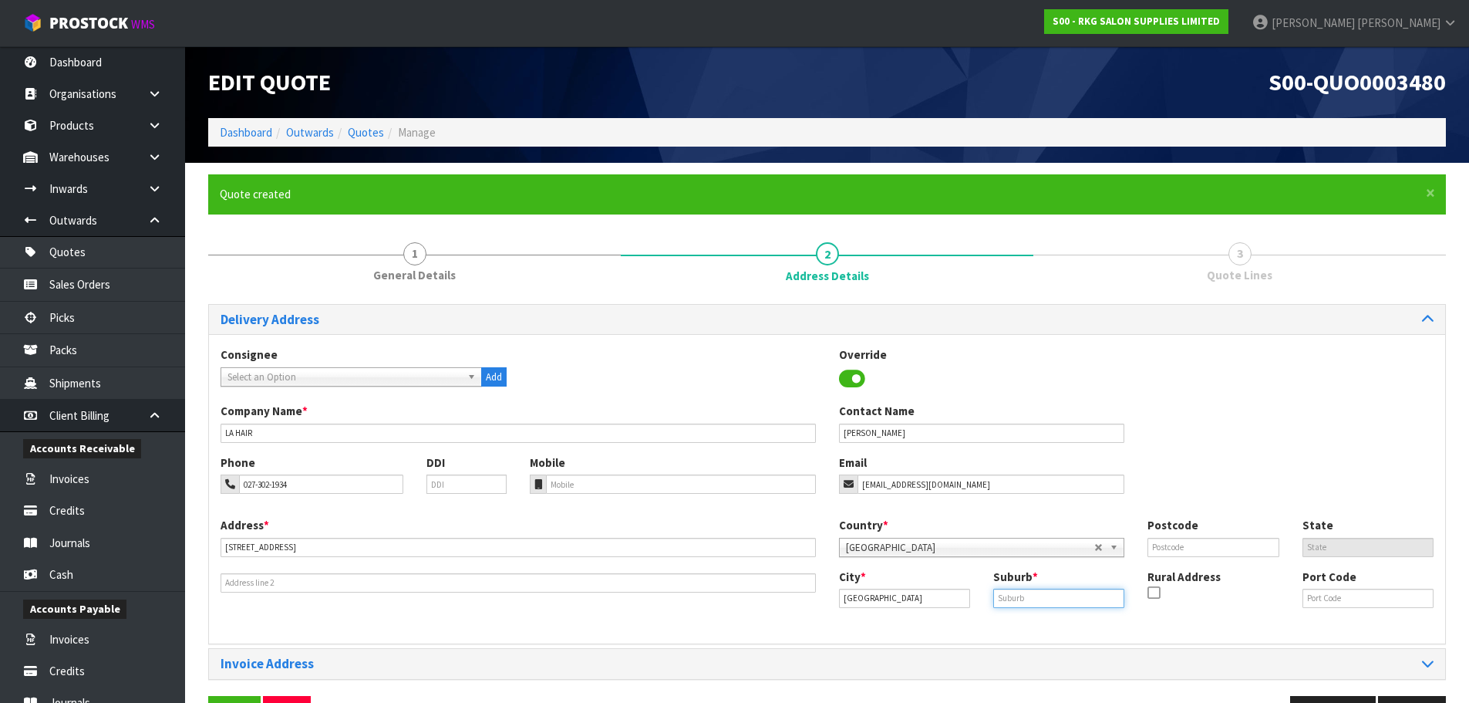
click at [1022, 593] on input "text" at bounding box center [1058, 597] width 131 height 19
type input "BELL BLOCK"
click at [1215, 541] on input "text" at bounding box center [1213, 547] width 131 height 19
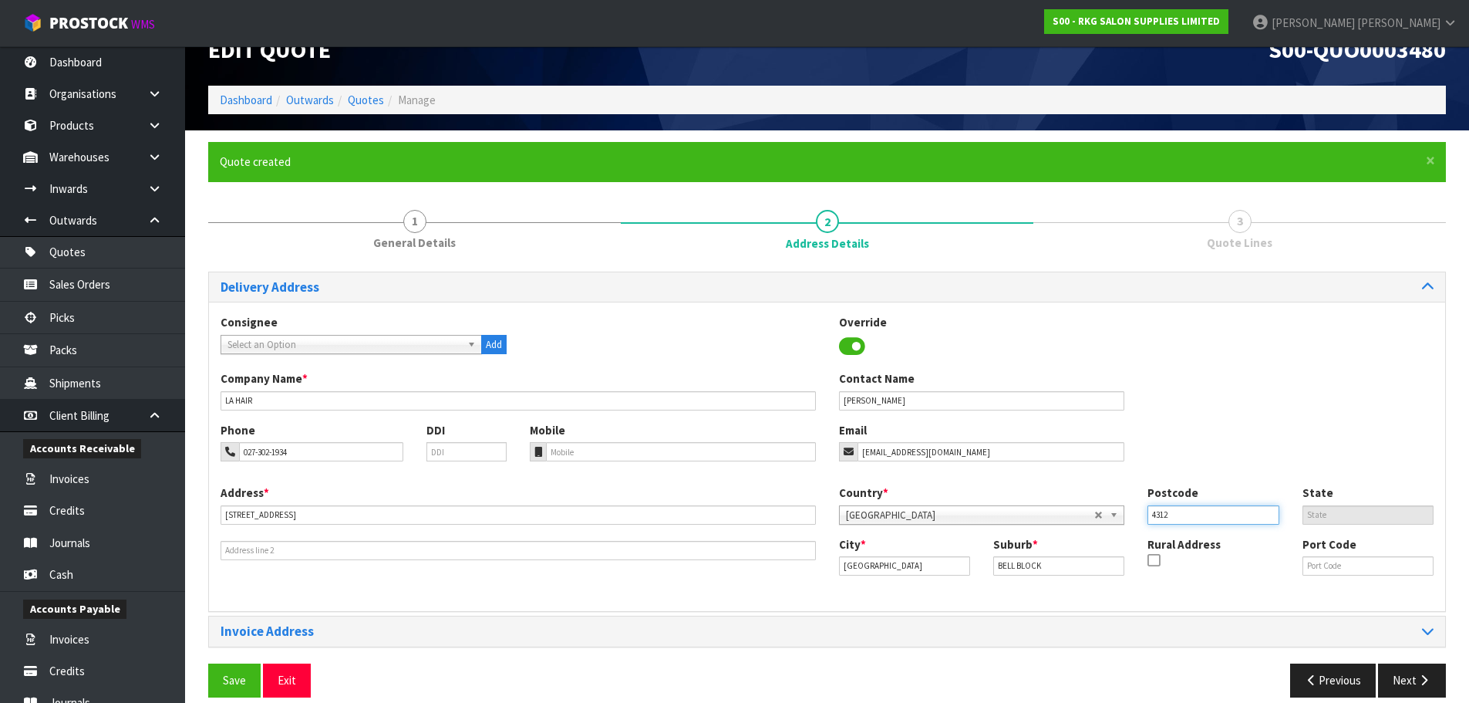
scroll to position [50, 0]
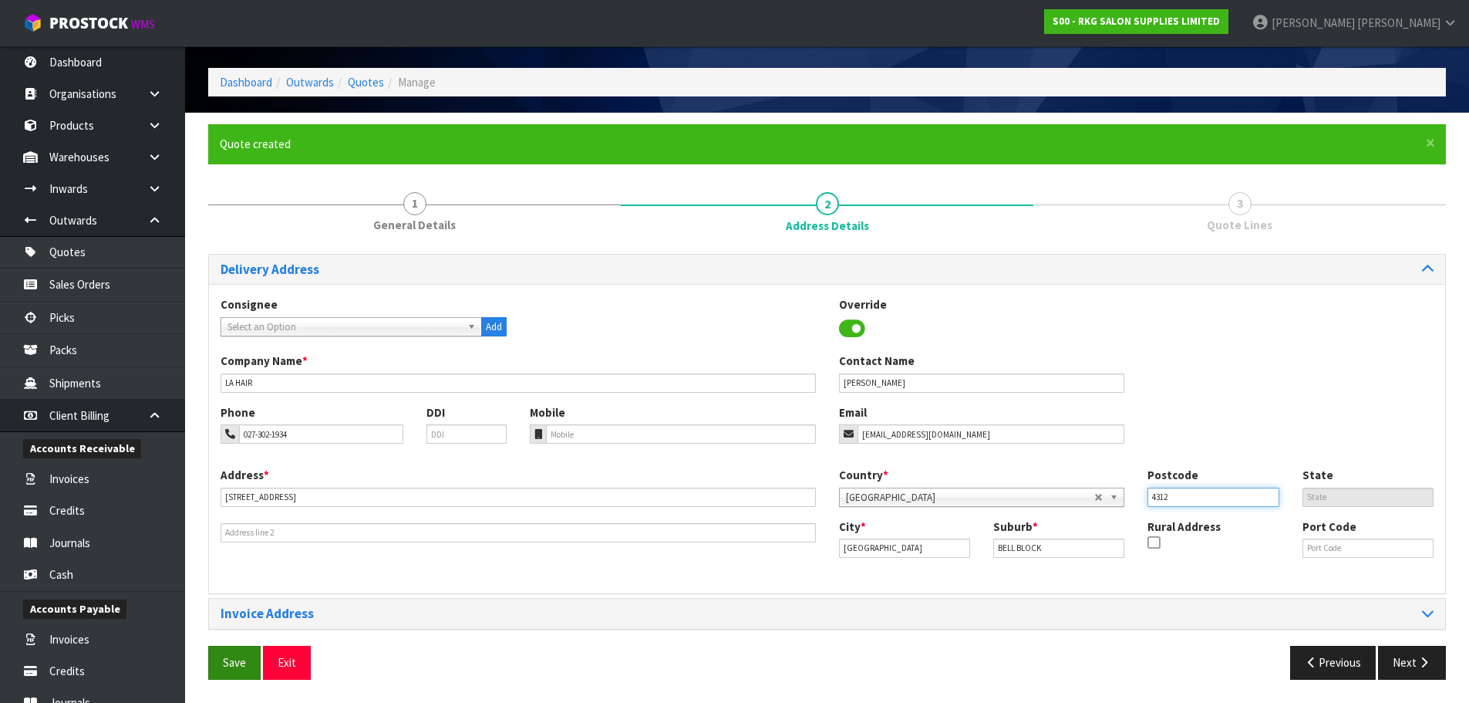
type input "4312"
click at [234, 658] on button "Save" at bounding box center [234, 661] width 52 height 33
click at [1421, 670] on button "Next" at bounding box center [1412, 661] width 68 height 33
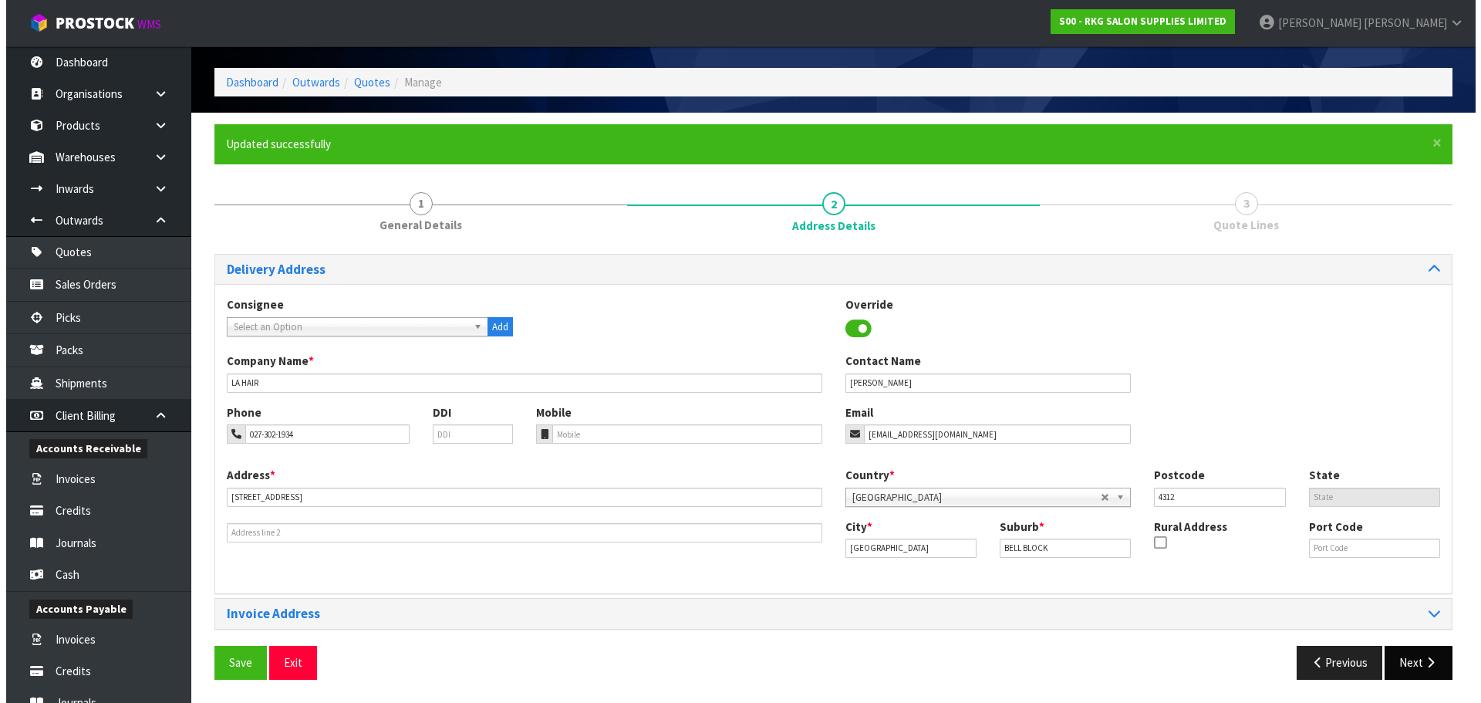
scroll to position [0, 0]
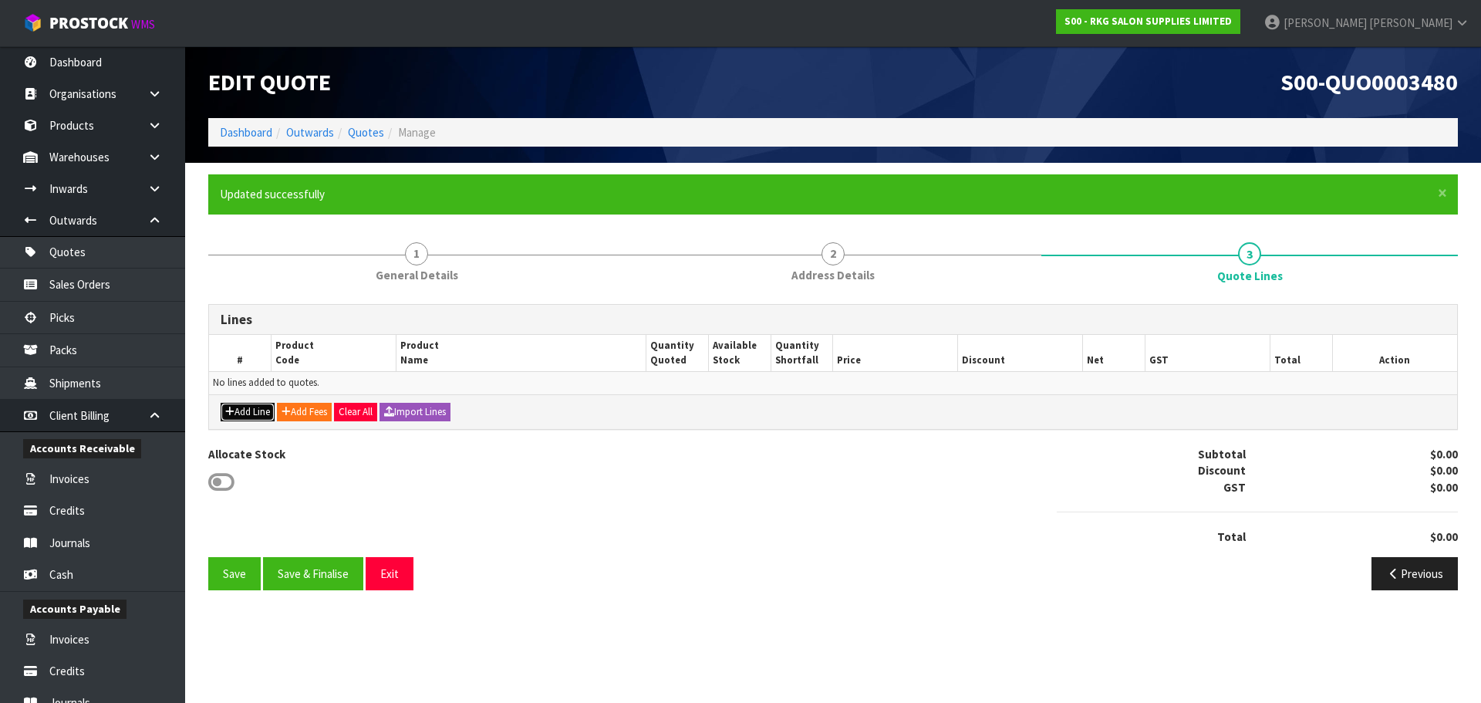
click at [248, 409] on button "Add Line" at bounding box center [248, 412] width 54 height 19
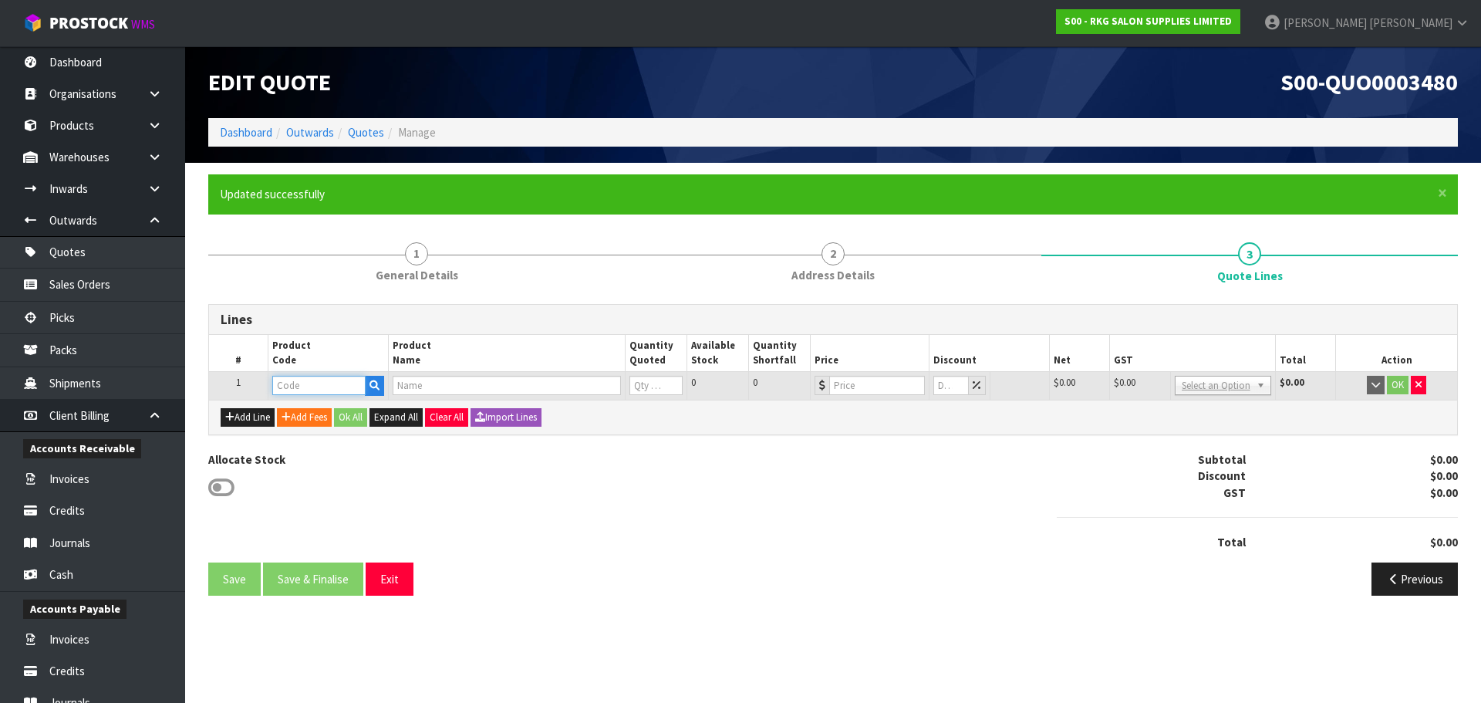
click at [298, 387] on input "text" at bounding box center [318, 385] width 93 height 19
type input "0905"
click at [305, 405] on strong "0905" at bounding box center [300, 411] width 25 height 15
type input "09050101"
type input "[PERSON_NAME] MASSAGE TREATMENT BED - BLACK"
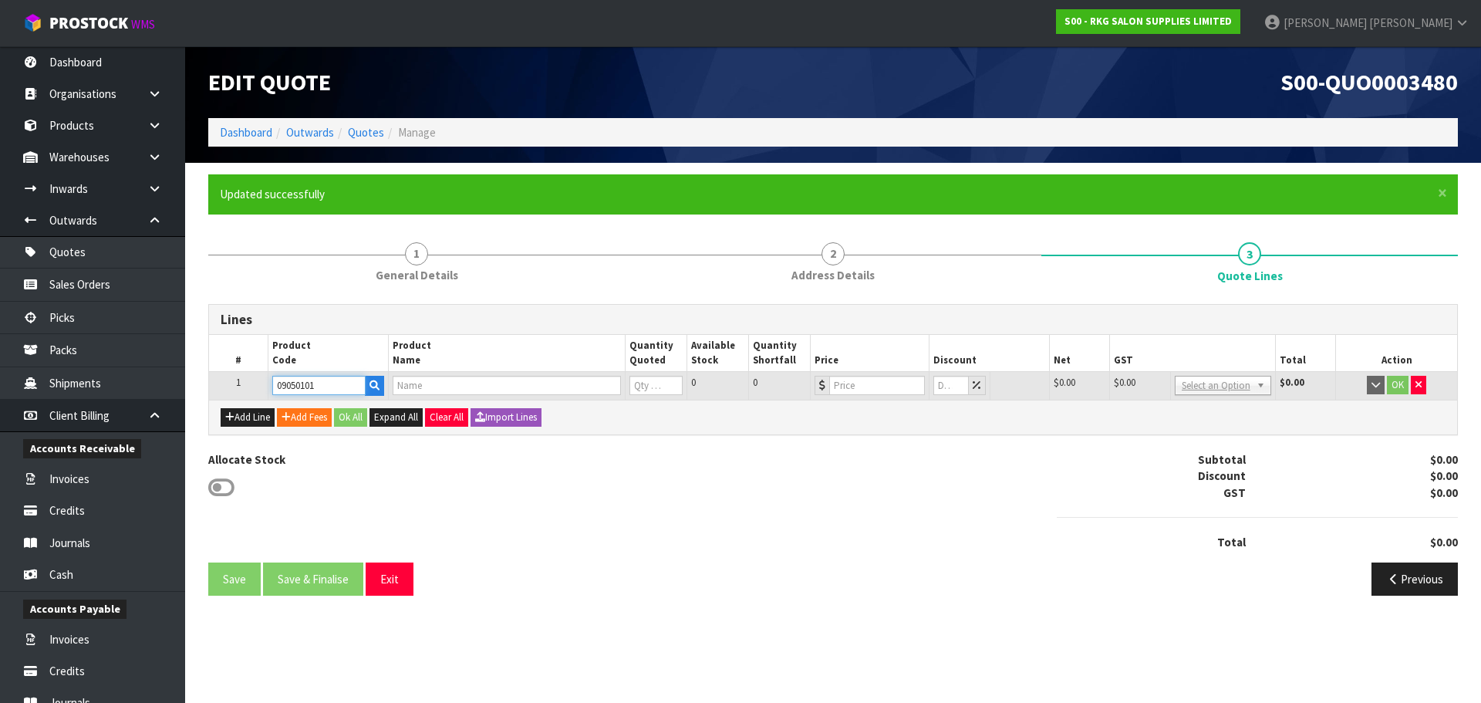
type input "0"
type input "449"
type input "0"
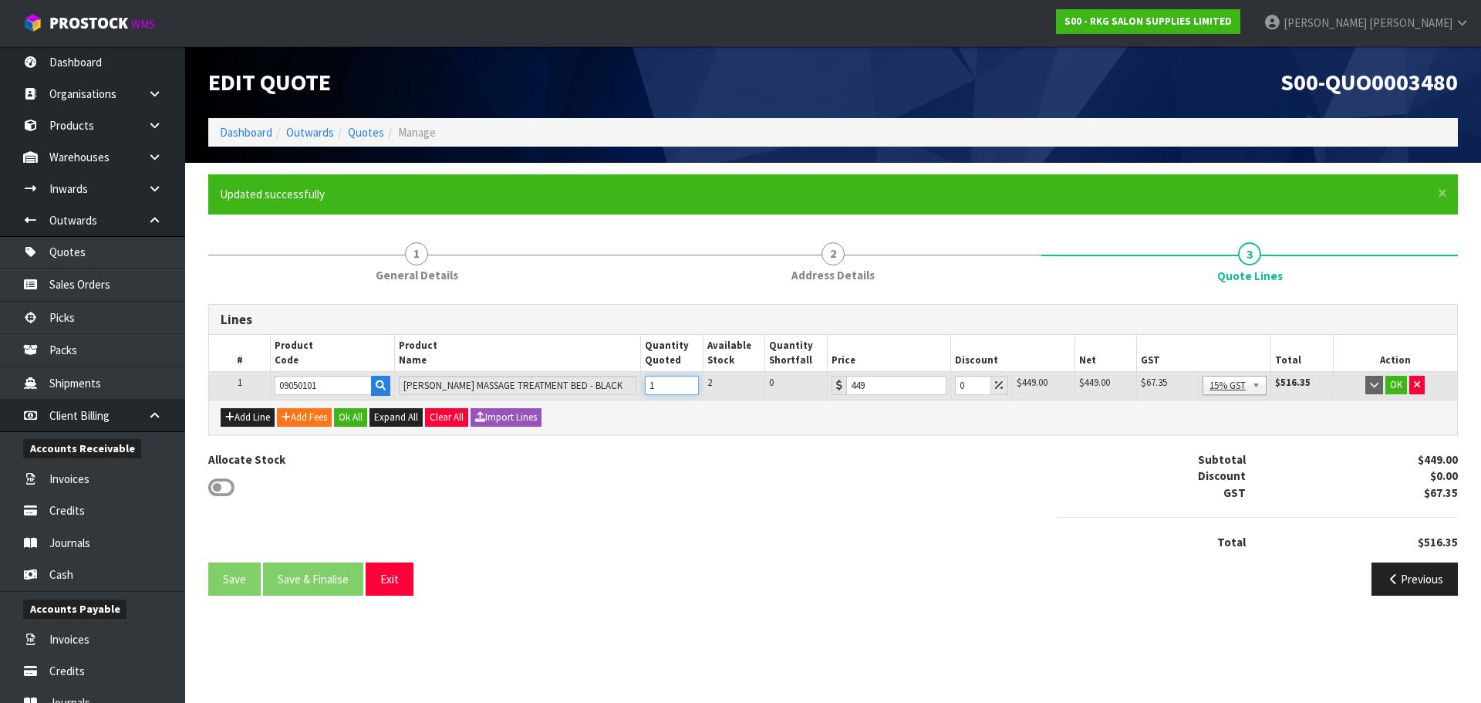
type input "1"
click at [688, 382] on input "1" at bounding box center [672, 385] width 54 height 19
drag, startPoint x: 967, startPoint y: 389, endPoint x: 959, endPoint y: 389, distance: 8.5
click at [959, 389] on input "0" at bounding box center [973, 385] width 36 height 19
type input "2"
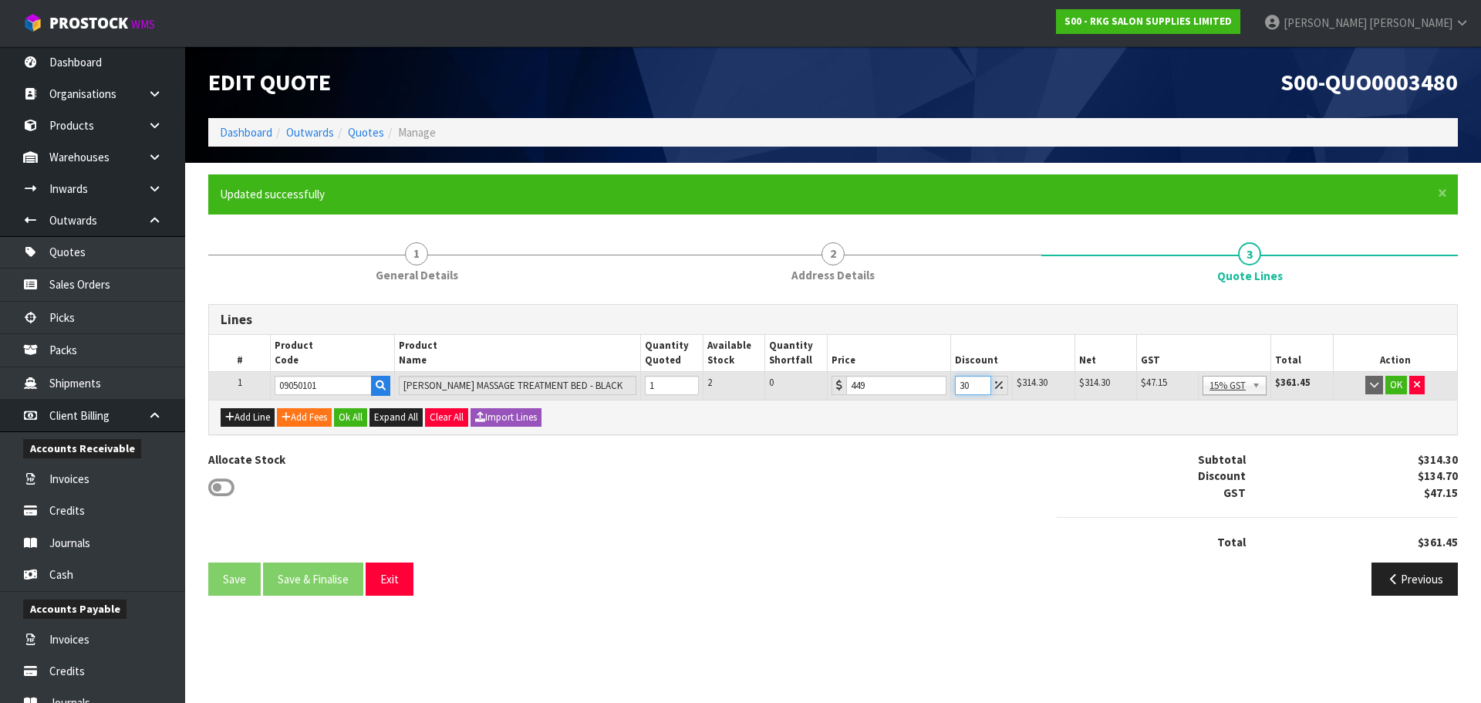
type input "3"
type input "45"
click at [1395, 388] on button "OK" at bounding box center [1396, 385] width 22 height 19
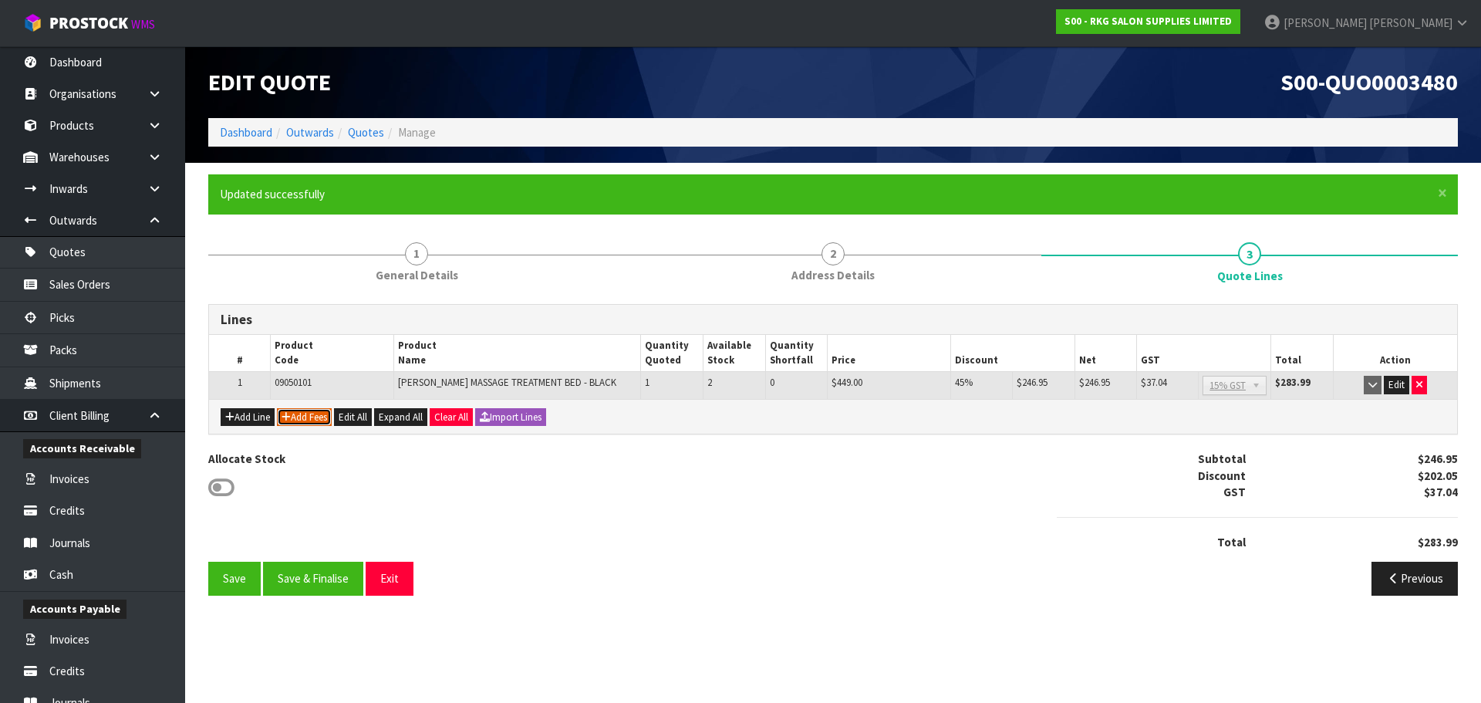
click at [328, 413] on button "Add Fees" at bounding box center [304, 417] width 55 height 19
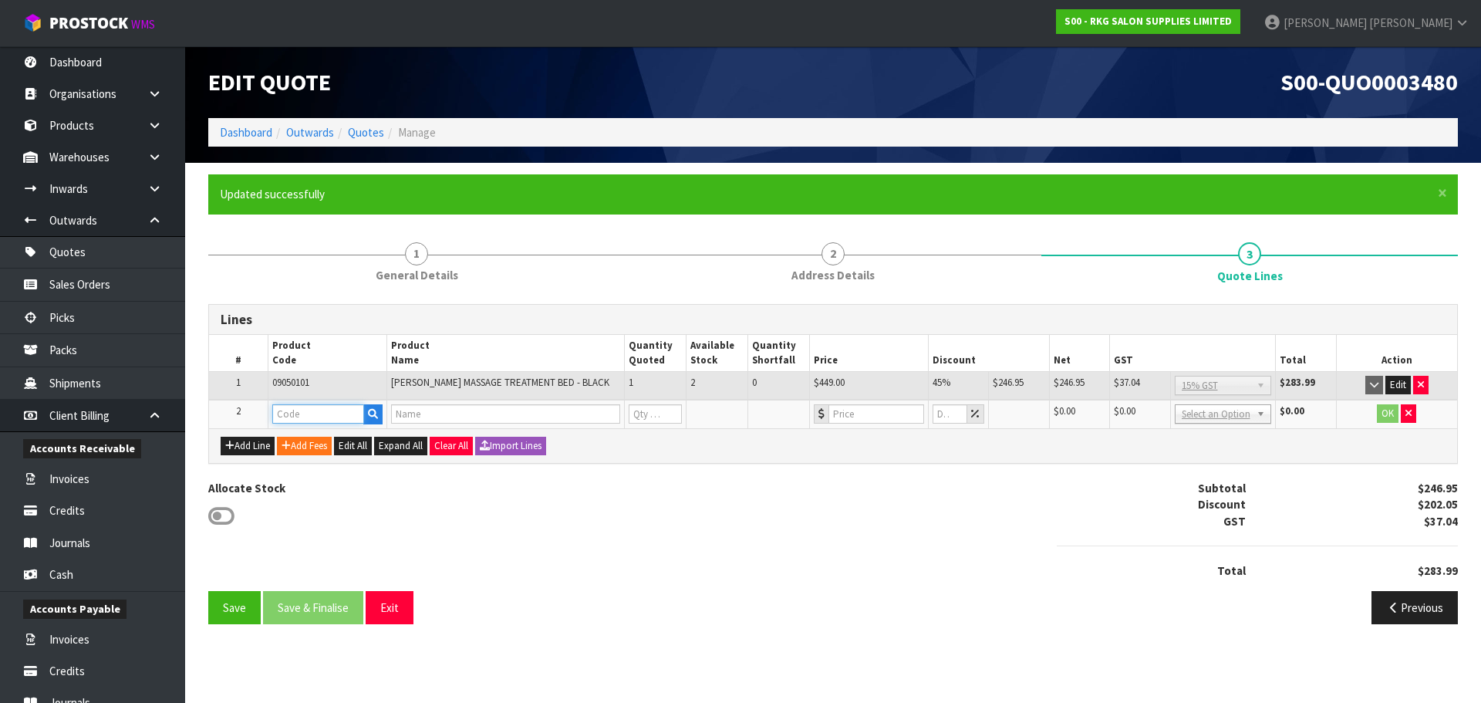
click at [315, 413] on input "text" at bounding box center [318, 413] width 92 height 19
type input "FRE"
click at [323, 433] on link "FRE IGHT" at bounding box center [334, 440] width 122 height 21
type input "FREIGHT"
type input "FREIGHT FEE"
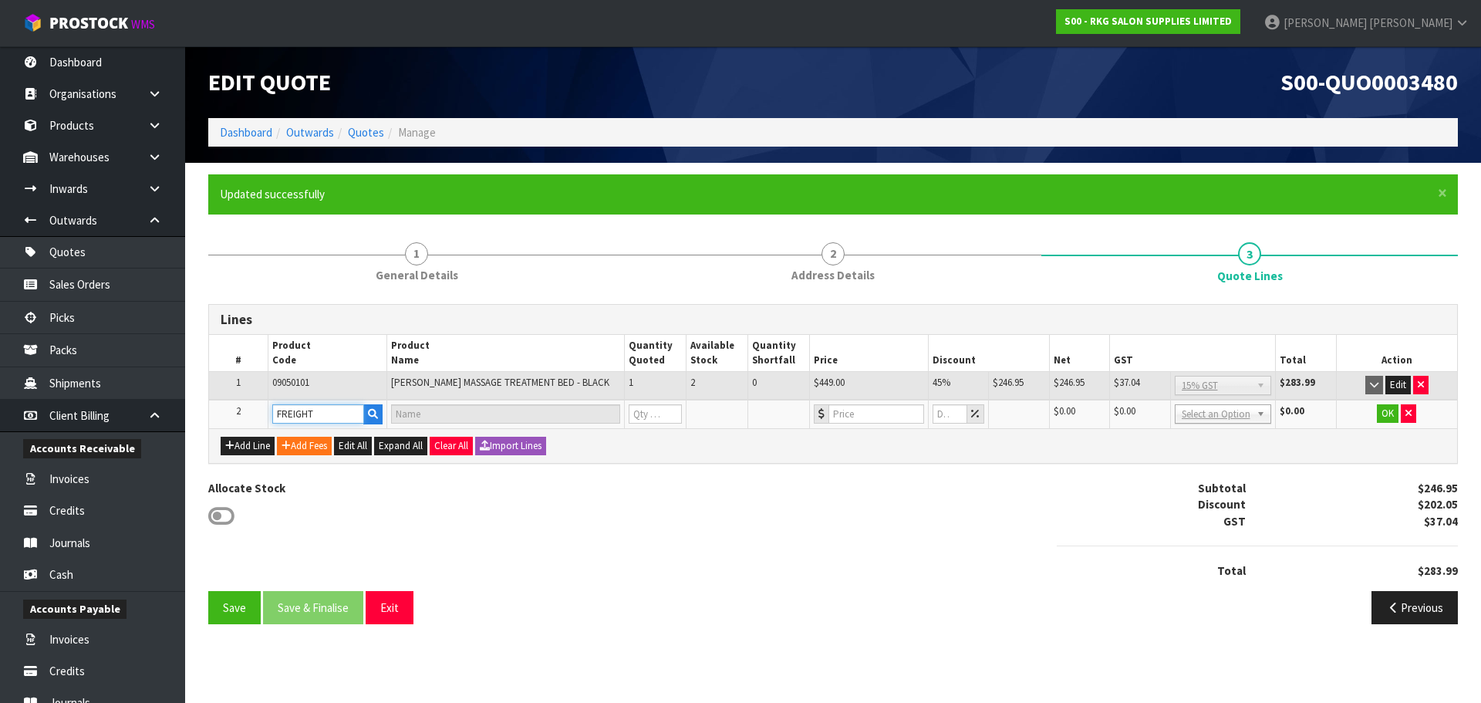
type input "1"
type input "0"
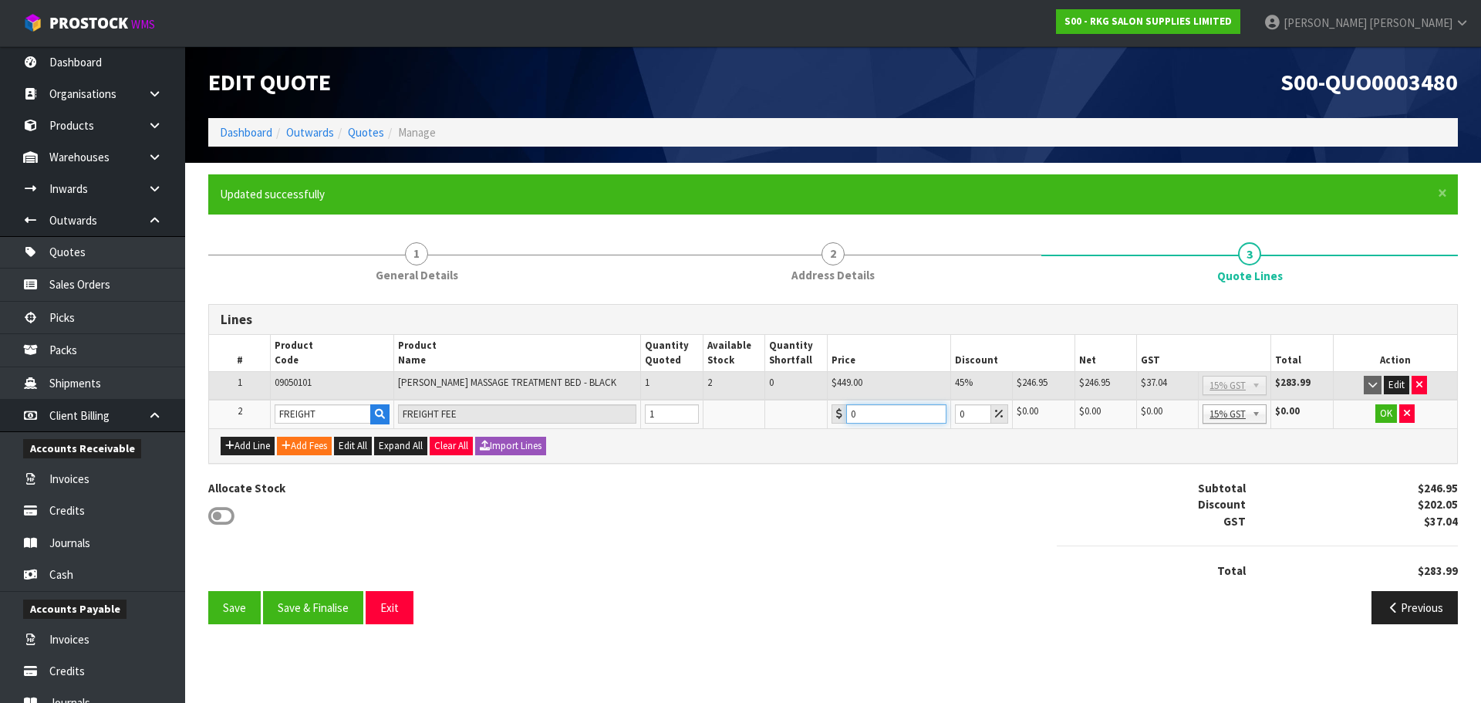
click at [867, 411] on input "0" at bounding box center [896, 413] width 100 height 19
drag, startPoint x: 867, startPoint y: 411, endPoint x: 857, endPoint y: 411, distance: 10.0
click at [857, 411] on input "0" at bounding box center [896, 413] width 100 height 19
drag, startPoint x: 861, startPoint y: 411, endPoint x: 833, endPoint y: 414, distance: 28.7
click at [833, 414] on div "0" at bounding box center [888, 413] width 115 height 19
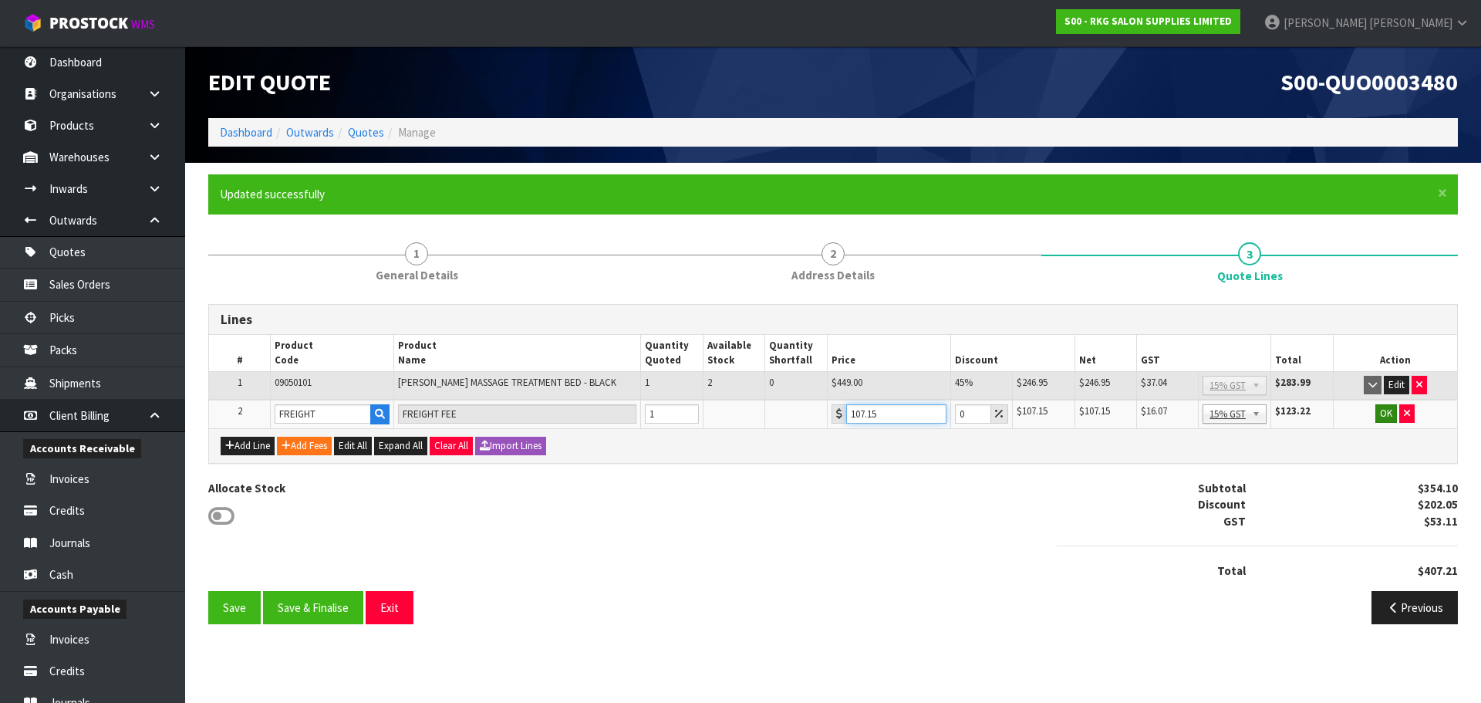
type input "107.15"
click at [1380, 413] on button "OK" at bounding box center [1386, 413] width 22 height 19
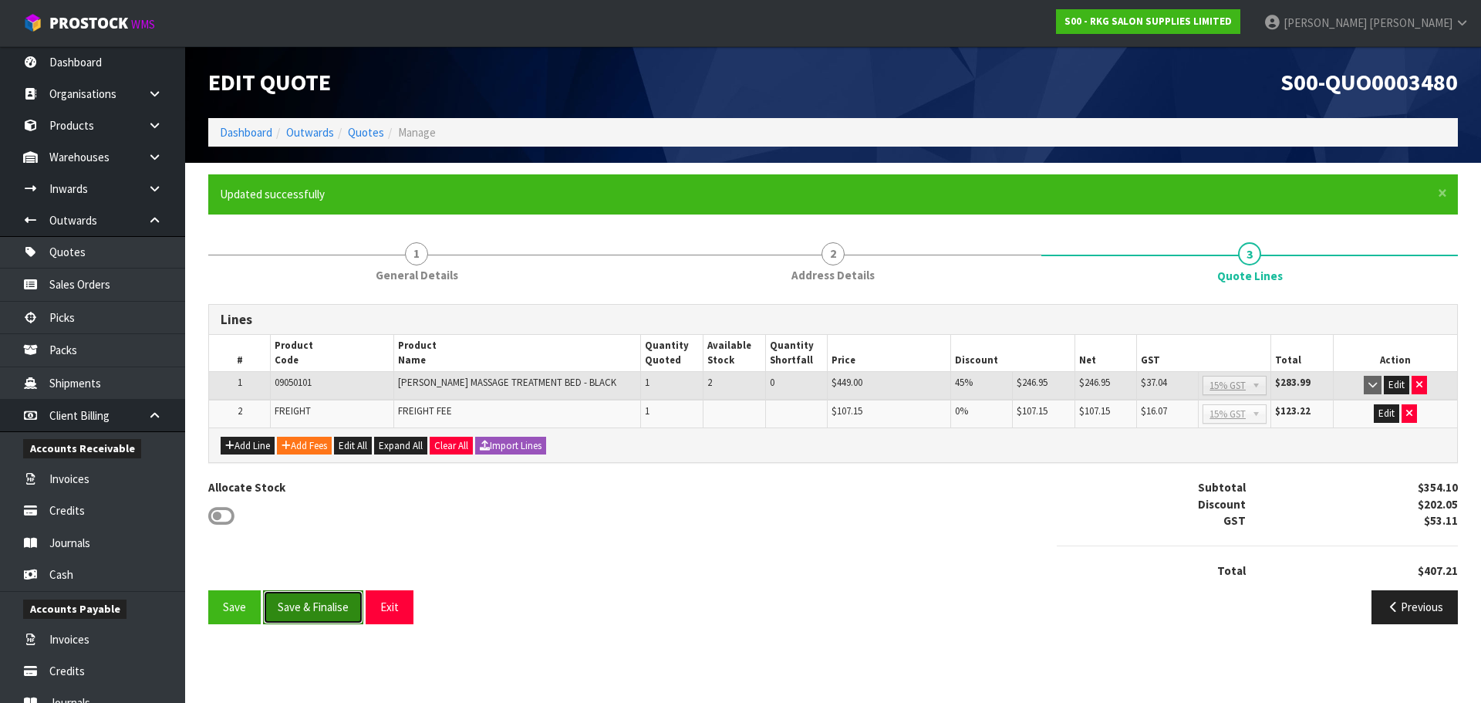
click at [329, 612] on button "Save & Finalise" at bounding box center [313, 606] width 100 height 33
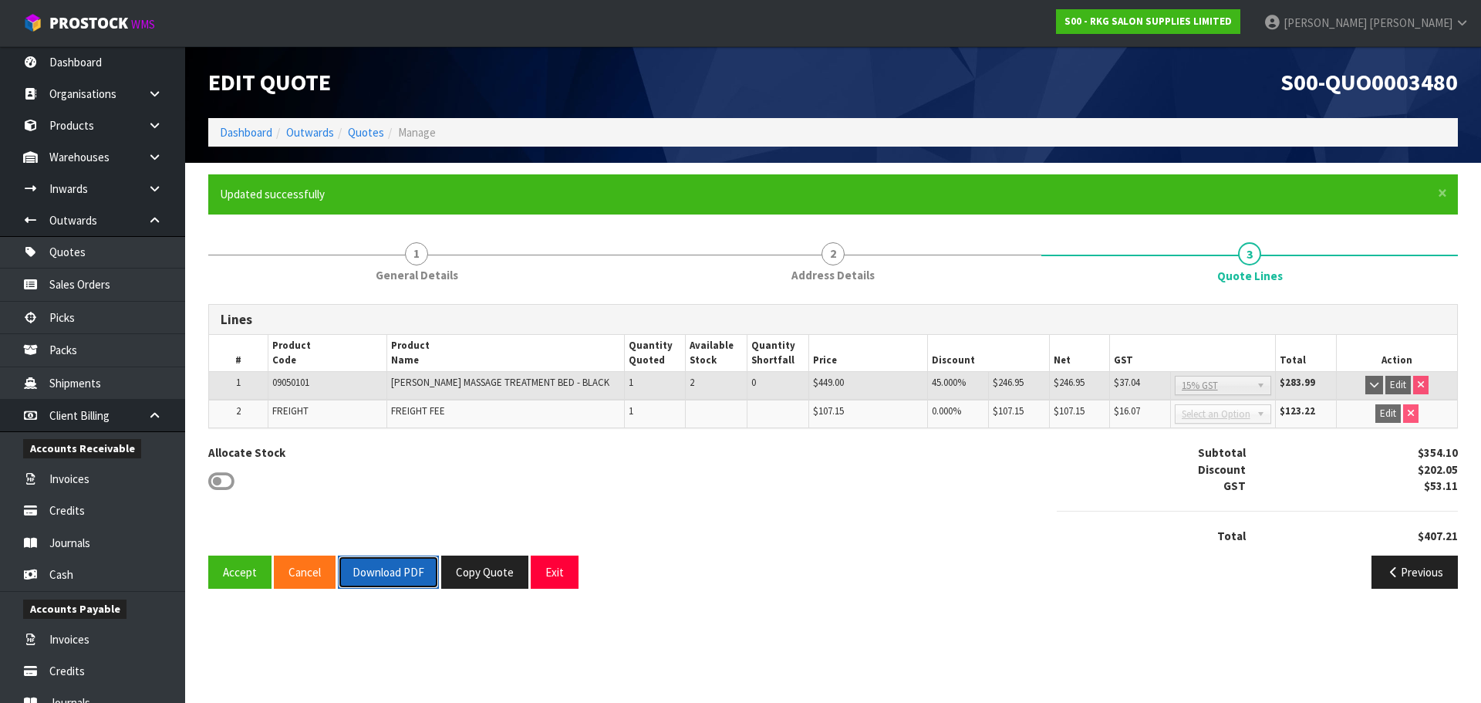
click at [408, 567] on button "Download PDF" at bounding box center [388, 571] width 101 height 33
click at [560, 574] on button "Exit" at bounding box center [555, 571] width 48 height 33
